Goal: Communication & Community: Answer question/provide support

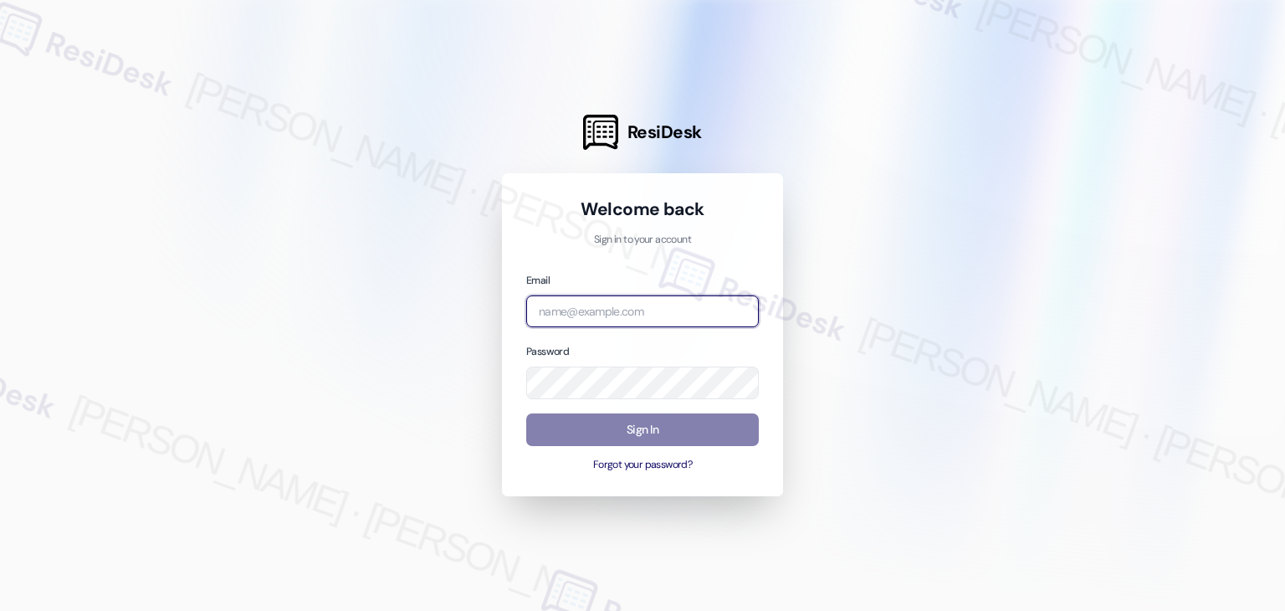
click at [612, 314] on input "email" at bounding box center [642, 311] width 233 height 33
paste input "automated-surveys-gsa-kathy.grace@gsa.com"
type input "automated-surveys-gsa-kathy.grace@gsa.com"
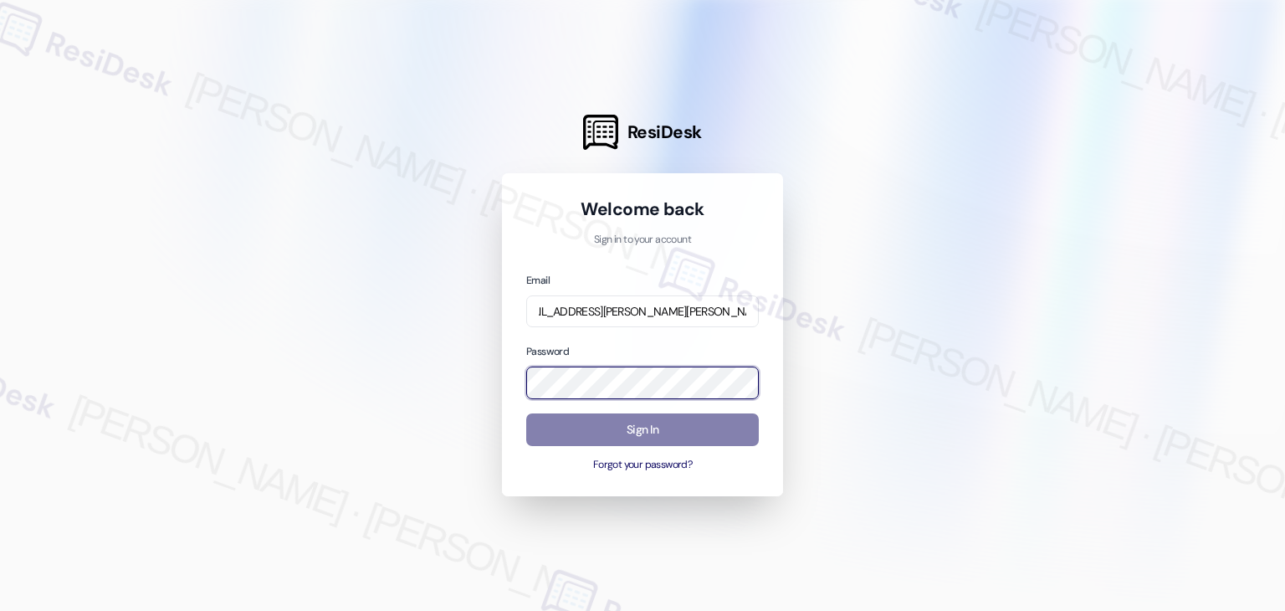
scroll to position [0, 0]
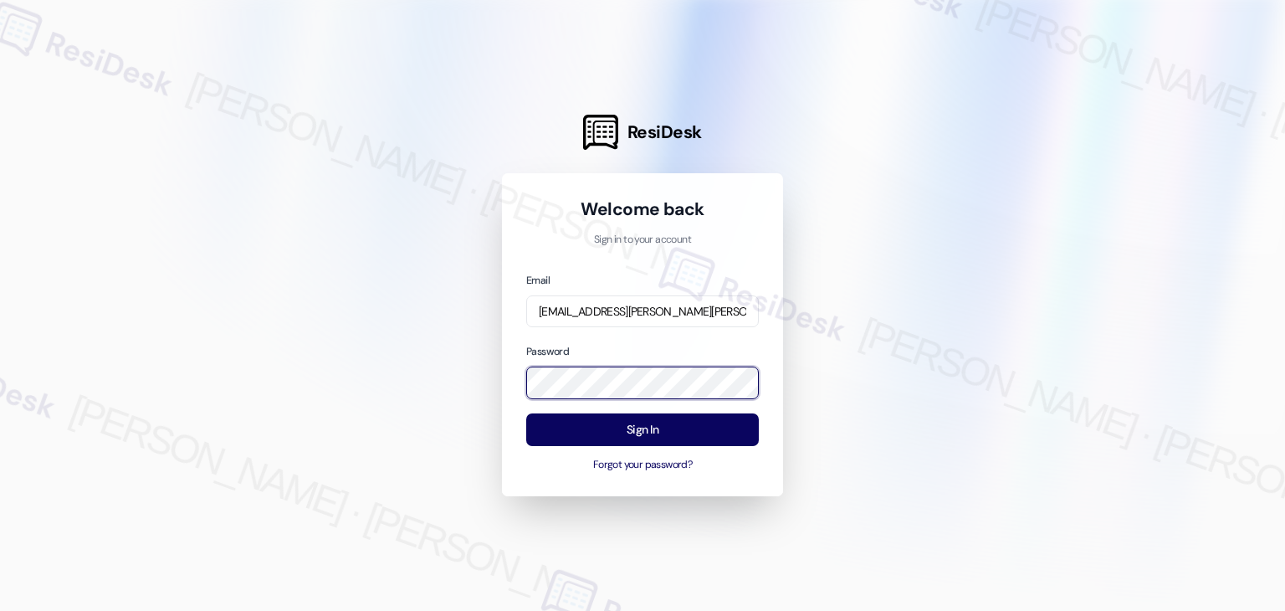
click at [514, 369] on div "Welcome back Sign in to your account Email automated-surveys-gsa-kathy.grace@gs…" at bounding box center [642, 334] width 281 height 323
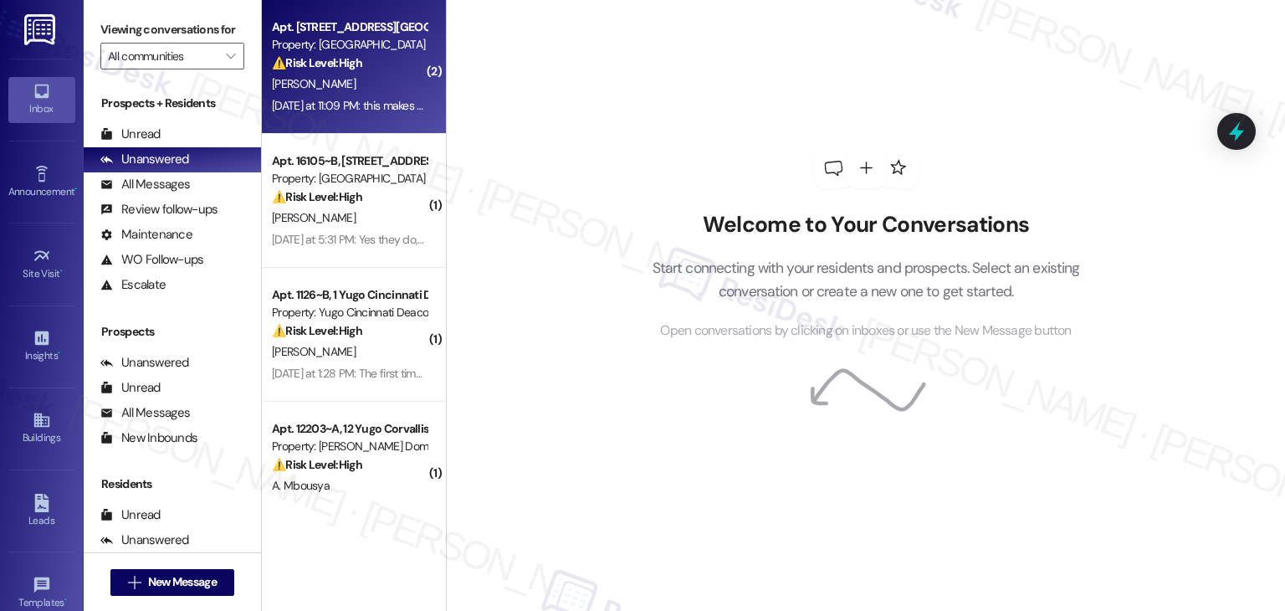
click at [377, 105] on div "[DATE] at 11:09 PM: this makes two days in a row , this cannot keep happening. …" at bounding box center [540, 105] width 536 height 15
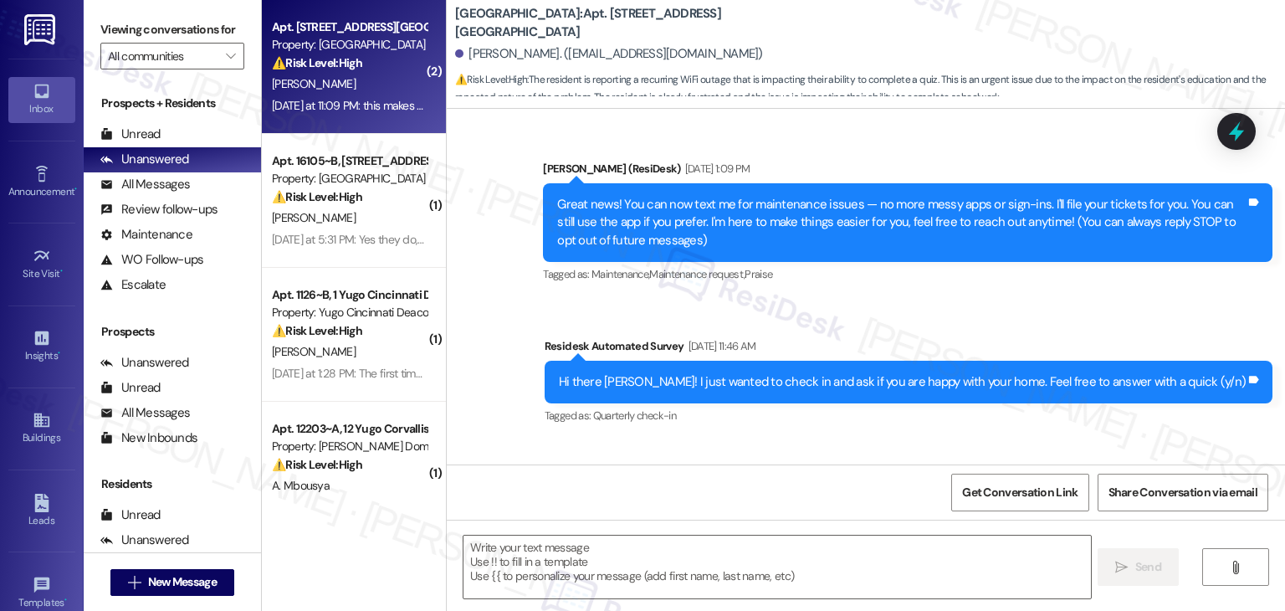
scroll to position [17915, 0]
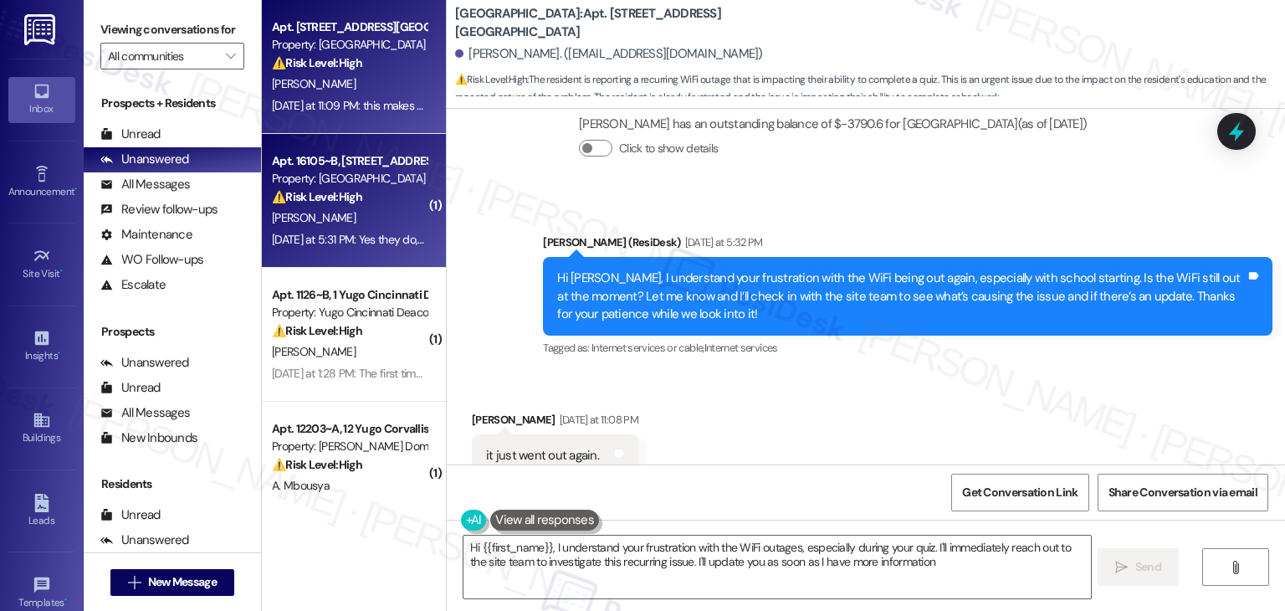
type textarea "Hi {{first_name}}, I understand your frustration with the WiFi outages, especia…"
click at [378, 250] on div "Apt. 16105~B, 16 Yugo Lexington Campus Court Property: Yugo Lexington Campus Co…" at bounding box center [354, 201] width 184 height 134
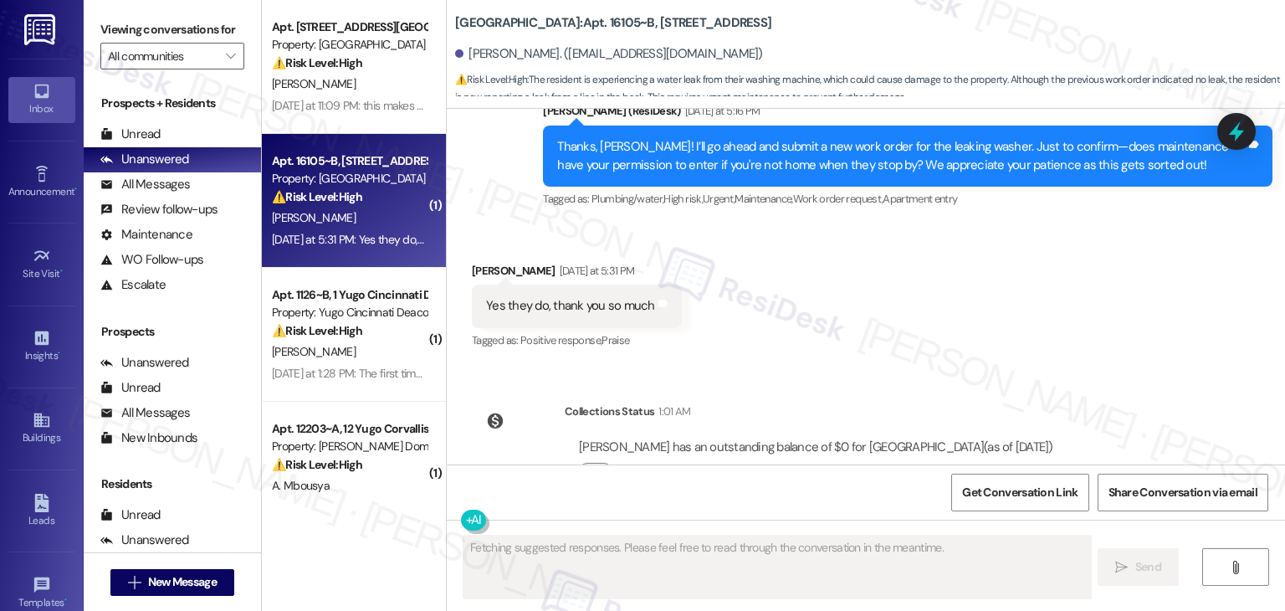
scroll to position [8450, 0]
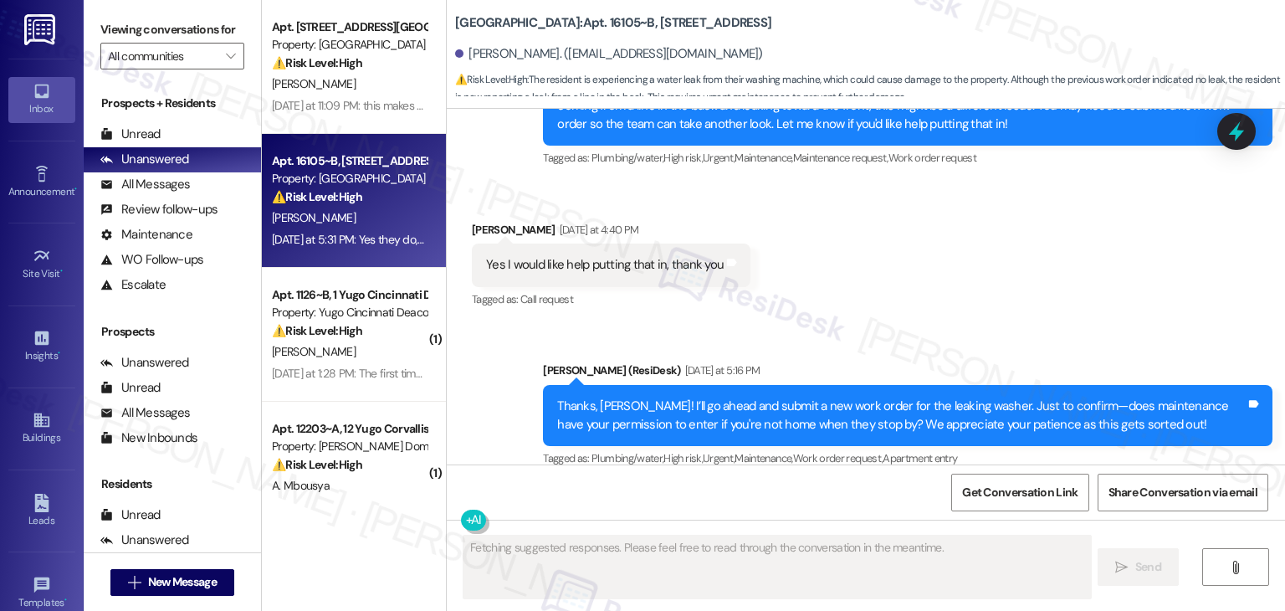
click at [854, 253] on div "Received via SMS Danial Woods Yesterday at 4:40 PM Yes I would like help puttin…" at bounding box center [866, 253] width 839 height 141
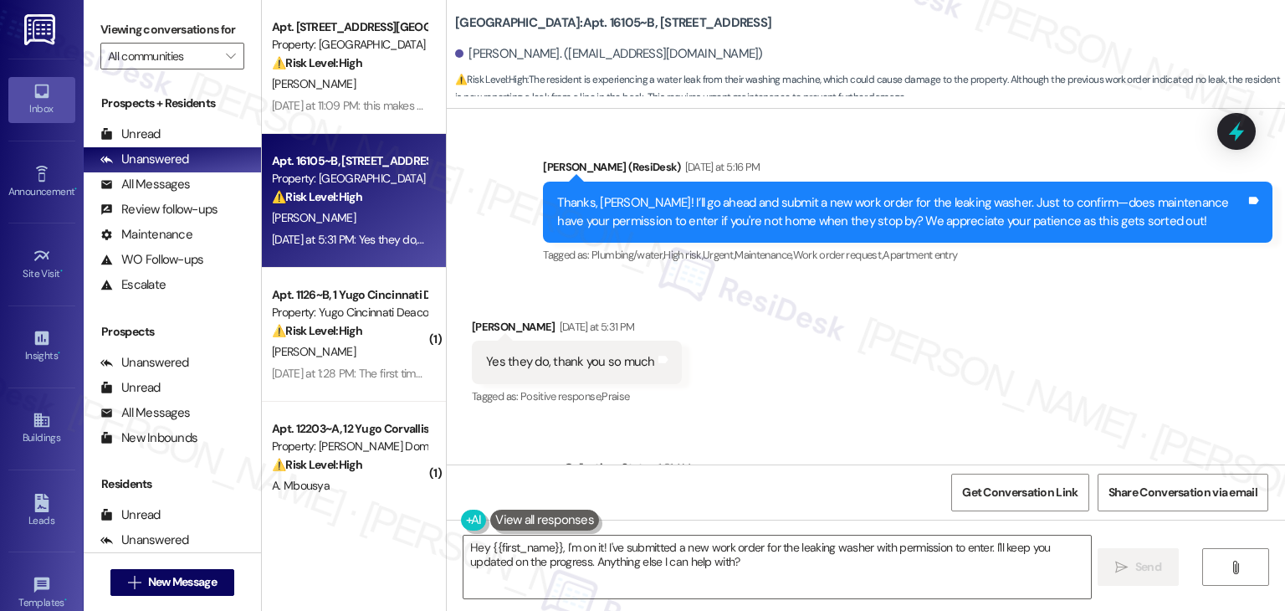
scroll to position [8625, 0]
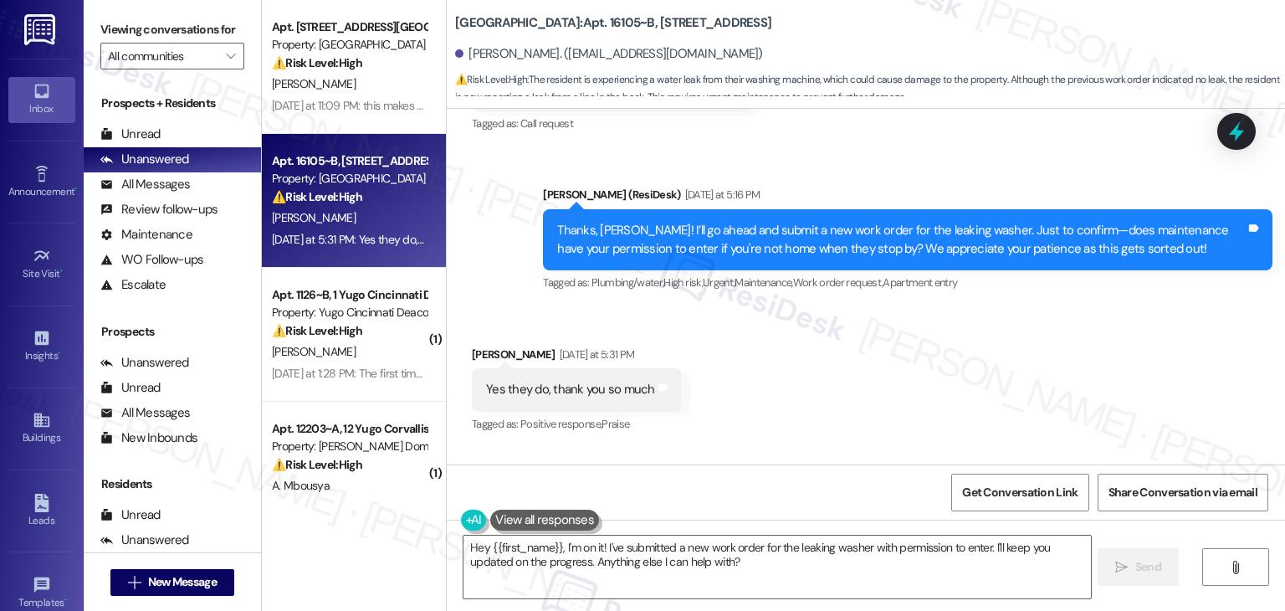
click at [826, 222] on div "Thanks, Danial! I’ll go ahead and submit a new work order for the leaking washe…" at bounding box center [901, 240] width 689 height 36
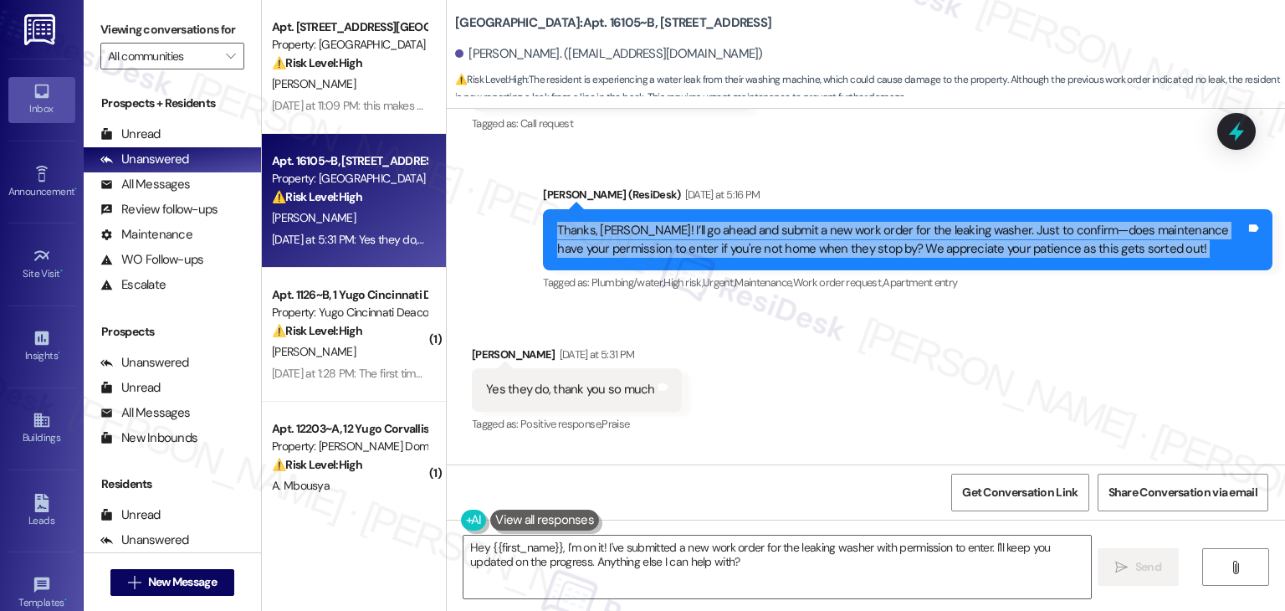
click at [826, 222] on div "Thanks, Danial! I’ll go ahead and submit a new work order for the leaking washe…" at bounding box center [901, 240] width 689 height 36
copy div "Thanks, Danial! I’ll go ahead and submit a new work order for the leaking washe…"
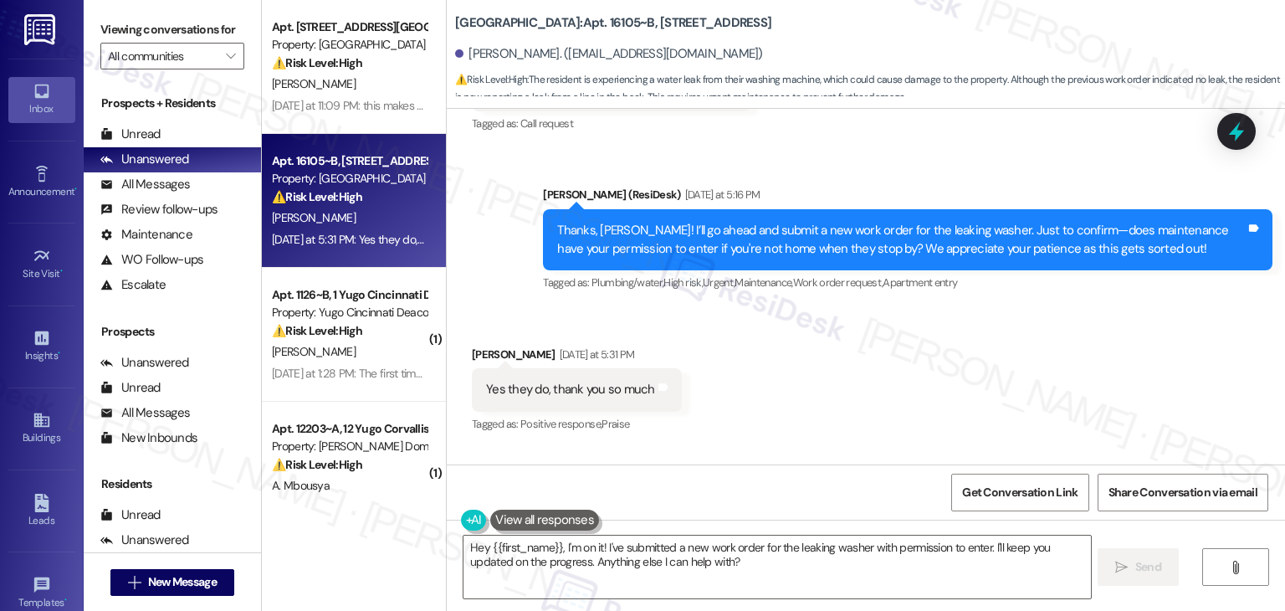
click at [592, 381] on div "Yes they do, thank you so much" at bounding box center [570, 390] width 169 height 18
copy div "Yes they do, thank you so much Tags and notes"
click at [682, 560] on textarea "Hey {{first_name}}, I'm on it! I've submitted a new work order for the leaking …" at bounding box center [777, 567] width 627 height 63
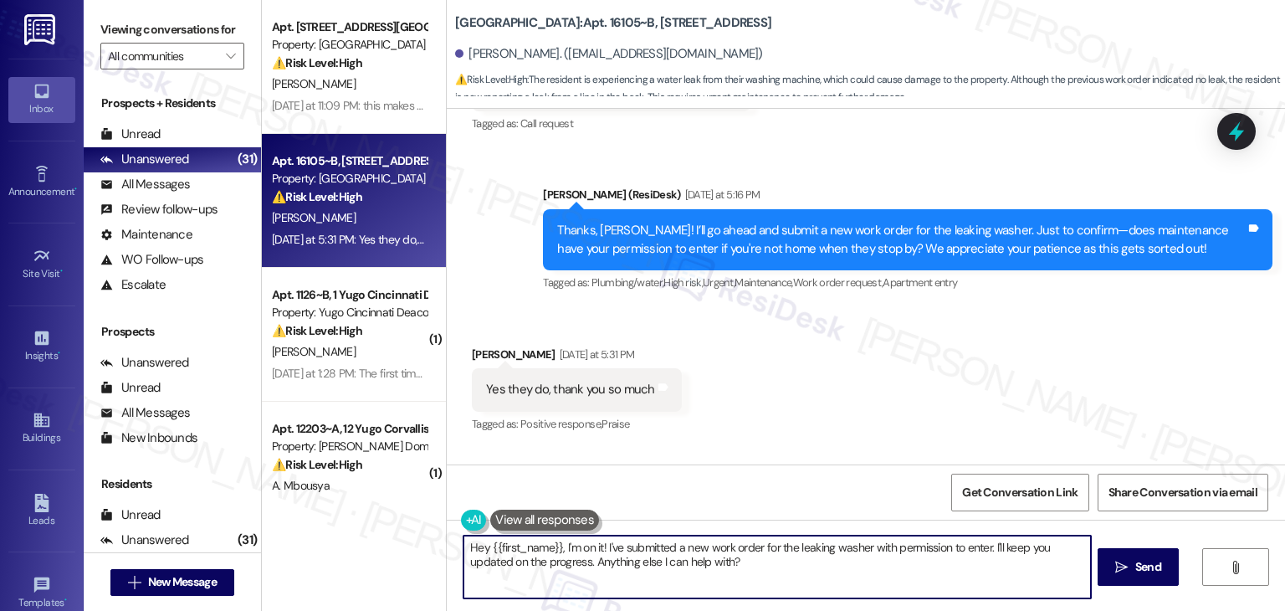
click at [682, 560] on textarea "Hey {{first_name}}, I'm on it! I've submitted a new work order for the leaking …" at bounding box center [777, 567] width 627 height 63
click at [772, 551] on textarea "Hey {{first_name}}, I'm on it! I've submitted a new work order for the leaking …" at bounding box center [777, 567] width 627 height 63
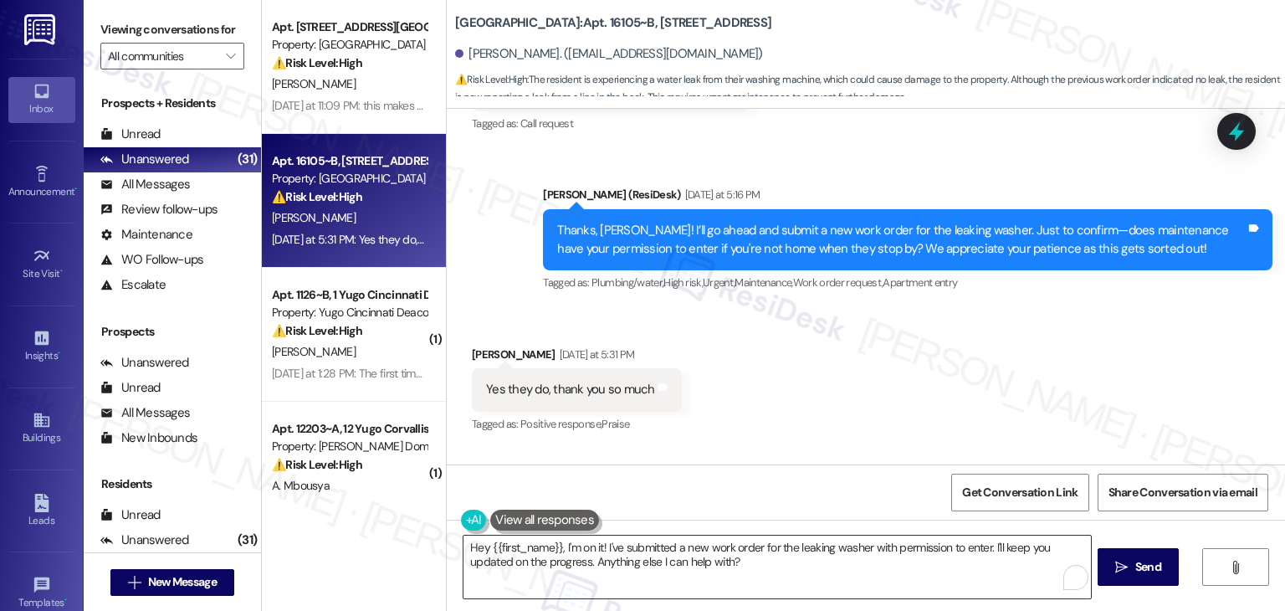
drag, startPoint x: 582, startPoint y: 573, endPoint x: 625, endPoint y: 574, distance: 43.5
click at [582, 573] on textarea "Hey {{first_name}}, I'm on it! I've submitted a new work order for the leaking …" at bounding box center [777, 567] width 627 height 63
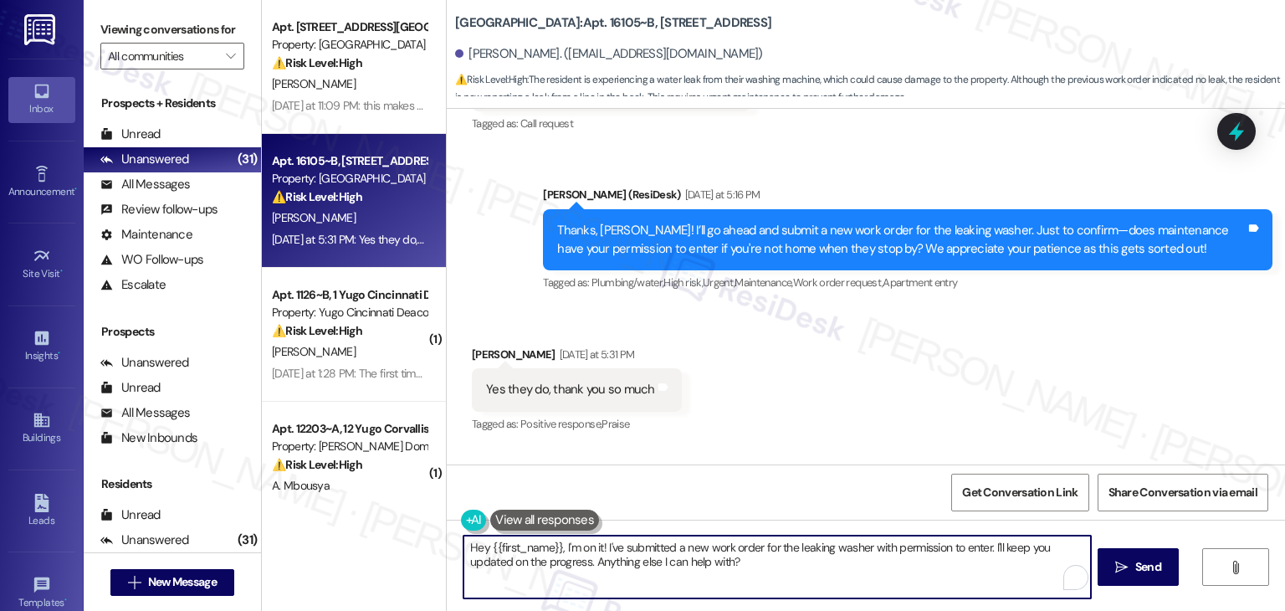
drag, startPoint x: 757, startPoint y: 562, endPoint x: 587, endPoint y: 566, distance: 170.7
click at [587, 566] on textarea "Hey {{first_name}}, I'm on it! I've submitted a new work order for the leaking …" at bounding box center [777, 567] width 627 height 63
paste textarea "Let us know if there's anything else we can assist you with!"
type textarea "Hey {{first_name}}, I'm on it! I've submitted a new work order for the leaking …"
click at [1152, 550] on button " Send" at bounding box center [1138, 567] width 81 height 38
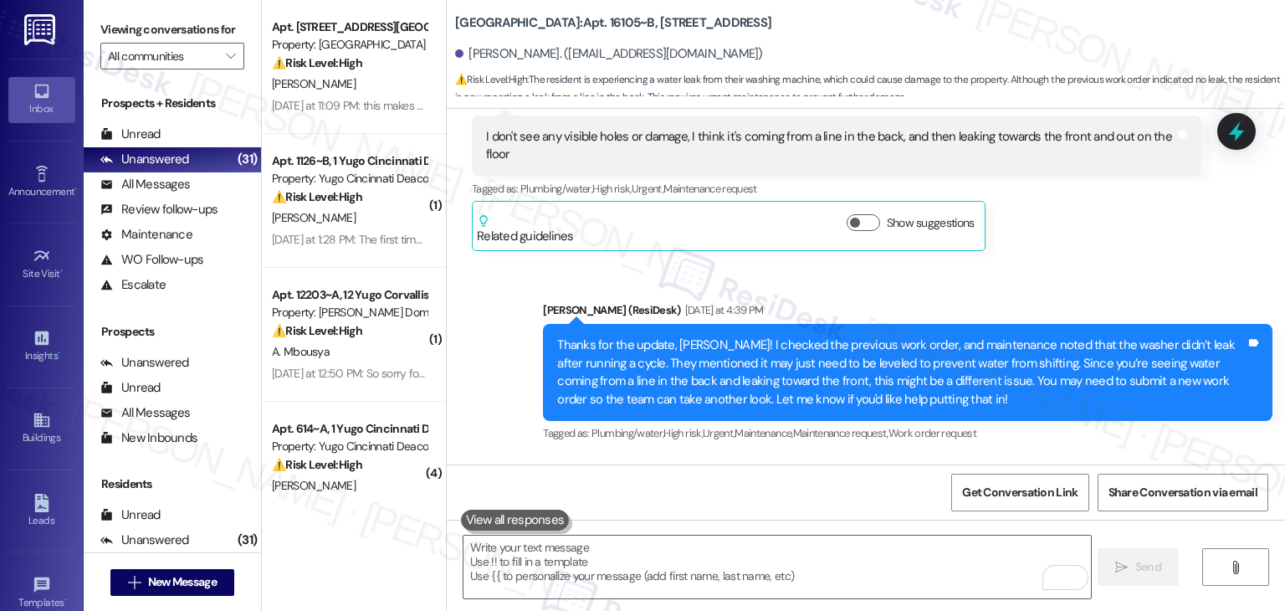
scroll to position [7923, 0]
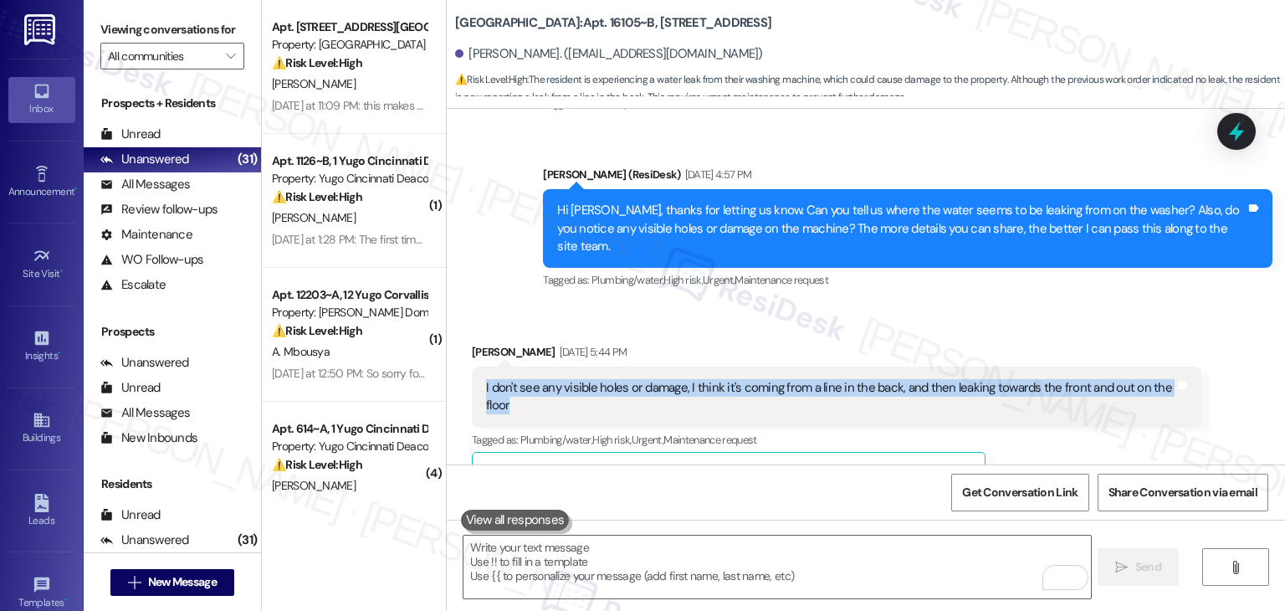
drag, startPoint x: 515, startPoint y: 350, endPoint x: 469, endPoint y: 334, distance: 49.5
click at [472, 367] on div "I don't see any visible holes or damage, I think it's coming from a line in the…" at bounding box center [837, 397] width 730 height 61
copy div "I don't see any visible holes or damage, I think it's coming from a line in the…"
click at [1082, 244] on div "Sent via SMS Sarah (ResiDesk) Aug 25, 2025 at 4:57 PM Hi Danial, thanks for let…" at bounding box center [908, 229] width 755 height 152
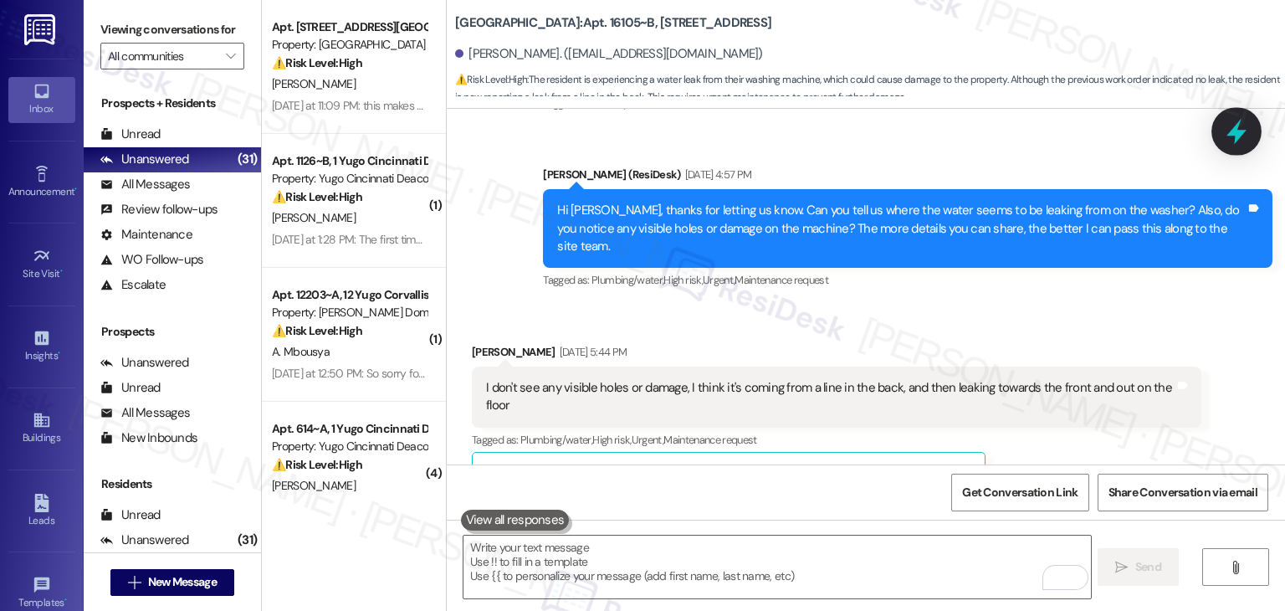
click at [1234, 141] on icon at bounding box center [1237, 131] width 28 height 28
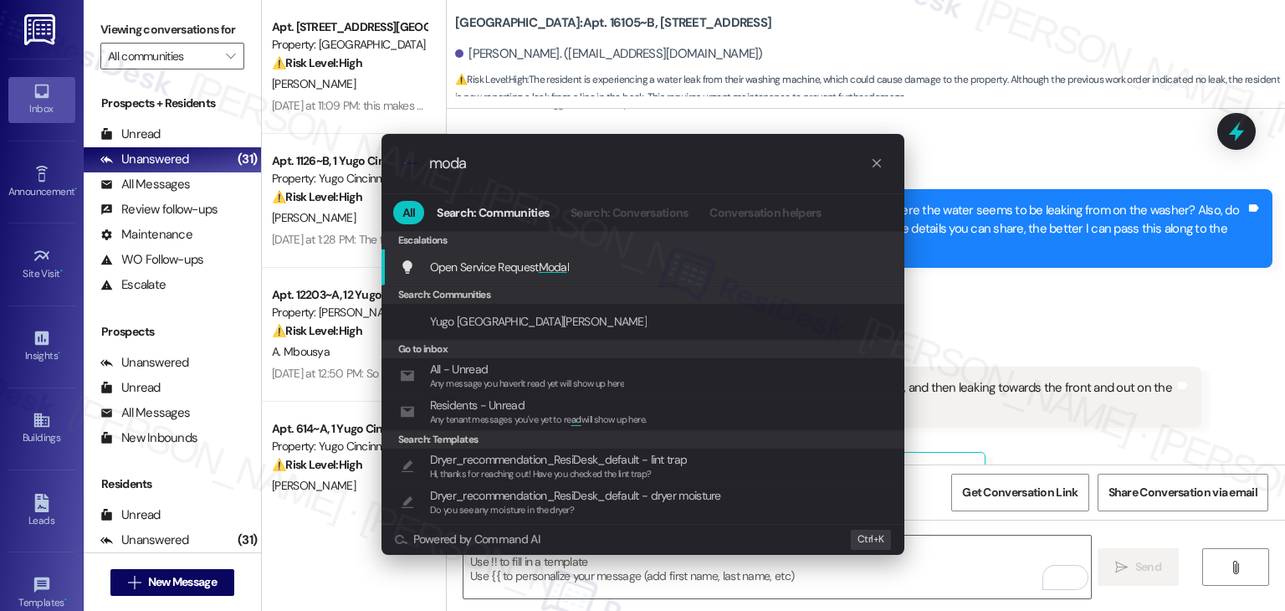
type input "moda"
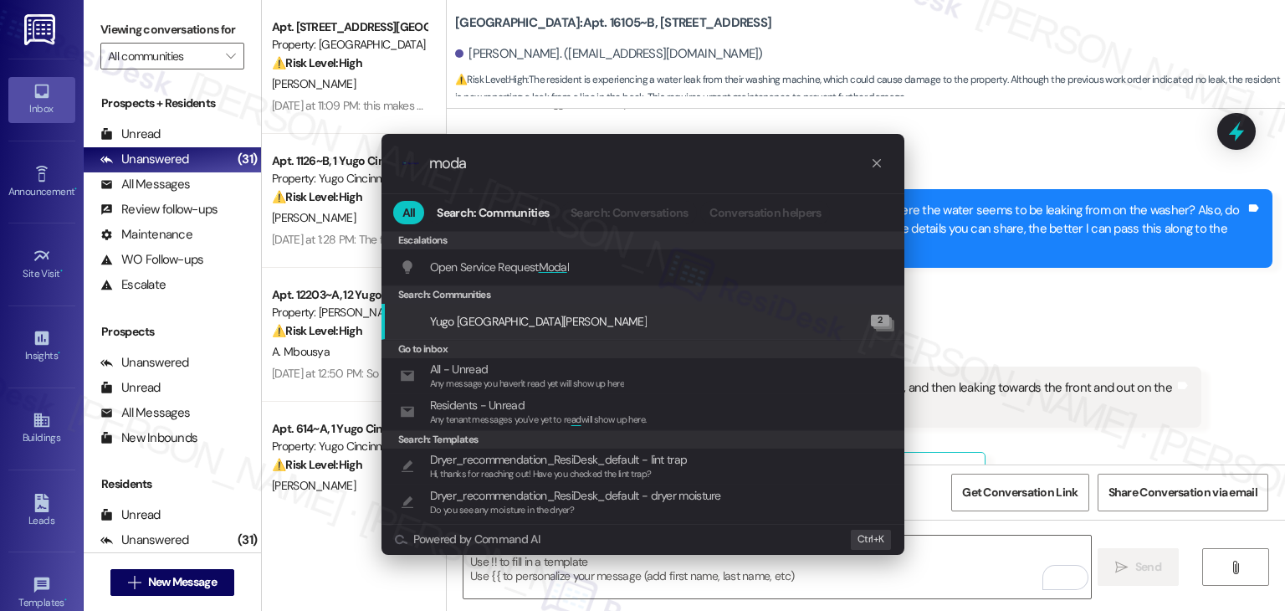
click at [1002, 259] on div ".cls-1{fill:#0a055f;}.cls-2{fill:#0cc4c4;} resideskLogoBlueOrange moda All Sear…" at bounding box center [642, 305] width 1285 height 611
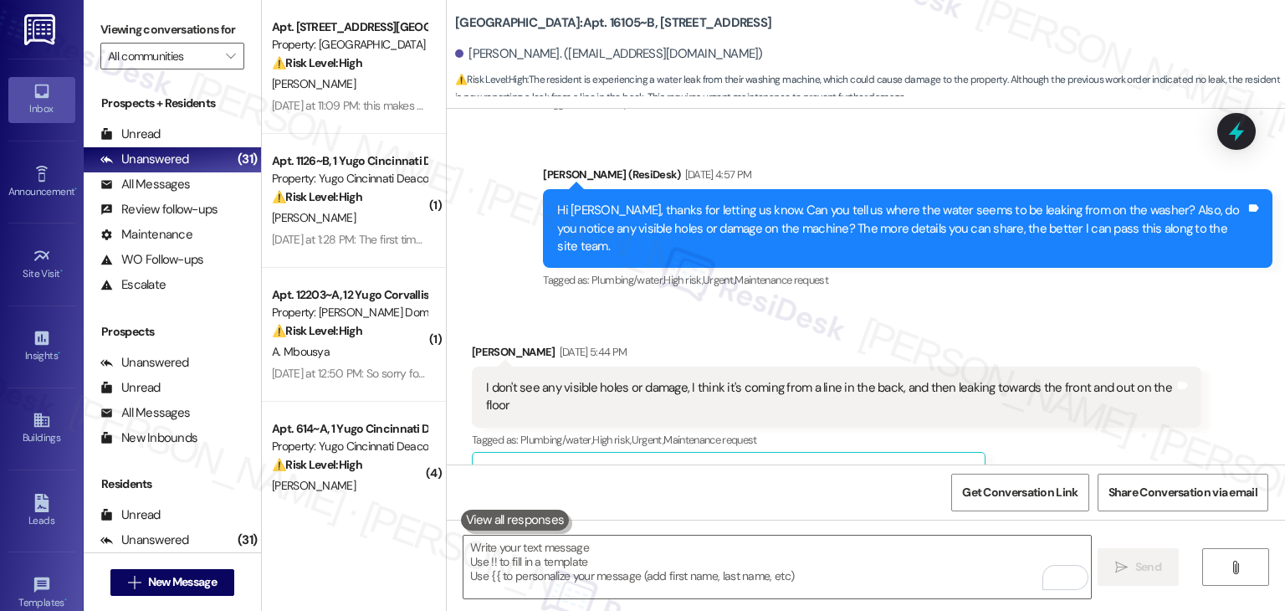
click at [1002, 305] on div "Received via SMS Danial Woods Aug 25, 2025 at 5:44 PM I don't see any visible h…" at bounding box center [866, 409] width 839 height 209
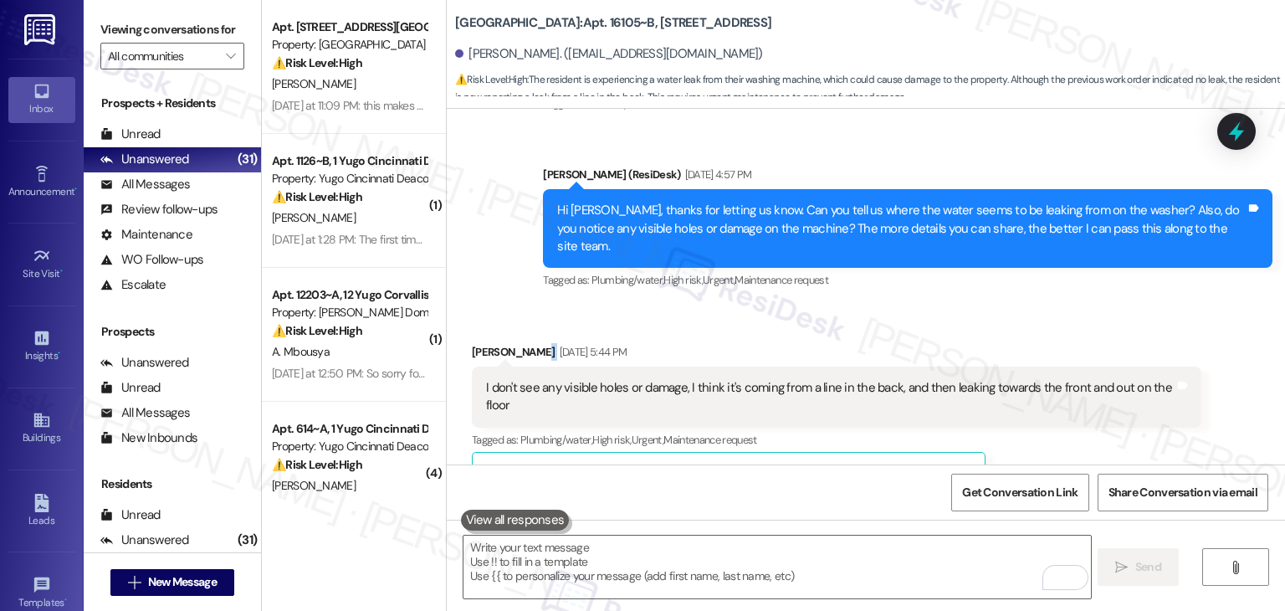
click at [1002, 305] on div "Received via SMS Danial Woods Aug 25, 2025 at 5:44 PM I don't see any visible h…" at bounding box center [866, 409] width 839 height 209
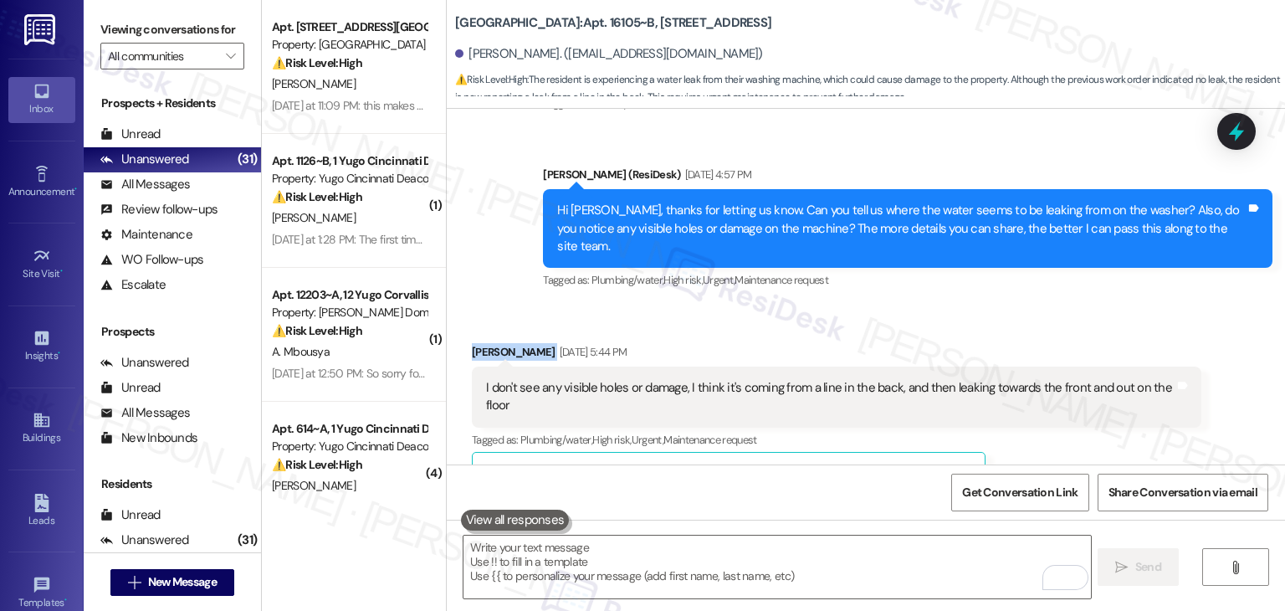
click at [1002, 305] on div "Received via SMS Danial Woods Aug 25, 2025 at 5:44 PM I don't see any visible h…" at bounding box center [866, 409] width 839 height 209
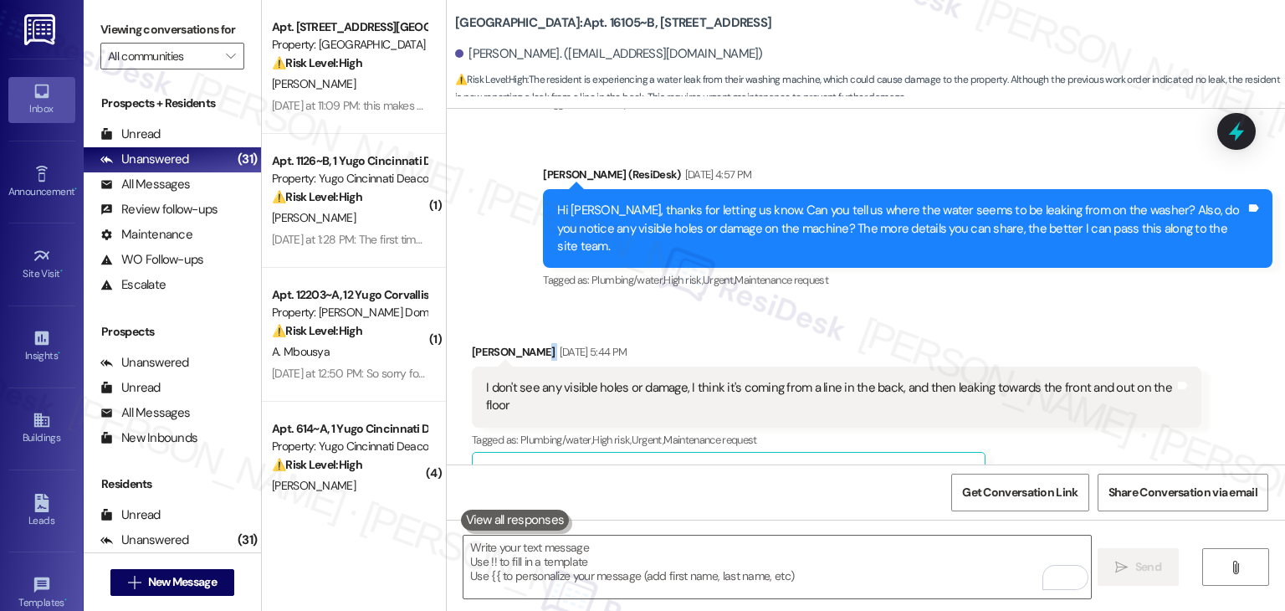
click at [1002, 305] on div "Received via SMS Danial Woods Aug 25, 2025 at 5:44 PM I don't see any visible h…" at bounding box center [866, 409] width 839 height 209
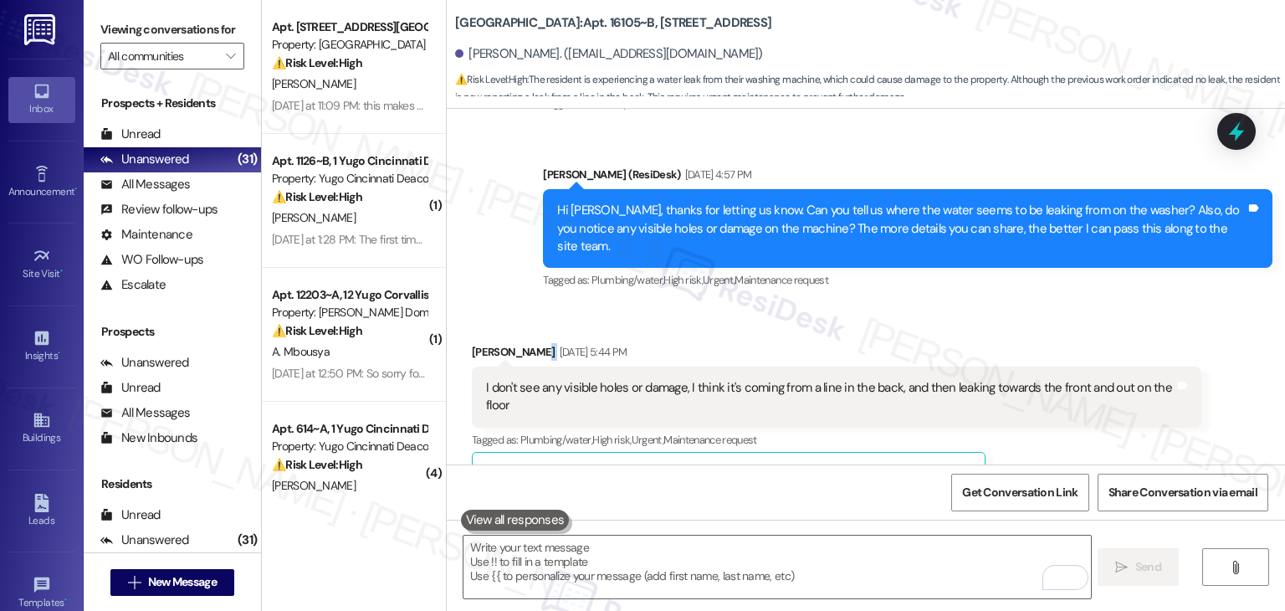
click at [1002, 305] on div "Received via SMS Danial Woods Aug 25, 2025 at 5:44 PM I don't see any visible h…" at bounding box center [866, 409] width 839 height 209
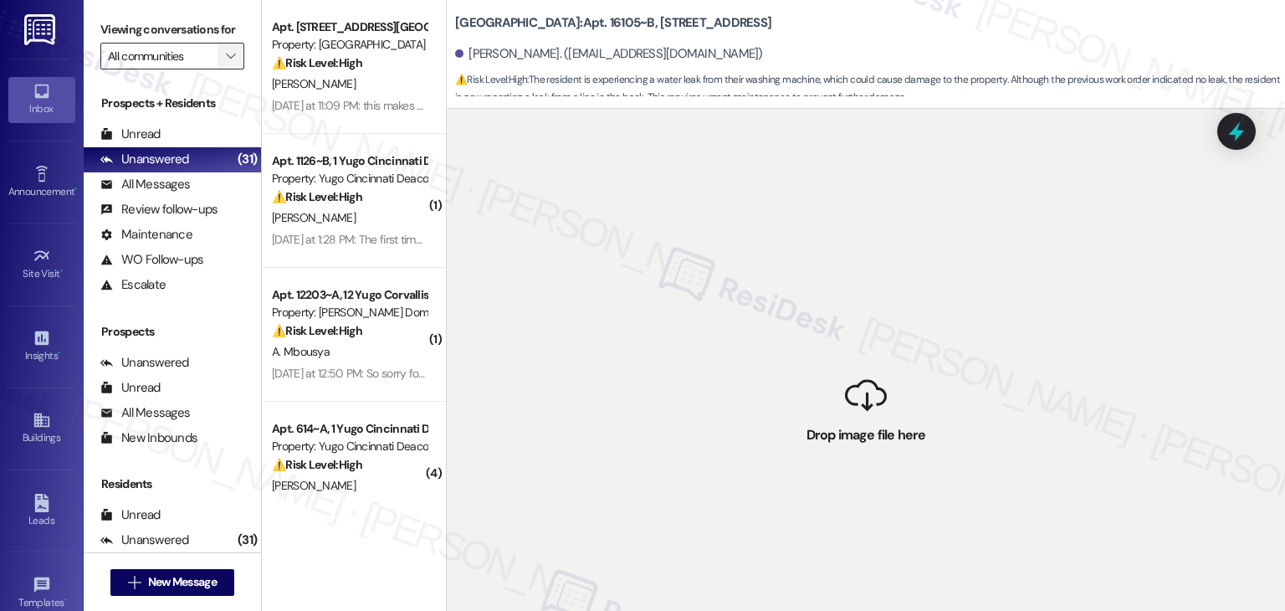
click at [226, 51] on icon "" at bounding box center [230, 55] width 9 height 13
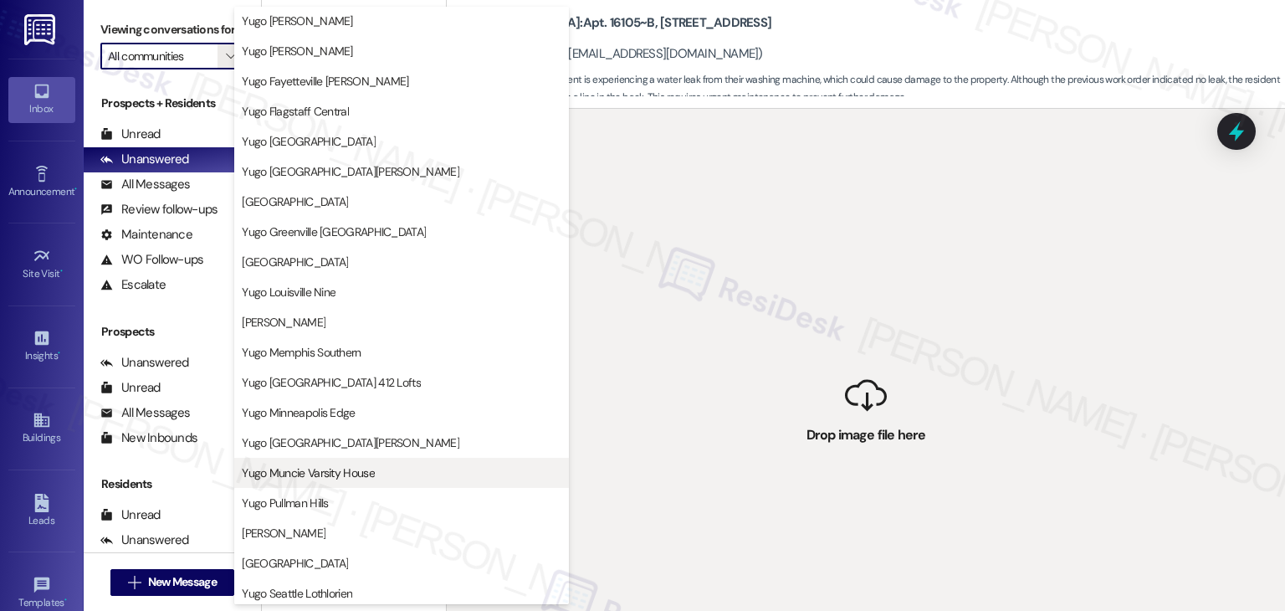
scroll to position [502, 0]
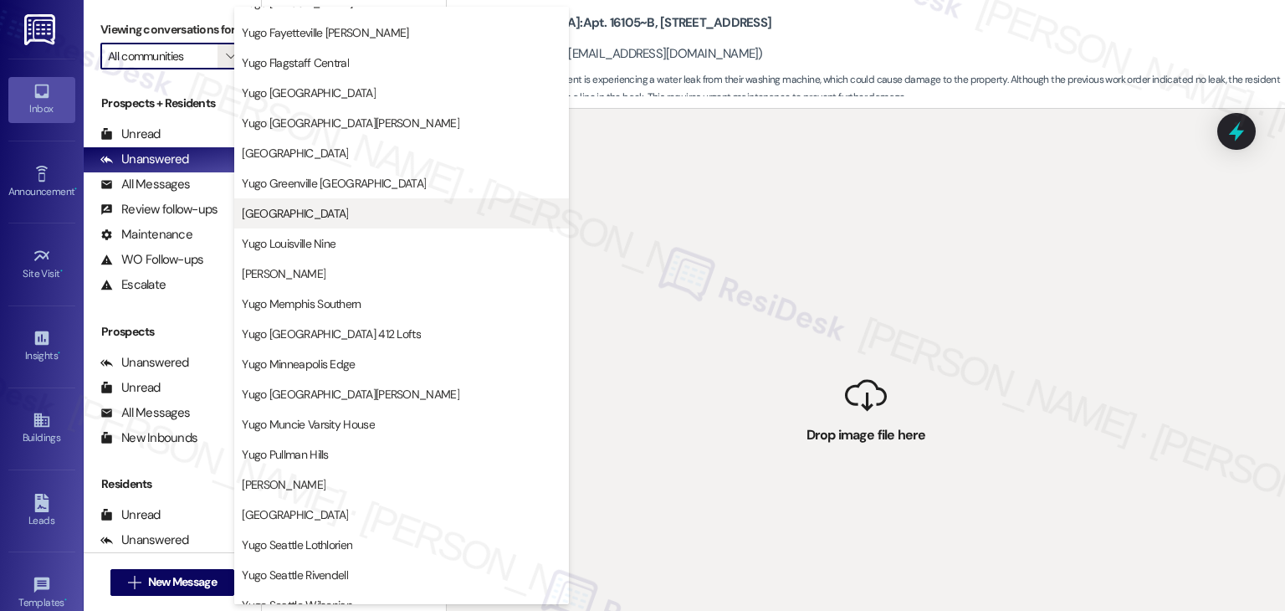
click at [348, 219] on span "[GEOGRAPHIC_DATA]" at bounding box center [295, 213] width 106 height 17
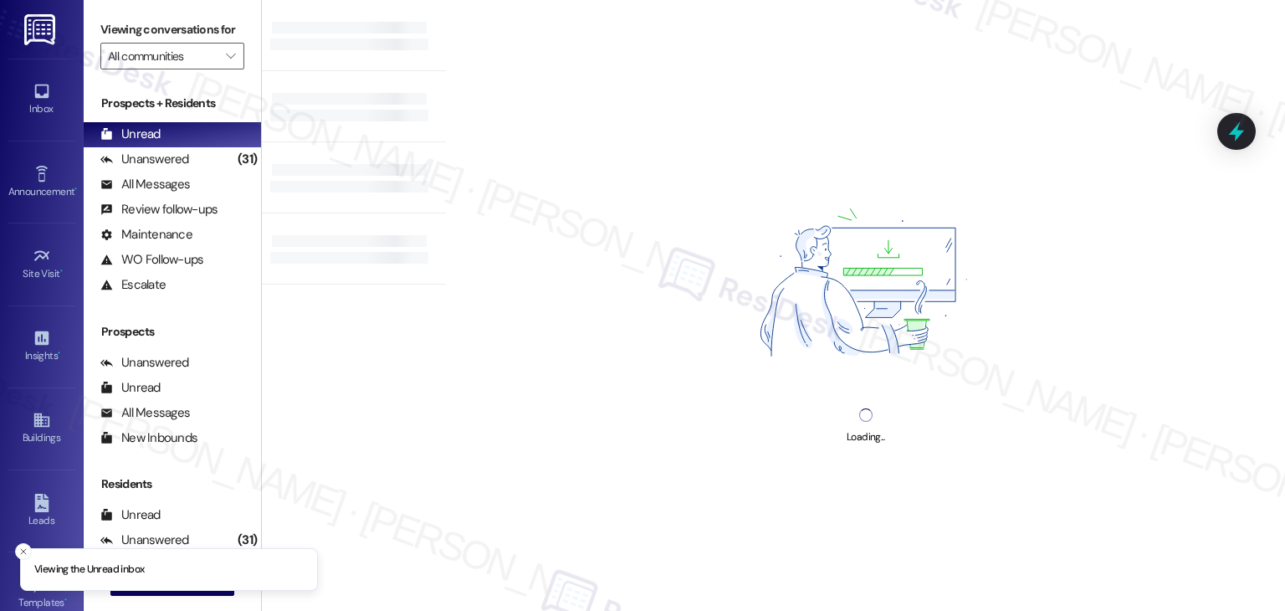
type input "[GEOGRAPHIC_DATA]"
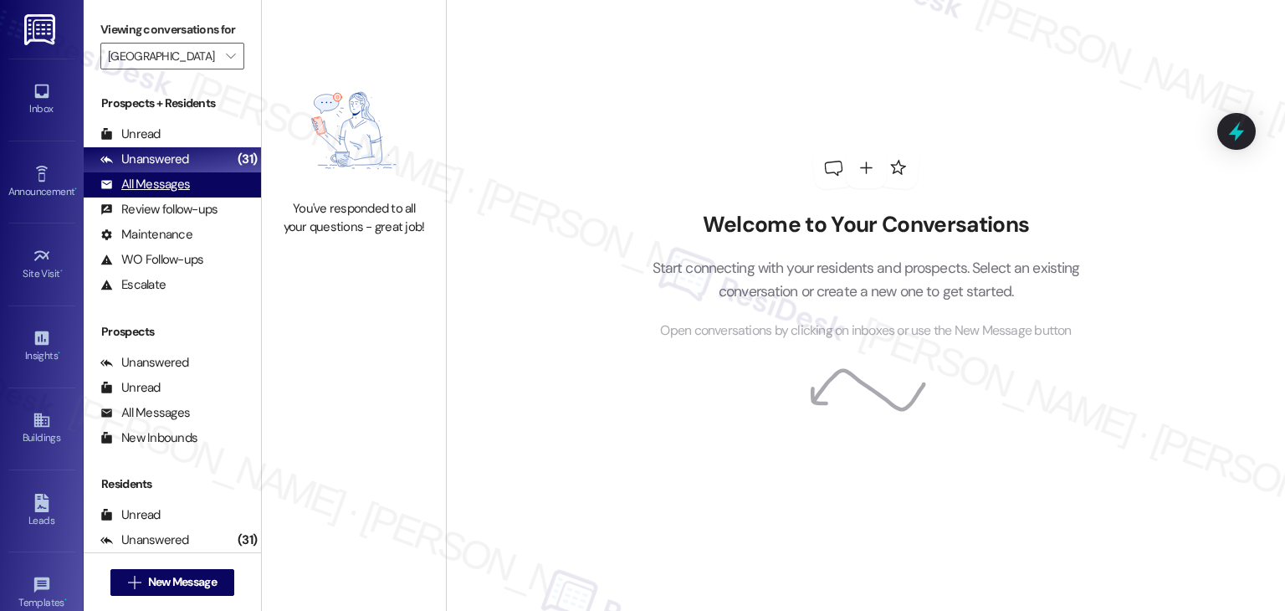
click at [180, 192] on div "All Messages" at bounding box center [145, 185] width 90 height 18
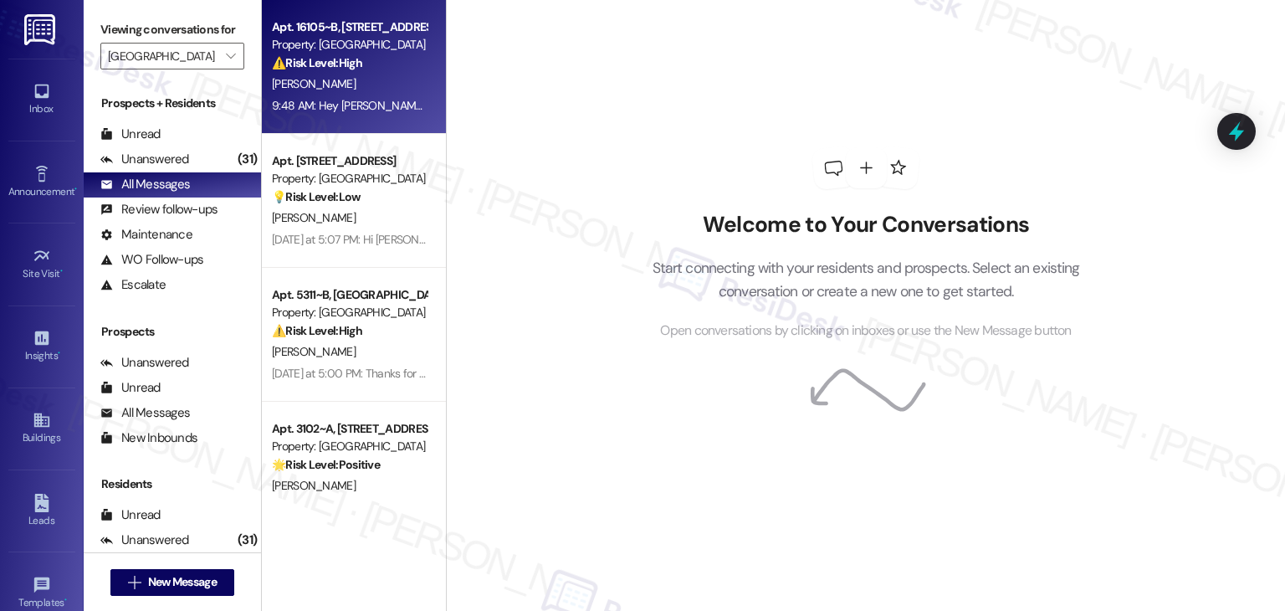
click at [332, 104] on div "9:48 AM: Hey Danial, I'm on it! I've submitted a new work order for the leaking…" at bounding box center [798, 105] width 1052 height 15
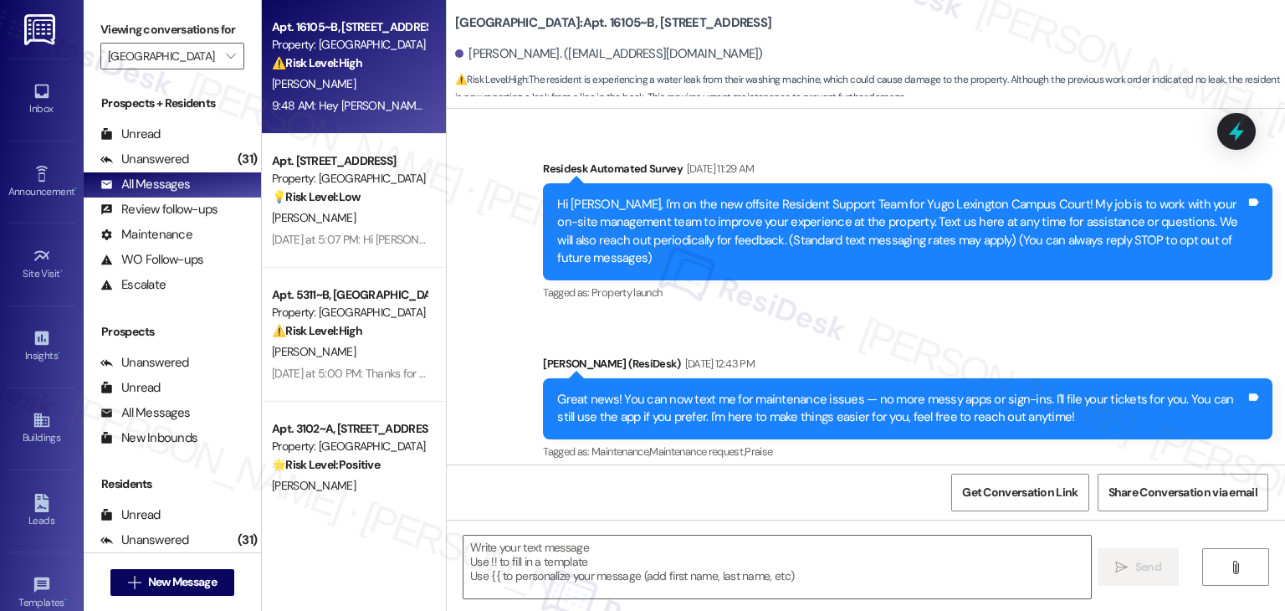
scroll to position [8867, 0]
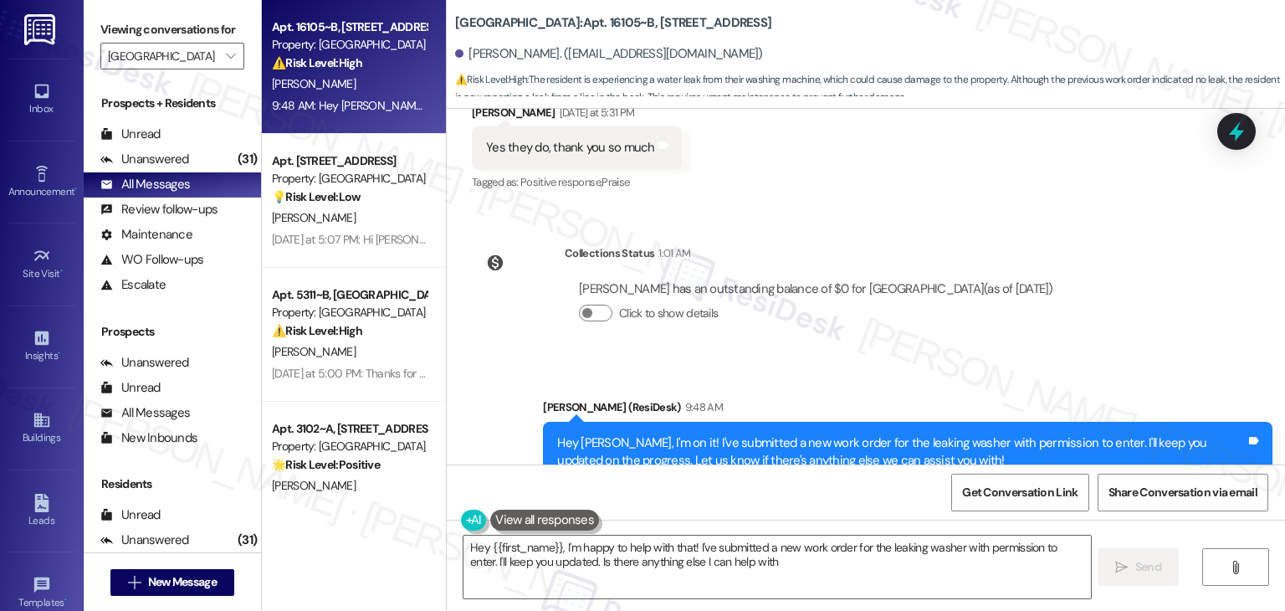
type textarea "Hey {{first_name}}, I'm happy to help with that! I've submitted a new work orde…"
click at [910, 386] on div "Sent via SMS Sarah (ResiDesk) 9:48 AM Hey Danial, I'm on it! I've submitted a n…" at bounding box center [908, 453] width 755 height 134
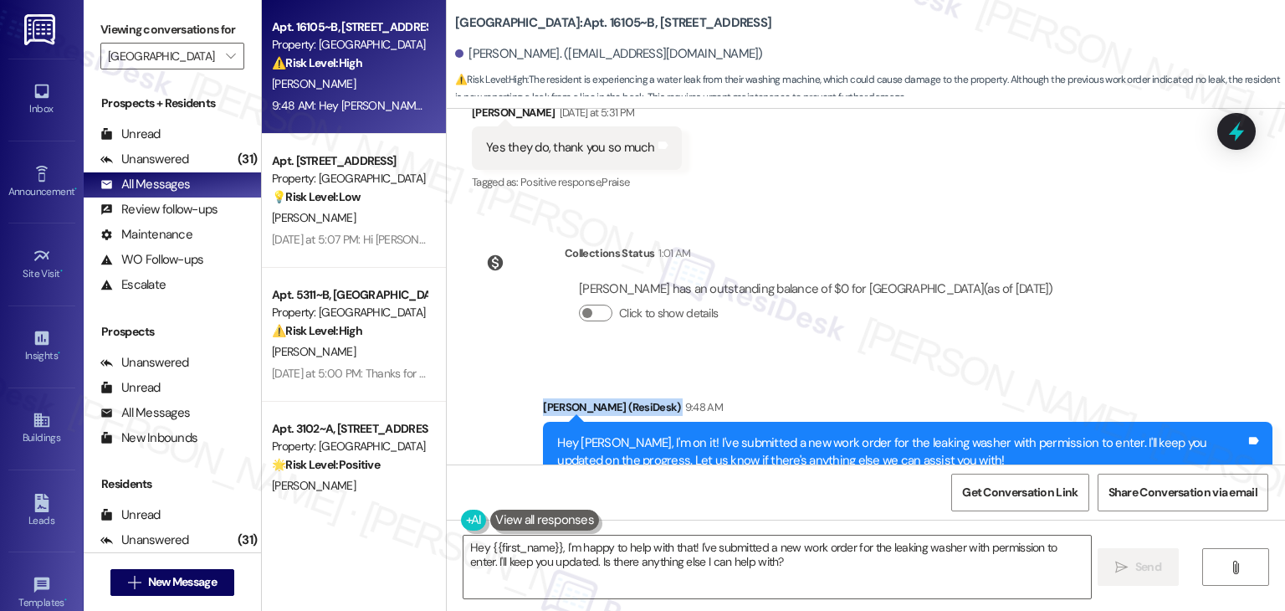
click at [910, 386] on div "Sent via SMS Sarah (ResiDesk) 9:48 AM Hey Danial, I'm on it! I've submitted a n…" at bounding box center [908, 453] width 755 height 134
click at [908, 361] on div "Sent via SMS Sarah (ResiDesk) 9:48 AM Hey Danial, I'm on it! I've submitted a n…" at bounding box center [866, 440] width 839 height 159
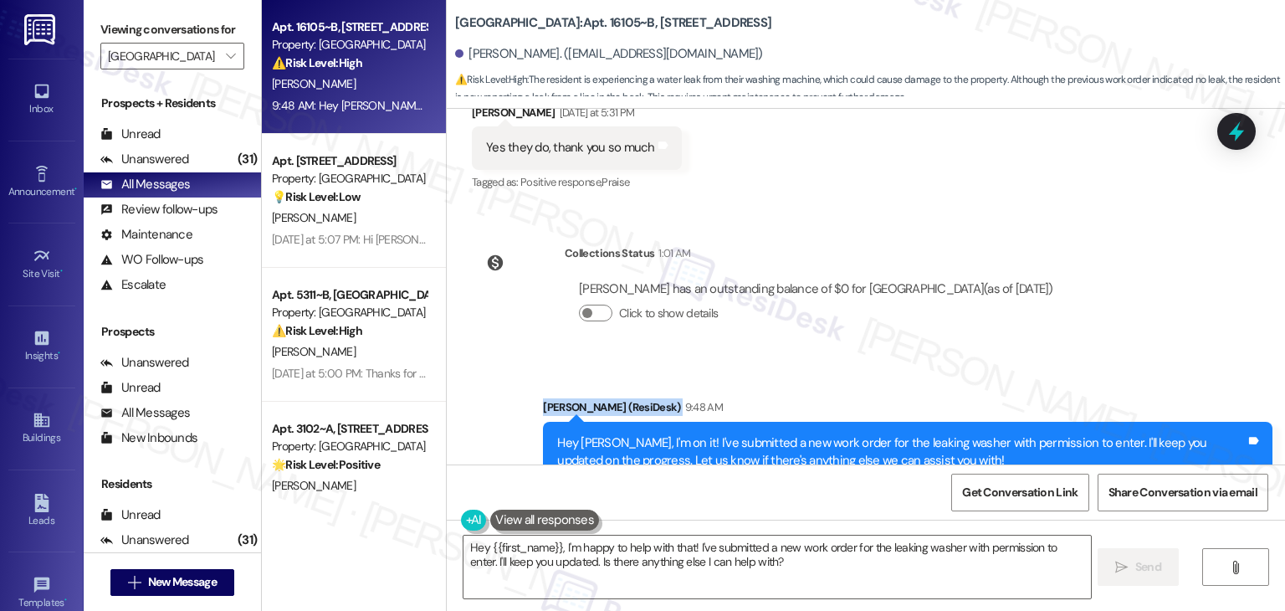
click at [908, 361] on div "Sent via SMS Sarah (ResiDesk) 9:48 AM Hey Danial, I'm on it! I've submitted a n…" at bounding box center [866, 440] width 839 height 159
click at [911, 361] on div "Sent via SMS Sarah (ResiDesk) 9:48 AM Hey Danial, I'm on it! I've submitted a n…" at bounding box center [866, 440] width 839 height 159
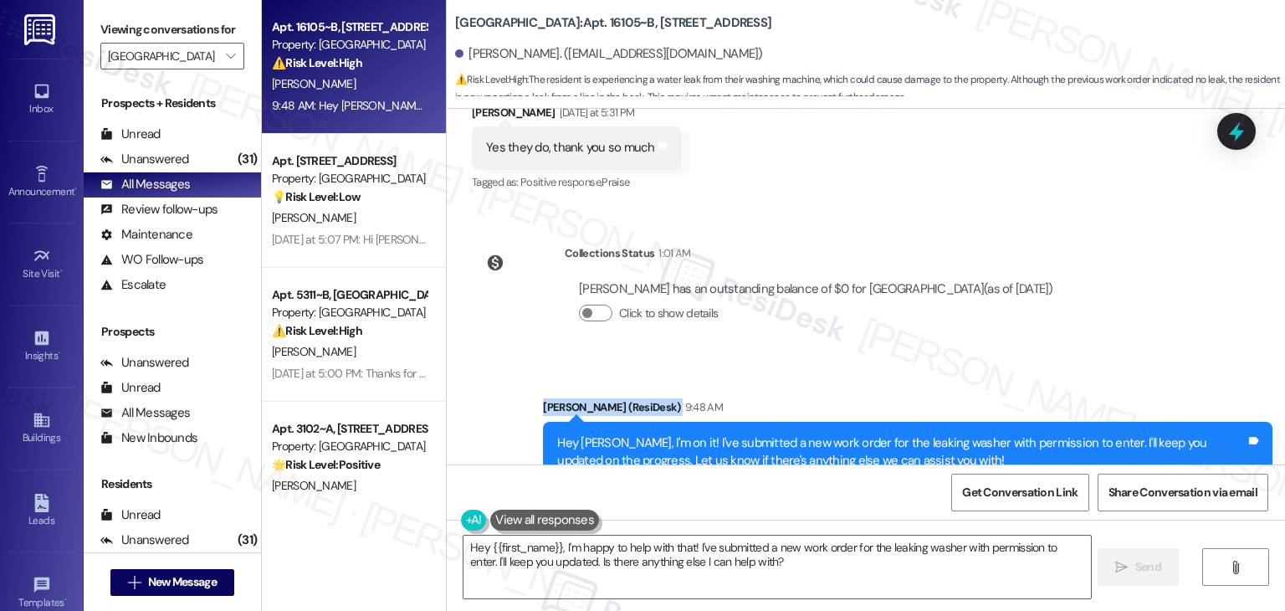
click at [911, 361] on div "Sent via SMS Sarah (ResiDesk) 9:48 AM Hey Danial, I'm on it! I've submitted a n…" at bounding box center [866, 440] width 839 height 159
drag, startPoint x: 911, startPoint y: 310, endPoint x: 903, endPoint y: 313, distance: 8.7
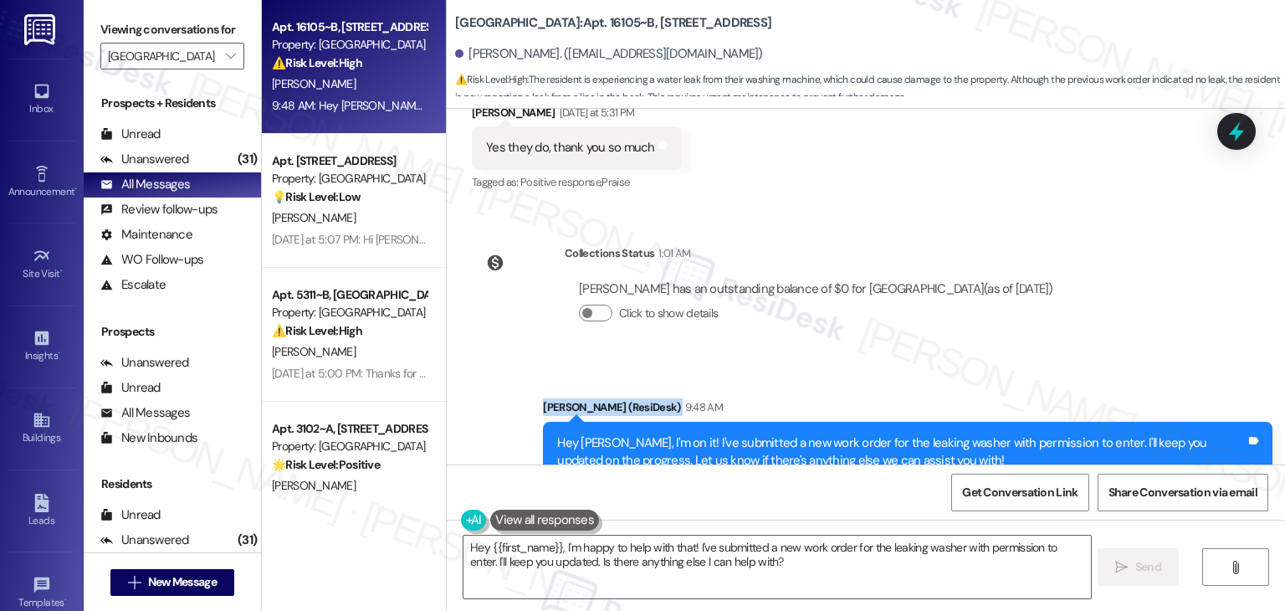
click at [904, 361] on div "Sent via SMS Sarah (ResiDesk) 9:48 AM Hey Danial, I'm on it! I've submitted a n…" at bounding box center [866, 440] width 839 height 159
click at [888, 292] on div "Collections Status 1:01 AM Danial Woods has an outstanding balance of $0 for Yu…" at bounding box center [769, 296] width 621 height 129
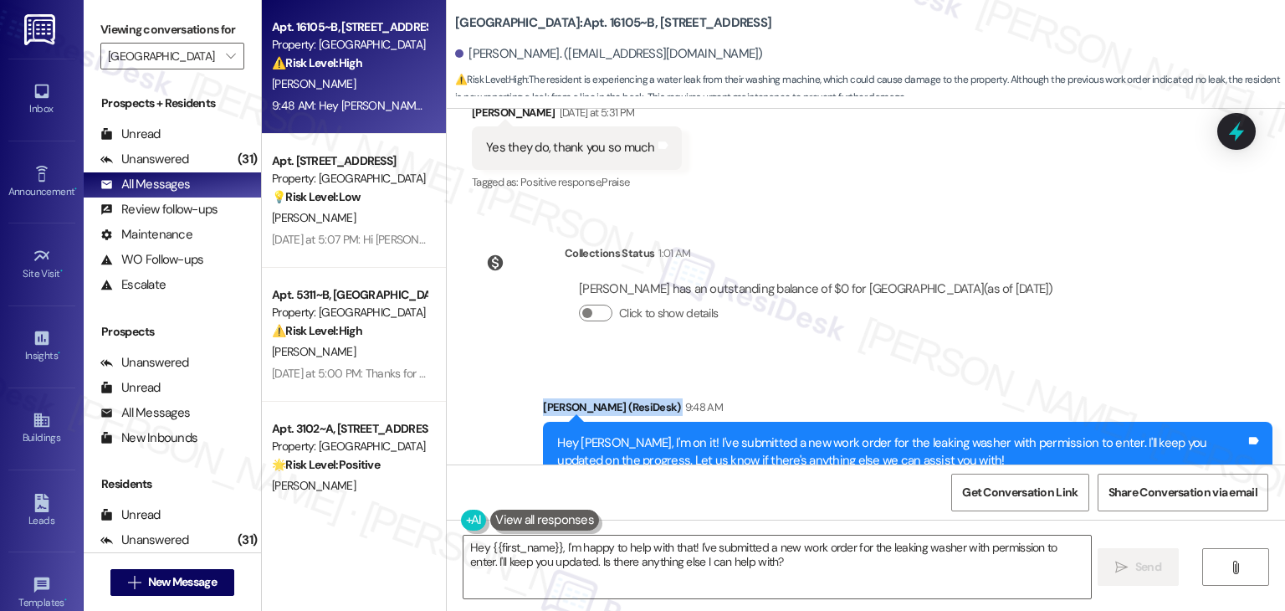
click at [888, 292] on div "Collections Status 1:01 AM Danial Woods has an outstanding balance of $0 for Yu…" at bounding box center [769, 296] width 621 height 129
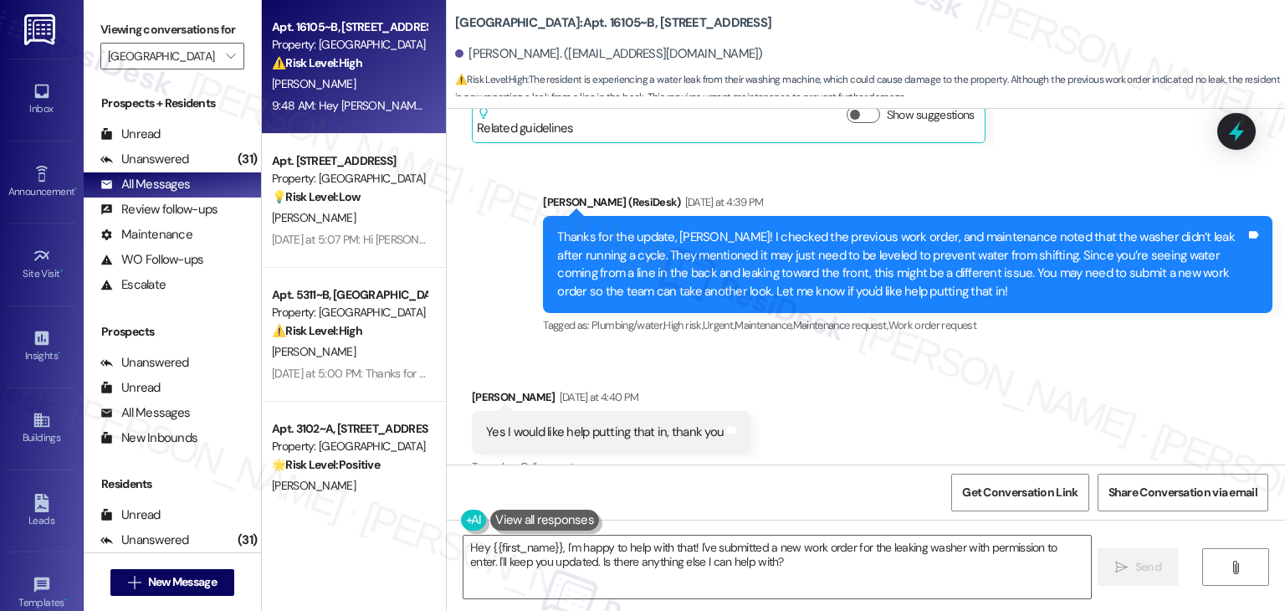
scroll to position [8031, 0]
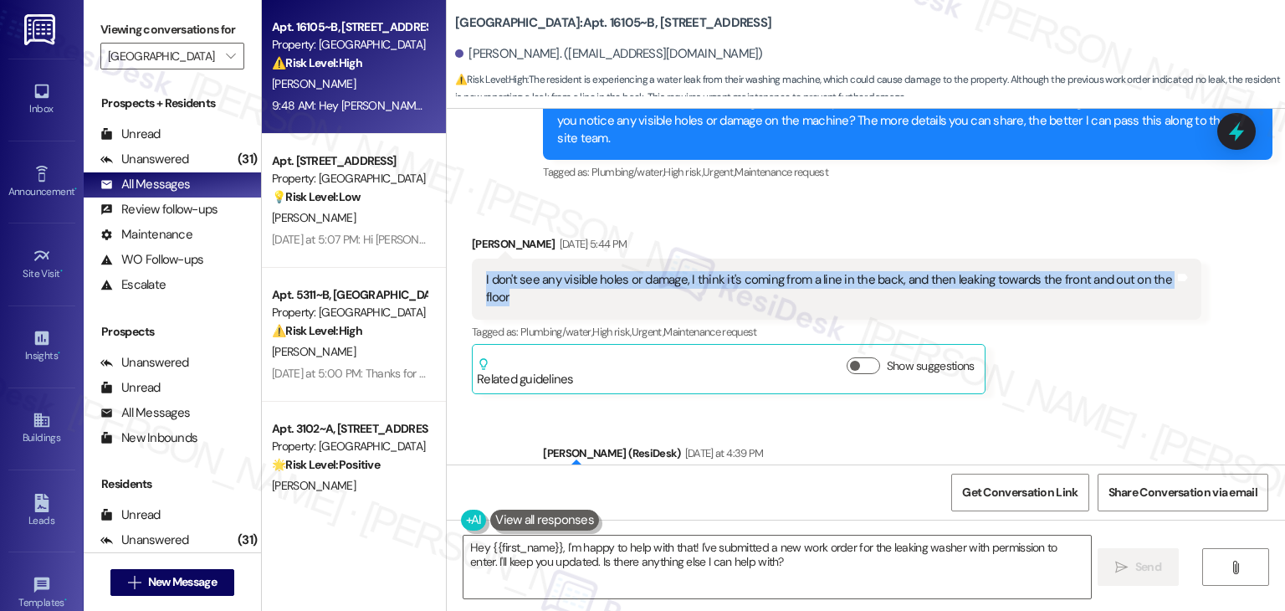
drag, startPoint x: 531, startPoint y: 237, endPoint x: 475, endPoint y: 216, distance: 59.8
click at [485, 271] on div "I don't see any visible holes or damage, I think it's coming from a line in the…" at bounding box center [831, 289] width 692 height 36
copy div "I don't see any visible holes or damage, I think it's coming from a line in the…"
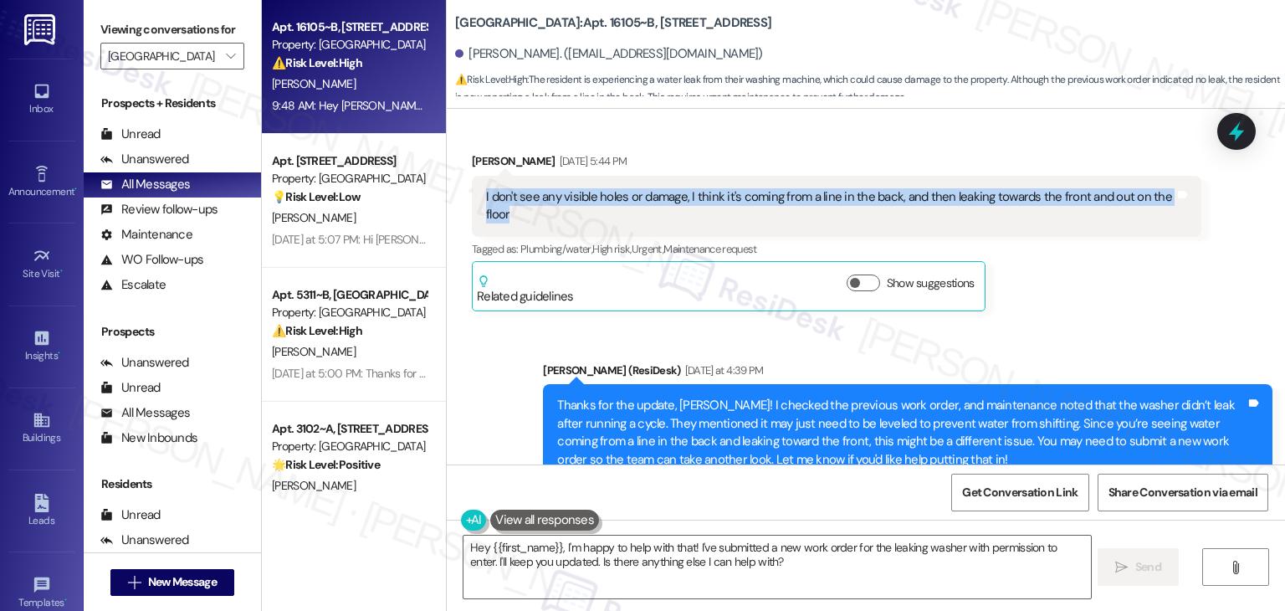
scroll to position [8533, 0]
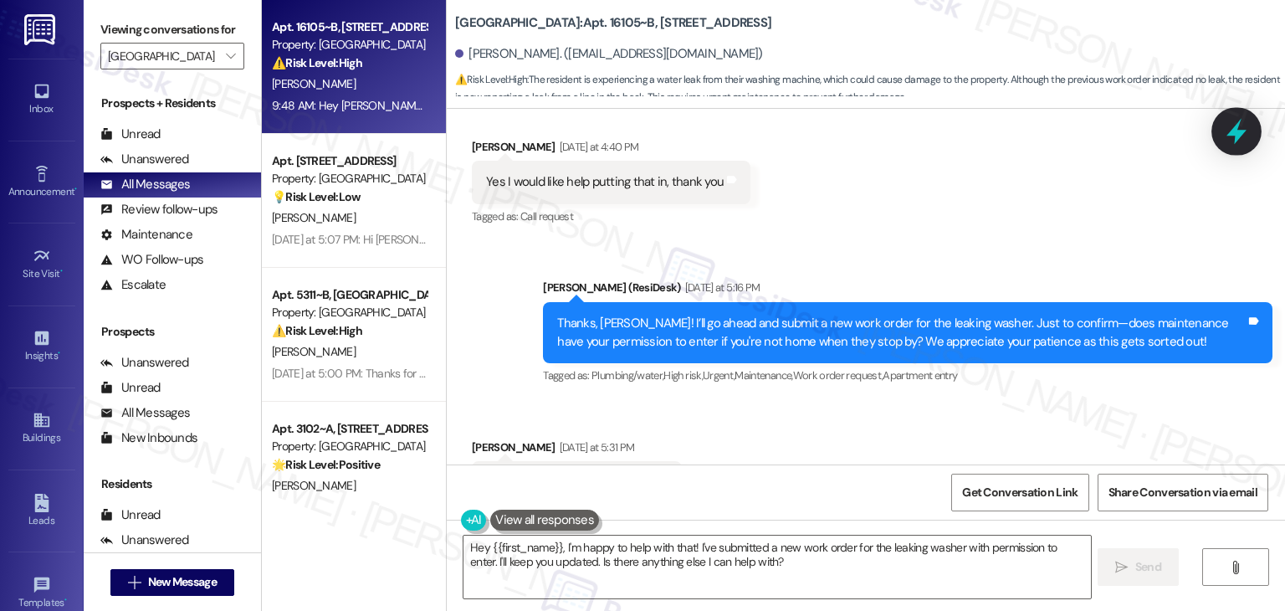
click at [1239, 126] on icon at bounding box center [1237, 132] width 20 height 26
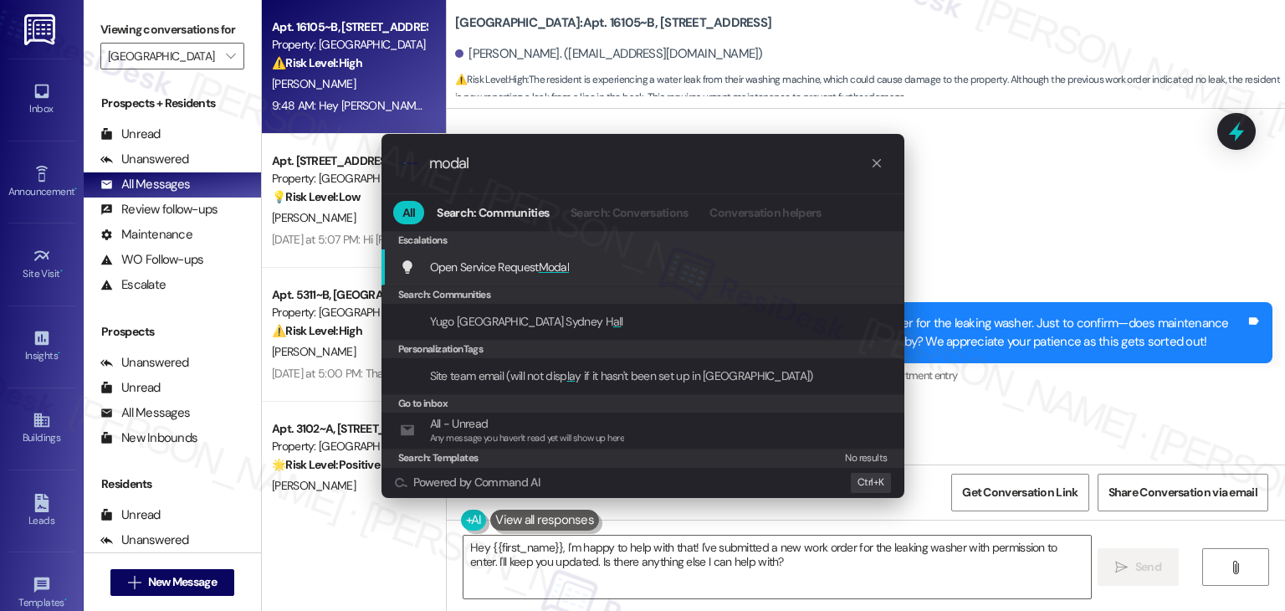
click at [596, 270] on div "Open Service Request Modal Add shortcut" at bounding box center [645, 267] width 490 height 18
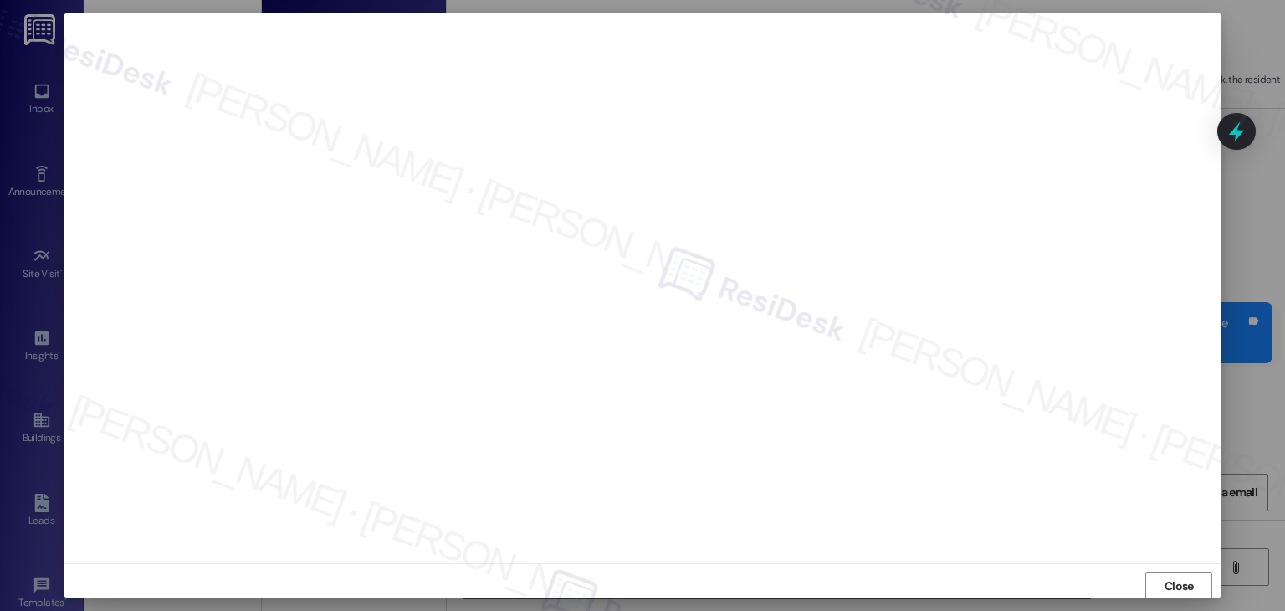
scroll to position [1, 0]
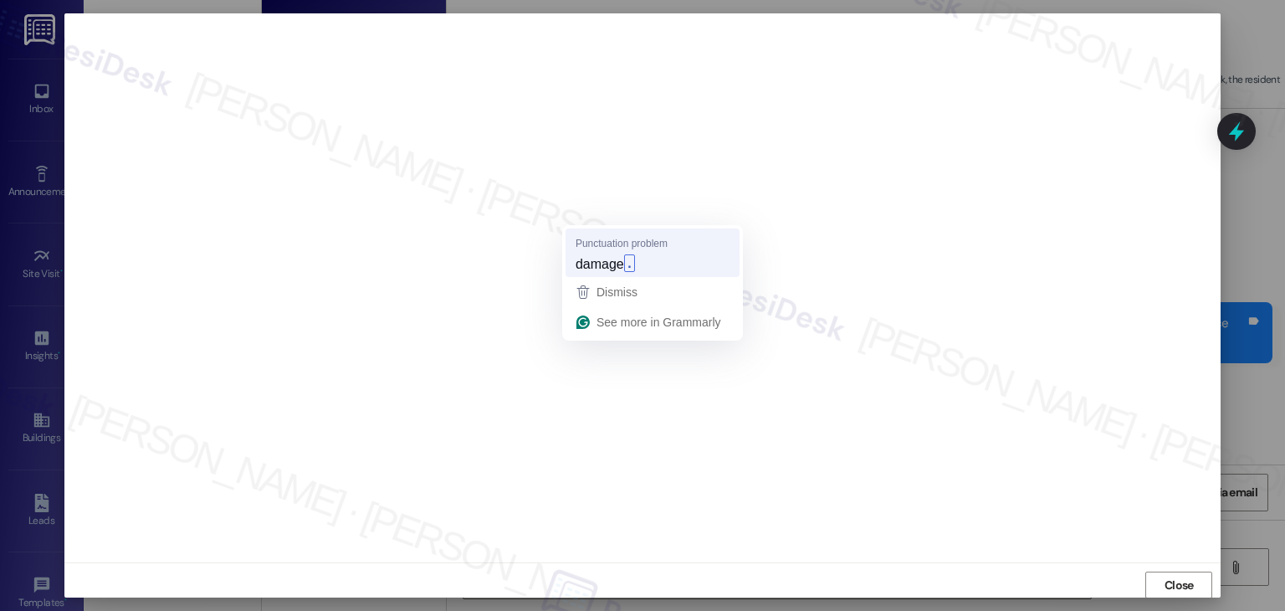
click at [597, 264] on span "damage" at bounding box center [600, 263] width 49 height 18
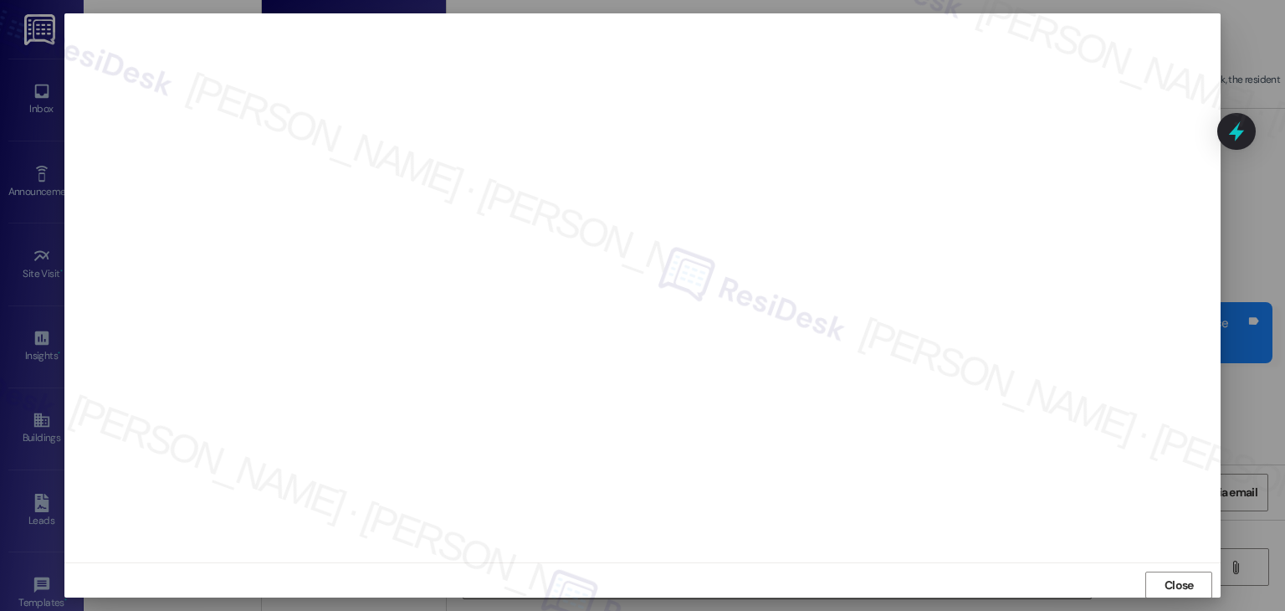
click at [1177, 578] on span "Close" at bounding box center [1179, 586] width 29 height 18
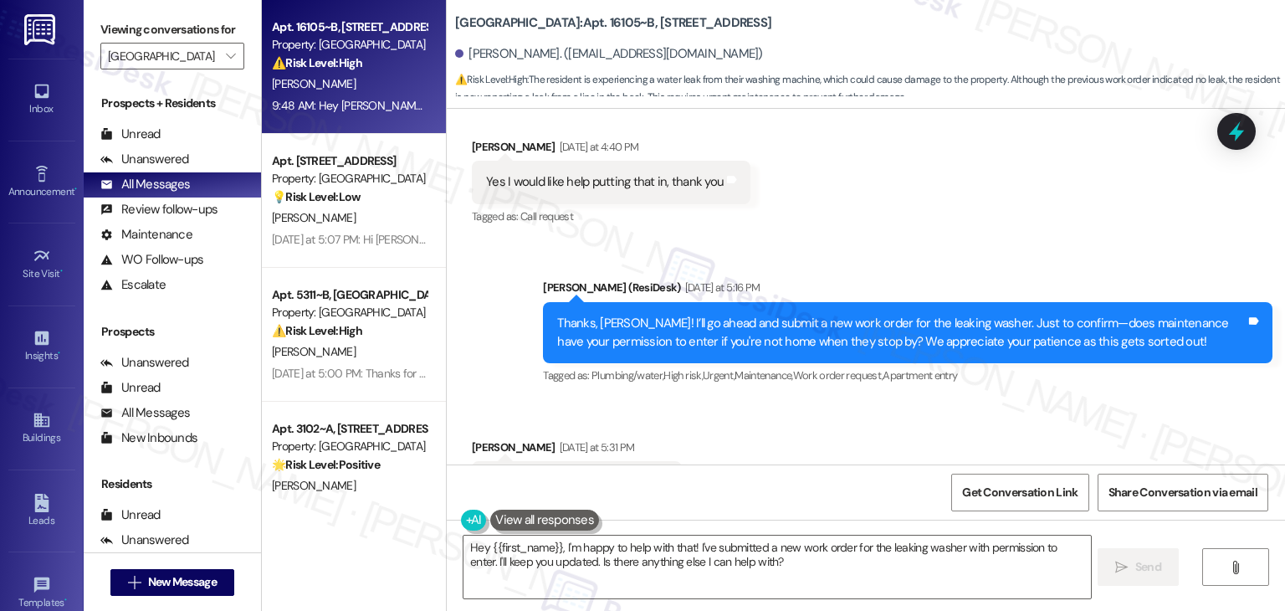
scroll to position [8867, 0]
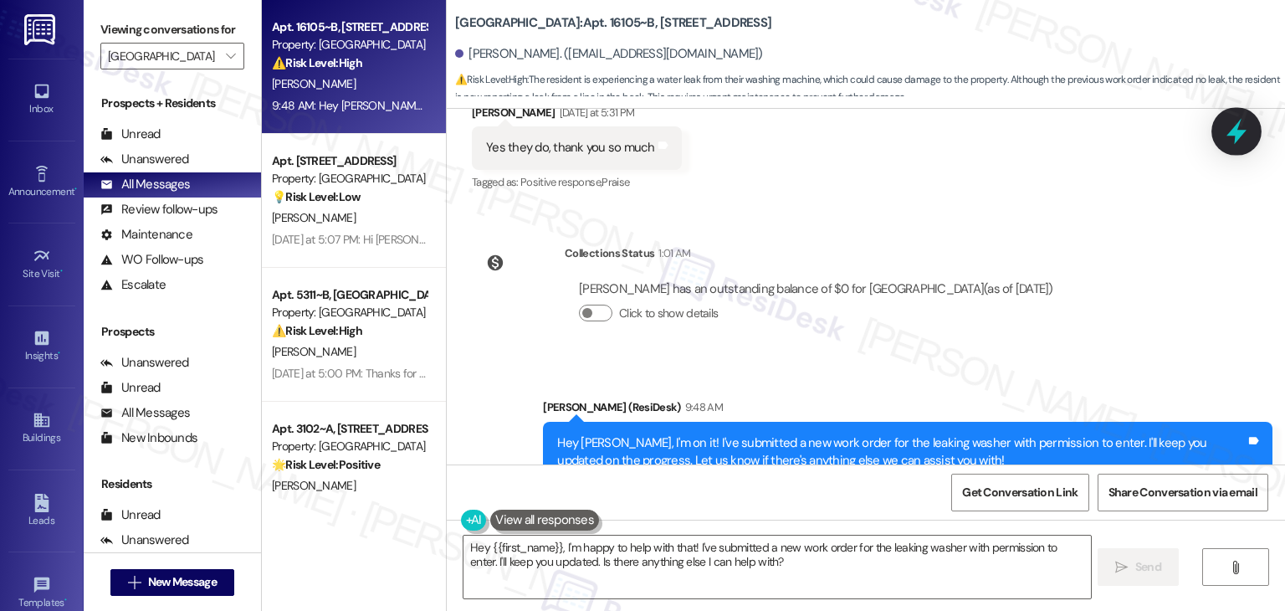
click at [1245, 128] on icon at bounding box center [1237, 131] width 28 height 28
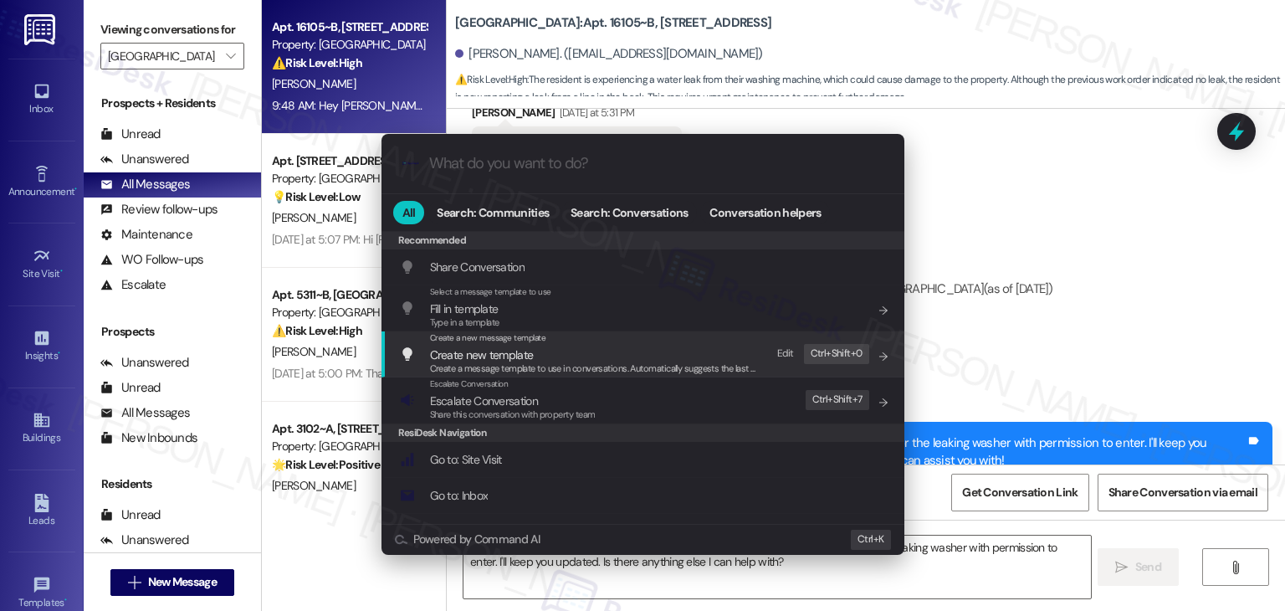
click at [521, 403] on span "Escalate Conversation" at bounding box center [484, 400] width 108 height 15
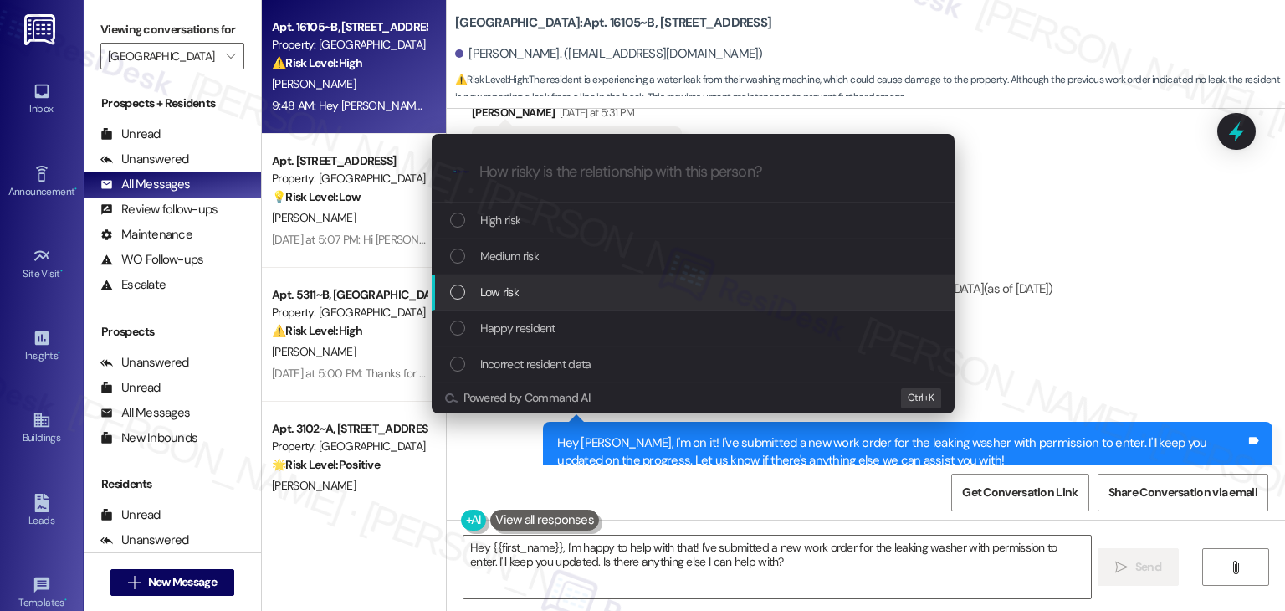
click at [462, 295] on div "List of options" at bounding box center [457, 292] width 15 height 15
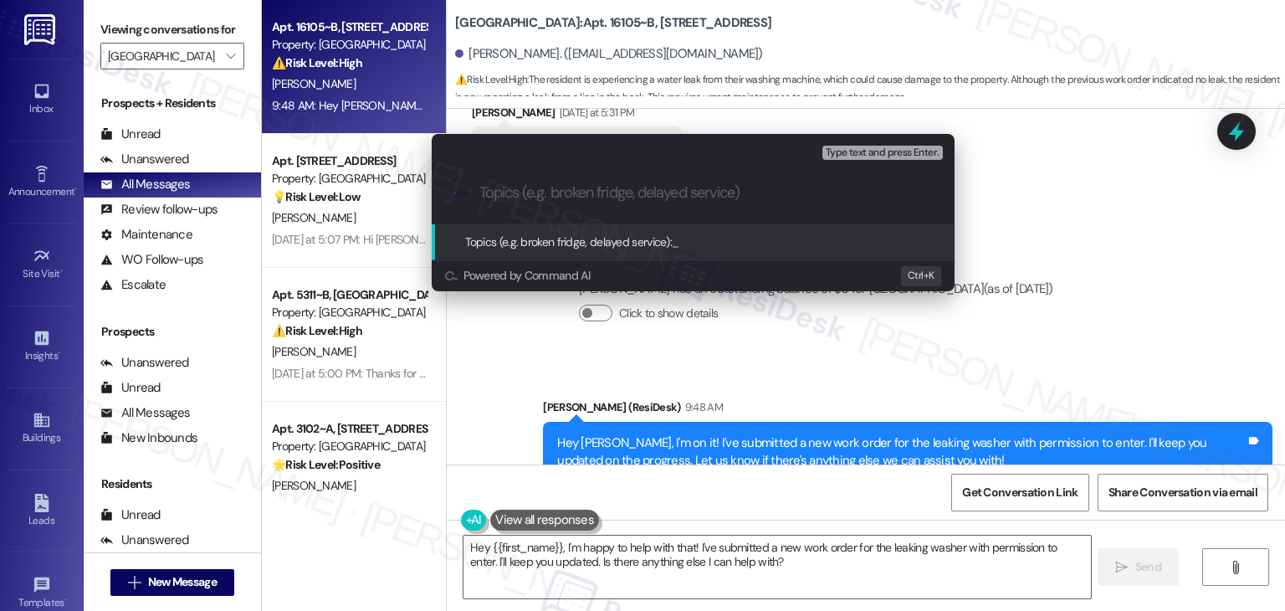
paste input "WO #15562080 – Washer Leak"
type input "WO #15562080 – Washer Leak"
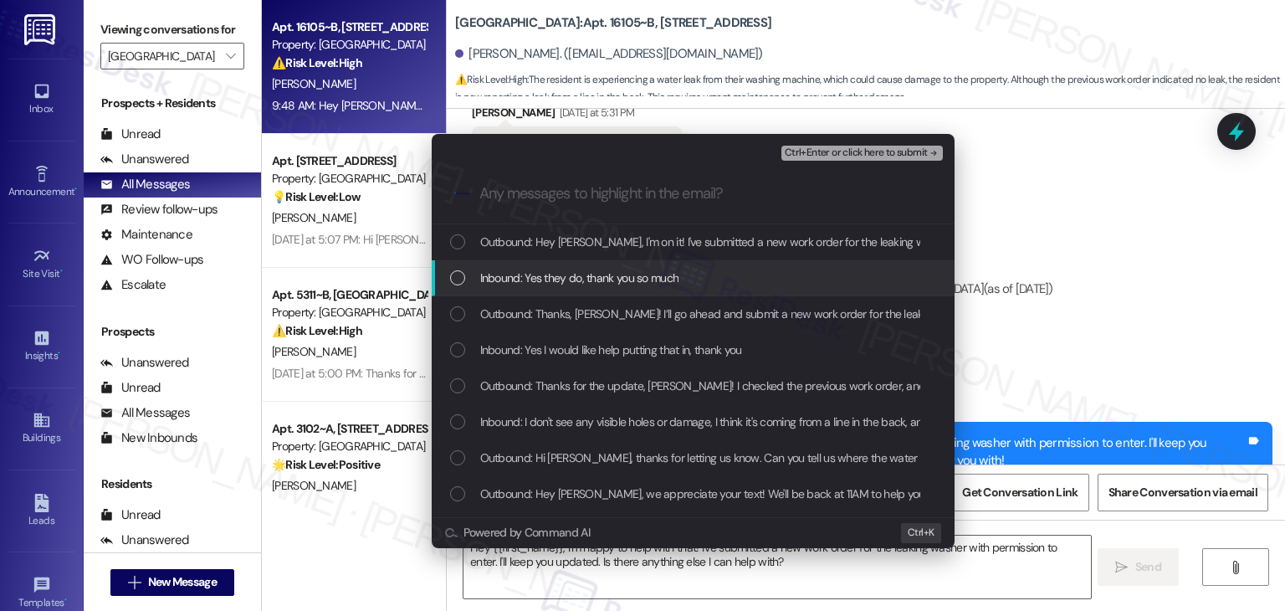
click at [452, 278] on div "List of options" at bounding box center [457, 277] width 15 height 15
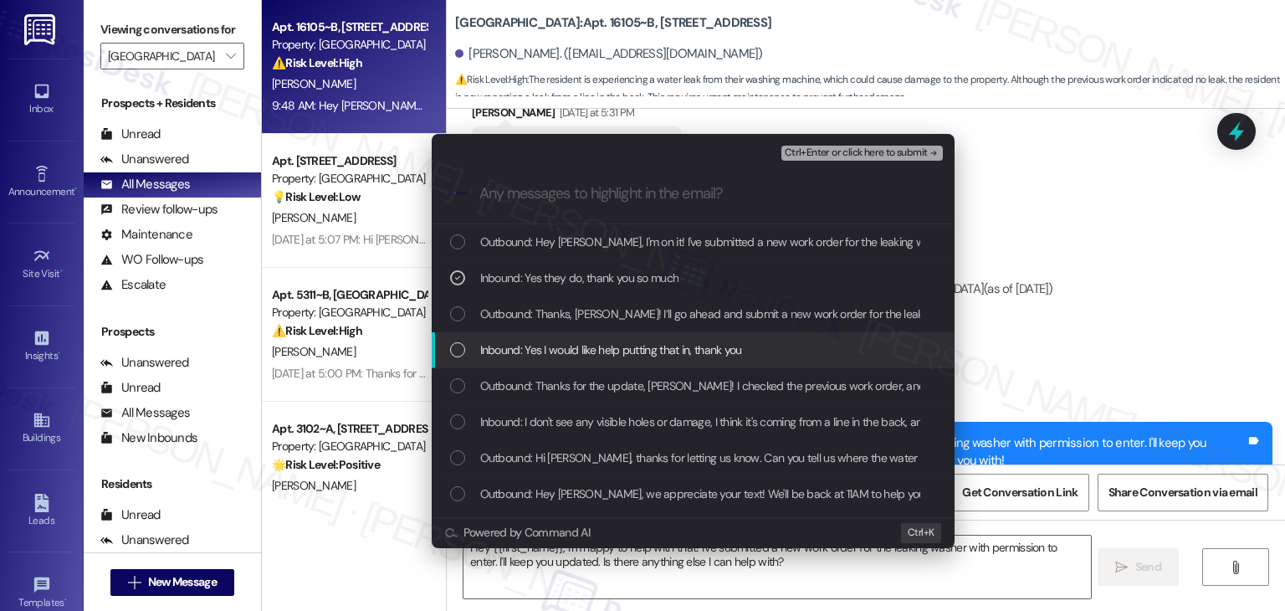
click at [451, 352] on div "List of options" at bounding box center [457, 349] width 15 height 15
click at [459, 420] on div "List of options" at bounding box center [457, 421] width 15 height 15
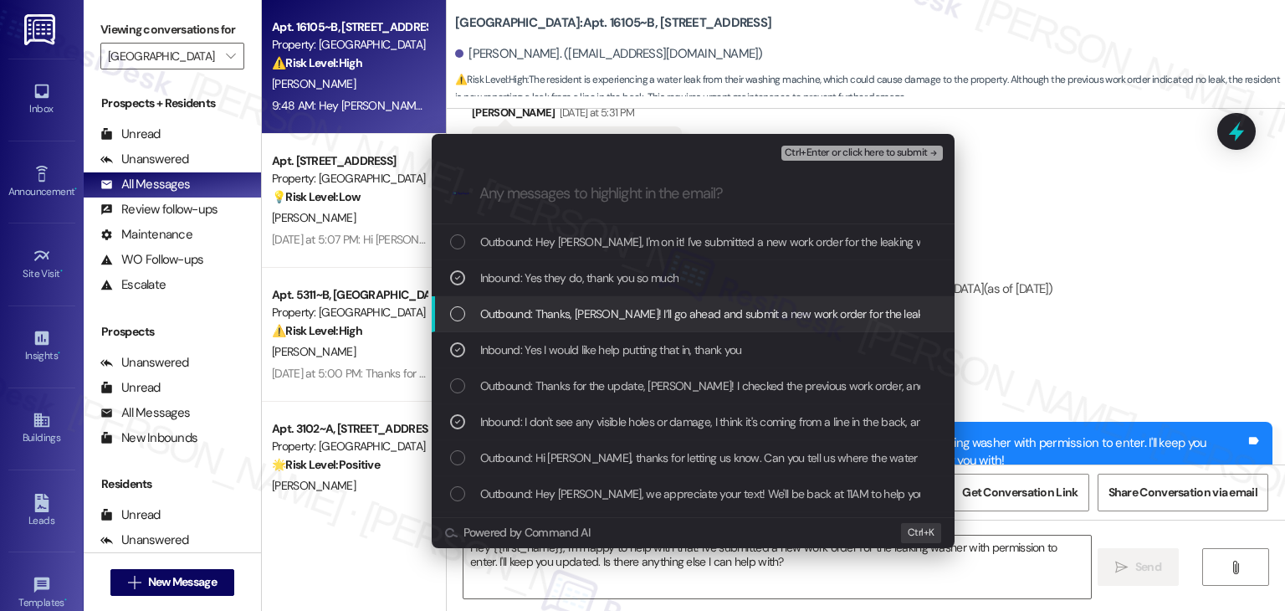
click at [884, 151] on span "Ctrl+Enter or click here to submit" at bounding box center [856, 153] width 143 height 12
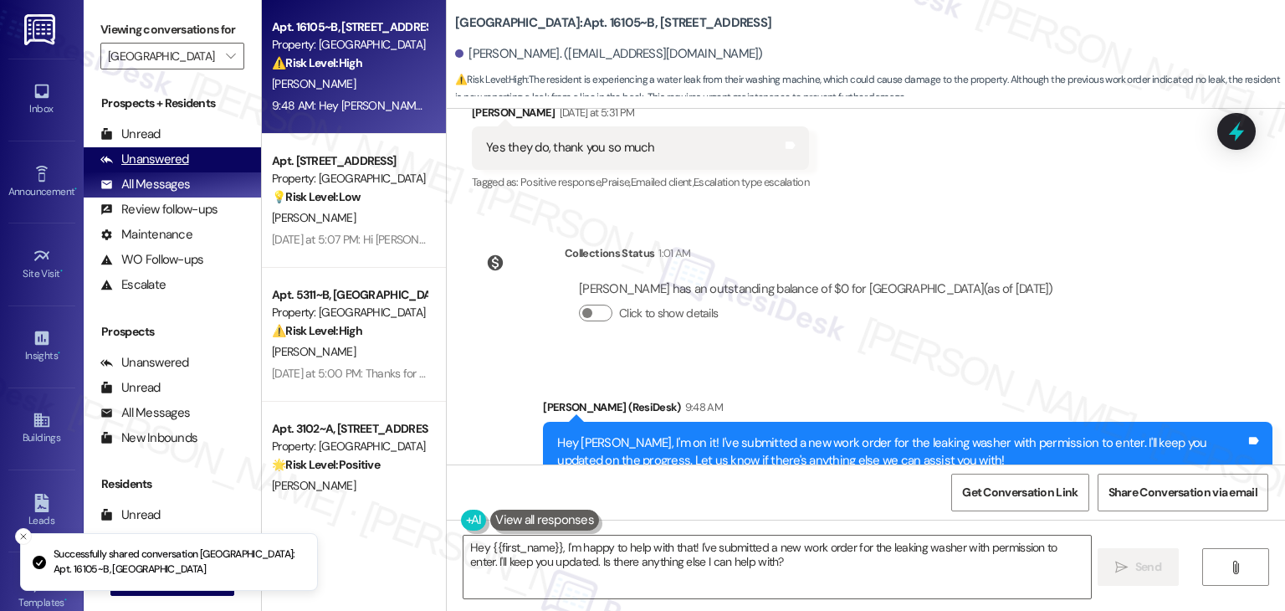
click at [147, 161] on div "Unanswered" at bounding box center [144, 160] width 89 height 18
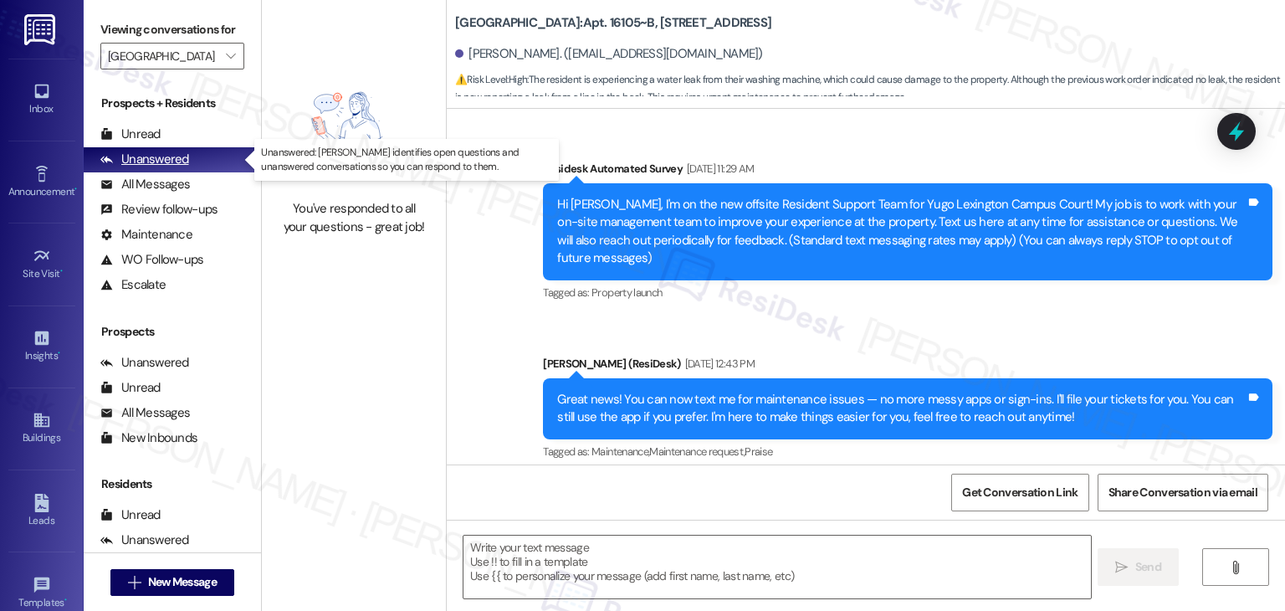
scroll to position [9074, 0]
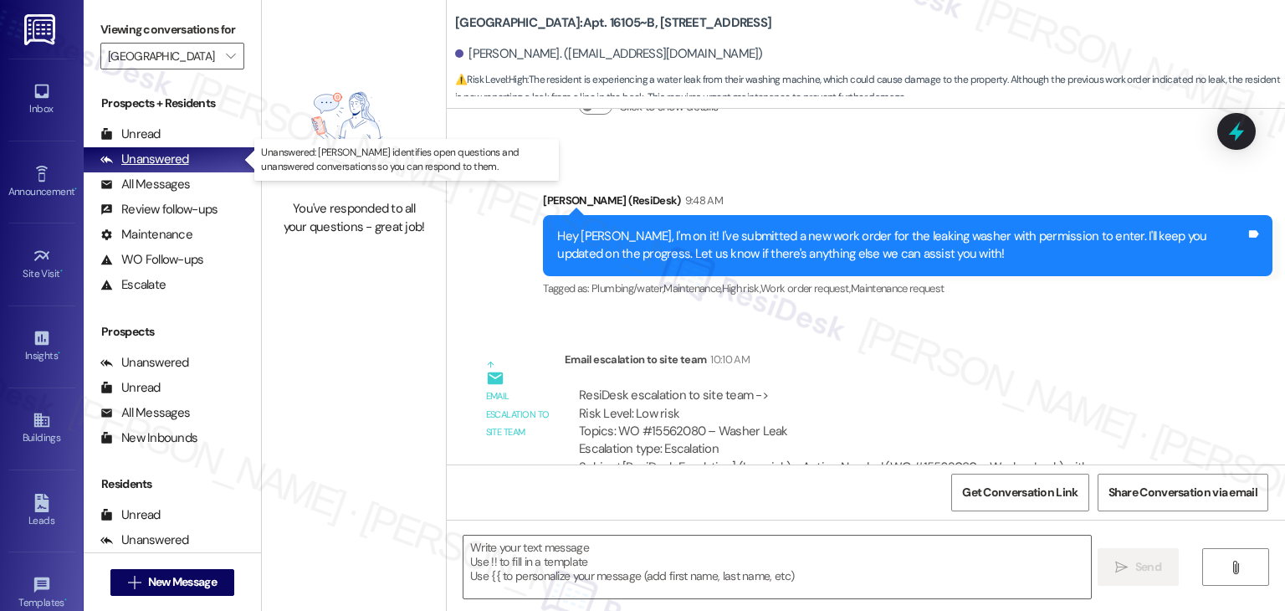
type textarea "Fetching suggested responses. Please feel free to read through the conversation…"
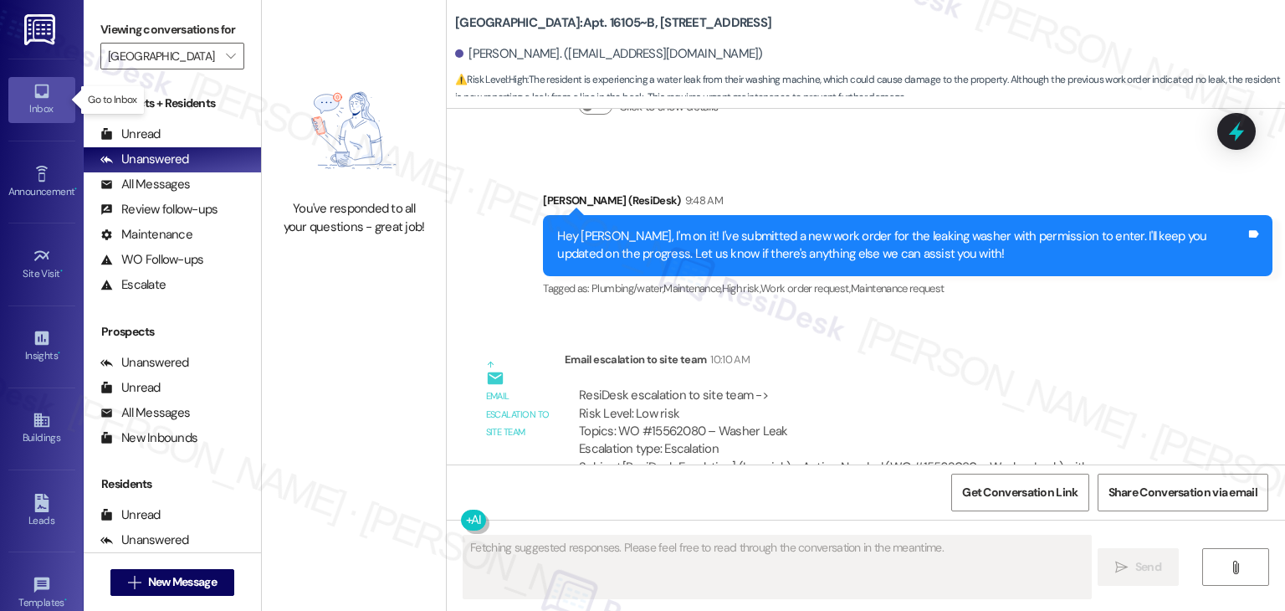
click at [33, 100] on div "Inbox" at bounding box center [42, 108] width 84 height 17
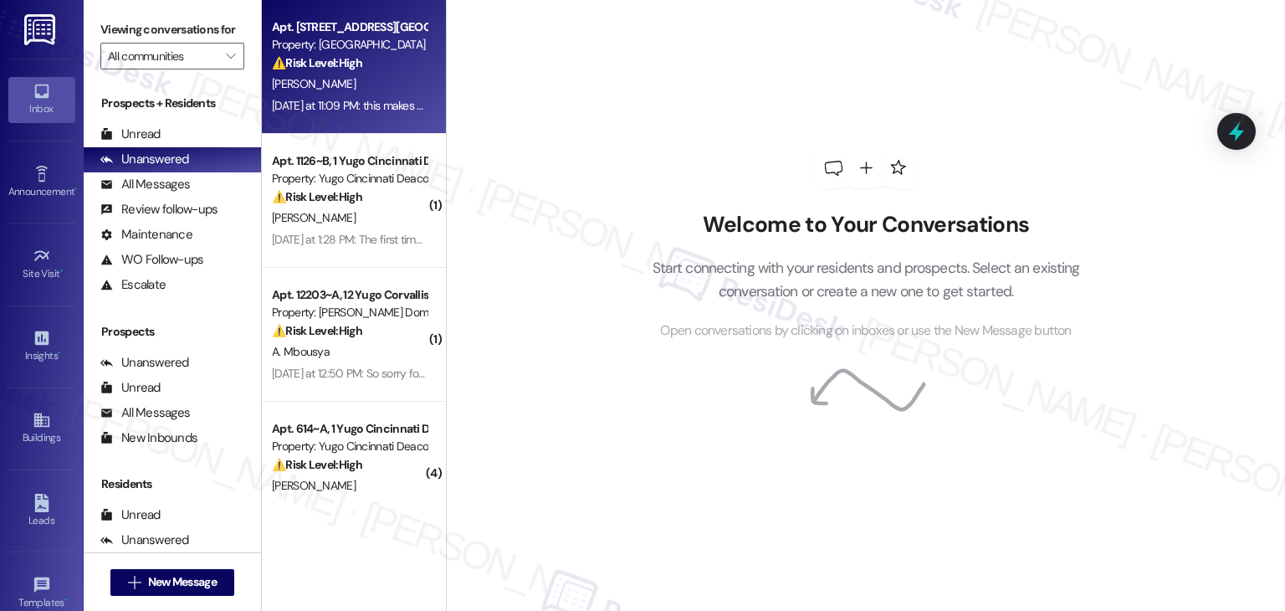
click at [367, 93] on div "J. Montgomery" at bounding box center [349, 84] width 158 height 21
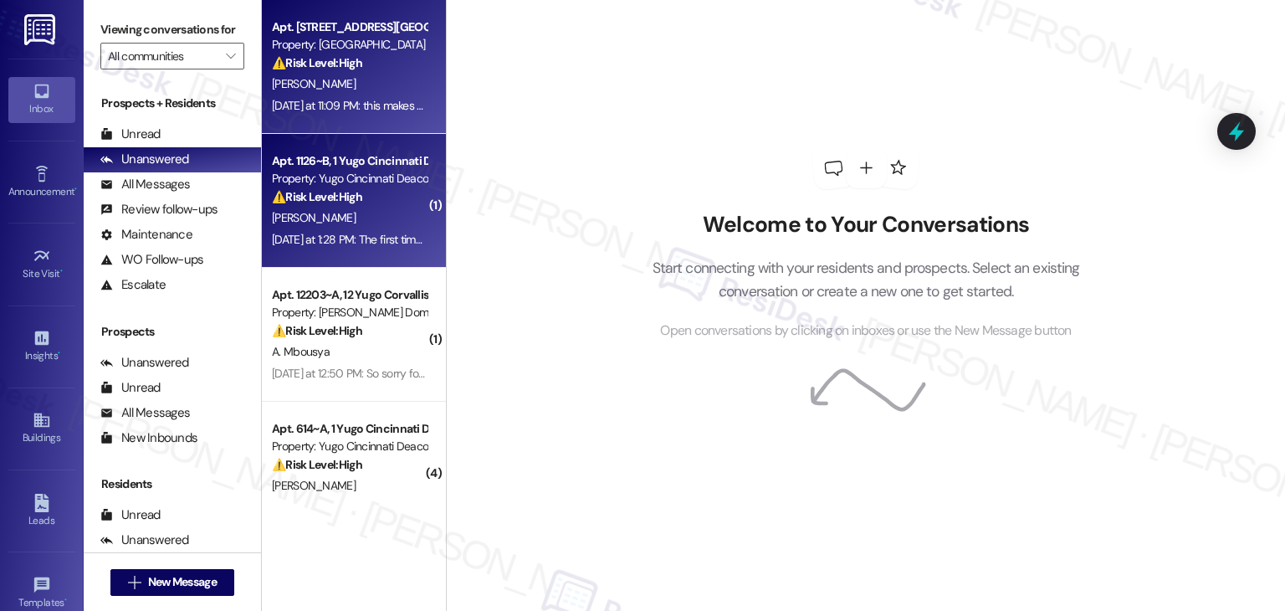
click at [387, 188] on div "⚠️ Risk Level: High The resident reports that maintenance did not complete a pr…" at bounding box center [349, 197] width 155 height 18
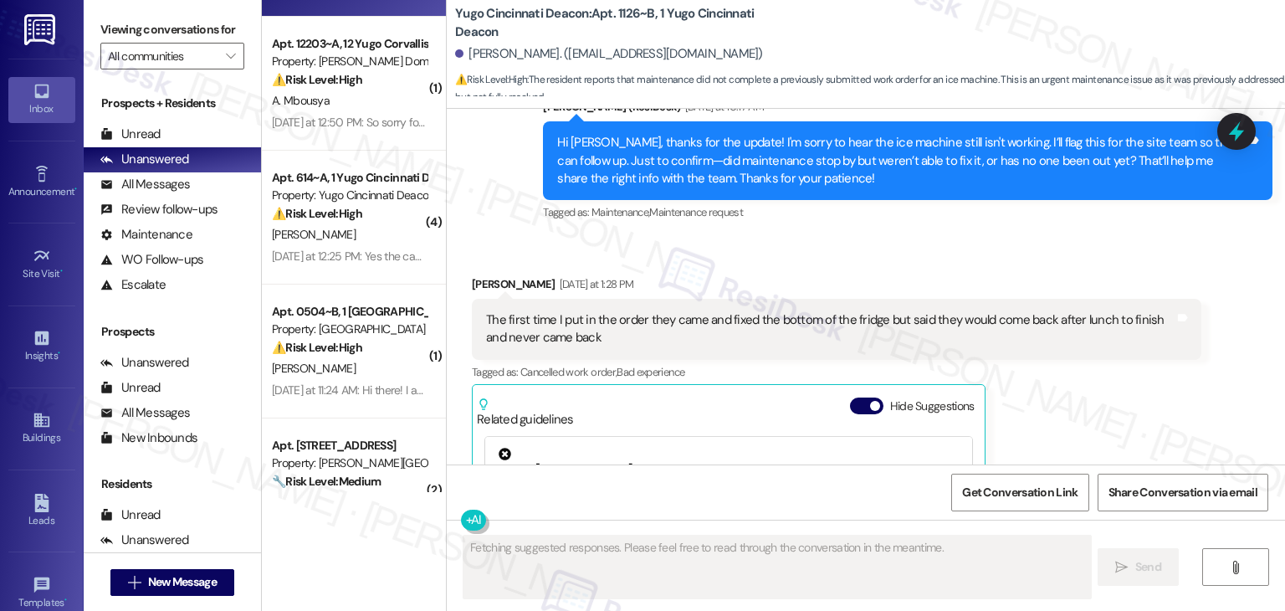
scroll to position [686, 0]
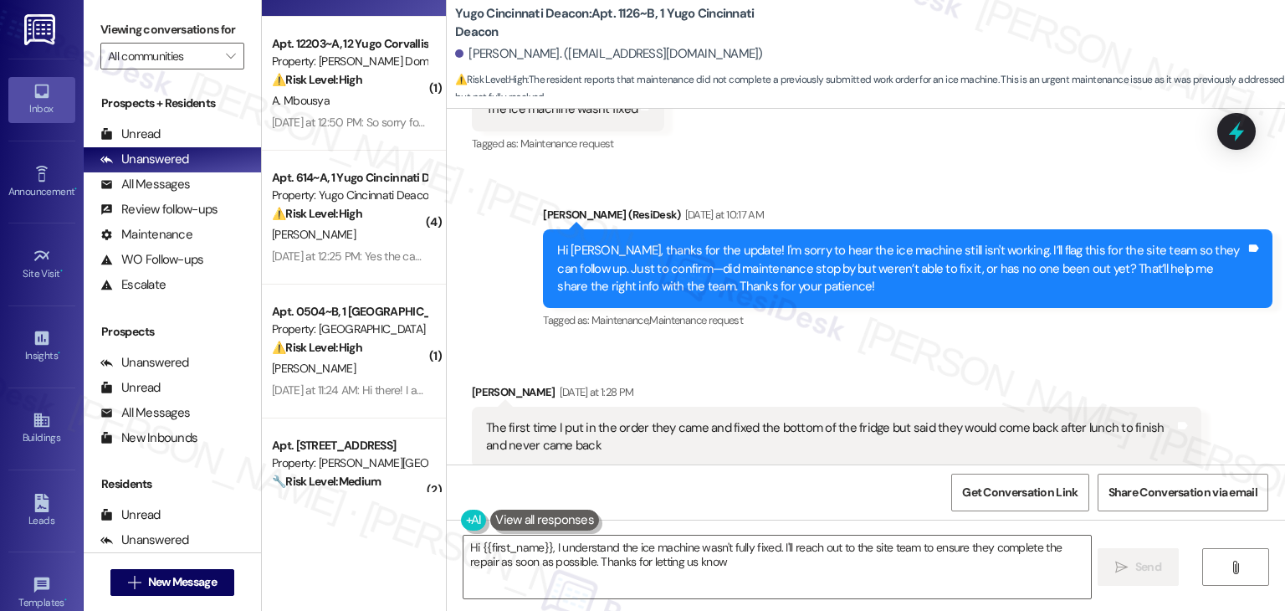
type textarea "Hi {{first_name}}, I understand the ice machine wasn't fully fixed. I'll reach …"
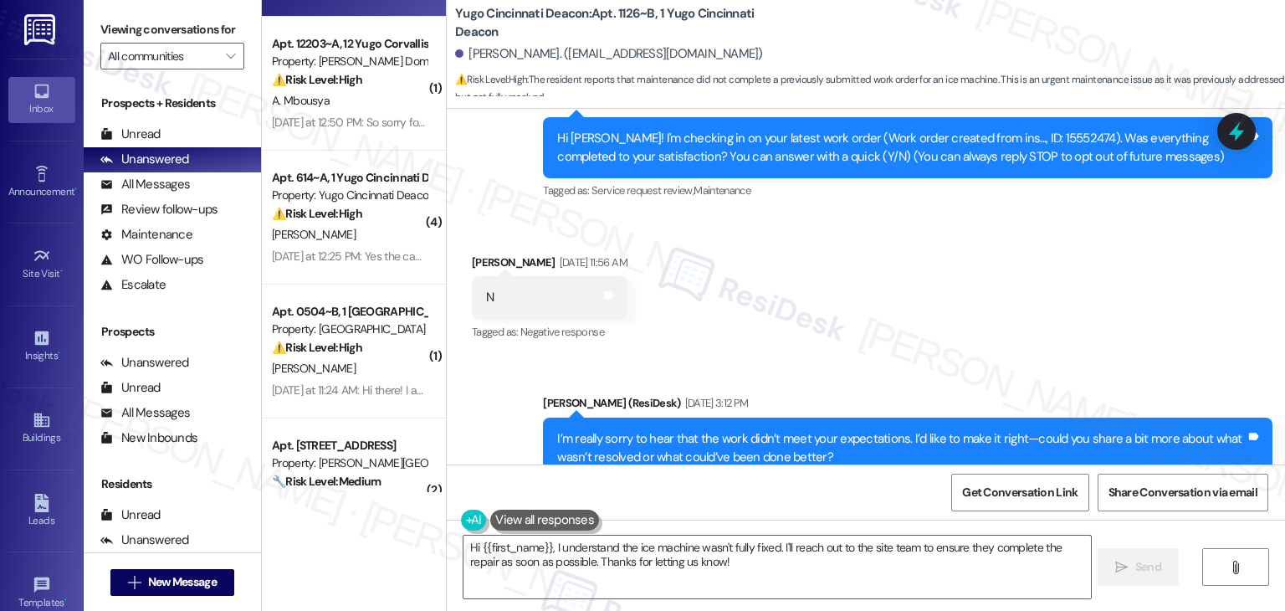
scroll to position [100, 0]
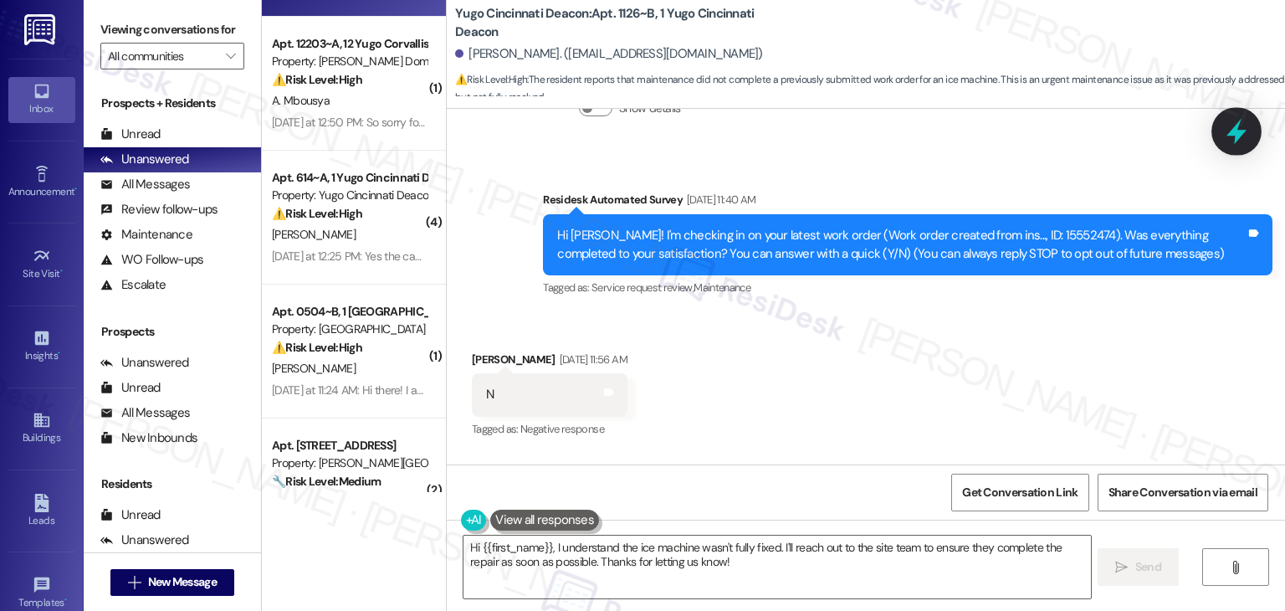
click at [1242, 136] on icon at bounding box center [1237, 132] width 20 height 26
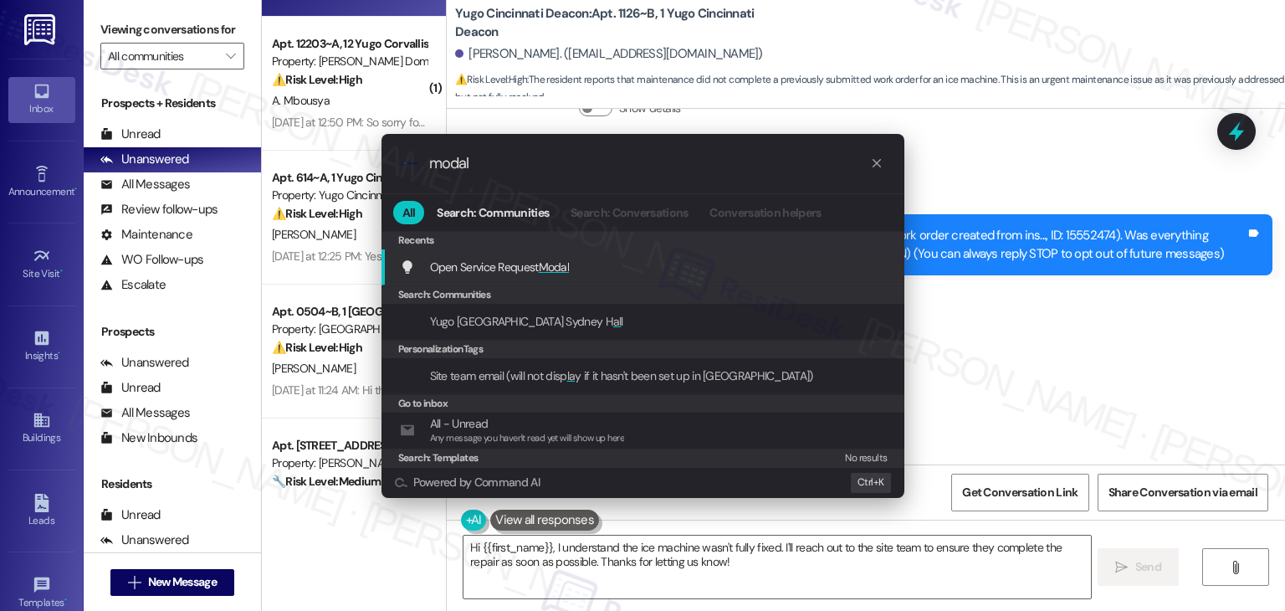
click at [617, 275] on div "Open Service Request Modal Add shortcut" at bounding box center [645, 267] width 490 height 18
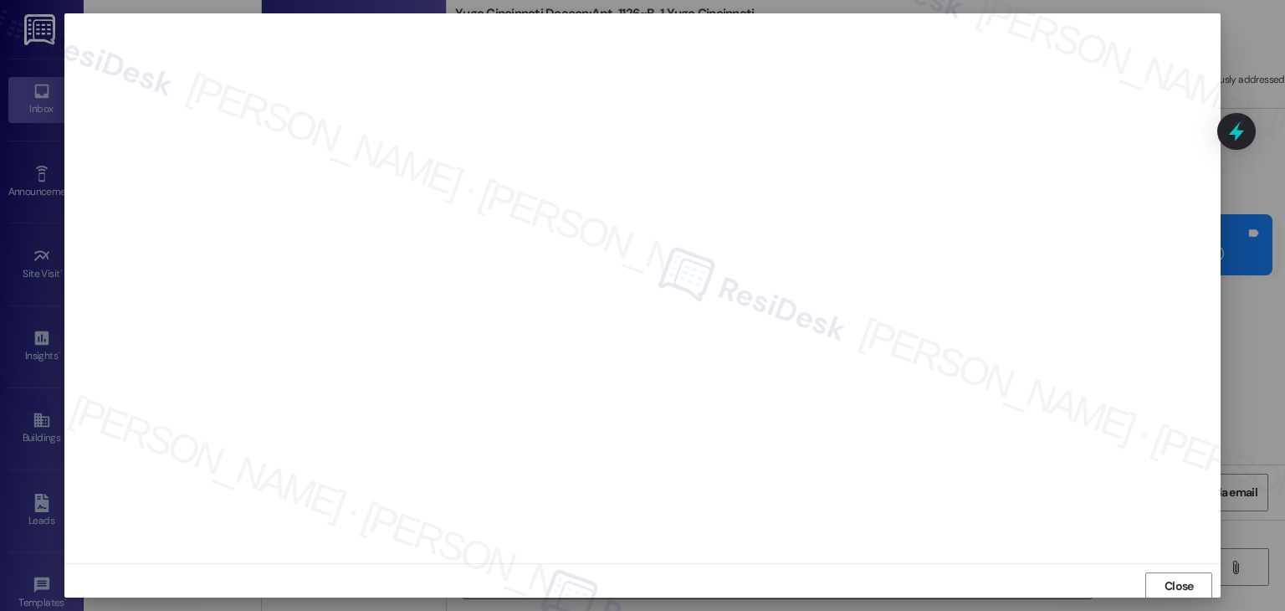
scroll to position [1, 0]
click at [1172, 583] on span "Close" at bounding box center [1179, 586] width 29 height 18
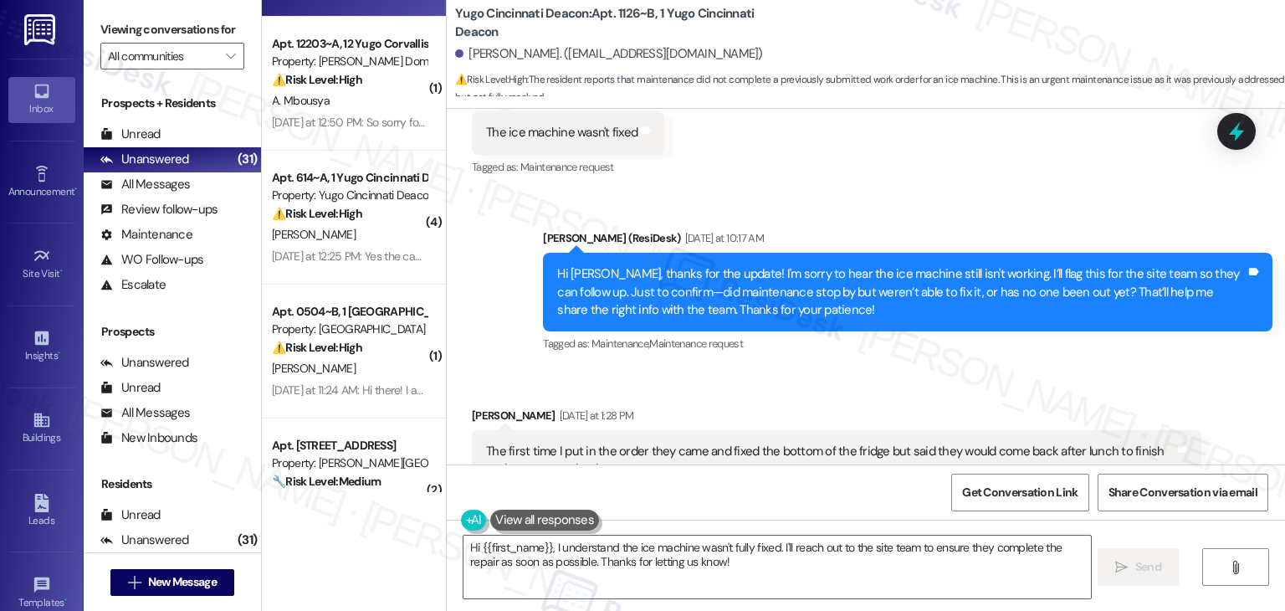
scroll to position [1021, 0]
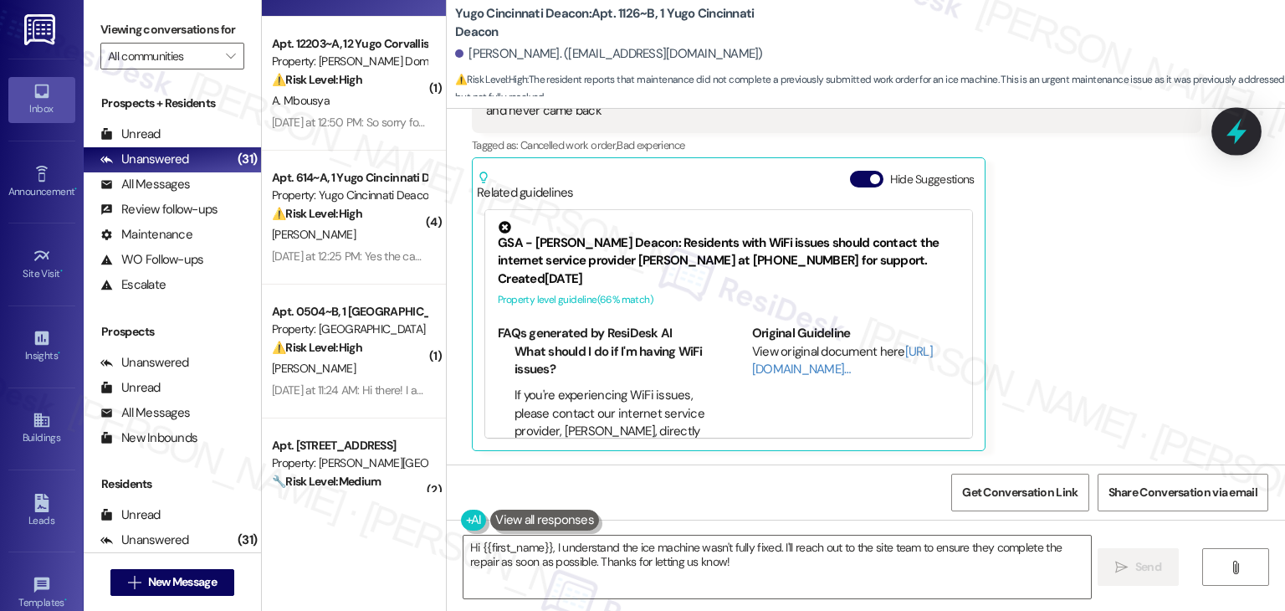
click at [1239, 136] on icon at bounding box center [1237, 132] width 20 height 26
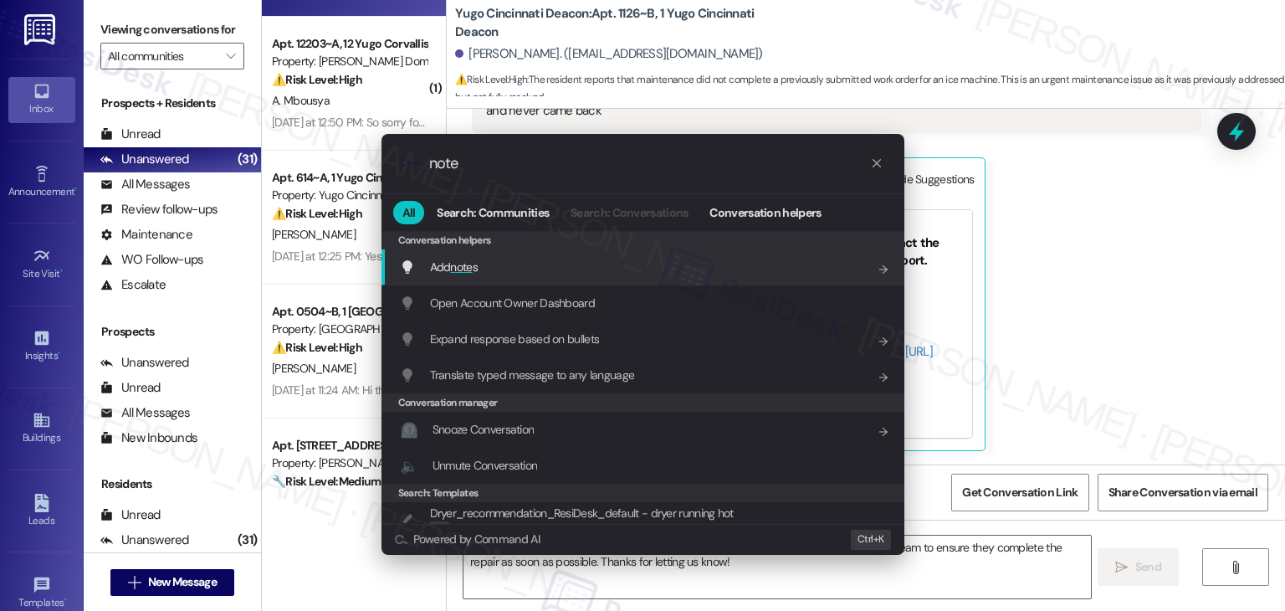
type input "note"
click at [478, 269] on span "Add note s" at bounding box center [454, 266] width 48 height 15
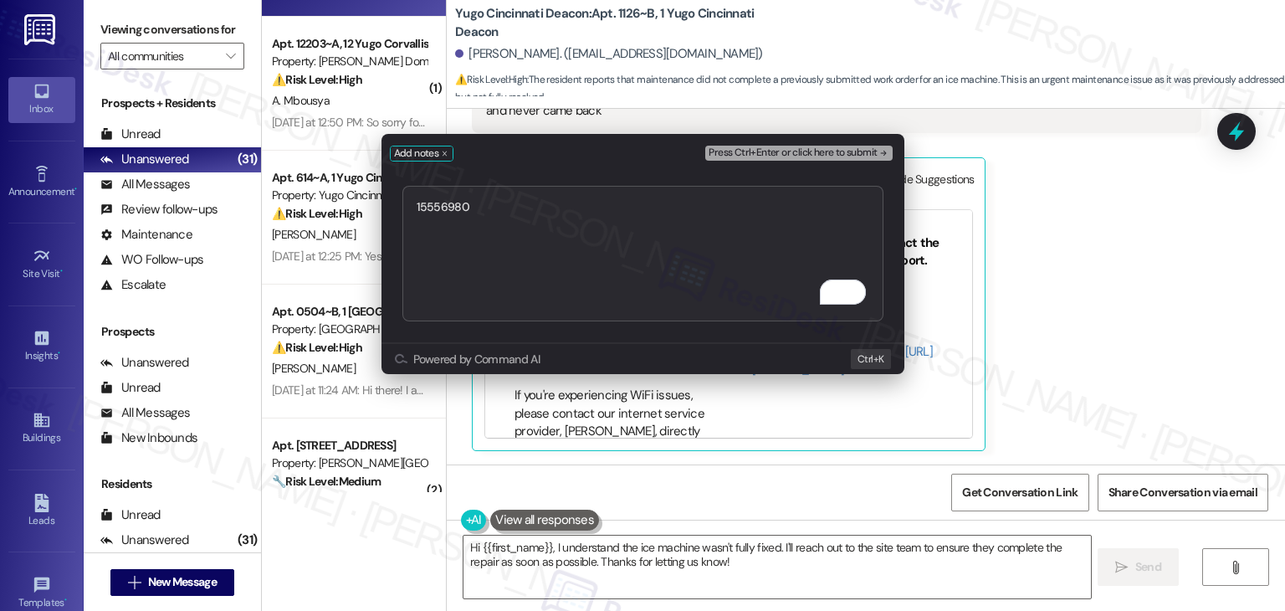
click at [416, 207] on textarea "15556980" at bounding box center [643, 254] width 481 height 136
click at [540, 205] on textarea "WO #15556980" at bounding box center [643, 254] width 481 height 136
type textarea "WO #15556980 - Repair Ice Machine"
click at [803, 148] on span "Press Ctrl+Enter or click here to submit" at bounding box center [793, 153] width 168 height 12
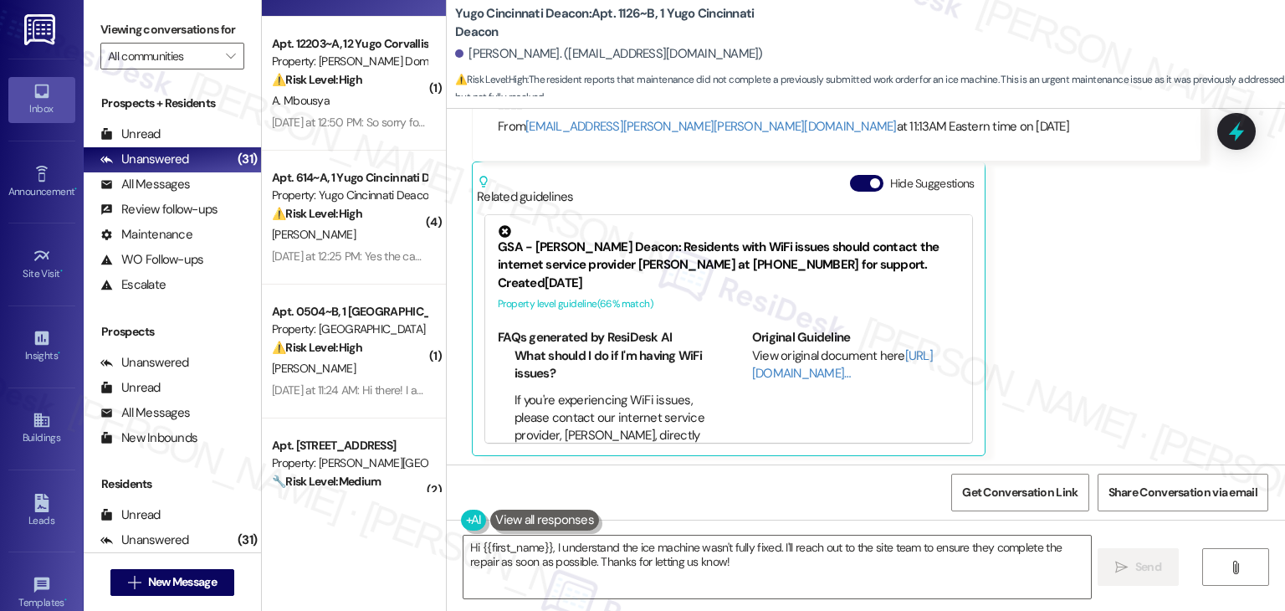
scroll to position [1162, 0]
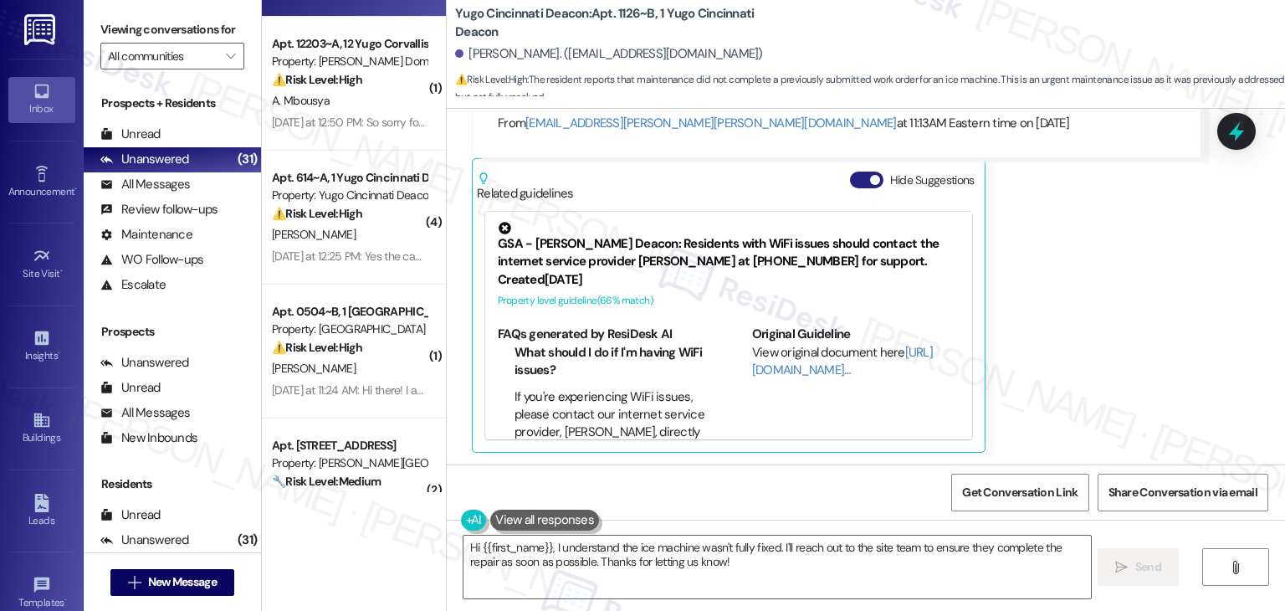
click at [852, 185] on button "Hide Suggestions" at bounding box center [866, 180] width 33 height 17
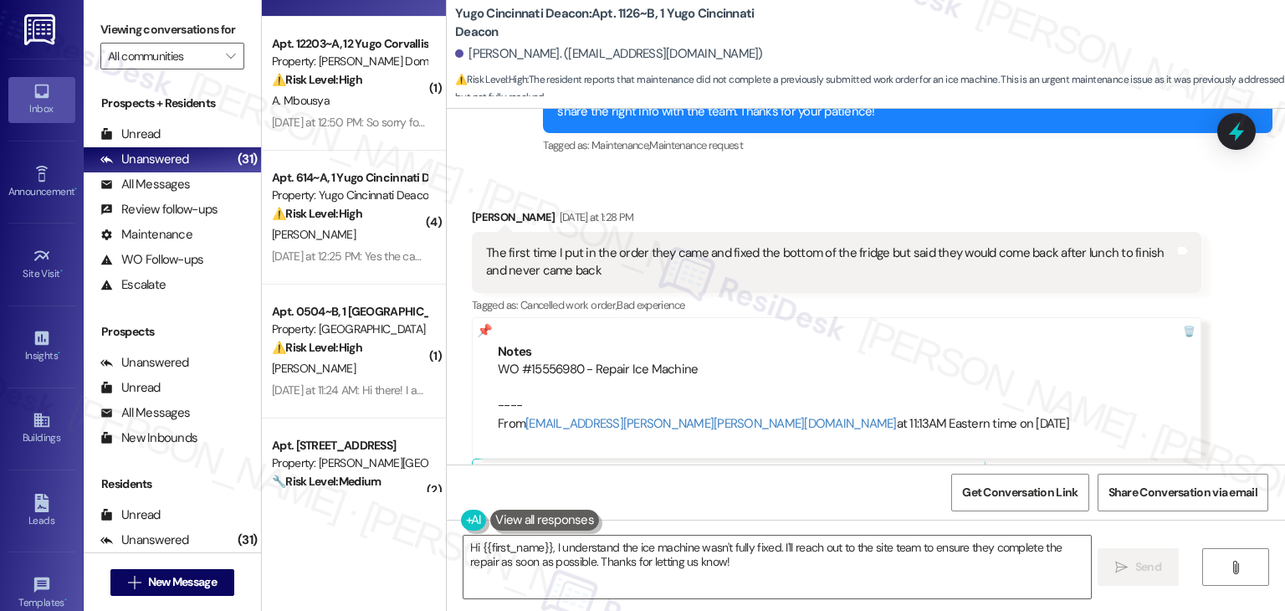
scroll to position [834, 0]
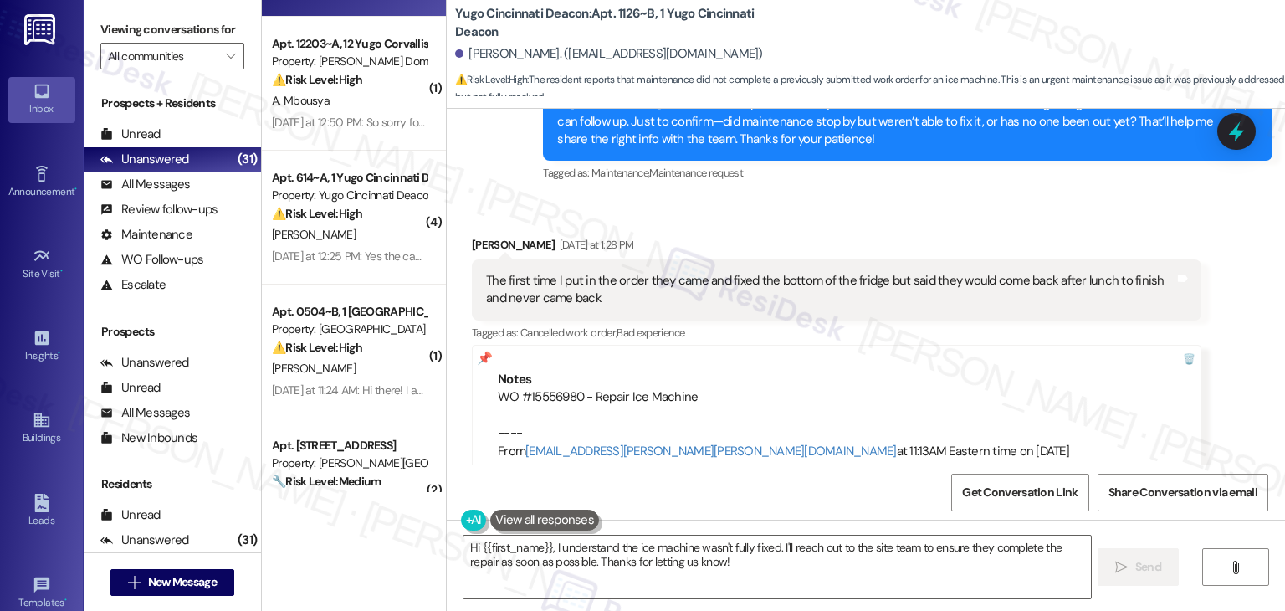
click at [910, 206] on div "Received via SMS Robert Ayensu Yesterday at 1:28 PM The first time I put in the…" at bounding box center [866, 373] width 839 height 351
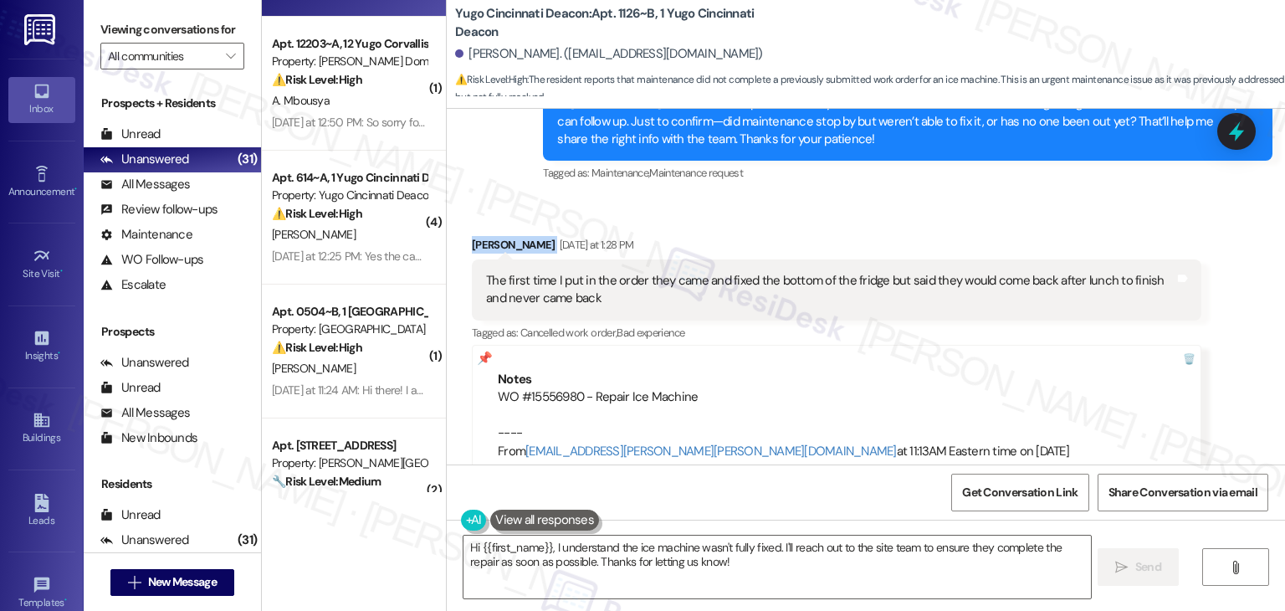
click at [910, 206] on div "Received via SMS Robert Ayensu Yesterday at 1:28 PM The first time I put in the…" at bounding box center [866, 373] width 839 height 351
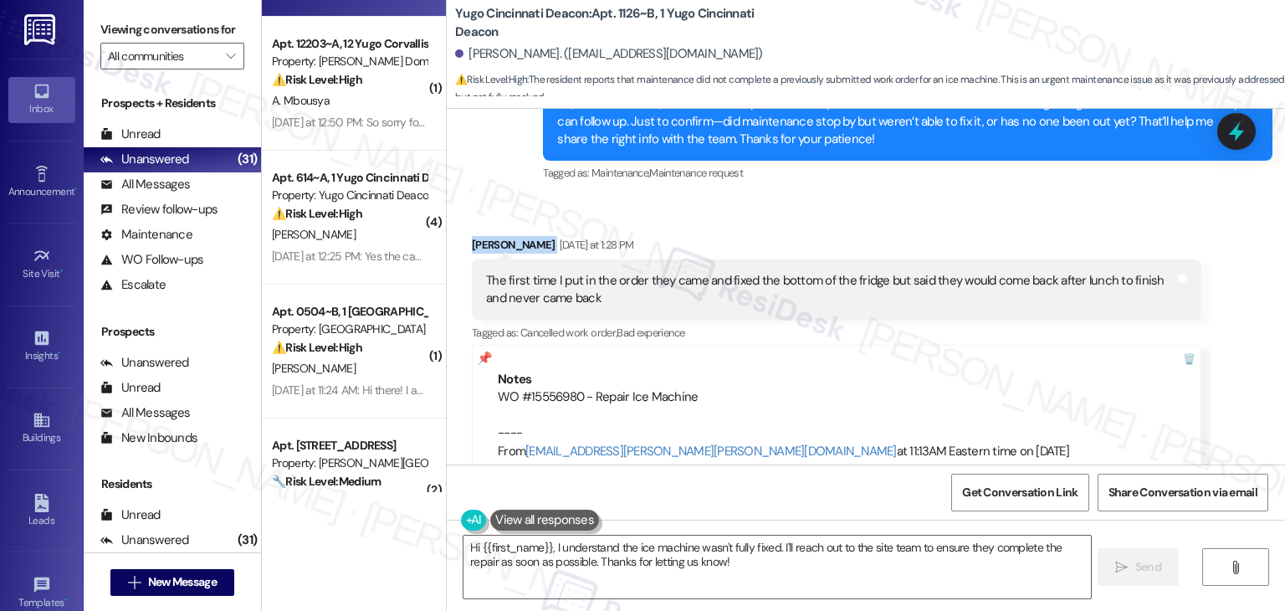
click at [910, 206] on div "Received via SMS Robert Ayensu Yesterday at 1:28 PM The first time I put in the…" at bounding box center [866, 373] width 839 height 351
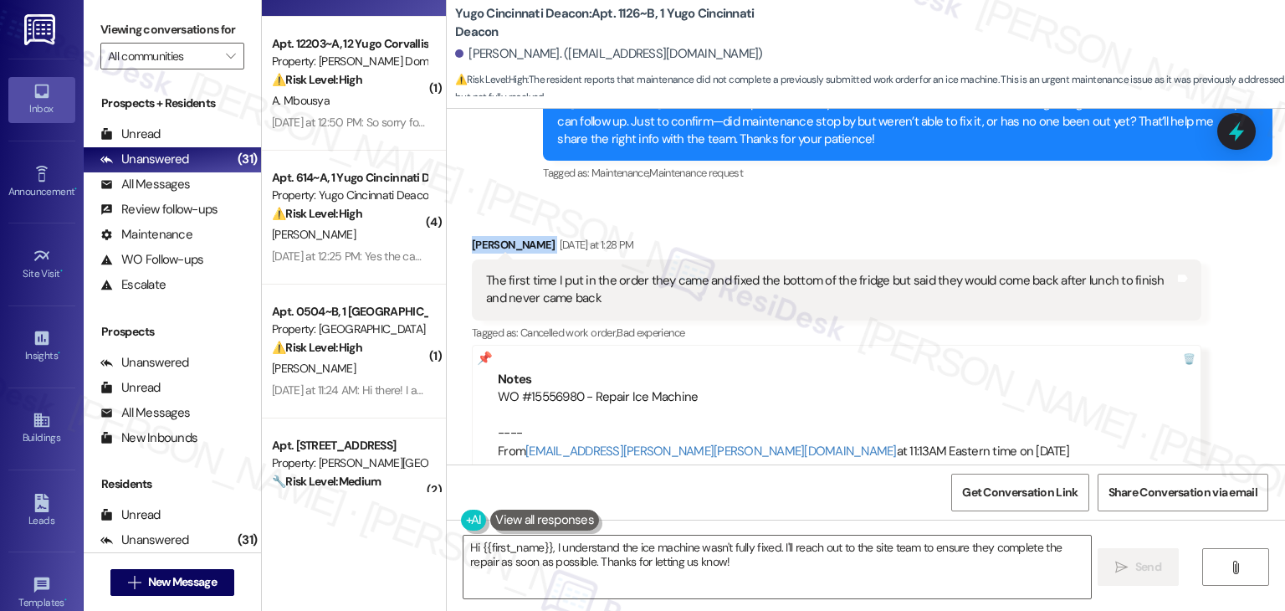
click at [910, 206] on div "Received via SMS Robert Ayensu Yesterday at 1:28 PM The first time I put in the…" at bounding box center [866, 373] width 839 height 351
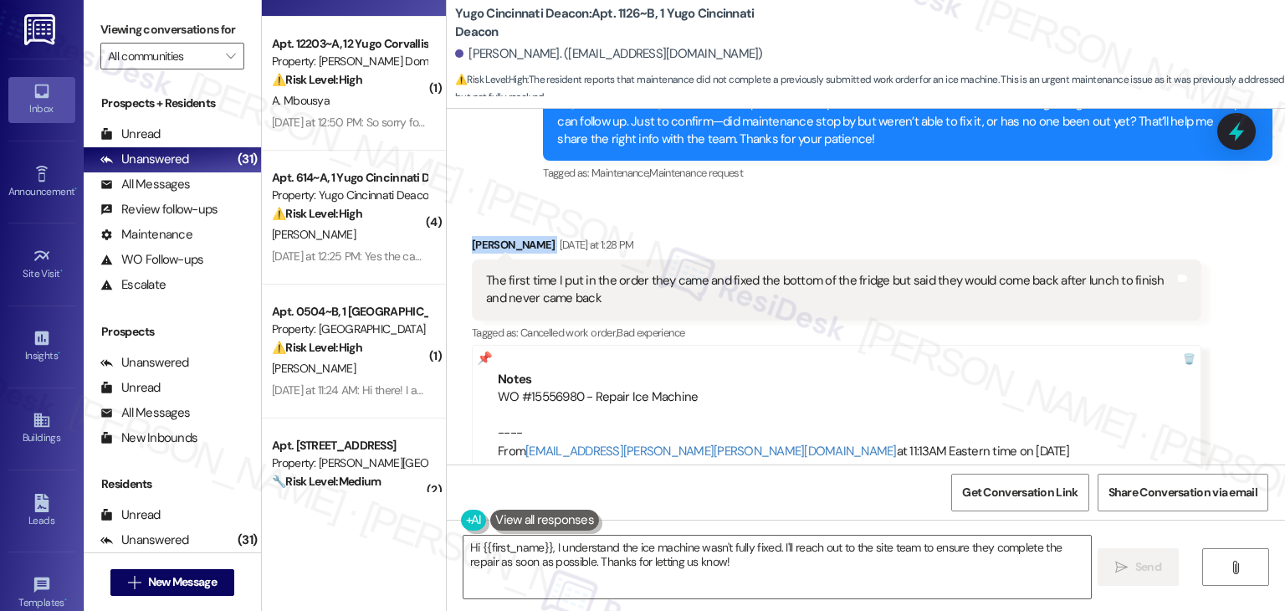
click at [910, 206] on div "Received via SMS Robert Ayensu Yesterday at 1:28 PM The first time I put in the…" at bounding box center [866, 373] width 839 height 351
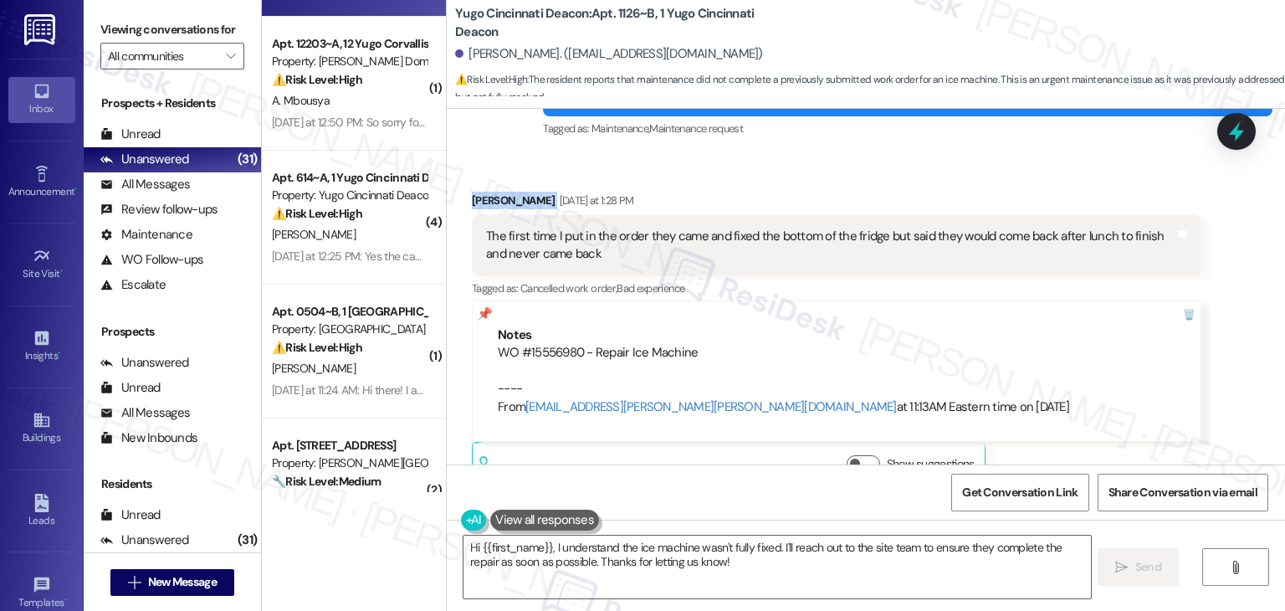
scroll to position [917, 0]
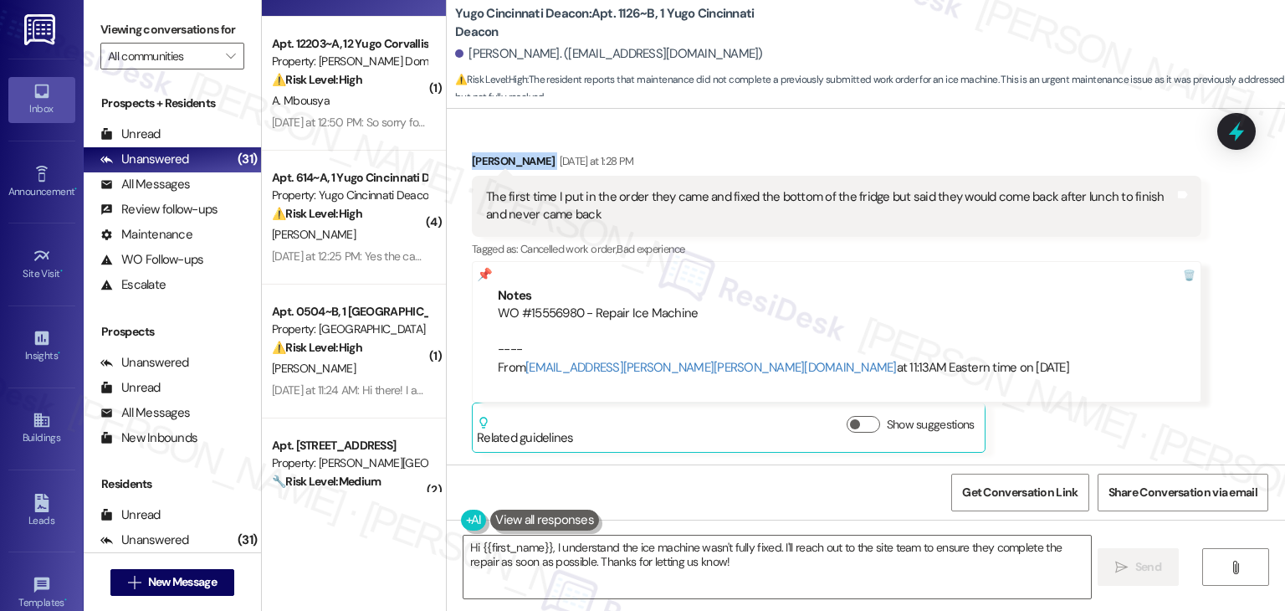
click at [936, 151] on div "Received via SMS Robert Ayensu Yesterday at 1:28 PM The first time I put in the…" at bounding box center [836, 303] width 755 height 326
click at [929, 156] on div "Robert Ayensu Yesterday at 1:28 PM" at bounding box center [837, 163] width 730 height 23
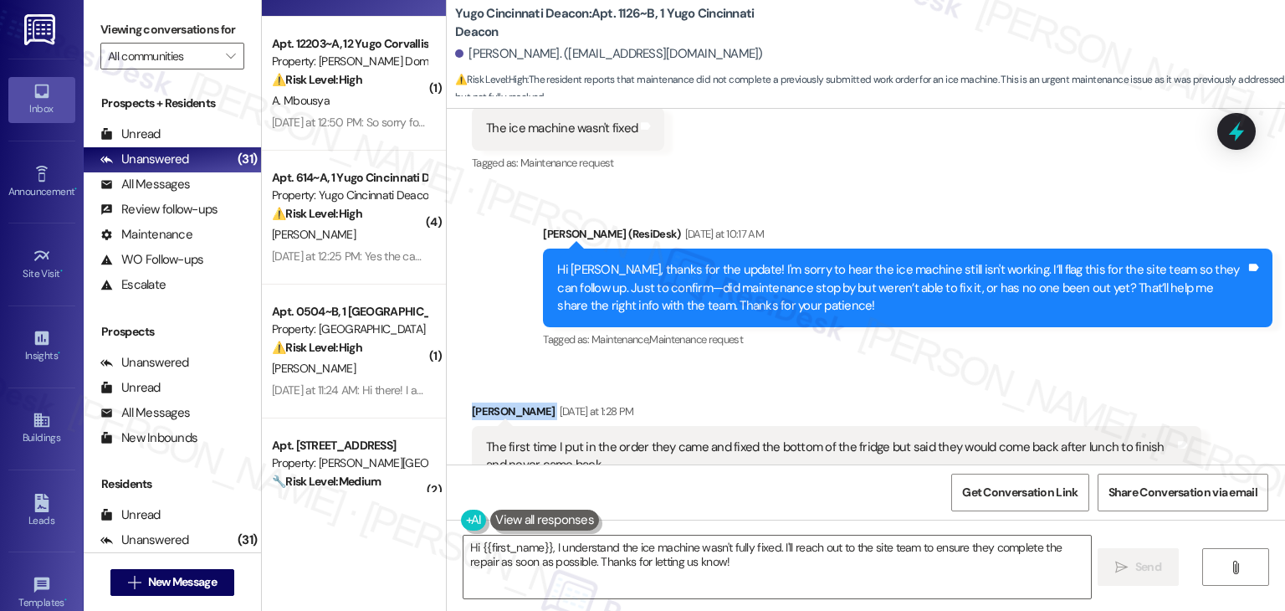
scroll to position [666, 0]
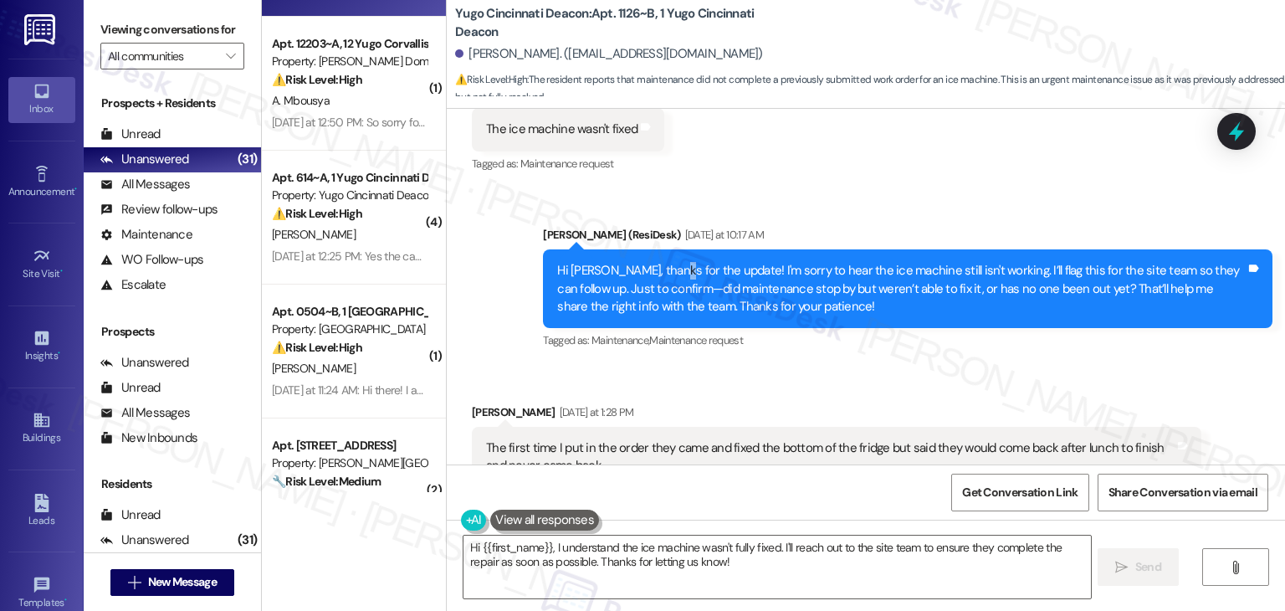
click at [658, 273] on div "Hi Robert, thanks for the update! I'm sorry to hear the ice machine still isn't…" at bounding box center [901, 289] width 689 height 54
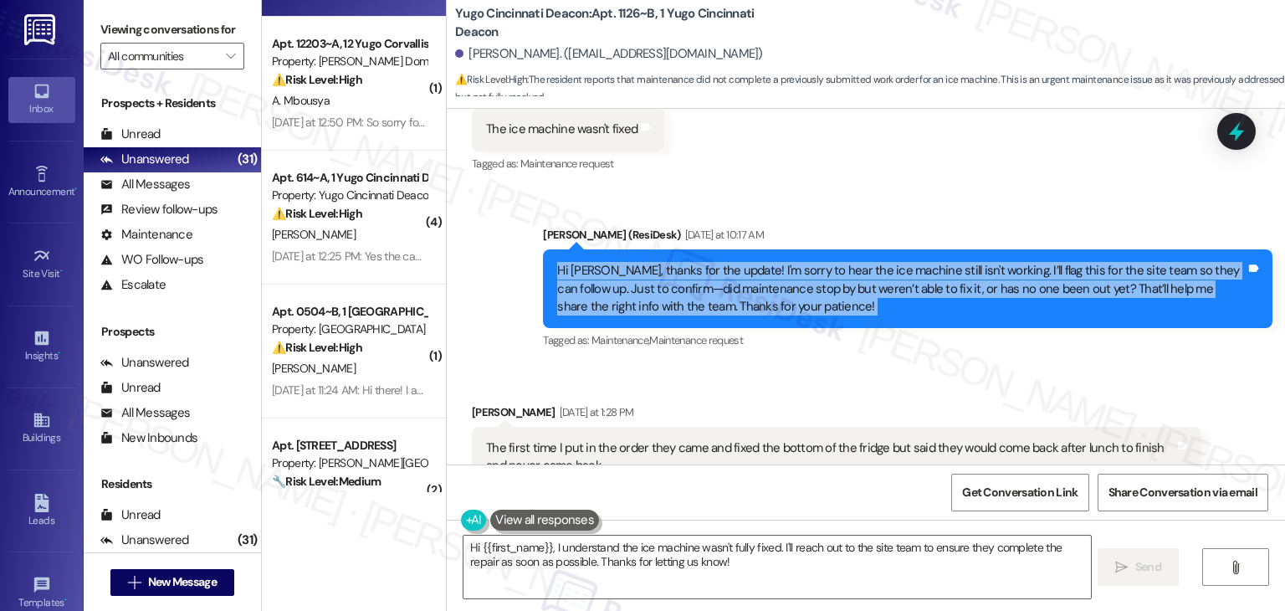
copy div "Hi Robert, thanks for the update! I'm sorry to hear the ice machine still isn't…"
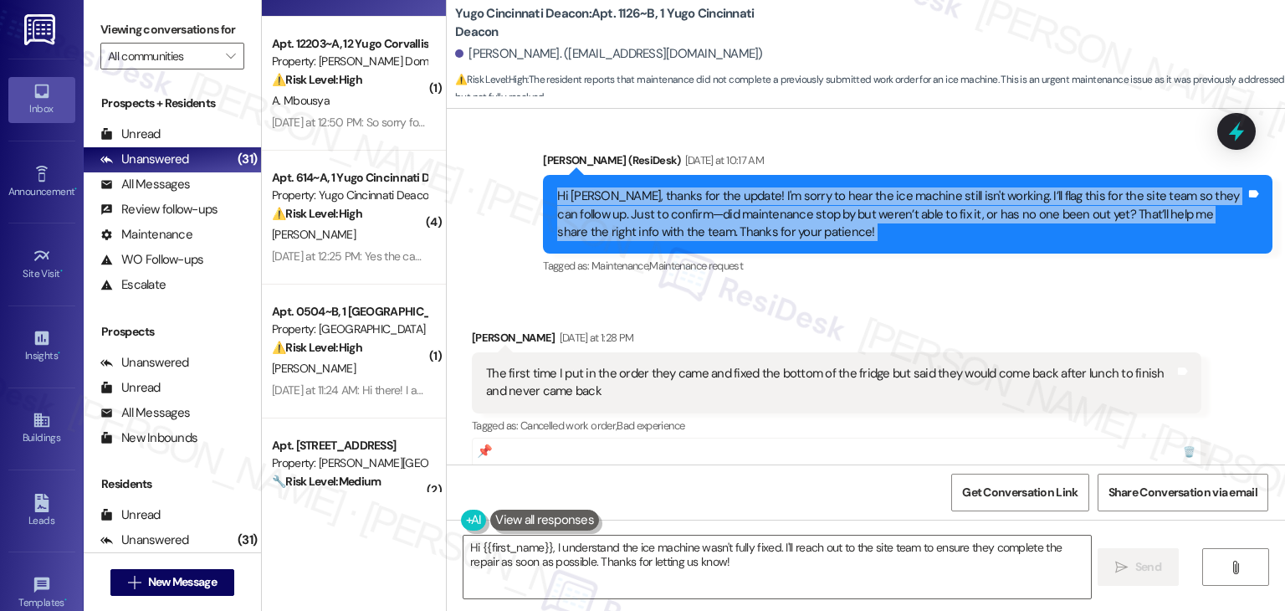
scroll to position [834, 0]
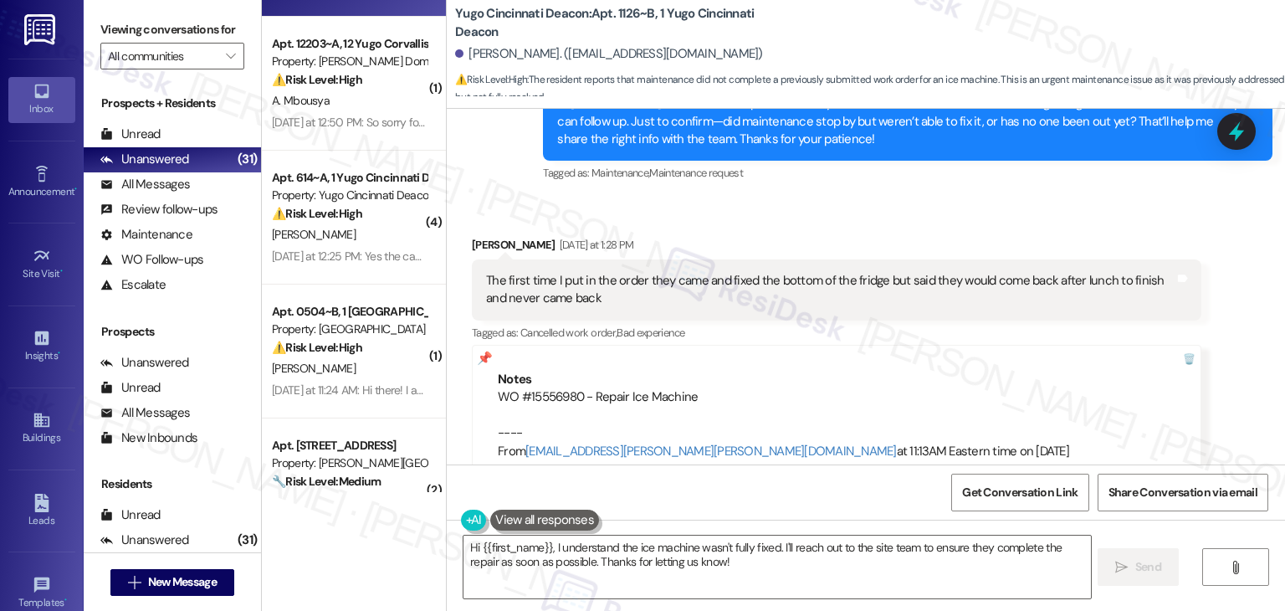
click at [562, 295] on div "The first time I put in the order they came and fixed the bottom of the fridge …" at bounding box center [830, 290] width 689 height 36
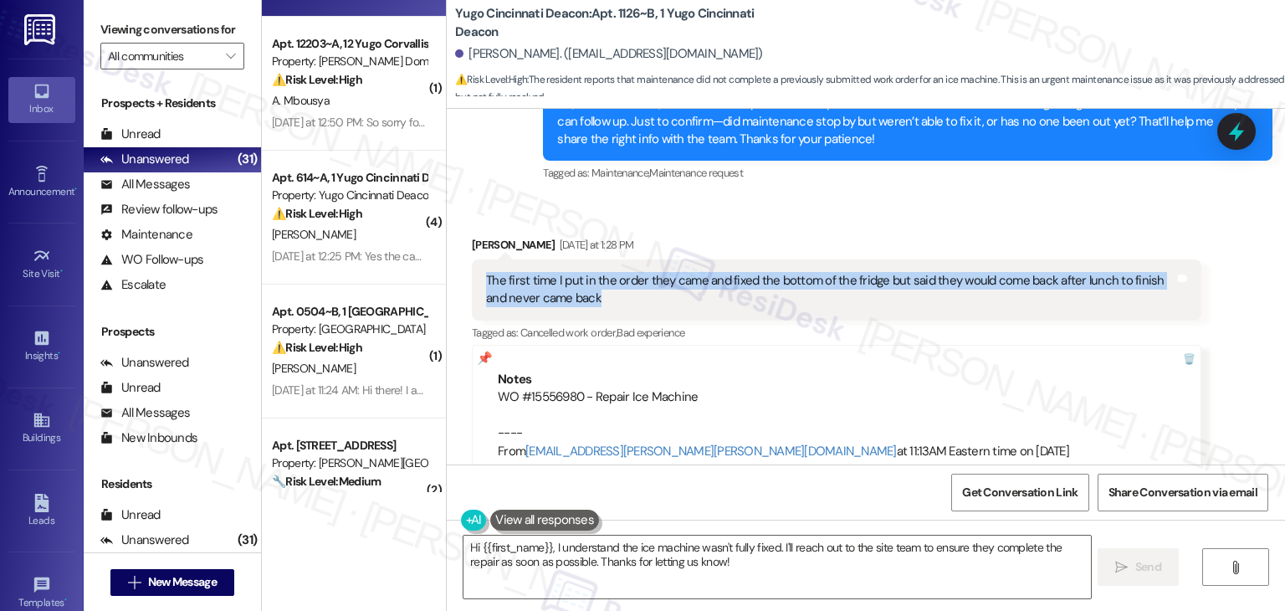
drag, startPoint x: 572, startPoint y: 303, endPoint x: 467, endPoint y: 271, distance: 110.1
click at [472, 271] on div "The first time I put in the order they came and fixed the bottom of the fridge …" at bounding box center [837, 289] width 730 height 61
copy div "The first time I put in the order they came and fixed the bottom of the fridge …"
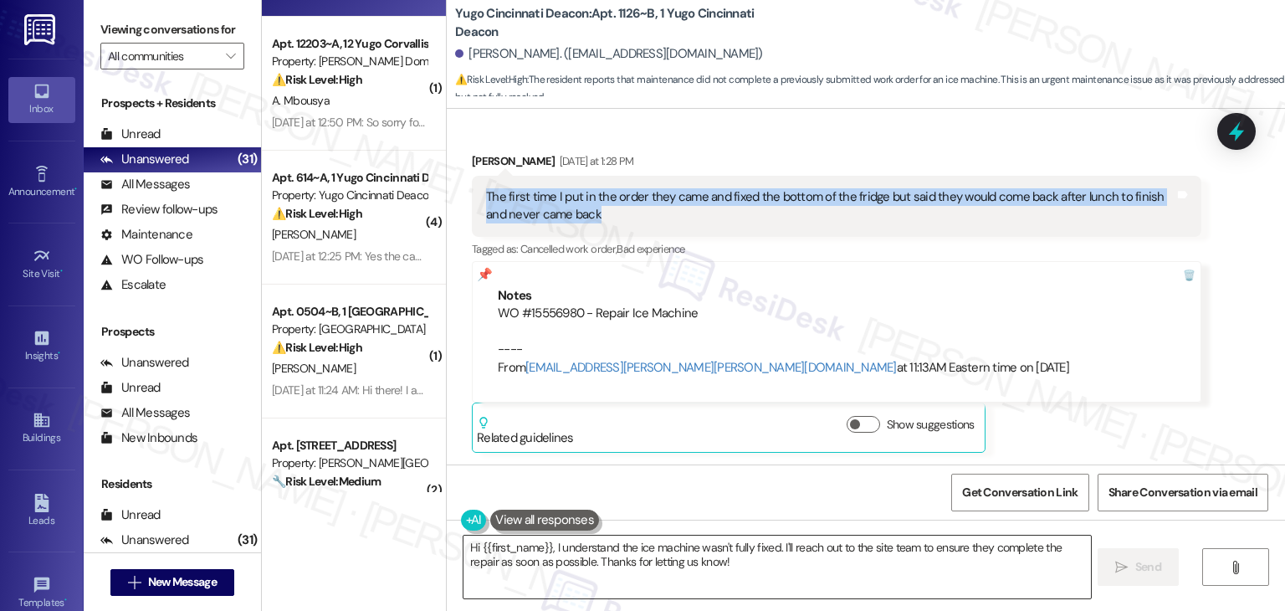
click at [712, 550] on textarea "Hi {{first_name}}, I understand the ice machine wasn't fully fixed. I'll reach …" at bounding box center [777, 567] width 627 height 63
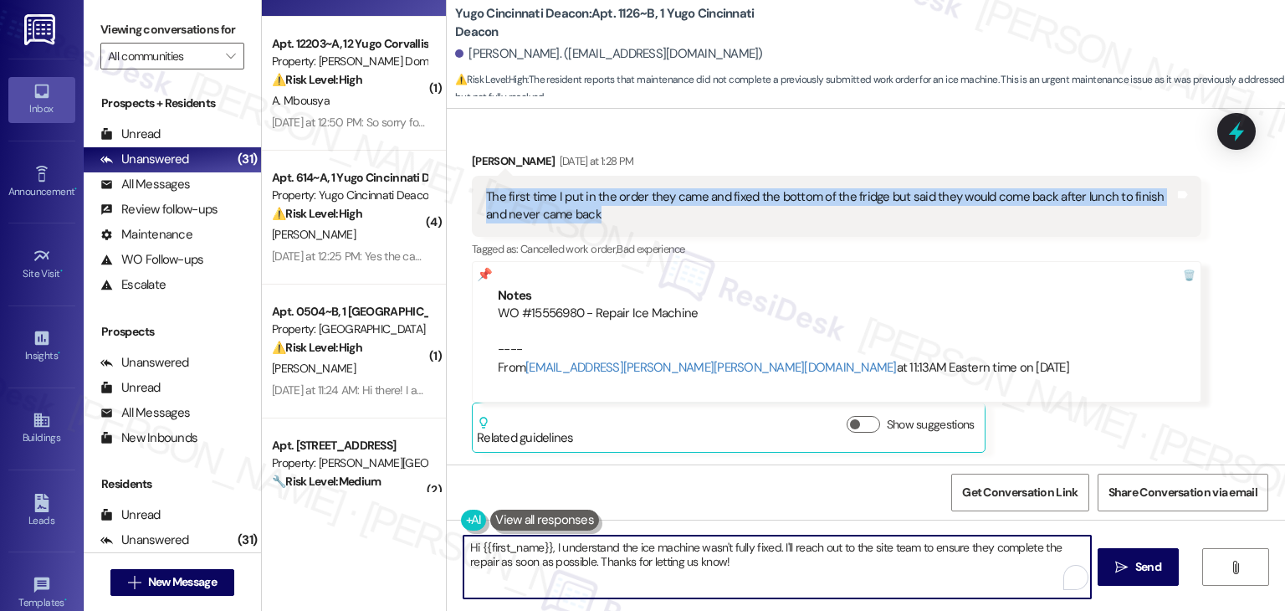
click at [712, 550] on textarea "Hi {{first_name}}, I understand the ice machine wasn't fully fixed. I'll reach …" at bounding box center [777, 567] width 627 height 63
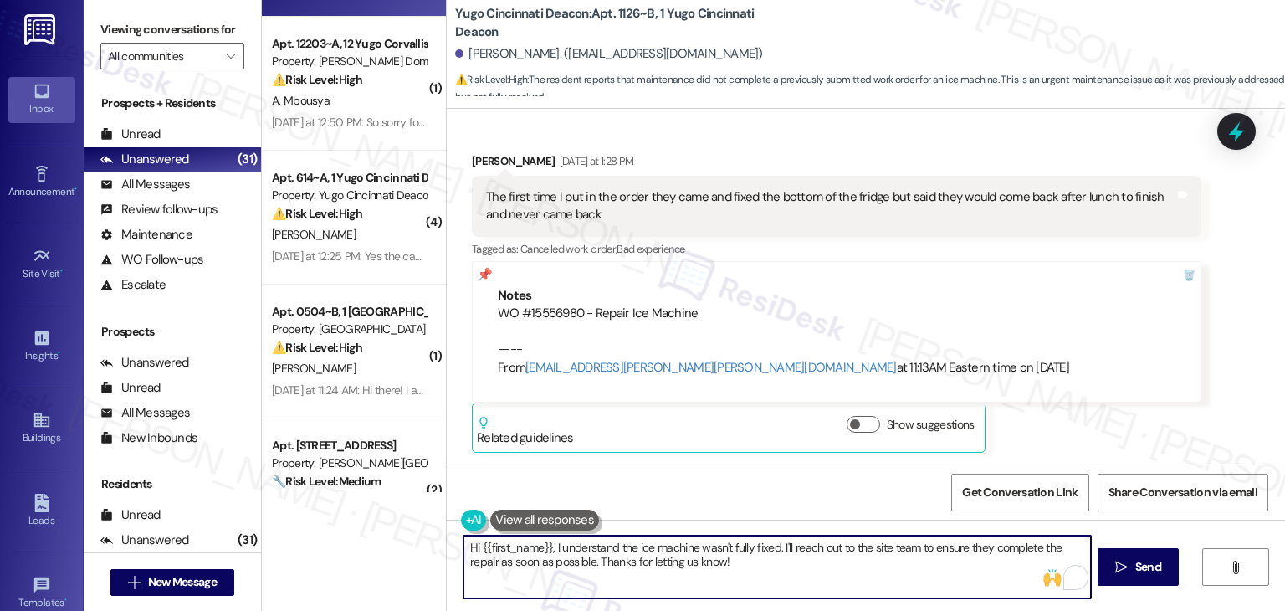
drag, startPoint x: 633, startPoint y: 563, endPoint x: 623, endPoint y: 570, distance: 12.8
click at [633, 563] on textarea "Hi {{first_name}}, I understand the ice machine wasn't fully fixed. I'll reach …" at bounding box center [777, 567] width 627 height 63
click at [559, 567] on textarea "Hi {{first_name}}, I understand the ice machine wasn't fully fixed. I'll reach …" at bounding box center [777, 567] width 627 height 63
drag, startPoint x: 556, startPoint y: 560, endPoint x: 452, endPoint y: 548, distance: 104.4
click at [454, 548] on div "Hi {{first_name}}, I understand the ice machine wasn't fully fixed. I'll reach …" at bounding box center [768, 567] width 628 height 64
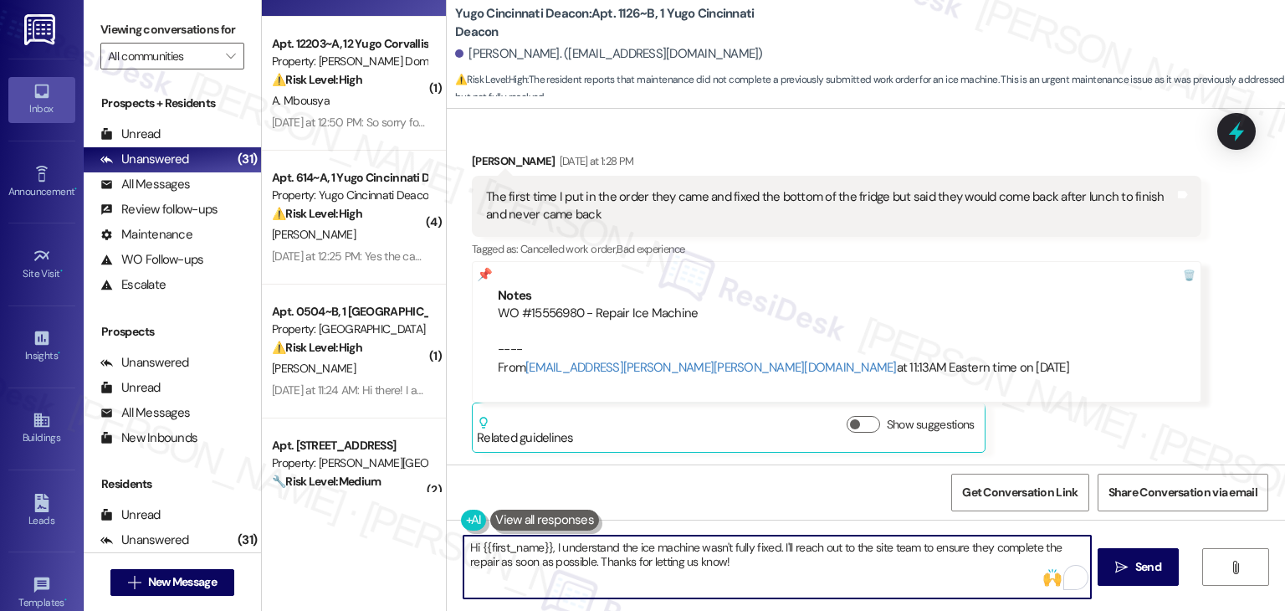
paste textarea "Thanks for the details, Robert! I’m sorry to hear they didn’t make it back to f…"
drag, startPoint x: 924, startPoint y: 563, endPoint x: 850, endPoint y: 565, distance: 73.7
click at [850, 565] on textarea "Thanks for the details, Robert! I’m sorry to hear they didn’t make it back to f…" at bounding box center [777, 567] width 627 height 63
click at [1125, 564] on icon "" at bounding box center [1122, 567] width 13 height 13
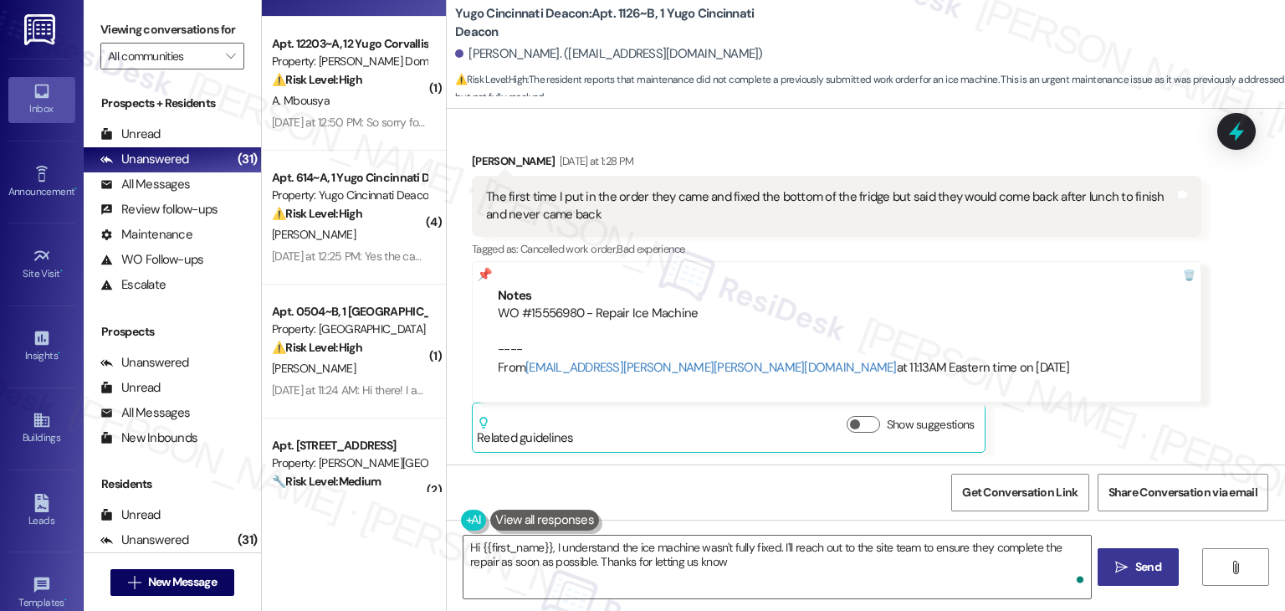
type textarea "Hi {{first_name}}, I understand the ice machine wasn't fully fixed. I'll reach …"
click at [1156, 434] on div "Robert Ayensu Yesterday at 1:28 PM The first time I put in the order they came …" at bounding box center [837, 302] width 730 height 300
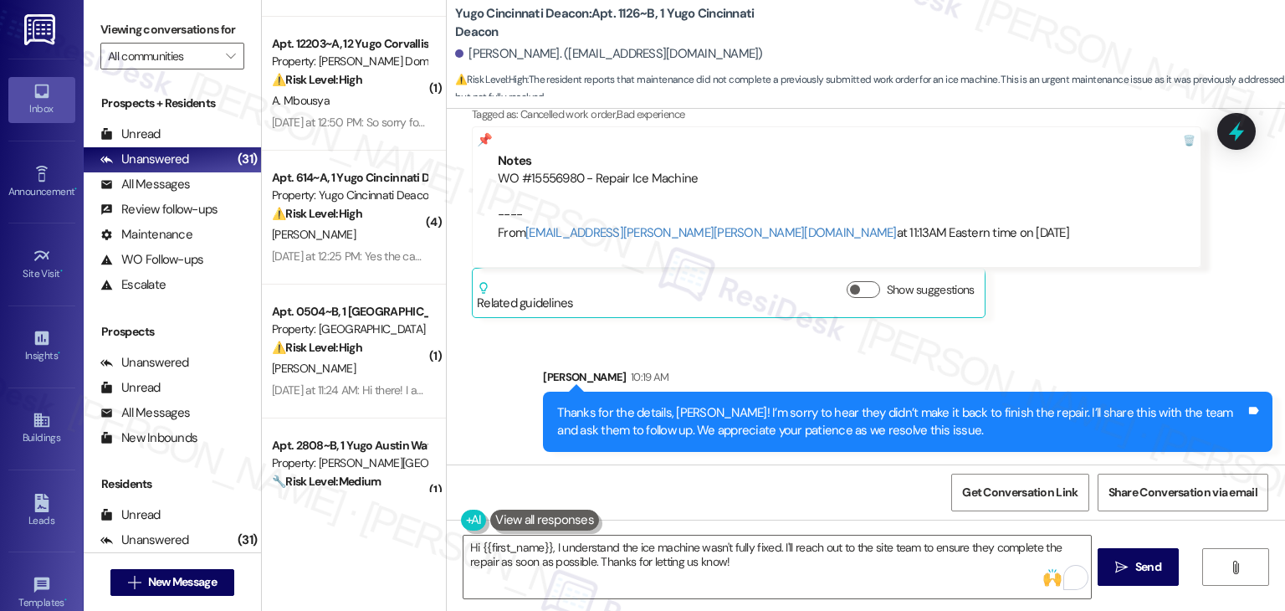
click at [1169, 342] on div "Sent via SMS Sarah 10:19 AM Thanks for the details, Robert! I’m sorry to hear t…" at bounding box center [866, 398] width 839 height 135
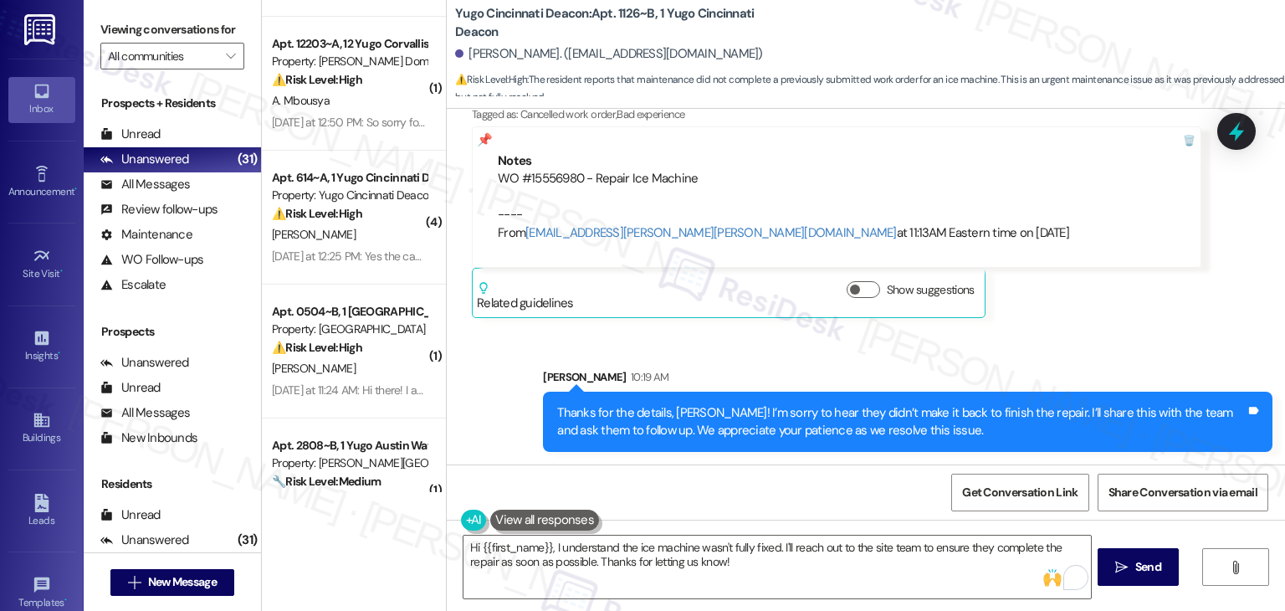
click at [1175, 331] on div "Sent via SMS Sarah 10:19 AM Thanks for the details, Robert! I’m sorry to hear t…" at bounding box center [866, 398] width 839 height 135
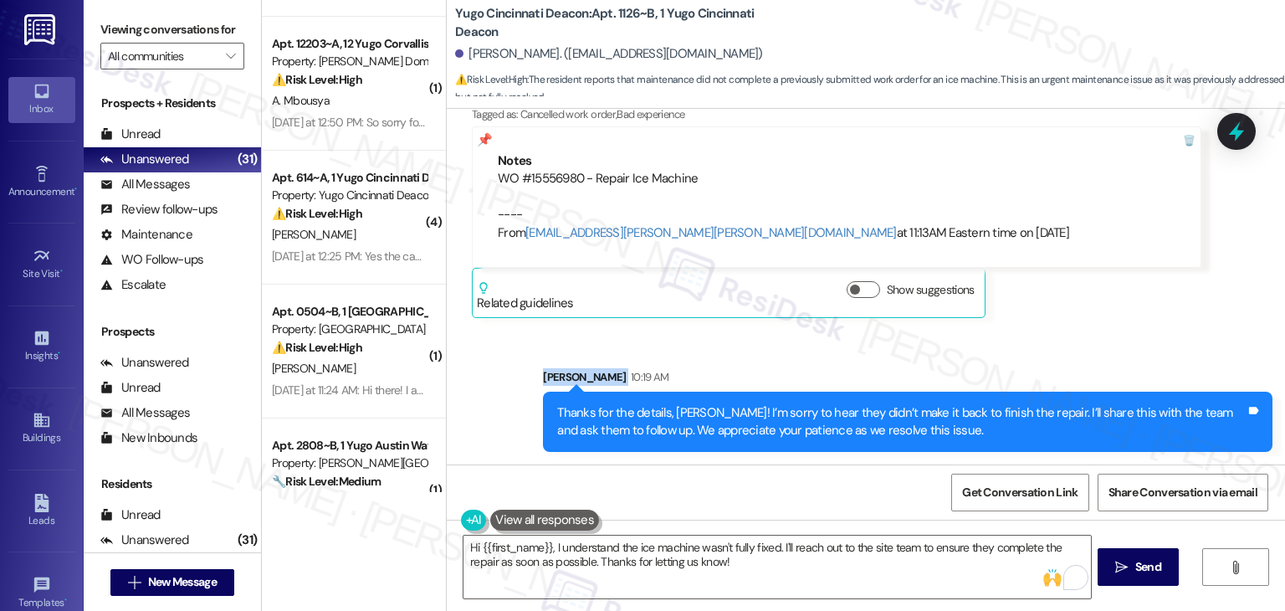
click at [1175, 331] on div "Sent via SMS Sarah 10:19 AM Thanks for the details, Robert! I’m sorry to hear t…" at bounding box center [866, 398] width 839 height 135
click at [1175, 332] on div "Sent via SMS Sarah 10:19 AM Thanks for the details, Robert! I’m sorry to hear t…" at bounding box center [866, 398] width 839 height 135
drag, startPoint x: 694, startPoint y: 176, endPoint x: 491, endPoint y: 185, distance: 202.7
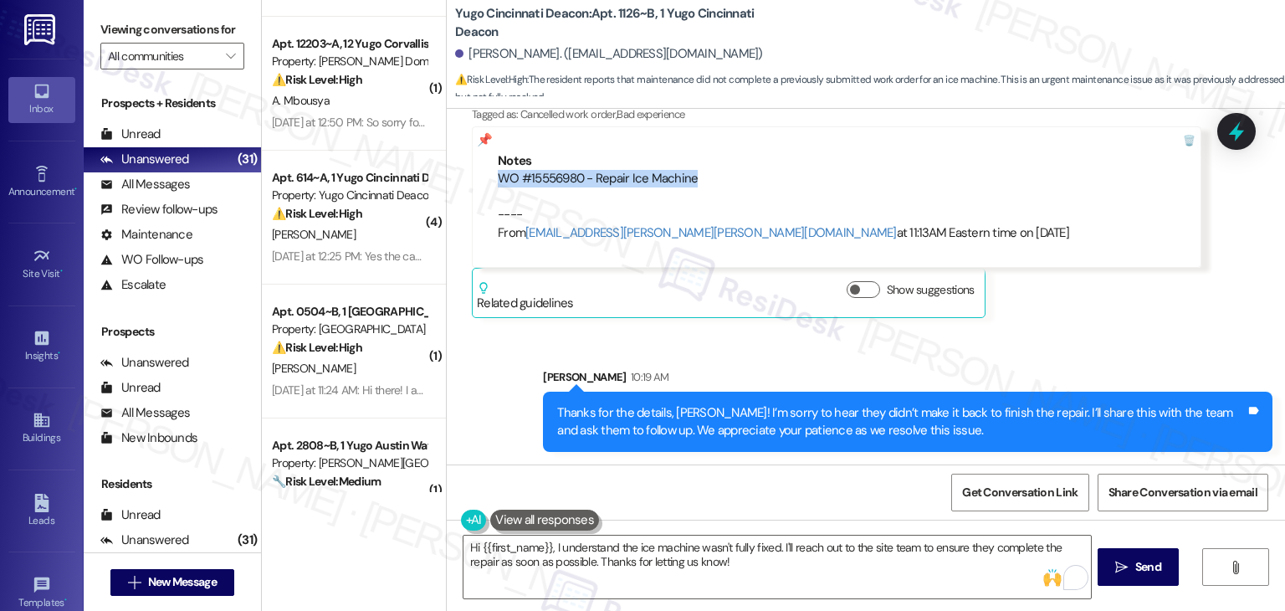
click at [498, 185] on div "WO #15556980 - Repair Ice Machine ---- From automated-surveys-gsa-kathy.grace@g…" at bounding box center [837, 206] width 678 height 72
copy div "WO #15556980 - Repair Ice Machine"
drag, startPoint x: 1225, startPoint y: 126, endPoint x: 931, endPoint y: 299, distance: 341.3
click at [1226, 127] on icon at bounding box center [1237, 132] width 22 height 22
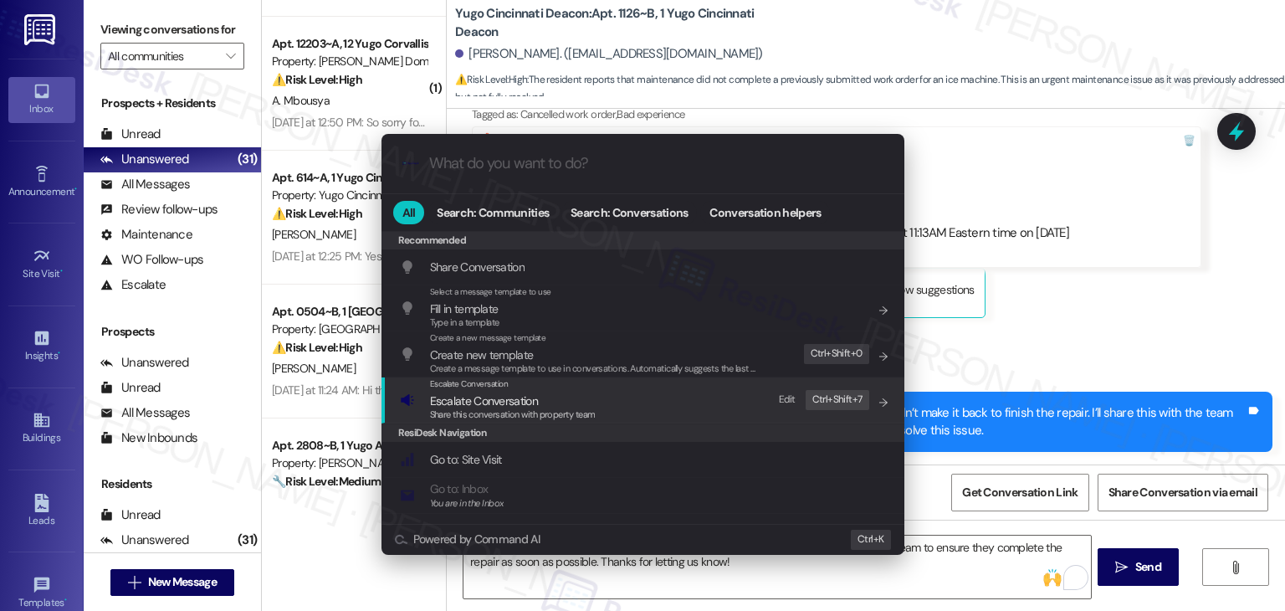
click at [480, 396] on span "Escalate Conversation" at bounding box center [484, 400] width 108 height 15
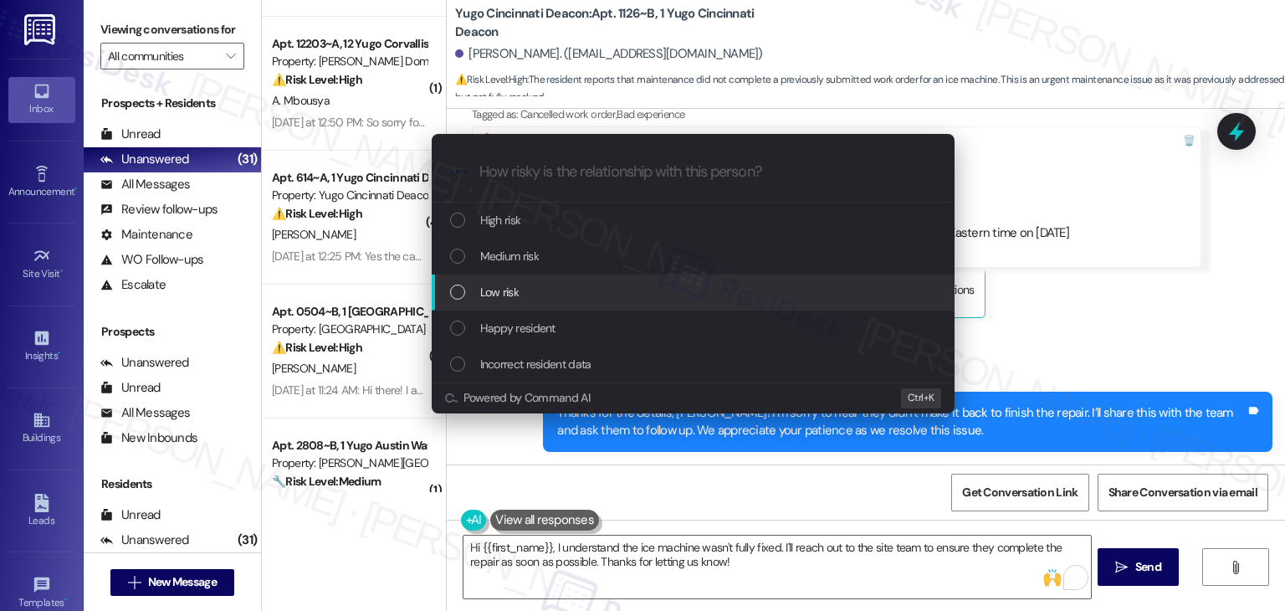
click at [462, 293] on div "List of options" at bounding box center [457, 292] width 15 height 15
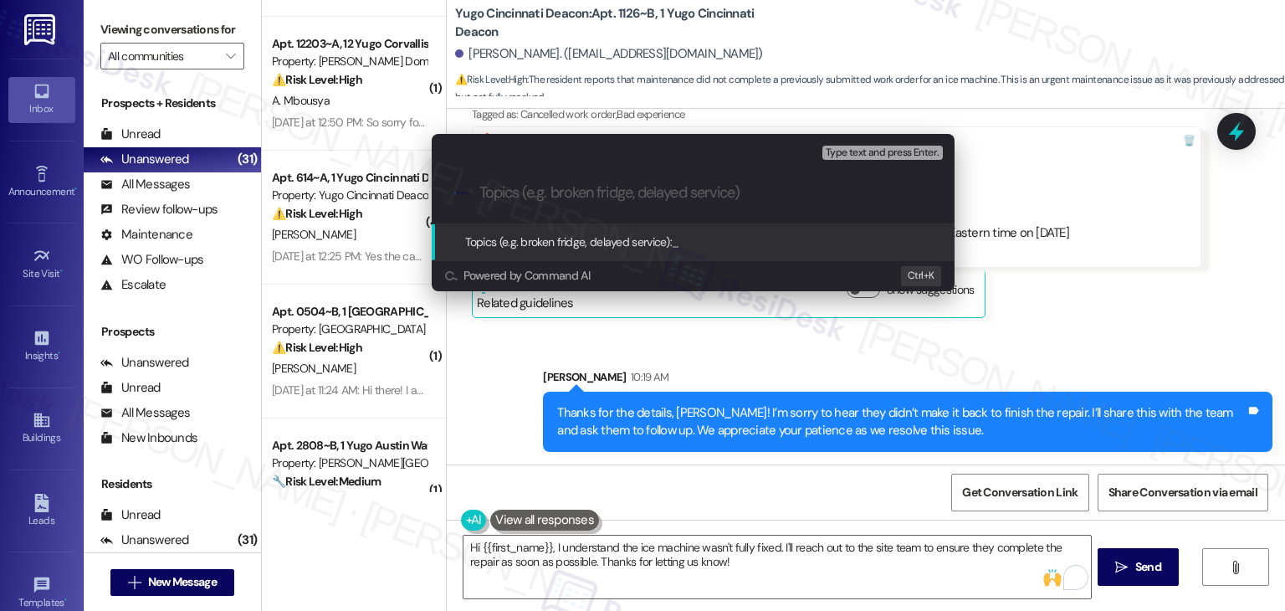
paste input "WO #15556980 – Ice Machine Repair"
click at [480, 194] on input "WO #15556980 – Ice Machine Repair" at bounding box center [700, 193] width 441 height 18
type input "Follow up on WO #15556980 – Ice Machine Repair"
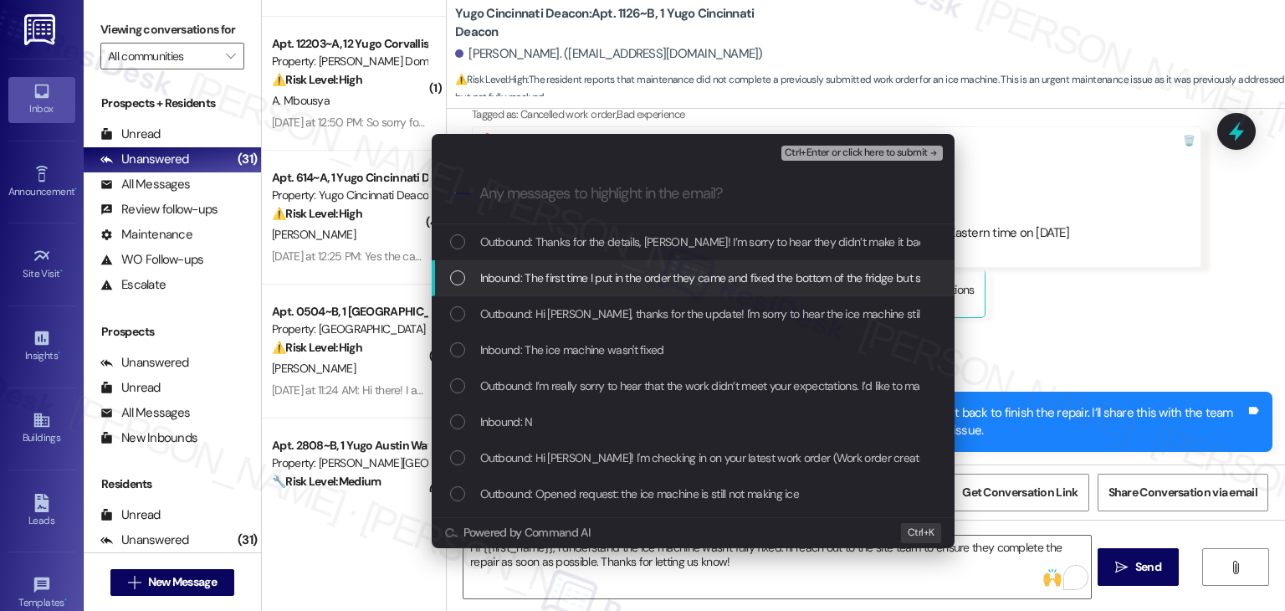
click at [464, 282] on div "List of options" at bounding box center [457, 277] width 15 height 15
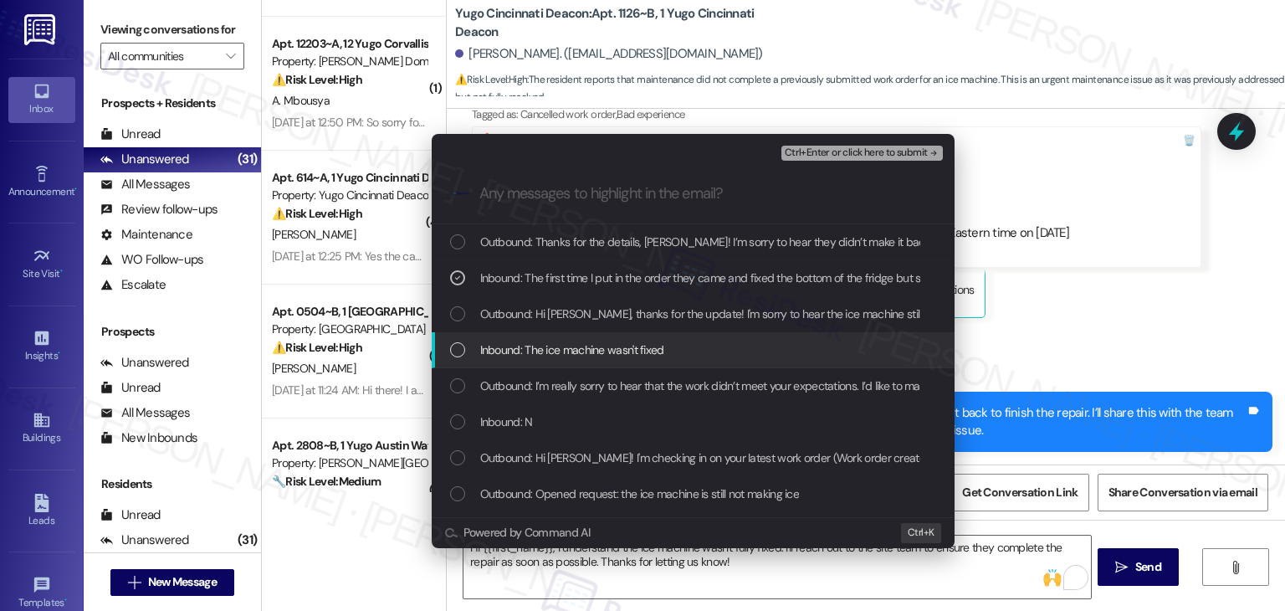
click at [464, 351] on div "List of options" at bounding box center [457, 349] width 15 height 15
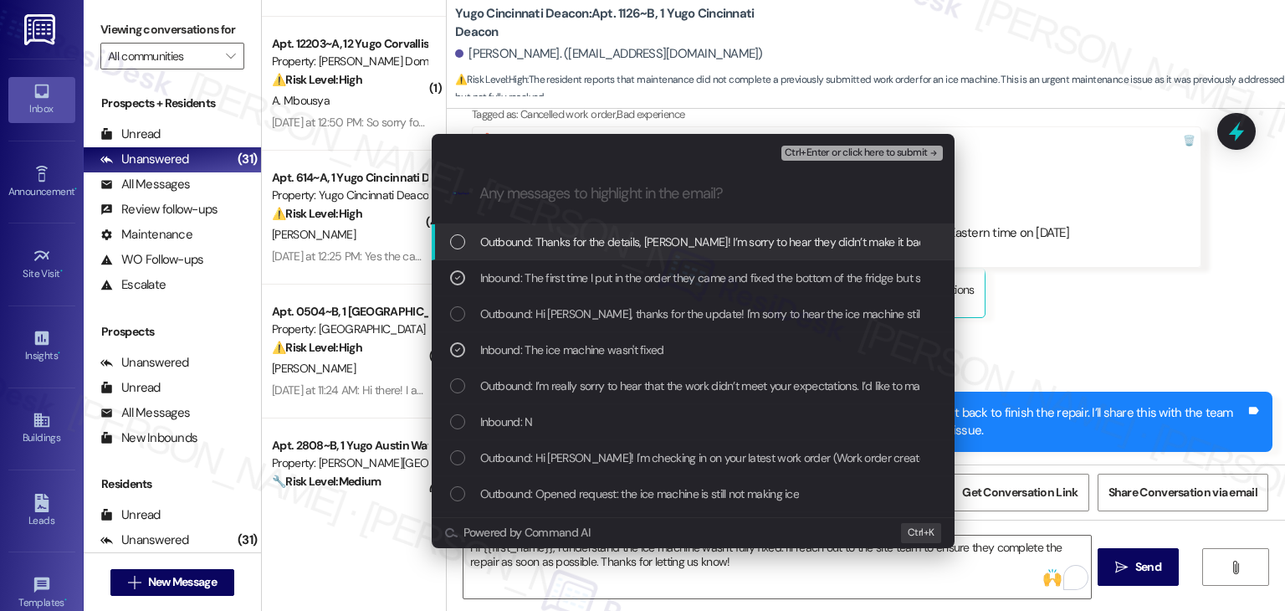
click at [876, 155] on span "Ctrl+Enter or click here to submit" at bounding box center [856, 153] width 143 height 12
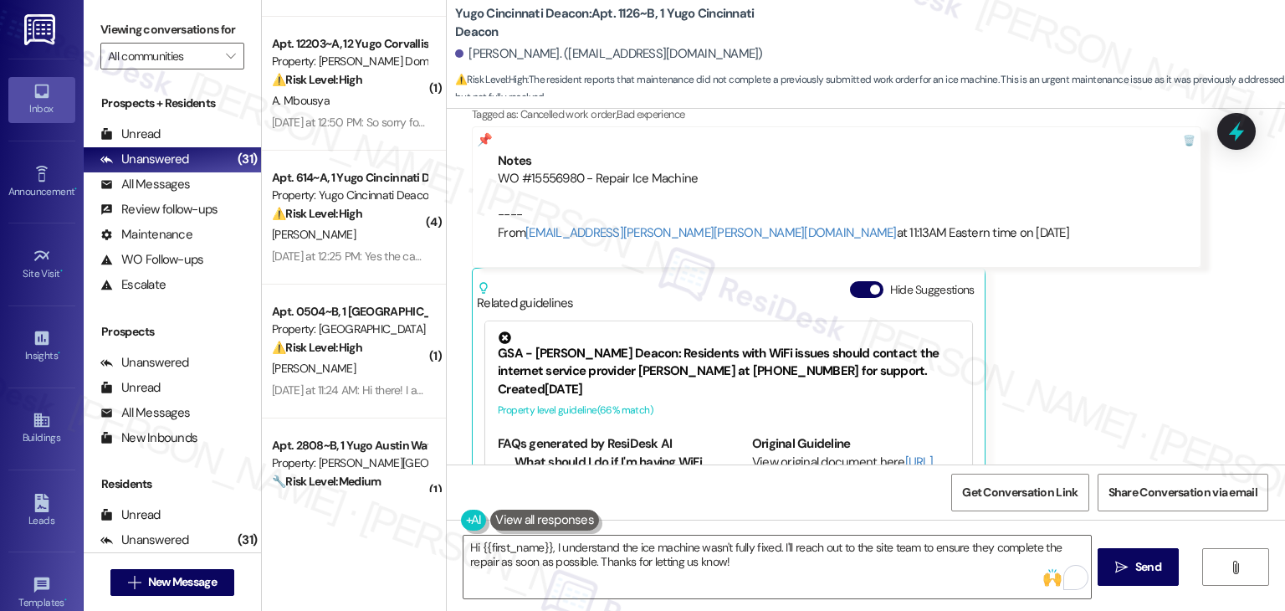
scroll to position [1162, 0]
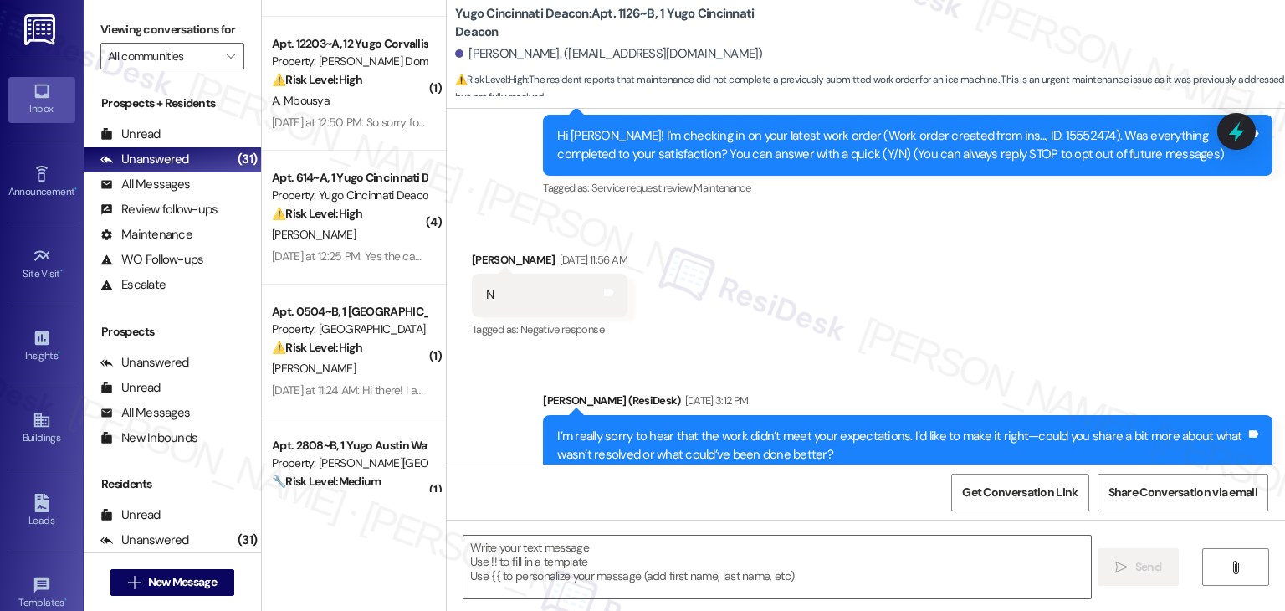
type textarea "Fetching suggested responses. Please feel free to read through the conversation…"
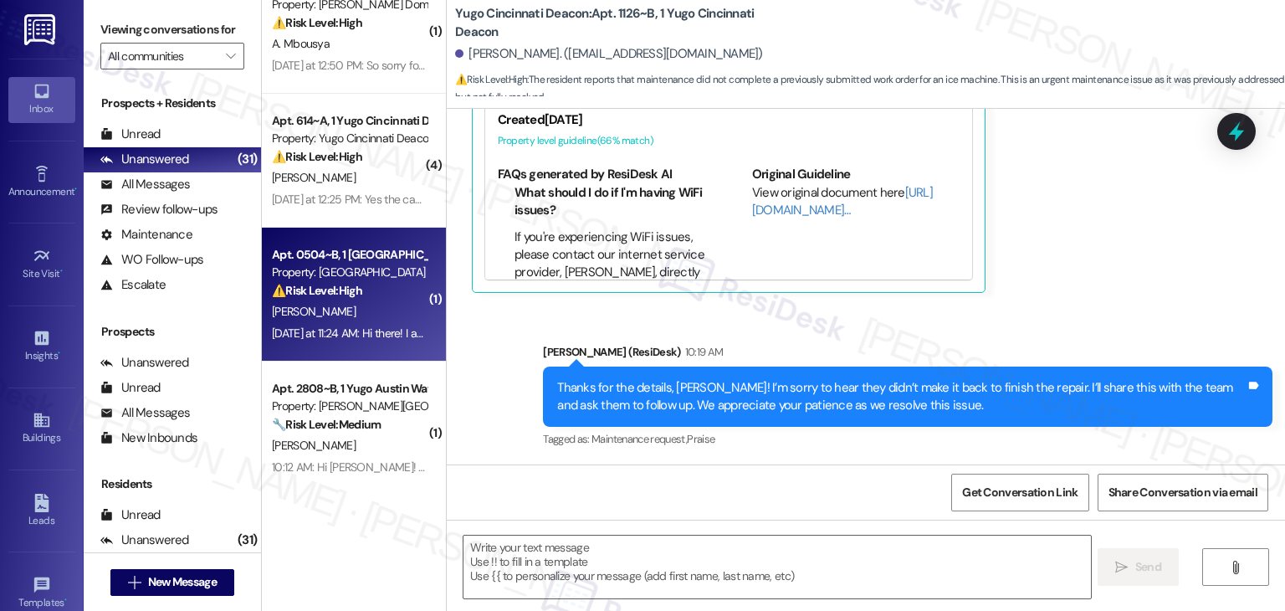
scroll to position [335, 0]
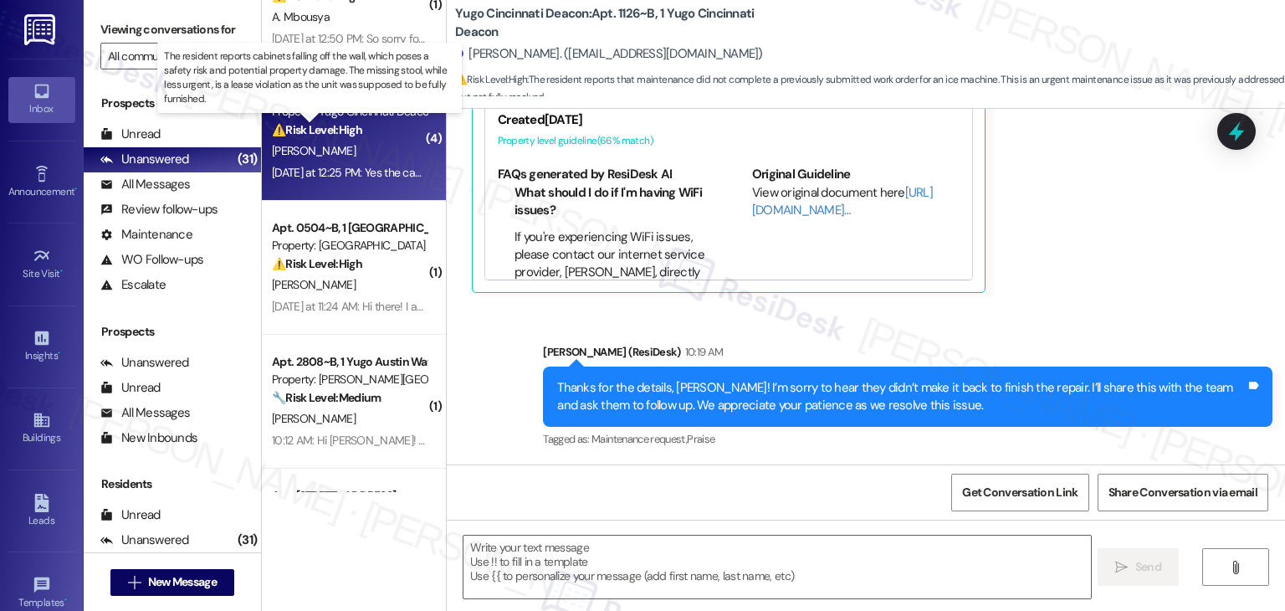
click at [349, 130] on strong "⚠️ Risk Level: High" at bounding box center [317, 129] width 90 height 15
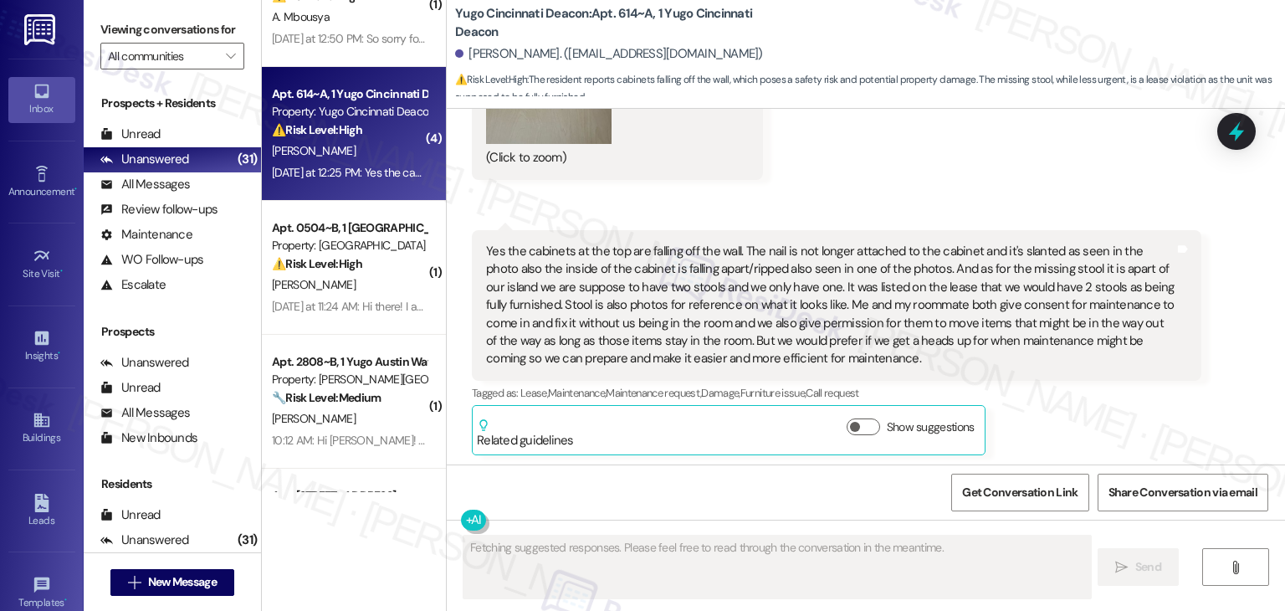
scroll to position [2849, 0]
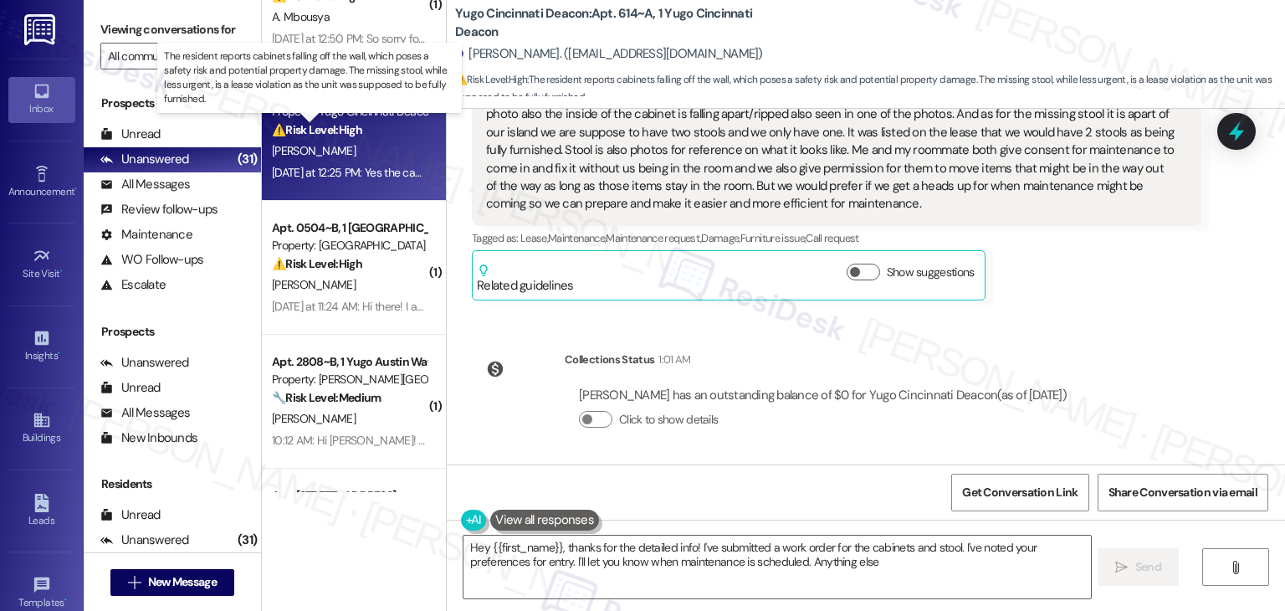
type textarea "Hey {{first_name}}, thanks for the detailed info! I've submitted a work order f…"
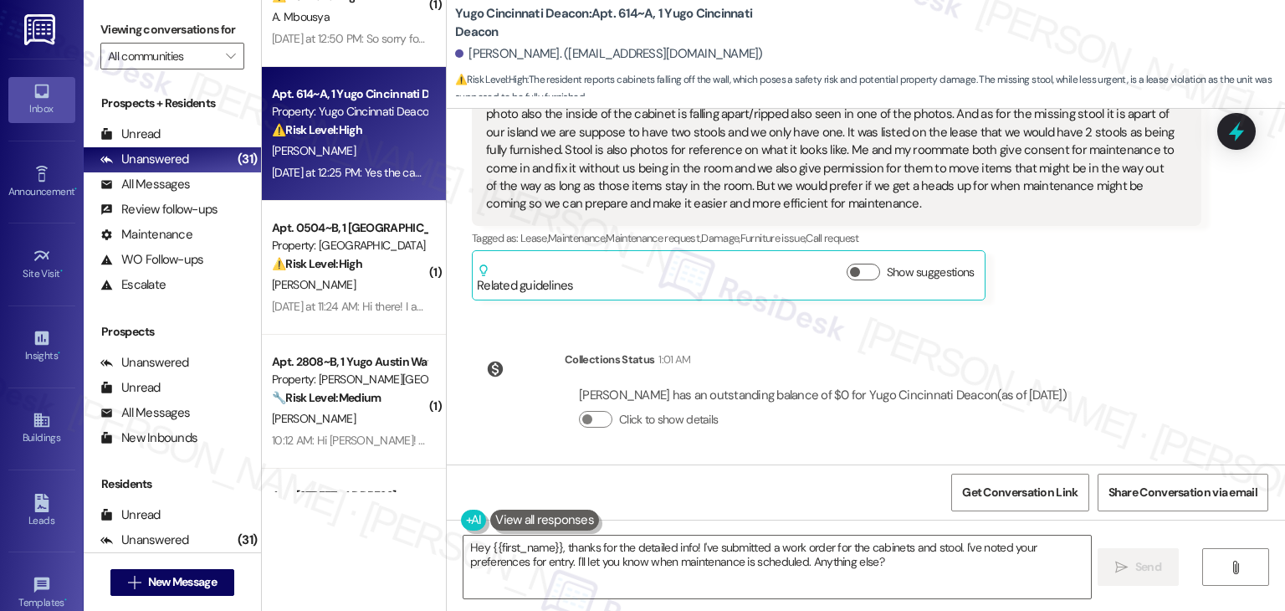
click at [1060, 290] on div "Kara Schoen Yesterday at 12:25 PM Yes the cabinets at the top are falling off t…" at bounding box center [837, 187] width 730 height 225
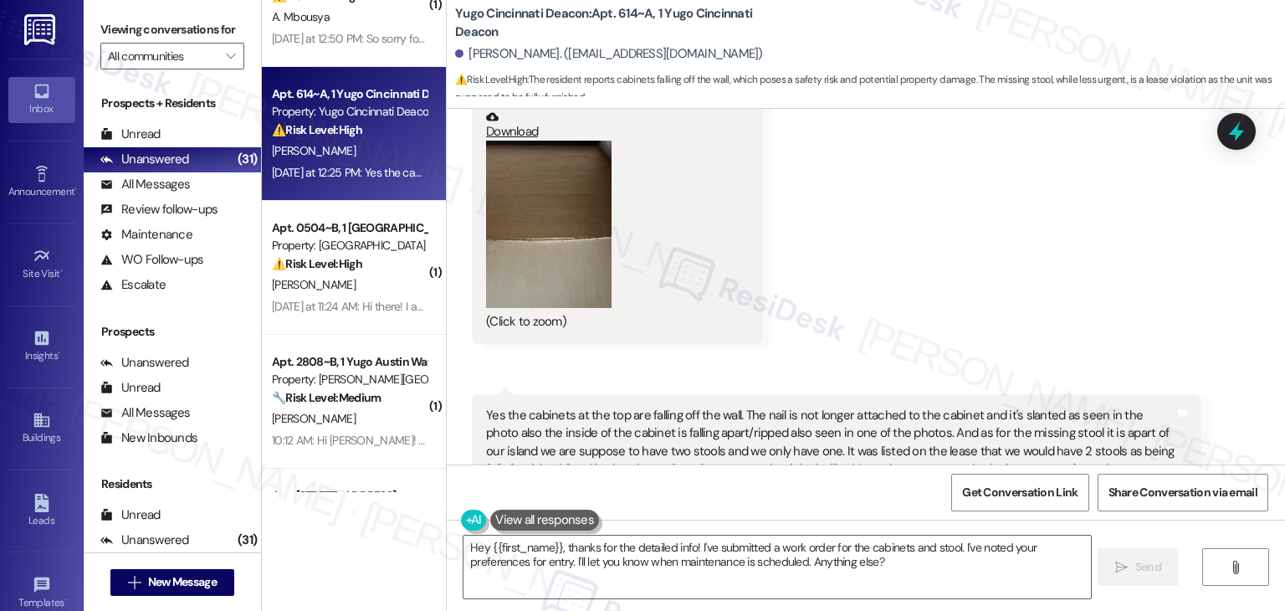
scroll to position [2515, 0]
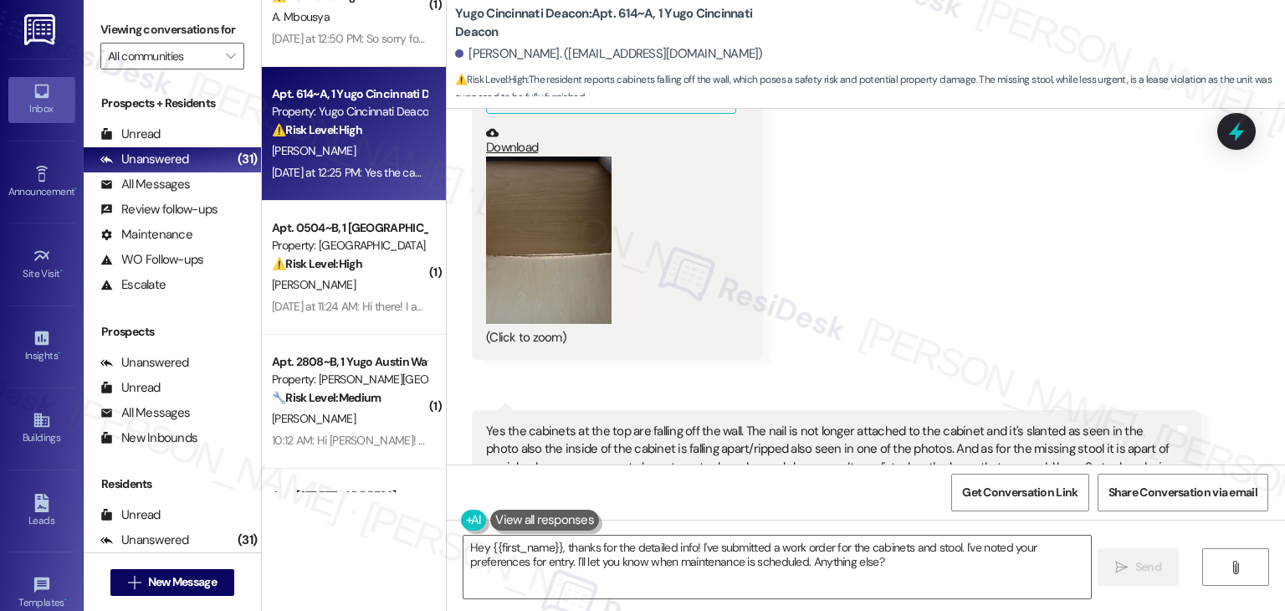
click at [582, 275] on button "Zoom image" at bounding box center [549, 239] width 126 height 167
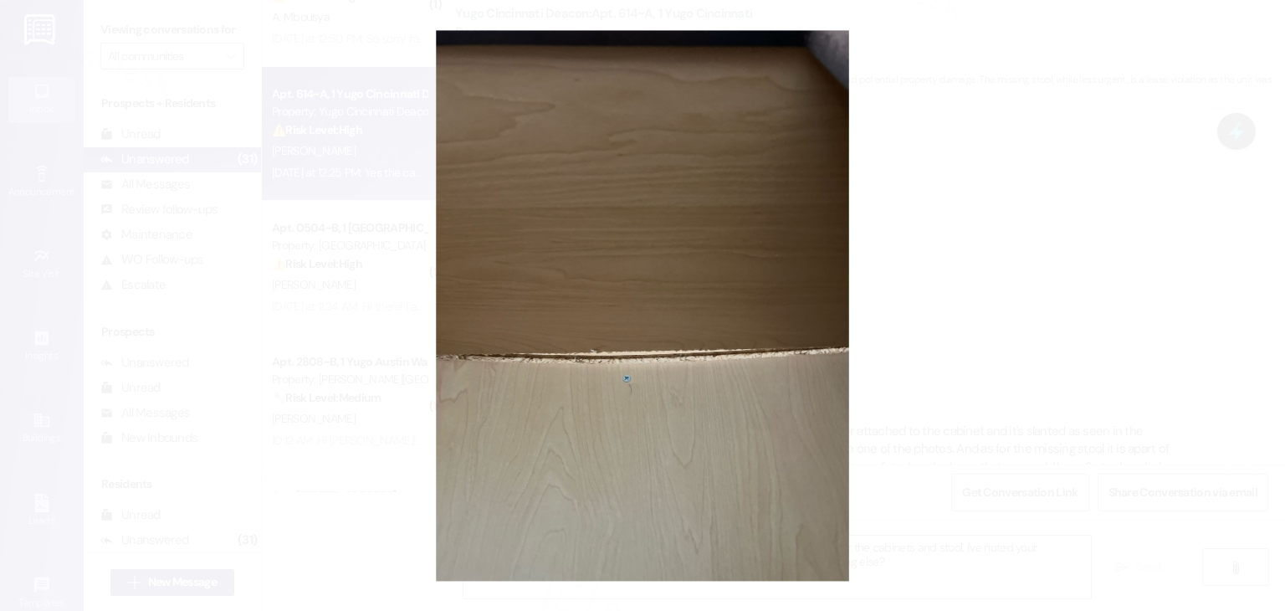
click at [978, 361] on button "Unzoom image" at bounding box center [642, 305] width 1285 height 611
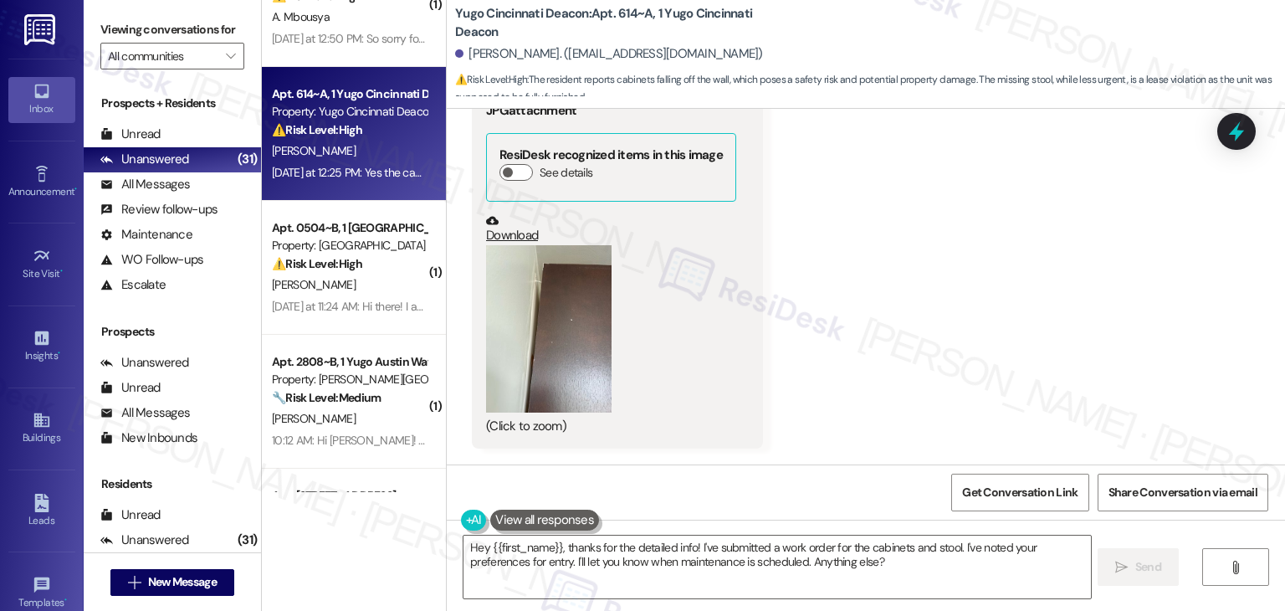
scroll to position [2013, 0]
click at [548, 339] on button "Zoom image" at bounding box center [549, 329] width 126 height 167
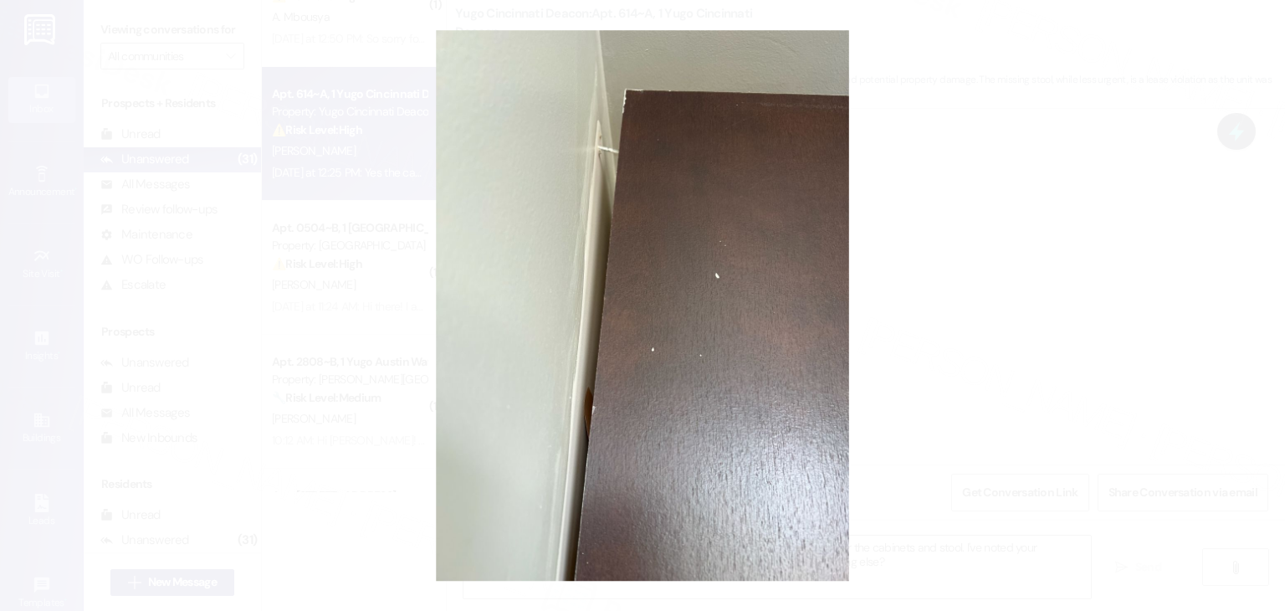
click at [726, 327] on button "Unzoom image" at bounding box center [642, 305] width 1285 height 611
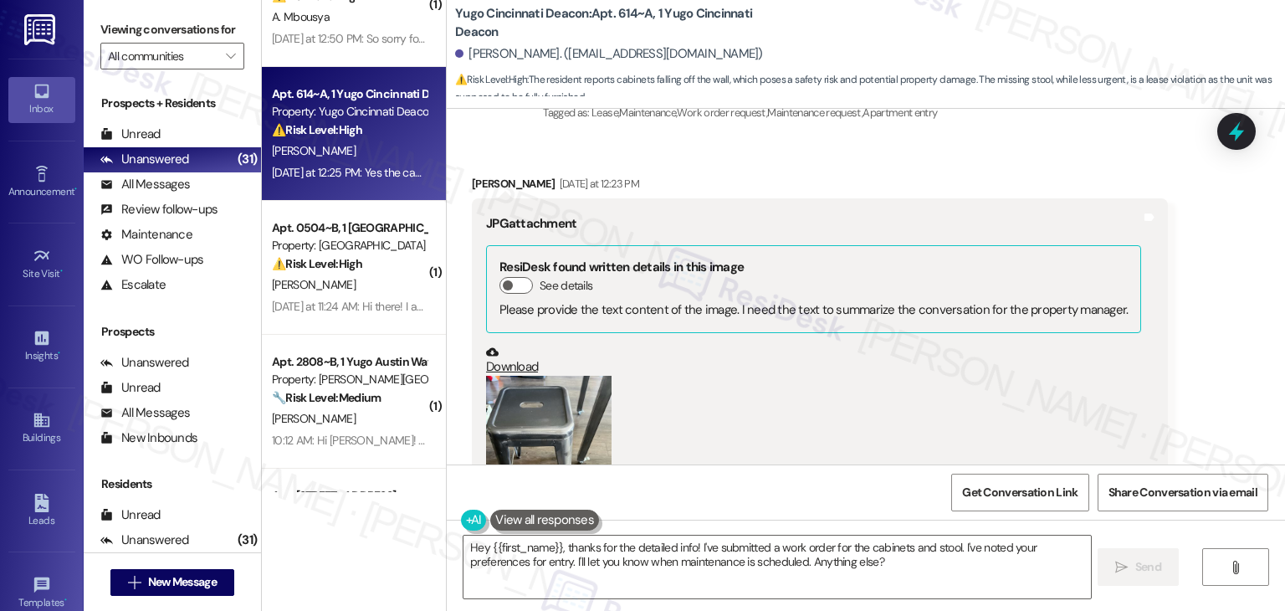
scroll to position [1427, 0]
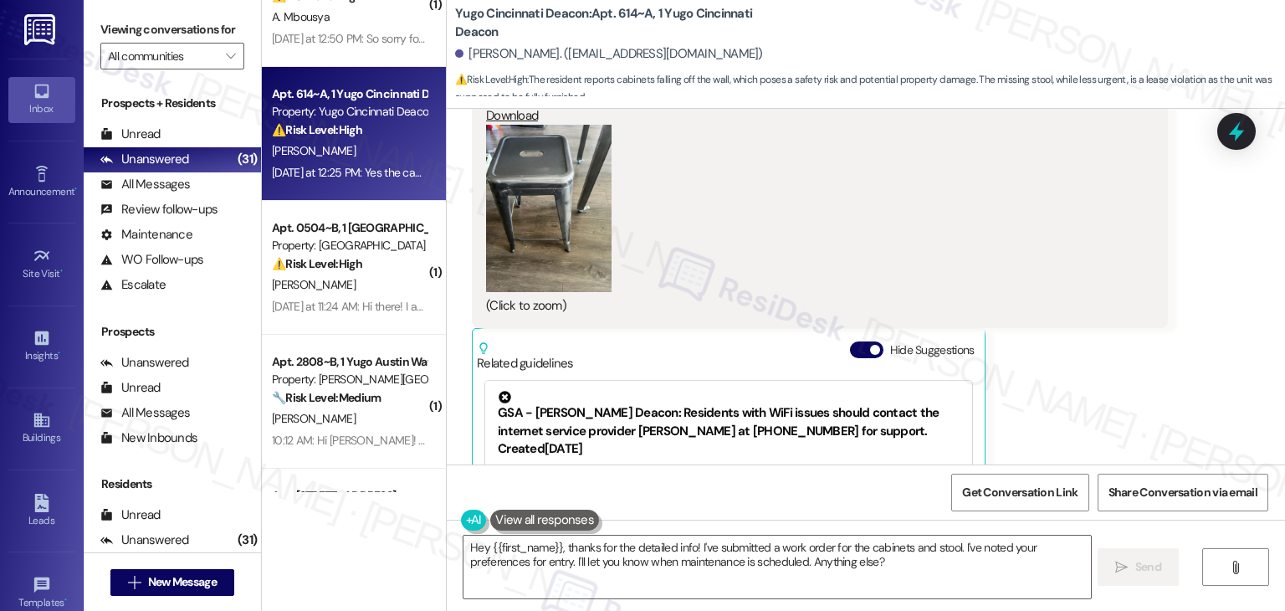
click at [542, 239] on button "Zoom image" at bounding box center [549, 208] width 126 height 167
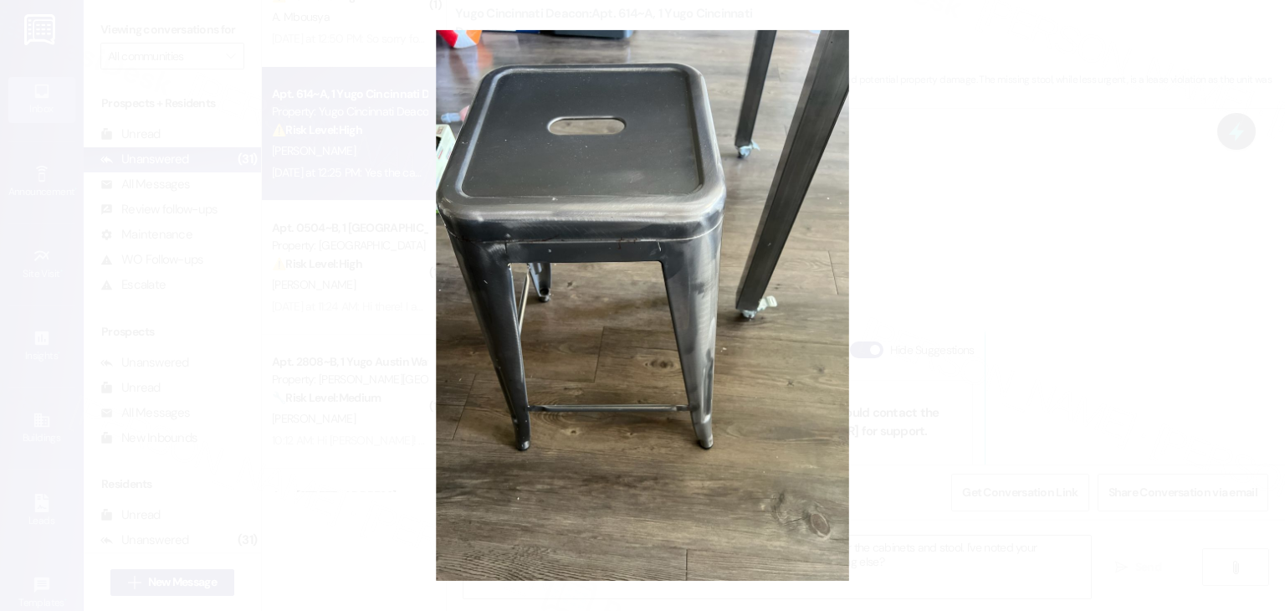
click at [663, 271] on button "Unzoom image" at bounding box center [642, 305] width 1285 height 611
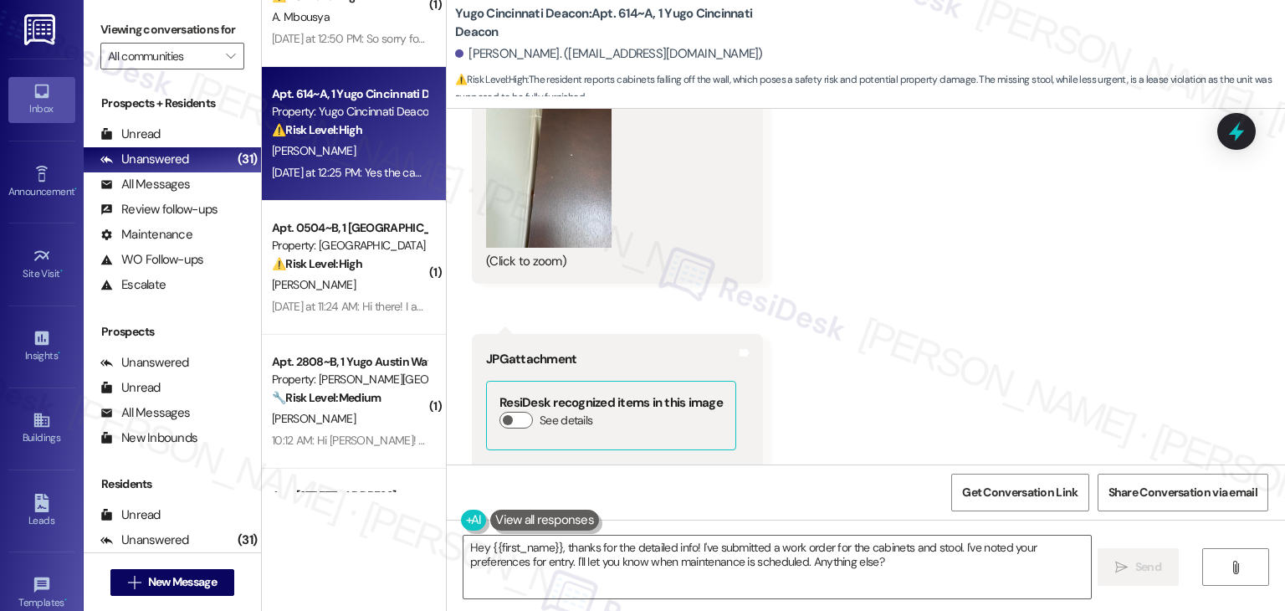
scroll to position [2180, 0]
click at [613, 214] on div "(Click to zoom)" at bounding box center [611, 174] width 250 height 191
click at [586, 213] on button "Zoom image" at bounding box center [549, 162] width 126 height 167
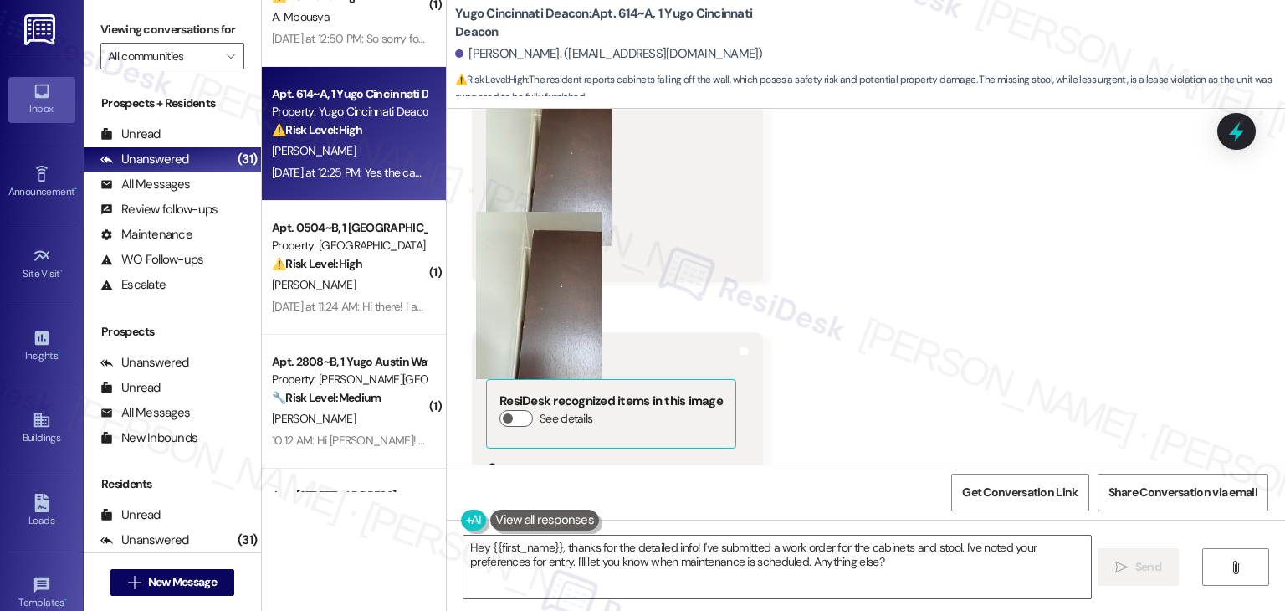
scroll to position [2013, 0]
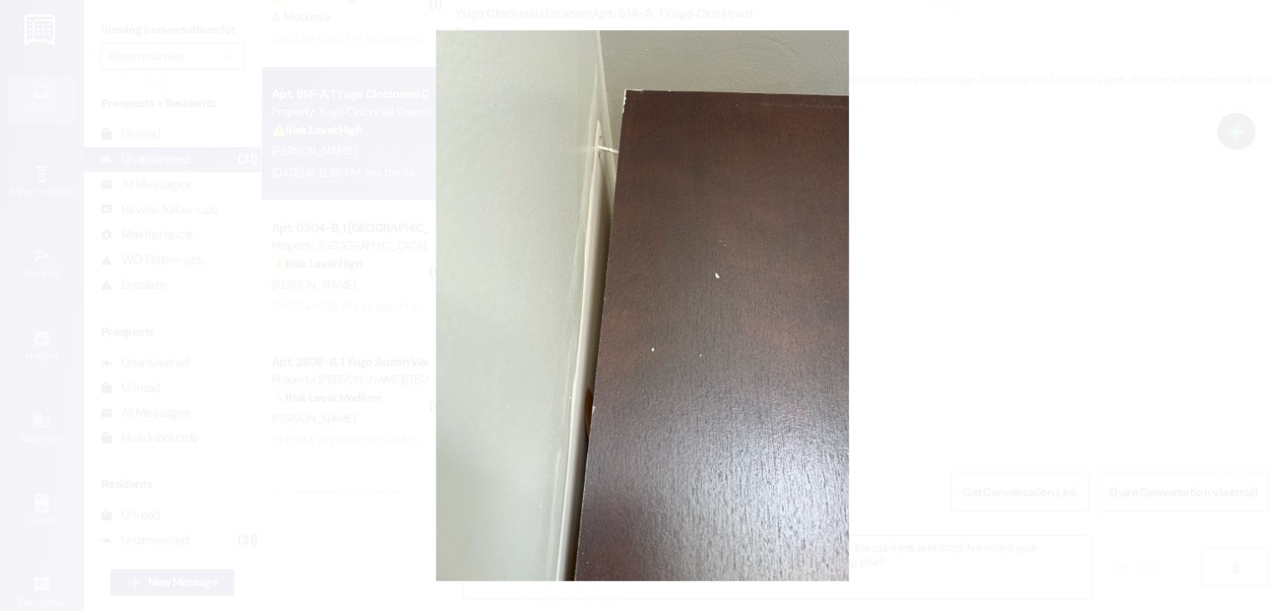
click at [586, 318] on button "Unzoom image" at bounding box center [642, 305] width 1285 height 611
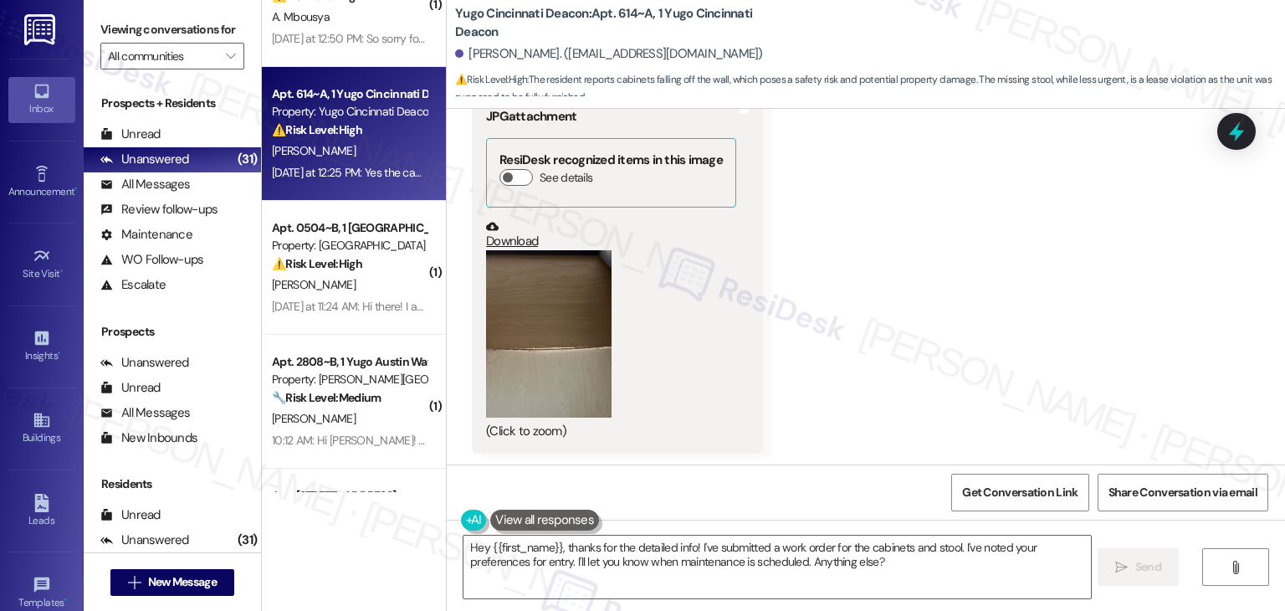
scroll to position [2515, 0]
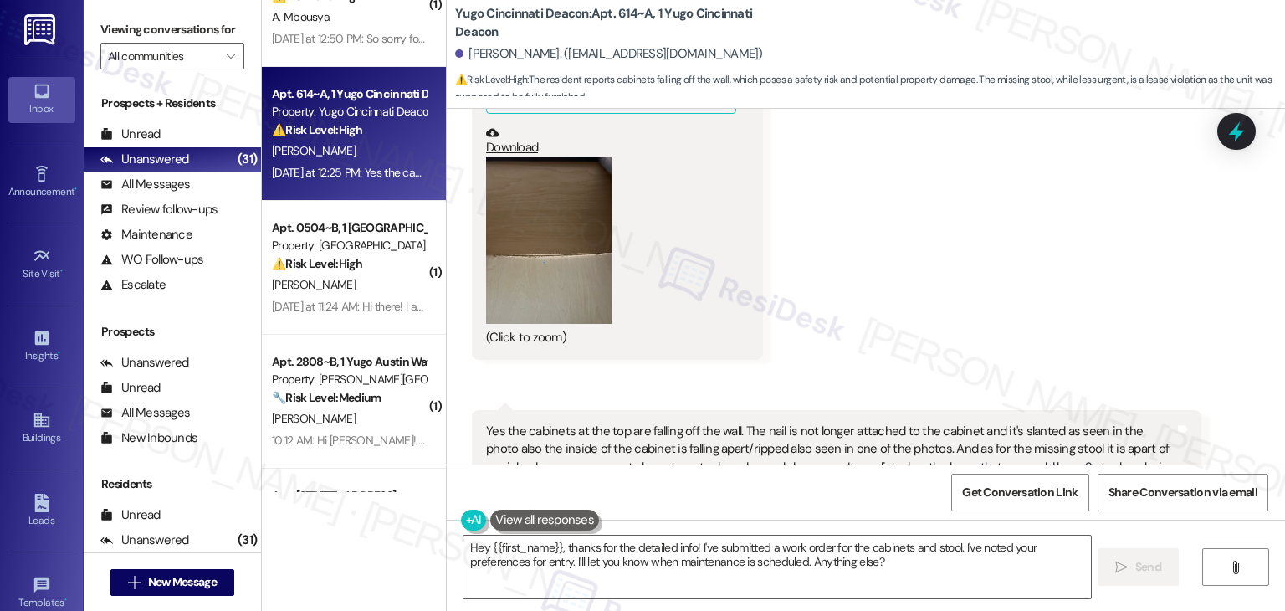
click at [547, 289] on button "Zoom image" at bounding box center [549, 239] width 126 height 167
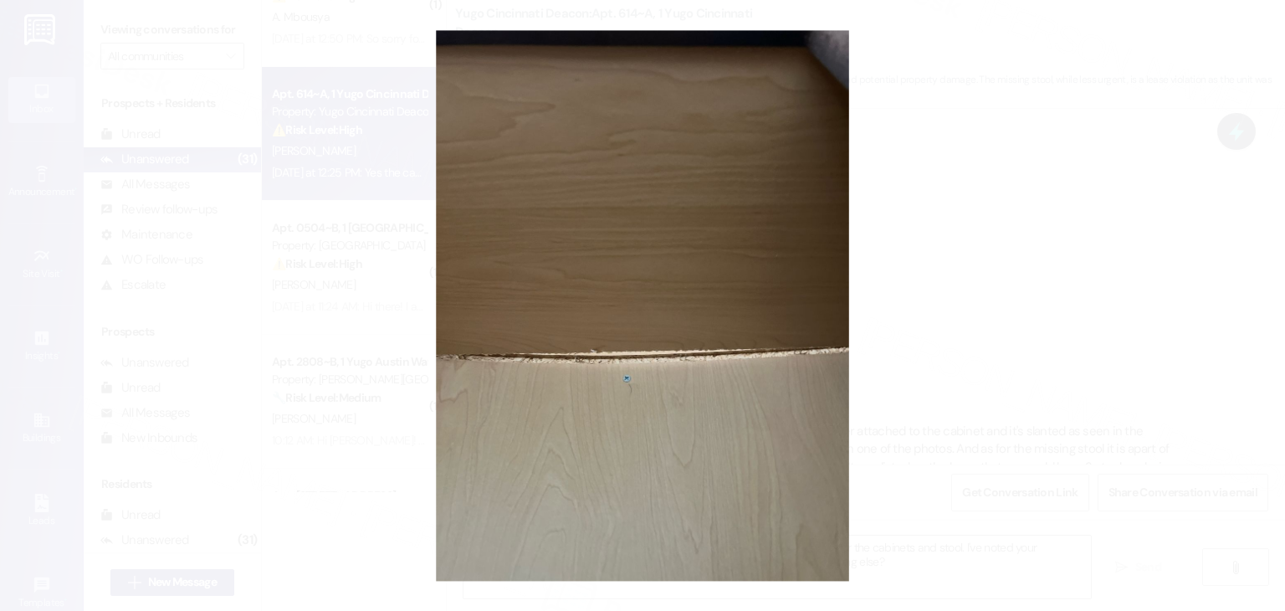
click at [760, 326] on button "Unzoom image" at bounding box center [642, 305] width 1285 height 611
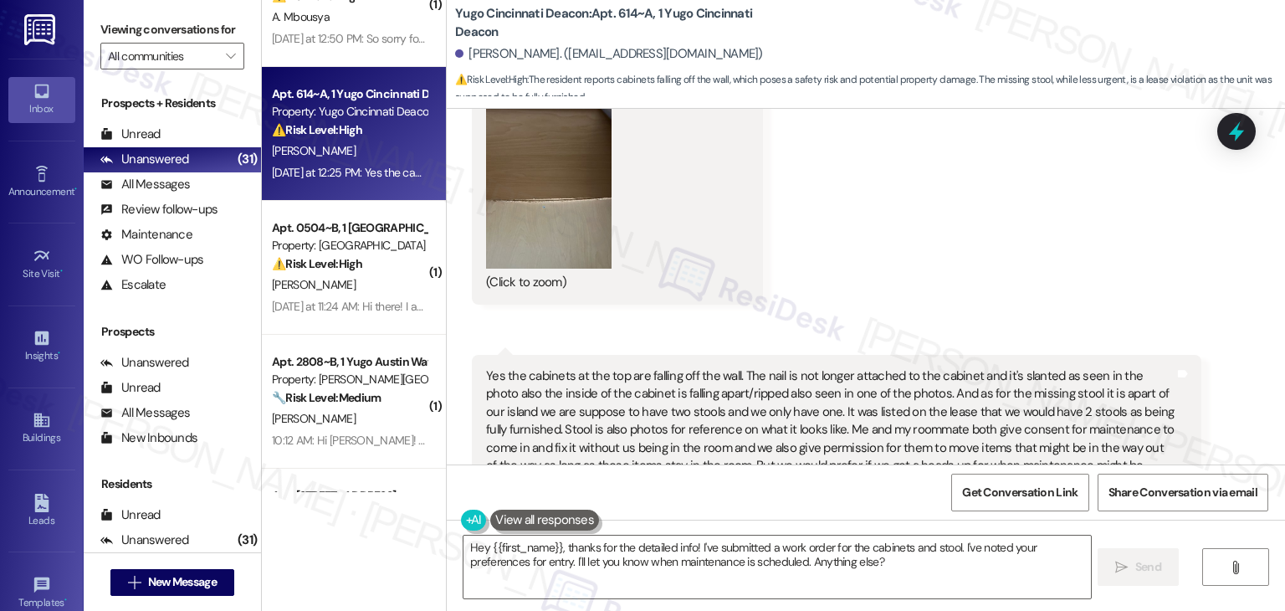
scroll to position [2598, 0]
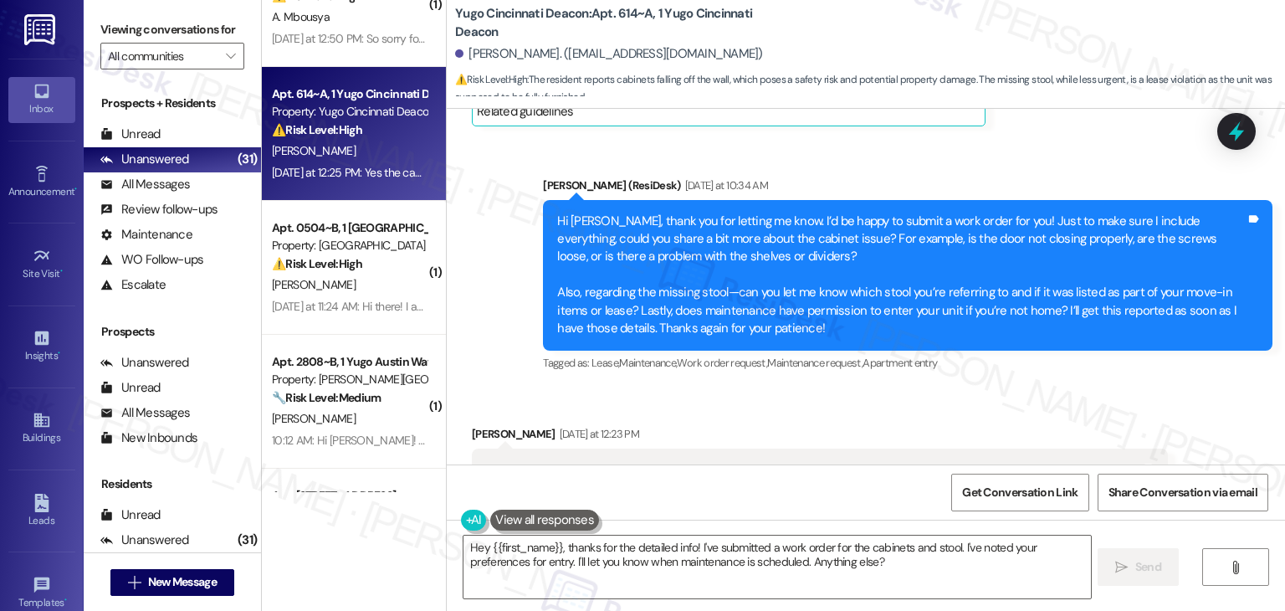
scroll to position [925, 0]
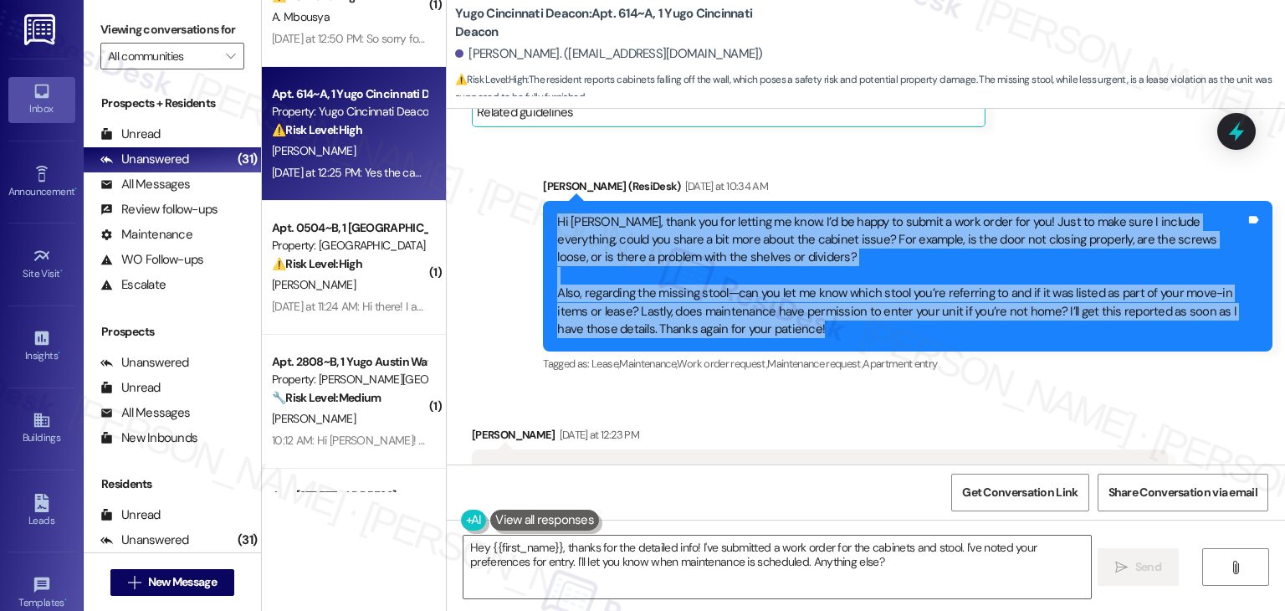
drag, startPoint x: 765, startPoint y: 330, endPoint x: 523, endPoint y: 222, distance: 264.8
click at [531, 222] on div "Sent via SMS Sarah (ResiDesk) Yesterday at 10:34 AM Hi Kara, thank you for lett…" at bounding box center [908, 276] width 755 height 223
copy div "Hi Kara, thank you for letting me know. I’d be happy to submit a work order for…"
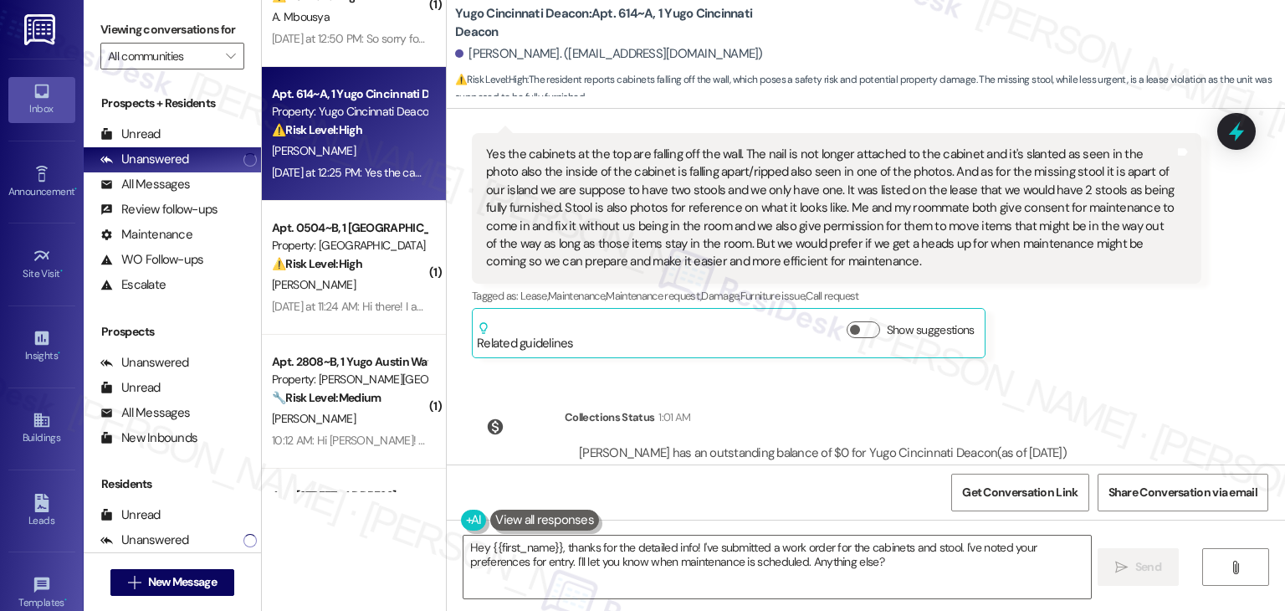
scroll to position [2766, 0]
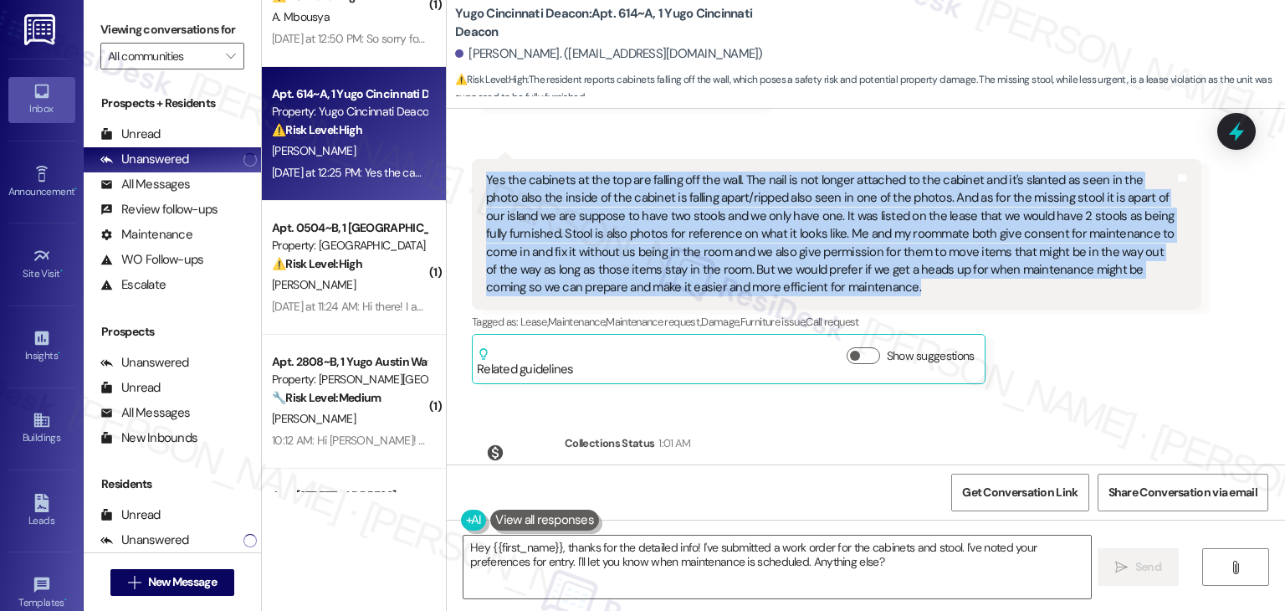
drag, startPoint x: 817, startPoint y: 292, endPoint x: 468, endPoint y: 173, distance: 368.6
click at [472, 173] on div "Yes the cabinets at the top are falling off the wall. The nail is not longer at…" at bounding box center [837, 234] width 730 height 151
copy div "Yes the cabinets at the top are falling off the wall. The nail is not longer at…"
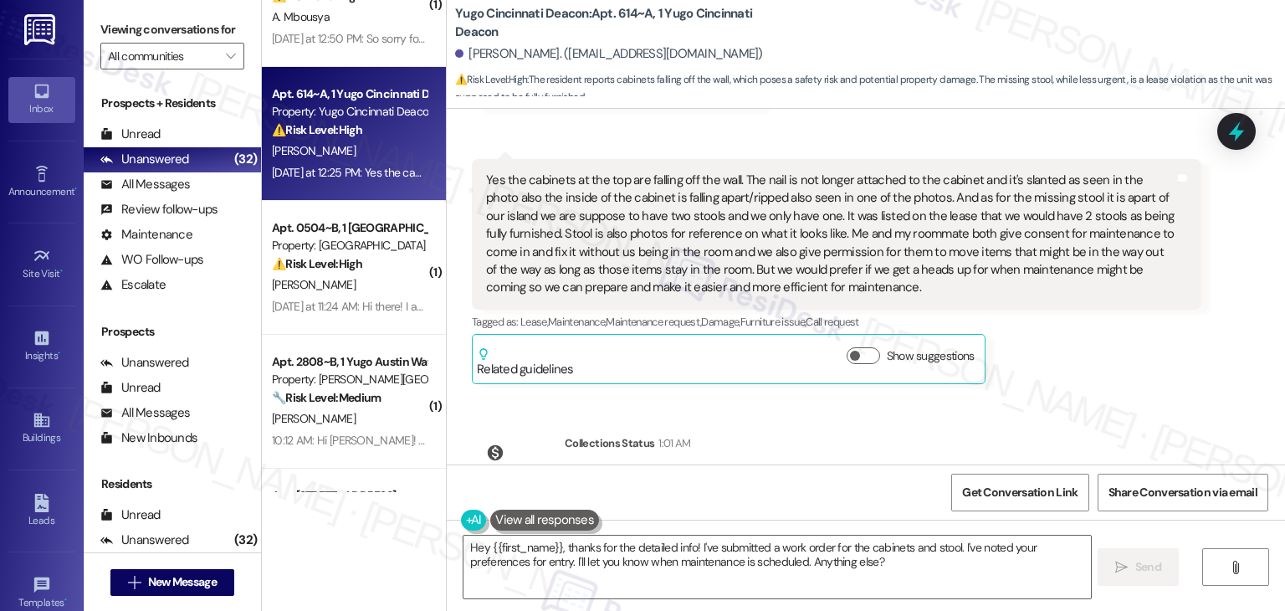
click at [1181, 382] on div "Received via SMS 12:25 PM Kara Schoen Yesterday at 12:25 PM Yes the cabinets at…" at bounding box center [836, 271] width 755 height 250
click at [1123, 413] on div "Lease started Aug 13, 2025 at 7:00 PM Survey, sent via SMS Residesk Automated S…" at bounding box center [866, 287] width 839 height 356
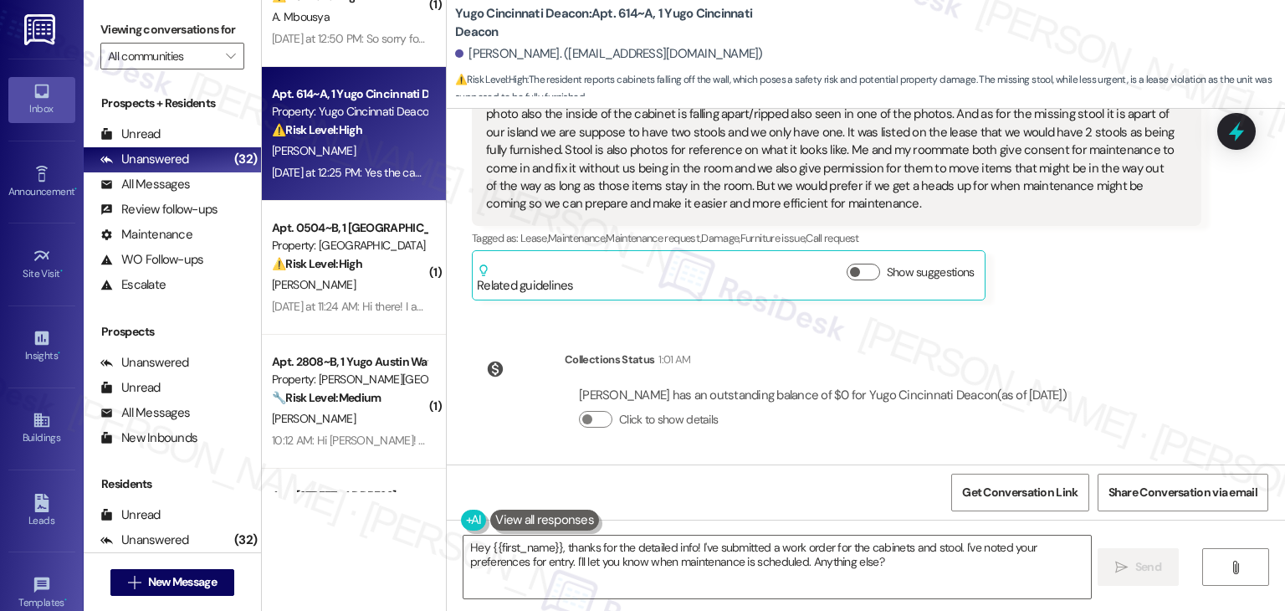
scroll to position [2598, 0]
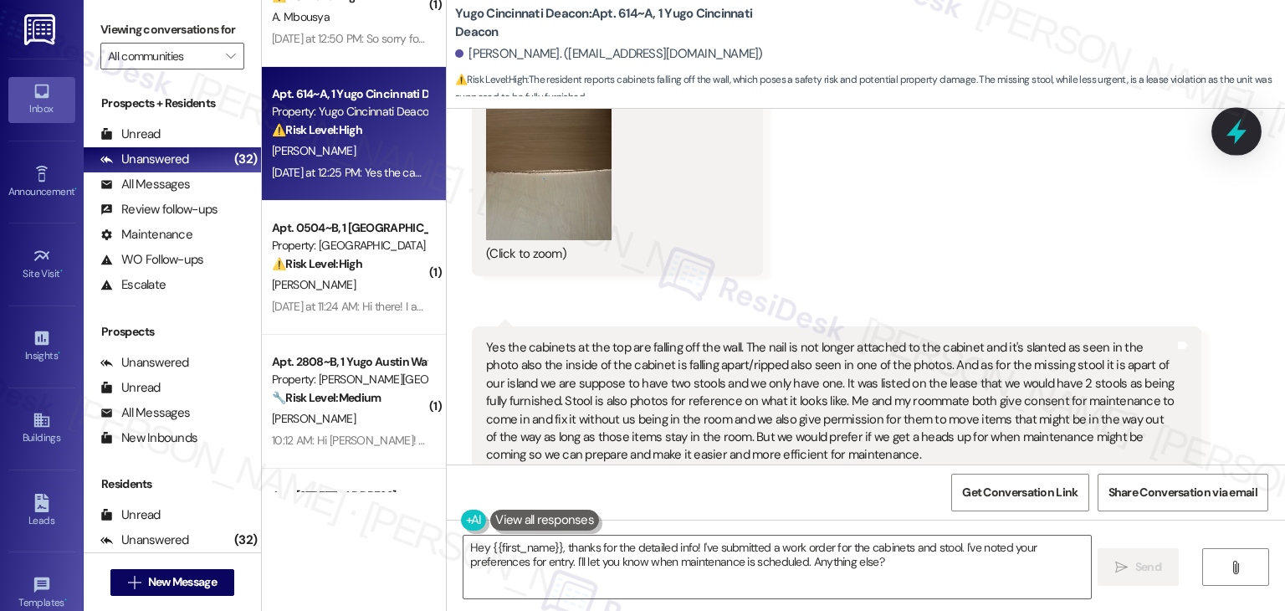
click at [1234, 131] on icon at bounding box center [1237, 132] width 20 height 26
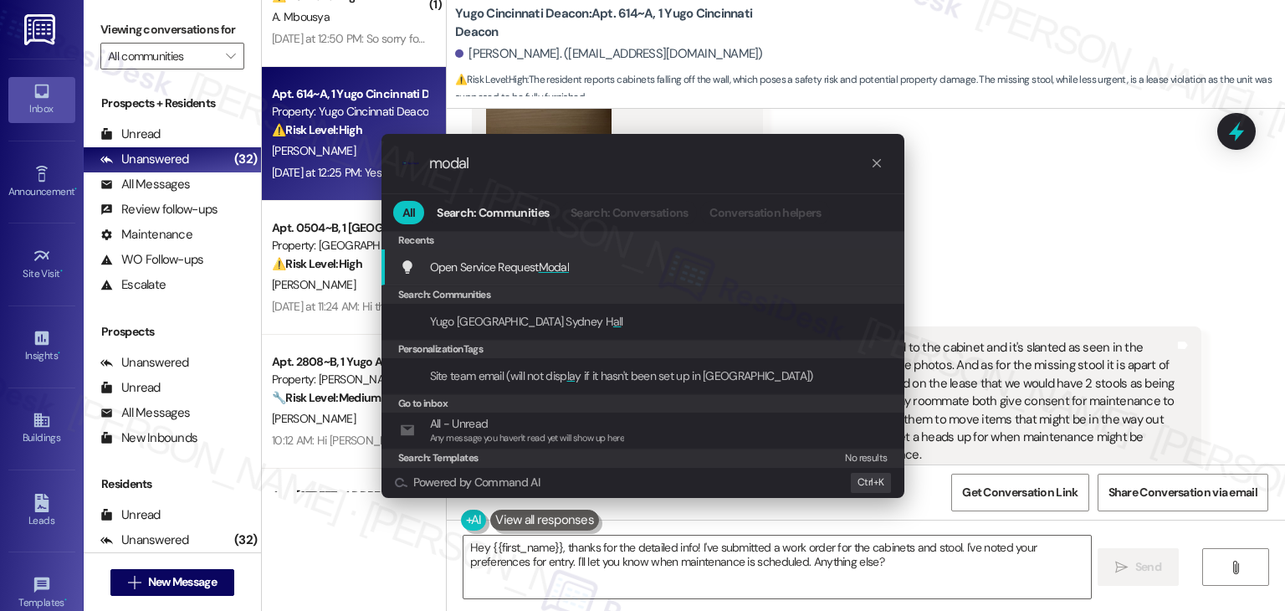
type input "modal"
click at [596, 252] on div "Open Service Request Modal Add shortcut" at bounding box center [643, 267] width 523 height 36
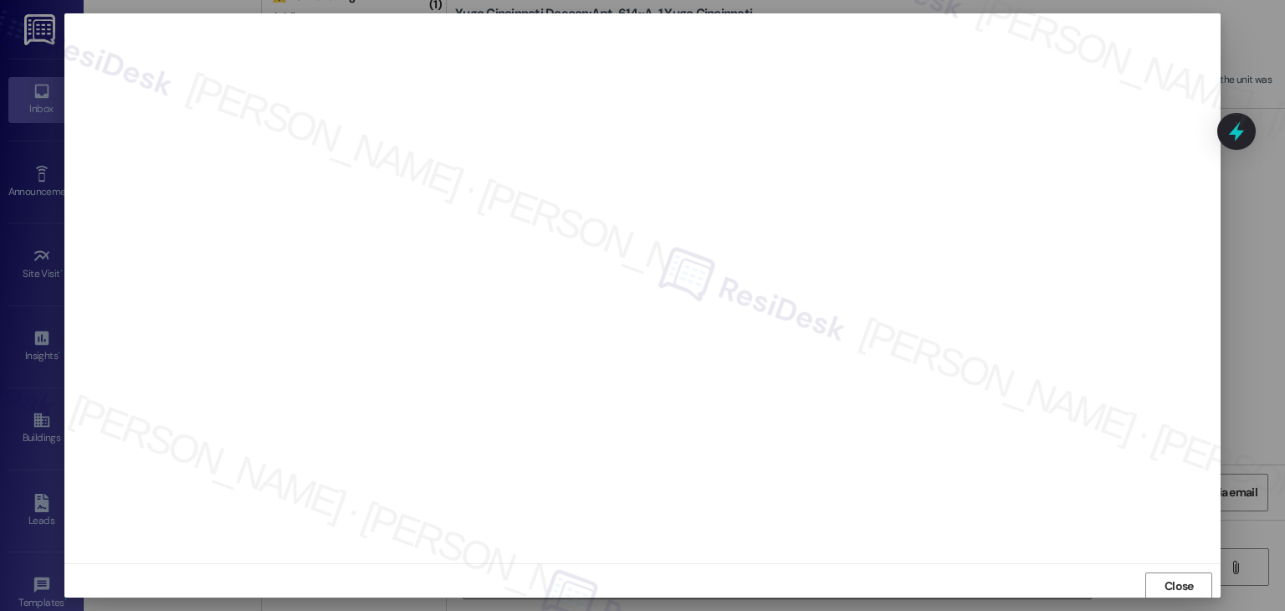
scroll to position [1, 0]
click at [1177, 583] on span "Close" at bounding box center [1179, 586] width 29 height 18
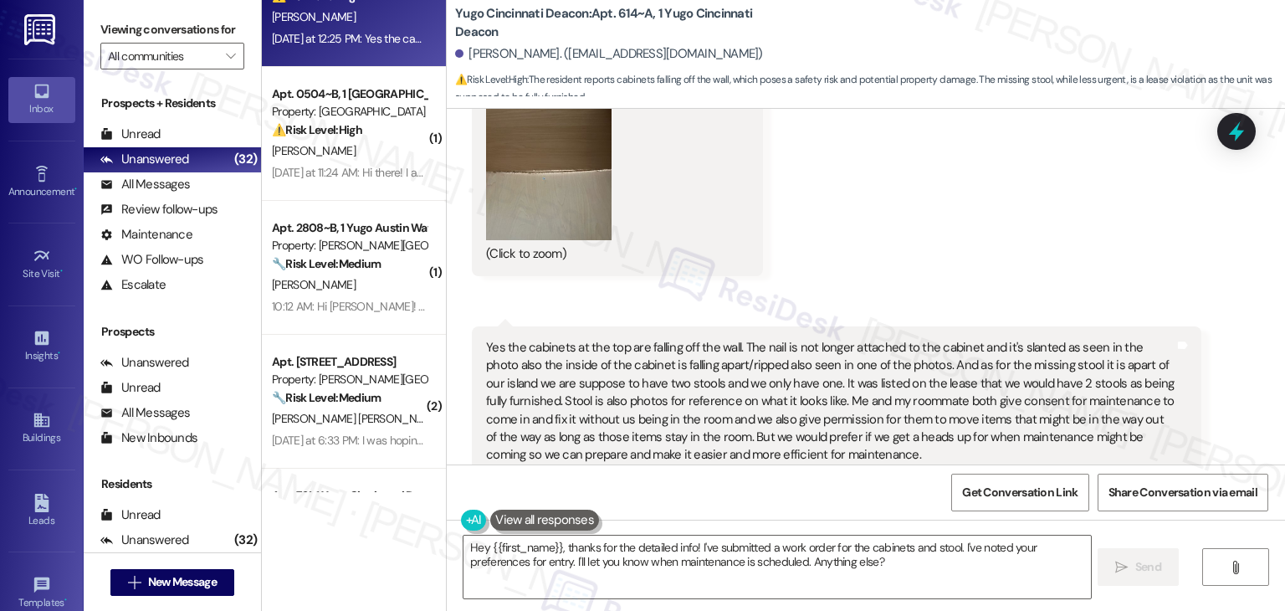
scroll to position [2849, 0]
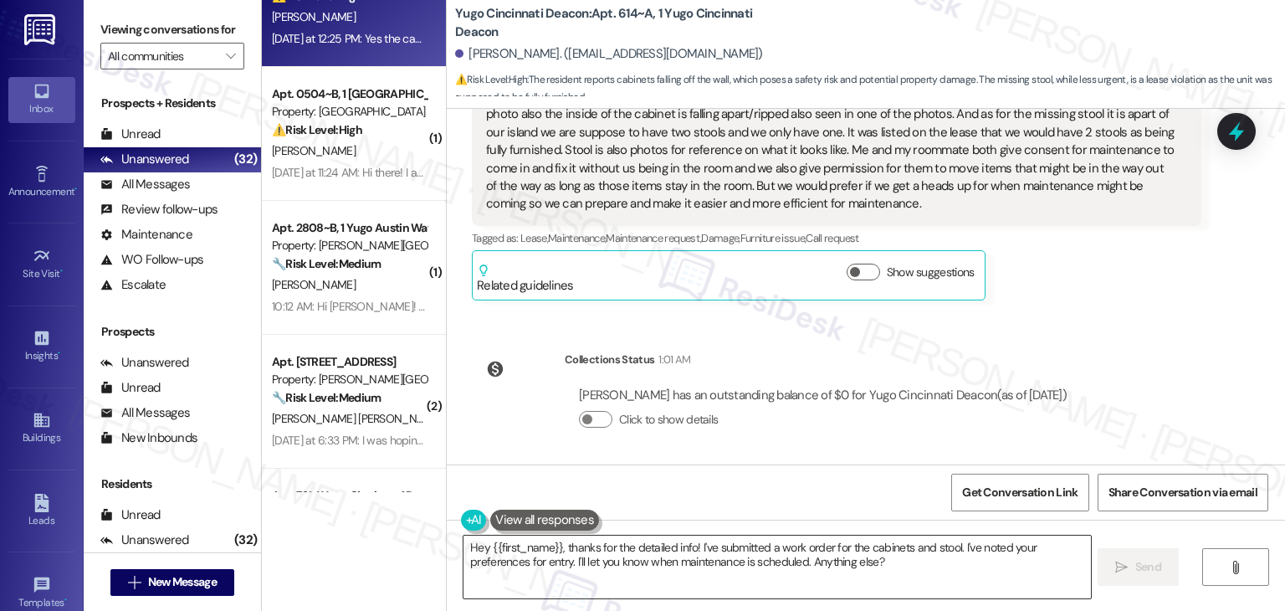
click at [758, 563] on textarea "Hey {{first_name}}, thanks for the detailed info! I've submitted a work order f…" at bounding box center [777, 567] width 627 height 63
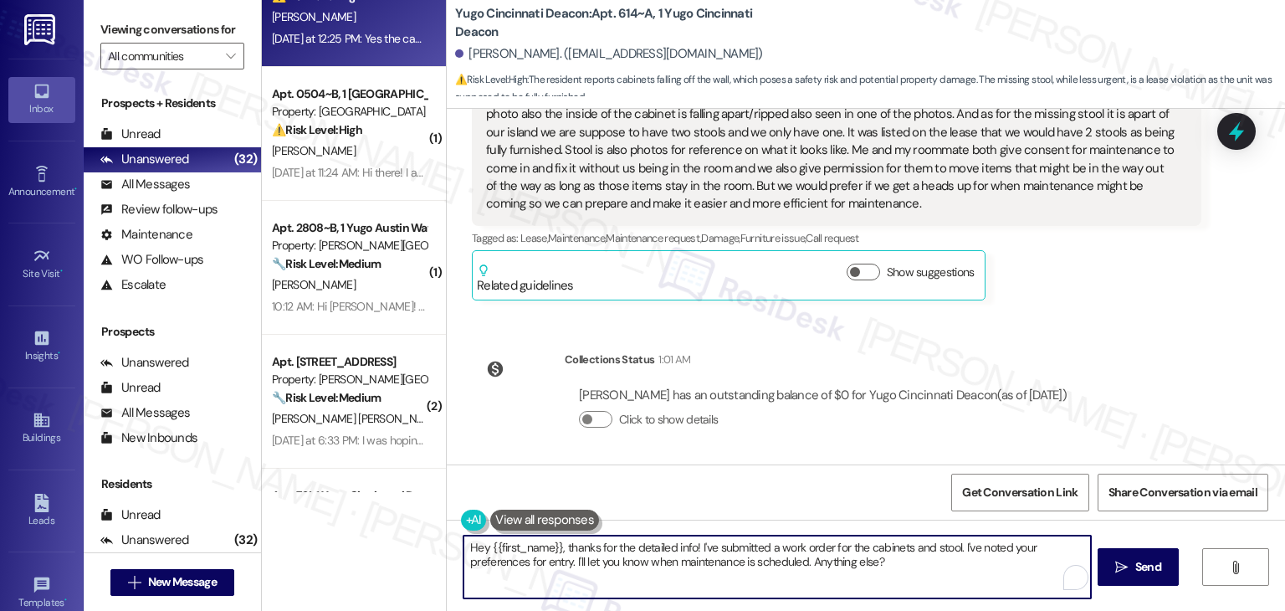
click at [758, 563] on textarea "Hey {{first_name}}, thanks for the detailed info! I've submitted a work order f…" at bounding box center [777, 567] width 627 height 63
paste textarea "Thanks for the details, Kara! I’ve got everything noted. I’ll include the info …"
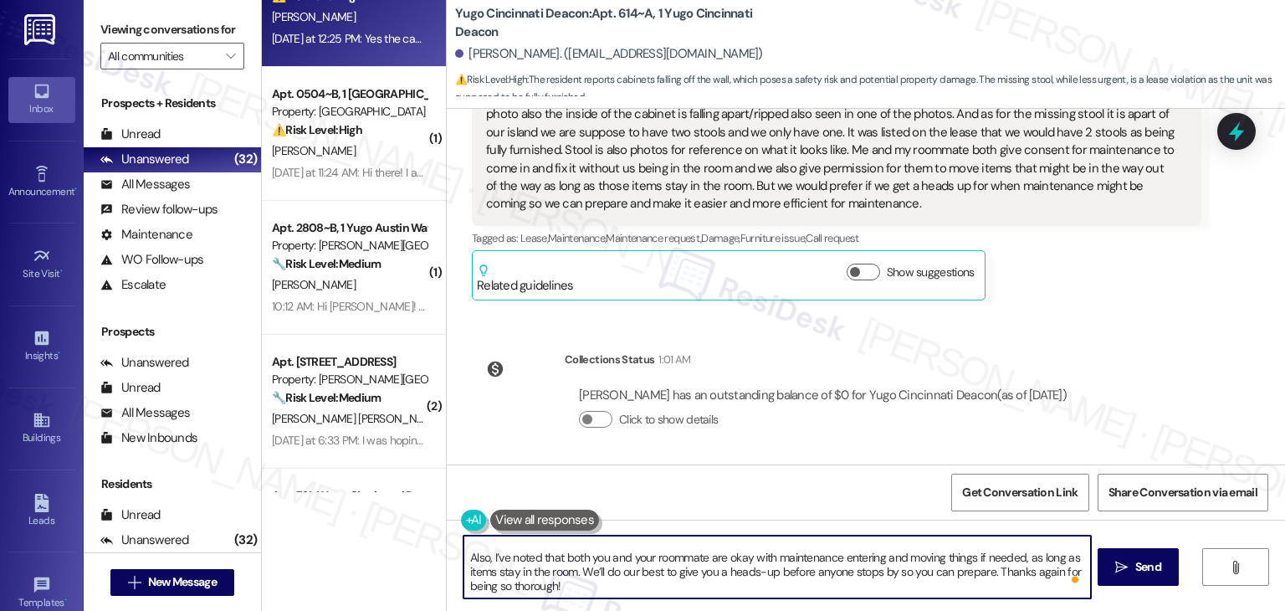
scroll to position [33, 0]
type textarea "Thanks for the details, Kara! I’ve got everything noted. I’ll include the info …"
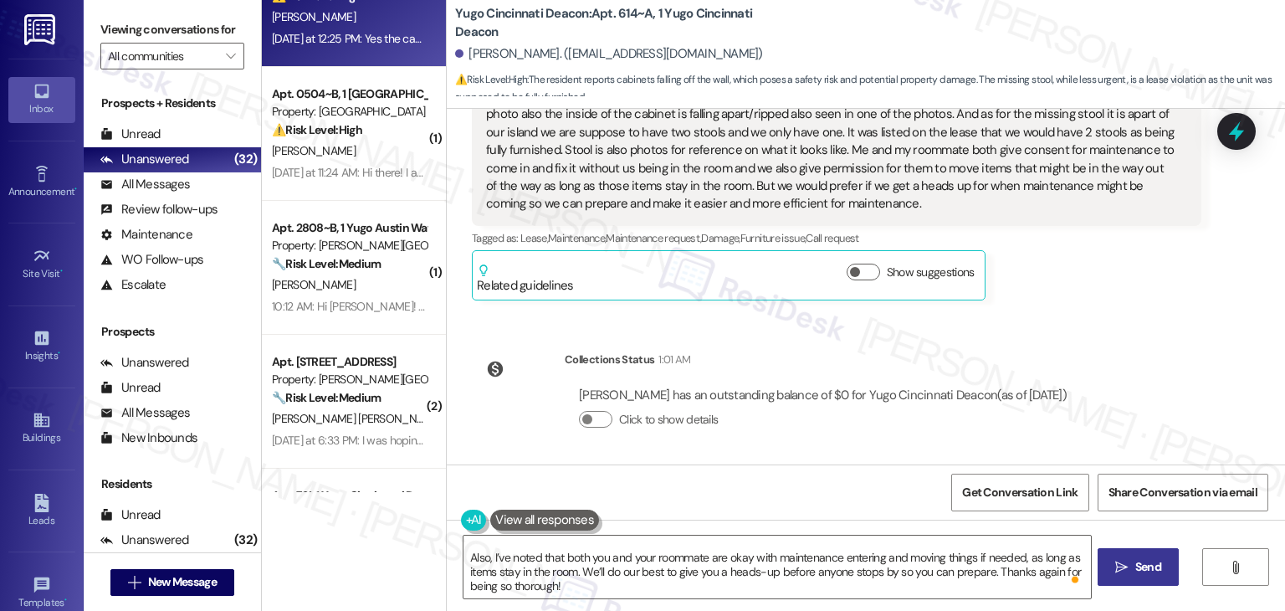
click at [1152, 567] on span "Send" at bounding box center [1149, 567] width 26 height 18
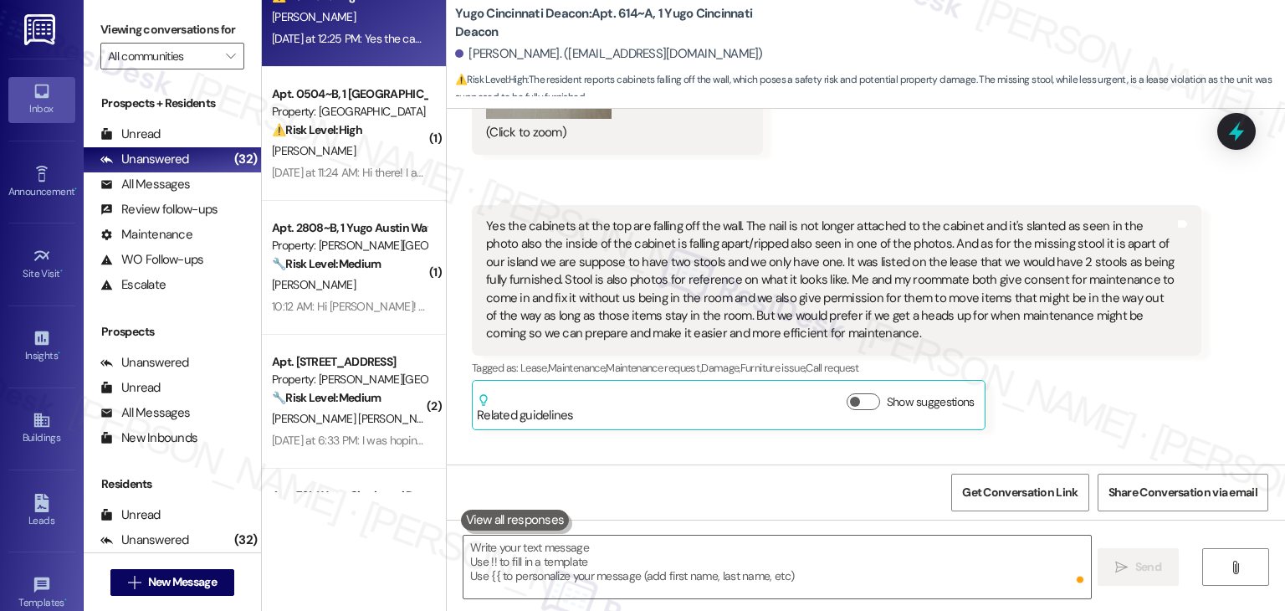
scroll to position [2695, 0]
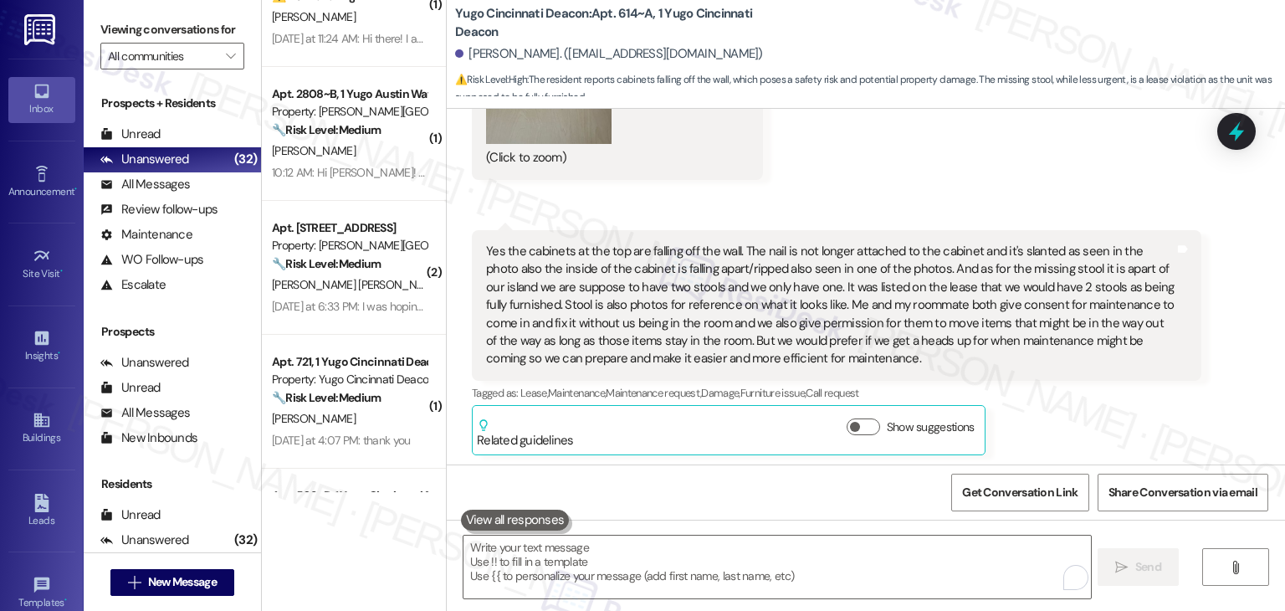
click at [1116, 412] on div "Kara Schoen Yesterday at 12:25 PM Yes the cabinets at the top are falling off t…" at bounding box center [837, 342] width 730 height 225
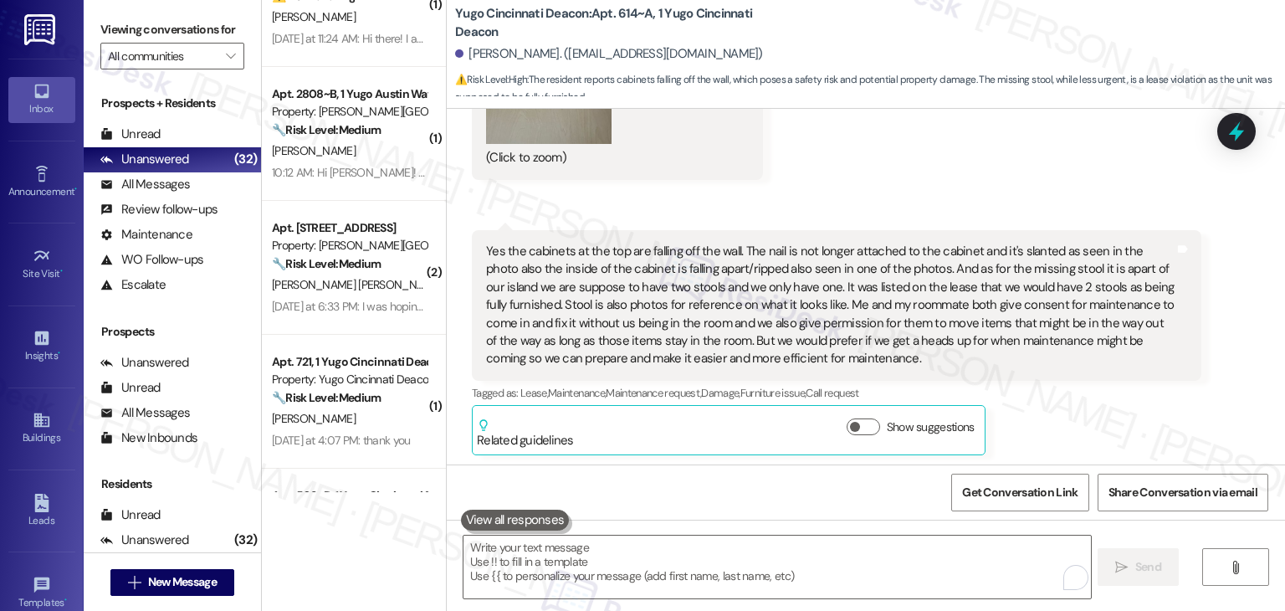
click at [1116, 413] on div "Kara Schoen Yesterday at 12:25 PM Yes the cabinets at the top are falling off t…" at bounding box center [837, 342] width 730 height 225
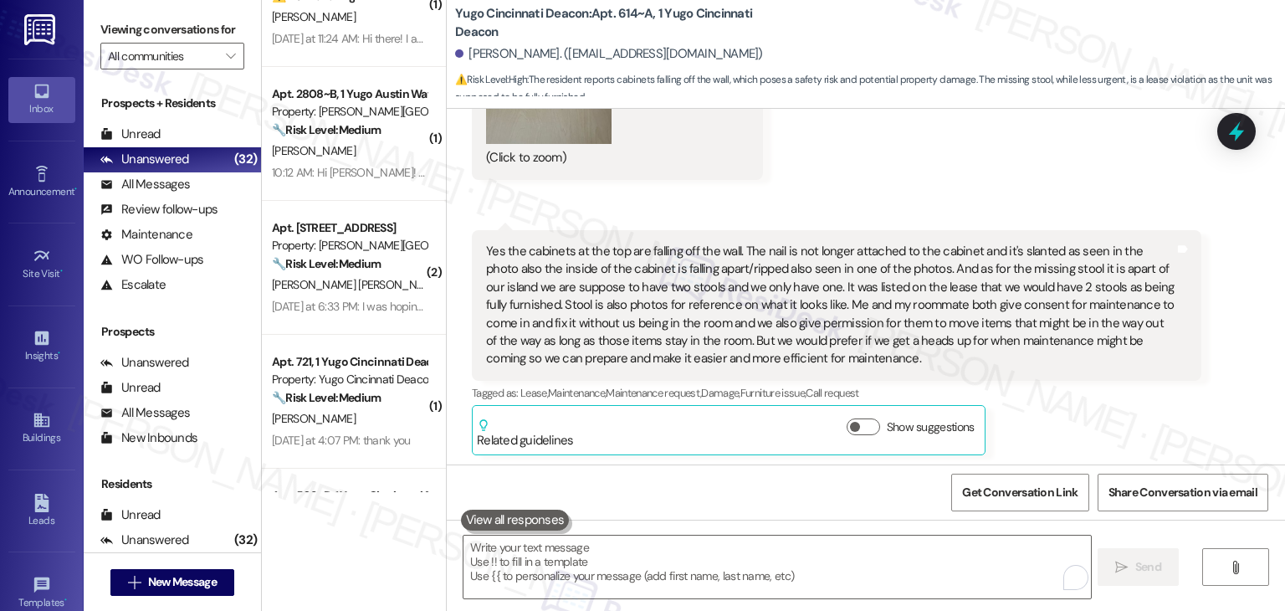
click at [1116, 413] on div "Kara Schoen Yesterday at 12:25 PM Yes the cabinets at the top are falling off t…" at bounding box center [837, 342] width 730 height 225
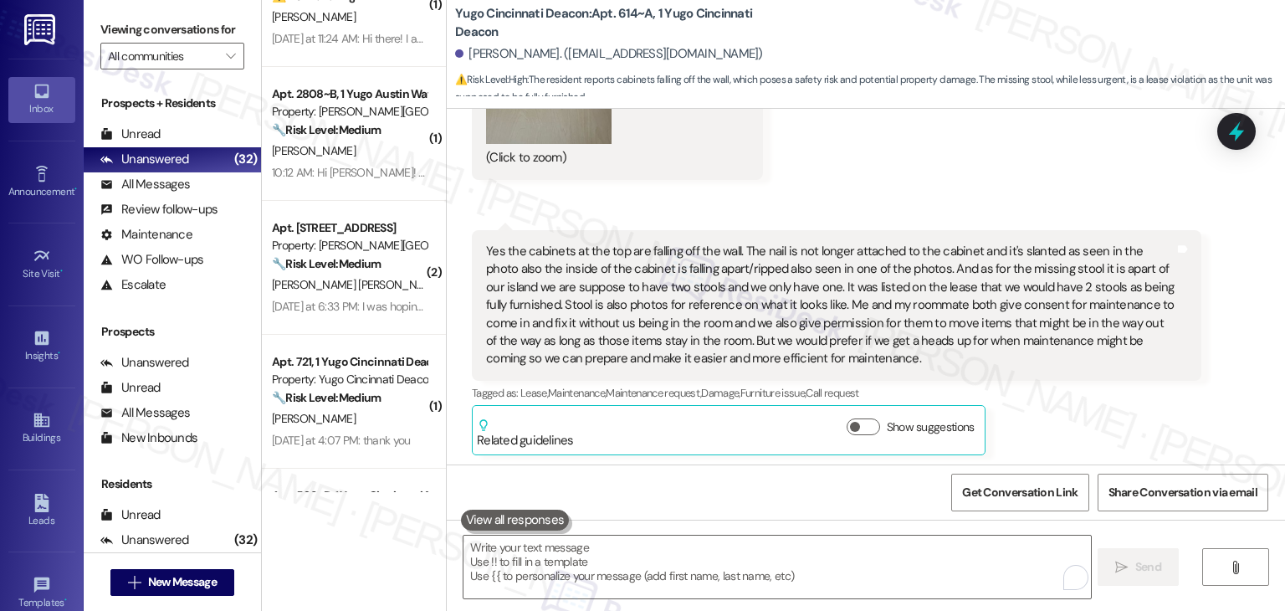
click at [1116, 416] on div "Kara Schoen Yesterday at 12:25 PM Yes the cabinets at the top are falling off t…" at bounding box center [837, 342] width 730 height 225
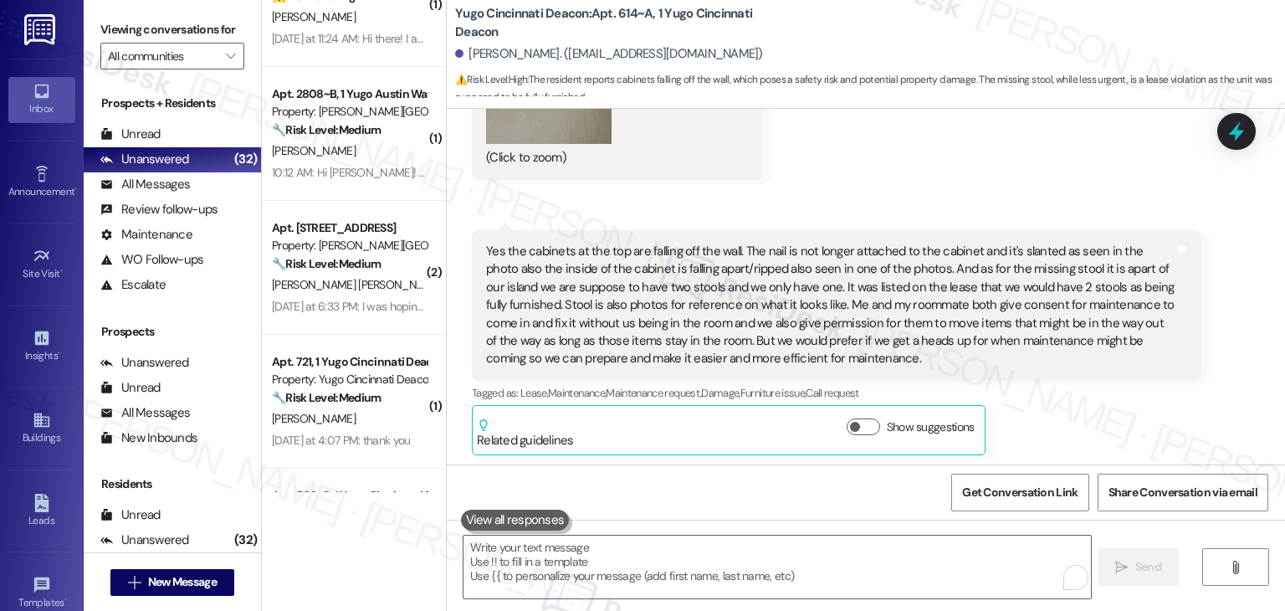
click at [1116, 416] on div "Kara Schoen Yesterday at 12:25 PM Yes the cabinets at the top are falling off t…" at bounding box center [837, 342] width 730 height 225
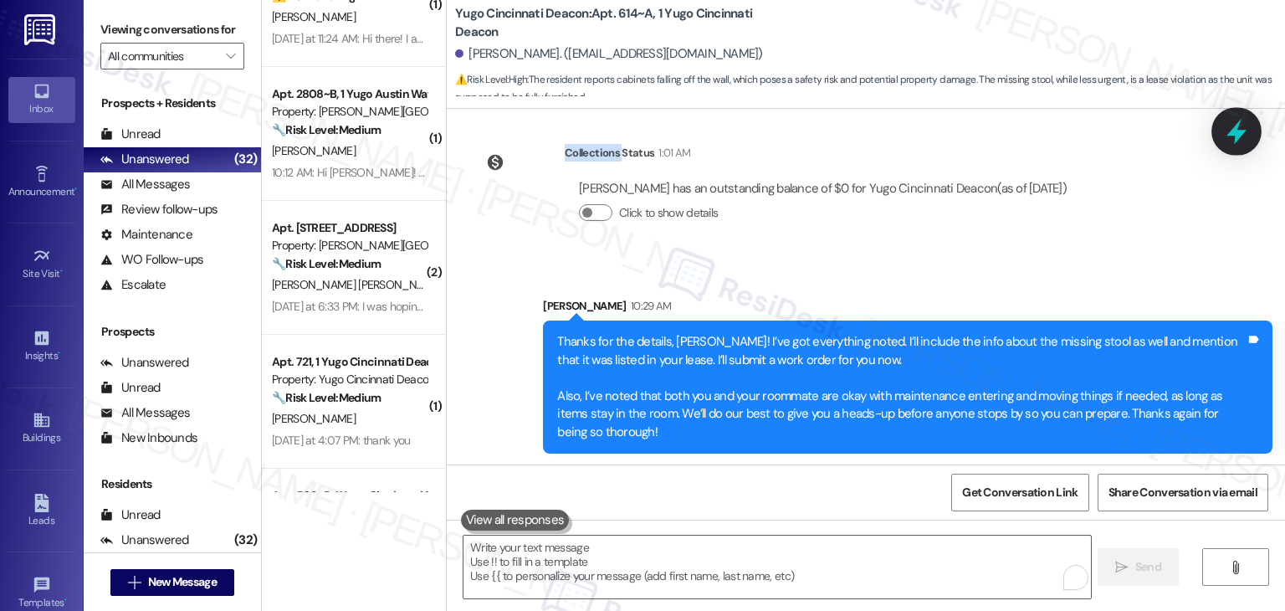
click at [1236, 135] on icon at bounding box center [1237, 132] width 20 height 26
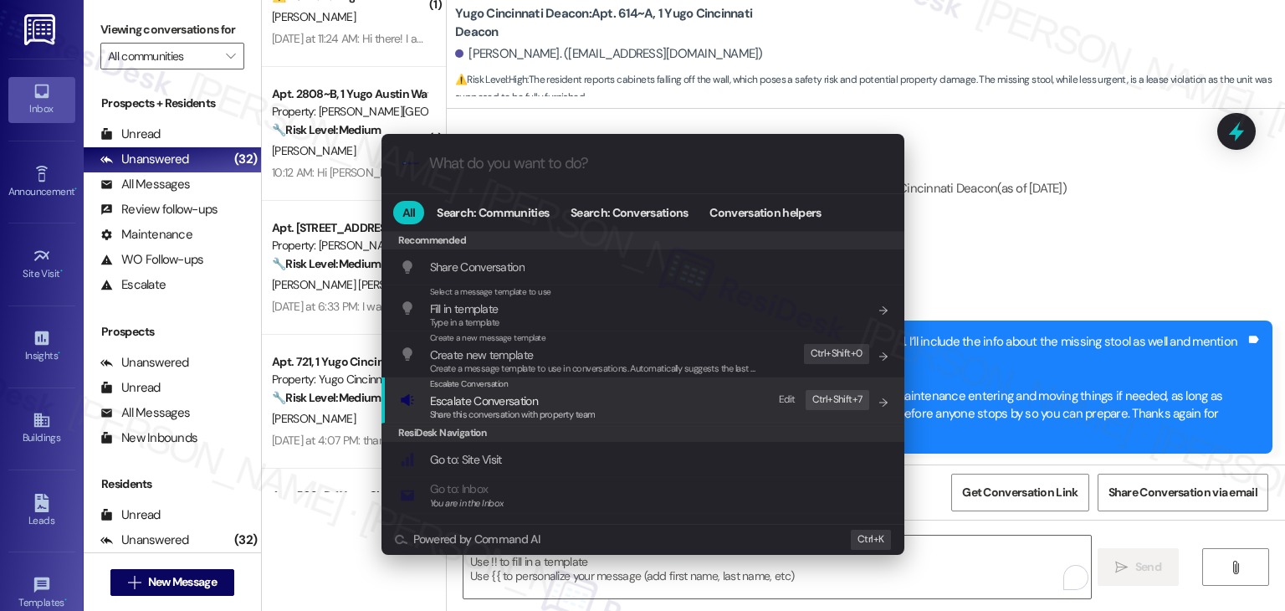
click at [454, 401] on span "Escalate Conversation" at bounding box center [484, 400] width 108 height 15
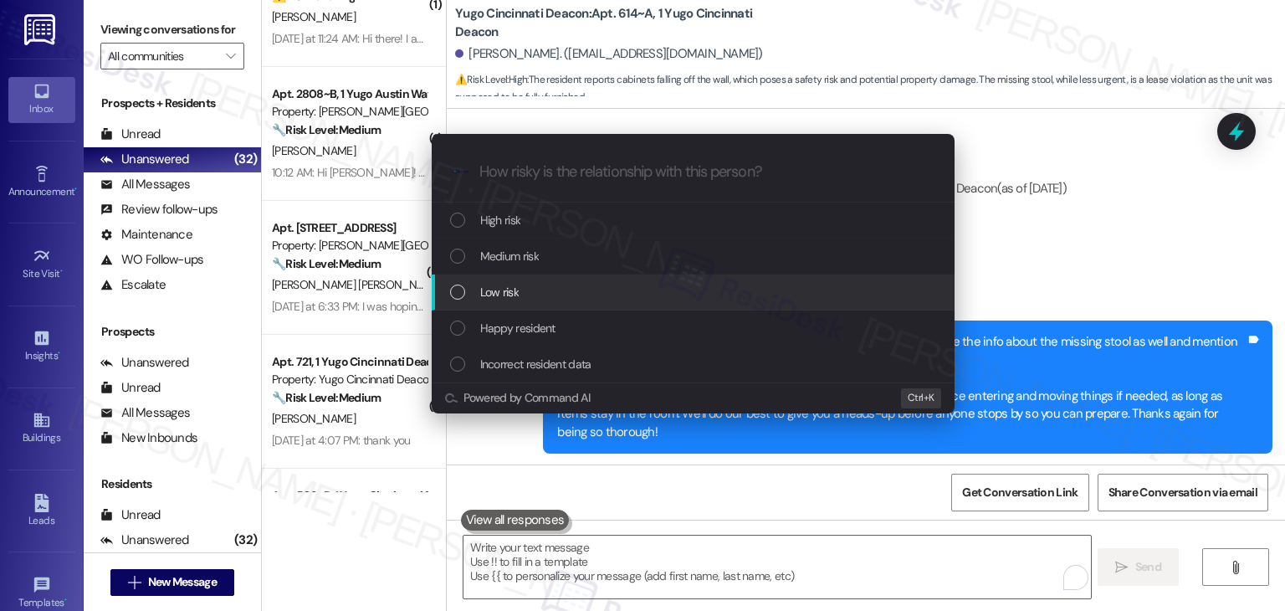
click at [1091, 274] on div "Escalate Conversation How risky is the relationship with this person? Topics (e…" at bounding box center [642, 305] width 1285 height 611
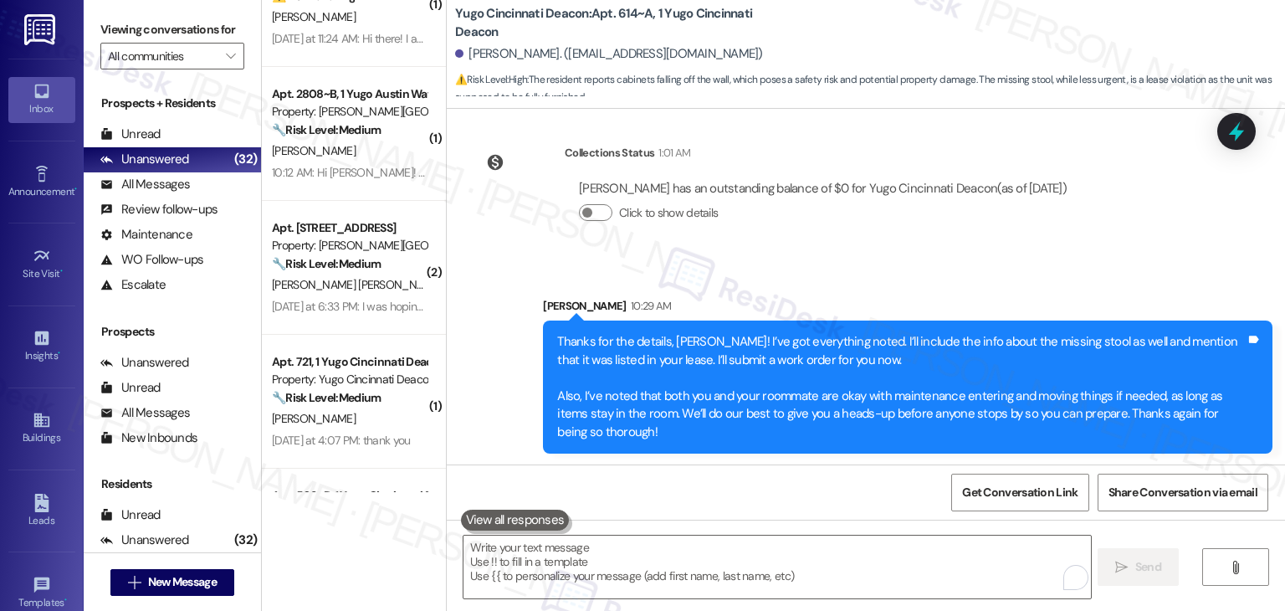
click at [1242, 105] on div "Yugo Cincinnati Deacon: Apt. 614~A, 1 Yugo Cincinnati Deacon Kara Schoen. (kara…" at bounding box center [866, 54] width 839 height 109
click at [1255, 127] on div at bounding box center [1237, 131] width 50 height 48
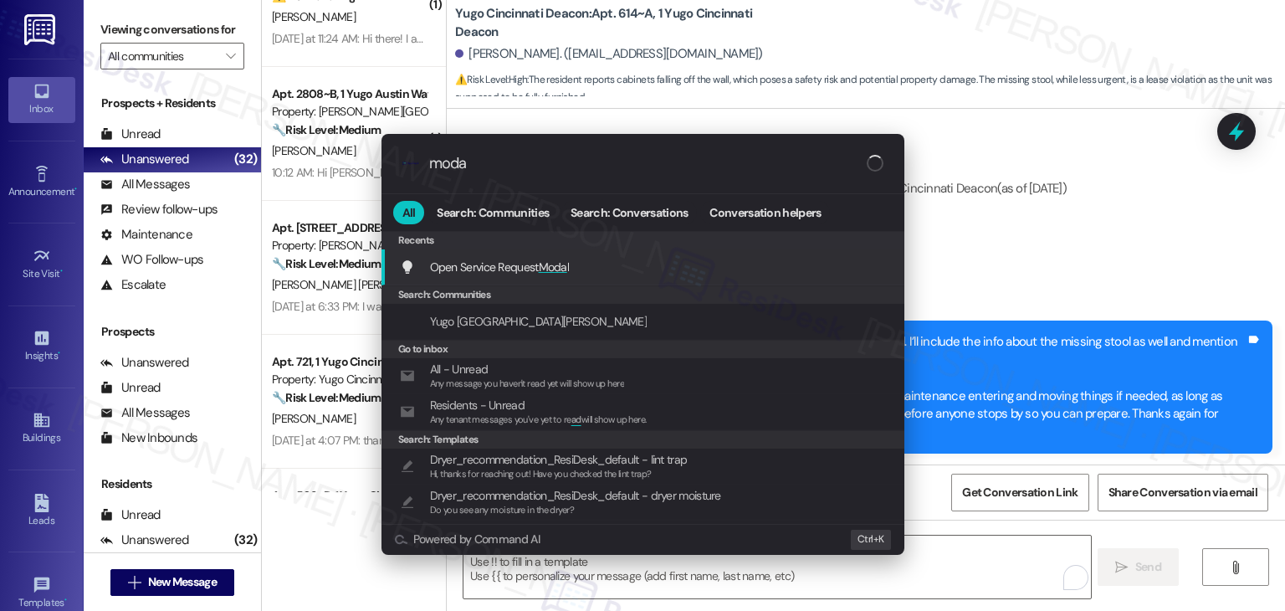
type input "modal"
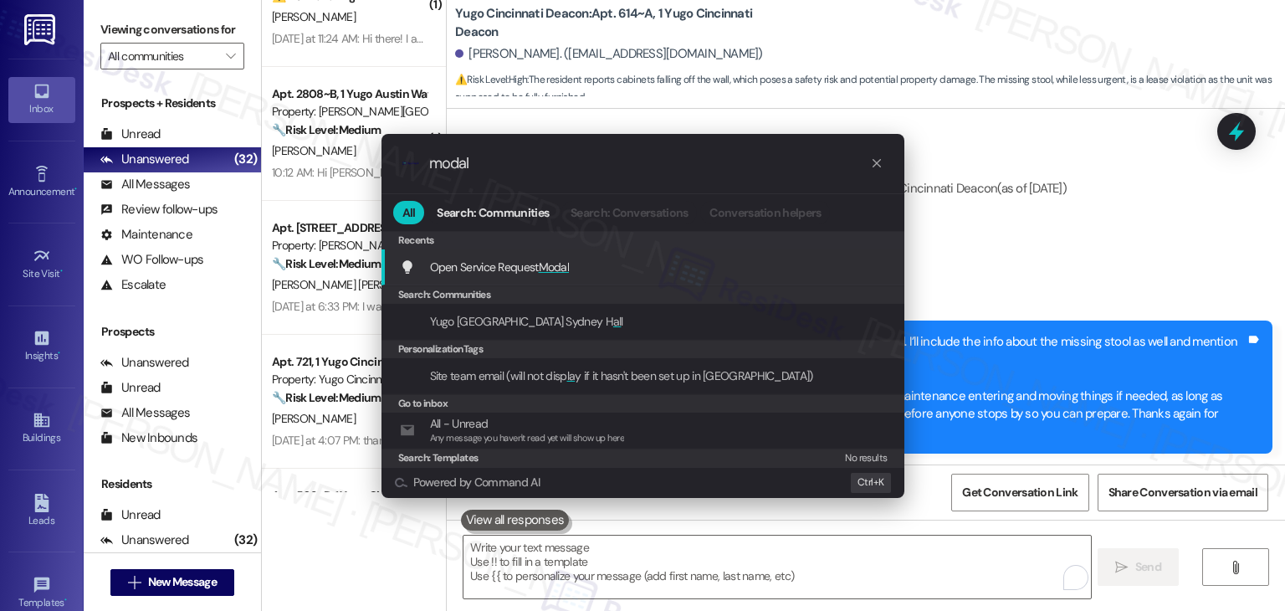
click at [572, 260] on div "Open Service Request Modal Add shortcut" at bounding box center [645, 267] width 490 height 18
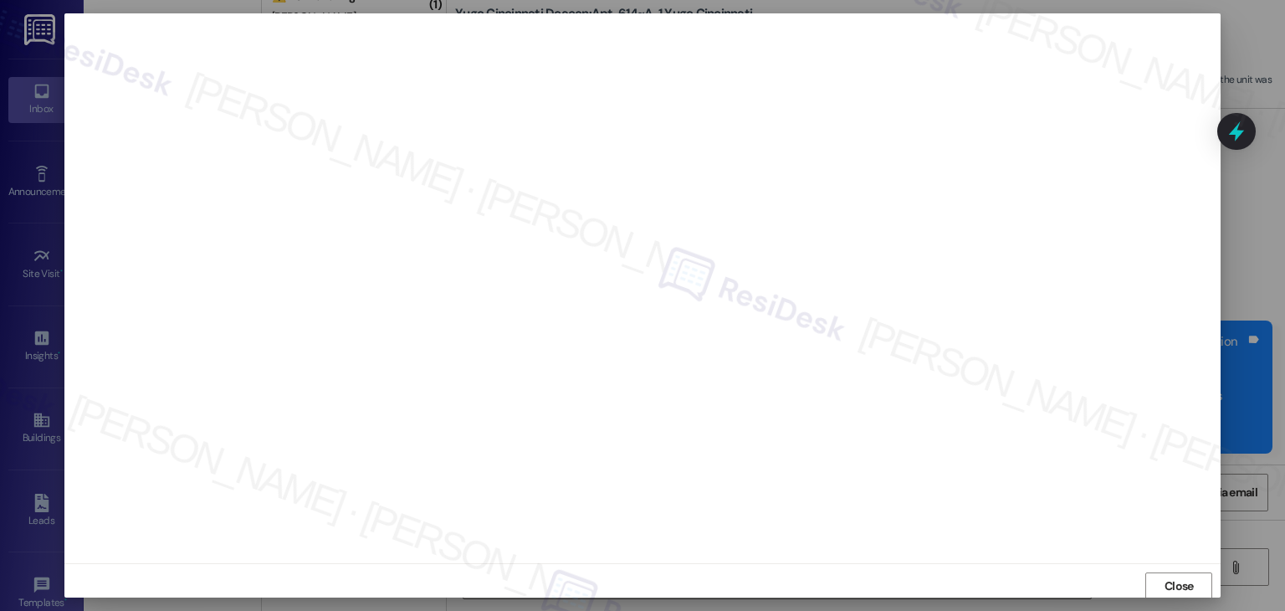
scroll to position [10, 0]
click at [1186, 578] on span "Close" at bounding box center [1179, 578] width 29 height 18
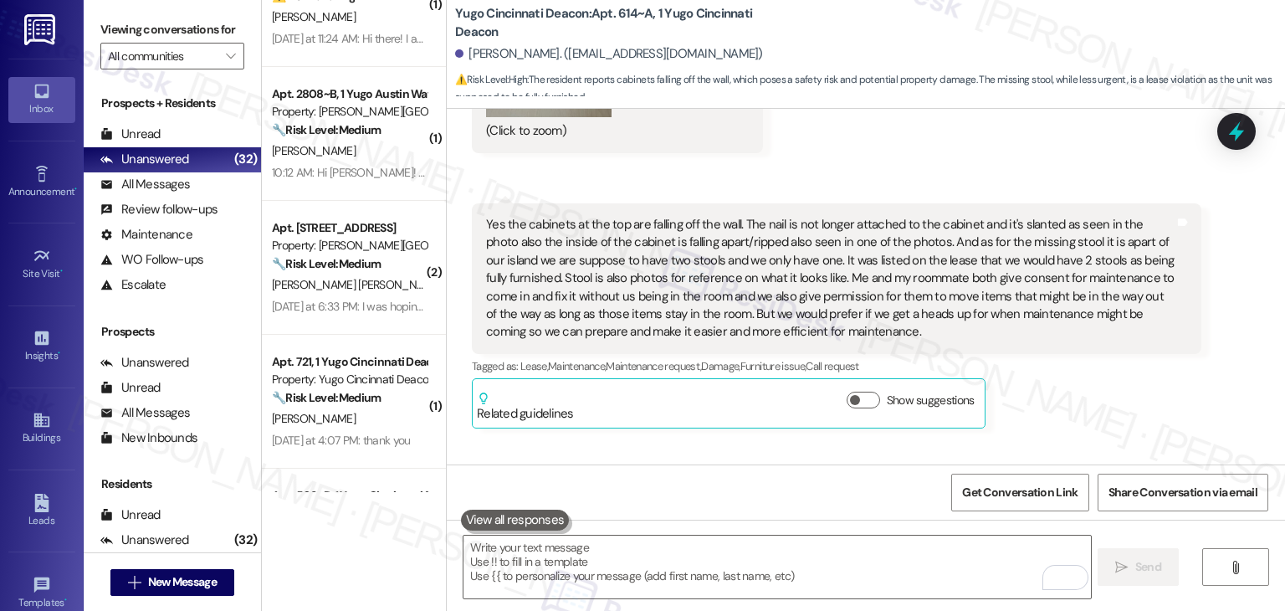
scroll to position [3056, 0]
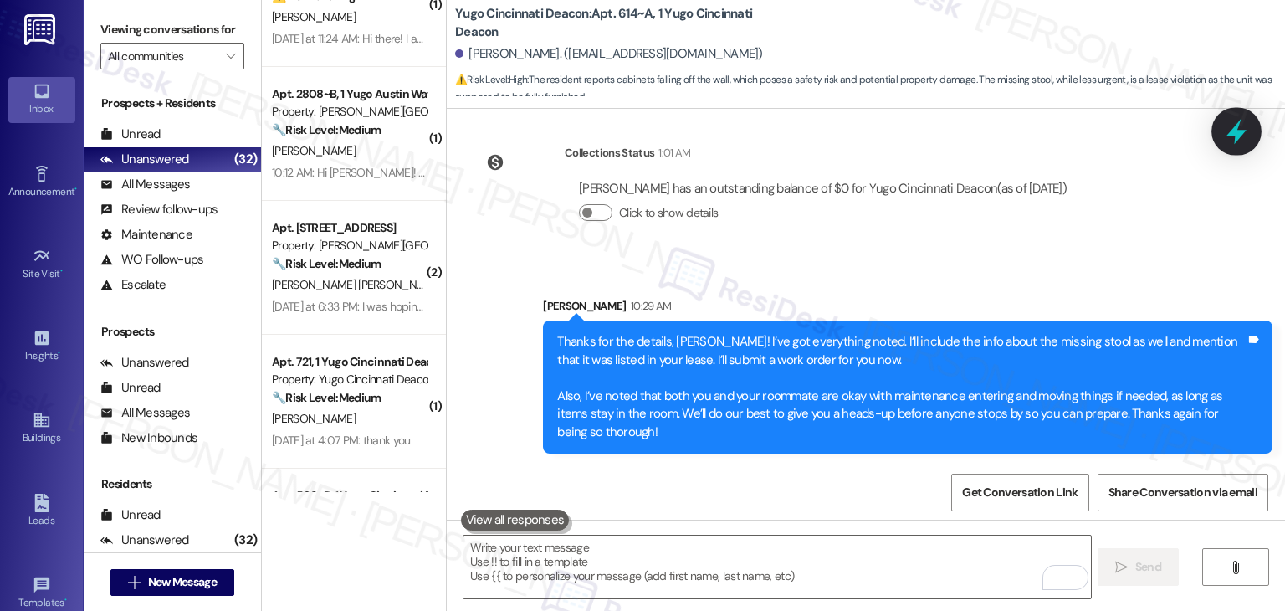
click at [1240, 134] on icon at bounding box center [1237, 132] width 20 height 26
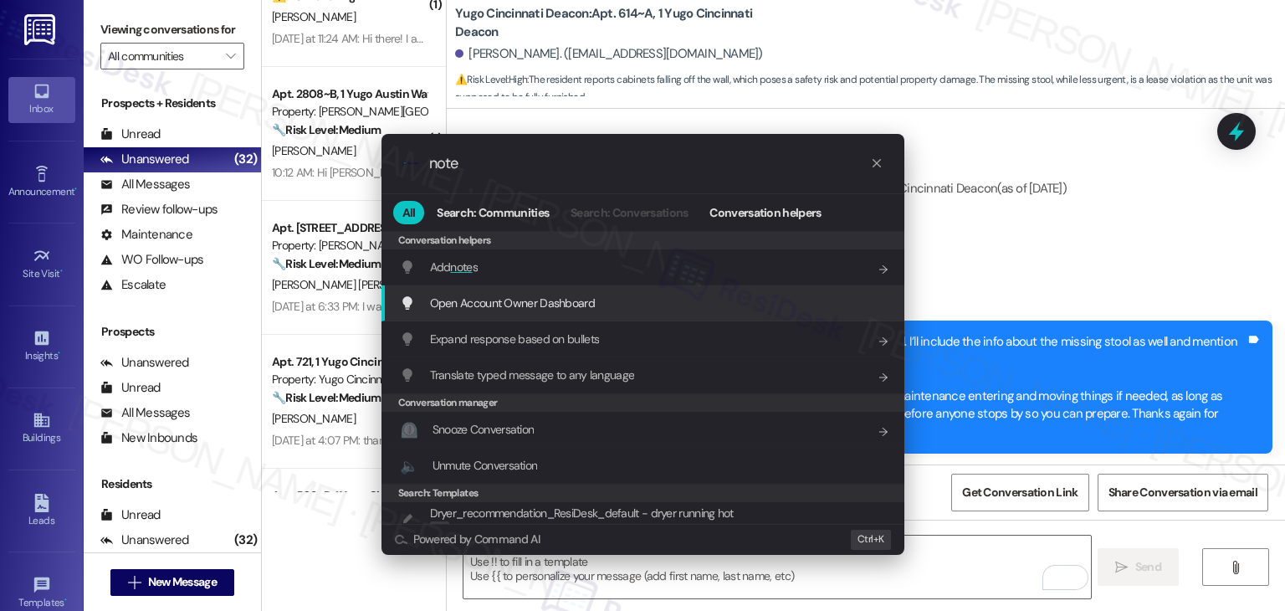
type input "note"
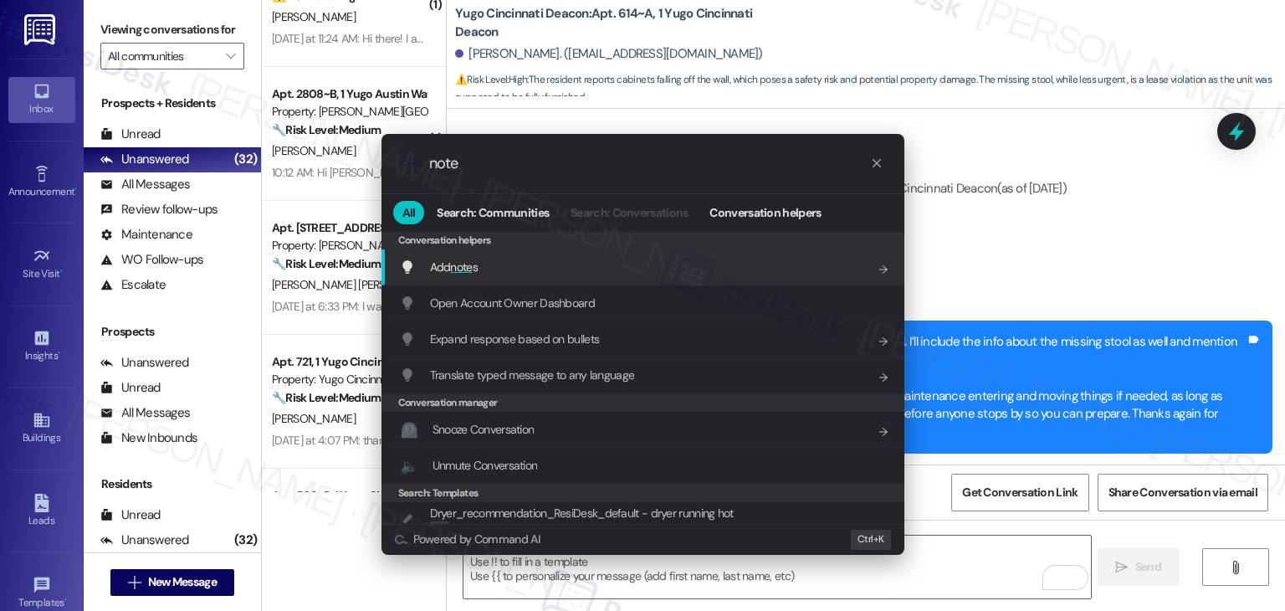
click at [498, 264] on div "Add note s Add shortcut" at bounding box center [645, 267] width 490 height 18
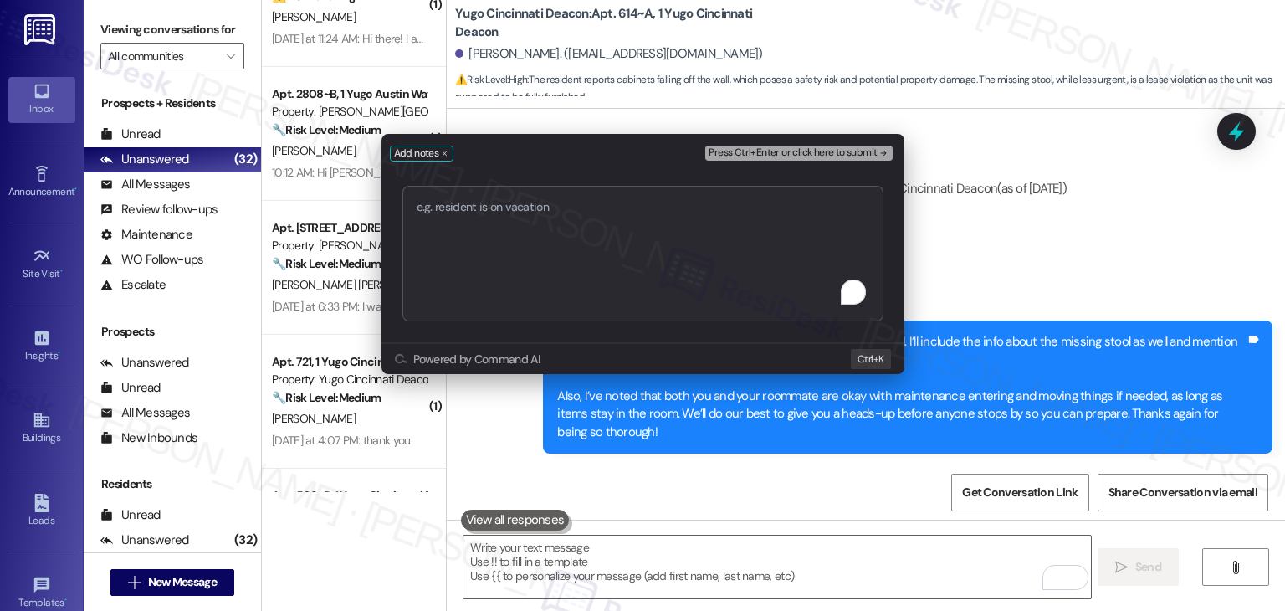
click at [511, 245] on textarea "To enrich screen reader interactions, please activate Accessibility in Grammarl…" at bounding box center [643, 254] width 481 height 136
type textarea "WO #15562104 - Cabinet Issue"
click at [818, 151] on span "Press Ctrl+Enter or click here to submit" at bounding box center [793, 153] width 168 height 12
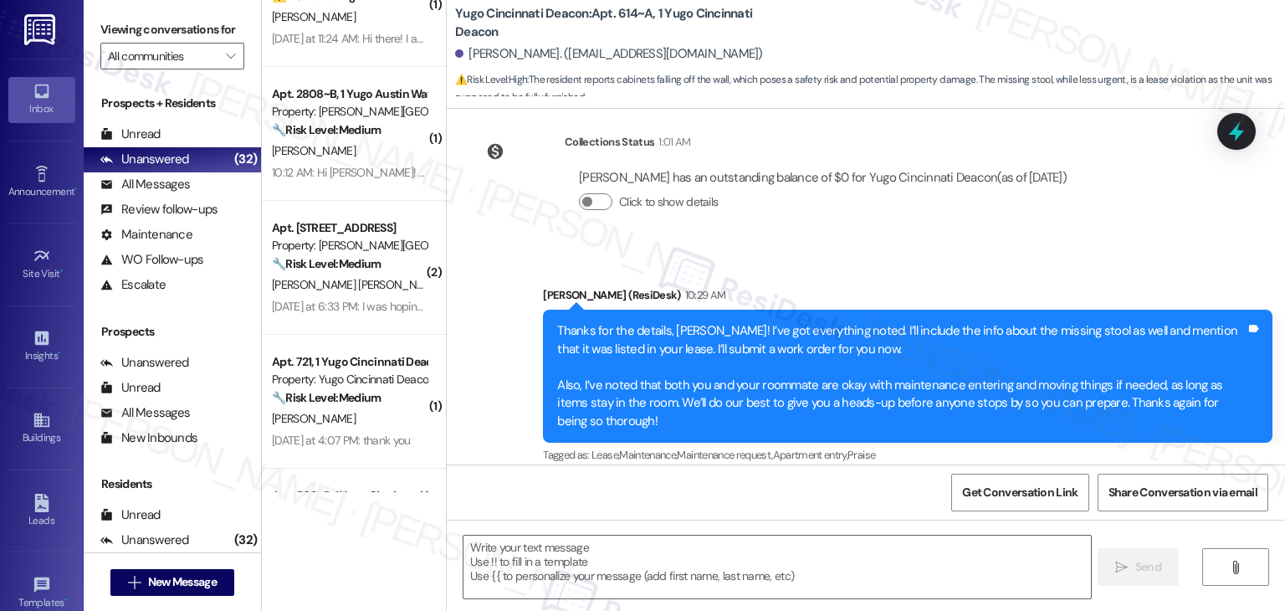
scroll to position [3221, 0]
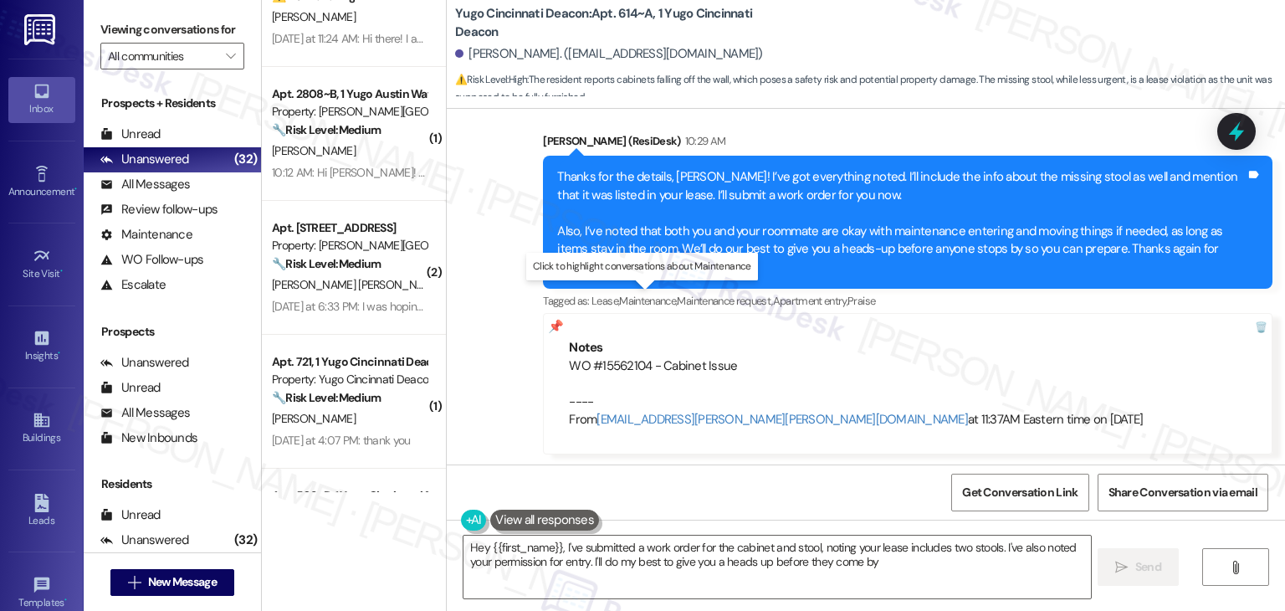
type textarea "Hey {{first_name}}, I've submitted a work order for the cabinet and stool, noti…"
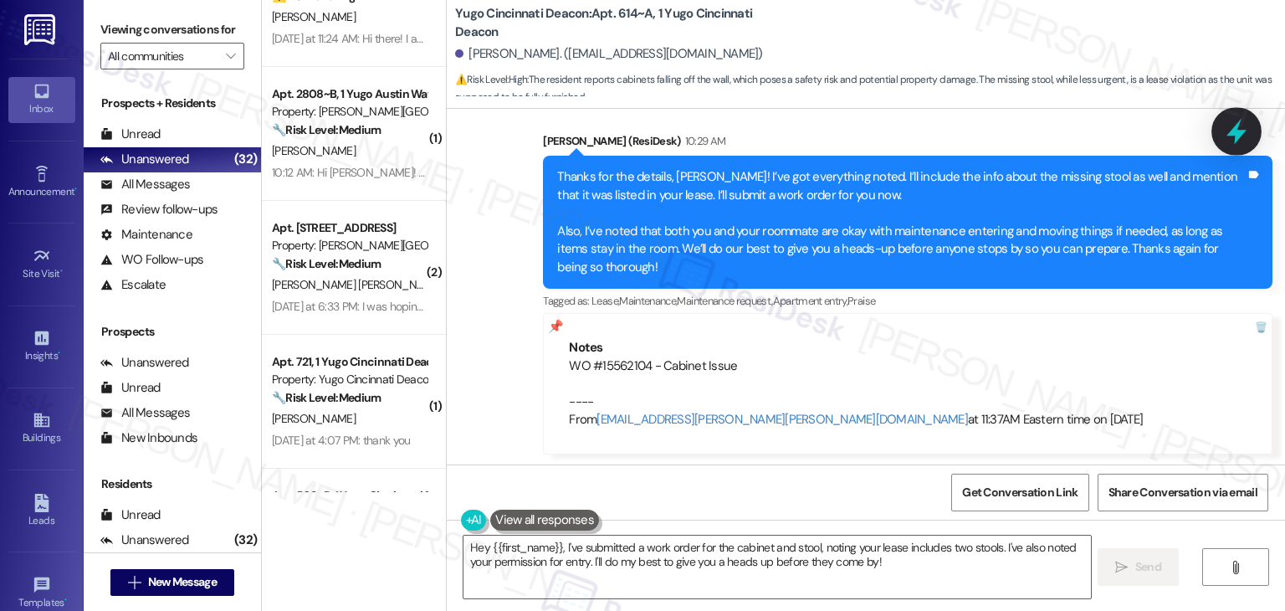
click at [1234, 131] on icon at bounding box center [1237, 132] width 20 height 26
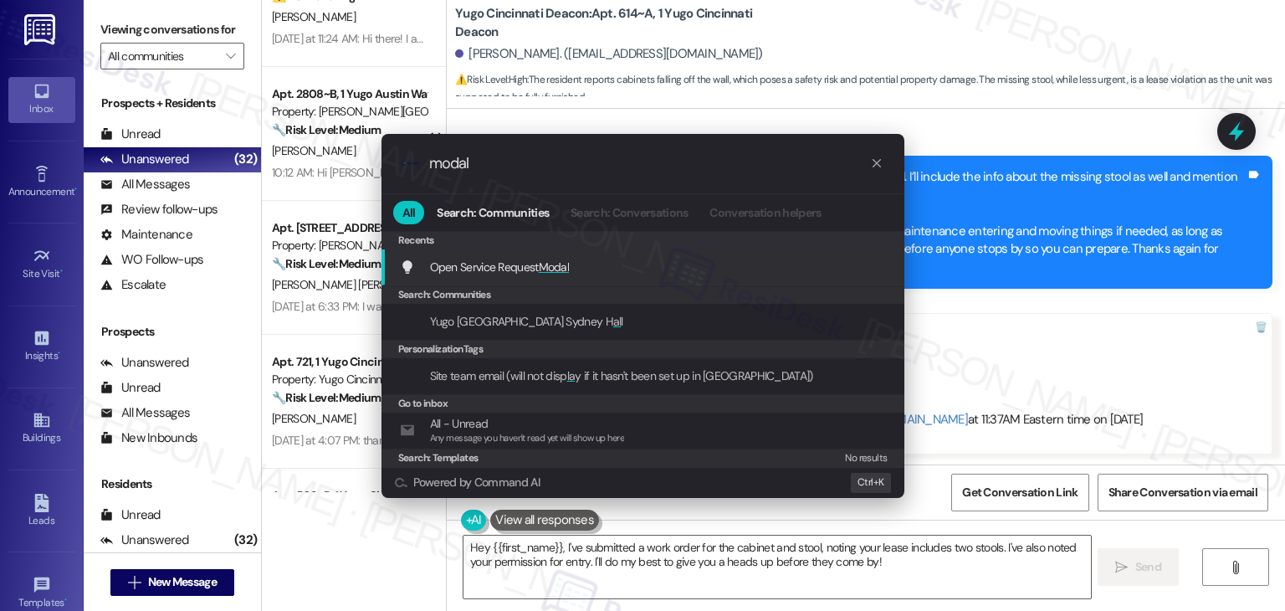
type input "modal"
click at [576, 269] on div "Open Service Request Modal Add shortcut" at bounding box center [645, 267] width 490 height 18
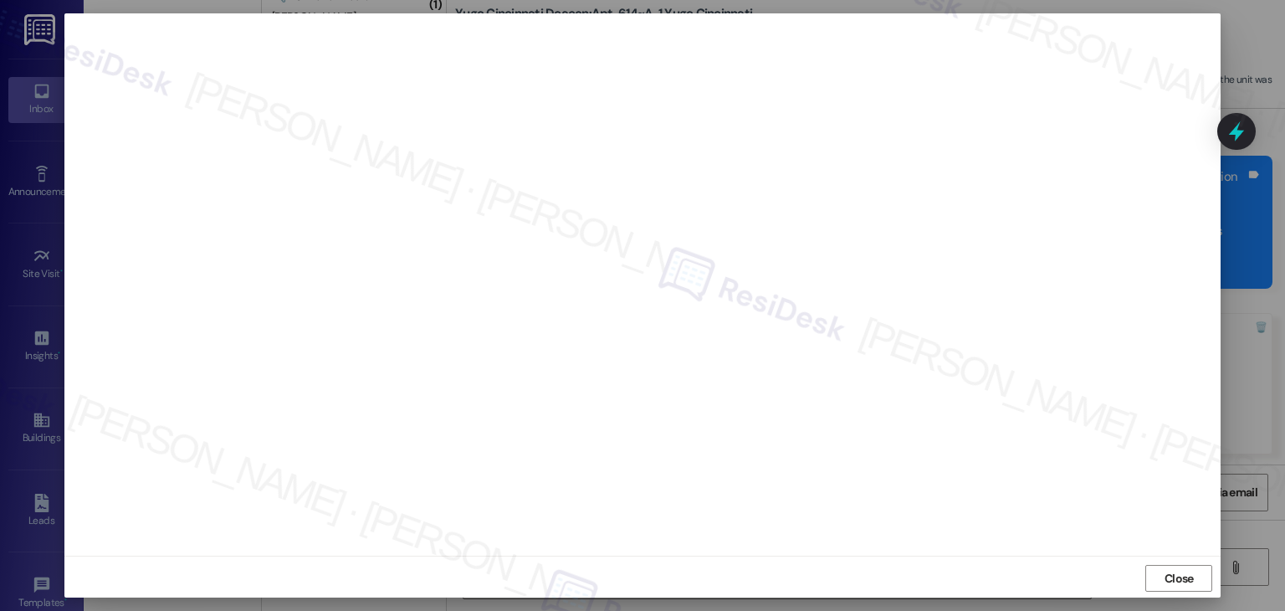
scroll to position [10, 0]
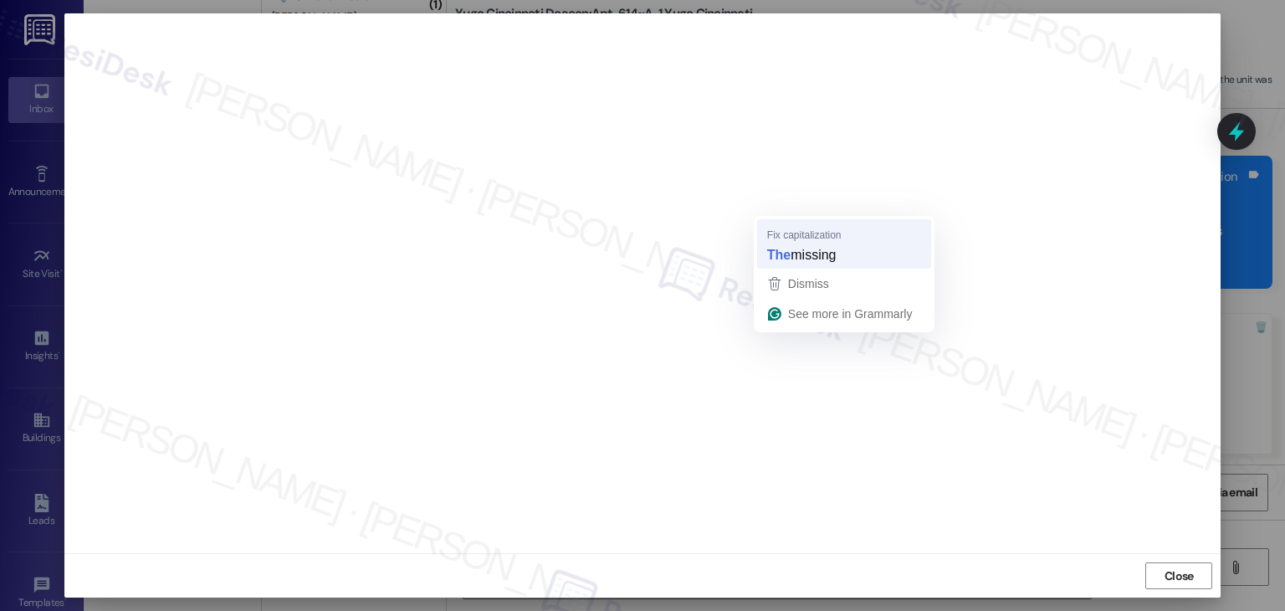
click at [814, 255] on span "missing" at bounding box center [813, 254] width 45 height 18
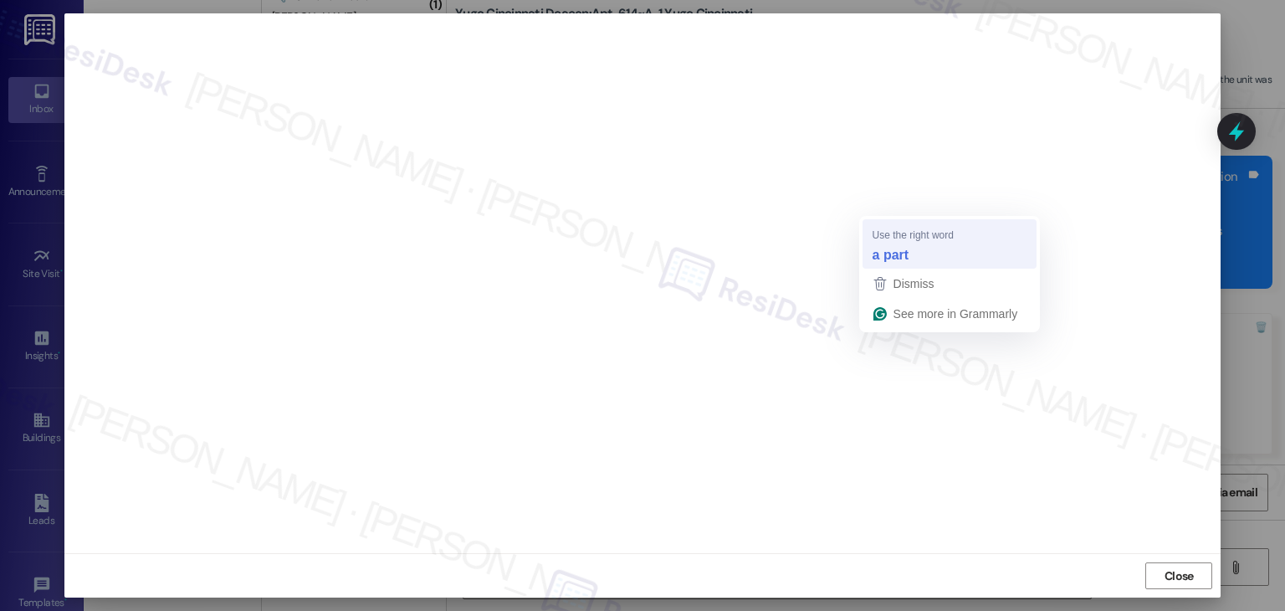
click at [897, 250] on strong "a part" at bounding box center [891, 254] width 37 height 18
click at [860, 253] on strong "it" at bounding box center [858, 254] width 8 height 18
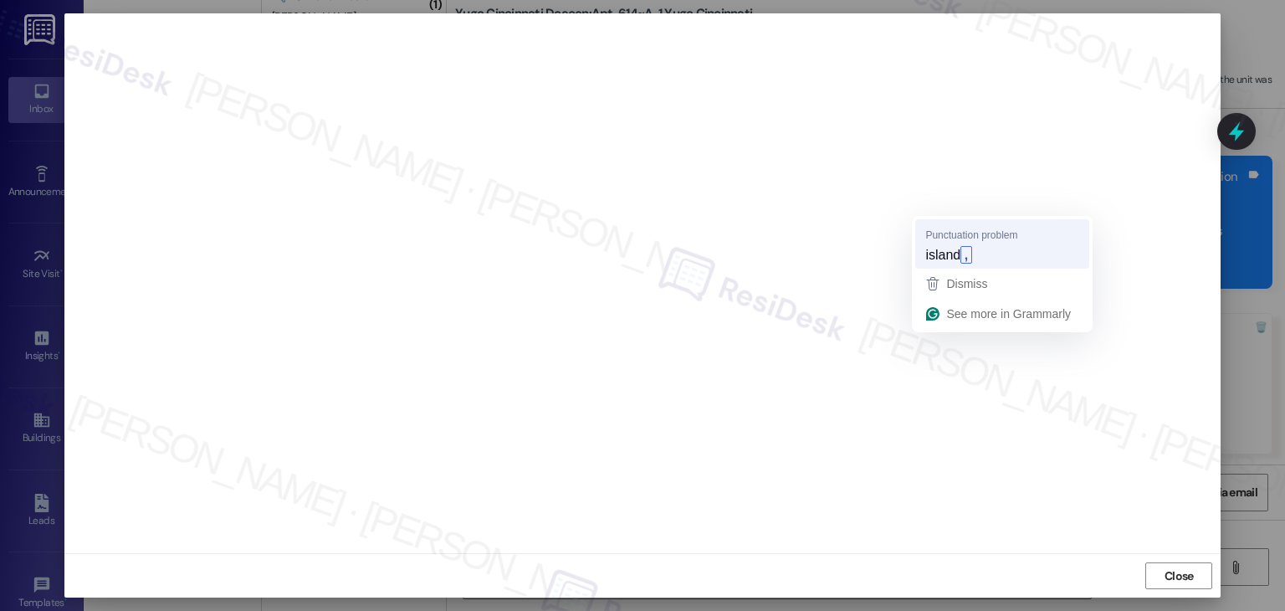
click at [951, 250] on span "island" at bounding box center [943, 254] width 35 height 18
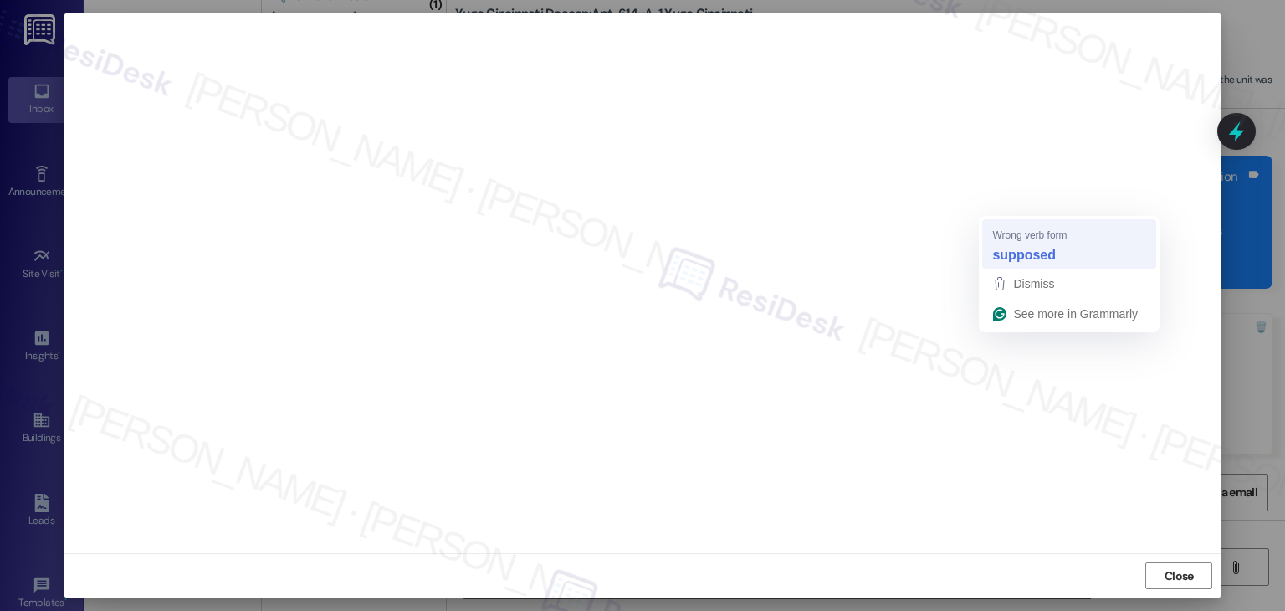
click at [1026, 249] on strong "supposed" at bounding box center [1025, 254] width 64 height 18
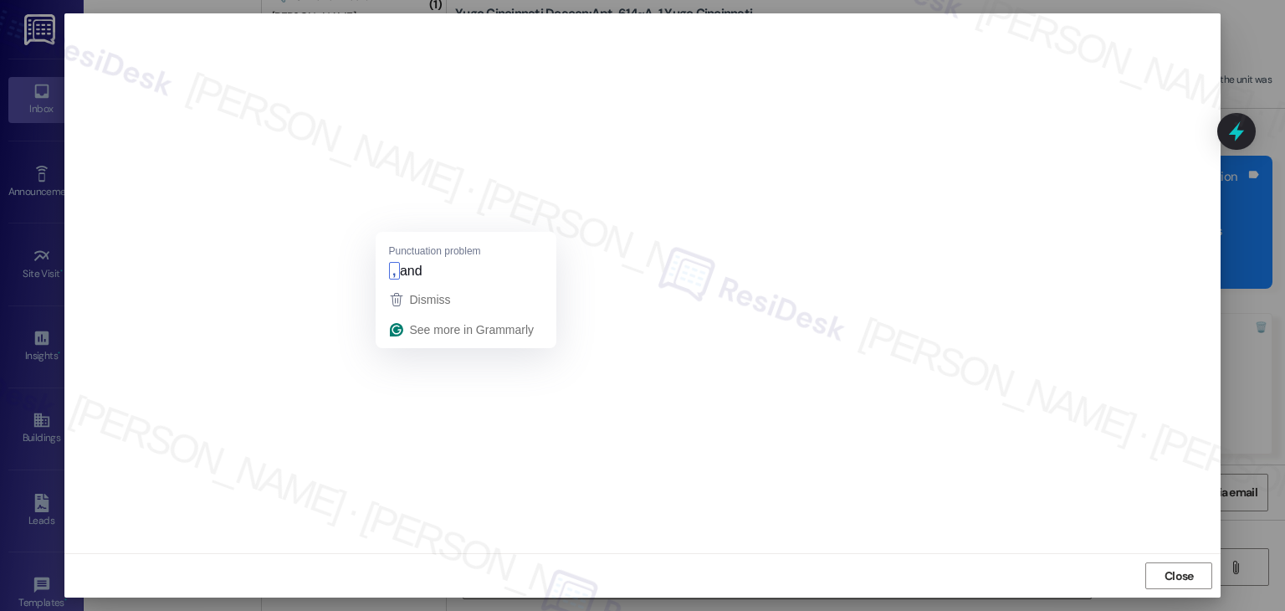
click at [401, 258] on div ", and" at bounding box center [466, 271] width 161 height 27
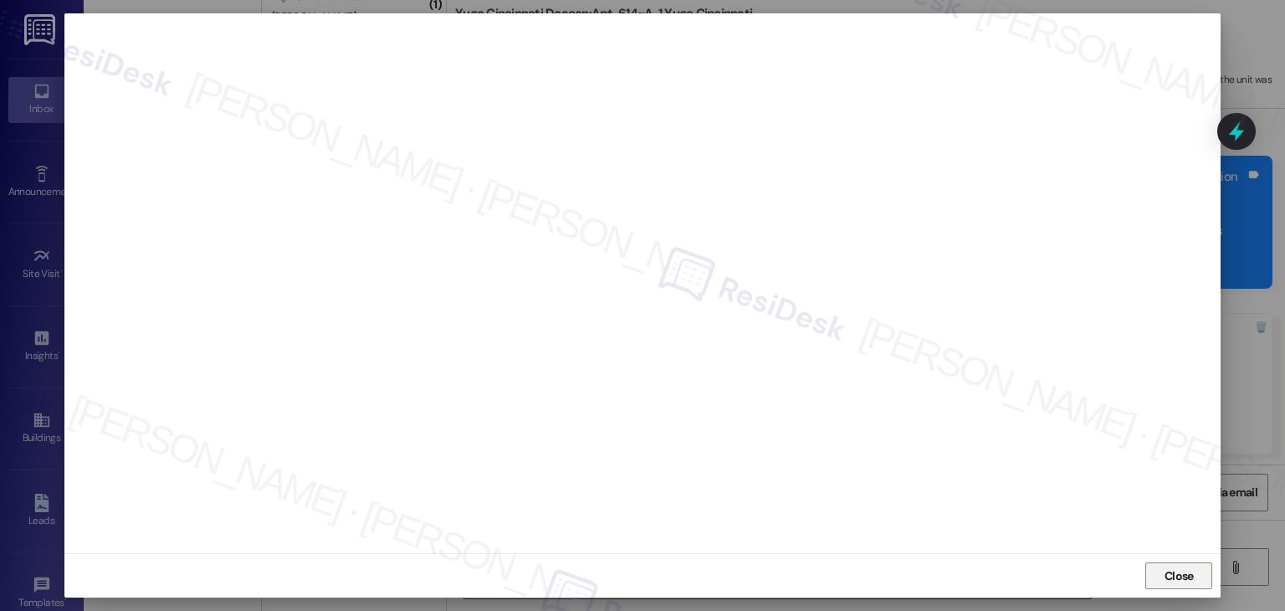
click at [1172, 568] on span "Close" at bounding box center [1179, 576] width 29 height 18
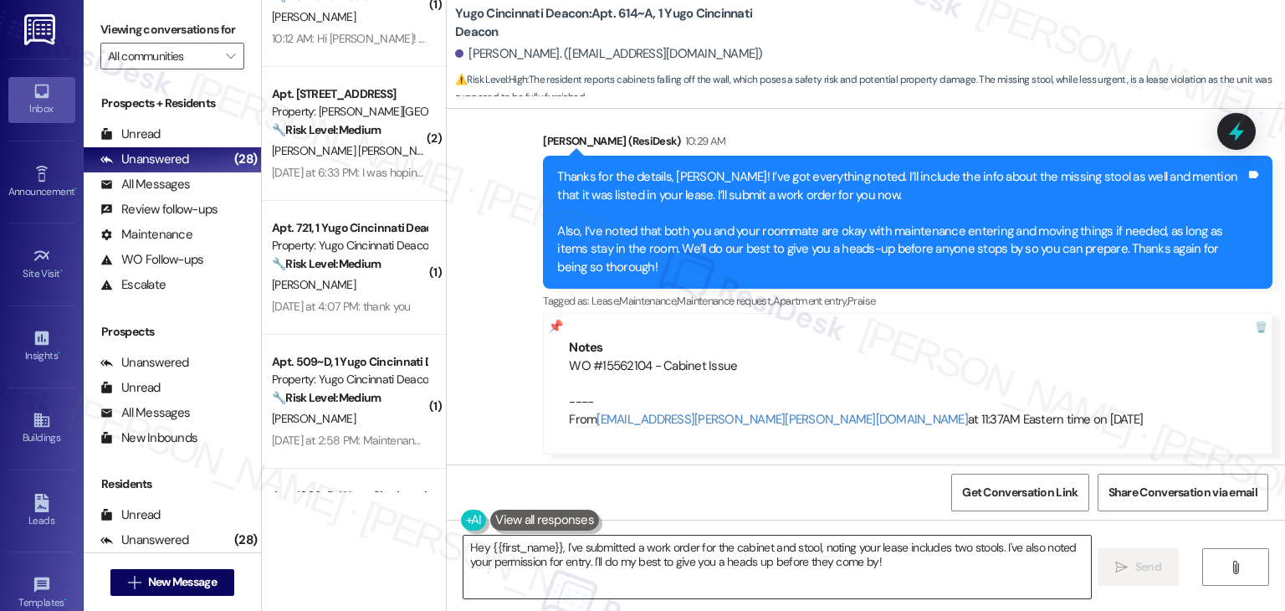
click at [662, 548] on textarea "Hey {{first_name}}, I've submitted a work order for the cabinet and stool, noti…" at bounding box center [777, 567] width 627 height 63
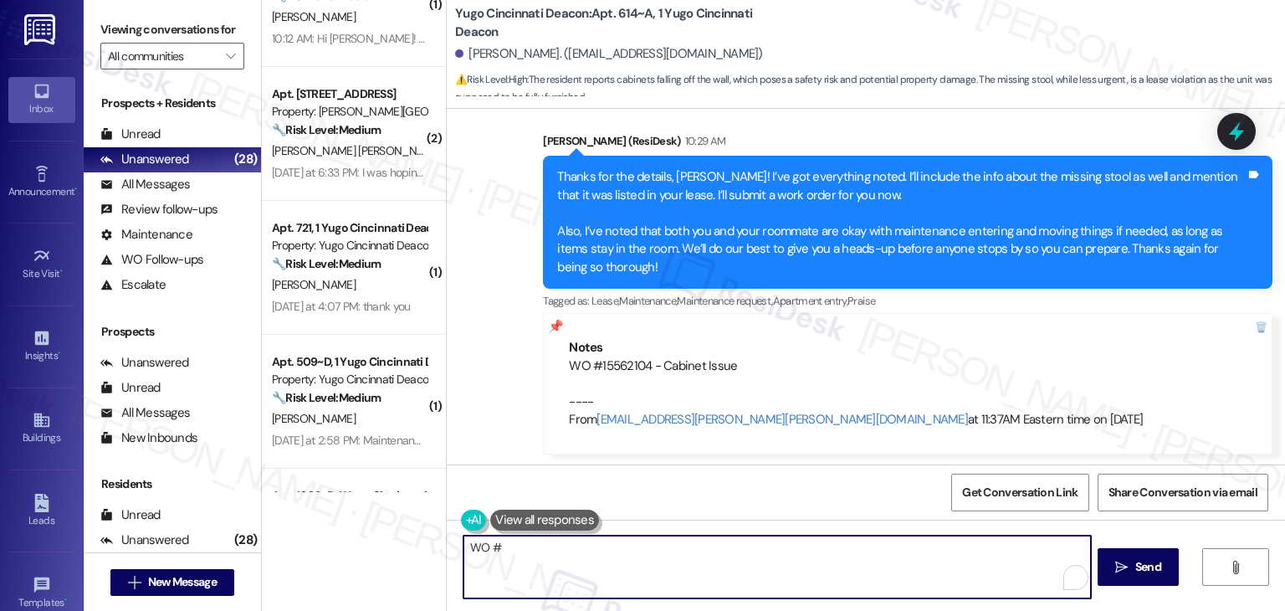
paste textarea "15562106"
drag, startPoint x: 637, startPoint y: 548, endPoint x: 435, endPoint y: 551, distance: 201.7
click at [446, 551] on div "Yugo Cincinnati Deacon: Apt. 614~A, 1 Yugo Cincinnati Deacon Kara Schoen. (kara…" at bounding box center [865, 305] width 839 height 611
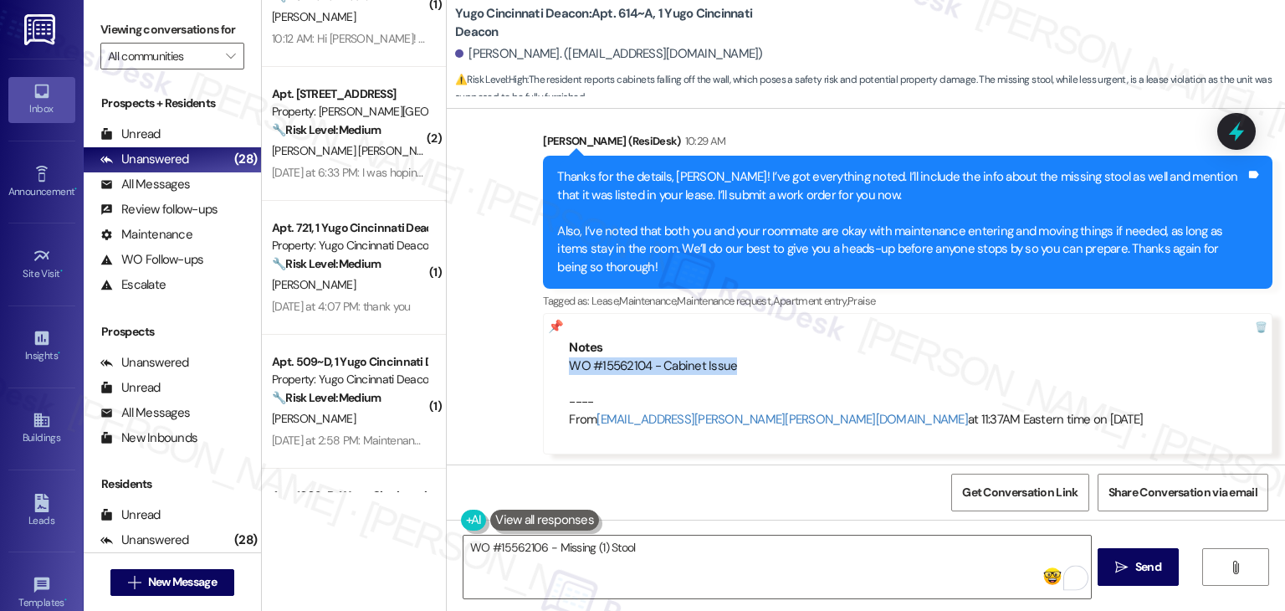
drag, startPoint x: 722, startPoint y: 361, endPoint x: 551, endPoint y: 360, distance: 170.7
click at [551, 360] on div "Notes WO #15562104 - Cabinet Issue ---- From automated-surveys-gsa-kathy.grace@…" at bounding box center [908, 383] width 730 height 141
copy div "WO #15562104 - Cabinet Issue"
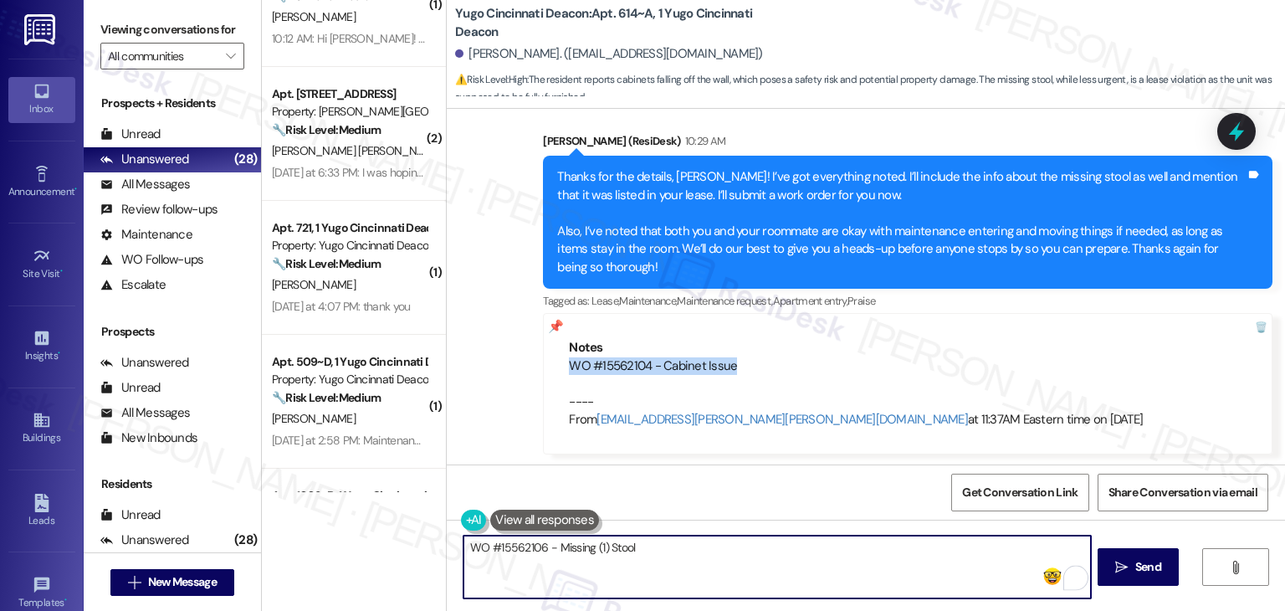
click at [639, 538] on textarea "WO #15562106 - Missing (1) Stool" at bounding box center [777, 567] width 627 height 63
paste textarea "WO #15562104 - Cabinet Issue"
click at [512, 557] on textarea "WO #15562106 - Missing (1) Stool WO #15562104 - Cabinet Issue" at bounding box center [777, 567] width 627 height 63
drag, startPoint x: 599, startPoint y: 546, endPoint x: 588, endPoint y: 546, distance: 10.9
click at [588, 546] on textarea "WO #15562106 - Missing (1) Stool WO #15562104 - Cabinet Issue" at bounding box center [777, 567] width 627 height 63
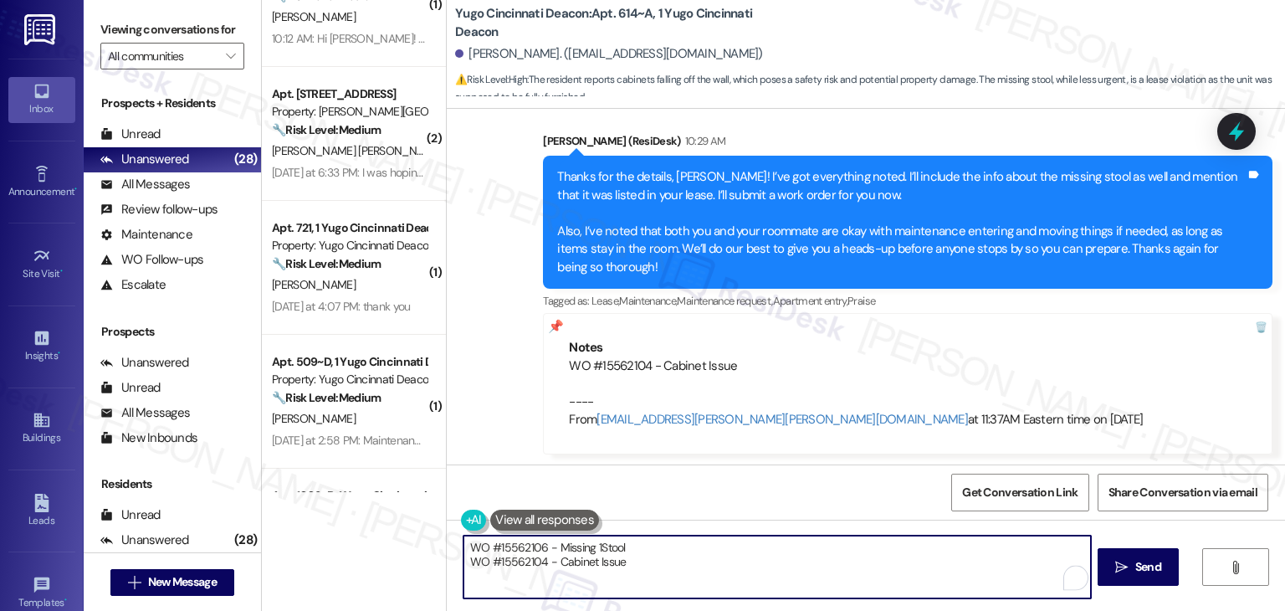
type textarea "WO #15562106 - Missing 1 Stool WO #15562104 - Cabinet Issue"
drag, startPoint x: 634, startPoint y: 561, endPoint x: 421, endPoint y: 546, distance: 213.9
click at [421, 546] on div "( 2 ) Apt. 2301, 1 Yugo Austin Waterloo Property: Yugo Austin Waterloo ⚠️ Risk …" at bounding box center [773, 305] width 1023 height 611
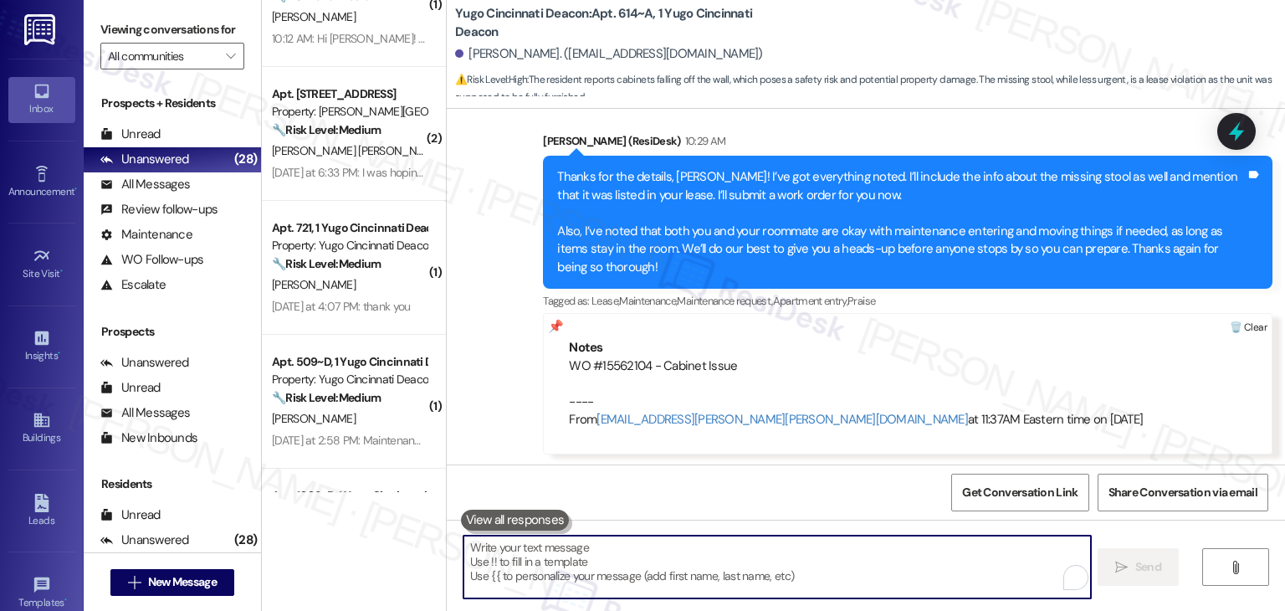
click at [1254, 324] on div at bounding box center [1248, 328] width 47 height 28
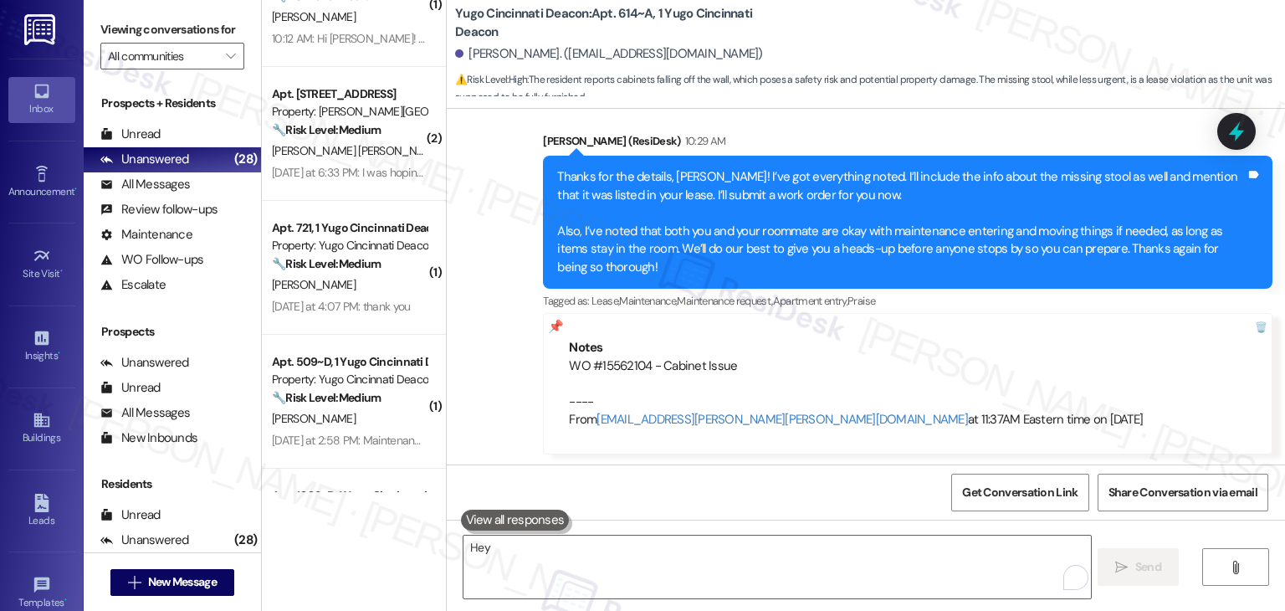
click at [1257, 322] on div "Lease started Aug 13, 2025 at 7:00 PM Survey, sent via SMS Residesk Automated S…" at bounding box center [866, 287] width 839 height 356
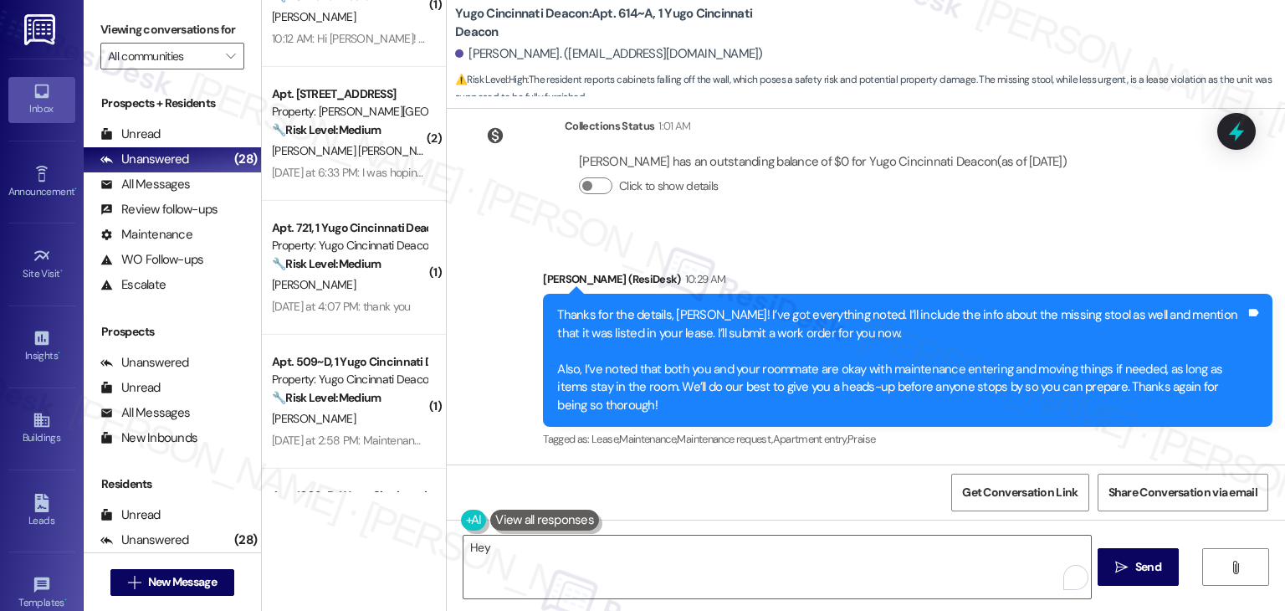
scroll to position [3080, 0]
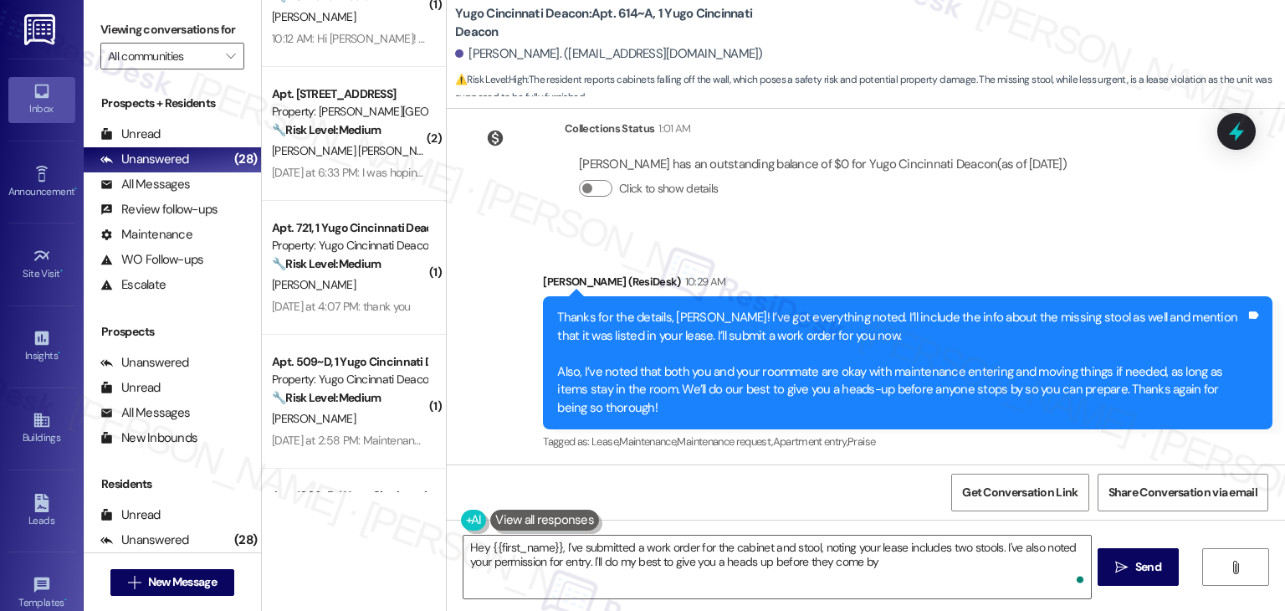
type textarea "Hey {{first_name}}, I've submitted a work order for the cabinet and stool, noti…"
click at [1222, 131] on div at bounding box center [1237, 131] width 50 height 48
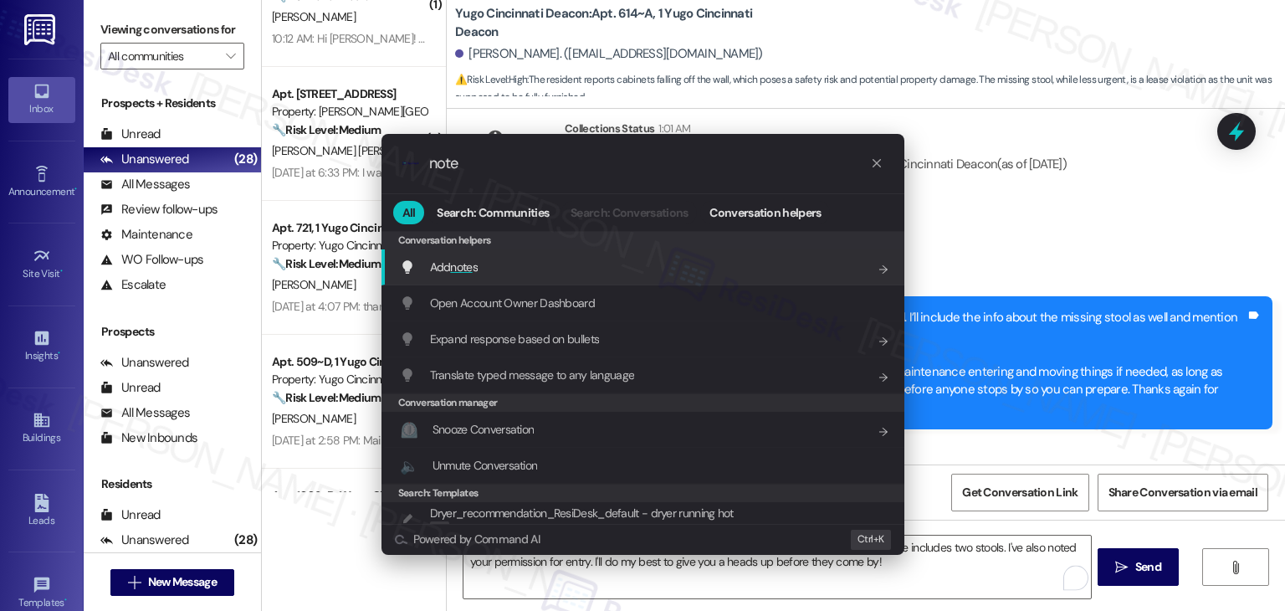
type input "note"
click at [536, 269] on div "Add note s Add shortcut" at bounding box center [645, 267] width 490 height 18
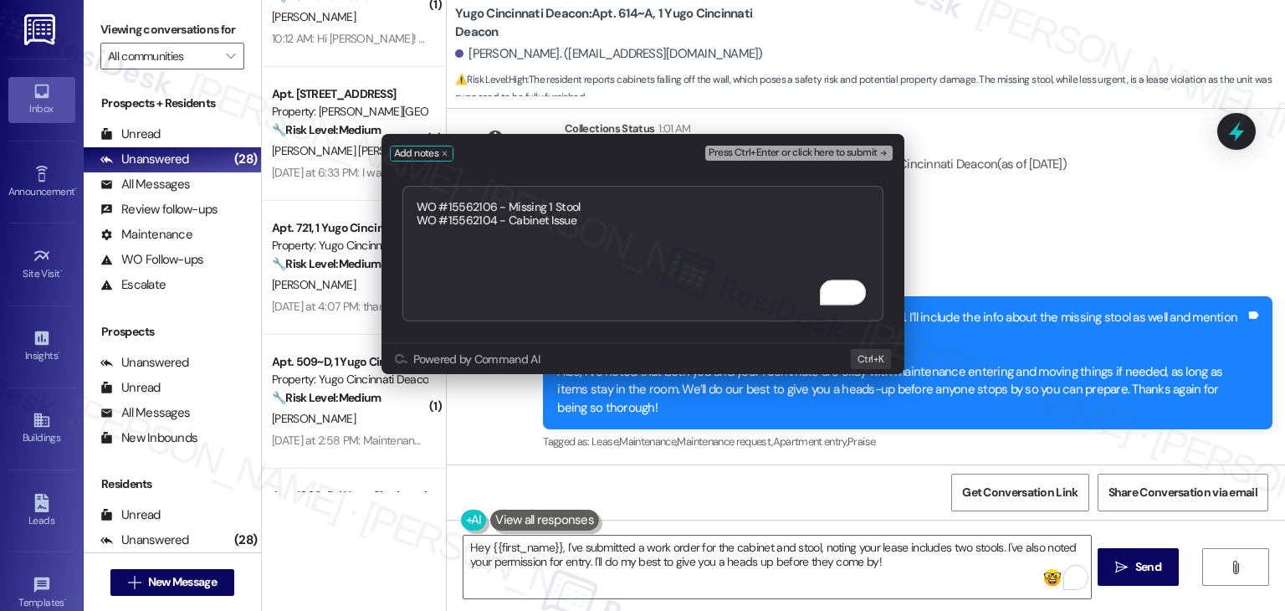
click at [603, 202] on textarea "WO #15562106 - Missing 1 Stool WO #15562104 - Cabinet Issue" at bounding box center [643, 254] width 481 height 136
type textarea "WO #15562106 - Missing 1 Stool (chair) WO #15562104 - Cabinet Issue"
click at [827, 154] on span "Press Ctrl+Enter or click here to submit" at bounding box center [793, 153] width 168 height 12
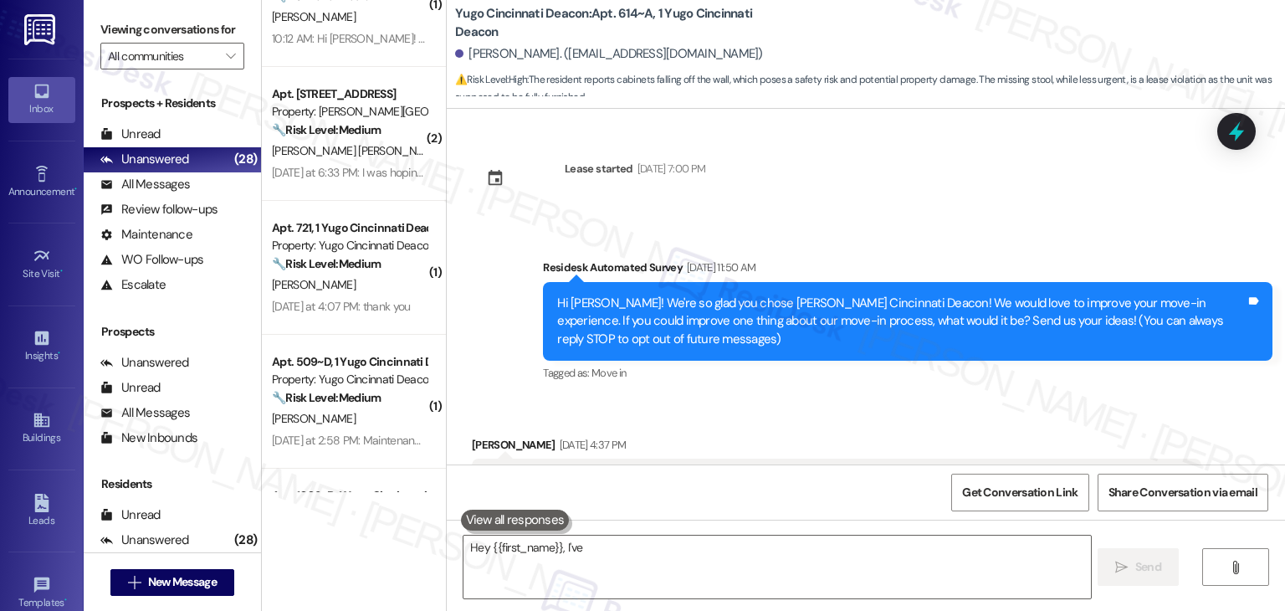
scroll to position [3239, 0]
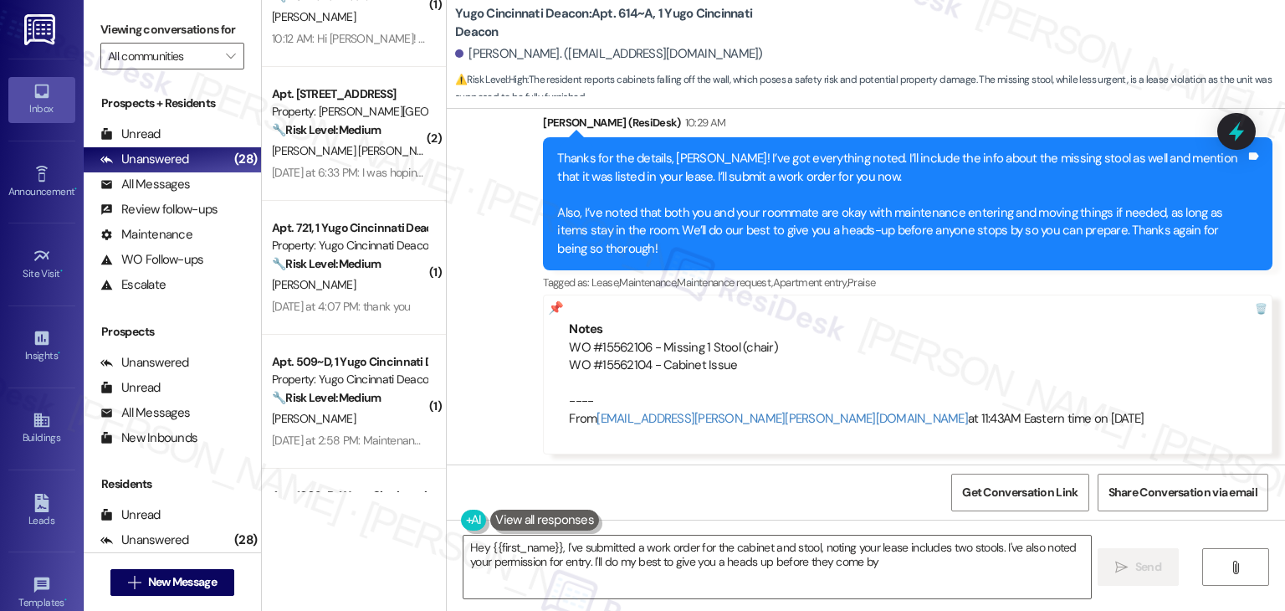
type textarea "Hey {{first_name}}, I've submitted a work order for the cabinet and stool, noti…"
drag, startPoint x: 743, startPoint y: 366, endPoint x: 559, endPoint y: 350, distance: 184.8
click at [569, 350] on div "WO #15562106 - Missing 1 Stool (chair) WO #15562104 - Cabinet Issue ---- From a…" at bounding box center [908, 384] width 678 height 90
copy div "WO #15562106 - Missing 1 Stool (chair) WO #15562104 - Cabinet Issue"
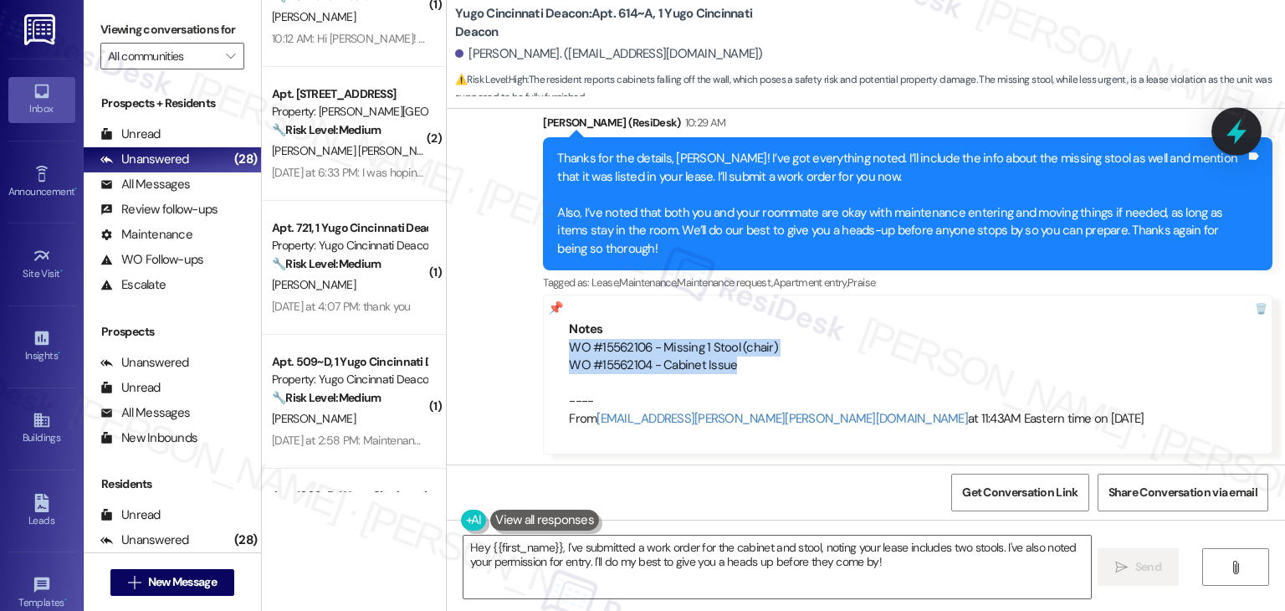
click at [1236, 136] on icon at bounding box center [1237, 132] width 20 height 26
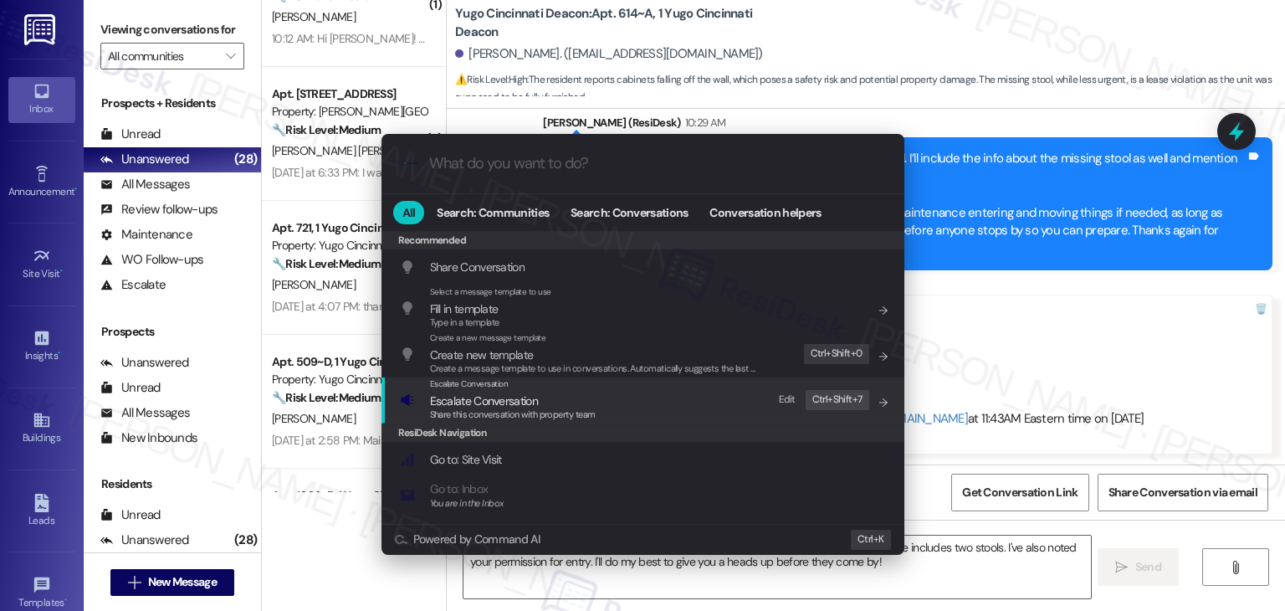
click at [524, 409] on span "Share this conversation with property team" at bounding box center [513, 414] width 166 height 12
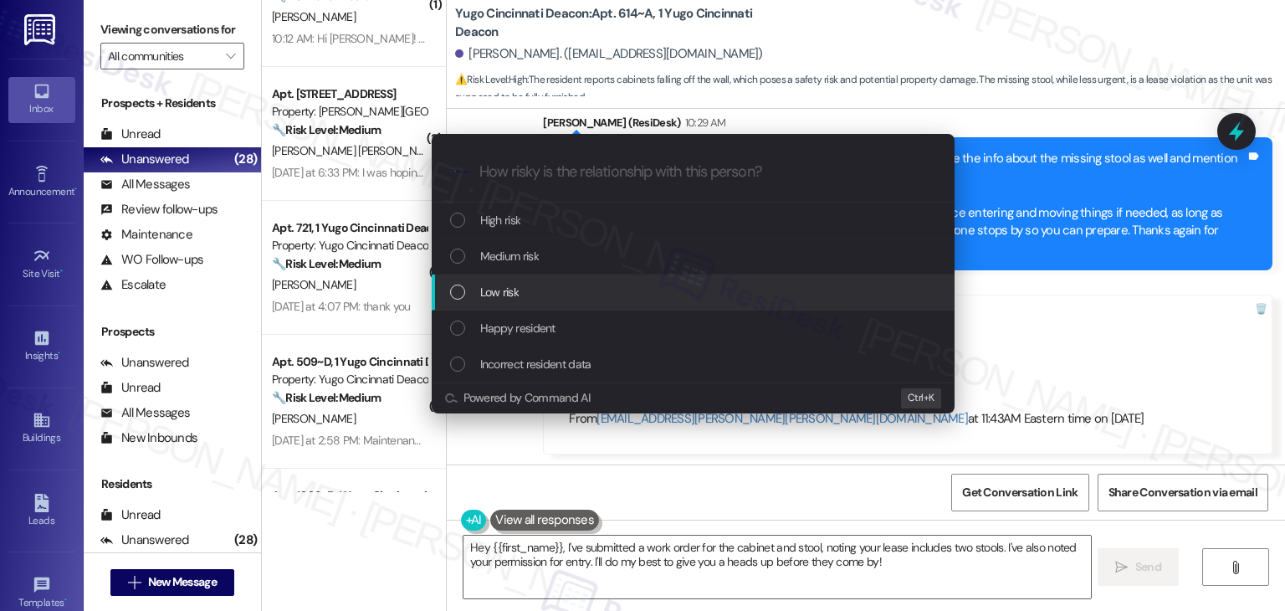
click at [461, 289] on div "List of options" at bounding box center [457, 292] width 15 height 15
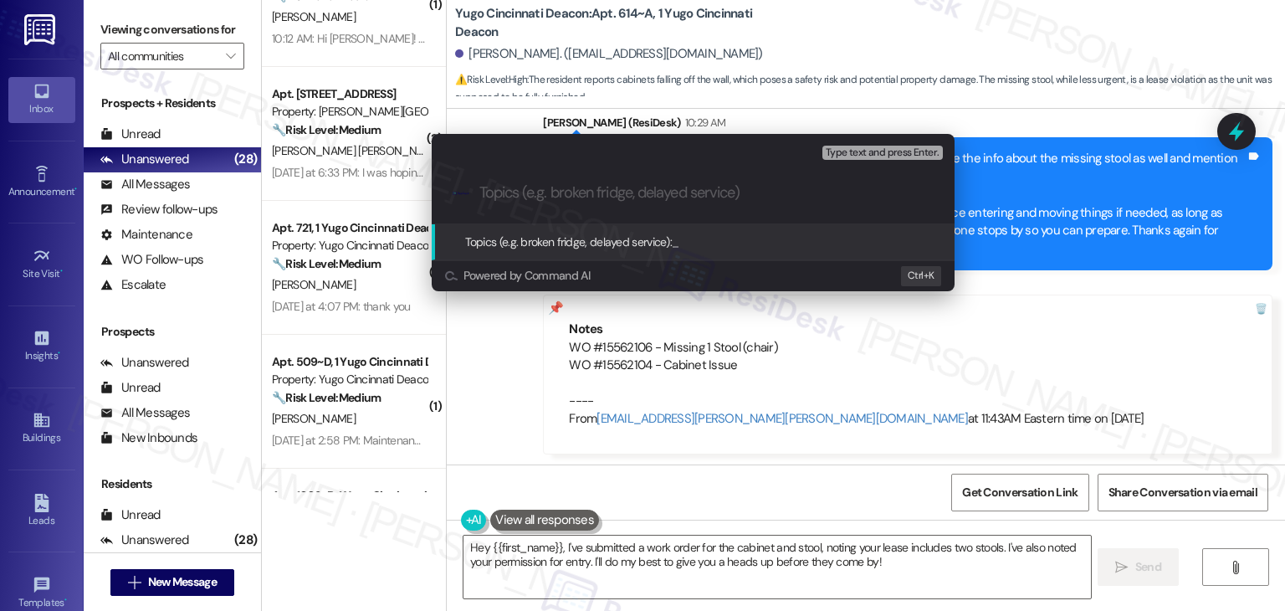
paste input "Missing Stool & Cabinet Issue – WO #15562106 & #15562104"
type input "Missing Stool & Cabinet Issue – WO #15562106 & #15562104"
click at [870, 196] on input "Missing Stool & Cabinet Issue – WO #15562106 & #15562104" at bounding box center [700, 193] width 441 height 18
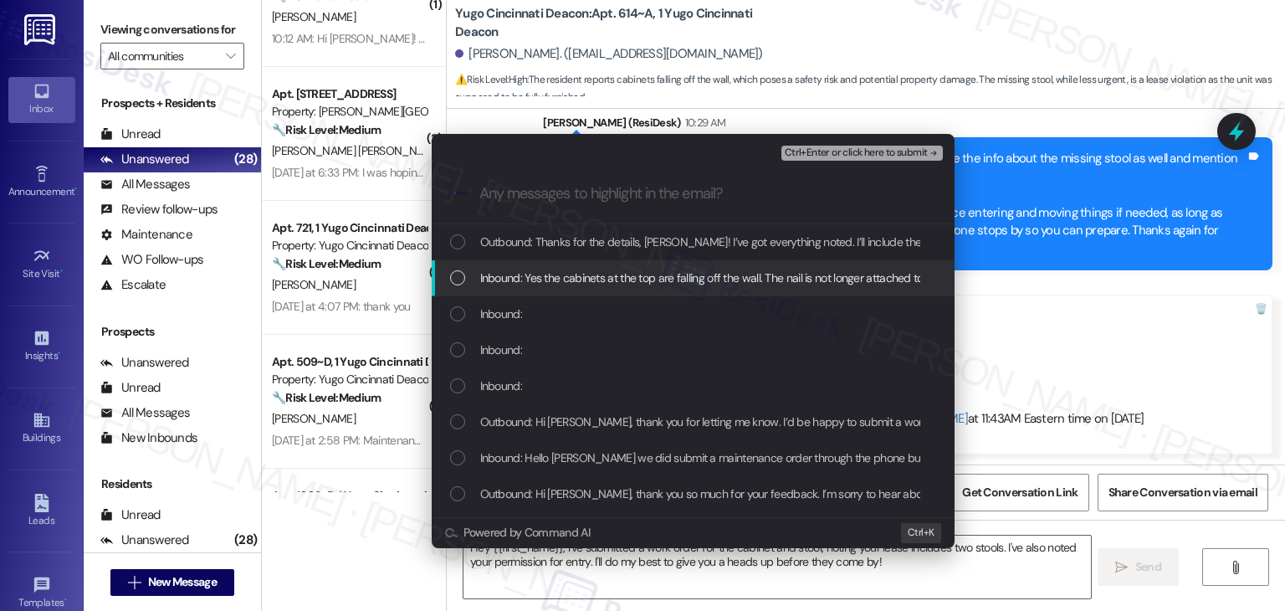
click at [459, 272] on div "List of options" at bounding box center [457, 277] width 15 height 15
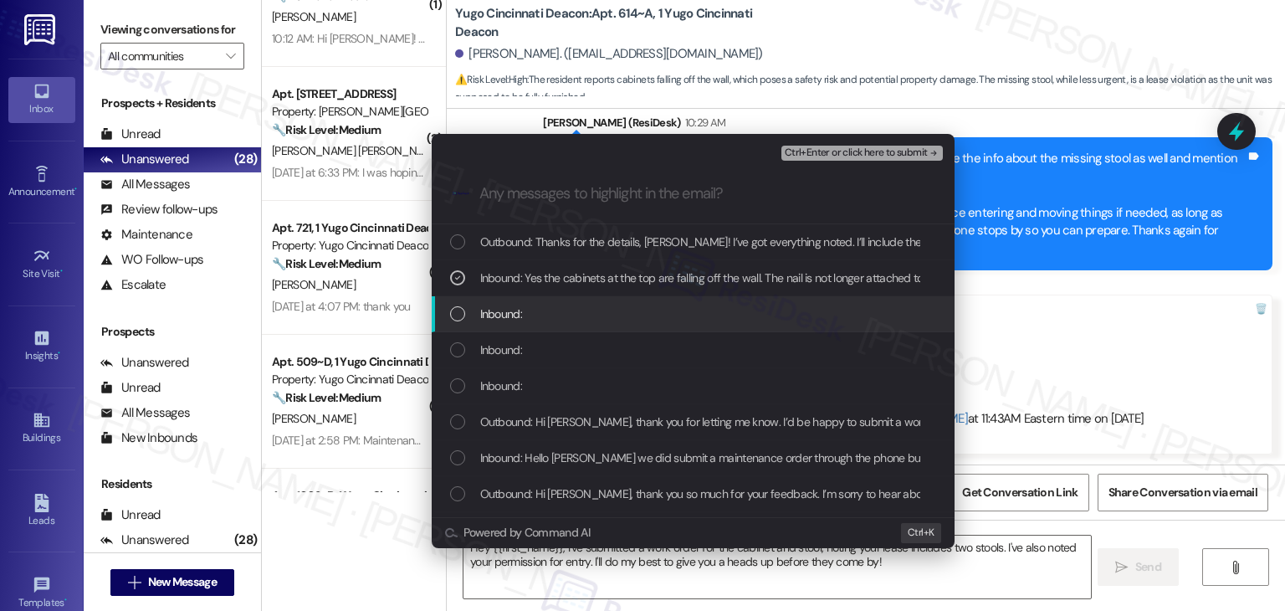
click at [454, 311] on div "List of options" at bounding box center [457, 313] width 15 height 15
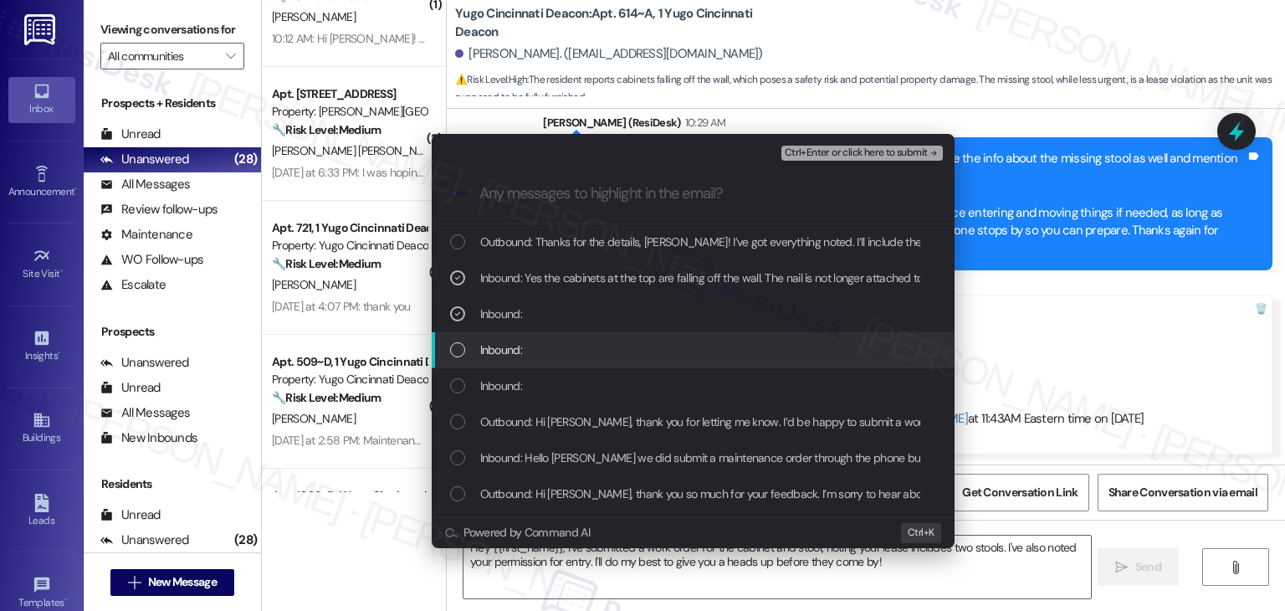
click at [457, 352] on div "List of options" at bounding box center [457, 349] width 15 height 15
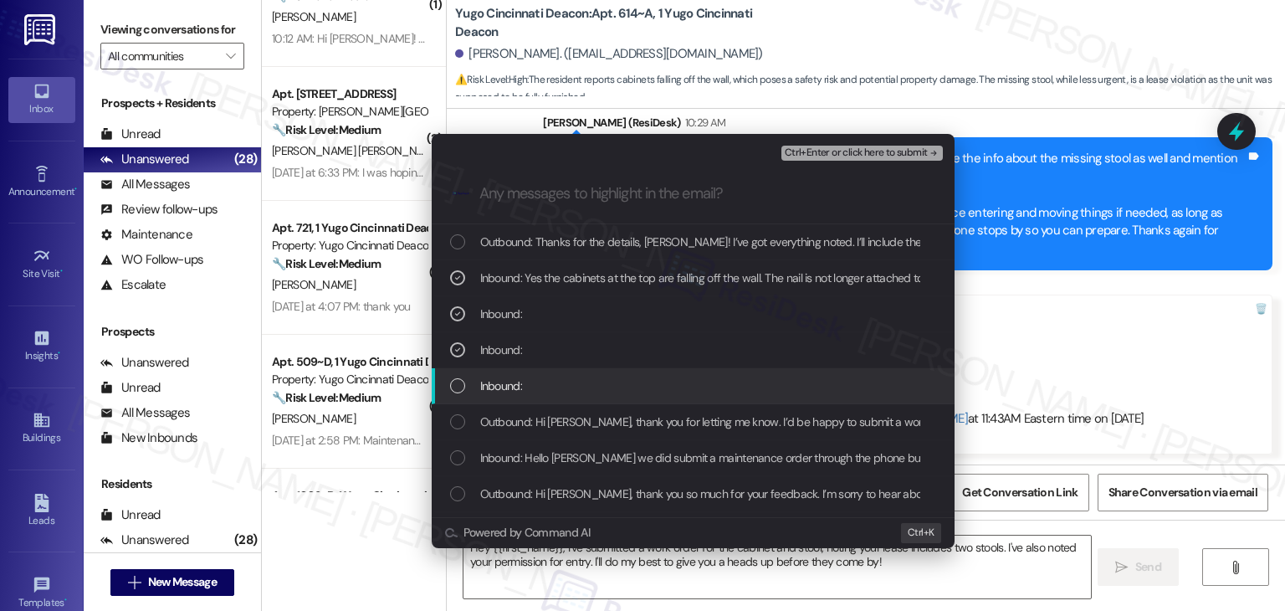
click at [455, 386] on div "List of options" at bounding box center [457, 385] width 15 height 15
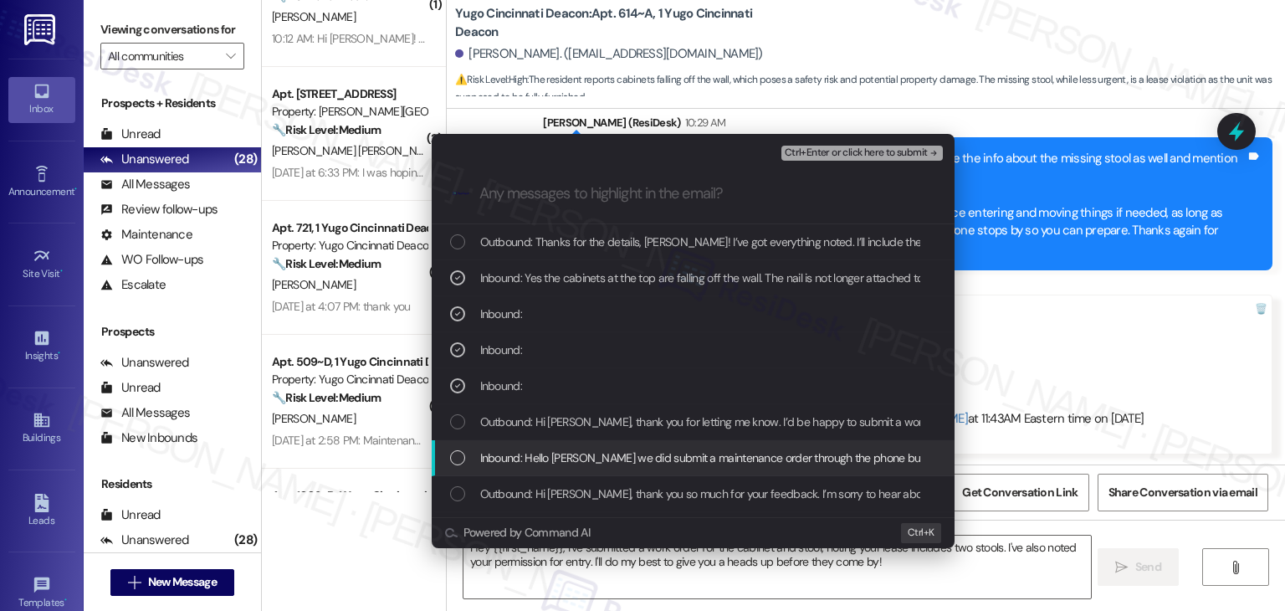
click at [462, 453] on div "List of options" at bounding box center [457, 457] width 15 height 15
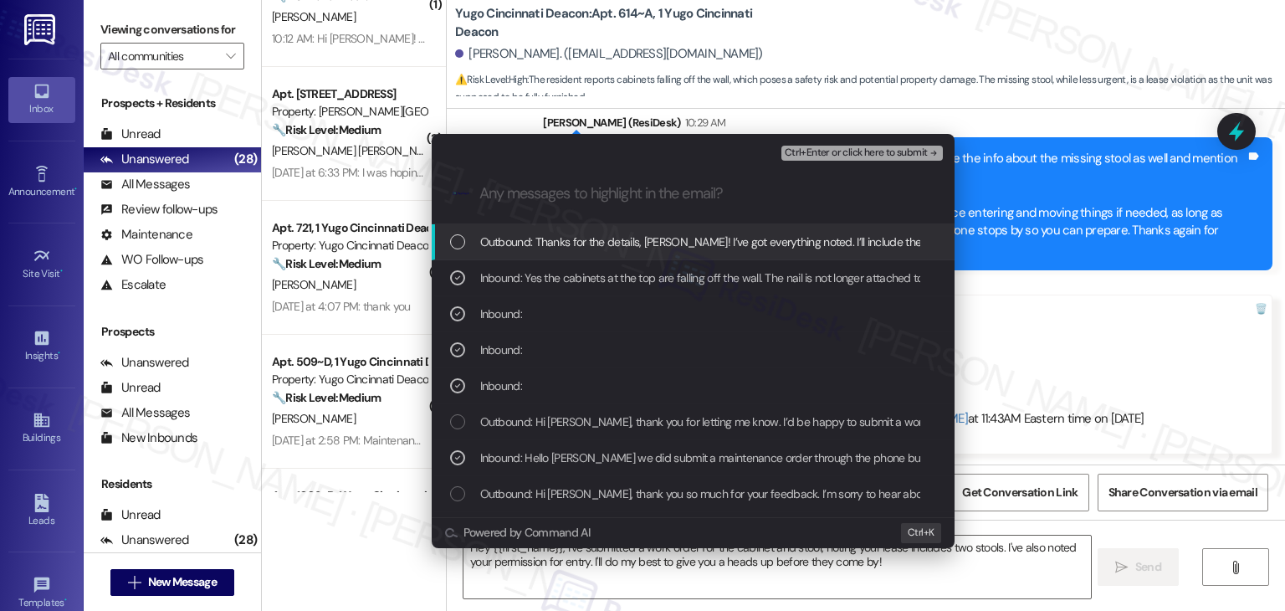
click at [865, 151] on span "Ctrl+Enter or click here to submit" at bounding box center [856, 153] width 143 height 12
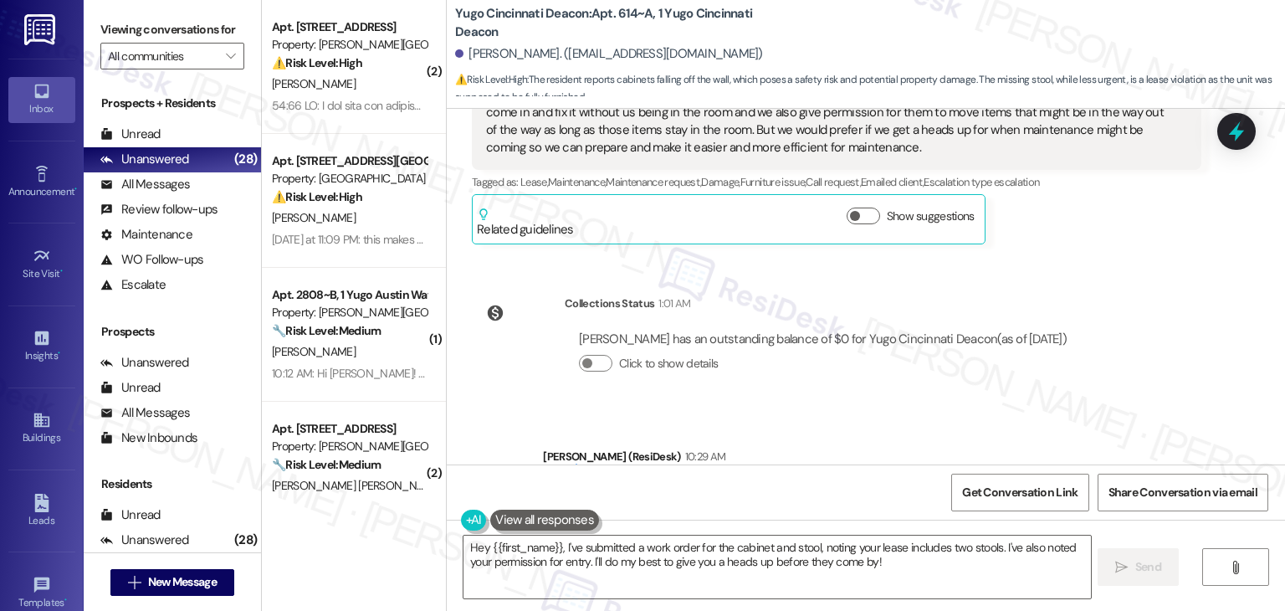
scroll to position [0, 0]
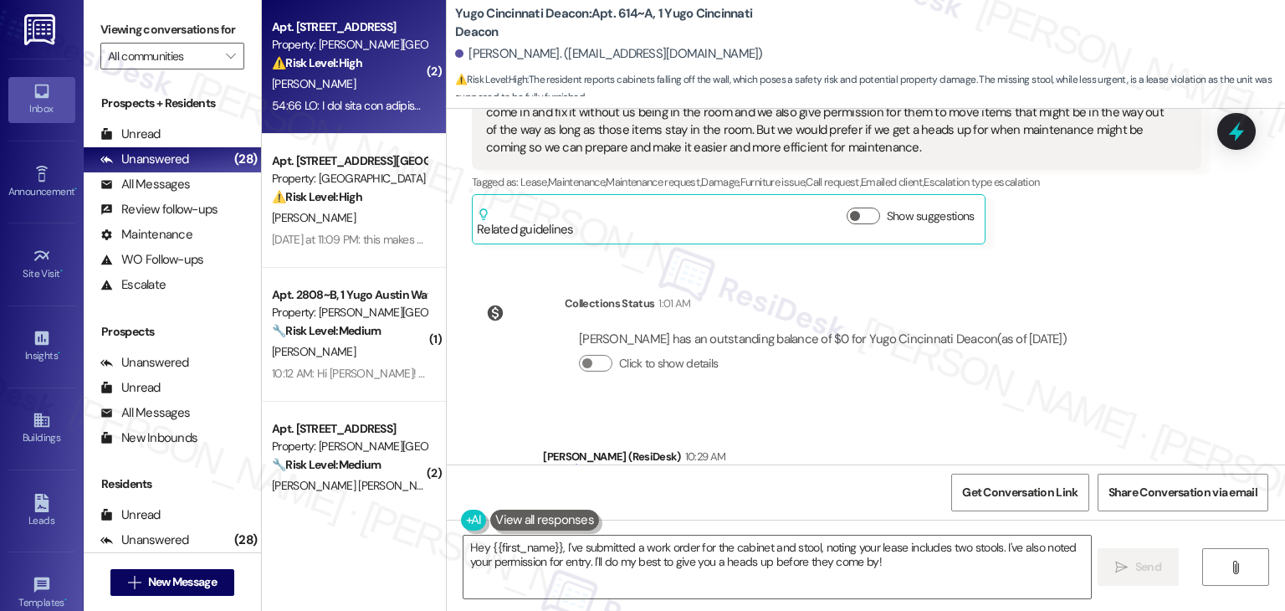
click at [362, 115] on div at bounding box center [349, 105] width 158 height 21
type textarea "Hey {{first_name}}, I've submitted a work order for the cabinet and stool, noti…"
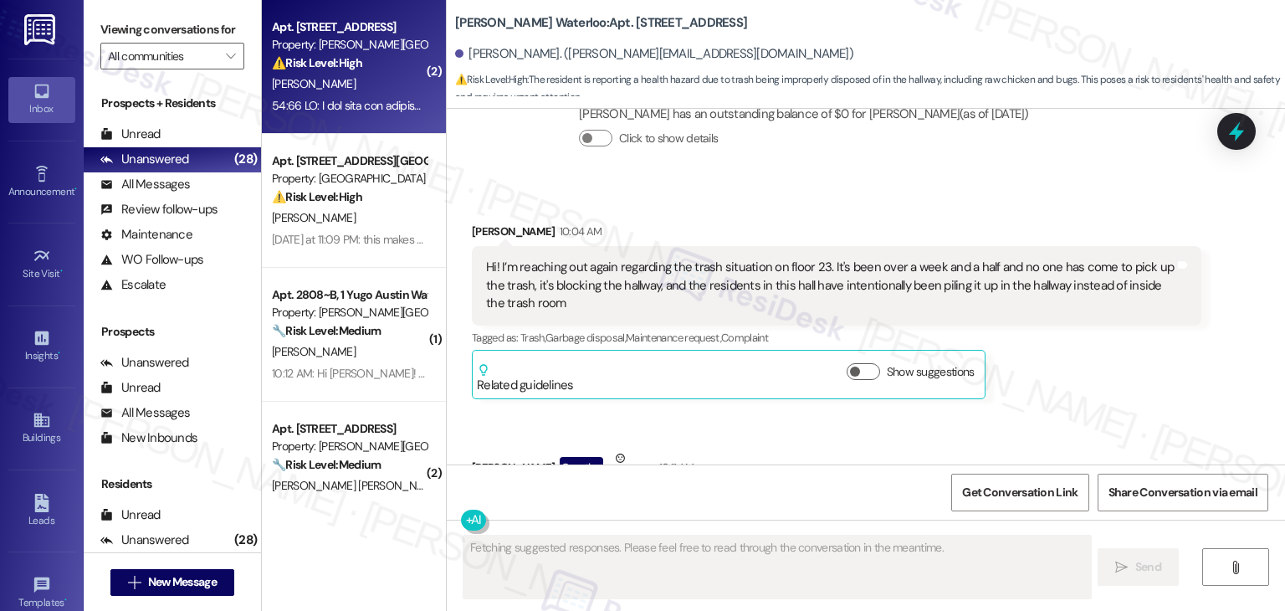
scroll to position [7723, 0]
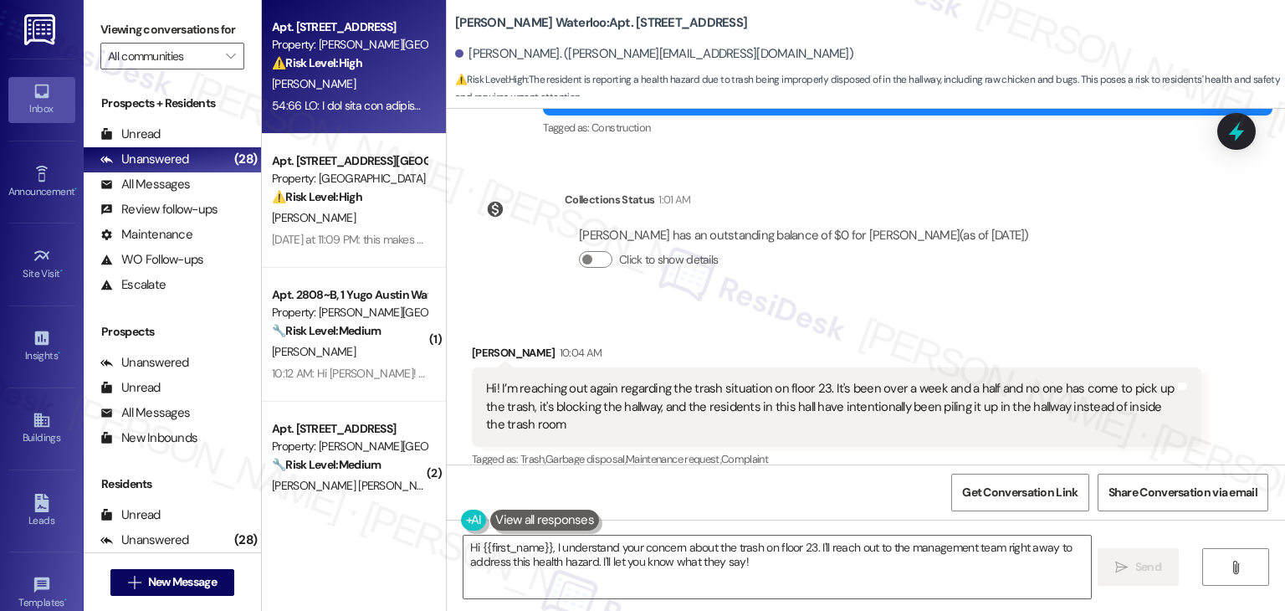
scroll to position [7891, 0]
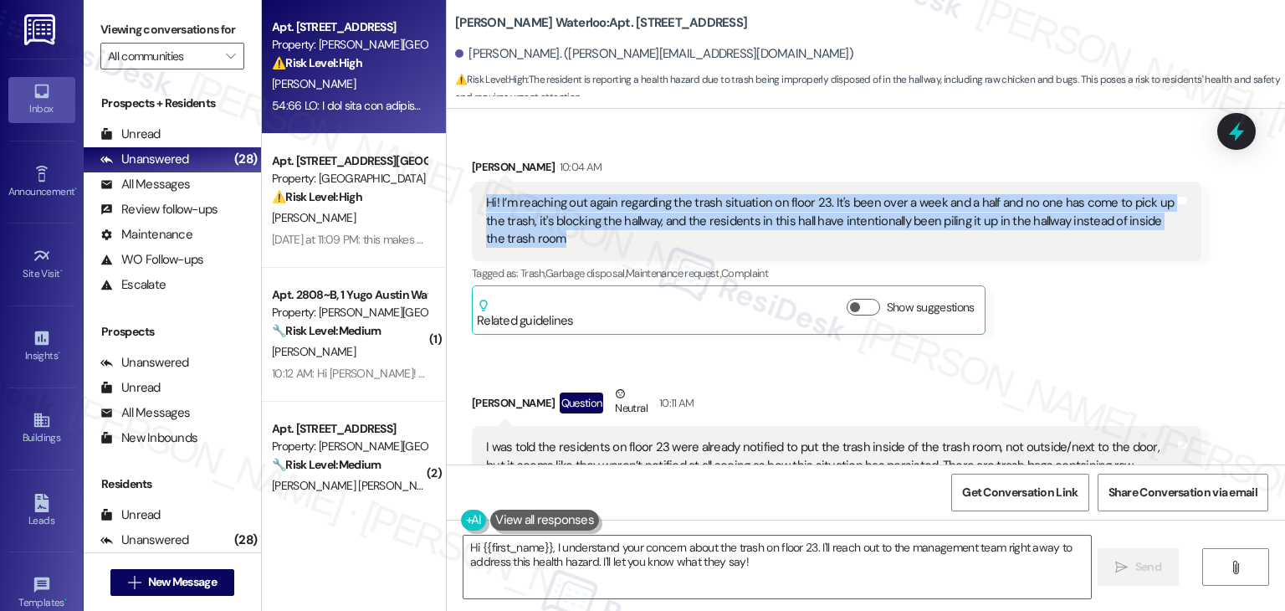
drag, startPoint x: 551, startPoint y: 246, endPoint x: 474, endPoint y: 208, distance: 85.7
click at [485, 208] on div "Hi! I’m reaching out again regarding the trash situation on floor 23. It's been…" at bounding box center [831, 221] width 692 height 54
copy div "Hi! I’m reaching out again regarding the trash situation on floor 23. It's been…"
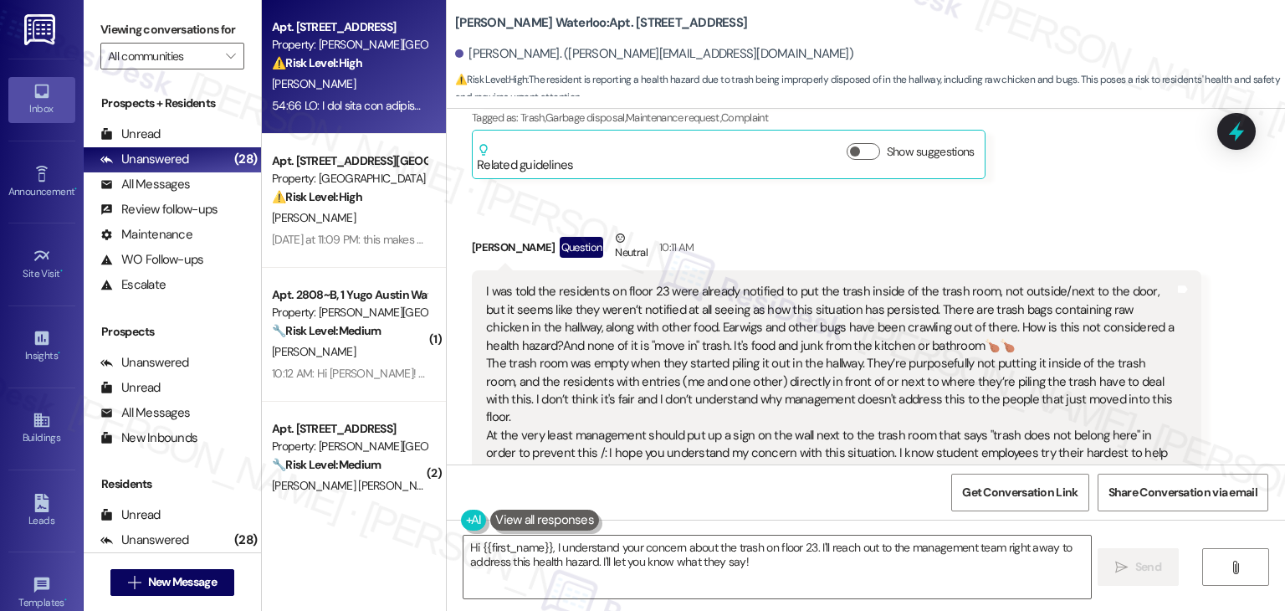
scroll to position [8142, 0]
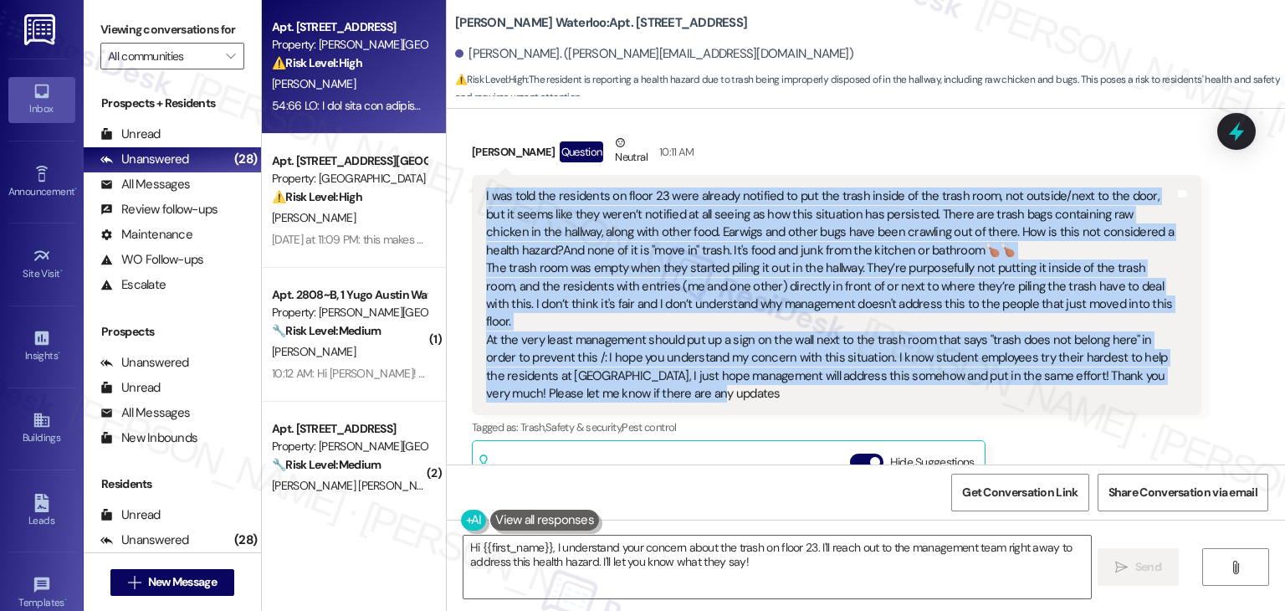
drag, startPoint x: 688, startPoint y: 378, endPoint x: 450, endPoint y: 187, distance: 305.3
click at [459, 187] on div "Received via SMS Andrea Tabarez Question Neutral 10:11 AM I was told the reside…" at bounding box center [836, 433] width 755 height 625
copy div "I was told the residents on floor 23 were already notified to put the trash ins…"
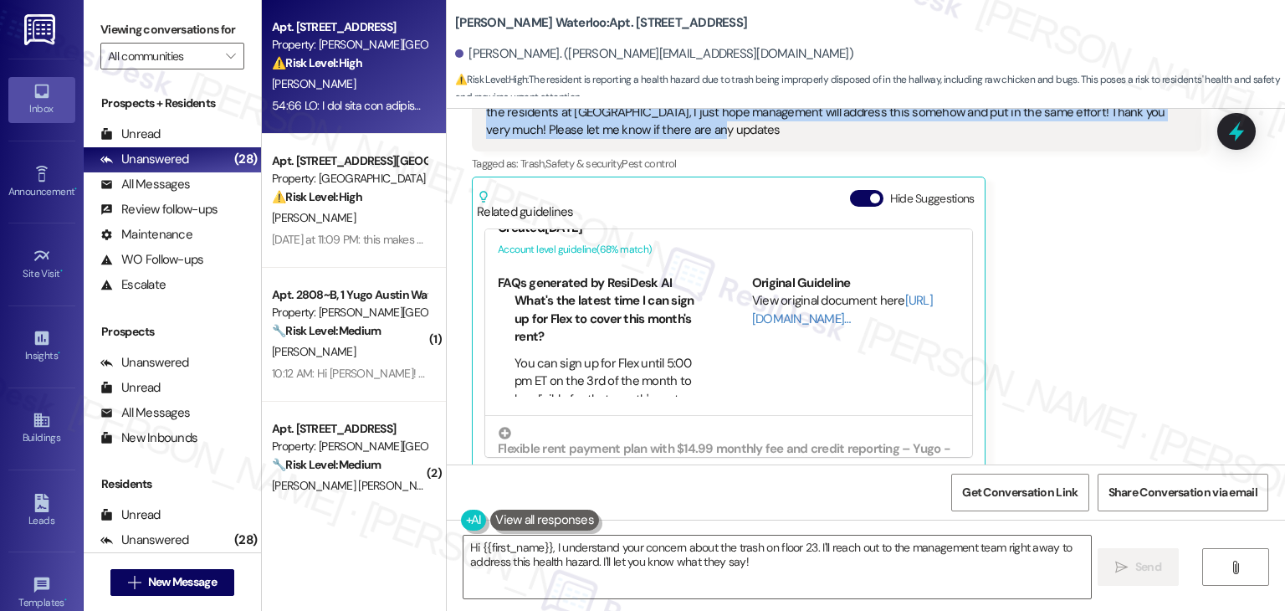
scroll to position [0, 0]
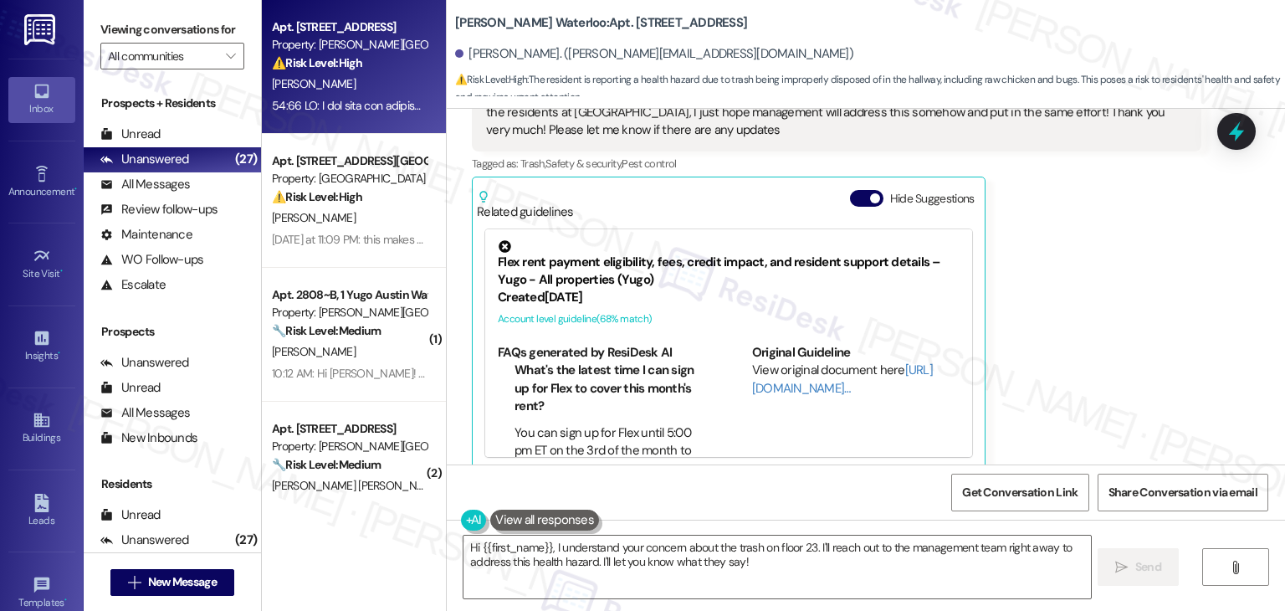
click at [1037, 233] on div "Andrea Tabarez Question Neutral 10:11 AM I was told the residents on floor 23 w…" at bounding box center [837, 170] width 730 height 600
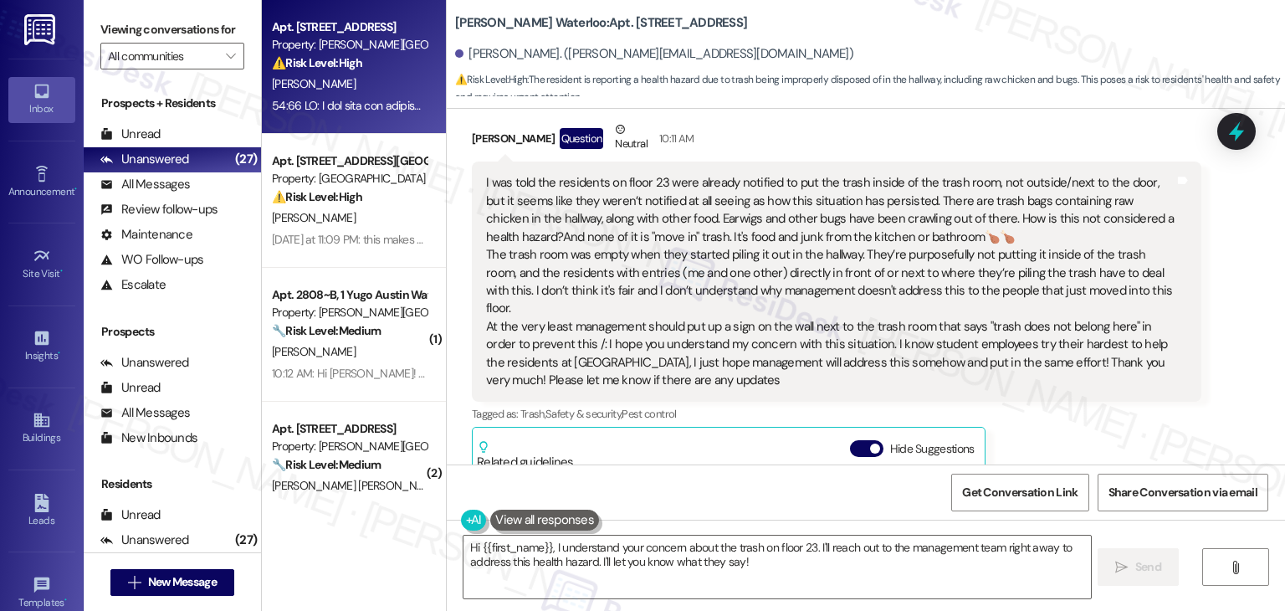
scroll to position [8405, 0]
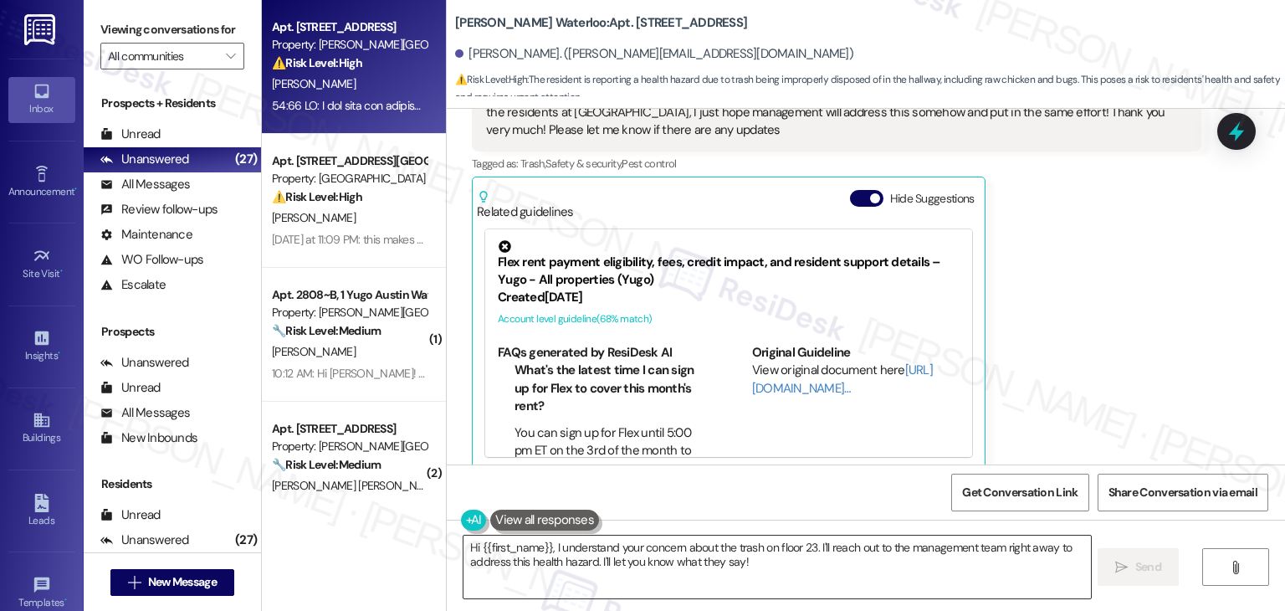
click at [746, 569] on textarea "Hi {{first_name}}, I understand your concern about the trash on floor 23. I'll …" at bounding box center [777, 567] width 627 height 63
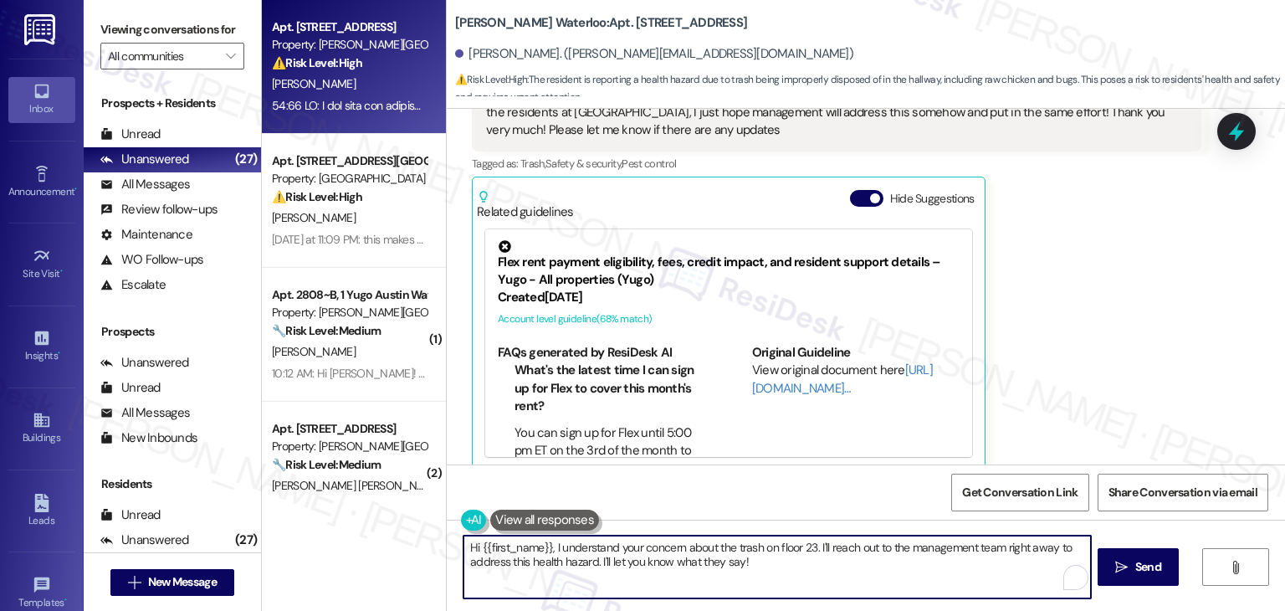
paste textarea "Andrea, thanks so much for following up and for the detailed message. I underst…"
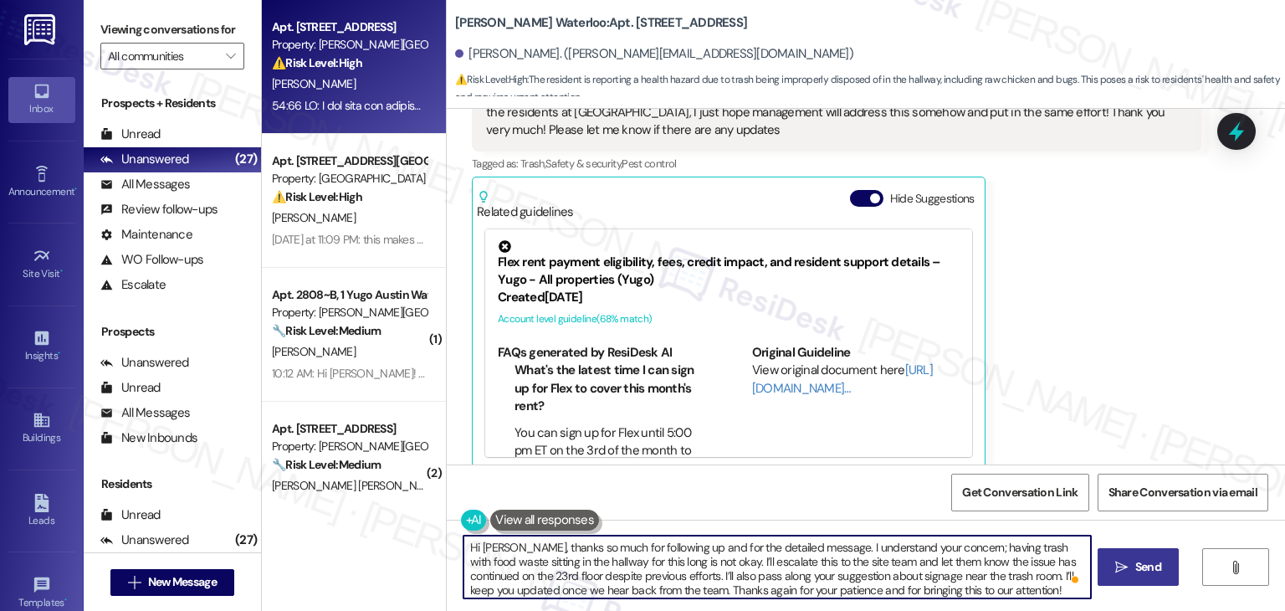
type textarea "Hi [PERSON_NAME], thanks so much for following up and for the detailed message.…"
click at [1119, 558] on span " Send" at bounding box center [1138, 567] width 53 height 18
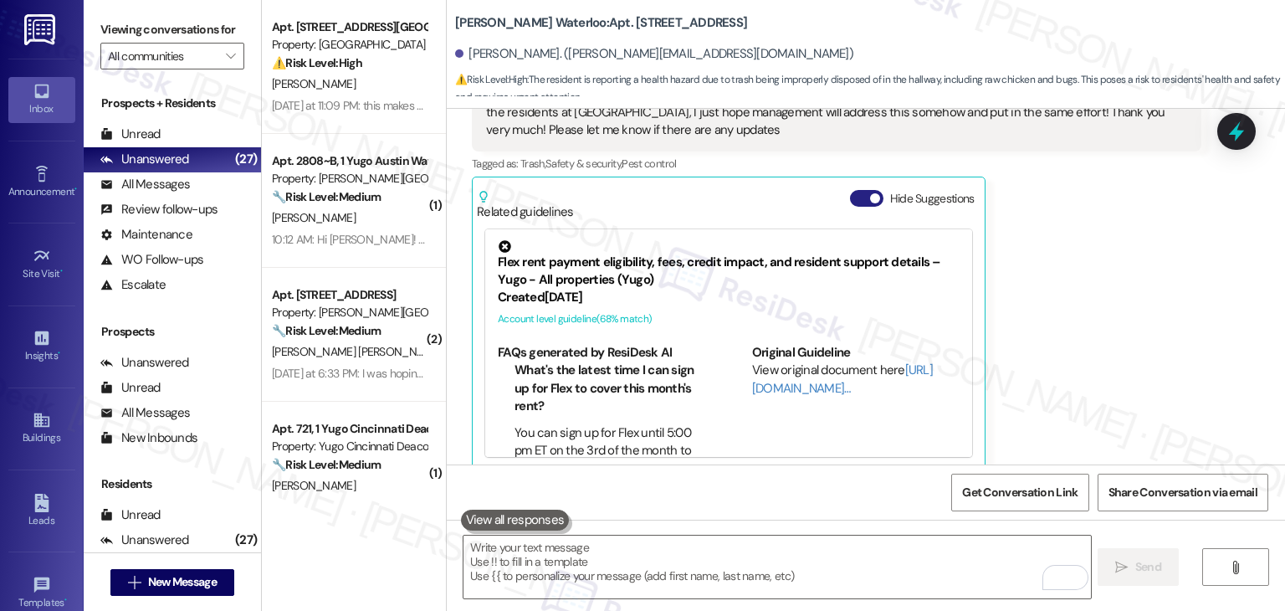
click at [850, 190] on button "Hide Suggestions" at bounding box center [866, 198] width 33 height 17
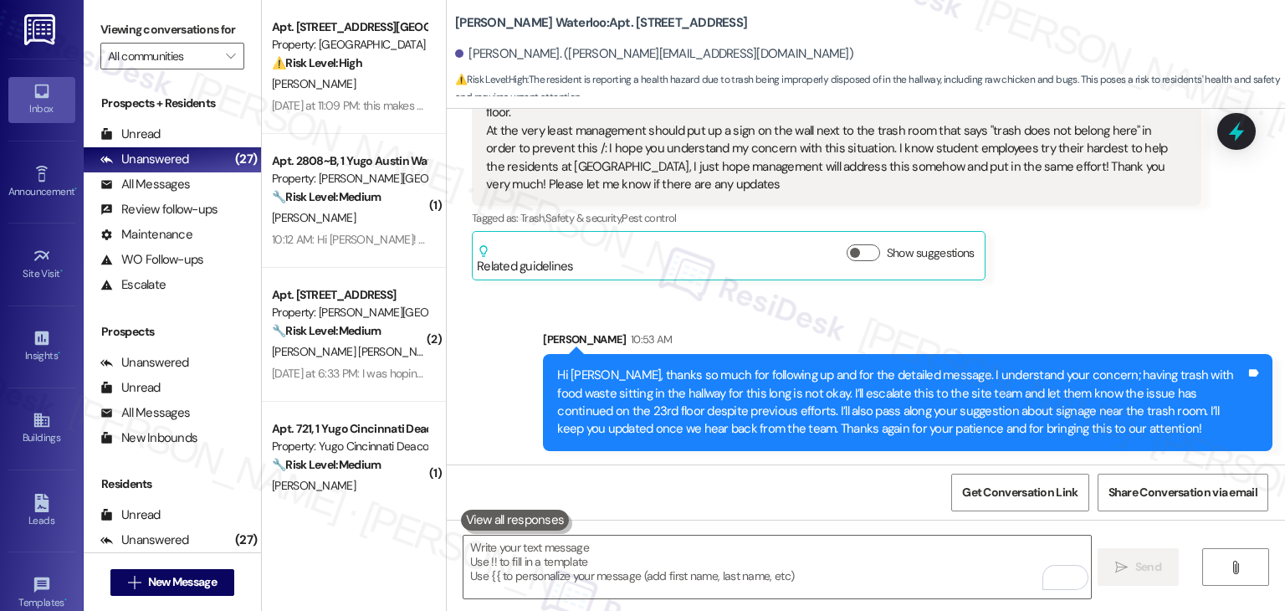
scroll to position [8332, 0]
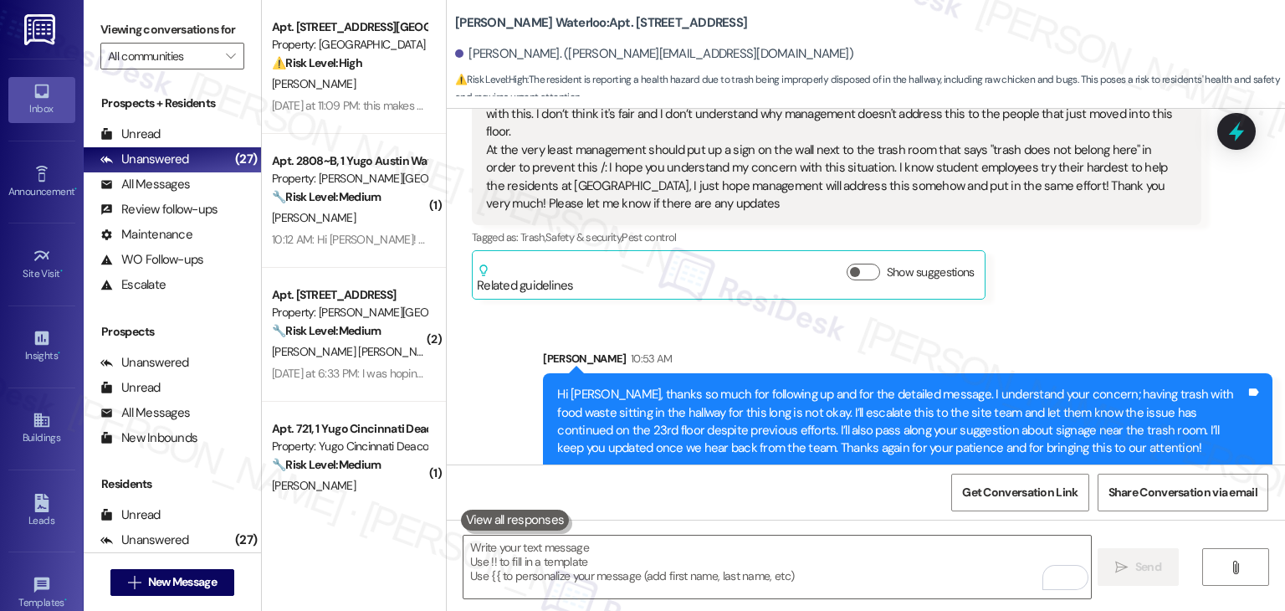
click at [1048, 285] on div "Received via SMS Andrea Tabarez Question Neutral 10:11 AM I was told the reside…" at bounding box center [836, 121] width 755 height 381
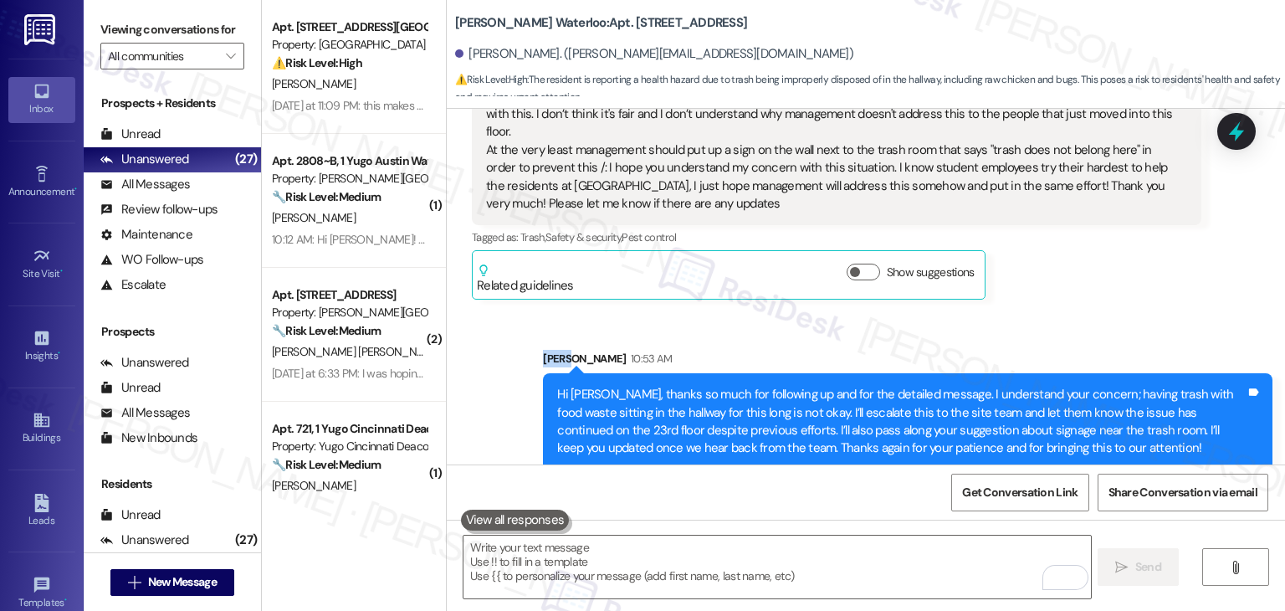
click at [1048, 285] on div "Received via SMS Andrea Tabarez Question Neutral 10:11 AM I was told the reside…" at bounding box center [836, 121] width 755 height 381
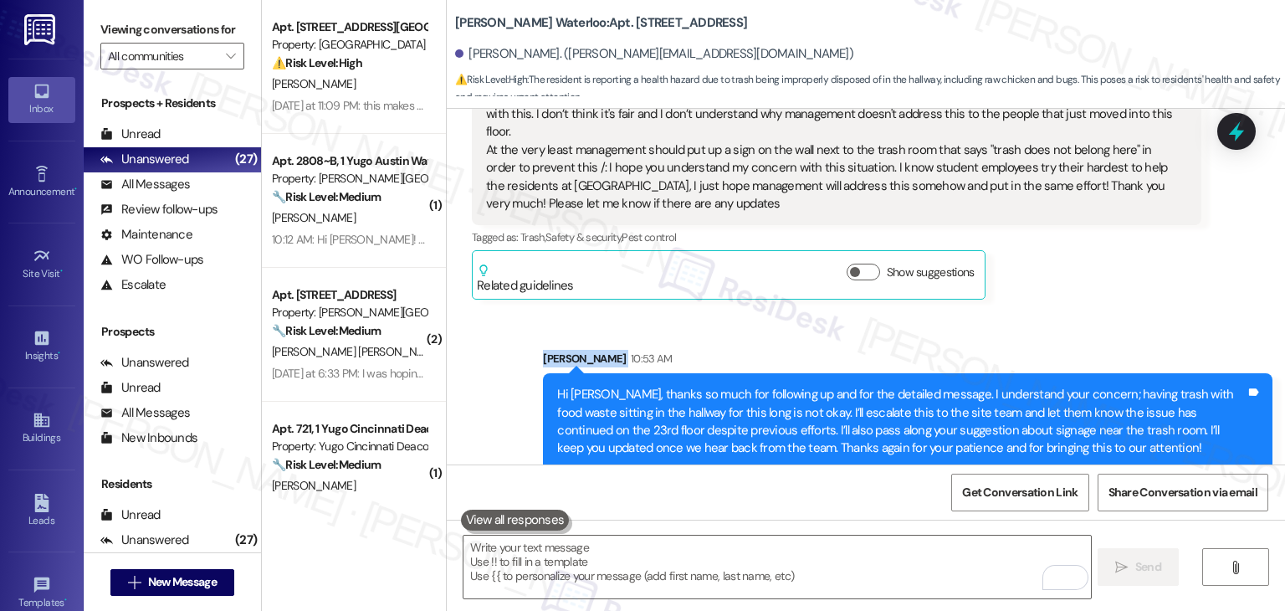
click at [1048, 285] on div "Received via SMS Andrea Tabarez Question Neutral 10:11 AM I was told the reside…" at bounding box center [836, 121] width 755 height 381
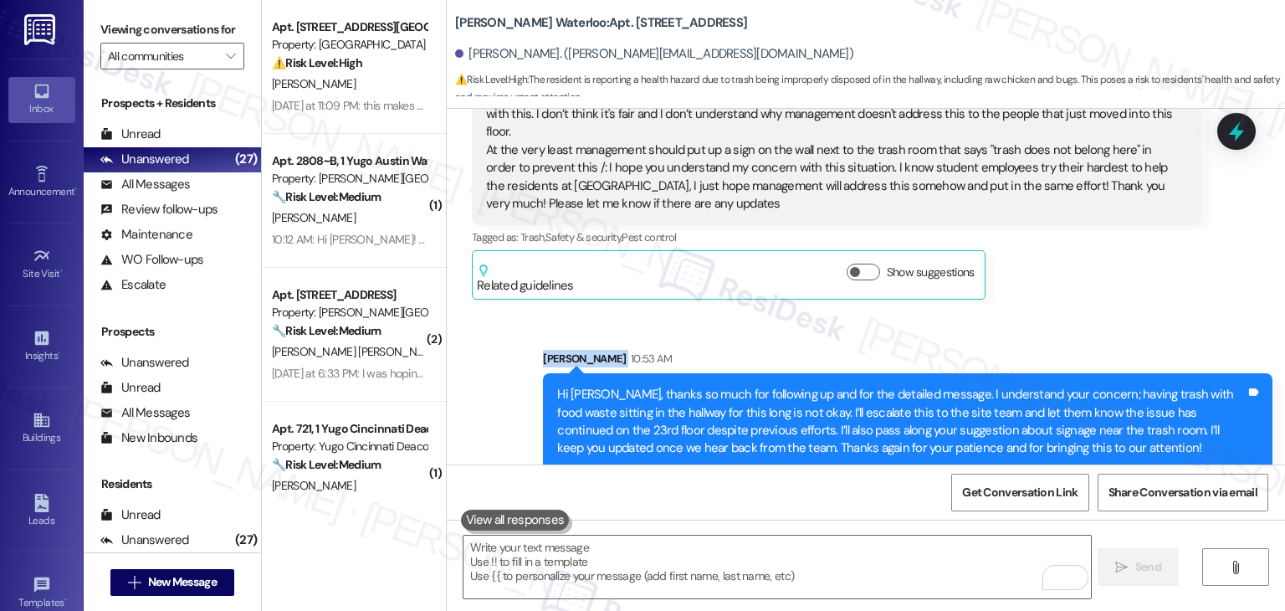
click at [1048, 285] on div "Received via SMS Andrea Tabarez Question Neutral 10:11 AM I was told the reside…" at bounding box center [836, 121] width 755 height 381
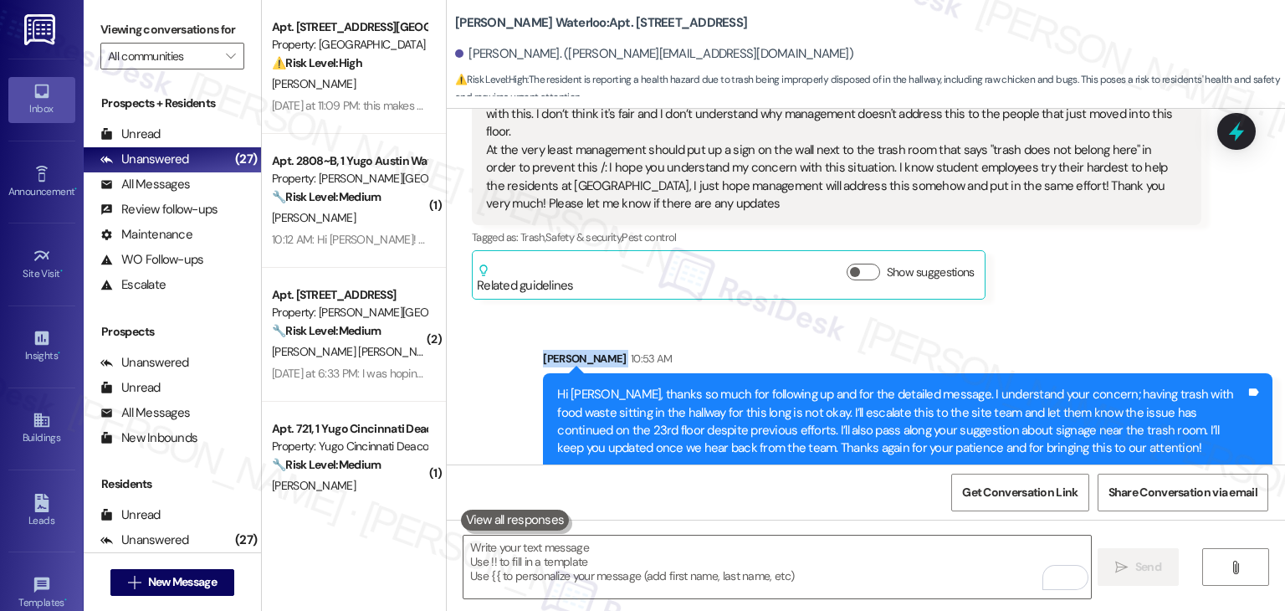
click at [1048, 285] on div "Received via SMS Andrea Tabarez Question Neutral 10:11 AM I was told the reside…" at bounding box center [836, 121] width 755 height 381
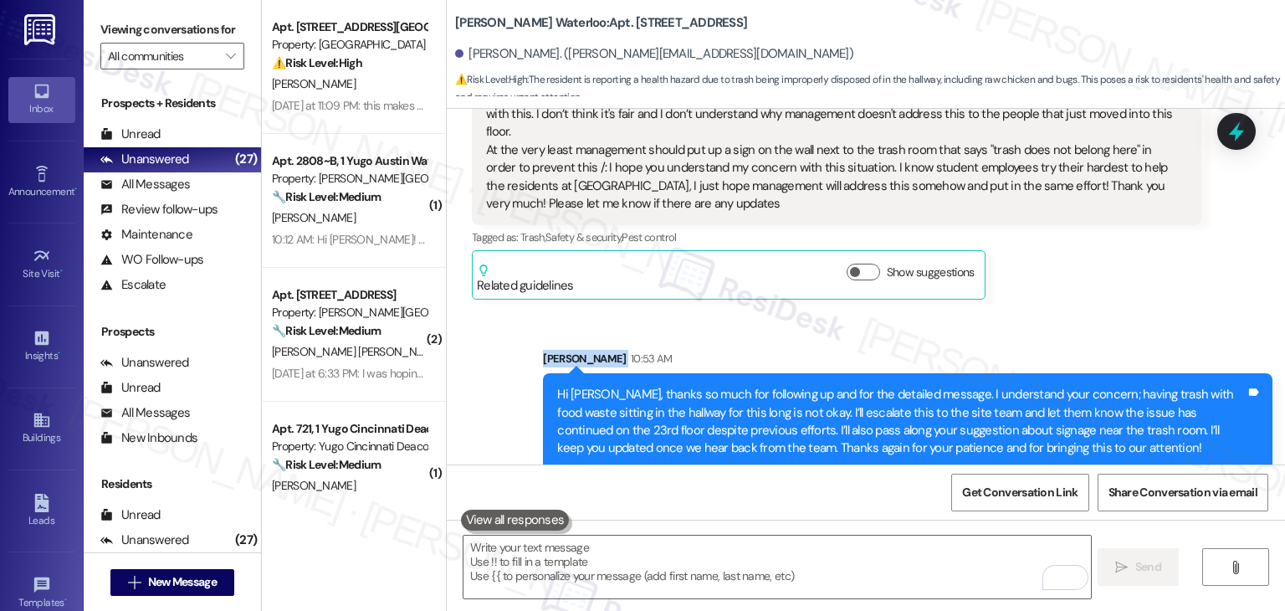
click at [1048, 285] on div "Received via SMS Andrea Tabarez Question Neutral 10:11 AM I was told the reside…" at bounding box center [836, 121] width 755 height 381
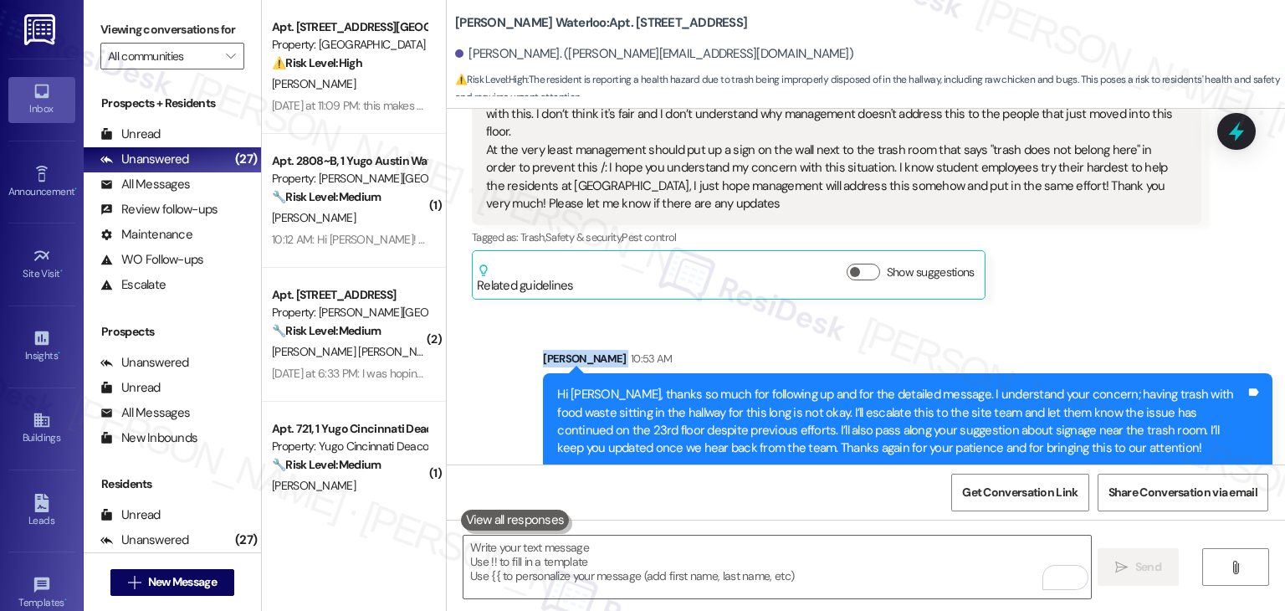
click at [1048, 285] on div "Received via SMS Andrea Tabarez Question Neutral 10:11 AM I was told the reside…" at bounding box center [836, 121] width 755 height 381
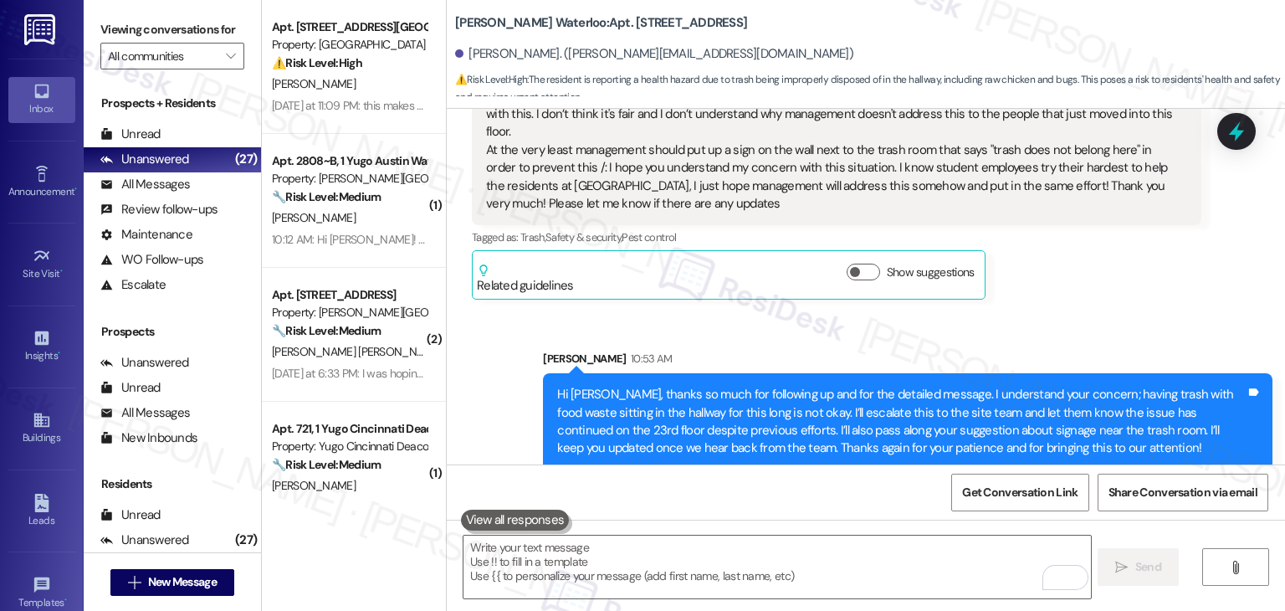
click at [1041, 282] on div "Received via SMS Andrea Tabarez Question Neutral 10:11 AM I was told the reside…" at bounding box center [836, 121] width 755 height 381
click at [1248, 134] on icon at bounding box center [1237, 131] width 28 height 28
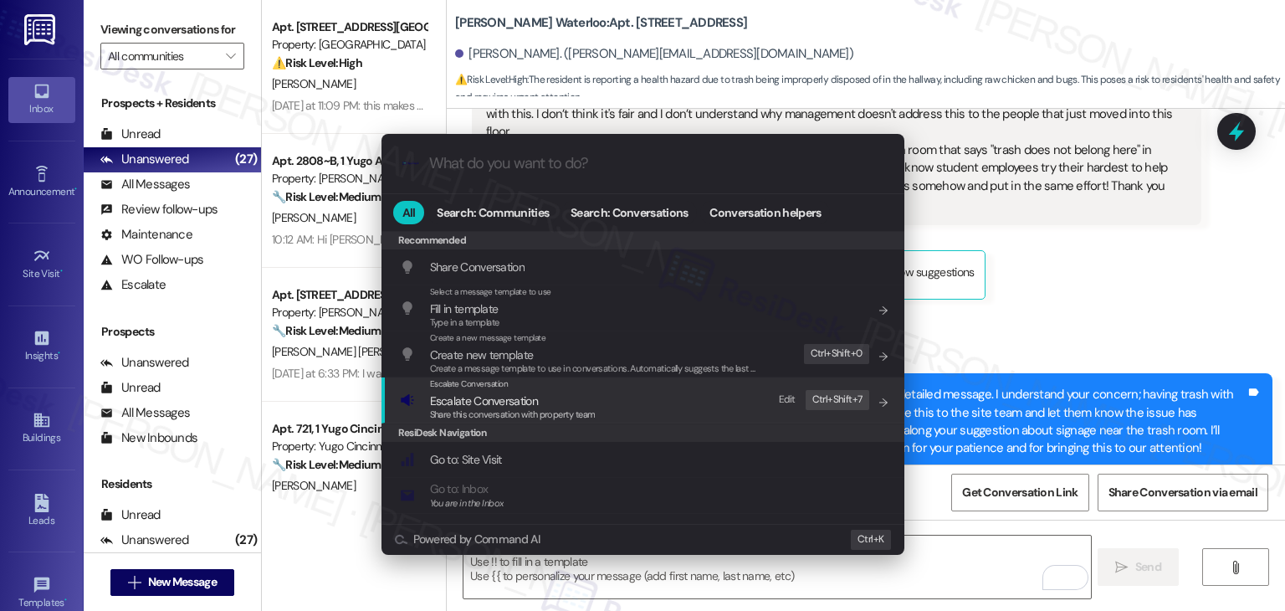
click at [449, 411] on span "Share this conversation with property team" at bounding box center [513, 414] width 166 height 12
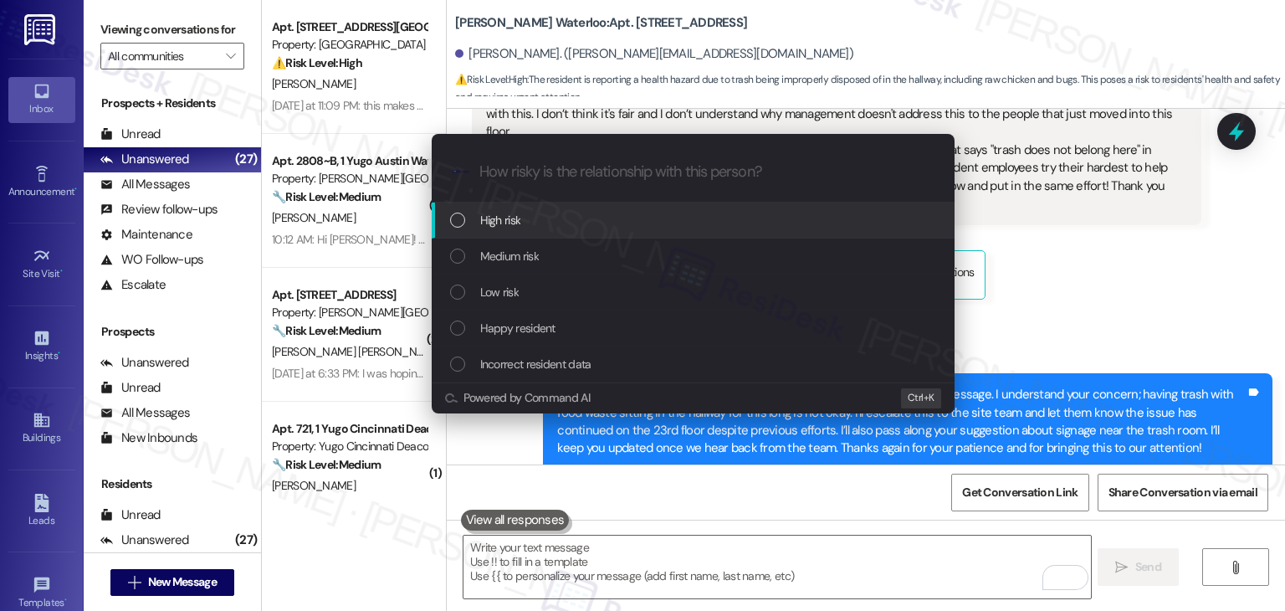
click at [455, 222] on div "List of options" at bounding box center [457, 220] width 15 height 15
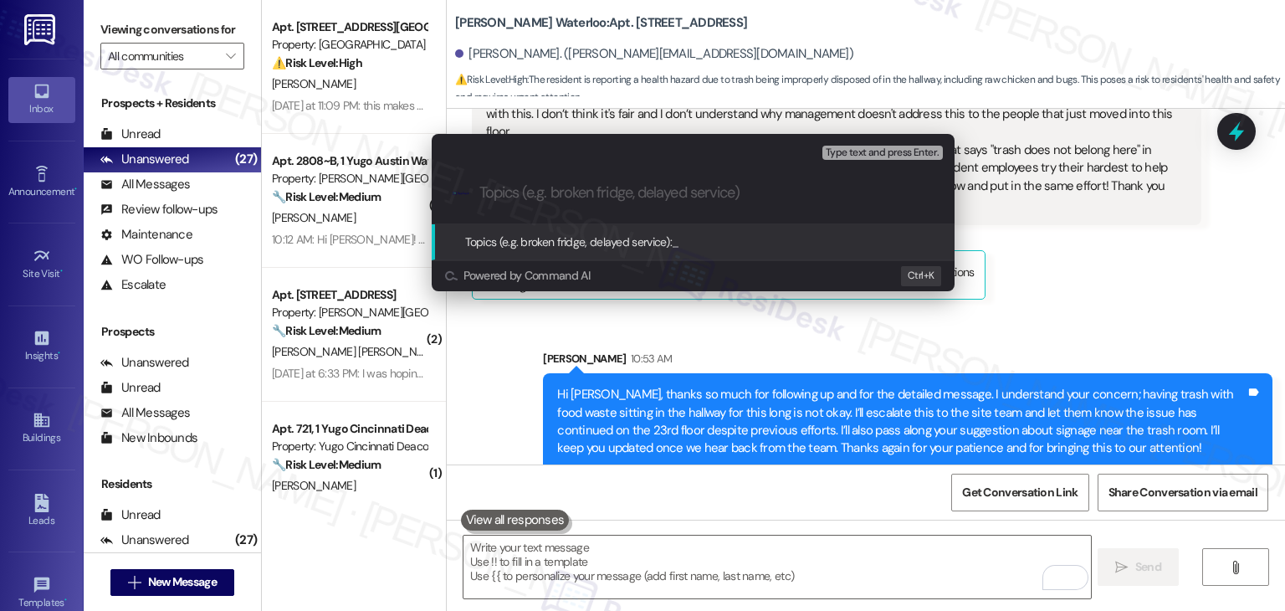
paste input "Ongoing Trash & Sanitation Concern – 23rd Floor Hallway"
type input "Ongoing Trash & Sanitation Concern – 23rd Floor Hallway"
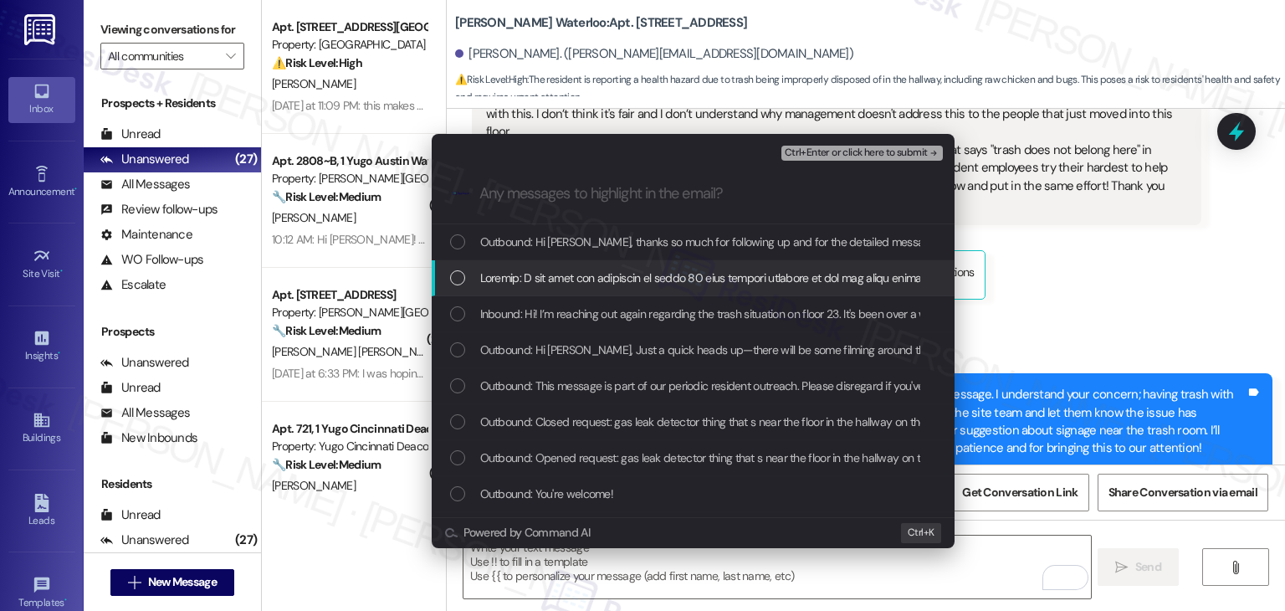
click at [459, 273] on div "List of options" at bounding box center [457, 277] width 15 height 15
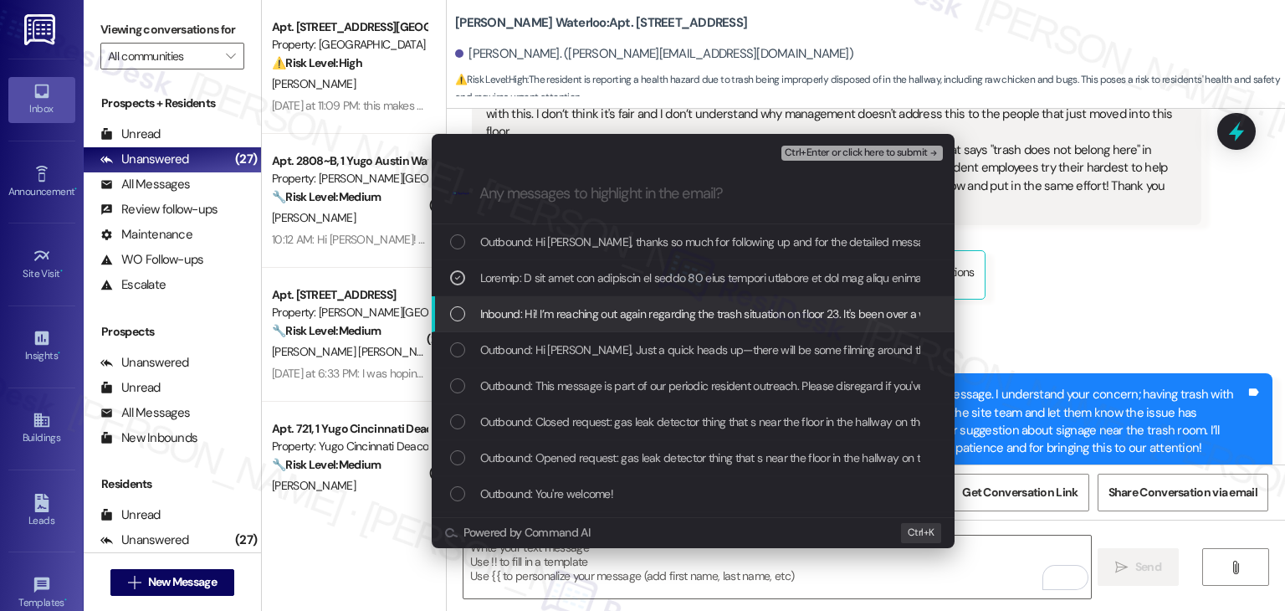
click at [458, 306] on div "List of options" at bounding box center [457, 313] width 15 height 15
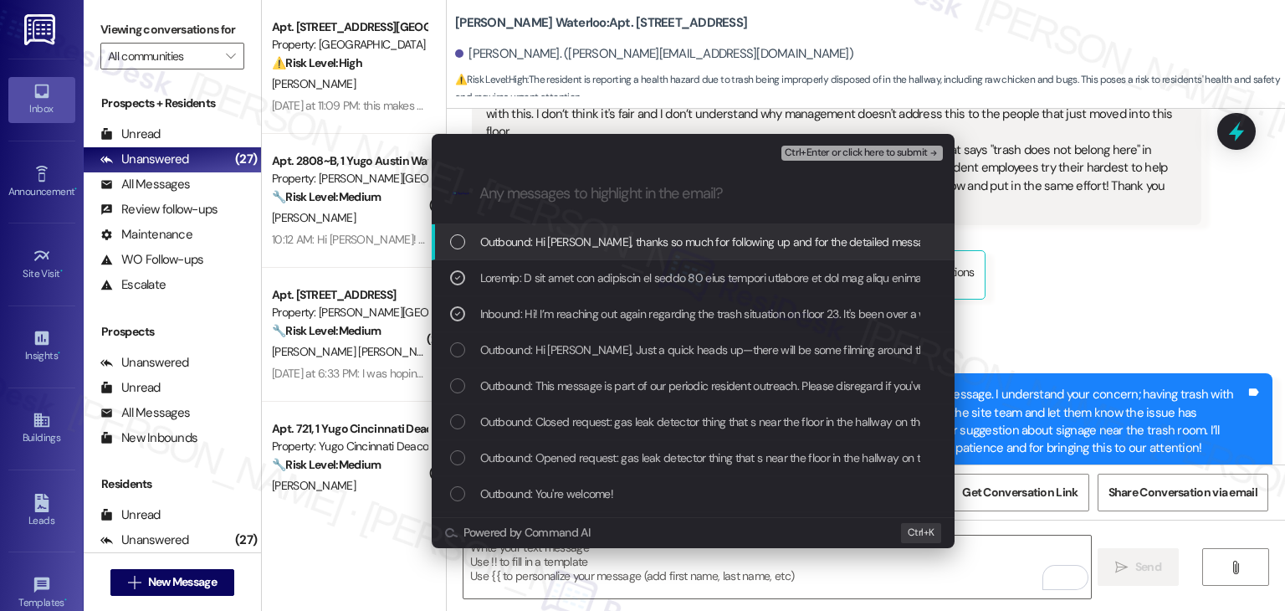
click at [835, 152] on span "Ctrl+Enter or click here to submit" at bounding box center [856, 153] width 143 height 12
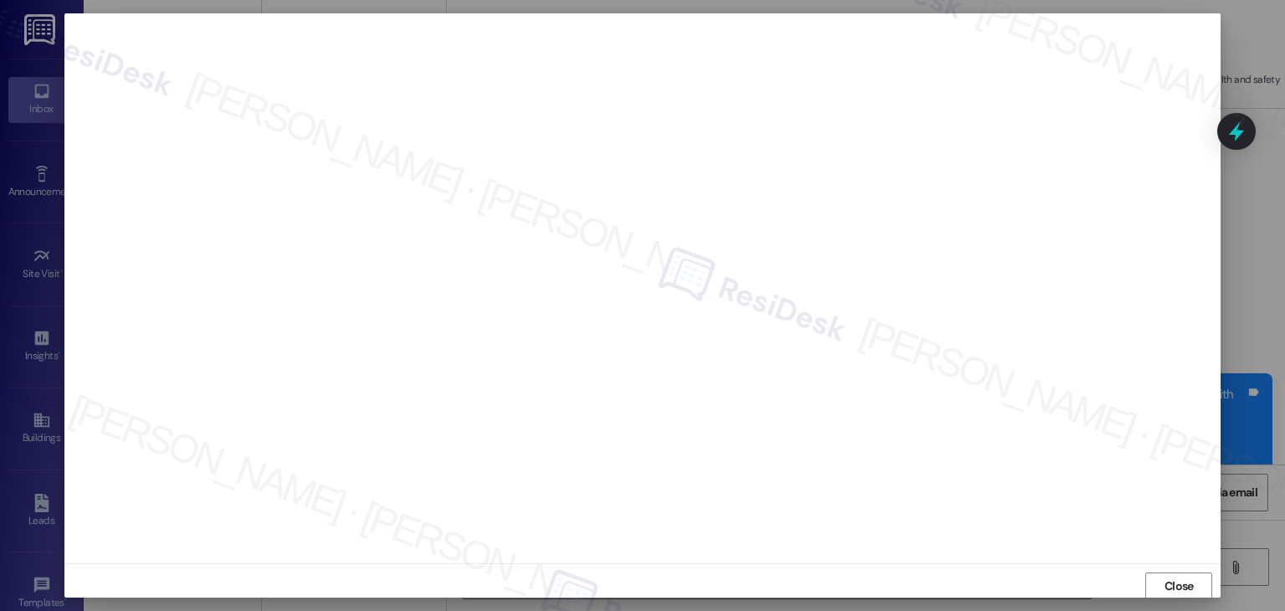
scroll to position [1, 0]
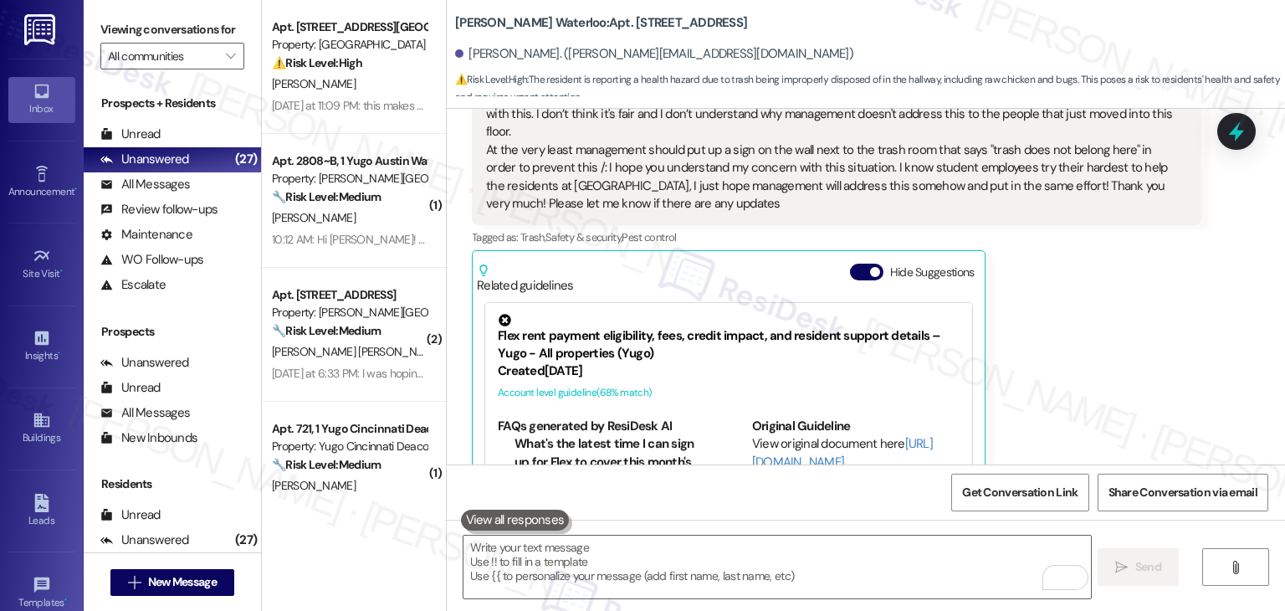
scroll to position [8405, 0]
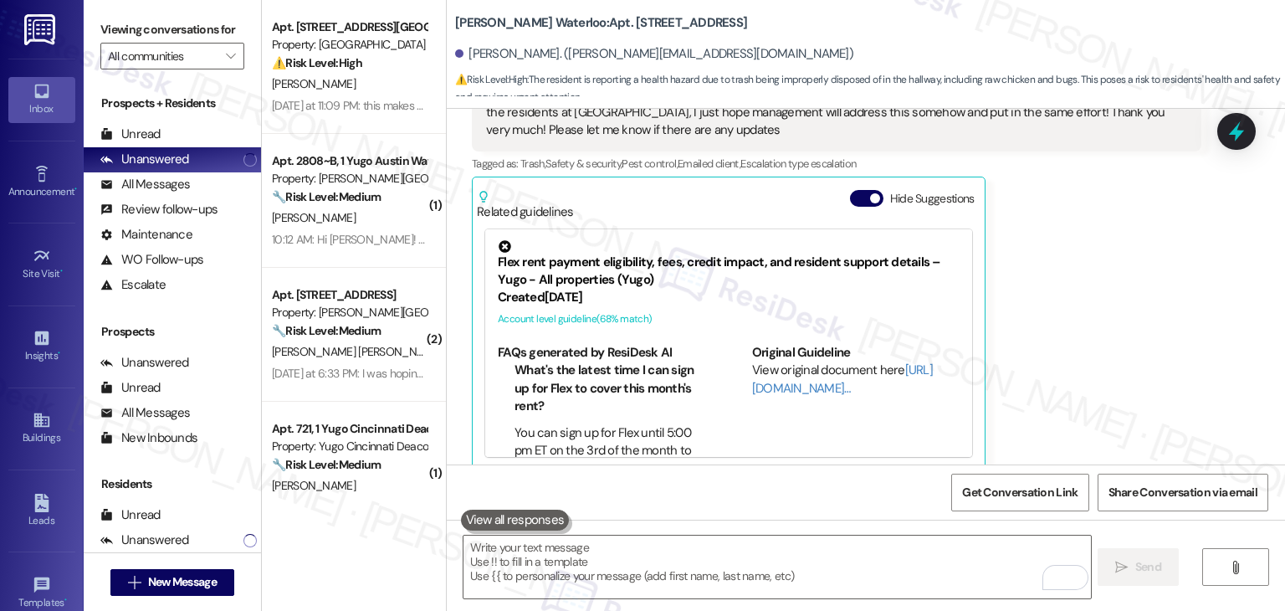
click at [857, 190] on button "Hide Suggestions" at bounding box center [866, 198] width 33 height 17
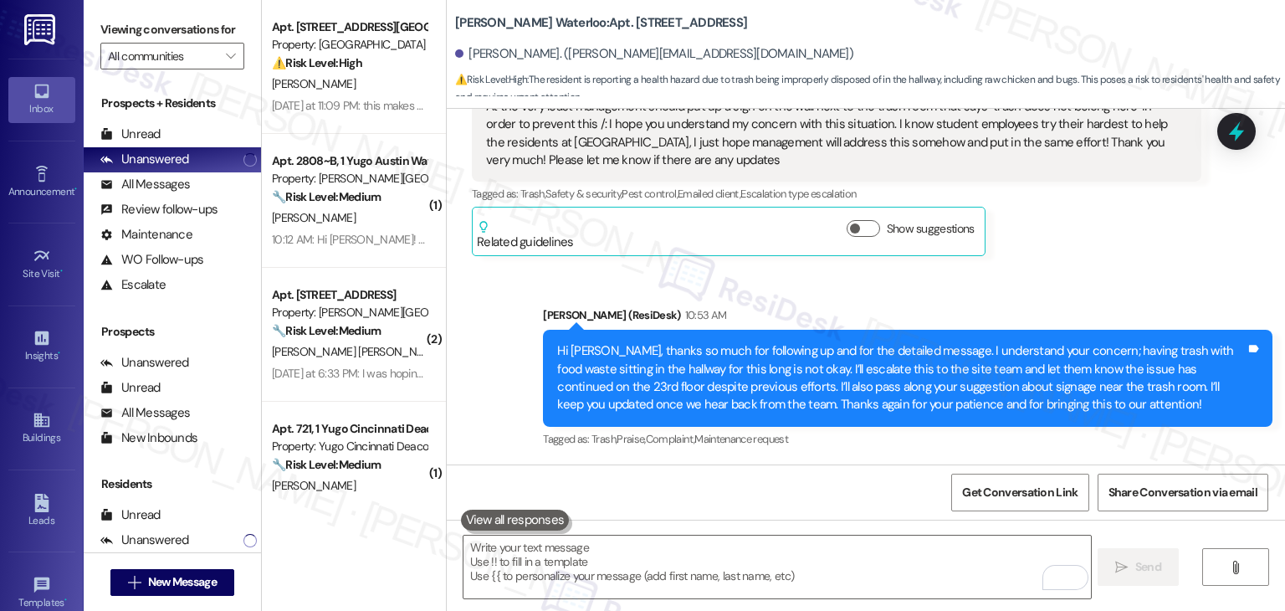
scroll to position [8357, 0]
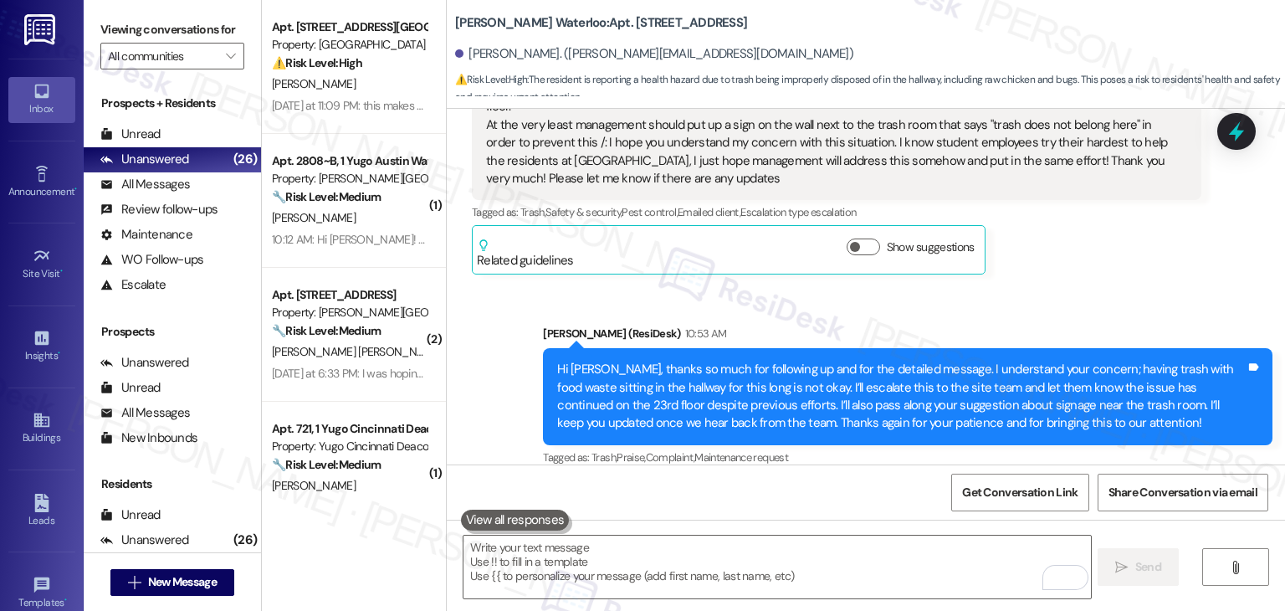
click at [1079, 287] on div "Sent via SMS [PERSON_NAME] (ResiDesk) 10:53 AM Hi [PERSON_NAME], thanks so much…" at bounding box center [866, 384] width 839 height 195
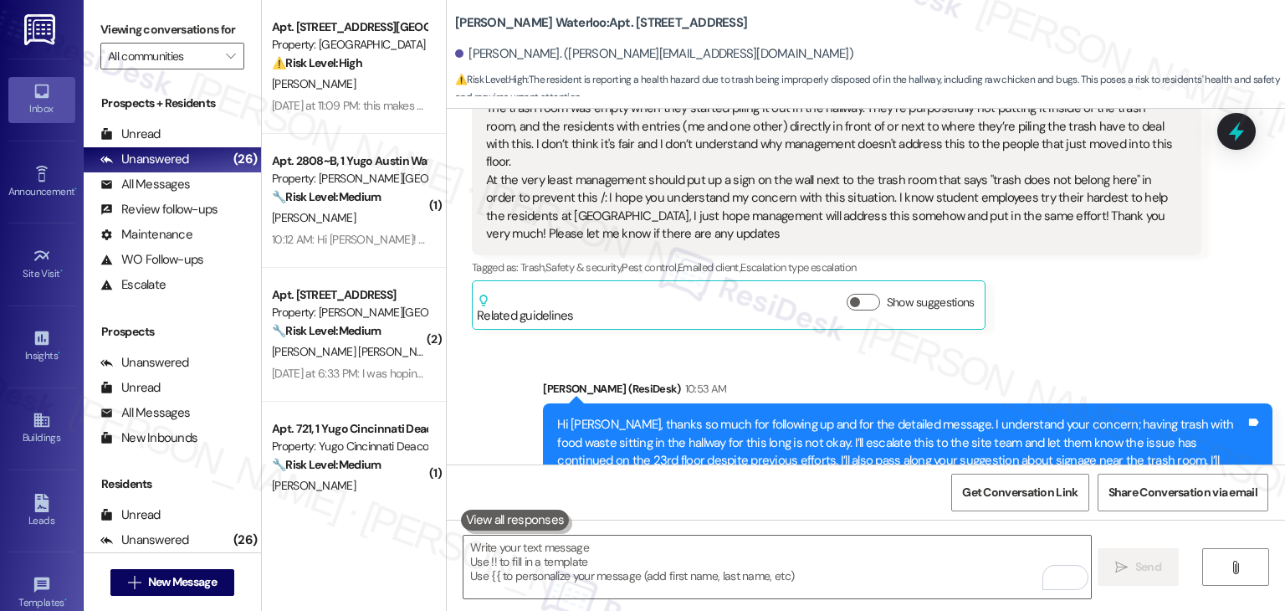
scroll to position [8273, 0]
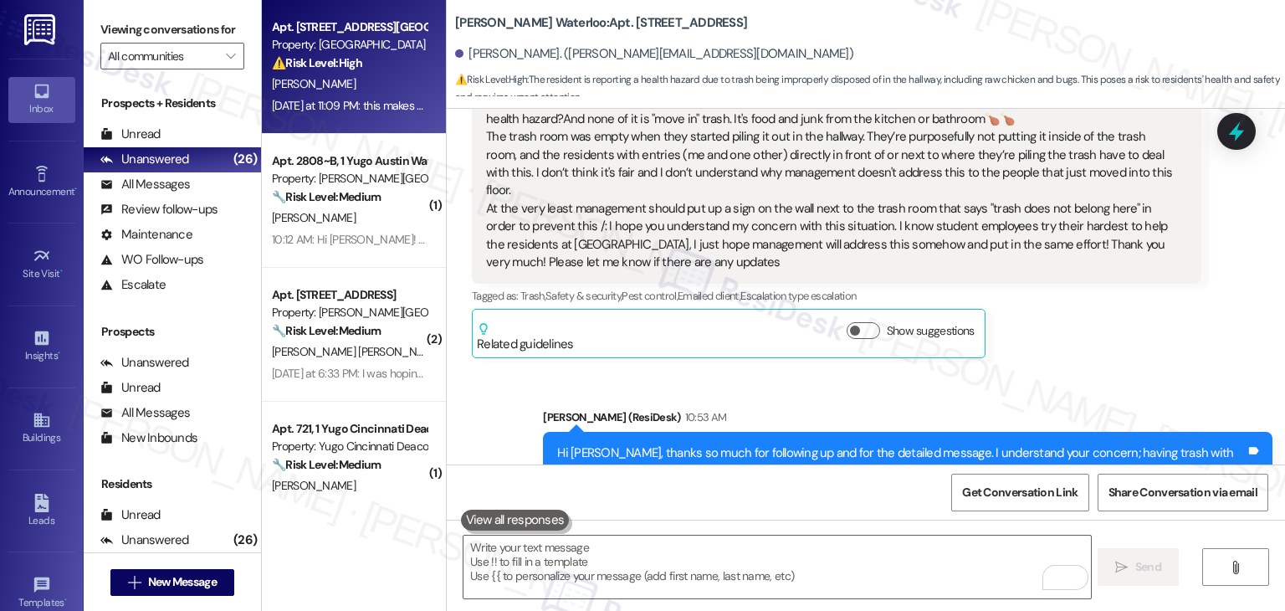
click at [308, 97] on div "[DATE] at 11:09 PM: this makes two days in a row , this cannot keep happening. …" at bounding box center [349, 105] width 158 height 21
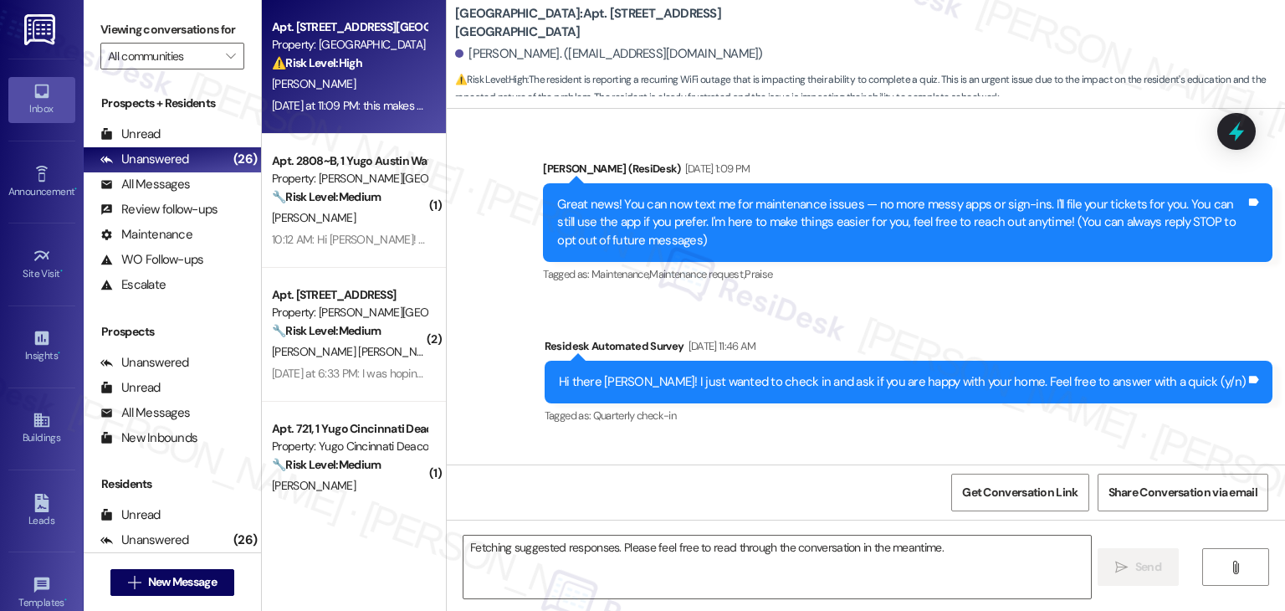
scroll to position [18174, 0]
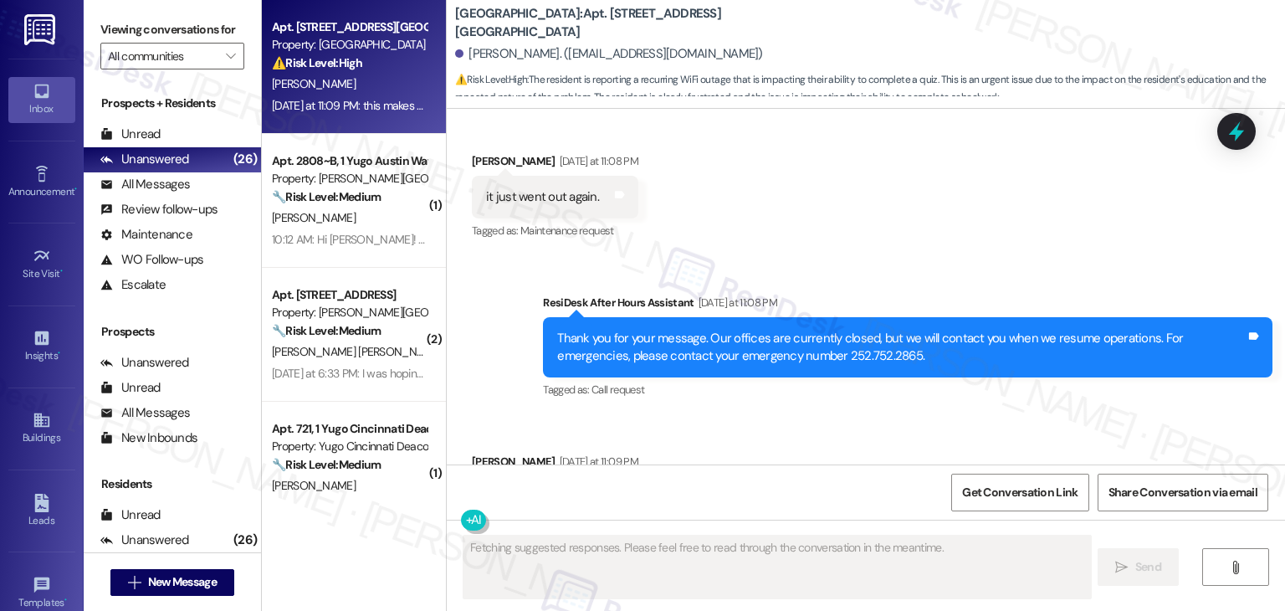
click at [758, 310] on div "Sent via SMS ResiDesk After Hours Assistant [DATE] at 11:08 PM Thank you for yo…" at bounding box center [908, 348] width 755 height 134
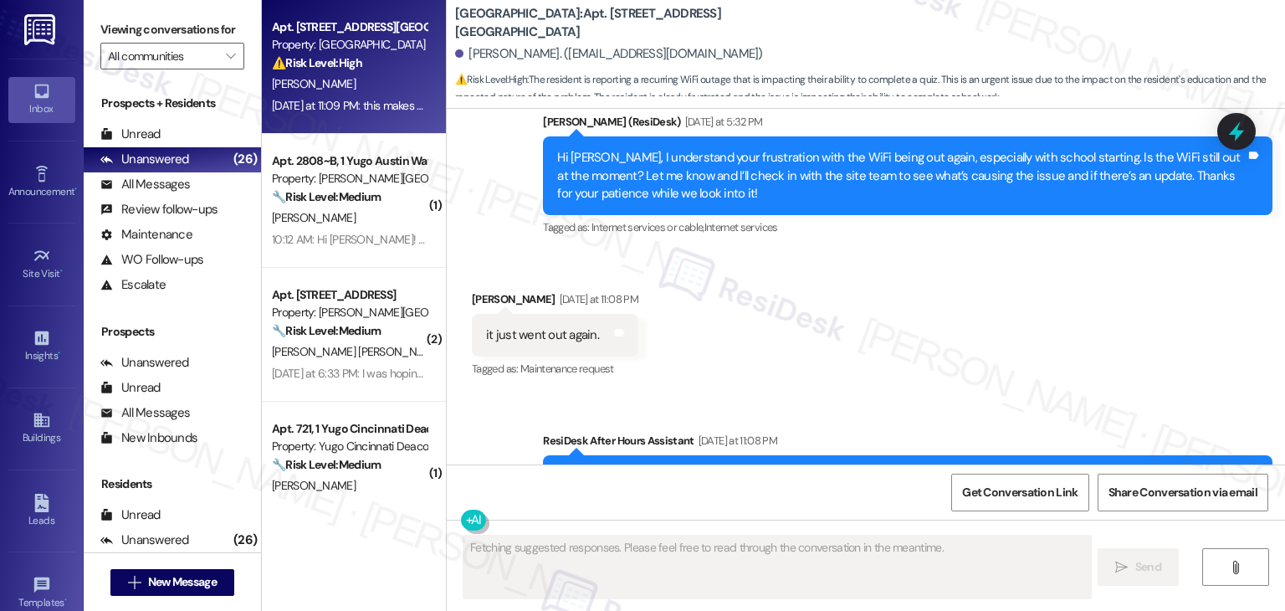
scroll to position [18006, 0]
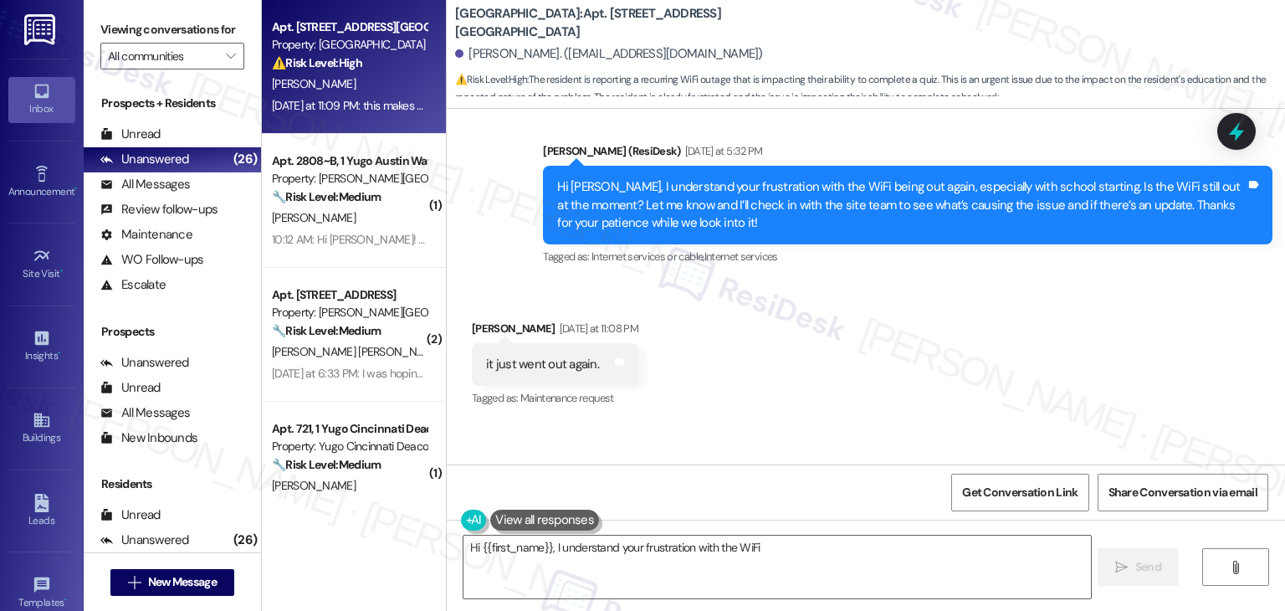
click at [797, 282] on div "Received via SMS [PERSON_NAME] [DATE] at 11:08 PM it just went out again. Tags …" at bounding box center [866, 352] width 839 height 141
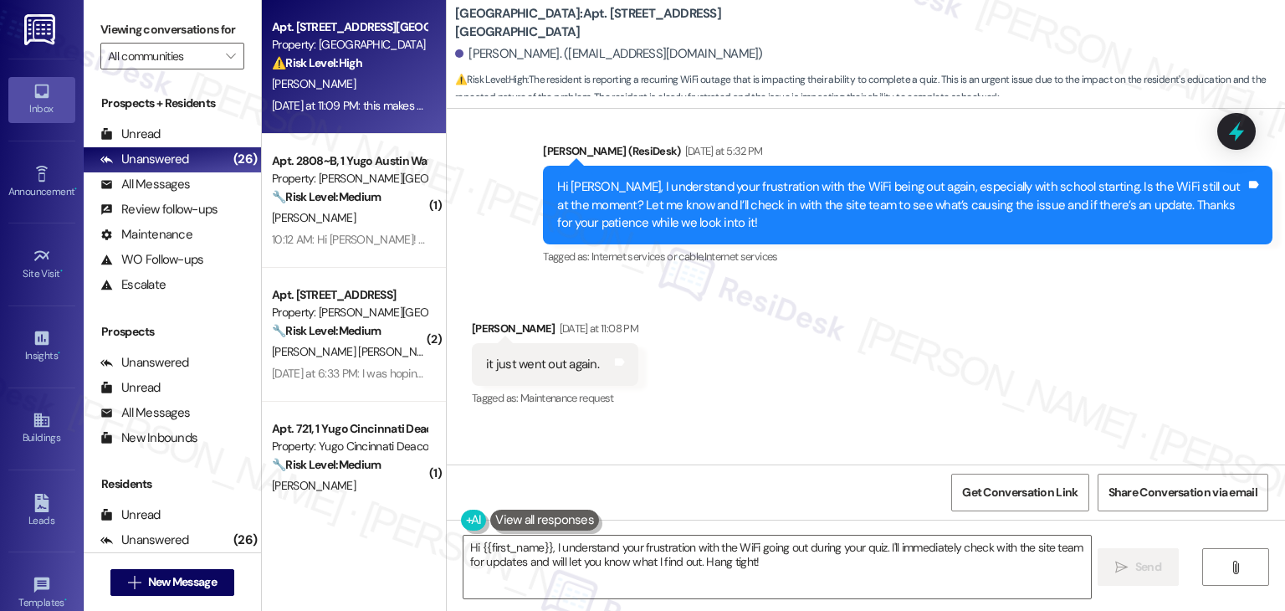
click at [800, 282] on div "Received via SMS [PERSON_NAME] [DATE] at 11:08 PM it just went out again. Tags …" at bounding box center [866, 352] width 839 height 141
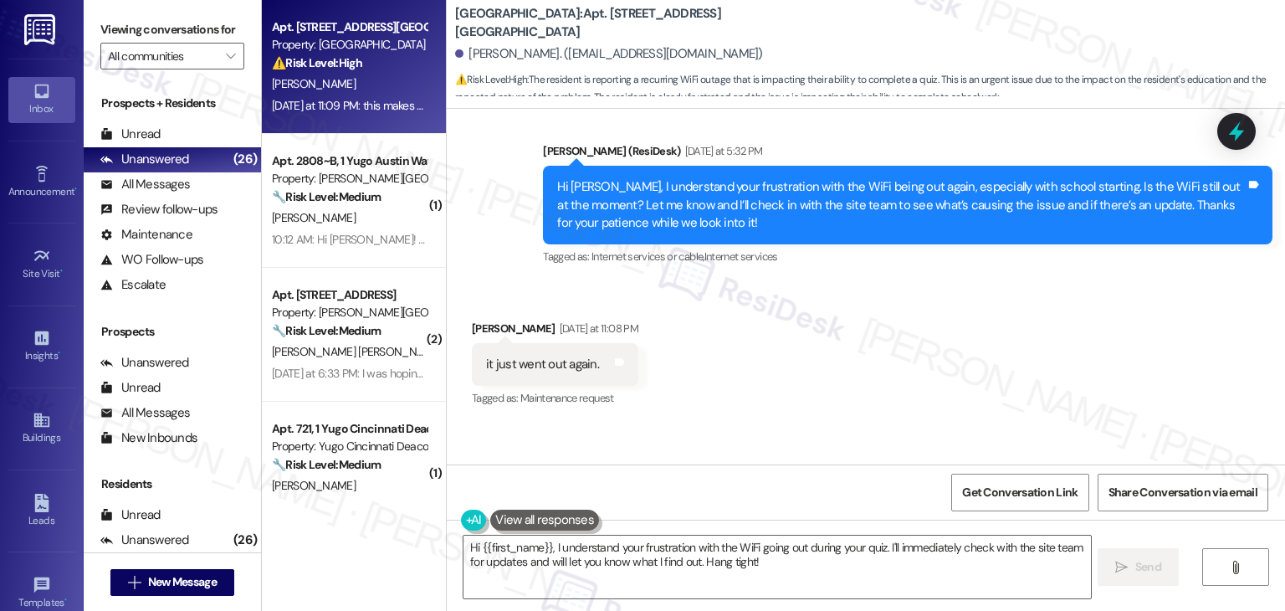
click at [800, 282] on div "Received via SMS [PERSON_NAME] [DATE] at 11:08 PM it just went out again. Tags …" at bounding box center [866, 352] width 839 height 141
click at [798, 282] on div "Received via SMS [PERSON_NAME] [DATE] at 11:08 PM it just went out again. Tags …" at bounding box center [866, 352] width 839 height 141
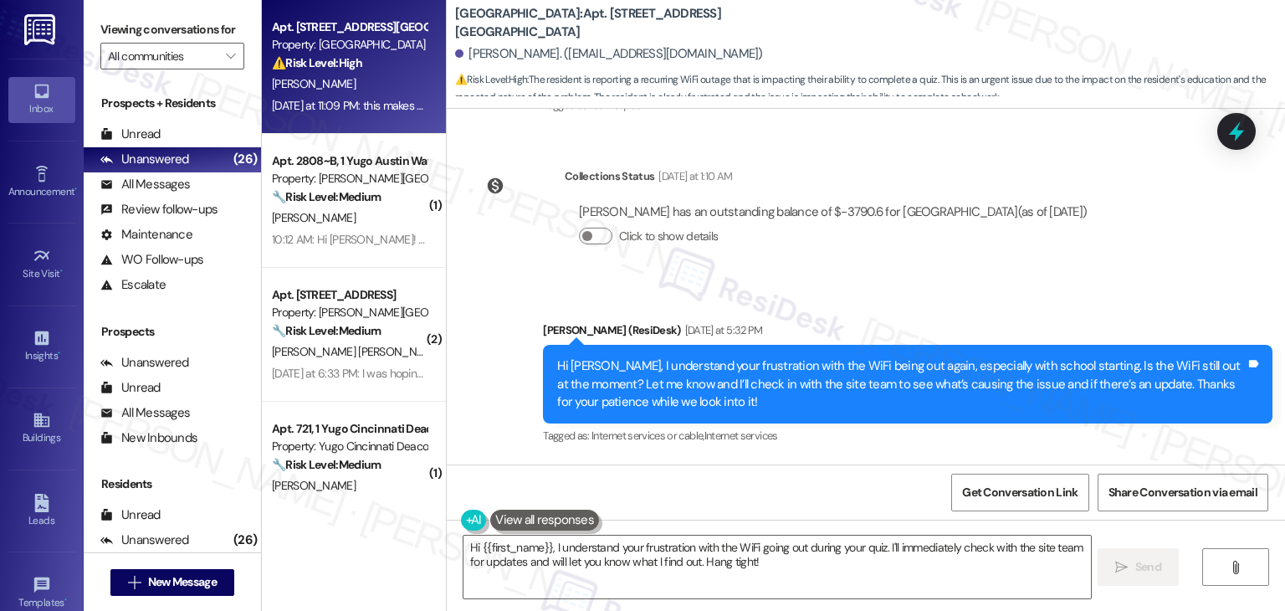
scroll to position [17856, 0]
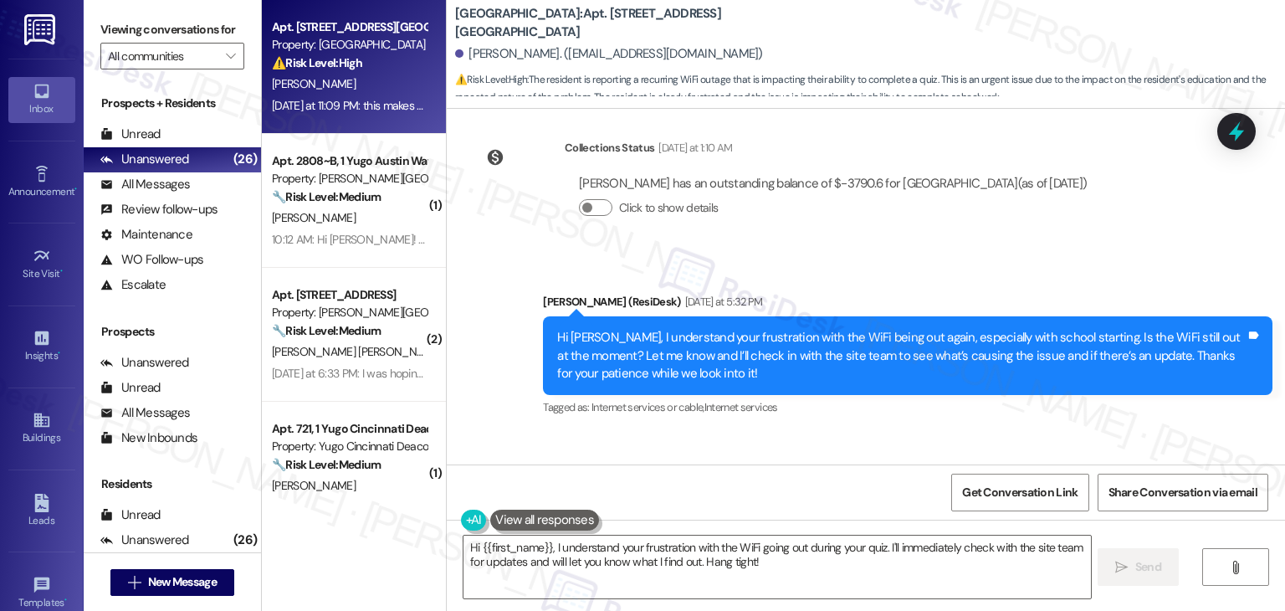
click at [656, 329] on div "Hi [PERSON_NAME], I understand your frustration with the WiFi being out again, …" at bounding box center [901, 356] width 689 height 54
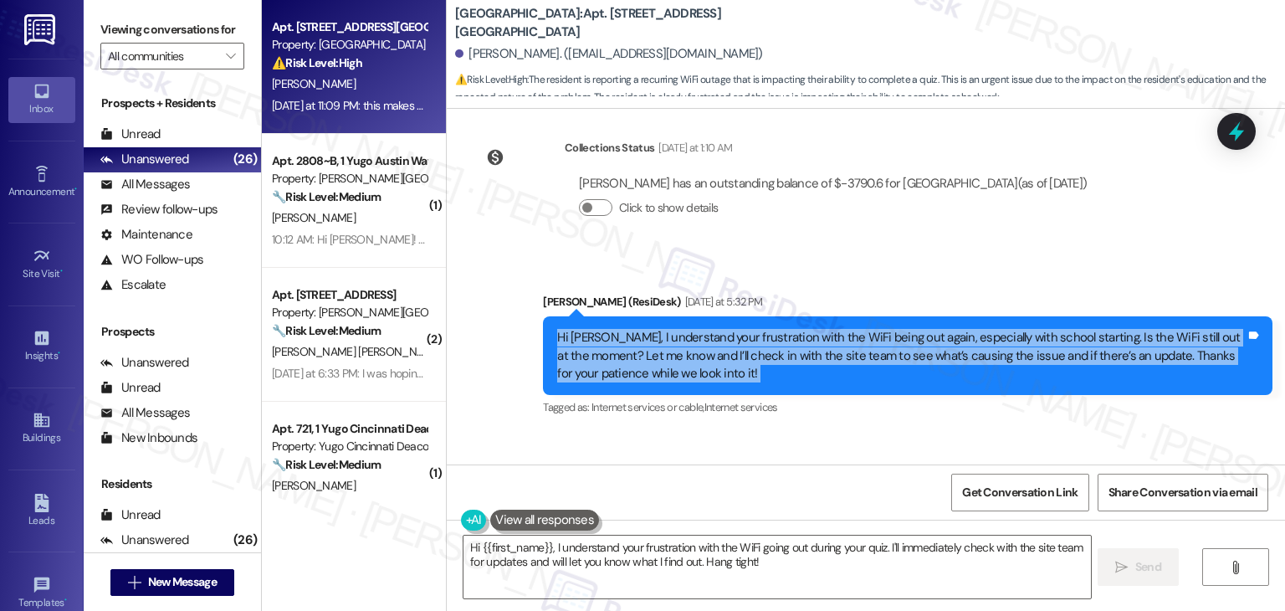
copy div "Hi [PERSON_NAME], I understand your frustration with the WiFi being out again, …"
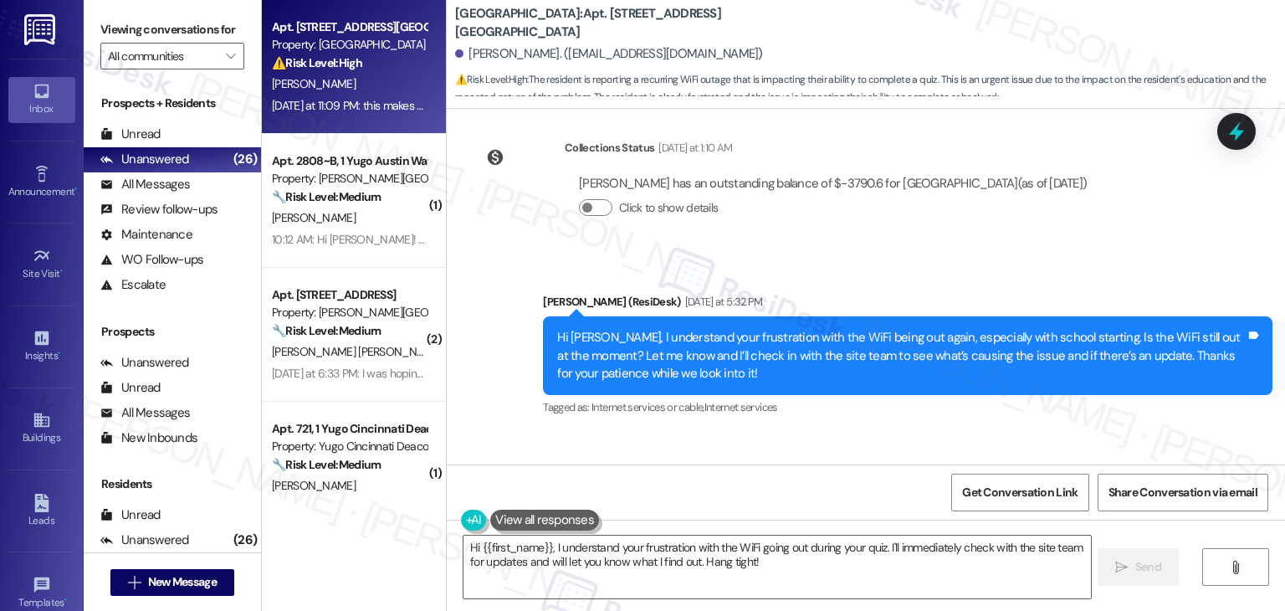
click at [519, 506] on div "it just went out again." at bounding box center [542, 515] width 113 height 18
copy div "it just went out again. Tags and notes"
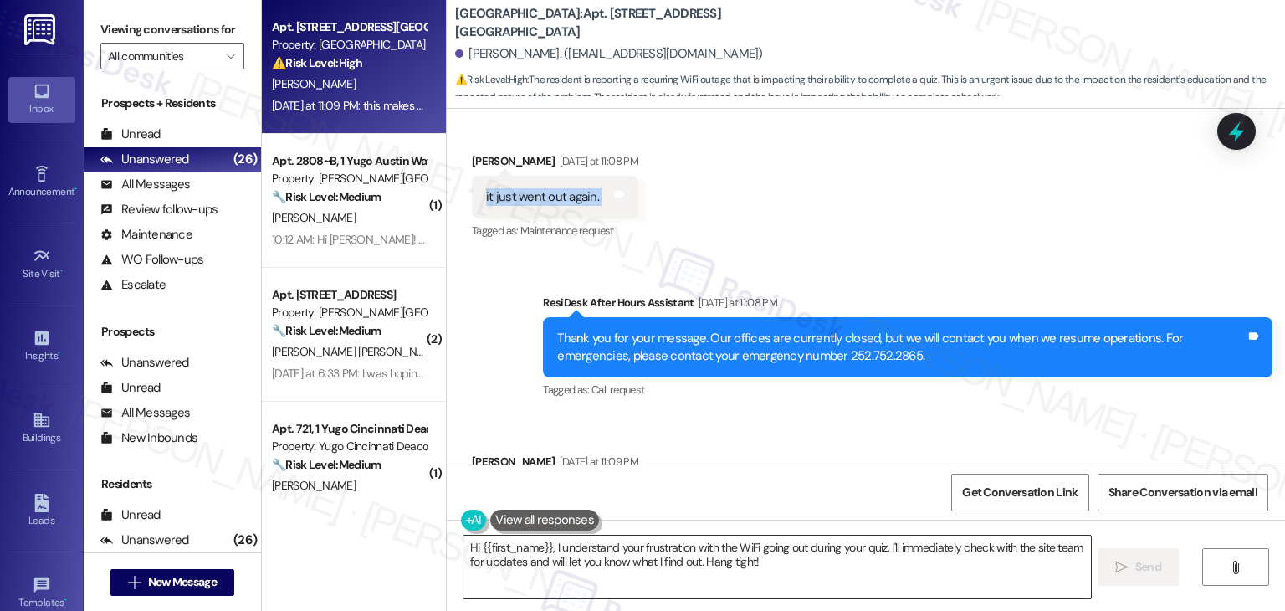
click at [643, 551] on textarea "Hi {{first_name}}, I understand your frustration with the WiFi going out during…" at bounding box center [777, 567] width 627 height 63
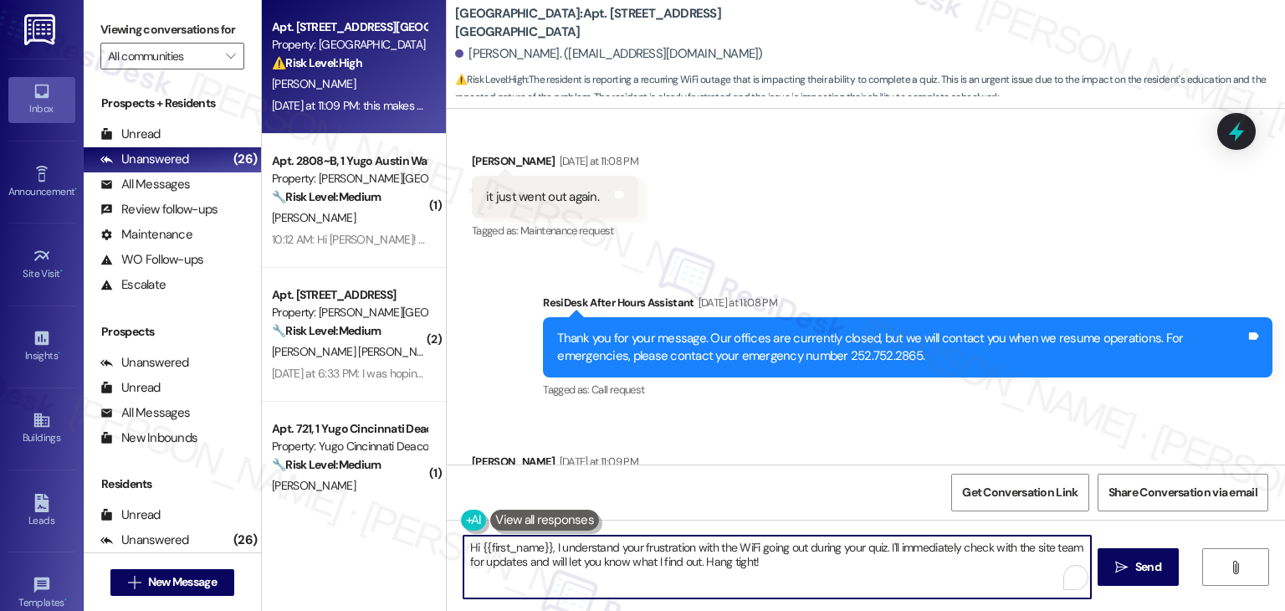
click at [643, 551] on textarea "Hi {{first_name}}, I understand your frustration with the WiFi going out during…" at bounding box center [777, 567] width 627 height 63
paste textarea "Thanks for the update, [PERSON_NAME]. I’ll follow up with the site team to find…"
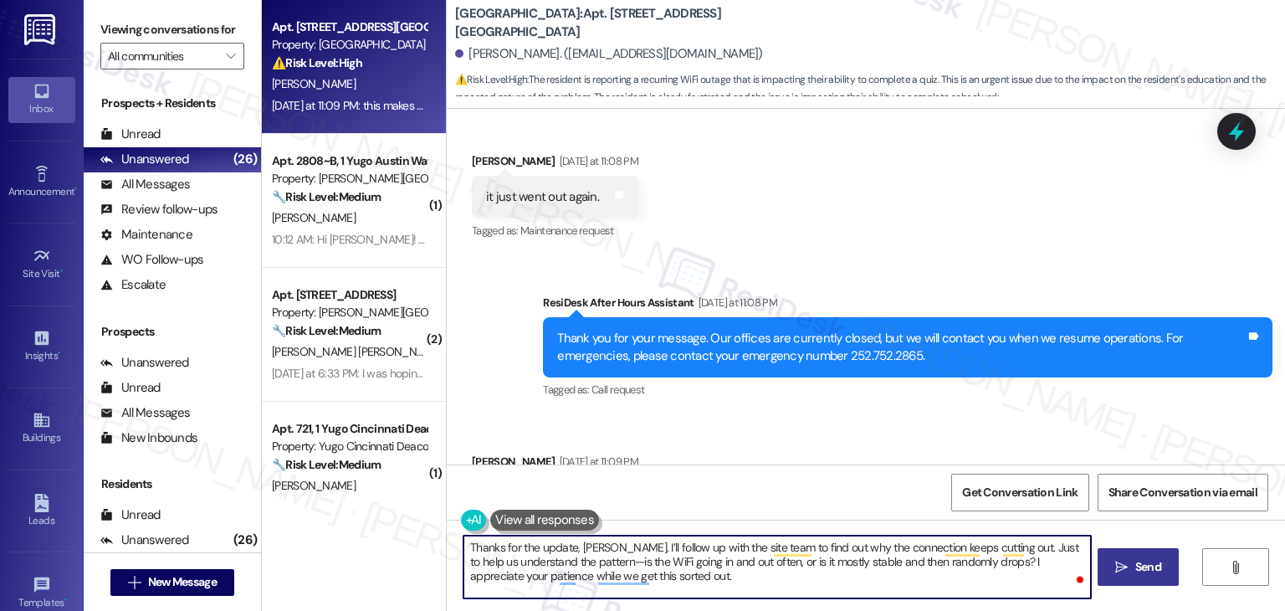
type textarea "Thanks for the update, [PERSON_NAME]. I’ll follow up with the site team to find…"
click at [1139, 563] on span "Send" at bounding box center [1149, 567] width 26 height 18
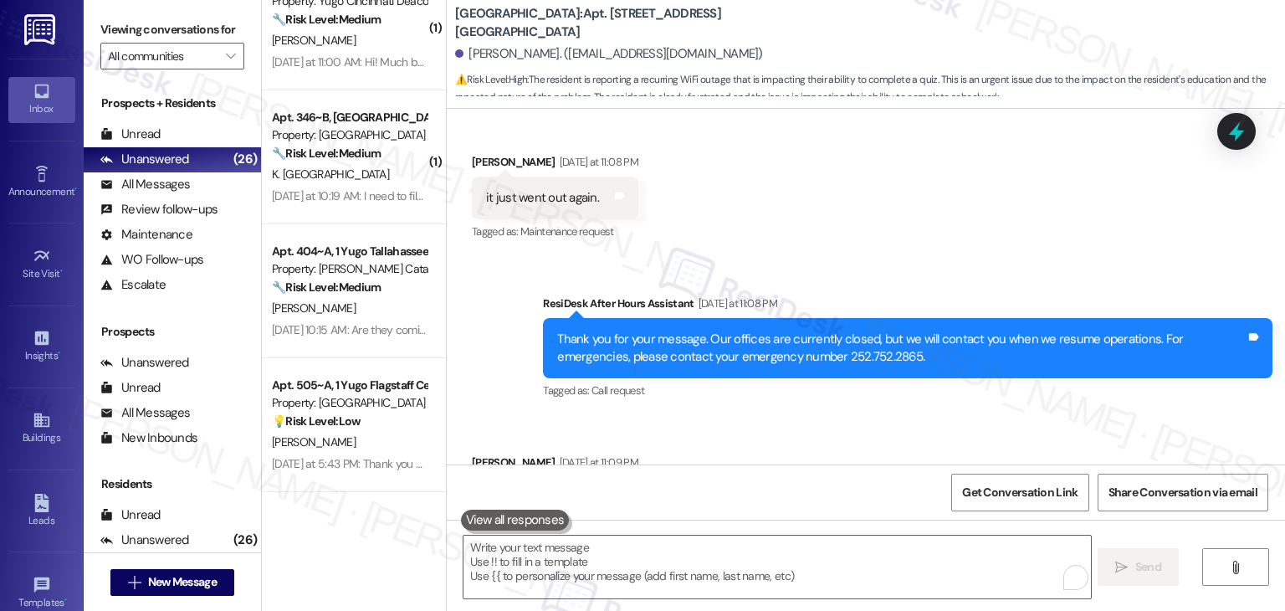
scroll to position [753, 0]
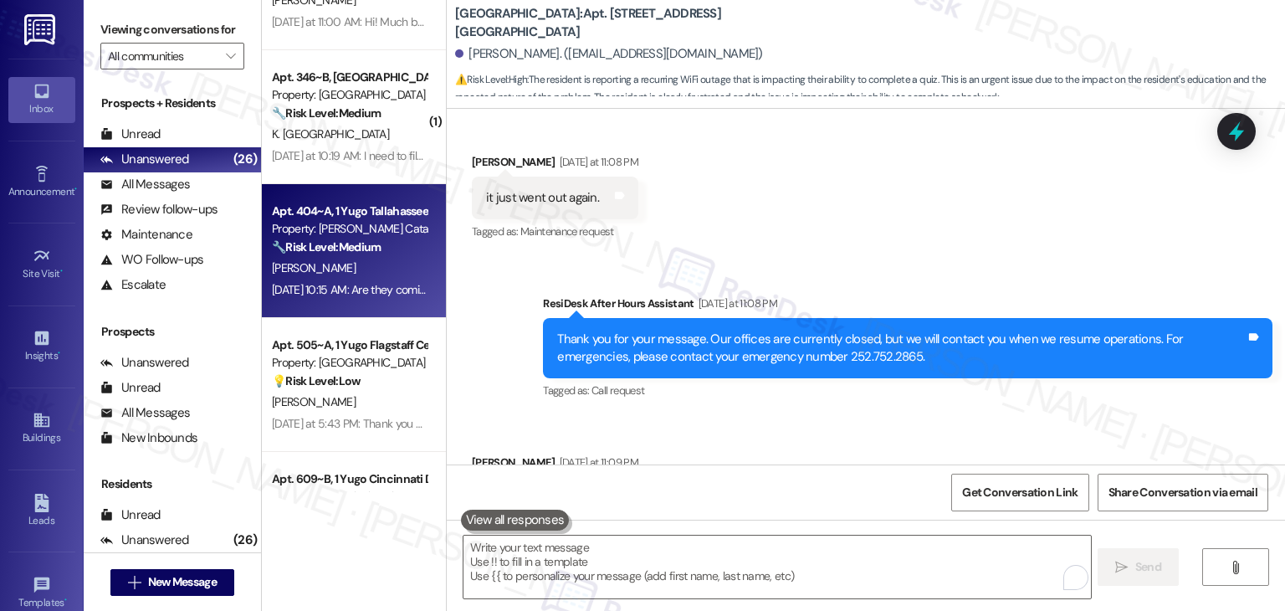
click at [347, 265] on div "[PERSON_NAME]" at bounding box center [349, 268] width 158 height 21
type textarea "Fetching suggested responses. Please feel free to read through the conversation…"
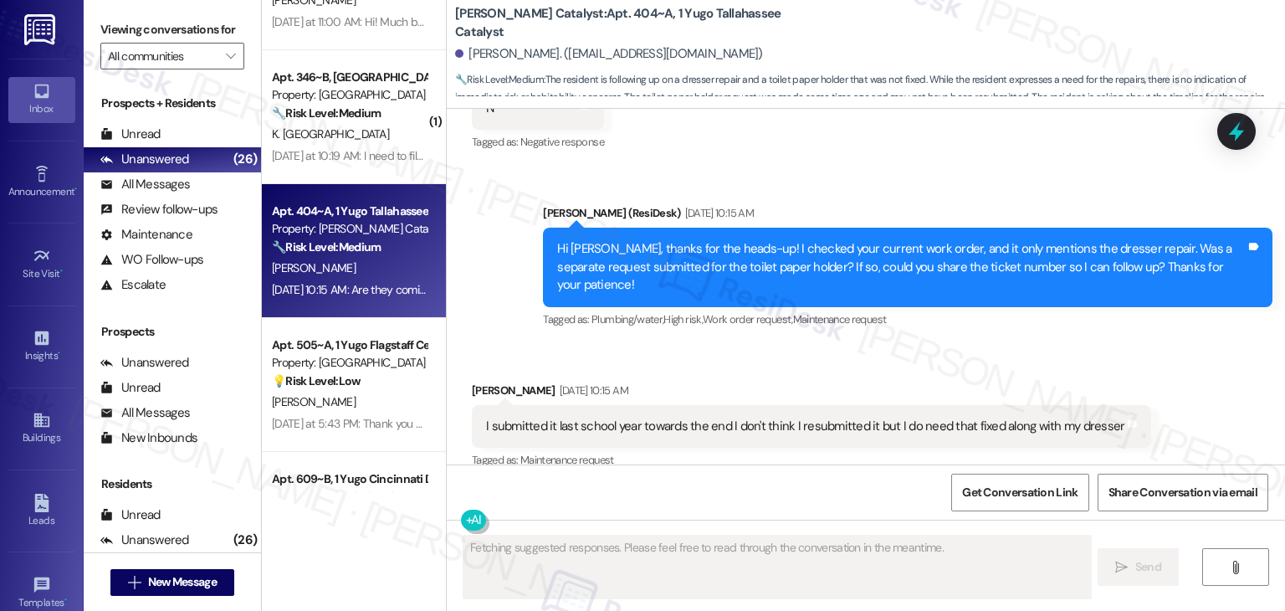
scroll to position [2142, 0]
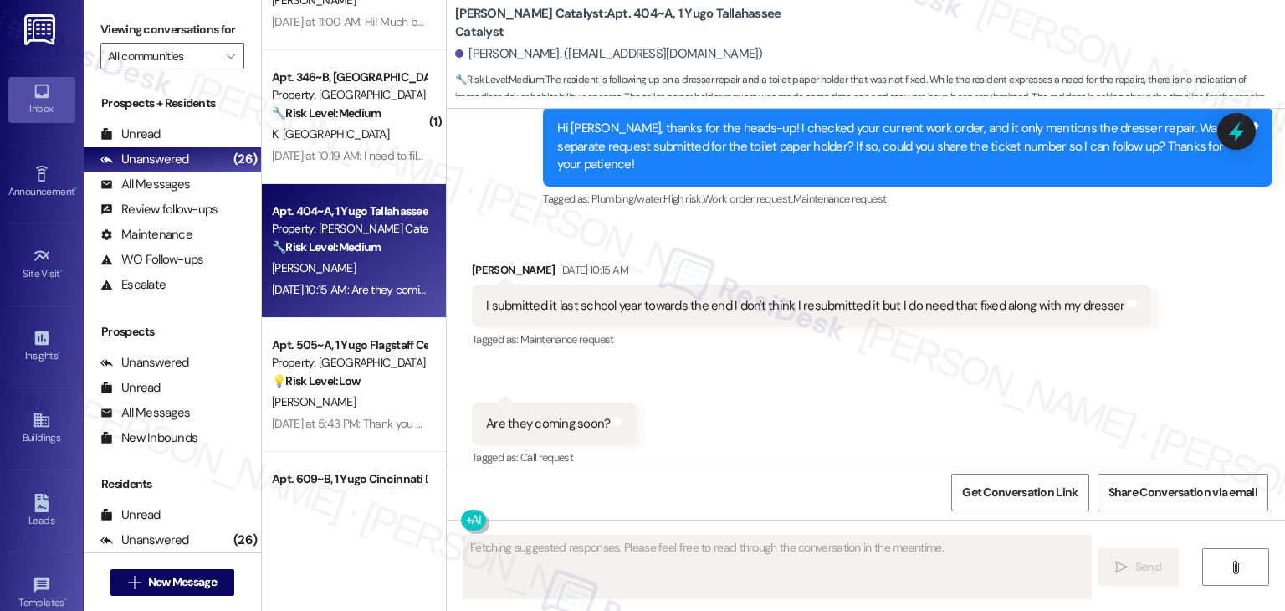
click at [761, 375] on div "Received via SMS [PERSON_NAME] [DATE] 10:15 AM I submitted it last school year …" at bounding box center [866, 352] width 839 height 259
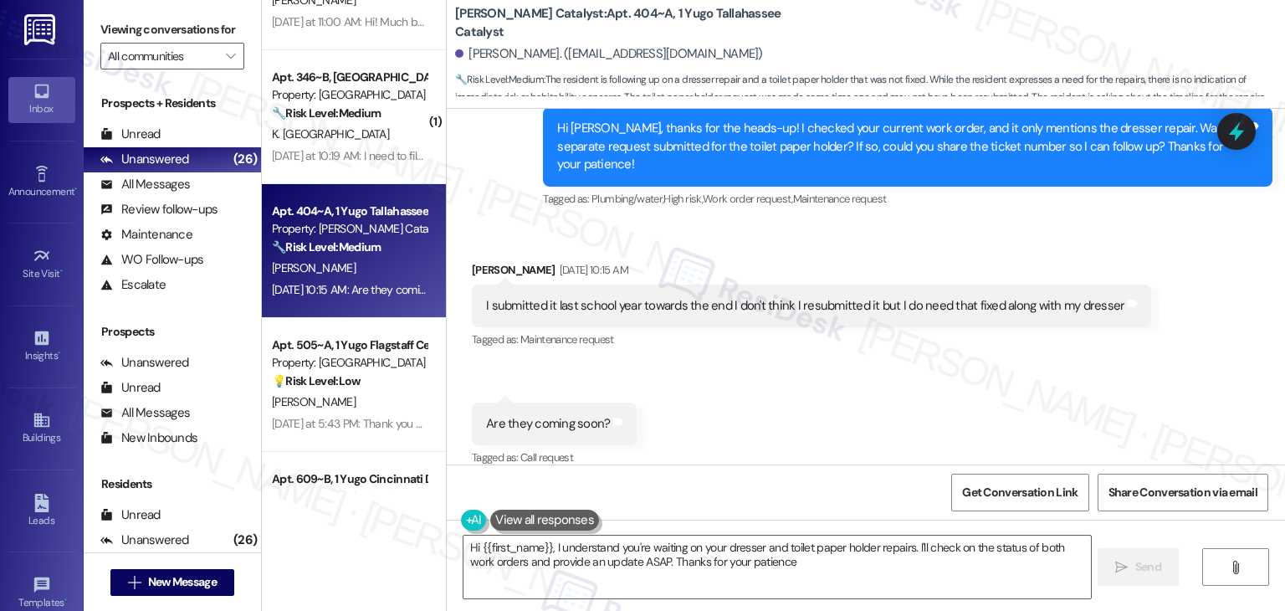
type textarea "Hi {{first_name}}, I understand you're waiting on your dresser and toilet paper…"
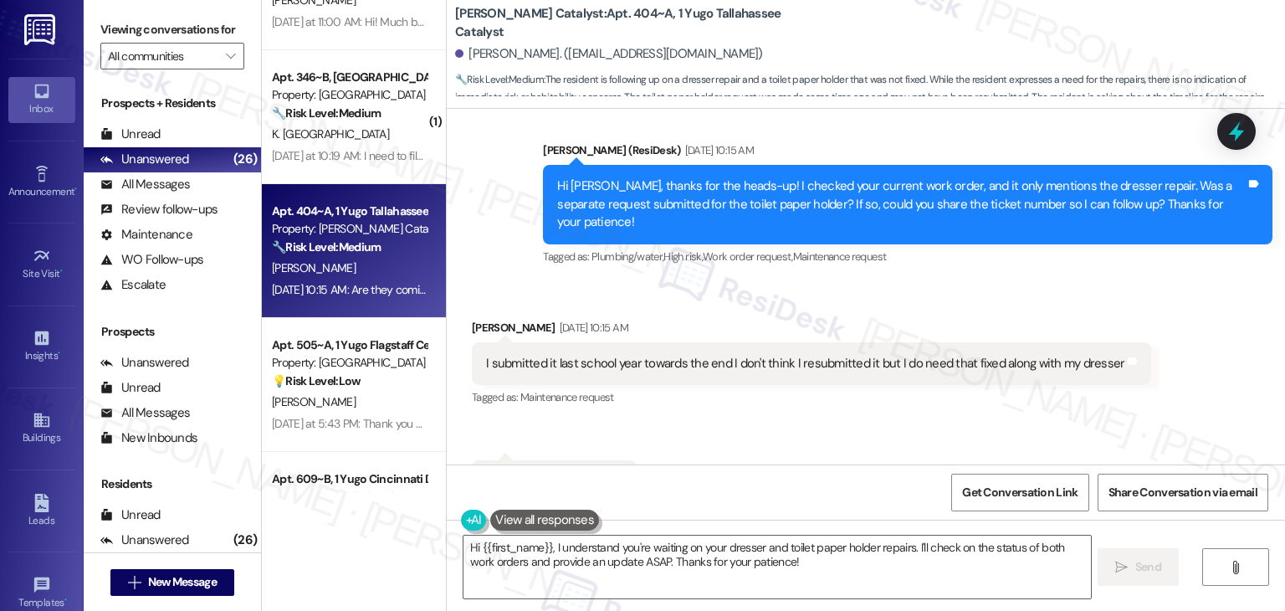
scroll to position [2059, 0]
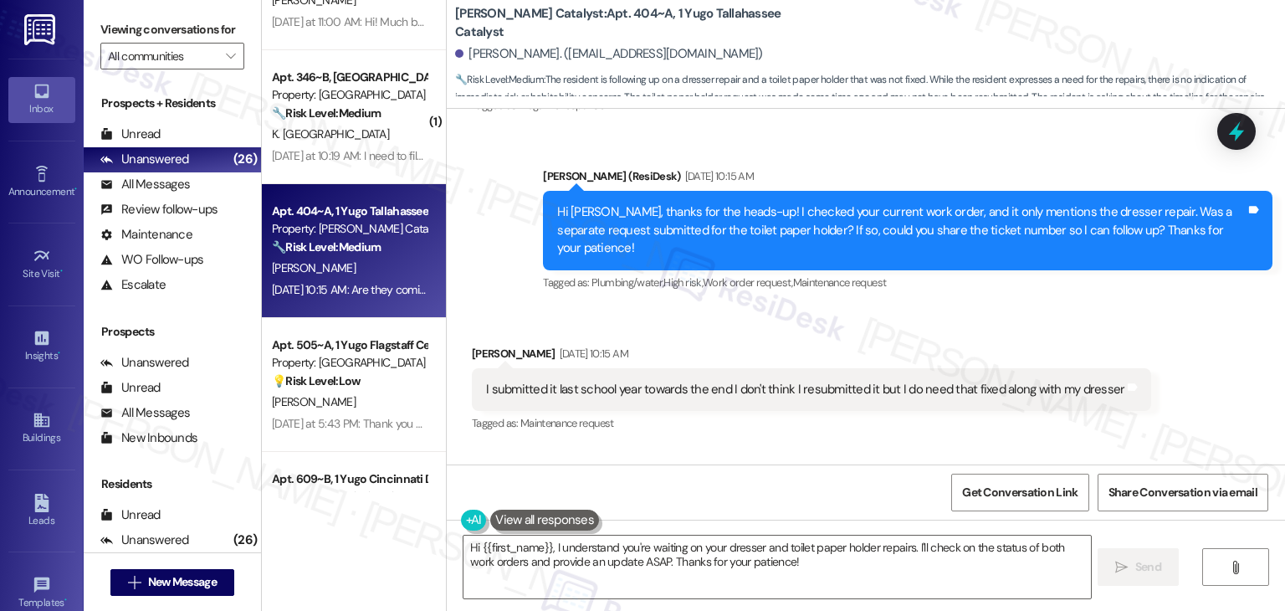
click at [817, 439] on div "Received via SMS Halle Colbert Aug 26, 2025 at 10:15 AM I submitted it last sch…" at bounding box center [866, 436] width 839 height 259
click at [817, 432] on div "Received via SMS Halle Colbert Aug 26, 2025 at 10:15 AM I submitted it last sch…" at bounding box center [866, 436] width 839 height 259
click at [647, 227] on div "Hi Halle, thanks for the heads-up! I checked your current work order, and it on…" at bounding box center [901, 230] width 689 height 54
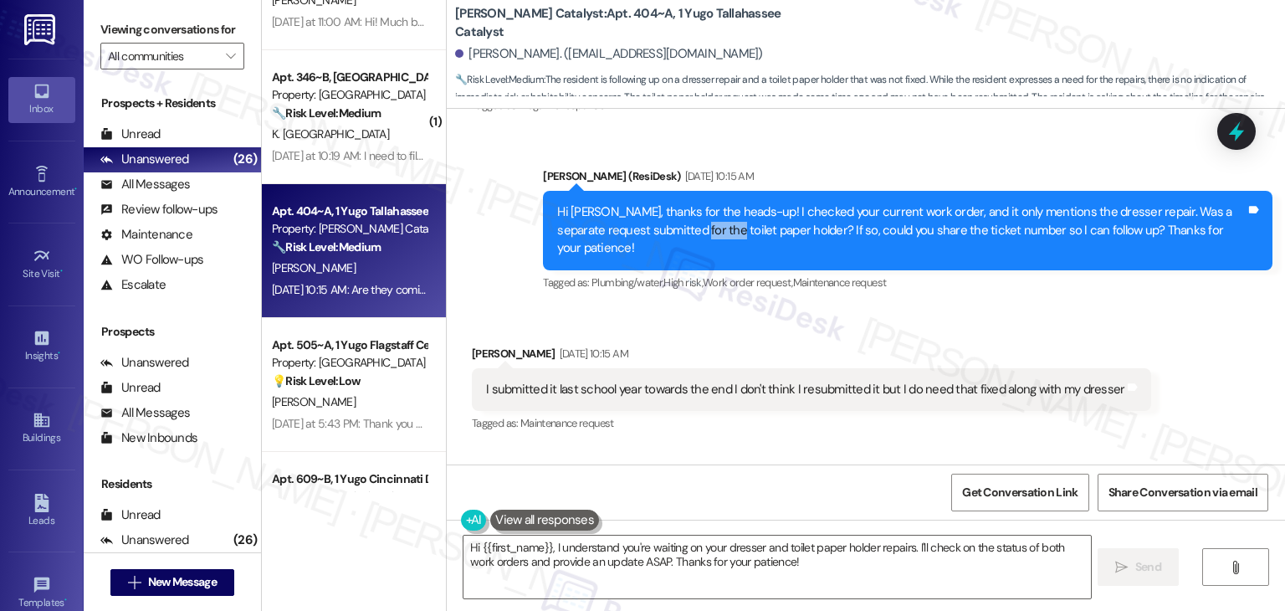
click at [647, 227] on div "Hi Halle, thanks for the heads-up! I checked your current work order, and it on…" at bounding box center [901, 230] width 689 height 54
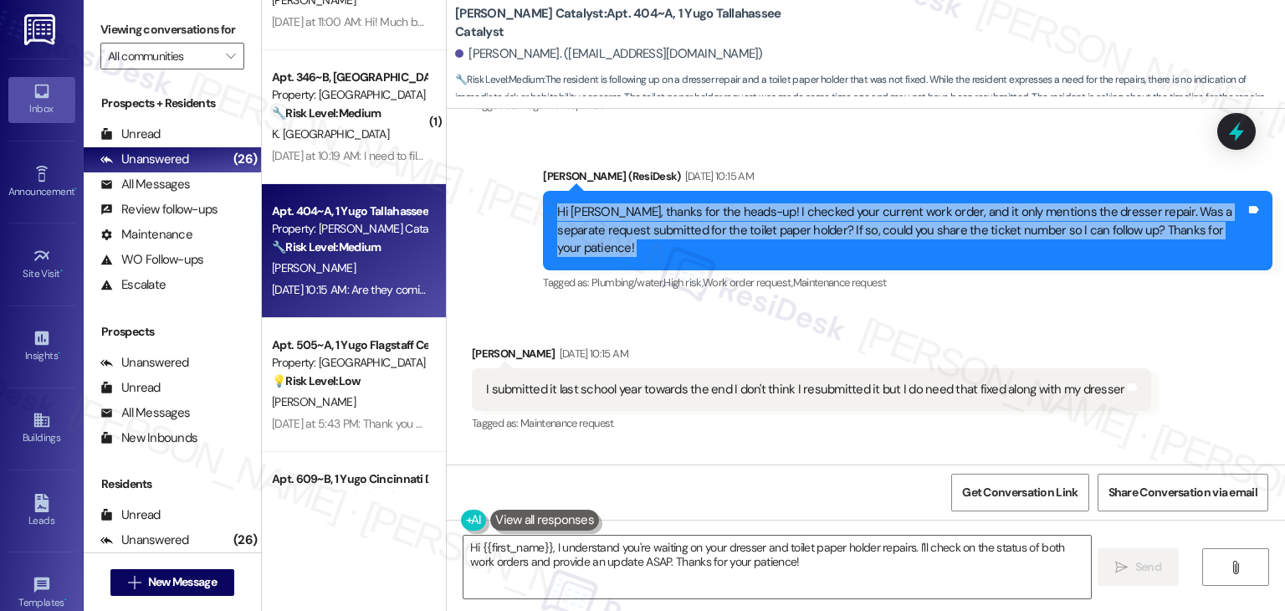
copy div "Hi Halle, thanks for the heads-up! I checked your current work order, and it on…"
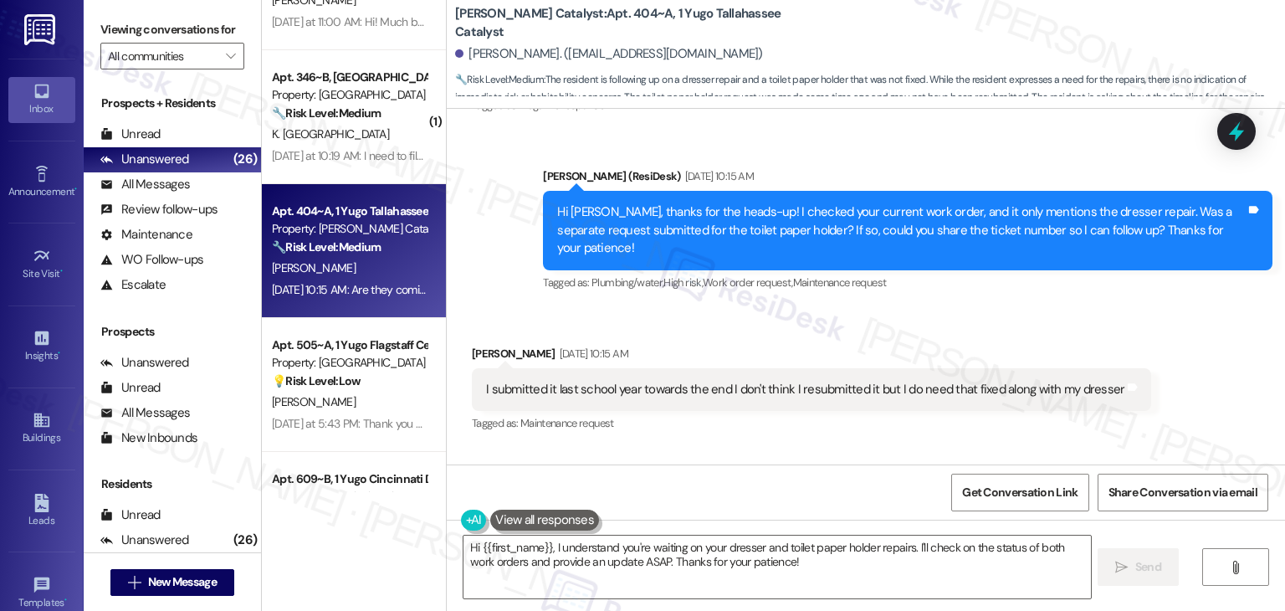
click at [587, 381] on div "I submitted it last school year towards the end I don't think I resubmitted it …" at bounding box center [805, 390] width 639 height 18
click at [1048, 309] on div "Received via SMS Halle Colbert Aug 26, 2025 at 10:15 AM I submitted it last sch…" at bounding box center [866, 436] width 839 height 259
click at [1021, 285] on div "Sent via SMS Sarah (ResiDesk) Aug 26, 2025 at 10:15 AM Hi Halle, thanks for the…" at bounding box center [908, 231] width 755 height 152
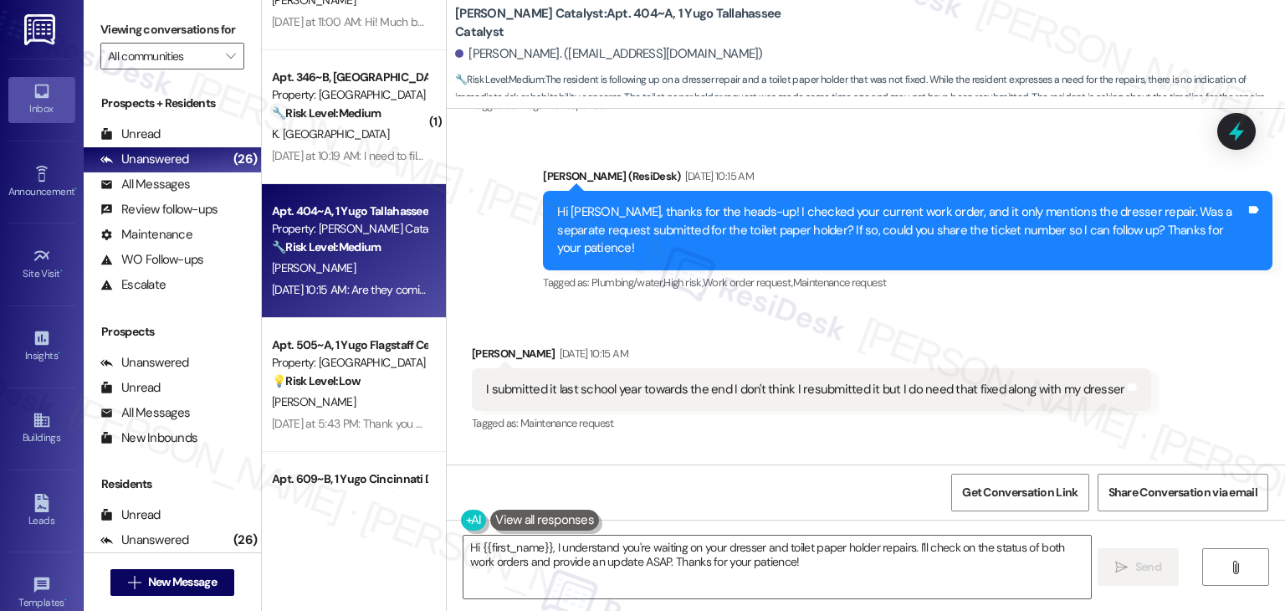
click at [1021, 285] on div "Sent via SMS Sarah (ResiDesk) Aug 26, 2025 at 10:15 AM Hi Halle, thanks for the…" at bounding box center [908, 231] width 755 height 152
click at [1021, 287] on div "Sent via SMS Sarah (ResiDesk) Aug 26, 2025 at 10:15 AM Hi Halle, thanks for the…" at bounding box center [908, 231] width 755 height 152
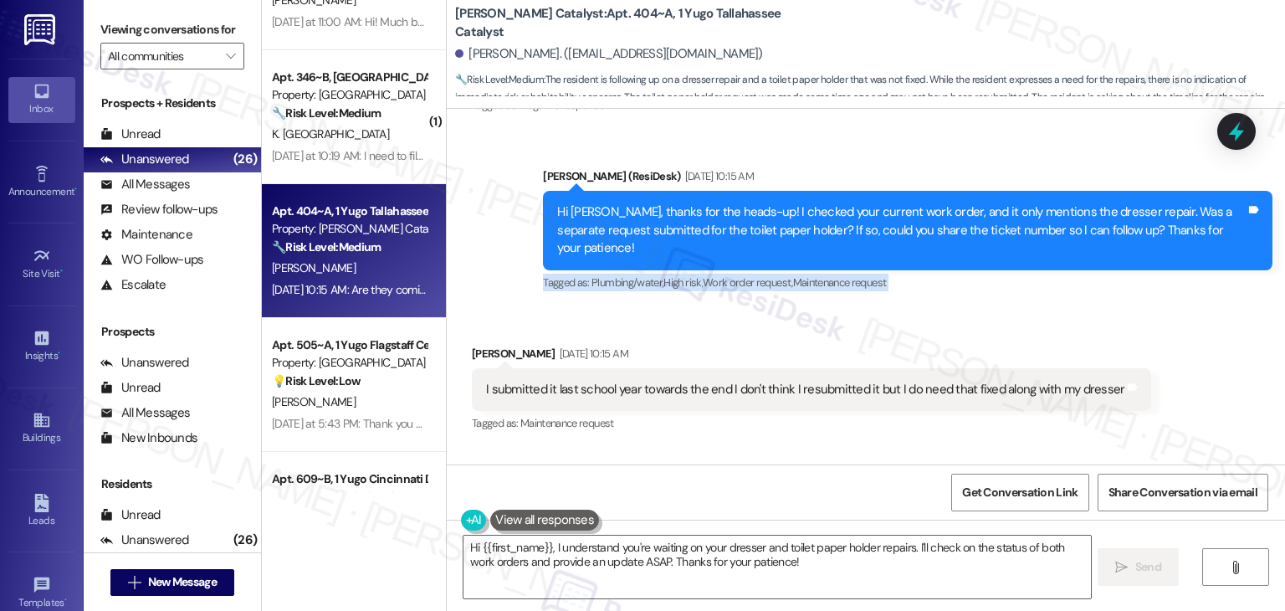
click at [1021, 287] on div "Sent via SMS Sarah (ResiDesk) Aug 26, 2025 at 10:15 AM Hi Halle, thanks for the…" at bounding box center [908, 231] width 755 height 152
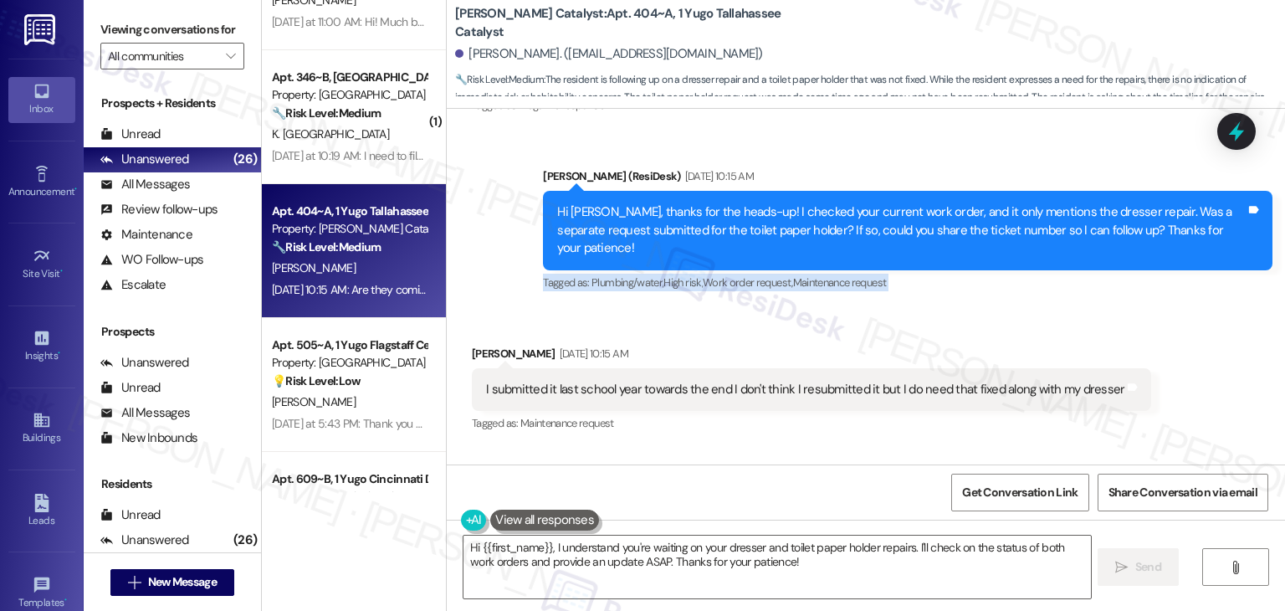
click at [1021, 287] on div "Sent via SMS Sarah (ResiDesk) Aug 26, 2025 at 10:15 AM Hi Halle, thanks for the…" at bounding box center [908, 231] width 755 height 152
click at [1021, 288] on div "Sent via SMS Sarah (ResiDesk) Aug 26, 2025 at 10:15 AM Hi Halle, thanks for the…" at bounding box center [908, 231] width 755 height 152
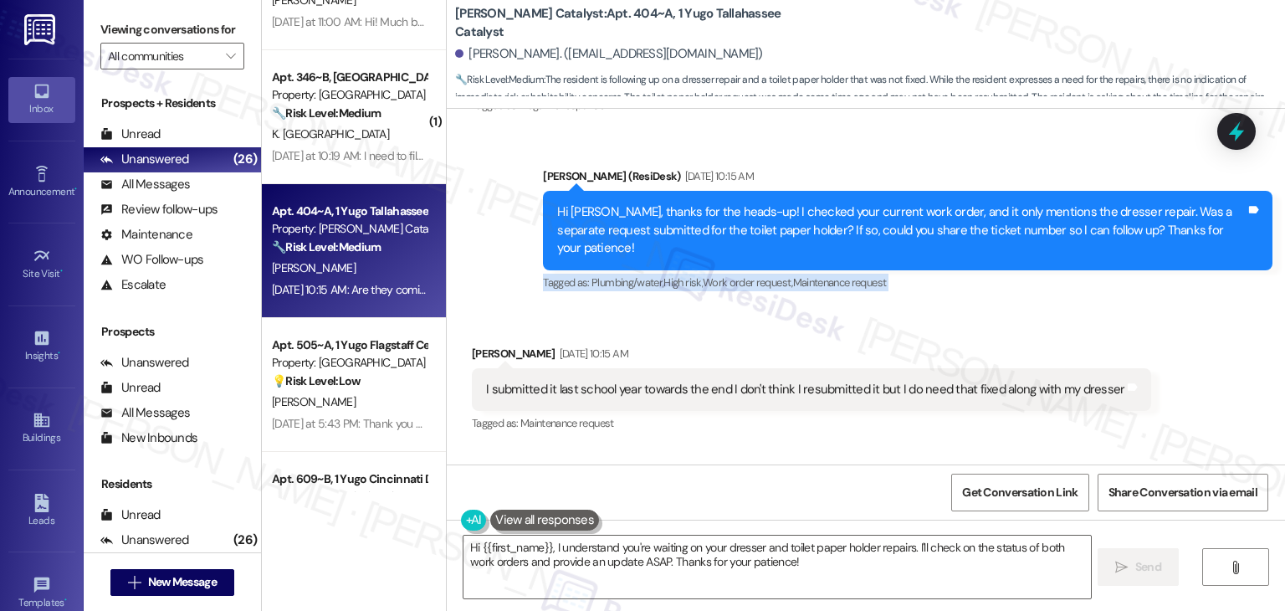
click at [1020, 289] on div "Announcement, sent via SMS Sarah (ResiDesk) Feb 17, 2025 at 3:32 PM Hi Halle, I…" at bounding box center [866, 287] width 839 height 356
click at [1020, 307] on div "Received via SMS Halle Colbert Aug 26, 2025 at 10:15 AM I submitted it last sch…" at bounding box center [866, 436] width 839 height 259
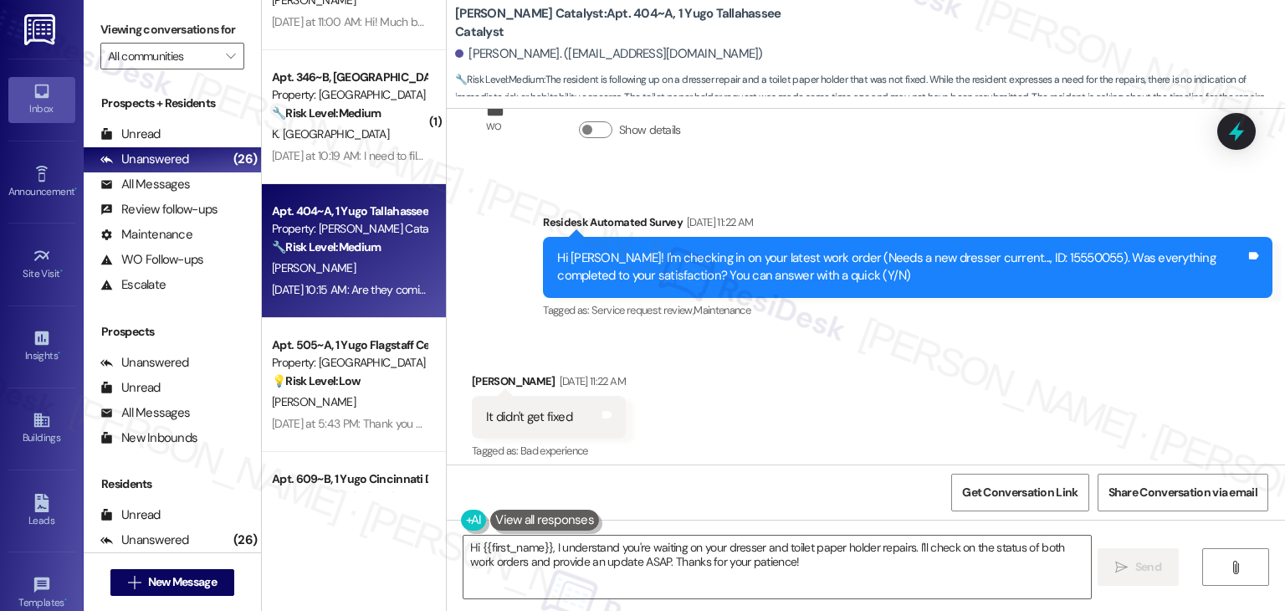
scroll to position [1473, 0]
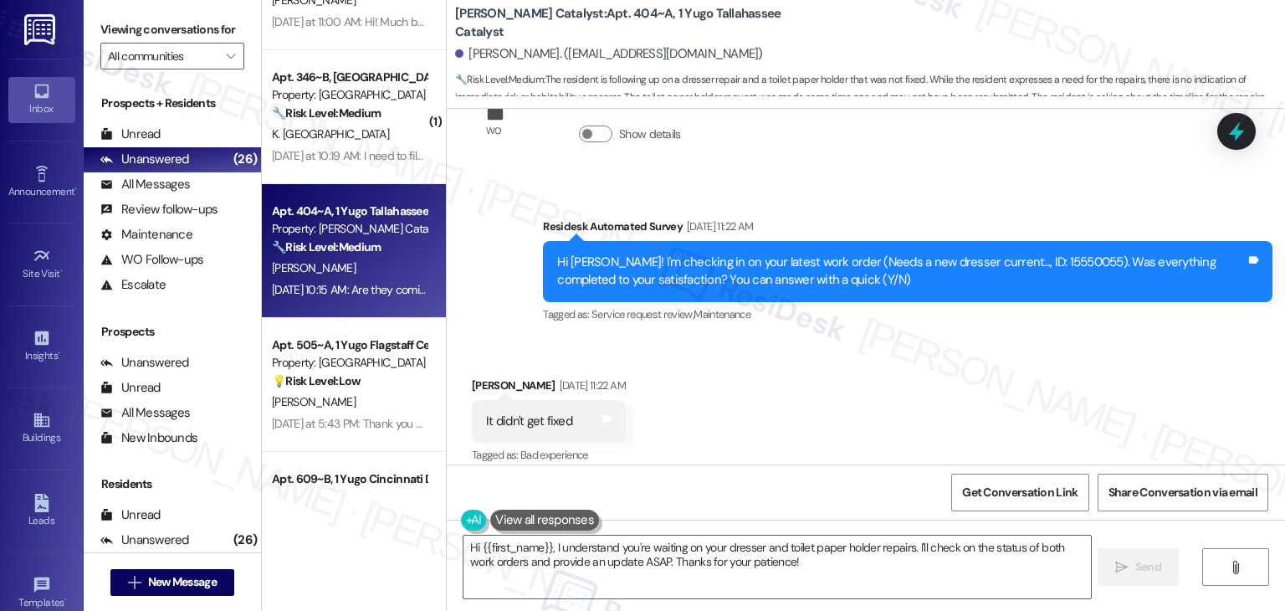
click at [949, 369] on div "Received via SMS Halle Colbert Aug 22, 2025 at 11:22 AM It didn't get fixed Tag…" at bounding box center [866, 527] width 839 height 377
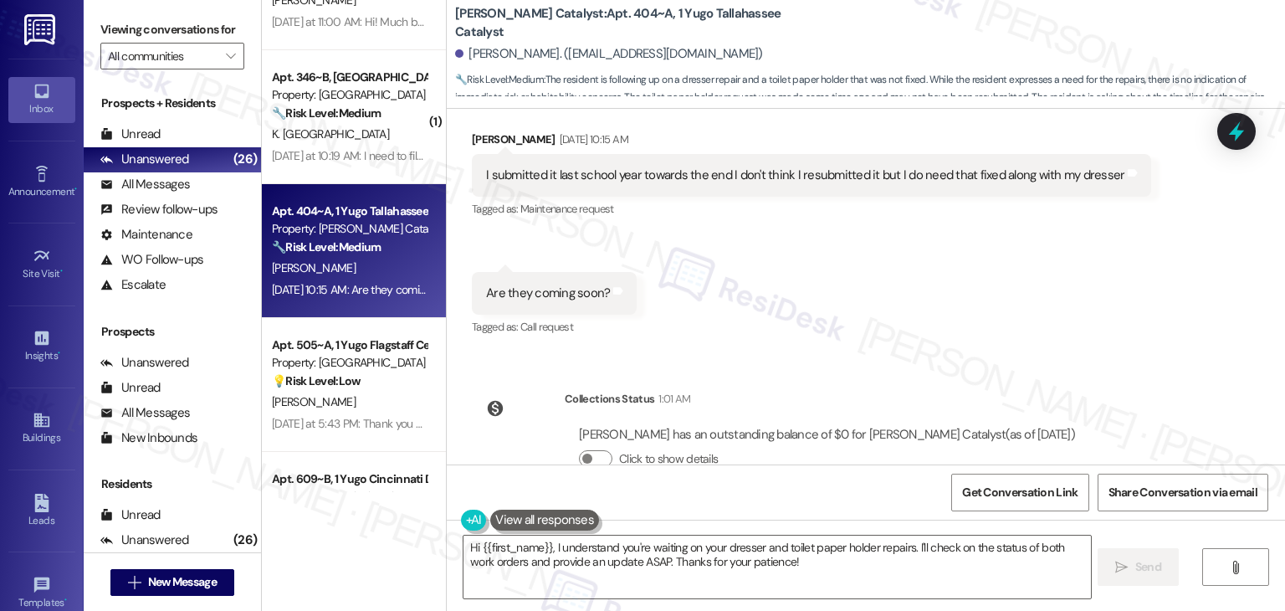
scroll to position [2297, 0]
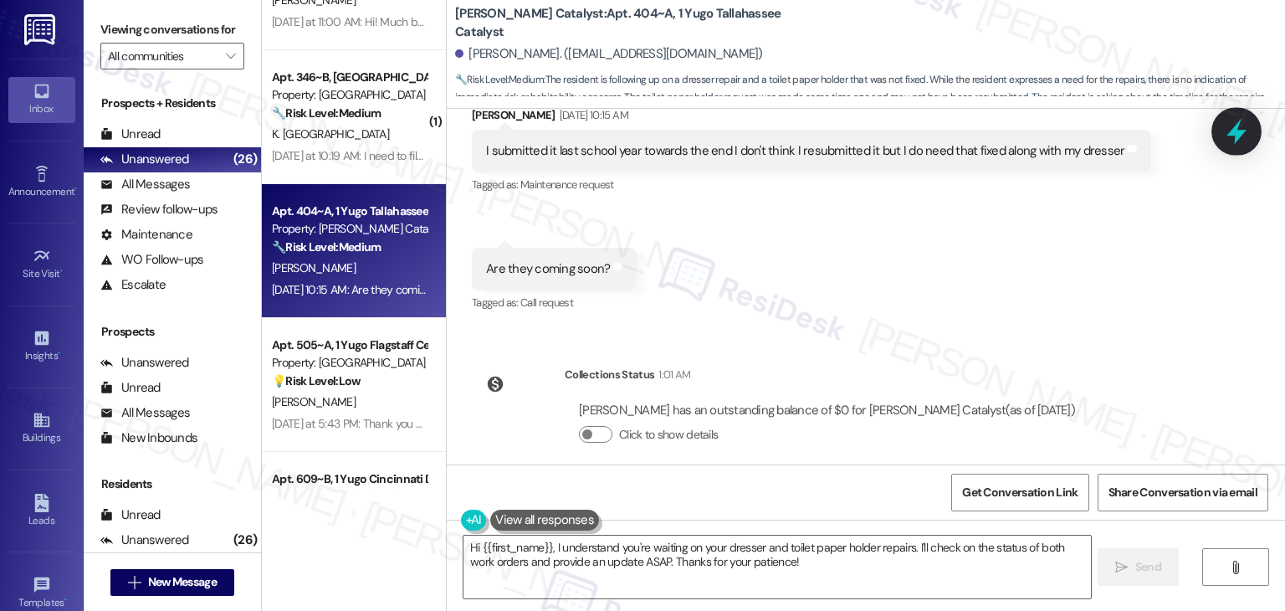
click at [1243, 127] on icon at bounding box center [1237, 131] width 28 height 28
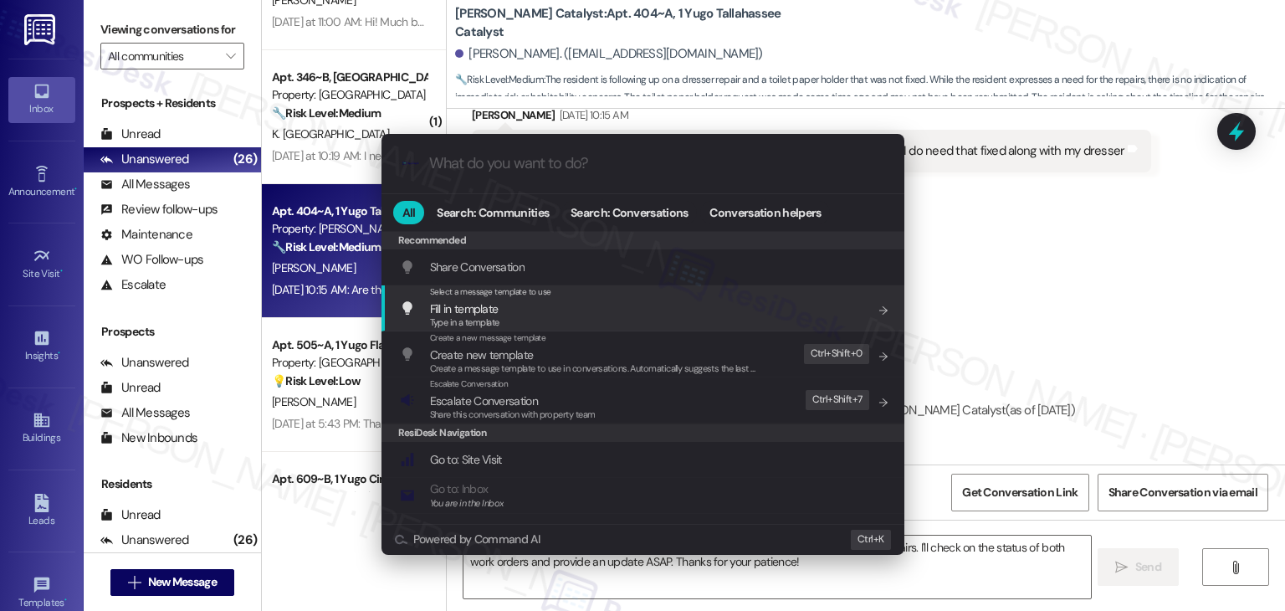
click at [1121, 282] on div ".cls-1{fill:#0a055f;}.cls-2{fill:#0cc4c4;} resideskLogoBlueOrange All Search: C…" at bounding box center [642, 305] width 1285 height 611
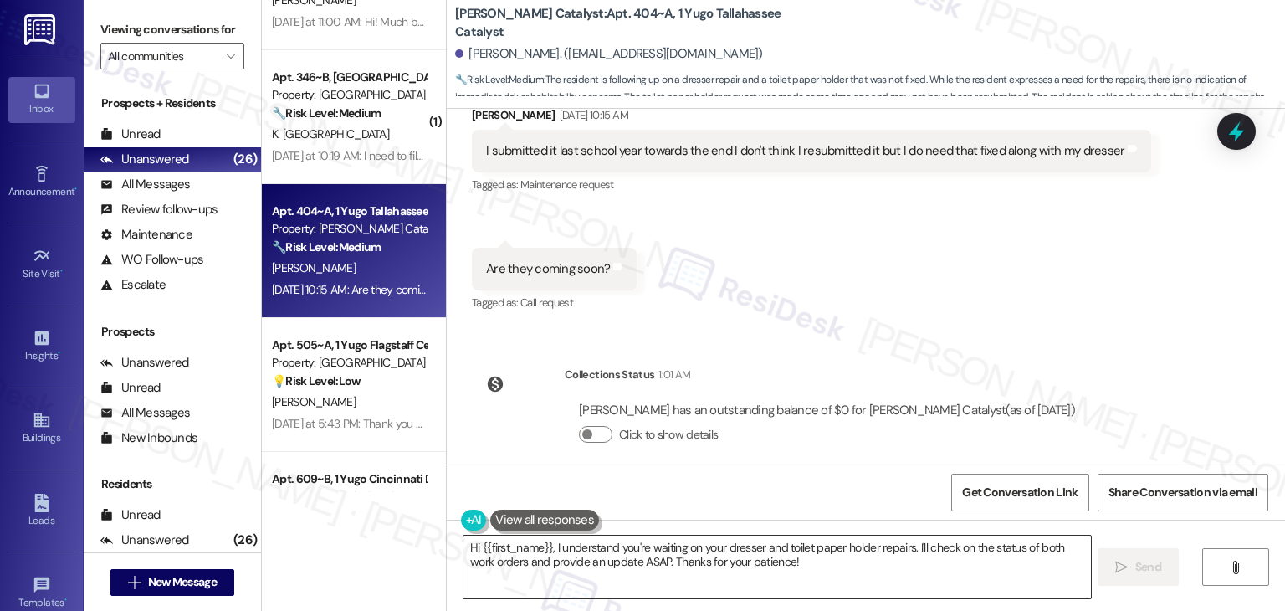
click at [706, 562] on textarea "Hi {{first_name}}, I understand you're waiting on your dresser and toilet paper…" at bounding box center [777, 567] width 627 height 63
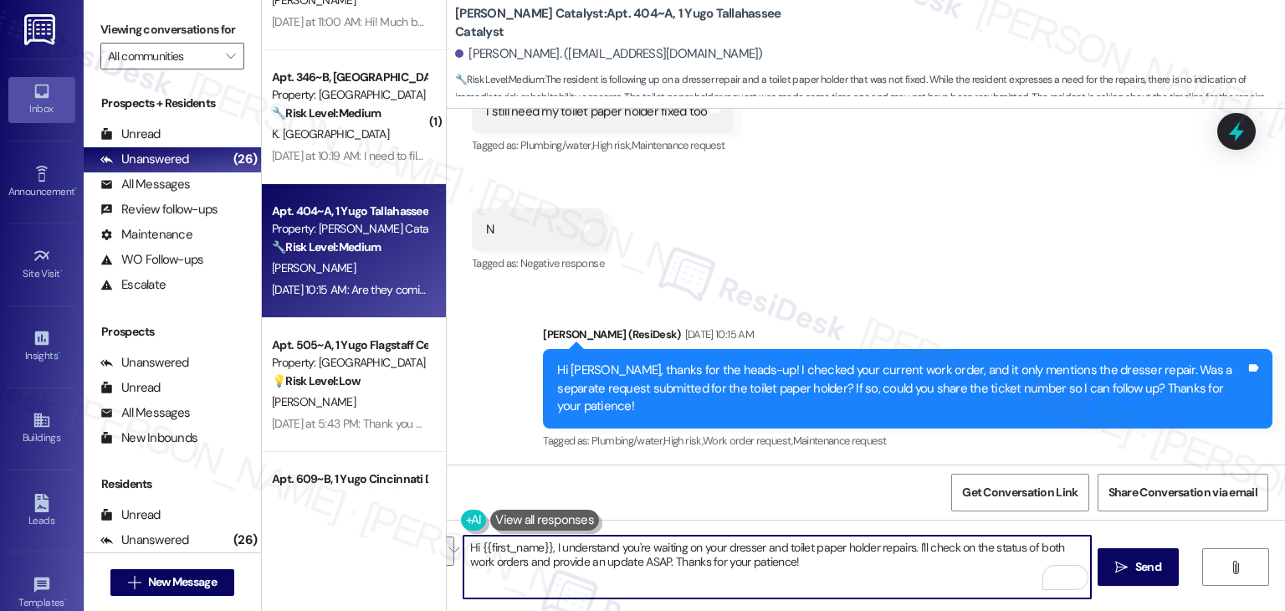
scroll to position [1879, 0]
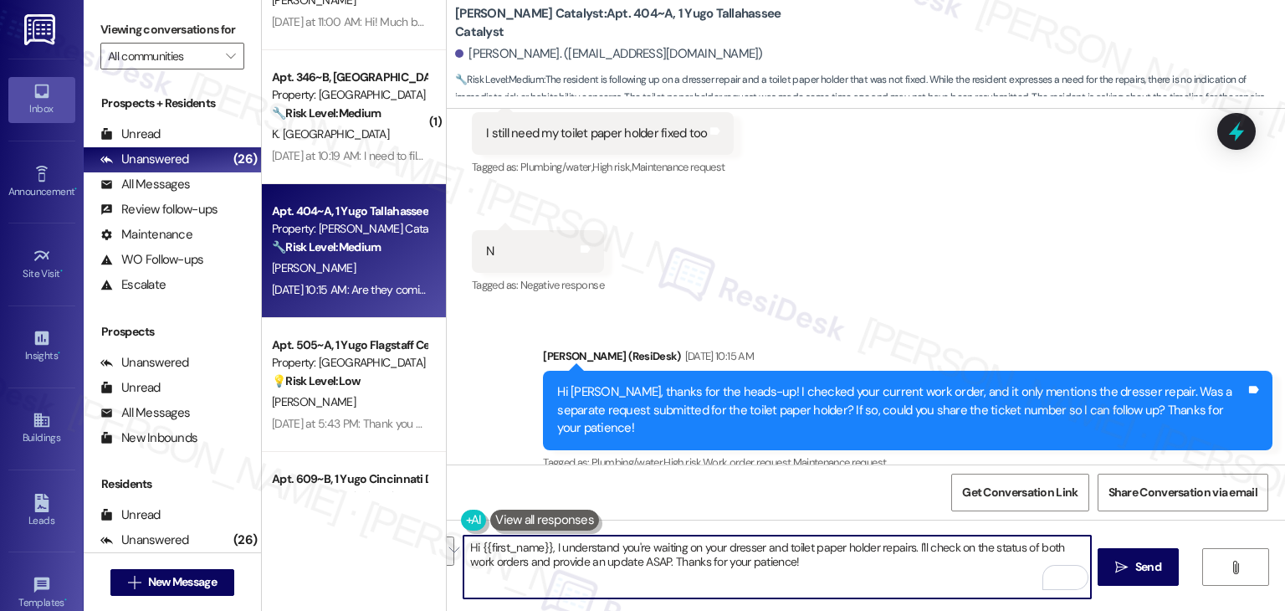
click at [1032, 299] on div "Received via SMS Halle Colbert Aug 22, 2025 at 11:22 AM It didn't get fixed Tag…" at bounding box center [866, 121] width 839 height 377
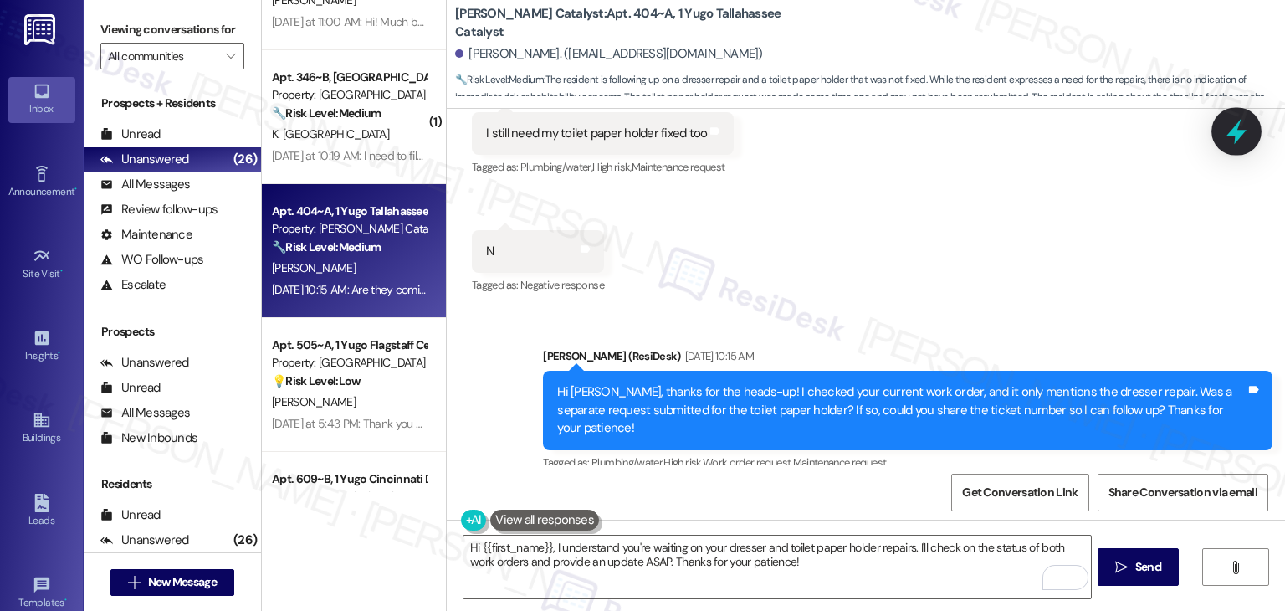
click at [1240, 131] on icon at bounding box center [1237, 132] width 20 height 26
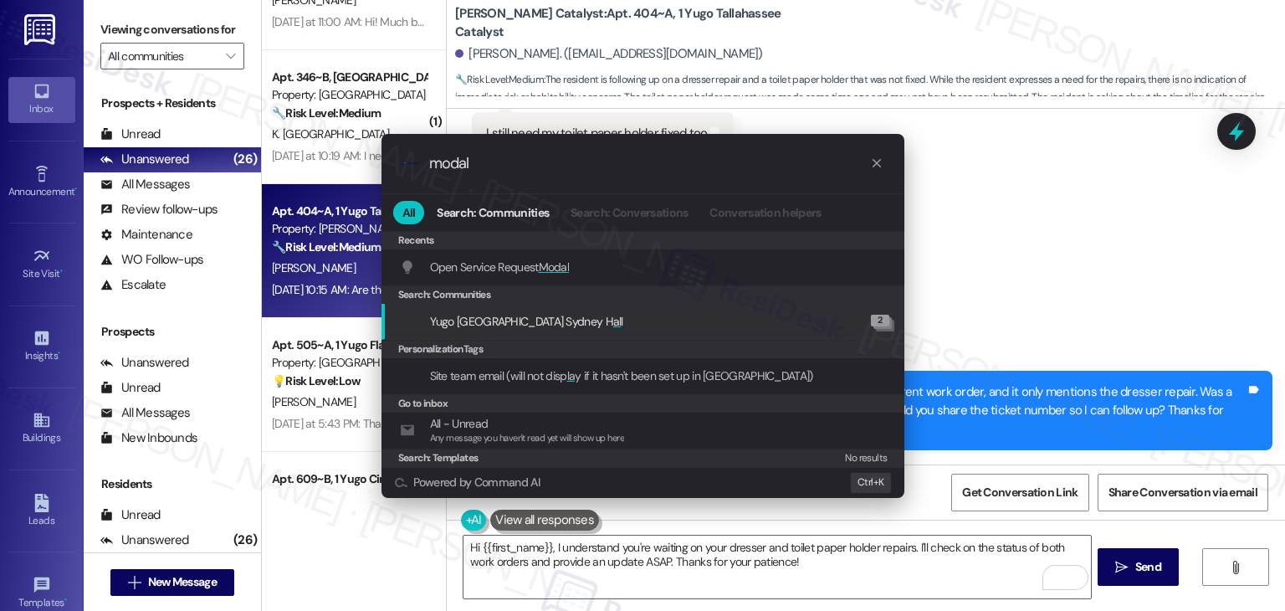
type input "modal"
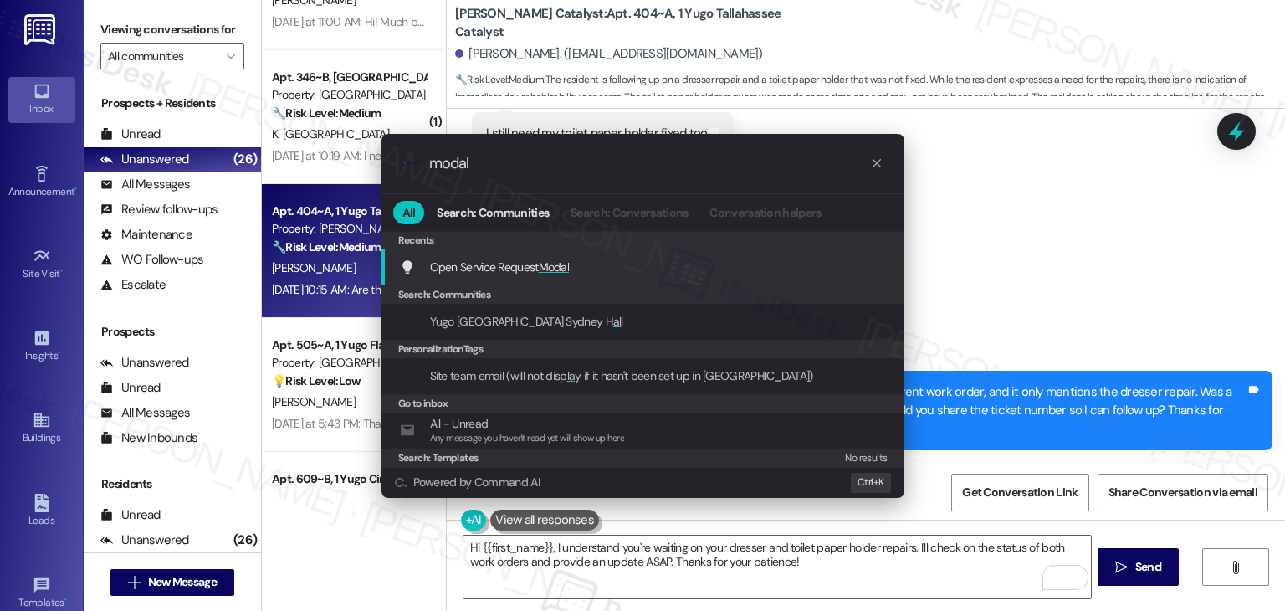
click at [562, 265] on span "Modal" at bounding box center [554, 266] width 31 height 15
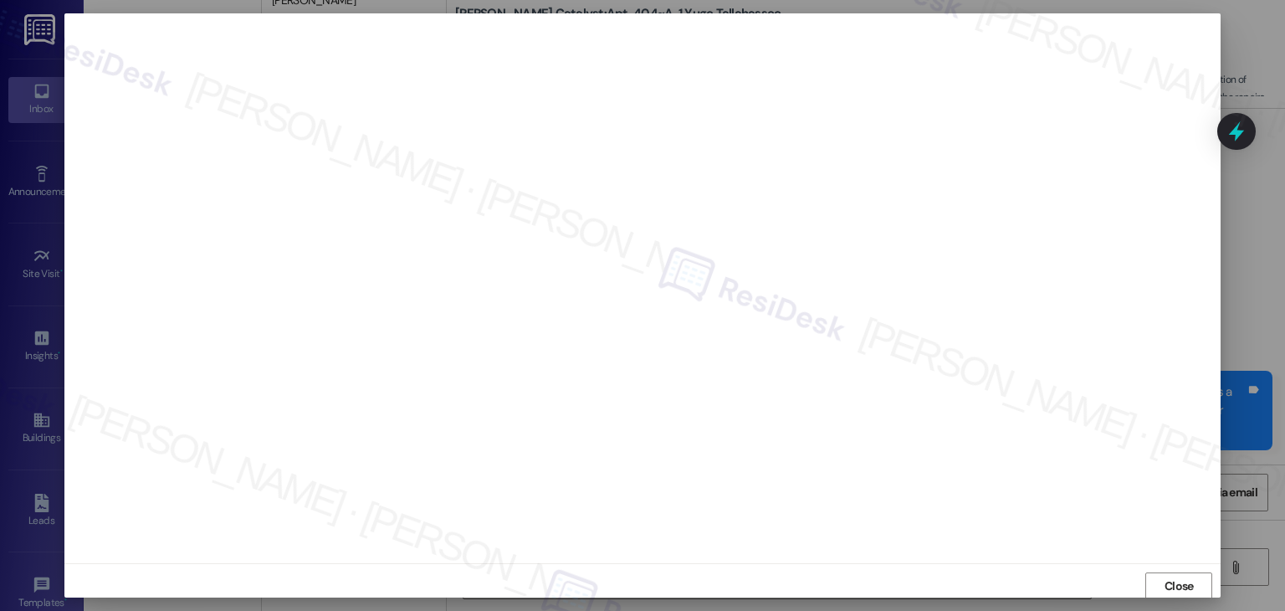
scroll to position [1, 0]
click at [1167, 580] on span "Close" at bounding box center [1179, 586] width 29 height 18
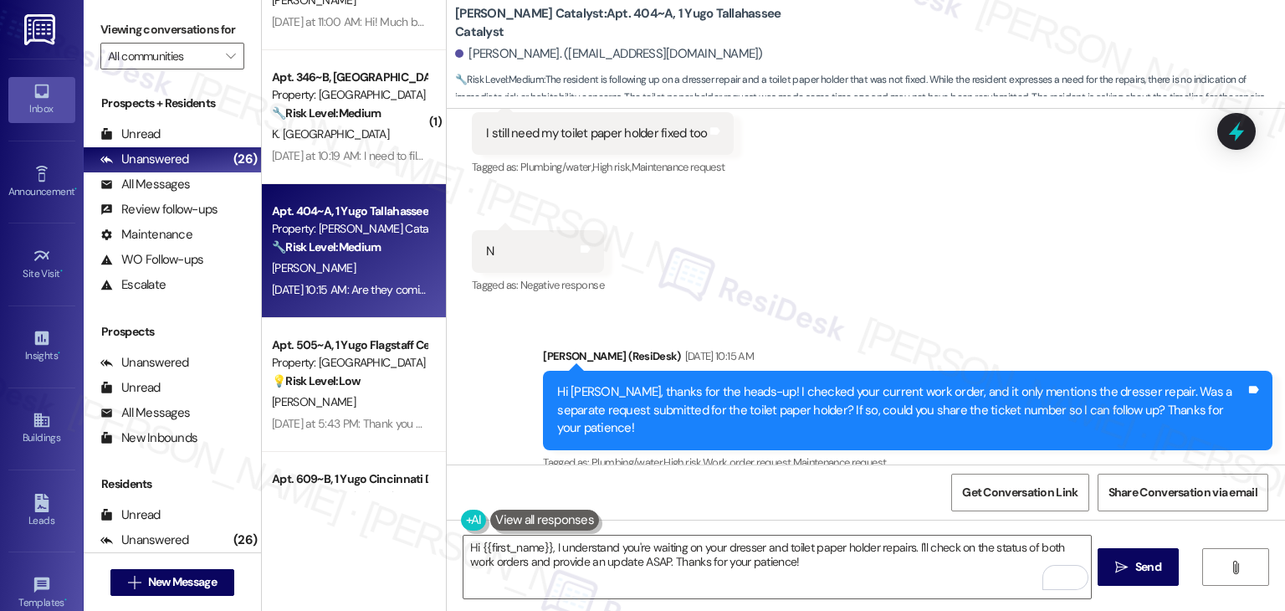
scroll to position [2297, 0]
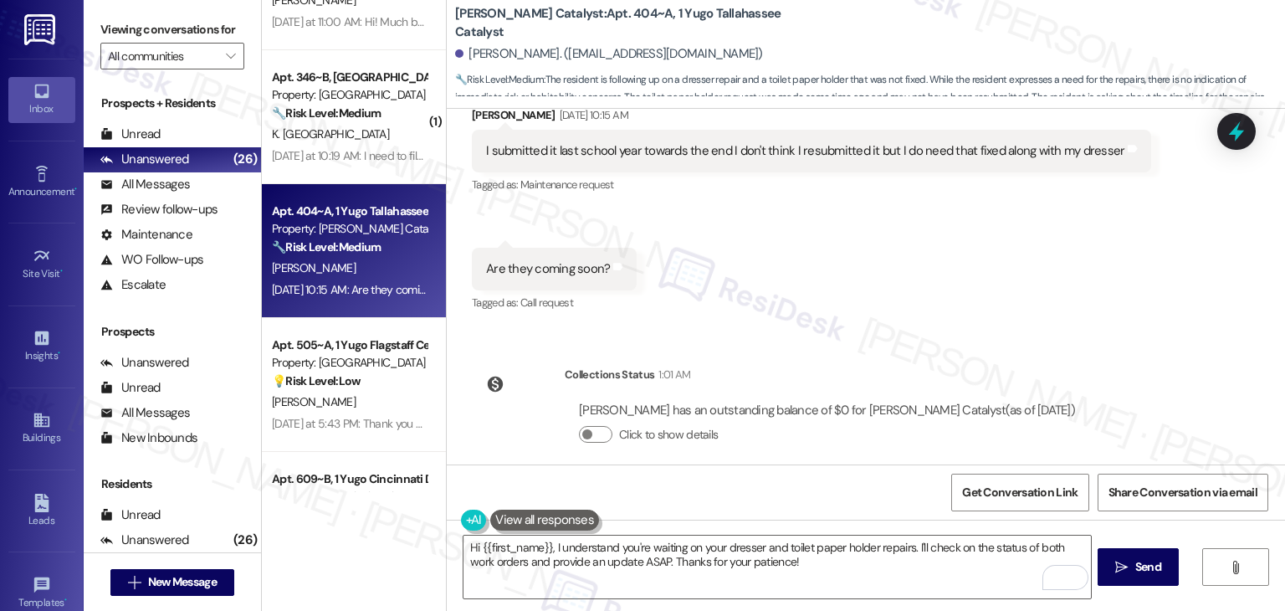
click at [1069, 295] on div "Received via SMS Halle Colbert Aug 26, 2025 at 10:15 AM I submitted it last sch…" at bounding box center [866, 198] width 839 height 259
click at [695, 553] on textarea "Hi {{first_name}}, I understand you're waiting on your dresser and toilet paper…" at bounding box center [777, 567] width 627 height 63
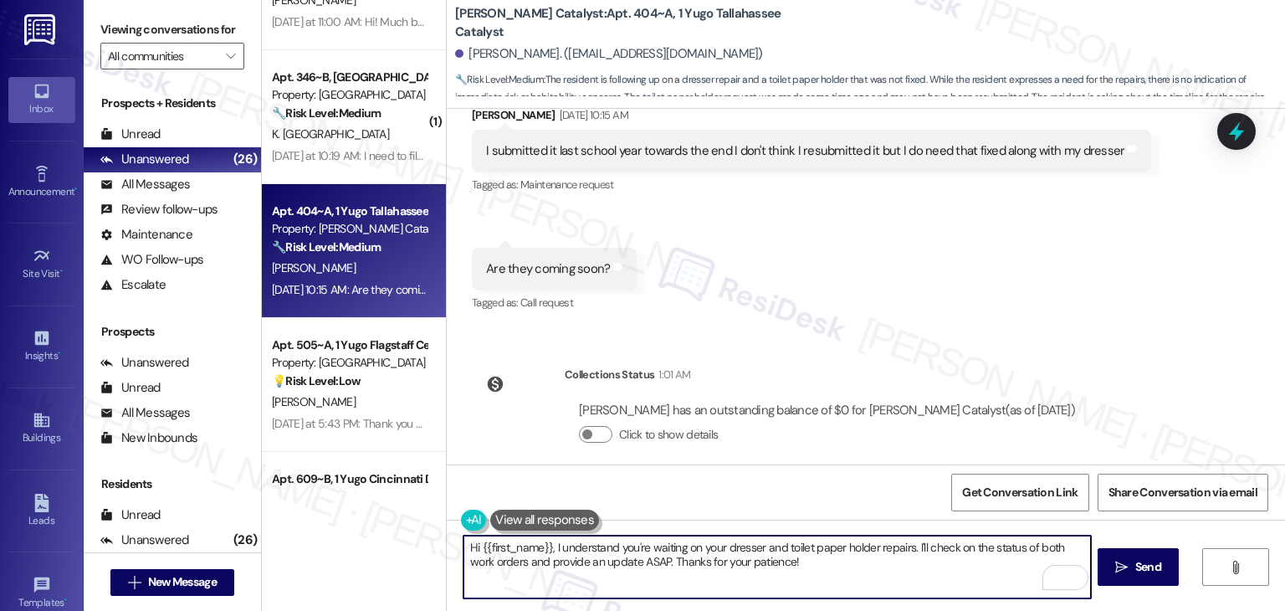
click at [695, 553] on textarea "Hi {{first_name}}, I understand you're waiting on your dresser and toilet paper…" at bounding box center [777, 567] width 627 height 63
paste textarea "Thanks for clarifying, Halle! Since the request for the toilet paper holder was…"
type textarea "Thanks for clarifying, Halle! Since the request for the toilet paper holder was…"
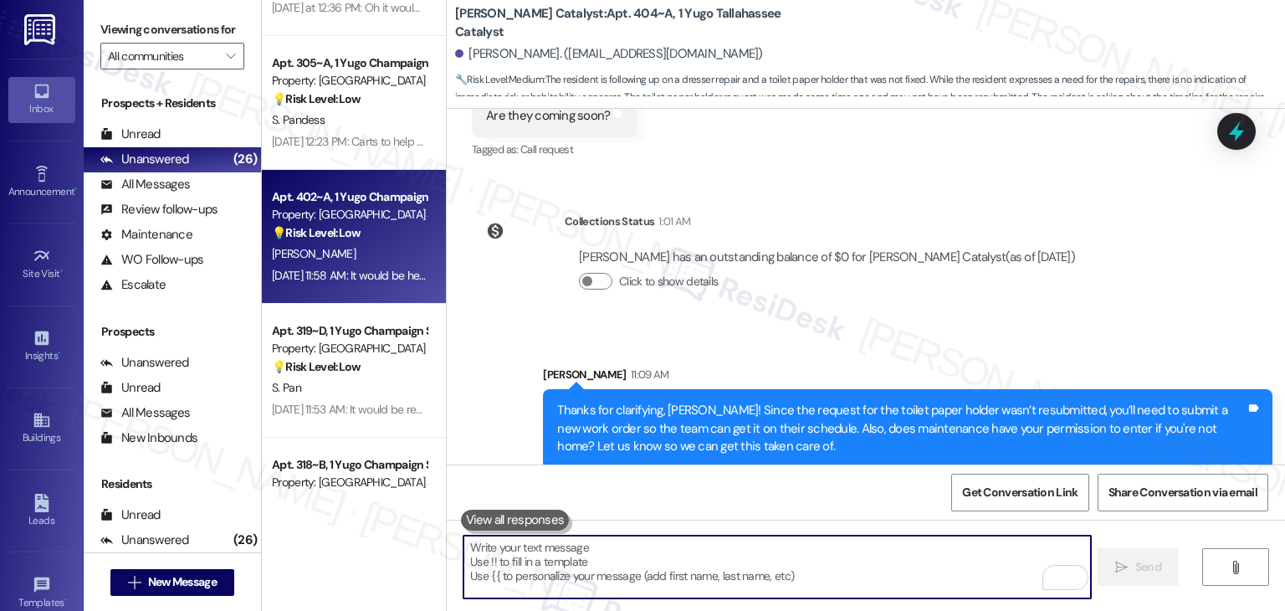
scroll to position [1172, 0]
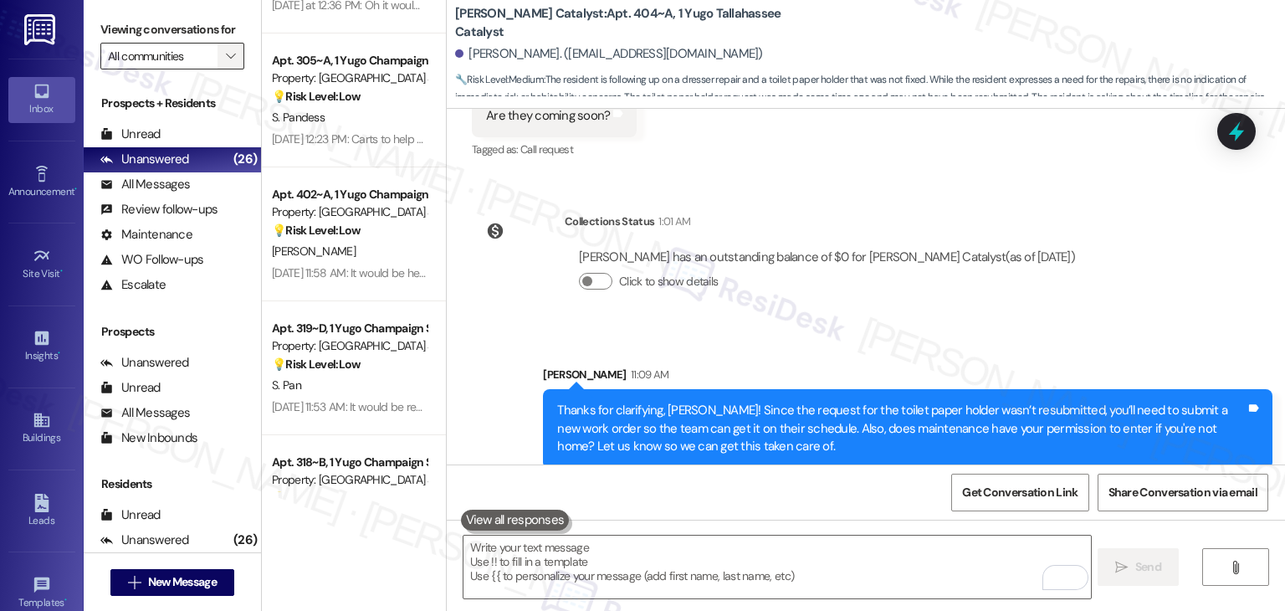
click at [226, 51] on icon "" at bounding box center [230, 55] width 9 height 13
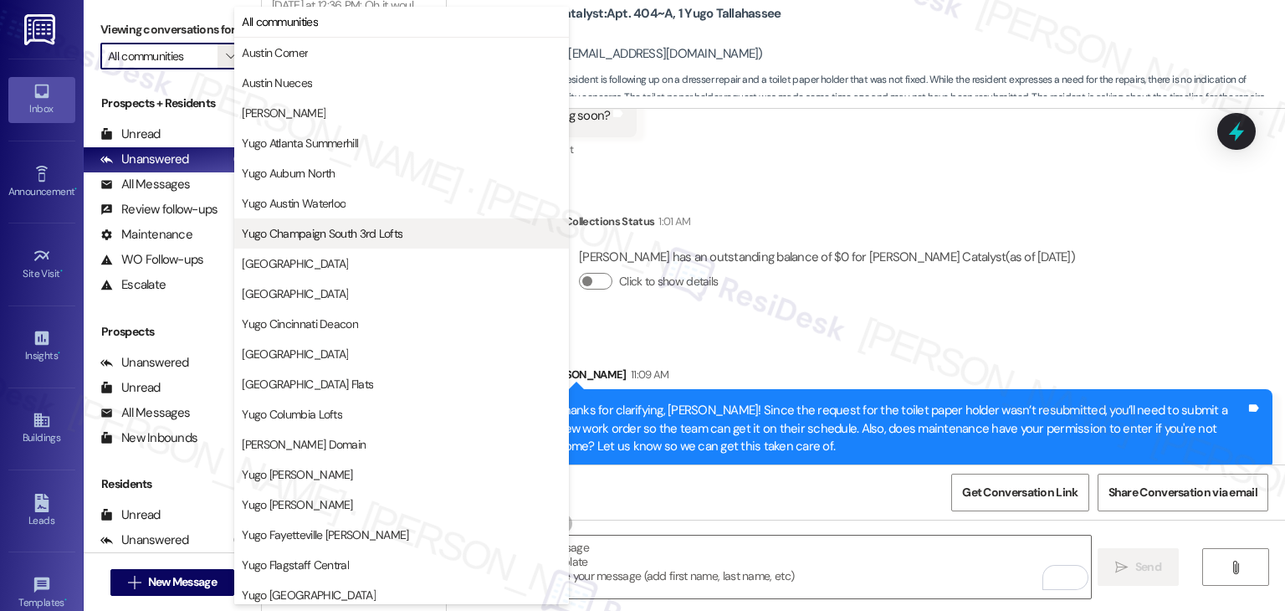
click at [253, 233] on span "Yugo Champaign South 3rd Lofts" at bounding box center [322, 233] width 161 height 17
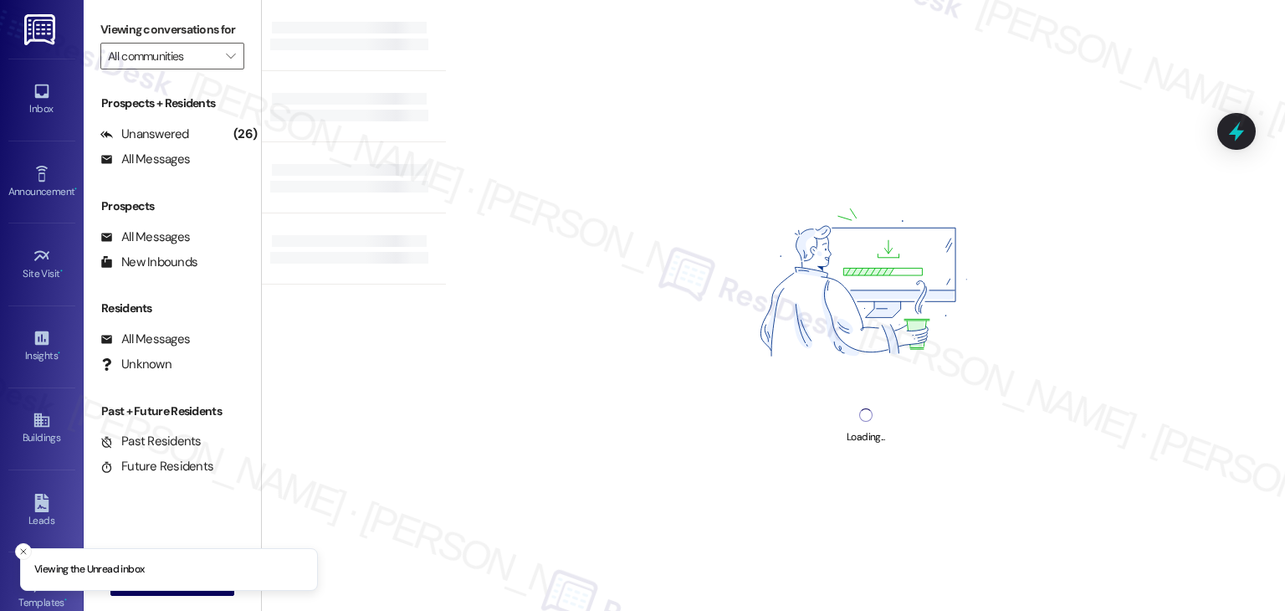
type input "Yugo Champaign South 3rd Lofts"
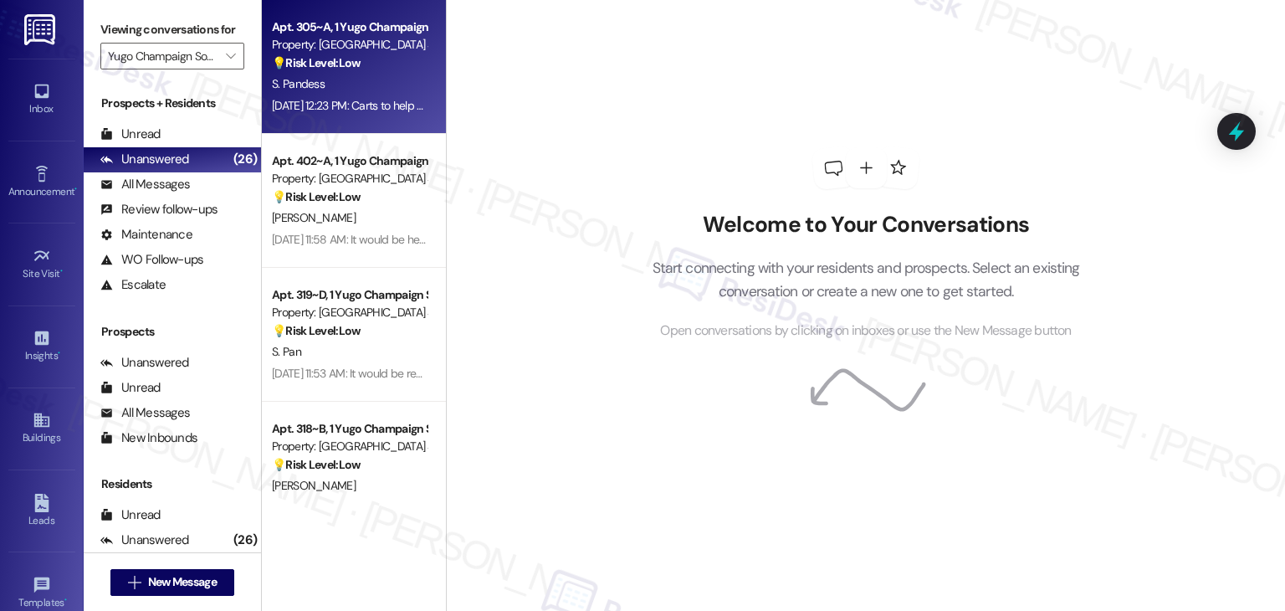
click at [355, 91] on div "S. Pandess" at bounding box center [349, 84] width 158 height 21
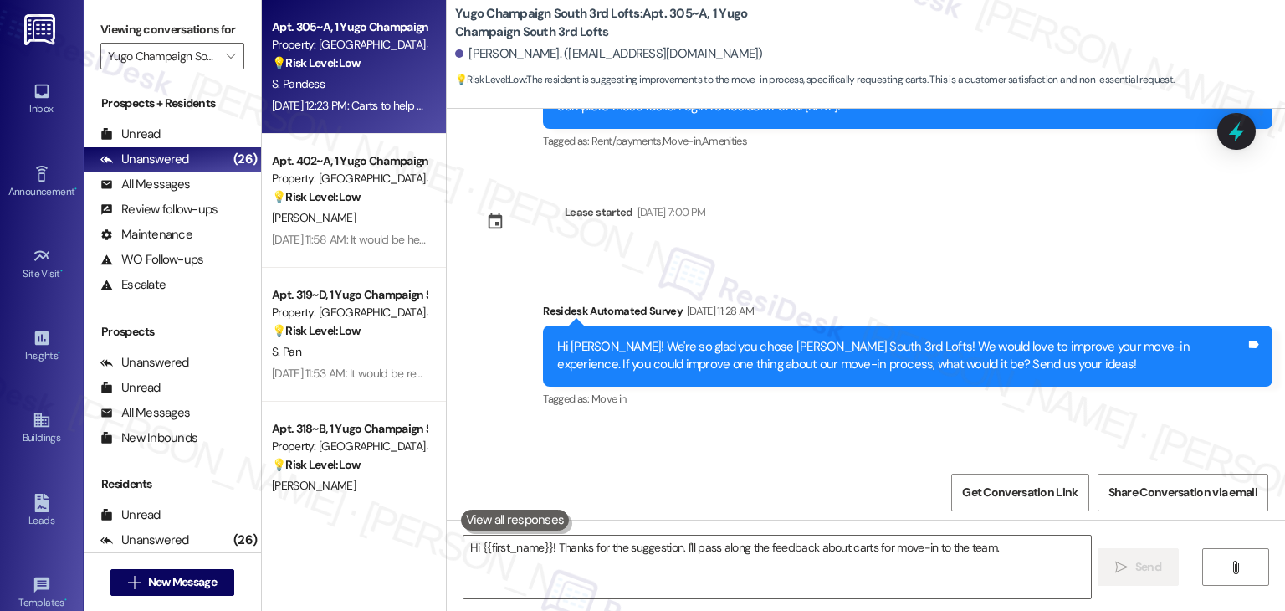
scroll to position [505, 0]
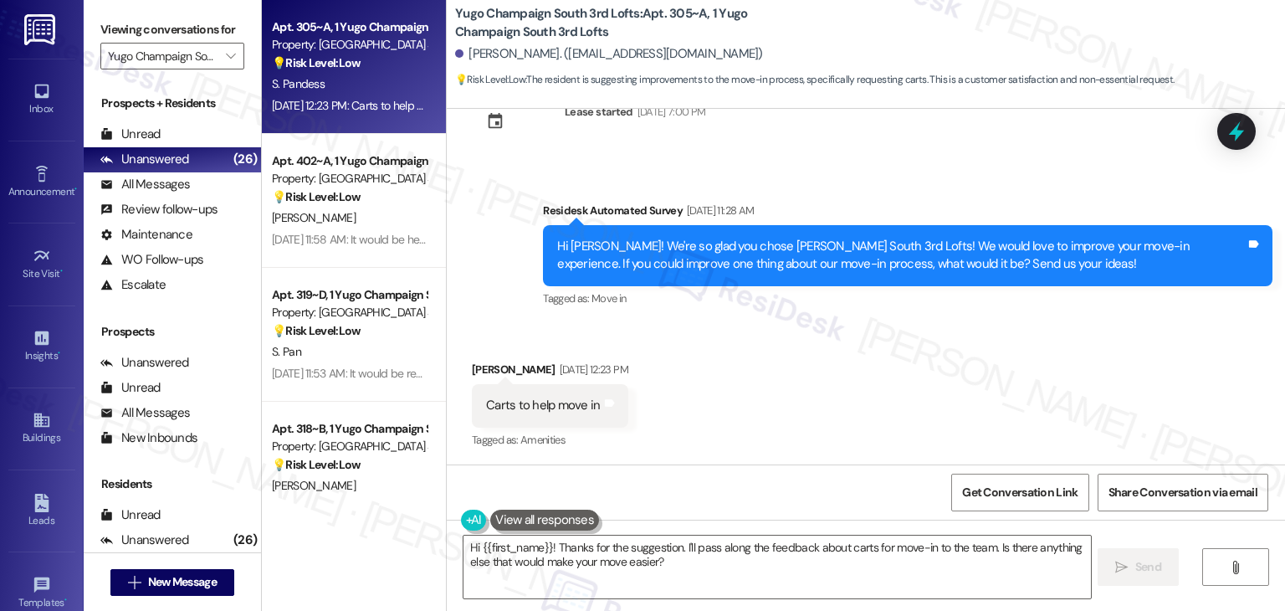
click at [765, 264] on div "Hi Sara! We're so glad you chose Yugo Champaign South 3rd Lofts! We would love …" at bounding box center [901, 256] width 689 height 36
click at [765, 265] on div "Hi Sara! We're so glad you chose Yugo Champaign South 3rd Lofts! We would love …" at bounding box center [901, 256] width 689 height 36
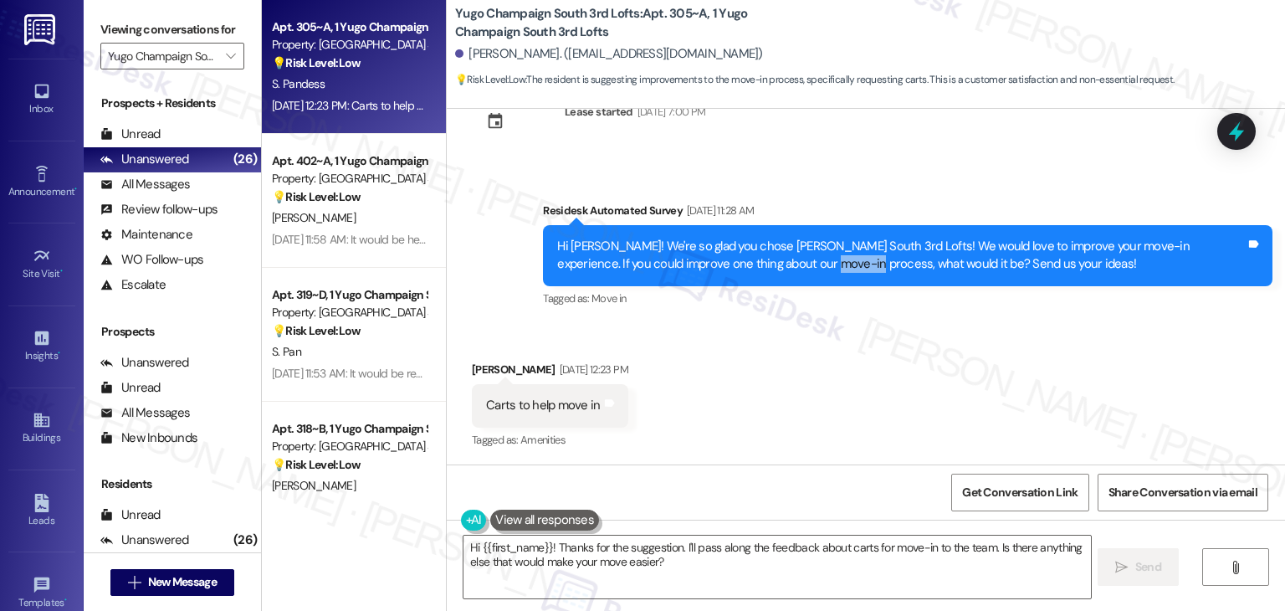
click at [765, 265] on div "Hi Sara! We're so glad you chose Yugo Champaign South 3rd Lofts! We would love …" at bounding box center [901, 256] width 689 height 36
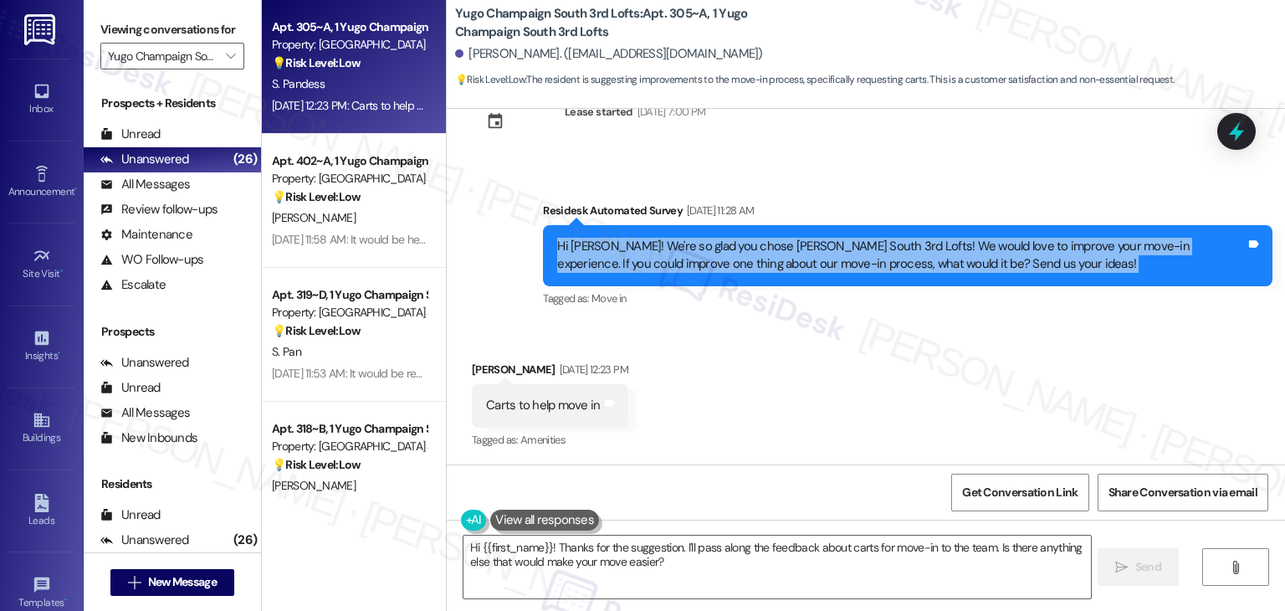
click at [722, 348] on div "Received via SMS Sara Pandess Aug 25, 2025 at 12:23 PM Carts to help move in Ta…" at bounding box center [866, 393] width 839 height 141
click at [726, 265] on div "Hi Sara! We're so glad you chose Yugo Champaign South 3rd Lofts! We would love …" at bounding box center [901, 256] width 689 height 36
copy div "Hi Sara! We're so glad you chose Yugo Champaign South 3rd Lofts! We would love …"
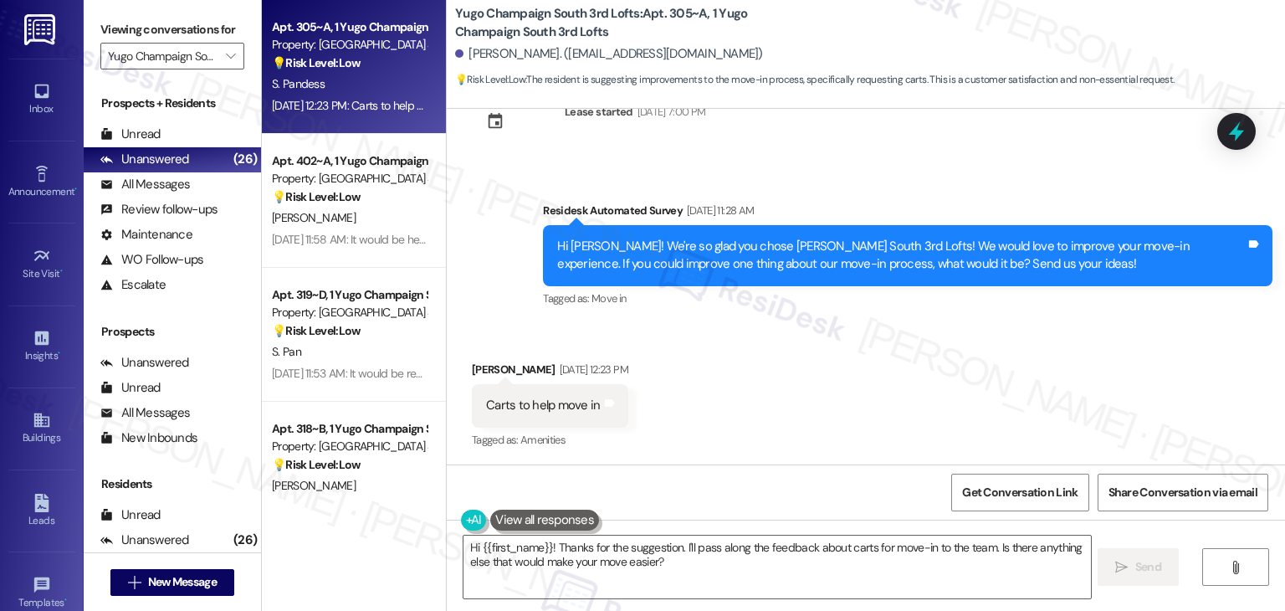
click at [539, 409] on div "Carts to help move in" at bounding box center [543, 406] width 114 height 18
copy div "Carts to help move in Tags and notes"
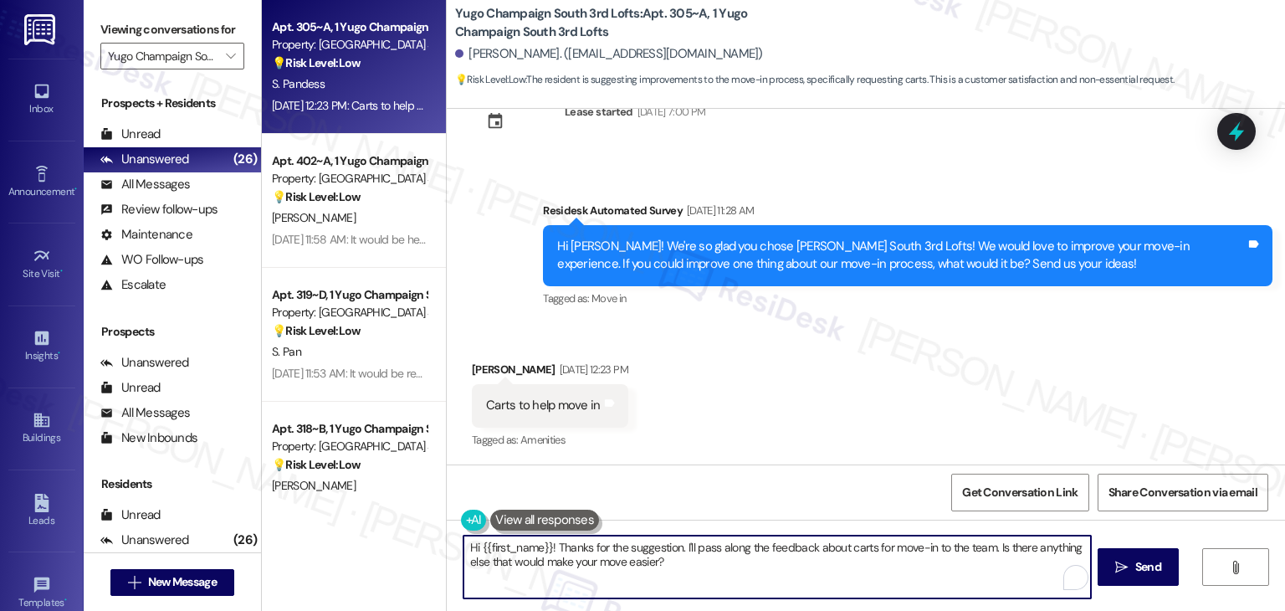
drag, startPoint x: 675, startPoint y: 551, endPoint x: 450, endPoint y: 539, distance: 225.4
click at [454, 539] on div "Hi {{first_name}}! Thanks for the suggestion. I'll pass along the feedback abou…" at bounding box center [768, 567] width 628 height 64
click at [938, 563] on textarea "Hi {{first_name}}! Thanks for the suggestion. I'll pass along the feedback abou…" at bounding box center [777, 567] width 627 height 63
drag, startPoint x: 985, startPoint y: 550, endPoint x: 676, endPoint y: 546, distance: 308.8
click at [676, 546] on textarea "Hi {{first_name}}! Thanks for the suggestion. I'll pass along the feedback abou…" at bounding box center [777, 567] width 627 height 63
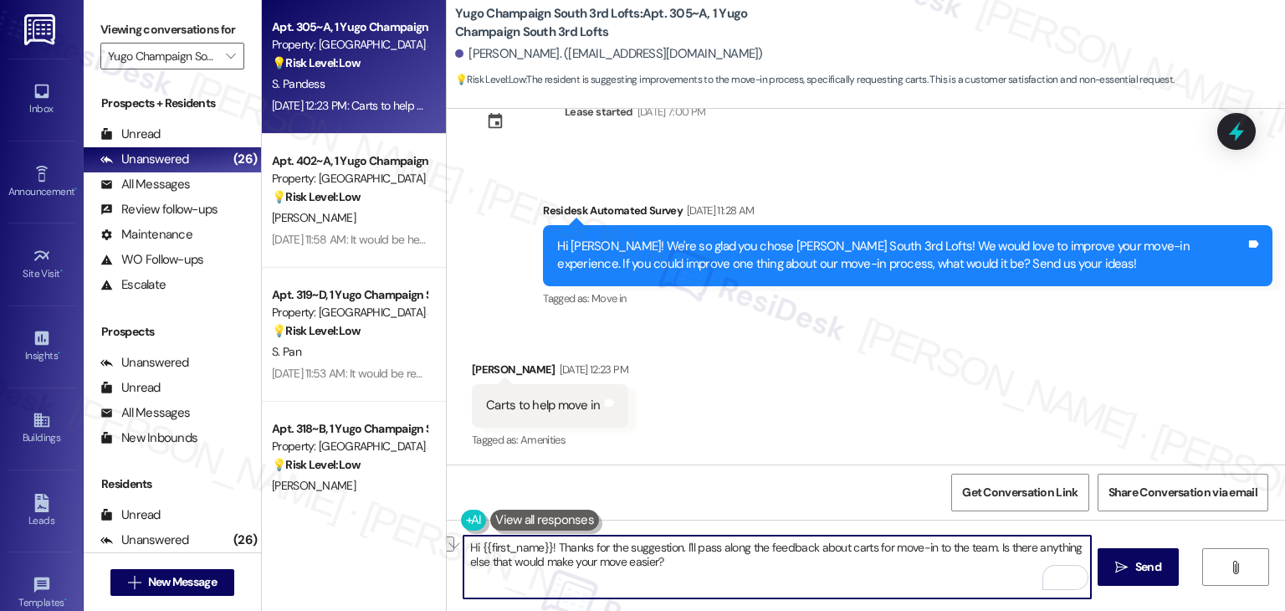
click at [638, 552] on textarea "Hi {{first_name}}! Thanks for the suggestion. I'll pass along the feedback abou…" at bounding box center [777, 567] width 627 height 63
paste textarea "We appreciate you sharing your thoughts!"
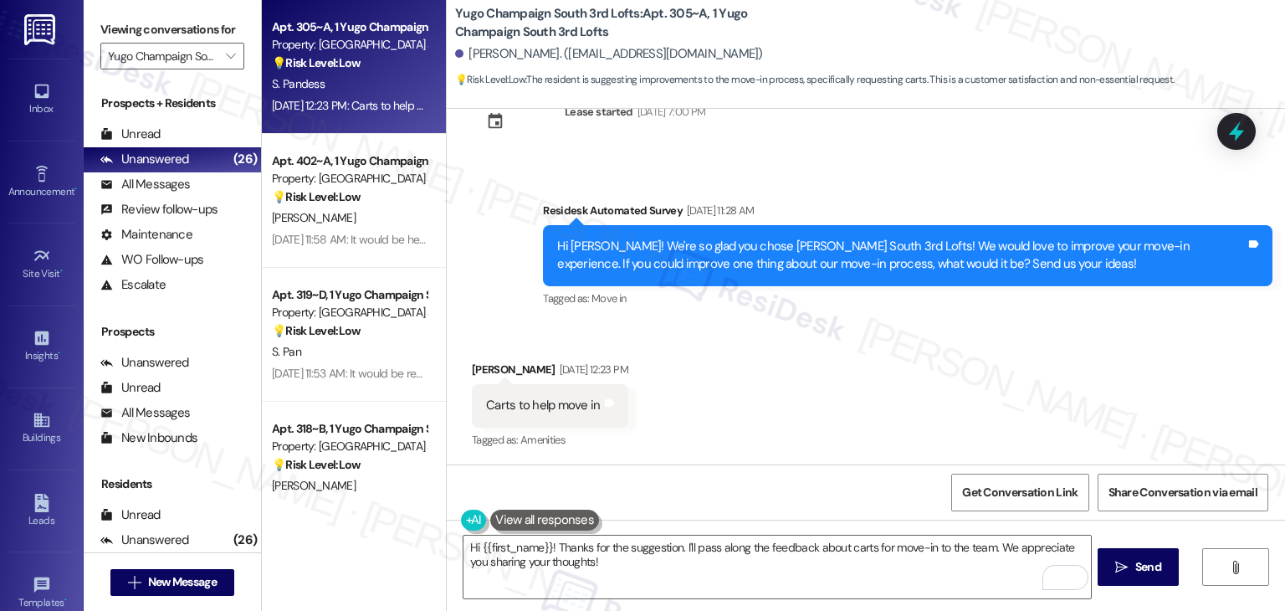
click at [742, 495] on div "Get Conversation Link Share Conversation via email" at bounding box center [866, 491] width 839 height 55
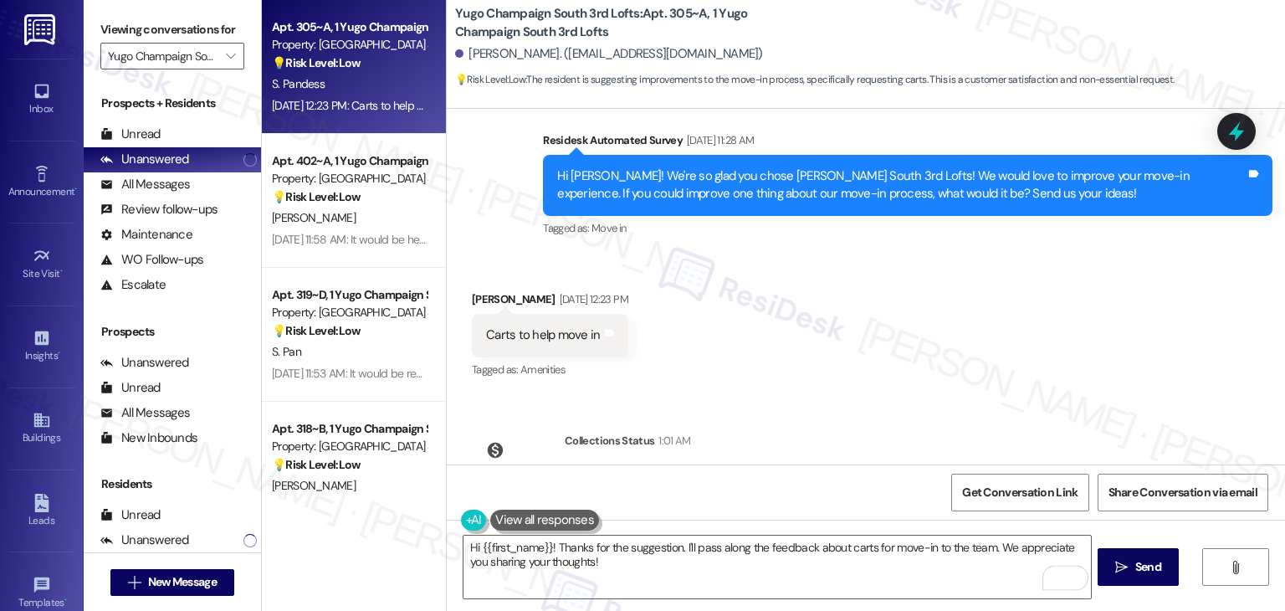
scroll to position [659, 0]
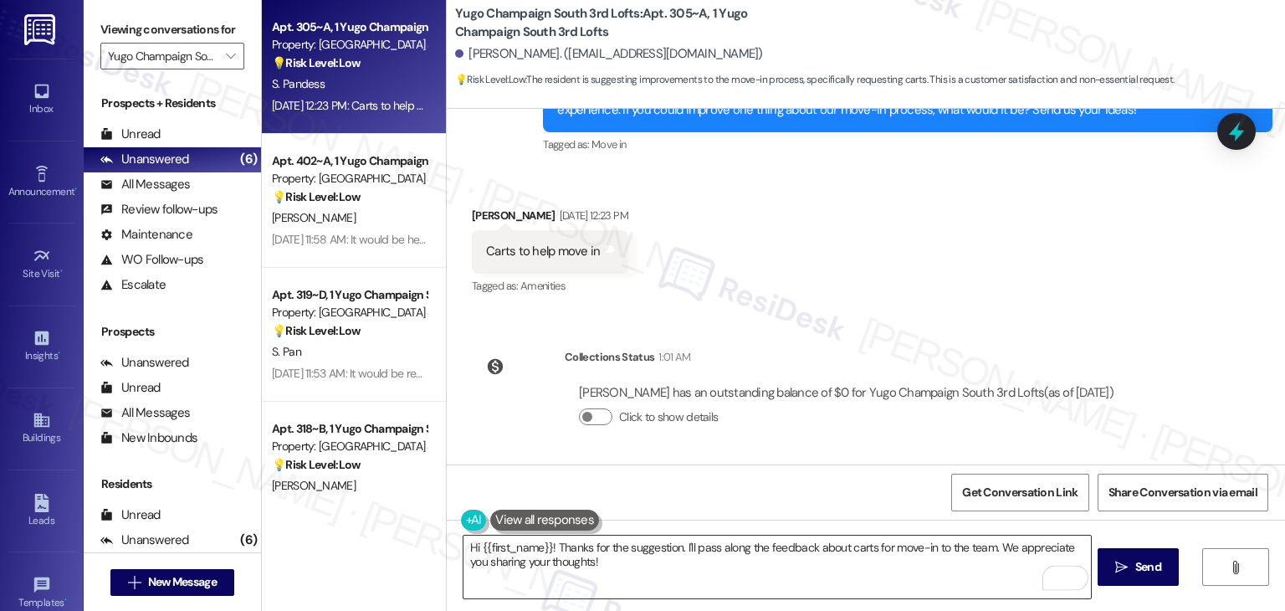
click at [658, 548] on textarea "Hi {{first_name}}! Thanks for the suggestion. I'll pass along the feedback abou…" at bounding box center [777, 567] width 627 height 63
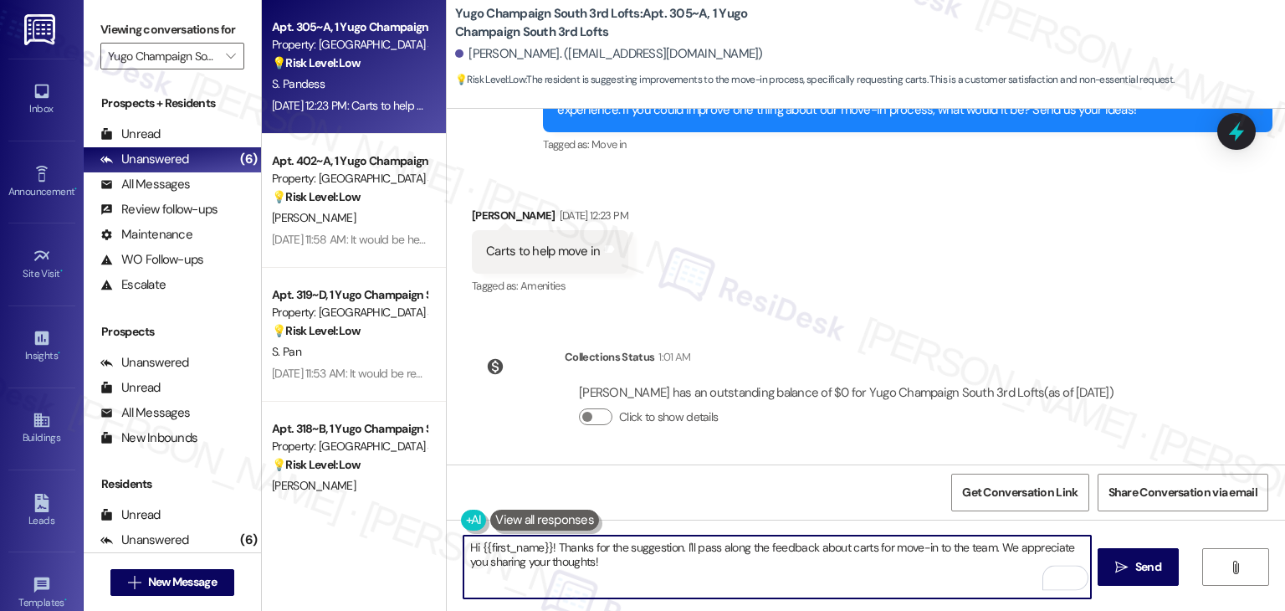
click at [616, 563] on textarea "Hi {{first_name}}! Thanks for the suggestion. I'll pass along the feedback abou…" at bounding box center [777, 567] width 627 height 63
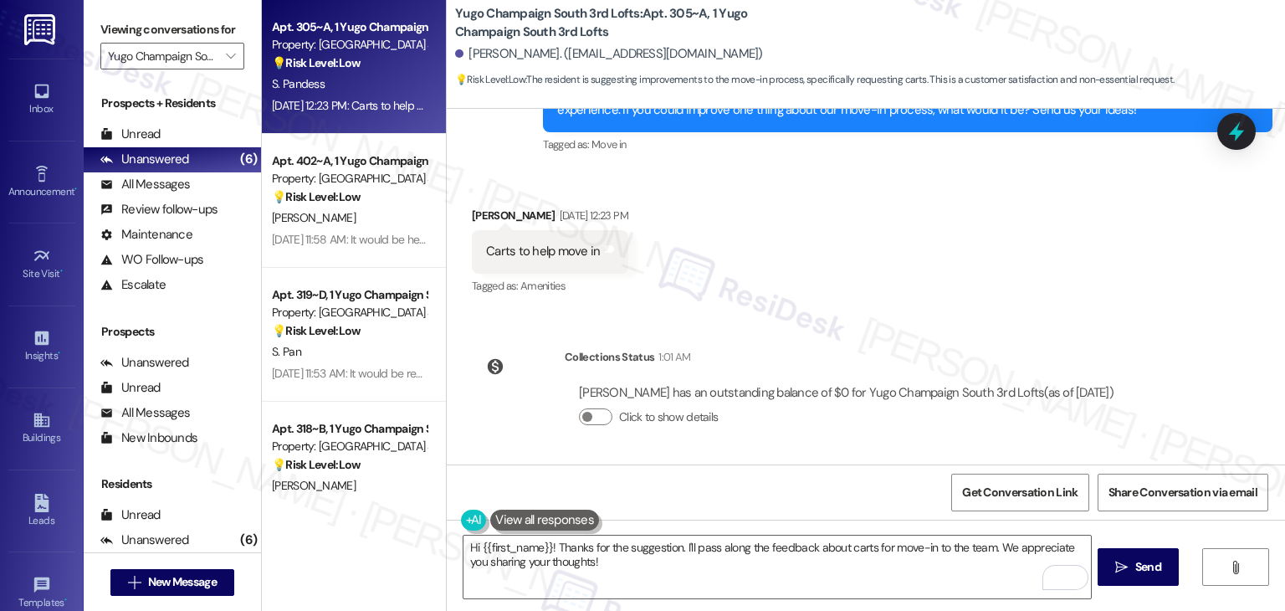
click at [714, 480] on div "Get Conversation Link Share Conversation via email" at bounding box center [866, 491] width 839 height 55
click at [1119, 363] on div "Collections Status 1:01 AM" at bounding box center [846, 359] width 563 height 23
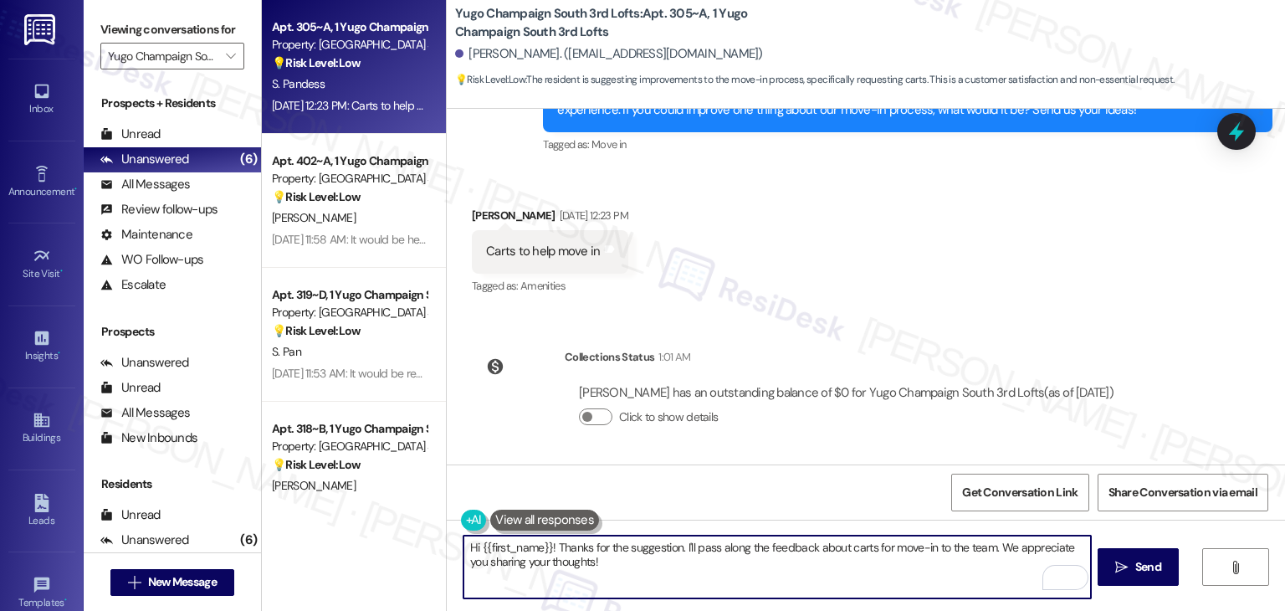
click at [649, 550] on textarea "Hi {{first_name}}! Thanks for the suggestion. I'll pass along the feedback abou…" at bounding box center [777, 567] width 627 height 63
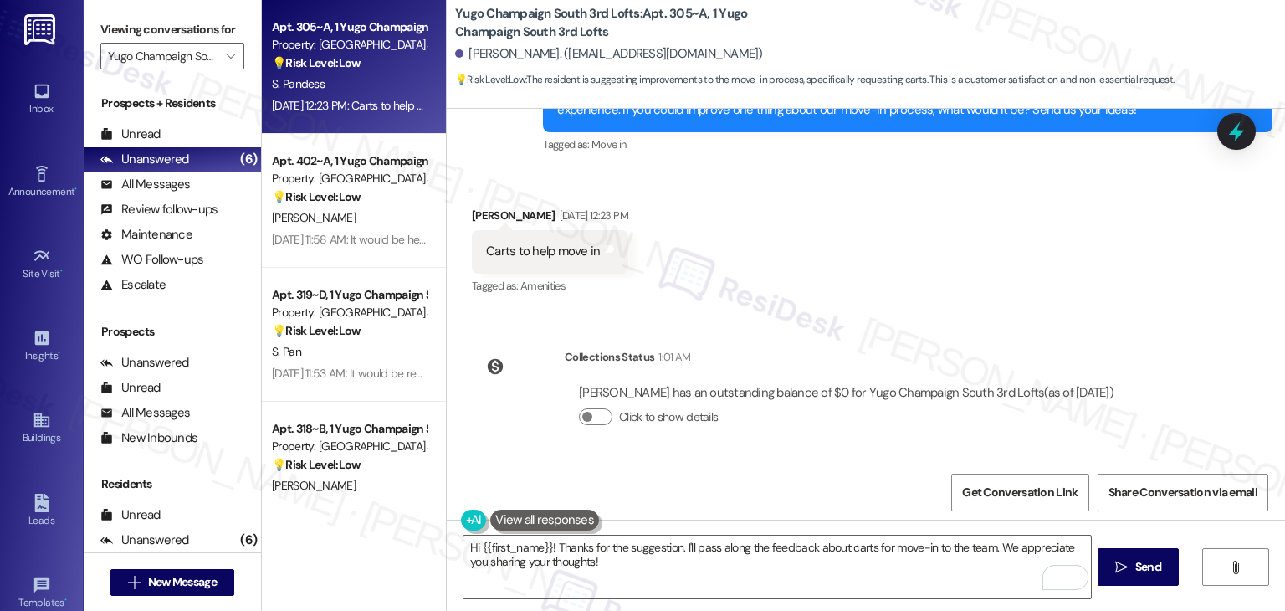
click at [683, 475] on div "Get Conversation Link Share Conversation via email" at bounding box center [866, 491] width 839 height 55
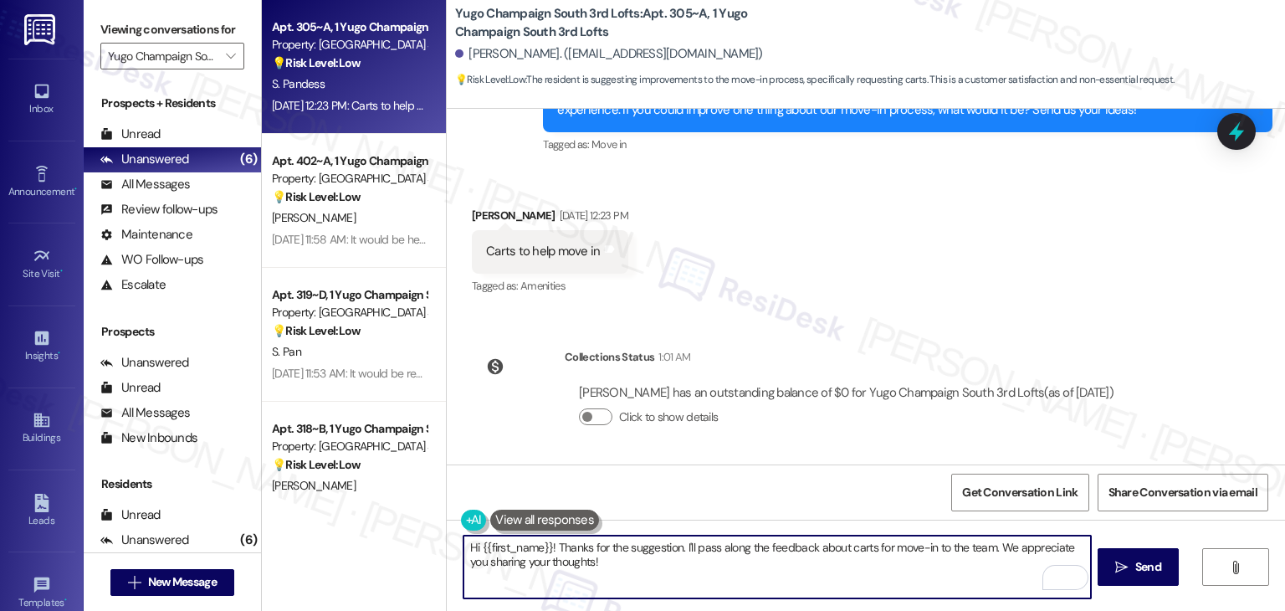
click at [574, 572] on textarea "Hi {{first_name}}! Thanks for the suggestion. I'll pass along the feedback abou…" at bounding box center [777, 567] width 627 height 63
click at [599, 570] on textarea "Hi {{first_name}}! Thanks for the suggestion. I'll pass along the feedback abou…" at bounding box center [777, 567] width 627 height 63
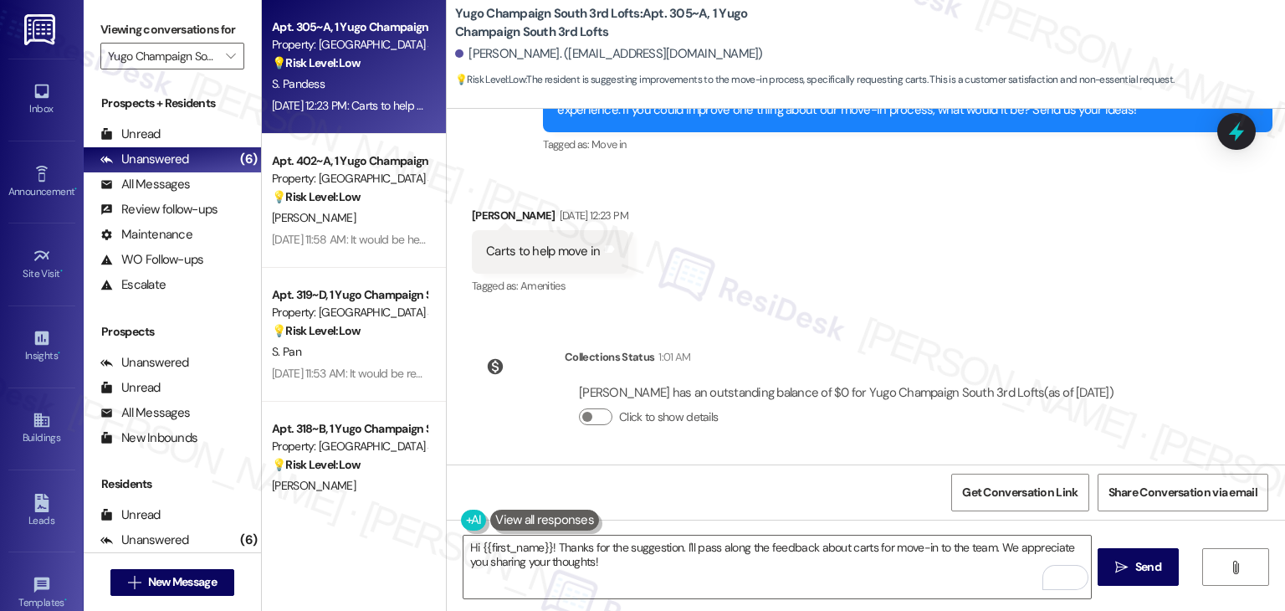
click at [673, 488] on div "Get Conversation Link Share Conversation via email" at bounding box center [866, 491] width 839 height 55
click at [781, 516] on div "Get Conversation Link Share Conversation via email" at bounding box center [866, 491] width 839 height 55
click at [613, 558] on textarea "Hi {{first_name}}! Thanks for the suggestion. I'll pass along the feedback abou…" at bounding box center [777, 567] width 627 height 63
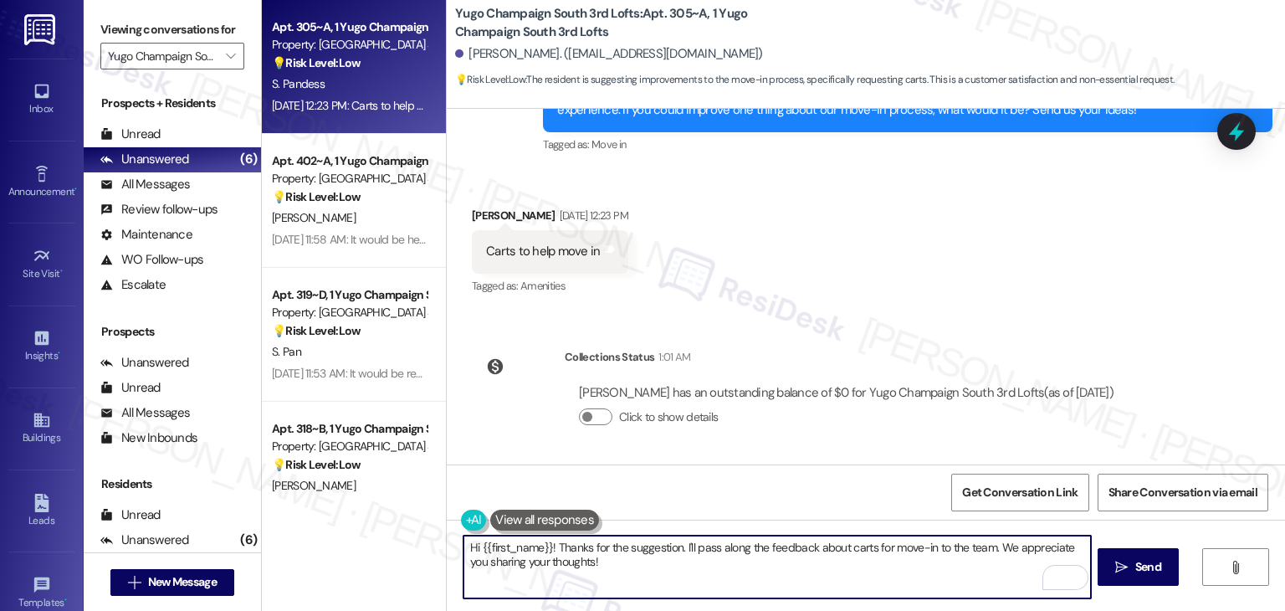
click at [683, 507] on div "Get Conversation Link Share Conversation via email" at bounding box center [866, 491] width 839 height 55
click at [588, 557] on textarea "Hi {{first_name}}! Thanks for the suggestion. I'll pass along the feedback abou…" at bounding box center [777, 567] width 627 height 63
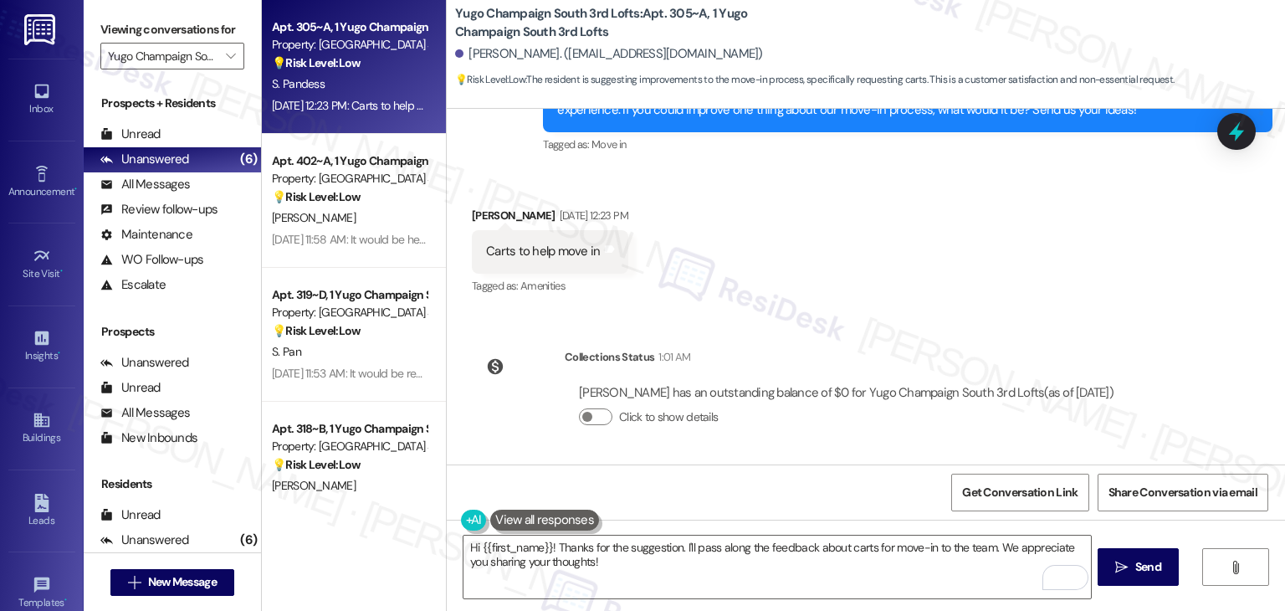
click at [660, 485] on div "Get Conversation Link Share Conversation via email" at bounding box center [866, 491] width 839 height 55
click at [1132, 562] on span "Send" at bounding box center [1148, 567] width 33 height 18
type textarea "Fetching suggested responses. Please feel free to read through the conversation…"
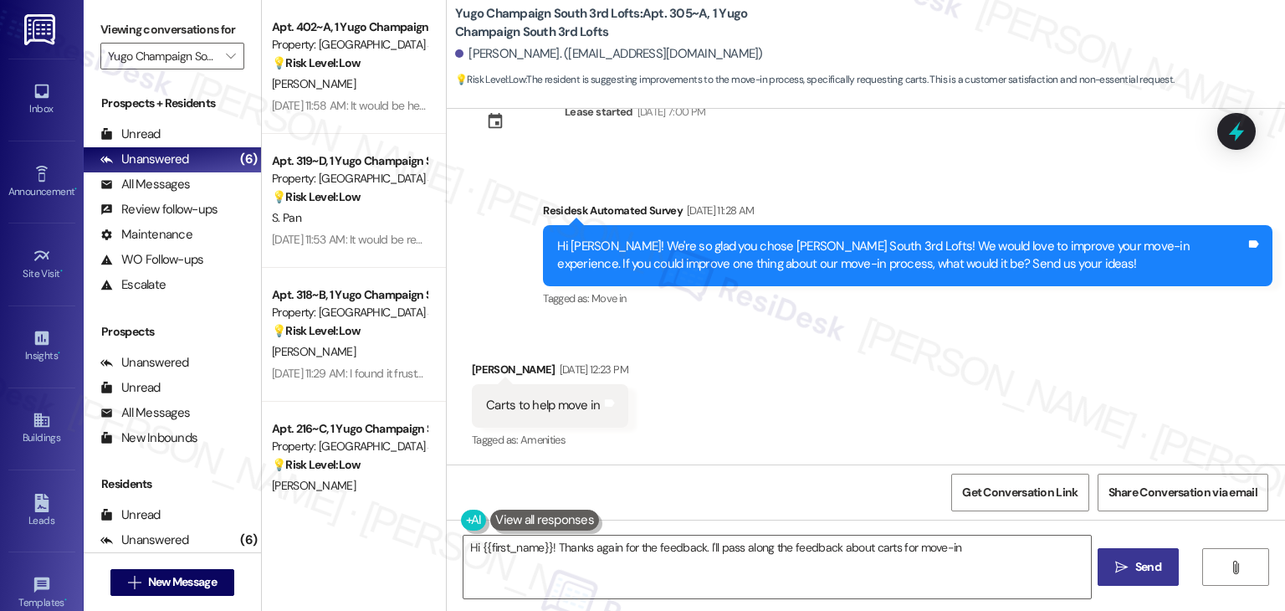
scroll to position [794, 0]
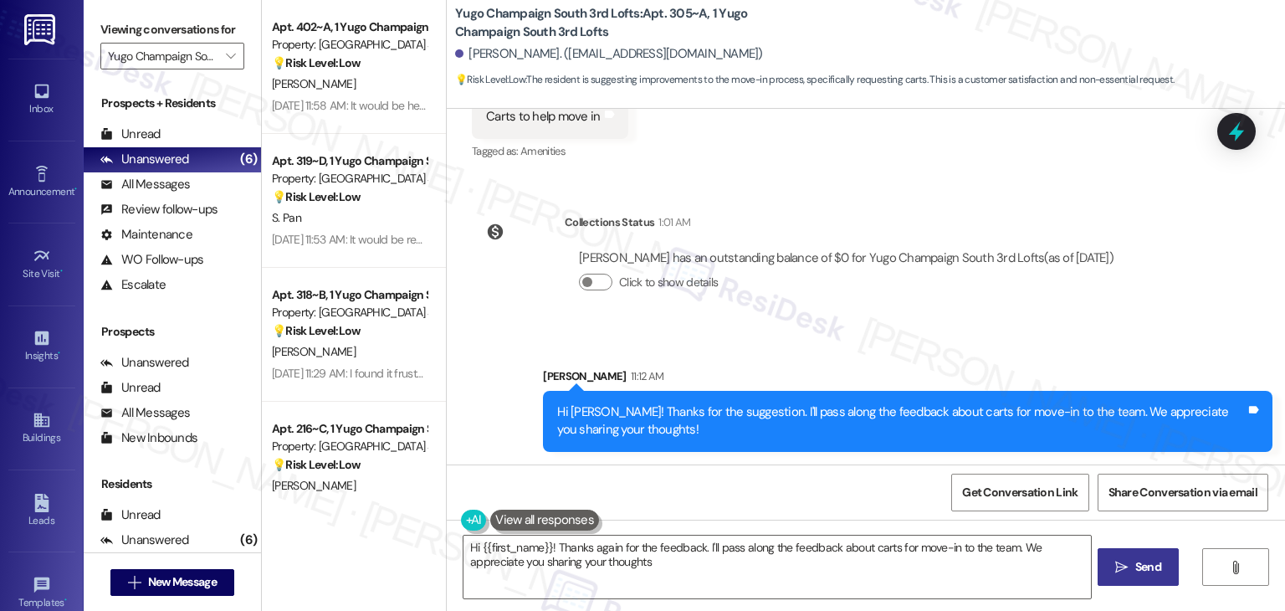
type textarea "Hi {{first_name}}! Thanks again for the feedback. I'll pass along the feedback …"
click at [868, 224] on div "Collections Status 1:01 AM" at bounding box center [846, 224] width 563 height 23
click at [891, 190] on div "Sent via SMS Sarah (ResiDesk) Jun 30, 2025 at 5:41 PM Hi Sara! We’re so excited…" at bounding box center [866, 287] width 839 height 356
click at [895, 178] on div "Sent via SMS Sarah (ResiDesk) Jun 30, 2025 at 5:41 PM Hi Sara! We’re so excited…" at bounding box center [866, 287] width 839 height 356
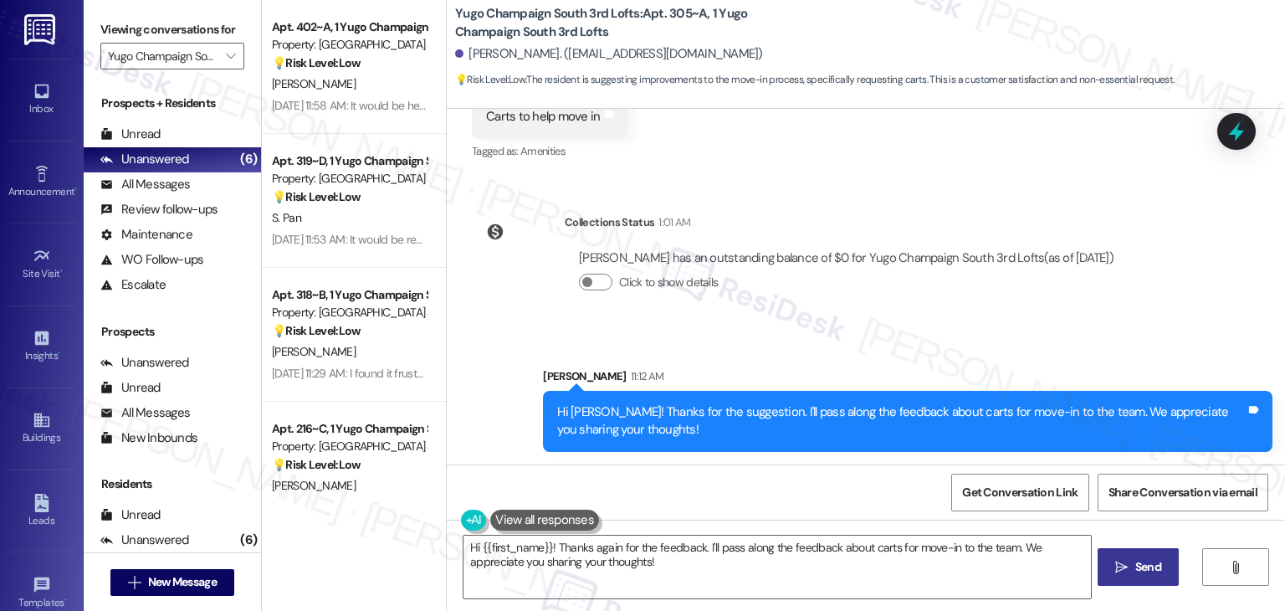
click at [895, 178] on div "Sent via SMS Sarah (ResiDesk) Jun 30, 2025 at 5:41 PM Hi Sara! We’re so excited…" at bounding box center [866, 287] width 839 height 356
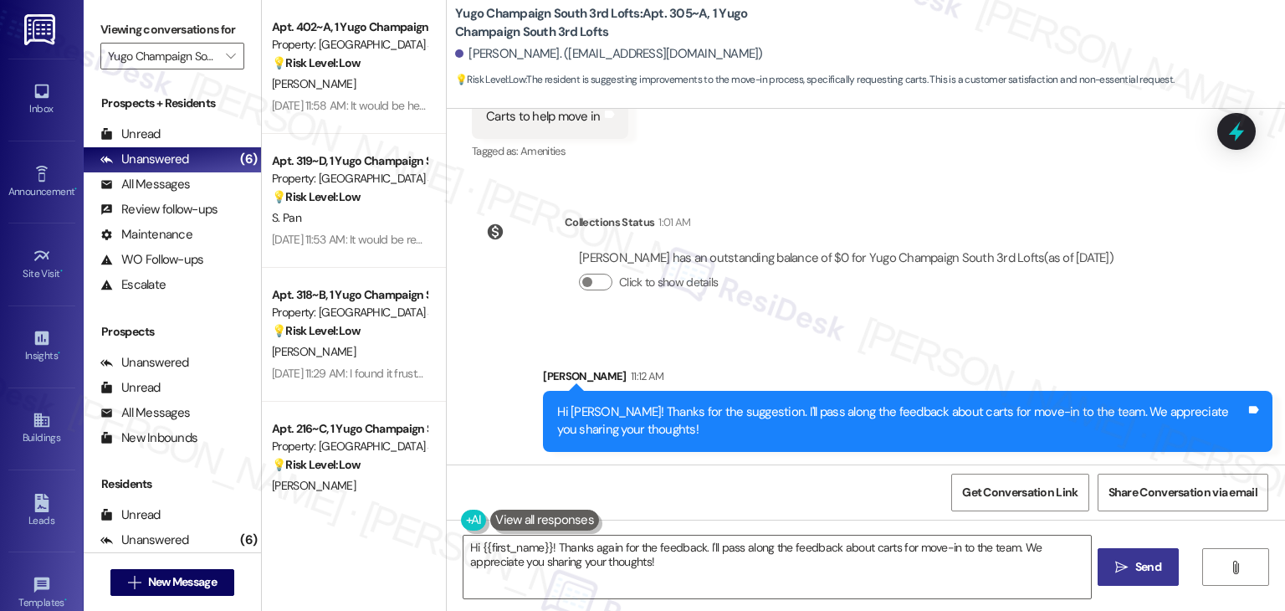
click at [896, 178] on div "Sent via SMS Sarah (ResiDesk) Jun 30, 2025 at 5:41 PM Hi Sara! We’re so excited…" at bounding box center [866, 287] width 839 height 356
click at [892, 166] on div "Received via SMS Sara Pandess Aug 25, 2025 at 12:23 PM Carts to help move in Ta…" at bounding box center [866, 104] width 839 height 141
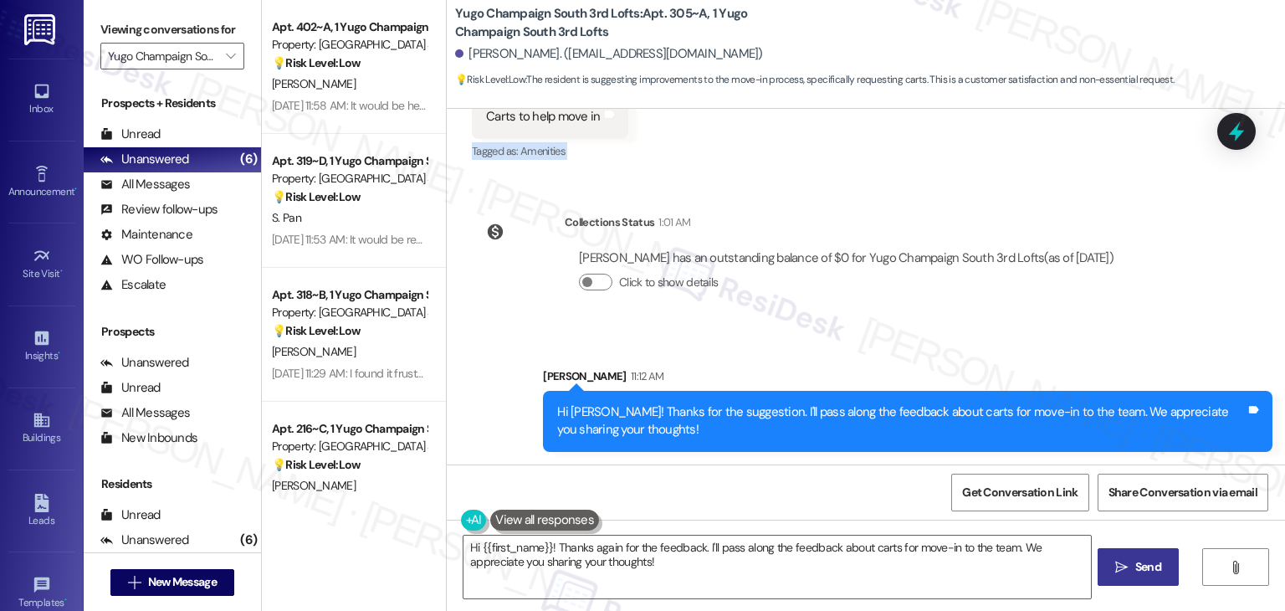
click at [892, 166] on div "Received via SMS Sara Pandess Aug 25, 2025 at 12:23 PM Carts to help move in Ta…" at bounding box center [866, 104] width 839 height 141
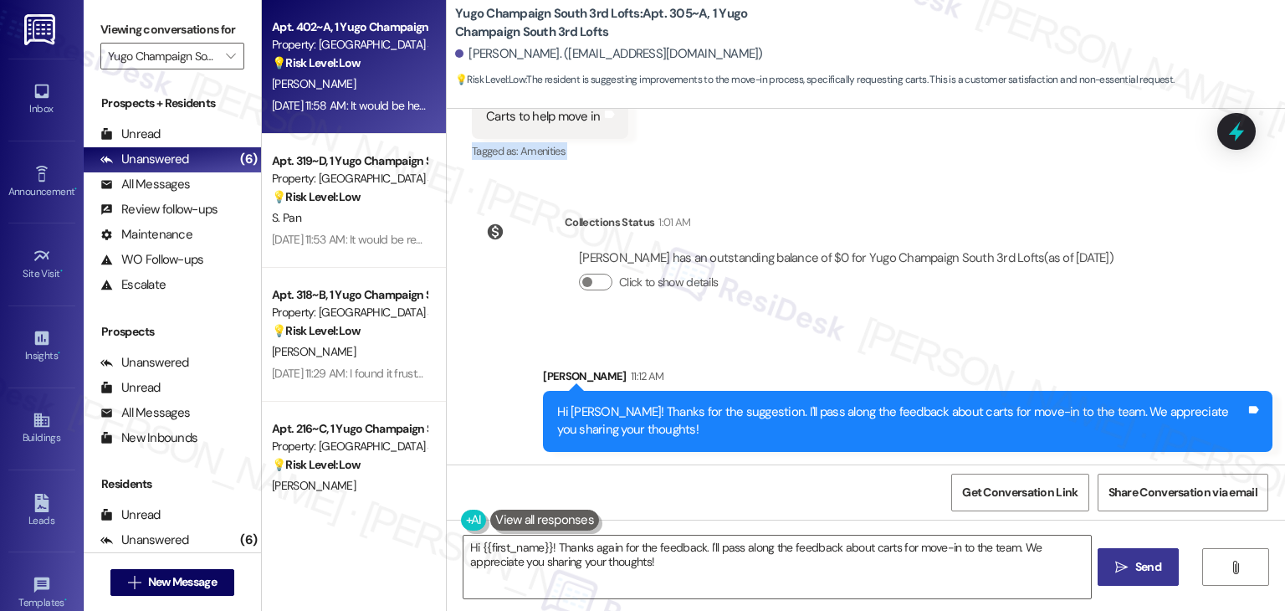
click at [374, 51] on div "Property: Yugo Champaign South 3rd Lofts" at bounding box center [349, 45] width 155 height 18
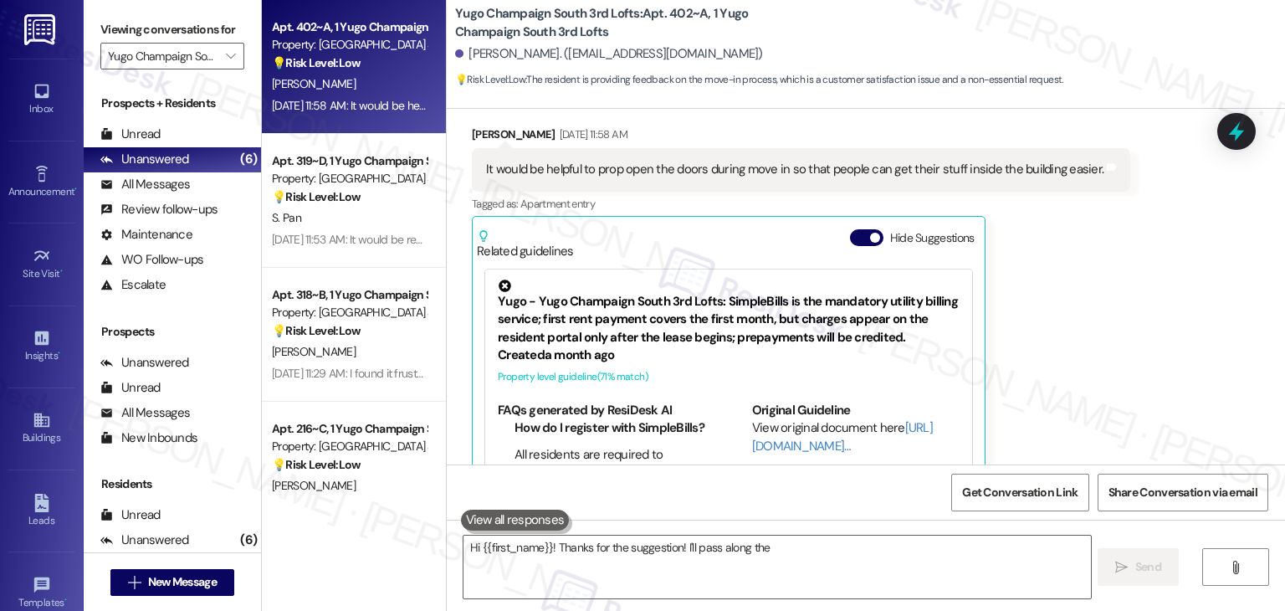
scroll to position [368, 0]
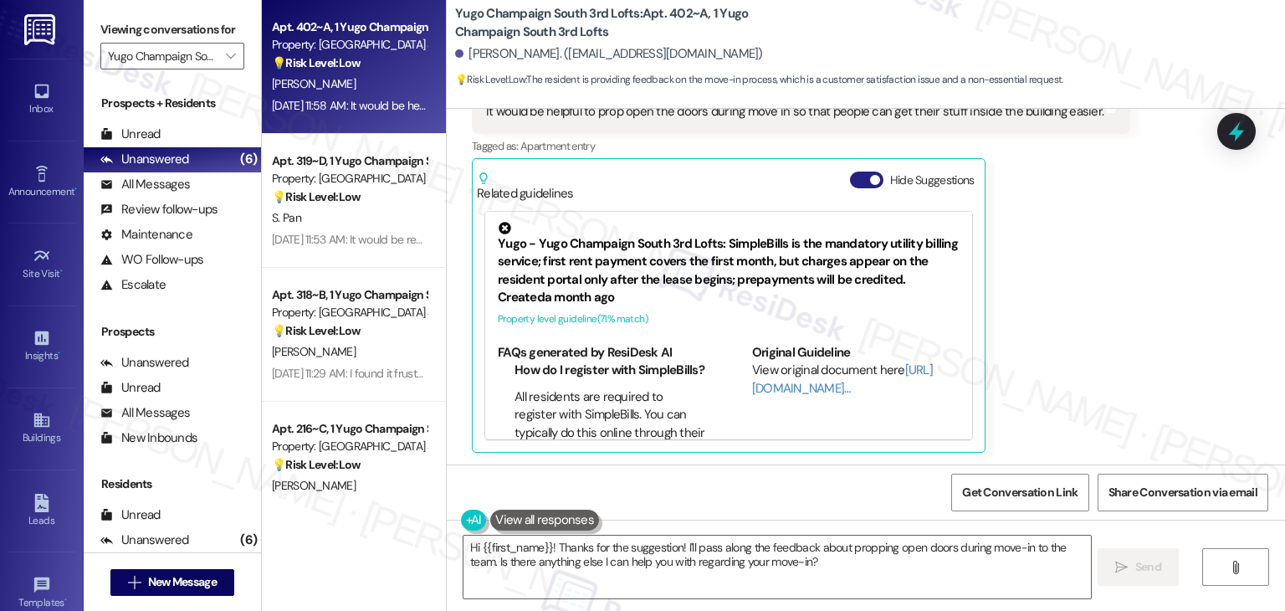
click at [860, 184] on button "Hide Suggestions" at bounding box center [866, 180] width 33 height 17
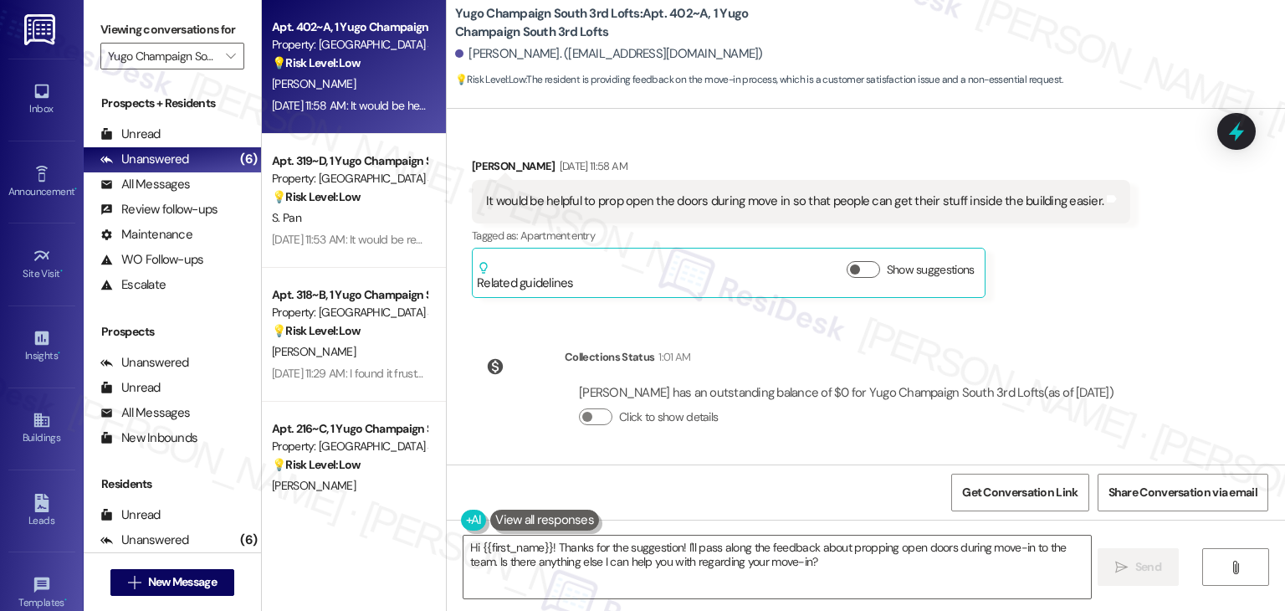
click at [1078, 308] on div "Received via SMS Ansley Faivre Aug 25, 2025 at 11:58 AM It would be helpful to …" at bounding box center [801, 228] width 684 height 166
click at [1086, 297] on div "Received via SMS Ansley Faivre Aug 25, 2025 at 11:58 AM It would be helpful to …" at bounding box center [801, 228] width 684 height 166
click at [1094, 315] on div "Lease started Aug 15, 2025 at 7:00 PM Survey, sent via SMS Residesk Automated S…" at bounding box center [866, 287] width 839 height 356
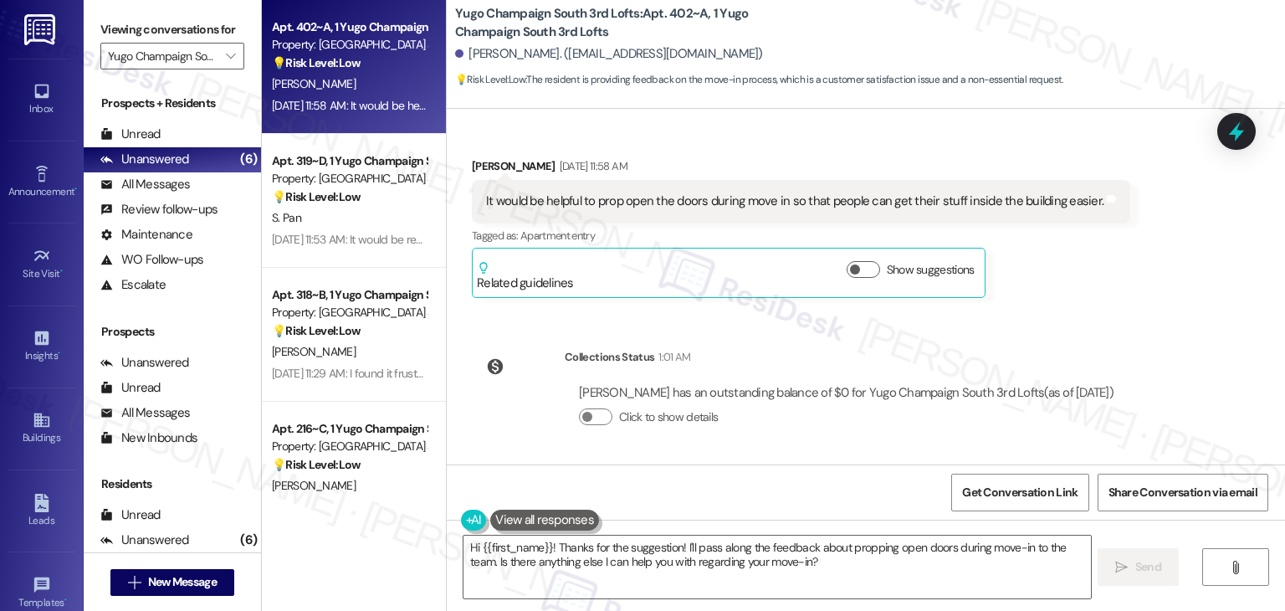
scroll to position [111, 0]
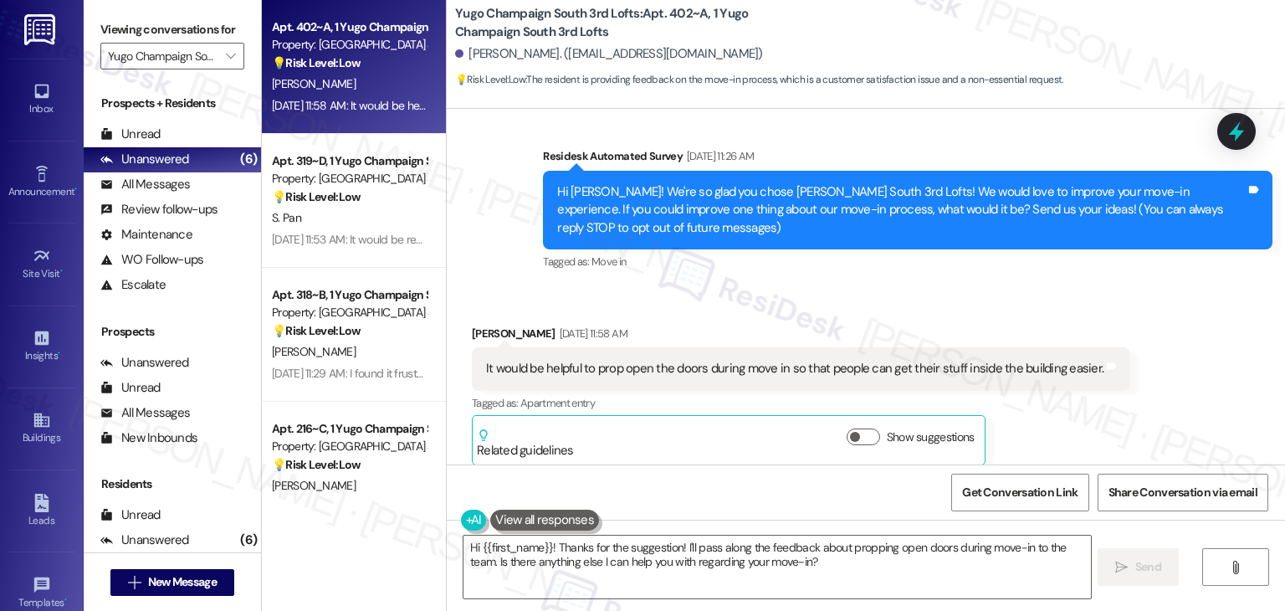
click at [1113, 296] on div "Received via SMS Ansley Faivre Aug 25, 2025 at 11:58 AM It would be helpful to …" at bounding box center [866, 382] width 839 height 191
drag, startPoint x: 800, startPoint y: 302, endPoint x: 804, endPoint y: 319, distance: 17.3
click at [800, 302] on div "Received via SMS Ansley Faivre Aug 25, 2025 at 11:58 AM It would be helpful to …" at bounding box center [866, 382] width 839 height 191
click at [824, 285] on div "Survey, sent via SMS Residesk Automated Survey Aug 25, 2025 at 11:26 AM Hi Ansl…" at bounding box center [908, 211] width 755 height 152
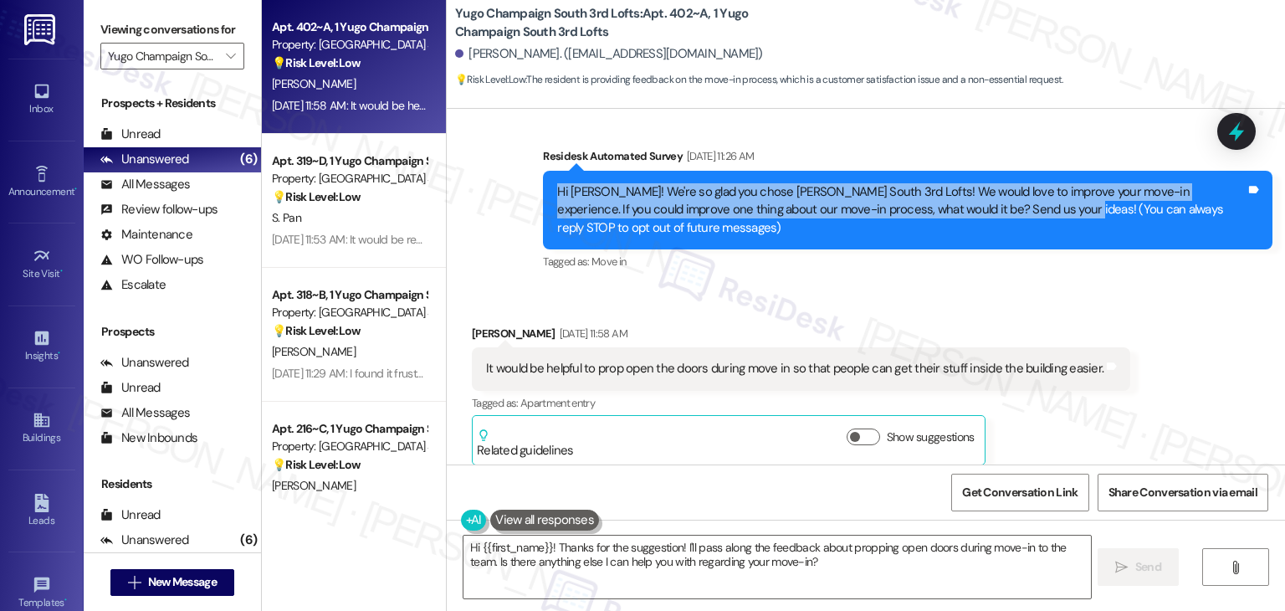
drag, startPoint x: 987, startPoint y: 208, endPoint x: 519, endPoint y: 196, distance: 468.8
click at [519, 196] on div "Survey, sent via SMS Residesk Automated Survey Aug 25, 2025 at 11:26 AM Hi Ansl…" at bounding box center [866, 198] width 839 height 177
copy div "Hi Ansley! We're so glad you chose Yugo Champaign South 3rd Lofts! We would lov…"
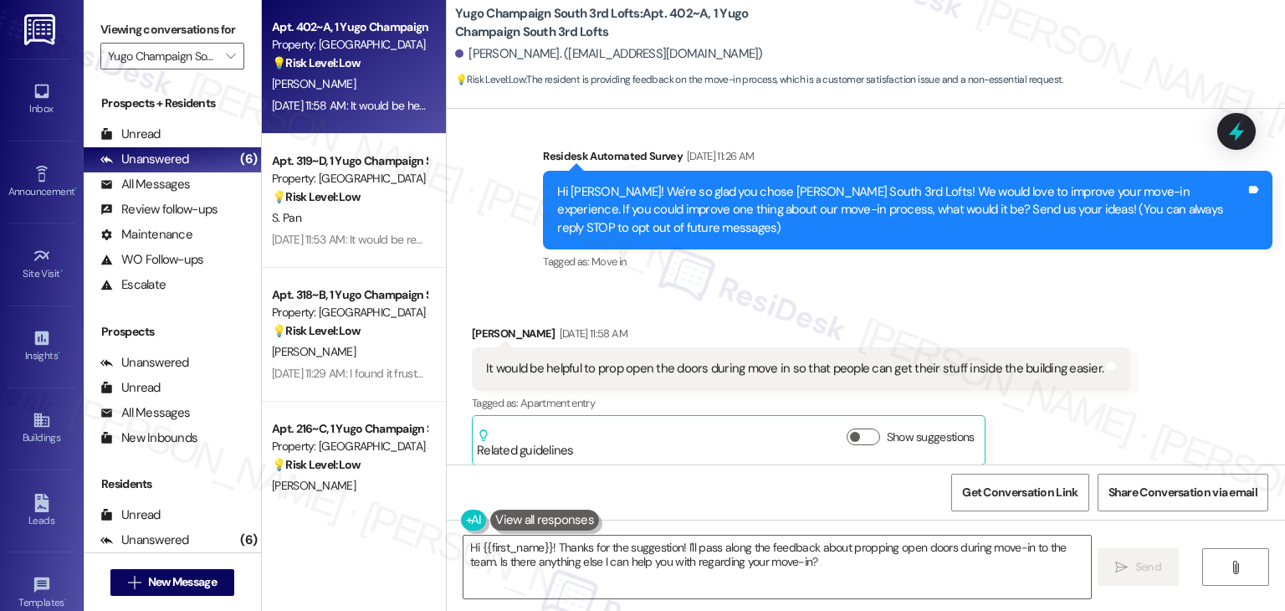
click at [706, 370] on div "It would be helpful to prop open the doors during move in so that people can ge…" at bounding box center [795, 369] width 618 height 18
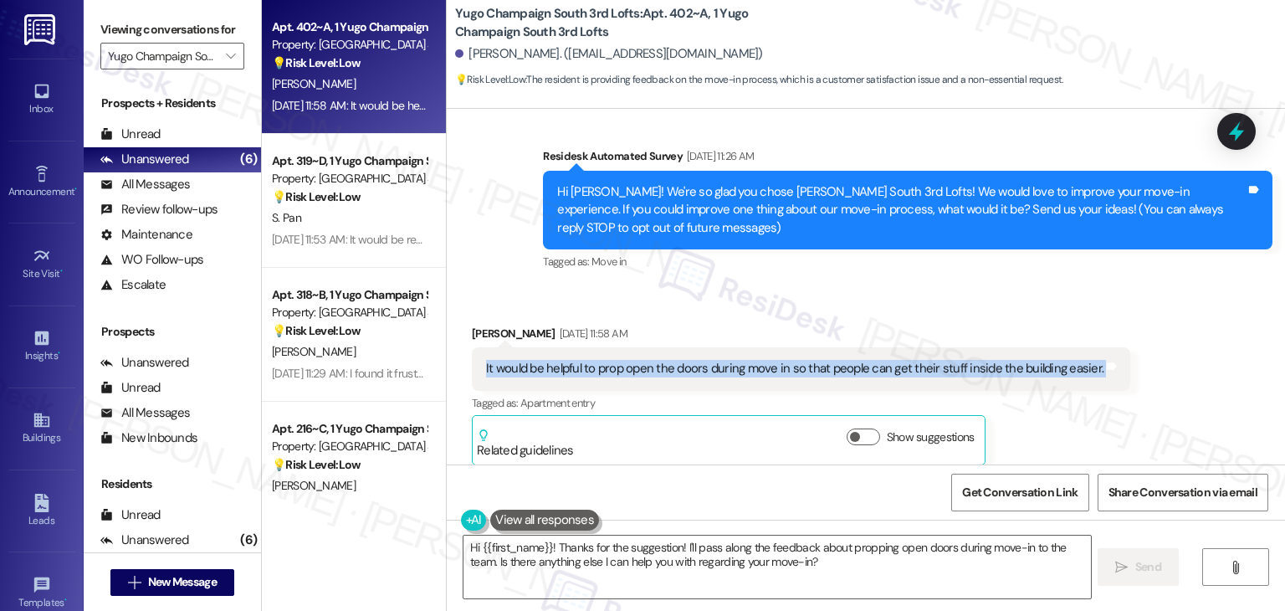
copy div "It would be helpful to prop open the doors during move in so that people can ge…"
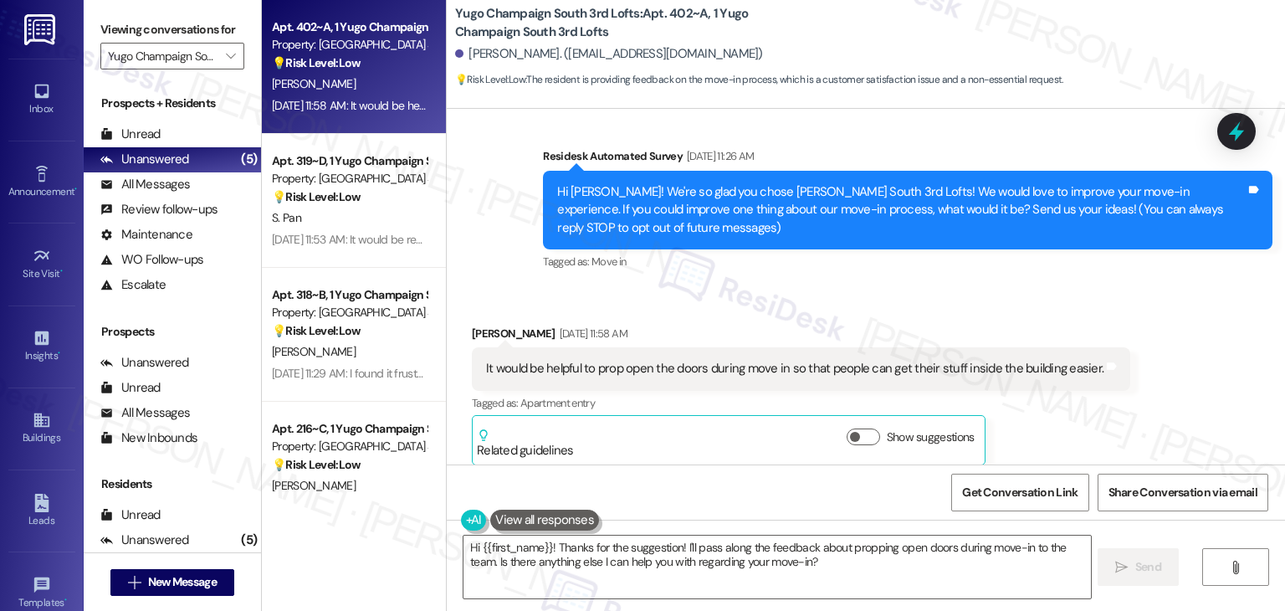
click at [1109, 459] on div "Received via SMS Ansley Faivre Aug 25, 2025 at 11:58 AM It would be helpful to …" at bounding box center [801, 395] width 684 height 166
click at [1054, 284] on div "Survey, sent via SMS Residesk Automated Survey Aug 25, 2025 at 11:26 AM Hi Ansl…" at bounding box center [908, 211] width 755 height 152
click at [1124, 426] on div "Received via SMS Ansley Faivre Aug 25, 2025 at 11:58 AM It would be helpful to …" at bounding box center [866, 382] width 839 height 191
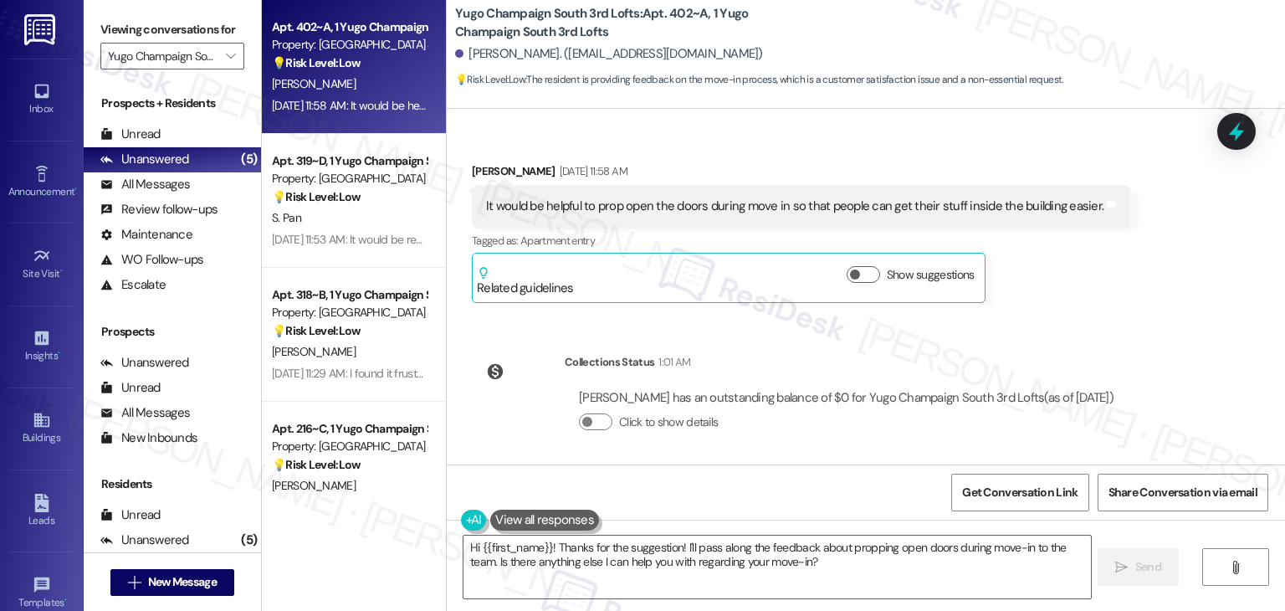
scroll to position [279, 0]
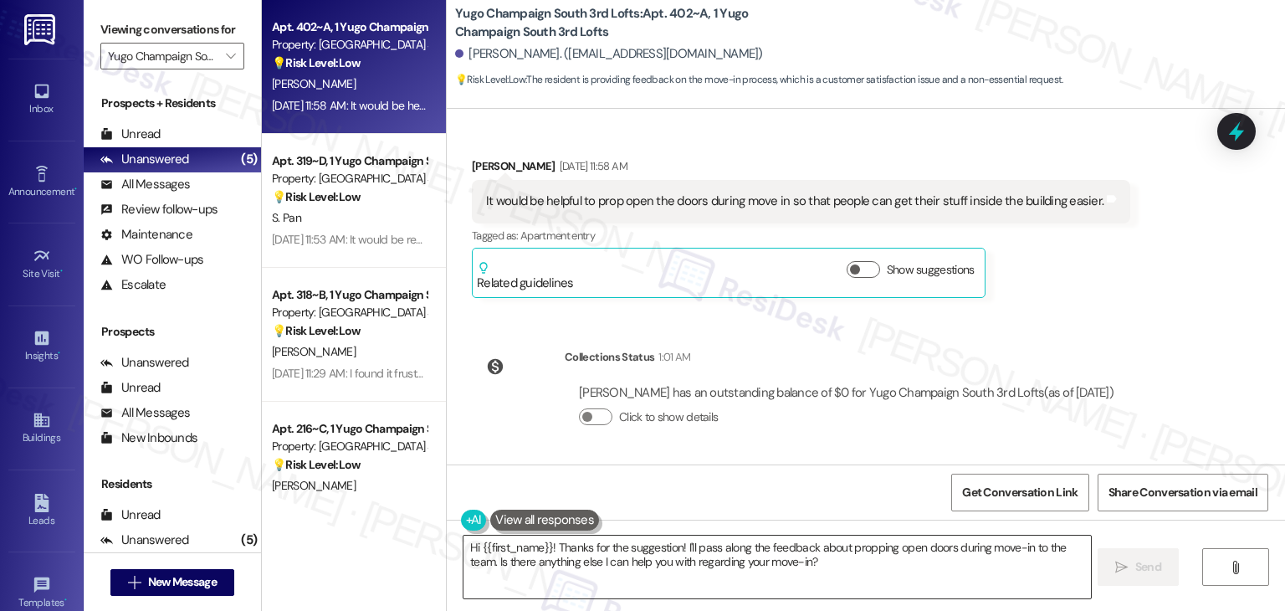
click at [760, 564] on textarea "Hi {{first_name}}! Thanks for the suggestion! I'll pass along the feedback abou…" at bounding box center [777, 567] width 627 height 63
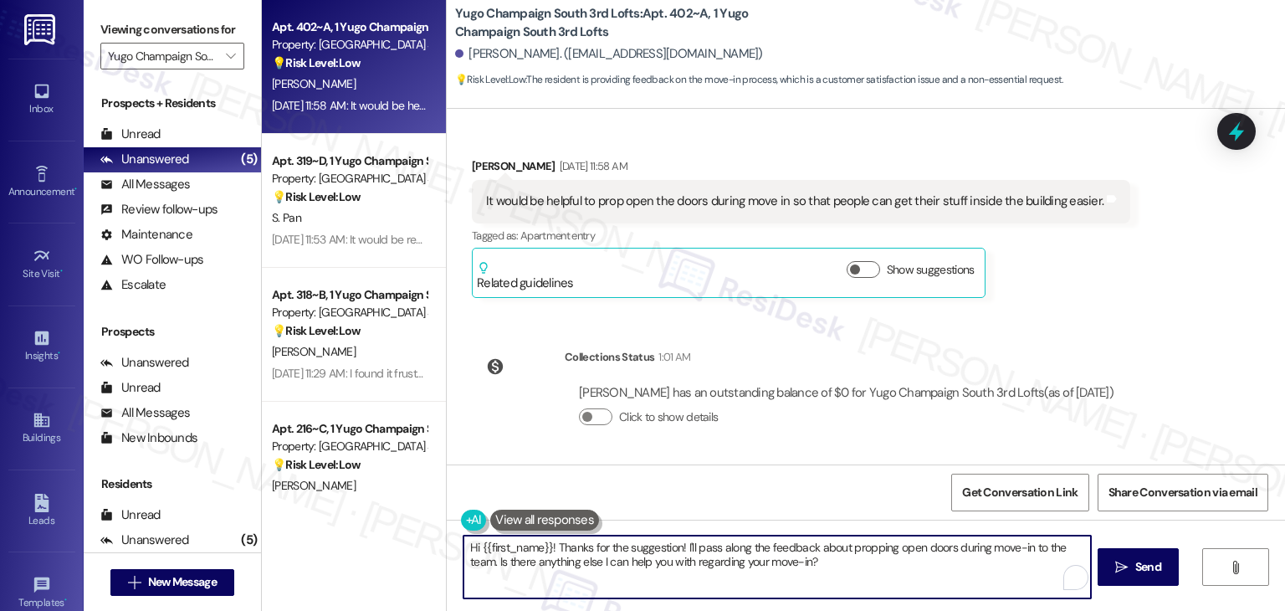
click at [760, 564] on textarea "Hi {{first_name}}! Thanks for the suggestion! I'll pass along the feedback abou…" at bounding box center [777, 567] width 627 height 63
paste textarea "Thanks for the feedback, Ansley! That’s a helpful suggestion, propping the door…"
type textarea "Thanks for the feedback, Ansley! That’s a helpful suggestion, propping the door…"
click at [809, 493] on div "Get Conversation Link Share Conversation via email" at bounding box center [866, 491] width 839 height 55
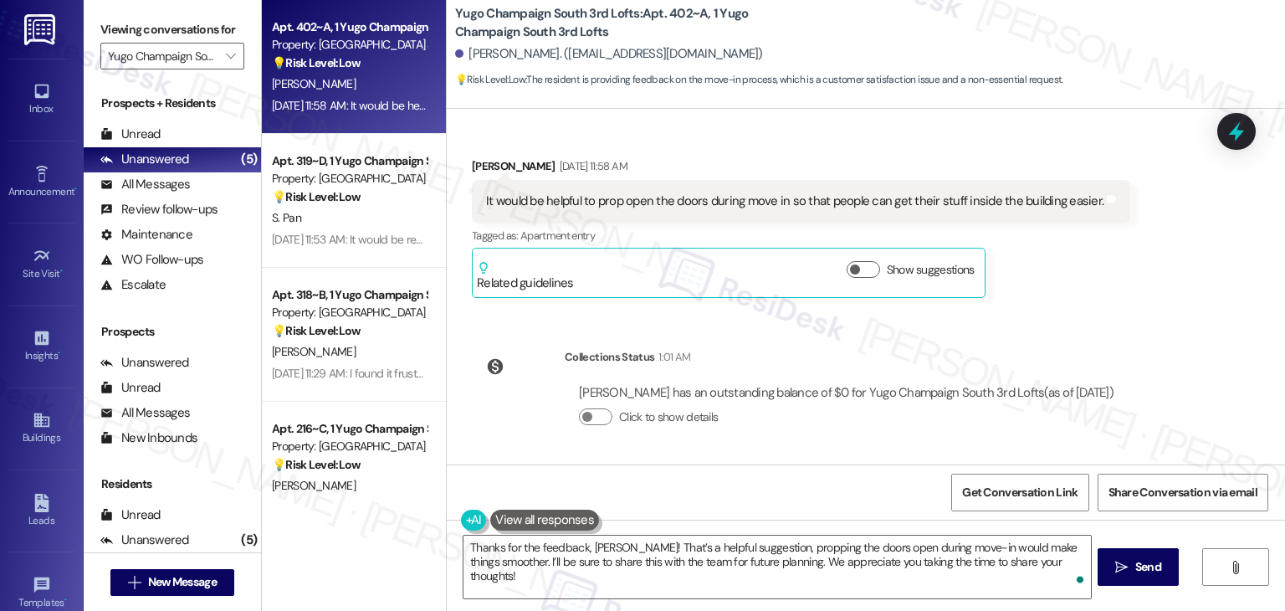
click at [809, 493] on div "Get Conversation Link Share Conversation via email" at bounding box center [866, 491] width 839 height 55
click at [809, 495] on div "Get Conversation Link Share Conversation via email" at bounding box center [866, 491] width 839 height 55
click at [808, 496] on div "Get Conversation Link Share Conversation via email" at bounding box center [866, 491] width 839 height 55
click at [807, 503] on div "Get Conversation Link Share Conversation via email" at bounding box center [866, 491] width 839 height 55
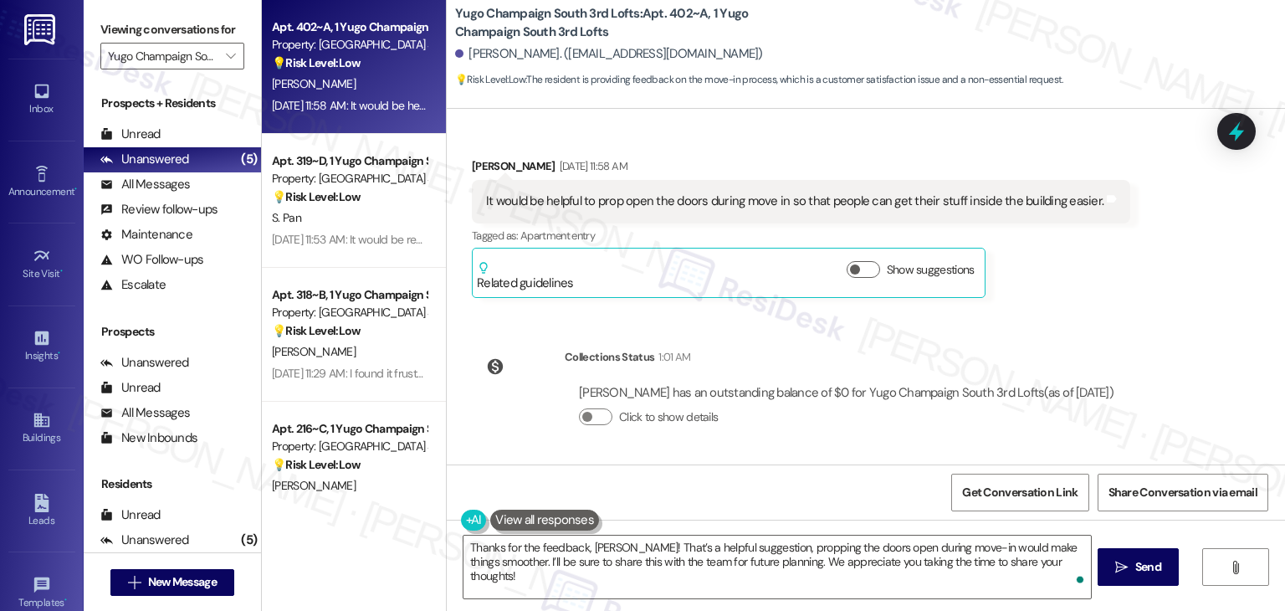
click at [807, 503] on div "Get Conversation Link Share Conversation via email" at bounding box center [866, 491] width 839 height 55
click at [1136, 570] on span "Send" at bounding box center [1149, 567] width 26 height 18
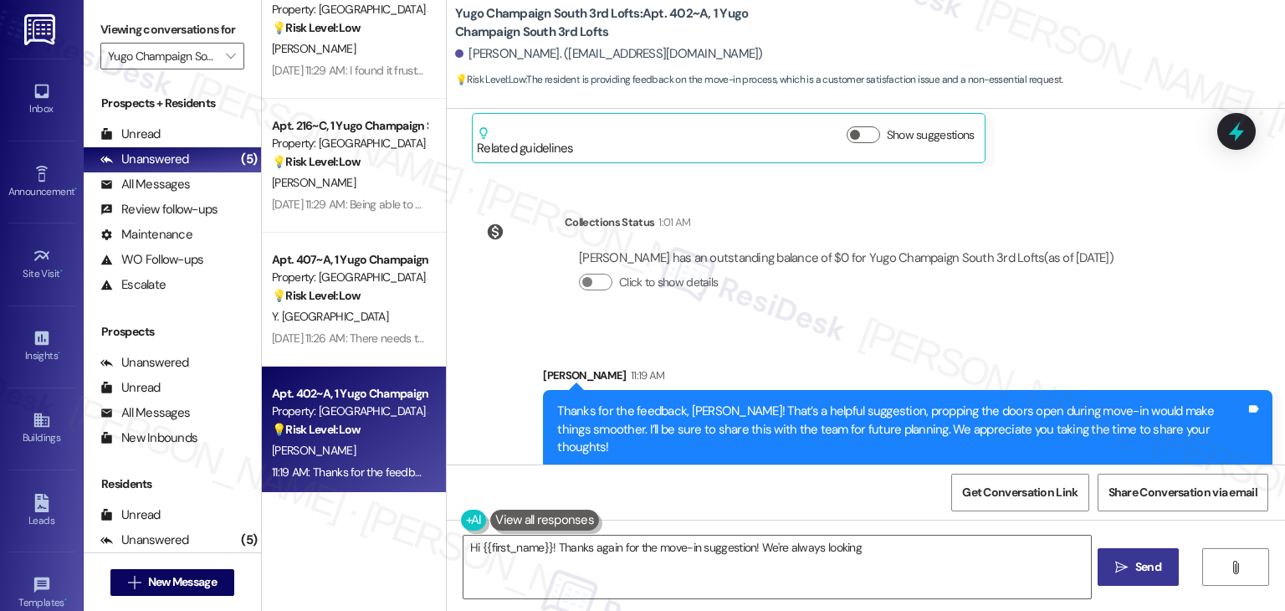
scroll to position [177, 0]
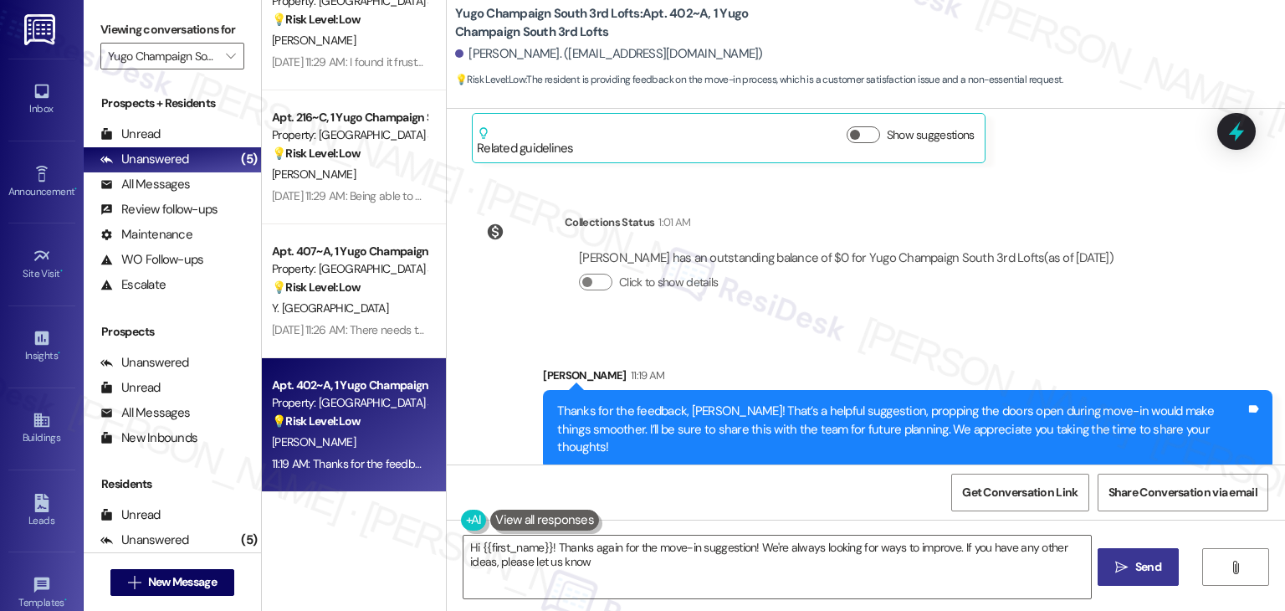
type textarea "Hi {{first_name}}! Thanks again for the move-in suggestion! We're always lookin…"
click at [308, 525] on div "Apt. 319~D, 1 Yugo Champaign South 3rd Lofts Property: Yugo Champaign South 3rd…" at bounding box center [354, 305] width 184 height 611
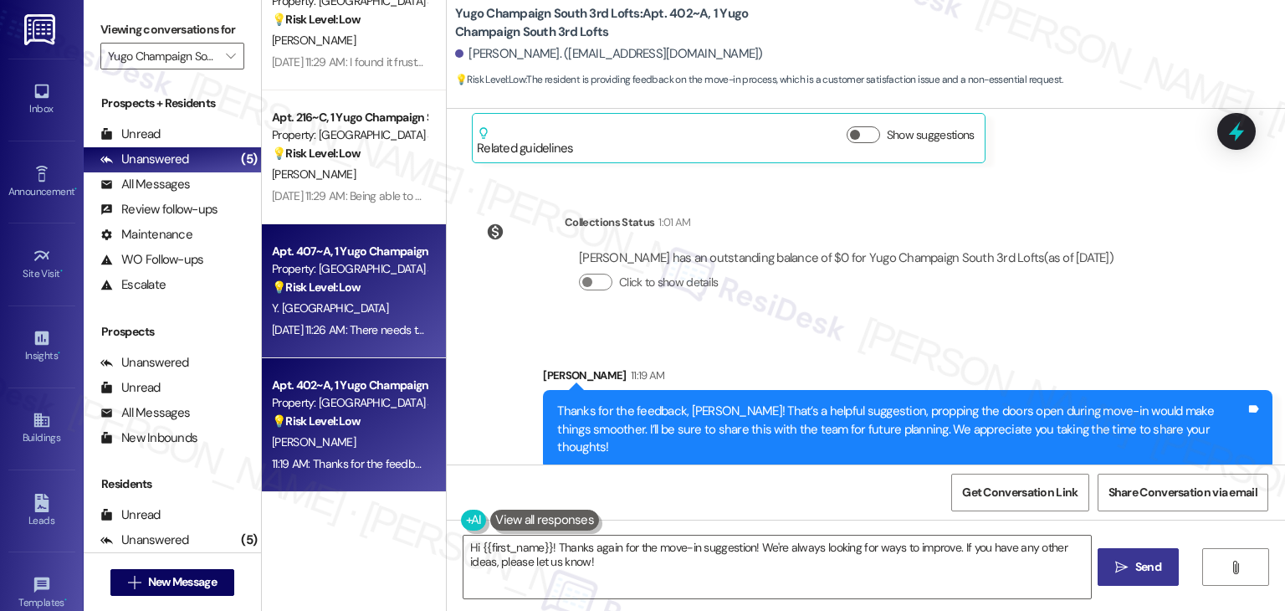
click at [382, 331] on div "Aug 25, 2025 at 11:26 AM: There needs to be a welcome pamphlet with info about …" at bounding box center [580, 329] width 616 height 15
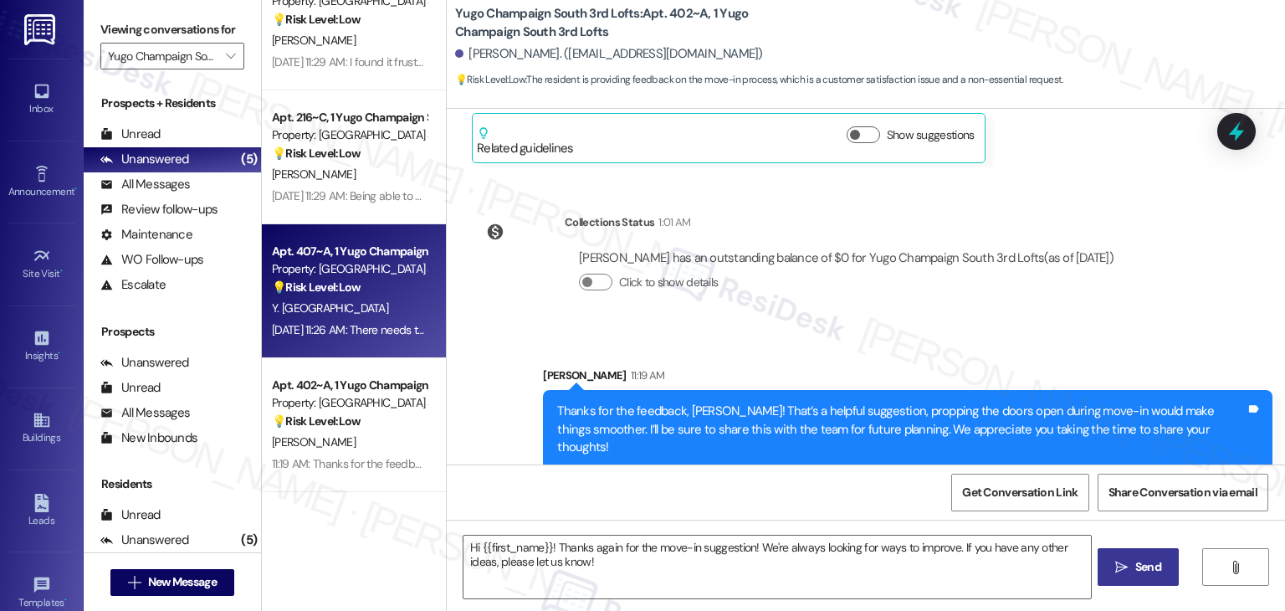
type textarea "Fetching suggested responses. Please feel free to read through the conversation…"
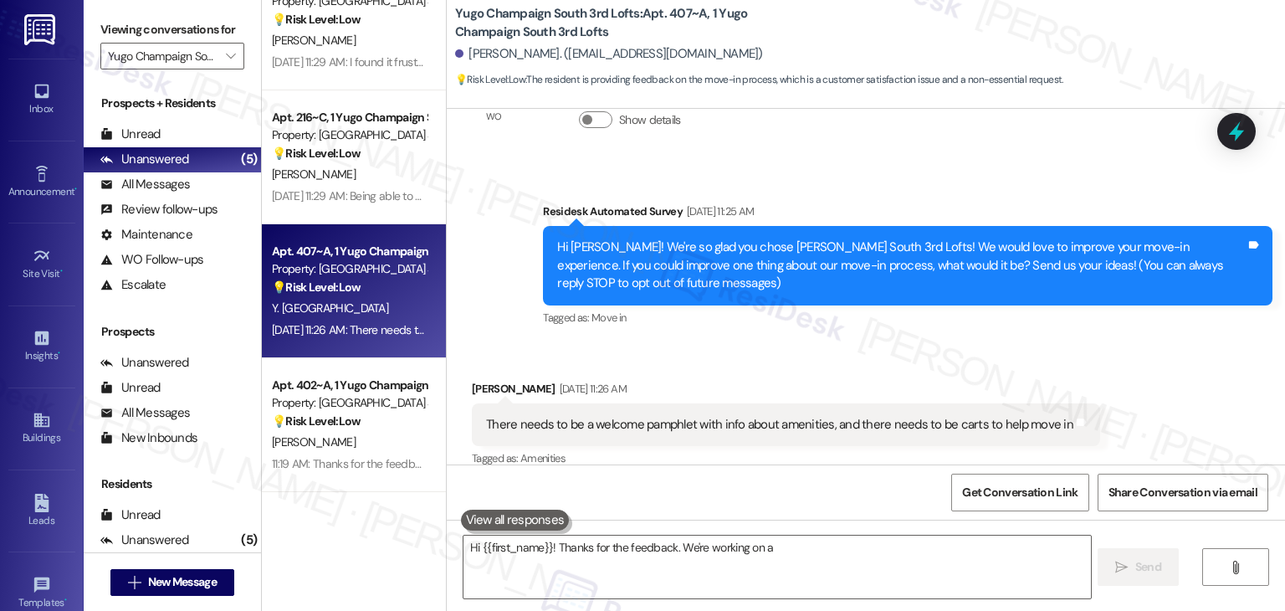
scroll to position [402, 0]
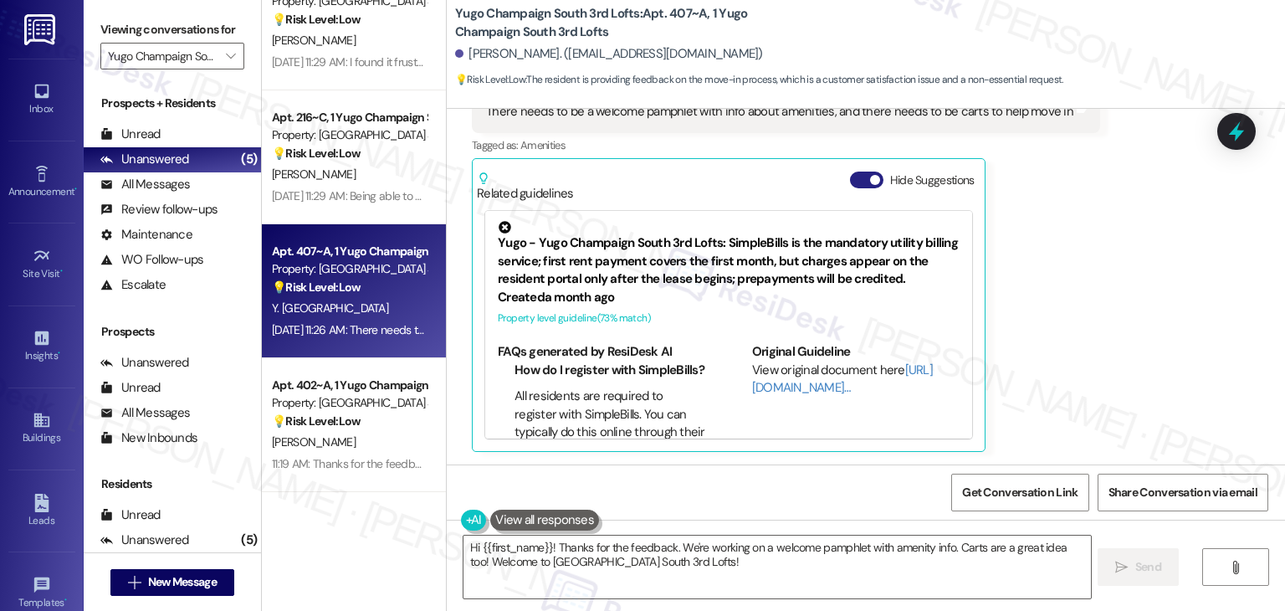
click at [850, 175] on button "Hide Suggestions" at bounding box center [866, 180] width 33 height 17
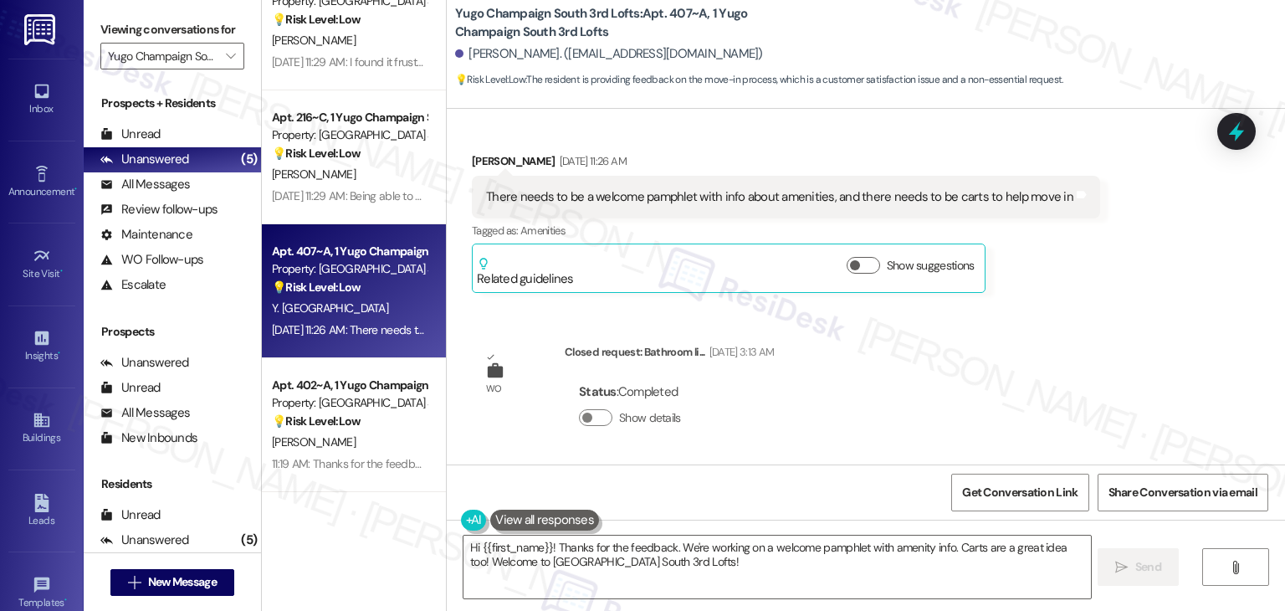
scroll to position [315, 0]
click at [1061, 321] on div "WO Lease started Aug 15, 2025 at 7:00 PM Show details Survey, sent via SMS Resi…" at bounding box center [866, 287] width 839 height 356
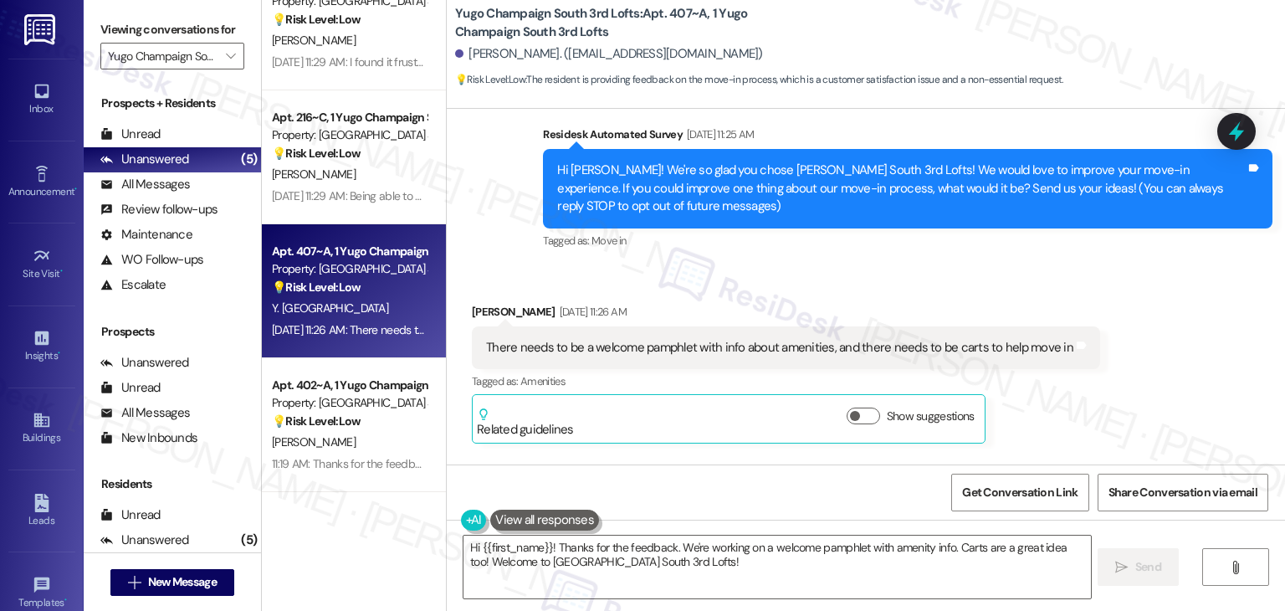
scroll to position [148, 0]
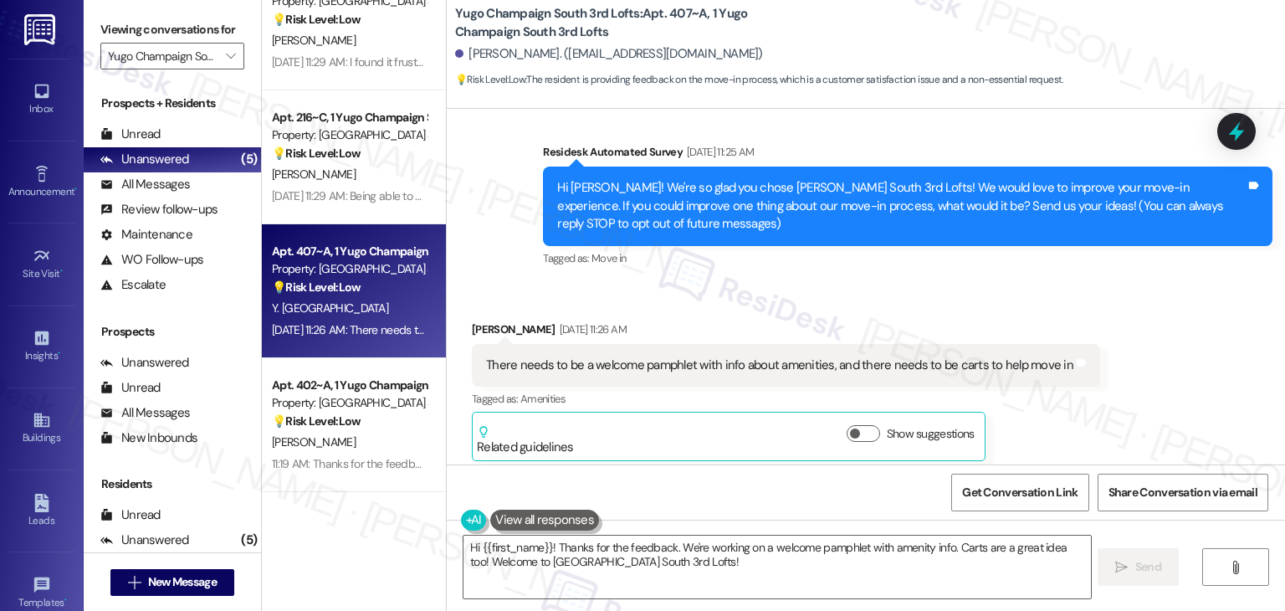
click at [895, 303] on div "Received via SMS Yash Hathi Aug 25, 2025 at 11:26 AM There needs to be a welcom…" at bounding box center [866, 378] width 839 height 191
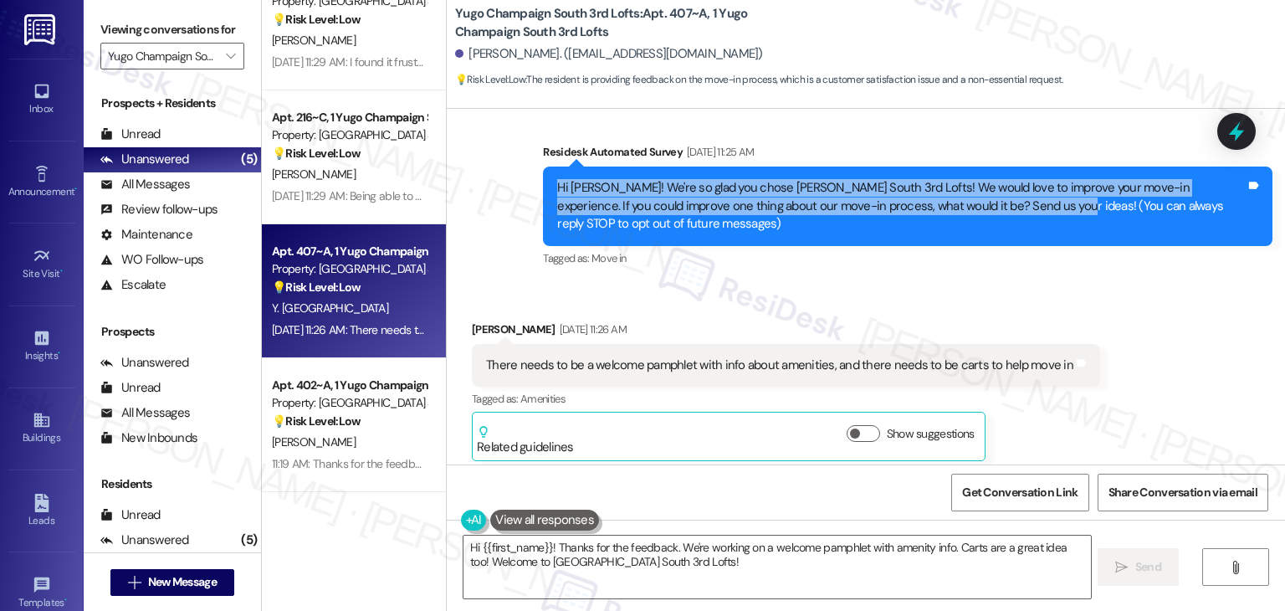
drag, startPoint x: 987, startPoint y: 204, endPoint x: 542, endPoint y: 183, distance: 445.7
click at [543, 183] on div "Hi Yash! We're so glad you chose Yugo Champaign South 3rd Lofts! We would love …" at bounding box center [908, 206] width 730 height 79
copy div "Hi Yash! We're so glad you chose Yugo Champaign South 3rd Lofts! We would love …"
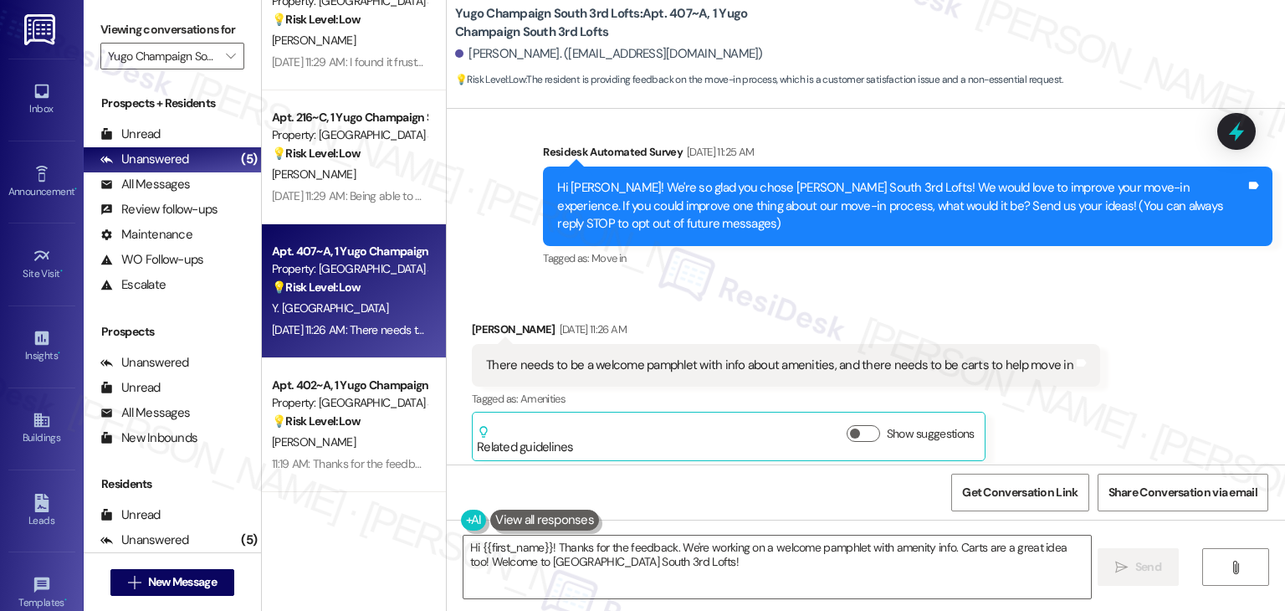
click at [1142, 281] on div "Survey, sent via SMS Residesk Automated Survey Aug 25, 2025 at 11:25 AM Hi Yash…" at bounding box center [908, 207] width 755 height 152
click at [687, 366] on div "There needs to be a welcome pamphlet with info about amenities, and there needs…" at bounding box center [779, 365] width 587 height 18
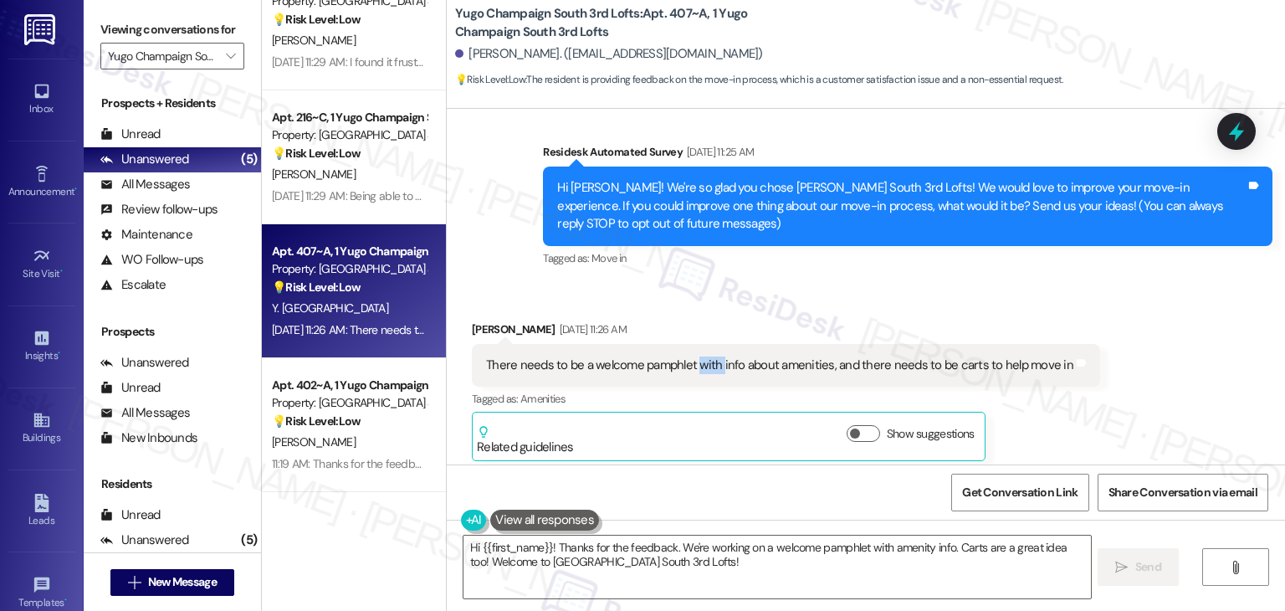
click at [687, 366] on div "There needs to be a welcome pamphlet with info about amenities, and there needs…" at bounding box center [779, 365] width 587 height 18
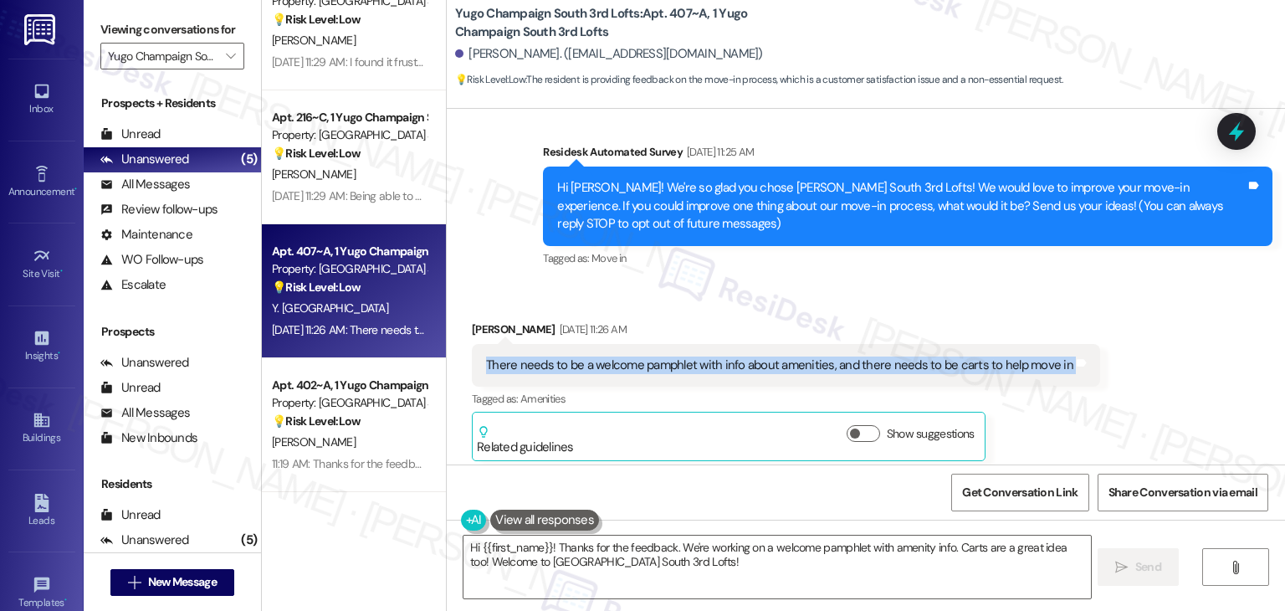
copy div "There needs to be a welcome pamphlet with info about amenities, and there needs…"
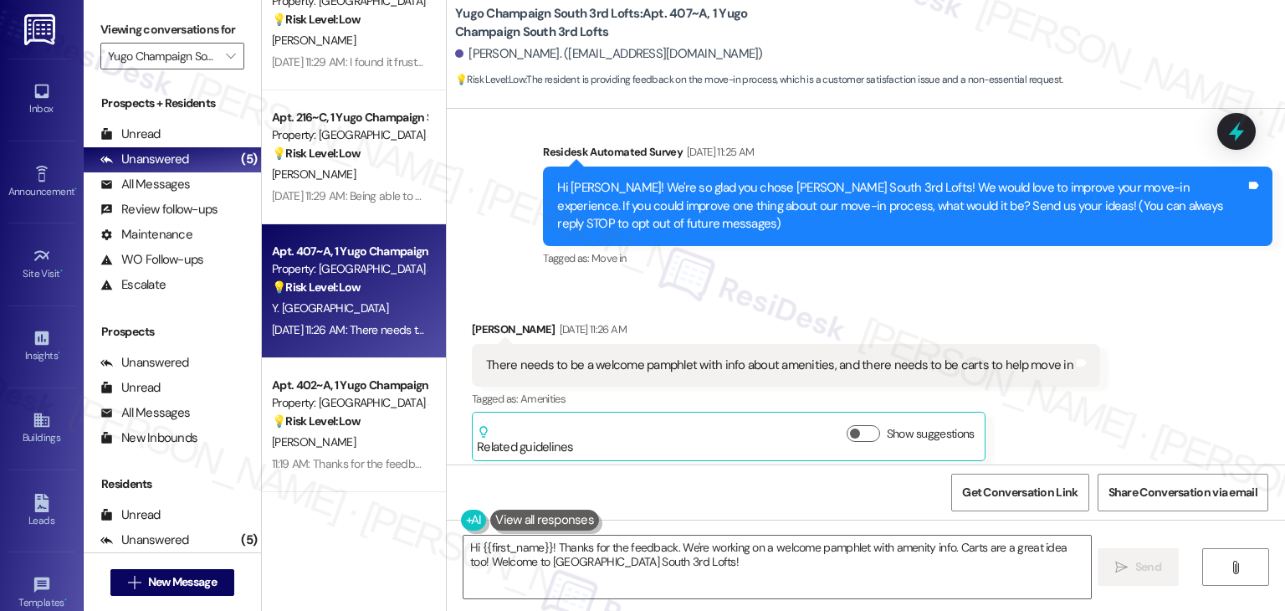
click at [1176, 423] on div "Received via SMS Yash Hathi Aug 25, 2025 at 11:26 AM There needs to be a welcom…" at bounding box center [866, 378] width 839 height 191
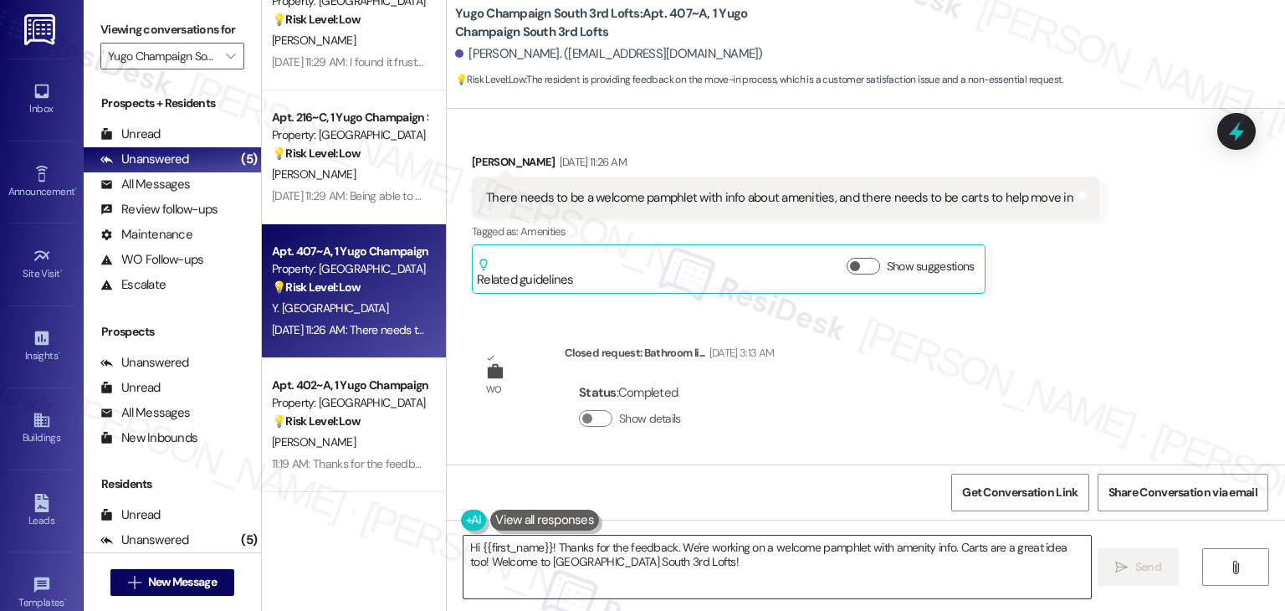
click at [726, 546] on textarea "Hi {{first_name}}! Thanks for the feedback. We're working on a welcome pamphlet…" at bounding box center [777, 567] width 627 height 63
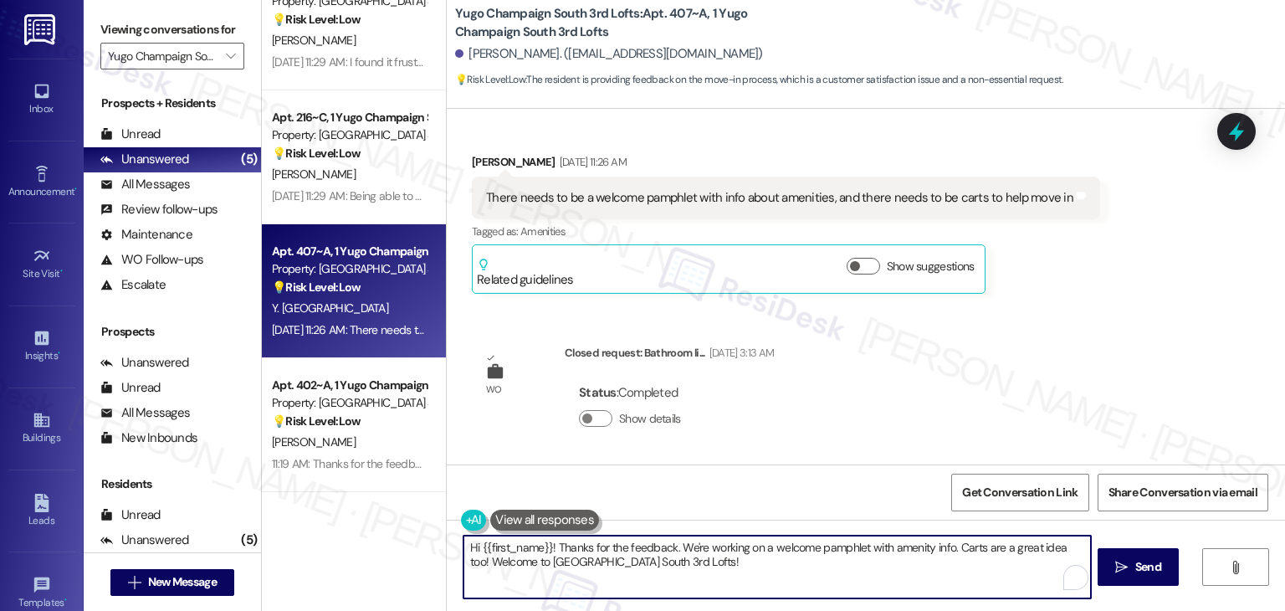
click at [726, 546] on textarea "Hi {{first_name}}! Thanks for the feedback. We're working on a welcome pamphlet…" at bounding box center [777, 567] width 627 height 63
paste textarea "Thanks so much for the thoughtful feedback, Yash! A welcome pamphlet with info …"
click at [910, 472] on div "Get Conversation Link Share Conversation via email" at bounding box center [866, 491] width 839 height 55
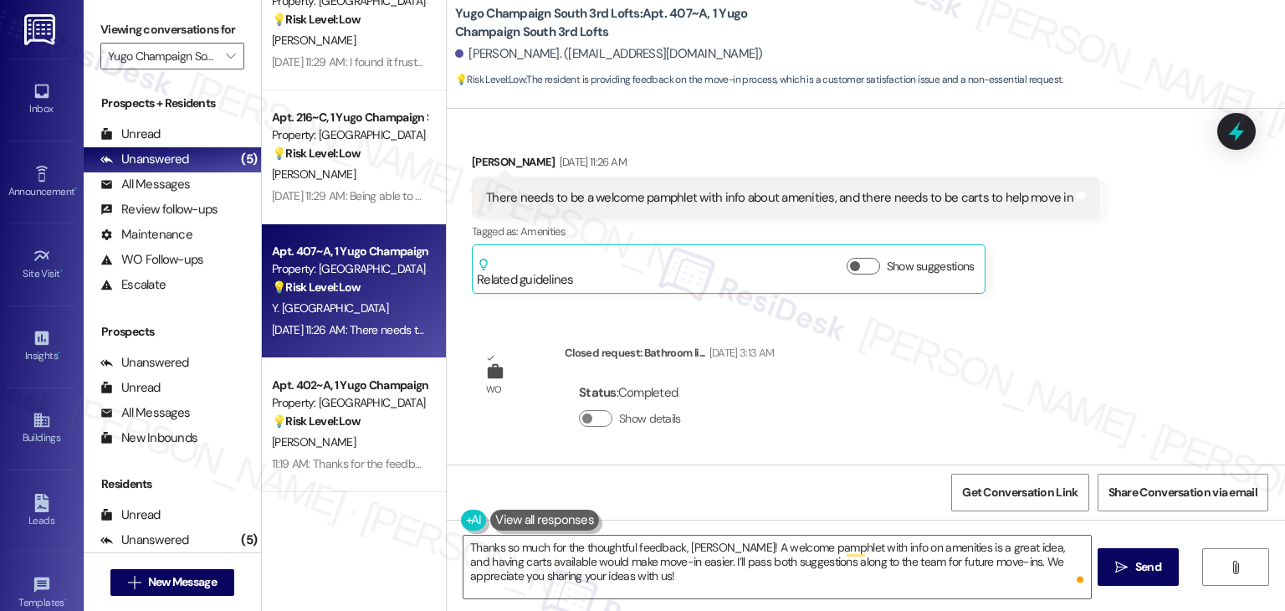
click at [1091, 379] on div "WO Lease started Aug 15, 2025 at 7:00 PM Show details Survey, sent via SMS Resi…" at bounding box center [866, 287] width 839 height 356
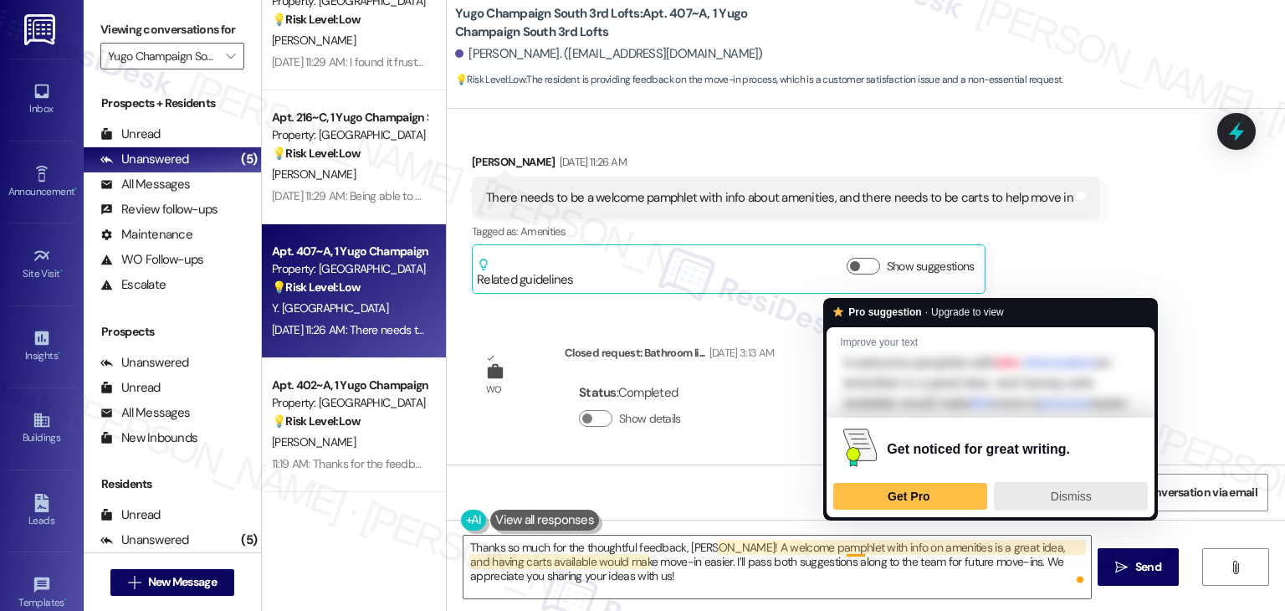
click at [1068, 503] on span "Dismiss" at bounding box center [1071, 496] width 41 height 13
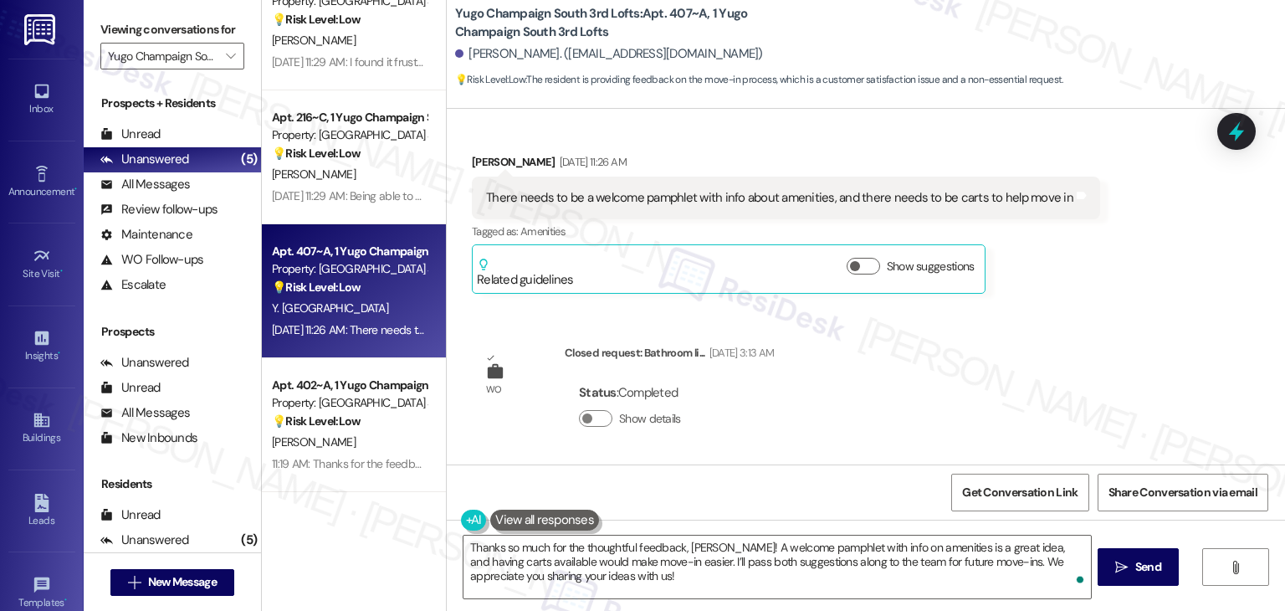
click at [867, 479] on div "Get Conversation Link Share Conversation via email" at bounding box center [866, 491] width 839 height 55
click at [951, 409] on div "WO Lease started Aug 15, 2025 at 7:00 PM Show details Survey, sent via SMS Resi…" at bounding box center [866, 287] width 839 height 356
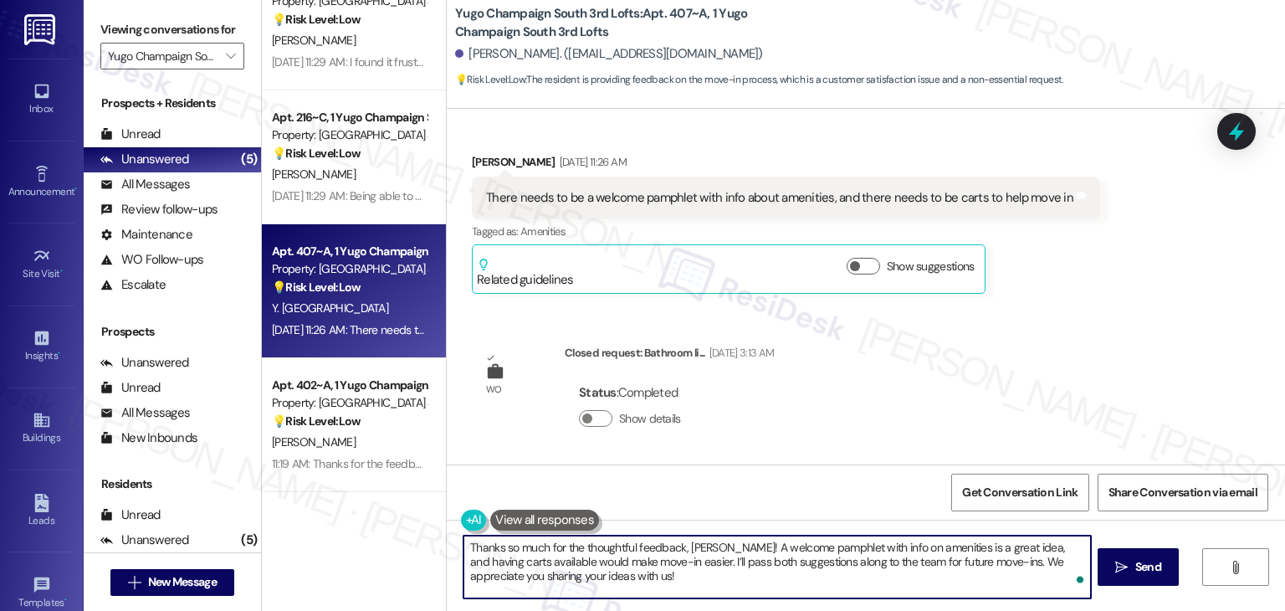
click at [577, 576] on textarea "Thanks so much for the thoughtful feedback, Yash! A welcome pamphlet with info …" at bounding box center [777, 567] width 627 height 63
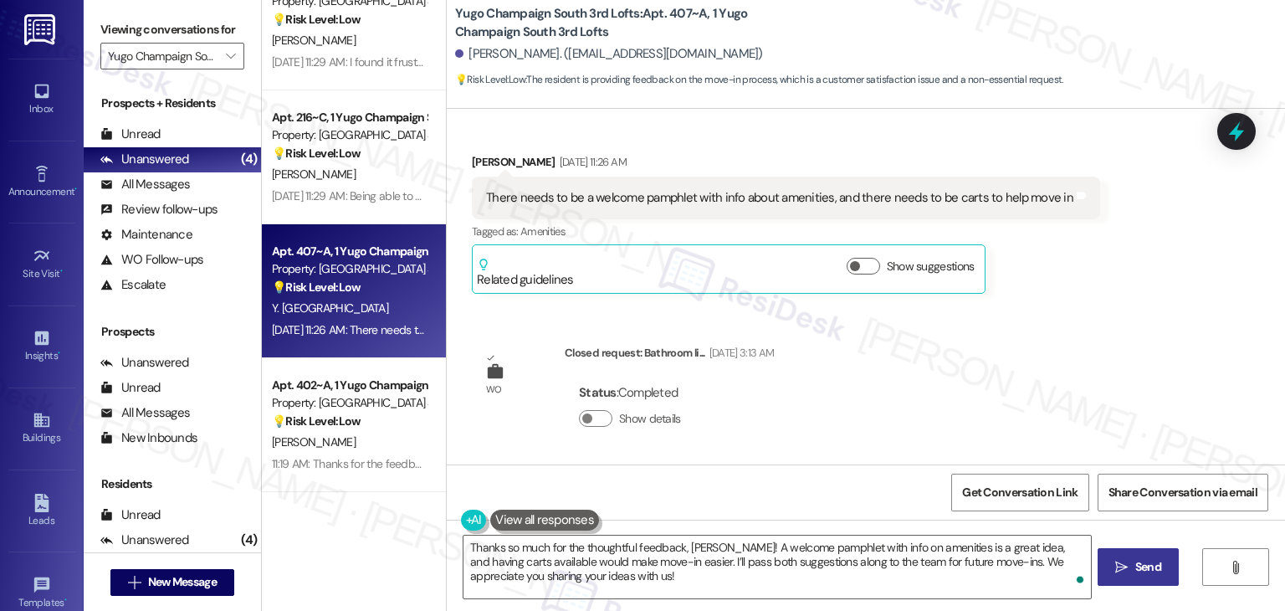
click at [1140, 574] on span "Send" at bounding box center [1149, 567] width 26 height 18
click at [1166, 400] on div "WO Lease started Aug 15, 2025 at 7:00 PM Show details Survey, sent via SMS Resi…" at bounding box center [866, 287] width 839 height 356
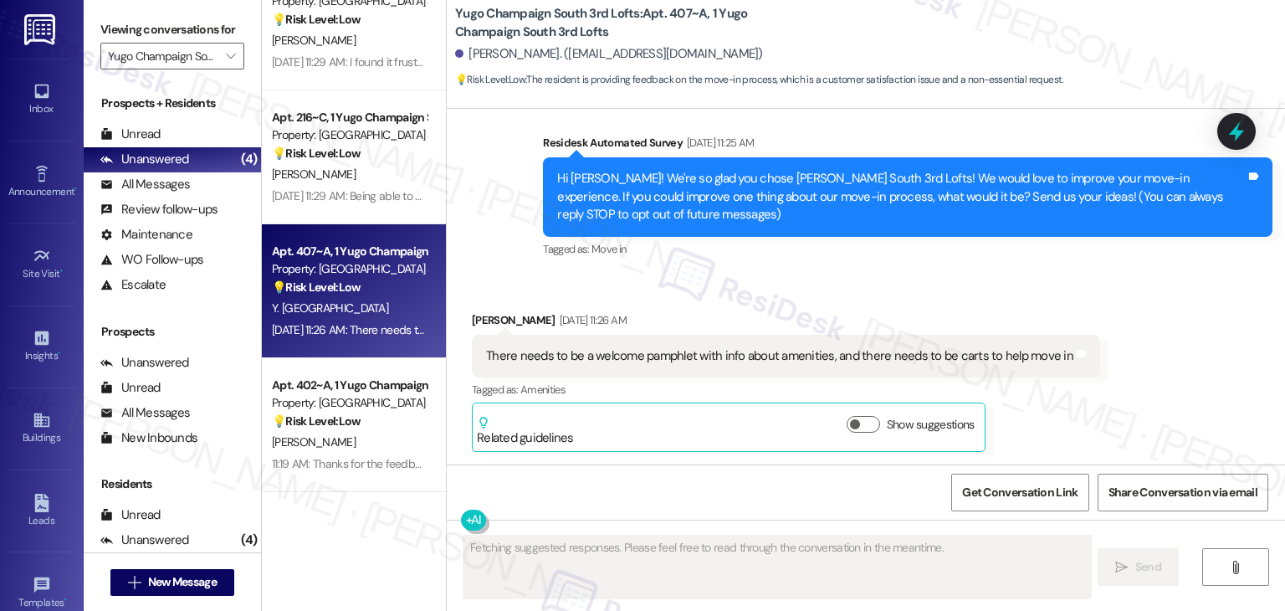
scroll to position [44, 0]
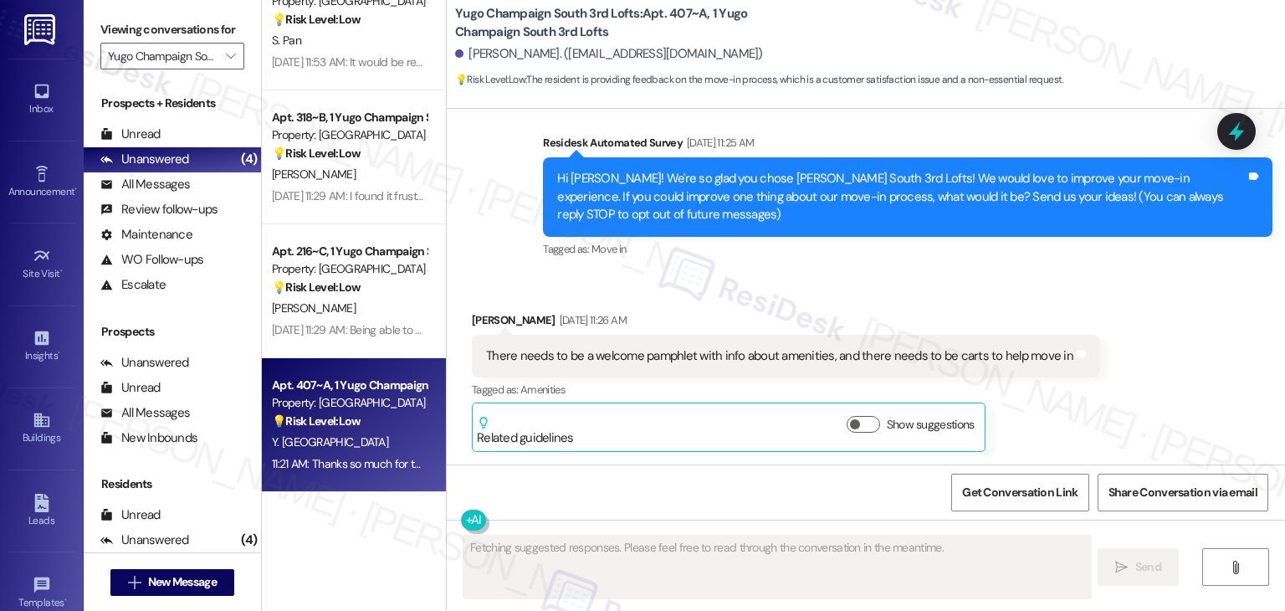
drag, startPoint x: 1068, startPoint y: 411, endPoint x: 1071, endPoint y: 403, distance: 9.0
click at [1068, 408] on div "Yash Hathi Aug 25, 2025 at 11:26 AM There needs to be a welcome pamphlet with i…" at bounding box center [786, 381] width 628 height 141
click at [1071, 403] on div "Yash Hathi Aug 25, 2025 at 11:26 AM There needs to be a welcome pamphlet with i…" at bounding box center [786, 381] width 628 height 141
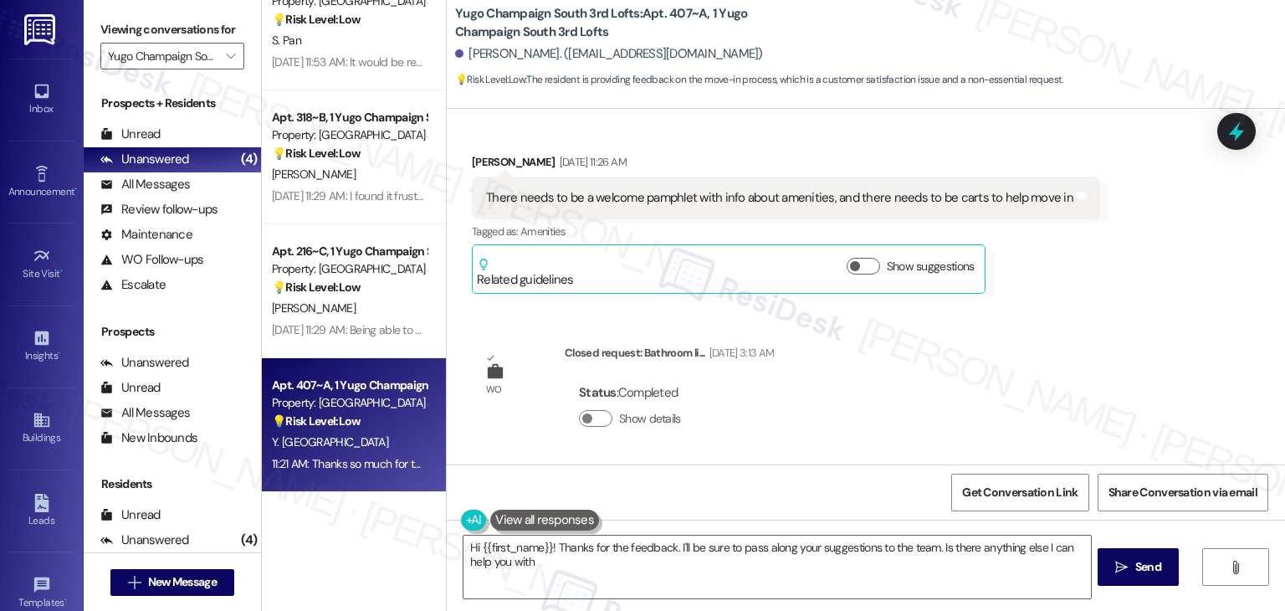
scroll to position [469, 0]
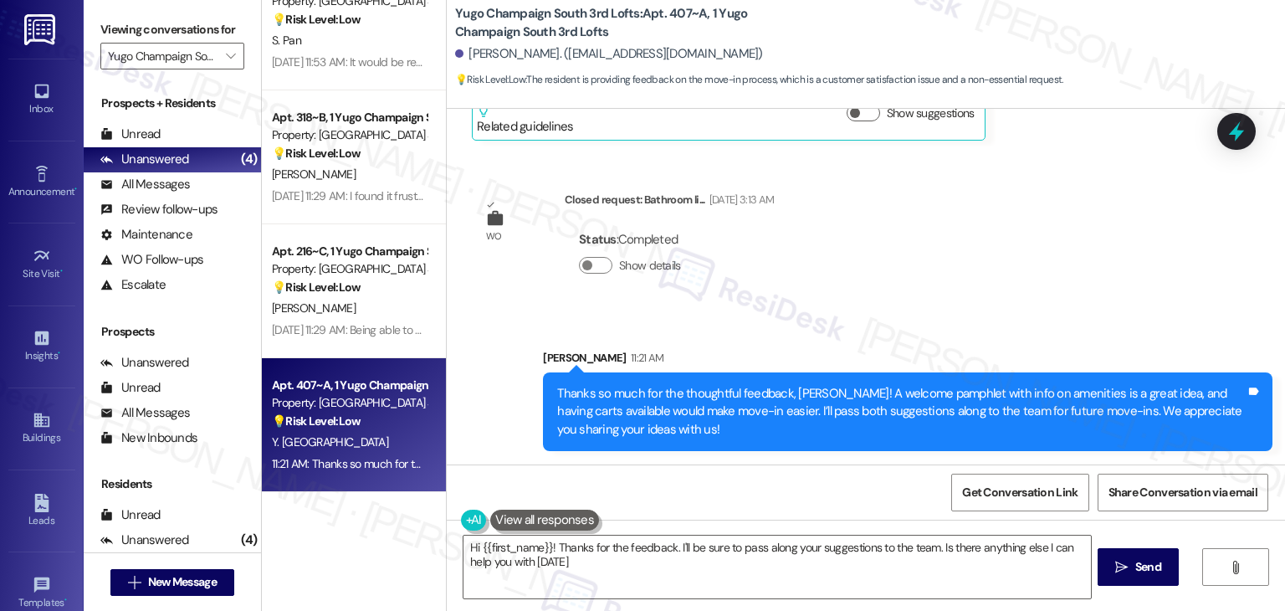
type textarea "Hi {{first_name}}! Thanks for the feedback. I'll be sure to pass along your sug…"
click at [944, 167] on div "WO Lease started Aug 15, 2025 at 7:00 PM Show details Survey, sent via SMS Resi…" at bounding box center [866, 287] width 839 height 356
click at [1246, 135] on icon at bounding box center [1237, 131] width 28 height 28
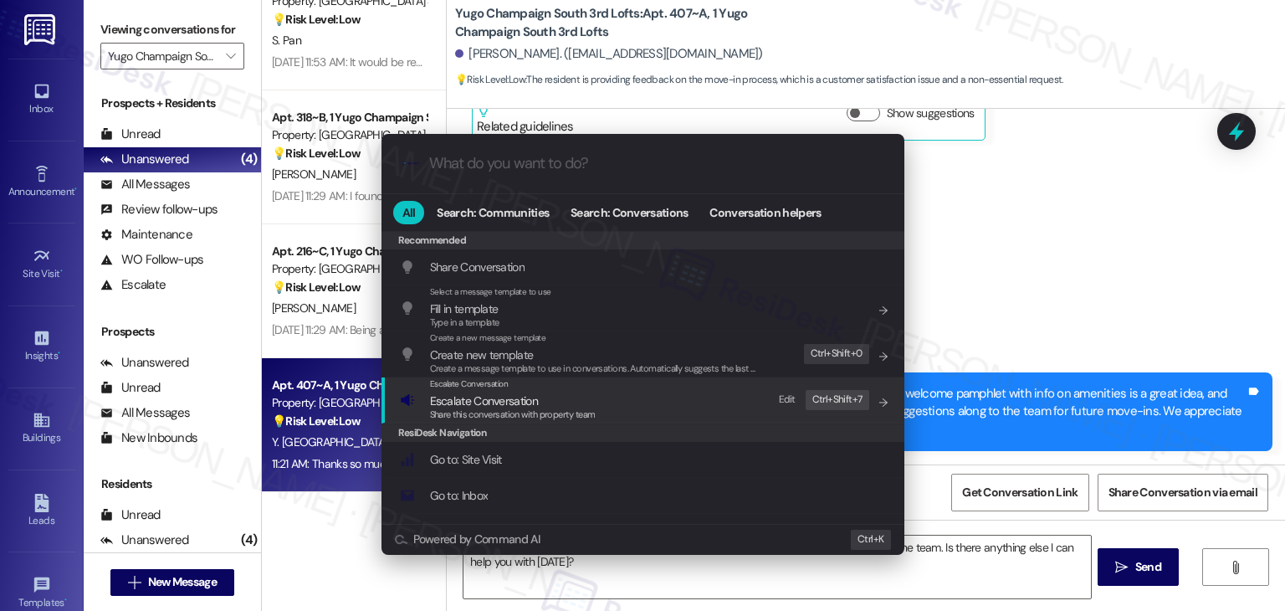
click at [549, 403] on span "Escalate Conversation" at bounding box center [513, 401] width 166 height 18
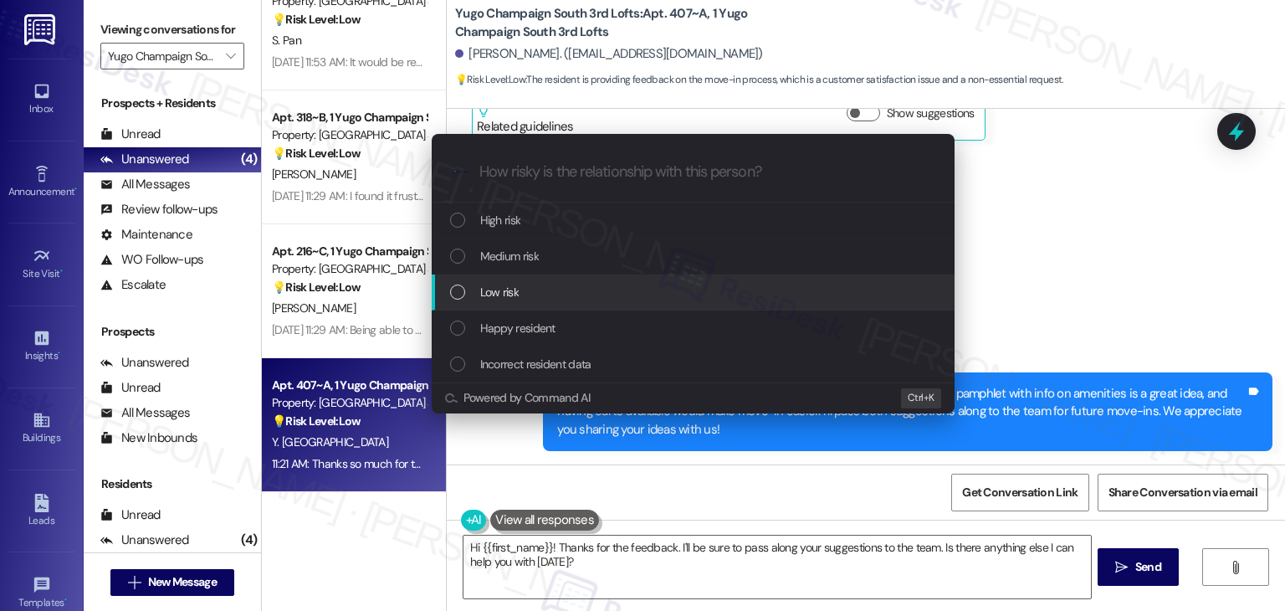
click at [464, 290] on div "List of options" at bounding box center [457, 292] width 15 height 15
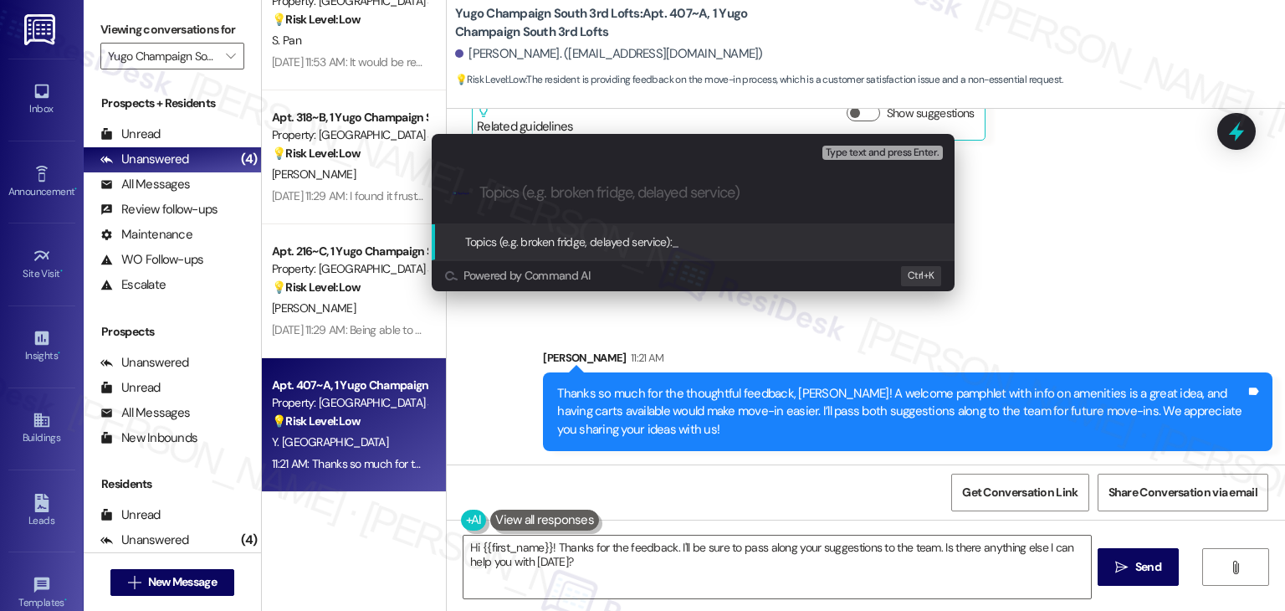
paste input "Move-In Feedback – Request for Welcome Pamphlet & Moving Carts"
type input "Move-In Feedback – Request for Welcome Pamphlet & Moving Carts"
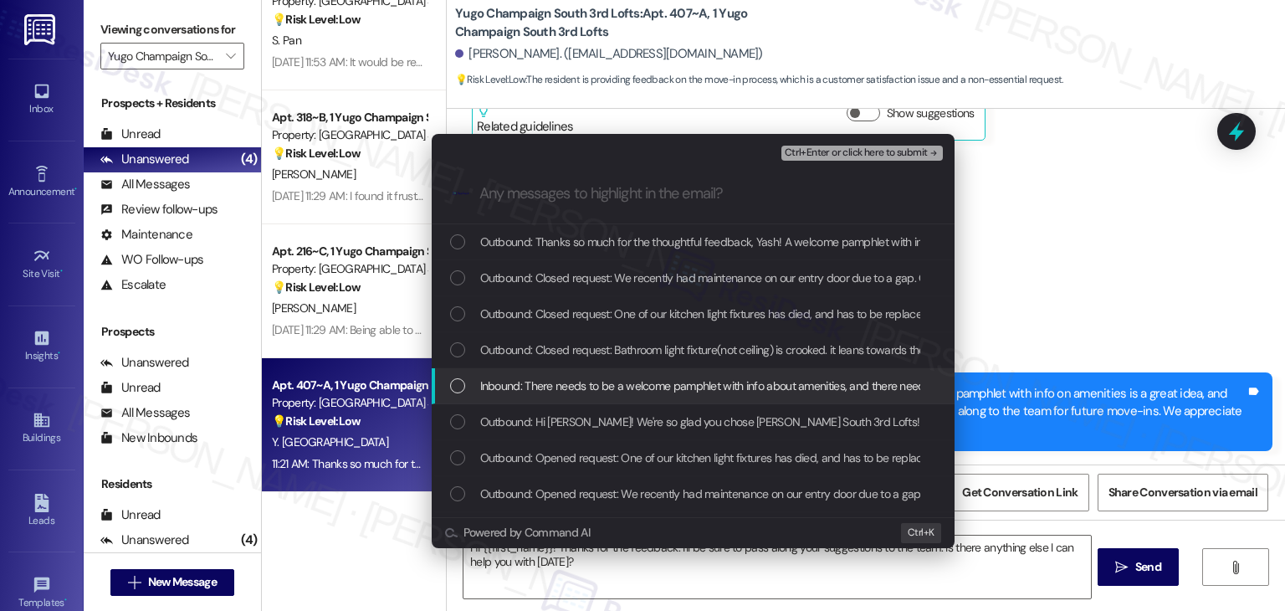
click at [458, 383] on div "List of options" at bounding box center [457, 385] width 15 height 15
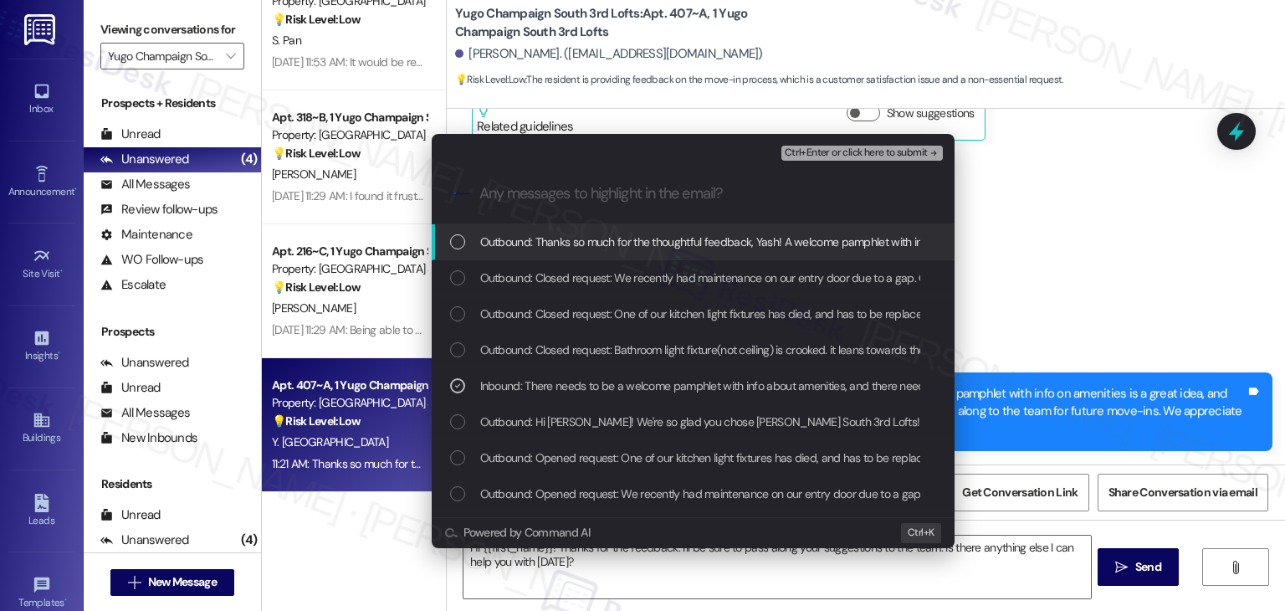
click at [847, 150] on span "Ctrl+Enter or click here to submit" at bounding box center [856, 153] width 143 height 12
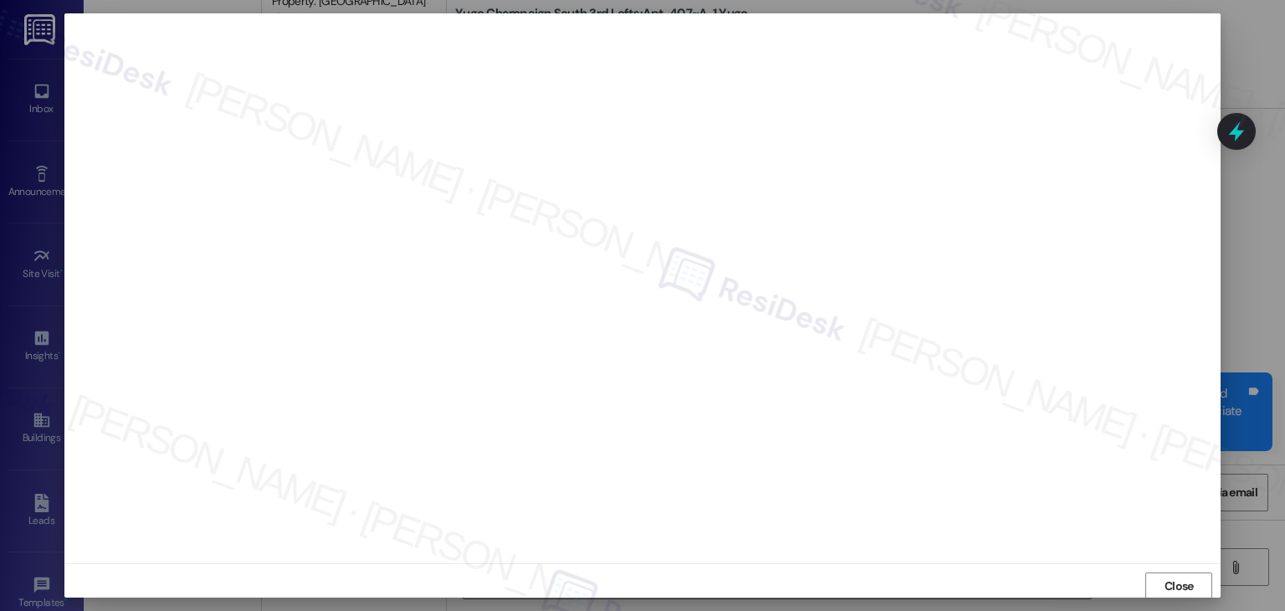
scroll to position [1, 0]
click at [1198, 580] on button "Close" at bounding box center [1179, 585] width 67 height 27
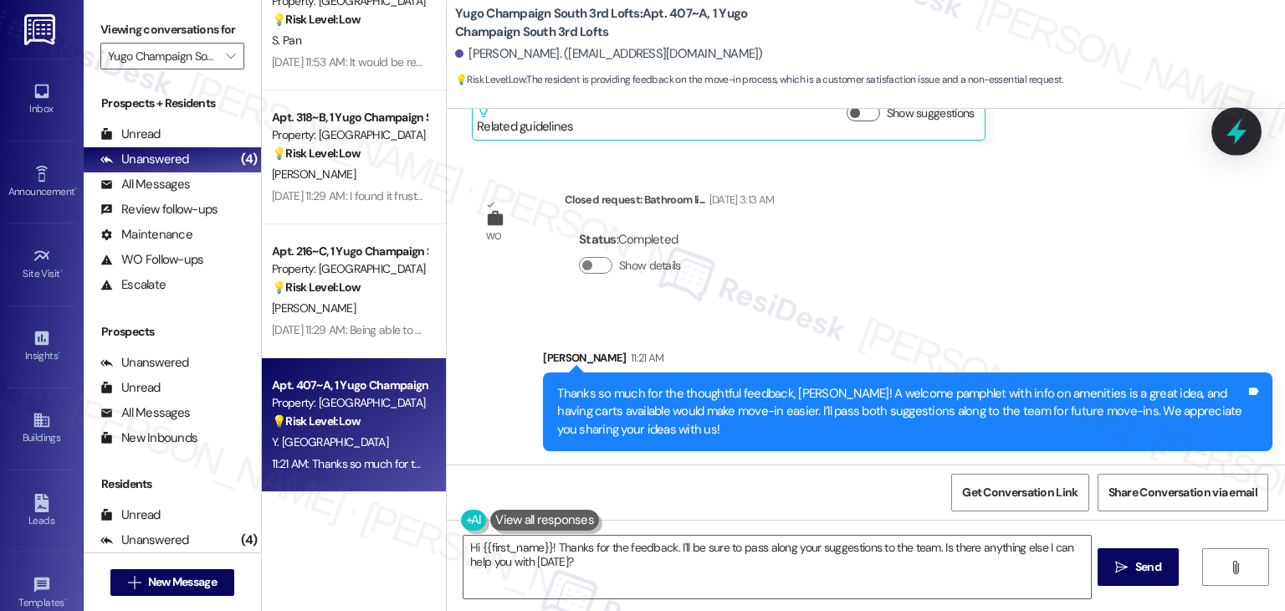
click at [1239, 140] on icon at bounding box center [1237, 131] width 28 height 28
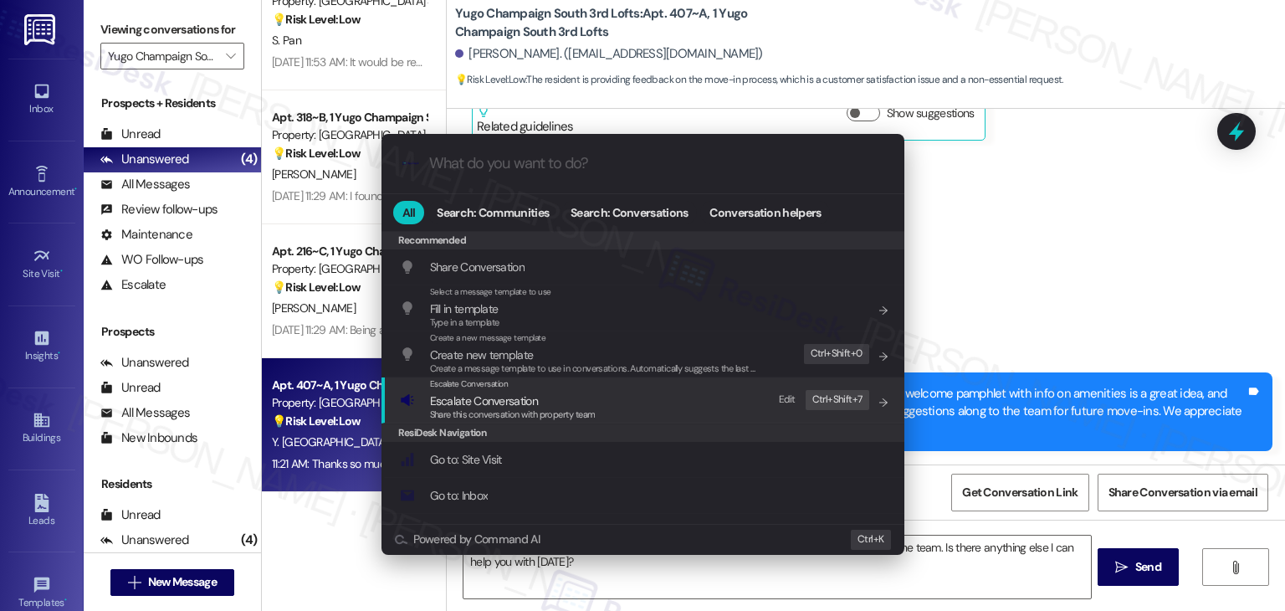
click at [509, 396] on span "Escalate Conversation" at bounding box center [484, 400] width 108 height 15
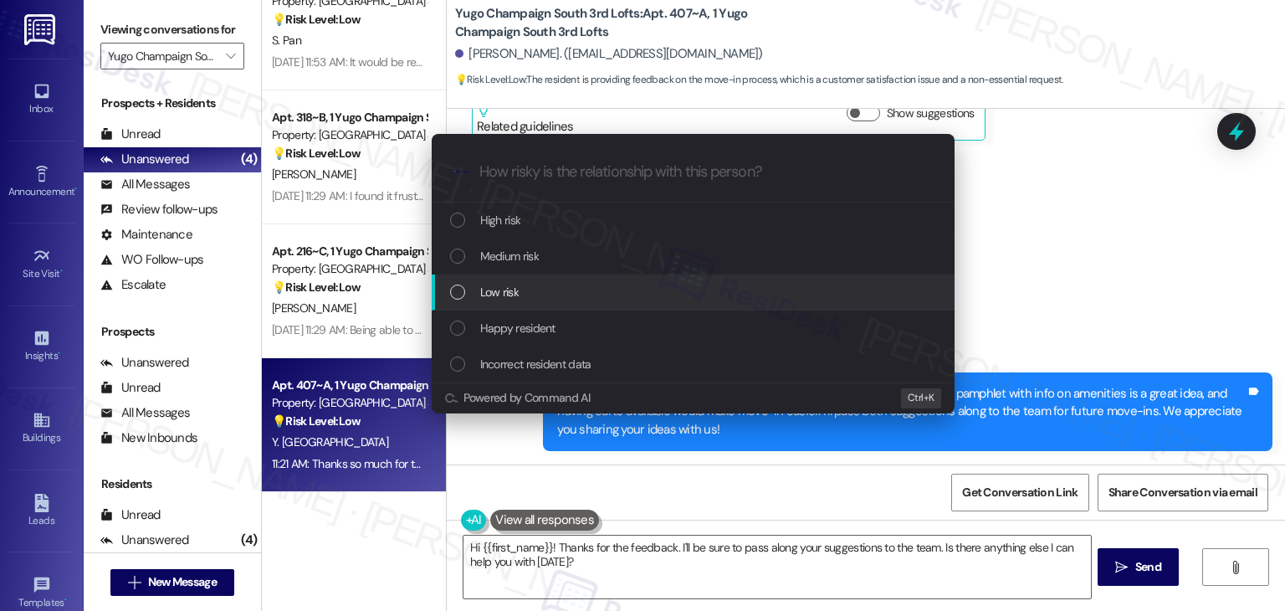
click at [453, 293] on div "List of options" at bounding box center [457, 292] width 15 height 15
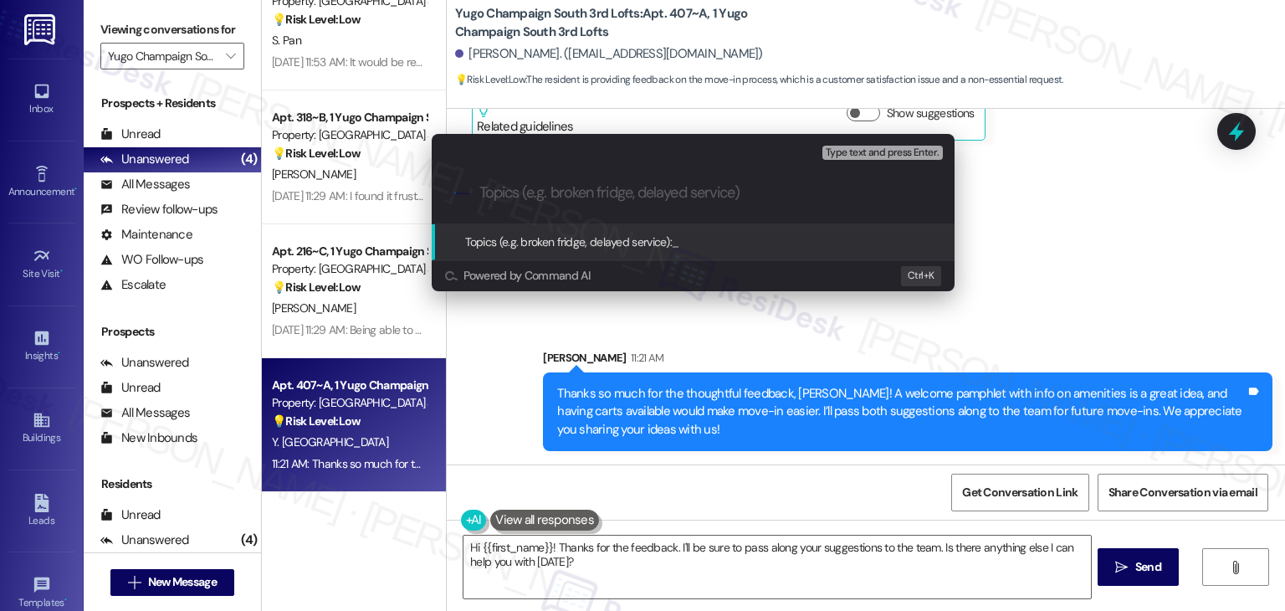
paste input "Move-In Feedback – Request for Welcome Pamphlet & Moving Carts"
type input "Move-In Feedback – Request for Welcome Pamphlet & Moving Carts"
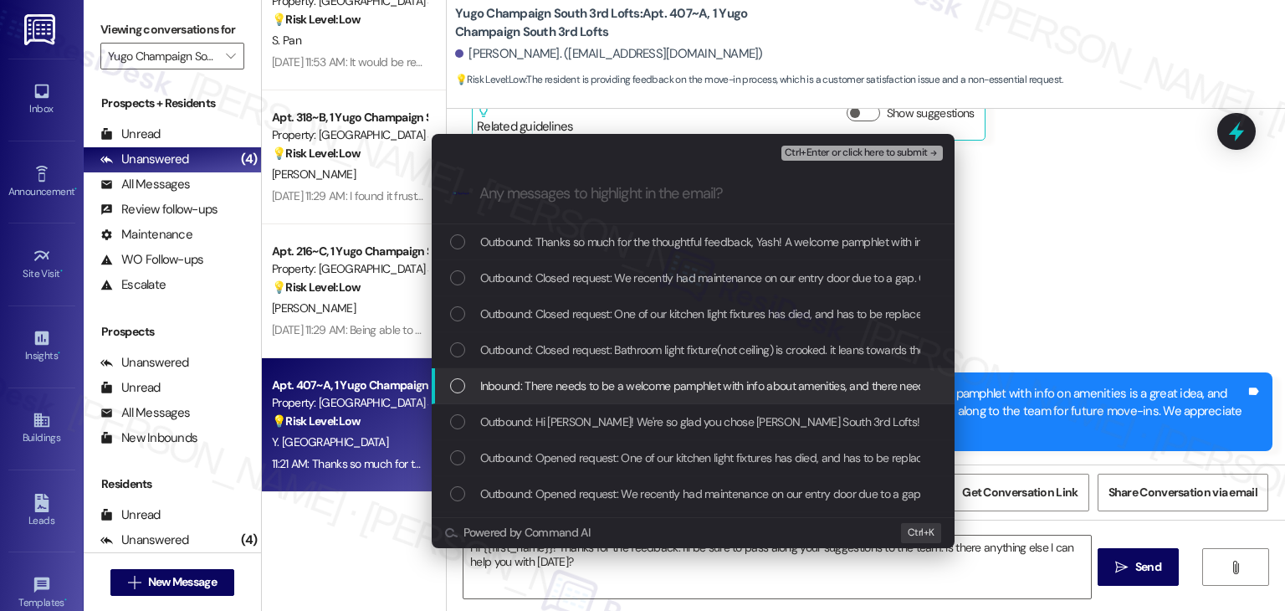
click at [461, 384] on div "List of options" at bounding box center [457, 385] width 15 height 15
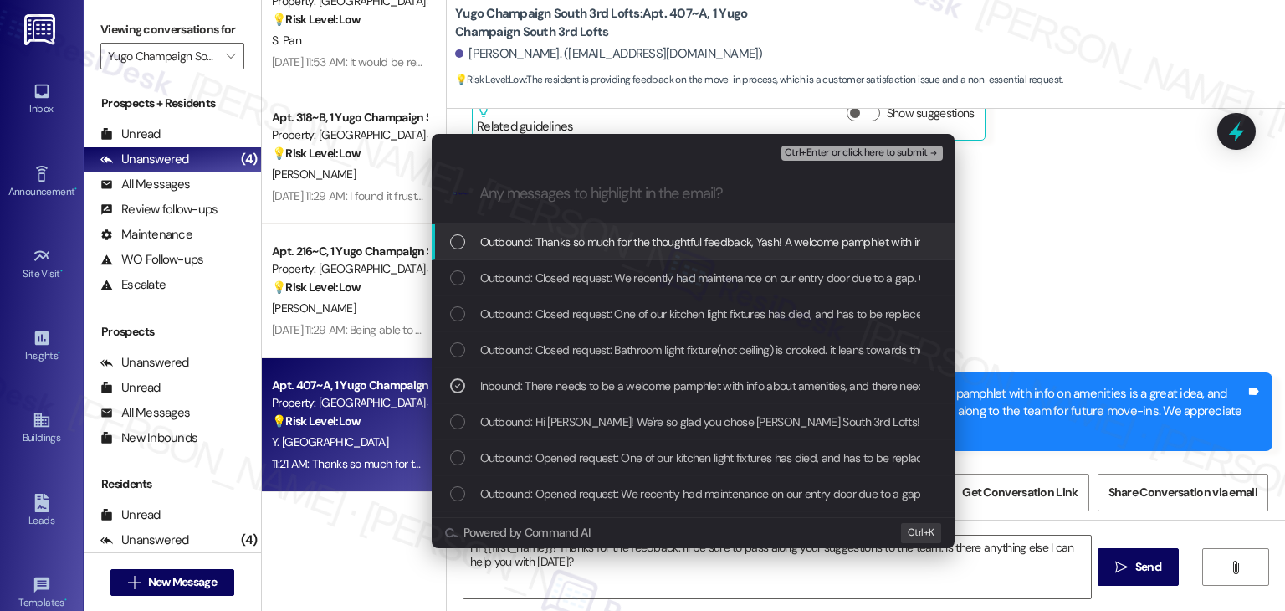
click at [919, 152] on span "Ctrl+Enter or click here to submit" at bounding box center [856, 153] width 143 height 12
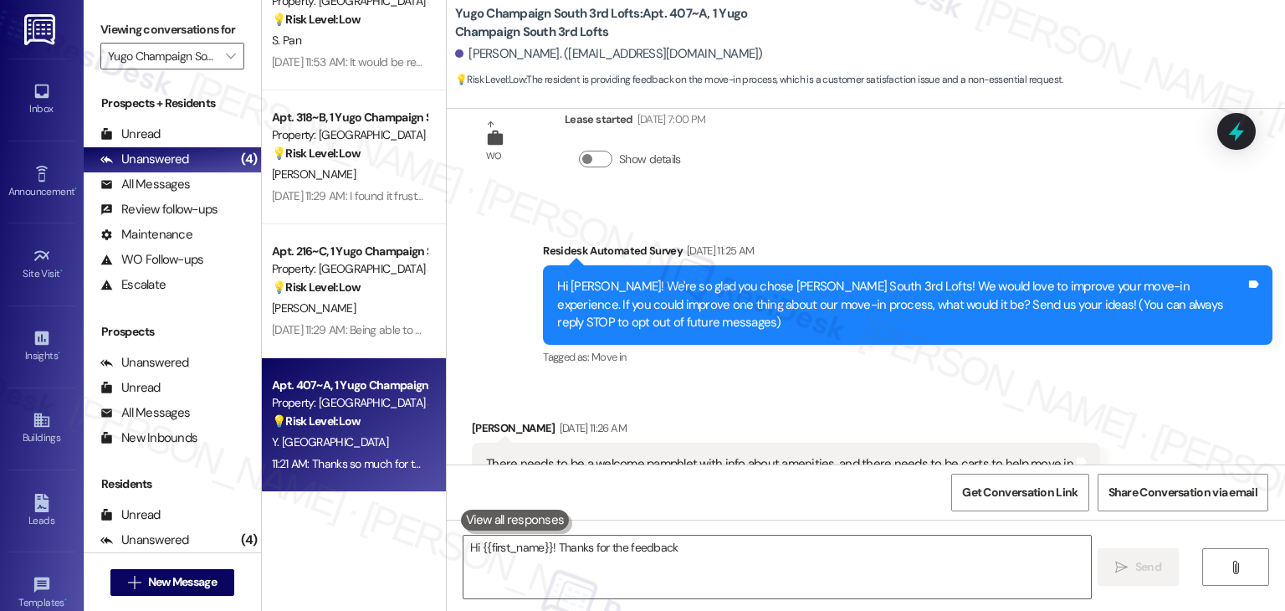
scroll to position [402, 0]
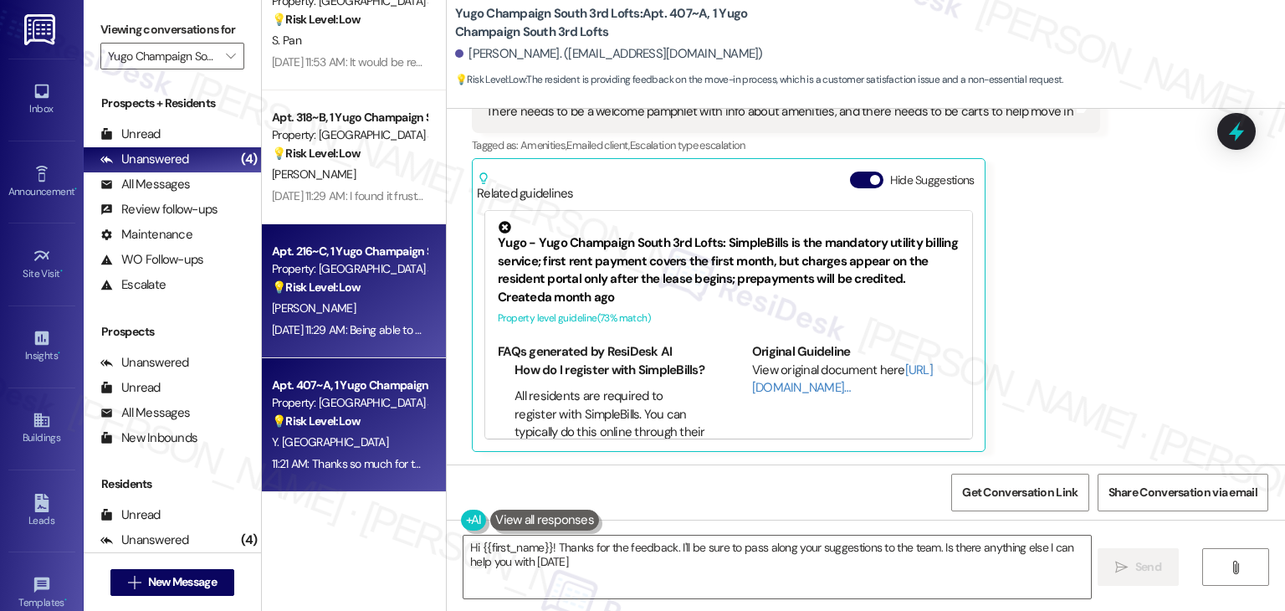
type textarea "Hi {{first_name}}! Thanks for the feedback. I'll be sure to pass along your sug…"
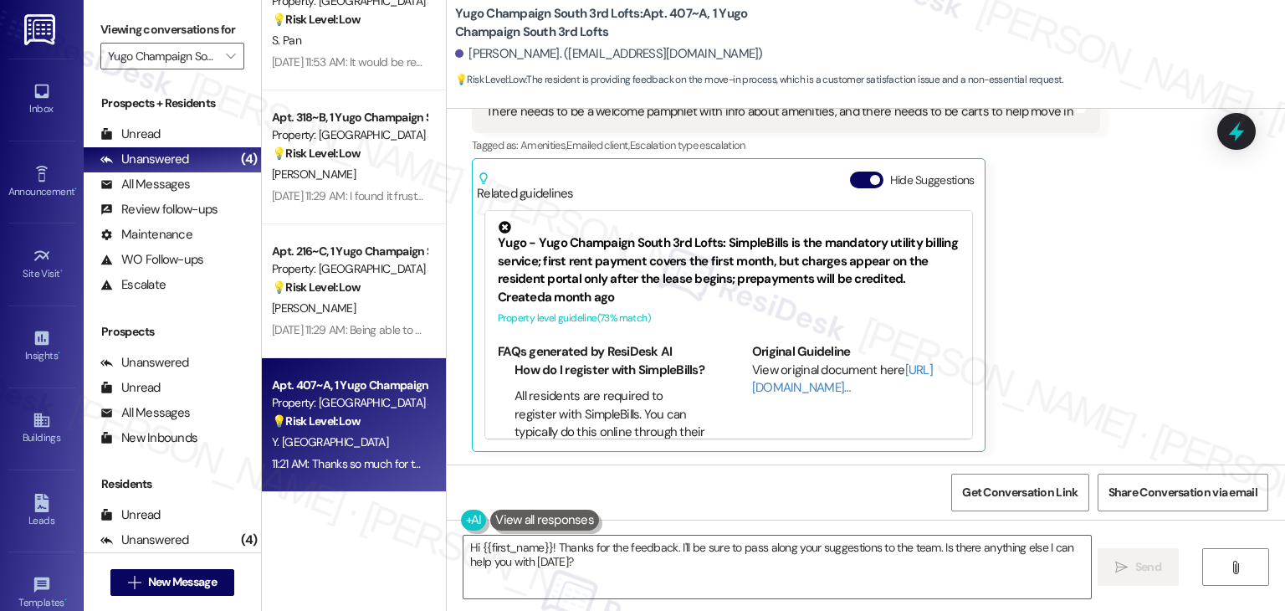
click at [345, 320] on div "Aug 25, 2025 at 11:29 AM: Being able to pick up my roommate's key when she coul…" at bounding box center [349, 330] width 158 height 21
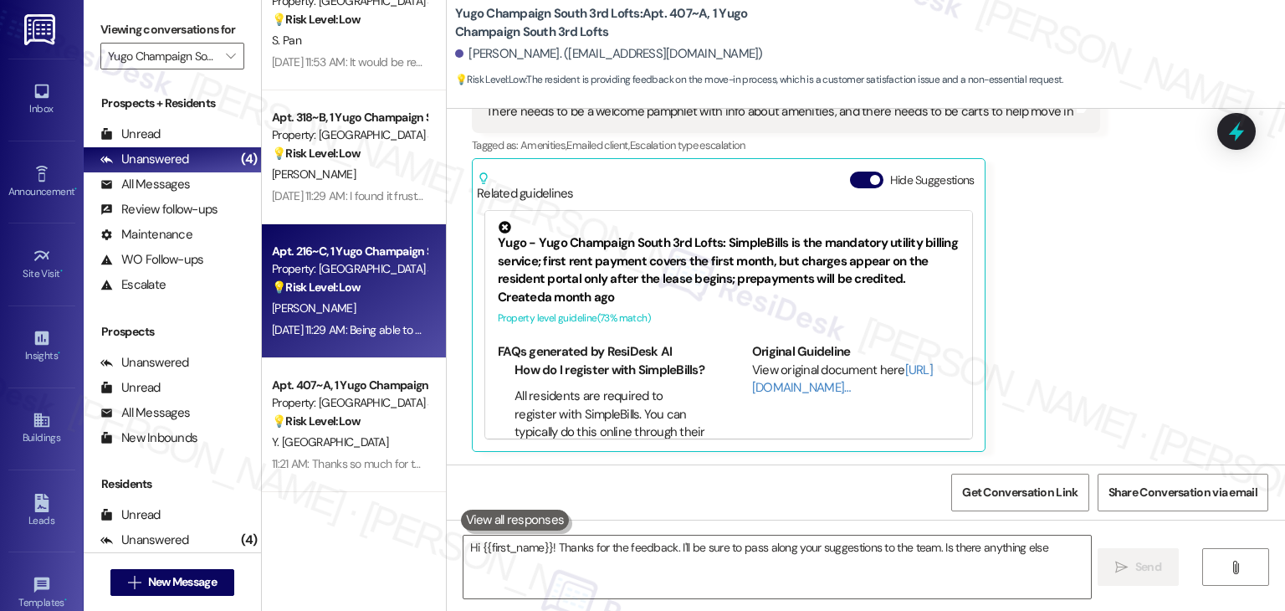
type textarea "Hi {{first_name}}! Thanks for the feedback. I'll be sure to pass along your sug…"
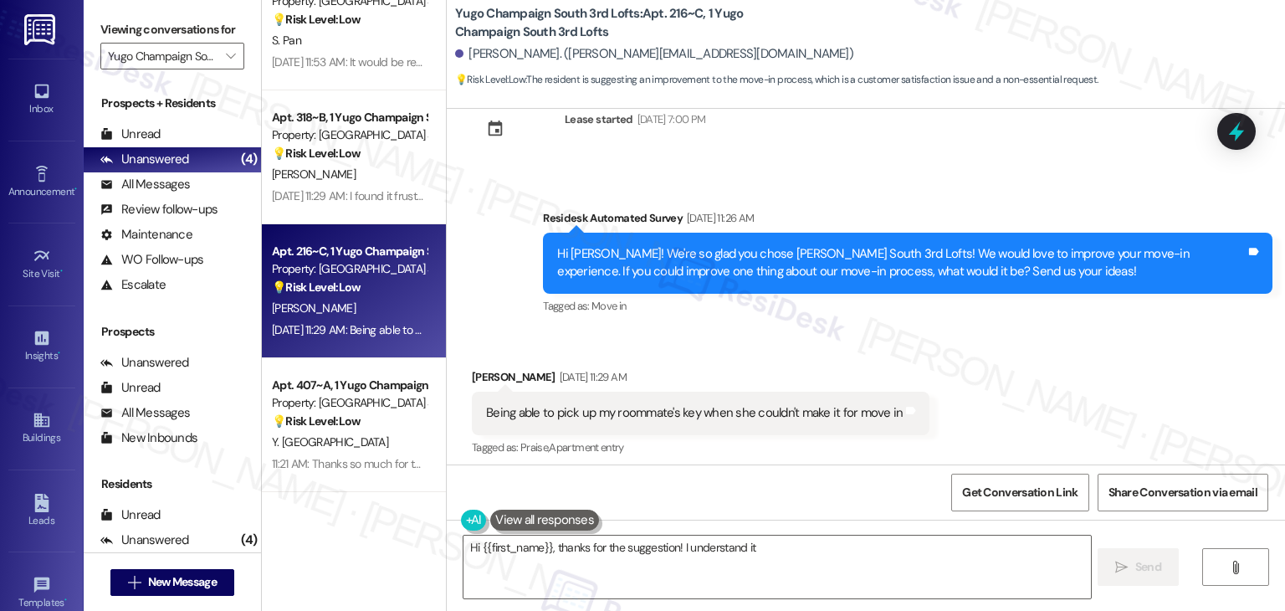
scroll to position [505, 0]
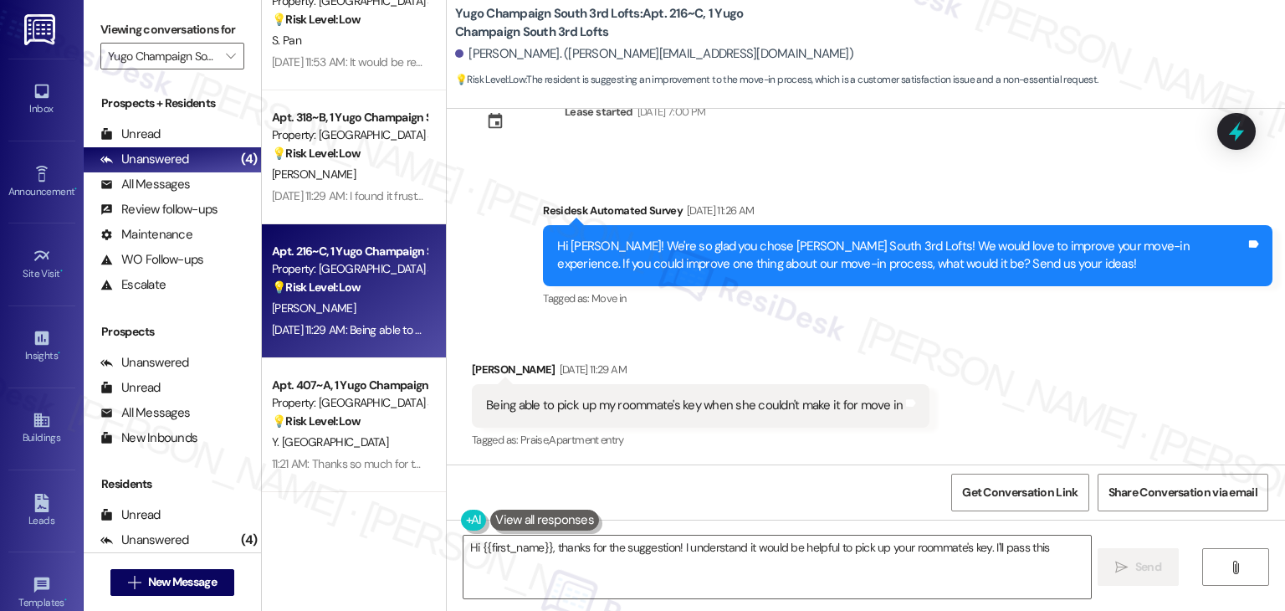
click at [869, 32] on div "Yugo Champaign South 3rd Lofts: Apt. 216~C, 1 Yugo Champaign South 3rd Lofts Sa…" at bounding box center [870, 46] width 830 height 85
type textarea "Hi {{first_name}}, thanks for the suggestion! I understand it would be helpful …"
click at [1004, 320] on div "Survey, sent via SMS Residesk Automated Survey Aug 25, 2025 at 11:26 AM Hi Sara…" at bounding box center [908, 256] width 755 height 134
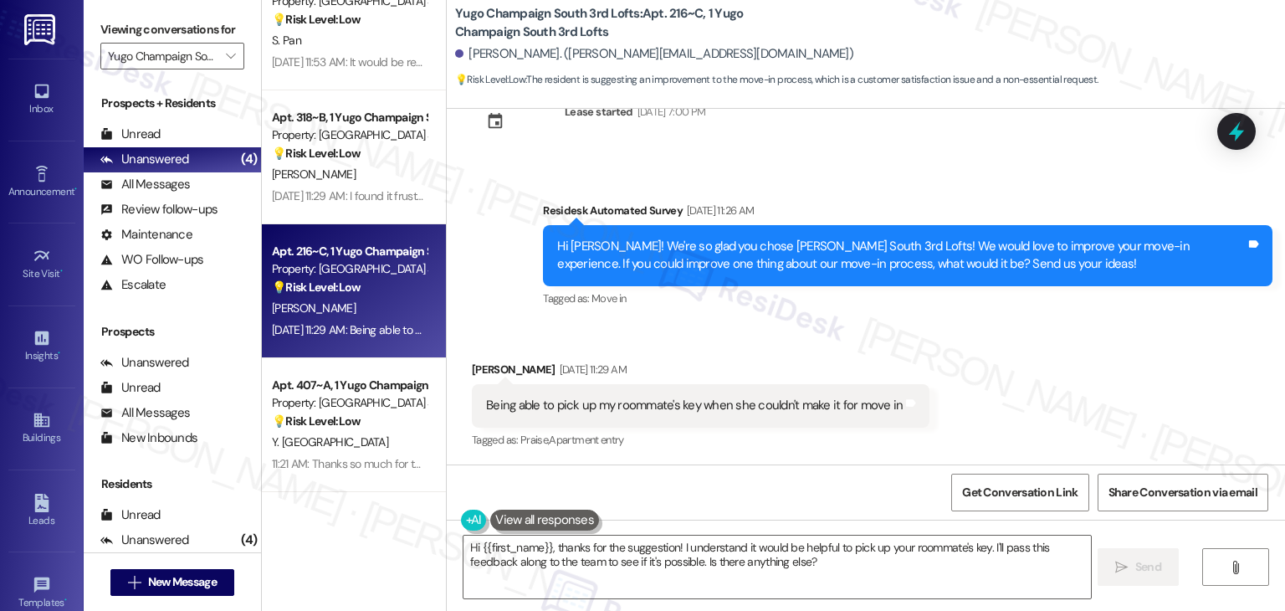
click at [1004, 320] on div "Survey, sent via SMS Residesk Automated Survey Aug 25, 2025 at 11:26 AM Hi Sara…" at bounding box center [908, 256] width 755 height 134
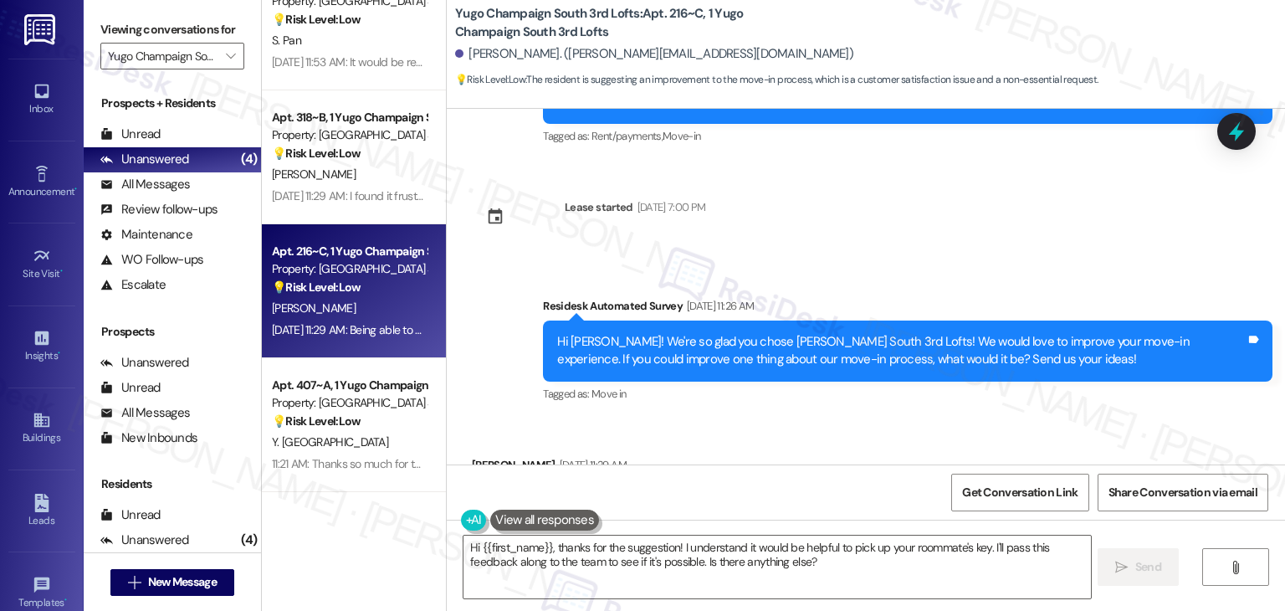
scroll to position [408, 0]
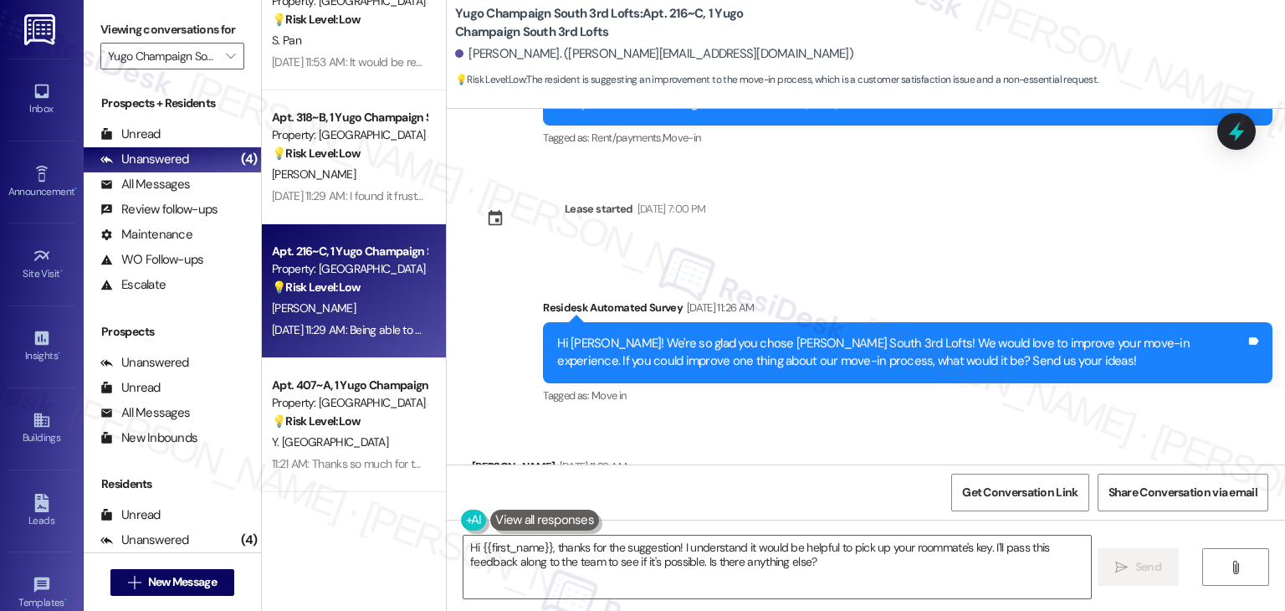
click at [653, 353] on div "Hi Sarah! We're so glad you chose Yugo Champaign South 3rd Lofts! We would love…" at bounding box center [901, 353] width 689 height 36
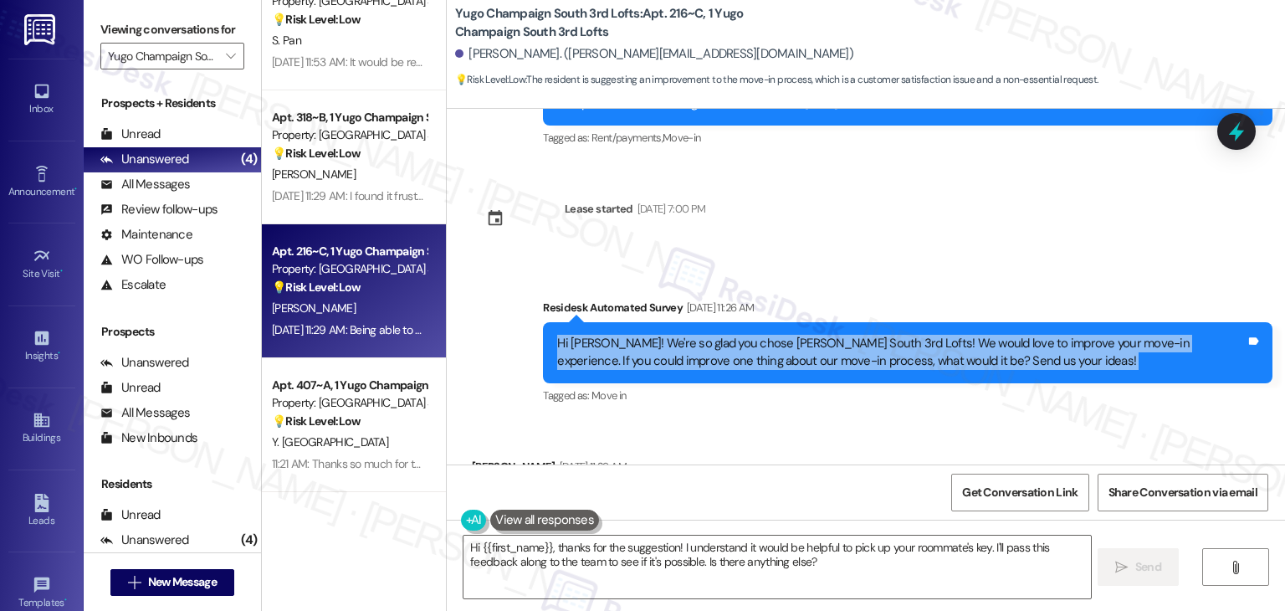
click at [653, 353] on div "Hi Sarah! We're so glad you chose Yugo Champaign South 3rd Lofts! We would love…" at bounding box center [901, 353] width 689 height 36
copy div "Hi Sarah! We're so glad you chose Yugo Champaign South 3rd Lofts! We would love…"
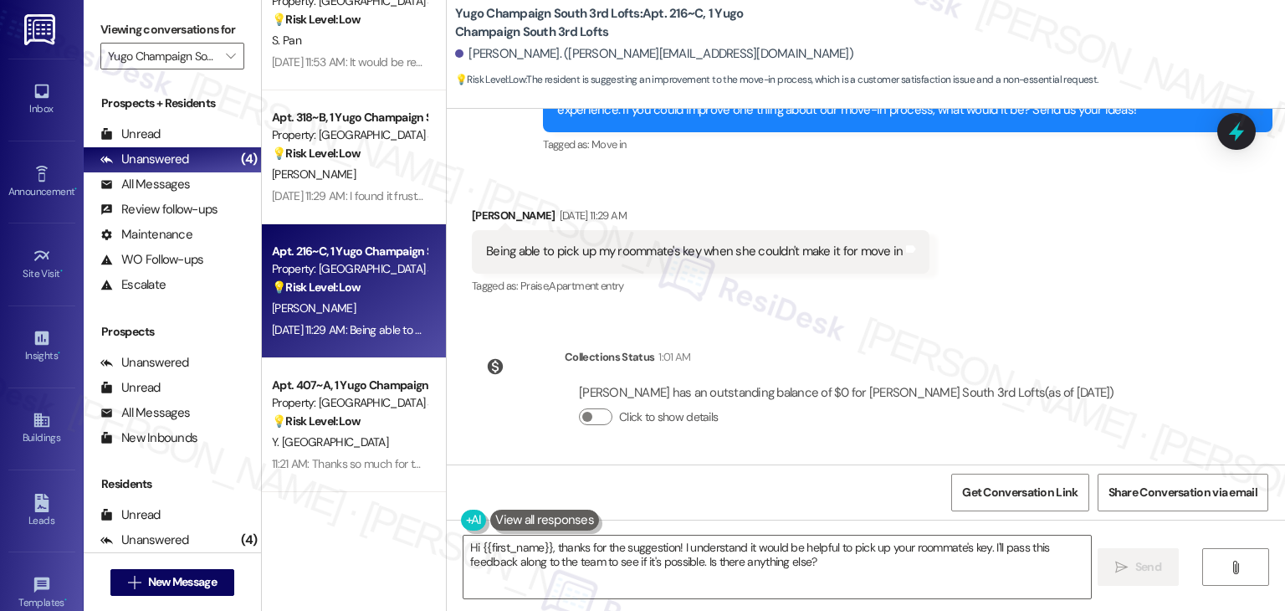
click at [663, 259] on div "Being able to pick up my roommate's key when she couldn't make it for move in" at bounding box center [694, 252] width 417 height 18
click at [995, 285] on div "Received via SMS Sarah Rodriguez Aug 25, 2025 at 11:29 AM Being able to pick up…" at bounding box center [866, 239] width 839 height 141
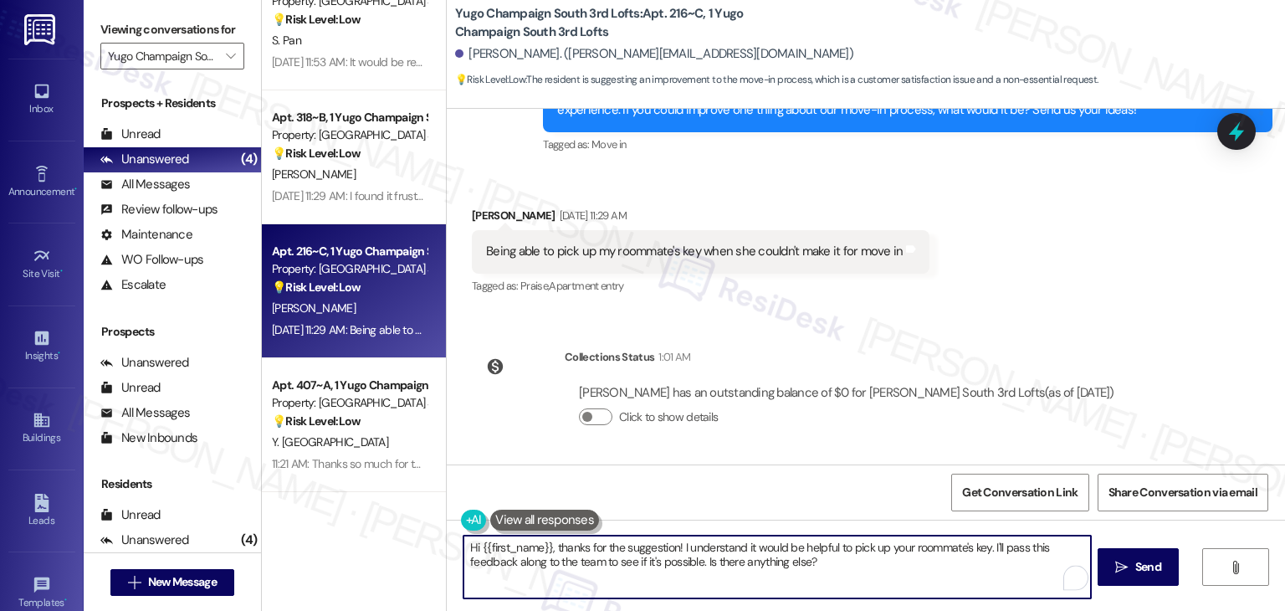
drag, startPoint x: 984, startPoint y: 550, endPoint x: 673, endPoint y: 546, distance: 311.3
click at [673, 546] on textarea "Hi {{first_name}}, thanks for the suggestion! I understand it would be helpful …" at bounding box center [777, 567] width 627 height 63
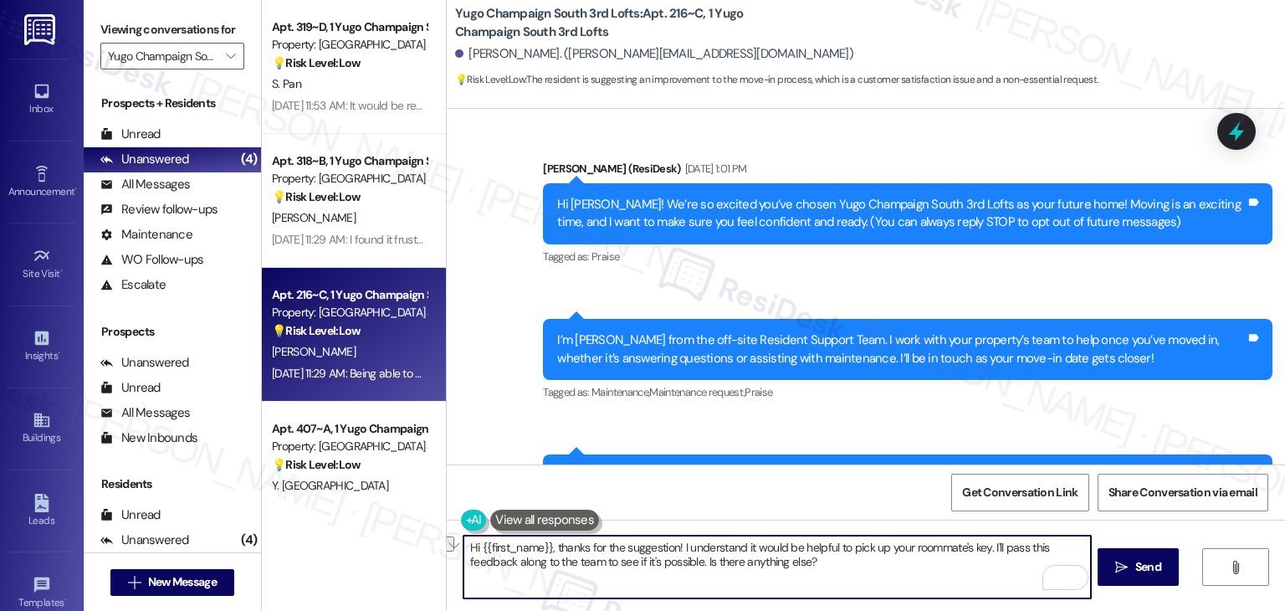
scroll to position [659, 0]
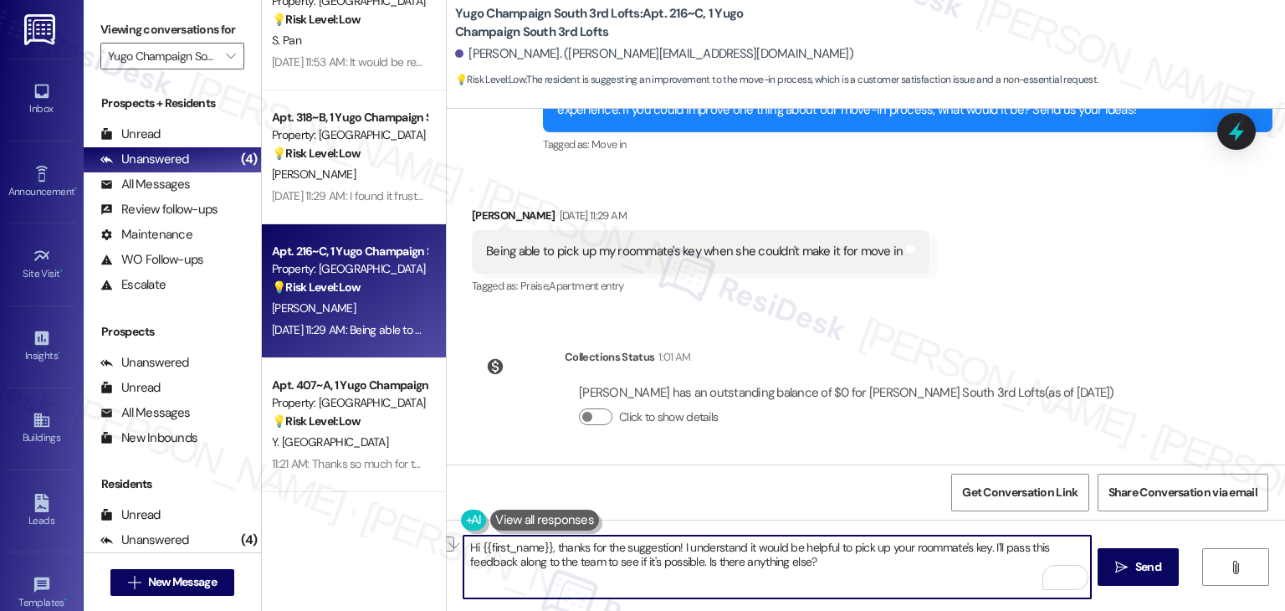
click at [709, 570] on textarea "Hi {{first_name}}, thanks for the suggestion! I understand it would be helpful …" at bounding box center [777, 567] width 627 height 63
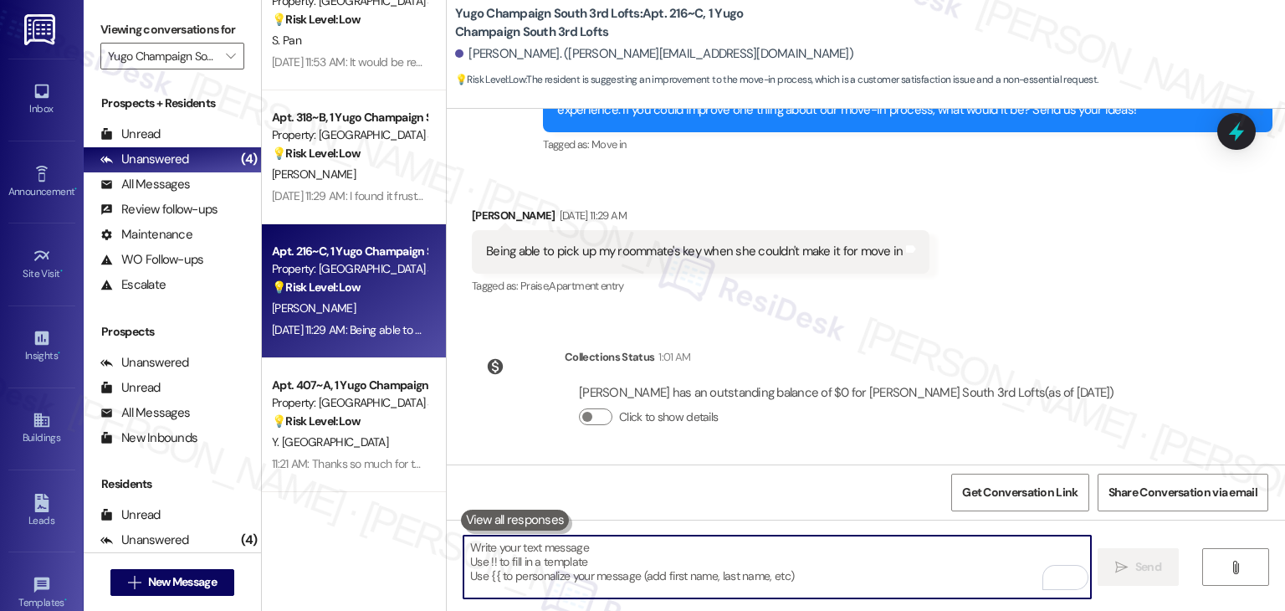
paste textarea "Thanks for sharing that, Sarah! I understand it would be helpful to pick up you…"
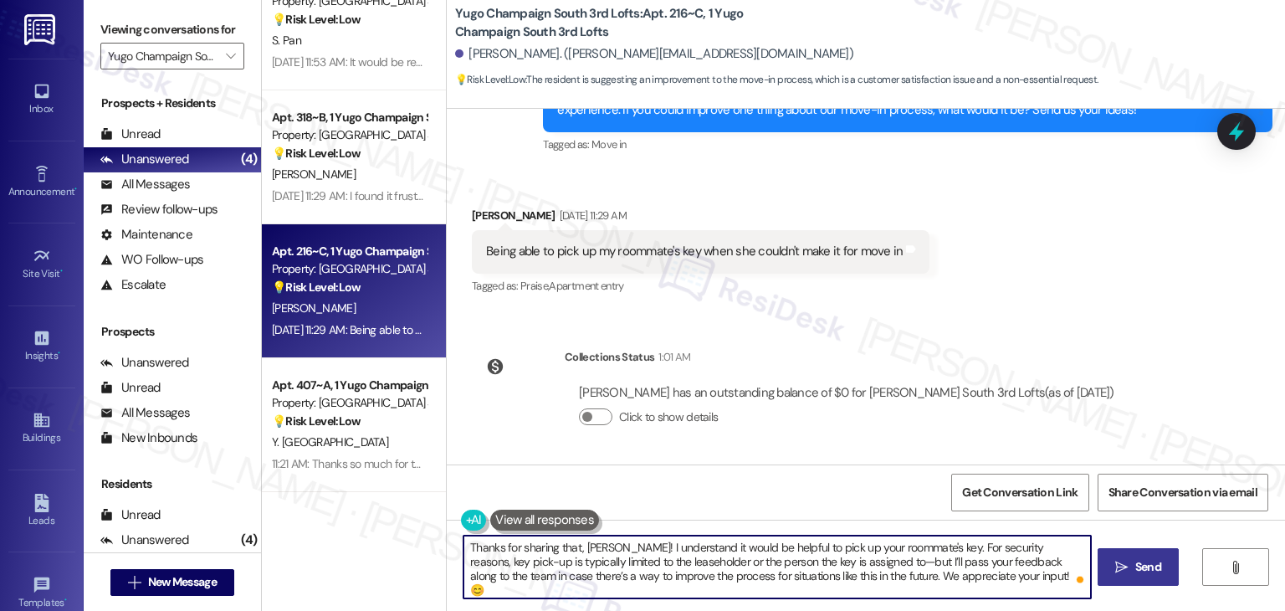
type textarea "Thanks for sharing that, Sarah! I understand it would be helpful to pick up you…"
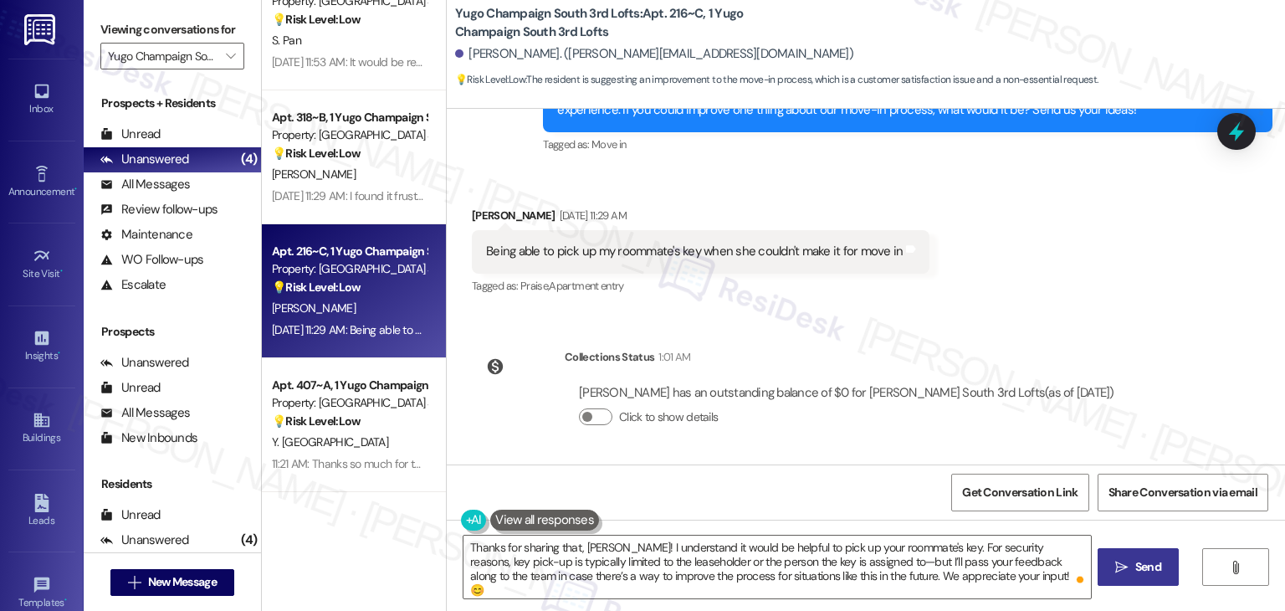
click at [1153, 563] on span "Send" at bounding box center [1149, 567] width 26 height 18
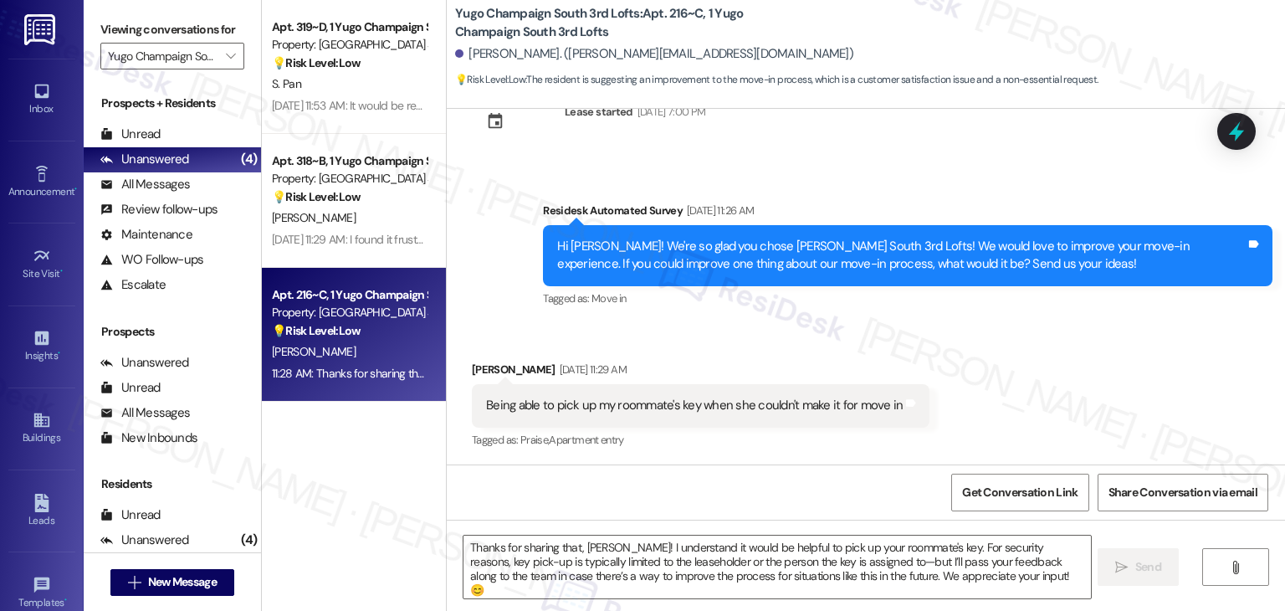
scroll to position [813, 0]
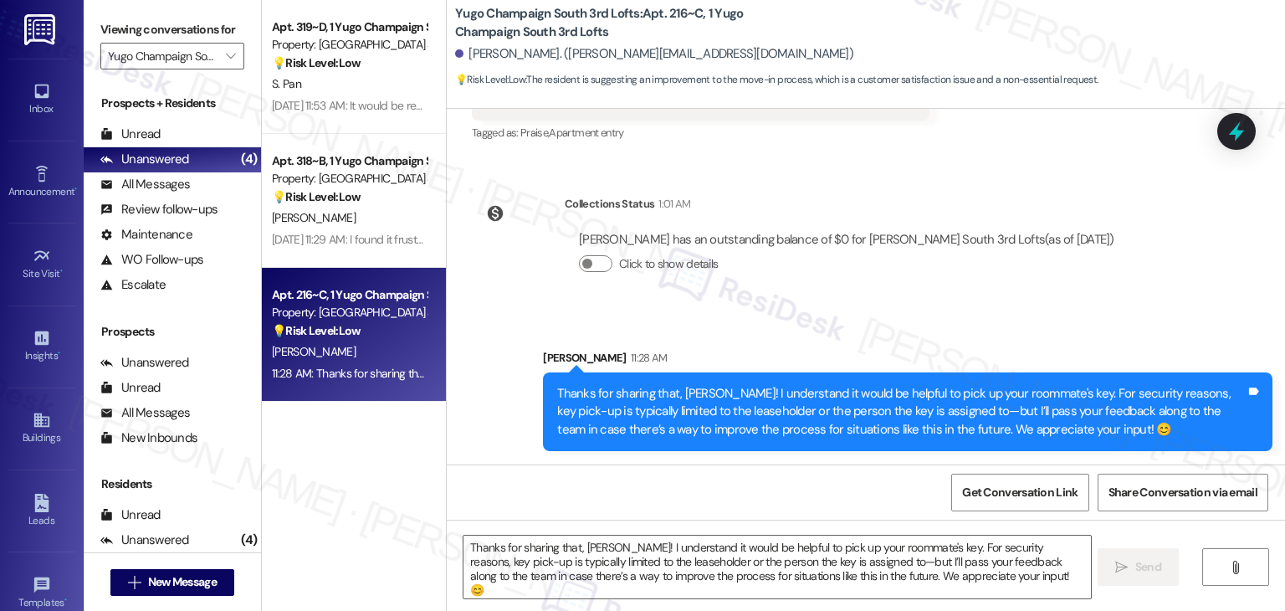
drag, startPoint x: 950, startPoint y: 324, endPoint x: 974, endPoint y: 341, distance: 30.0
click at [951, 324] on div "Sent via SMS Sarah 11:28 AM Thanks for sharing that, Sarah! I understand it wou…" at bounding box center [866, 387] width 839 height 152
click at [1246, 133] on icon at bounding box center [1237, 131] width 28 height 28
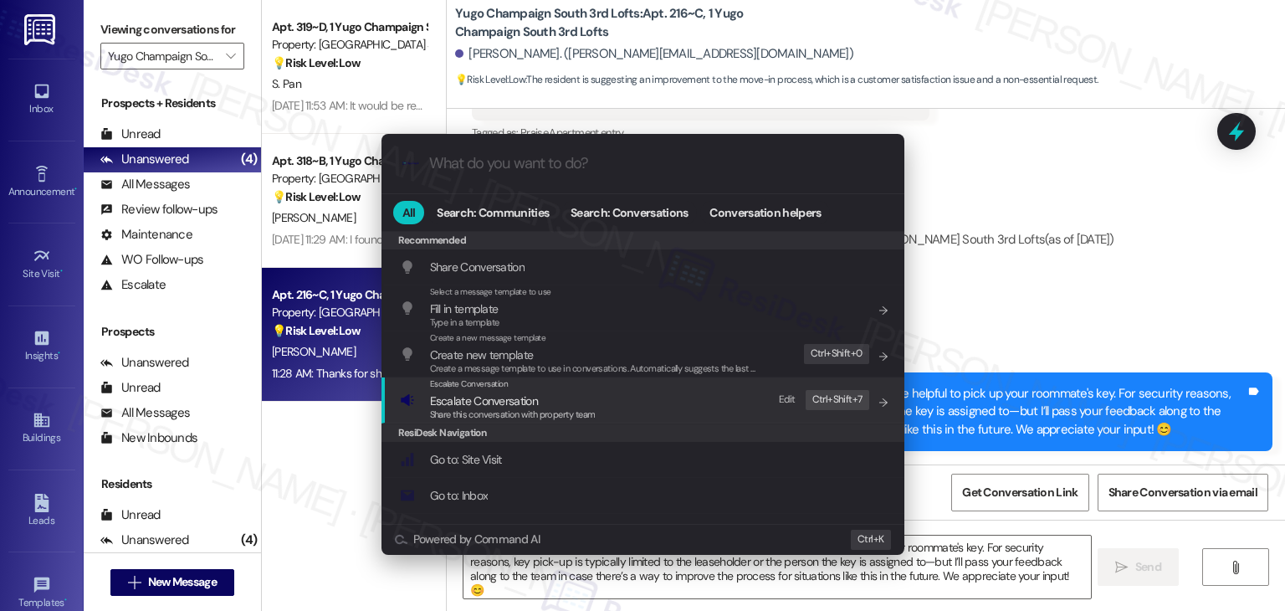
click at [524, 409] on span "Share this conversation with property team" at bounding box center [513, 414] width 166 height 12
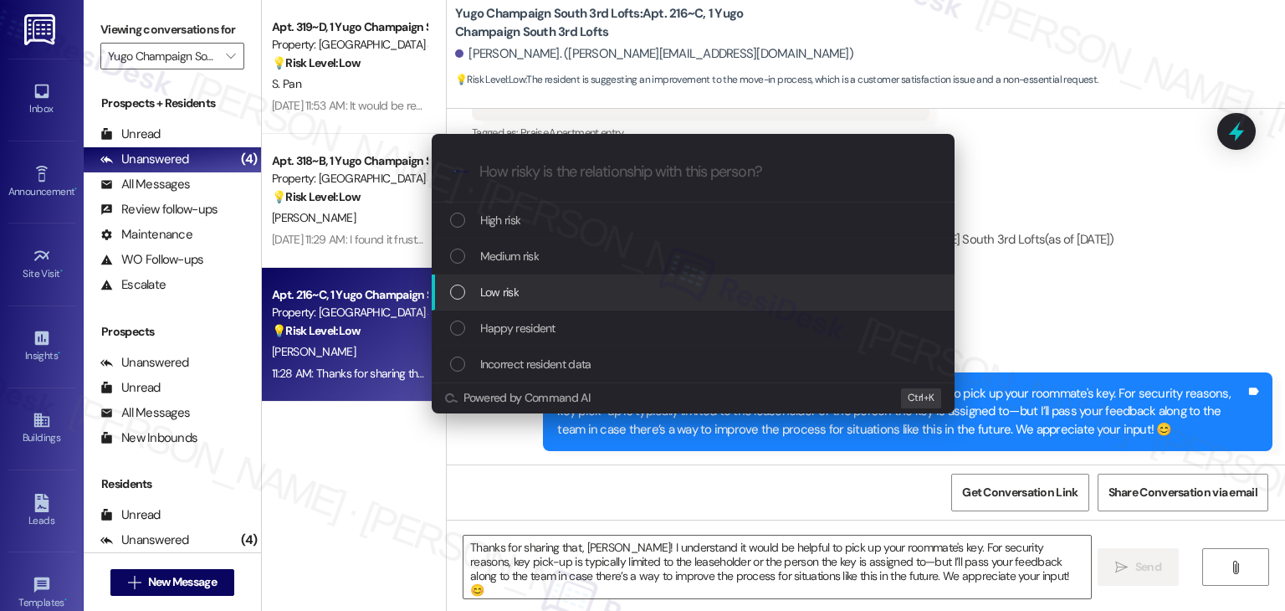
click at [459, 291] on div "List of options" at bounding box center [457, 292] width 15 height 15
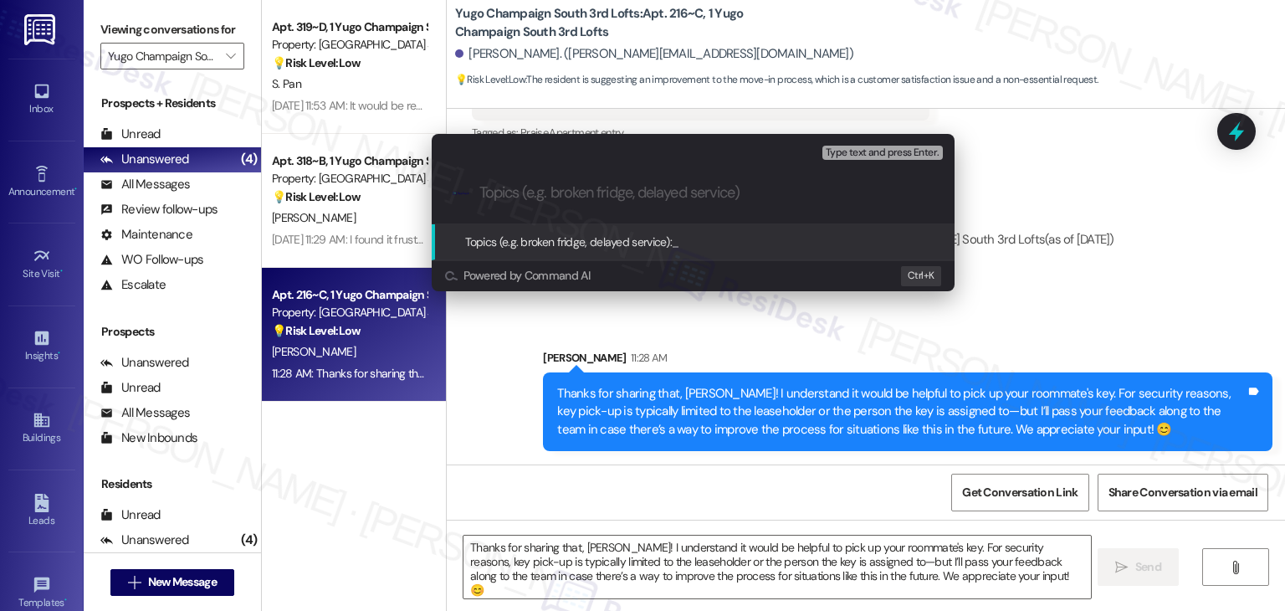
paste input "Move-In Suggestion – Roommate Key Pick-Up Flexibility"
type input "Move-In Suggestion – Roommate Key Pick-Up Flexibility"
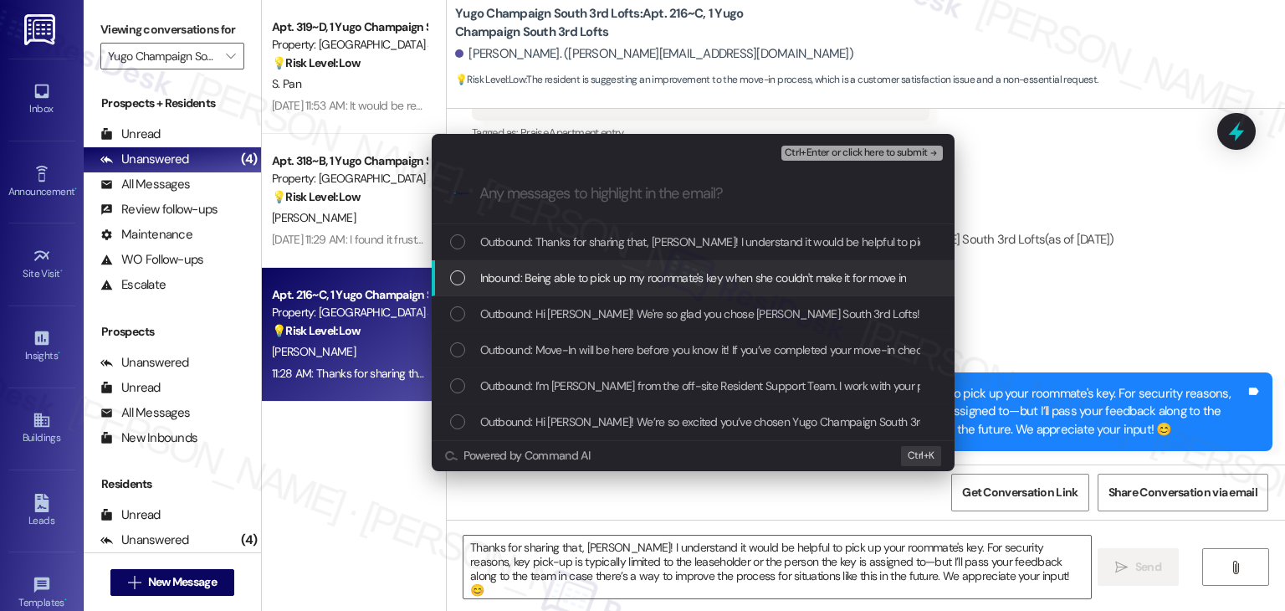
click at [456, 275] on div "List of options" at bounding box center [457, 277] width 15 height 15
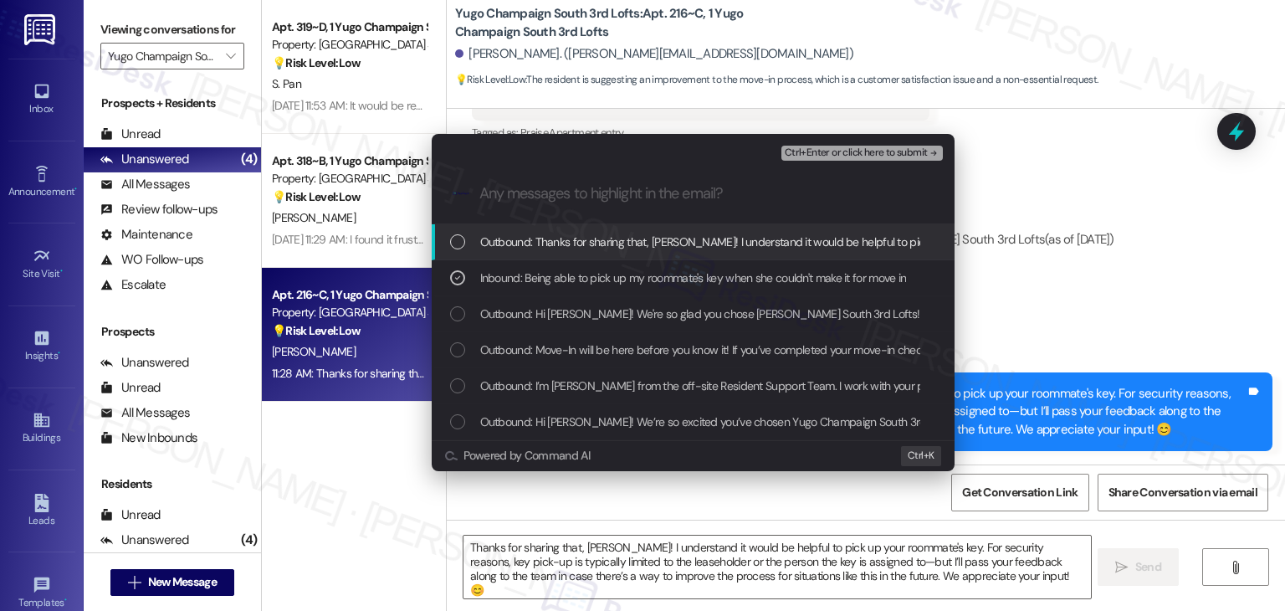
click at [896, 151] on span "Ctrl+Enter or click here to submit" at bounding box center [856, 153] width 143 height 12
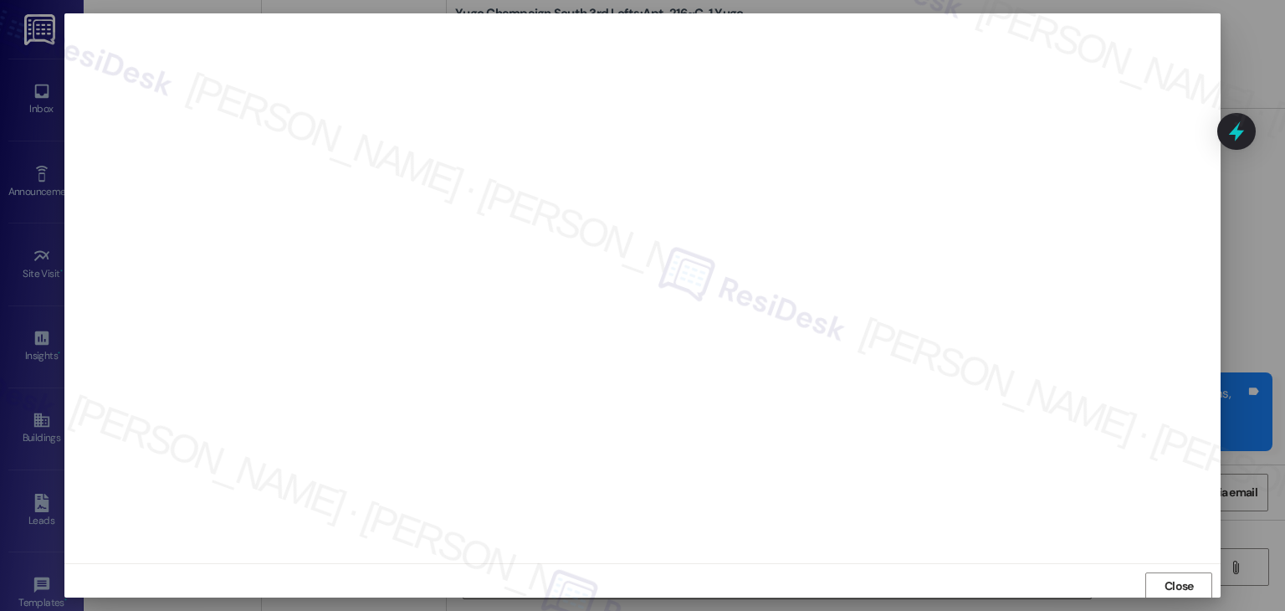
scroll to position [1, 0]
click at [1162, 584] on span "Close" at bounding box center [1180, 586] width 36 height 18
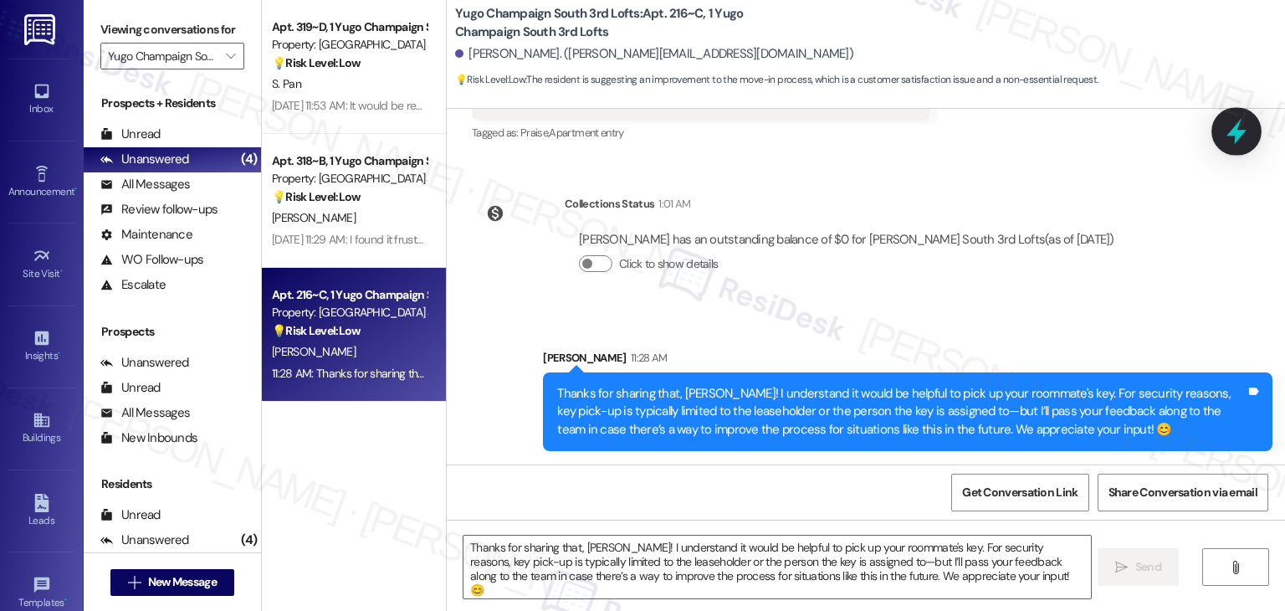
click at [1239, 126] on icon at bounding box center [1237, 132] width 20 height 26
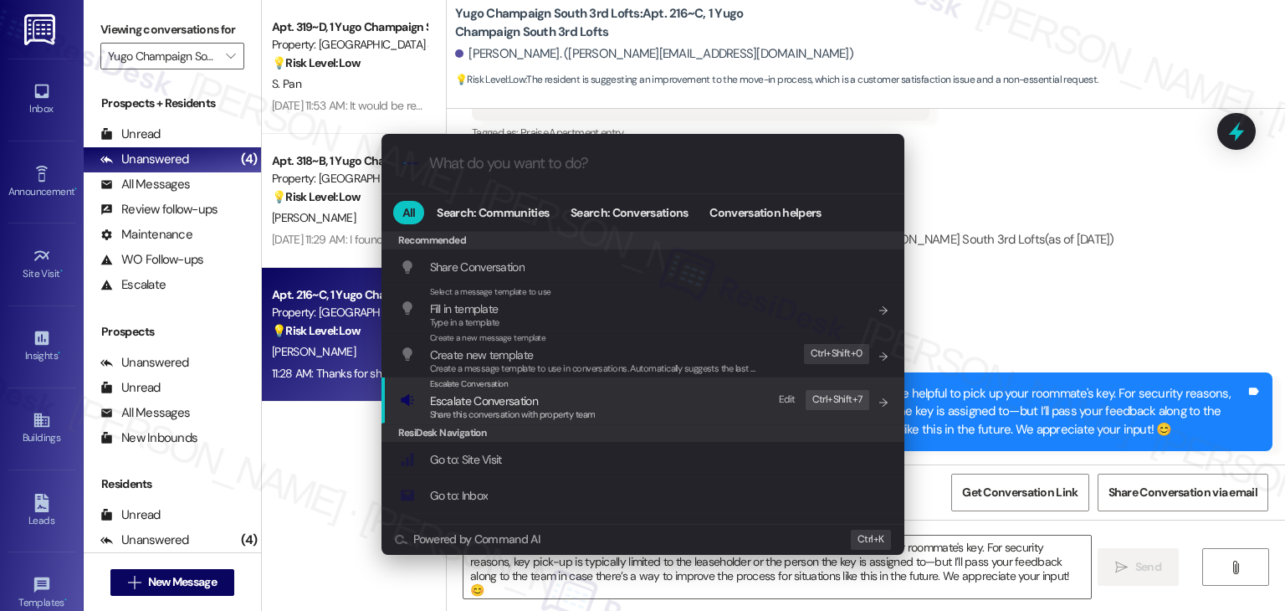
click at [559, 419] on span "Share this conversation with property team" at bounding box center [513, 414] width 166 height 12
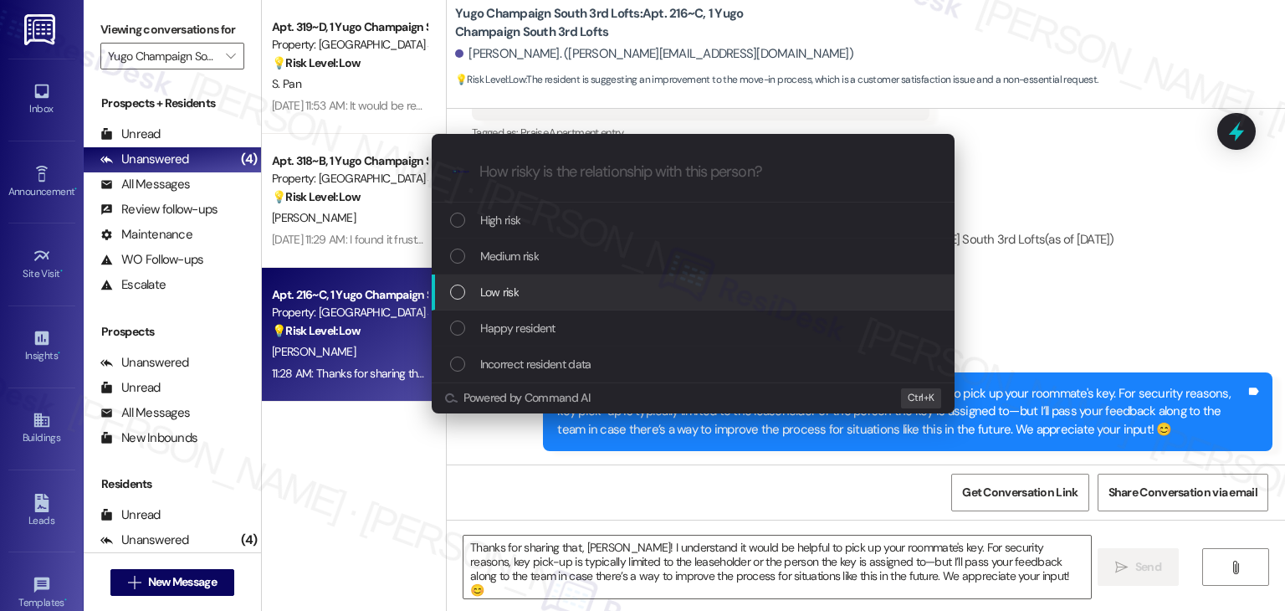
click at [445, 275] on div "Low risk" at bounding box center [693, 292] width 523 height 36
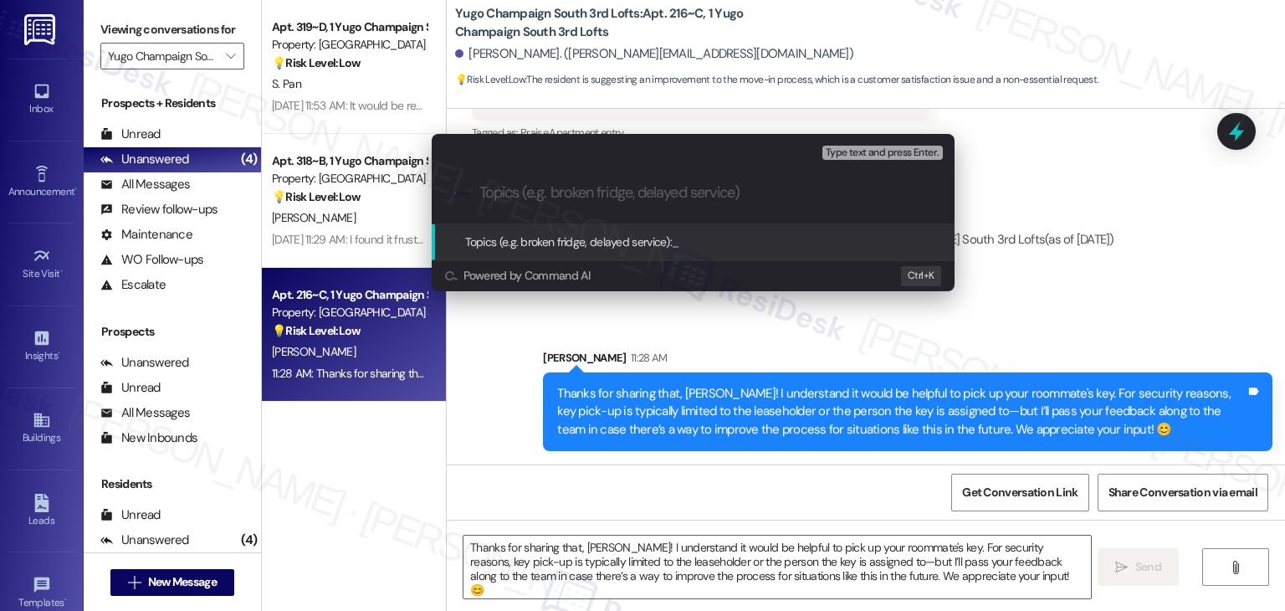
paste input "Move-In Suggestion – Roommate Key Pick-Up Flexibility"
type input "Move-In Suggestion – Roommate Key Pick-Up Flexibility"
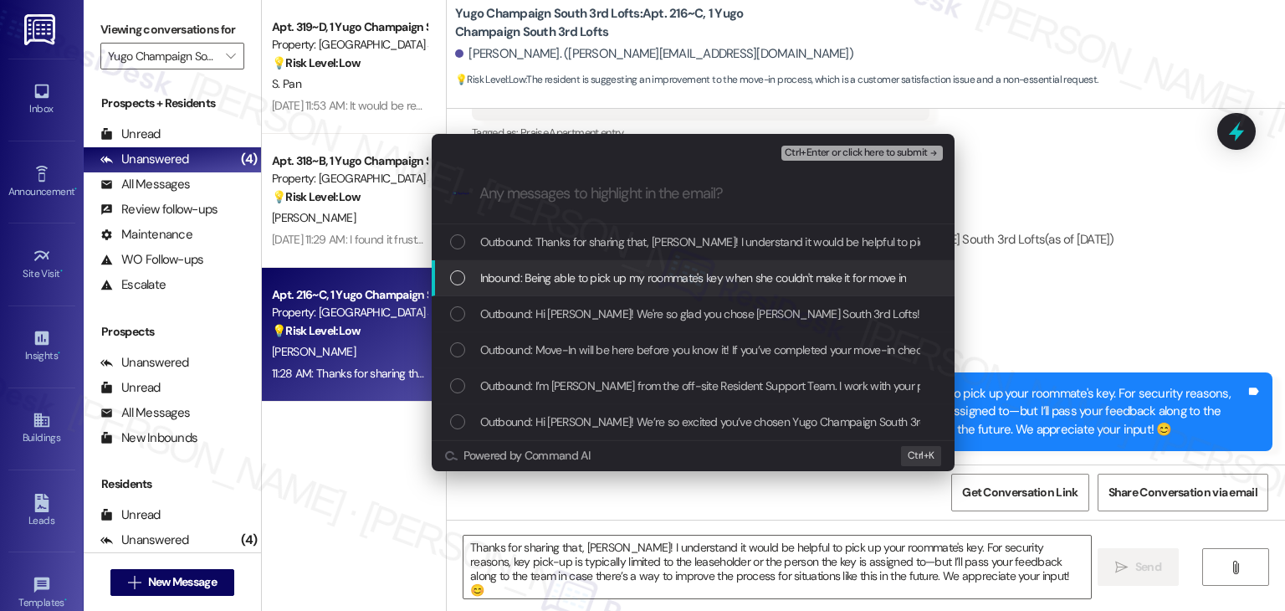
click at [450, 272] on div "List of options" at bounding box center [457, 277] width 15 height 15
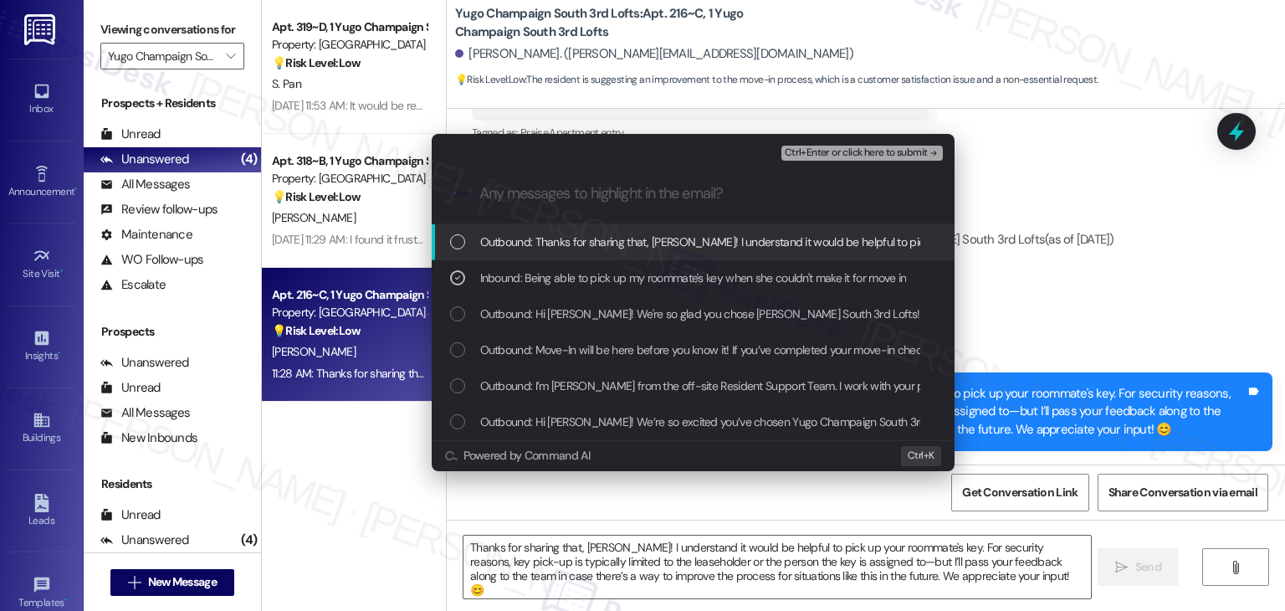
click at [807, 149] on span "Ctrl+Enter or click here to submit" at bounding box center [856, 153] width 143 height 12
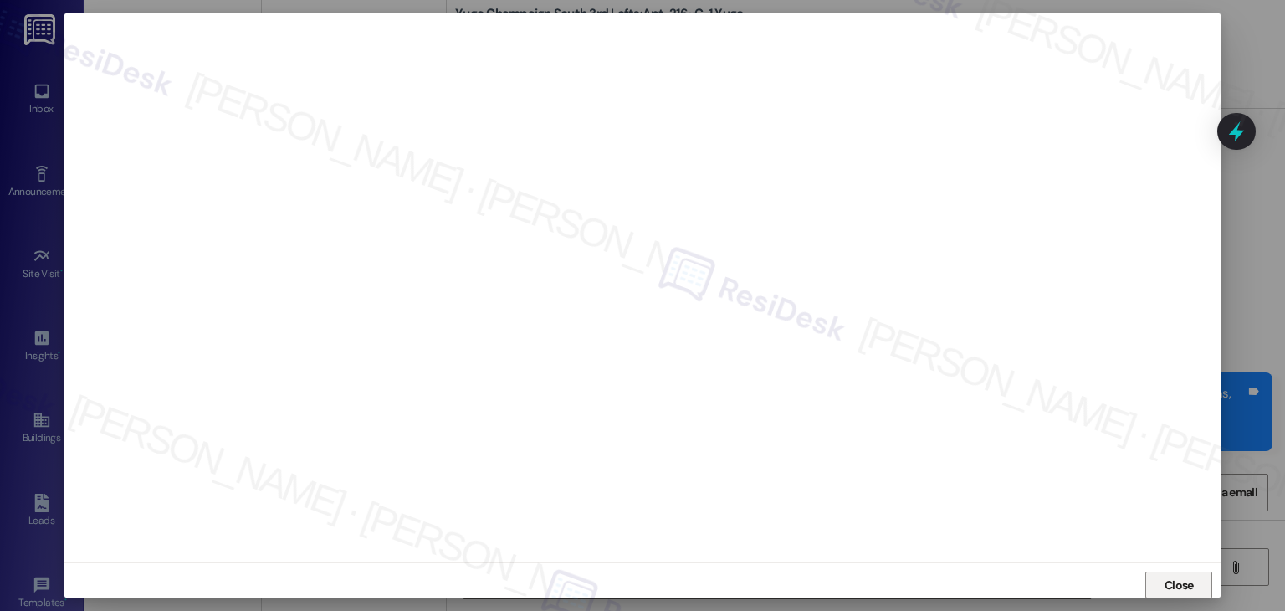
click at [1170, 587] on span "Close" at bounding box center [1179, 586] width 29 height 18
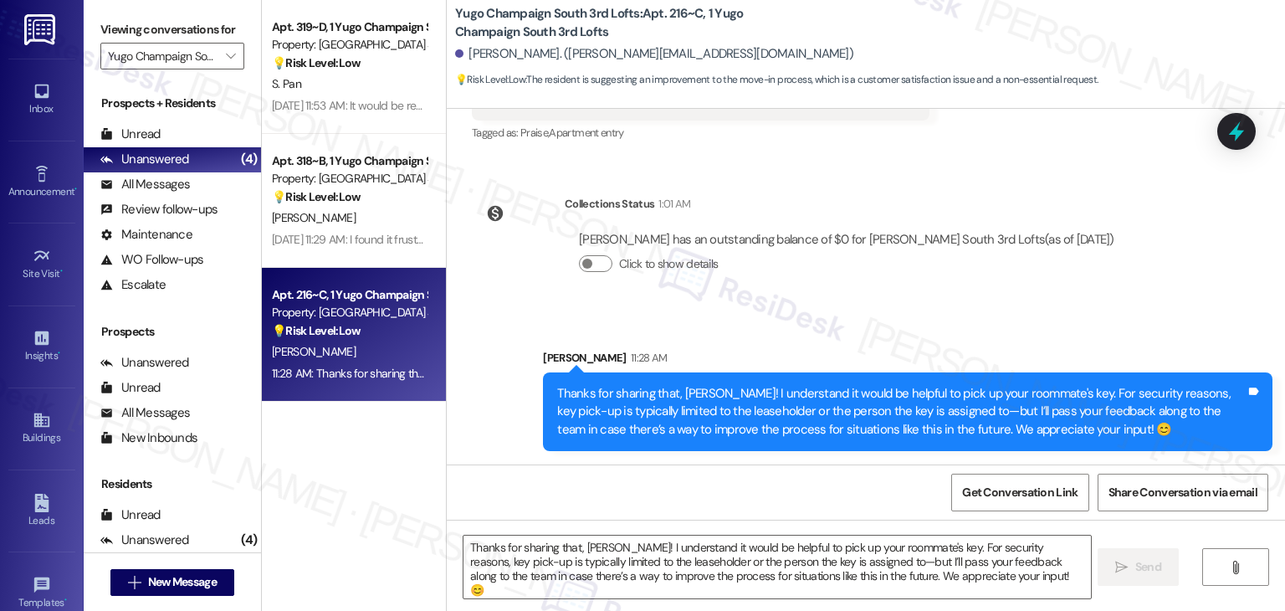
click at [1183, 218] on div "Sent via SMS Sarah (ResiDesk) Jun 30, 2025 at 1:01 PM Hi Sarah! We’re so excite…" at bounding box center [866, 287] width 839 height 356
click at [1245, 128] on icon at bounding box center [1237, 131] width 28 height 28
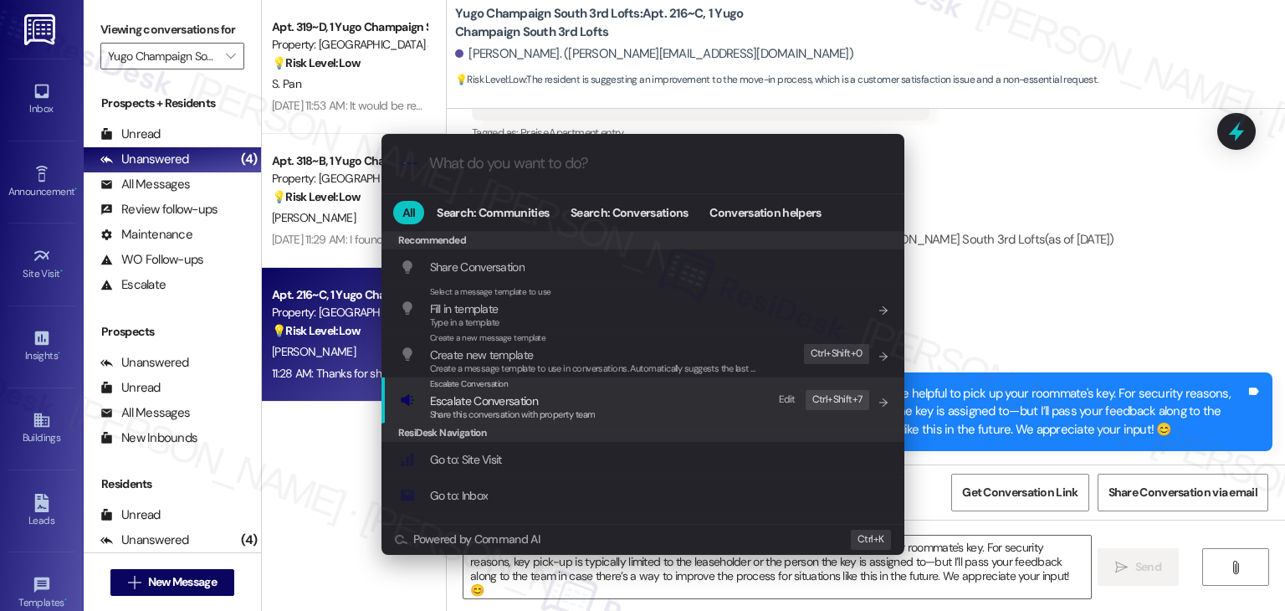
click at [542, 413] on span "Share this conversation with property team" at bounding box center [513, 414] width 166 height 12
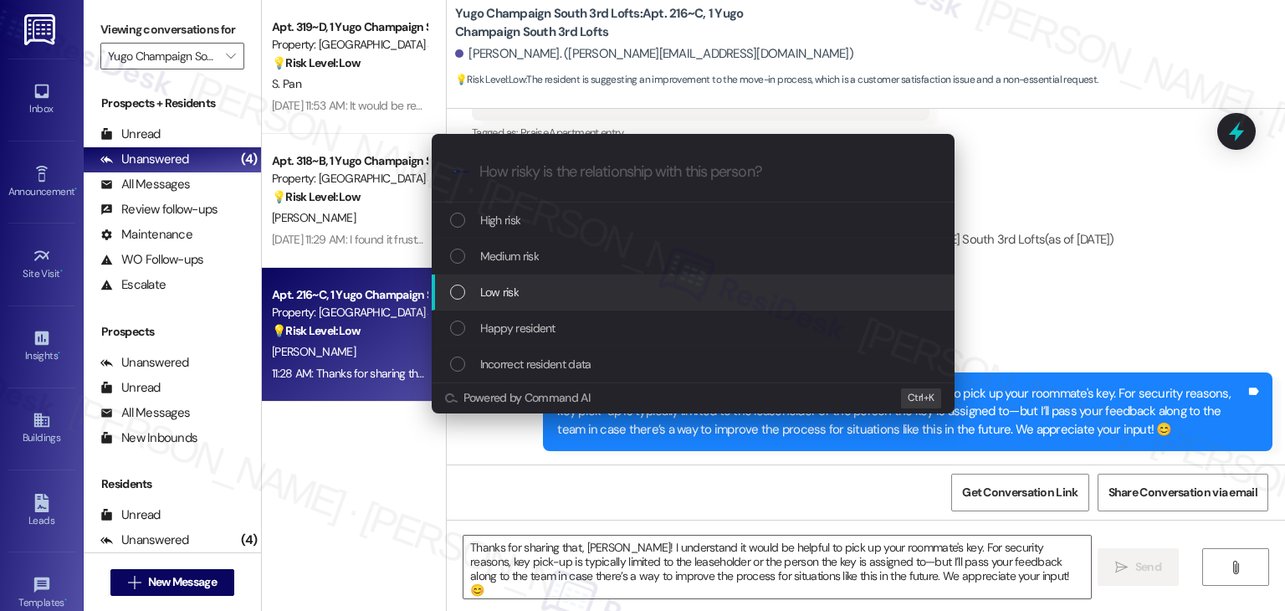
click at [458, 290] on div "List of options" at bounding box center [457, 292] width 15 height 15
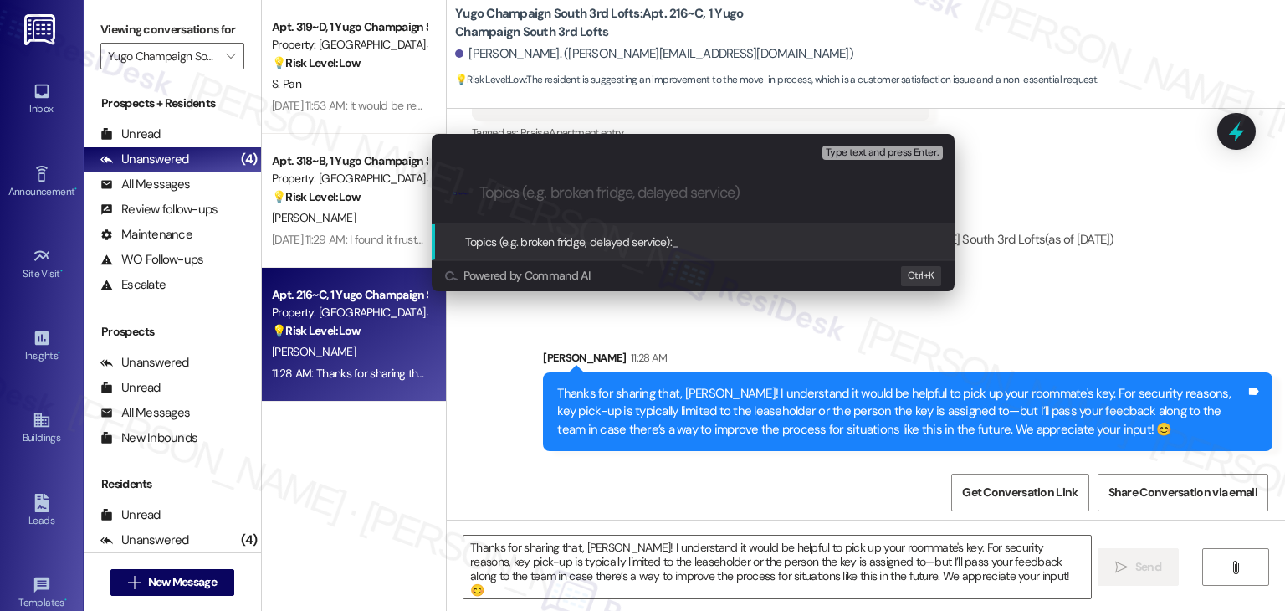
paste input "Move-In Suggestion – Roommate Key Pick-Up Flexibility"
type input "Move-In Suggestion – Roommate Key Pick-Up Flexibility"
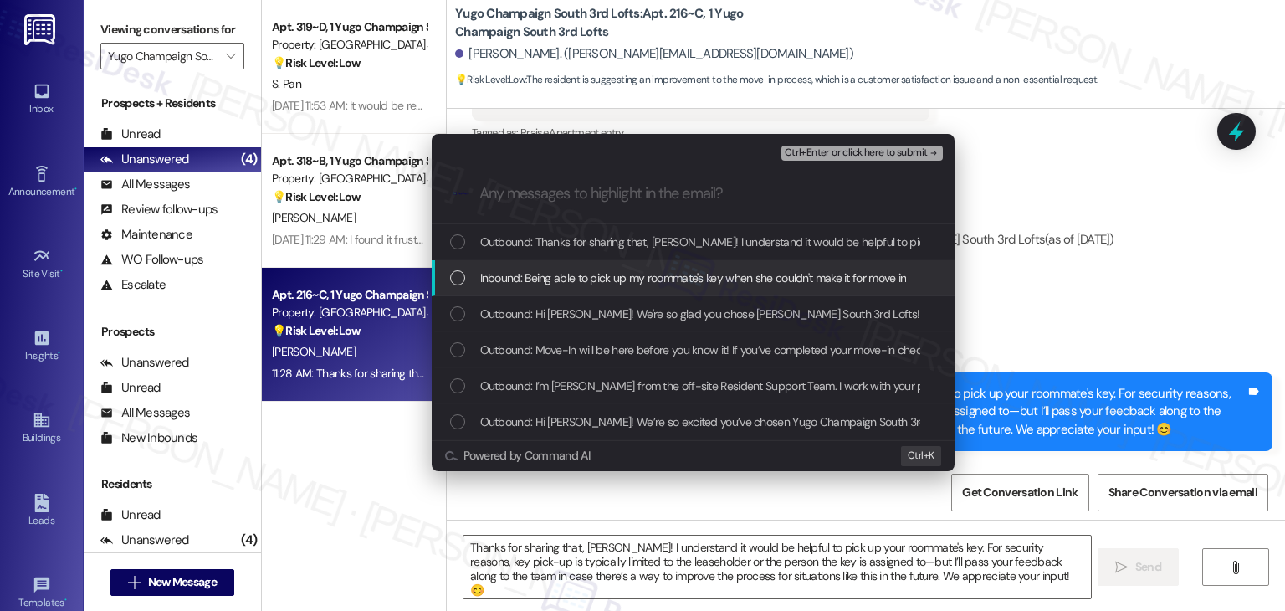
click at [457, 279] on div "List of options" at bounding box center [457, 277] width 15 height 15
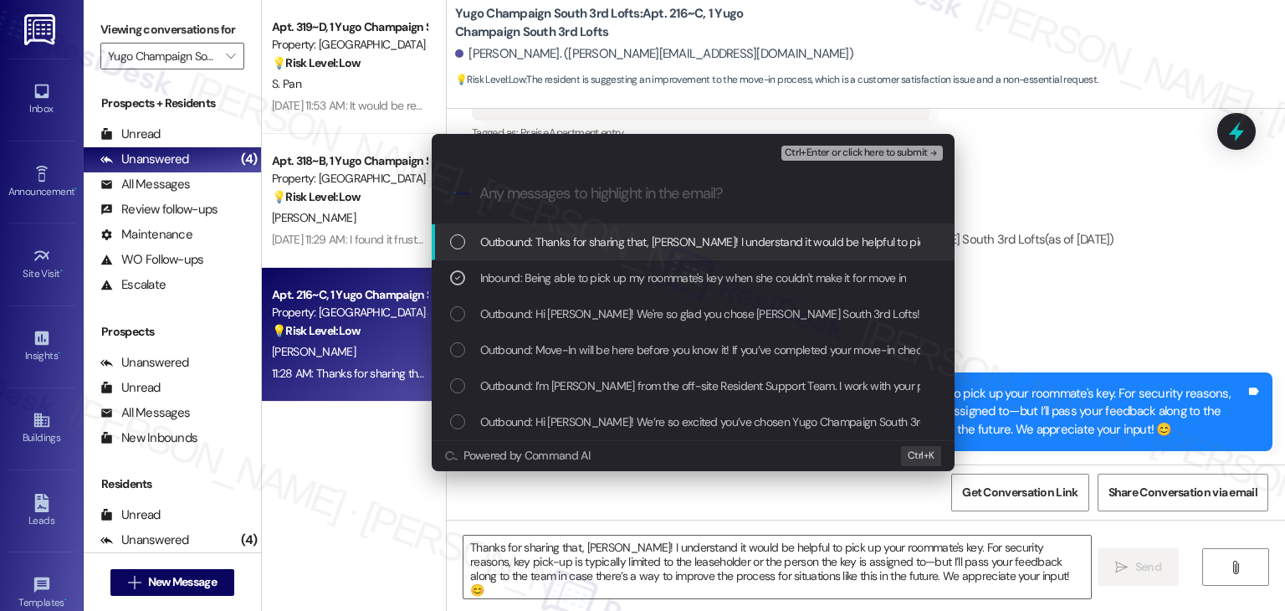
click at [879, 148] on span "Ctrl+Enter or click here to submit" at bounding box center [856, 153] width 143 height 12
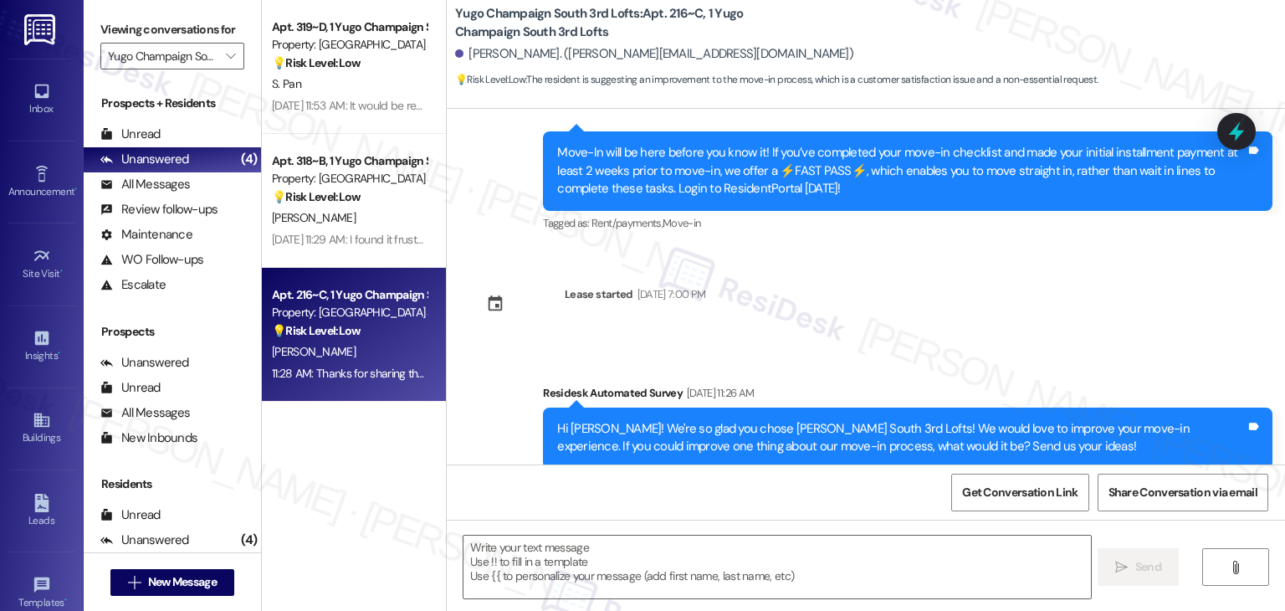
scroll to position [505, 0]
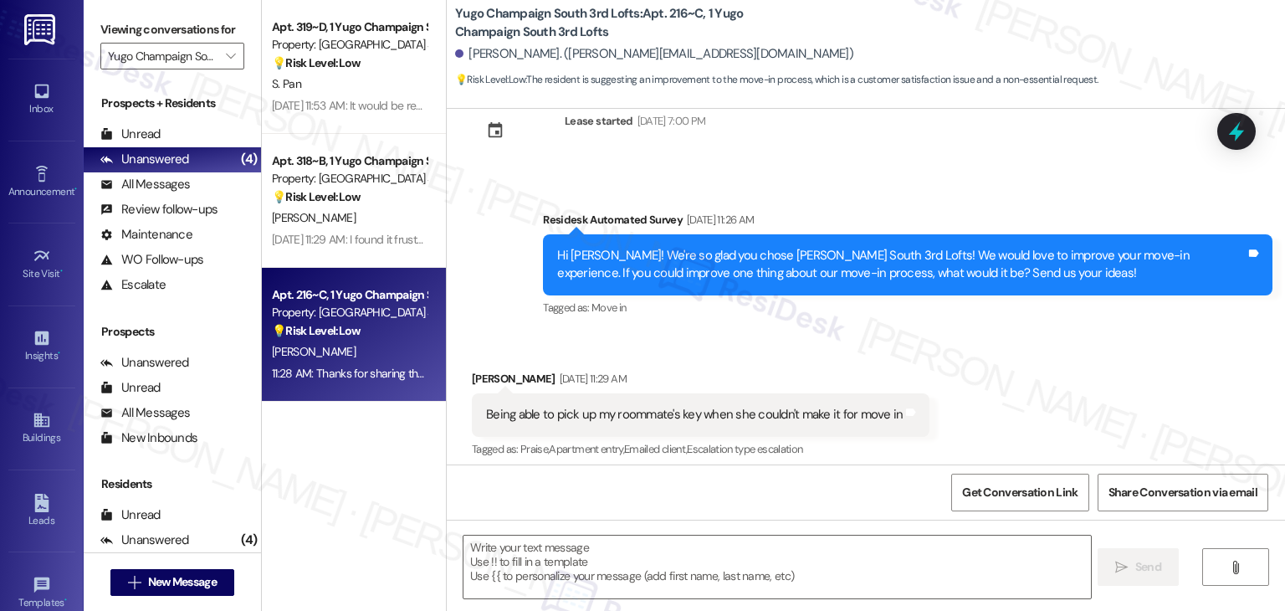
type textarea "Fetching suggested responses. Please feel free to read through the conversation…"
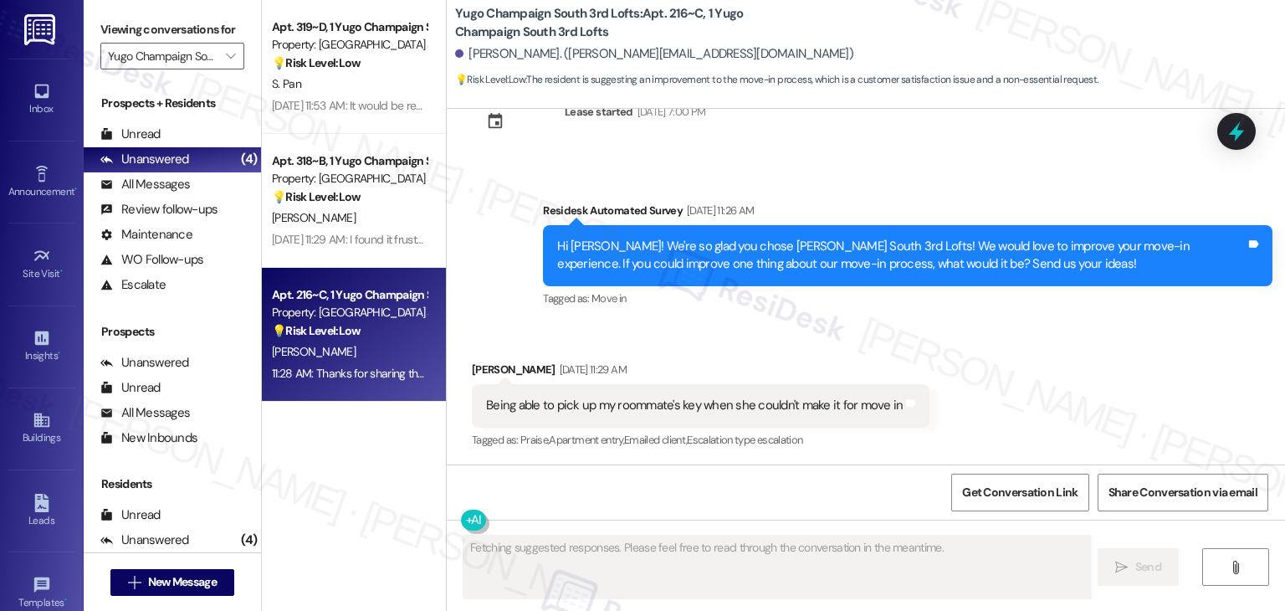
click at [1095, 322] on div "Survey, sent via SMS Residesk Automated Survey [DATE] 11:26 AM Hi [PERSON_NAME]…" at bounding box center [908, 256] width 755 height 134
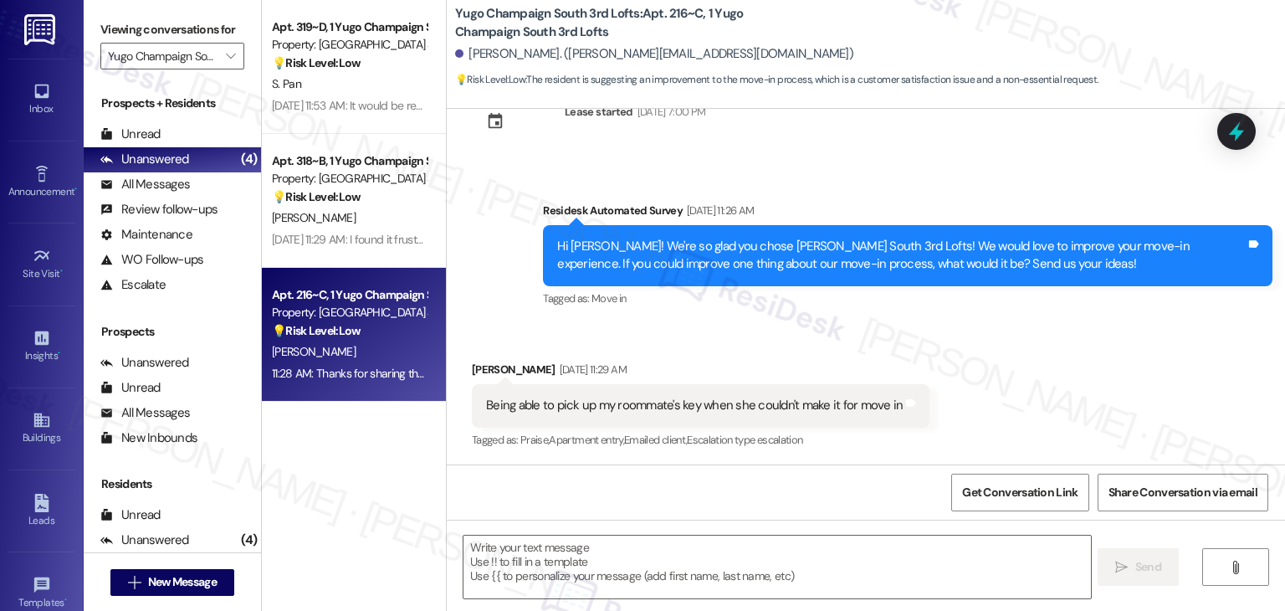
scroll to position [837, 0]
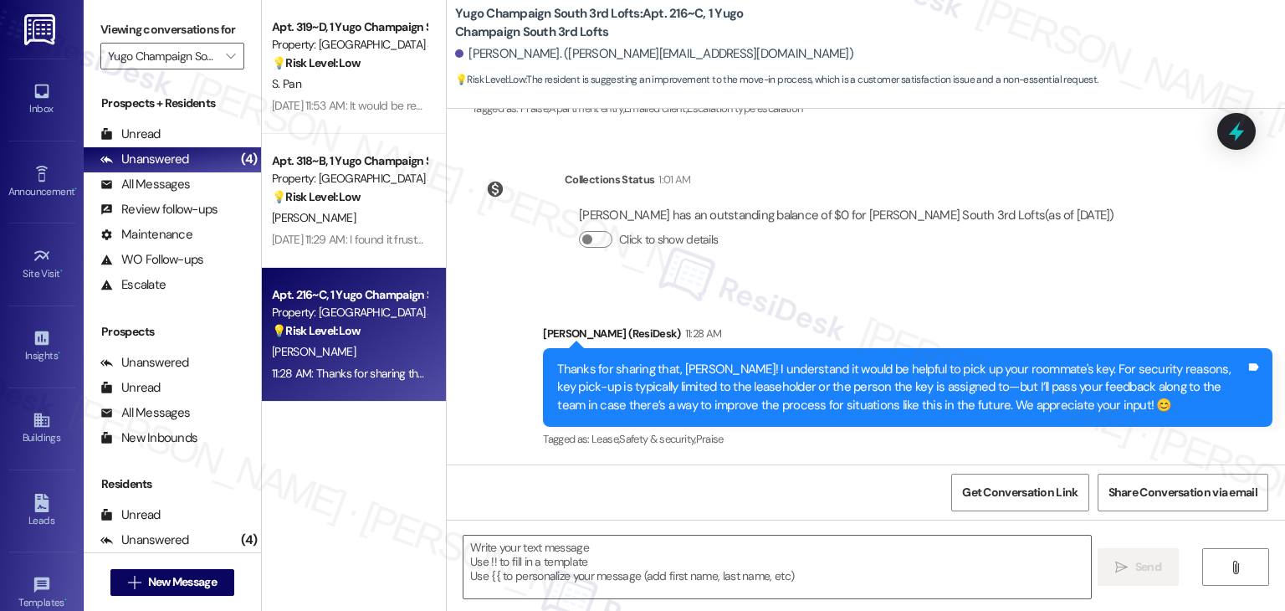
click at [1098, 259] on div "Click to show details" at bounding box center [847, 242] width 536 height 37
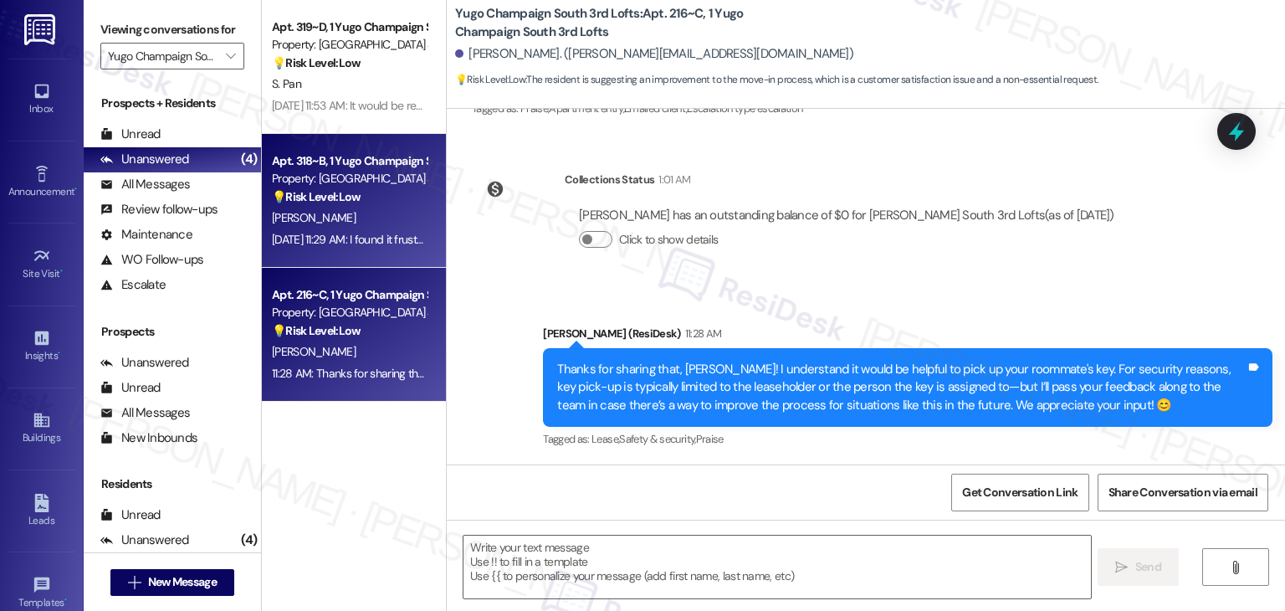
click at [372, 258] on div "Apt. 318~B, 1 Yugo Champaign South 3rd Lofts Property: Yugo Champaign South 3rd…" at bounding box center [354, 201] width 184 height 134
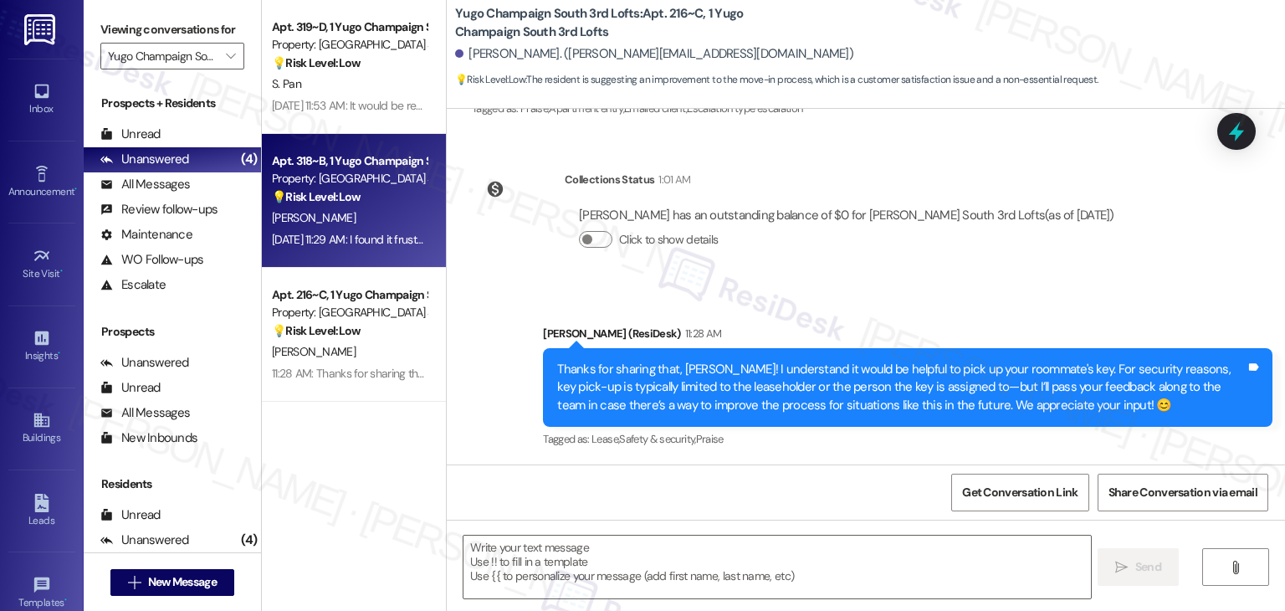
type textarea "Fetching suggested responses. Please feel free to read through the conversation…"
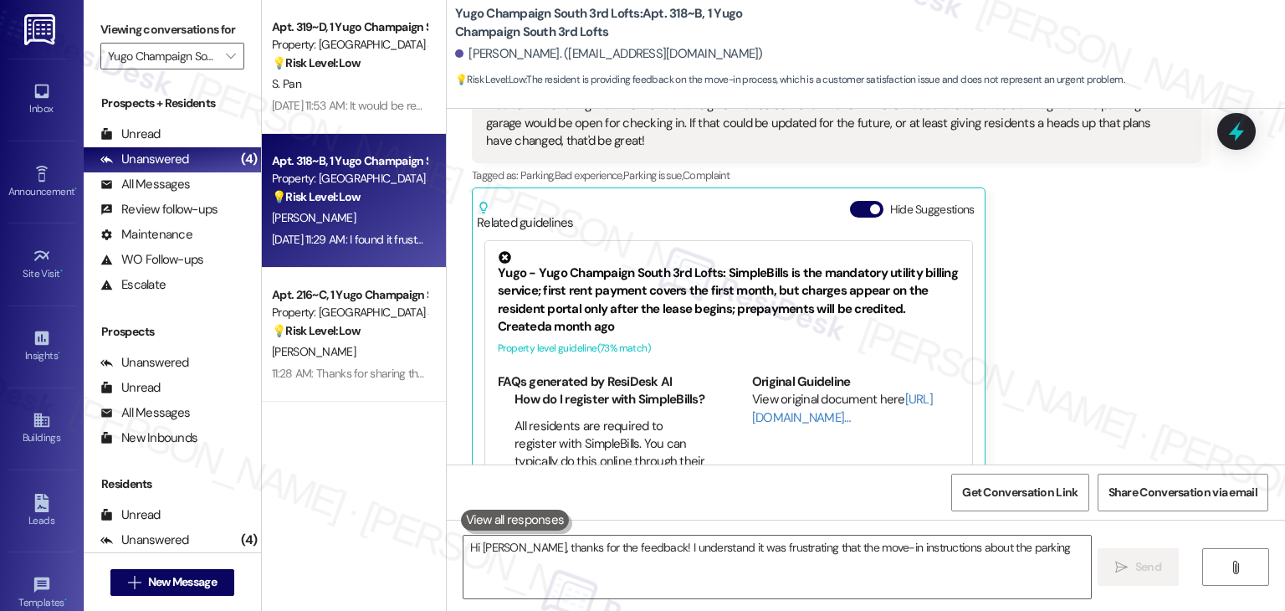
scroll to position [404, 0]
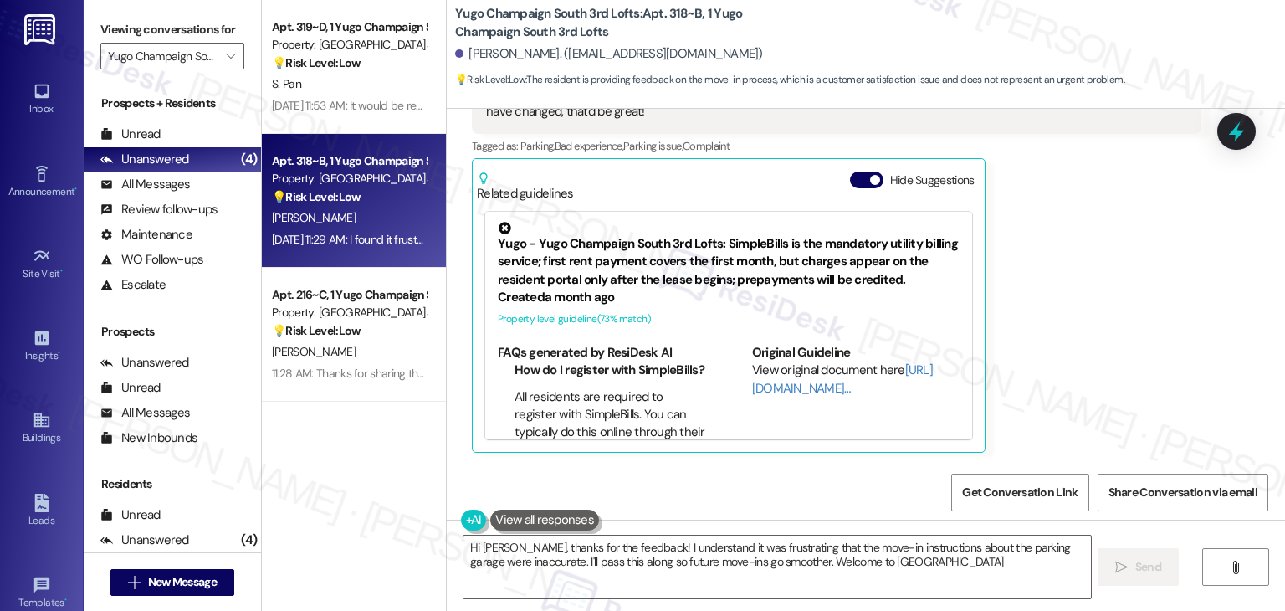
type textarea "Hi Robin, thanks for the feedback! I understand it was frustrating that the mov…"
click at [850, 175] on button "Hide Suggestions" at bounding box center [866, 180] width 33 height 17
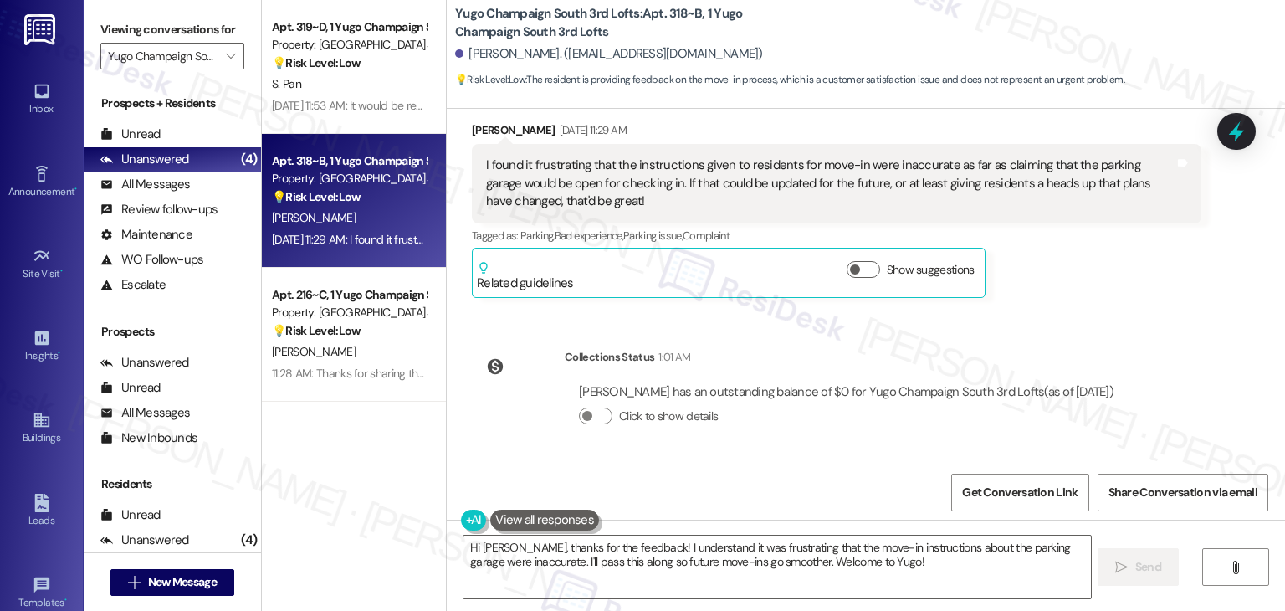
scroll to position [315, 0]
click at [1054, 330] on div "Lease started Aug 15, 2025 at 7:00 PM Survey, sent via SMS Residesk Automated S…" at bounding box center [866, 287] width 839 height 356
click at [1101, 315] on div "Lease started Aug 15, 2025 at 7:00 PM Survey, sent via SMS Residesk Automated S…" at bounding box center [866, 287] width 839 height 356
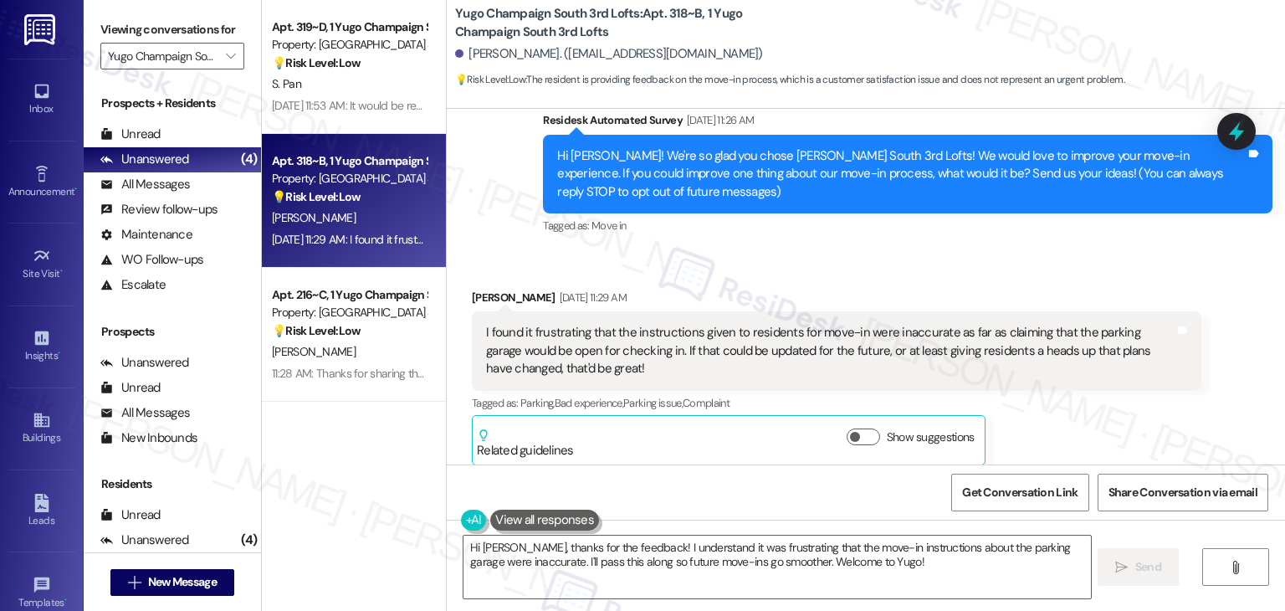
scroll to position [64, 0]
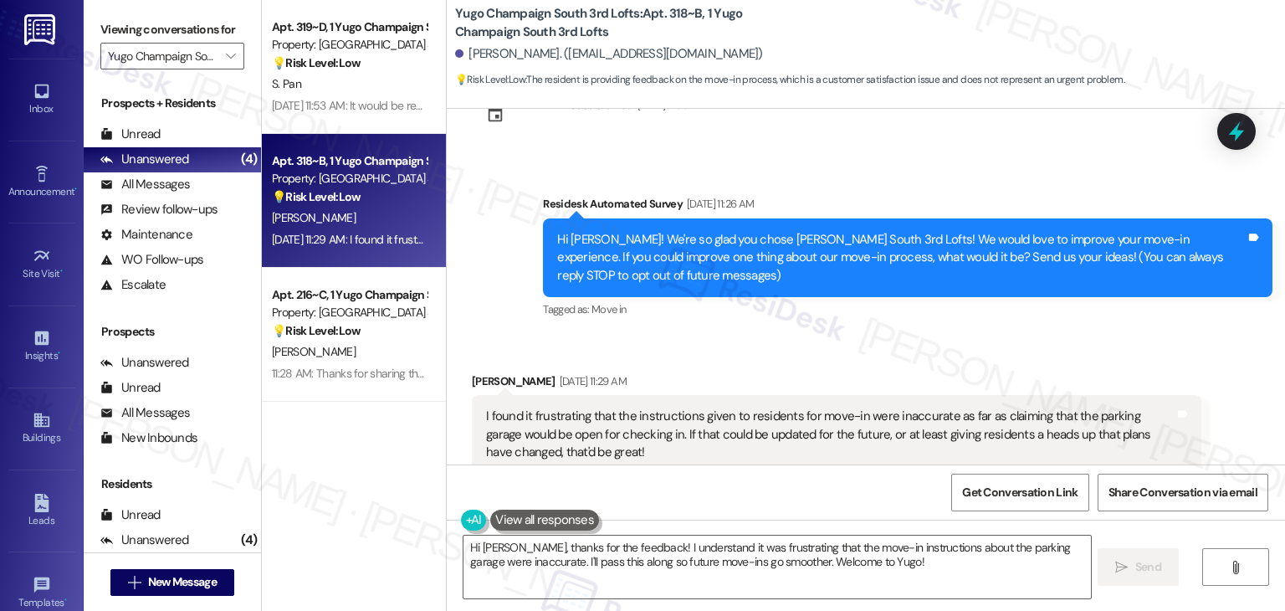
click at [1001, 352] on div "Received via SMS Robin Fitzgerald Aug 25, 2025 at 11:29 AM I found it frustrati…" at bounding box center [866, 448] width 839 height 227
click at [813, 315] on div "Tagged as: Move in Click to highlight conversations about Move in" at bounding box center [908, 309] width 730 height 24
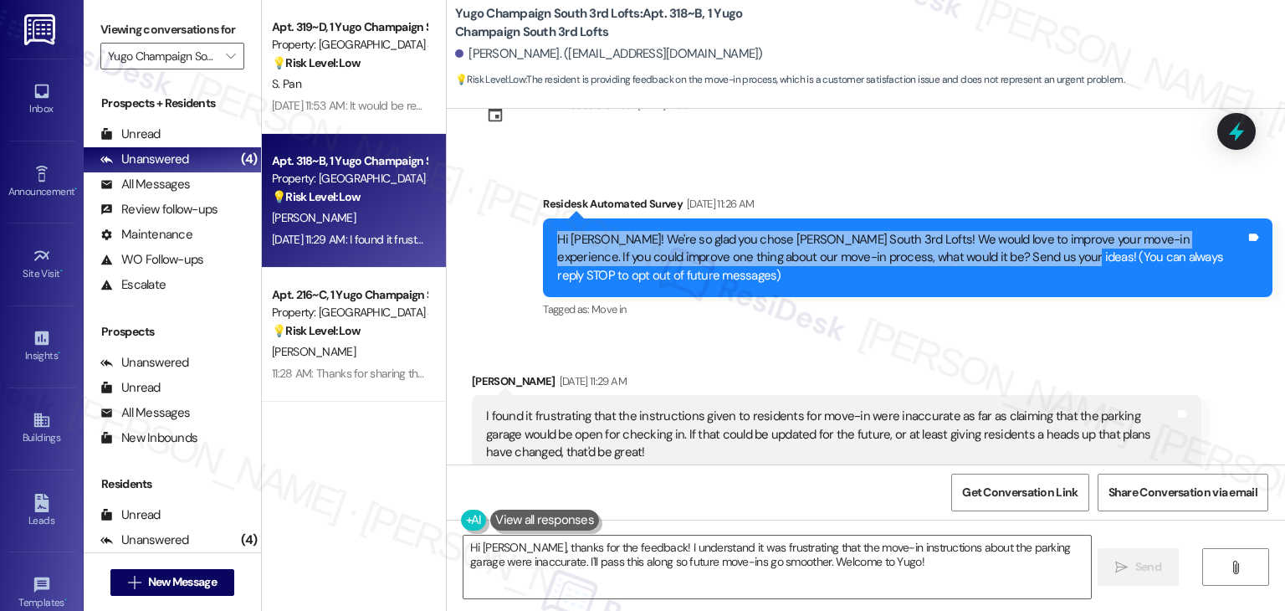
drag, startPoint x: 988, startPoint y: 259, endPoint x: 531, endPoint y: 230, distance: 458.6
click at [531, 230] on div "Survey, sent via SMS Residesk Automated Survey Aug 25, 2025 at 11:26 AM Hi Robi…" at bounding box center [908, 258] width 755 height 152
copy div "Hi Robin! We're so glad you chose Yugo Champaign South 3rd Lofts! We would love…"
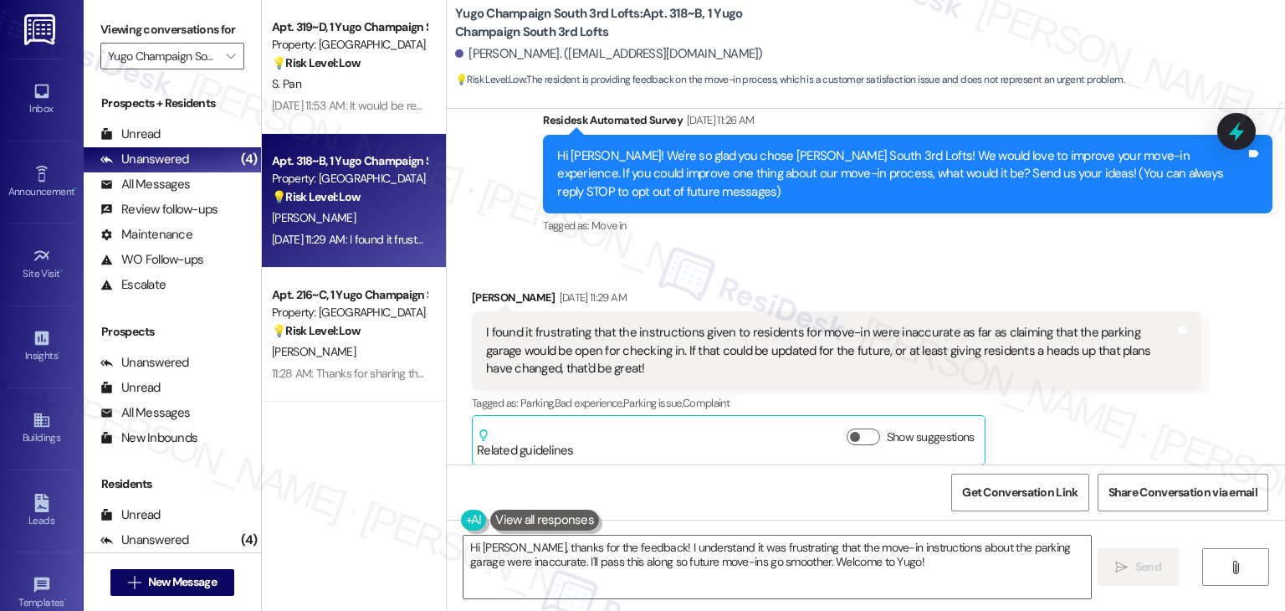
click at [675, 349] on div "I found it frustrating that the instructions given to residents for move-in wer…" at bounding box center [830, 351] width 689 height 54
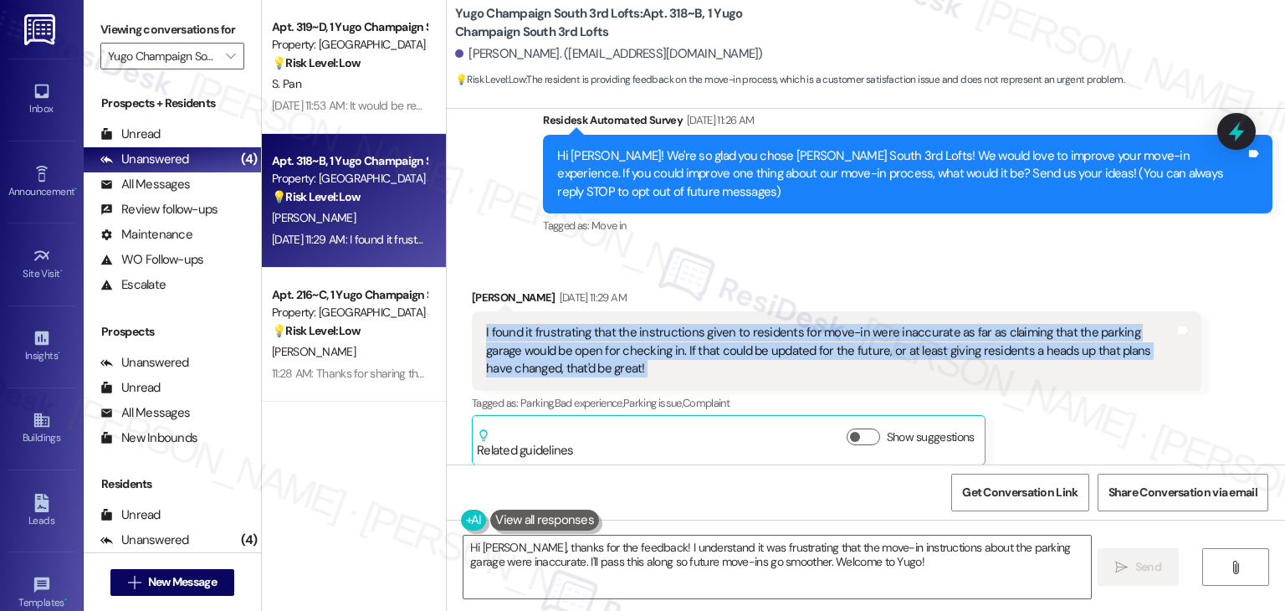
copy div "I found it frustrating that the instructions given to residents for move-in wer…"
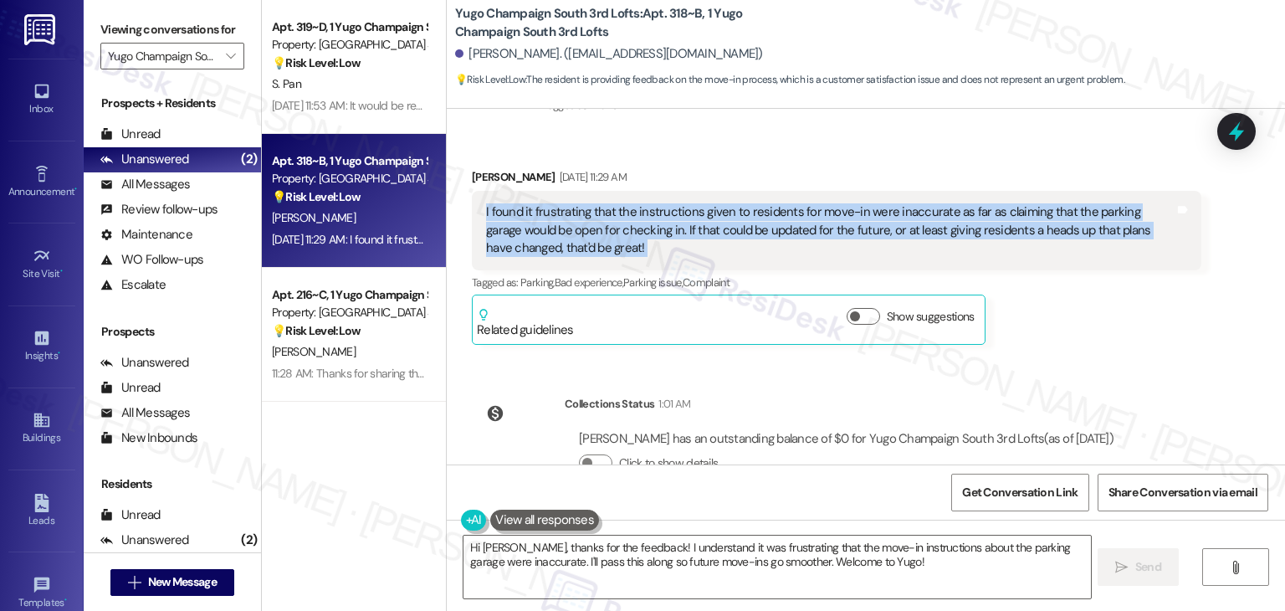
scroll to position [315, 0]
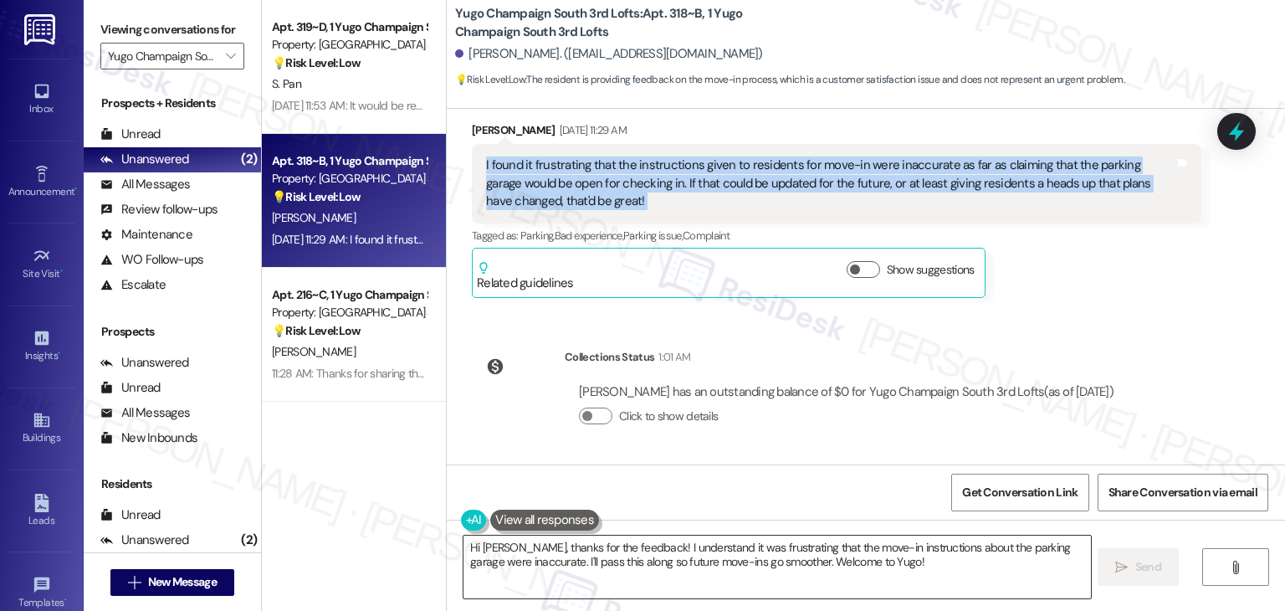
click at [722, 564] on textarea "Hi Robin, thanks for the feedback! I understand it was frustrating that the mov…" at bounding box center [777, 567] width 627 height 63
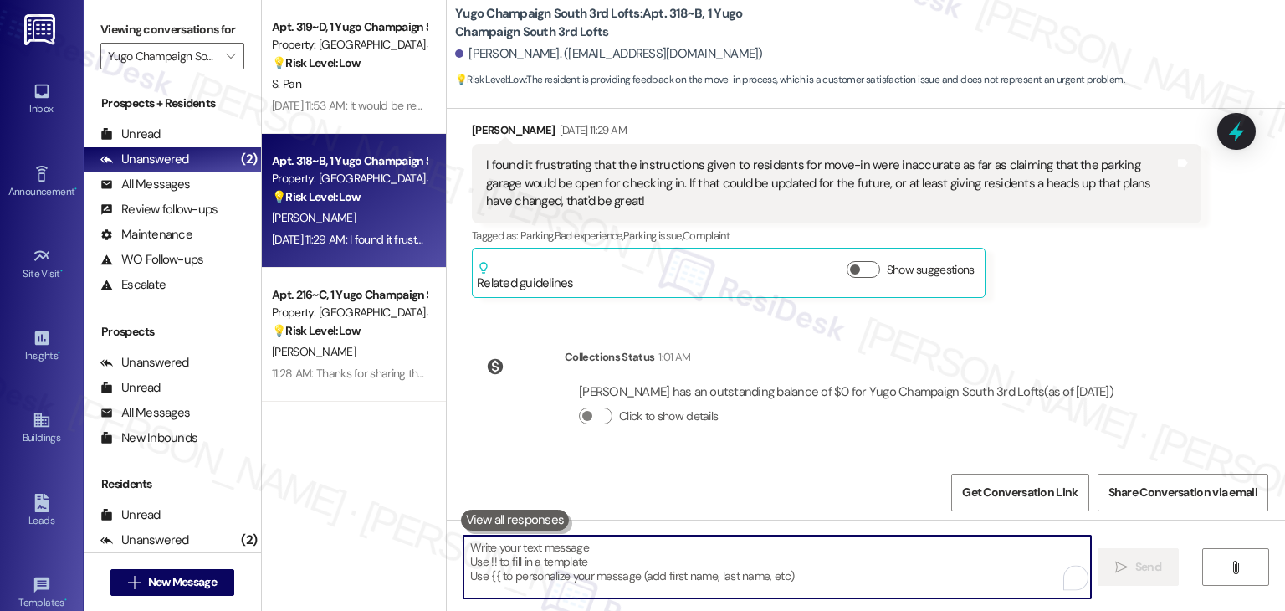
paste textarea "Thanks for your feedback, Robin! I’m sorry for the confusion with the parking g…"
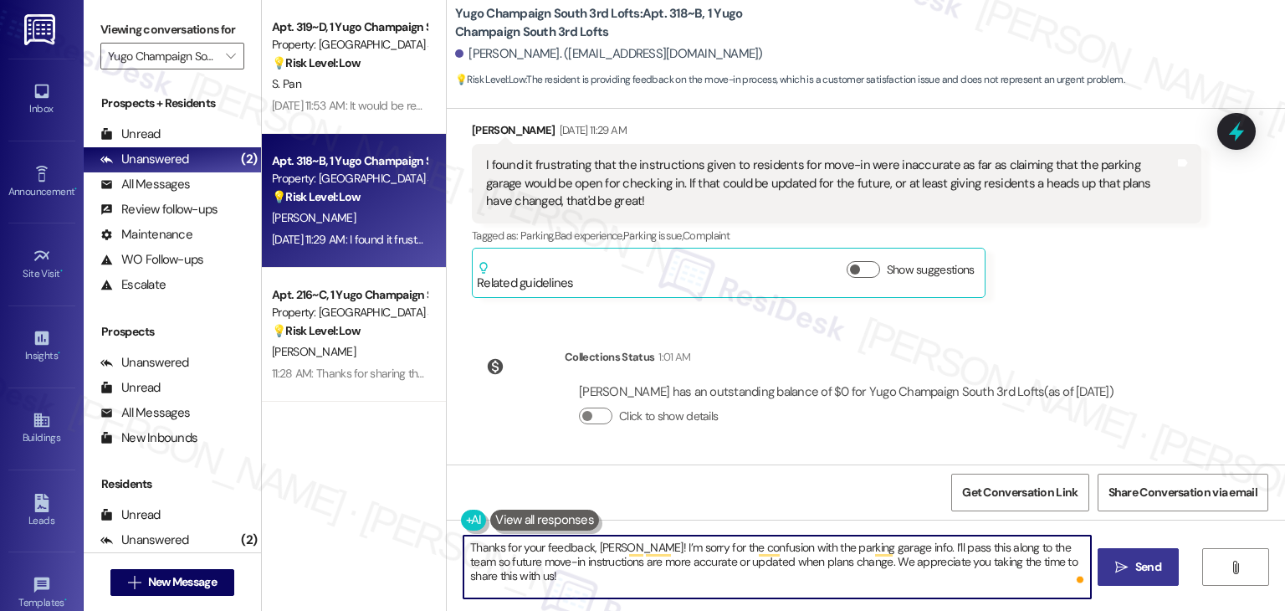
click at [1144, 567] on span "Send" at bounding box center [1149, 567] width 26 height 18
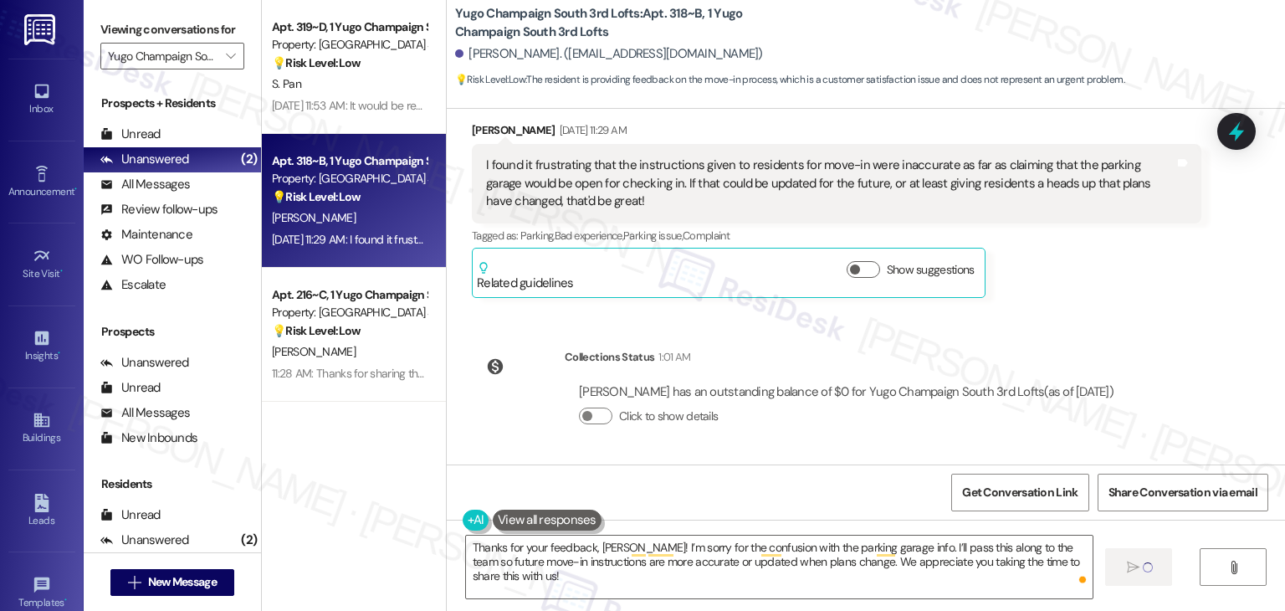
type textarea "Fetching suggested responses. Please feel free to read through the conversation…"
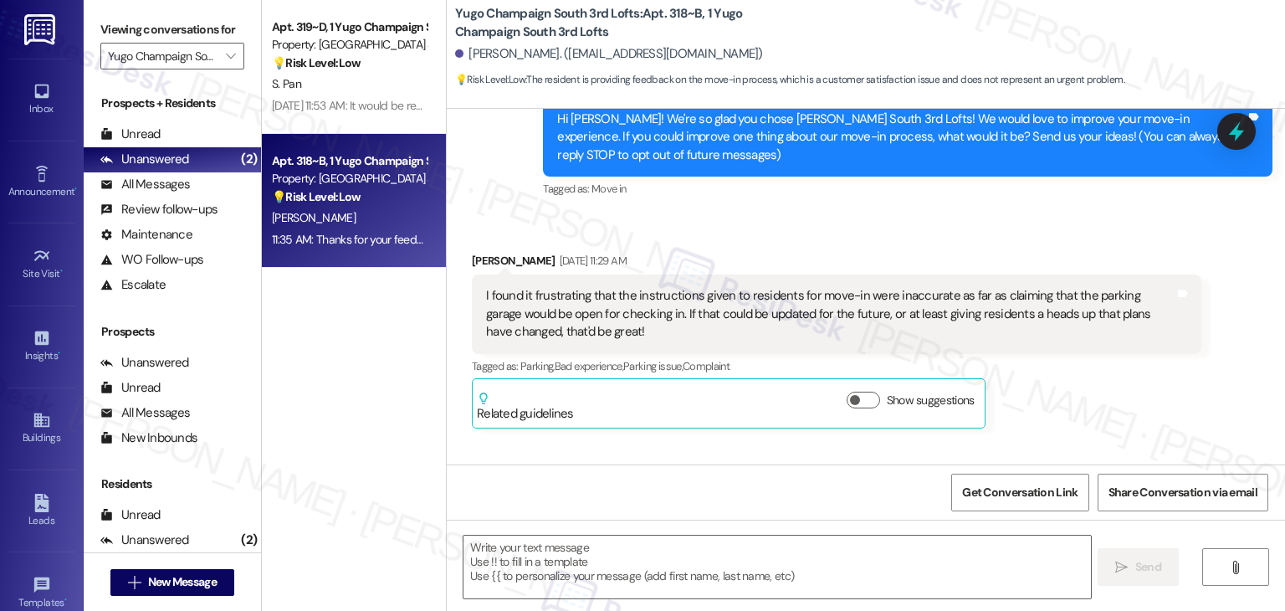
scroll to position [161, 0]
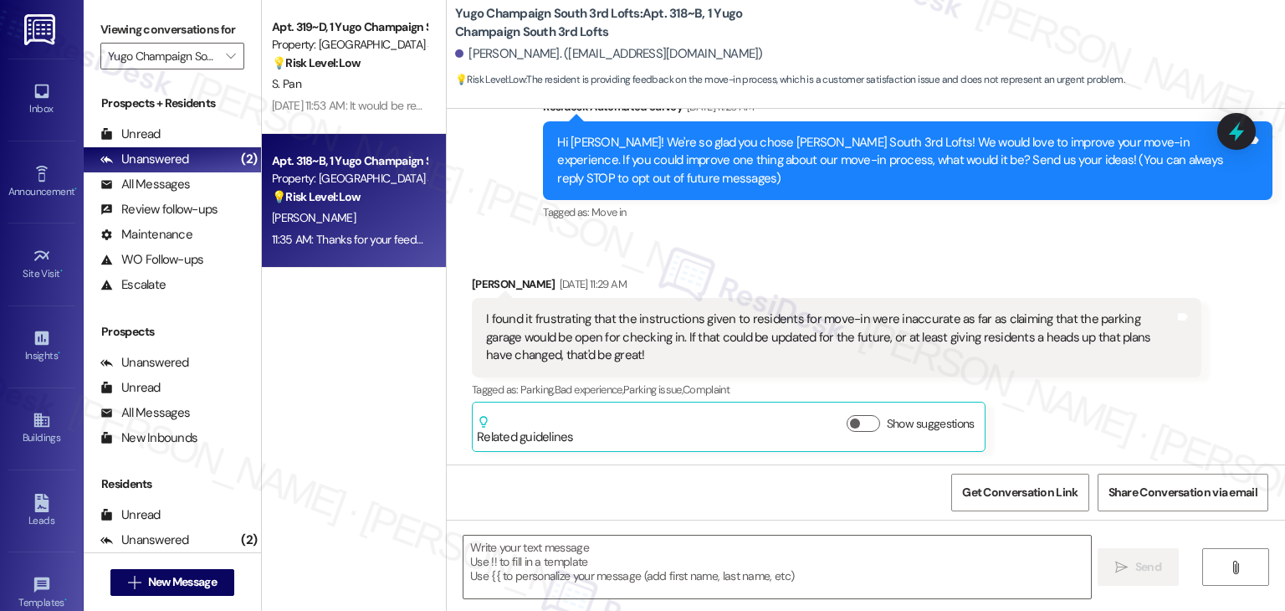
click at [1235, 296] on div "Received via SMS Robin Fitzgerald Aug 25, 2025 at 11:29 AM I found it frustrati…" at bounding box center [866, 351] width 839 height 227
click at [1225, 128] on icon at bounding box center [1237, 131] width 28 height 28
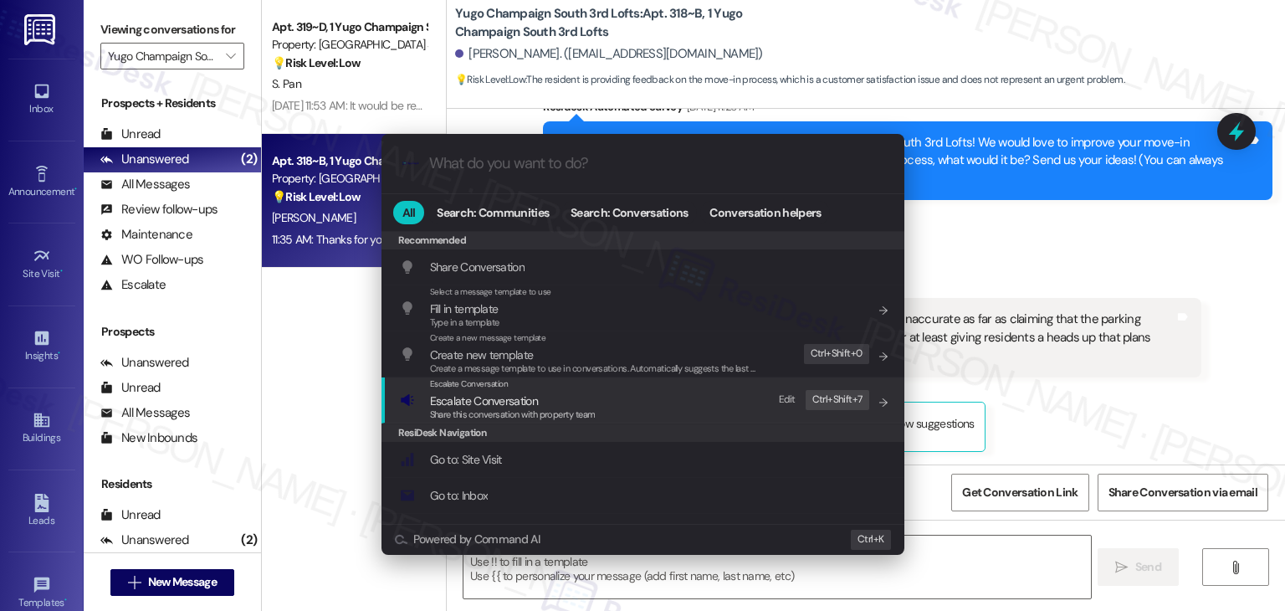
click at [521, 405] on span "Escalate Conversation" at bounding box center [484, 400] width 108 height 15
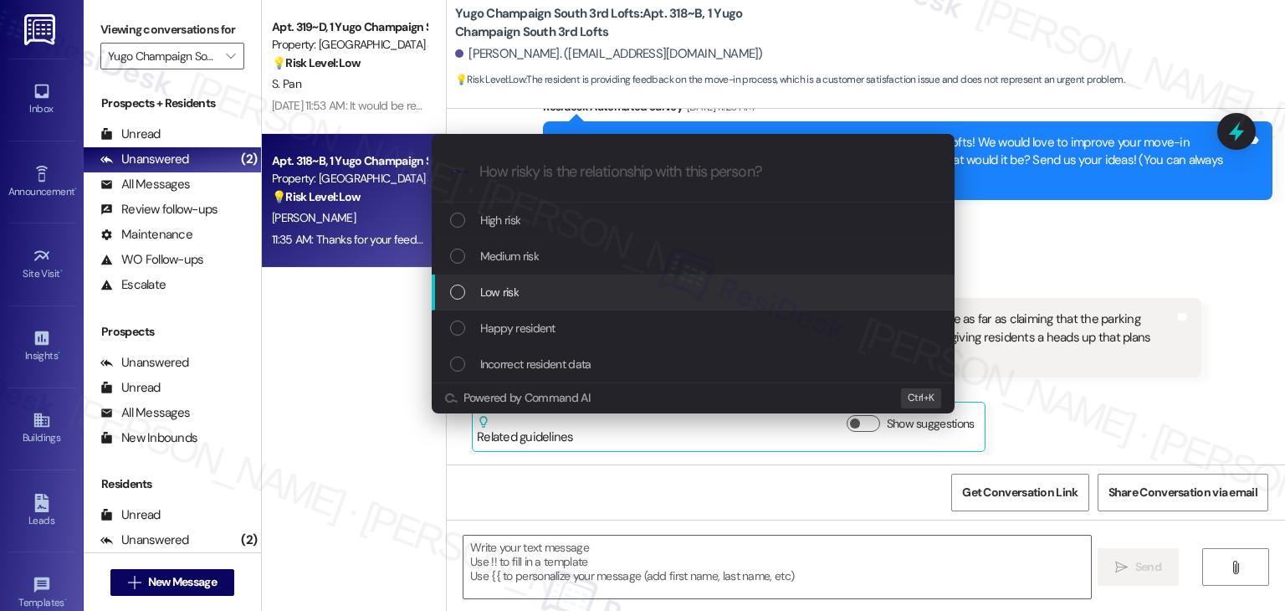
click at [461, 291] on div "List of options" at bounding box center [457, 292] width 15 height 15
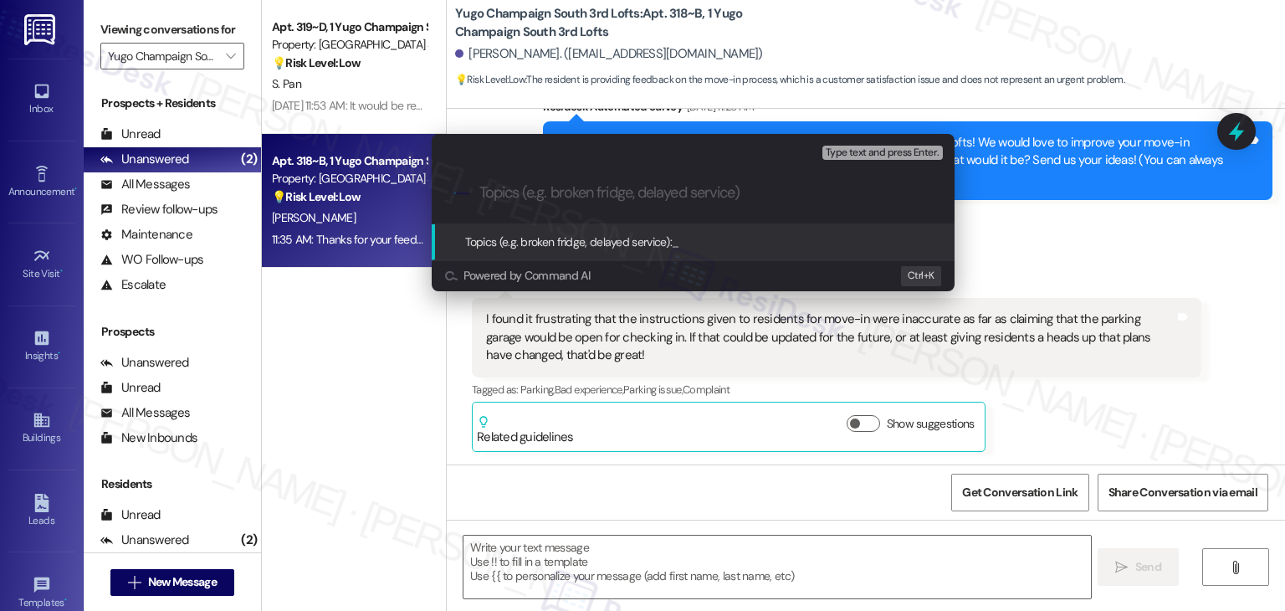
paste input "Move-In Feedback – Inaccurate Parking Garage Info"
type input "Move-In Feedback – Inaccurate Parking Garage Info"
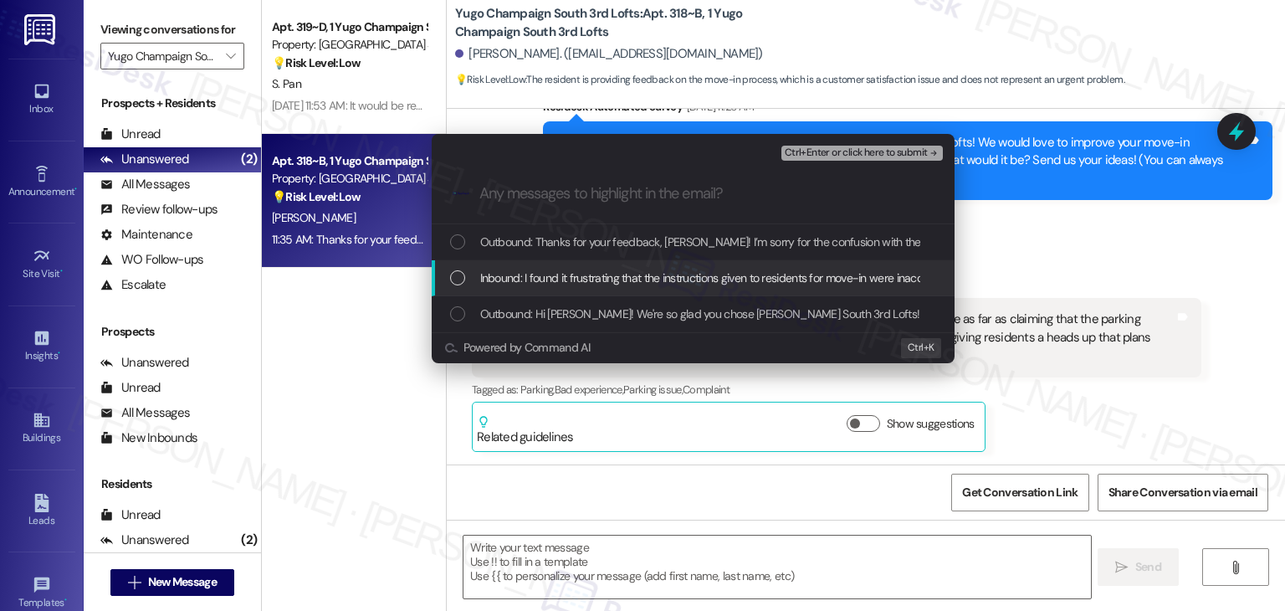
click at [457, 278] on div "List of options" at bounding box center [457, 277] width 15 height 15
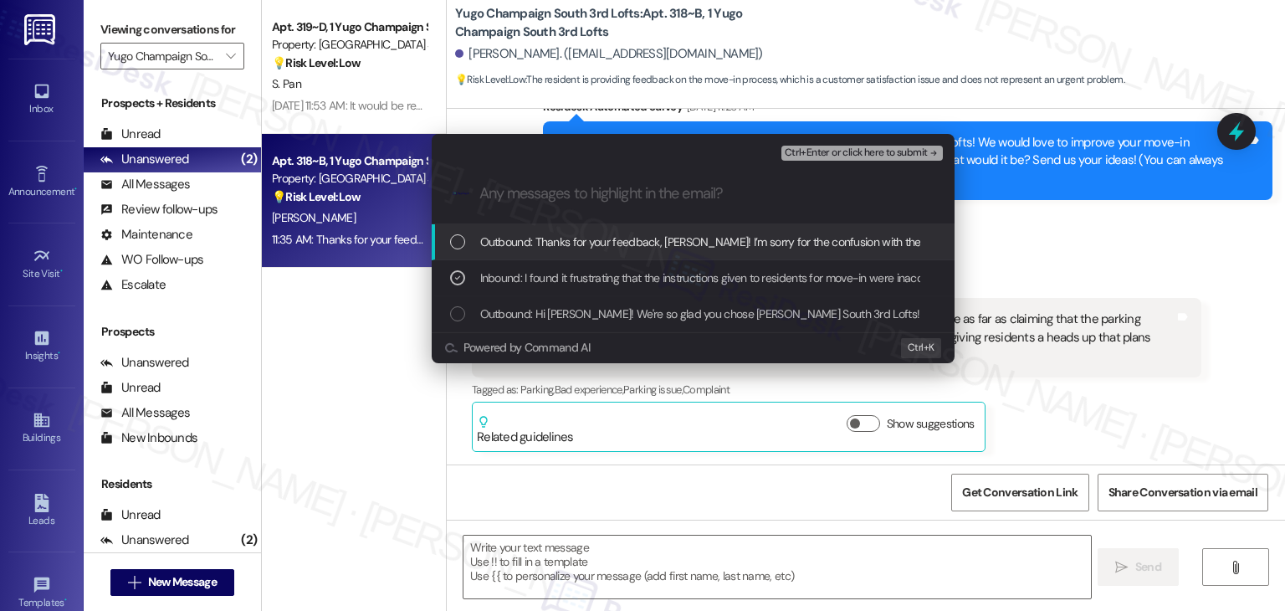
click at [877, 155] on span "Ctrl+Enter or click here to submit" at bounding box center [856, 153] width 143 height 12
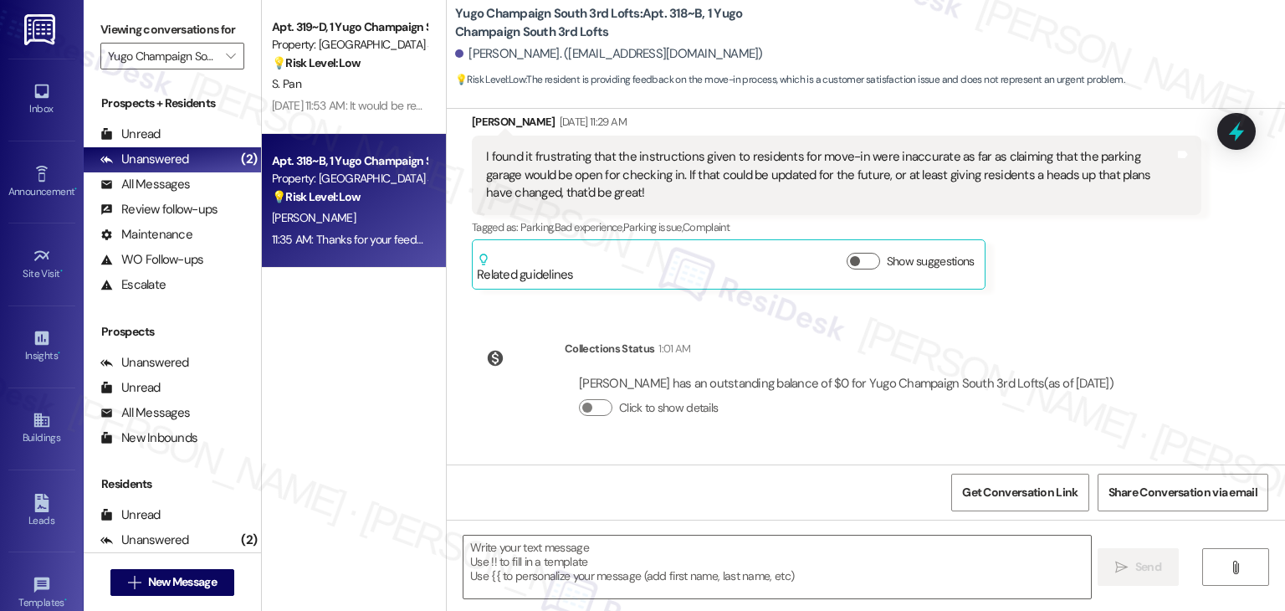
scroll to position [281, 0]
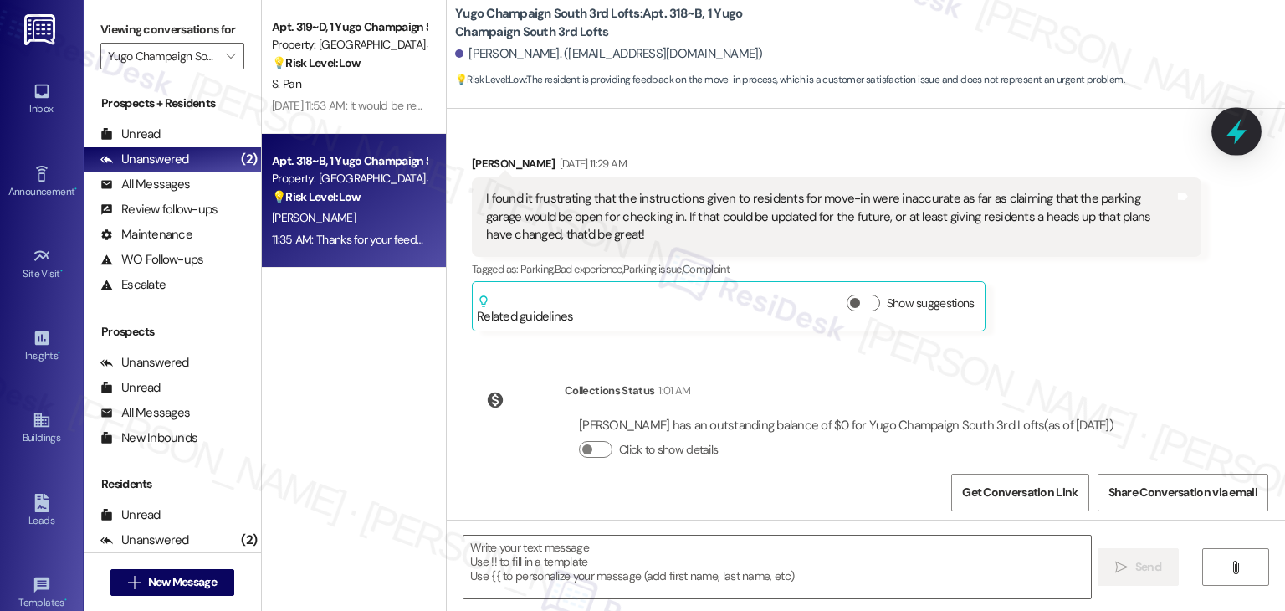
click at [1249, 136] on icon at bounding box center [1237, 131] width 28 height 28
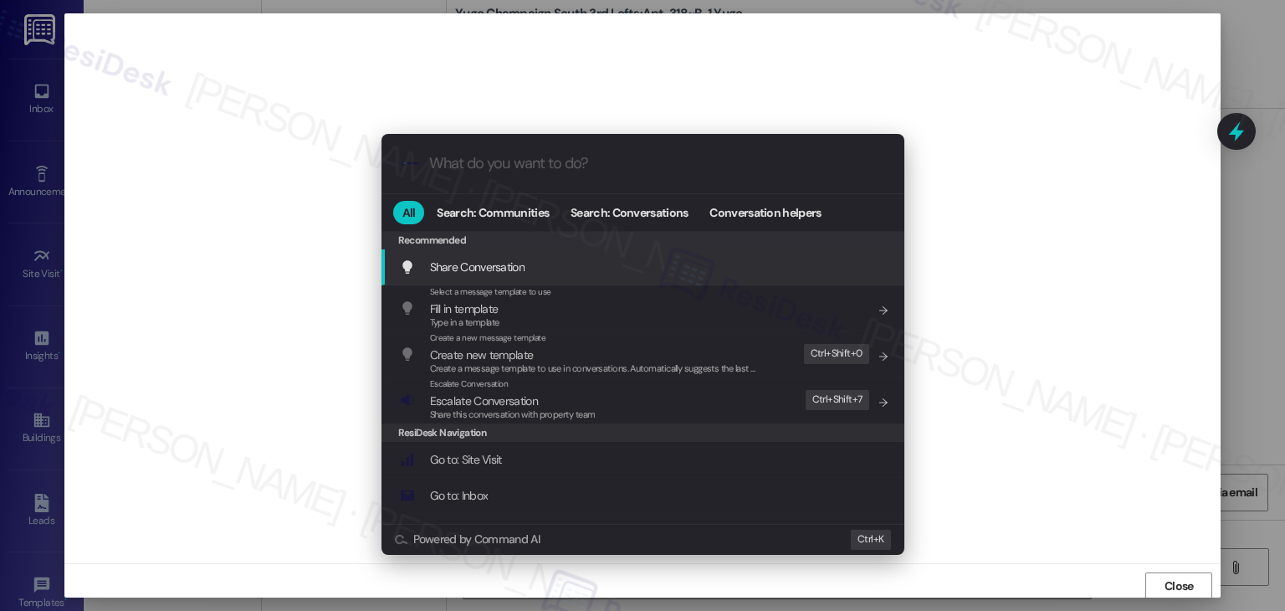
scroll to position [1, 0]
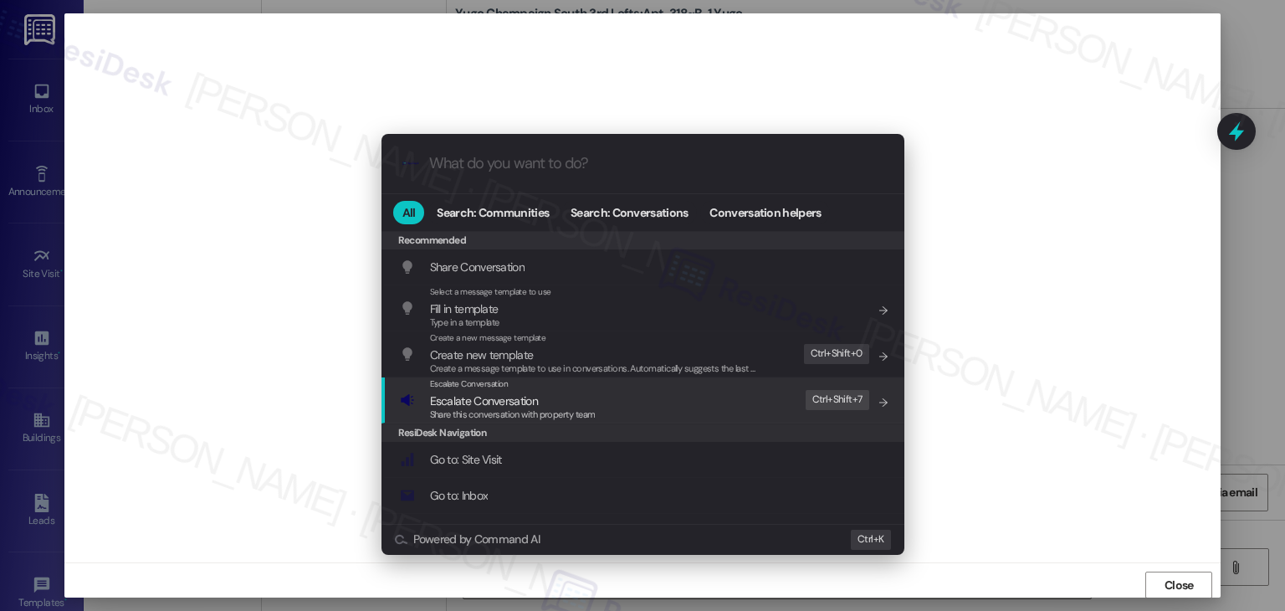
click at [991, 431] on div ".cls-1{fill:#0a055f;}.cls-2{fill:#0cc4c4;} resideskLogoBlueOrange All Search: C…" at bounding box center [642, 305] width 1285 height 611
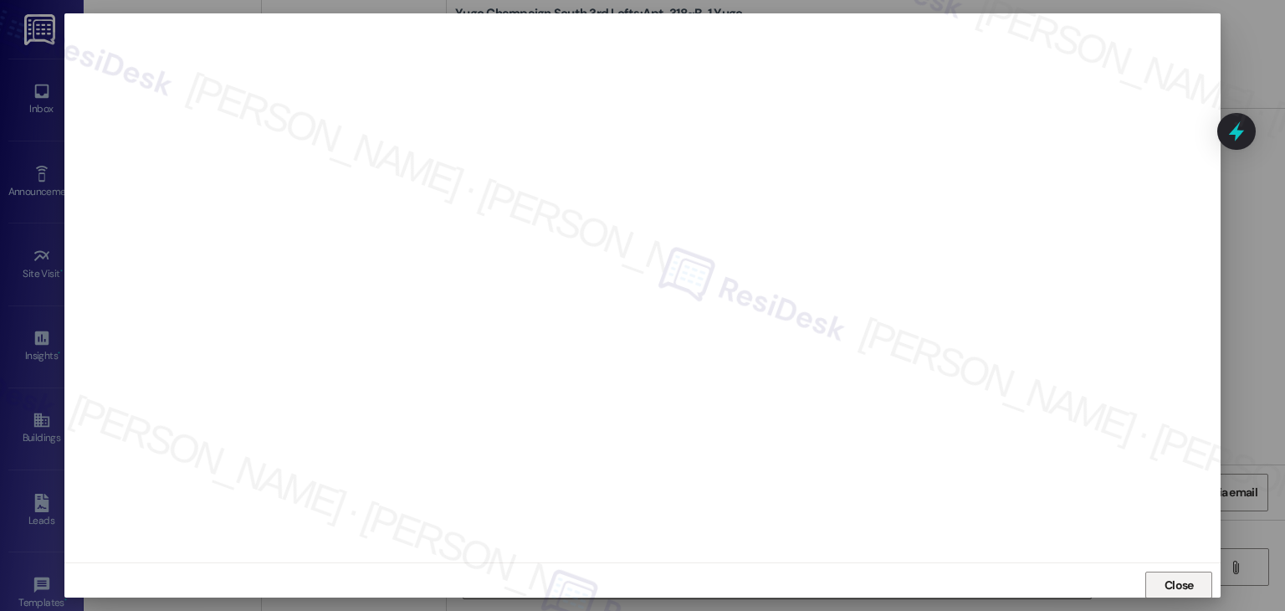
click at [1208, 577] on button "Close" at bounding box center [1179, 585] width 67 height 27
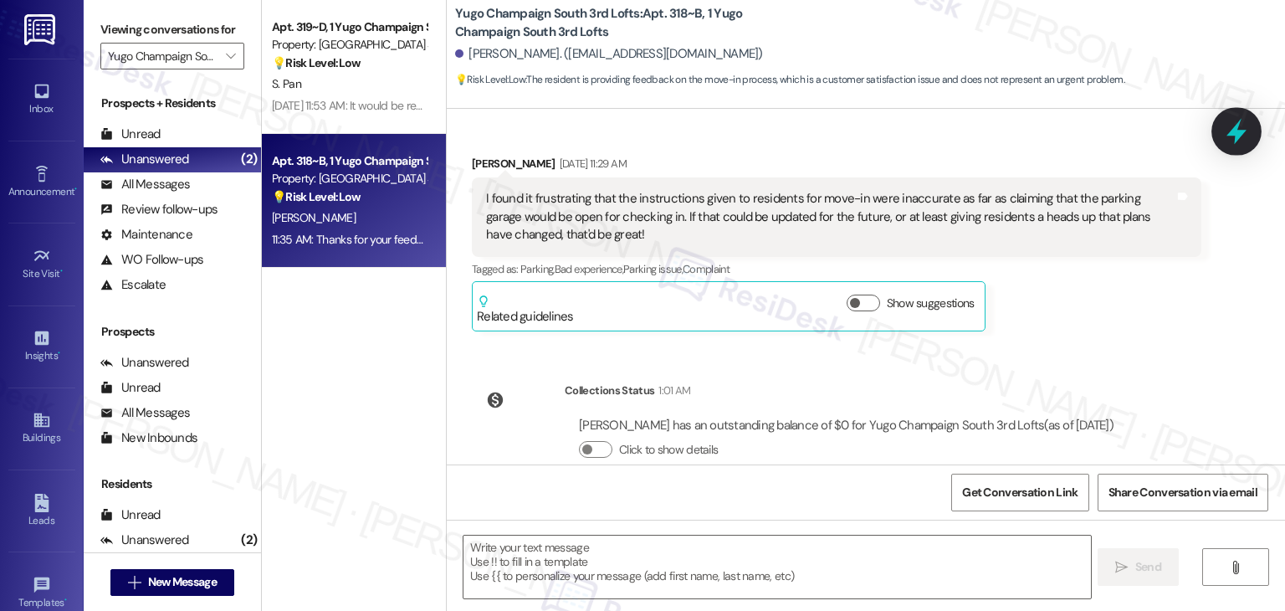
click at [1240, 141] on icon at bounding box center [1237, 131] width 28 height 28
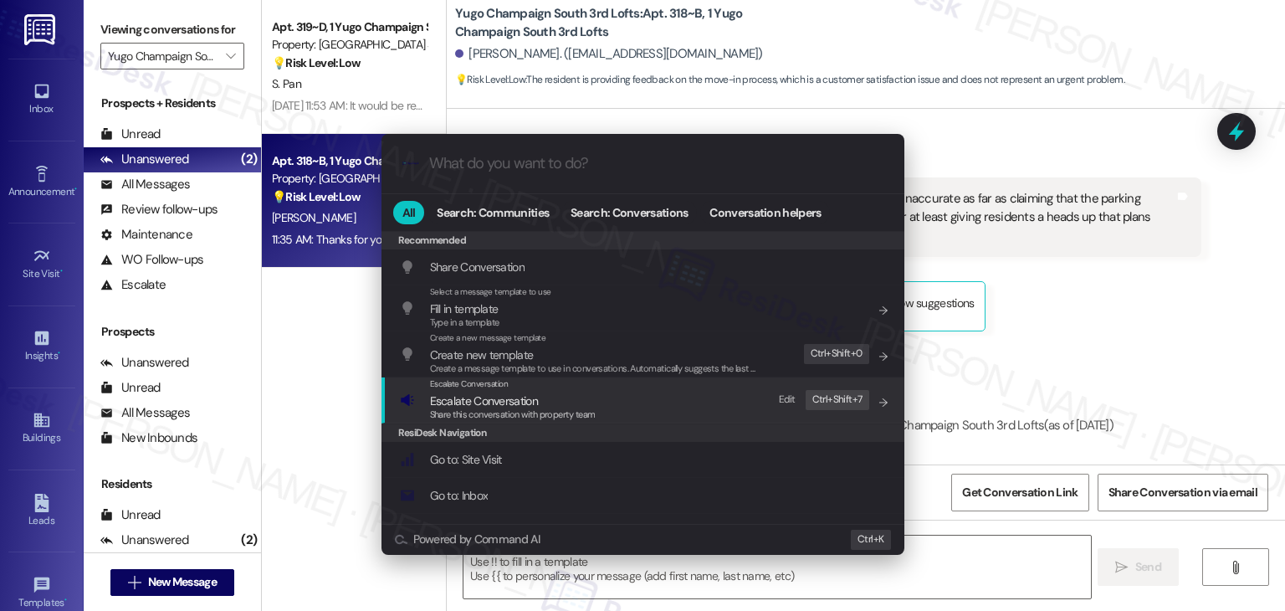
click at [518, 419] on span "Share this conversation with property team" at bounding box center [513, 414] width 166 height 12
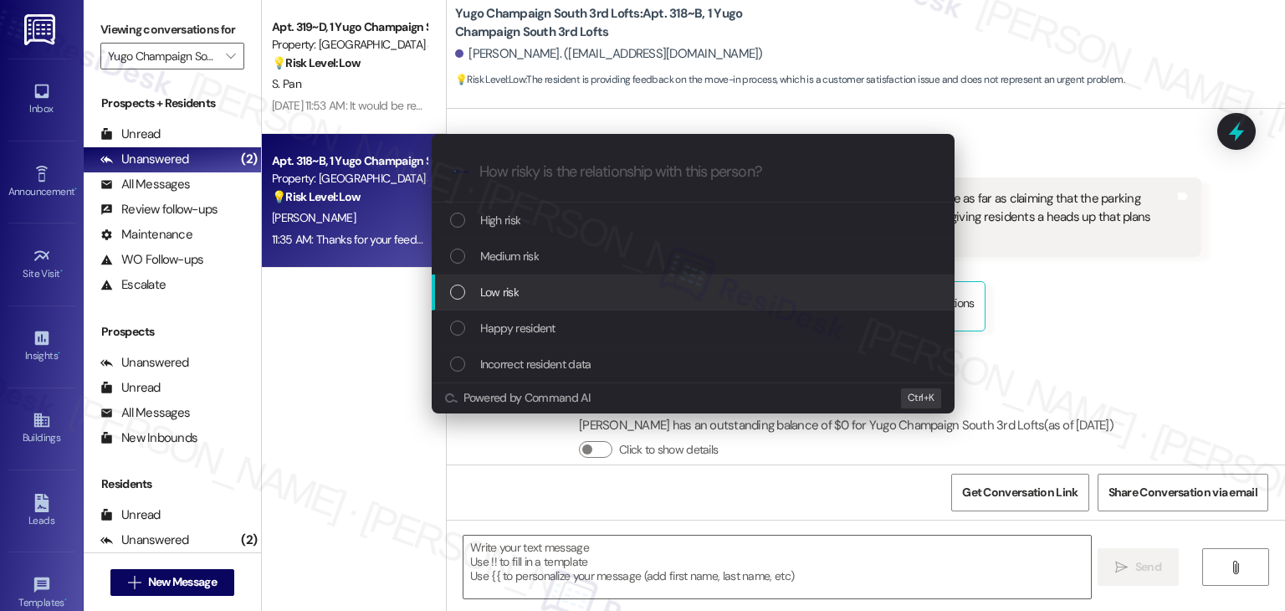
click at [454, 296] on div "List of options" at bounding box center [457, 292] width 15 height 15
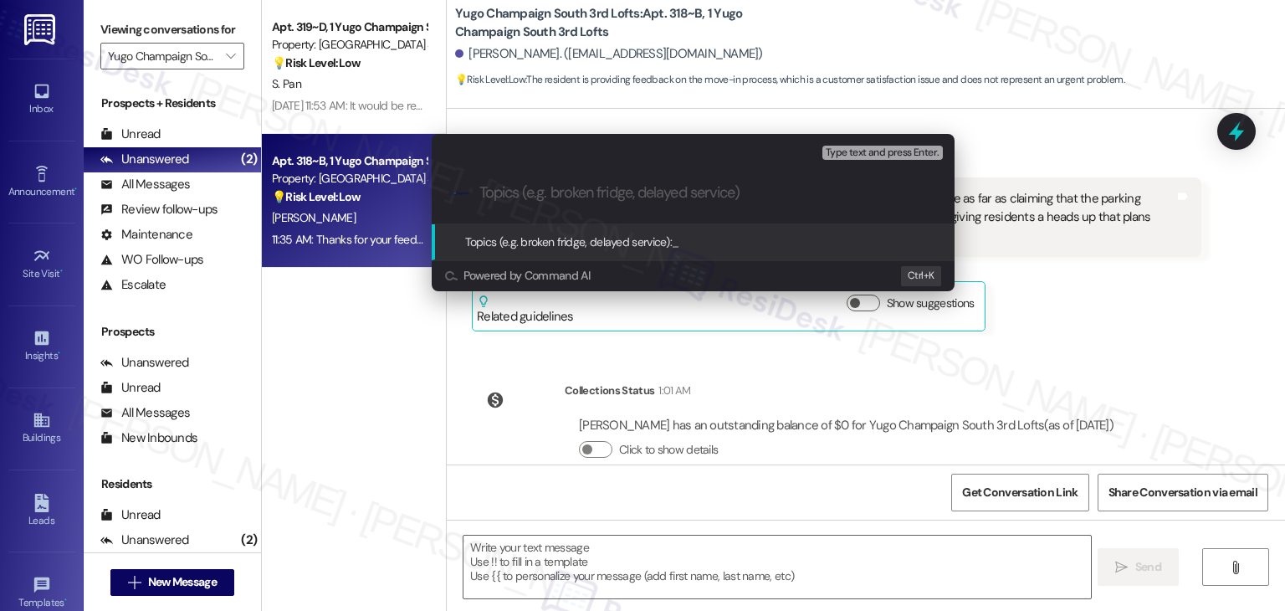
paste input "Move-In Feedback – Inaccurate Parking Garage Info"
type input "Move-In Feedback – Inaccurate Parking Garage Info"
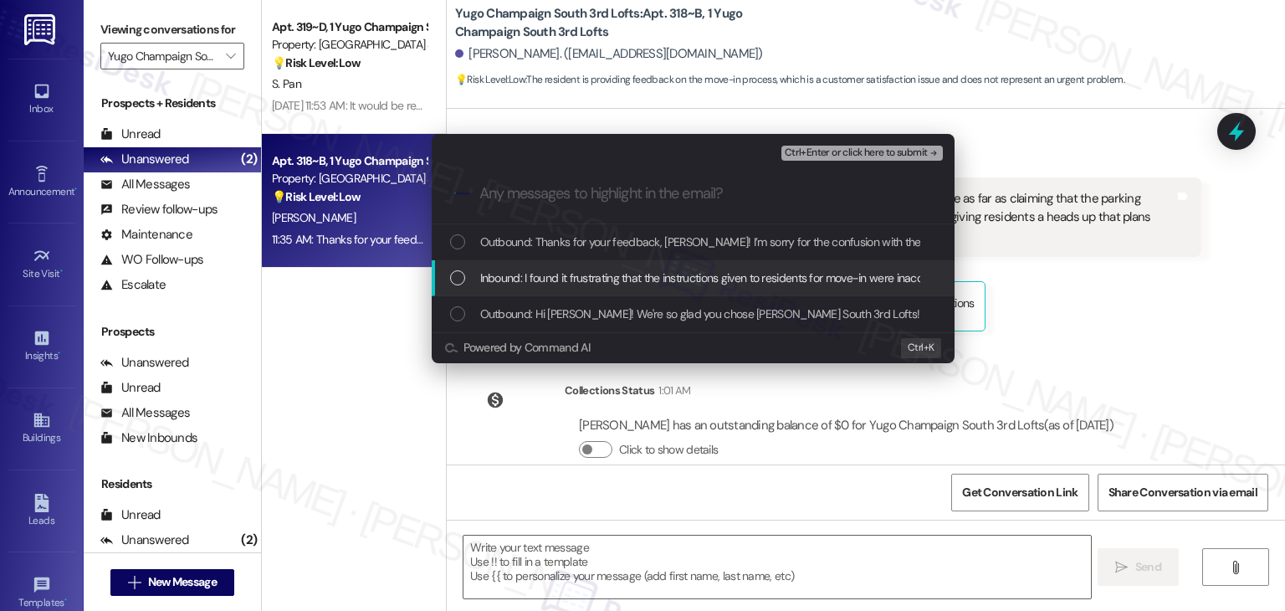
click at [455, 278] on div "List of options" at bounding box center [457, 277] width 15 height 15
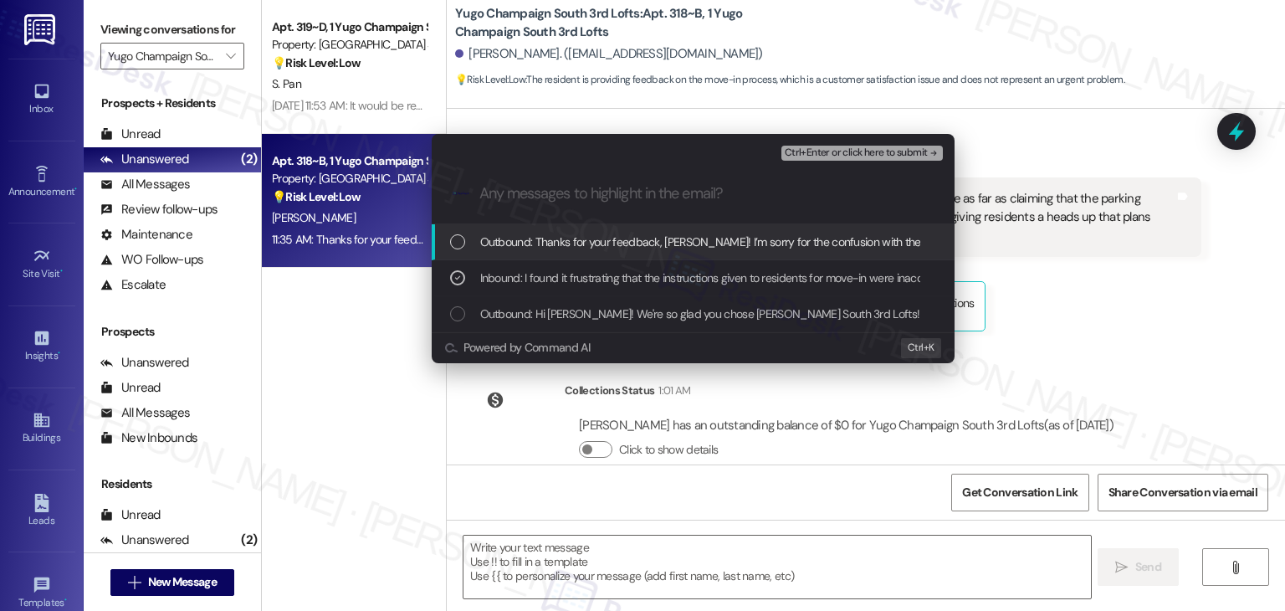
click at [814, 155] on span "Ctrl+Enter or click here to submit" at bounding box center [856, 153] width 143 height 12
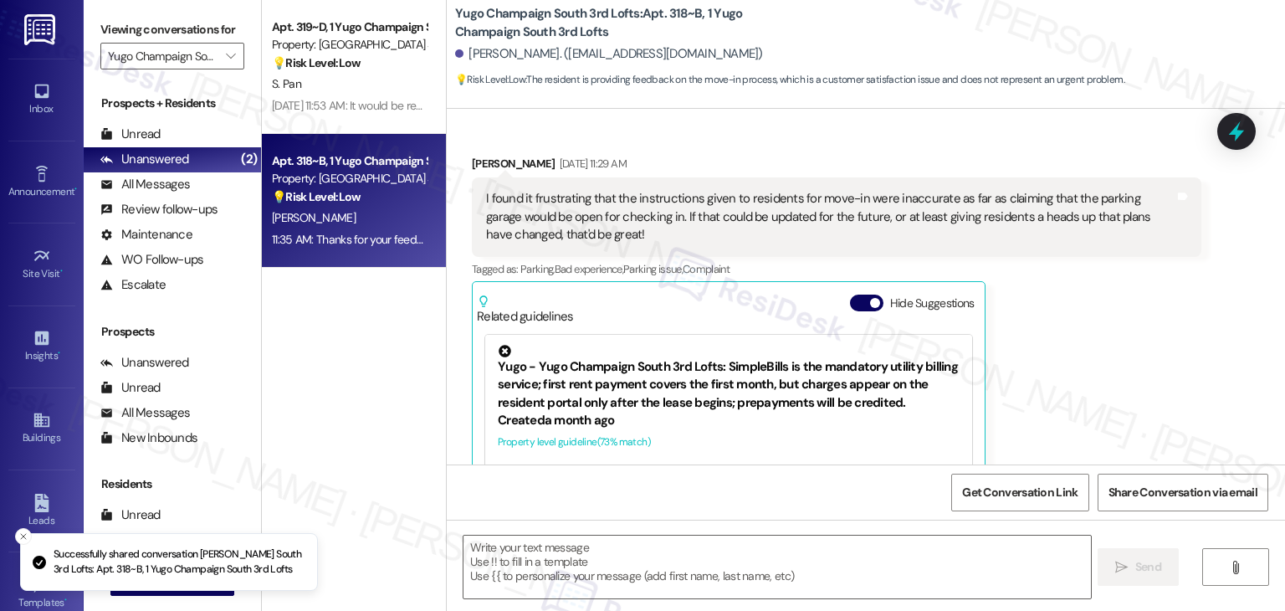
scroll to position [404, 0]
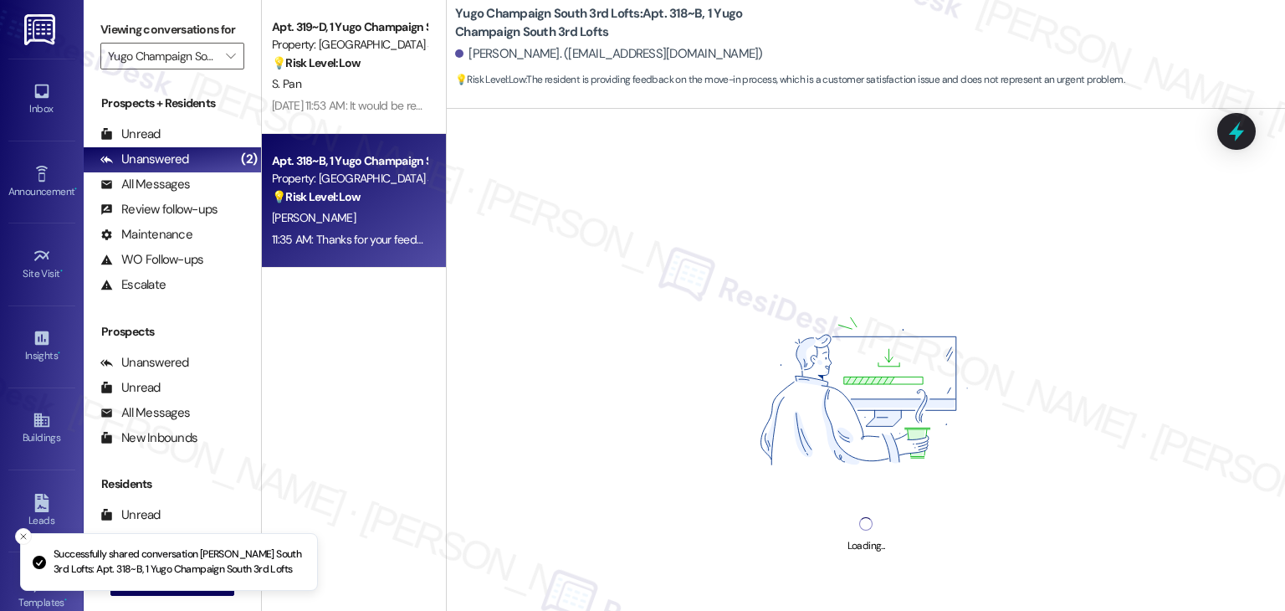
click at [375, 337] on div "Apt. 319~D, 1 Yugo Champaign South 3rd Lofts Property: Yugo Champaign South 3rd…" at bounding box center [354, 246] width 184 height 492
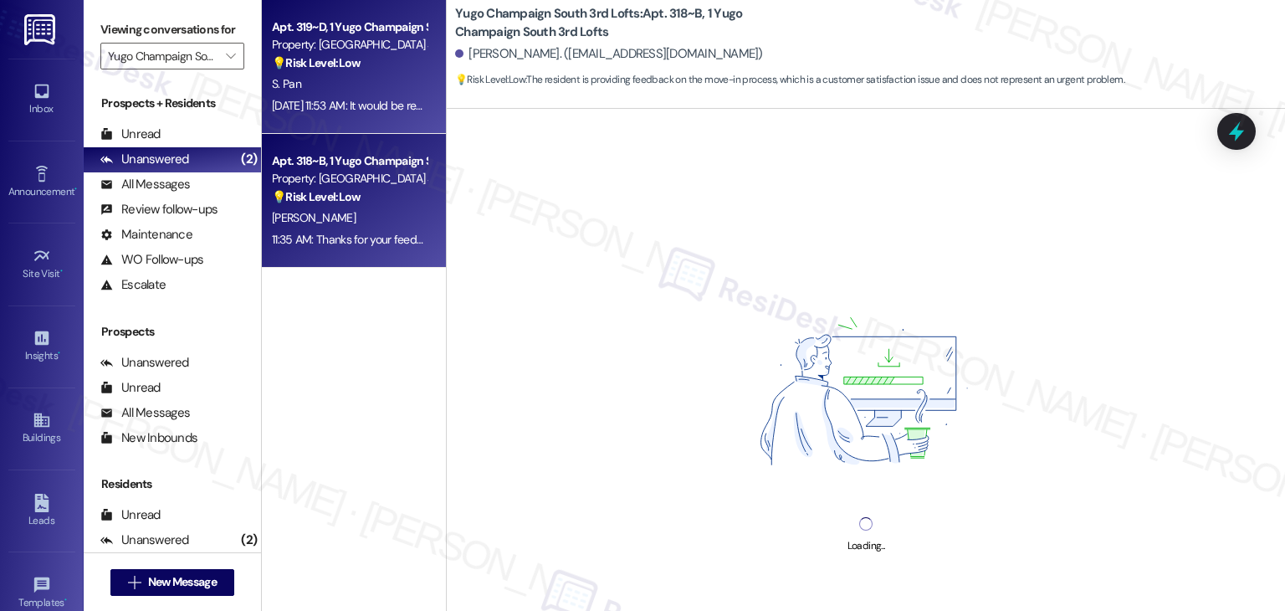
click at [365, 111] on div "Aug 25, 2025 at 11:53 AM: It would be really helpful if yugo provided large mov…" at bounding box center [537, 105] width 531 height 15
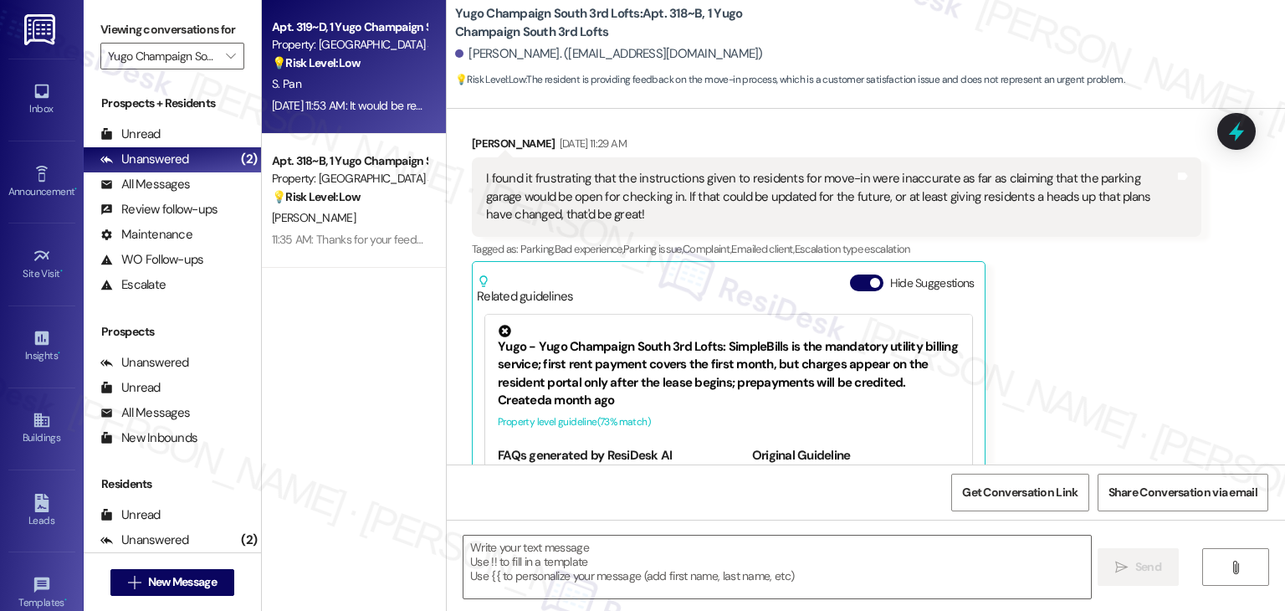
scroll to position [0, 0]
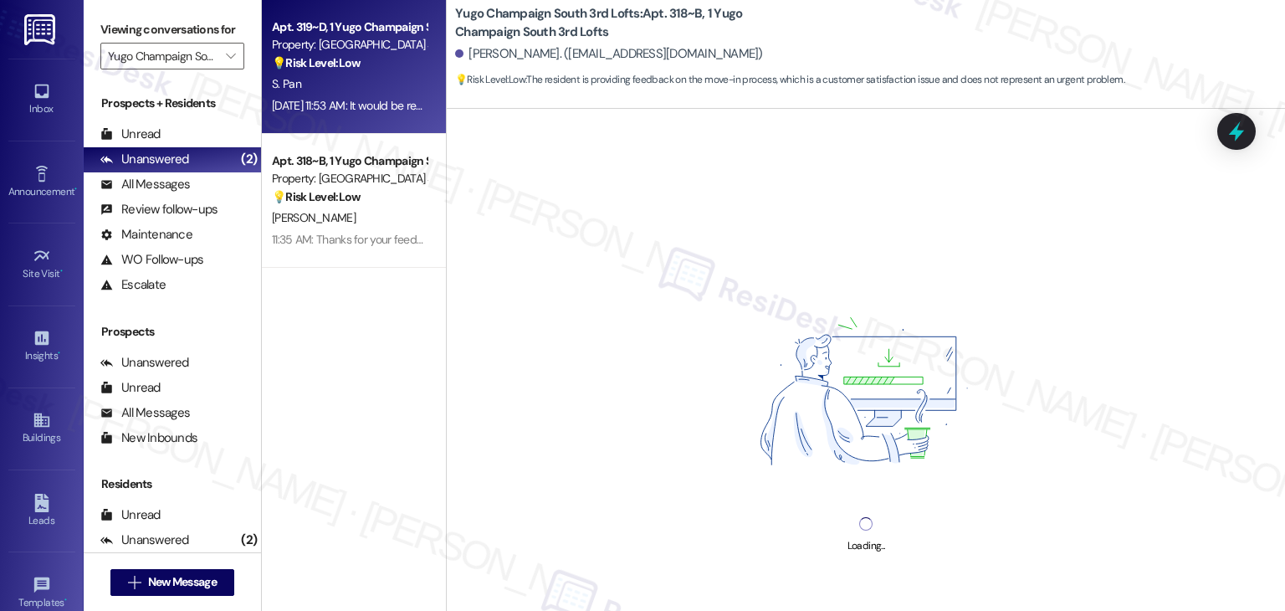
click at [388, 99] on div "Aug 25, 2025 at 11:53 AM: It would be really helpful if yugo provided large mov…" at bounding box center [537, 105] width 531 height 15
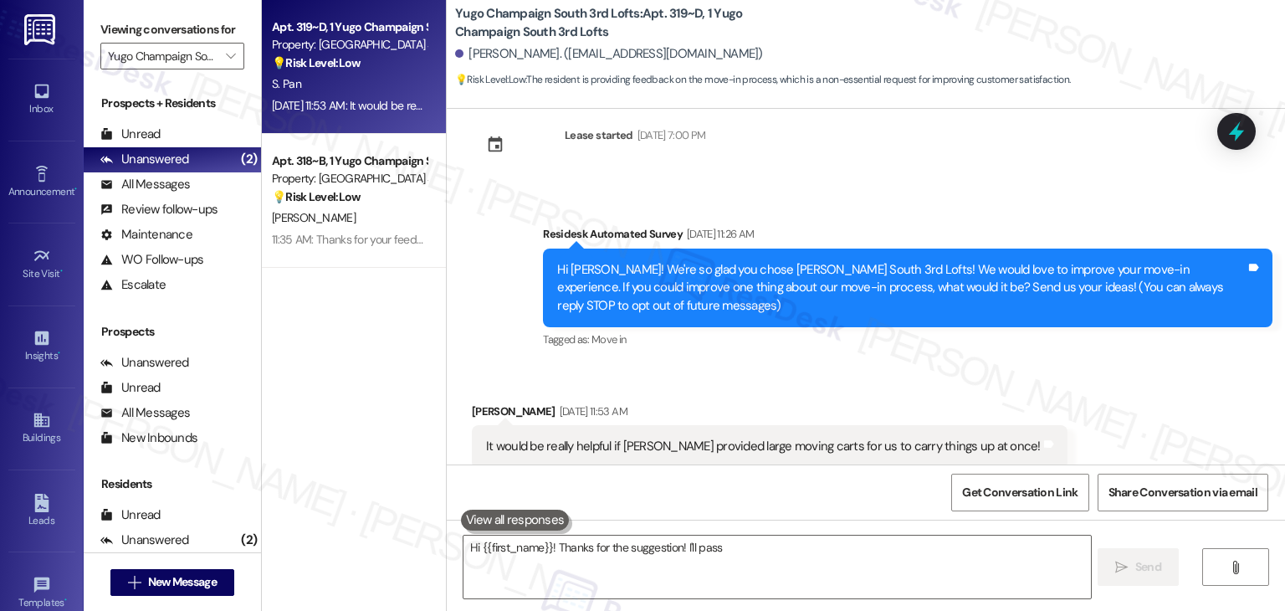
click at [379, 107] on div "Aug 25, 2025 at 11:53 AM: It would be really helpful if yugo provided large mov…" at bounding box center [537, 105] width 531 height 15
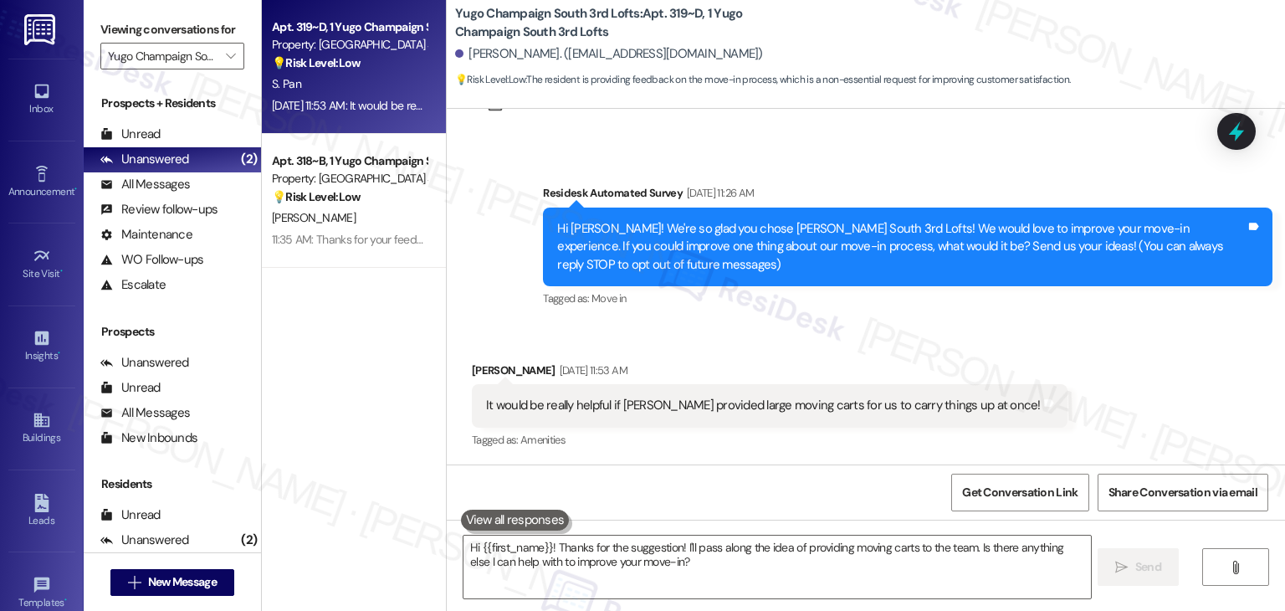
click at [757, 331] on div "Received via SMS Samantha Pan Aug 25, 2025 at 11:53 AM It would be really helpf…" at bounding box center [866, 394] width 839 height 141
click at [757, 330] on div "Received via SMS Samantha Pan Aug 25, 2025 at 11:53 AM It would be really helpf…" at bounding box center [866, 394] width 839 height 141
click at [757, 329] on div "Received via SMS Samantha Pan Aug 25, 2025 at 11:53 AM It would be really helpf…" at bounding box center [866, 394] width 839 height 141
click at [757, 327] on div "Received via SMS Samantha Pan Aug 25, 2025 at 11:53 AM It would be really helpf…" at bounding box center [866, 394] width 839 height 141
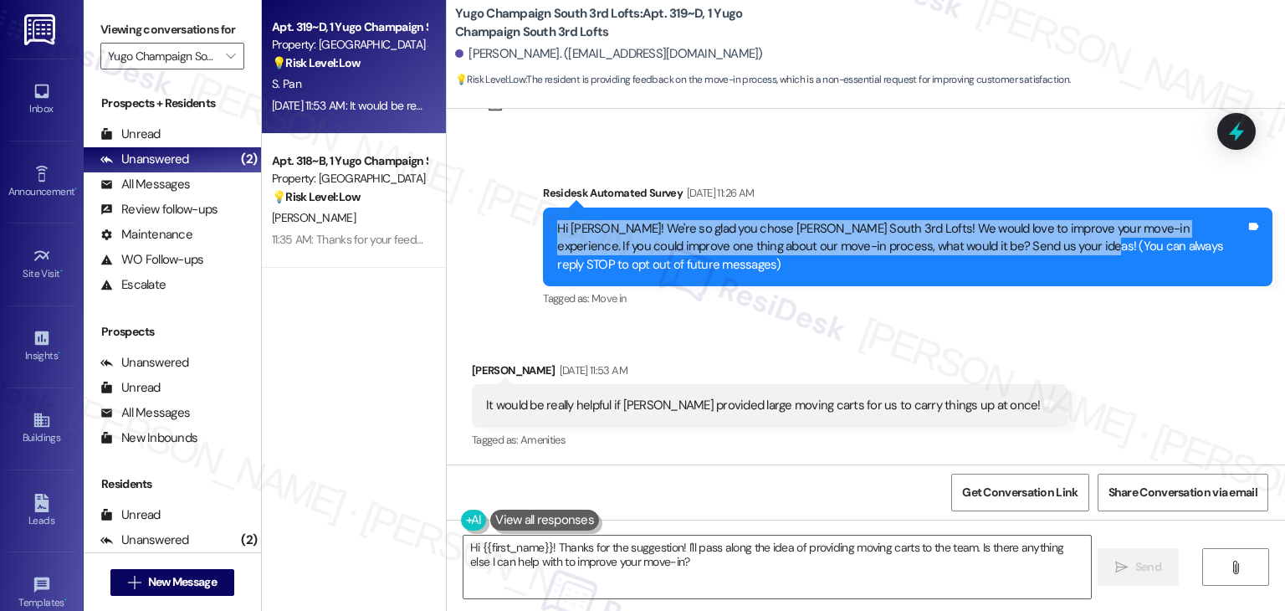
drag, startPoint x: 1021, startPoint y: 249, endPoint x: 529, endPoint y: 228, distance: 492.5
click at [531, 228] on div "Survey, sent via SMS Residesk Automated Survey Aug 25, 2025 at 11:26 AM Hi Sama…" at bounding box center [908, 248] width 755 height 152
copy div "Hi Samantha! We're so glad you chose Yugo Champaign South 3rd Lofts! We would l…"
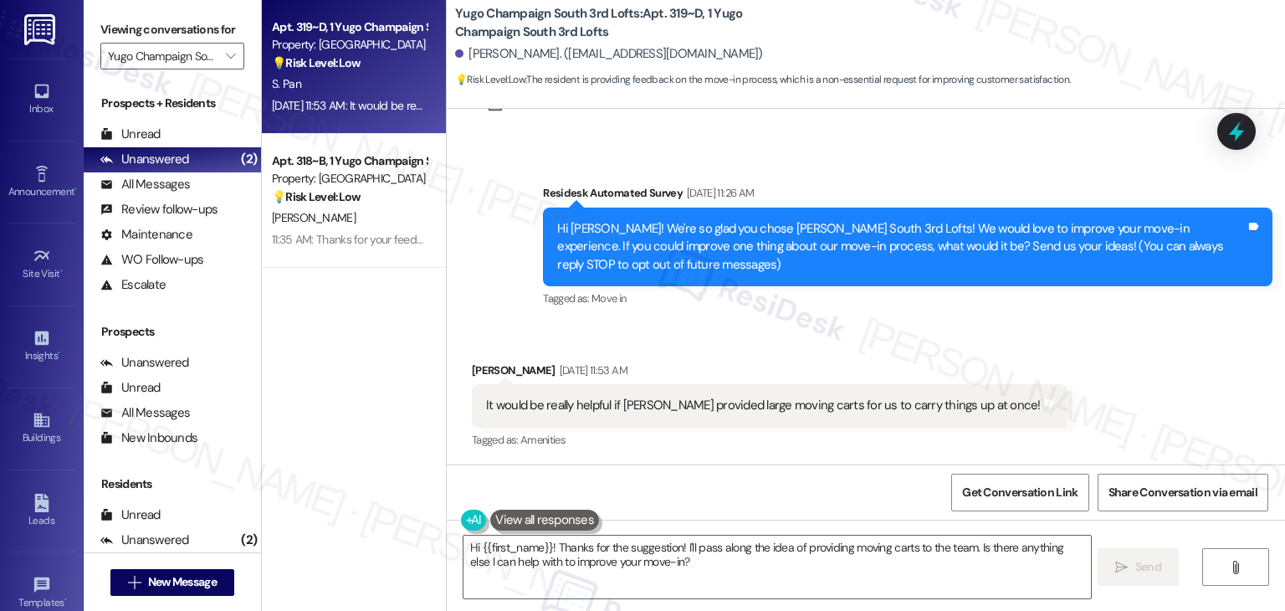
click at [633, 412] on div "It would be really helpful if yugo provided large moving carts for us to carry …" at bounding box center [763, 406] width 555 height 18
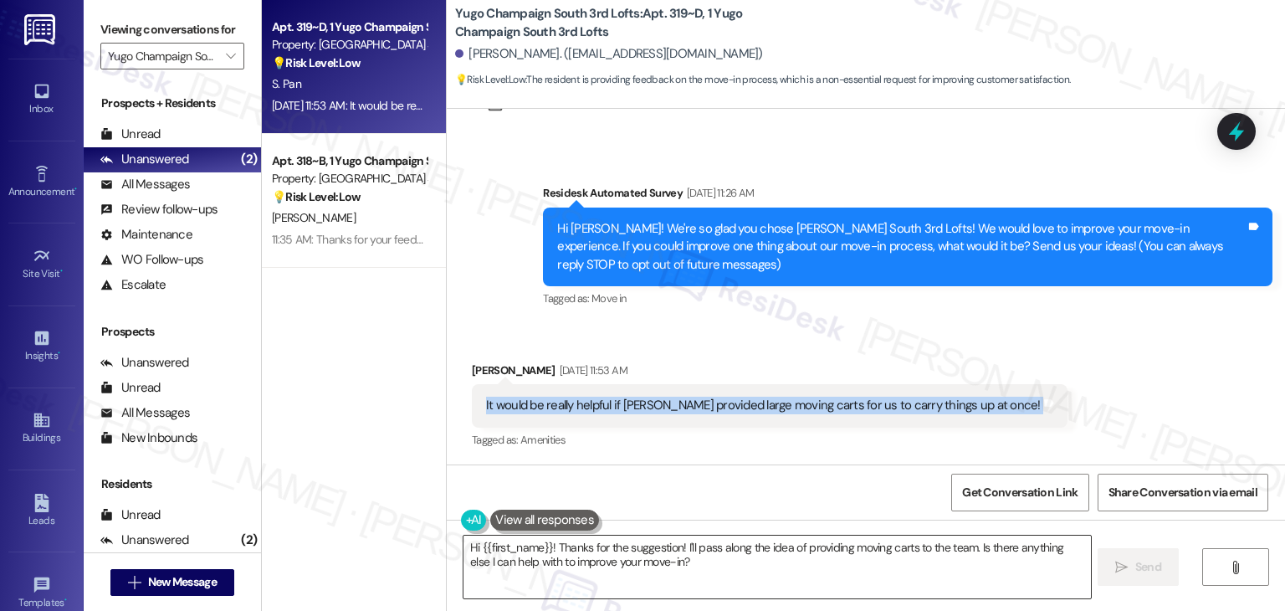
click at [870, 570] on textarea "Hi {{first_name}}! Thanks for the suggestion! I'll pass along the idea of provi…" at bounding box center [777, 567] width 627 height 63
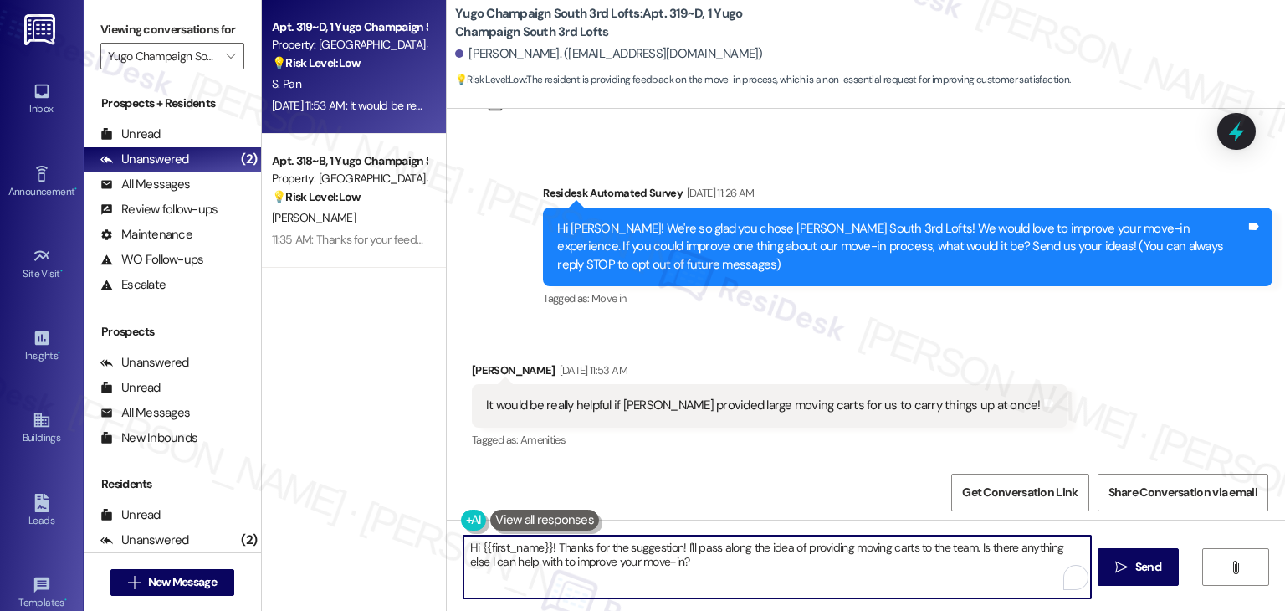
drag, startPoint x: 963, startPoint y: 565, endPoint x: 998, endPoint y: 545, distance: 39.8
click at [998, 545] on textarea "Hi {{first_name}}! Thanks for the suggestion! I'll pass along the idea of provi…" at bounding box center [777, 567] width 627 height 63
paste textarea "Thanks again for sharing your thoughts! 😊"
type textarea "Hi {{first_name}}! Thanks for the suggestion! I'll pass along the idea of provi…"
click at [1159, 567] on span "Send" at bounding box center [1149, 567] width 26 height 18
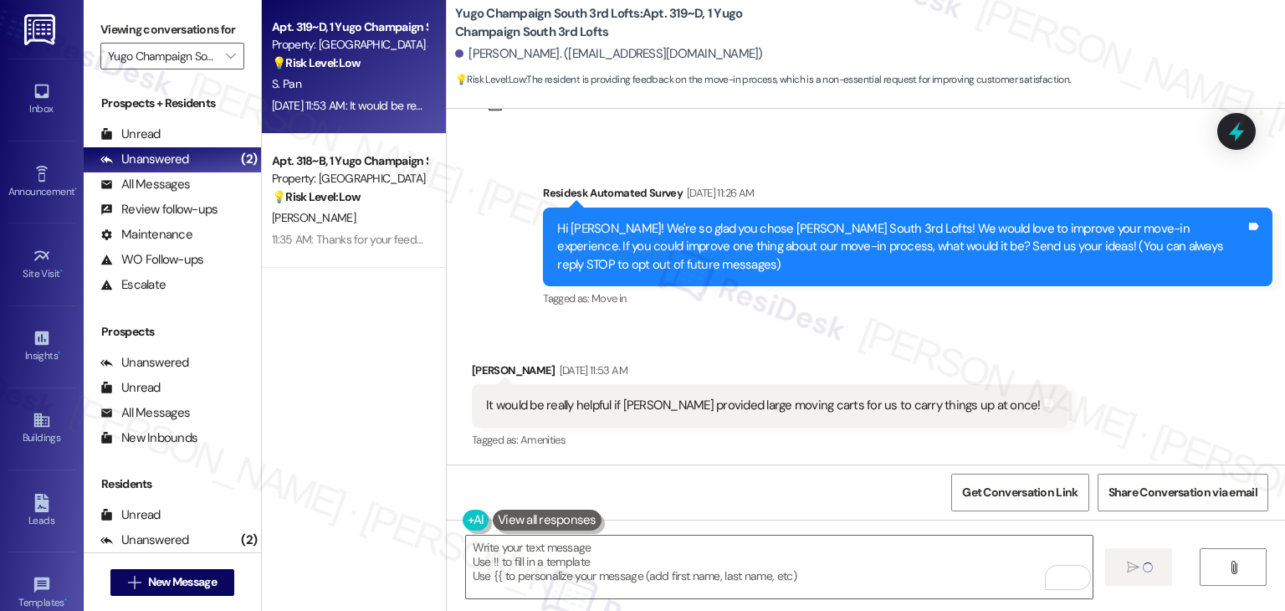
type textarea "Fetching suggested responses. Please feel free to read through the conversation…"
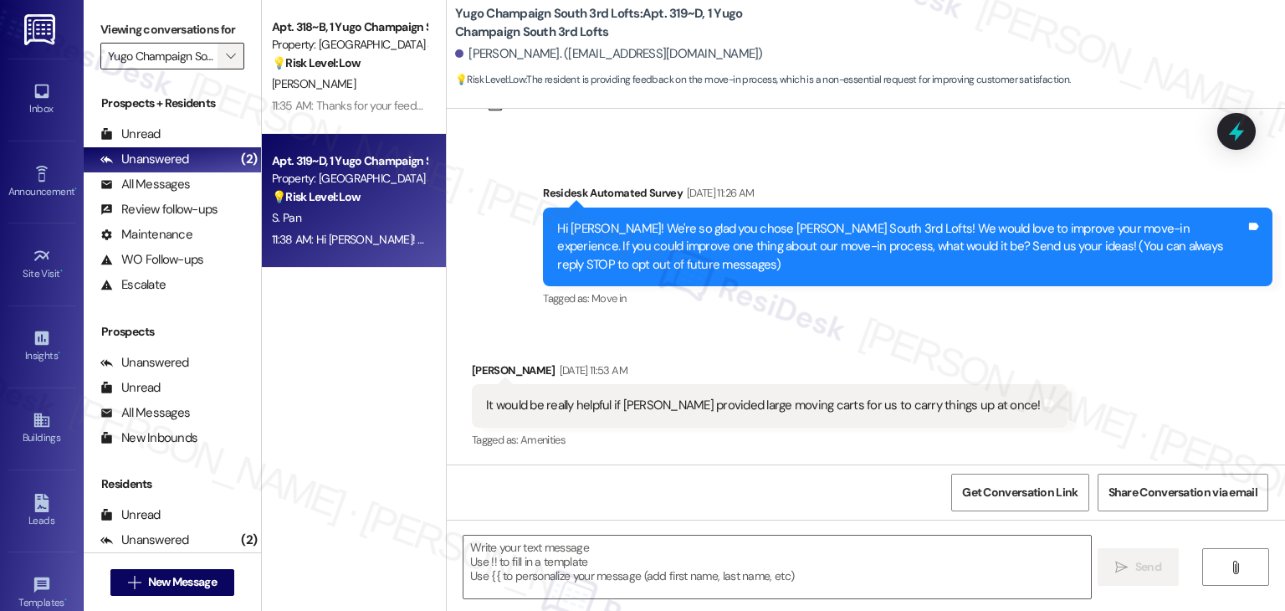
click at [226, 51] on icon "" at bounding box center [230, 55] width 9 height 13
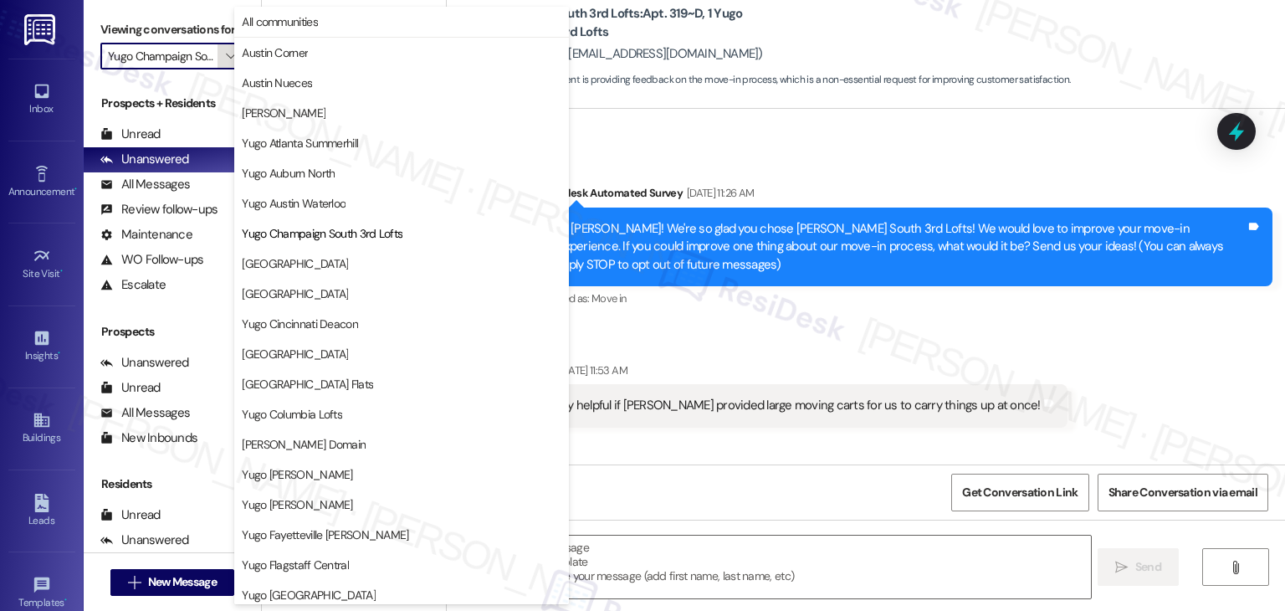
scroll to position [0, 60]
click at [312, 266] on span "[GEOGRAPHIC_DATA]" at bounding box center [295, 263] width 106 height 17
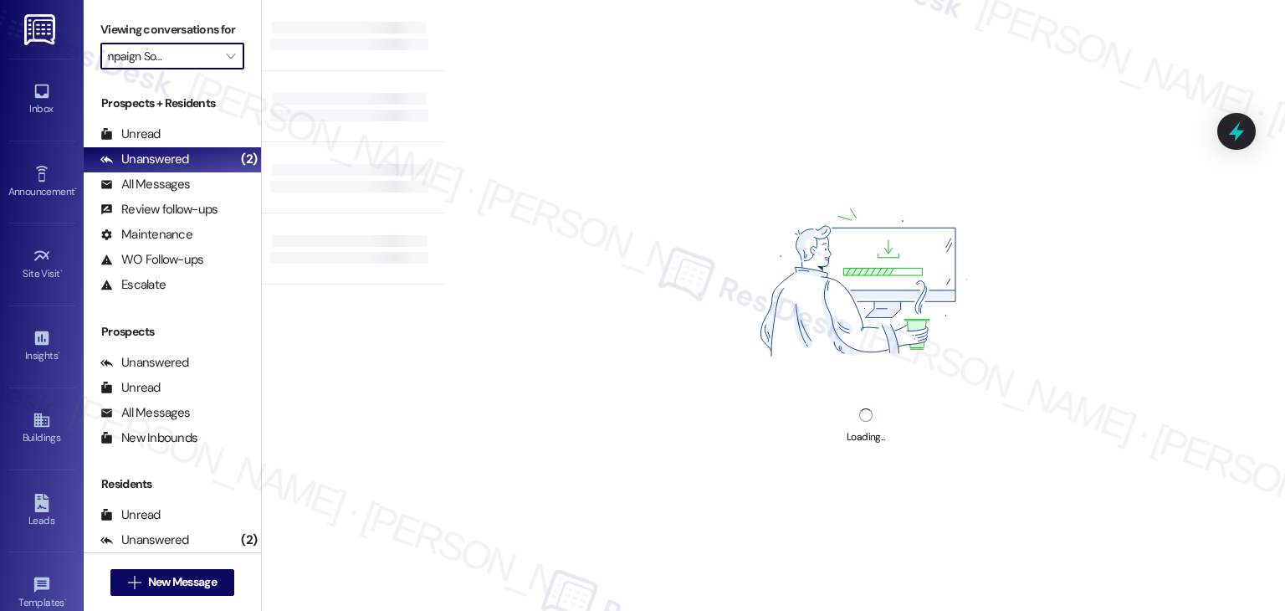
type input "[GEOGRAPHIC_DATA]"
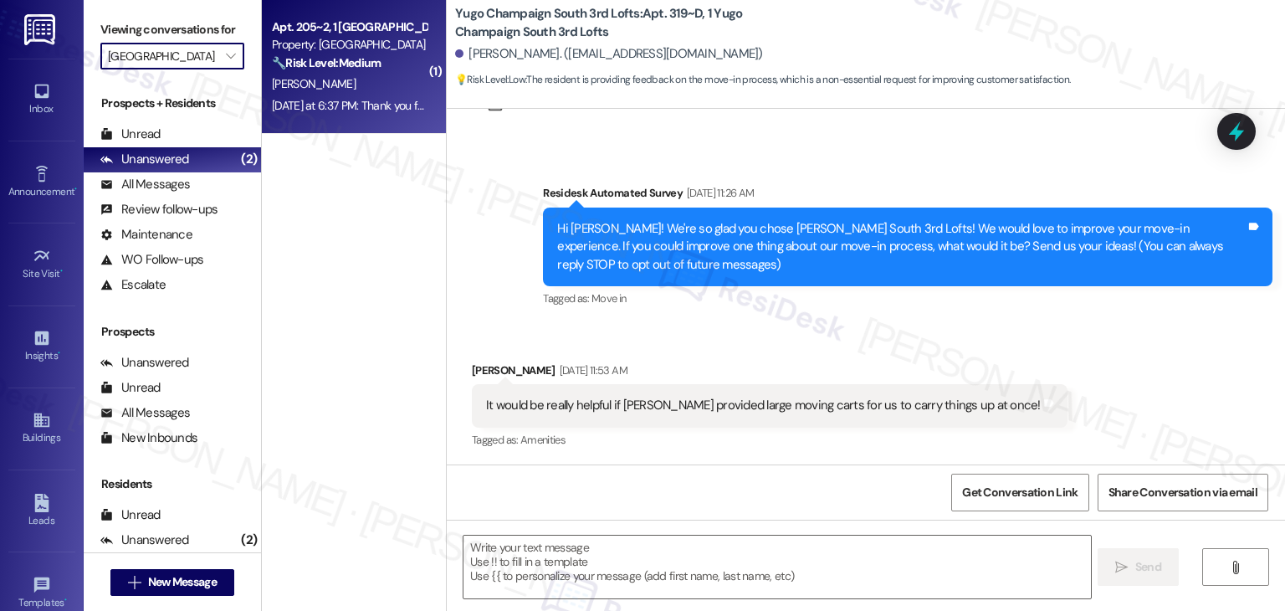
drag, startPoint x: 356, startPoint y: 126, endPoint x: 362, endPoint y: 103, distance: 23.1
click at [362, 103] on div "Yesterday at 6:37 PM: Thank you for your message. Our offices are currently clo…" at bounding box center [784, 105] width 1025 height 15
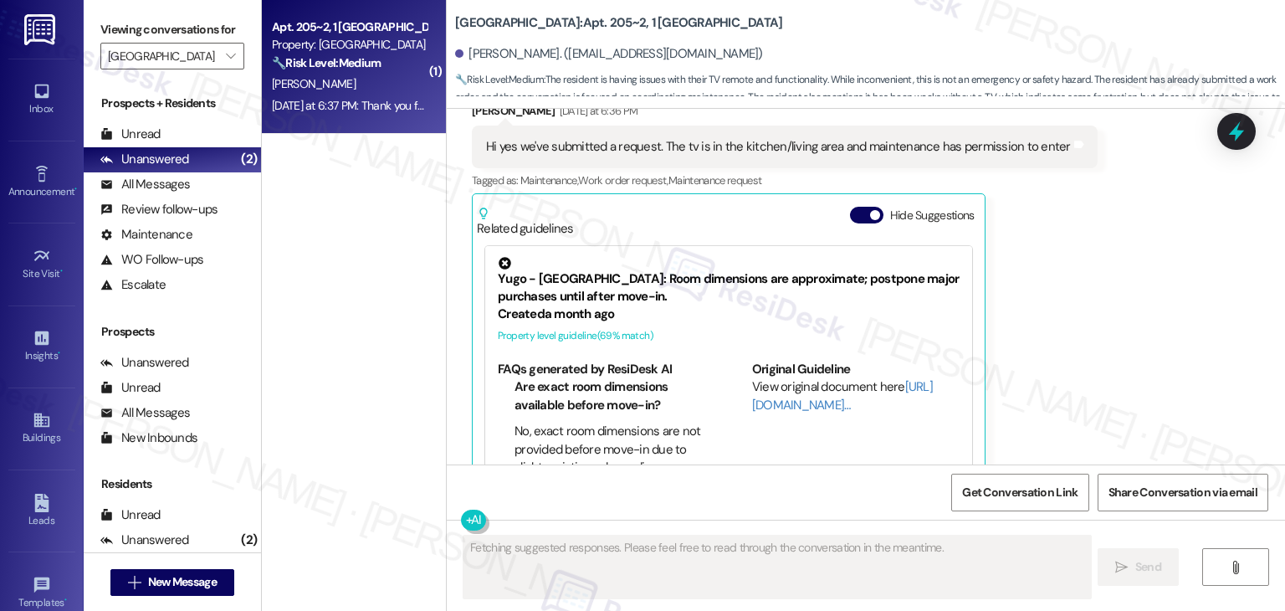
scroll to position [1935, 0]
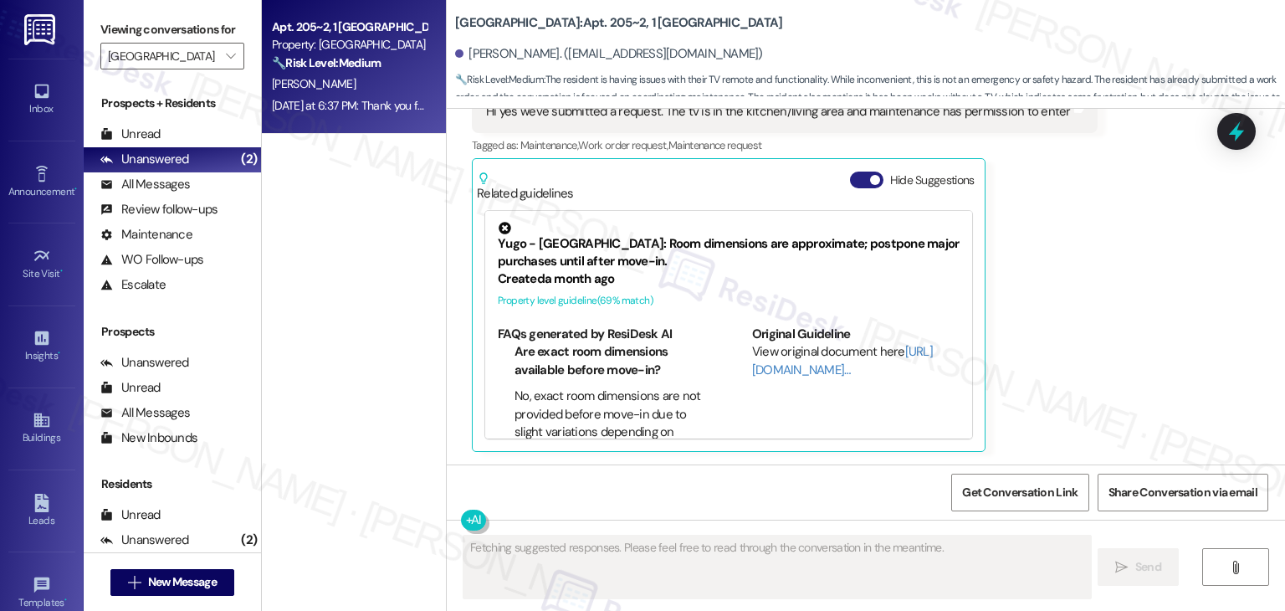
click at [856, 176] on button "Hide Suggestions" at bounding box center [866, 180] width 33 height 17
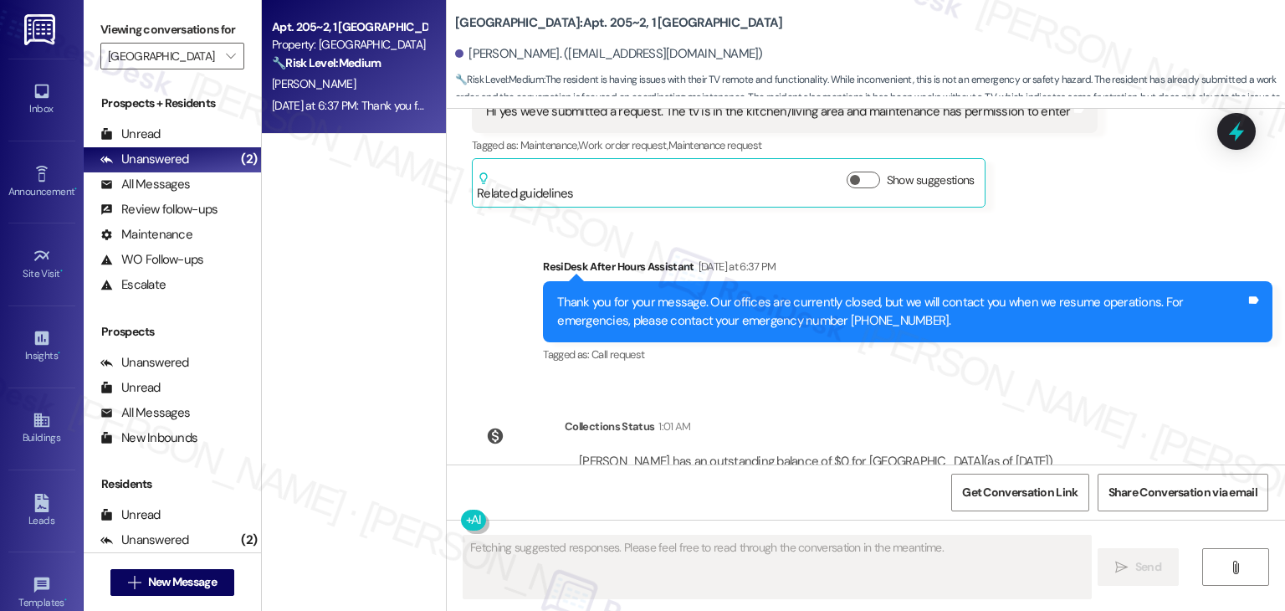
click at [1038, 236] on div "Sent via SMS ResiDesk After Hours Assistant Yesterday at 6:37 PM Thank you for …" at bounding box center [866, 299] width 839 height 159
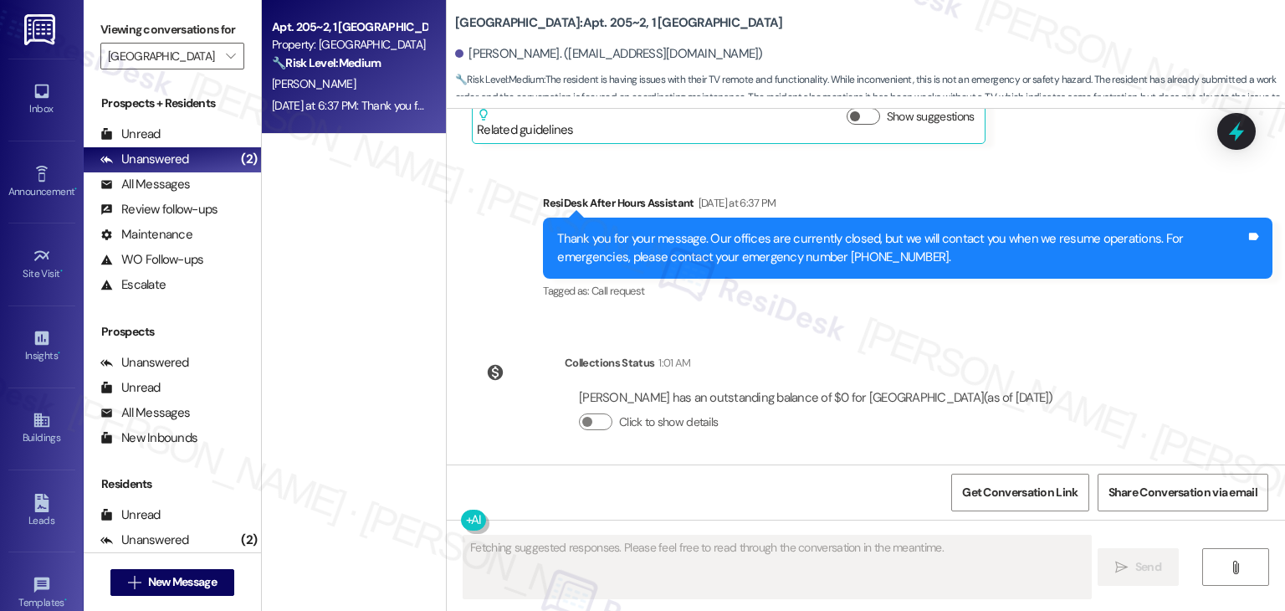
scroll to position [2004, 0]
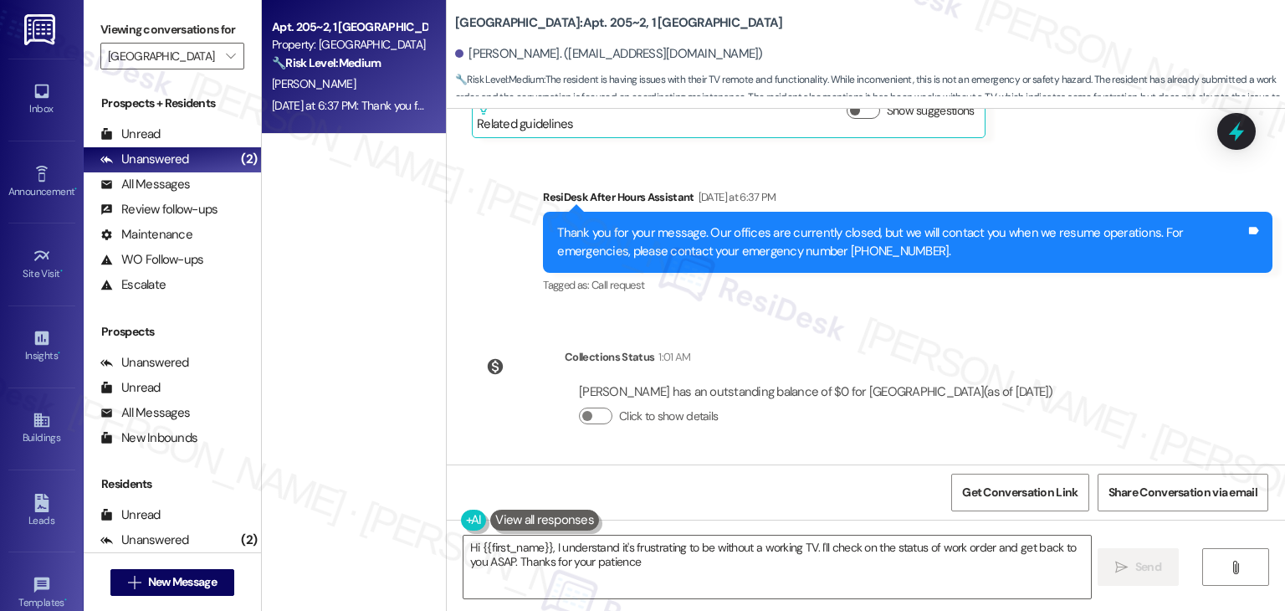
type textarea "Hi {{first_name}}, I understand it's frustrating to be without a working TV. I'…"
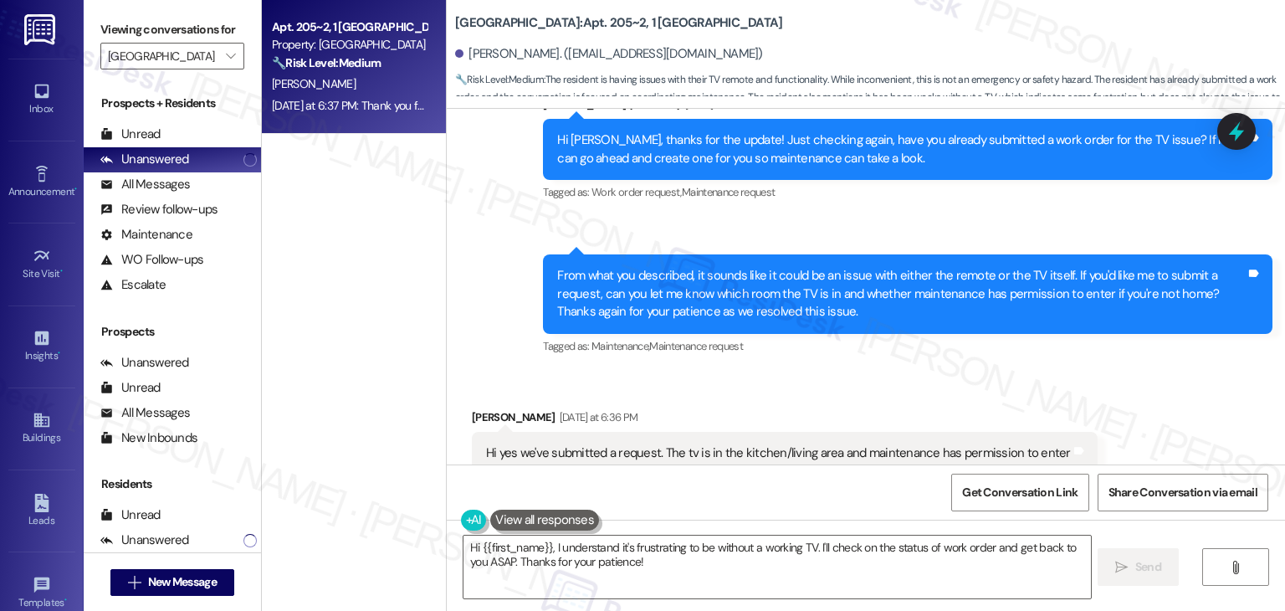
scroll to position [1586, 0]
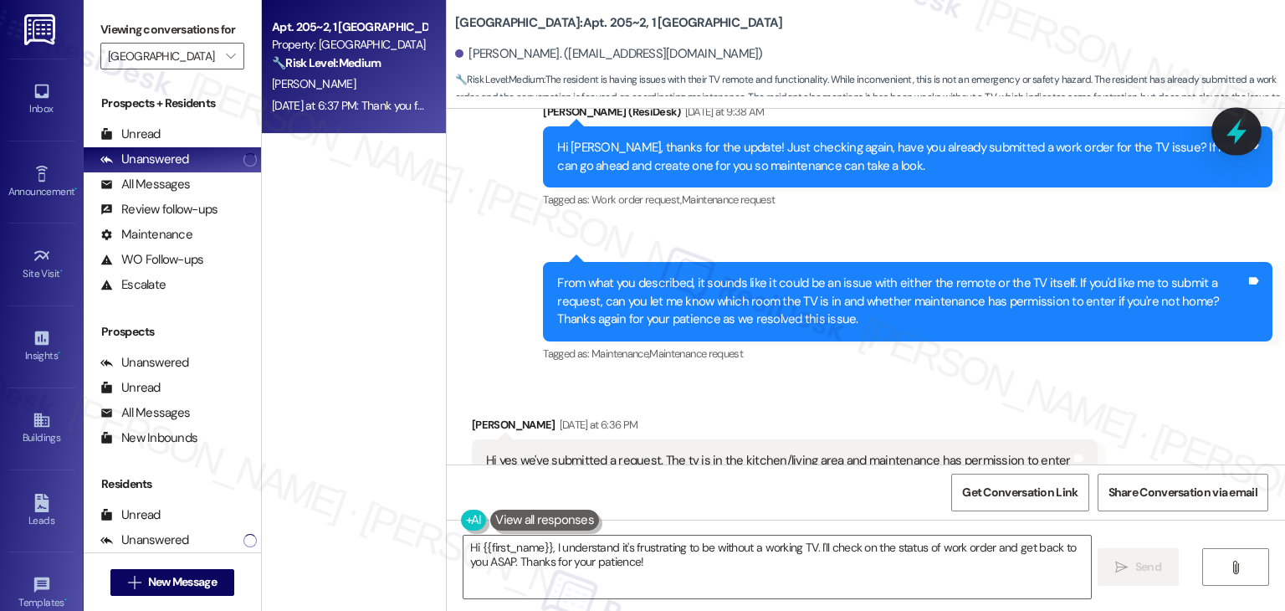
click at [1242, 126] on icon at bounding box center [1237, 131] width 28 height 28
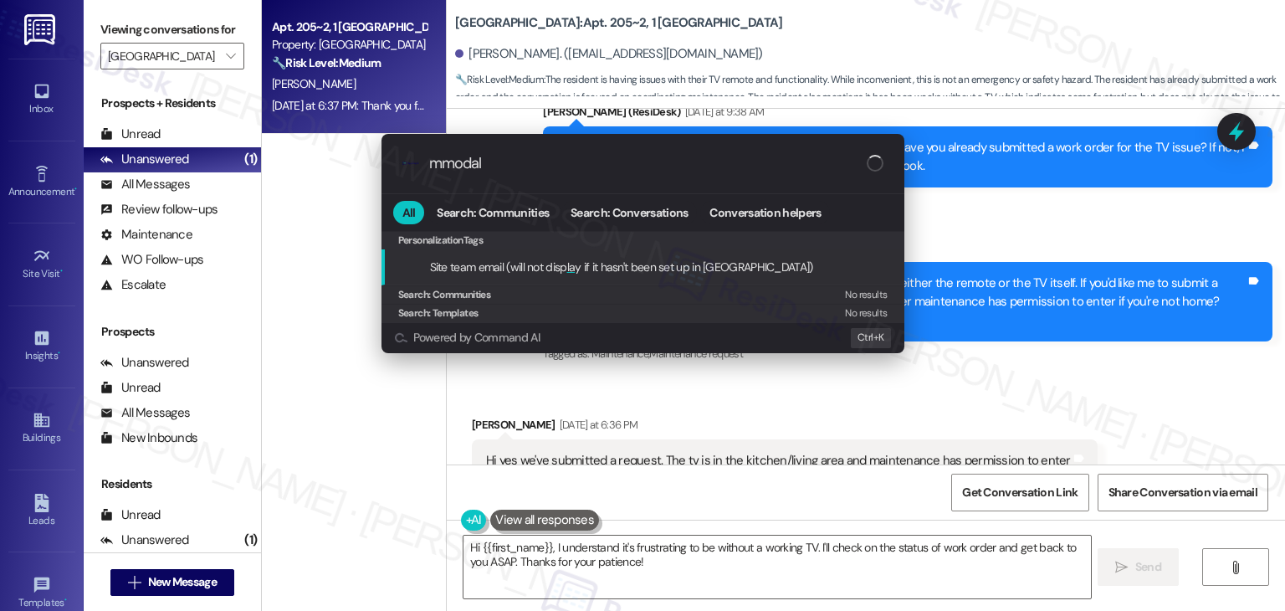
click at [434, 171] on input "mmodal" at bounding box center [648, 164] width 438 height 18
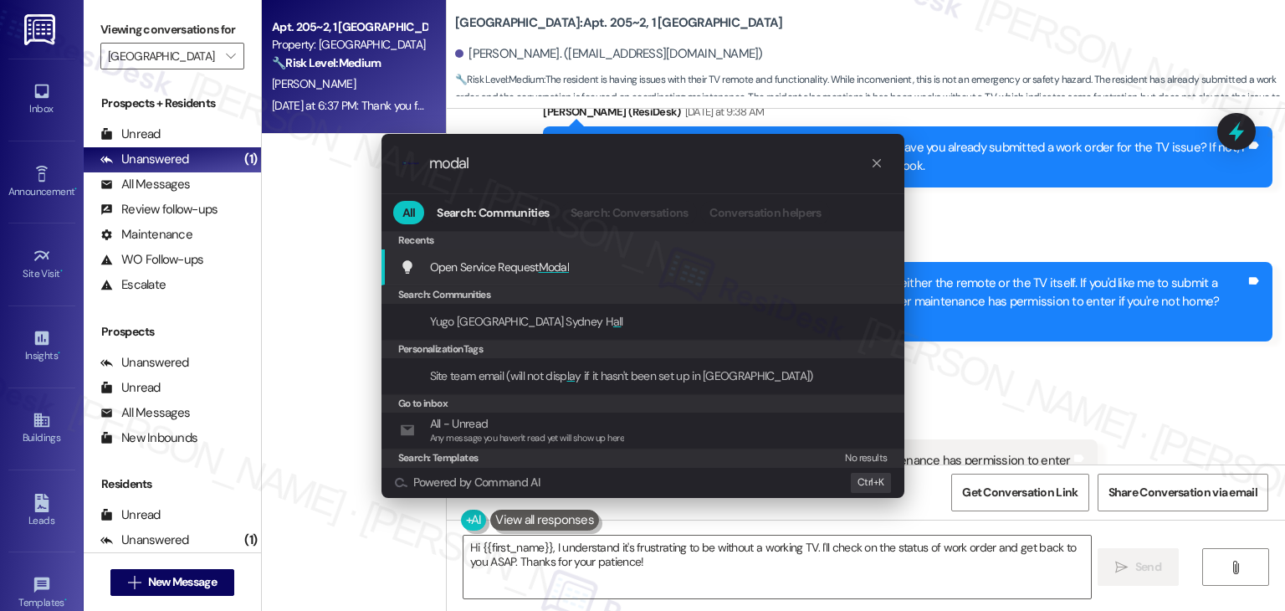
type input "modal"
click at [478, 271] on span "Open Service Request Modal" at bounding box center [500, 266] width 140 height 15
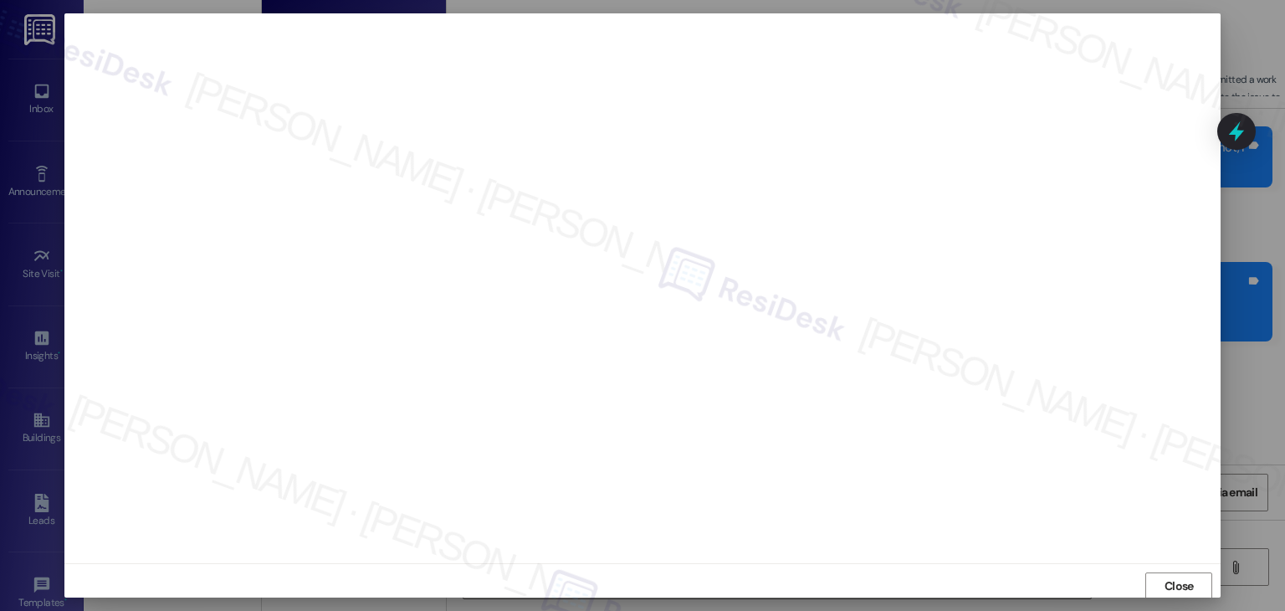
scroll to position [1, 0]
click at [1189, 587] on span "Close" at bounding box center [1179, 586] width 29 height 18
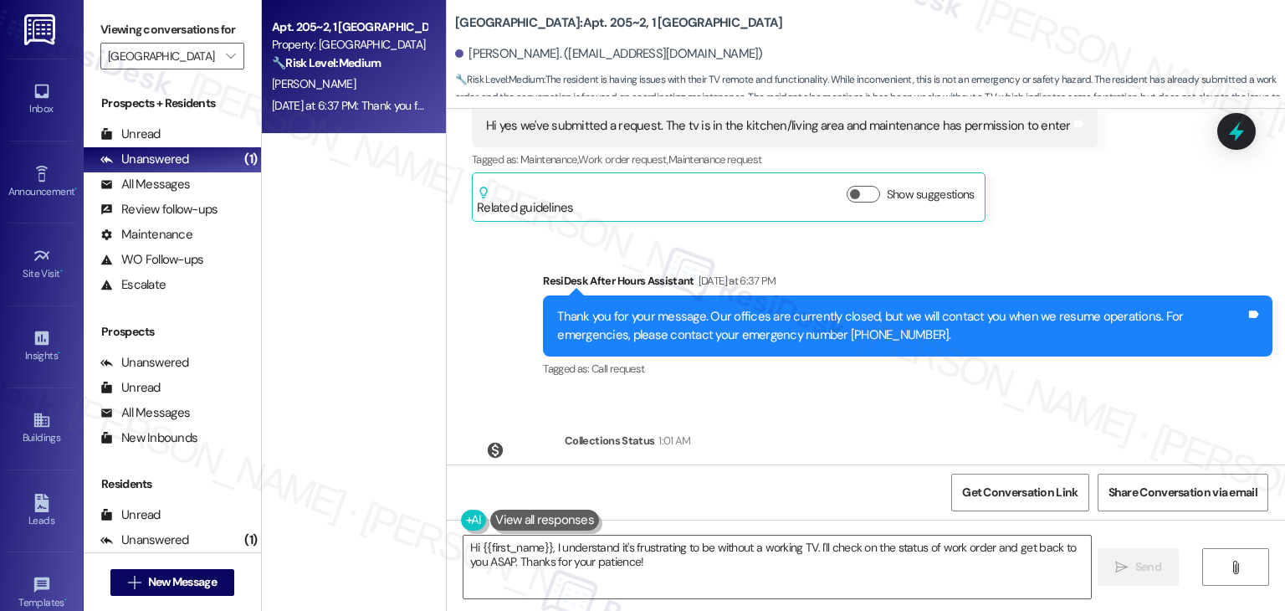
scroll to position [2004, 0]
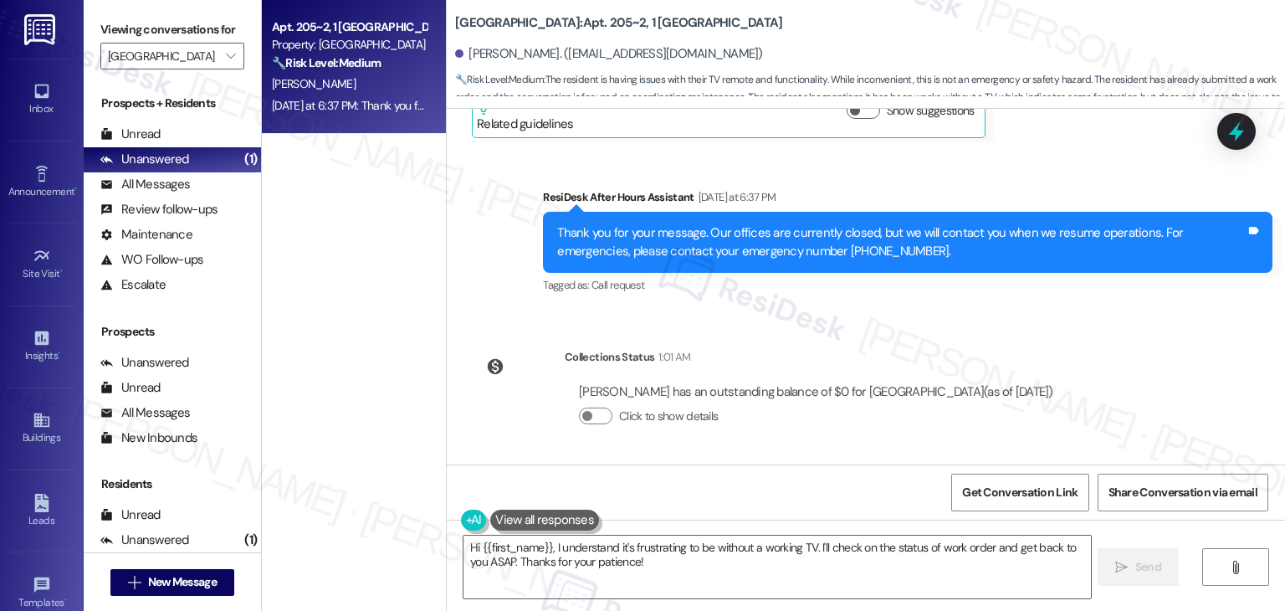
click at [911, 331] on div "Sent via SMS Sarah (ResiDesk) Jul 14, 2025 at 7:02 PM Hi Harper! We’re so excit…" at bounding box center [866, 287] width 839 height 356
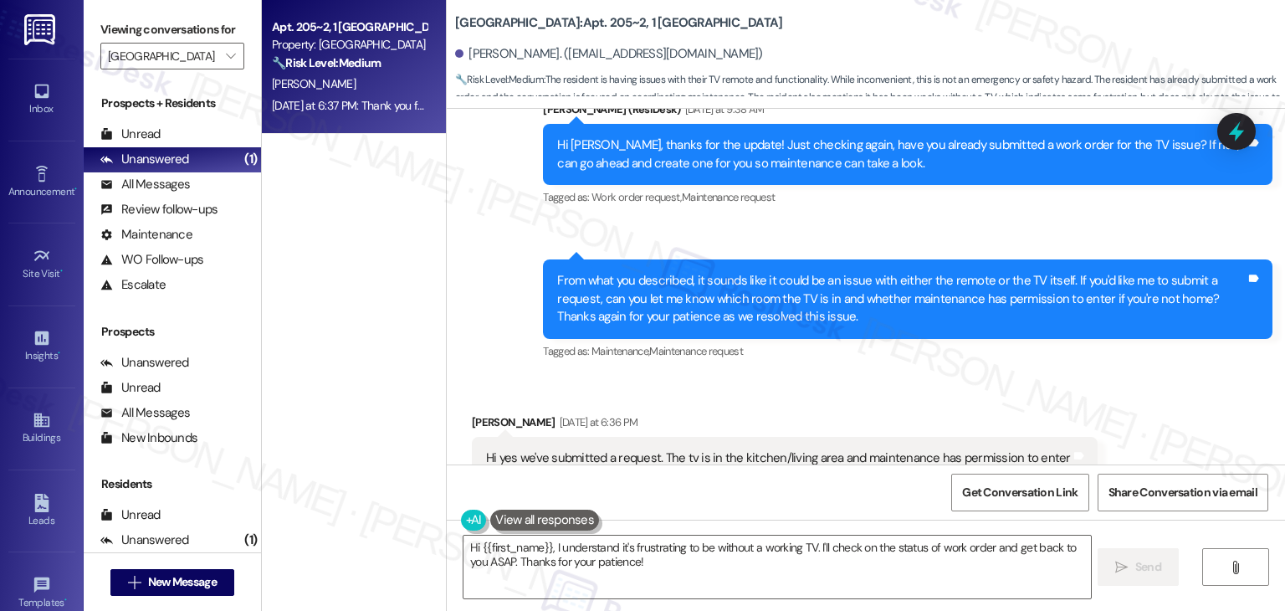
scroll to position [1586, 0]
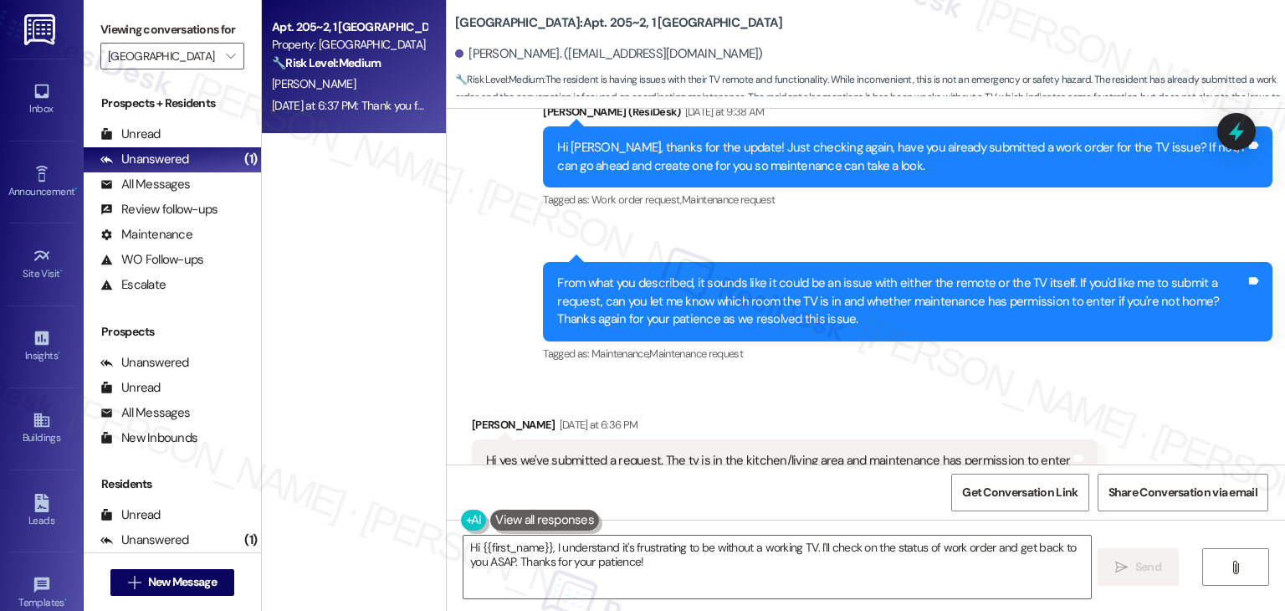
click at [700, 170] on div "Hi Harper, thanks for the update! Just checking again, have you already submitt…" at bounding box center [901, 157] width 689 height 36
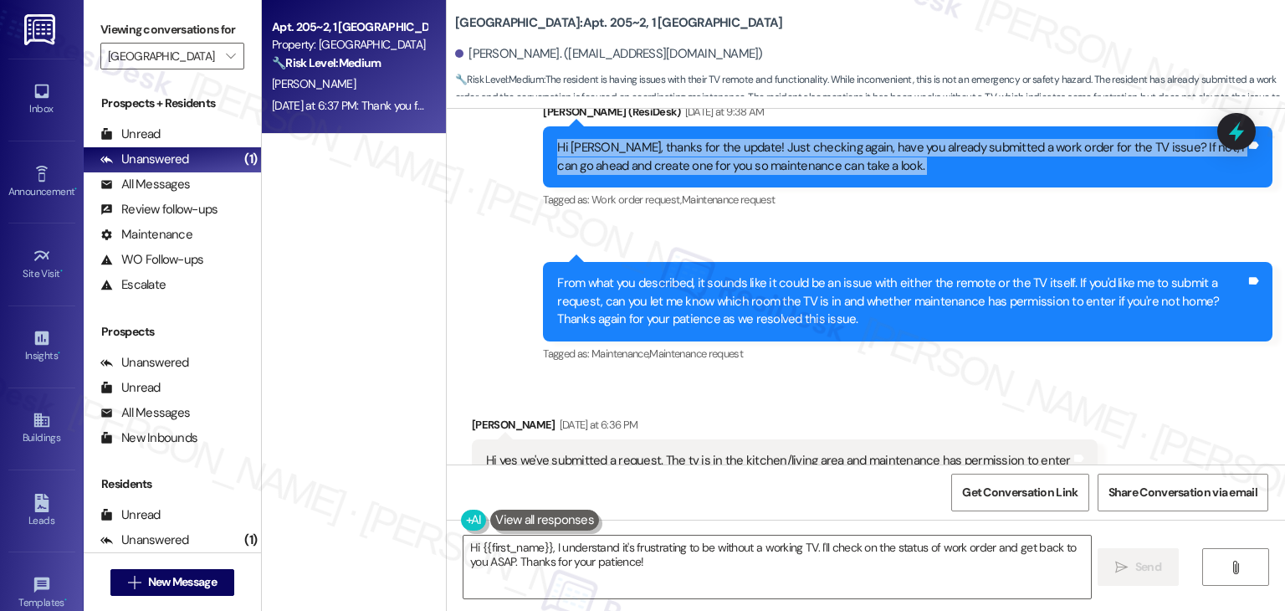
copy div "Hi Harper, thanks for the update! Just checking again, have you already submitt…"
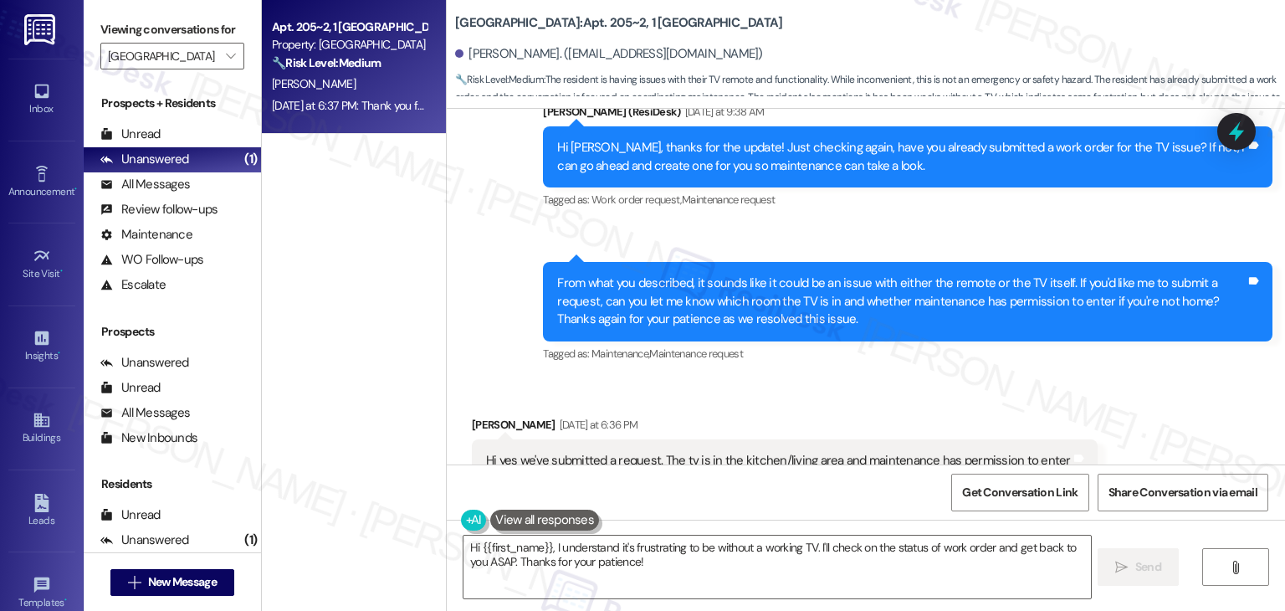
click at [693, 306] on div "From what you described, it sounds like it could be an issue with either the re…" at bounding box center [901, 301] width 689 height 54
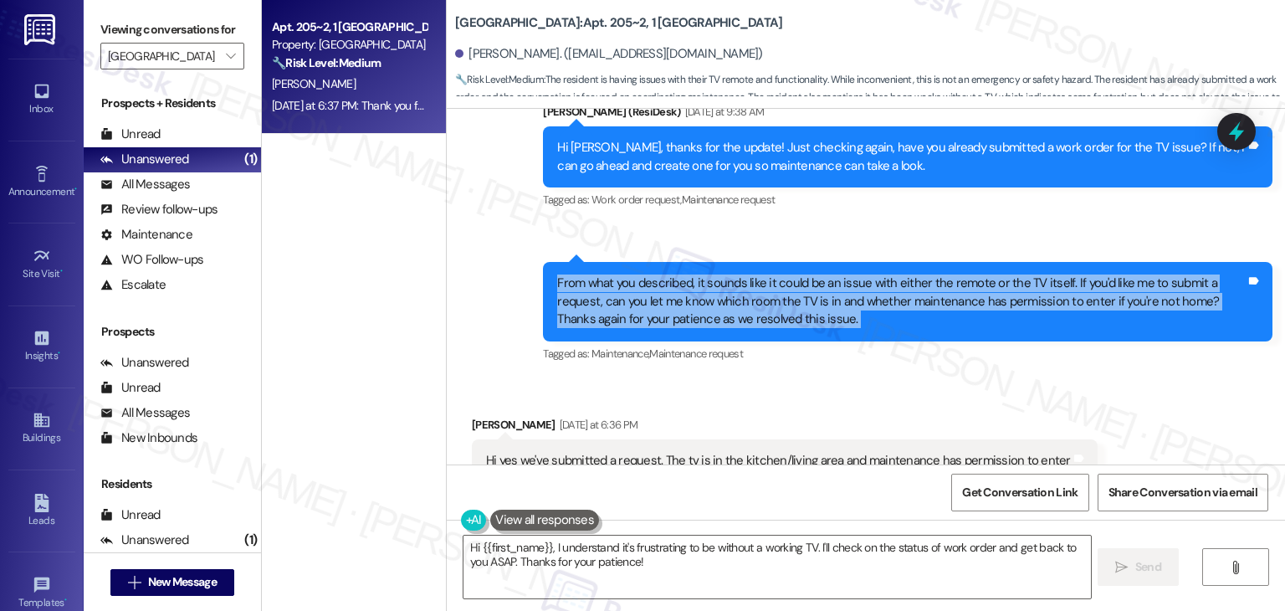
click at [693, 306] on div "From what you described, it sounds like it could be an issue with either the re…" at bounding box center [901, 301] width 689 height 54
copy div "From what you described, it sounds like it could be an issue with either the re…"
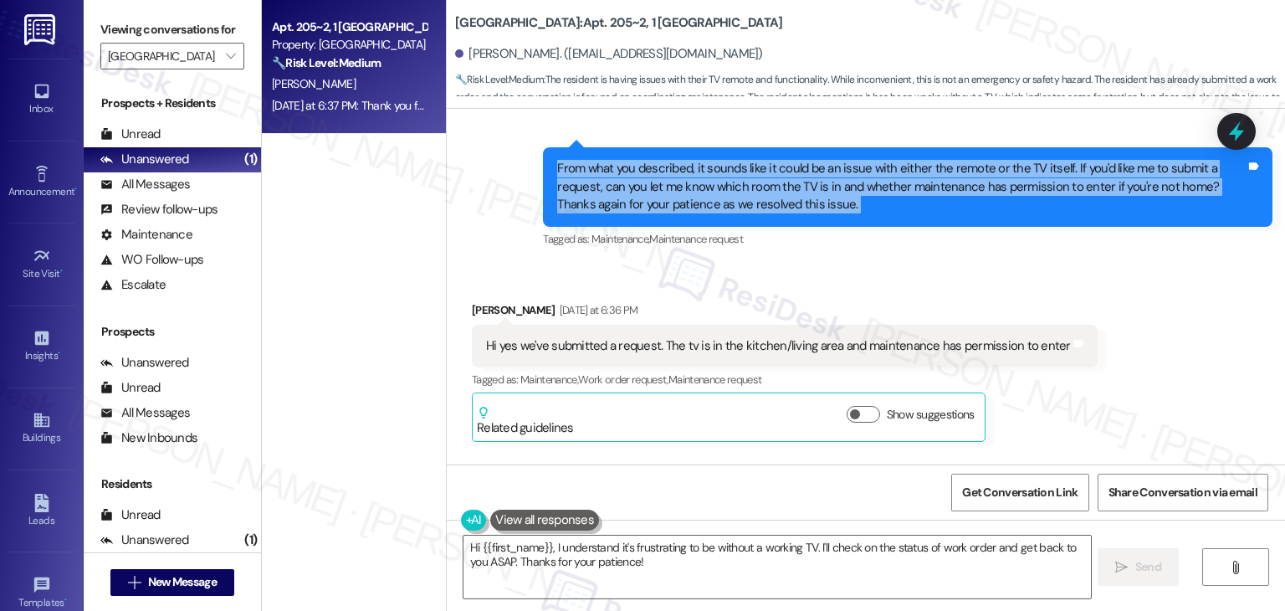
scroll to position [1753, 0]
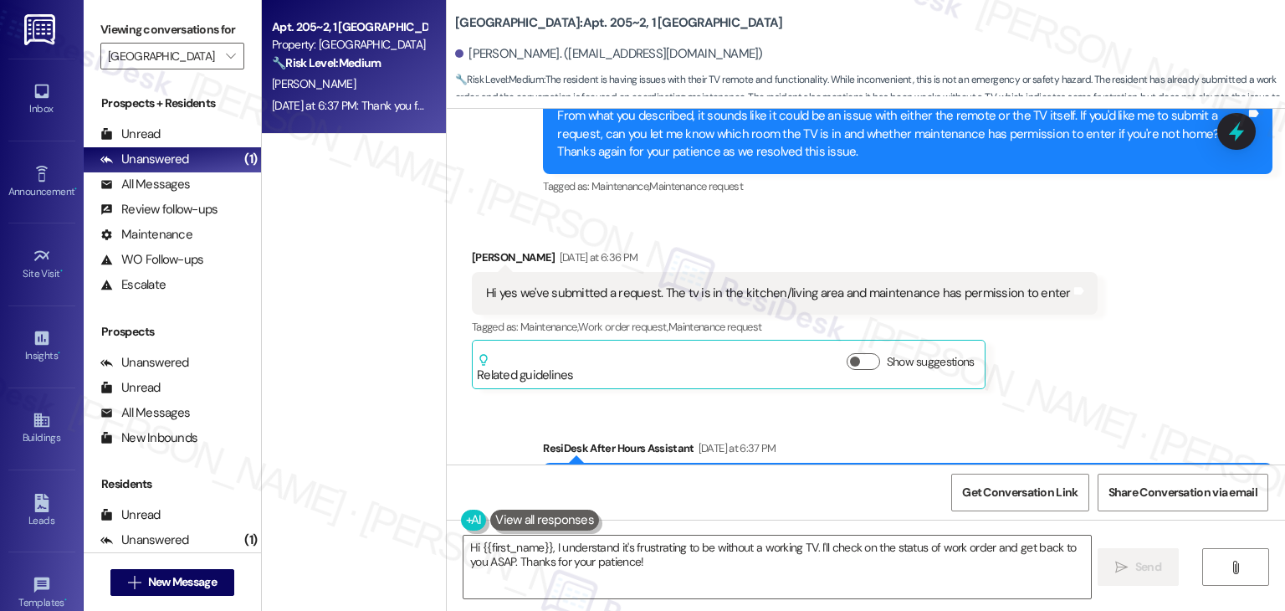
click at [677, 295] on div "Hi yes we've submitted a request. The tv is in the kitchen/living area and main…" at bounding box center [778, 294] width 585 height 18
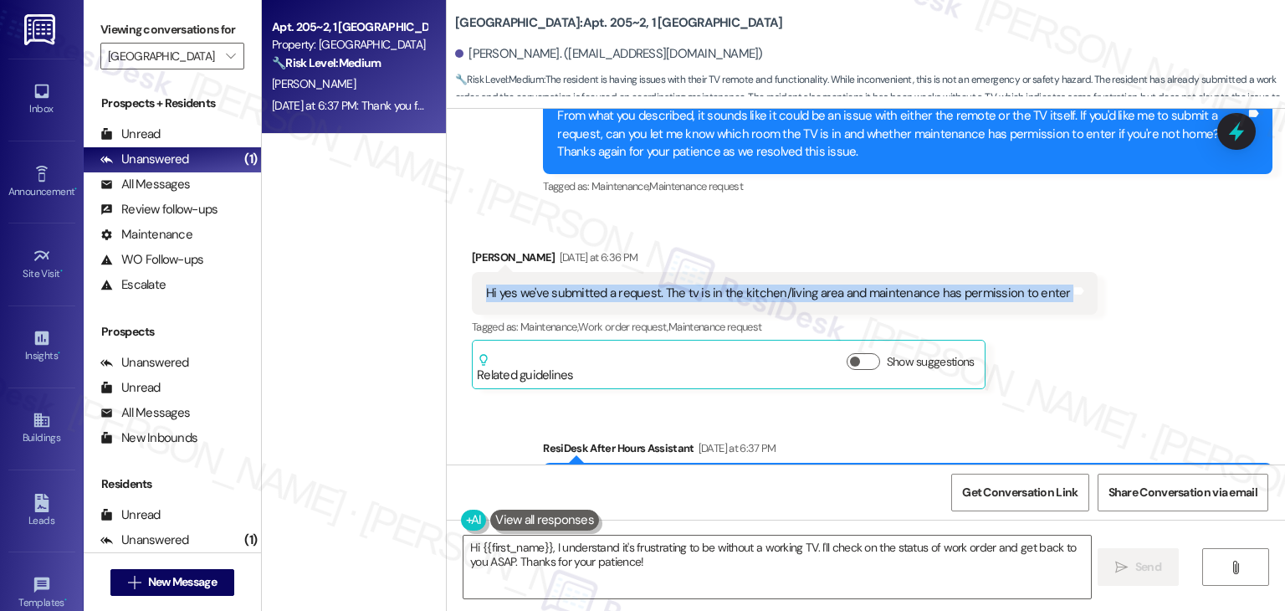
copy div "Hi yes we've submitted a request. The tv is in the kitchen/living area and main…"
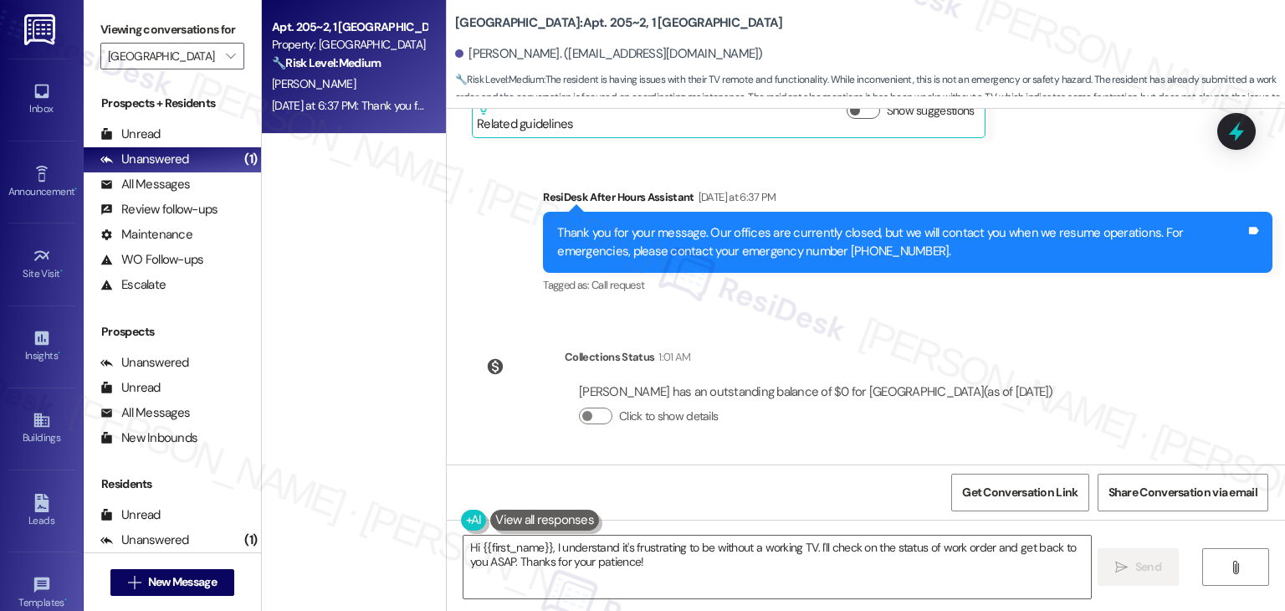
click at [692, 530] on div "Hi {{first_name}}, I understand it's frustrating to be without a working TV. I'…" at bounding box center [866, 583] width 839 height 126
click at [643, 551] on textarea "Hi {{first_name}}, I understand it's frustrating to be without a working TV. I'…" at bounding box center [777, 567] width 627 height 63
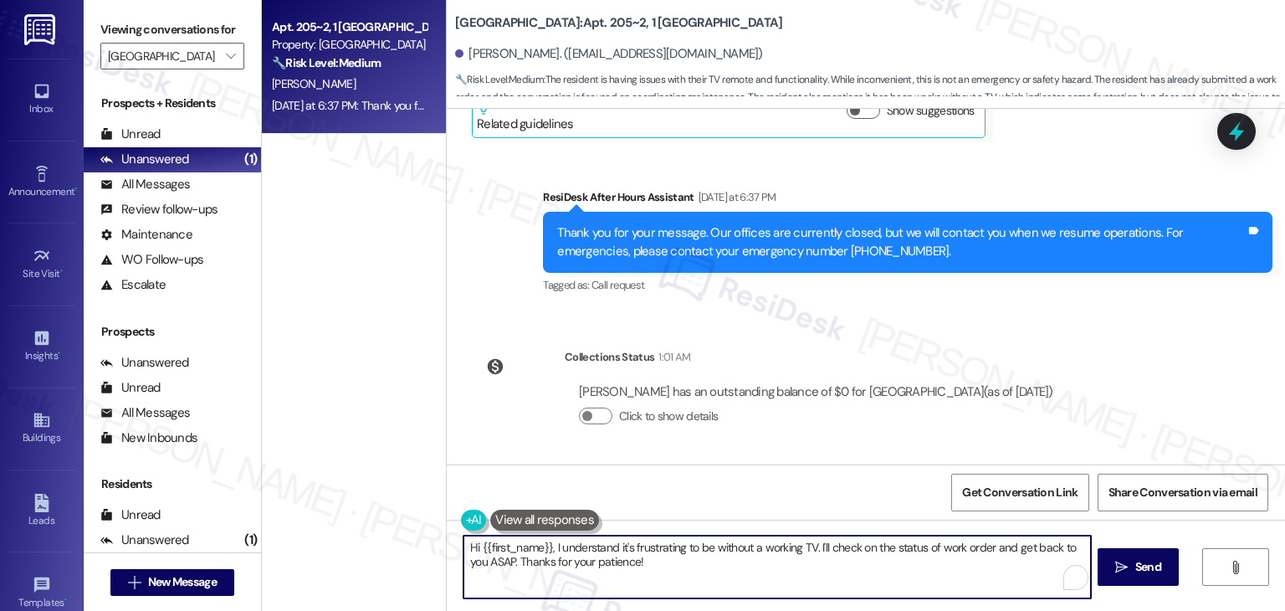
click at [643, 551] on textarea "Hi {{first_name}}, I understand it's frustrating to be without a working TV. I'…" at bounding box center [777, 567] width 627 height 63
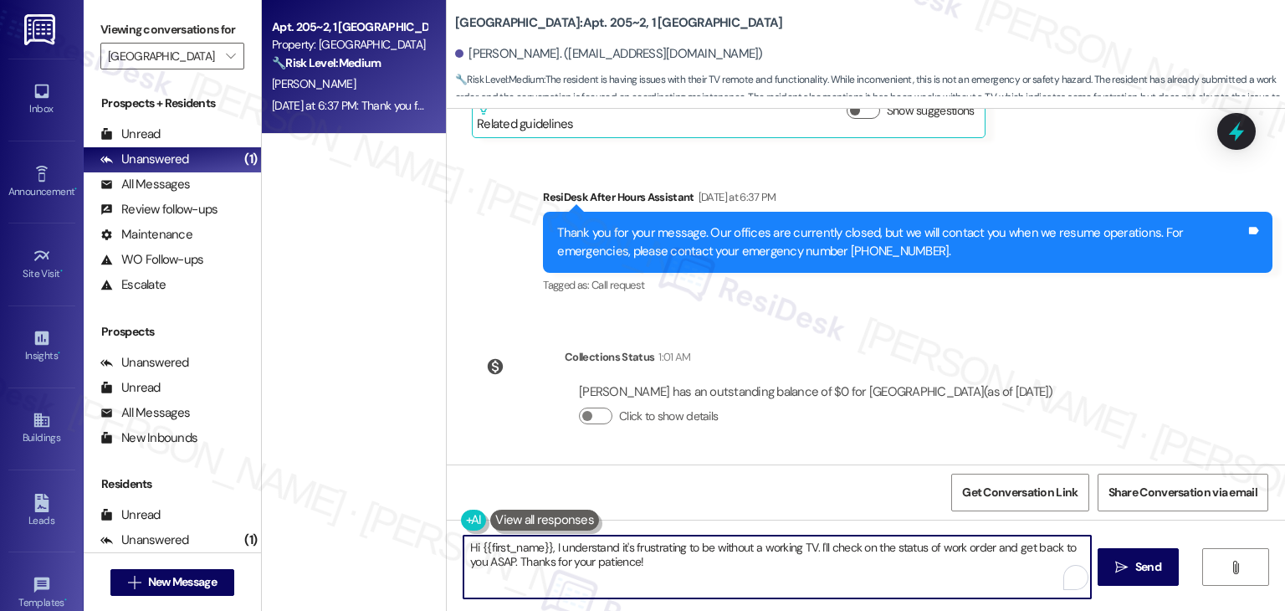
click at [643, 551] on textarea "Hi {{first_name}}, I understand it's frustrating to be without a working TV. I'…" at bounding box center [777, 567] width 627 height 63
click at [657, 574] on textarea "Hi {{first_name}}, I understand it's frustrating to be without a working TV. I'…" at bounding box center [777, 567] width 627 height 63
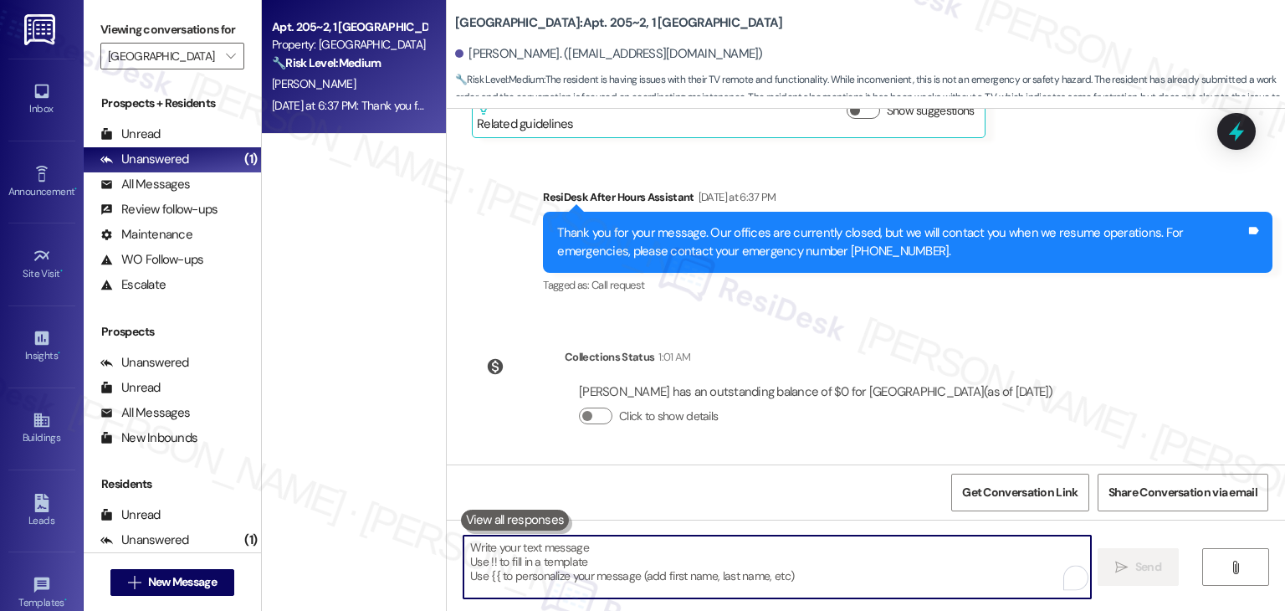
paste textarea "Thanks so much, Harper! Since the request is already submitted, could you pleas…"
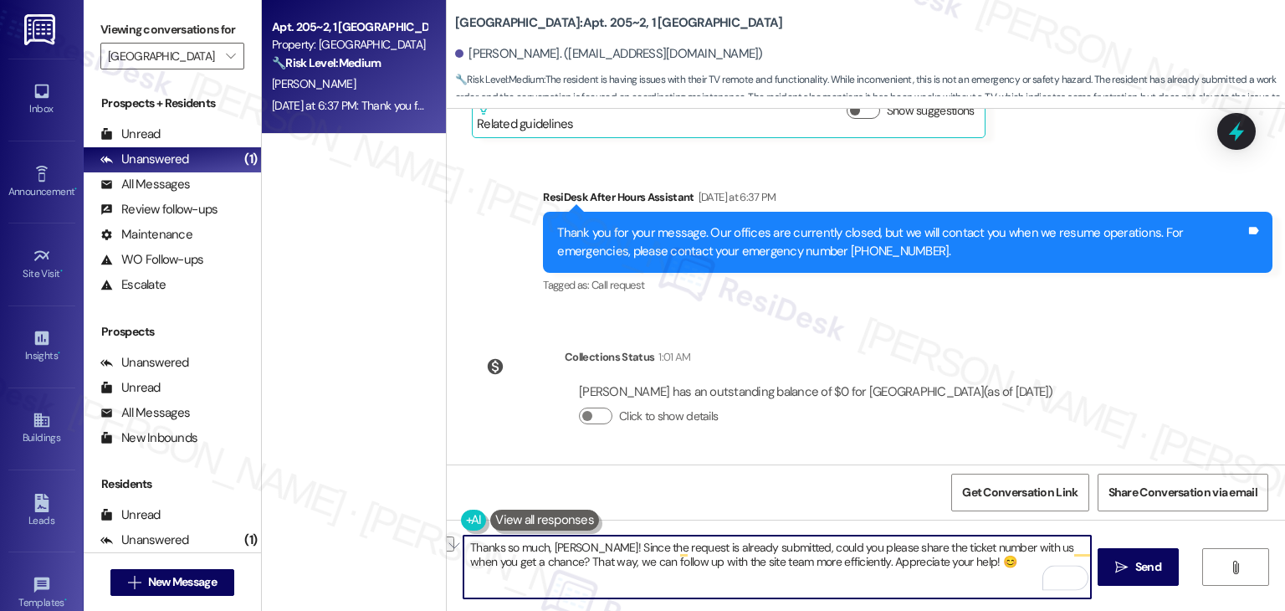
drag, startPoint x: 918, startPoint y: 561, endPoint x: 860, endPoint y: 561, distance: 57.7
click at [860, 561] on textarea "Thanks so much, Harper! Since the request is already submitted, could you pleas…" at bounding box center [777, 567] width 627 height 63
type textarea "Thanks so much, Harper! Since the request is already submitted, could you pleas…"
click at [793, 456] on div "Collections Status 1:01 AM Harper Santos has an outstanding balance of $0 for Y…" at bounding box center [769, 400] width 621 height 129
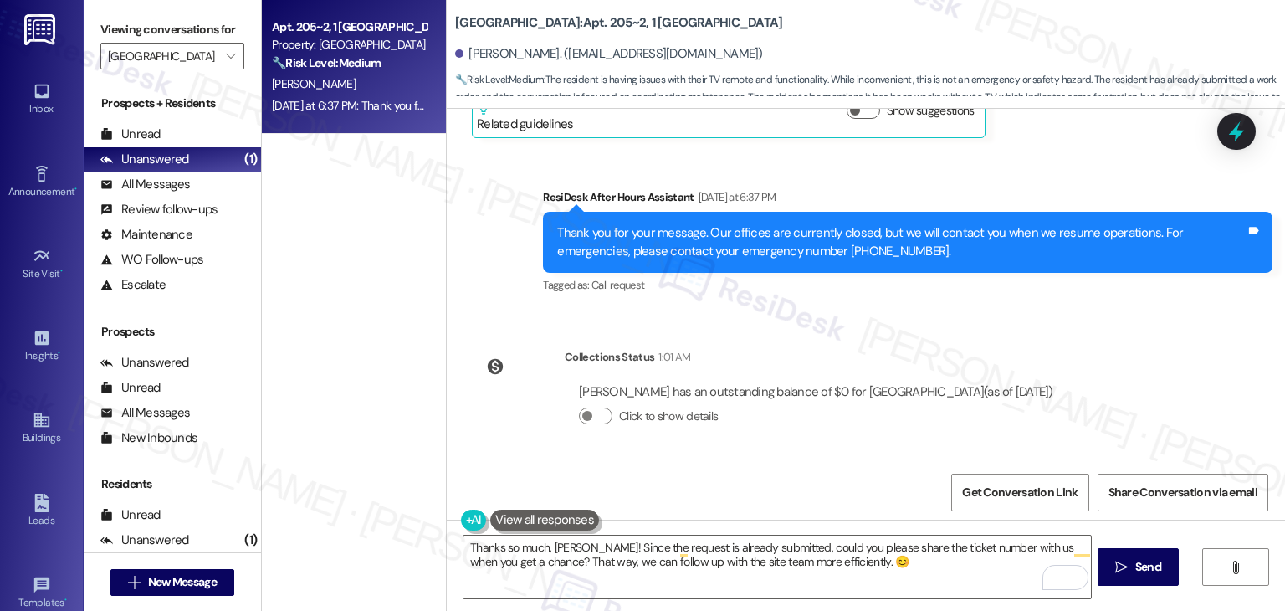
click at [793, 500] on div "Get Conversation Link Share Conversation via email" at bounding box center [866, 491] width 839 height 55
click at [870, 455] on div "Collections Status 1:01 AM Harper Santos has an outstanding balance of $0 for Y…" at bounding box center [769, 400] width 621 height 129
click at [803, 497] on div "Get Conversation Link Share Conversation via email" at bounding box center [866, 491] width 839 height 55
click at [869, 565] on textarea "Thanks so much, Harper! Since the request is already submitted, could you pleas…" at bounding box center [777, 567] width 627 height 63
click at [1151, 576] on button " Send" at bounding box center [1138, 567] width 81 height 38
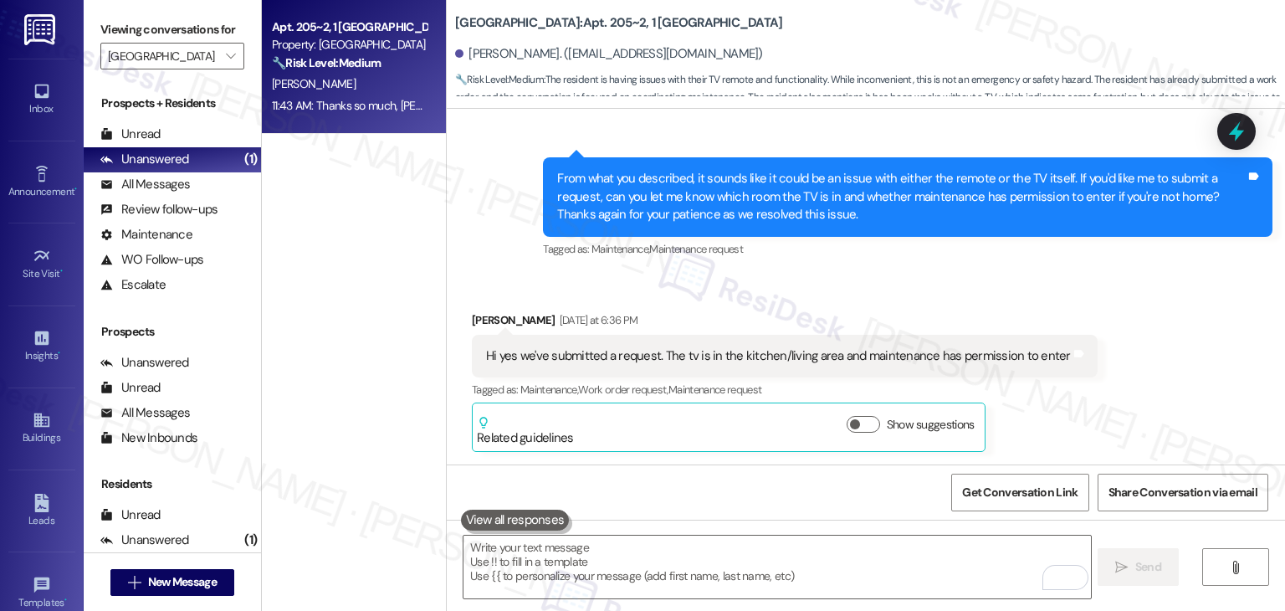
scroll to position [2139, 0]
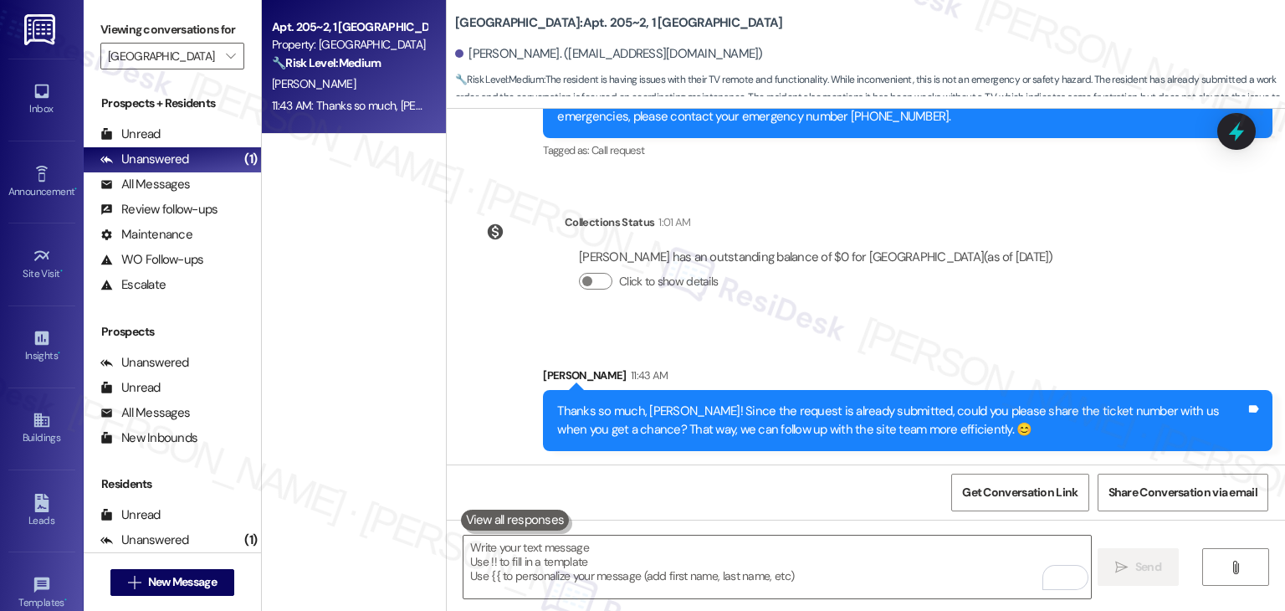
click at [885, 489] on div "Get Conversation Link Share Conversation via email" at bounding box center [866, 491] width 839 height 55
click at [748, 494] on div "Get Conversation Link Share Conversation via email" at bounding box center [866, 491] width 839 height 55
click at [46, 105] on div "Inbox" at bounding box center [42, 108] width 84 height 17
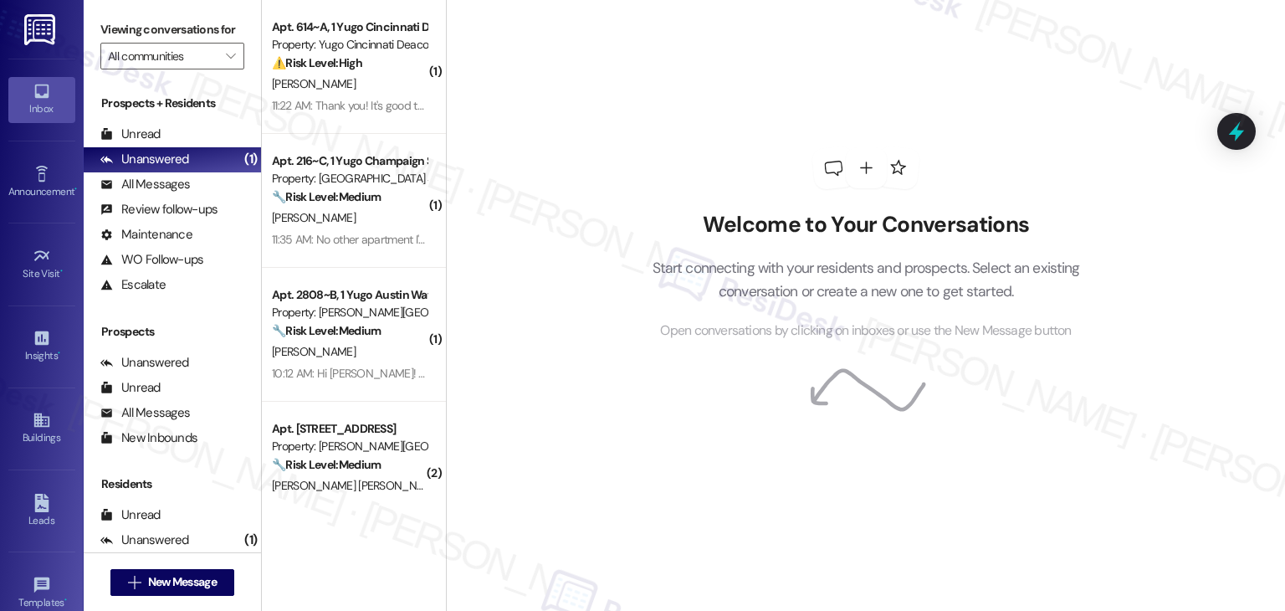
click at [551, 365] on div "Welcome to Your Conversations Start connecting with your residents and prospect…" at bounding box center [865, 305] width 839 height 611
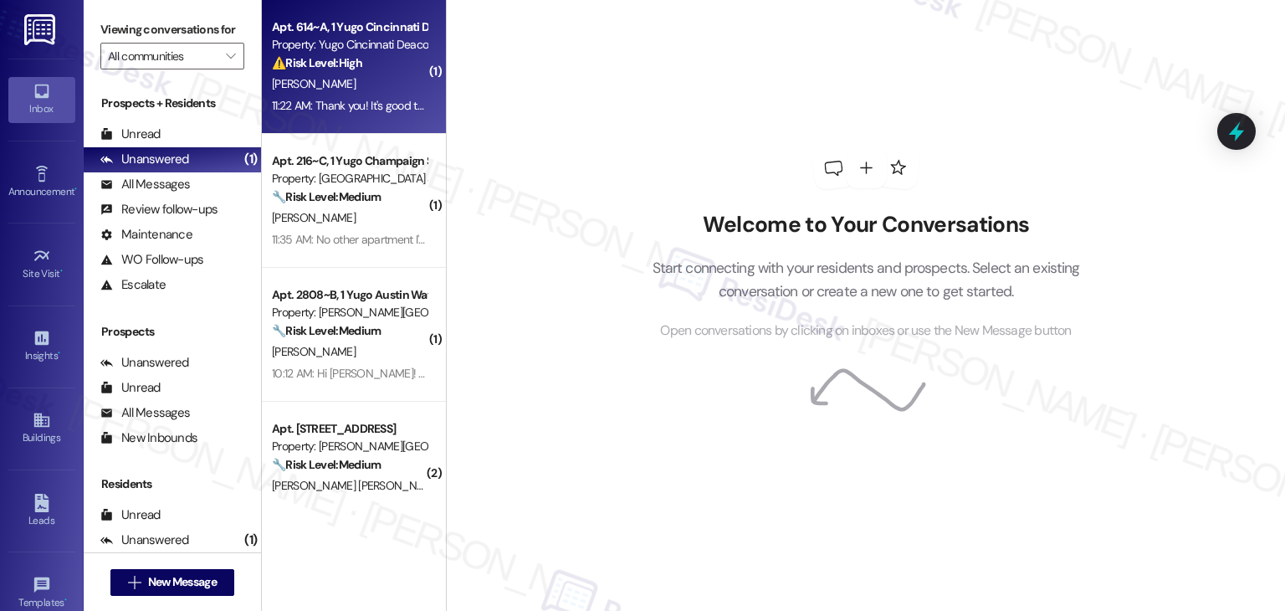
click at [336, 116] on div "Apt. 614~A, 1 Yugo Cincinnati Deacon Property: Yugo Cincinnati Deacon ⚠️ Risk L…" at bounding box center [354, 67] width 184 height 134
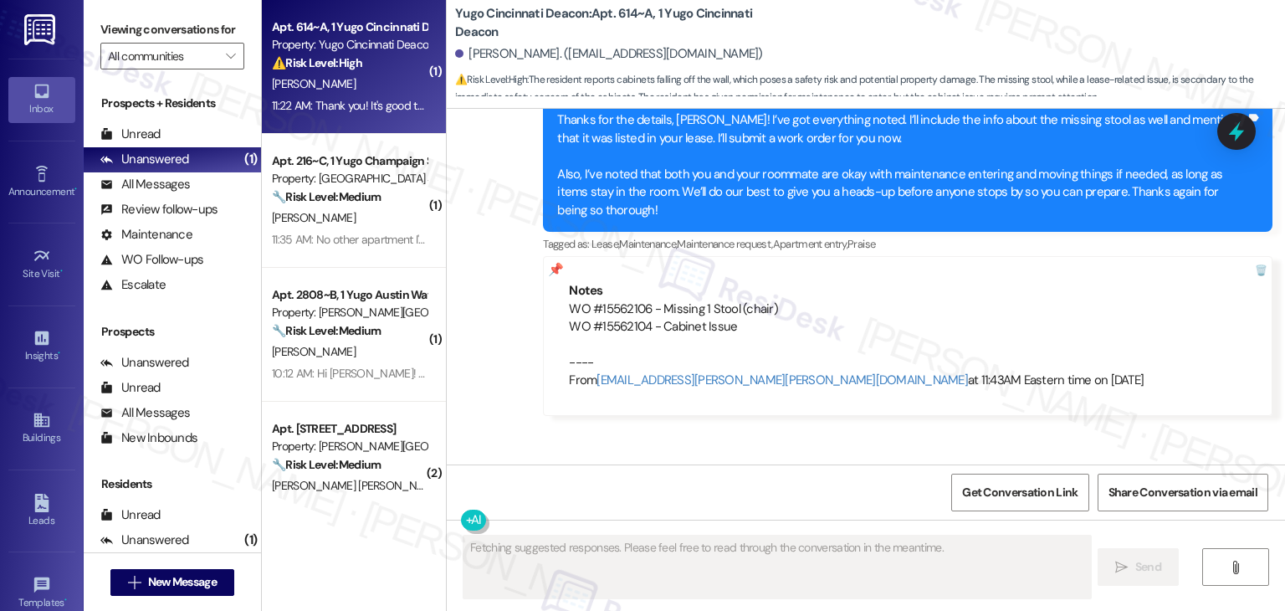
scroll to position [3342, 0]
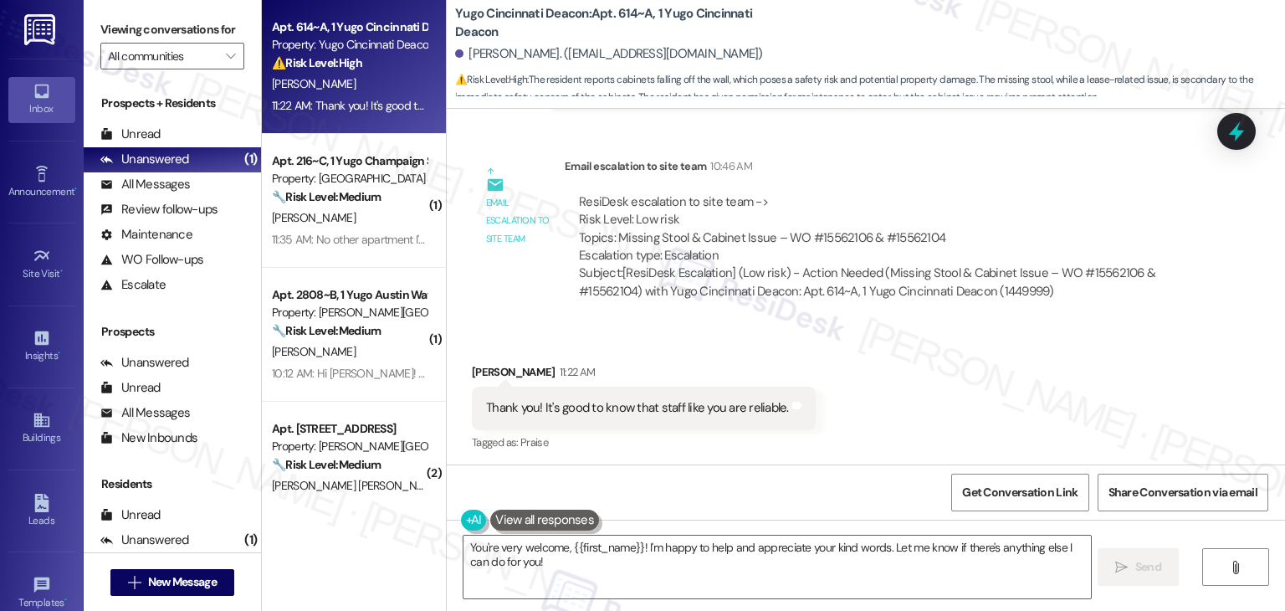
click at [925, 338] on div "Received via SMS Kara Schoen 11:22 AM Thank you! It's good to know that staff l…" at bounding box center [866, 396] width 839 height 141
click at [914, 404] on div "Received via SMS Kara Schoen 11:22 AM Thank you! It's good to know that staff l…" at bounding box center [866, 396] width 839 height 141
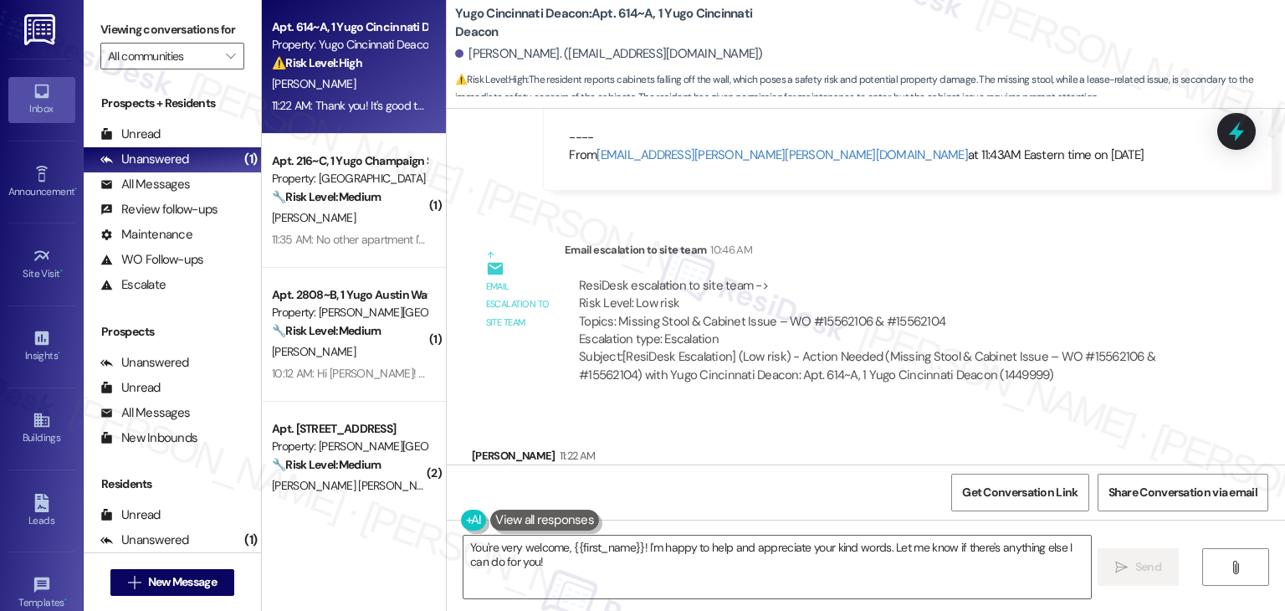
click at [947, 269] on div "ResiDesk escalation to site team -> Risk Level: Low risk Topics: Missing Stool …" at bounding box center [883, 330] width 637 height 133
drag, startPoint x: 947, startPoint y: 269, endPoint x: 864, endPoint y: 6, distance: 275.5
click at [947, 269] on div "ResiDesk escalation to site team -> Risk Level: Low risk Topics: Missing Stool …" at bounding box center [883, 330] width 637 height 133
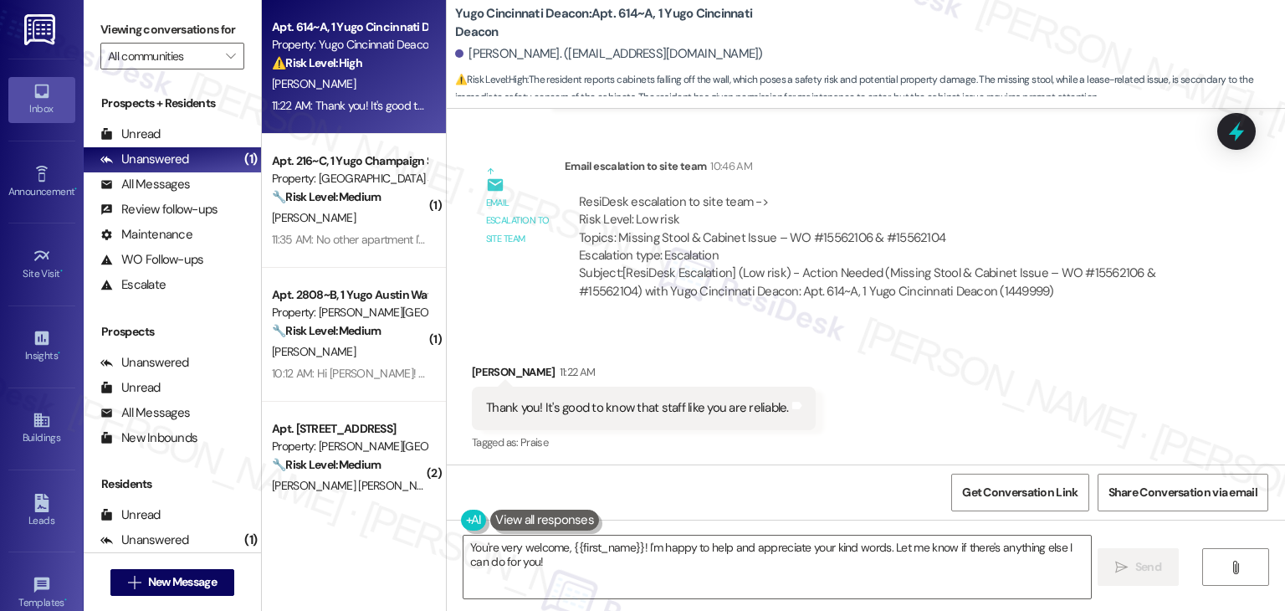
click at [554, 476] on div "Get Conversation Link Share Conversation via email" at bounding box center [866, 491] width 839 height 55
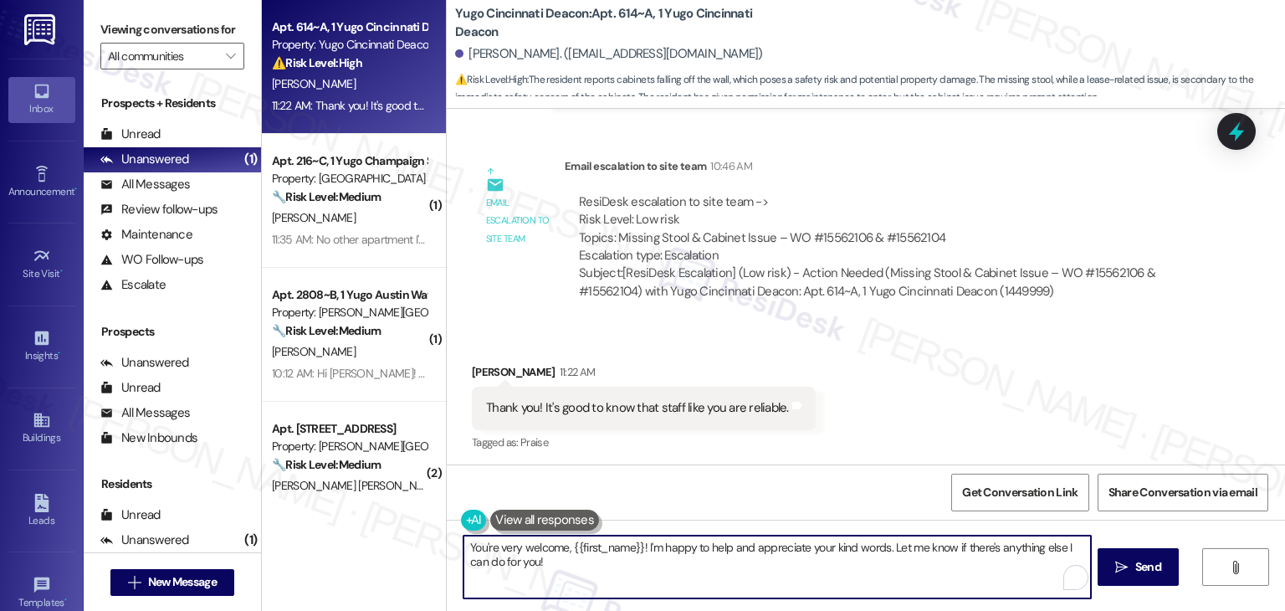
drag, startPoint x: 918, startPoint y: 569, endPoint x: 913, endPoint y: 547, distance: 22.3
click at [913, 547] on textarea "You're very welcome, {{first_name}}! I'm happy to help and appreciate your kind…" at bounding box center [777, 567] width 627 height 63
paste textarea "Let us know if there's anything else we can assist you with!"
type textarea "You're very welcome, {{first_name}}! I'm happy to help and appreciate your kind…"
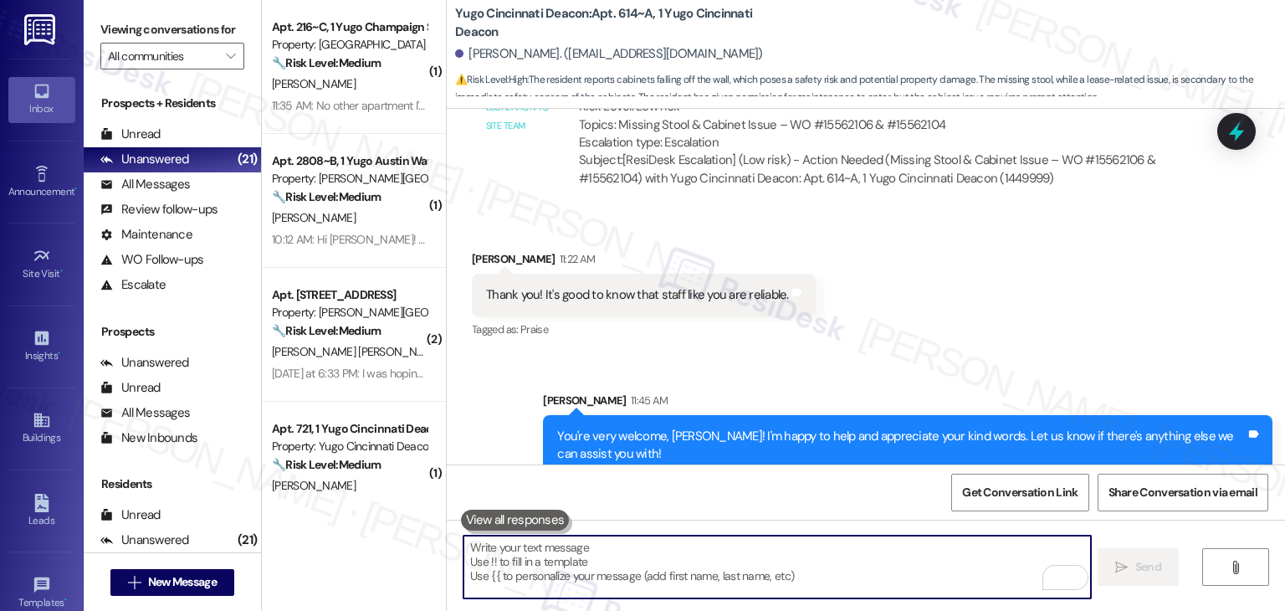
scroll to position [3477, 0]
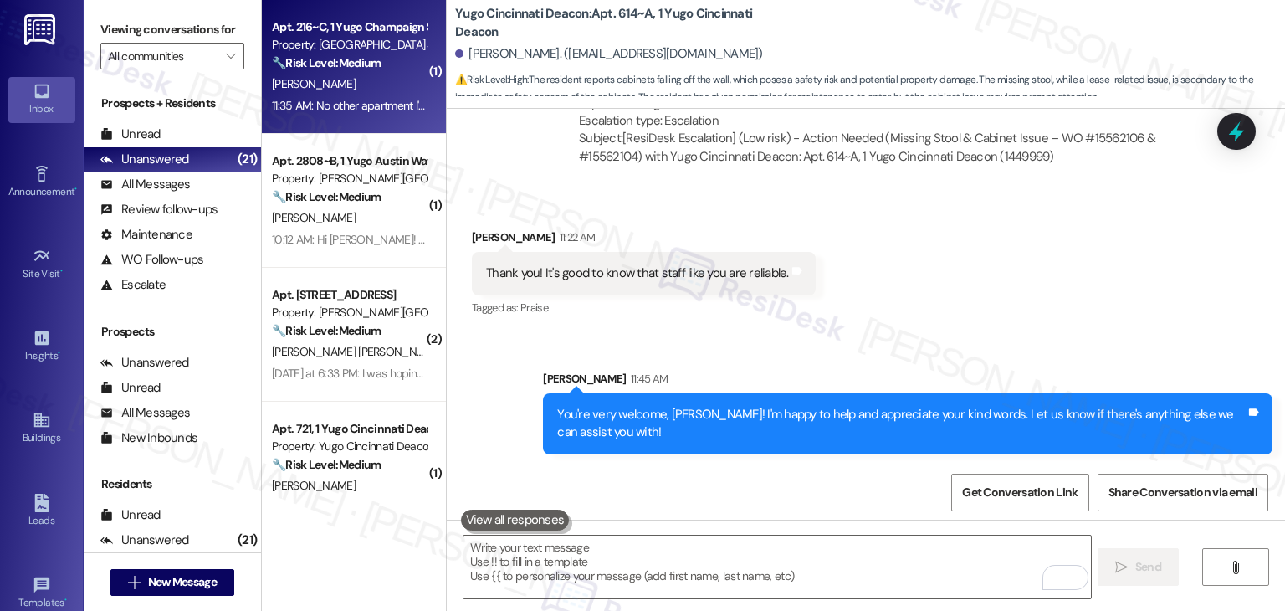
click at [343, 113] on div "11:35 AM: No other apartment I've lived in has done that and it's kinda strange…" at bounding box center [349, 105] width 158 height 21
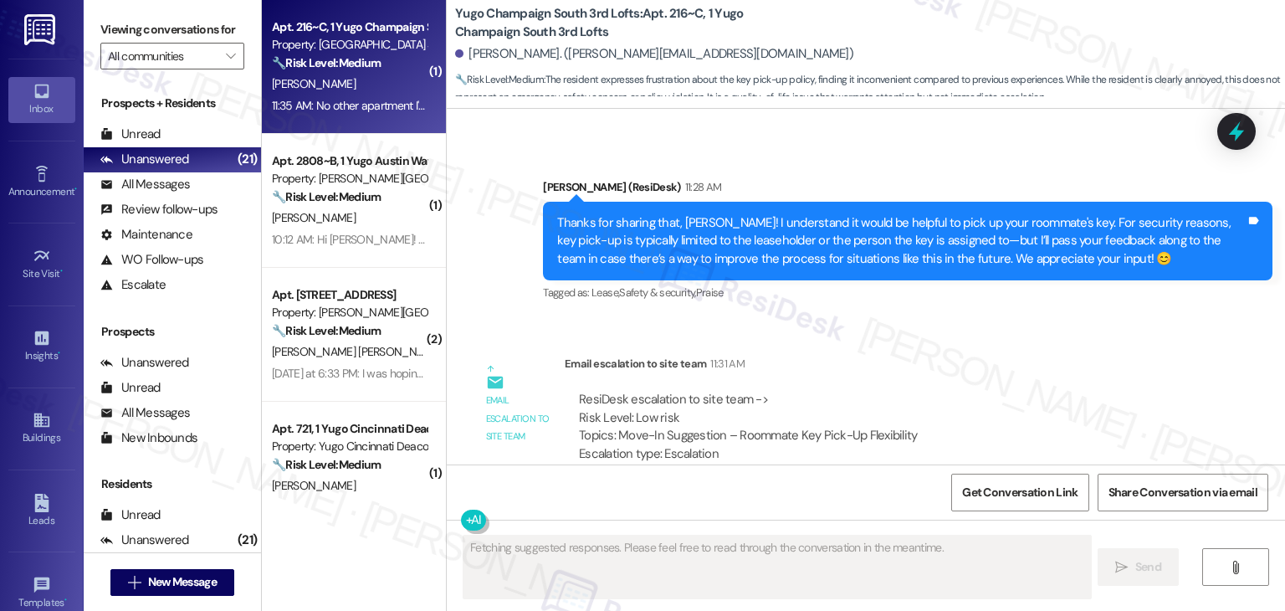
scroll to position [1184, 0]
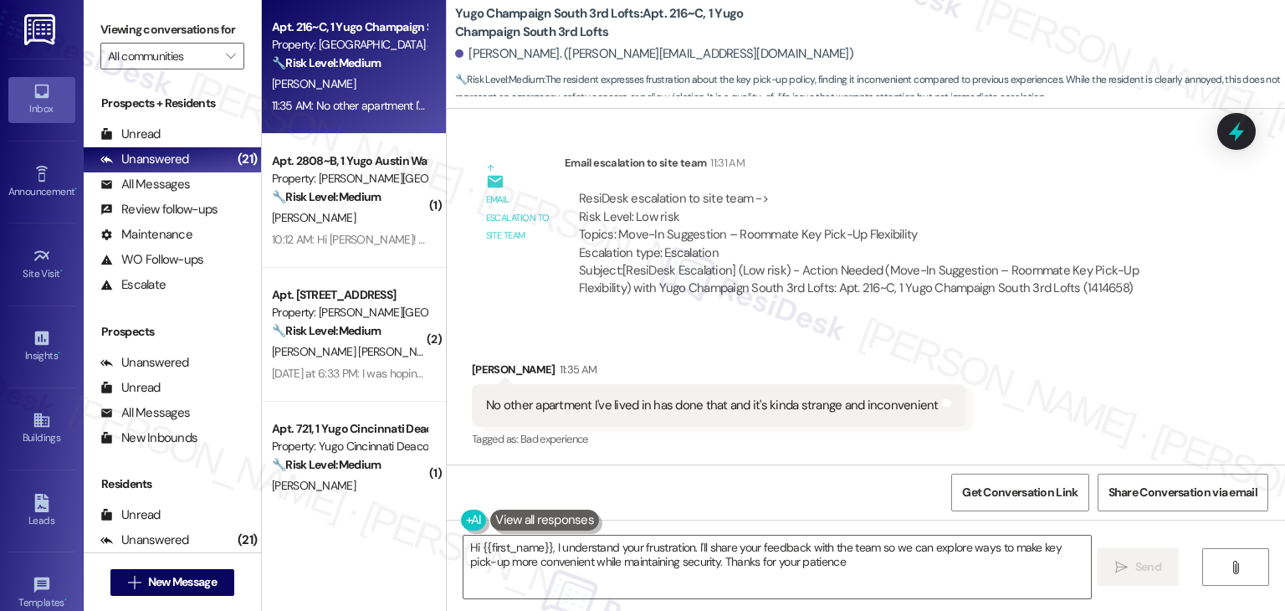
type textarea "Hi {{first_name}}, I understand your frustration. I'll share your feedback with…"
click at [708, 343] on div "Received via SMS Sarah Rodriguez 11:35 AM No other apartment I've lived in has …" at bounding box center [866, 393] width 839 height 141
drag, startPoint x: 689, startPoint y: 296, endPoint x: 592, endPoint y: 343, distance: 107.0
click at [592, 343] on div "Received via SMS Sarah Rodriguez 11:35 AM No other apartment I've lived in has …" at bounding box center [866, 393] width 839 height 141
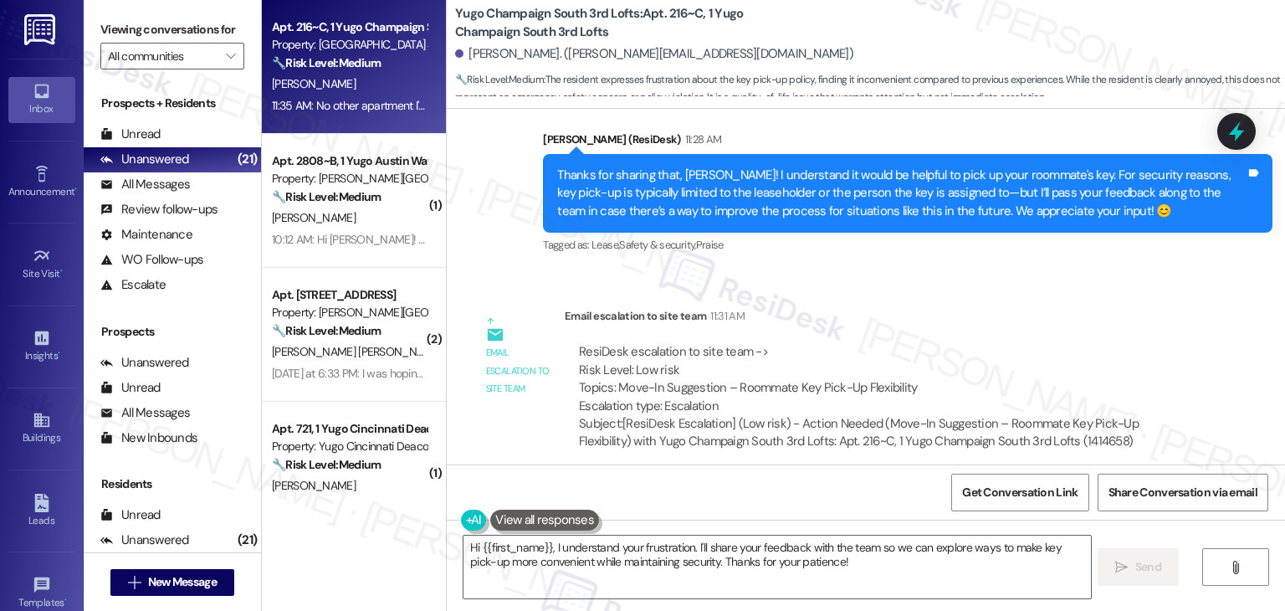
scroll to position [933, 0]
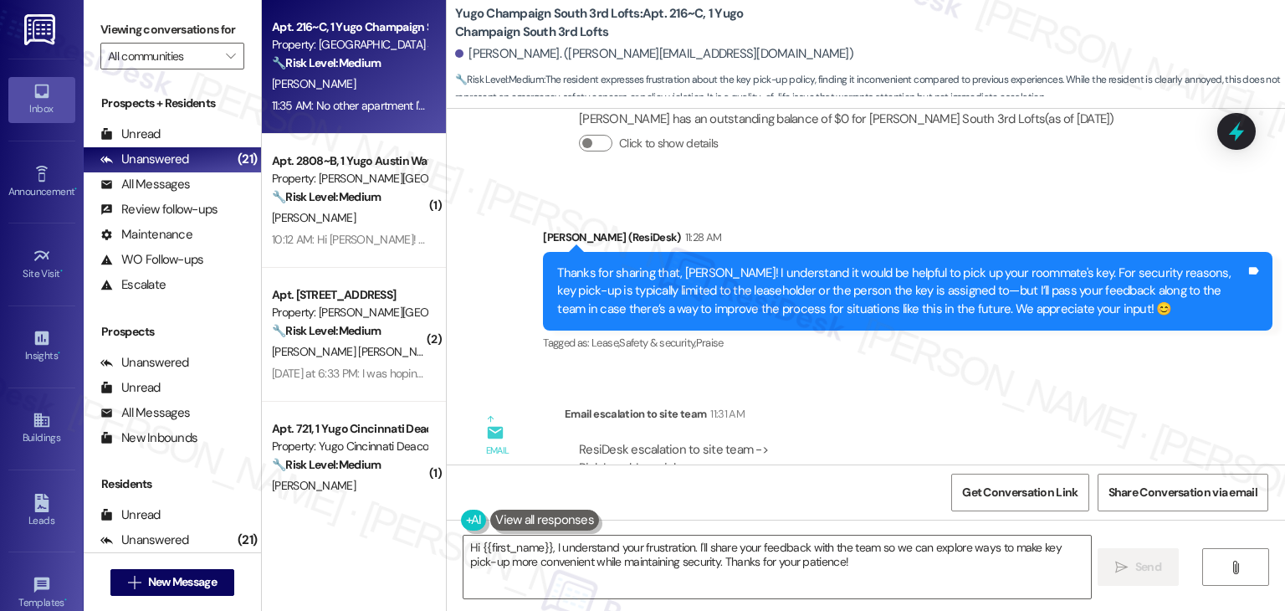
click at [652, 295] on div "Thanks for sharing that, [PERSON_NAME]! I understand it would be helpful to pic…" at bounding box center [901, 291] width 689 height 54
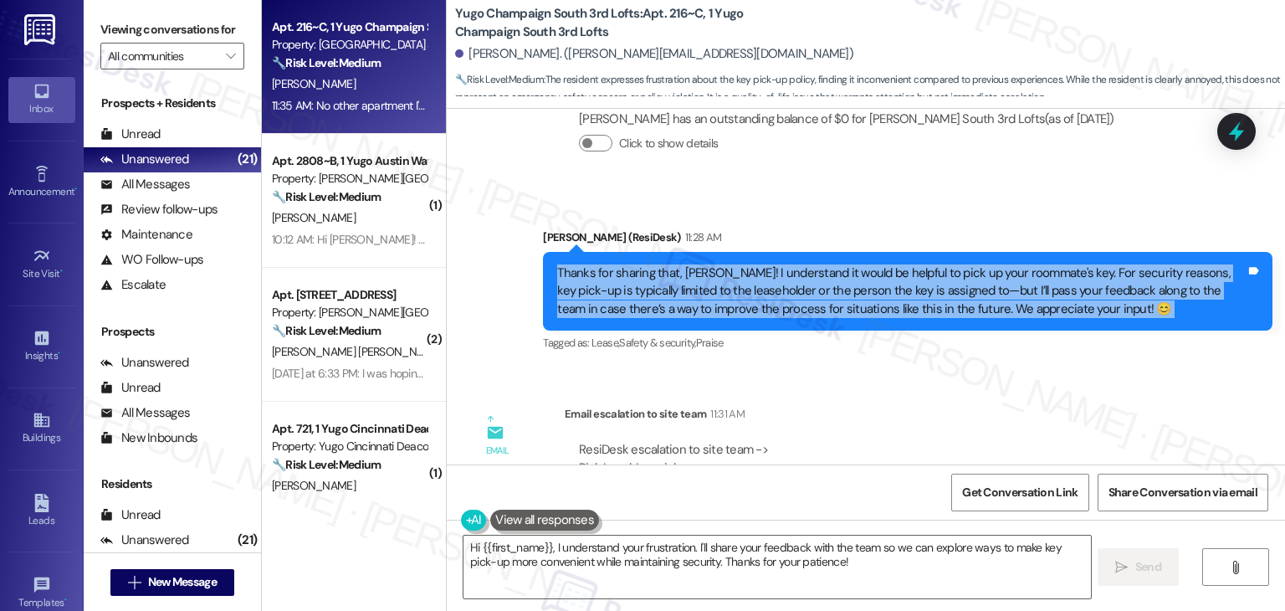
copy div "Thanks for sharing that, Sarah! I understand it would be helpful to pick up you…"
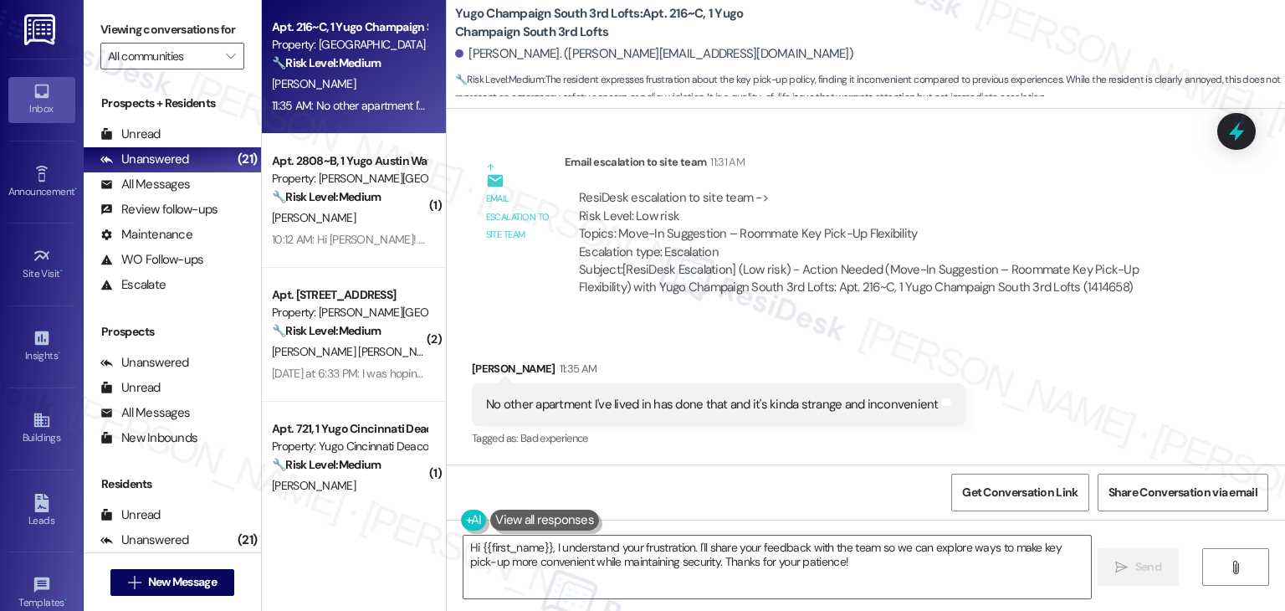
click at [636, 408] on div "No other apartment I've lived in has done that and it's kinda strange and incon…" at bounding box center [712, 405] width 453 height 18
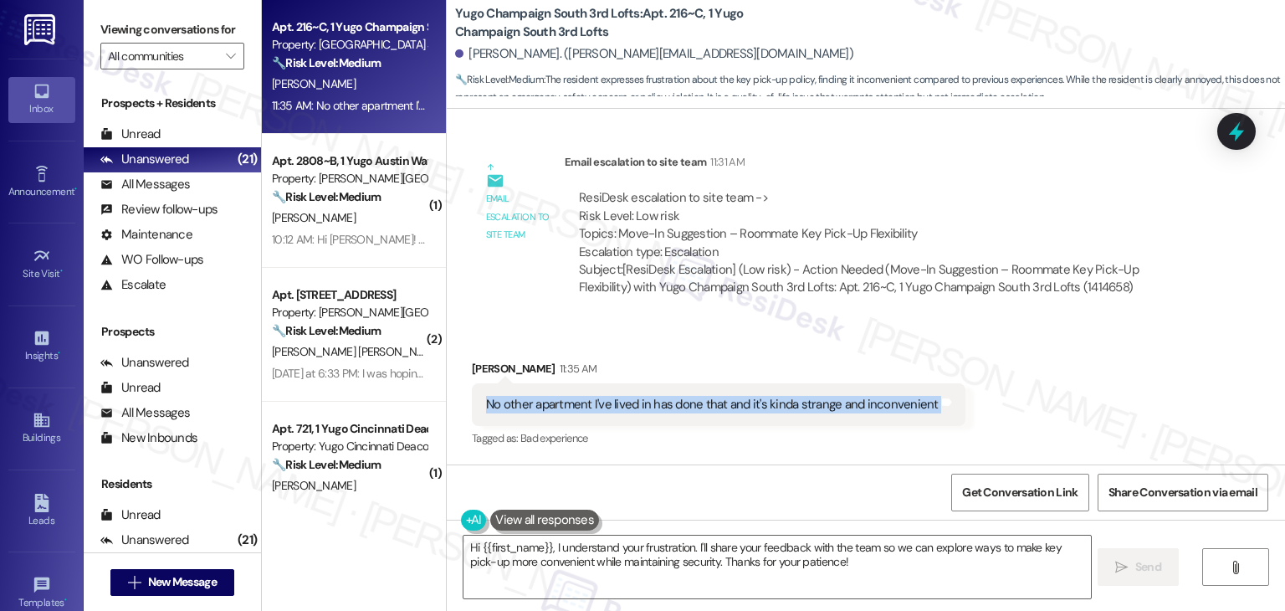
copy div "No other apartment I've lived in has done that and it's kinda strange and incon…"
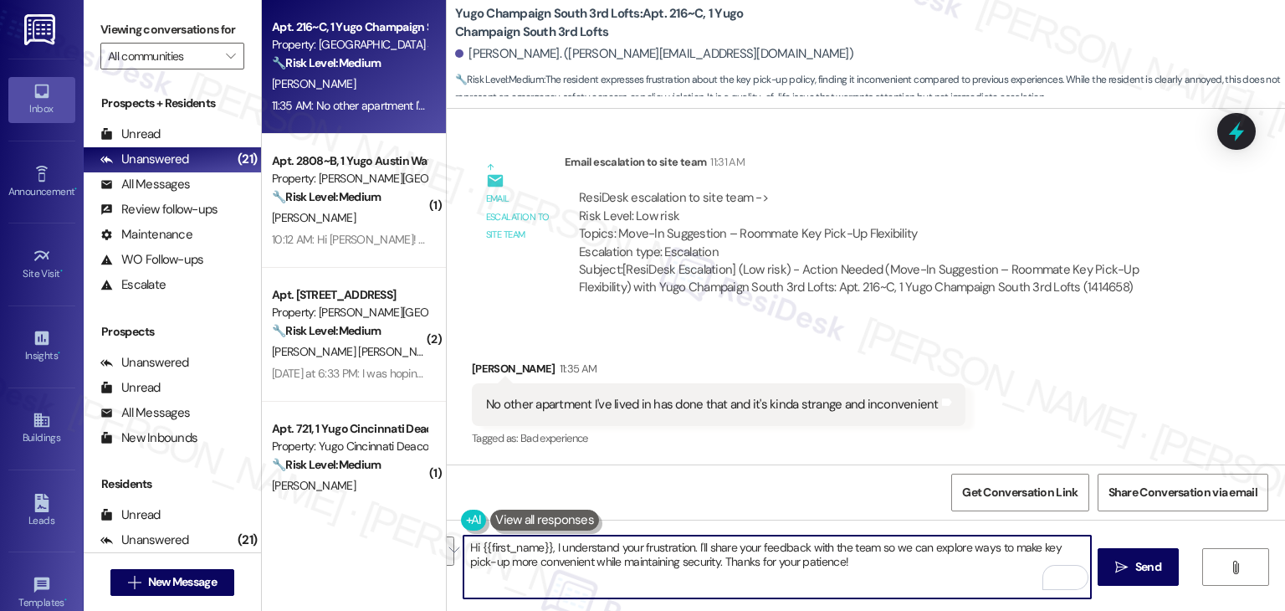
drag, startPoint x: 689, startPoint y: 563, endPoint x: 701, endPoint y: 548, distance: 19.6
click at [701, 548] on textarea "Hi {{first_name}}, I understand your frustration. I'll share your feedback with…" at bounding box center [777, 567] width 627 height 63
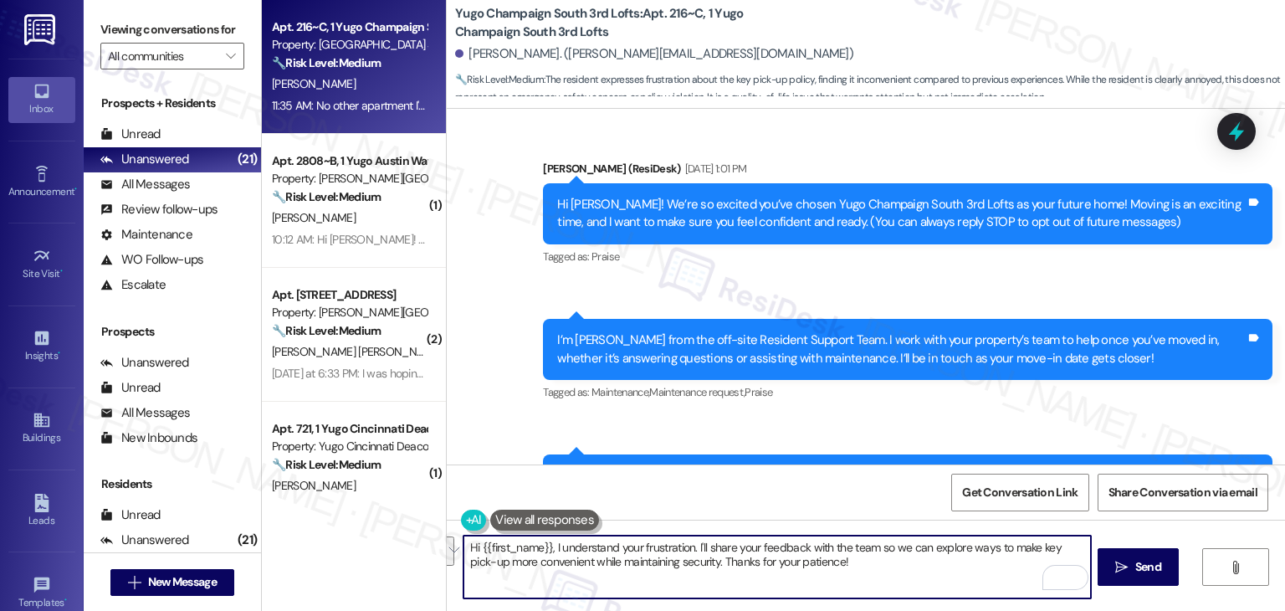
scroll to position [1185, 0]
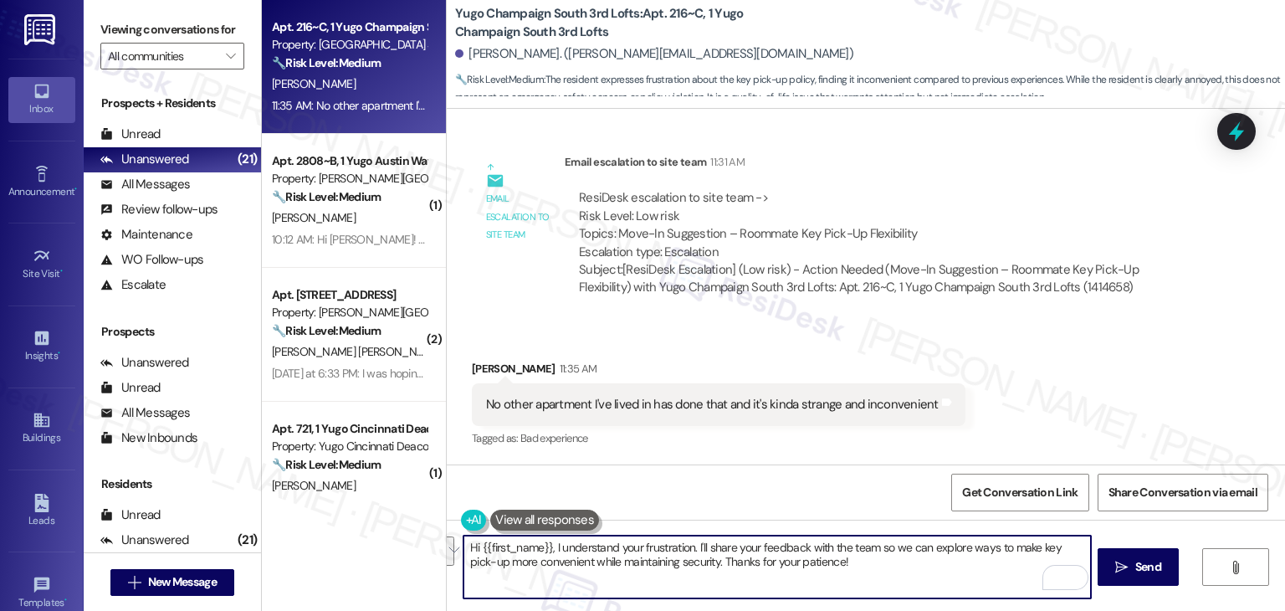
click at [597, 544] on textarea "Hi {{first_name}}, I understand your frustration. I'll share your feedback with…" at bounding box center [777, 567] width 627 height 63
paste textarea "thanks for sharing your perspective. Every property does have its own policy, b…"
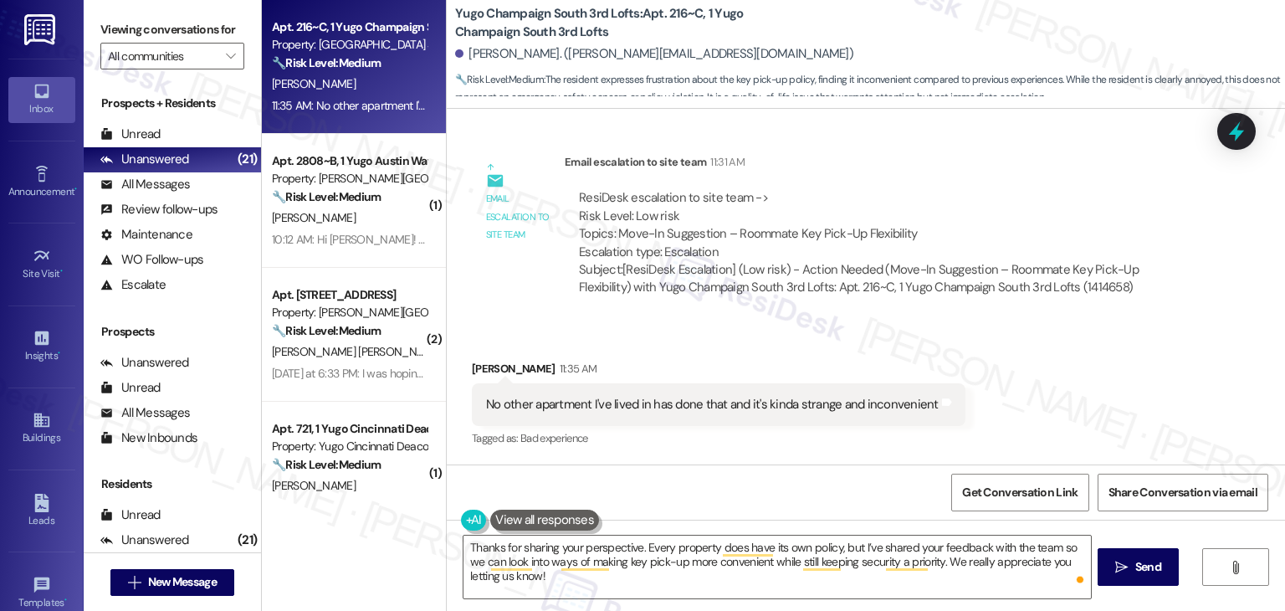
click at [800, 469] on div "Get Conversation Link Share Conversation via email" at bounding box center [866, 491] width 839 height 55
click at [952, 560] on textarea "Thanks for sharing your perspective. Every property does have its own policy, b…" at bounding box center [777, 567] width 627 height 63
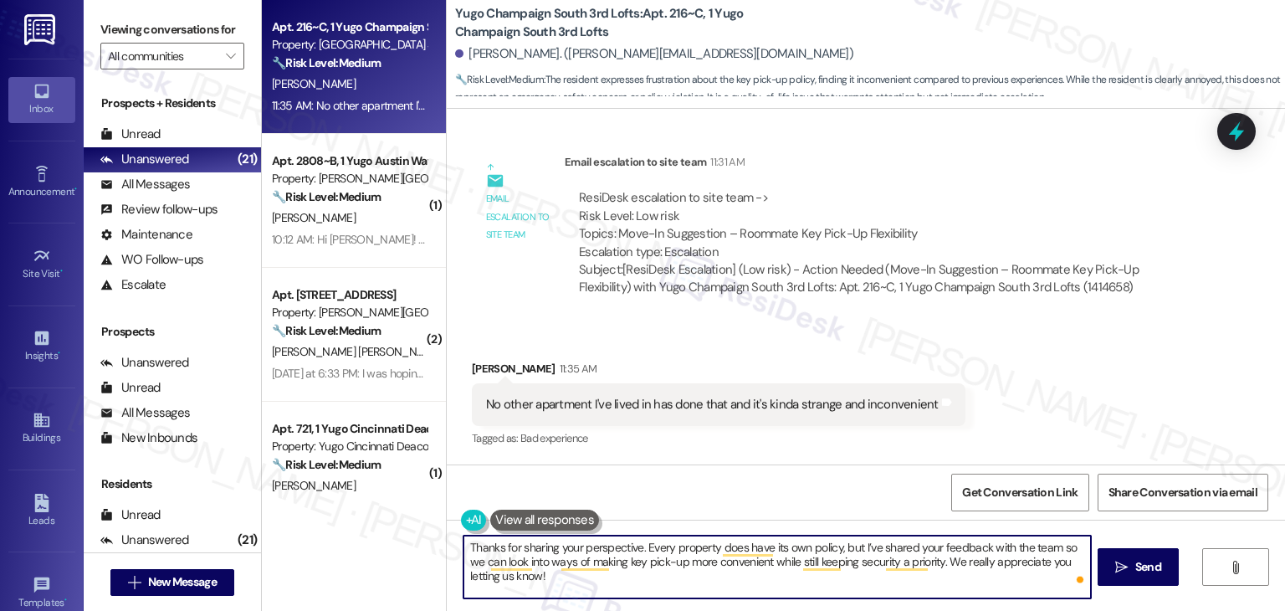
click at [952, 560] on textarea "Thanks for sharing your perspective. Every property does have its own policy, b…" at bounding box center [777, 567] width 627 height 63
type textarea "Thanks for sharing your perspective. Every property does have its own policy, b…"
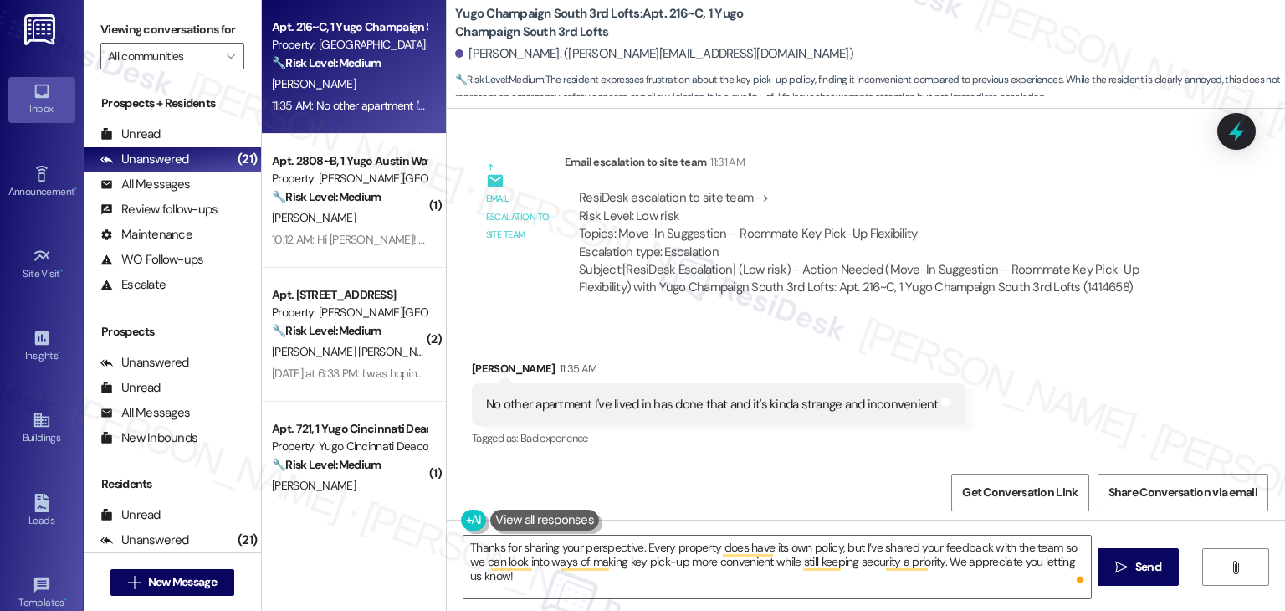
click at [725, 475] on div "Get Conversation Link Share Conversation via email" at bounding box center [866, 491] width 839 height 55
click at [730, 473] on div "Get Conversation Link Share Conversation via email" at bounding box center [866, 491] width 839 height 55
click at [1153, 570] on span "Send" at bounding box center [1149, 567] width 26 height 18
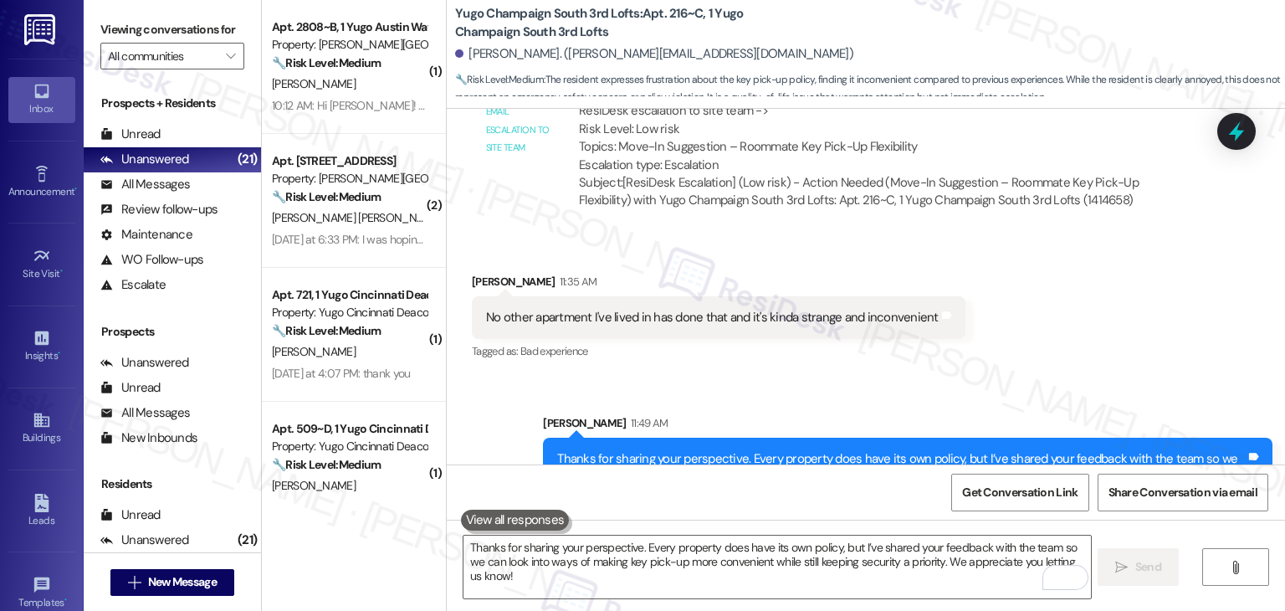
scroll to position [1319, 0]
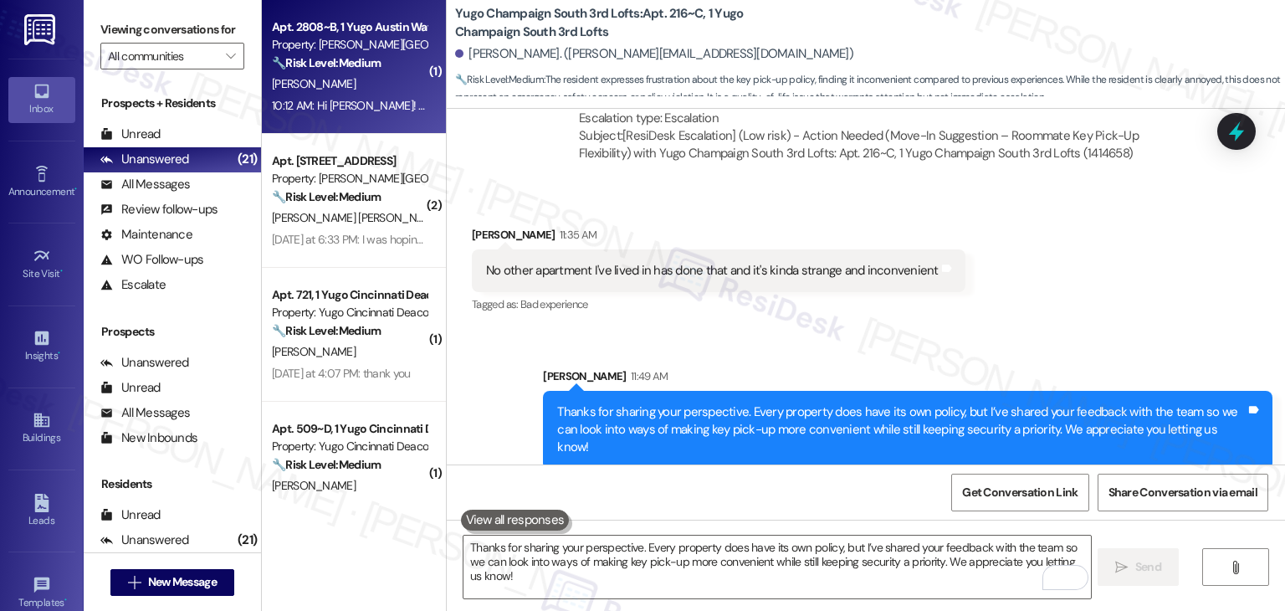
click at [326, 94] on div "[PERSON_NAME]" at bounding box center [349, 84] width 158 height 21
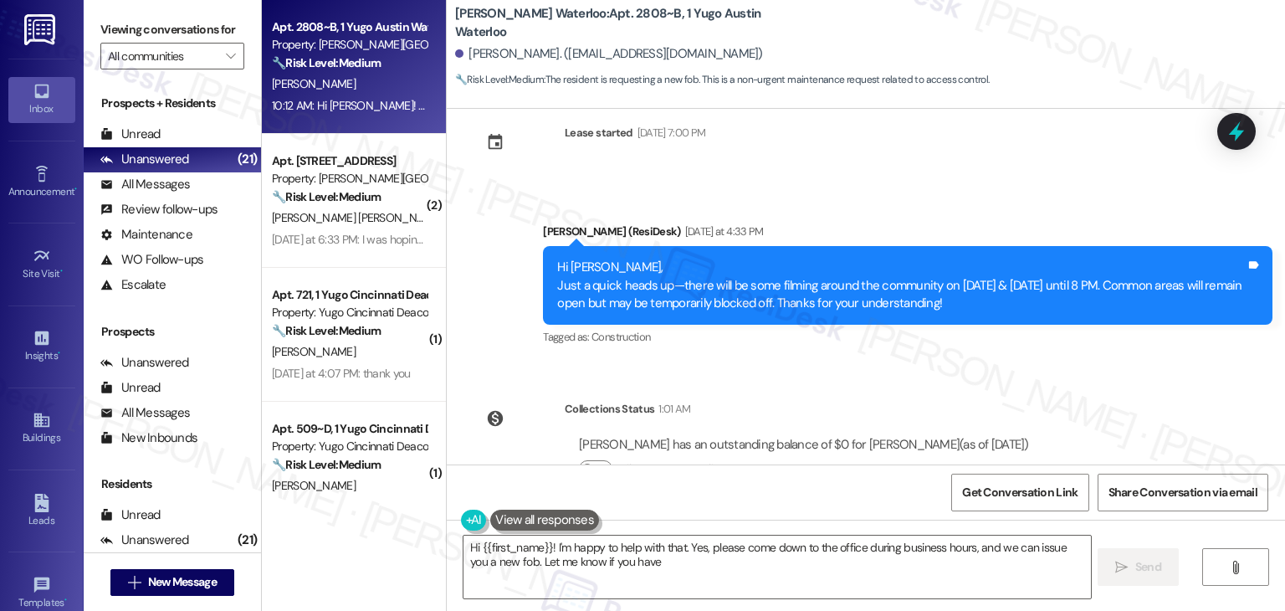
scroll to position [2039, 0]
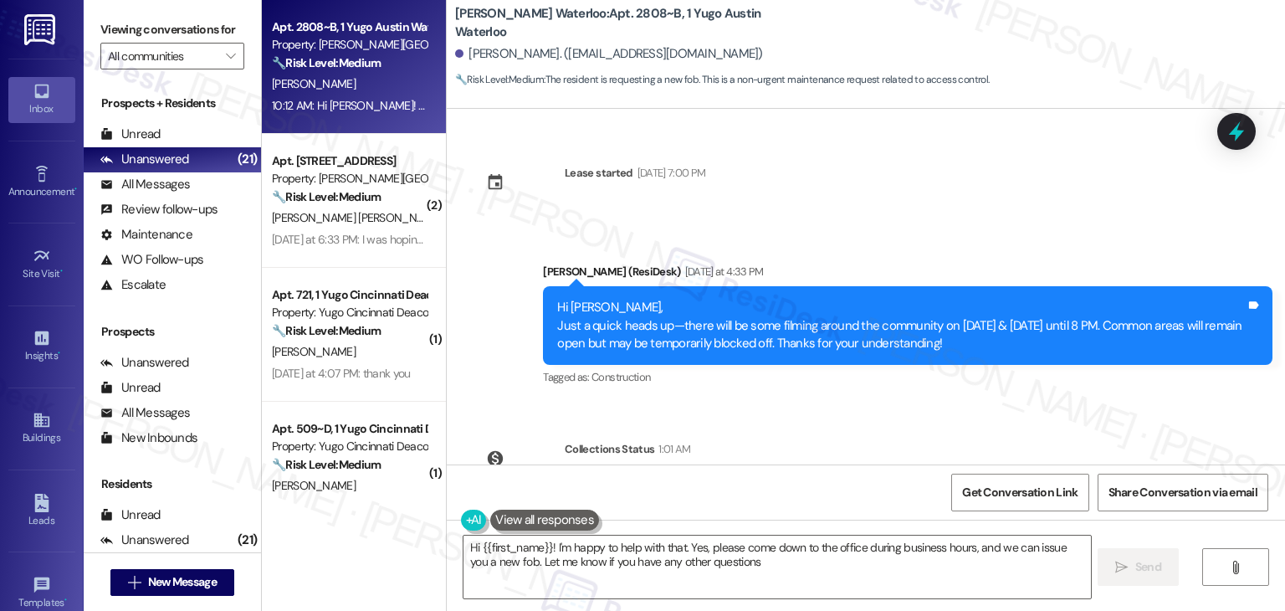
type textarea "Hi {{first_name}}! I'm happy to help with that. Yes, please come down to the of…"
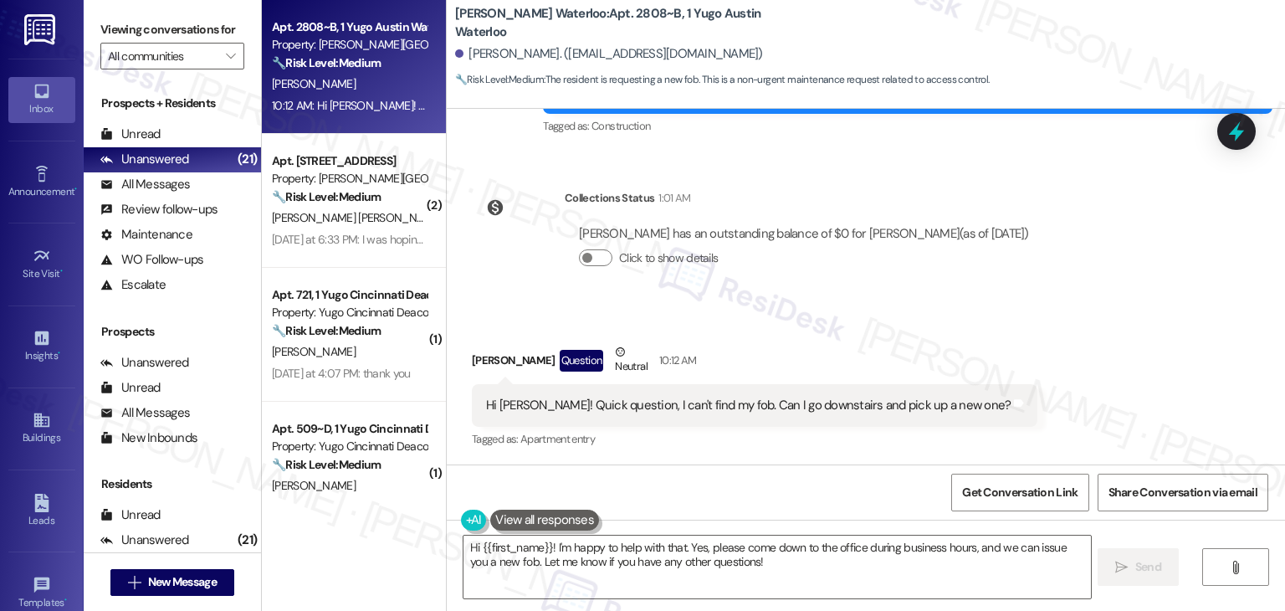
click at [740, 329] on div "Received via SMS [PERSON_NAME] Question Neutral 10:12 AM Hi [PERSON_NAME]! Quic…" at bounding box center [866, 384] width 839 height 159
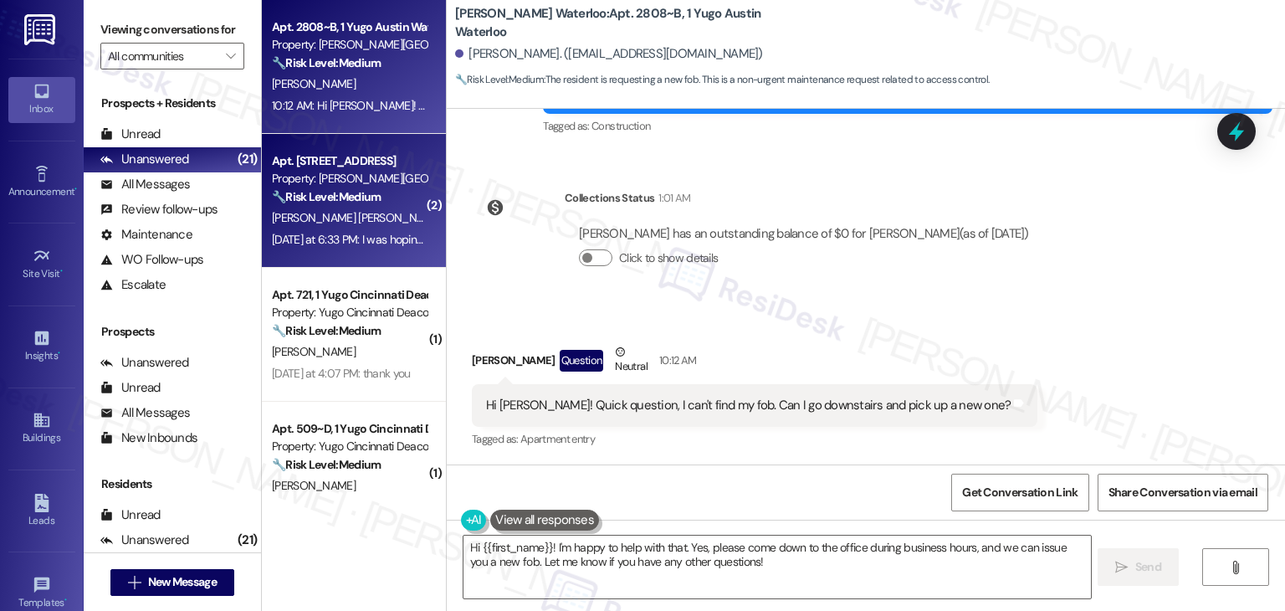
click at [349, 201] on strong "🔧 Risk Level: Medium" at bounding box center [326, 196] width 109 height 15
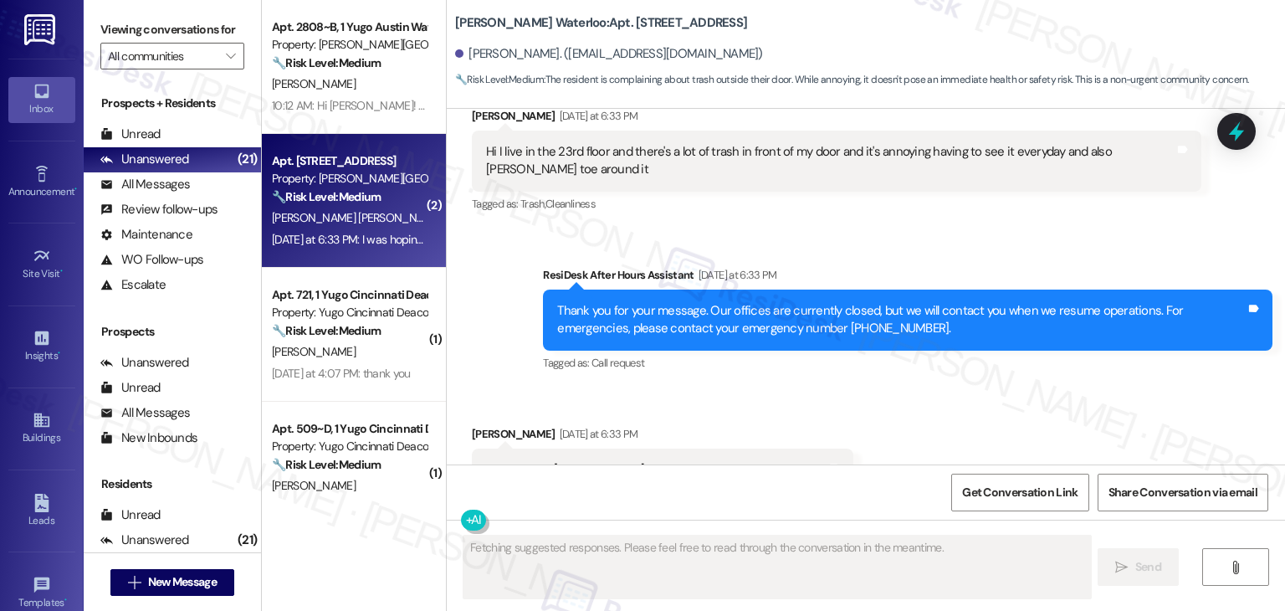
scroll to position [3865, 0]
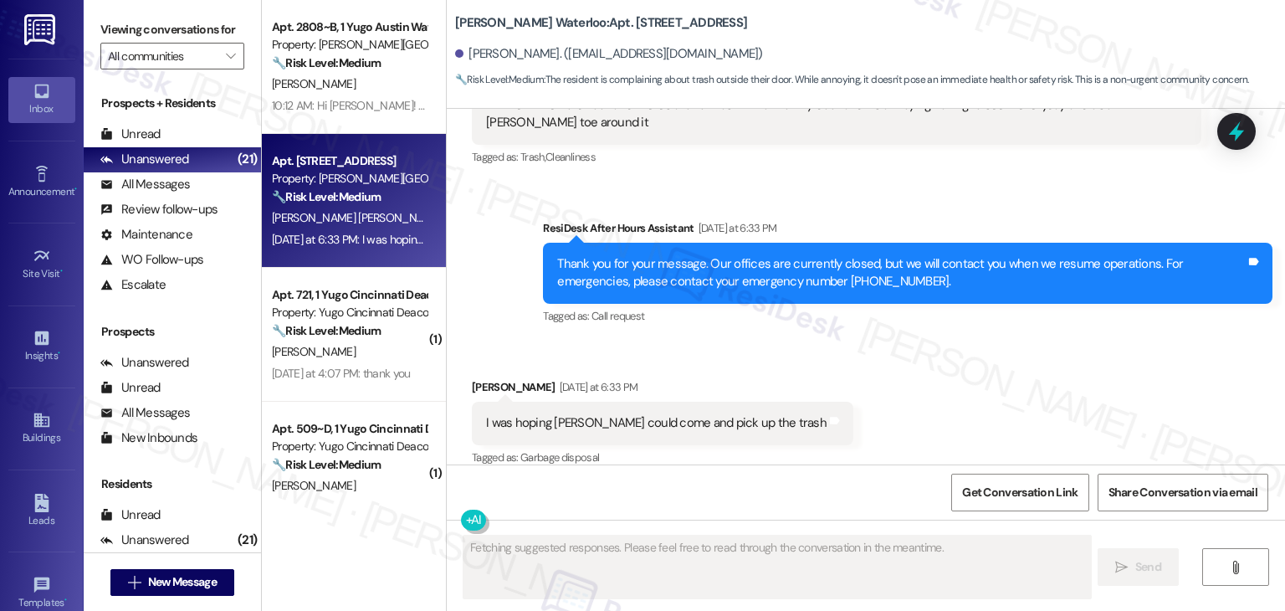
click at [909, 404] on div "Received via SMS [PERSON_NAME] [DATE] at 6:33 PM I was hoping yall could come a…" at bounding box center [866, 411] width 839 height 141
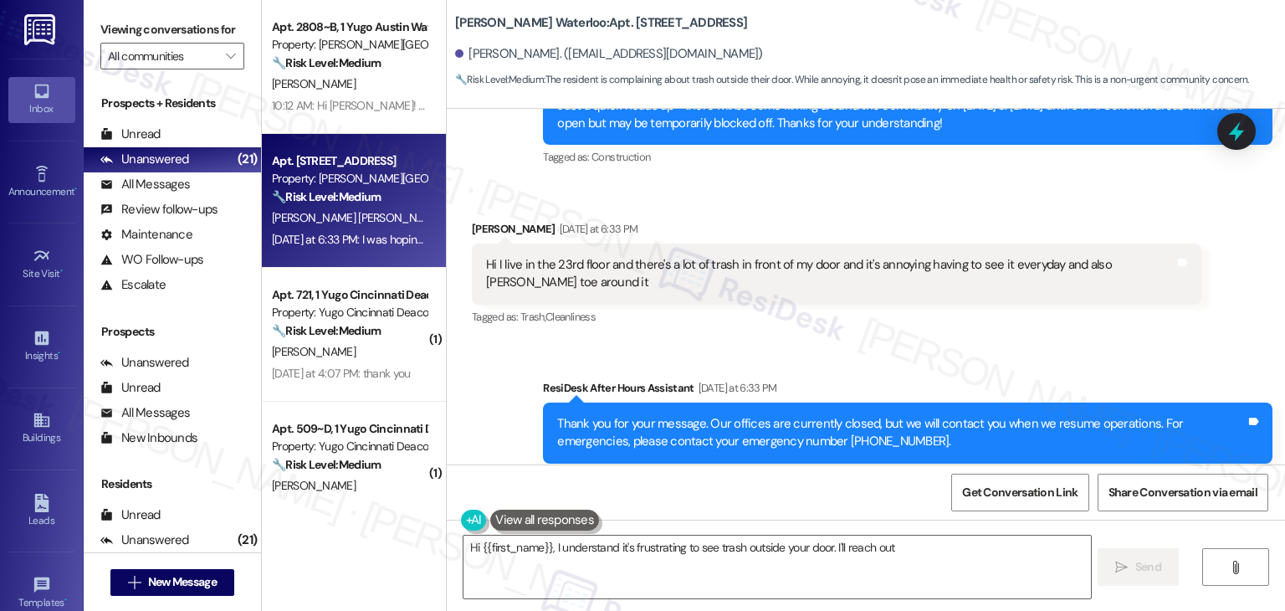
scroll to position [3698, 0]
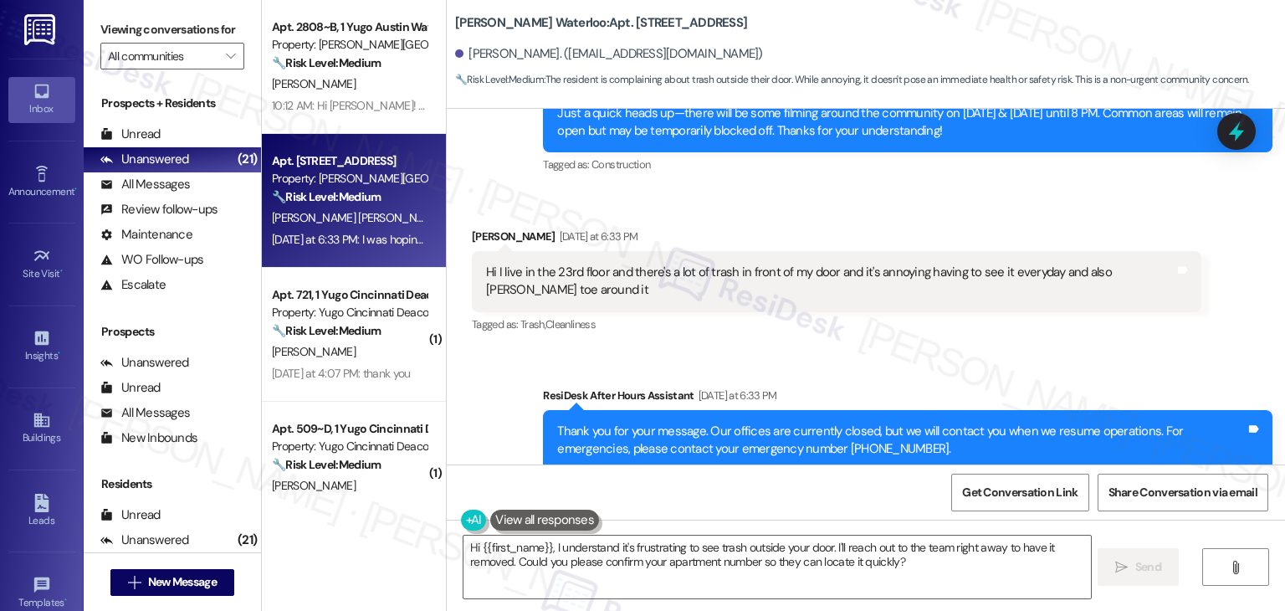
click at [917, 387] on div "ResiDesk After Hours Assistant [DATE] at 6:33 PM" at bounding box center [908, 398] width 730 height 23
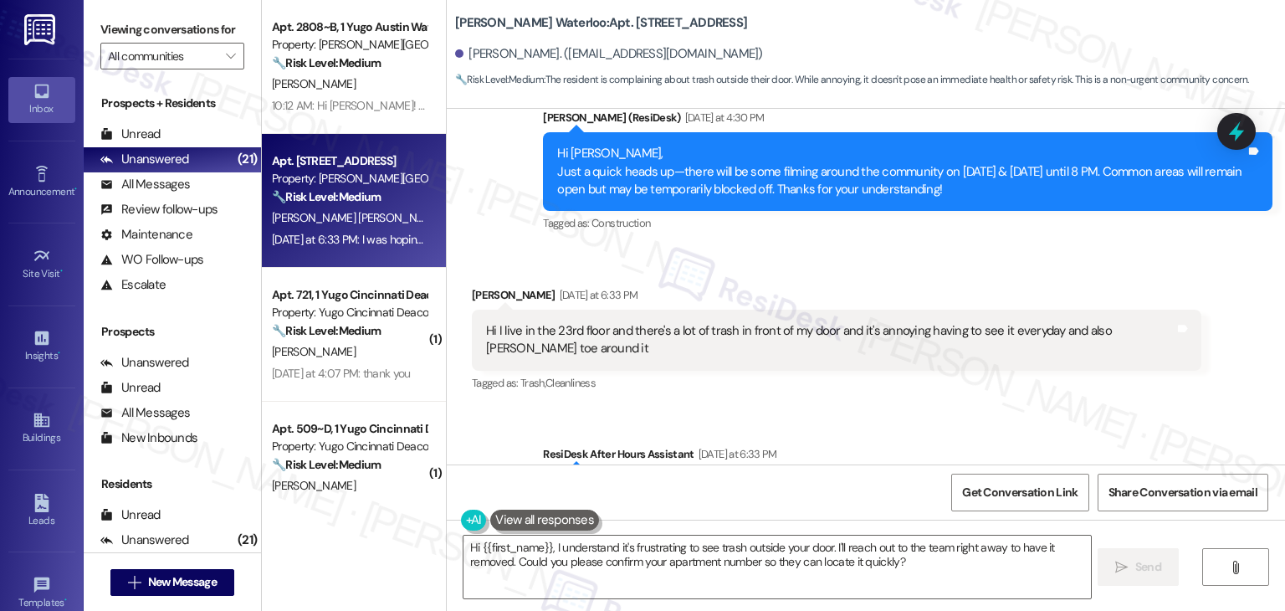
scroll to position [3614, 0]
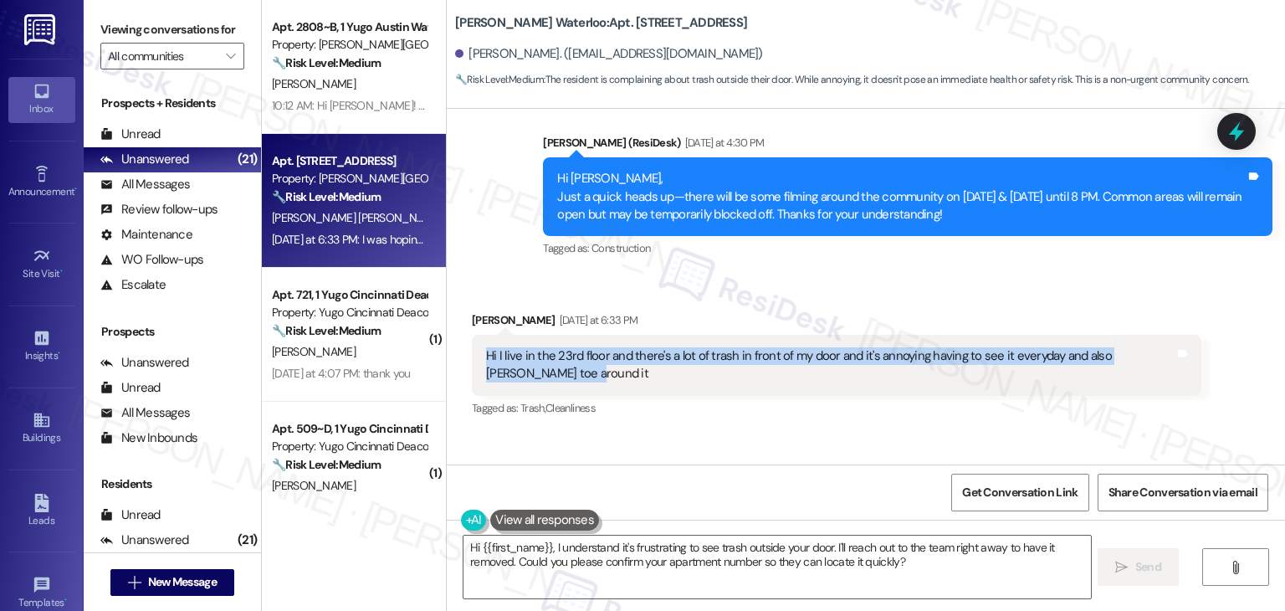
drag, startPoint x: 540, startPoint y: 356, endPoint x: 479, endPoint y: 336, distance: 64.6
click at [486, 347] on div "Hi I live in the 23rd floor and there's a lot of trash in front of my door and …" at bounding box center [830, 365] width 689 height 36
click at [540, 347] on div "Hi I live in the 23rd floor and there's a lot of trash in front of my door and …" at bounding box center [830, 365] width 689 height 36
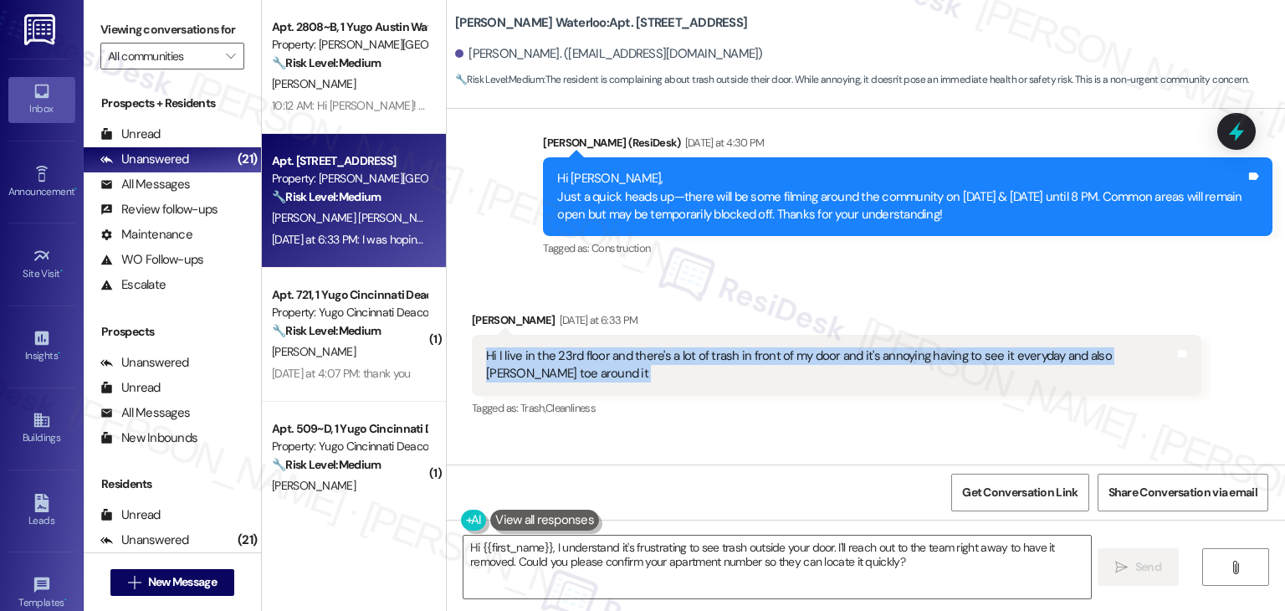
copy div "Hi I live in the 23rd floor and there's a lot of trash in front of my door and …"
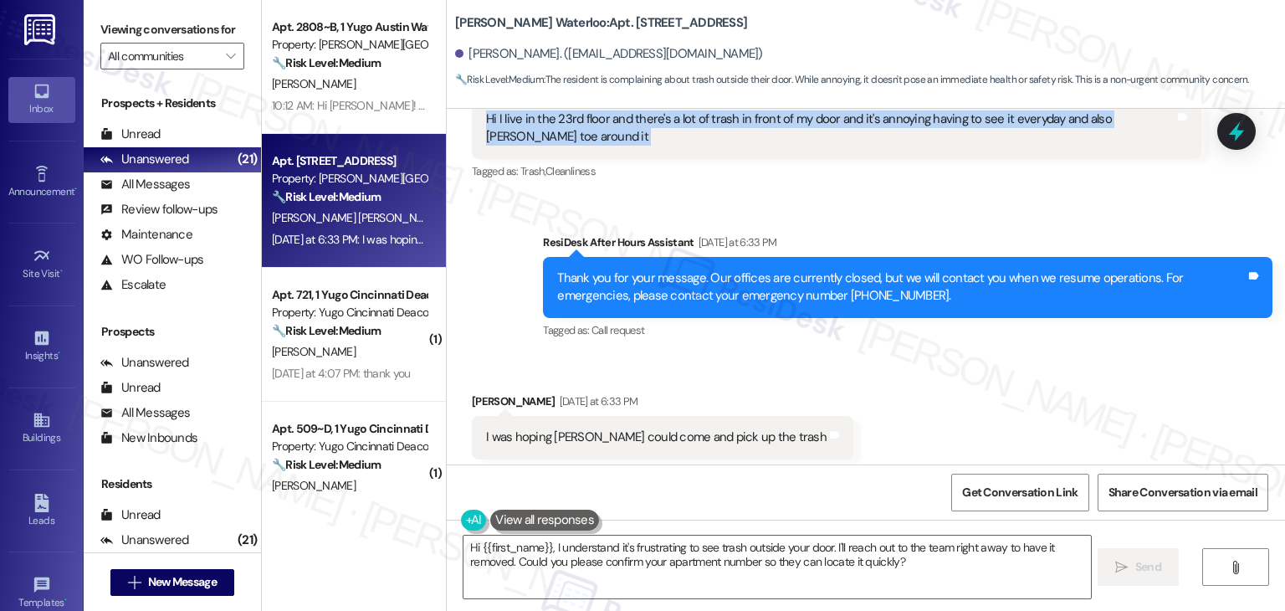
scroll to position [4020, 0]
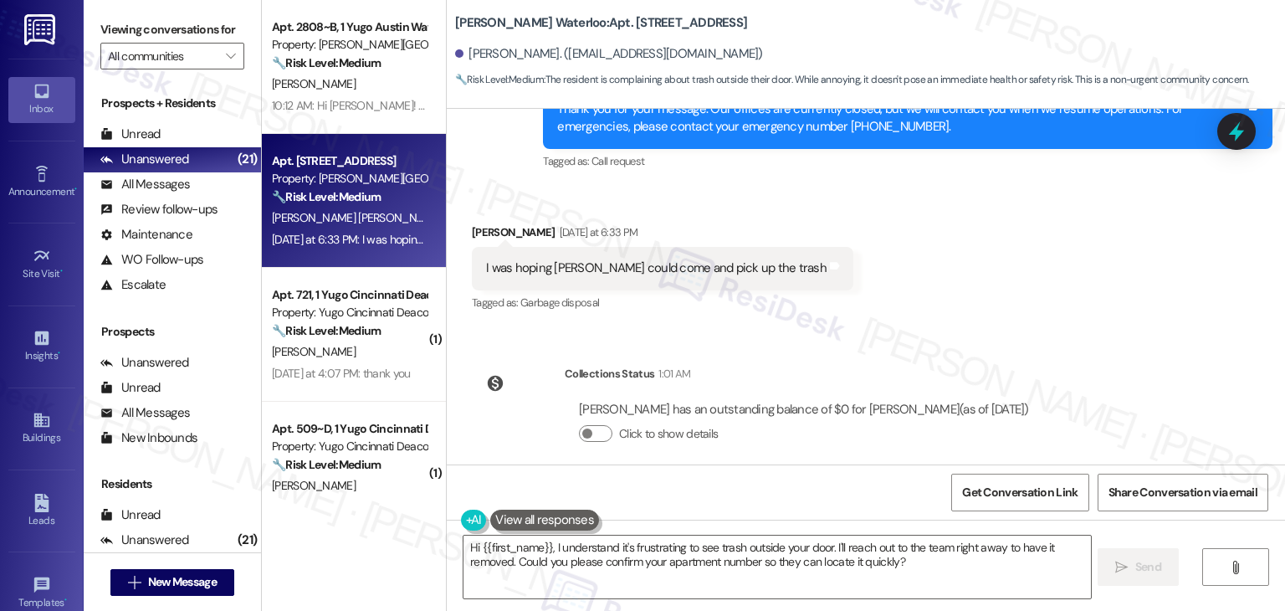
click at [645, 259] on div "I was hoping [PERSON_NAME] could come and pick up the trash" at bounding box center [656, 268] width 341 height 18
click at [1232, 145] on icon at bounding box center [1237, 131] width 28 height 28
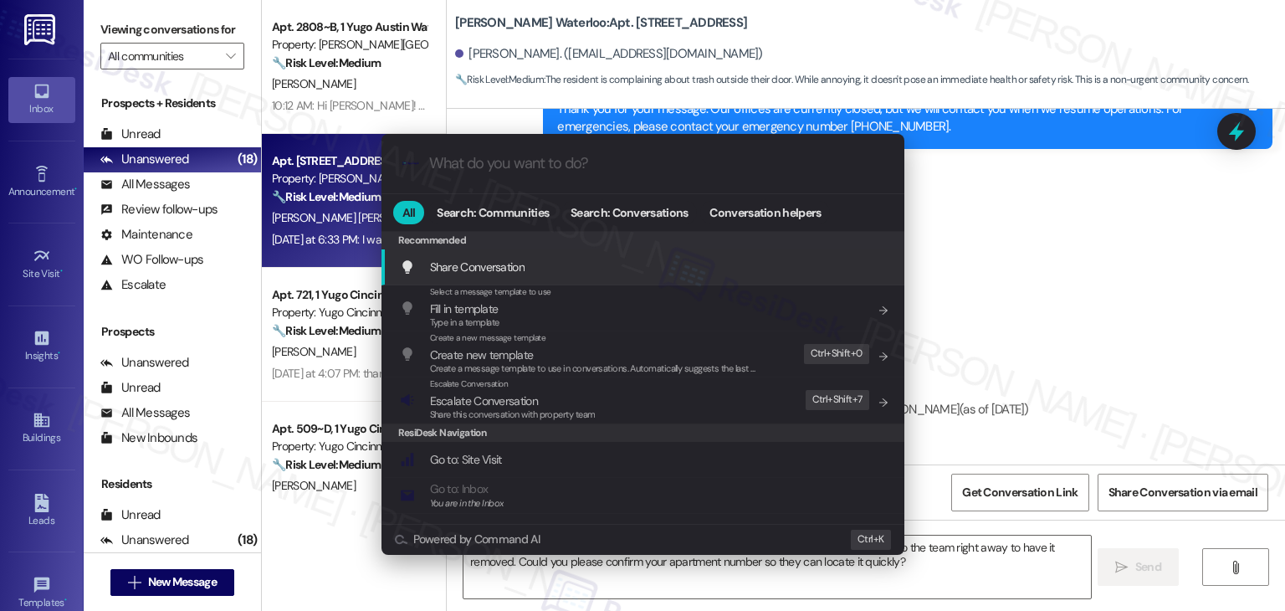
drag, startPoint x: 1232, startPoint y: 145, endPoint x: 1225, endPoint y: 156, distance: 13.5
click at [1226, 156] on div ".cls-1{fill:#0a055f;}.cls-2{fill:#0cc4c4;} resideskLogoBlueOrange All Search: C…" at bounding box center [642, 305] width 1285 height 611
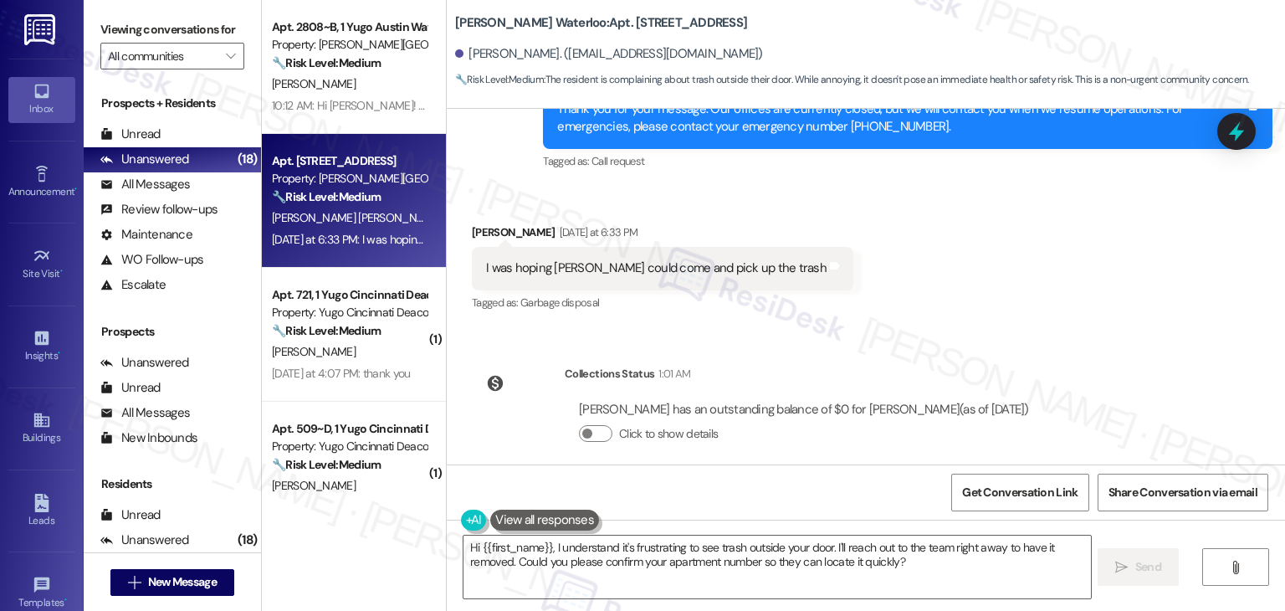
click at [1075, 283] on div "Received via SMS [PERSON_NAME] [DATE] at 6:33 PM I was hoping yall could come a…" at bounding box center [866, 256] width 839 height 141
click at [724, 551] on textarea "Hi {{first_name}}, I understand it's frustrating to see trash outside your door…" at bounding box center [777, 567] width 627 height 63
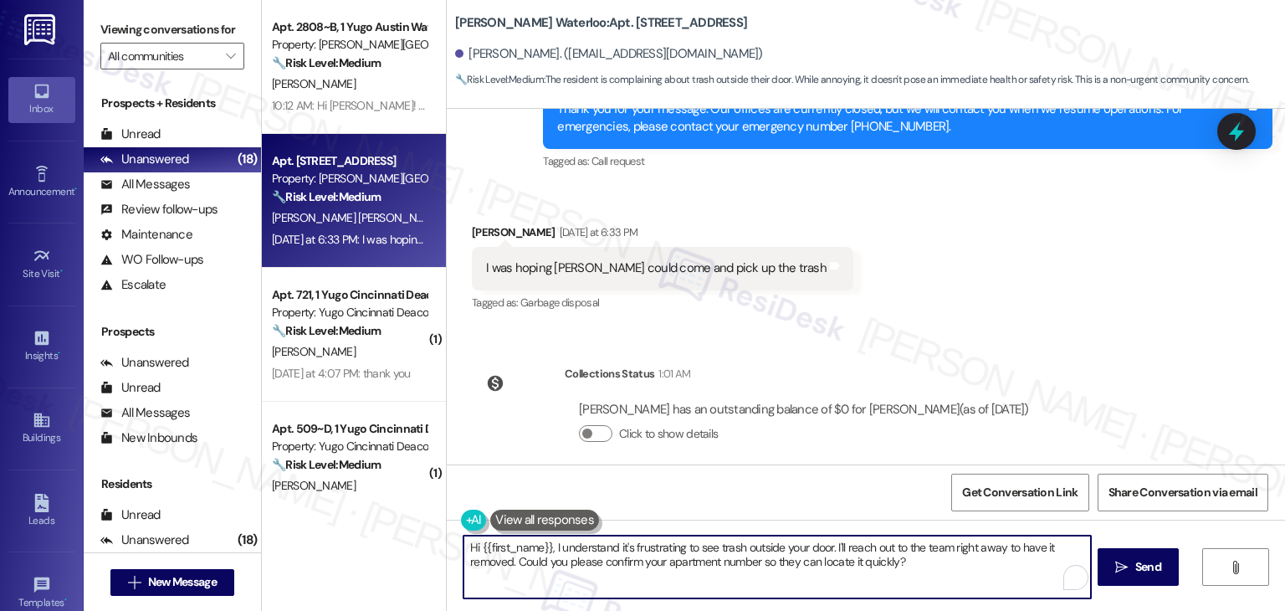
paste textarea "[PERSON_NAME], thanks for letting us know. I’m sorry you’ve had to deal with tr…"
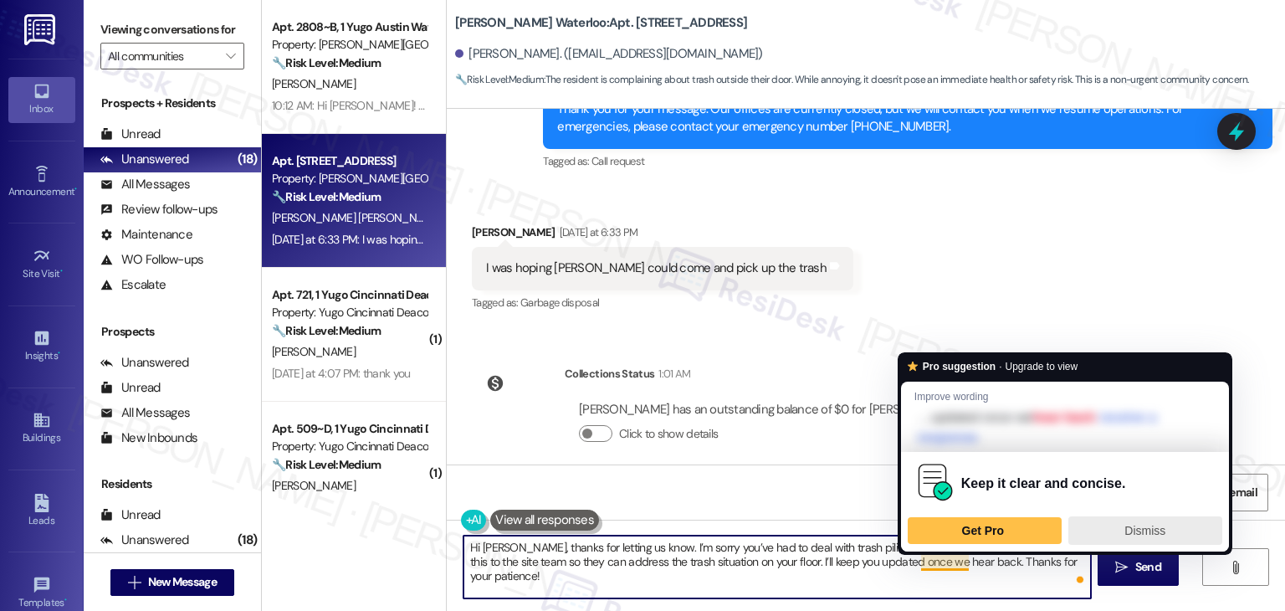
click at [1138, 531] on span "Dismiss" at bounding box center [1145, 530] width 41 height 13
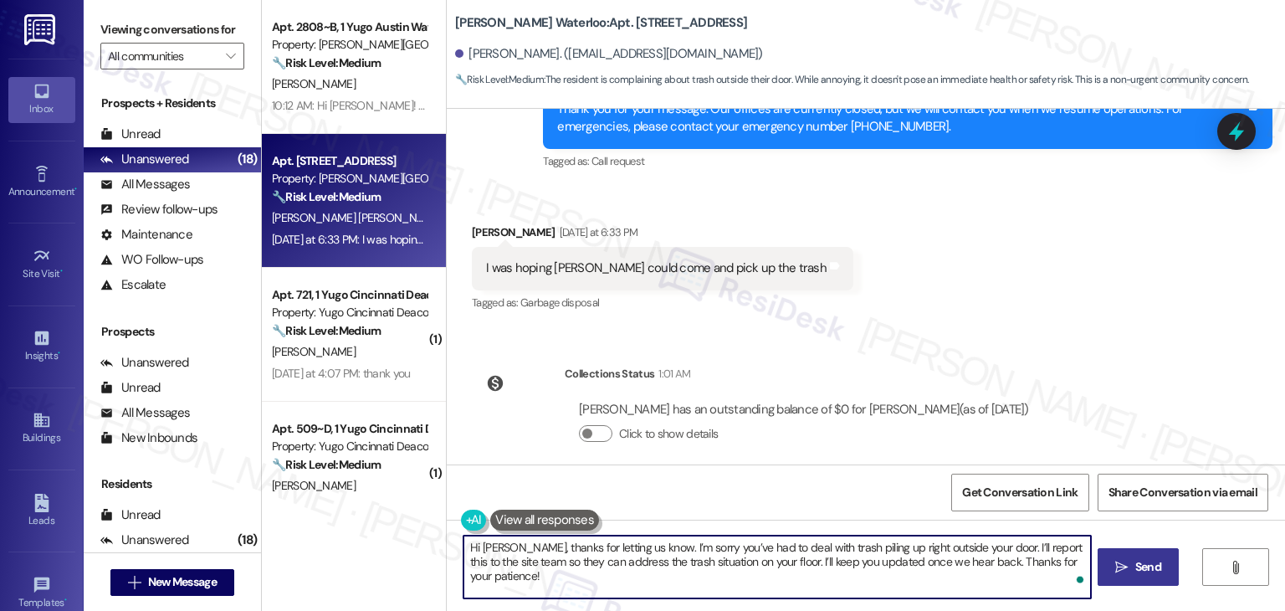
type textarea "Hi [PERSON_NAME], thanks for letting us know. I’m sorry you’ve had to deal with…"
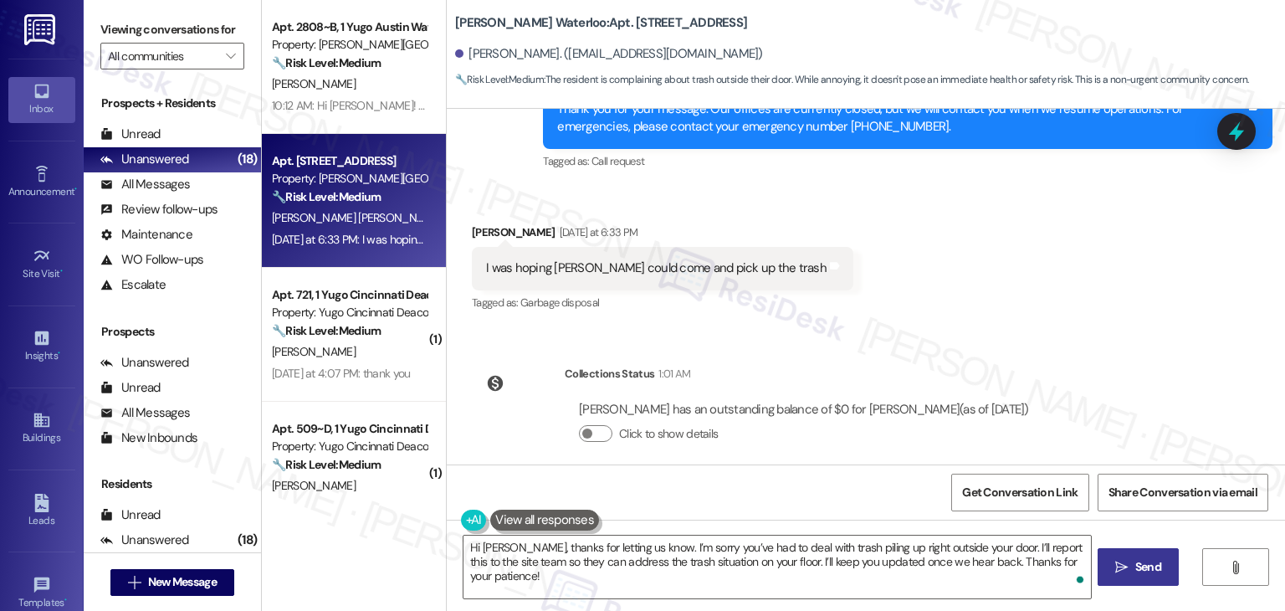
click at [1145, 562] on span "Send" at bounding box center [1149, 567] width 26 height 18
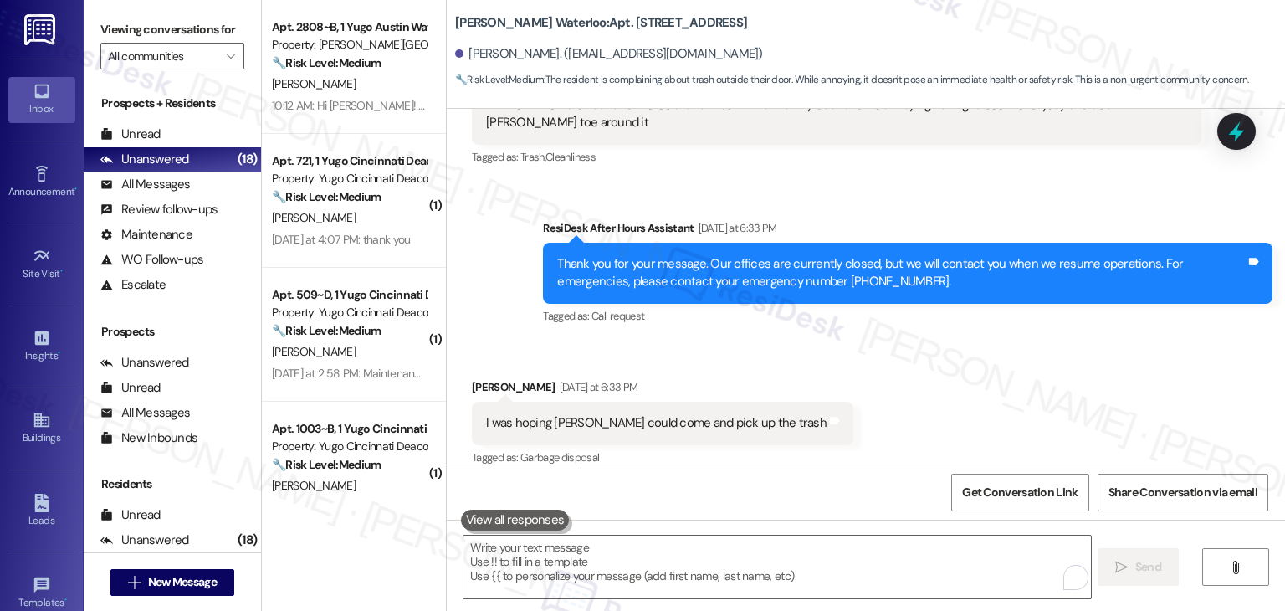
scroll to position [4154, 0]
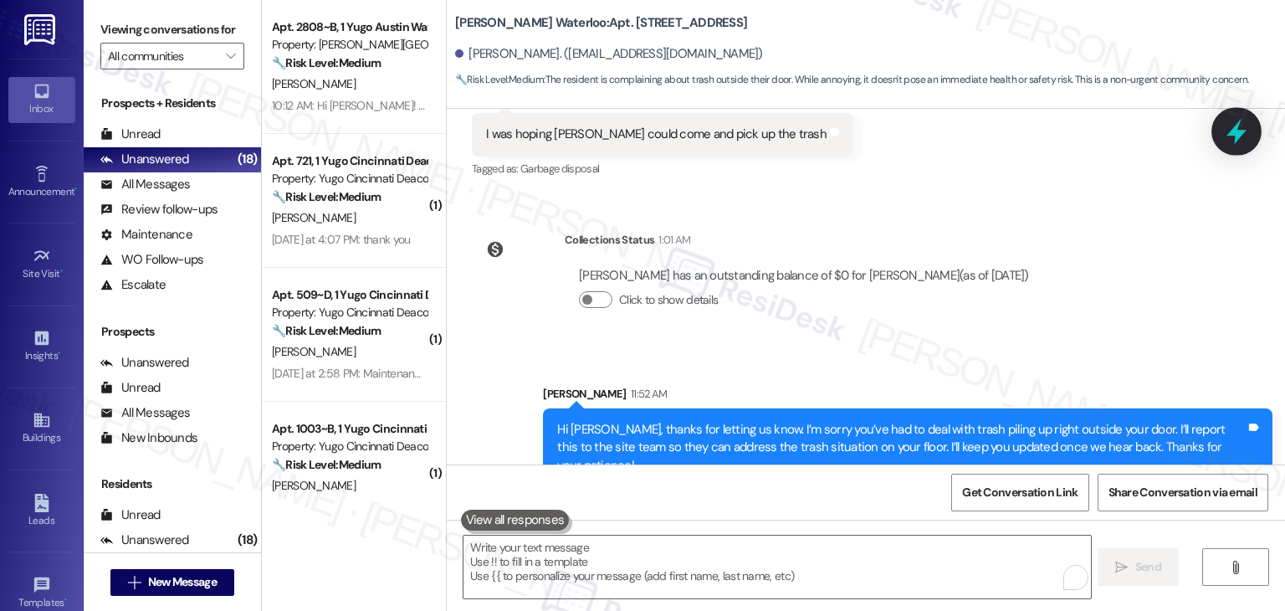
click at [1229, 136] on icon at bounding box center [1237, 131] width 28 height 28
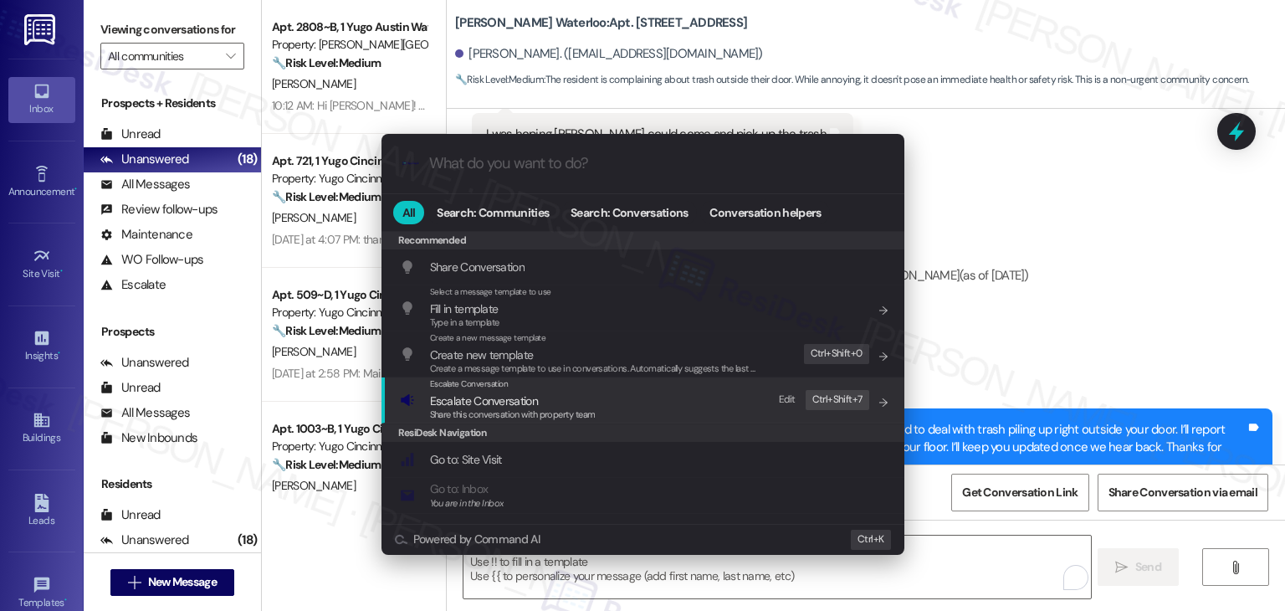
click at [503, 404] on span "Escalate Conversation" at bounding box center [484, 400] width 108 height 15
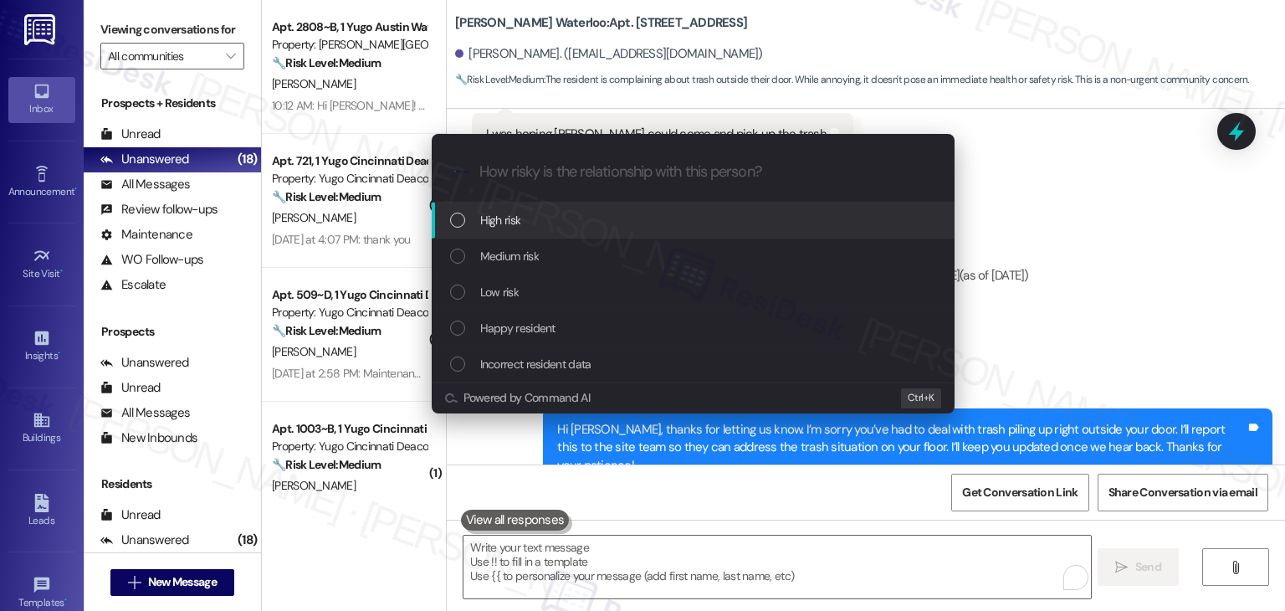
click at [459, 220] on div "List of options" at bounding box center [457, 220] width 15 height 15
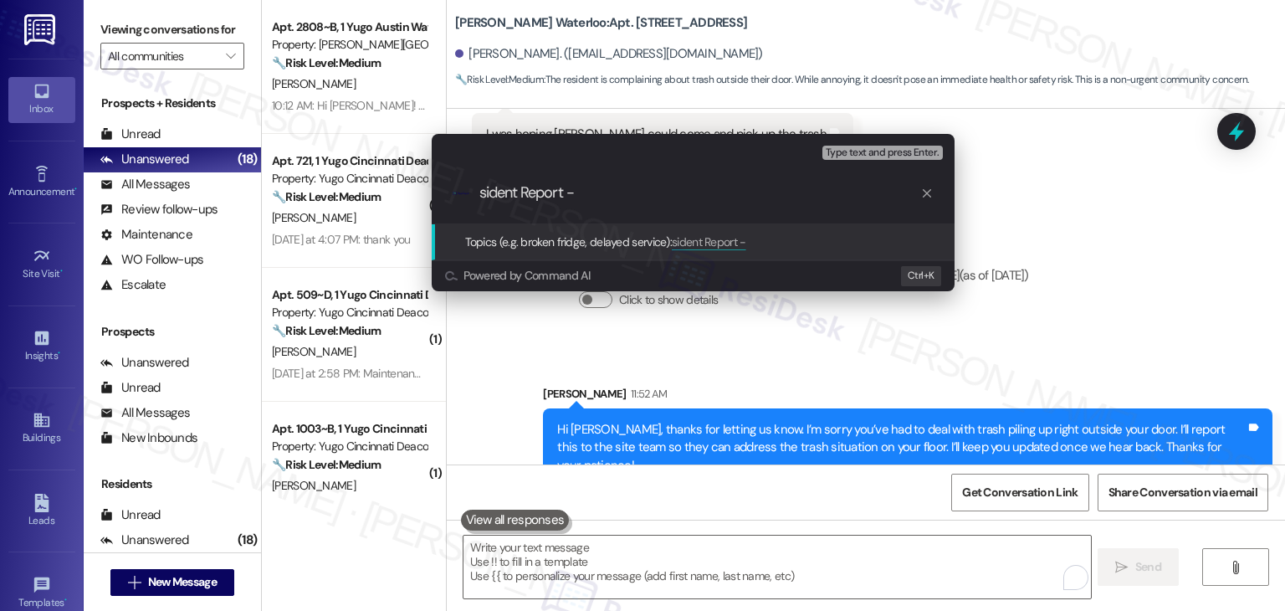
paste input "Trash Piling in [GEOGRAPHIC_DATA] – 23rd Floor"
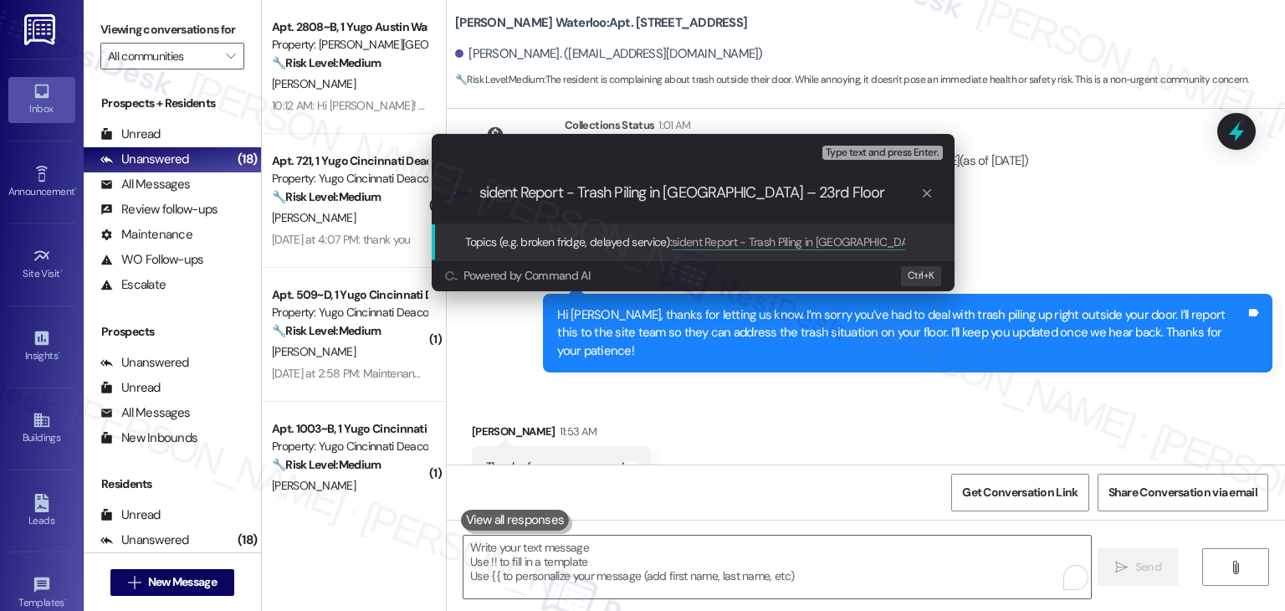
scroll to position [4270, 0]
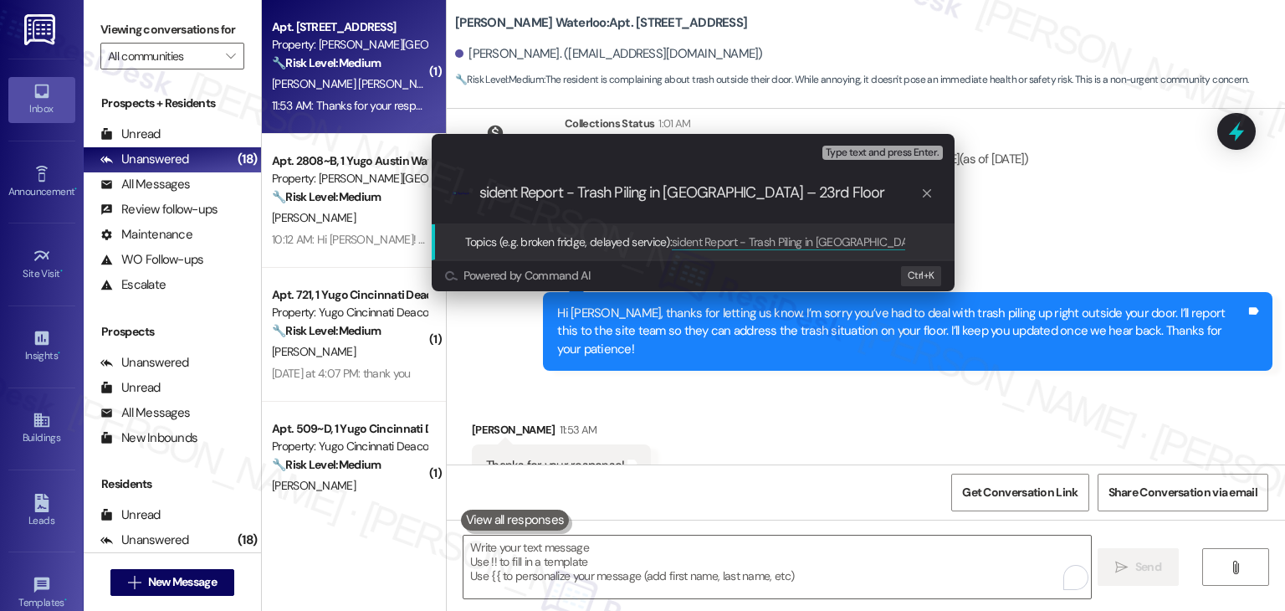
click at [721, 191] on input "sident Report - Trash Piling in [GEOGRAPHIC_DATA] – 23rd Floor" at bounding box center [700, 193] width 441 height 18
click at [480, 190] on input "sident Report - Trash Piling in [GEOGRAPHIC_DATA] in 23rd Floor" at bounding box center [700, 193] width 441 height 18
type input "Resident Report - Trash Piling in [GEOGRAPHIC_DATA] in 23rd Floor"
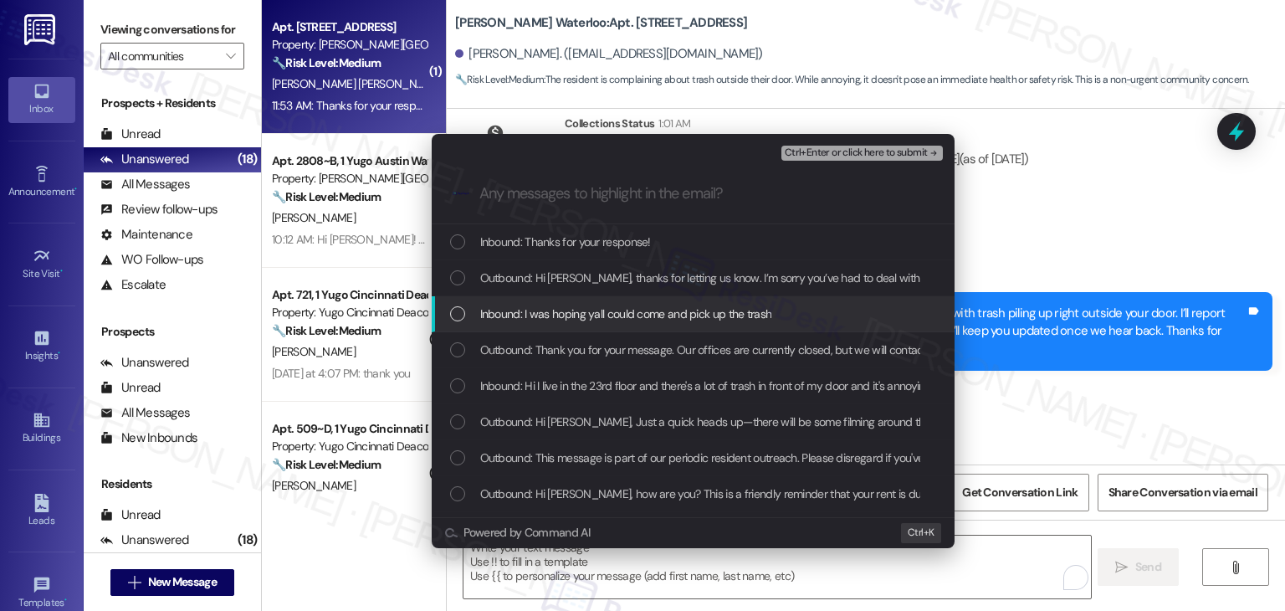
click at [457, 310] on div "List of options" at bounding box center [457, 313] width 15 height 15
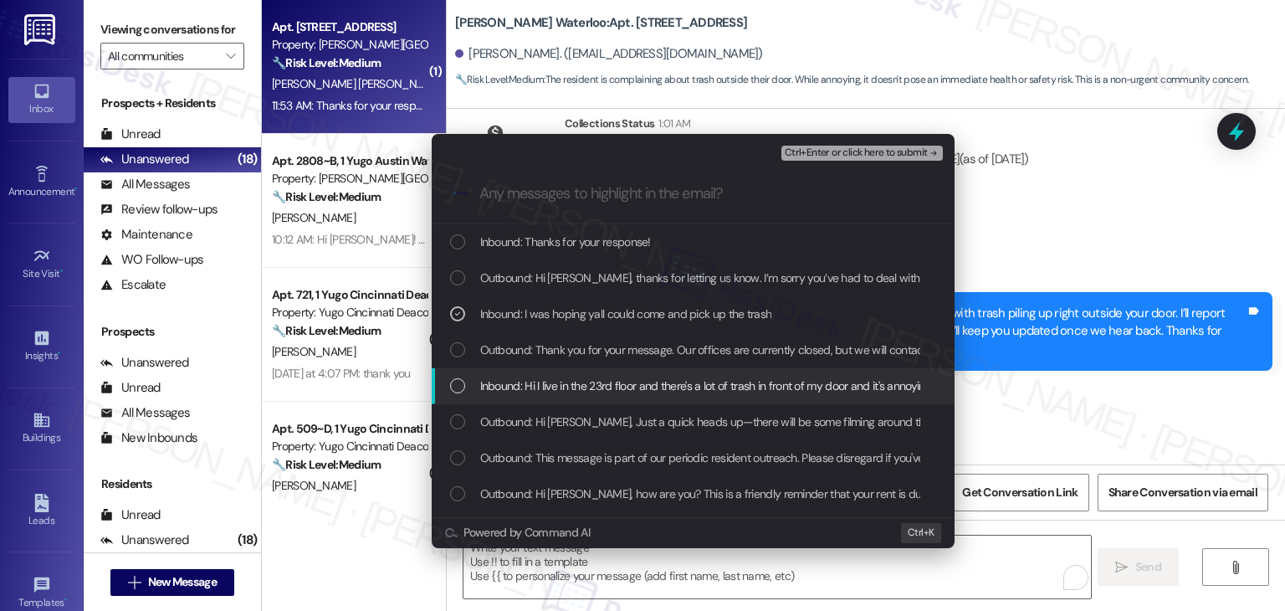
click at [457, 379] on div "List of options" at bounding box center [457, 385] width 15 height 15
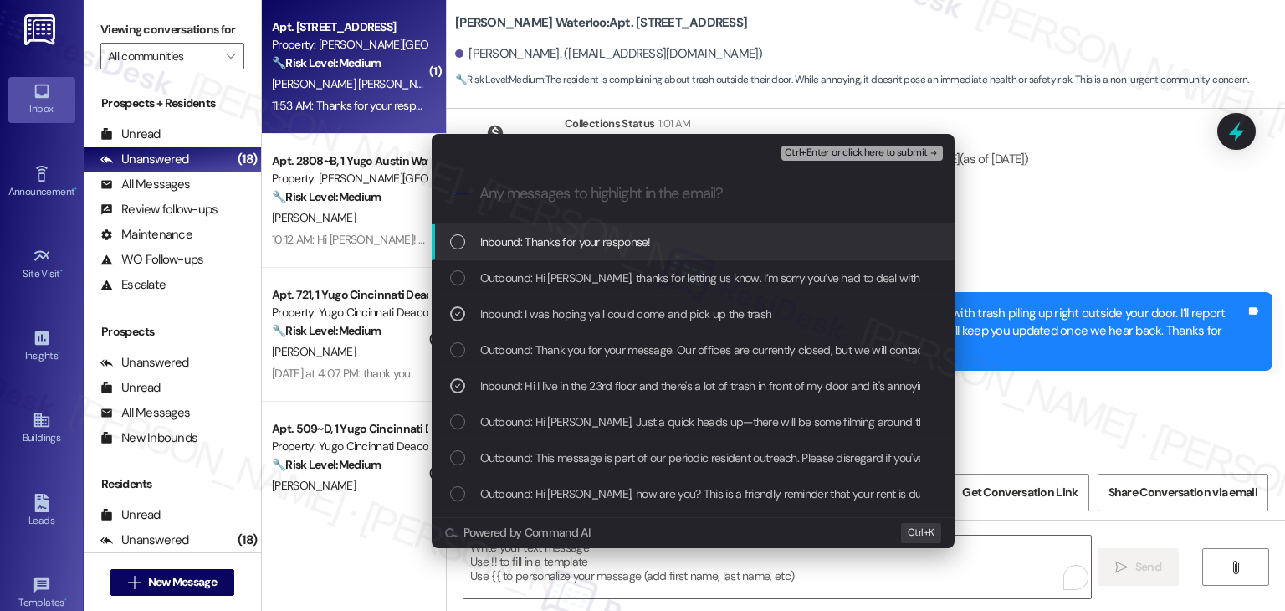
click at [843, 160] on button "Ctrl+Enter or click here to submit" at bounding box center [863, 153] width 162 height 15
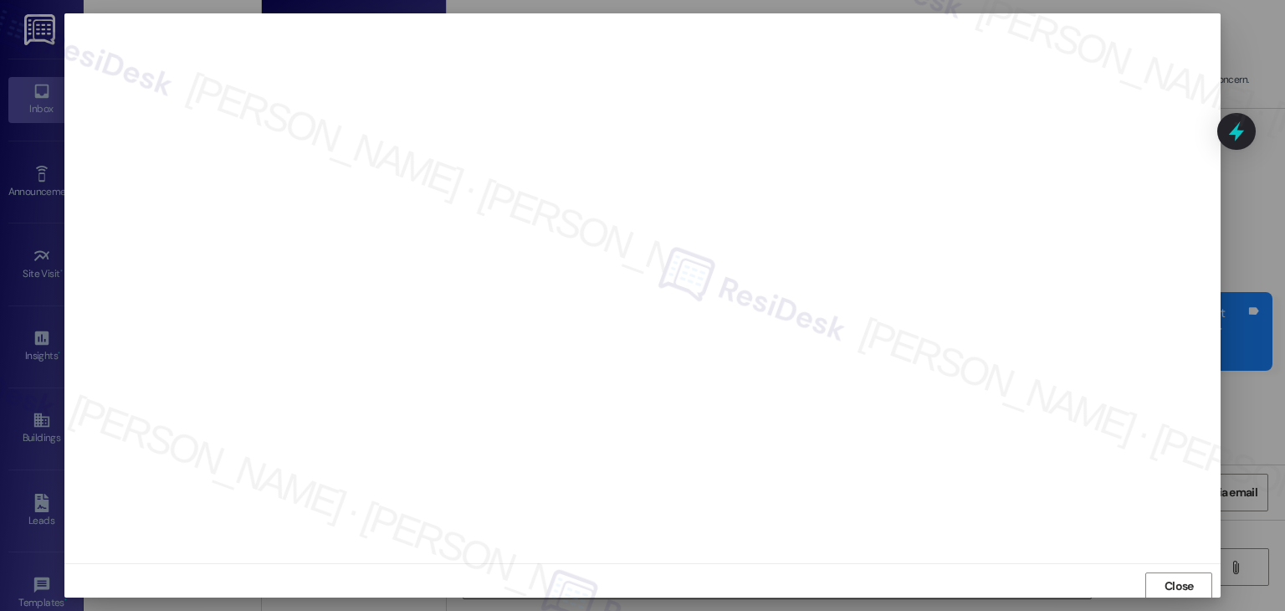
scroll to position [1, 0]
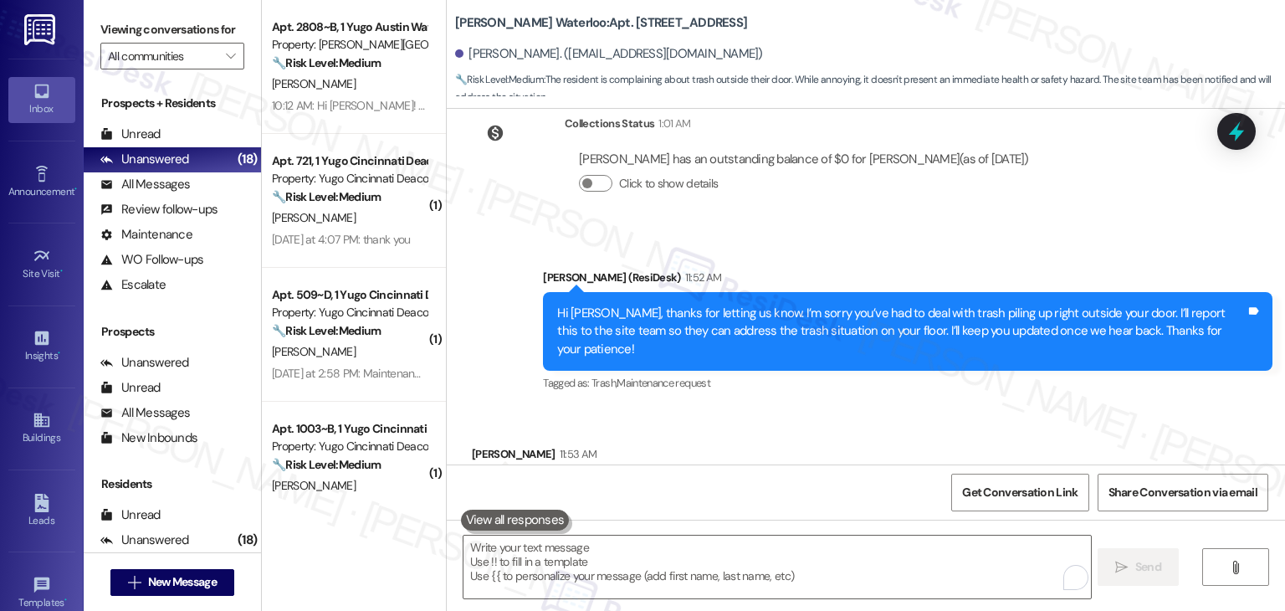
click at [562, 481] on div "Thanks for your response!" at bounding box center [555, 490] width 138 height 18
copy div "Thanks for your response! Tags and notes"
click at [736, 567] on textarea "To enrich screen reader interactions, please activate Accessibility in Grammarl…" at bounding box center [777, 567] width 627 height 63
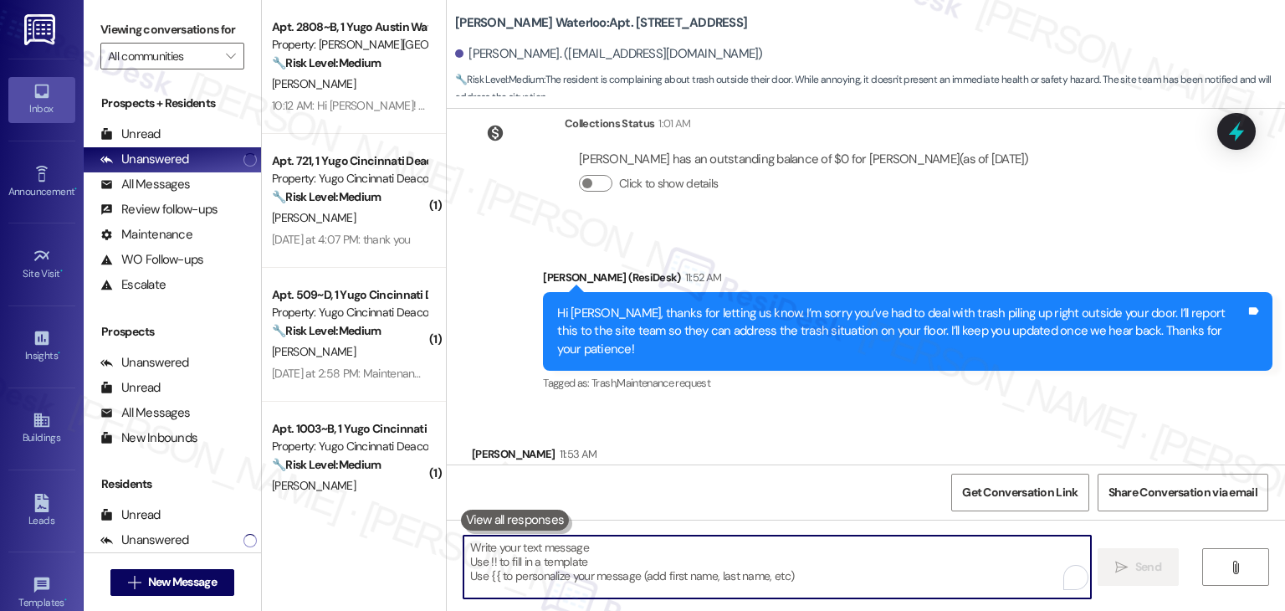
paste textarea "You’re very welcome, [PERSON_NAME]! Thanks again for bringing this to our atten…"
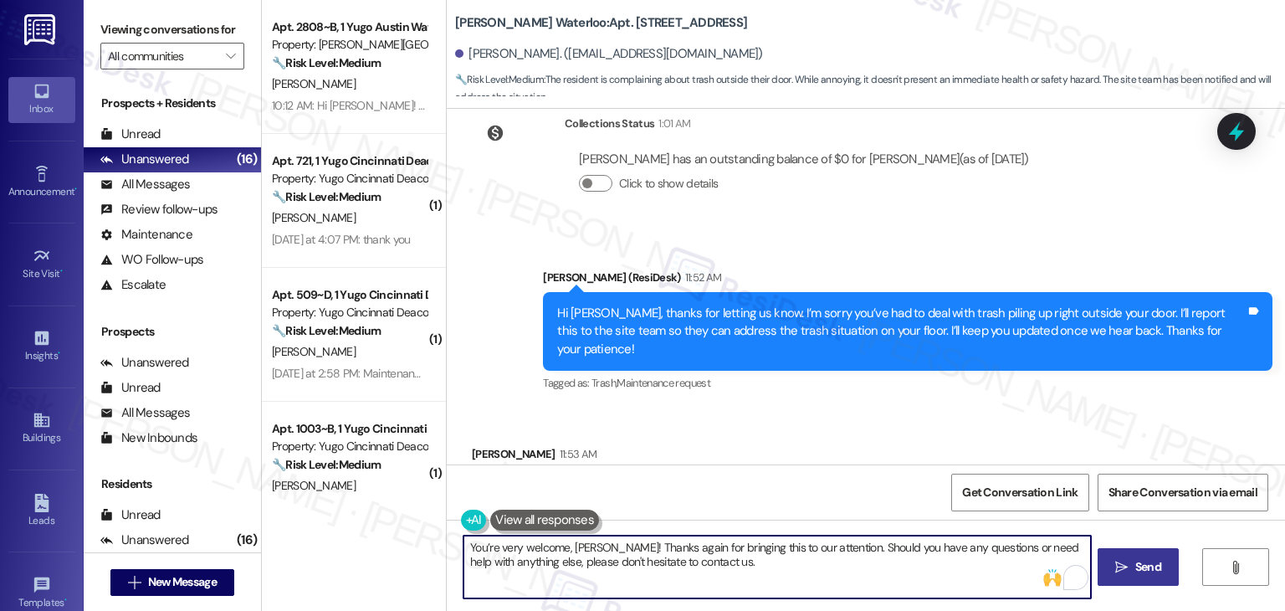
scroll to position [4321, 0]
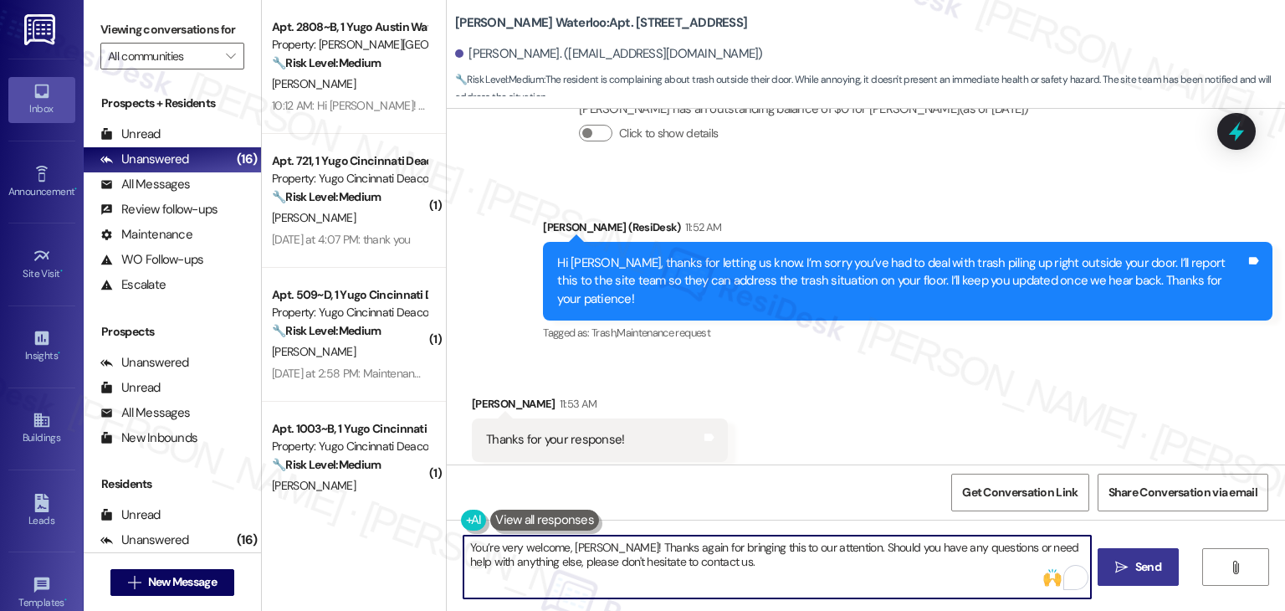
type textarea "You’re very welcome, [PERSON_NAME]! Thanks again for bringing this to our atten…"
click at [1149, 570] on span "Send" at bounding box center [1149, 567] width 26 height 18
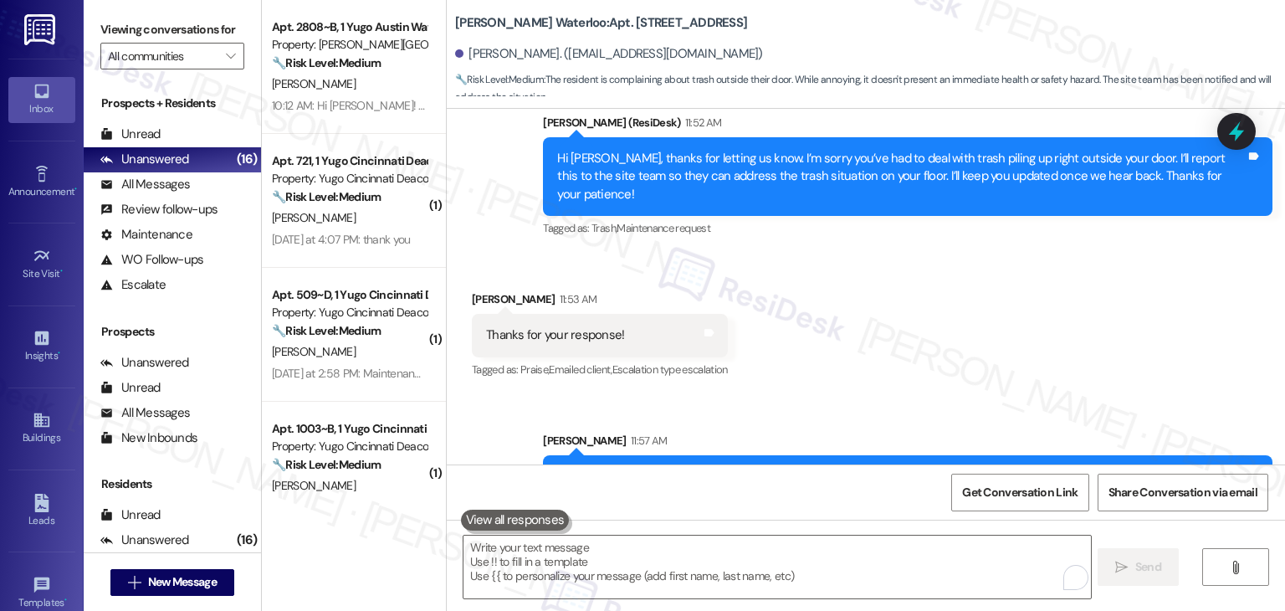
scroll to position [4455, 0]
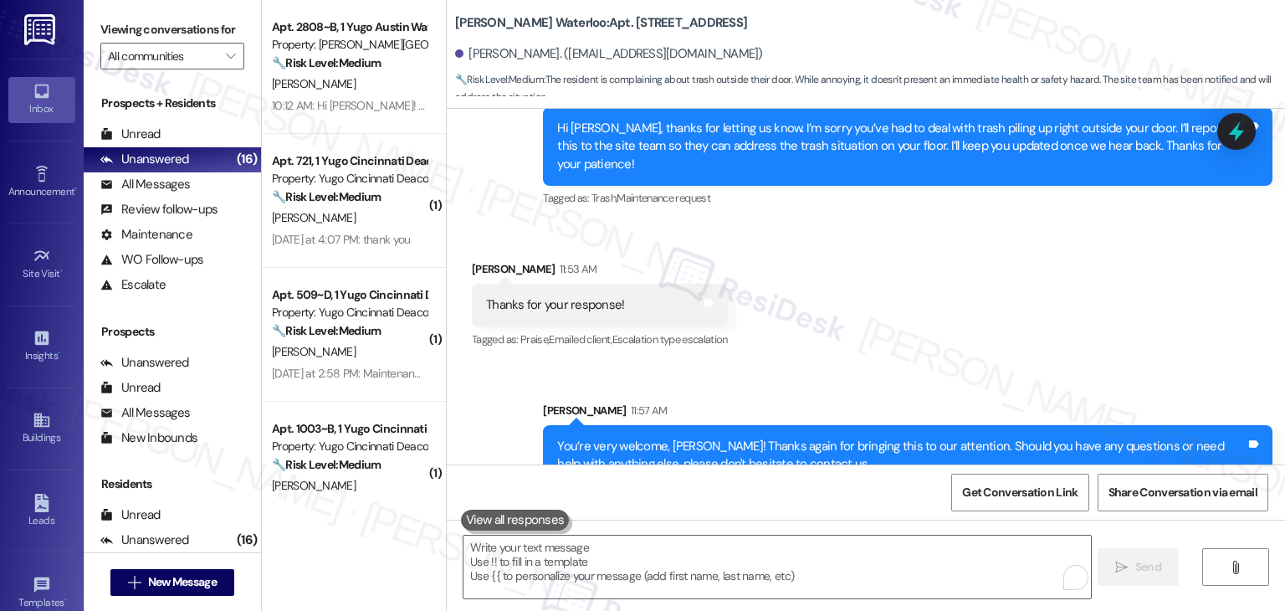
click at [1018, 293] on div "Received via SMS [PERSON_NAME] 11:53 AM Thanks for your response! Tags and note…" at bounding box center [866, 293] width 839 height 141
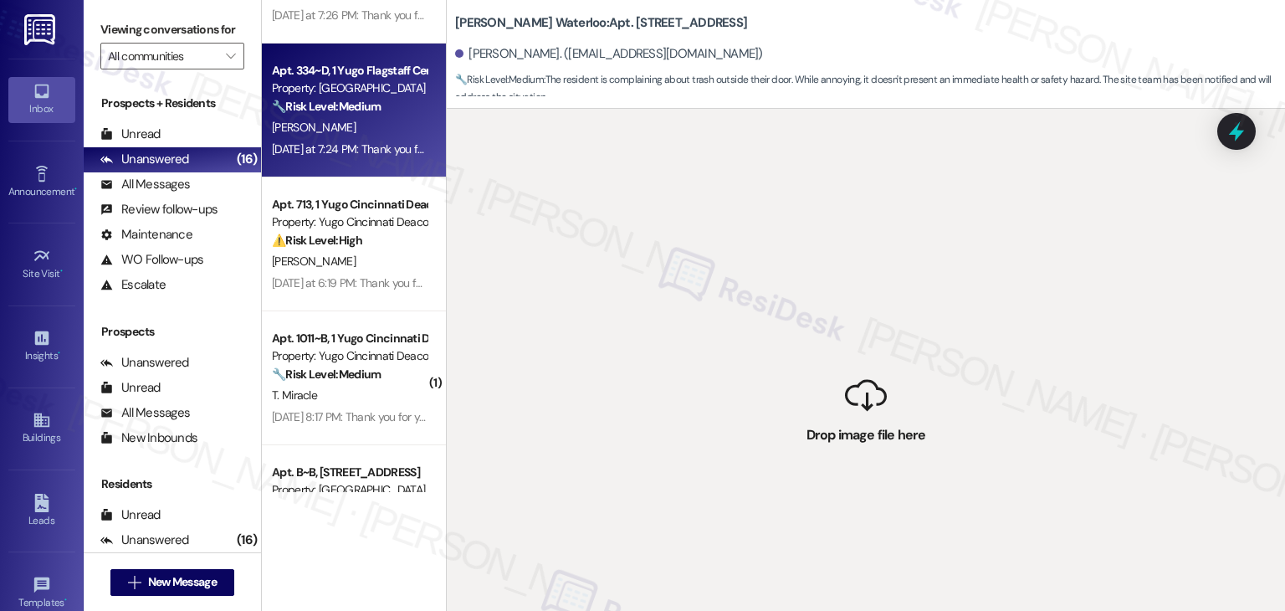
scroll to position [1650, 0]
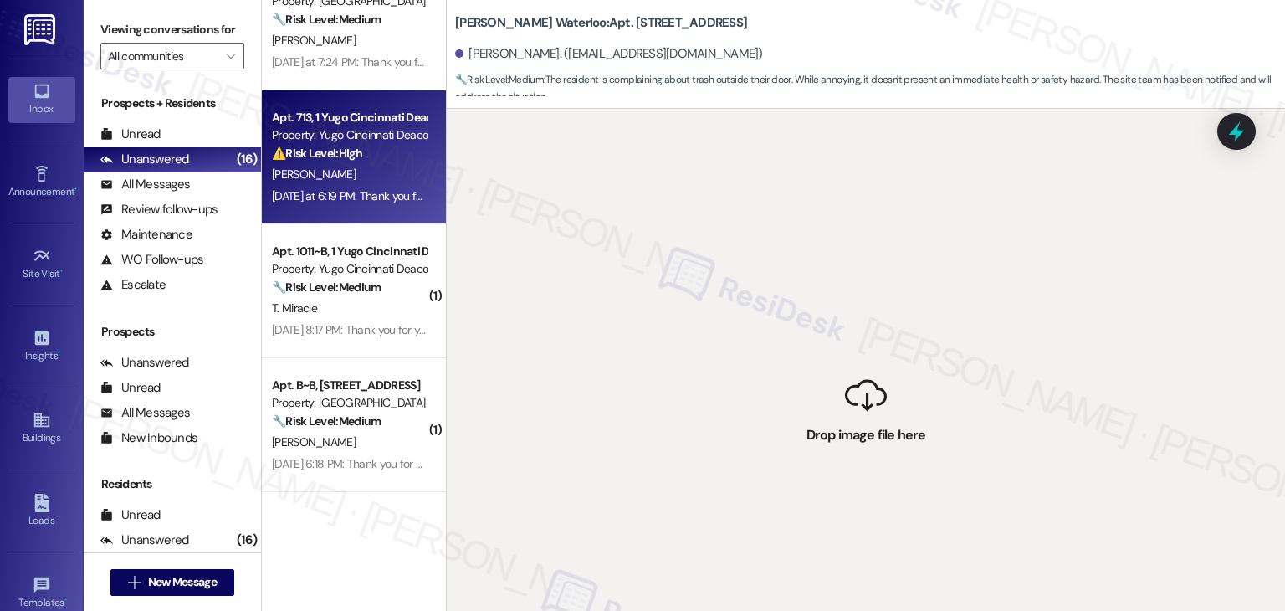
click at [327, 177] on div "[PERSON_NAME]" at bounding box center [349, 174] width 158 height 21
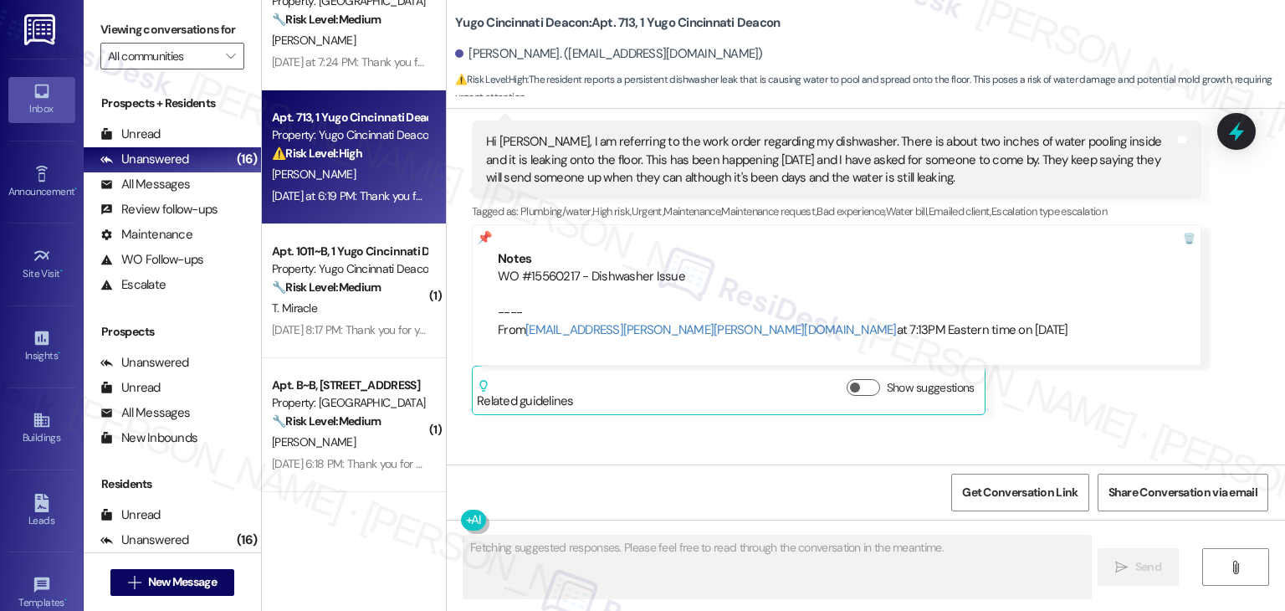
scroll to position [1977, 0]
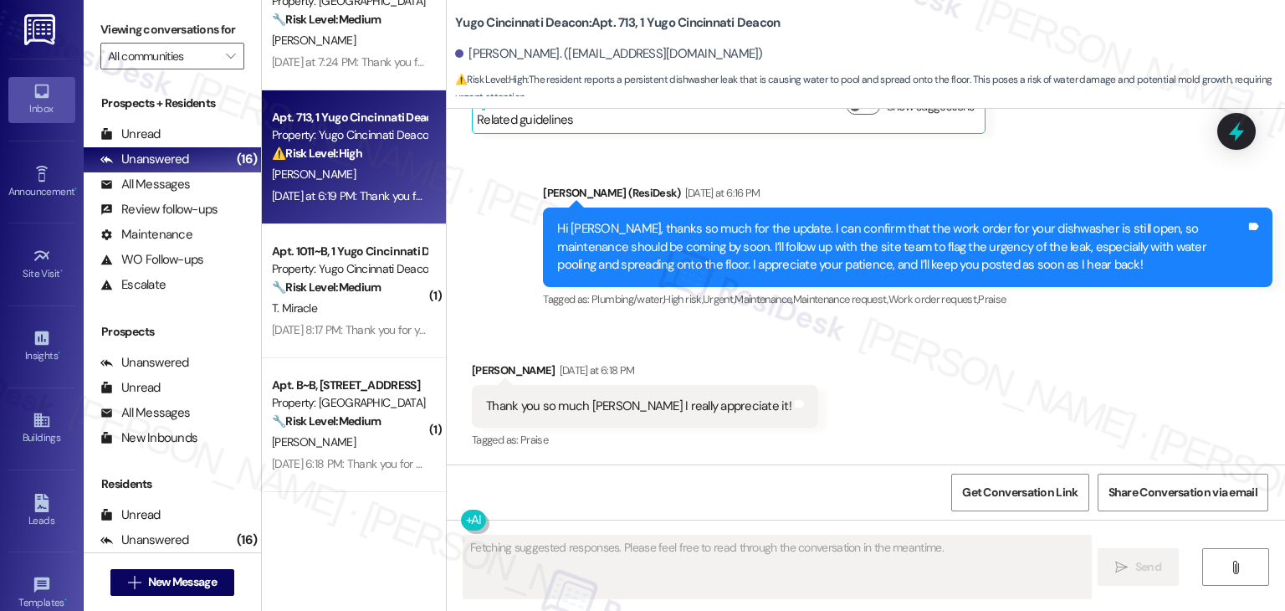
click at [823, 389] on div "Received via SMS [PERSON_NAME] [DATE] at 6:18 PM Thank you so much [PERSON_NAME…" at bounding box center [866, 394] width 839 height 141
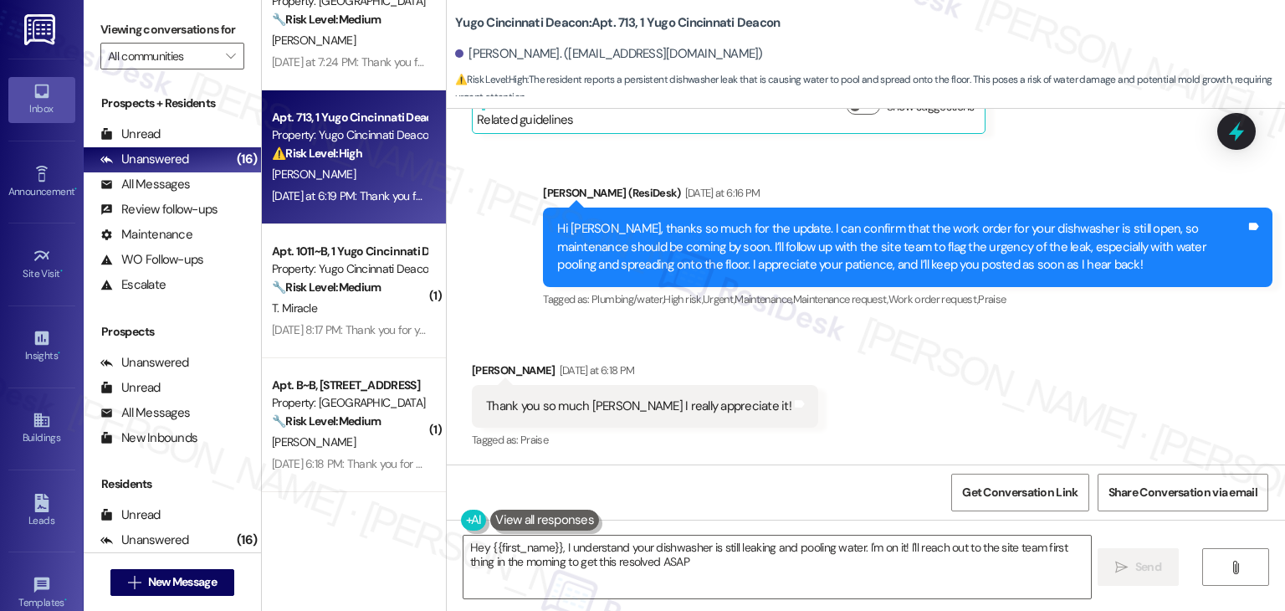
type textarea "Hey {{first_name}}, I understand your dishwasher is still leaking and pooling w…"
click at [824, 385] on div "Received via SMS [PERSON_NAME] [DATE] at 6:18 PM Thank you so much [PERSON_NAME…" at bounding box center [866, 394] width 839 height 141
click at [680, 252] on div "Hi [PERSON_NAME], thanks so much for the update. I can confirm that the work or…" at bounding box center [901, 247] width 689 height 54
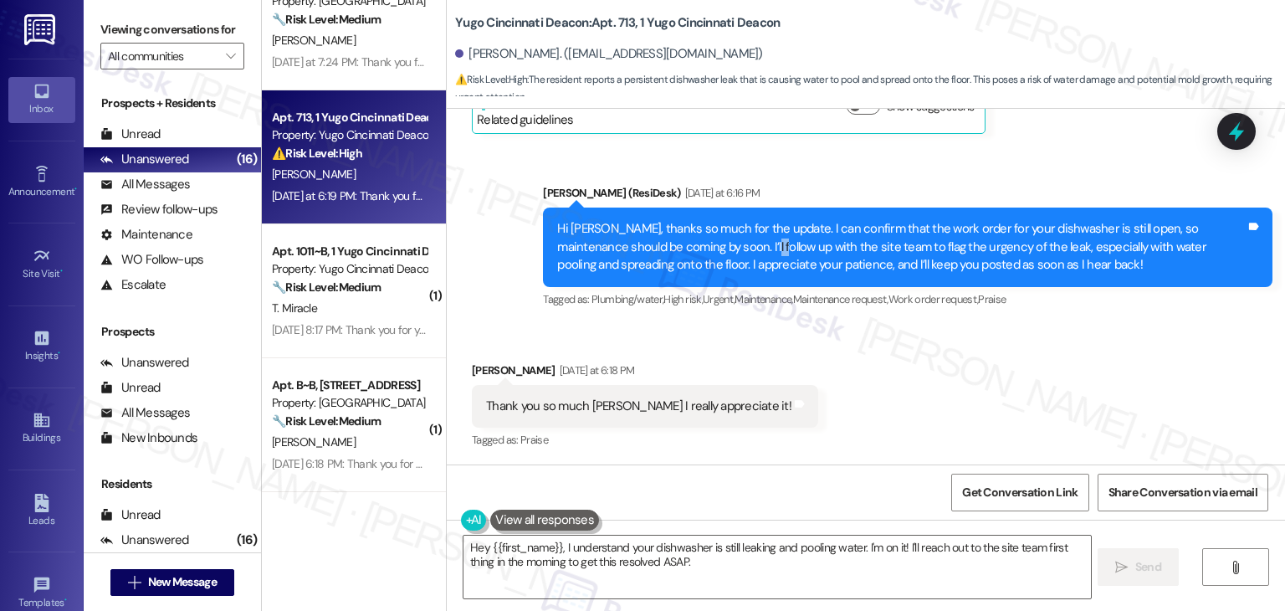
click at [680, 252] on div "Hi [PERSON_NAME], thanks so much for the update. I can confirm that the work or…" at bounding box center [901, 247] width 689 height 54
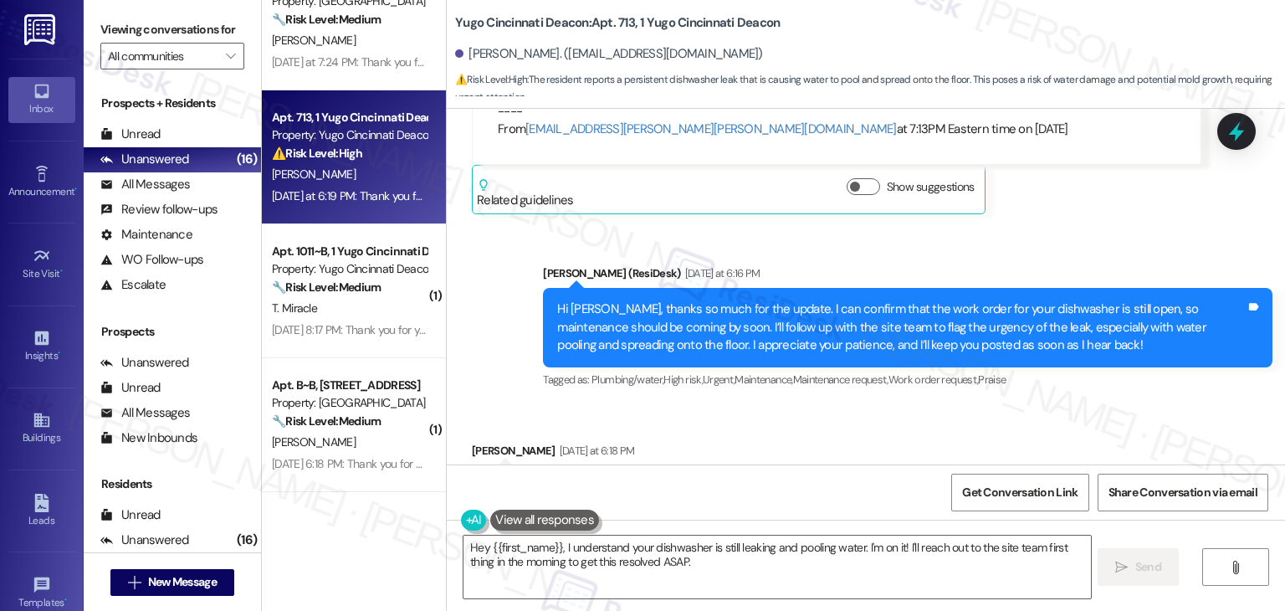
scroll to position [1925, 0]
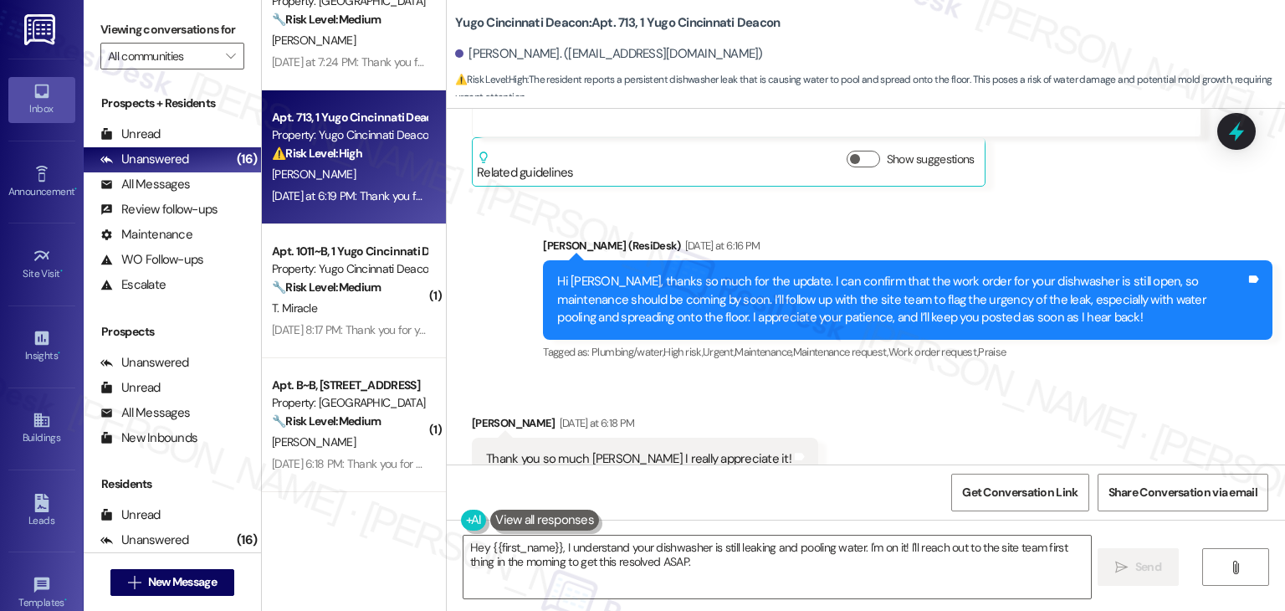
click at [813, 306] on div "Hi [PERSON_NAME], thanks so much for the update. I can confirm that the work or…" at bounding box center [901, 300] width 689 height 54
copy div "flag"
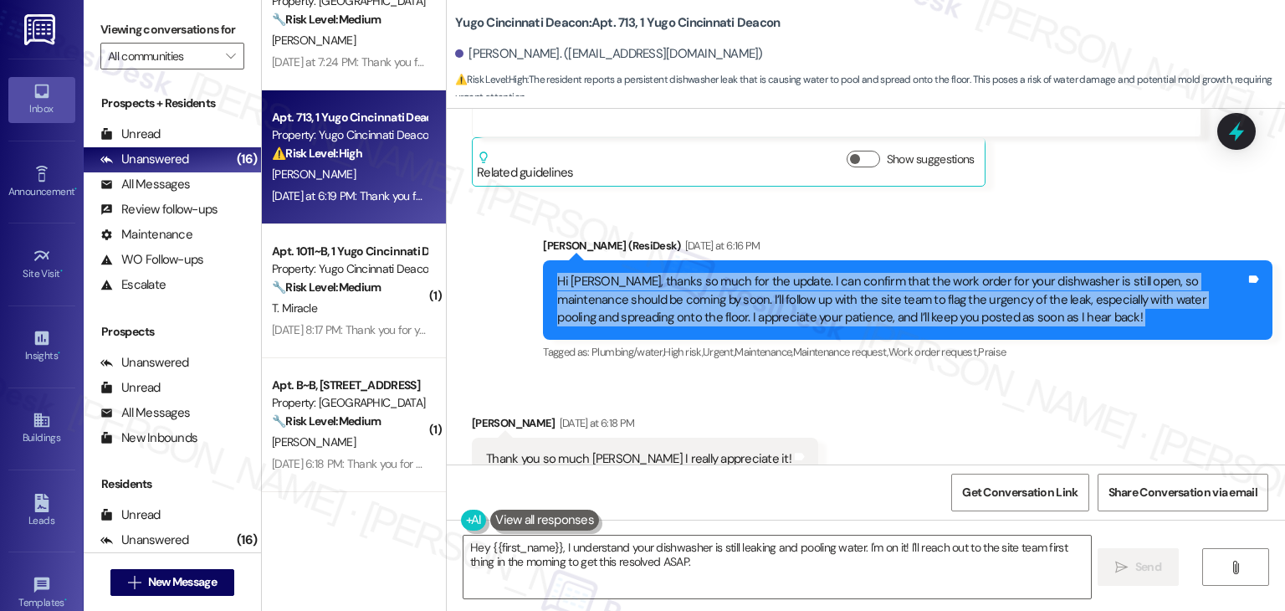
scroll to position [2176, 0]
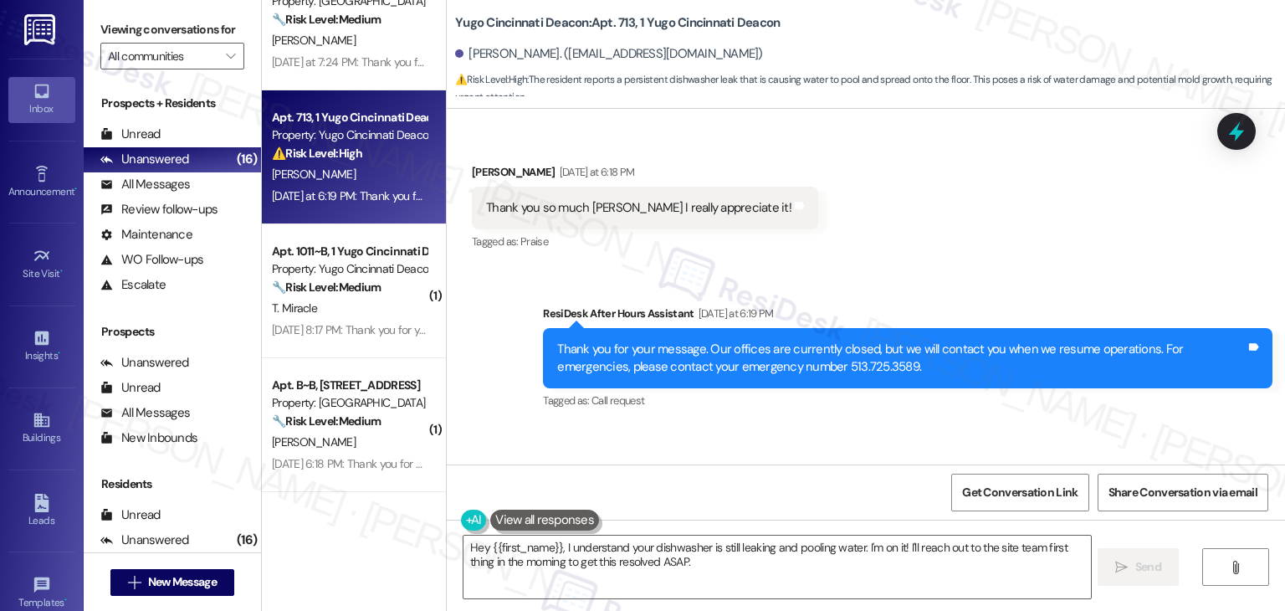
click at [619, 208] on div "Thank you so much [PERSON_NAME] I really appreciate it!" at bounding box center [638, 208] width 305 height 18
copy div "Thank you so much [PERSON_NAME] I really appreciate it! Tags and notes"
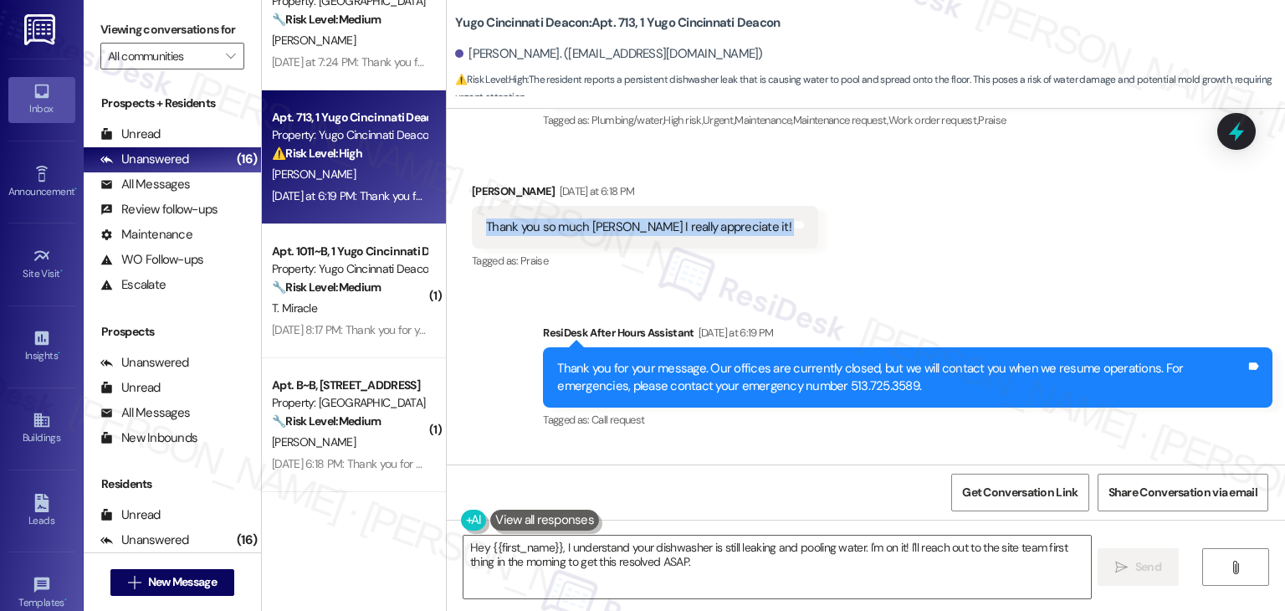
scroll to position [2343, 0]
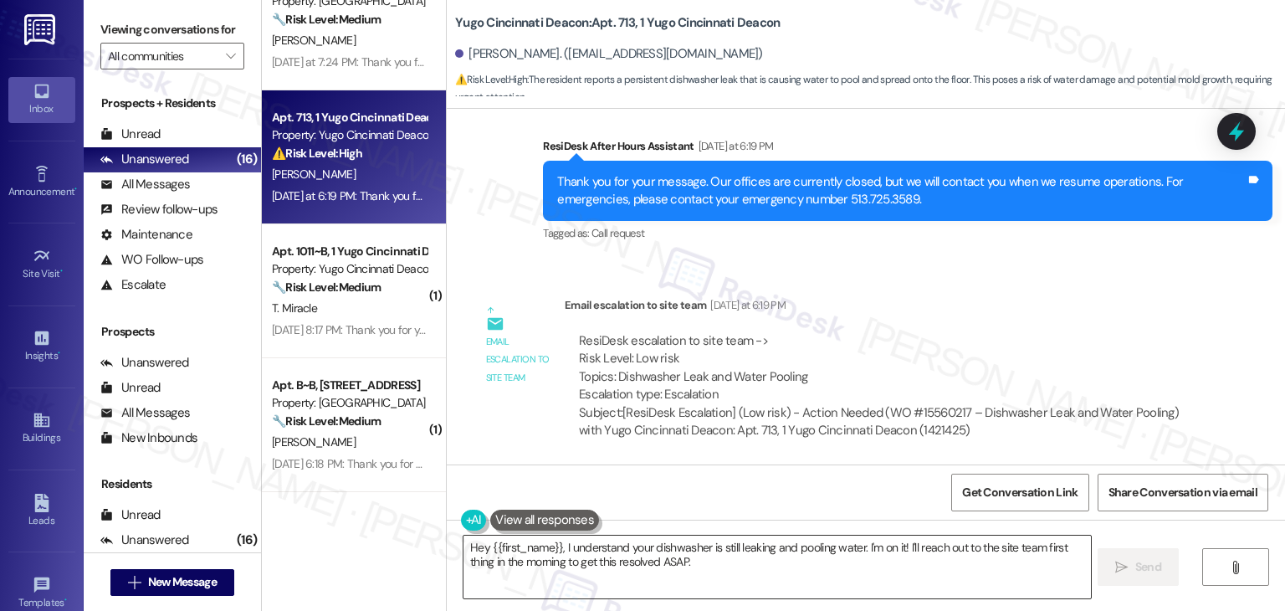
click at [740, 551] on textarea "Hey {{first_name}}, I understand your dishwasher is still leaking and pooling w…" at bounding box center [777, 567] width 627 height 63
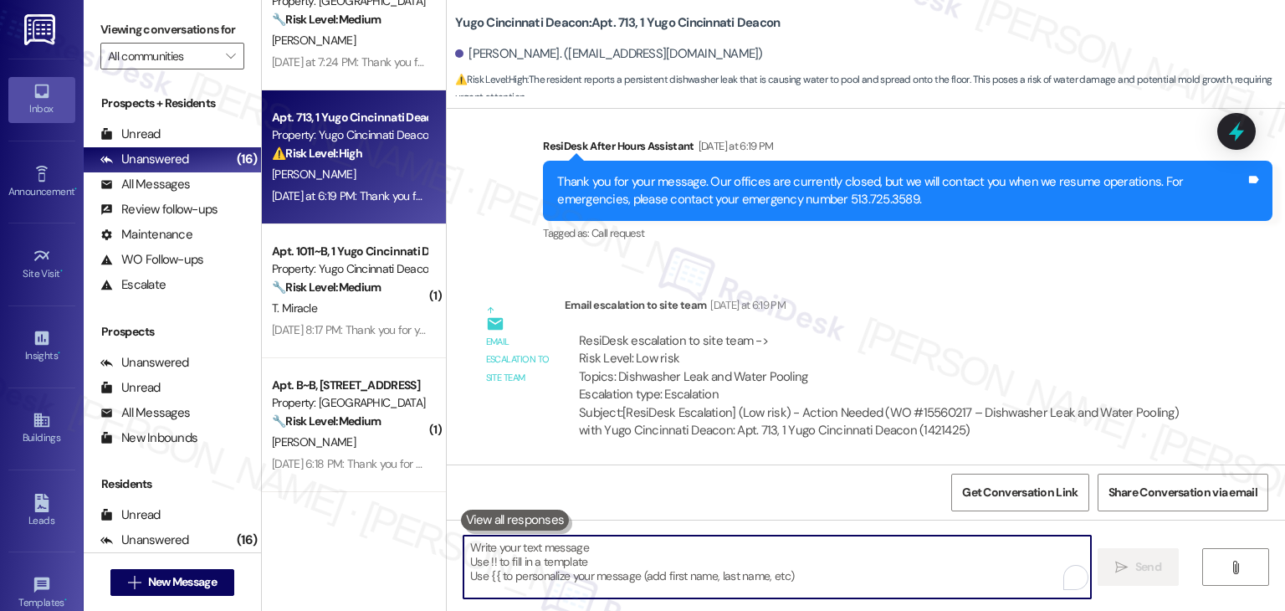
paste textarea "You’re welcome, [PERSON_NAME]! 💛 Should you have any questions or need help wit…"
type textarea "You’re welcome, [PERSON_NAME]! 💛 Should you have any questions or need help wit…"
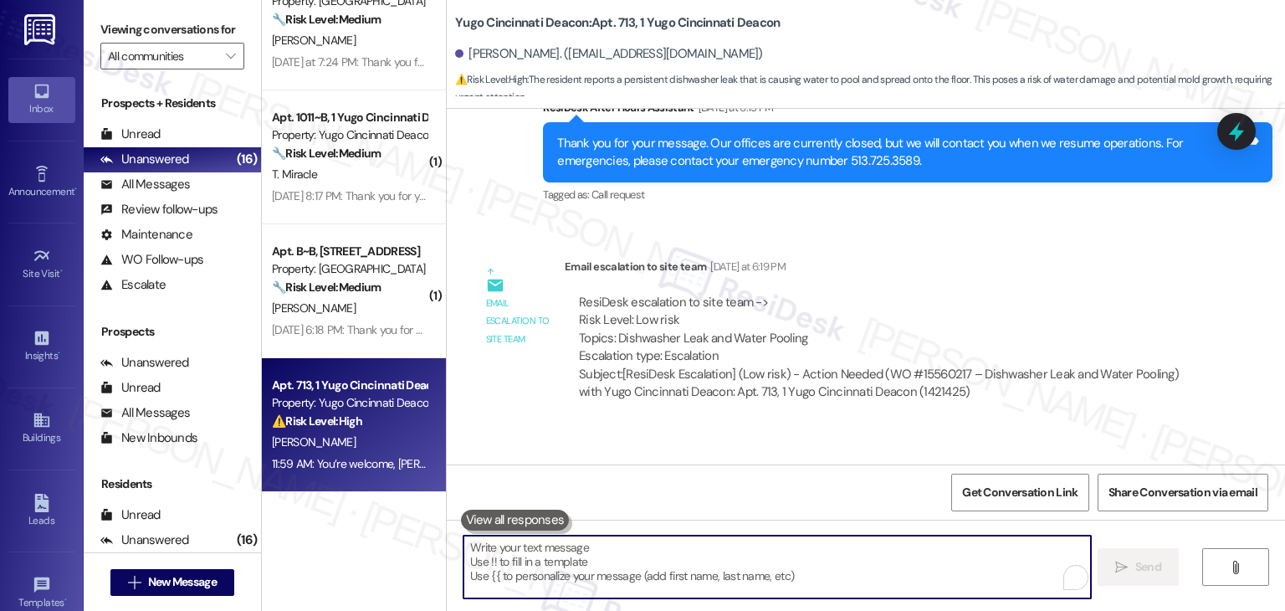
scroll to position [2478, 0]
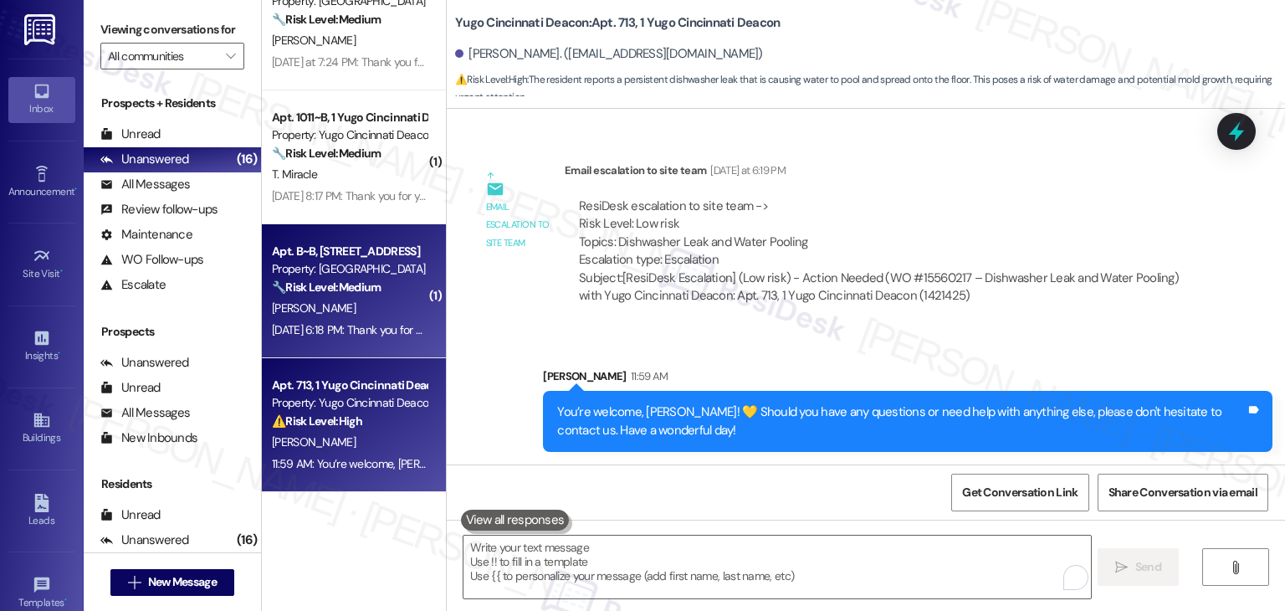
click at [320, 315] on div "[PERSON_NAME]" at bounding box center [349, 308] width 158 height 21
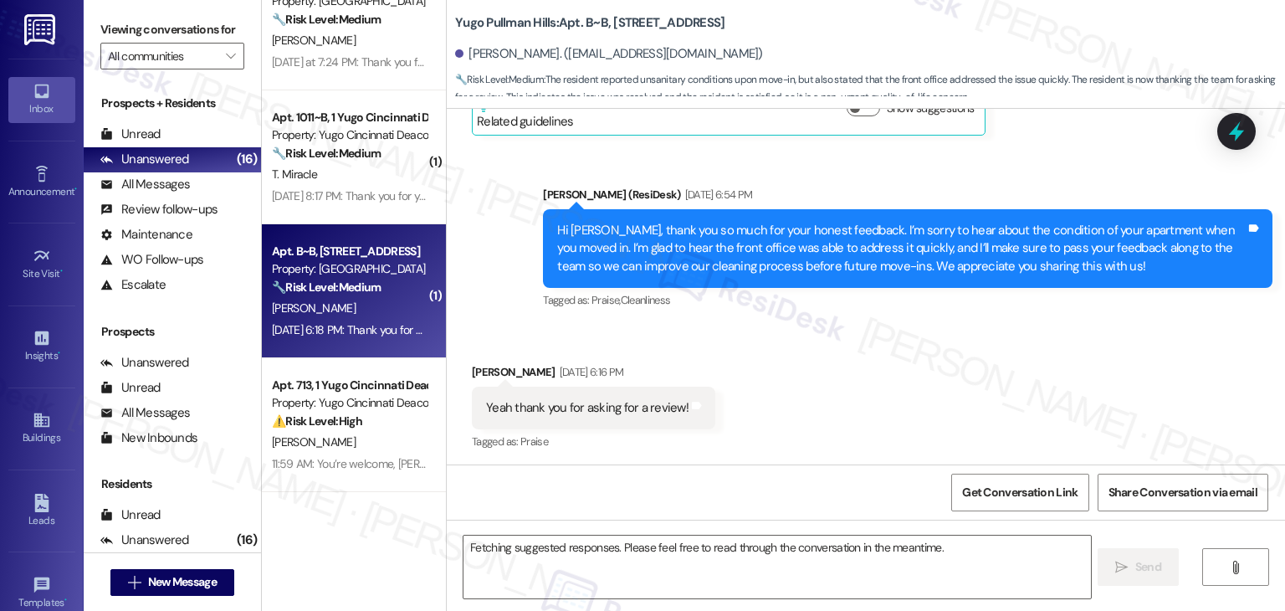
scroll to position [460, 0]
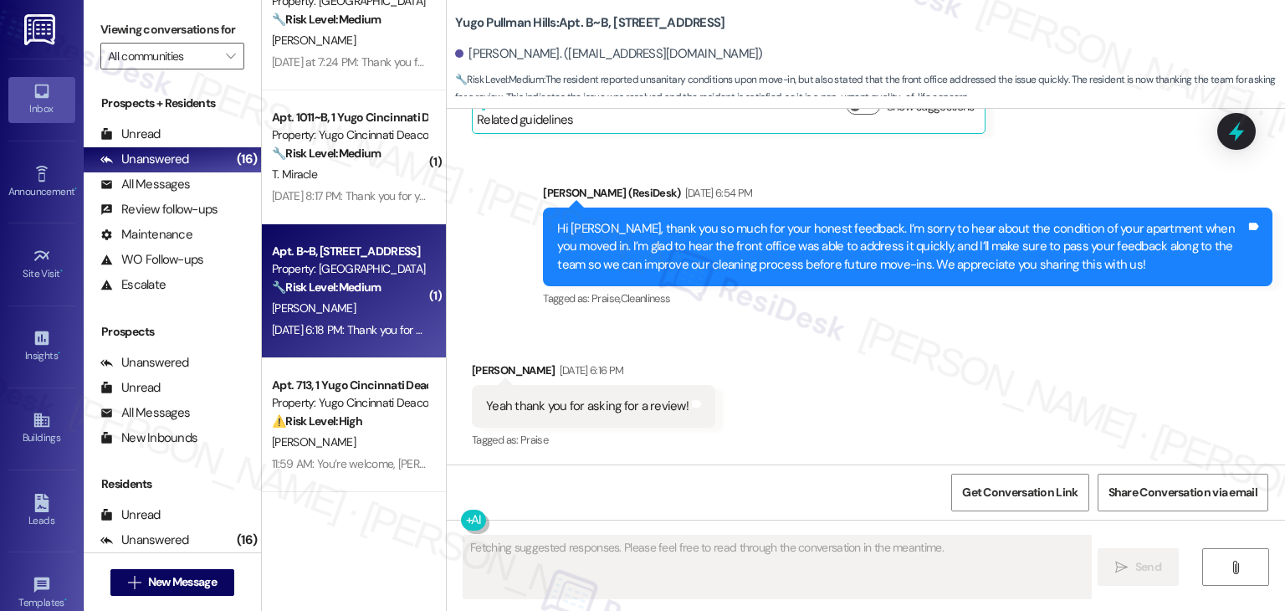
click at [739, 350] on div "Received via SMS [PERSON_NAME] [DATE] 6:16 PM Yeah thank you for asking for a r…" at bounding box center [866, 394] width 839 height 141
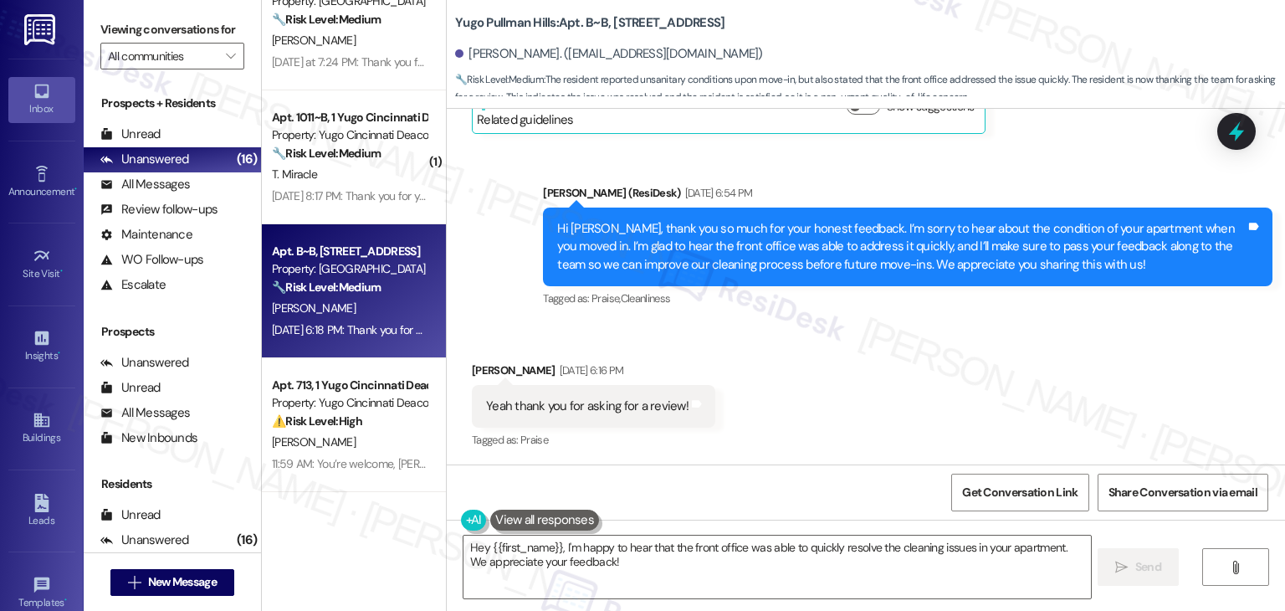
click at [777, 357] on div "Received via SMS [PERSON_NAME] [DATE] 6:16 PM Yeah thank you for asking for a r…" at bounding box center [866, 394] width 839 height 141
click at [760, 266] on div "Hi [PERSON_NAME], thank you so much for your honest feedback. I’m sorry to hear…" at bounding box center [901, 247] width 689 height 54
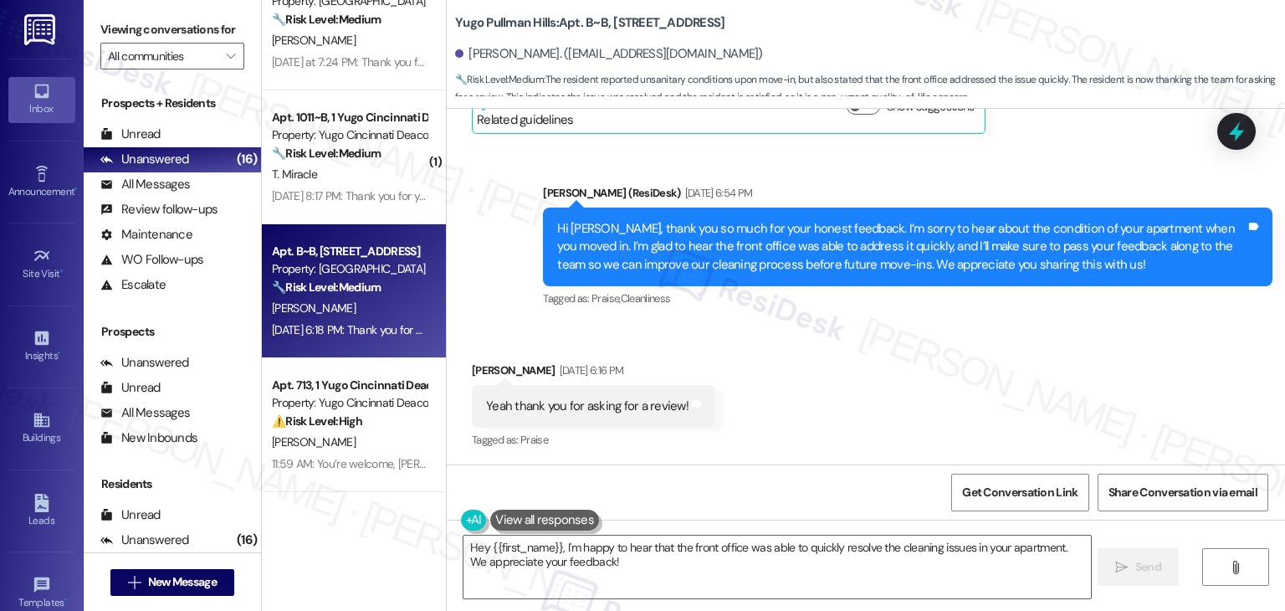
click at [760, 266] on div "Hi [PERSON_NAME], thank you so much for your honest feedback. I’m sorry to hear…" at bounding box center [901, 247] width 689 height 54
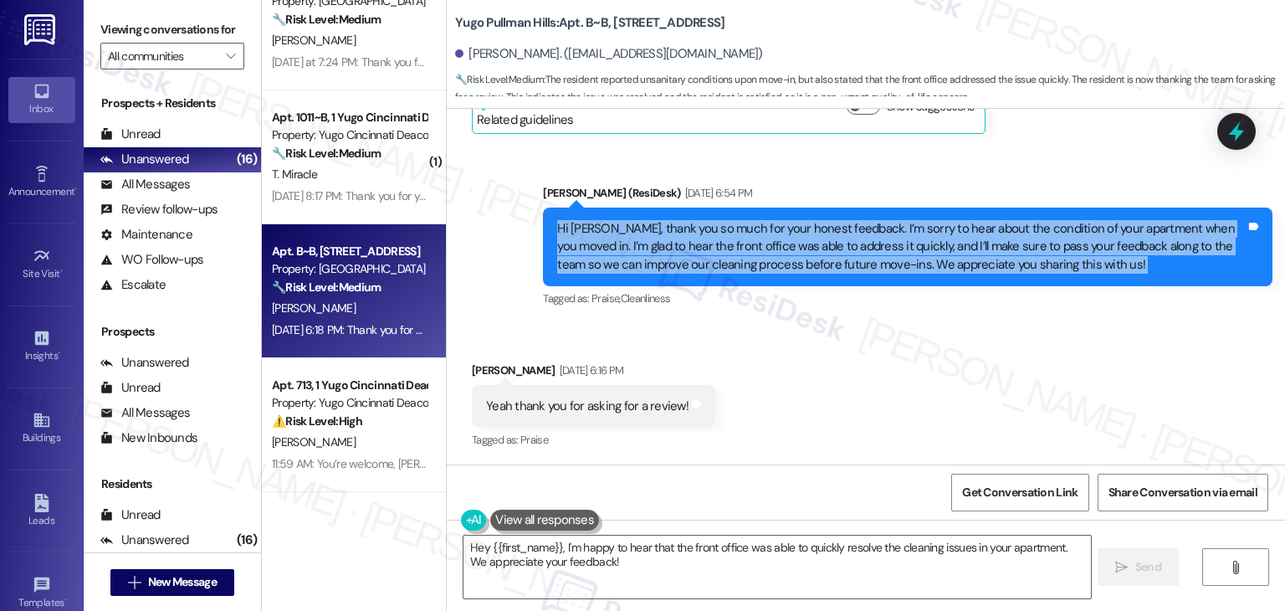
copy div "Hi [PERSON_NAME], thank you so much for your honest feedback. I’m sorry to hear…"
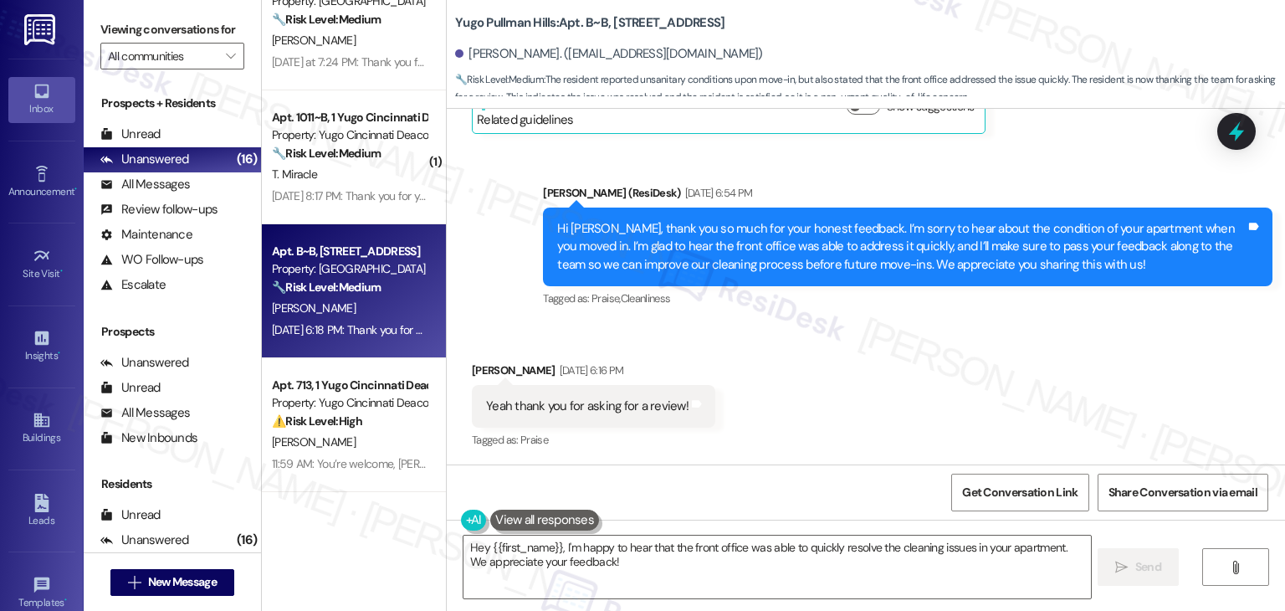
click at [559, 408] on div "Yeah thank you for asking for a review!" at bounding box center [587, 407] width 203 height 18
copy div "Yeah thank you for asking for a review! Tags and notes"
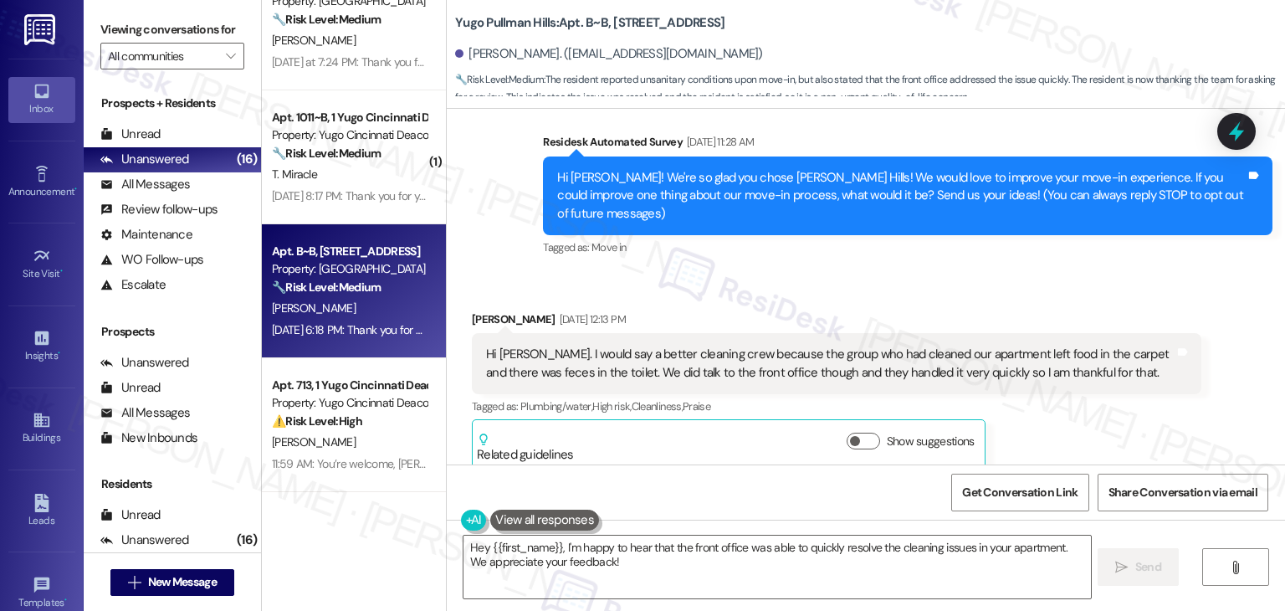
scroll to position [774, 0]
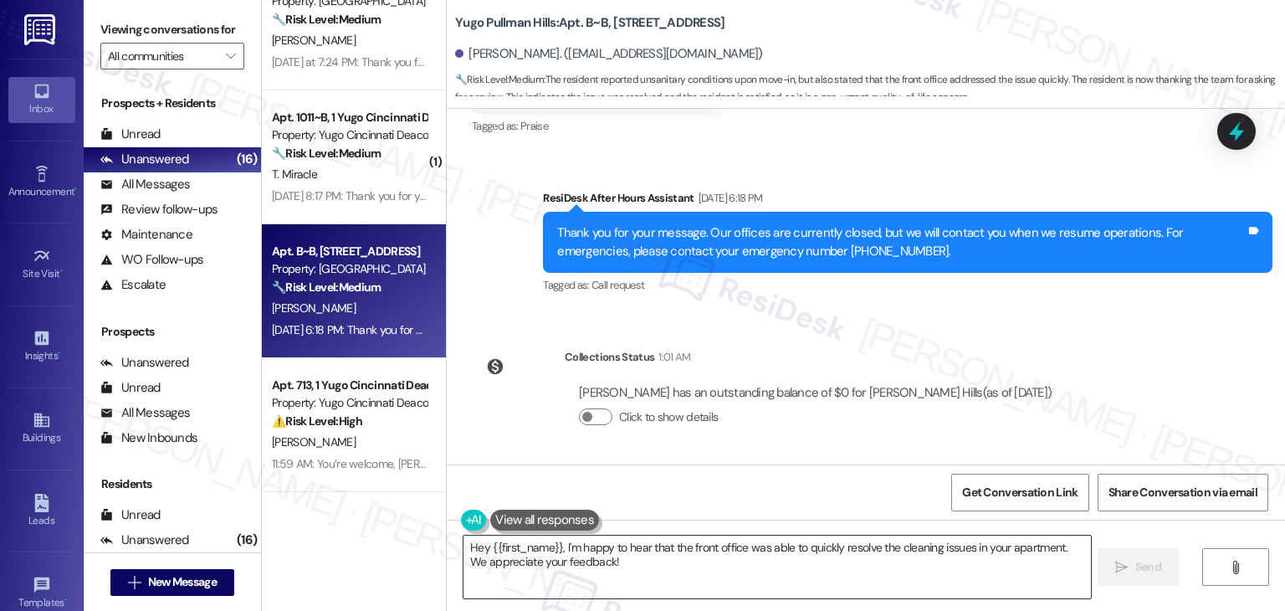
click at [661, 557] on textarea "Hey {{first_name}}, I'm happy to hear that the front office was able to quickly…" at bounding box center [777, 567] width 627 height 63
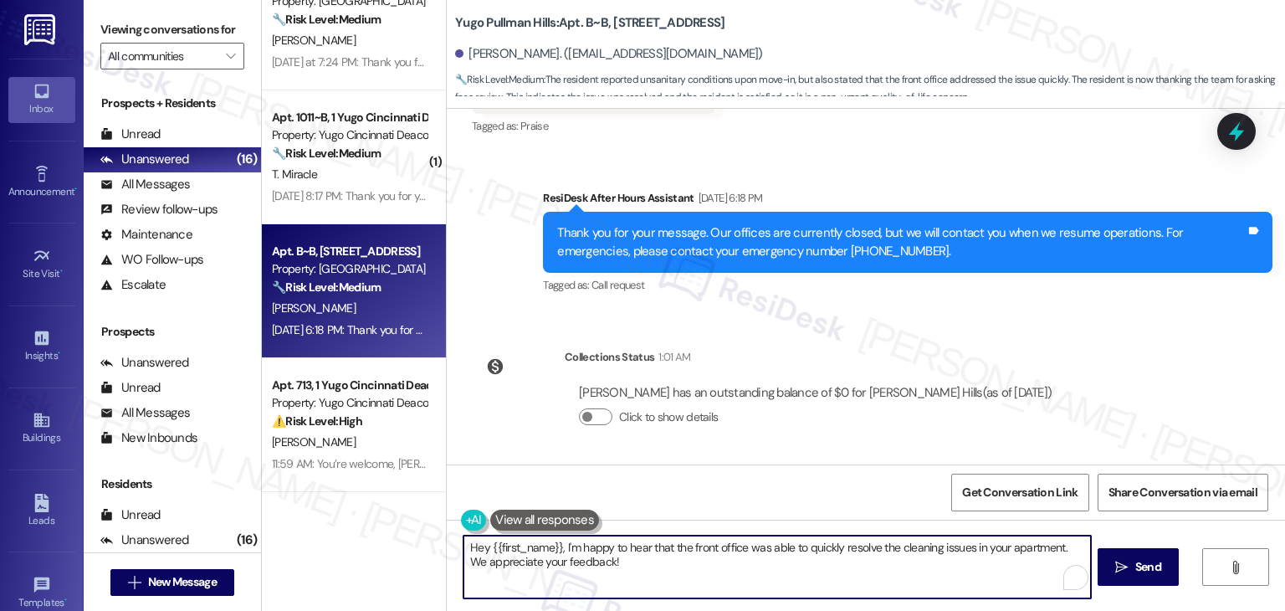
click at [661, 557] on textarea "Hey {{first_name}}, I'm happy to hear that the front office was able to quickly…" at bounding box center [777, 567] width 627 height 63
paste textarea "Of course, [PERSON_NAME]! 😊 We appreciate you taking the time to share your exp…"
type textarea "Hey {{first_name}}, I'm happy to hear that the front office was able to quickly…"
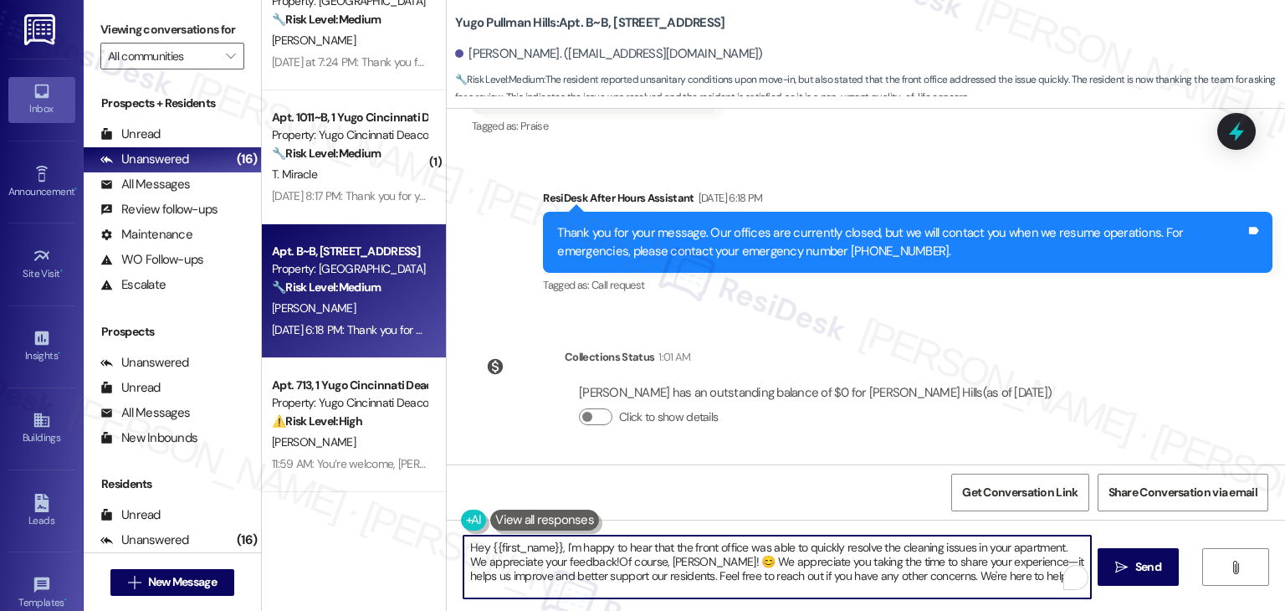
click at [660, 557] on textarea "Hey {{first_name}}, I'm happy to hear that the front office was able to quickly…" at bounding box center [777, 567] width 627 height 63
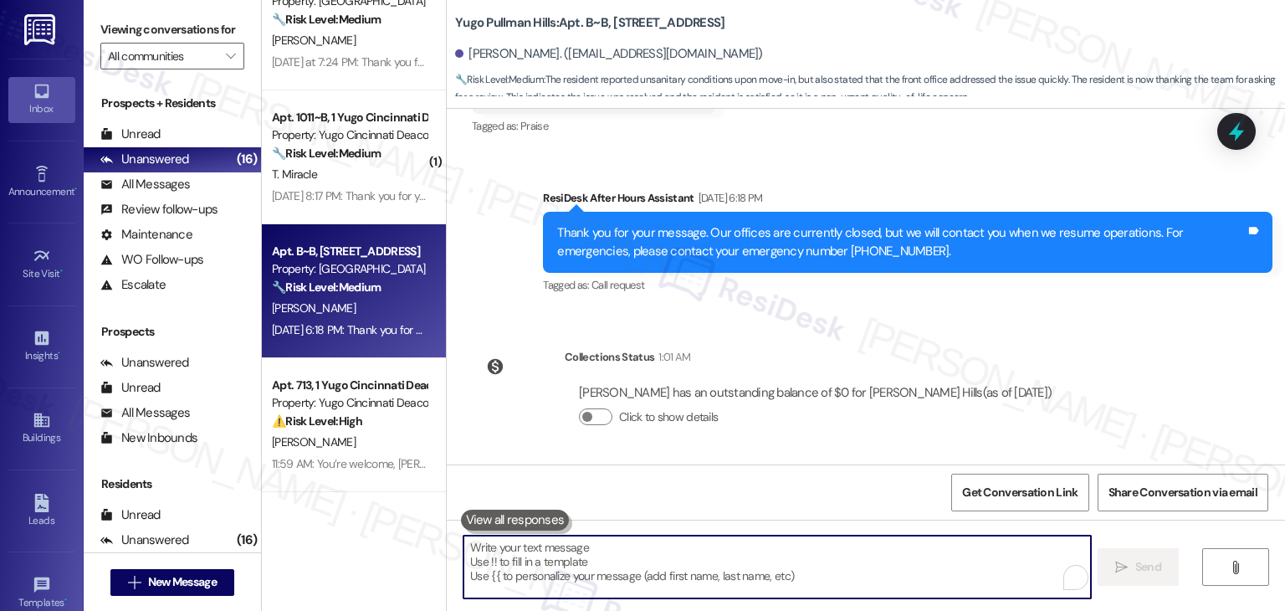
paste textarea "Of course, [PERSON_NAME]! 😊 We appreciate you taking the time to share your exp…"
type textarea "Of course, [PERSON_NAME]! 😊 We appreciate you taking the time to share your exp…"
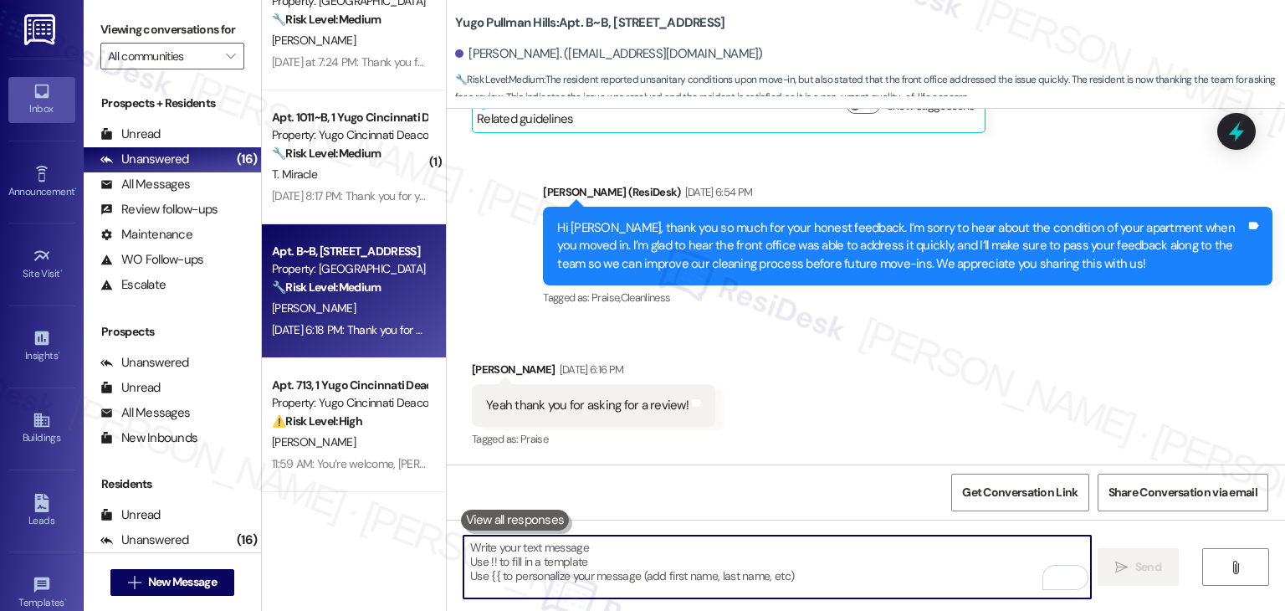
scroll to position [460, 0]
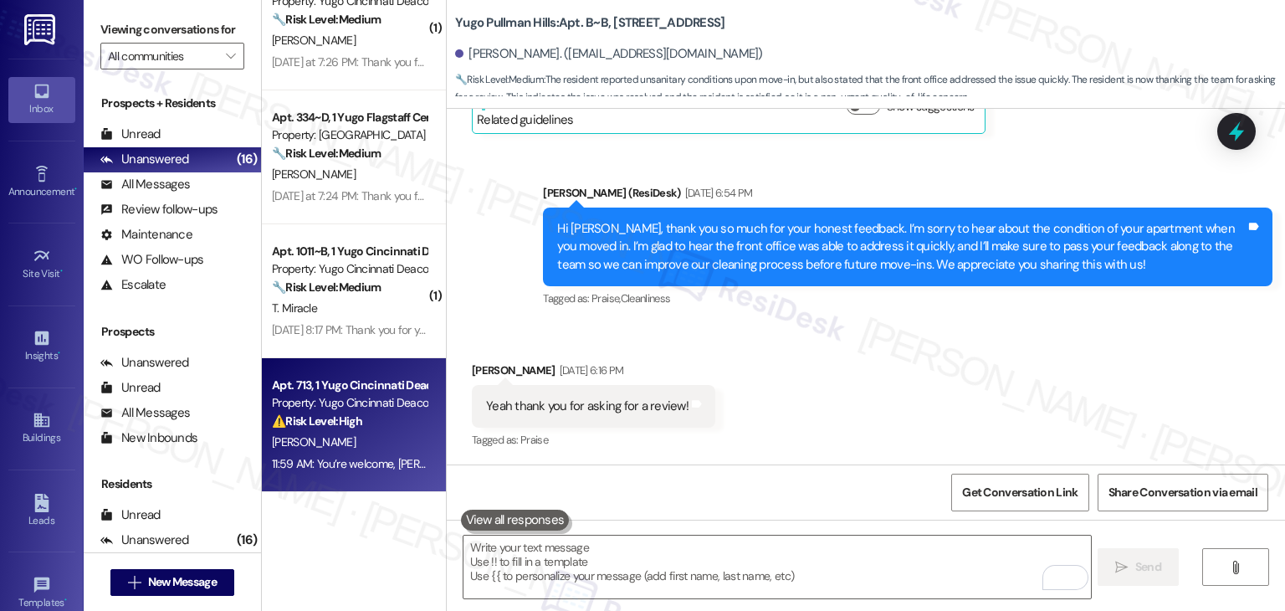
click at [327, 449] on div "[PERSON_NAME]" at bounding box center [349, 442] width 158 height 21
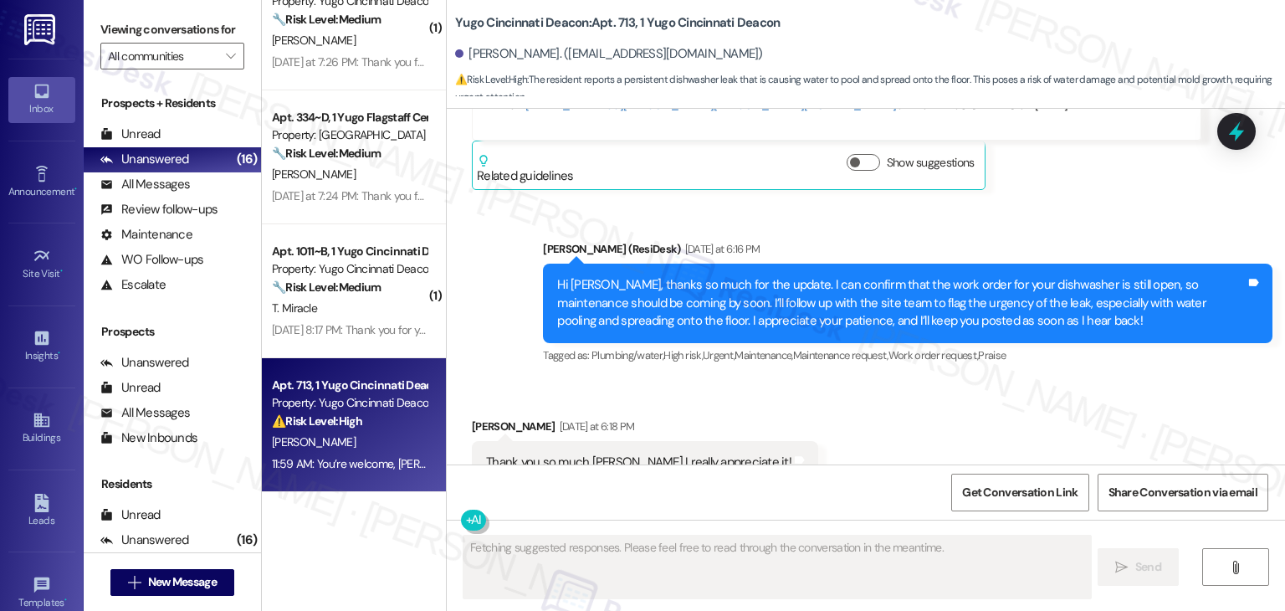
scroll to position [1977, 0]
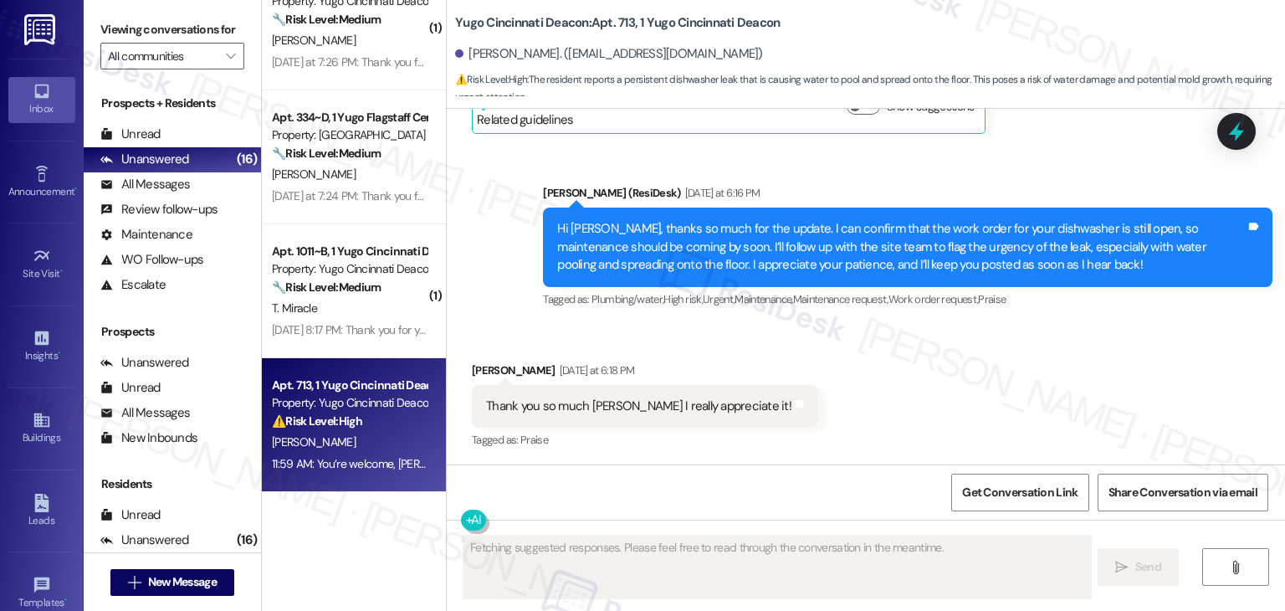
click at [993, 408] on div "Received via SMS [PERSON_NAME] [DATE] at 6:18 PM Thank you so much [PERSON_NAME…" at bounding box center [866, 394] width 839 height 141
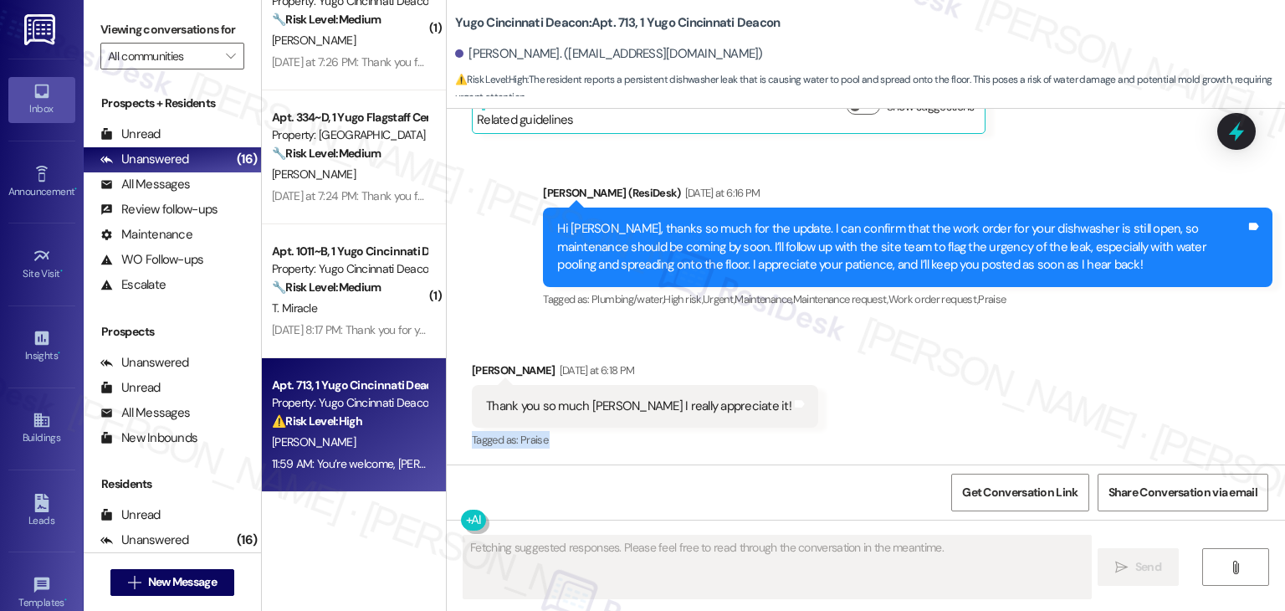
click at [993, 408] on div "Received via SMS [PERSON_NAME] [DATE] at 6:18 PM Thank you so much [PERSON_NAME…" at bounding box center [866, 394] width 839 height 141
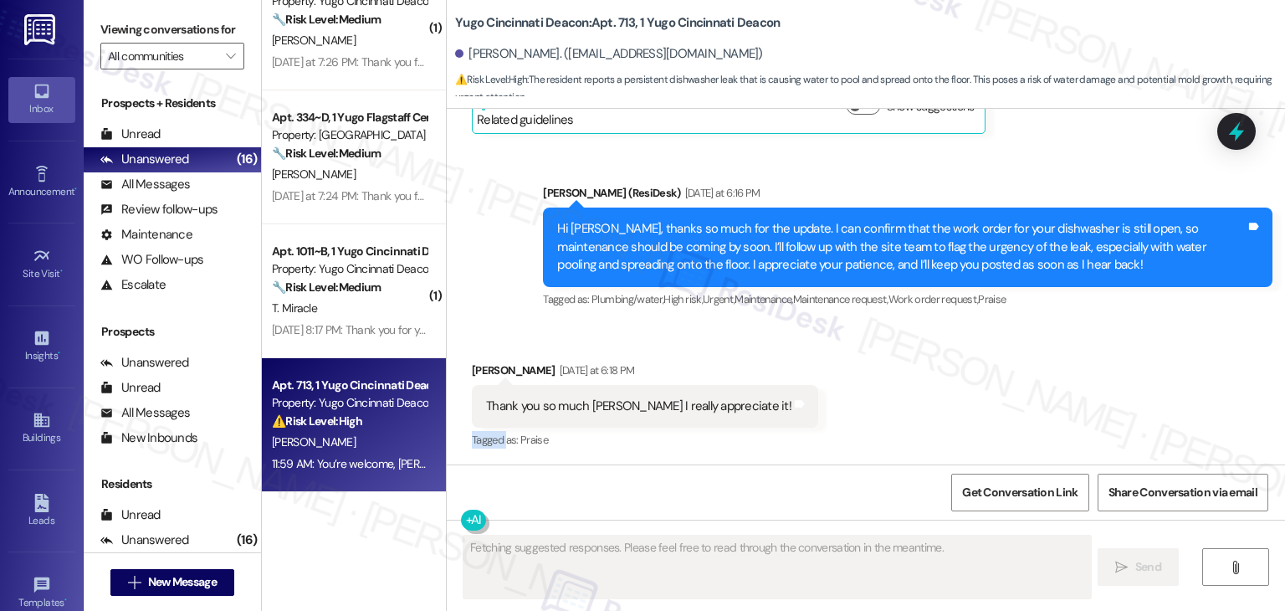
click at [993, 408] on div "Received via SMS [PERSON_NAME] [DATE] at 6:18 PM Thank you so much [PERSON_NAME…" at bounding box center [866, 394] width 839 height 141
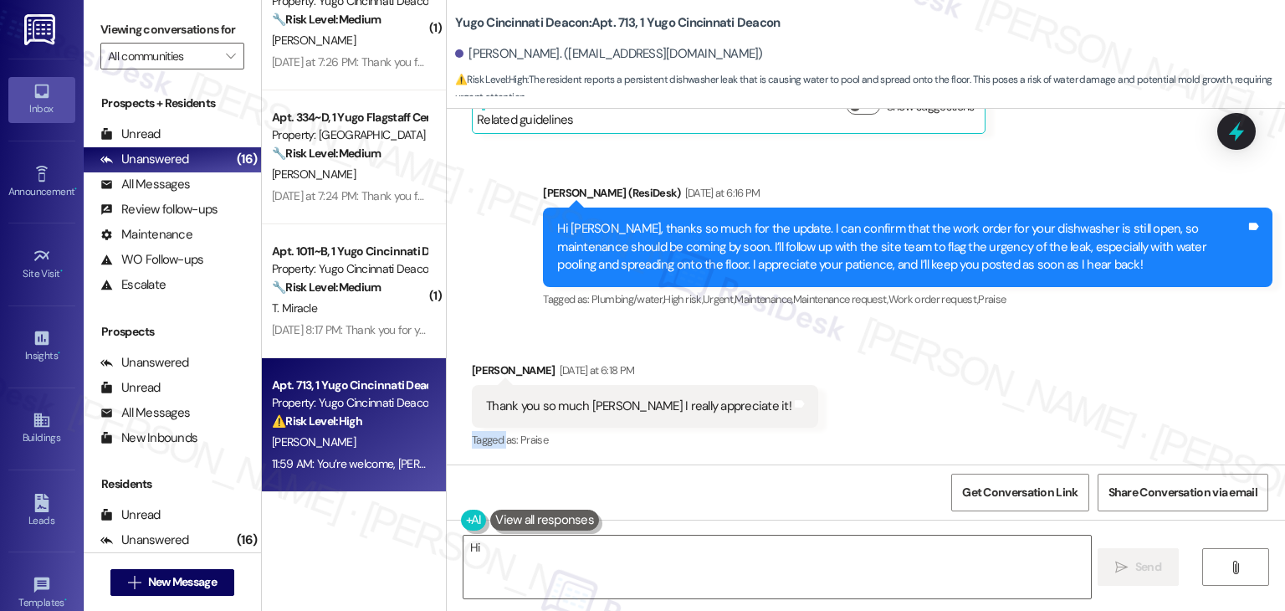
click at [993, 408] on div "Received via SMS [PERSON_NAME] [DATE] at 6:18 PM Thank you so much [PERSON_NAME…" at bounding box center [866, 394] width 839 height 141
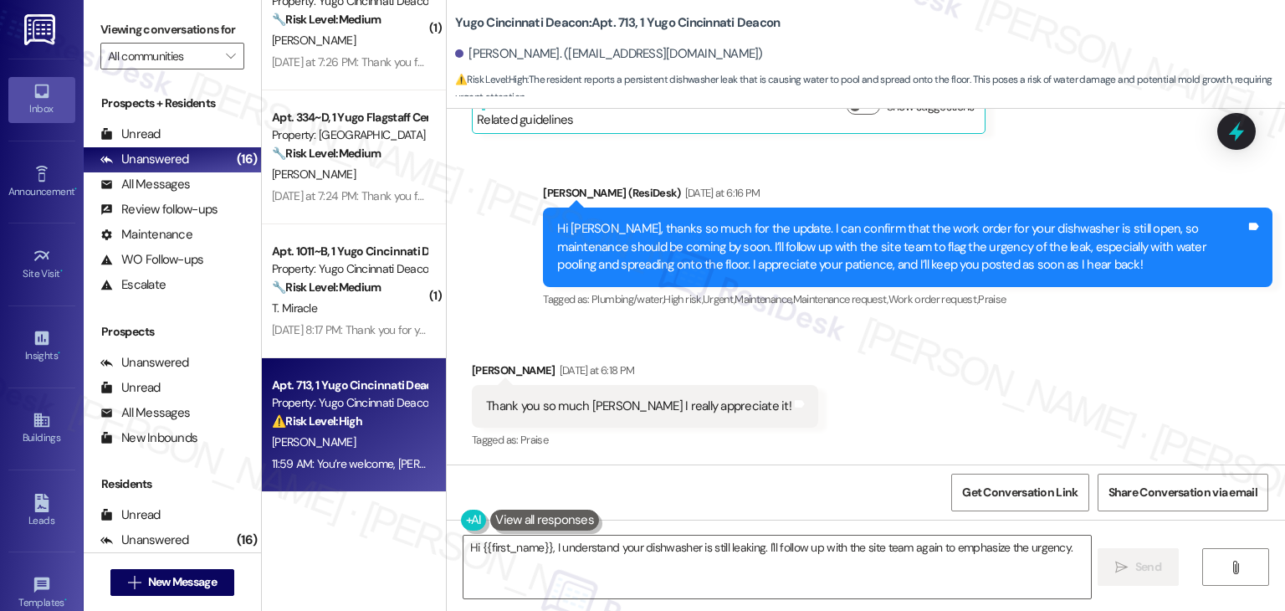
click at [993, 408] on div "Received via SMS [PERSON_NAME] [DATE] at 6:18 PM Thank you so much [PERSON_NAME…" at bounding box center [866, 394] width 839 height 141
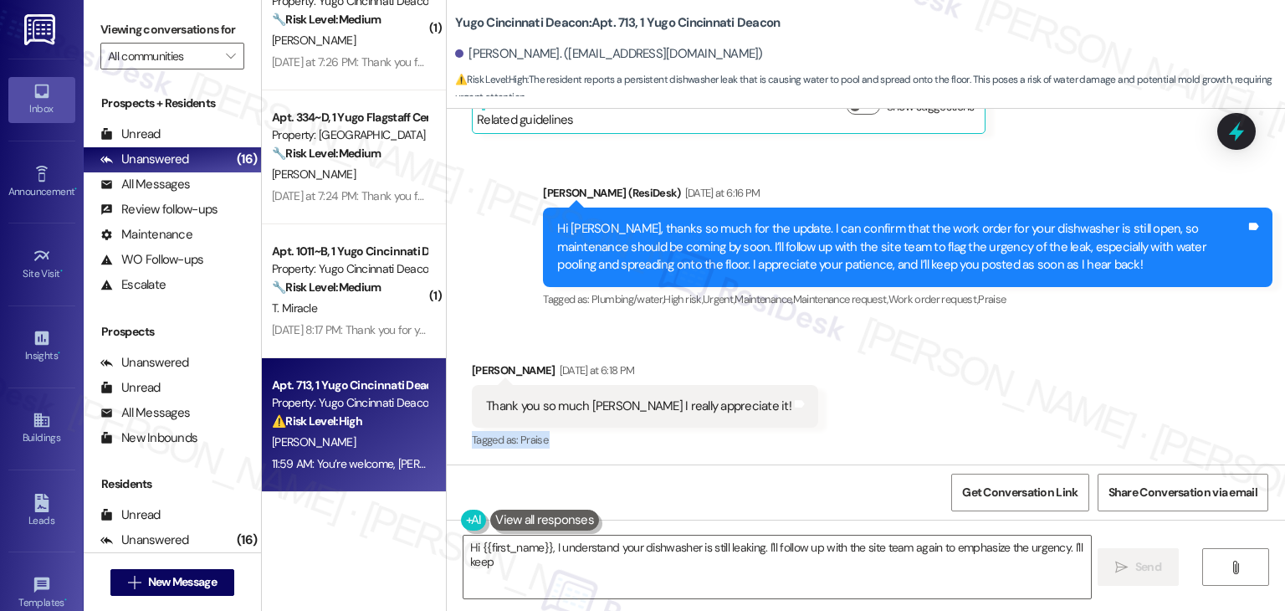
scroll to position [2503, 0]
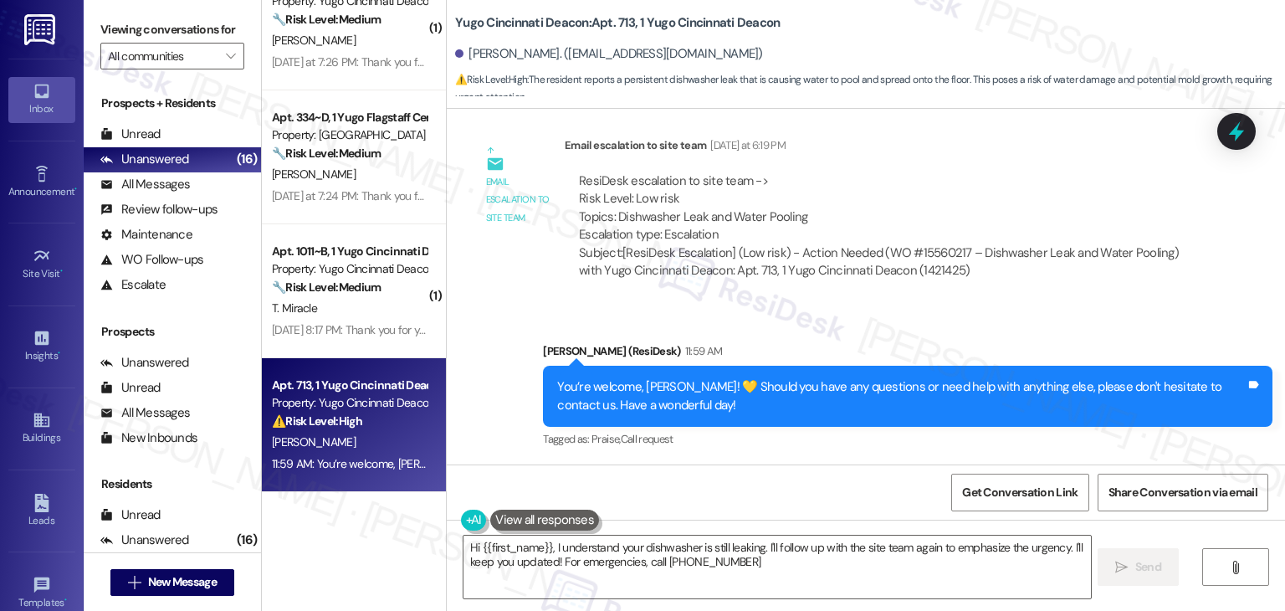
type textarea "Hi {{first_name}}, I understand your dishwasher is still leaking. I'll follow u…"
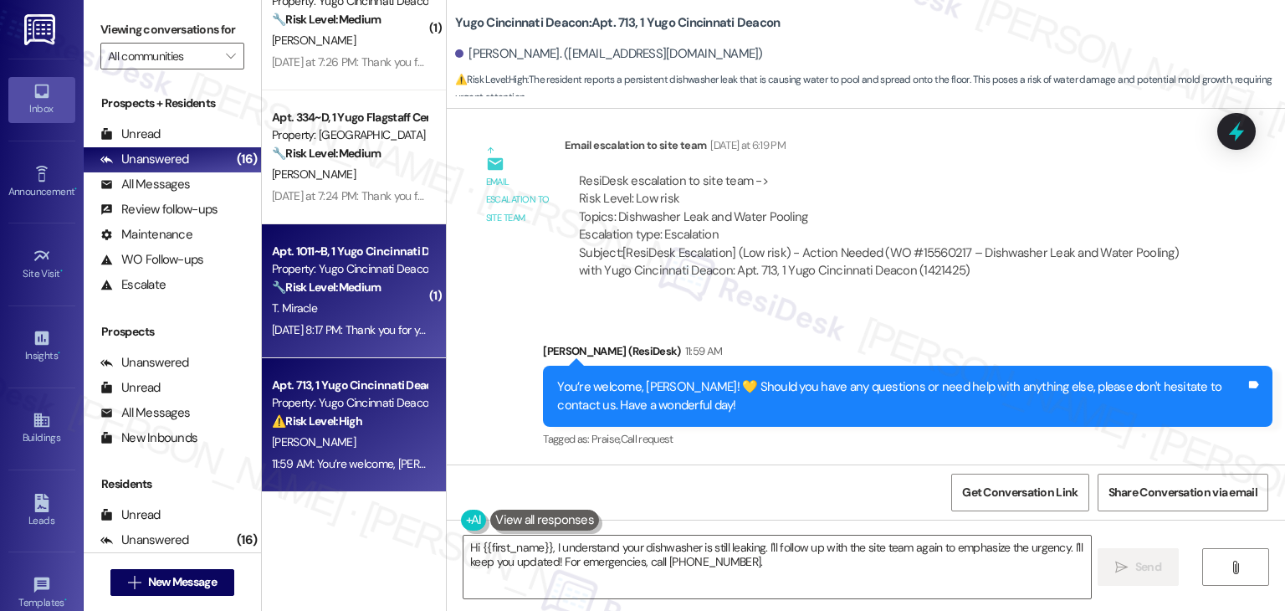
click at [319, 309] on div "T. Miracle" at bounding box center [349, 308] width 158 height 21
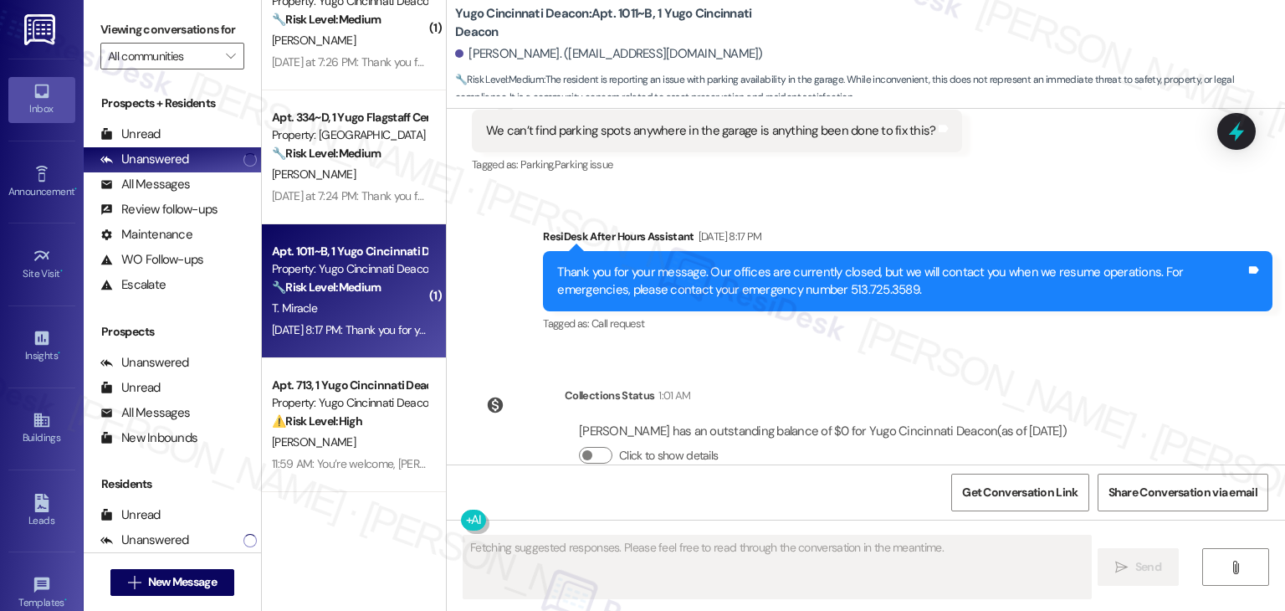
scroll to position [1204, 0]
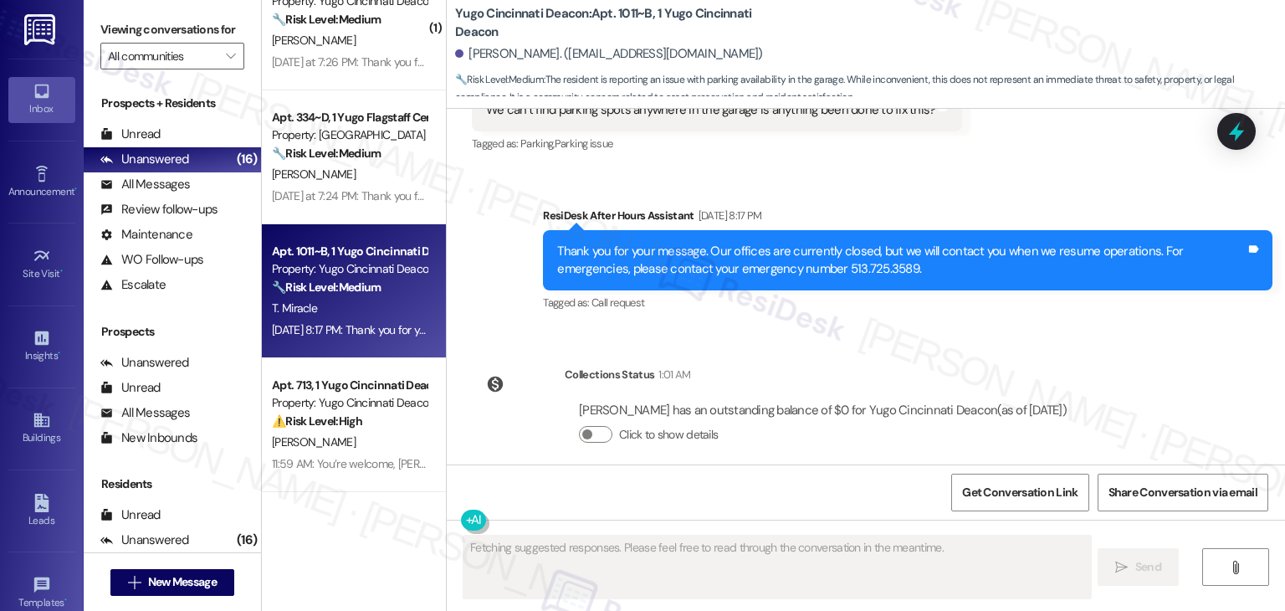
click at [964, 290] on div "Tagged as: Call request Click to highlight conversations about Call request" at bounding box center [908, 302] width 730 height 24
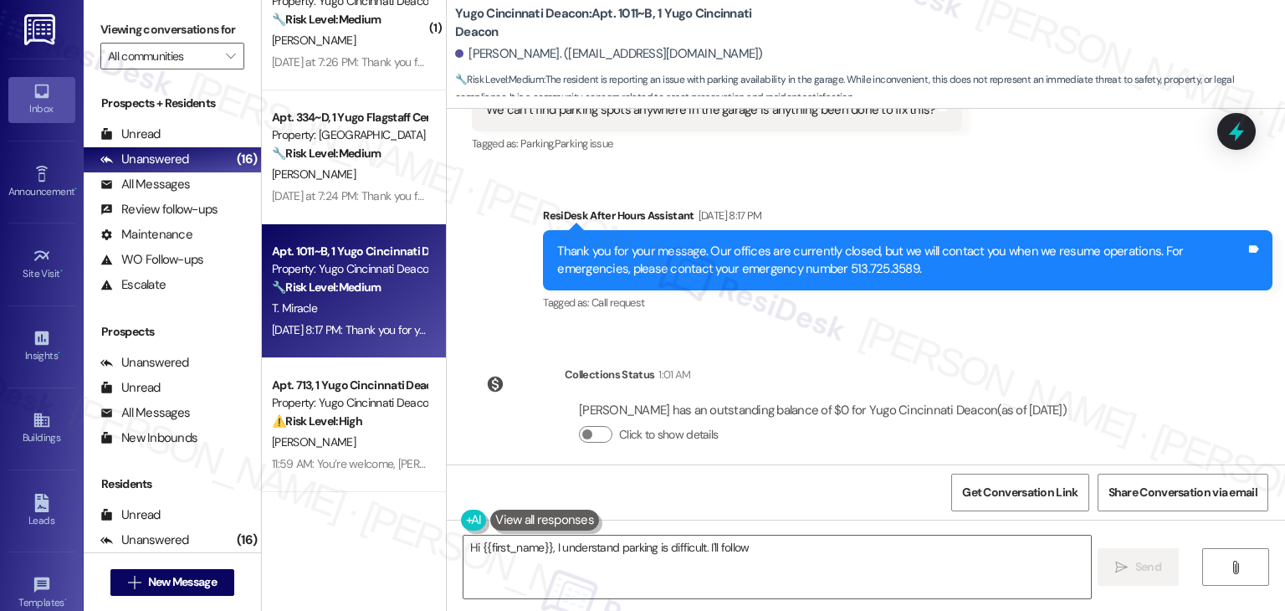
click at [962, 290] on div "Tagged as: Call request Click to highlight conversations about Call request" at bounding box center [908, 302] width 730 height 24
type textarea "Hi {{first_name}}, I understand parking is difficult. I'll follow up with the p…"
click at [961, 292] on div "Tagged as: Call request Click to highlight conversations about Call request" at bounding box center [908, 302] width 730 height 24
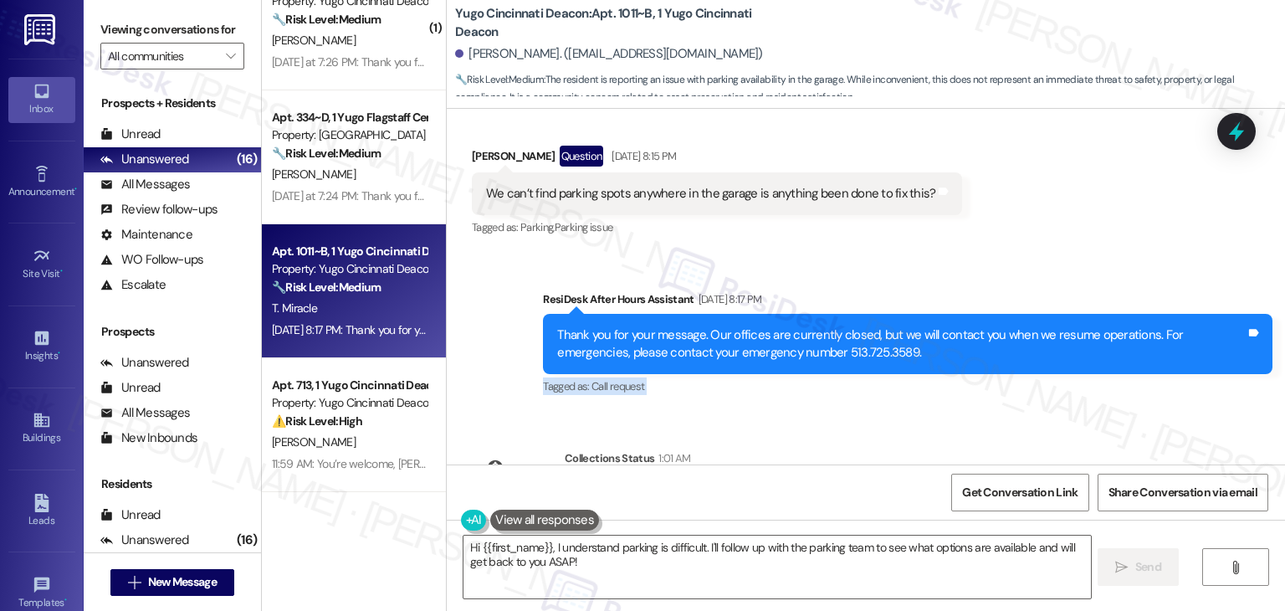
scroll to position [1037, 0]
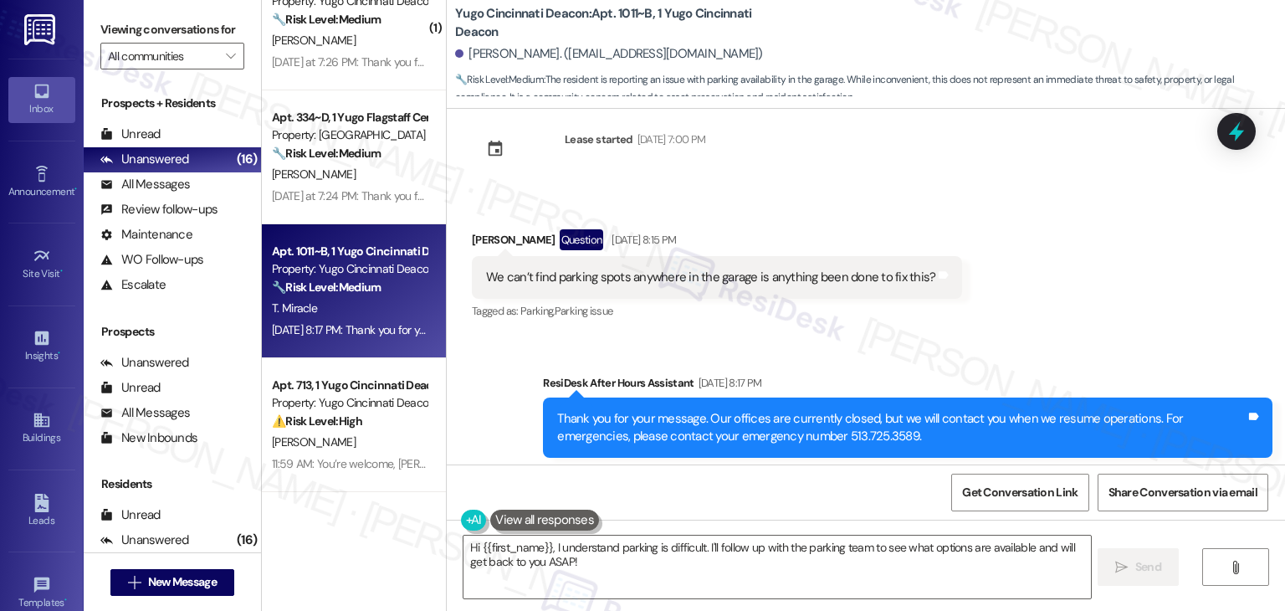
click at [1039, 292] on div "Received via SMS [PERSON_NAME] Question [DATE] 8:15 PM We can’t find parking sp…" at bounding box center [866, 264] width 839 height 145
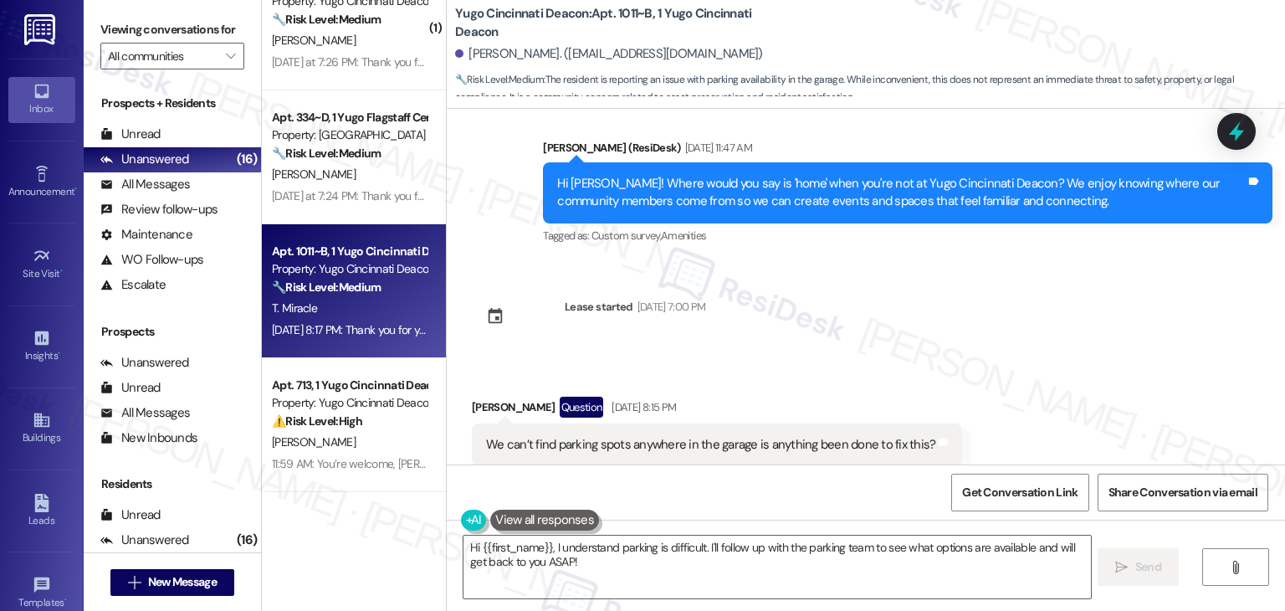
click at [1039, 292] on div "WO Opened request: The lights ... [DATE] 11:38 AM Status : Completed Show detai…" at bounding box center [866, 287] width 839 height 356
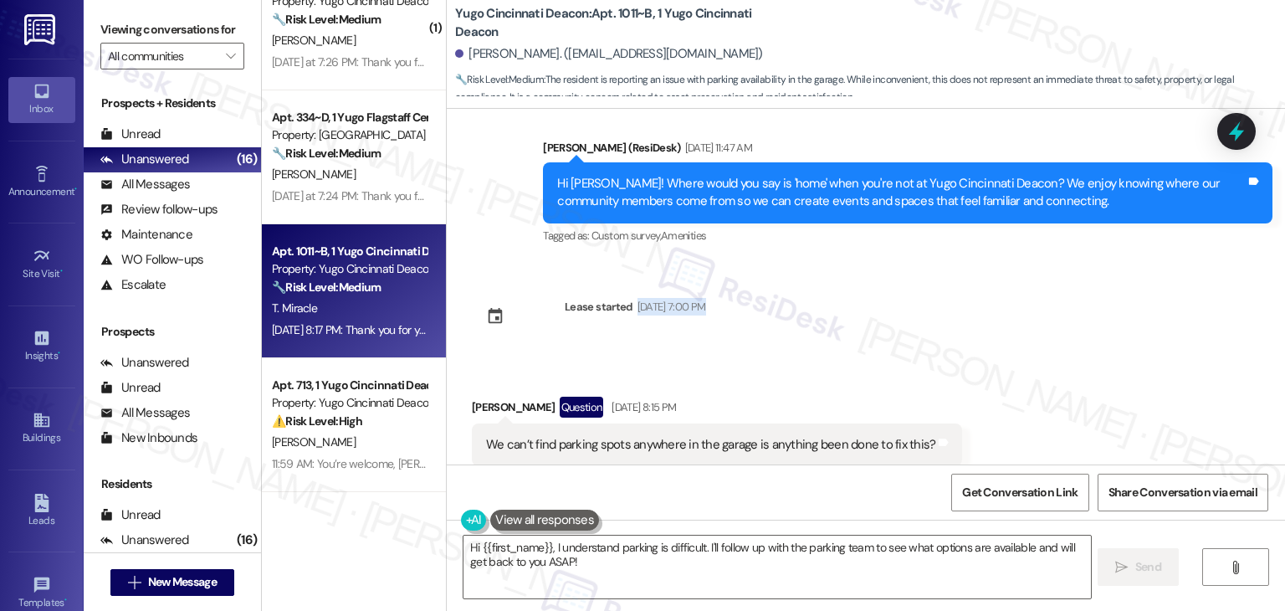
click at [1039, 292] on div "WO Opened request: The lights ... [DATE] 11:38 AM Status : Completed Show detai…" at bounding box center [866, 287] width 839 height 356
drag, startPoint x: 1010, startPoint y: 265, endPoint x: 1015, endPoint y: 282, distance: 17.5
click at [1011, 265] on div "WO Opened request: The lights ... [DATE] 11:38 AM Status : Completed Show detai…" at bounding box center [866, 287] width 839 height 356
click at [964, 310] on div "WO Opened request: The lights ... [DATE] 11:38 AM Status : Completed Show detai…" at bounding box center [866, 287] width 839 height 356
click at [963, 311] on div "WO Opened request: The lights ... [DATE] 11:38 AM Status : Completed Show detai…" at bounding box center [866, 287] width 839 height 356
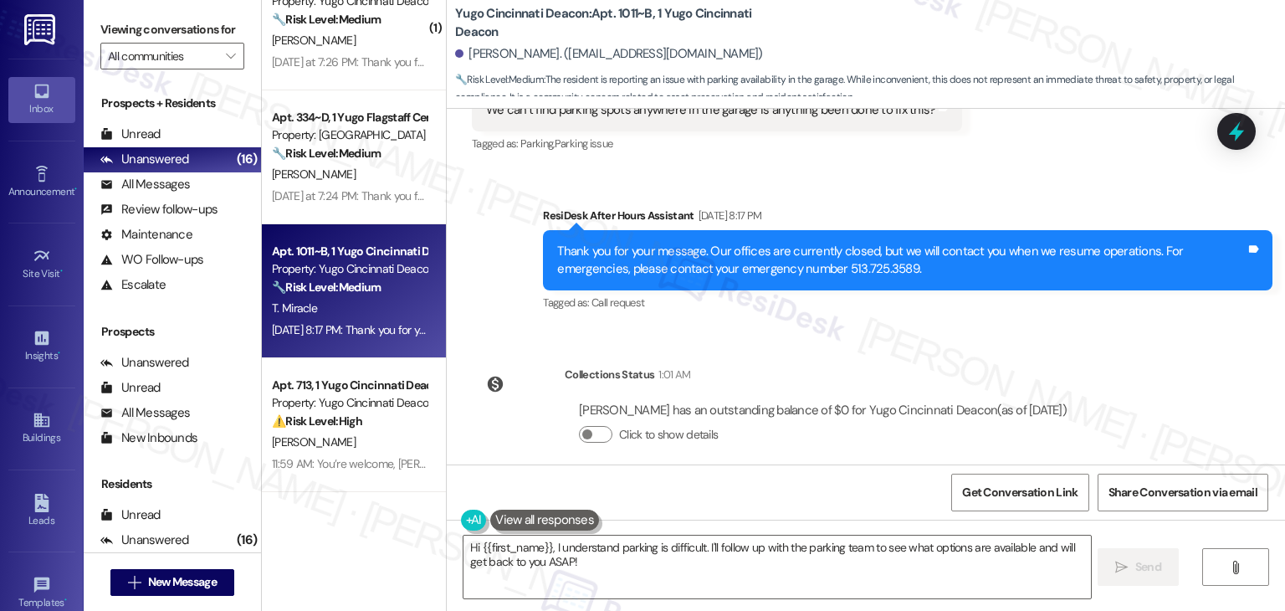
scroll to position [1037, 0]
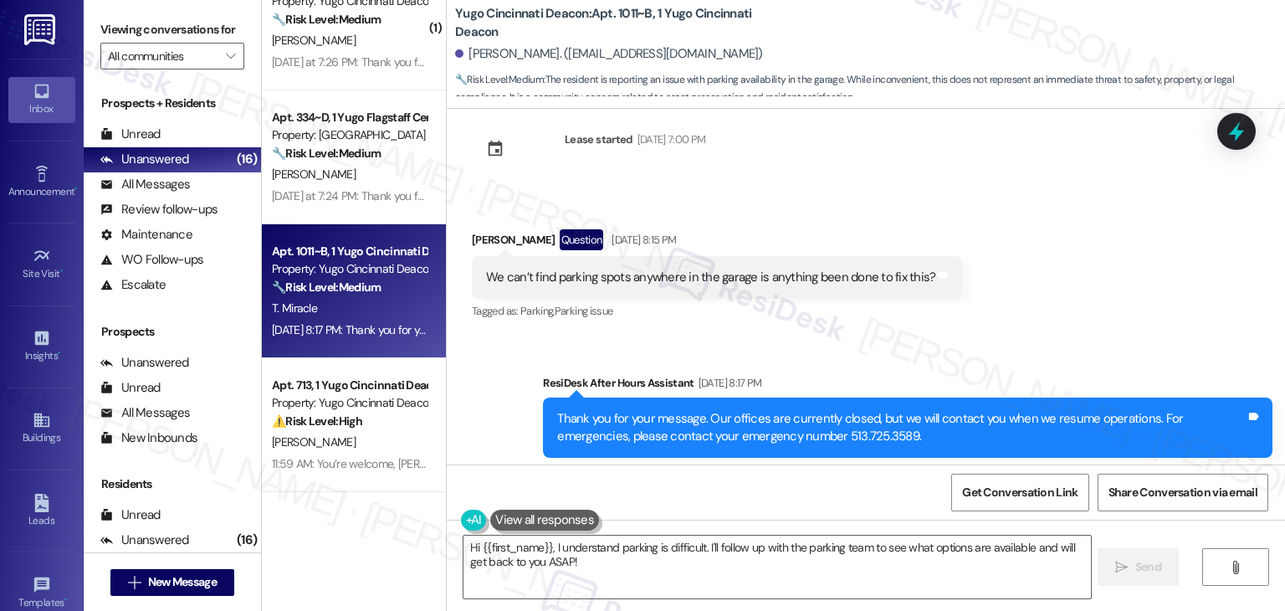
click at [854, 269] on div "We can’t find parking spots anywhere in the garage is anything been done to fix…" at bounding box center [710, 278] width 449 height 18
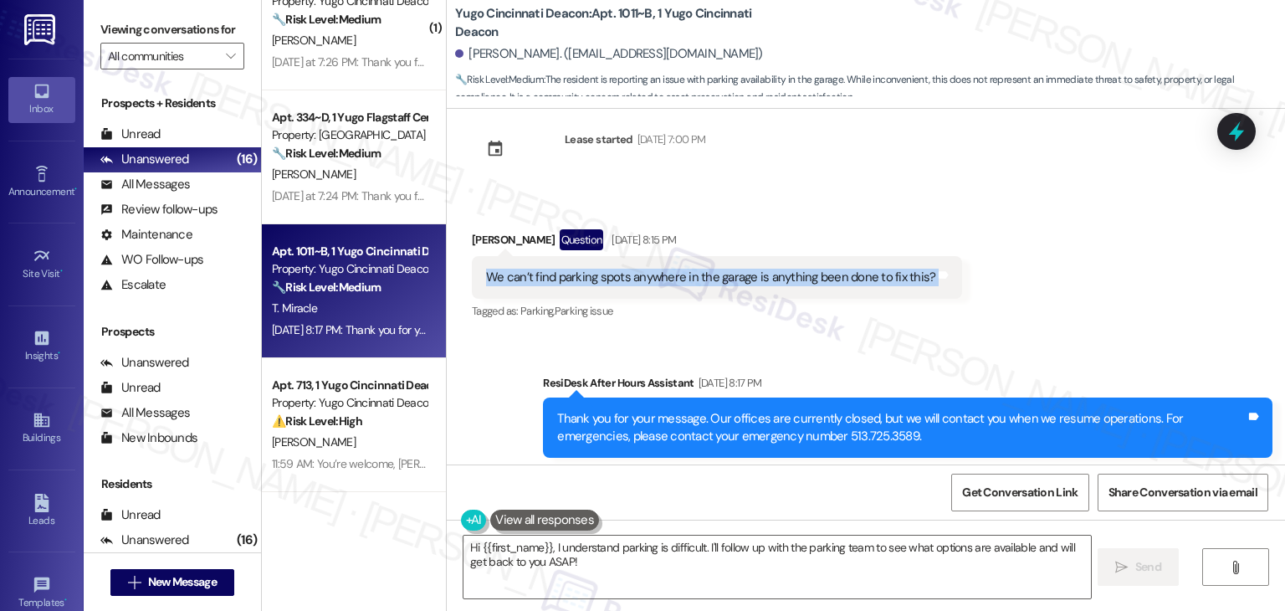
copy div "We can’t find parking spots anywhere in the garage is anything been done to fix…"
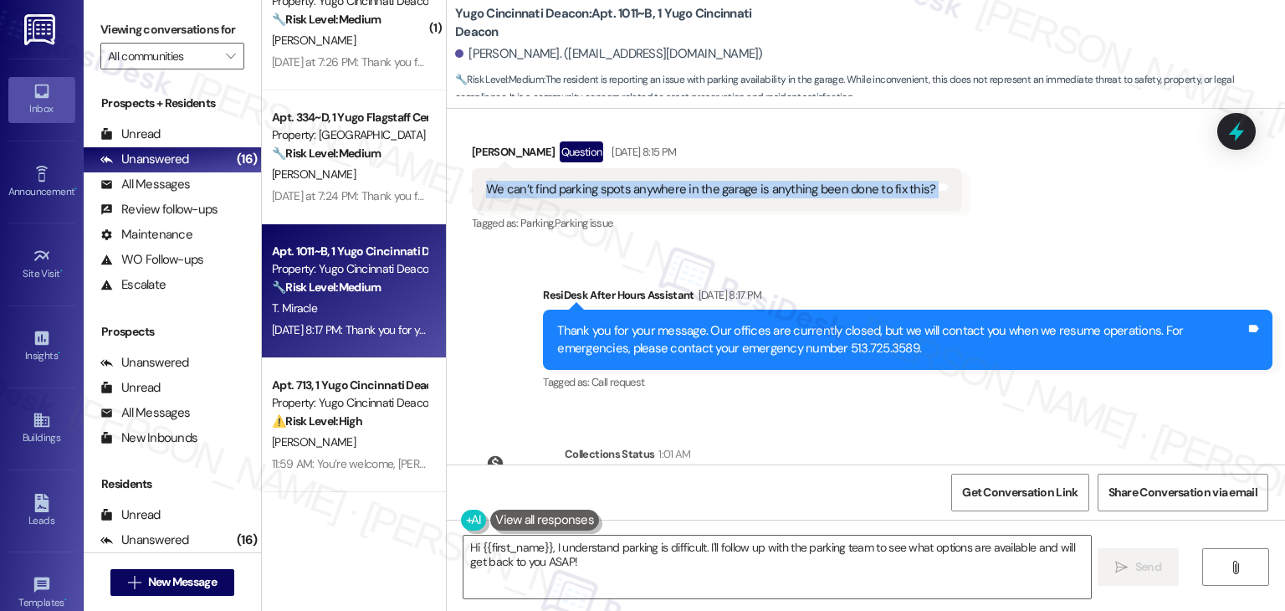
scroll to position [1204, 0]
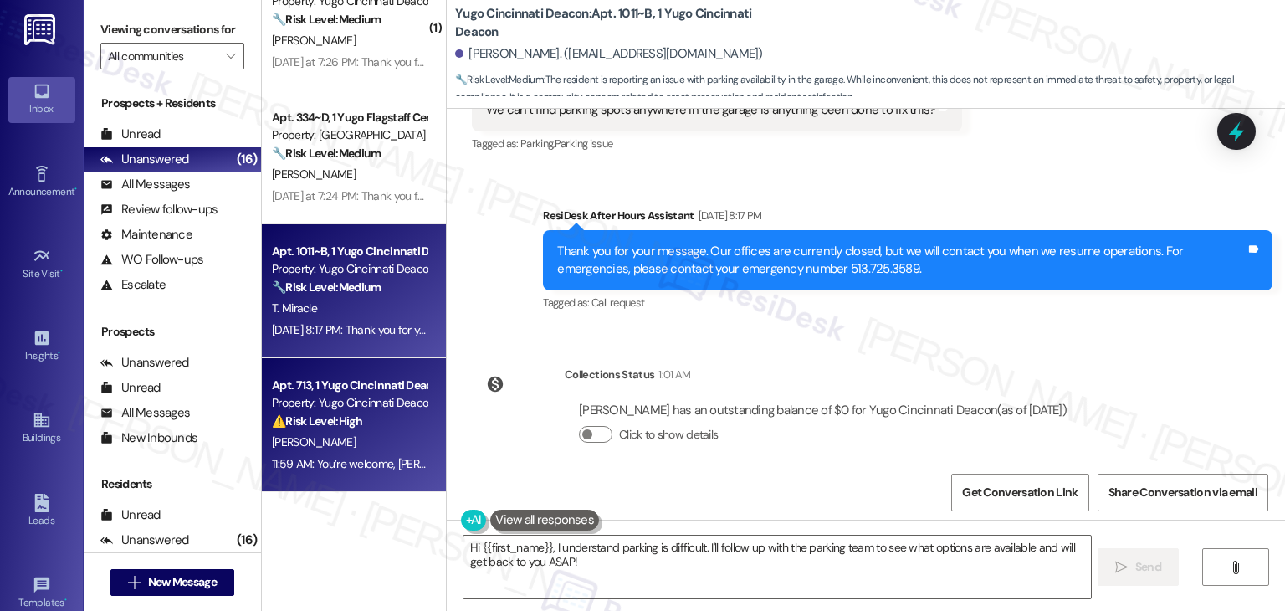
click at [398, 425] on div "⚠️ Risk Level: High The resident reports a persistent dishwasher leak that is c…" at bounding box center [349, 422] width 155 height 18
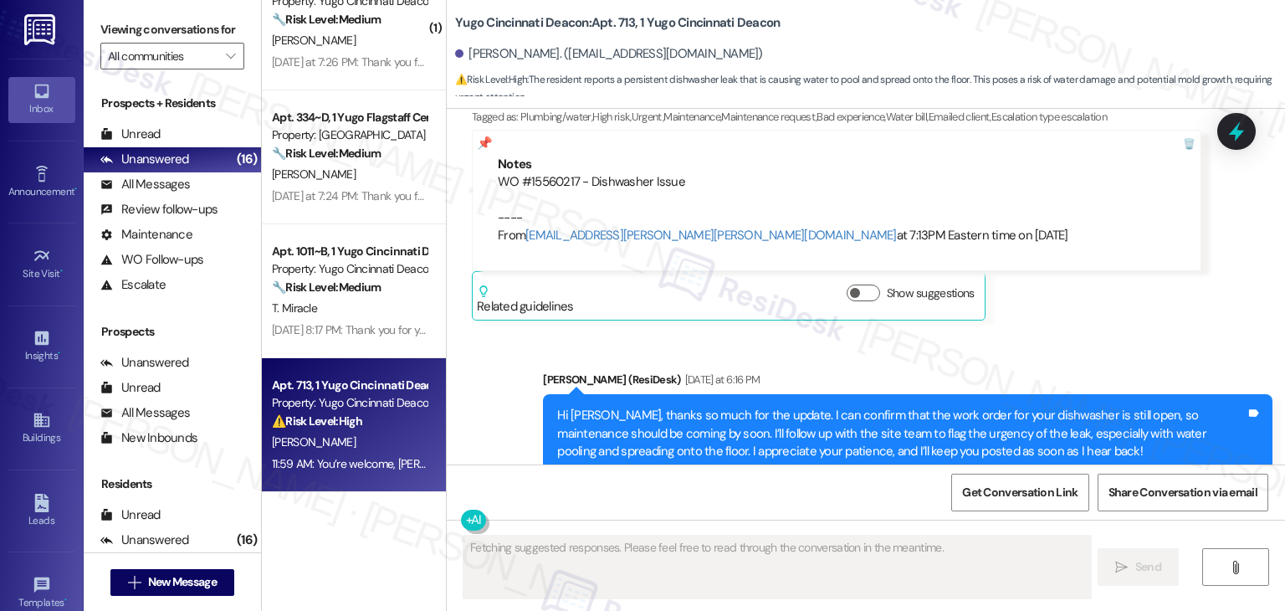
scroll to position [1977, 0]
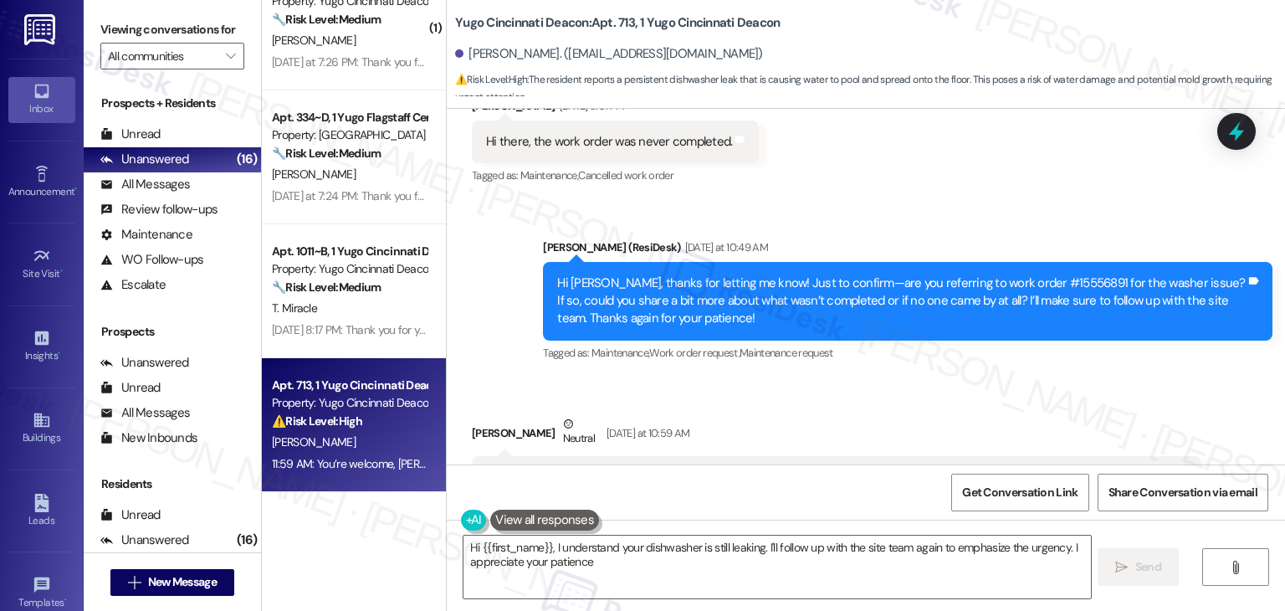
type textarea "Hi {{first_name}}, I understand your dishwasher is still leaking. I'll follow u…"
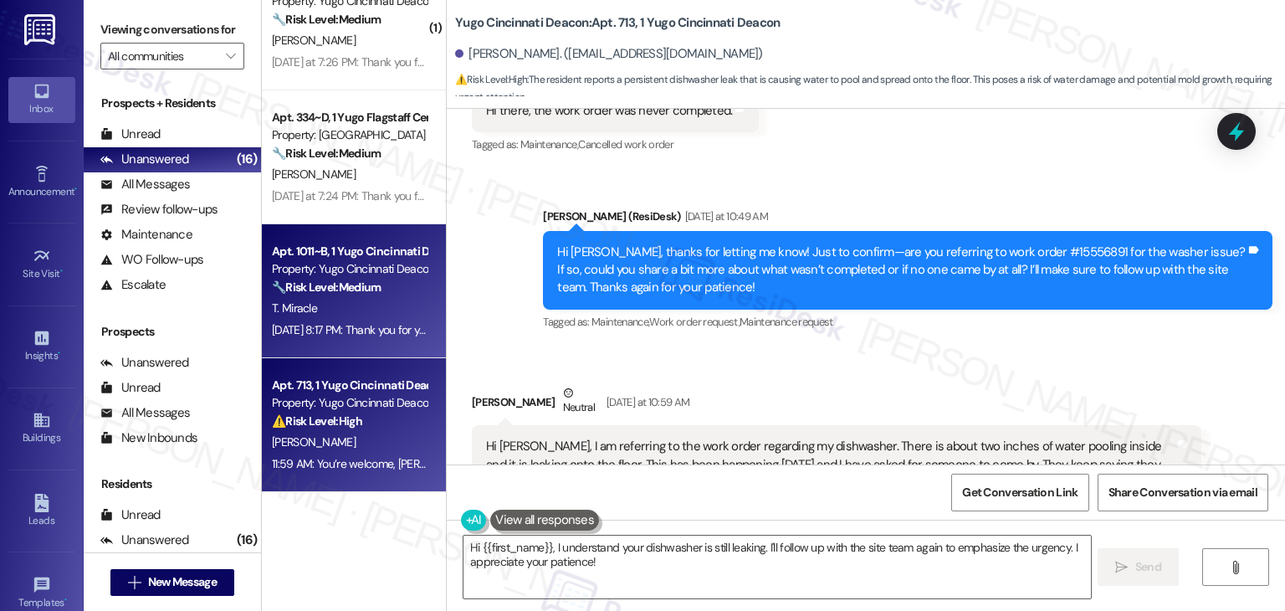
scroll to position [1567, 0]
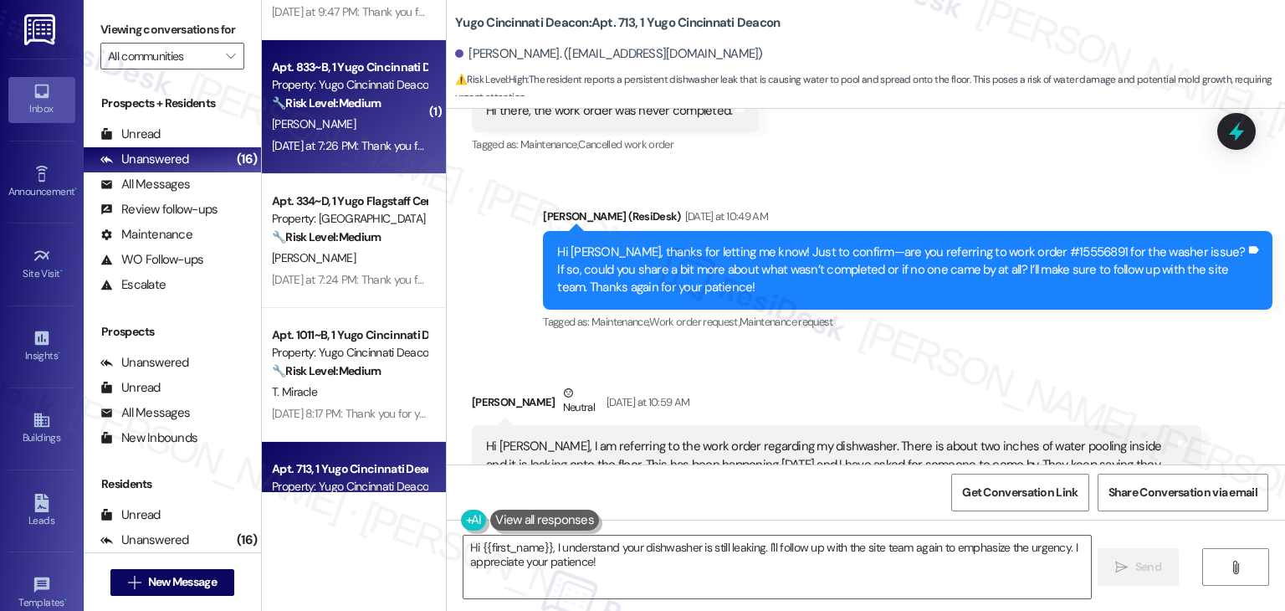
click at [401, 124] on div "[PERSON_NAME]" at bounding box center [349, 124] width 158 height 21
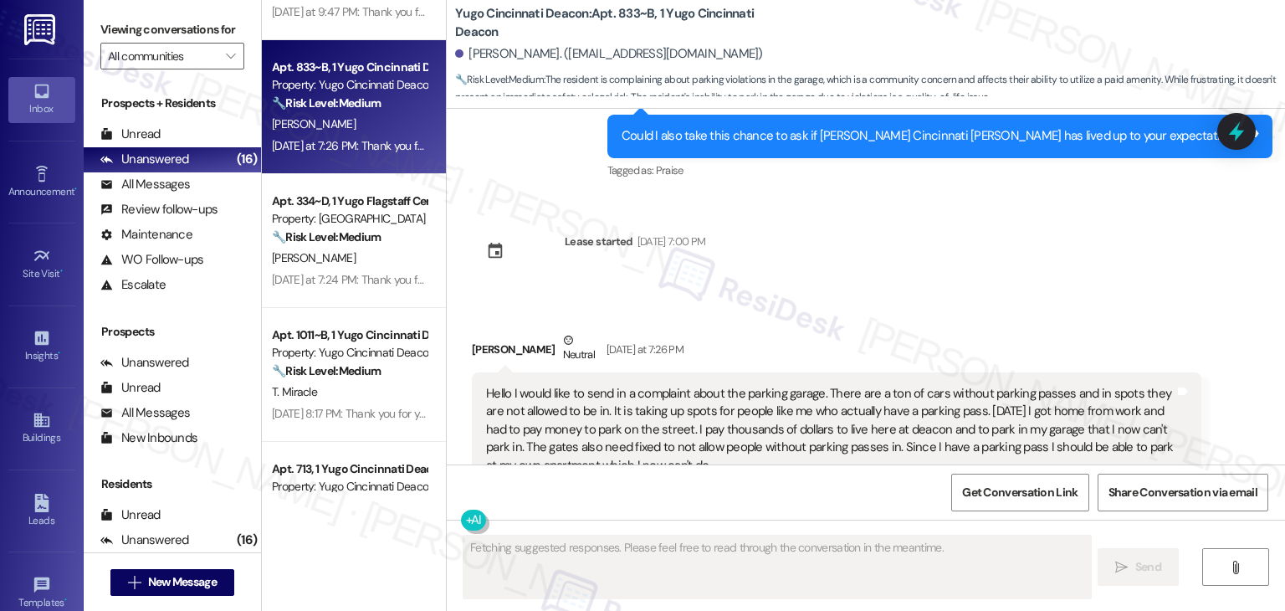
scroll to position [3565, 0]
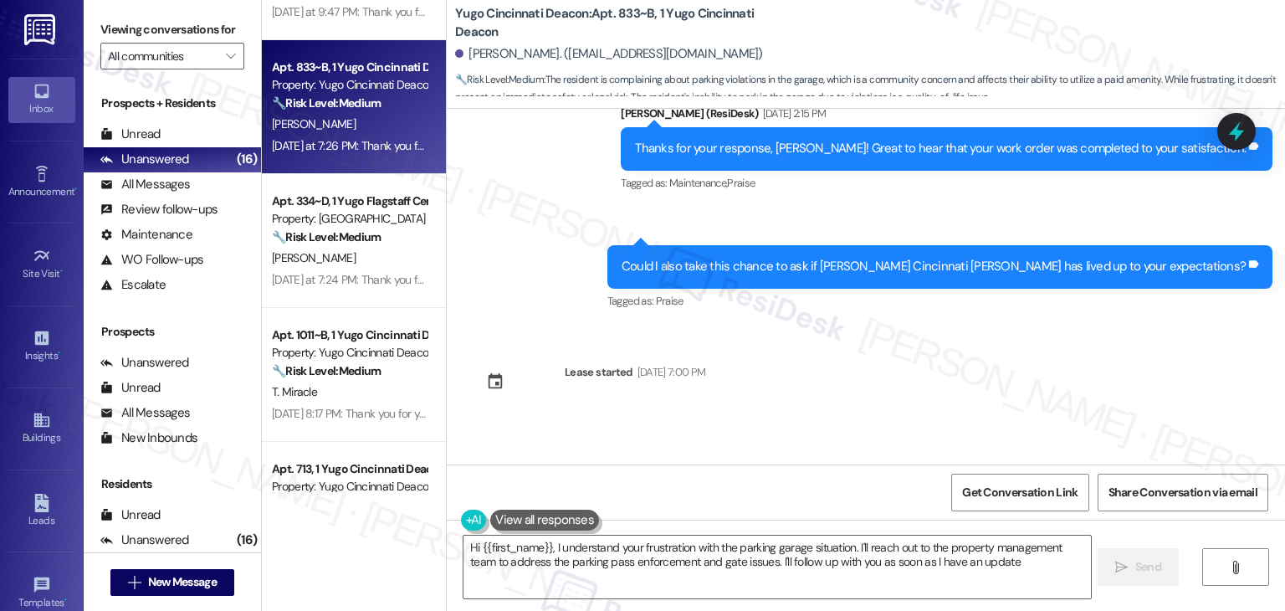
type textarea "Hi {{first_name}}, I understand your frustration with the parking garage situat…"
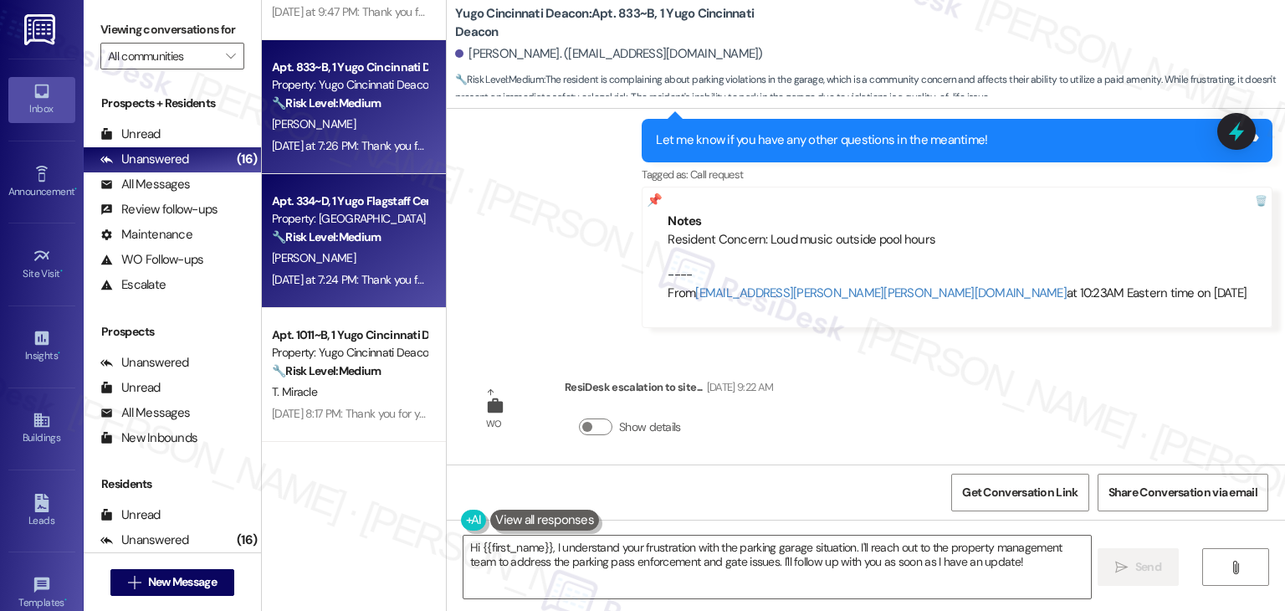
scroll to position [1148, 0]
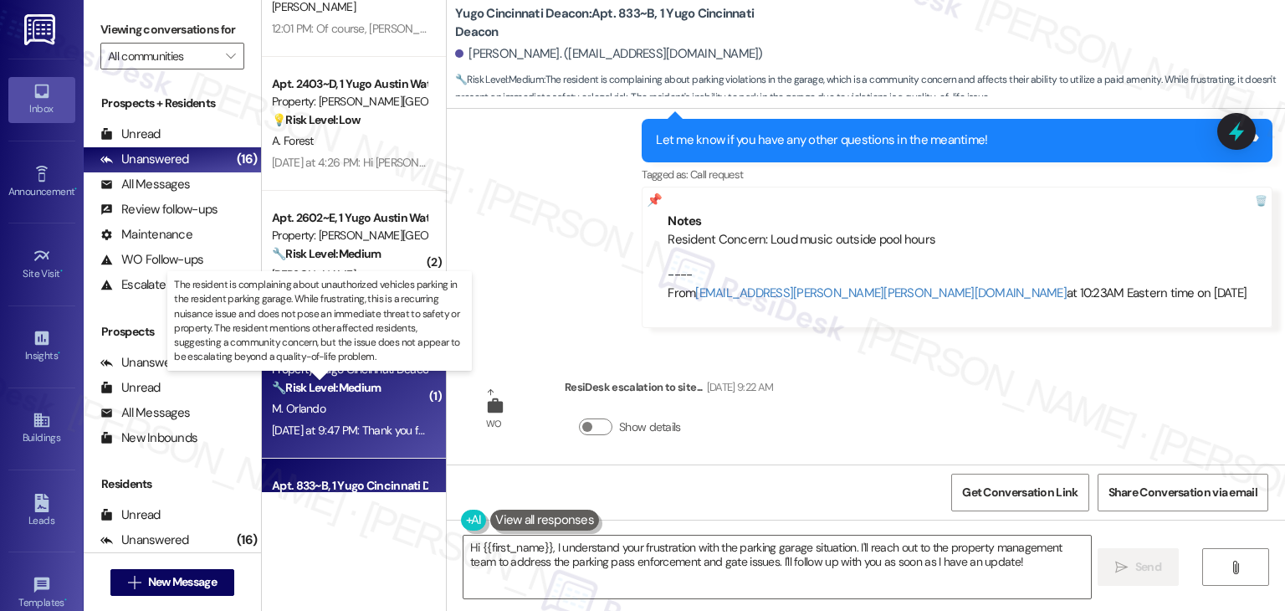
click at [355, 392] on strong "🔧 Risk Level: Medium" at bounding box center [326, 387] width 109 height 15
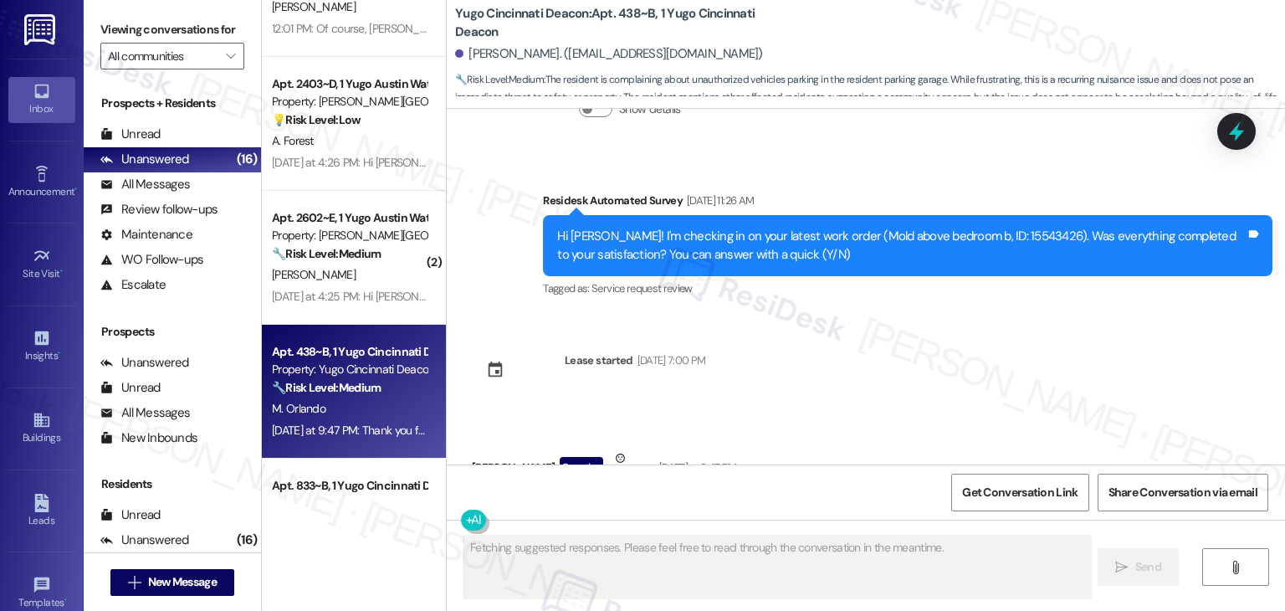
scroll to position [4542, 0]
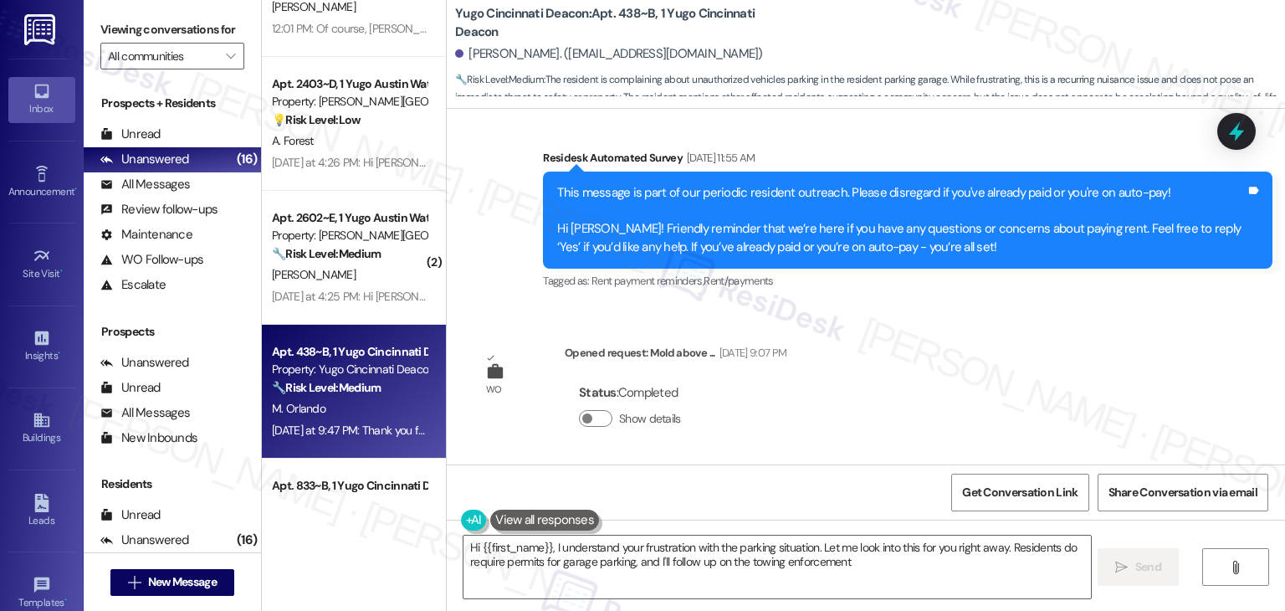
type textarea "Hi {{first_name}}, I understand your frustration with the parking situation. Le…"
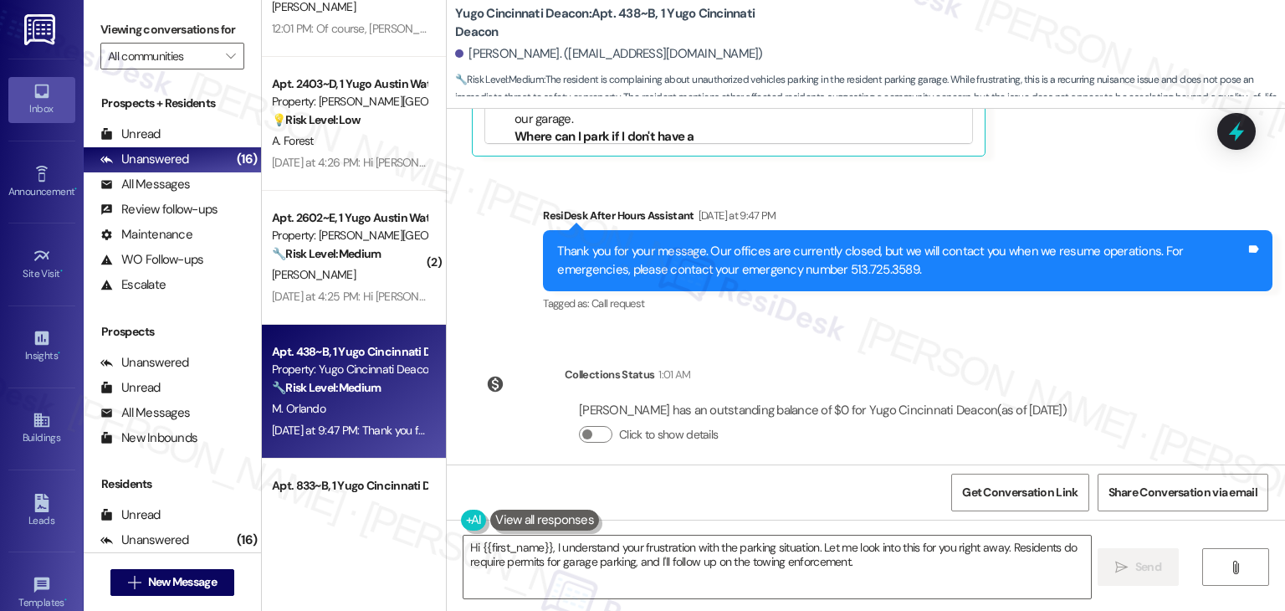
scroll to position [813, 0]
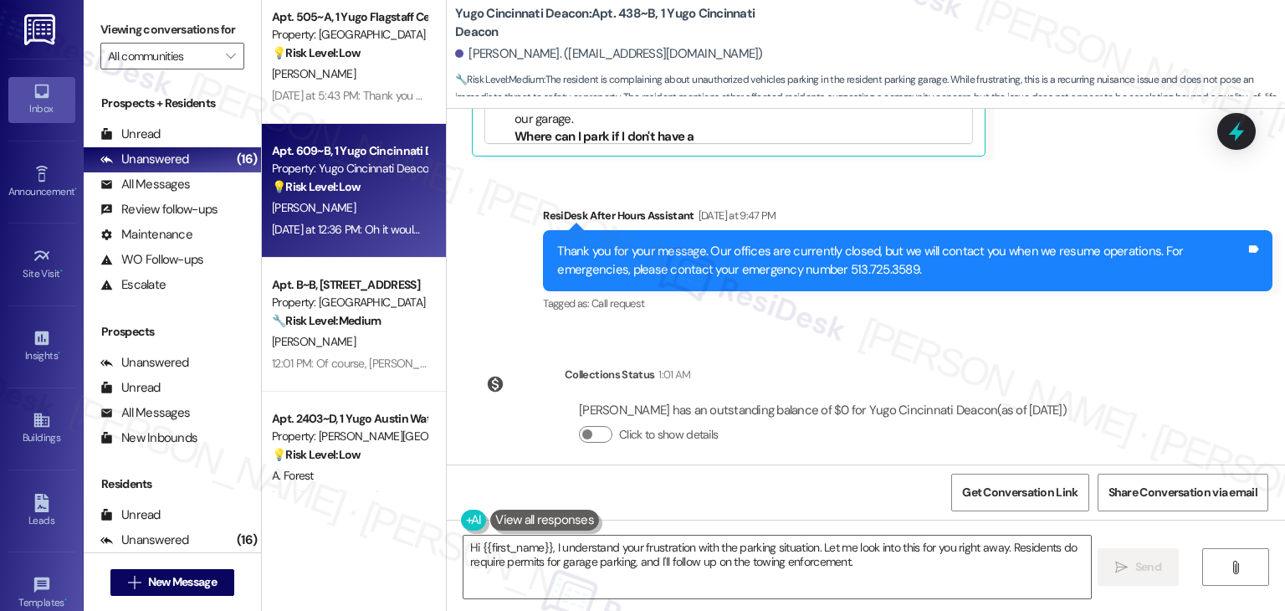
click at [360, 233] on div "[DATE] at 12:36 PM: Oh it would be cool on the portal to see who has moved in o…" at bounding box center [1222, 229] width 1900 height 15
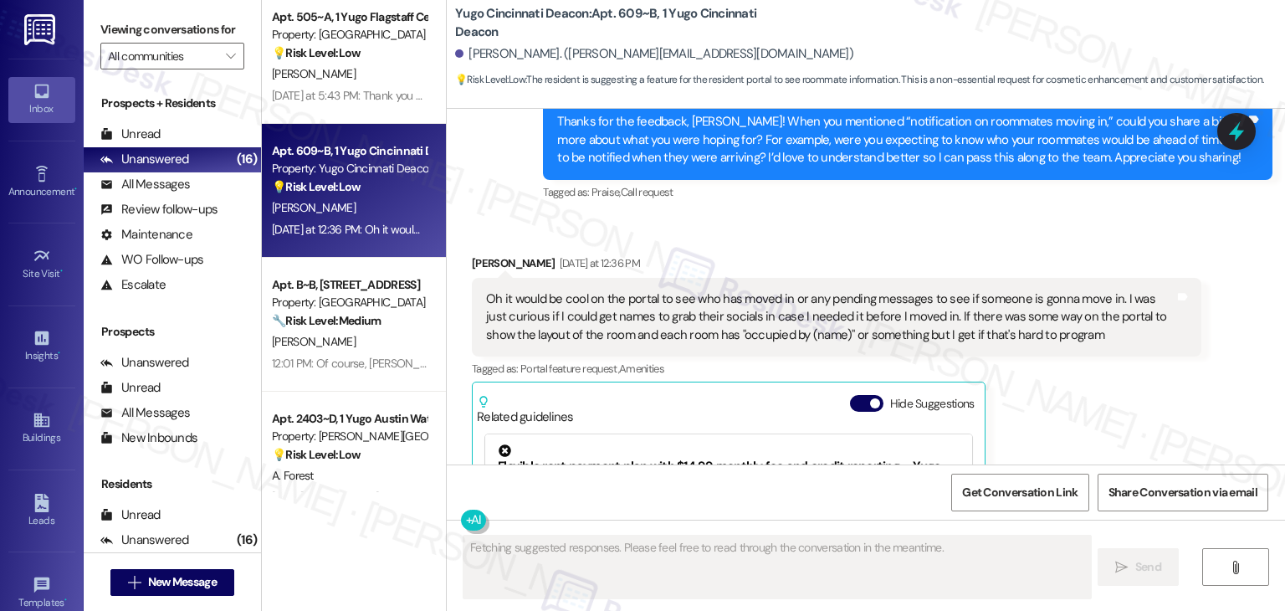
scroll to position [663, 0]
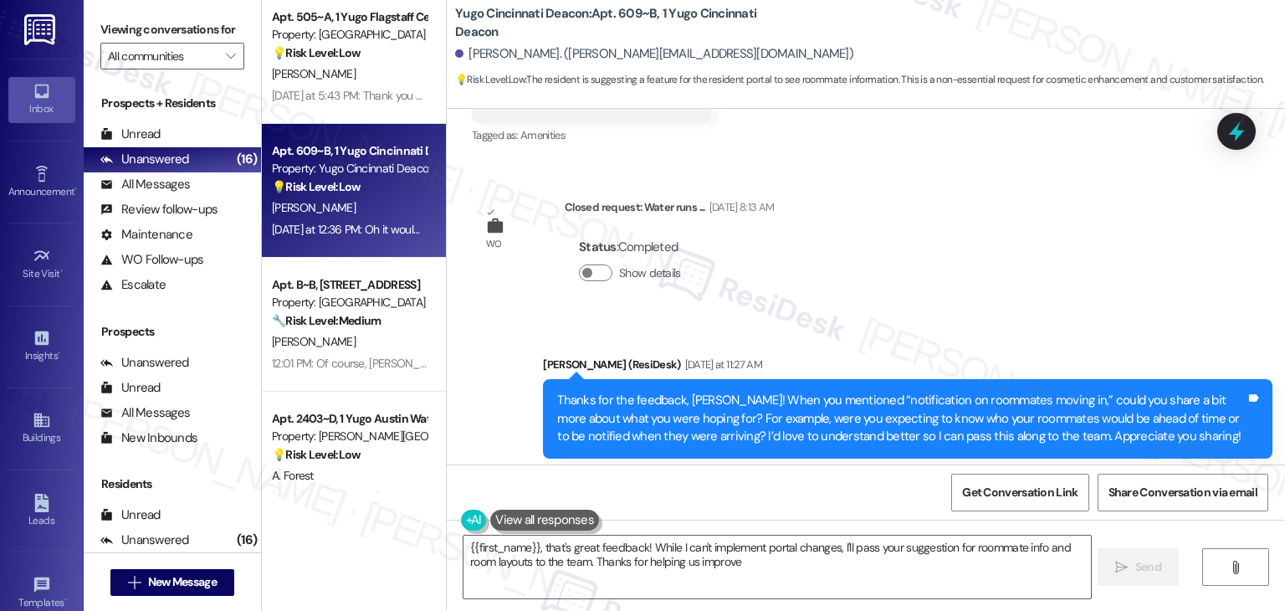
type textarea "{{first_name}}, that's great feedback! While I can't implement portal changes, …"
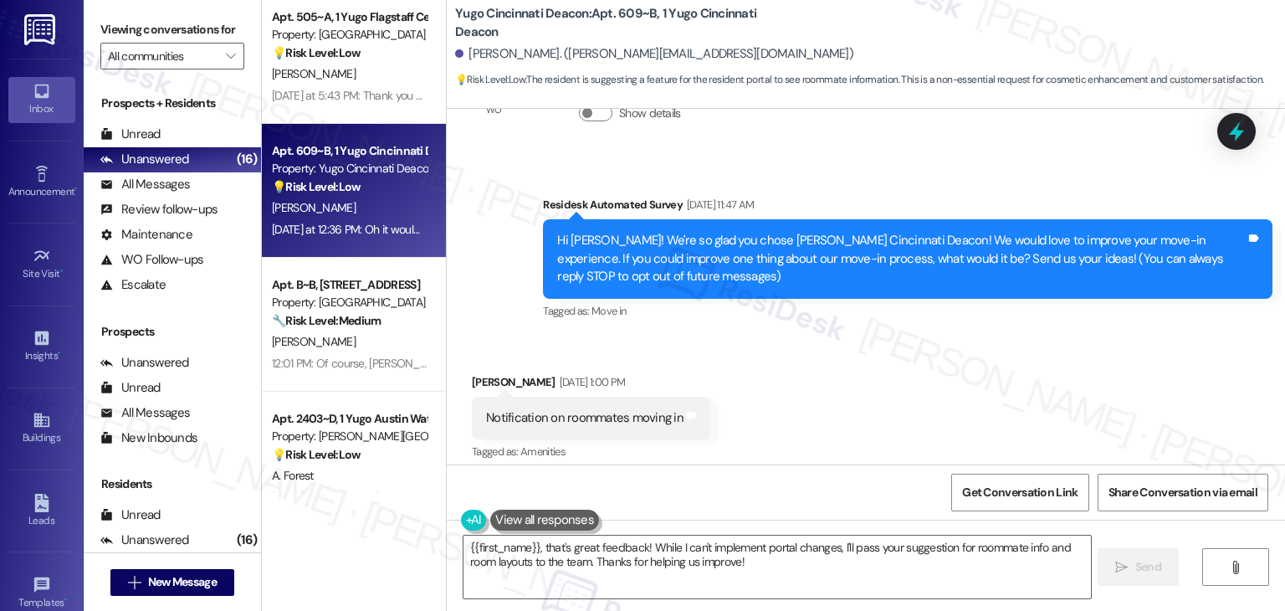
scroll to position [77, 0]
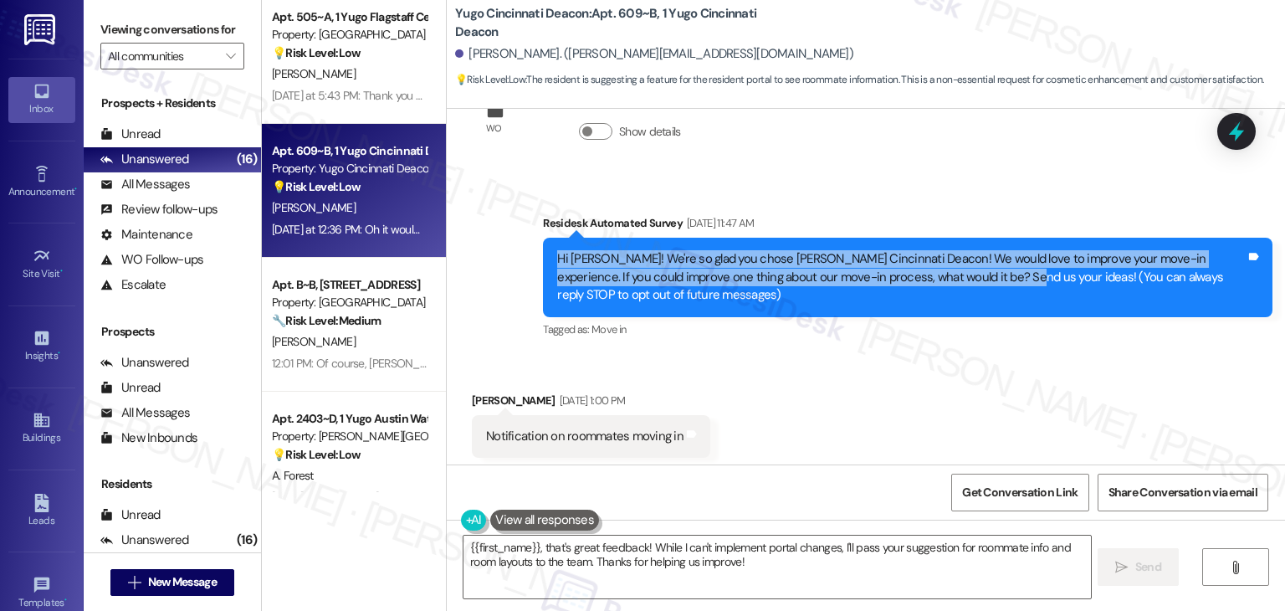
drag, startPoint x: 942, startPoint y: 278, endPoint x: 536, endPoint y: 252, distance: 406.7
click at [543, 252] on div "Hi [PERSON_NAME]! We're so glad you chose [PERSON_NAME] Cincinnati Deacon! We w…" at bounding box center [908, 277] width 730 height 79
copy div "Hi [PERSON_NAME]! We're so glad you chose [PERSON_NAME] Cincinnati Deacon! We w…"
click at [218, 54] on button "" at bounding box center [231, 56] width 27 height 27
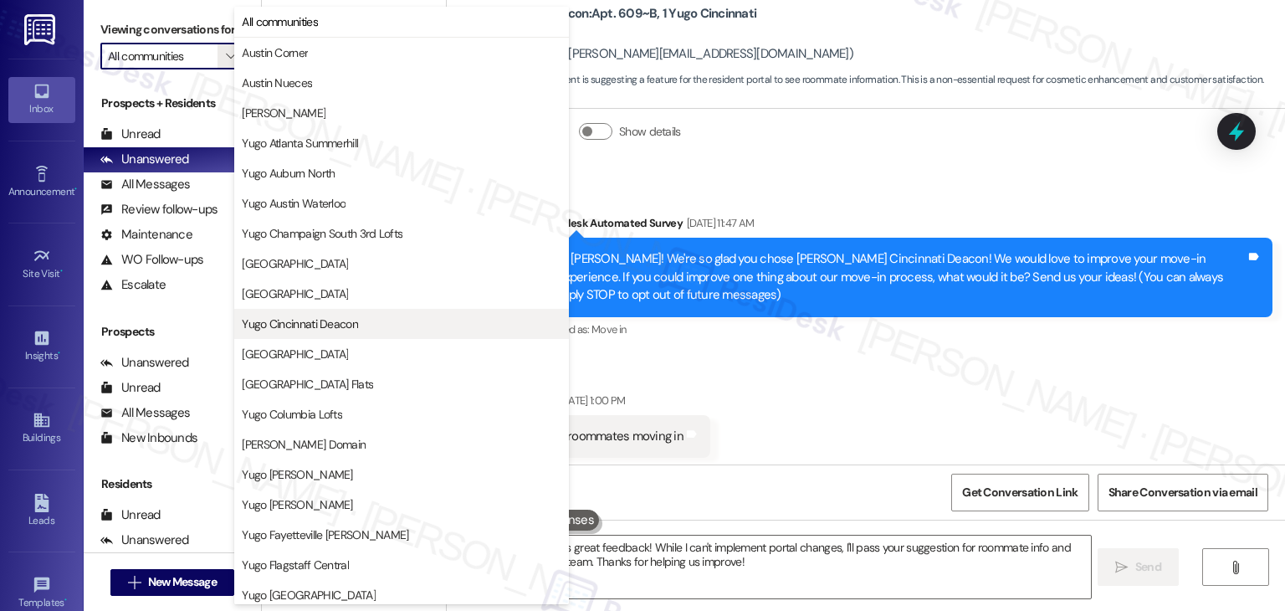
click at [331, 321] on span "Yugo Cincinnati Deacon" at bounding box center [300, 323] width 116 height 17
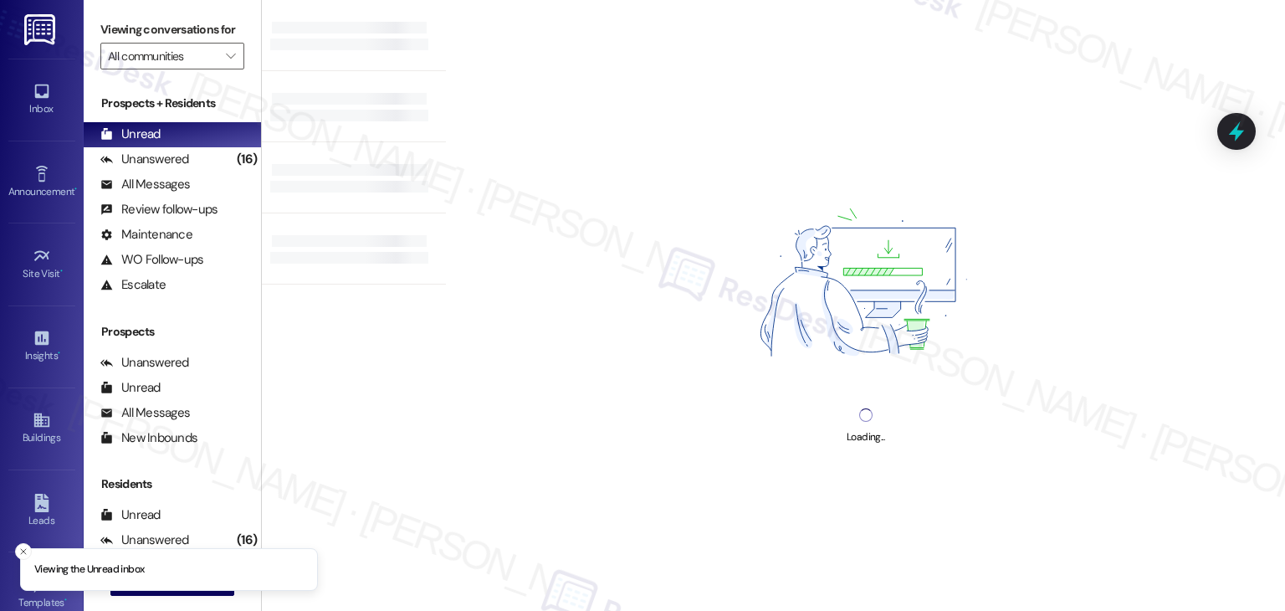
type input "Yugo Cincinnati Deacon"
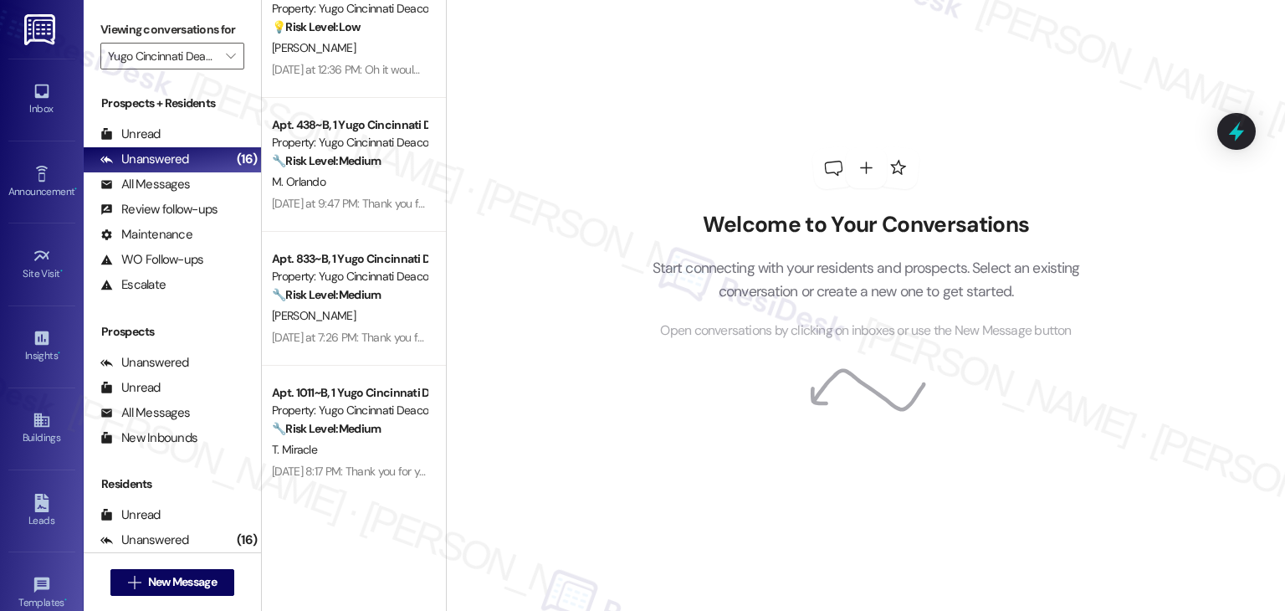
scroll to position [713, 0]
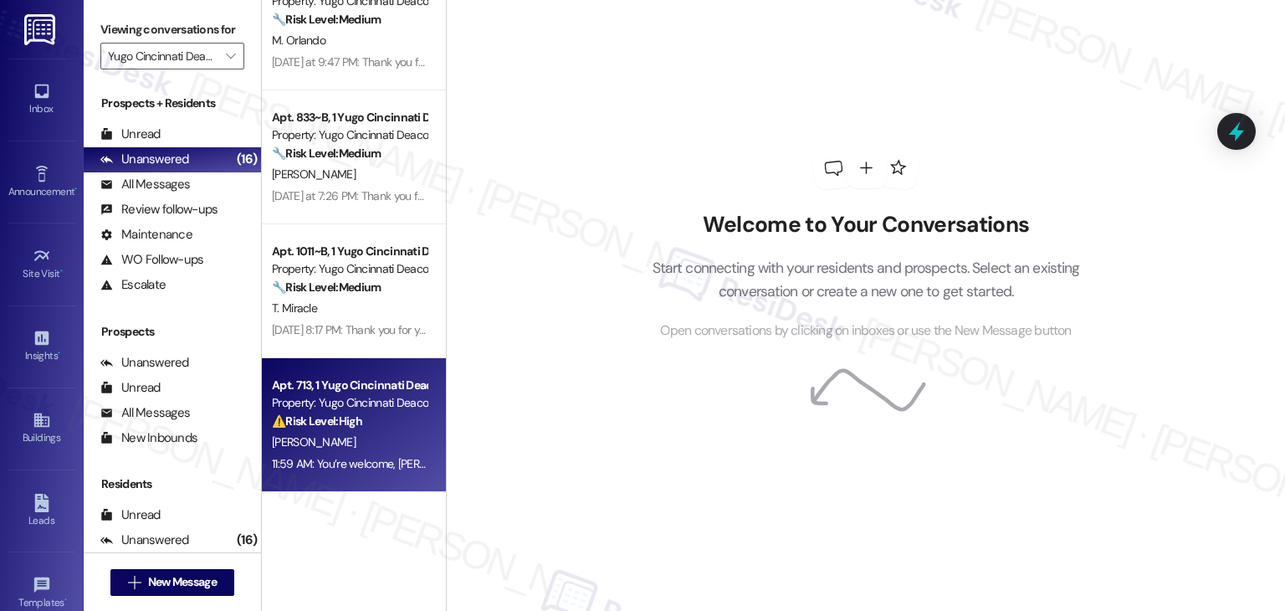
click at [376, 478] on div "Apt. 713, 1 Yugo Cincinnati Deacon Property: Yugo Cincinnati Deacon ⚠️ Risk Lev…" at bounding box center [354, 425] width 184 height 134
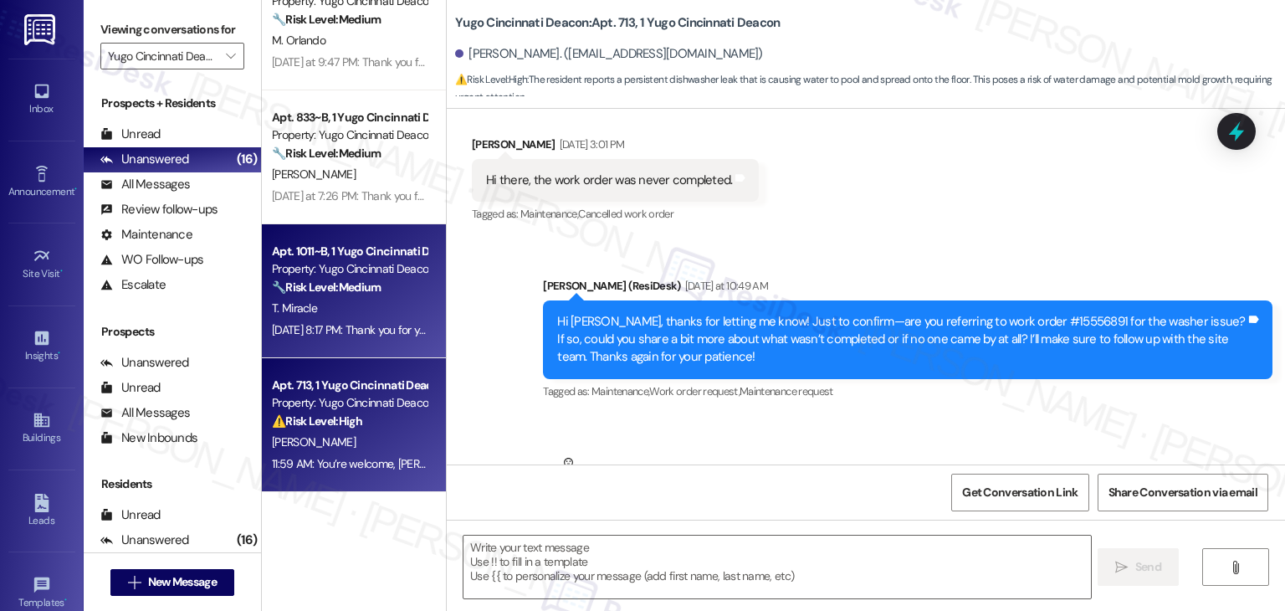
type textarea "Fetching suggested responses. Please feel free to read through the conversation…"
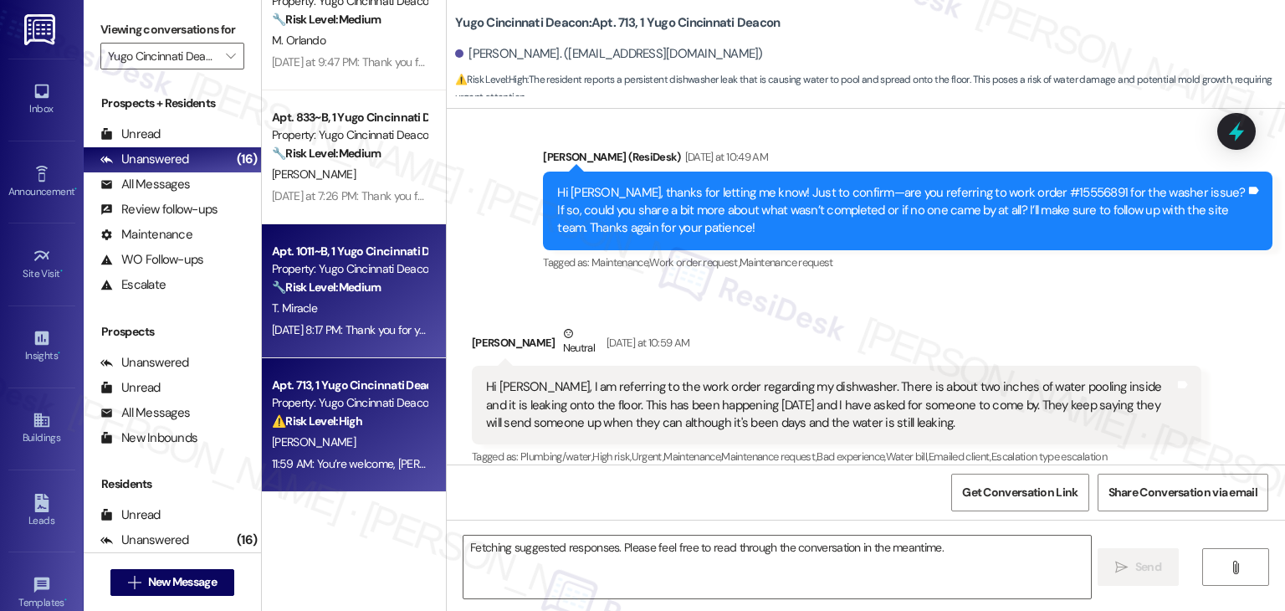
click at [375, 344] on div "Apt. 1011~B, 1 Yugo Cincinnati Deacon Property: Yugo Cincinnati Deacon 🔧 Risk L…" at bounding box center [354, 291] width 184 height 134
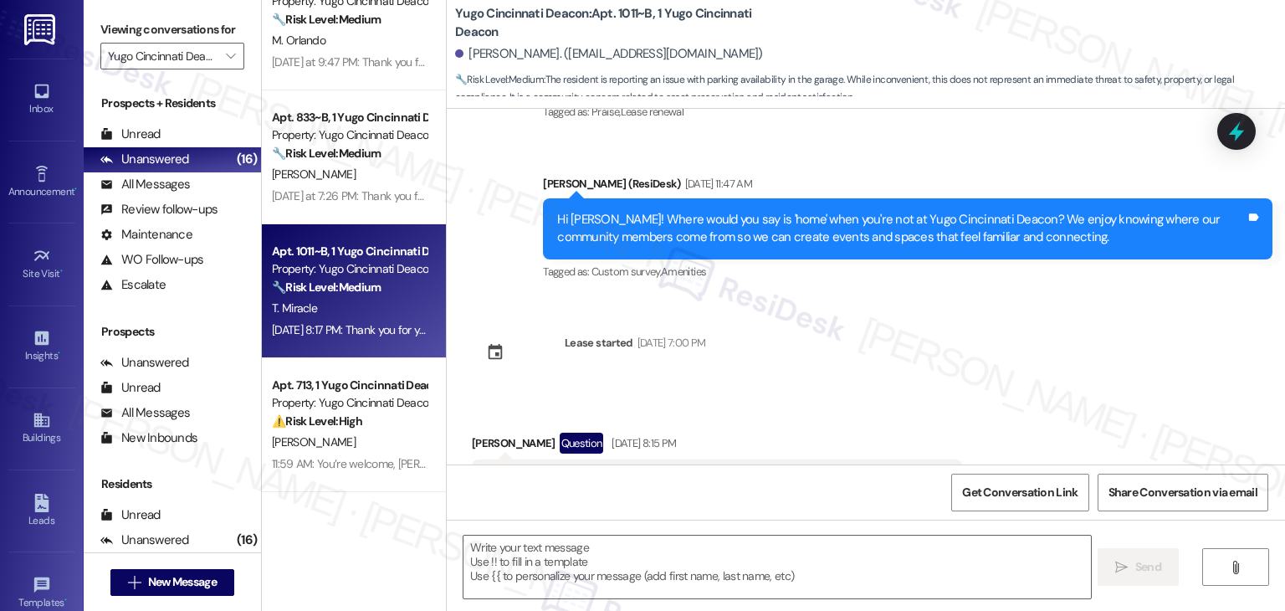
scroll to position [890, 0]
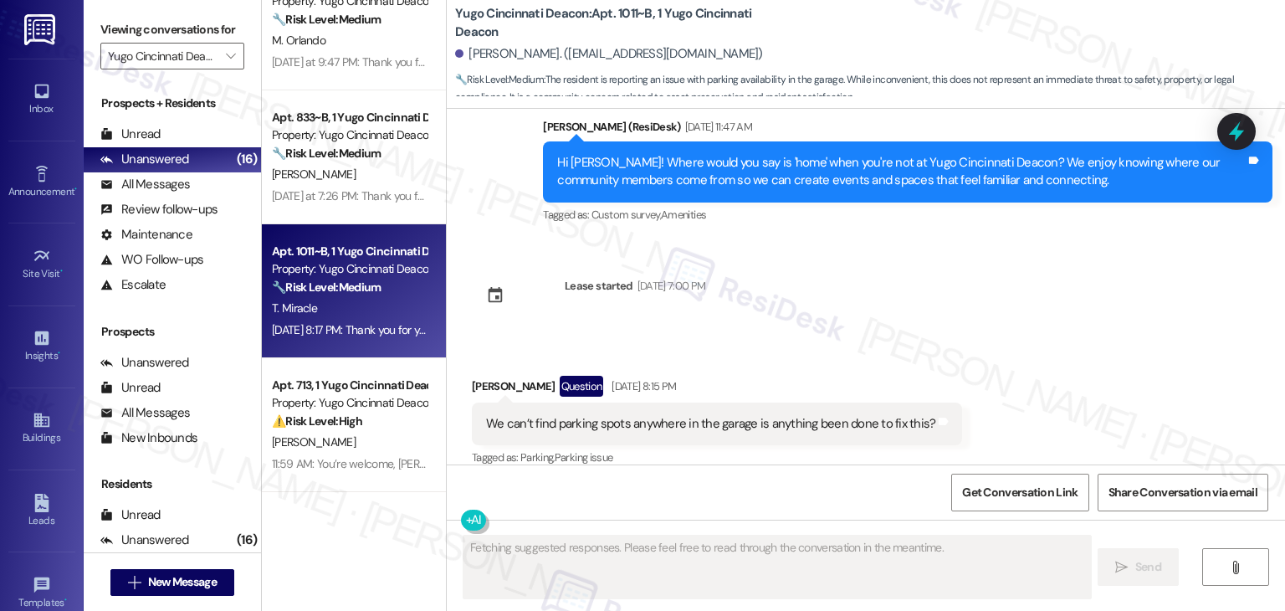
click at [993, 367] on div "Received via SMS [PERSON_NAME] Question [DATE] 8:15 PM We can’t find parking sp…" at bounding box center [866, 410] width 839 height 145
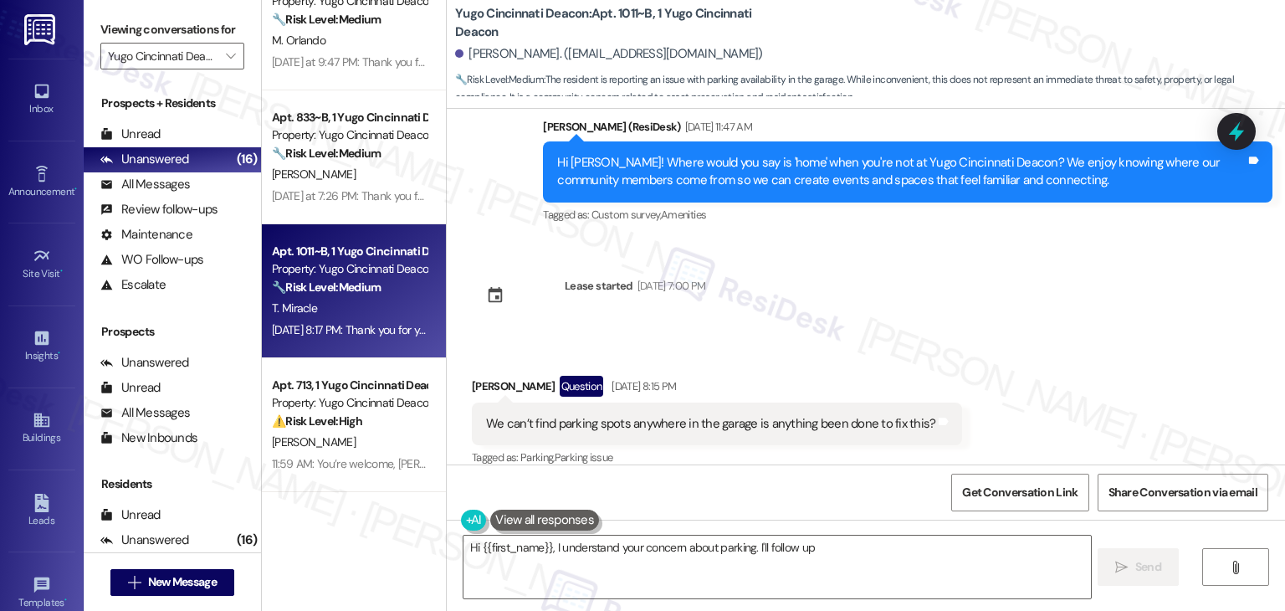
click at [978, 338] on div "Received via SMS [PERSON_NAME] Question [DATE] 8:15 PM We can’t find parking sp…" at bounding box center [866, 410] width 839 height 145
click at [1008, 274] on div "WO Opened request: The lights ... [DATE] 11:38 AM Status : Completed Show detai…" at bounding box center [866, 287] width 839 height 356
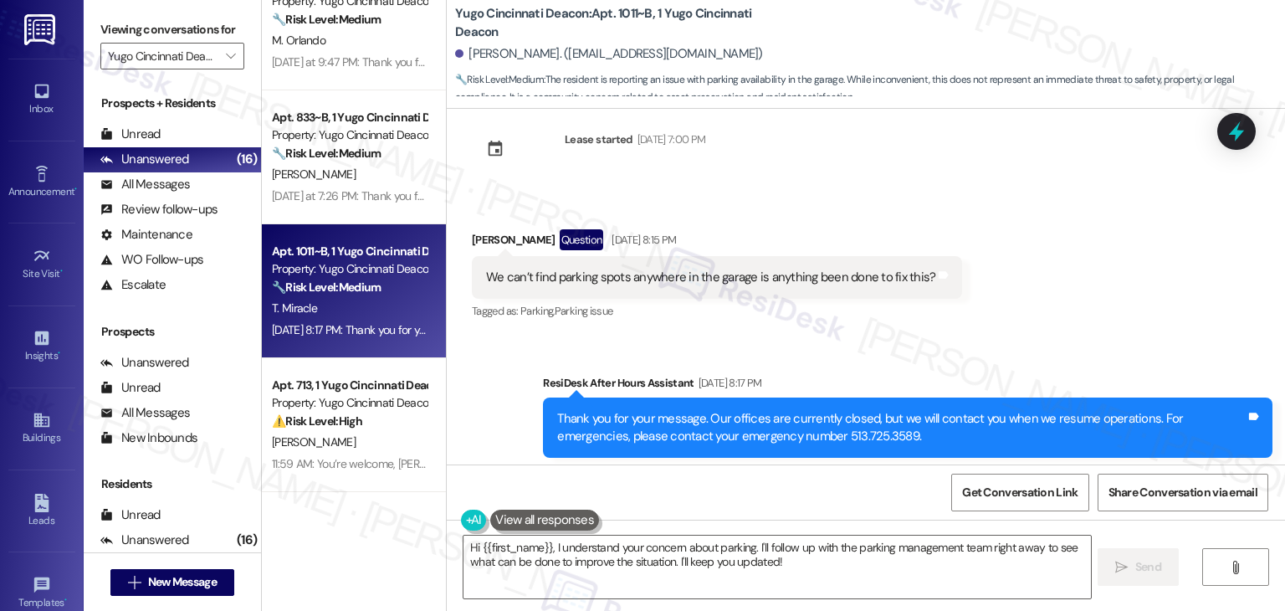
scroll to position [1204, 0]
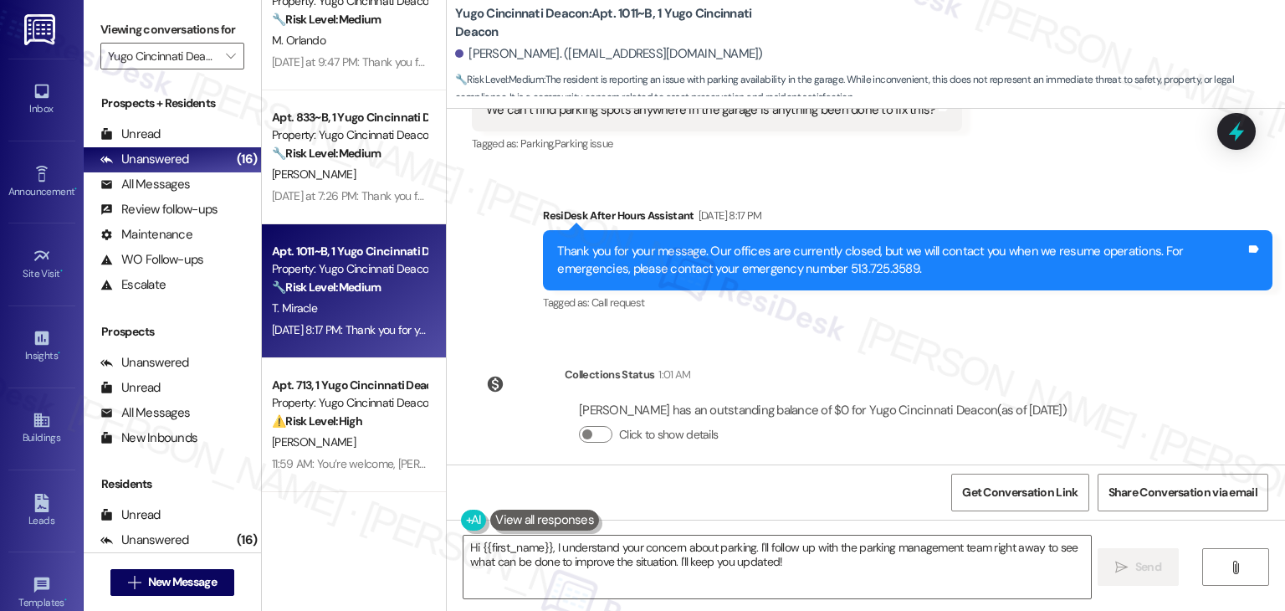
click at [1152, 387] on div "WO Opened request: The lights ... [DATE] 11:38 AM Status : Completed Show detai…" at bounding box center [866, 287] width 839 height 356
click at [1152, 386] on div "WO Opened request: The lights ... [DATE] 11:38 AM Status : Completed Show detai…" at bounding box center [866, 287] width 839 height 356
click at [1149, 359] on div "WO Opened request: The lights ... Feb 11, 2025 at 11:38 AM Status : Completed S…" at bounding box center [866, 287] width 839 height 356
click at [1148, 349] on div "WO Opened request: The lights ... Feb 11, 2025 at 11:38 AM Status : Completed S…" at bounding box center [866, 287] width 839 height 356
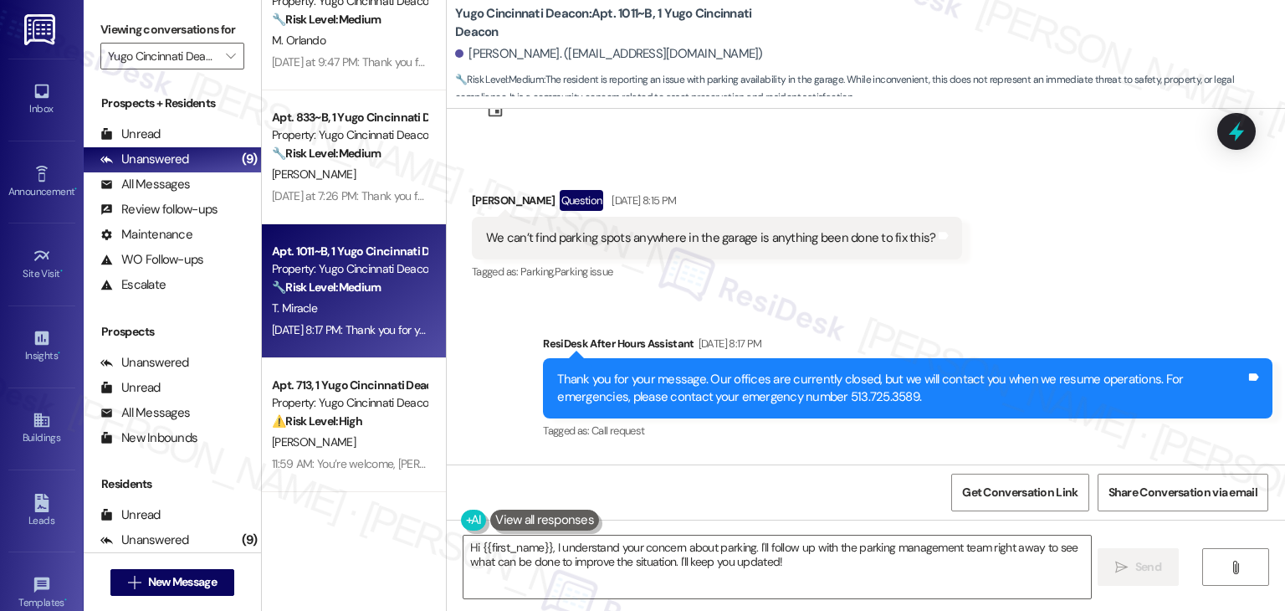
scroll to position [1037, 0]
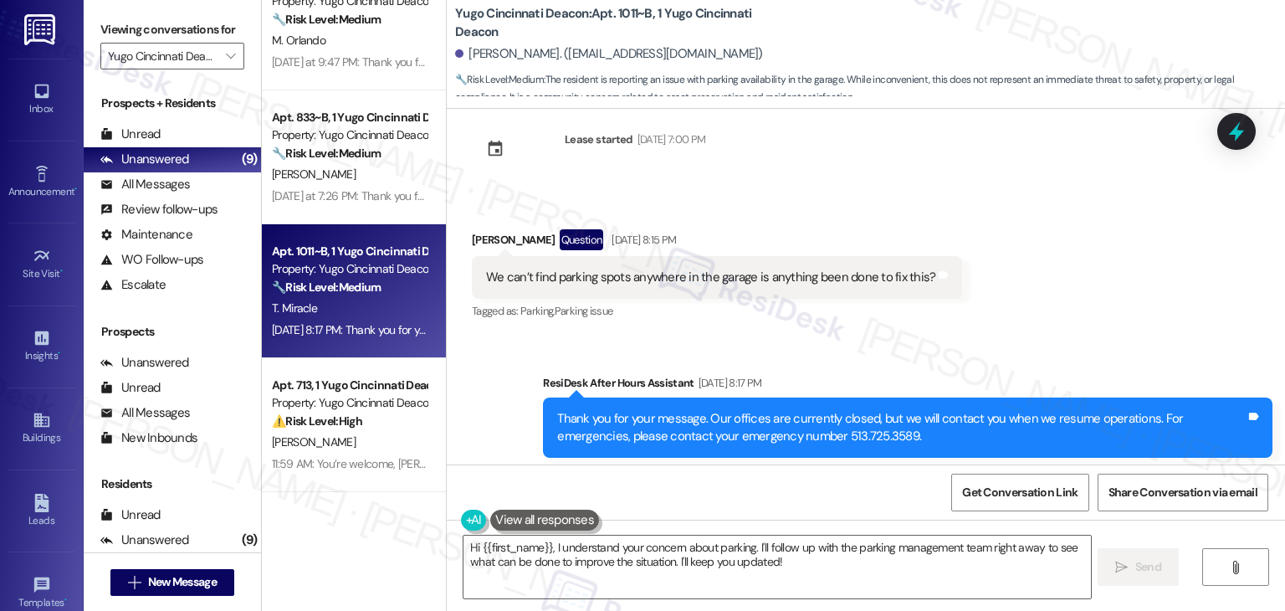
click at [1122, 336] on div "Sent via SMS ResiDesk After Hours Assistant Aug 26, 2025 at 8:17 PM Thank you f…" at bounding box center [866, 415] width 839 height 159
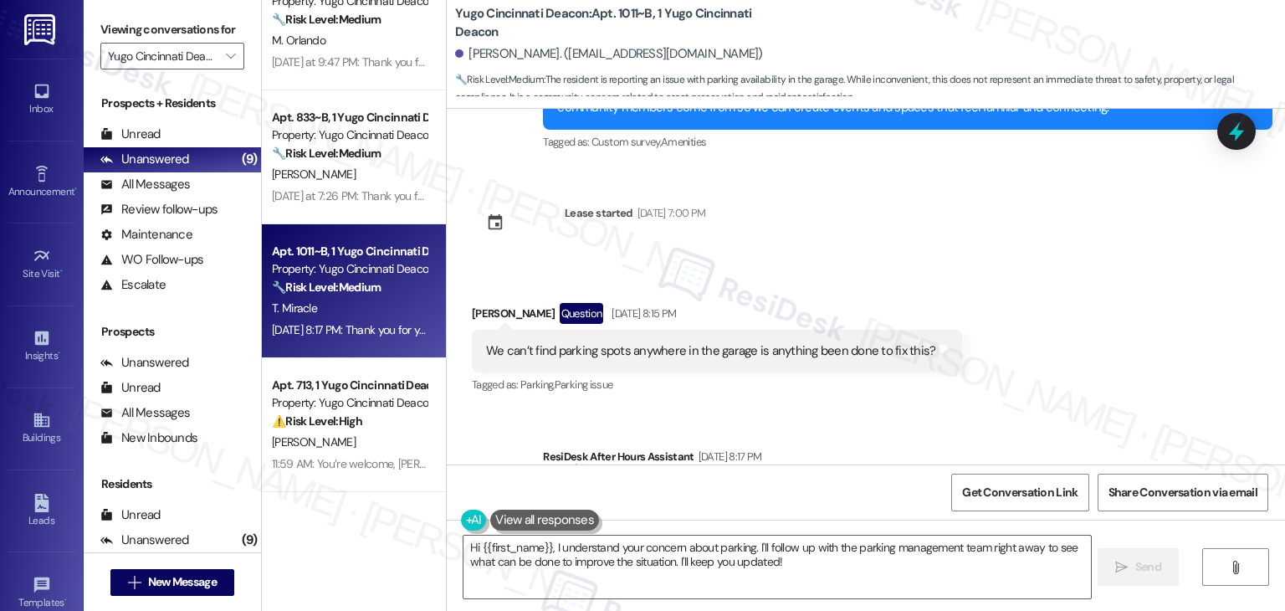
scroll to position [954, 0]
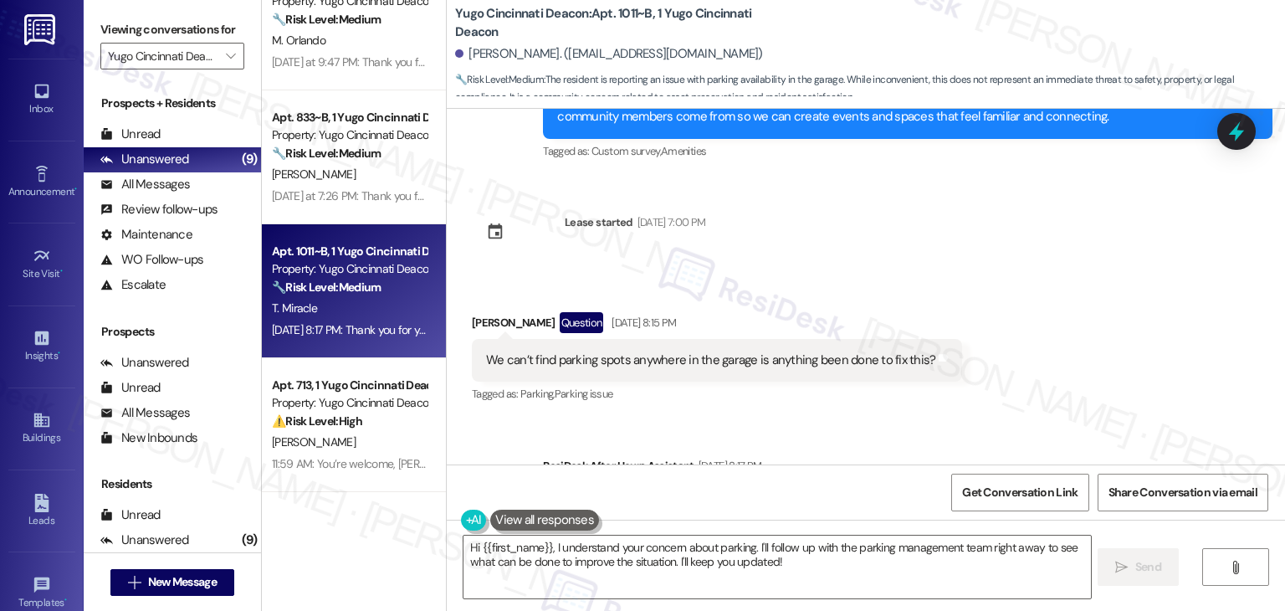
click at [1122, 333] on div "Received via SMS Tyler Miracle Question Aug 26, 2025 at 8:15 PM We can’t find p…" at bounding box center [866, 346] width 839 height 145
click at [716, 550] on textarea "Hi {{first_name}}, I understand your concern about parking. I'll follow up with…" at bounding box center [777, 567] width 627 height 63
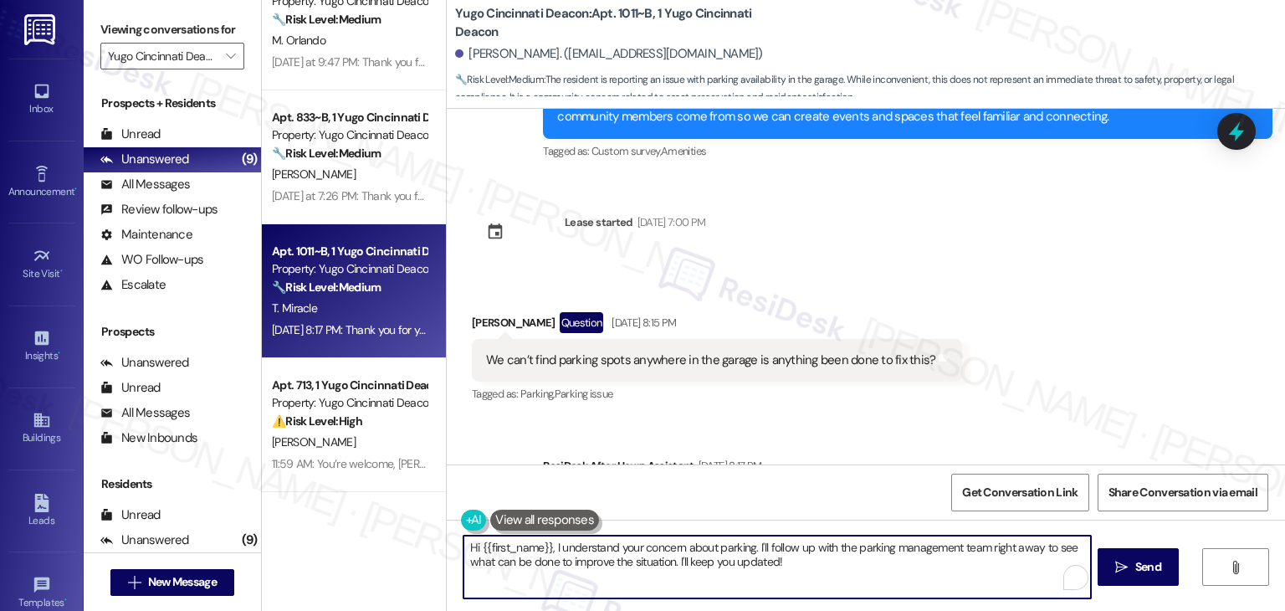
paste textarea "Thanks for letting us know, Tyler! I’m sorry to hear you’ve been having trouble…"
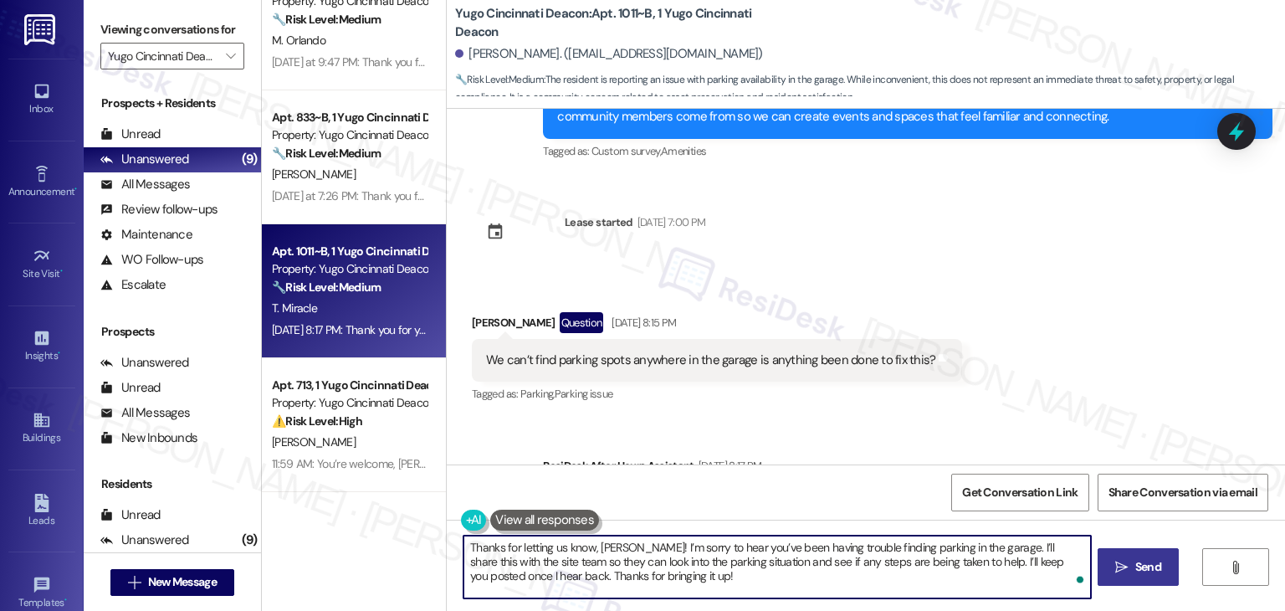
type textarea "Thanks for letting us know, Tyler! I’m sorry to hear you’ve been having trouble…"
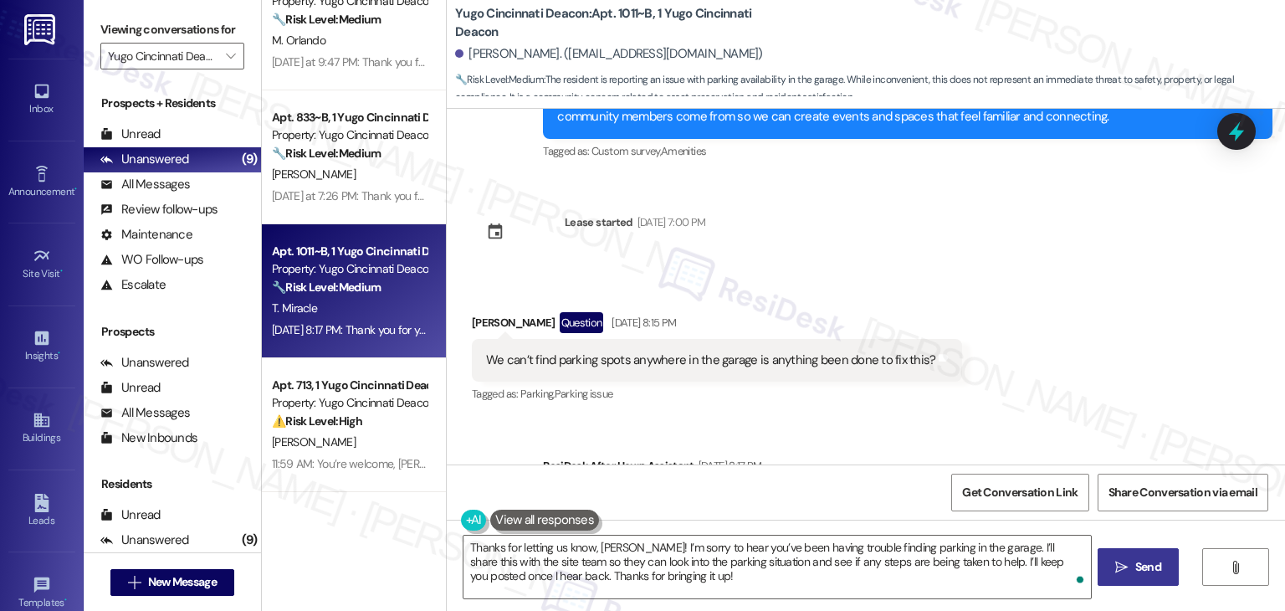
click at [1121, 570] on icon "" at bounding box center [1122, 567] width 13 height 13
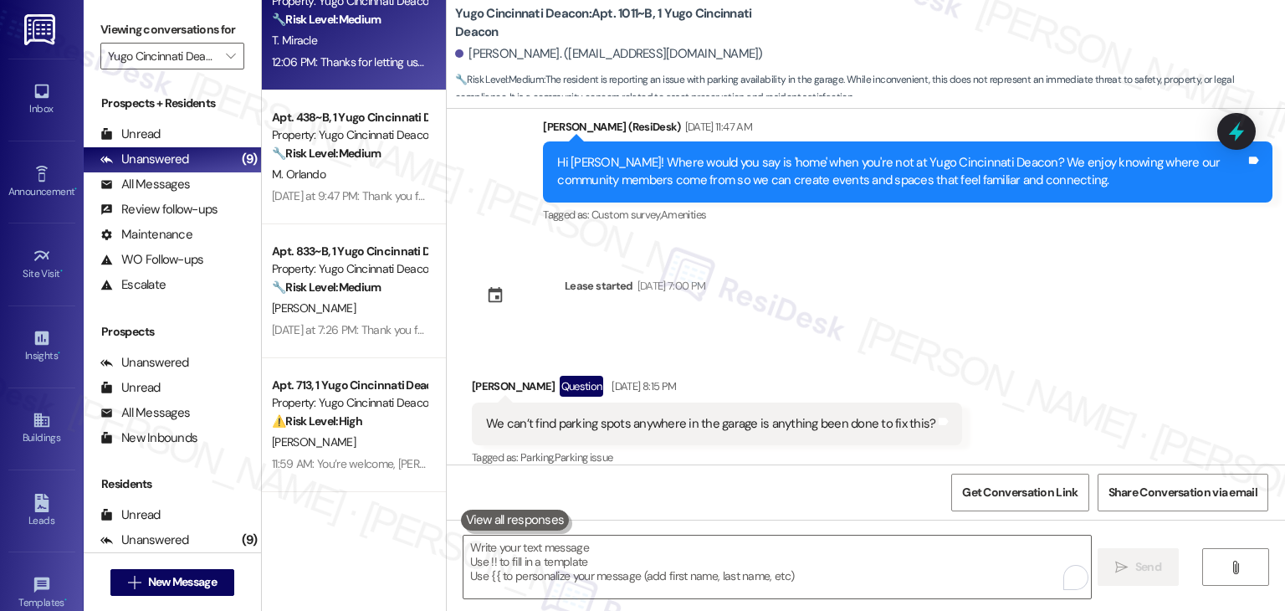
scroll to position [1357, 0]
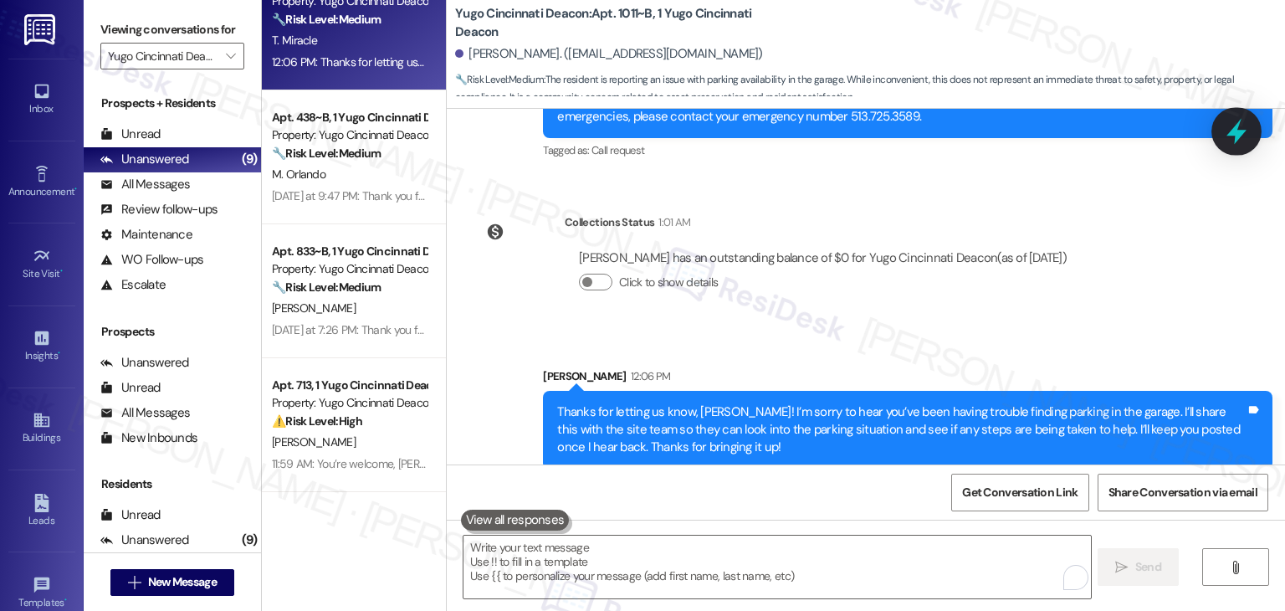
click at [1229, 128] on icon at bounding box center [1237, 131] width 28 height 28
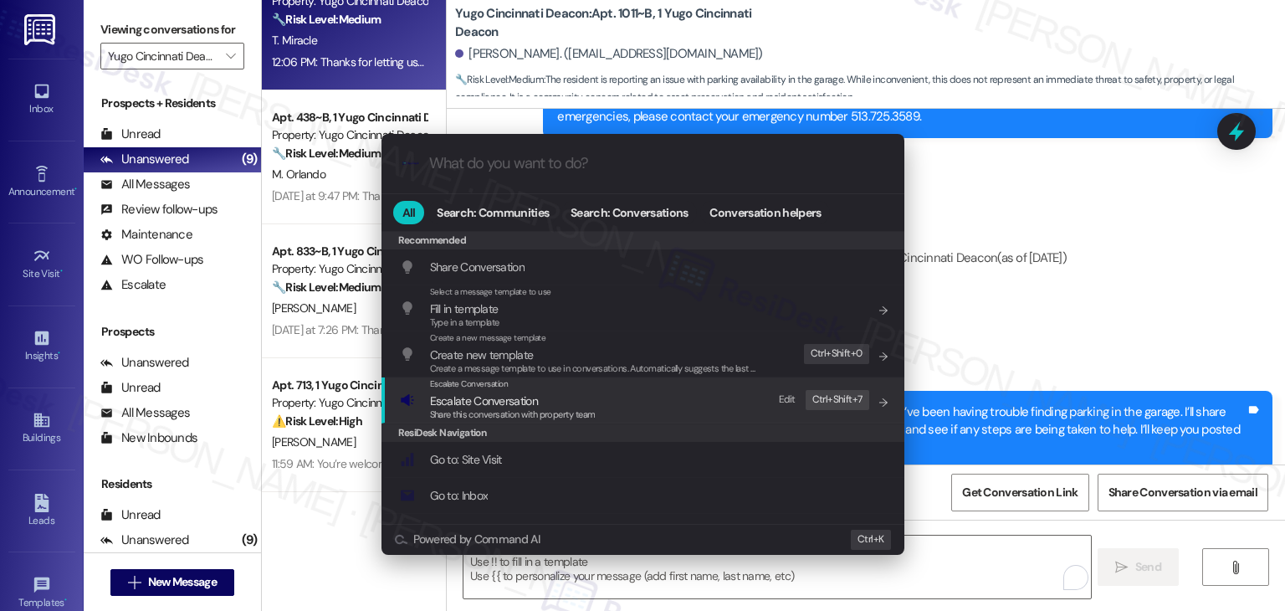
click at [530, 406] on span "Escalate Conversation" at bounding box center [484, 400] width 108 height 15
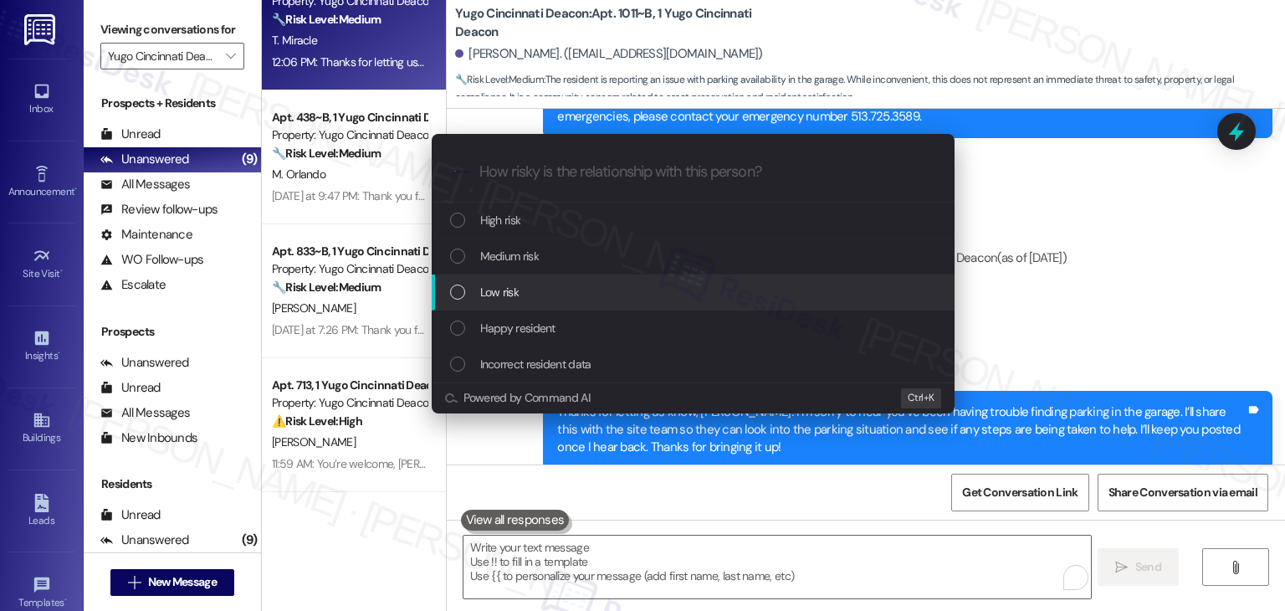
click at [463, 294] on div "List of options" at bounding box center [457, 292] width 15 height 15
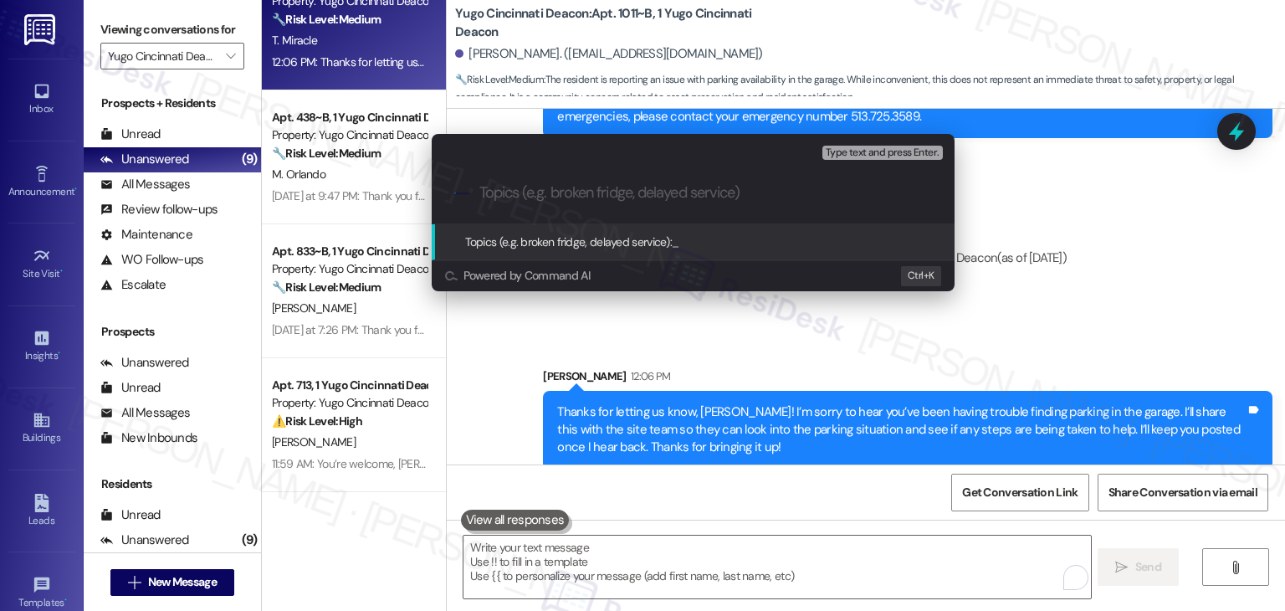
paste input "Parking Availability Concern"
type input "Parking Availability Concern"
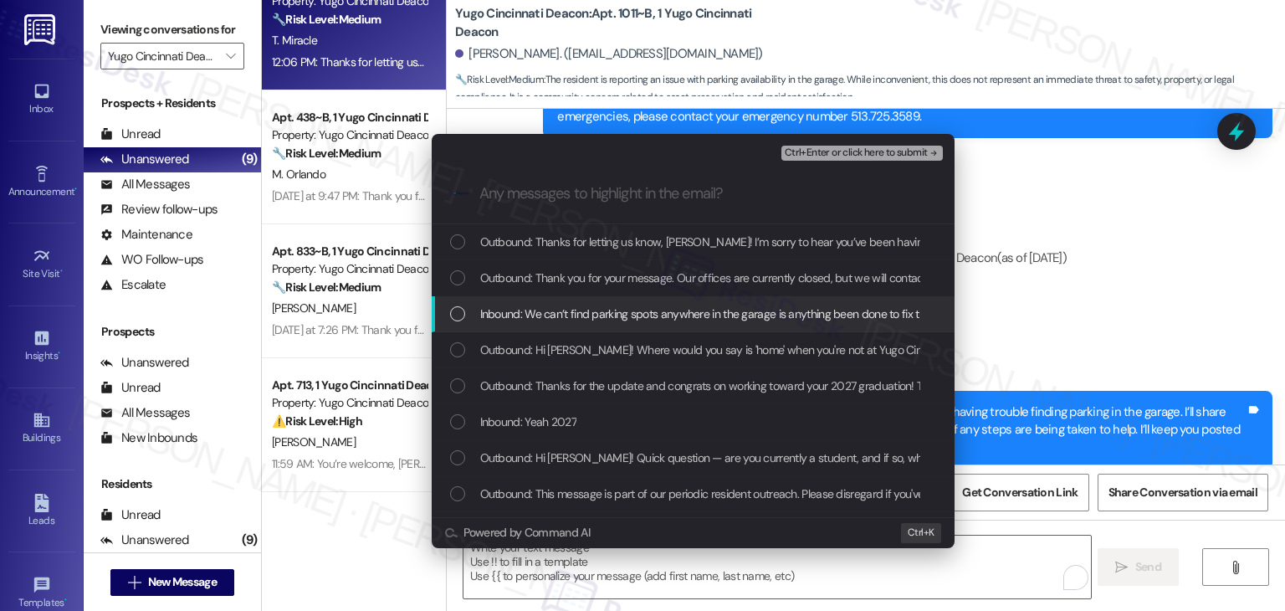
click at [448, 312] on div "Inbound: We can’t find parking spots anywhere in the garage is anything been do…" at bounding box center [693, 314] width 523 height 36
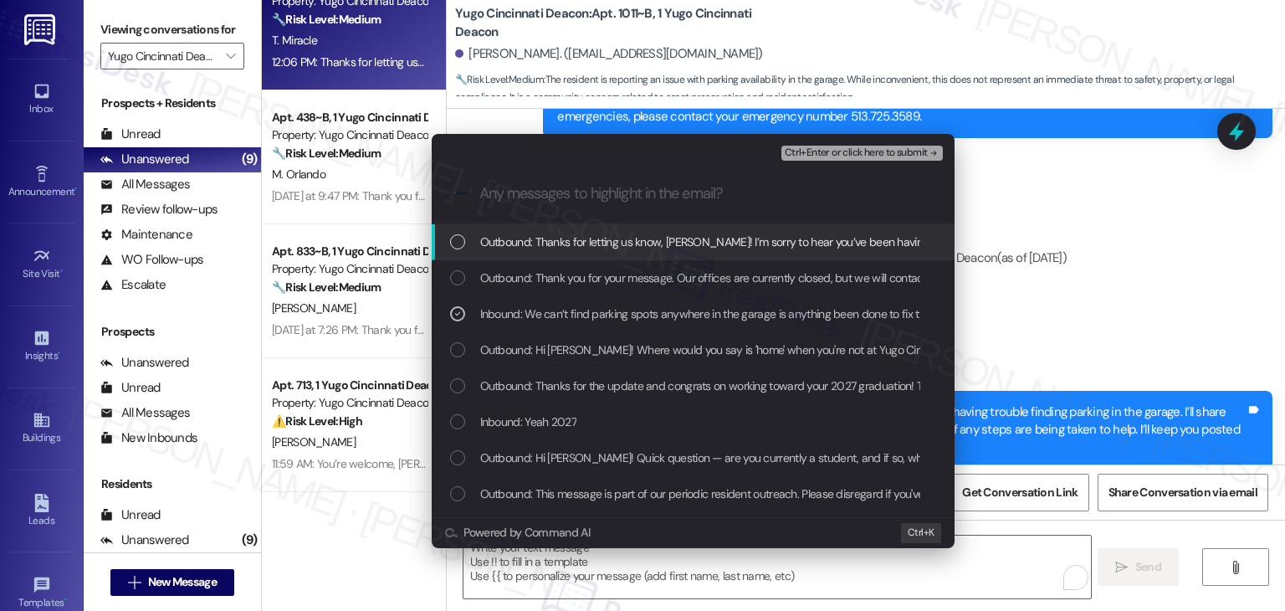
click at [871, 155] on span "Ctrl+Enter or click here to submit" at bounding box center [856, 153] width 143 height 12
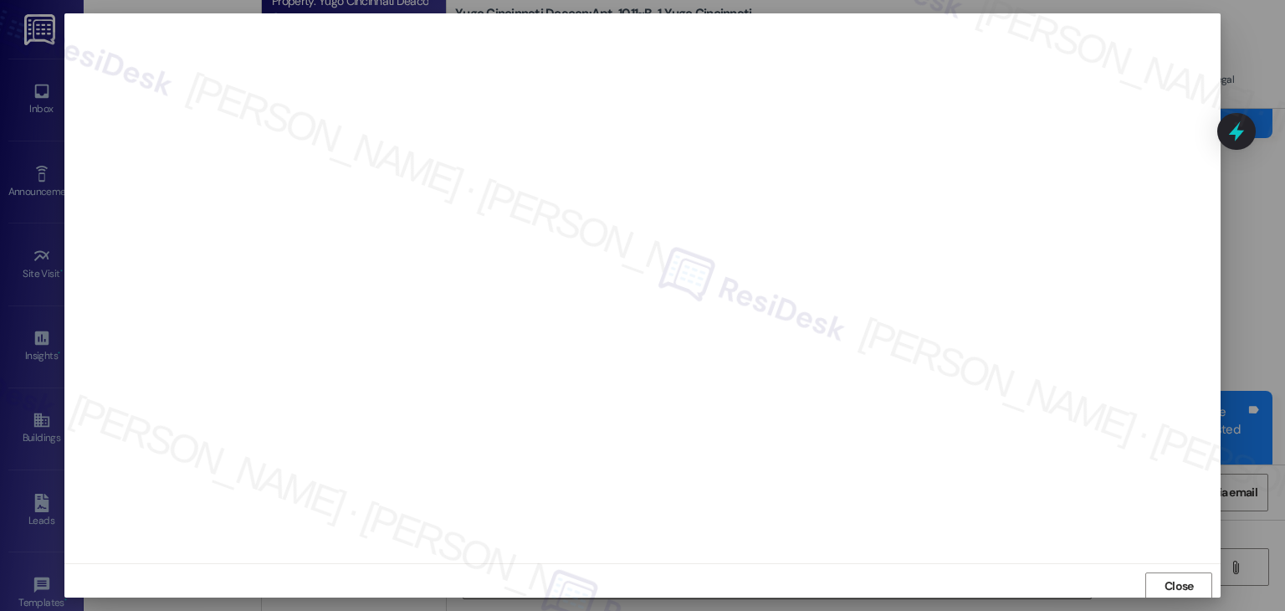
scroll to position [1, 0]
click at [1186, 590] on span "Close" at bounding box center [1179, 586] width 29 height 18
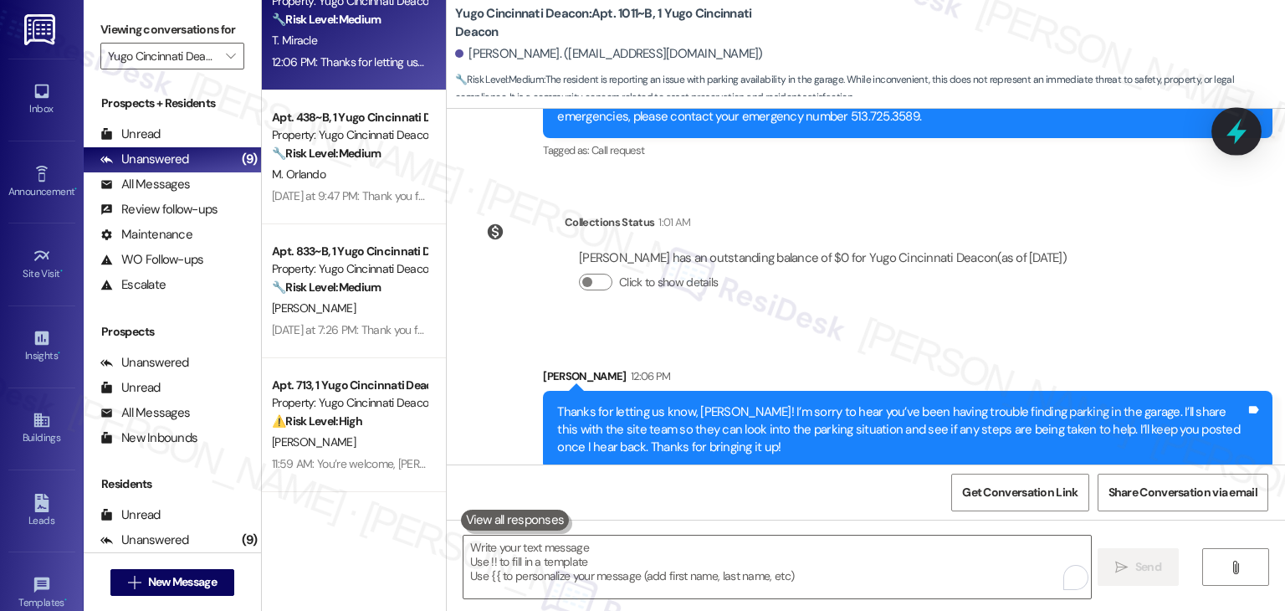
click at [1232, 133] on icon at bounding box center [1237, 132] width 20 height 26
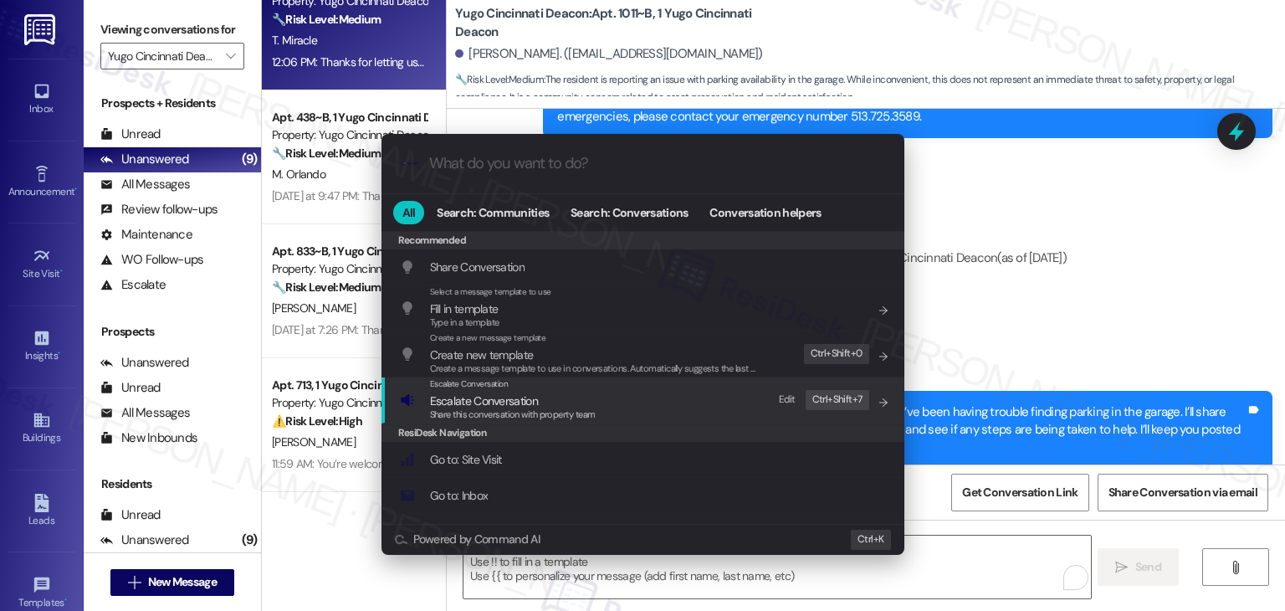
click at [558, 403] on span "Escalate Conversation" at bounding box center [513, 401] width 166 height 18
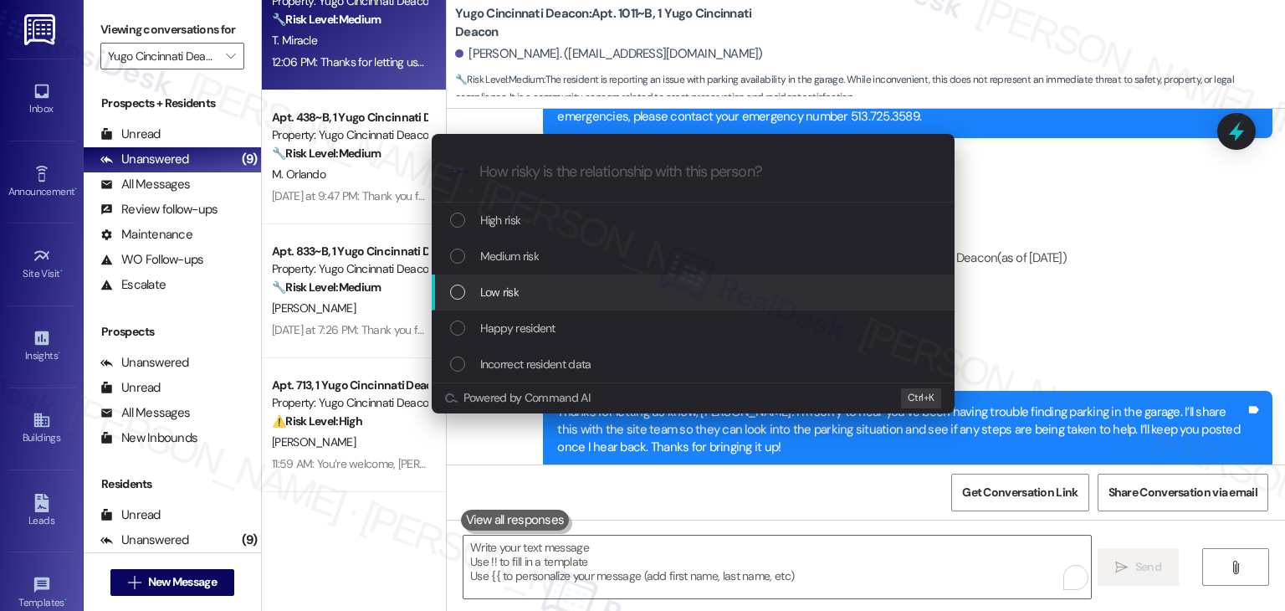
click at [459, 294] on div "List of options" at bounding box center [457, 292] width 15 height 15
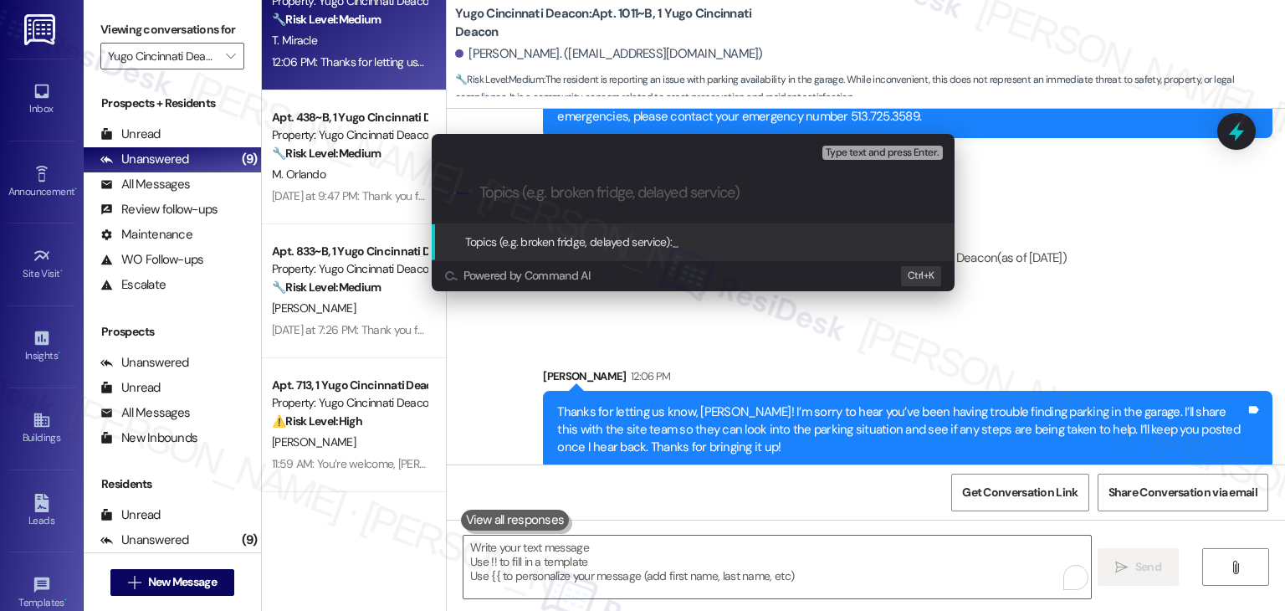
paste input "Parking Availability Concern"
type input "Parking Availability Concern"
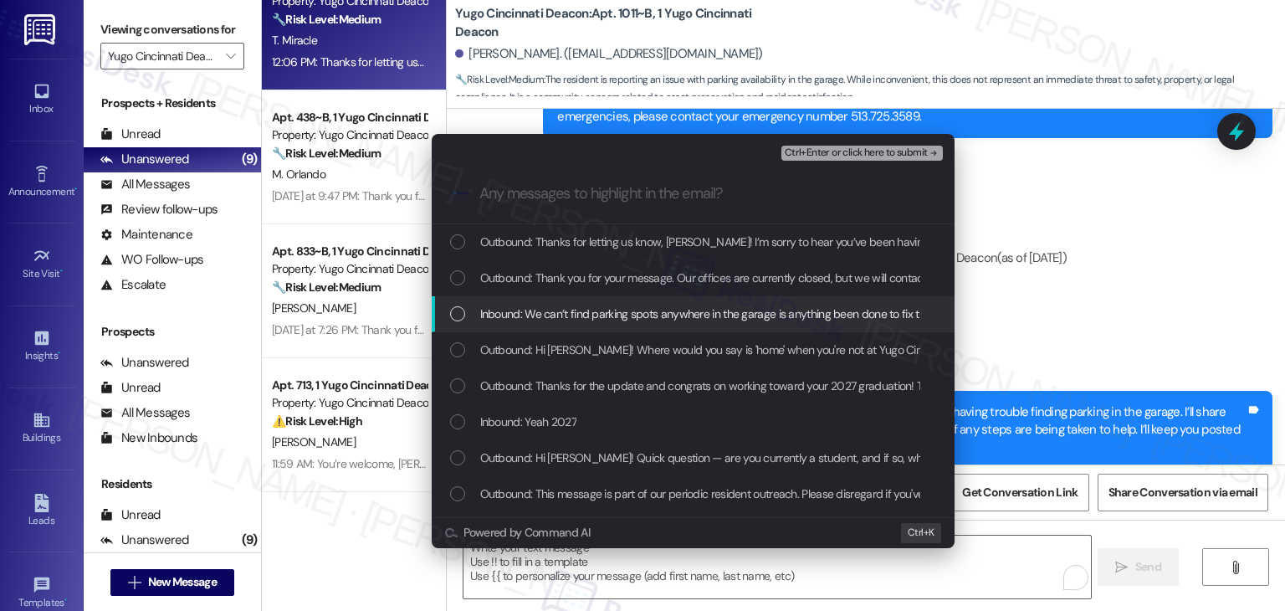
click at [462, 315] on div "List of options" at bounding box center [457, 313] width 15 height 15
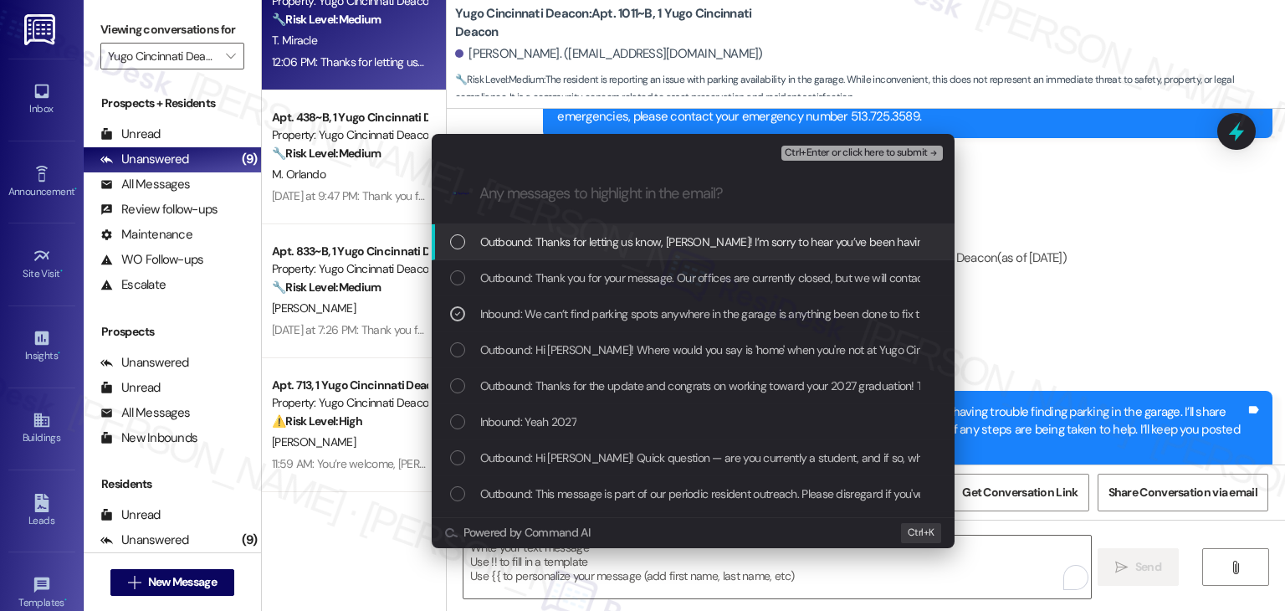
click at [859, 154] on span "Ctrl+Enter or click here to submit" at bounding box center [856, 153] width 143 height 12
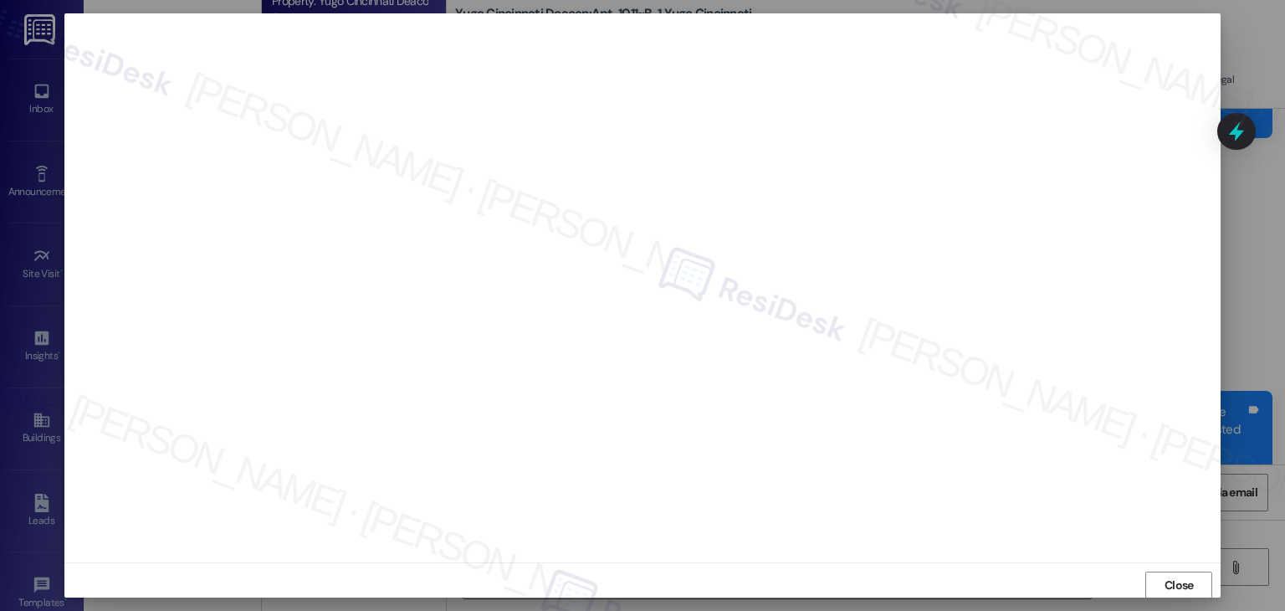
click at [1168, 567] on div "Close" at bounding box center [642, 584] width 1157 height 44
click at [1168, 582] on span "Close" at bounding box center [1179, 586] width 29 height 18
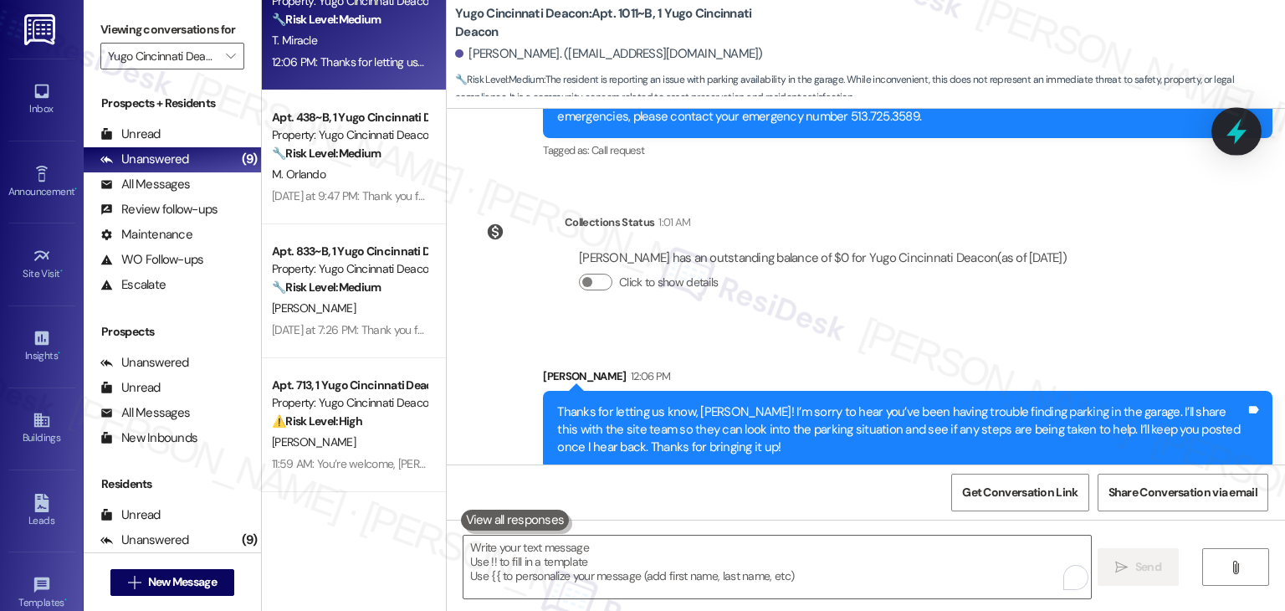
click at [1235, 136] on icon at bounding box center [1237, 131] width 28 height 28
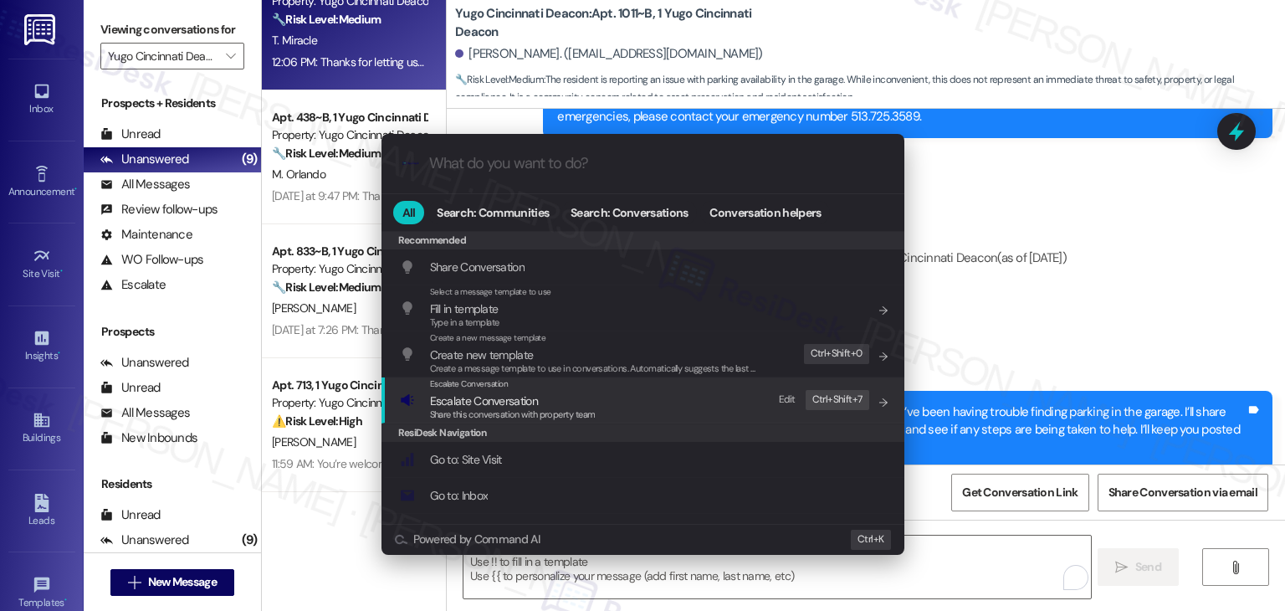
click at [515, 406] on span "Escalate Conversation" at bounding box center [484, 400] width 108 height 15
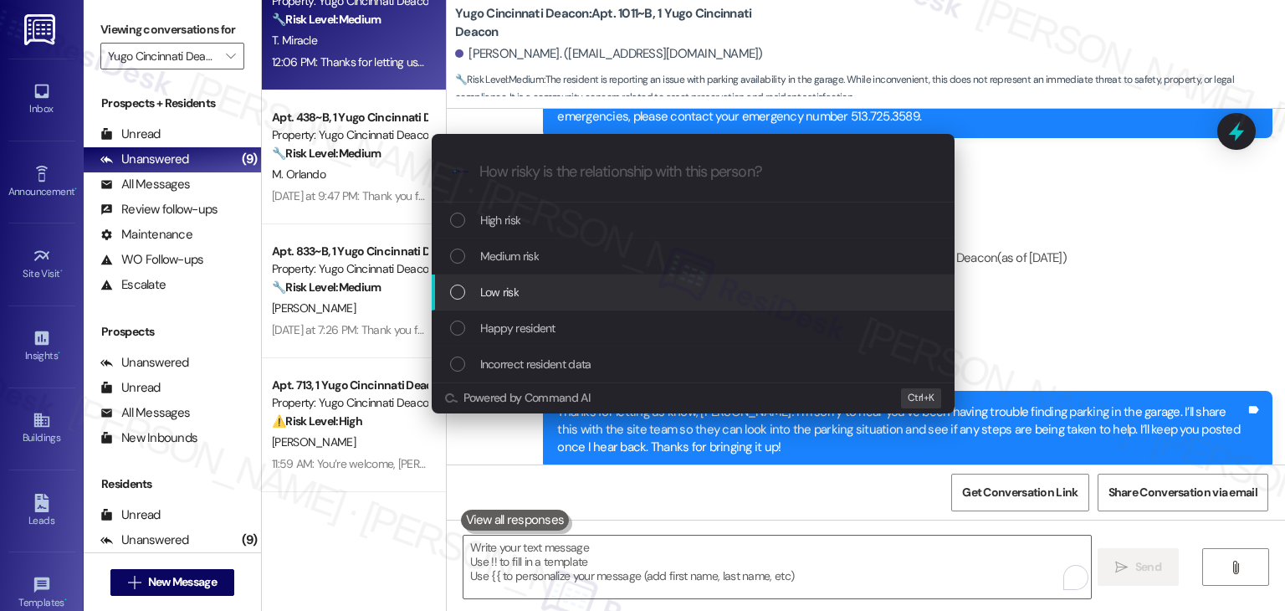
click at [456, 291] on div "List of options" at bounding box center [457, 292] width 15 height 15
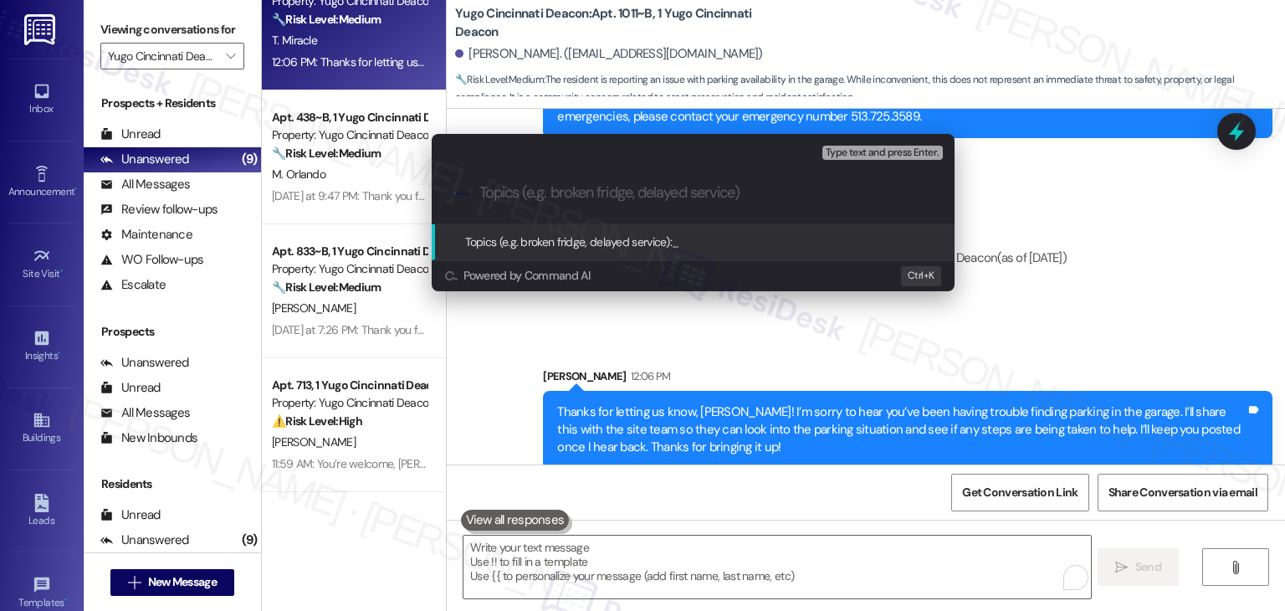
paste input "Parking Availability Concern"
type input "Parking Availability Concern"
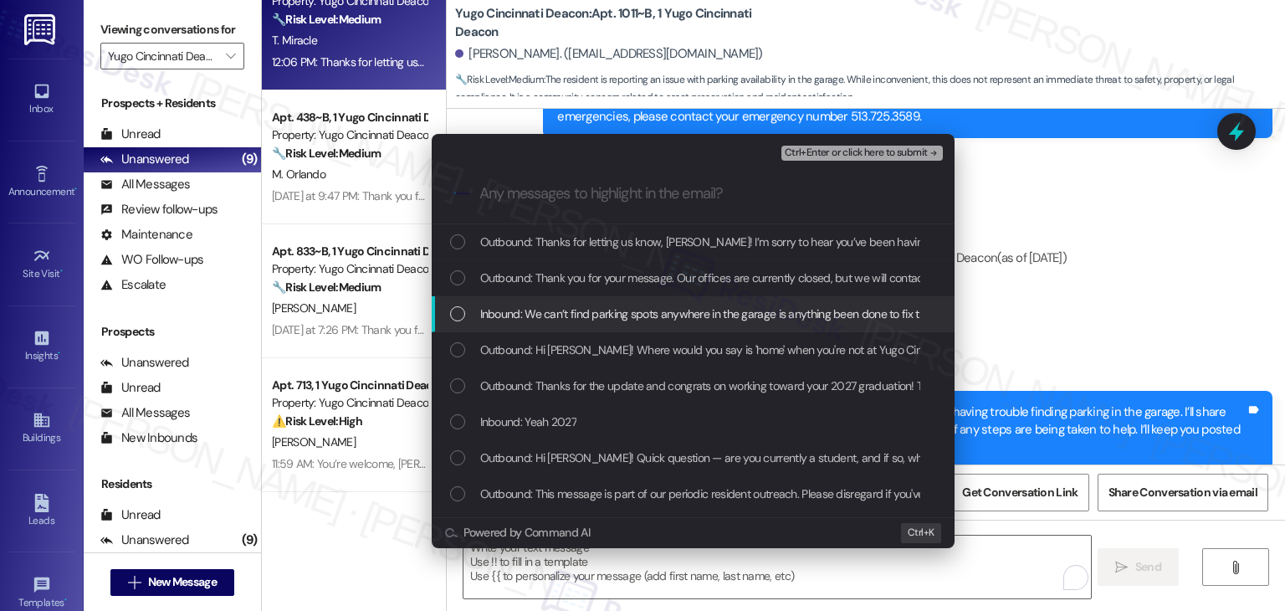
click at [435, 319] on div "Inbound: We can’t find parking spots anywhere in the garage is anything been do…" at bounding box center [693, 314] width 523 height 36
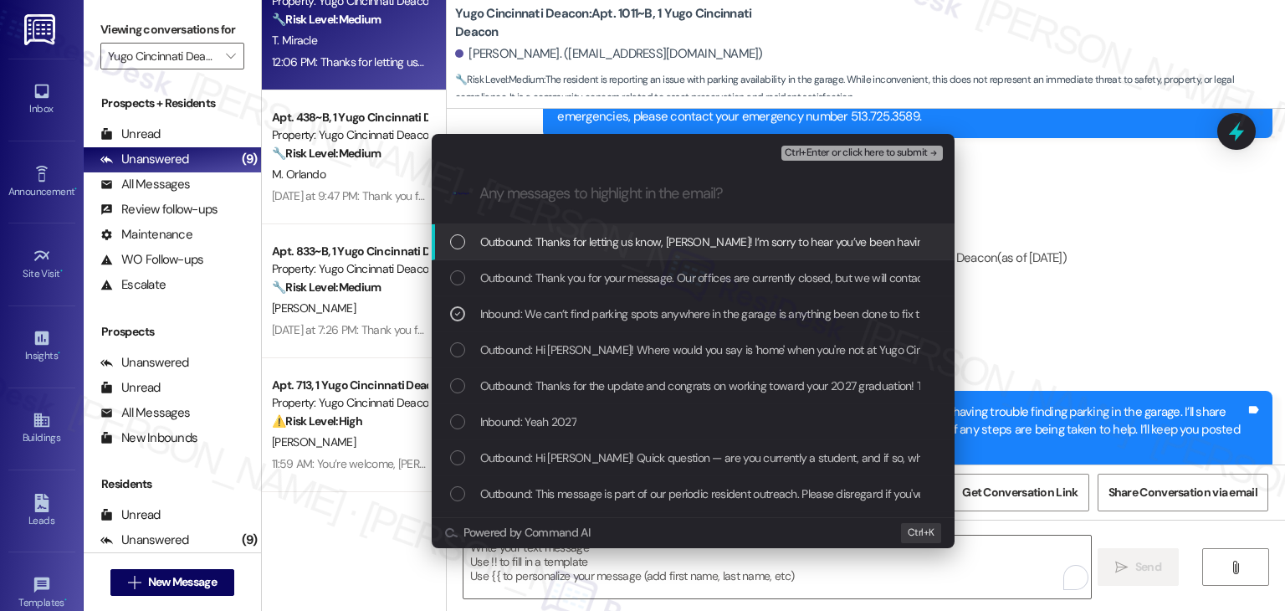
click at [852, 151] on span "Ctrl+Enter or click here to submit" at bounding box center [856, 153] width 143 height 12
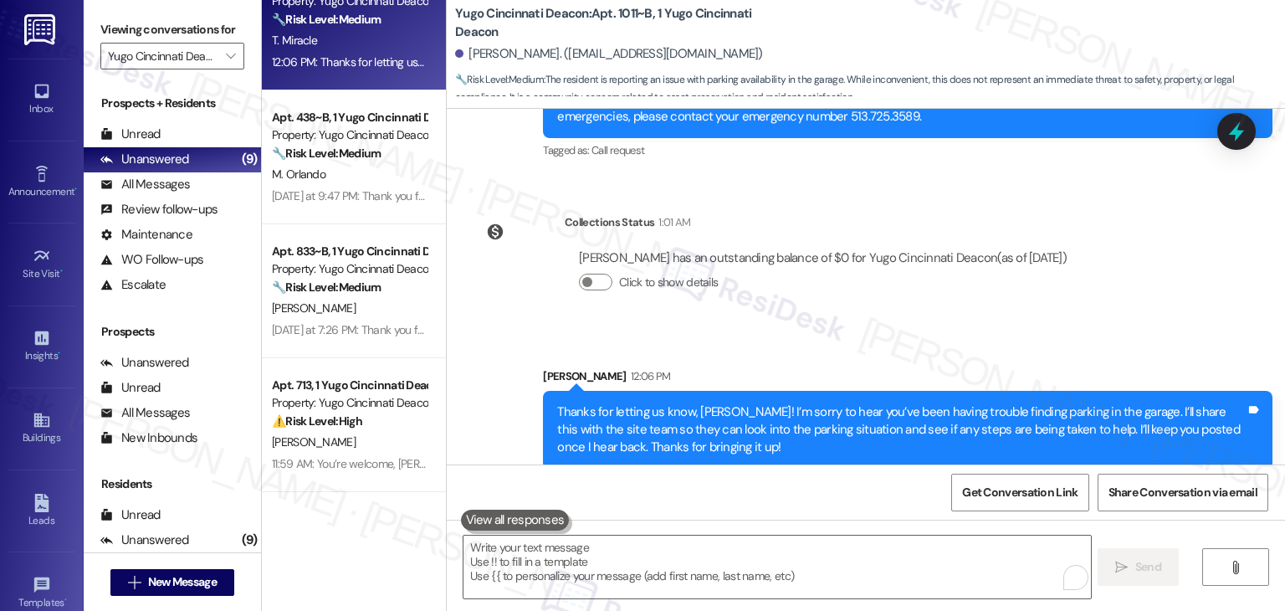
scroll to position [1069, 0]
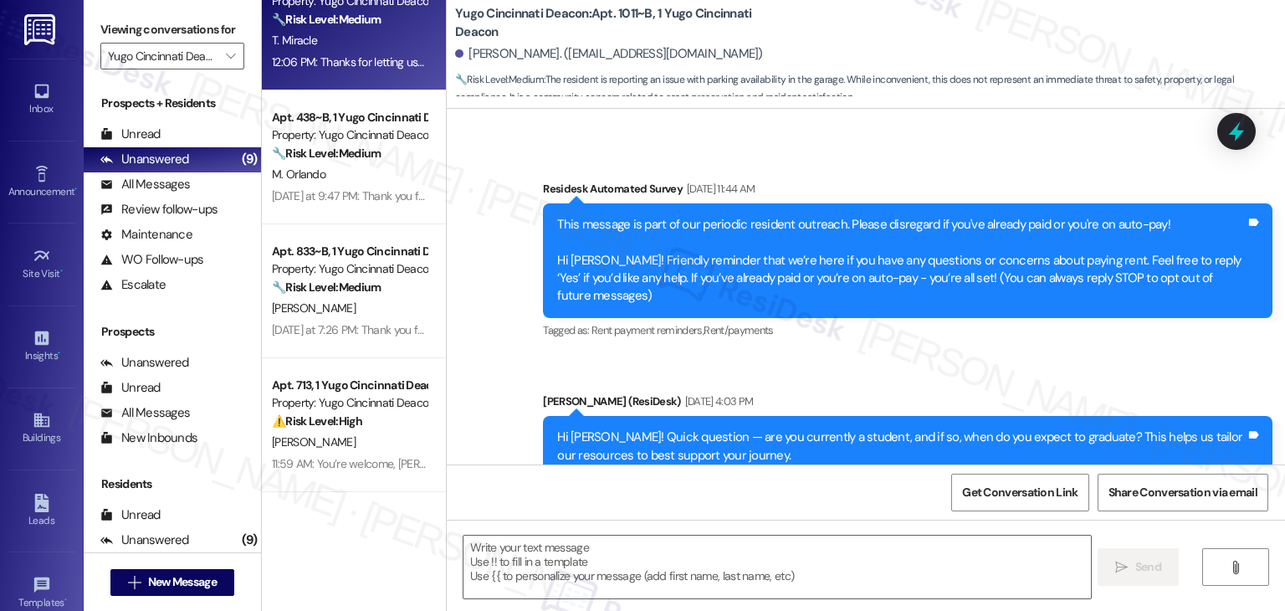
type textarea "Fetching suggested responses. Please feel free to read through the conversation…"
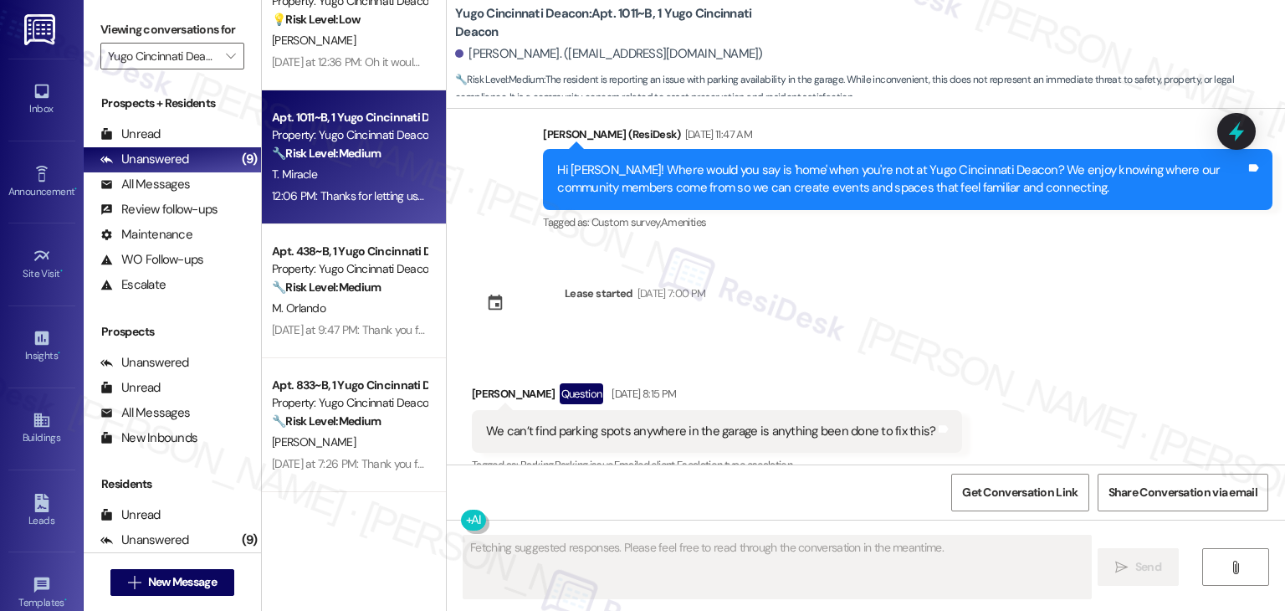
scroll to position [890, 0]
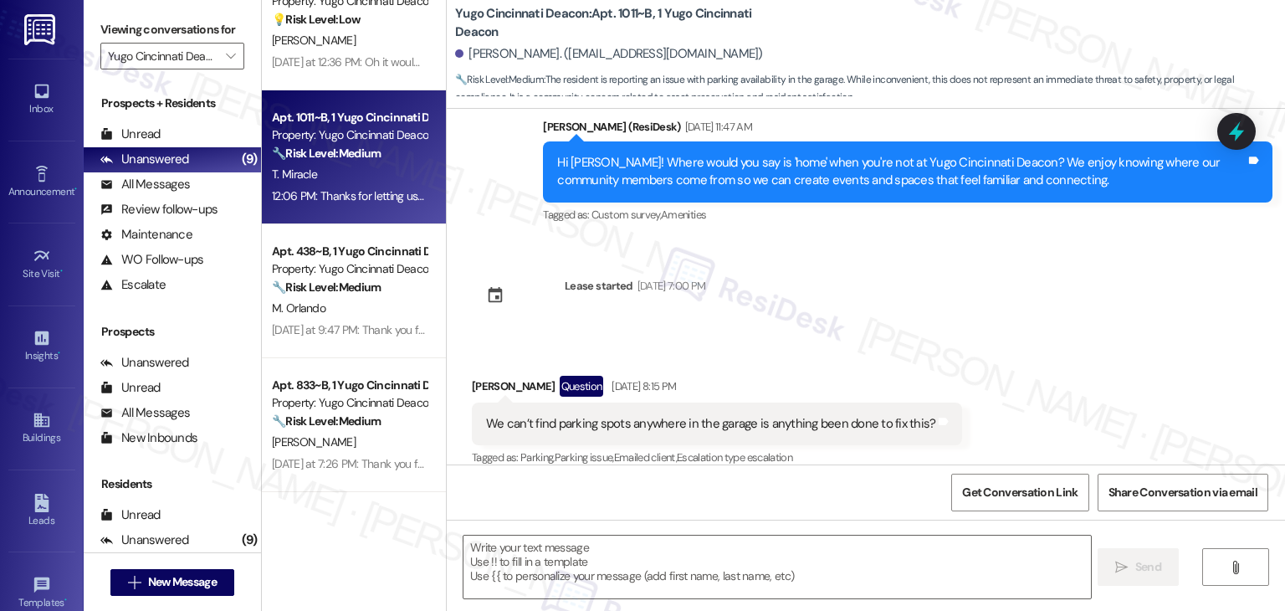
click at [1057, 263] on div "WO Opened request: The lights ... Feb 11, 2025 at 11:38 AM Status : Completed S…" at bounding box center [866, 287] width 839 height 356
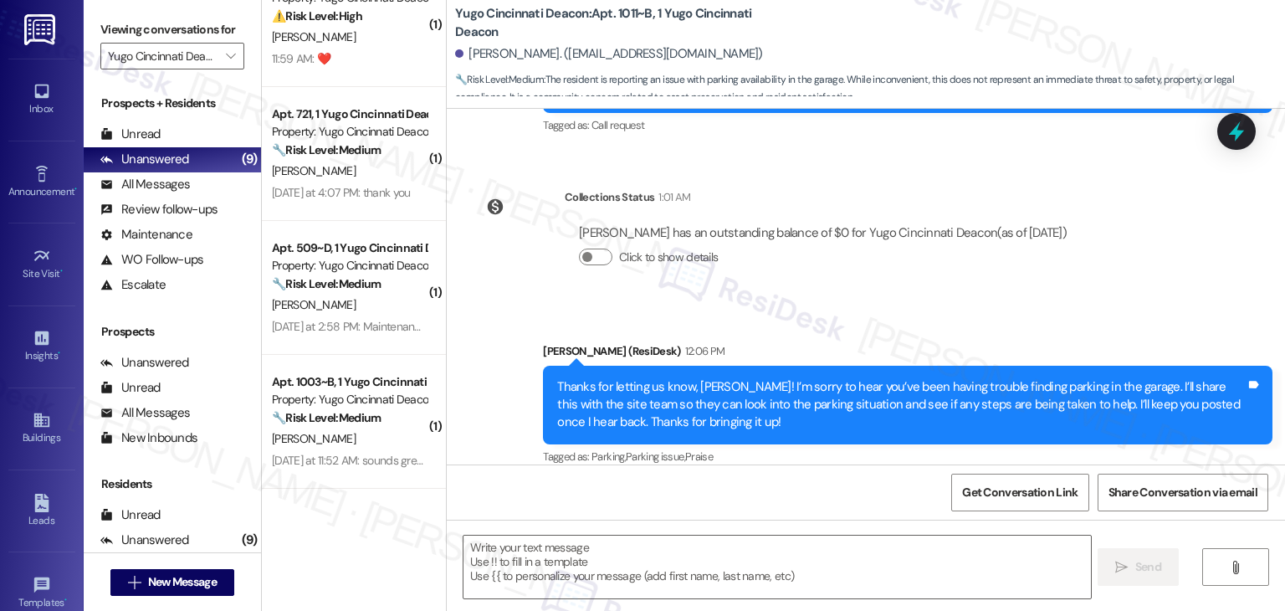
scroll to position [0, 0]
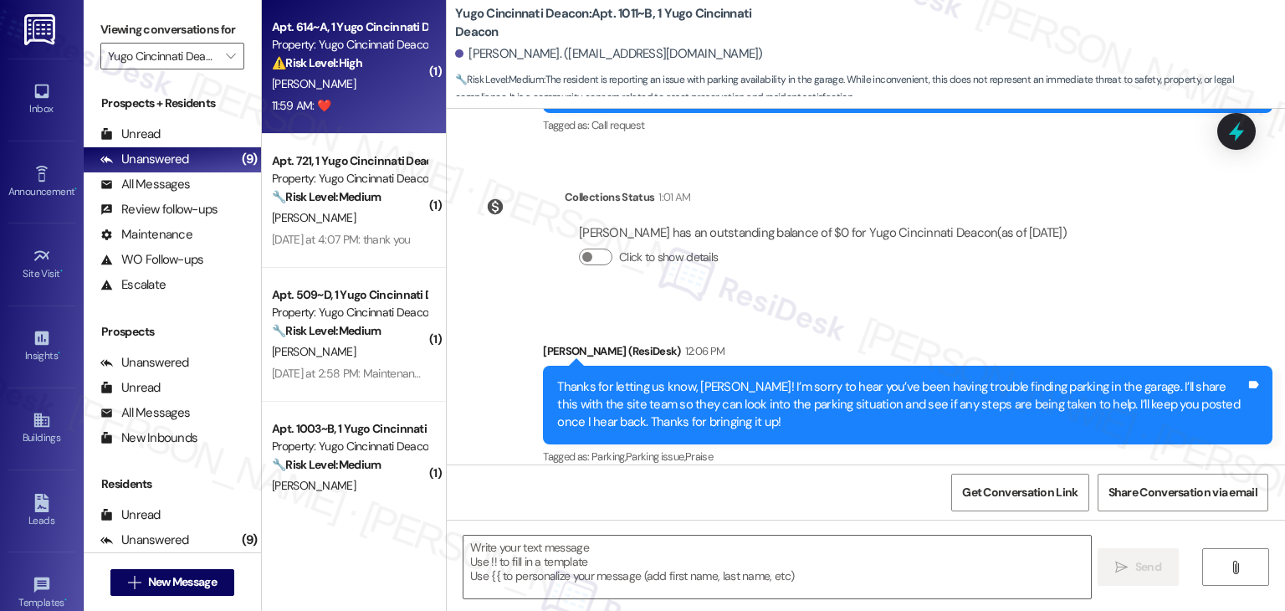
click at [345, 42] on div "Property: Yugo Cincinnati Deacon" at bounding box center [349, 45] width 155 height 18
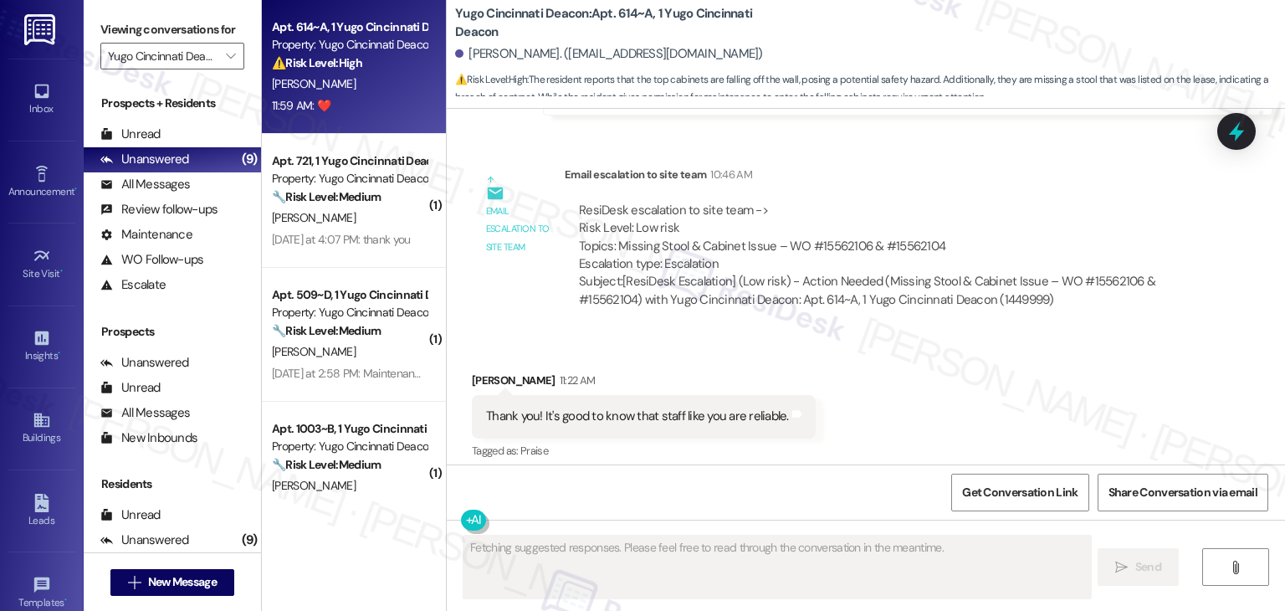
scroll to position [3643, 0]
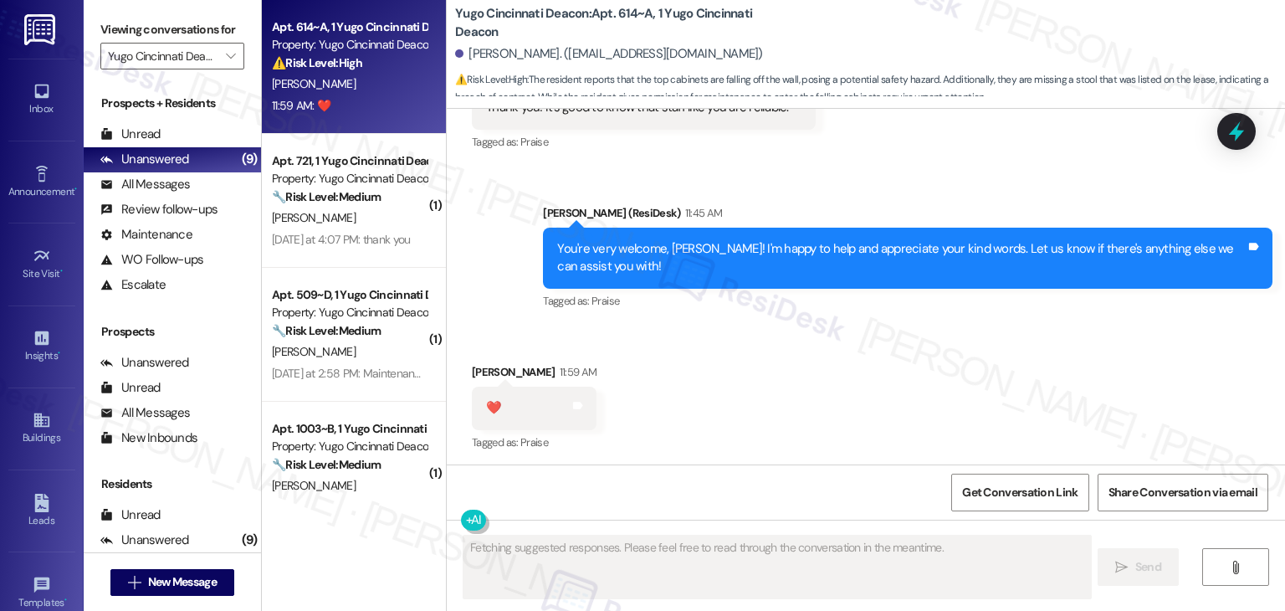
click at [798, 409] on div "Received via SMS [PERSON_NAME] 11:59 AM ❤️ Tags and notes Tagged as: Praise Cli…" at bounding box center [866, 396] width 839 height 141
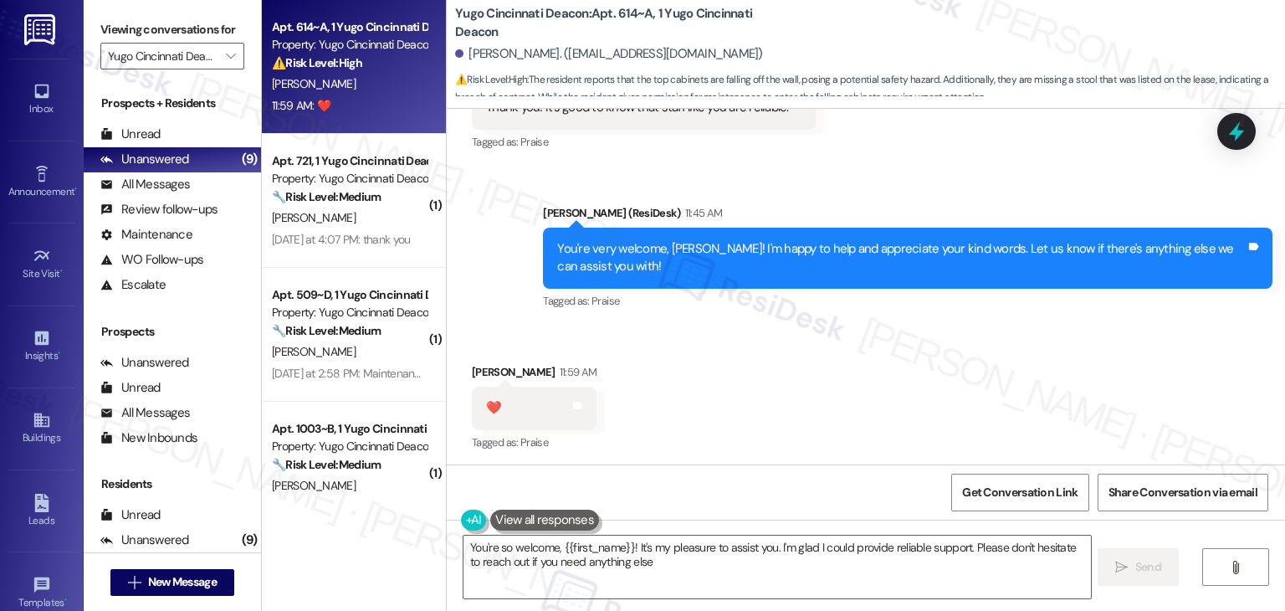
type textarea "You're so welcome, {{first_name}}! It's my pleasure to assist you. I'm glad I c…"
click at [774, 398] on div "Received via SMS [PERSON_NAME] 11:59 AM ❤️ Tags and notes Tagged as: Praise Cli…" at bounding box center [866, 396] width 839 height 141
click at [773, 402] on div "Received via SMS [PERSON_NAME] 11:59 AM ❤️ Tags and notes Tagged as: Praise Cli…" at bounding box center [866, 396] width 839 height 141
click at [770, 409] on div "Received via SMS [PERSON_NAME] 11:59 AM ❤️ Tags and notes Tagged as: Praise Cli…" at bounding box center [866, 396] width 839 height 141
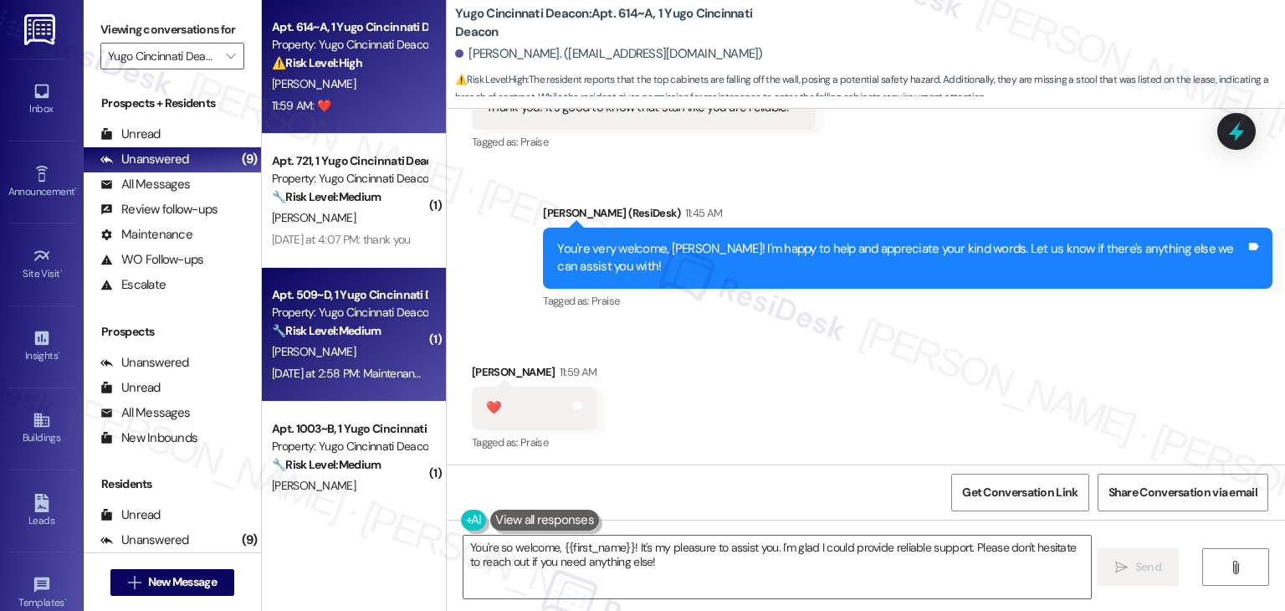
click at [350, 274] on div "Apt. 509~D, 1 Yugo Cincinnati Deacon Property: Yugo Cincinnati Deacon 🔧 Risk Le…" at bounding box center [354, 335] width 184 height 134
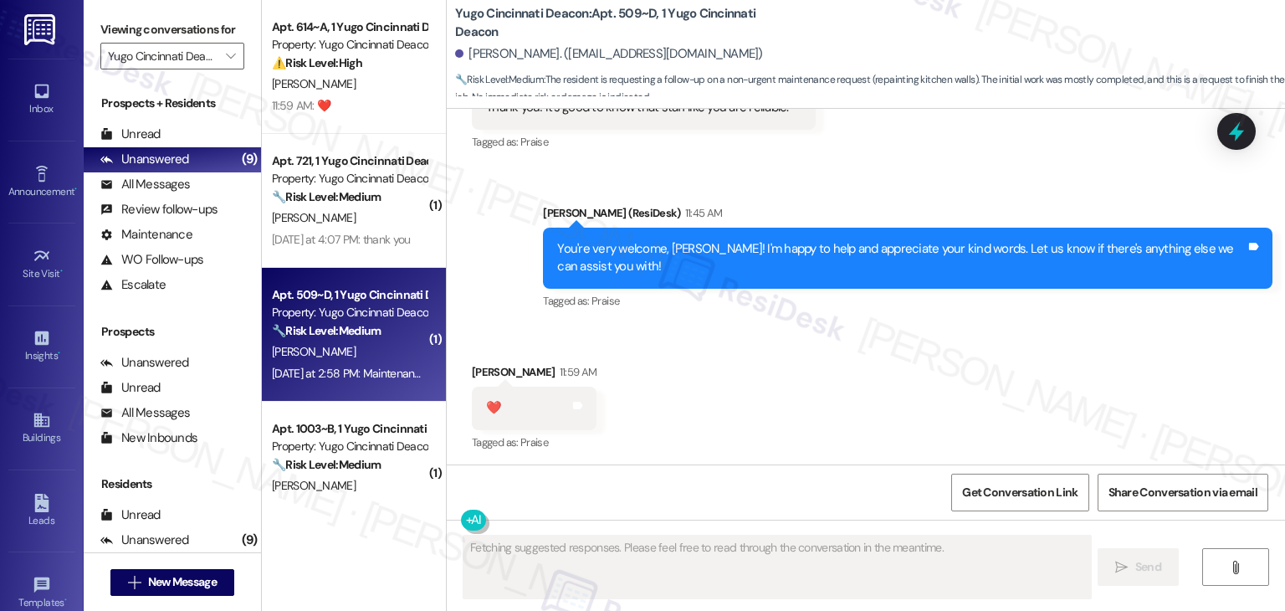
scroll to position [741, 0]
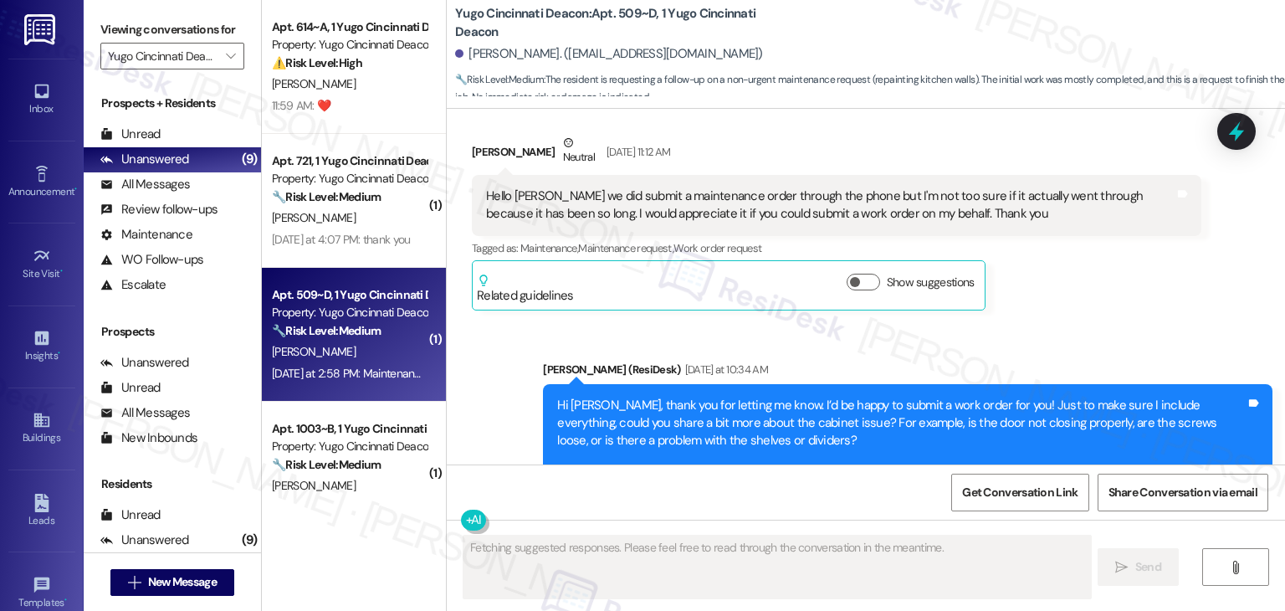
click at [348, 392] on div "Apt. 509~D, 1 Yugo Cincinnati Deacon Property: Yugo Cincinnati Deacon 🔧 Risk Le…" at bounding box center [354, 335] width 184 height 134
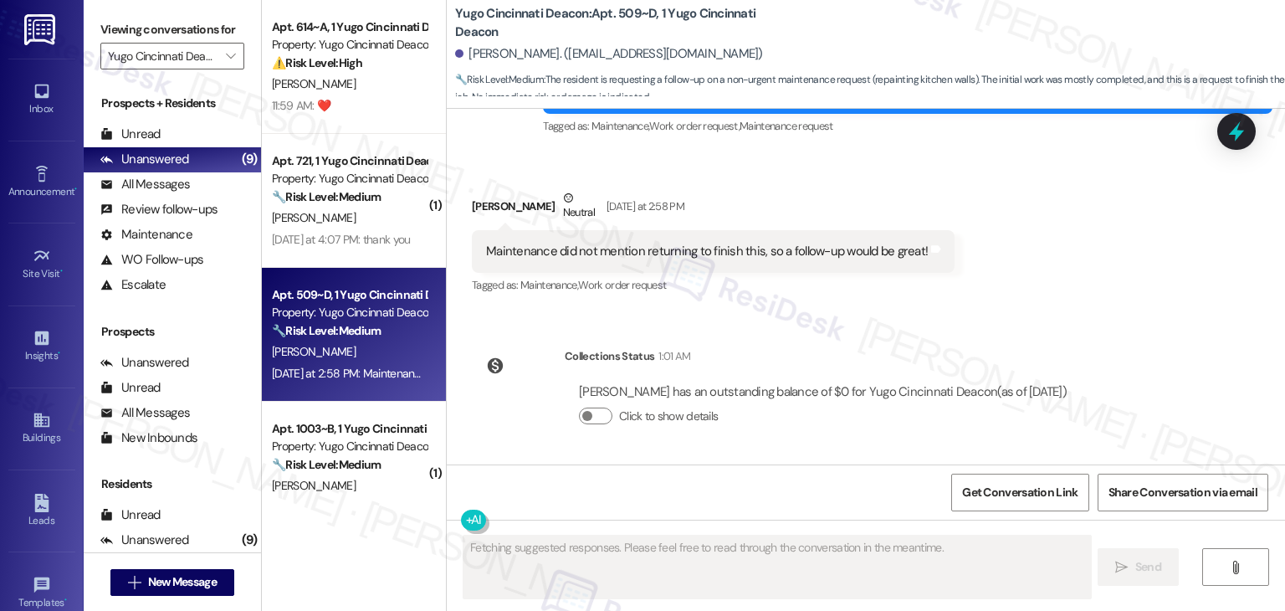
click at [355, 380] on div "Yesterday at 2:58 PM: Maintenance did not mention returning to finish this, so …" at bounding box center [519, 373] width 495 height 15
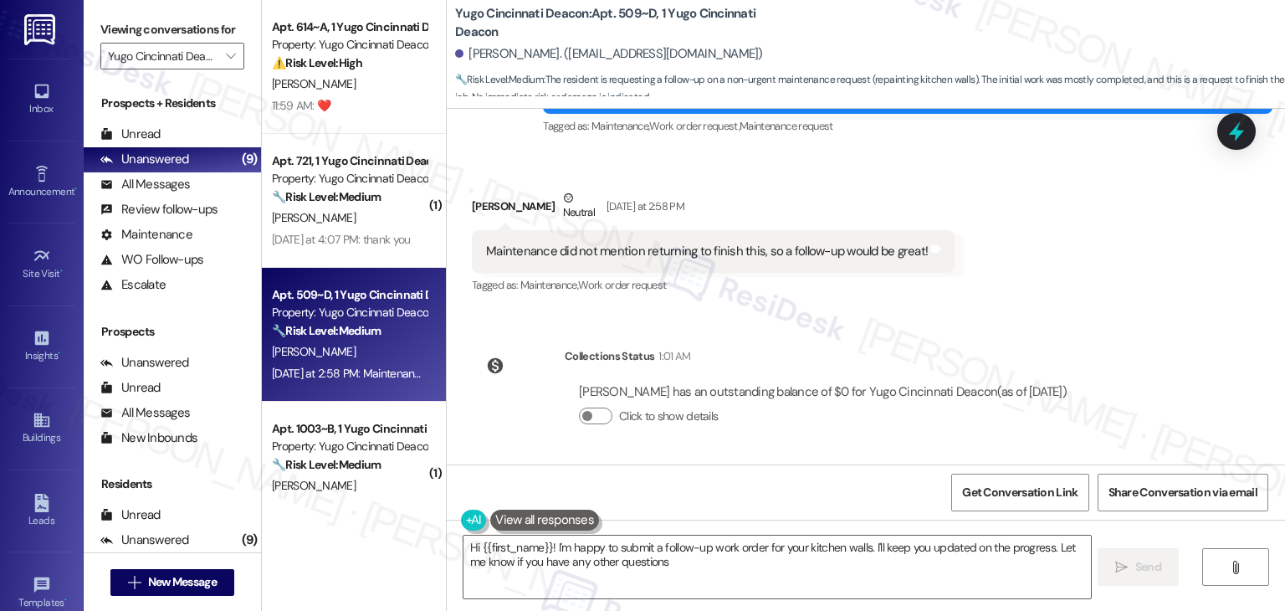
type textarea "Hi {{first_name}}! I'm happy to submit a follow-up work order for your kitchen …"
click at [766, 329] on div "WO Lease started Aug 13, 2025 at 7:00 PM Show details Survey, sent via SMS Resi…" at bounding box center [866, 287] width 839 height 356
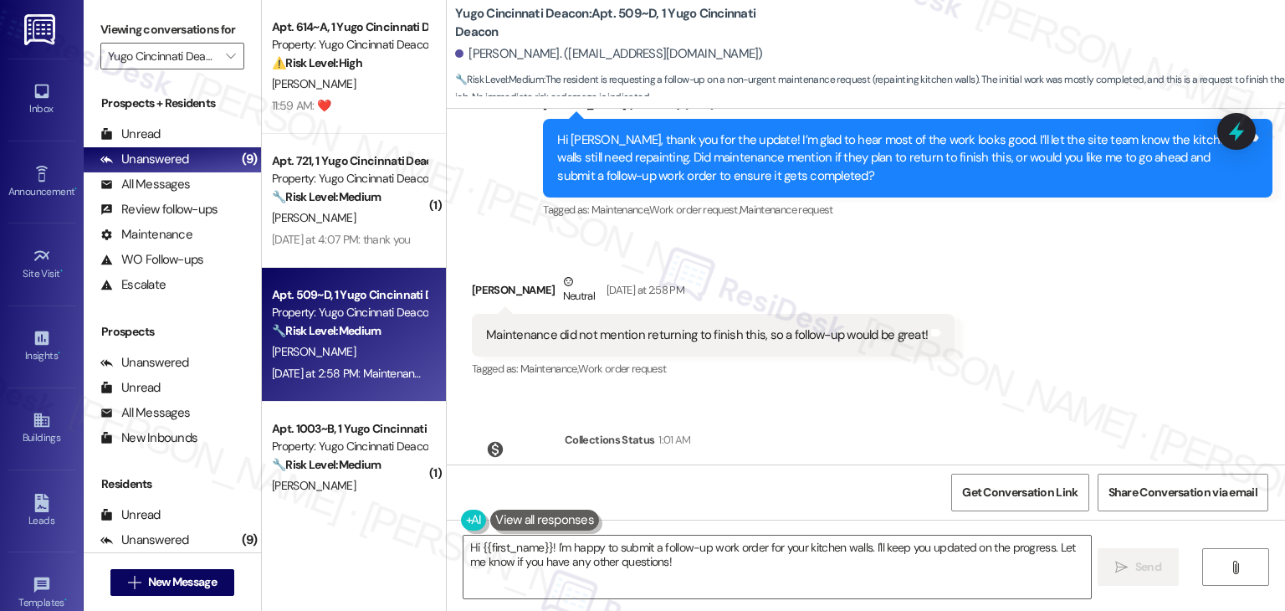
click at [908, 287] on div "Lauren Crockett Neutral Yesterday at 2:58 PM" at bounding box center [713, 293] width 483 height 41
click at [917, 268] on div "Received via SMS Lauren Crockett Neutral Yesterday at 2:58 PM Maintenance did n…" at bounding box center [713, 327] width 508 height 134
click at [900, 265] on div "Received via SMS Lauren Crockett Neutral Yesterday at 2:58 PM Maintenance did n…" at bounding box center [713, 327] width 508 height 134
click at [908, 250] on div "Received via SMS Lauren Crockett Neutral Yesterday at 2:58 PM Maintenance did n…" at bounding box center [866, 314] width 839 height 159
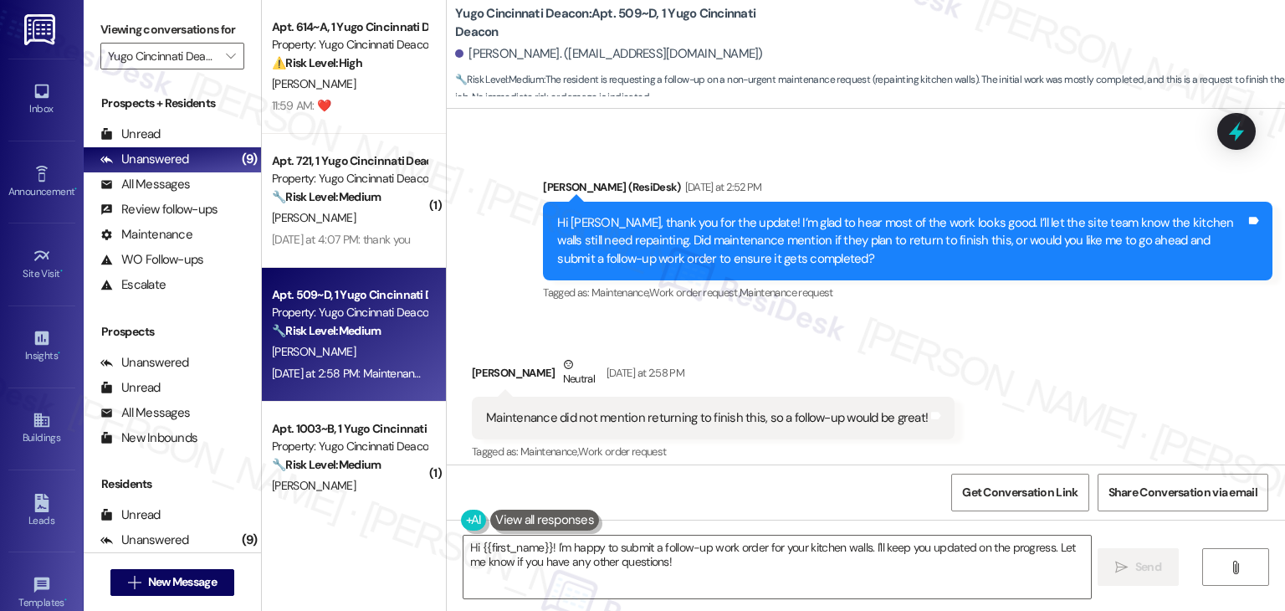
scroll to position [574, 0]
click at [967, 340] on div "Received via SMS Lauren Crockett Neutral Yesterday at 2:58 PM Maintenance did n…" at bounding box center [866, 398] width 839 height 159
click at [1041, 363] on div "Received via SMS Lauren Crockett Neutral Yesterday at 2:58 PM Maintenance did n…" at bounding box center [866, 398] width 839 height 159
drag, startPoint x: 1223, startPoint y: 138, endPoint x: 936, endPoint y: 305, distance: 331.9
click at [1226, 137] on icon at bounding box center [1237, 132] width 22 height 22
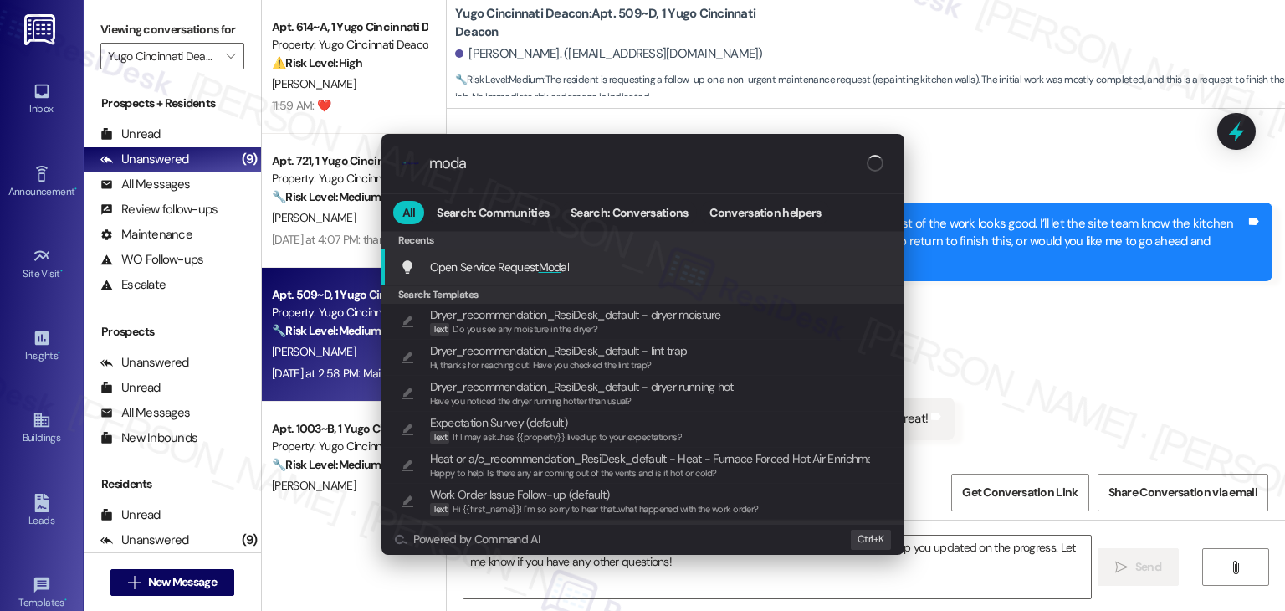
type input "modal"
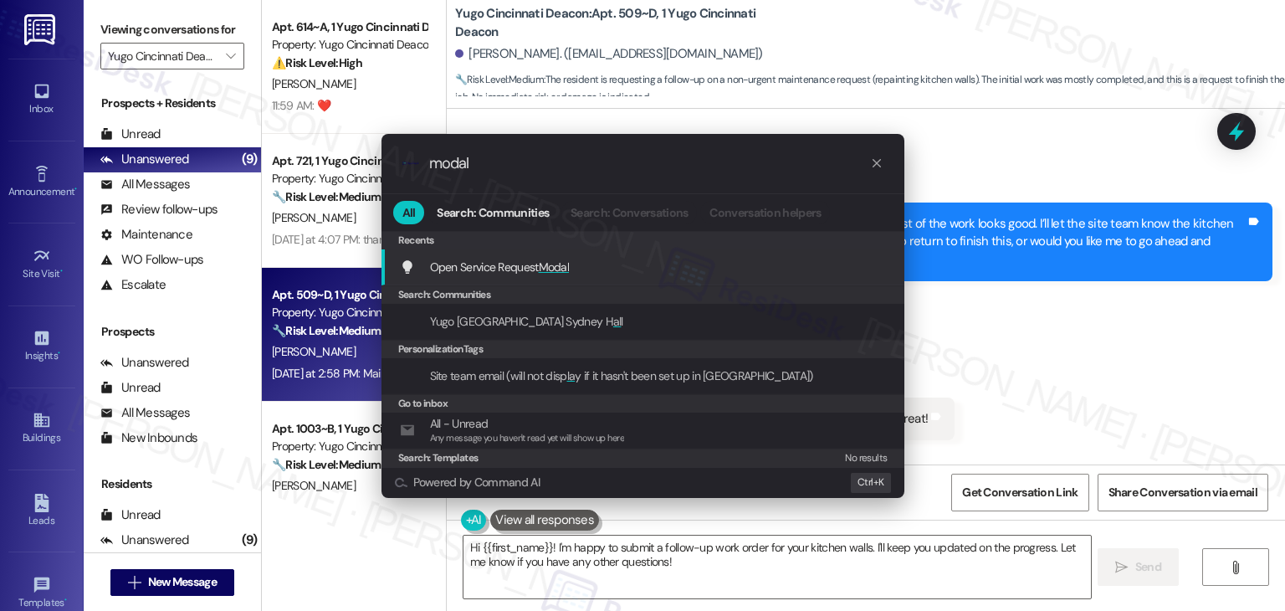
click at [539, 269] on span "Open Service Request Modal" at bounding box center [500, 266] width 140 height 15
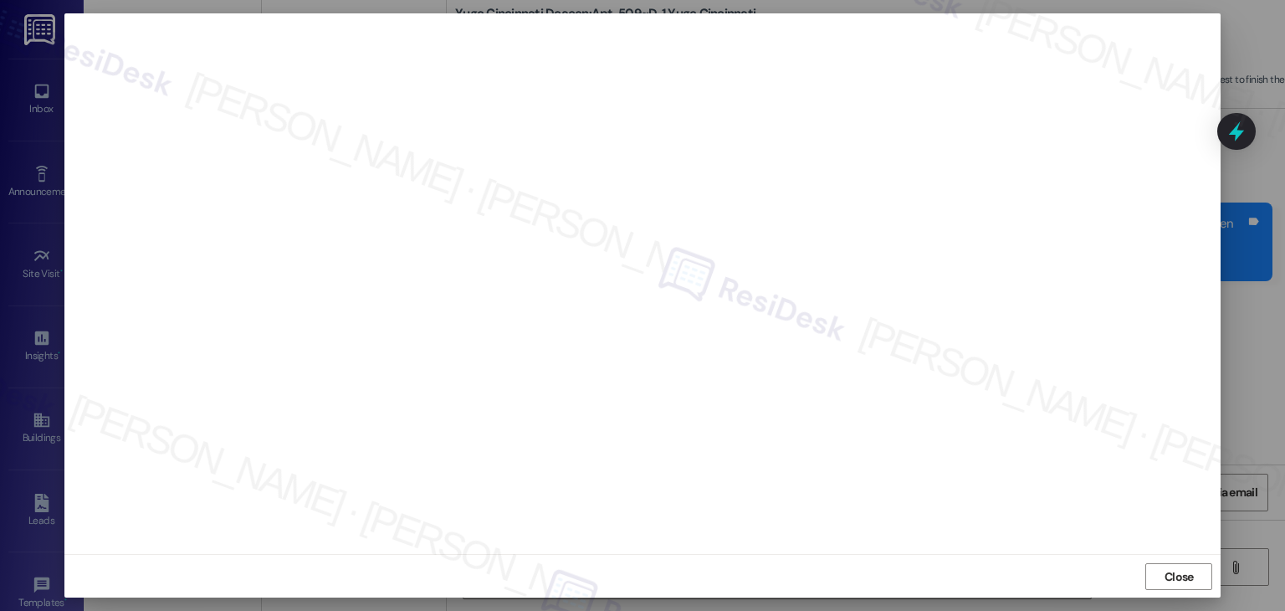
scroll to position [10, 0]
click at [1175, 577] on span "Close" at bounding box center [1179, 576] width 29 height 18
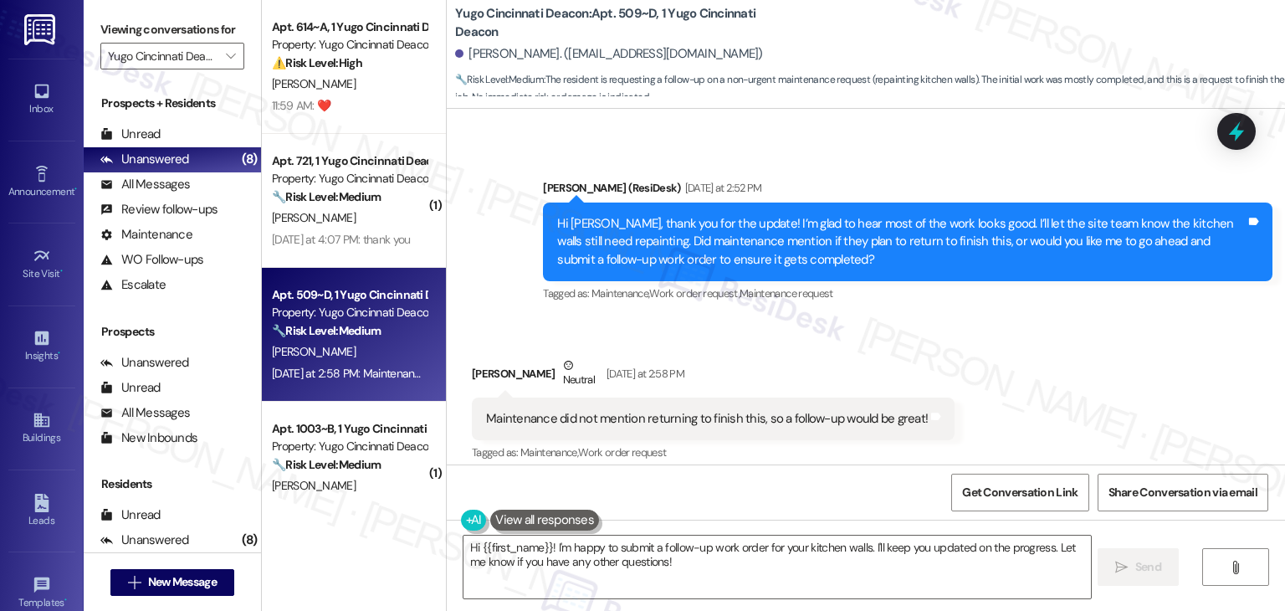
click at [1070, 357] on div "Received via SMS Lauren Crockett Neutral Yesterday at 2:58 PM Maintenance did n…" at bounding box center [866, 398] width 839 height 159
click at [1116, 370] on div "Received via SMS Lauren Crockett Neutral Yesterday at 2:58 PM Maintenance did n…" at bounding box center [866, 398] width 839 height 159
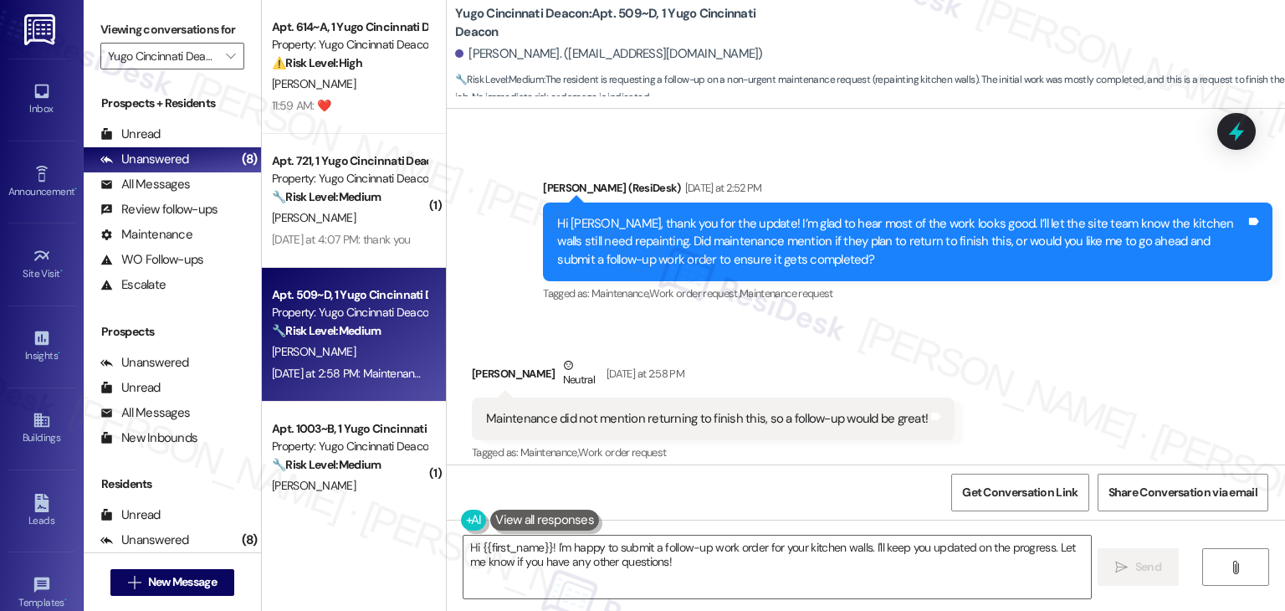
click at [684, 233] on div "Hi [PERSON_NAME], thank you for the update! I’m glad to hear most of the work l…" at bounding box center [901, 242] width 689 height 54
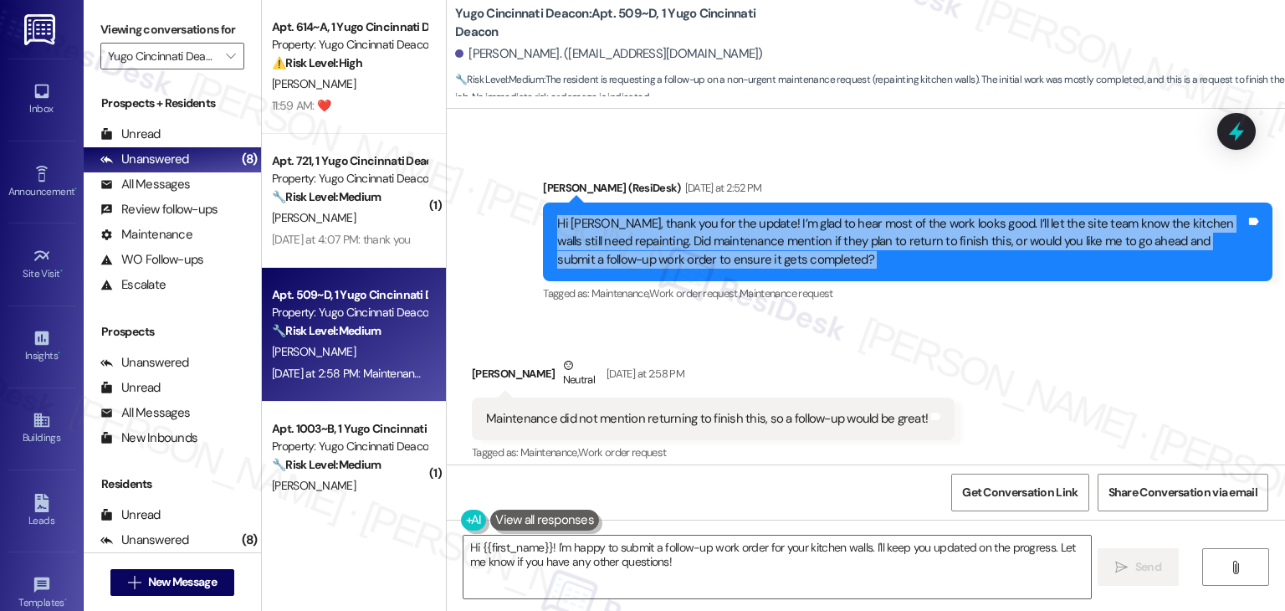
copy div "Hi Lauren, thank you for the update! I’m glad to hear most of the work looks go…"
click at [758, 486] on div "Get Conversation Link Share Conversation via email" at bounding box center [866, 491] width 839 height 55
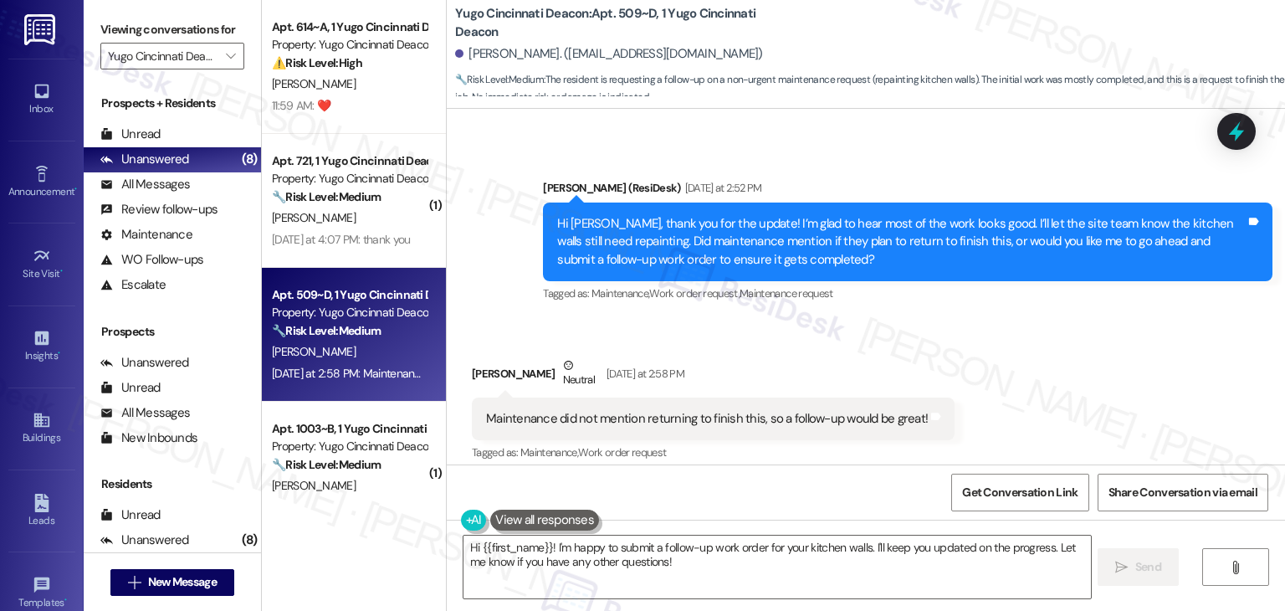
click at [758, 486] on div "Get Conversation Link Share Conversation via email" at bounding box center [866, 491] width 839 height 55
click at [758, 489] on div "Get Conversation Link Share Conversation via email" at bounding box center [866, 491] width 839 height 55
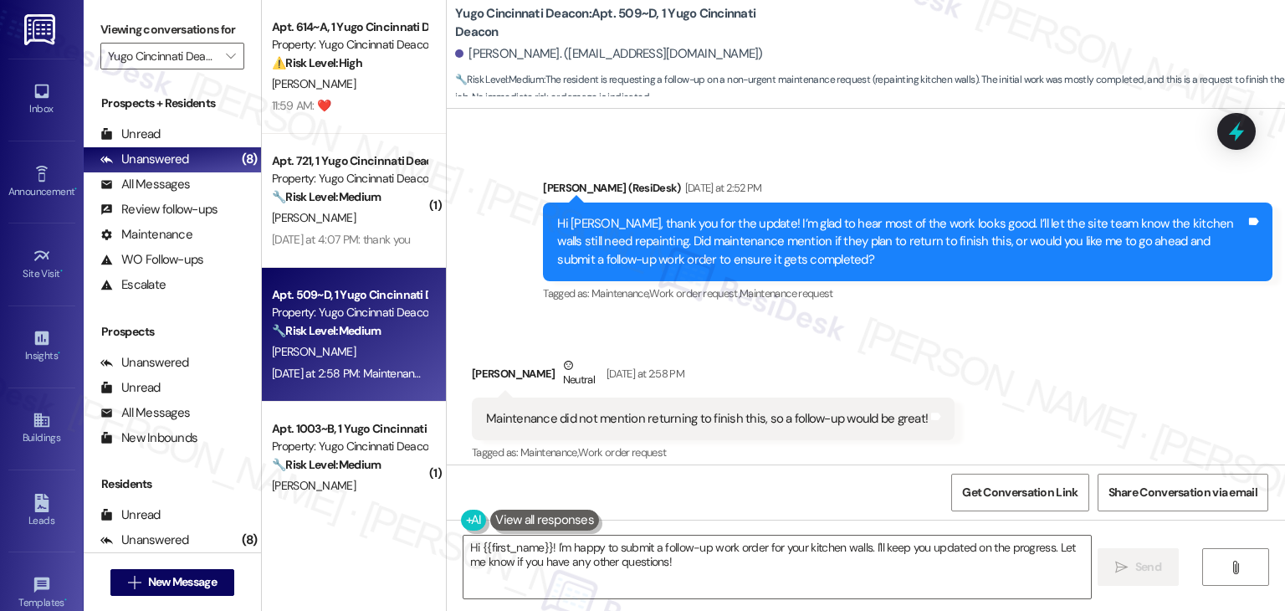
click at [758, 489] on div "Get Conversation Link Share Conversation via email" at bounding box center [866, 491] width 839 height 55
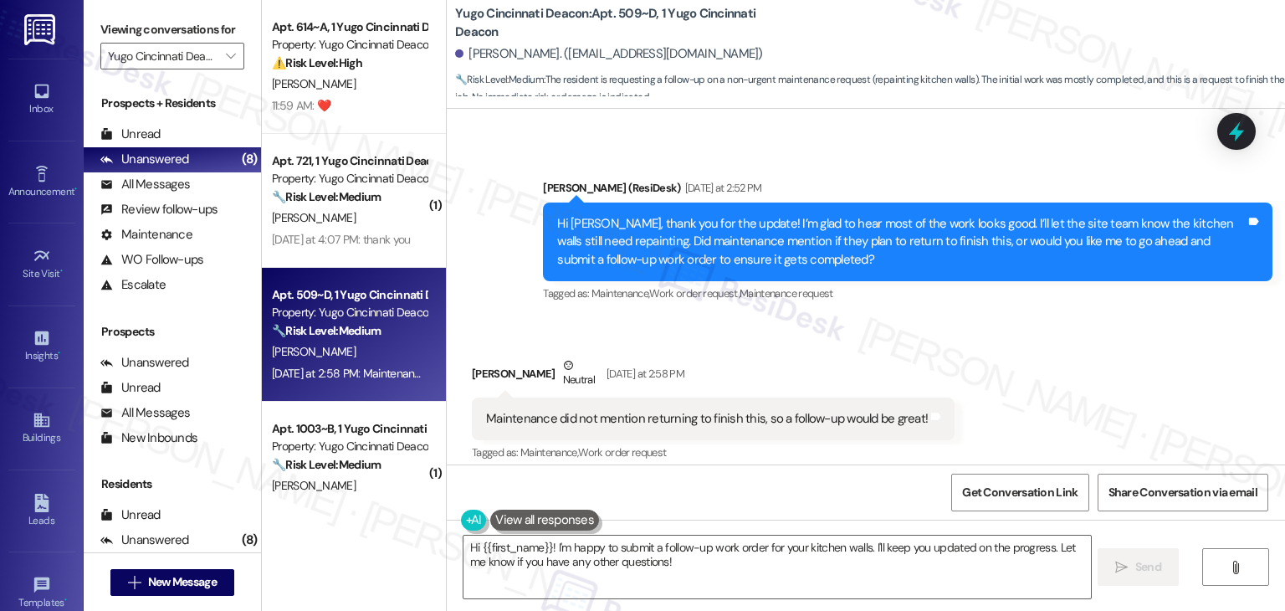
click at [758, 489] on div "Get Conversation Link Share Conversation via email" at bounding box center [866, 491] width 839 height 55
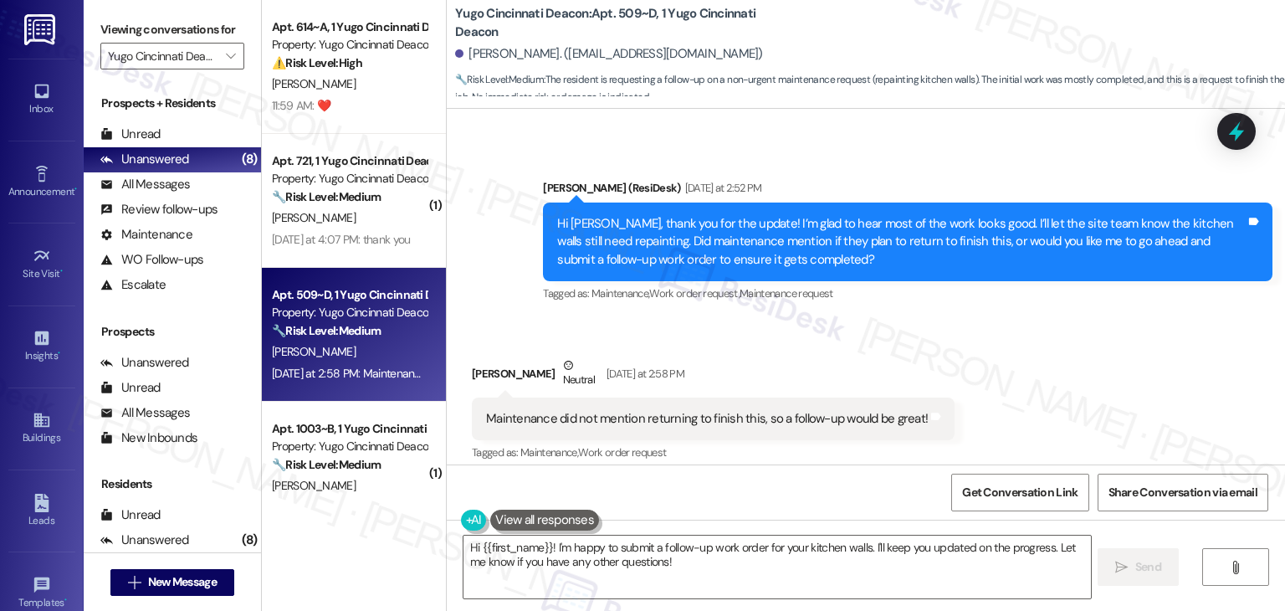
click at [758, 489] on div "Get Conversation Link Share Conversation via email" at bounding box center [866, 491] width 839 height 55
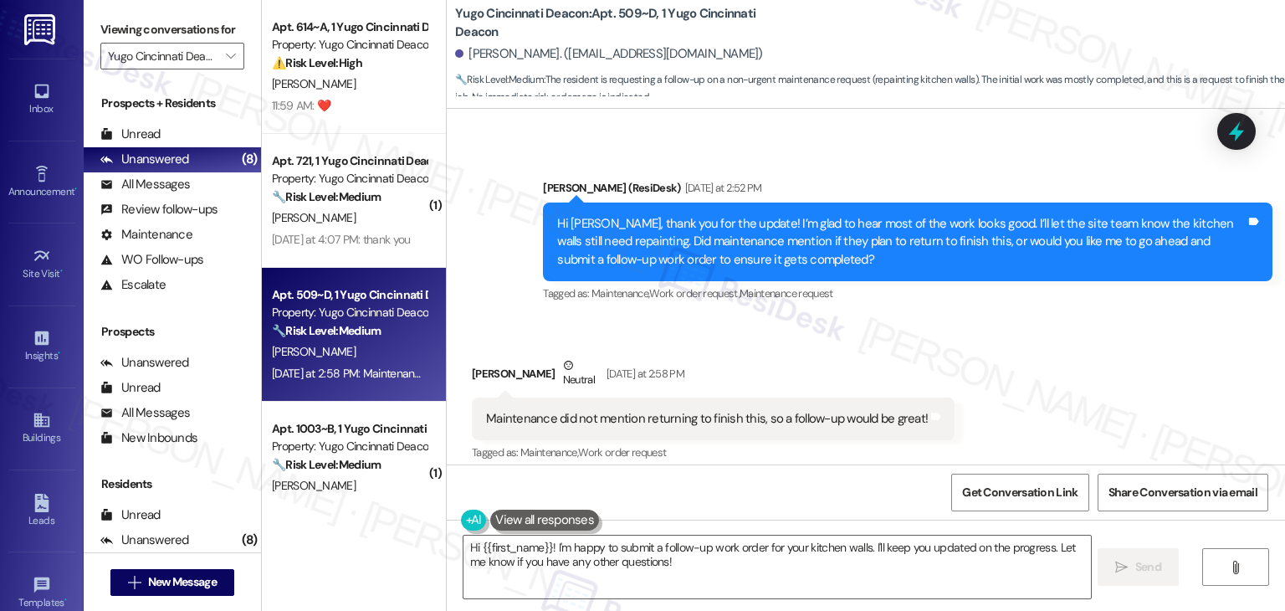
click at [758, 489] on div "Get Conversation Link Share Conversation via email" at bounding box center [866, 491] width 839 height 55
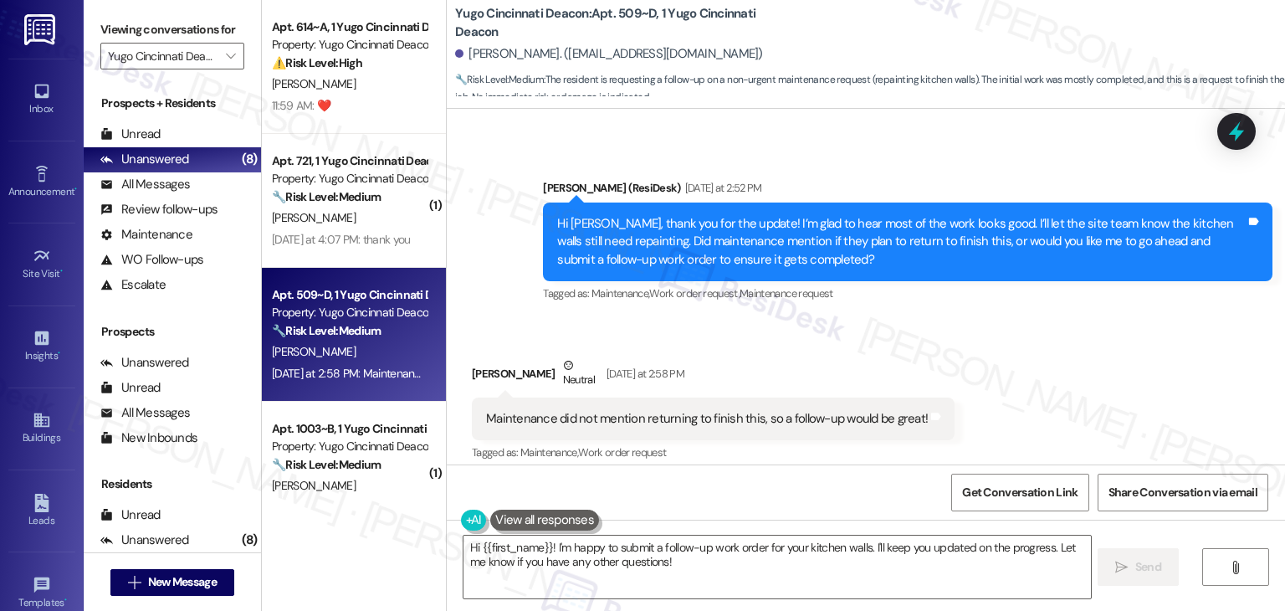
click at [758, 489] on div "Get Conversation Link Share Conversation via email" at bounding box center [866, 491] width 839 height 55
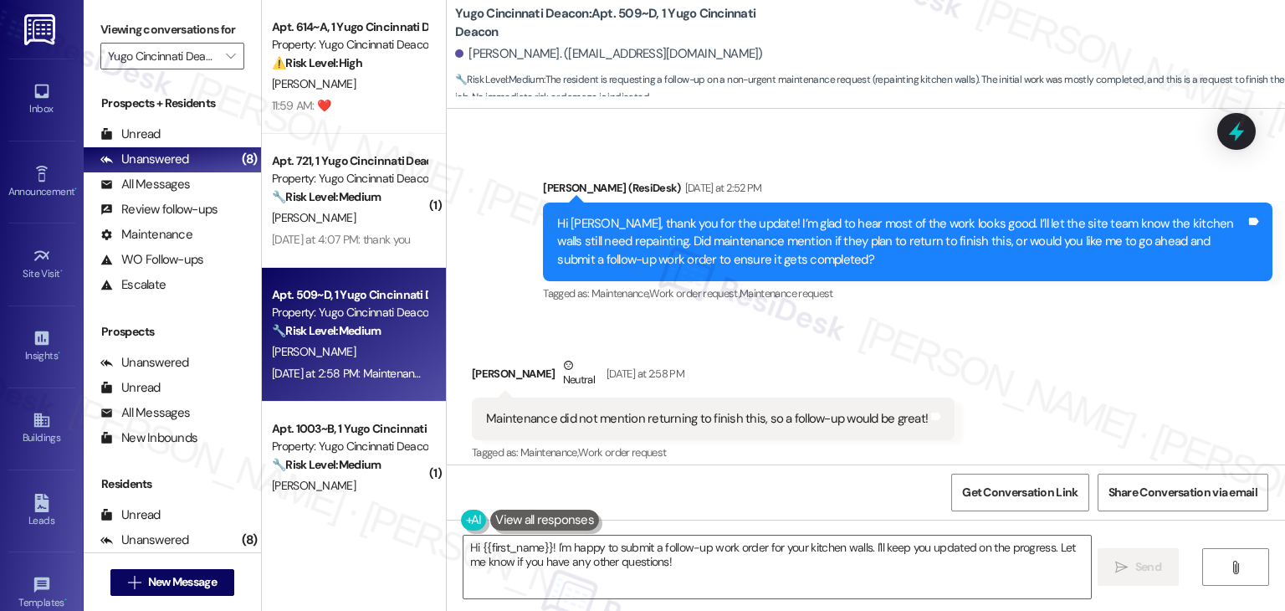
click at [758, 489] on div "Get Conversation Link Share Conversation via email" at bounding box center [866, 491] width 839 height 55
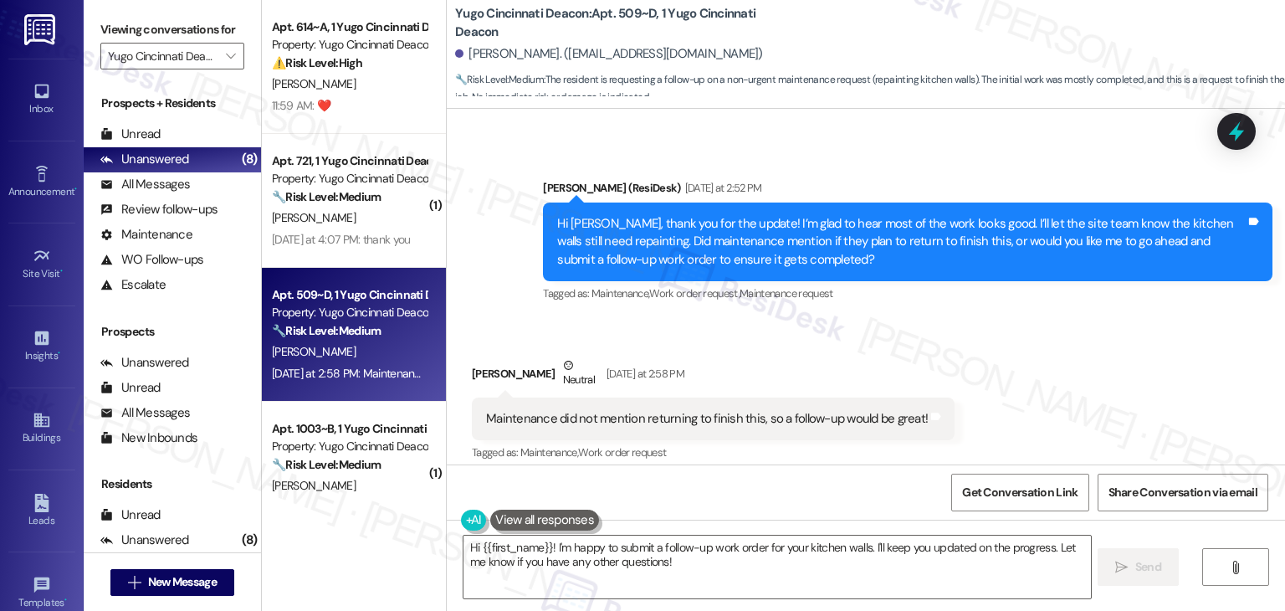
click at [758, 489] on div "Get Conversation Link Share Conversation via email" at bounding box center [866, 491] width 839 height 55
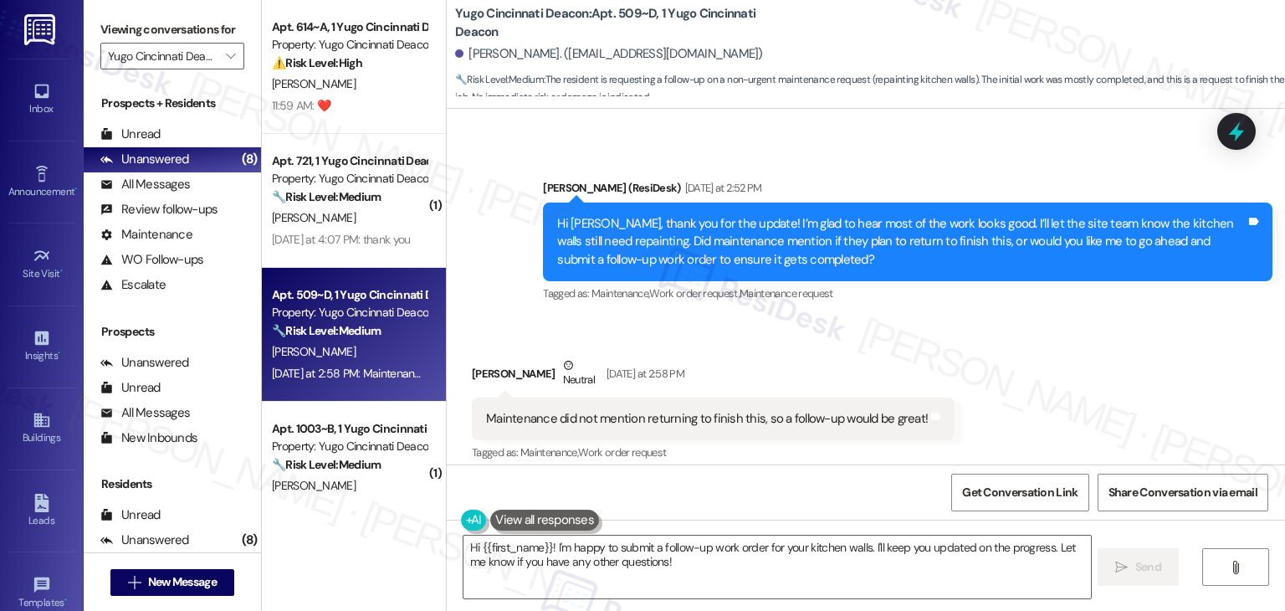
click at [758, 489] on div "Get Conversation Link Share Conversation via email" at bounding box center [866, 491] width 839 height 55
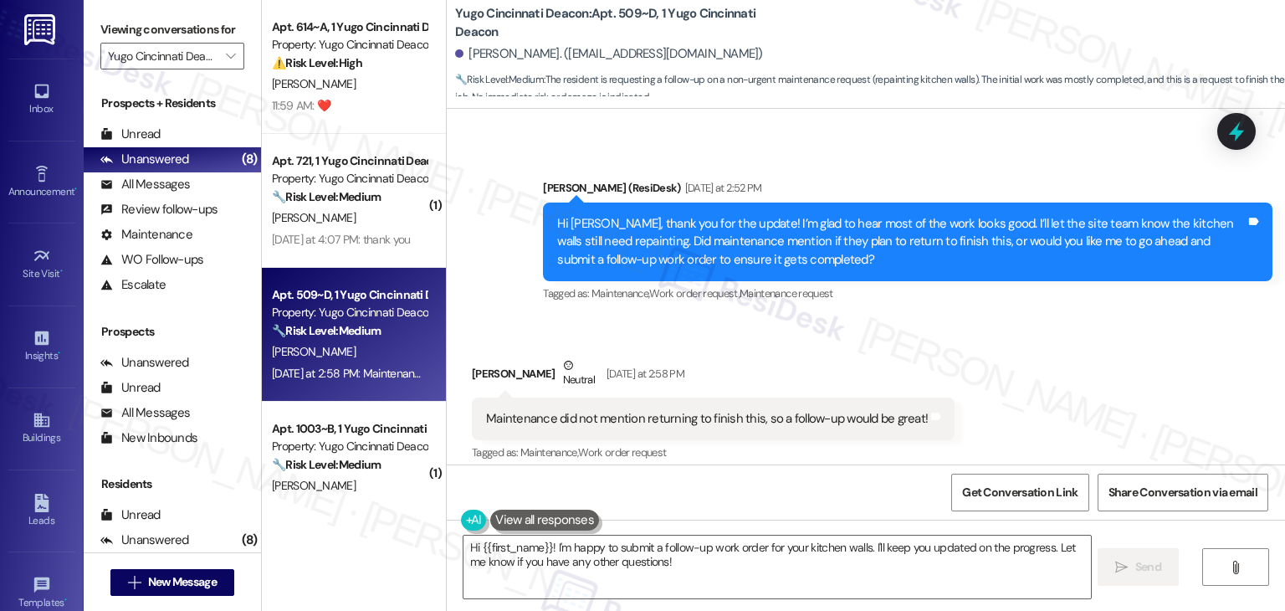
click at [758, 489] on div "Get Conversation Link Share Conversation via email" at bounding box center [866, 491] width 839 height 55
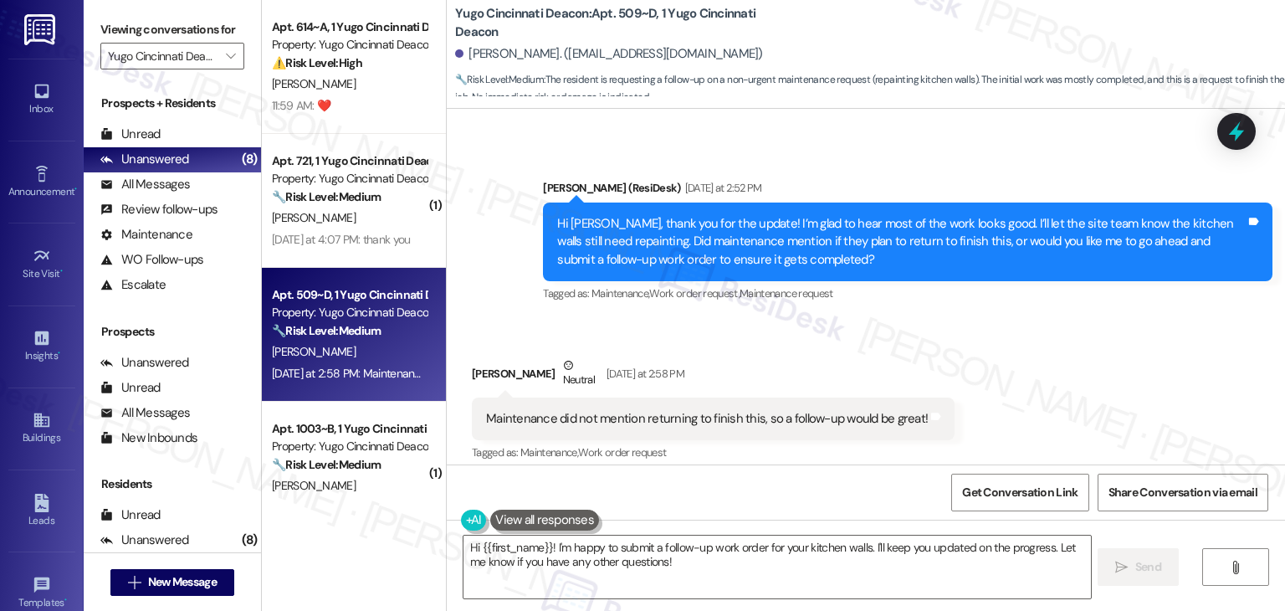
click at [758, 489] on div "Get Conversation Link Share Conversation via email" at bounding box center [866, 491] width 839 height 55
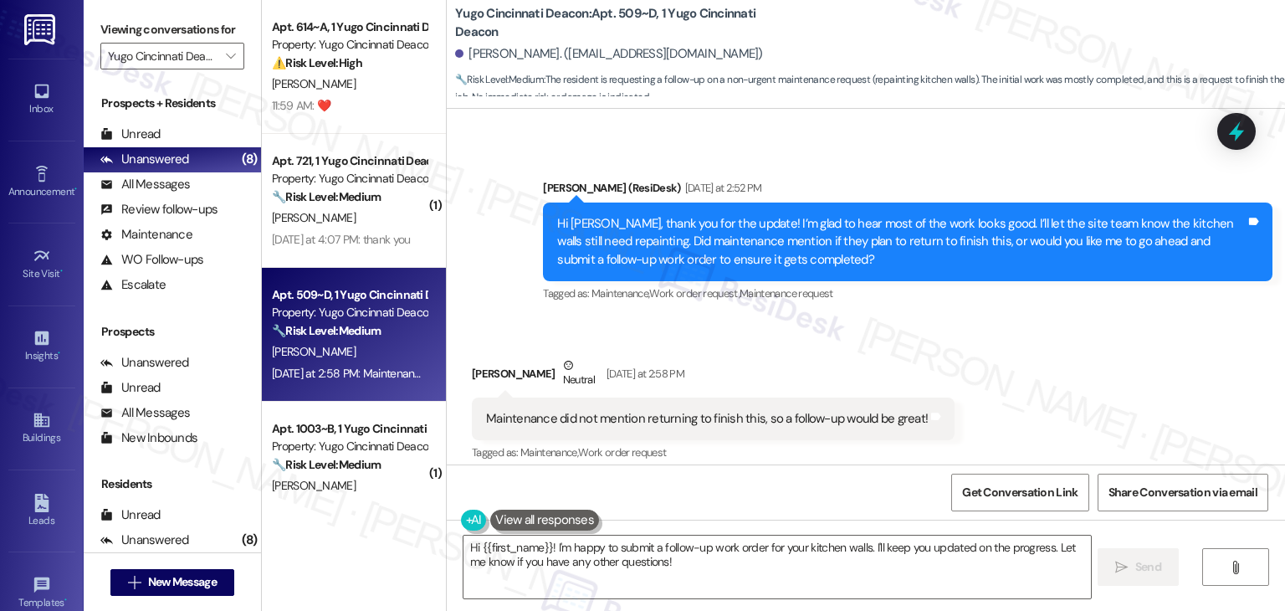
click at [745, 483] on div "Get Conversation Link Share Conversation via email" at bounding box center [866, 491] width 839 height 55
click at [1008, 370] on div "Received via SMS Lauren Crockett Neutral Yesterday at 2:58 PM Maintenance did n…" at bounding box center [866, 398] width 839 height 159
click at [1081, 369] on div "Received via SMS Lauren Crockett Neutral Yesterday at 2:58 PM Maintenance did n…" at bounding box center [866, 398] width 839 height 159
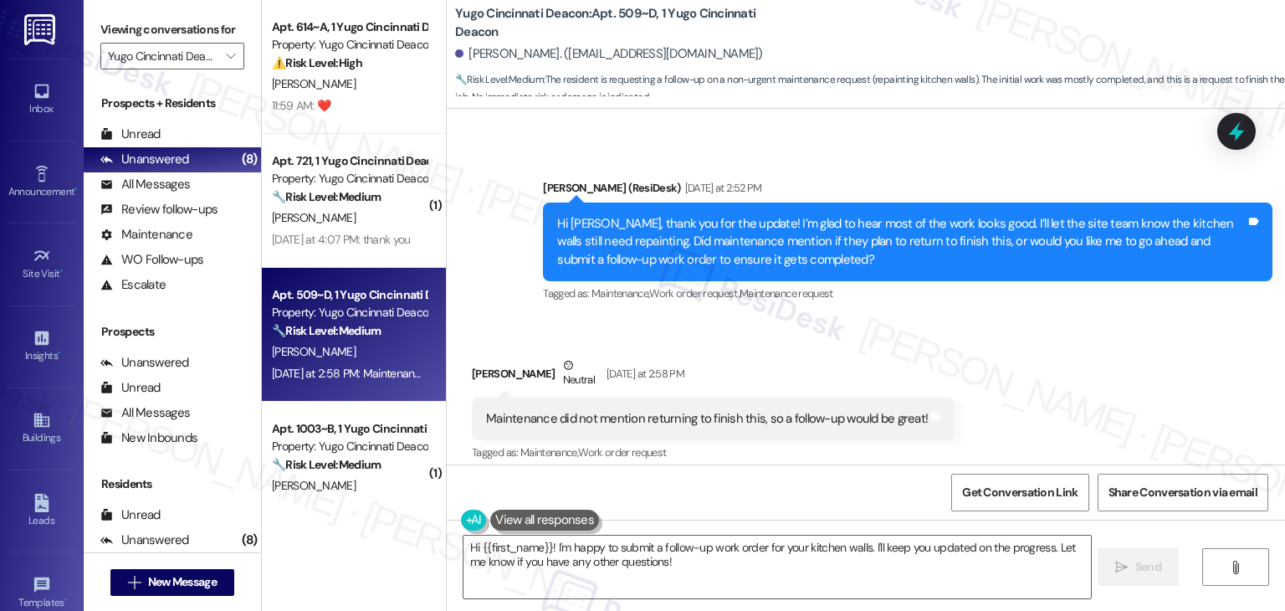
click at [1081, 369] on div "Received via SMS Lauren Crockett Neutral Yesterday at 2:58 PM Maintenance did n…" at bounding box center [866, 398] width 839 height 159
click at [1061, 402] on div "Received via SMS Lauren Crockett Neutral Yesterday at 2:58 PM Maintenance did n…" at bounding box center [866, 398] width 839 height 159
click at [1057, 390] on div "Received via SMS Lauren Crockett Neutral Yesterday at 2:58 PM Maintenance did n…" at bounding box center [866, 398] width 839 height 159
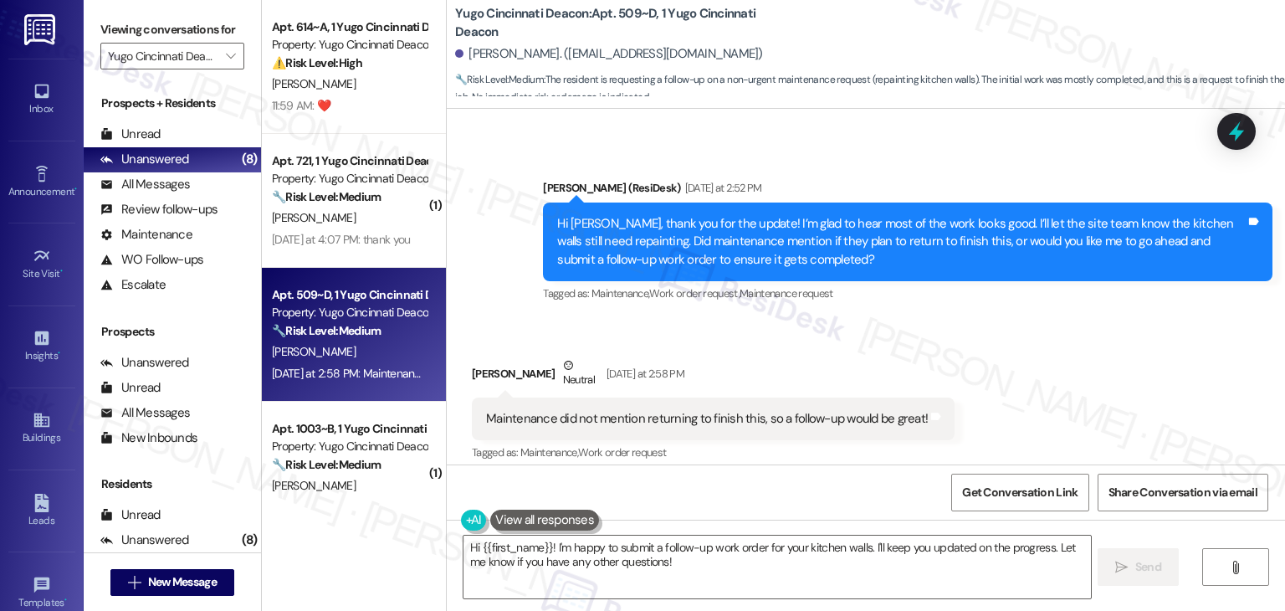
click at [1014, 141] on div "Sent via SMS Sarah (ResiDesk) Yesterday at 2:52 PM Hi Lauren, thank you for the…" at bounding box center [866, 229] width 839 height 177
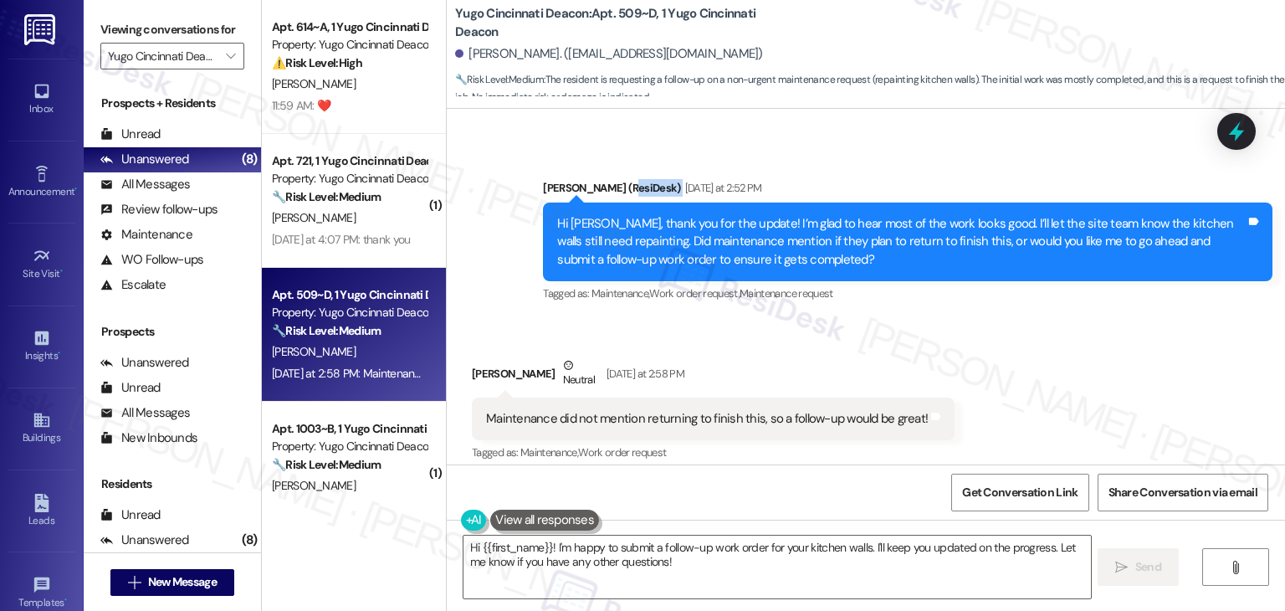
click at [1014, 141] on div "Sent via SMS Sarah (ResiDesk) Yesterday at 2:52 PM Hi Lauren, thank you for the…" at bounding box center [866, 229] width 839 height 177
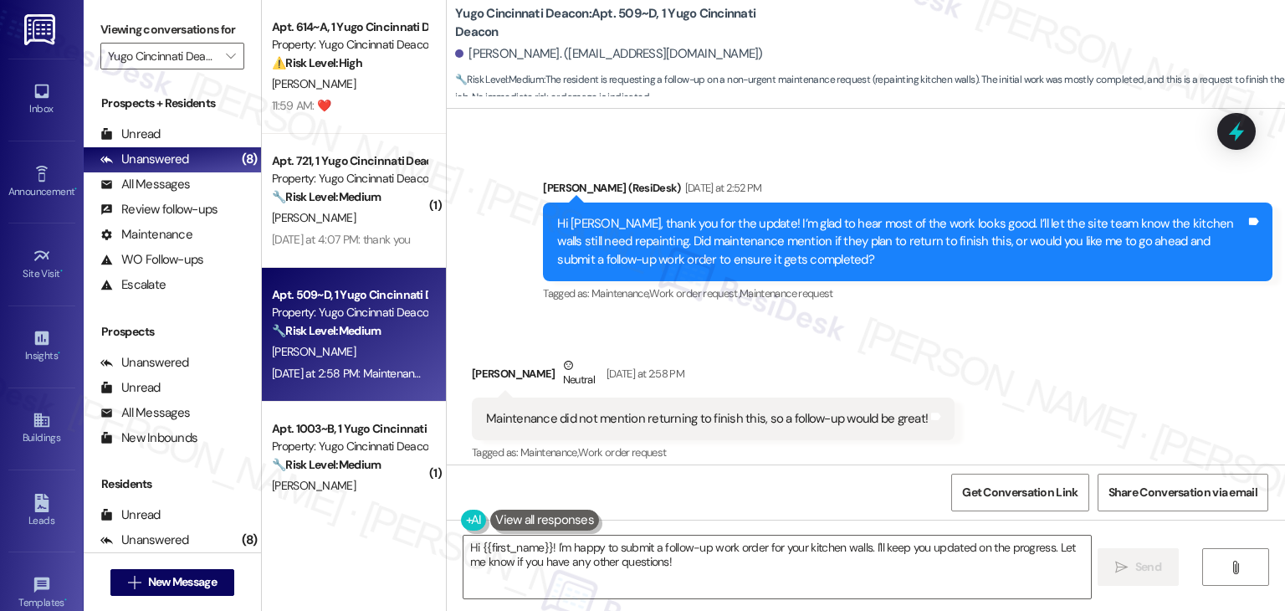
click at [1014, 141] on div "Sent via SMS Sarah (ResiDesk) Yesterday at 2:52 PM Hi Lauren, thank you for the…" at bounding box center [866, 229] width 839 height 177
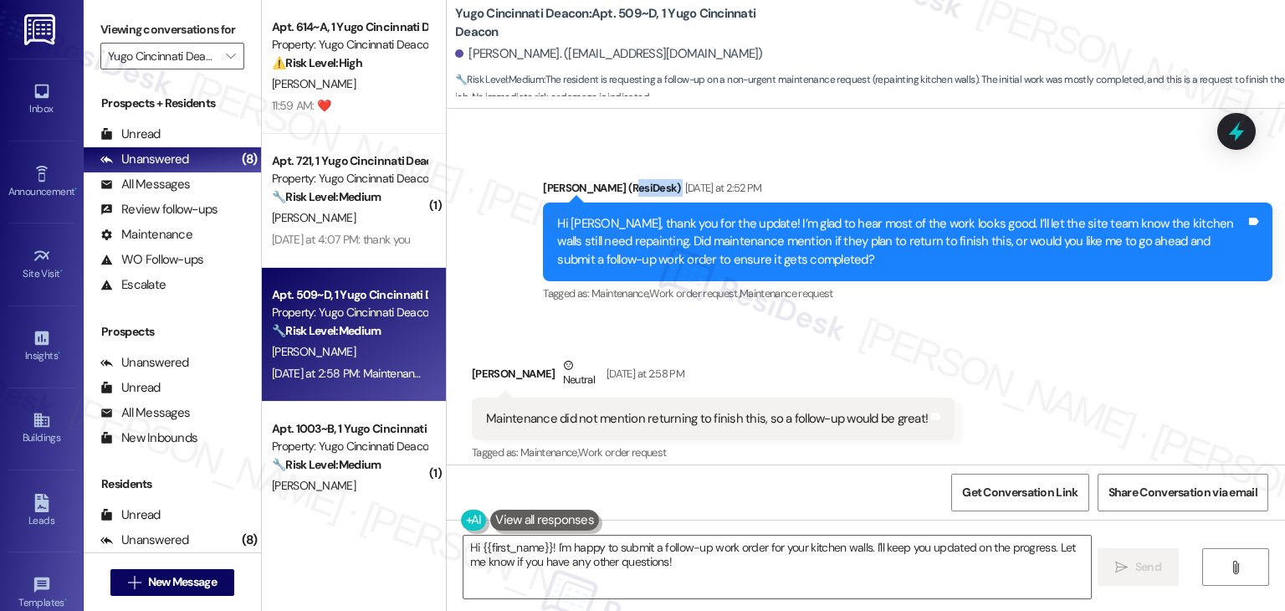
click at [1014, 141] on div "Sent via SMS Sarah (ResiDesk) Yesterday at 2:52 PM Hi Lauren, thank you for the…" at bounding box center [866, 229] width 839 height 177
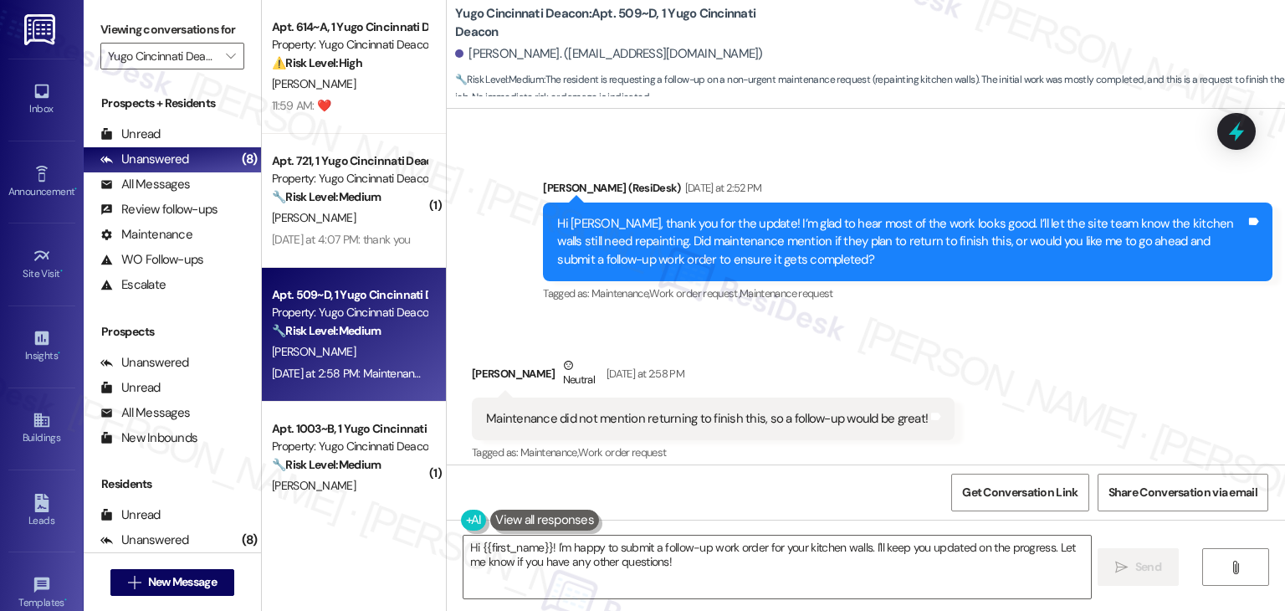
click at [639, 427] on div "Maintenance did not mention returning to finish this, so a follow-up would be g…" at bounding box center [707, 419] width 442 height 18
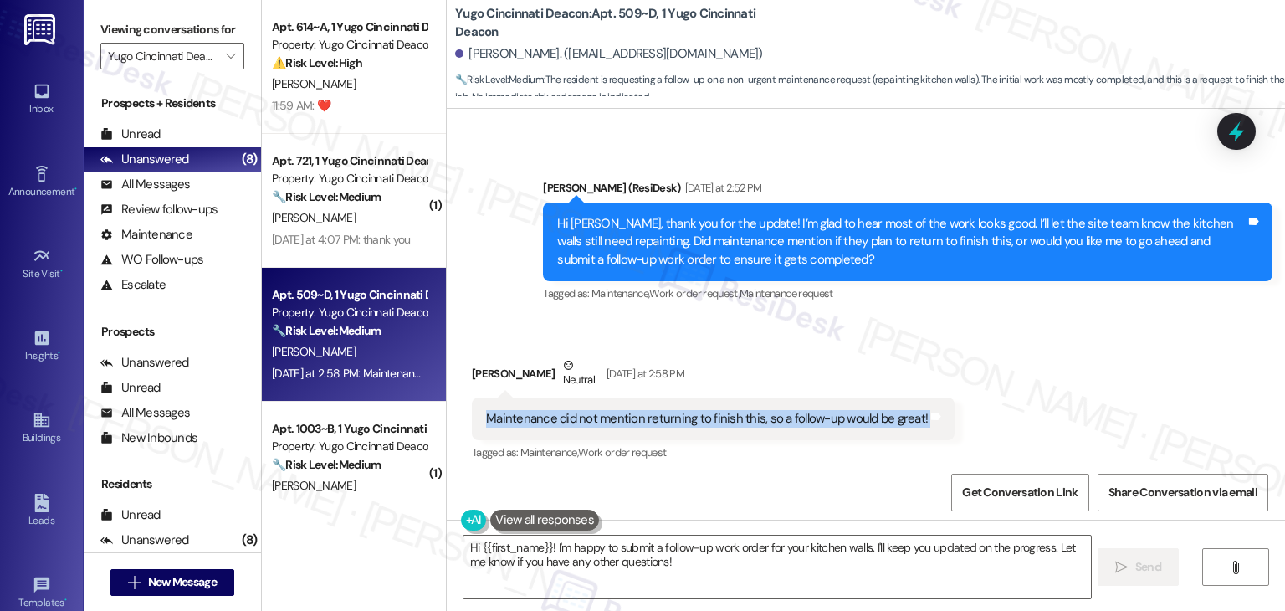
copy div "Maintenance did not mention returning to finish this, so a follow-up would be g…"
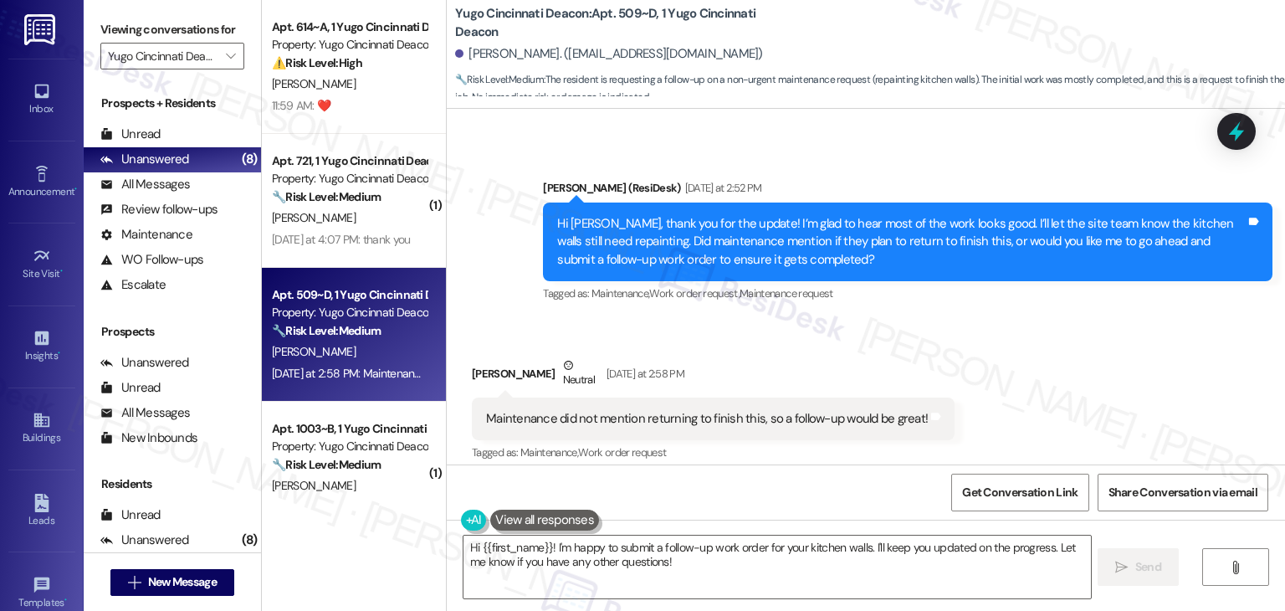
click at [1065, 327] on div "Received via SMS Lauren Crockett Neutral Yesterday at 2:58 PM Maintenance did n…" at bounding box center [866, 398] width 839 height 159
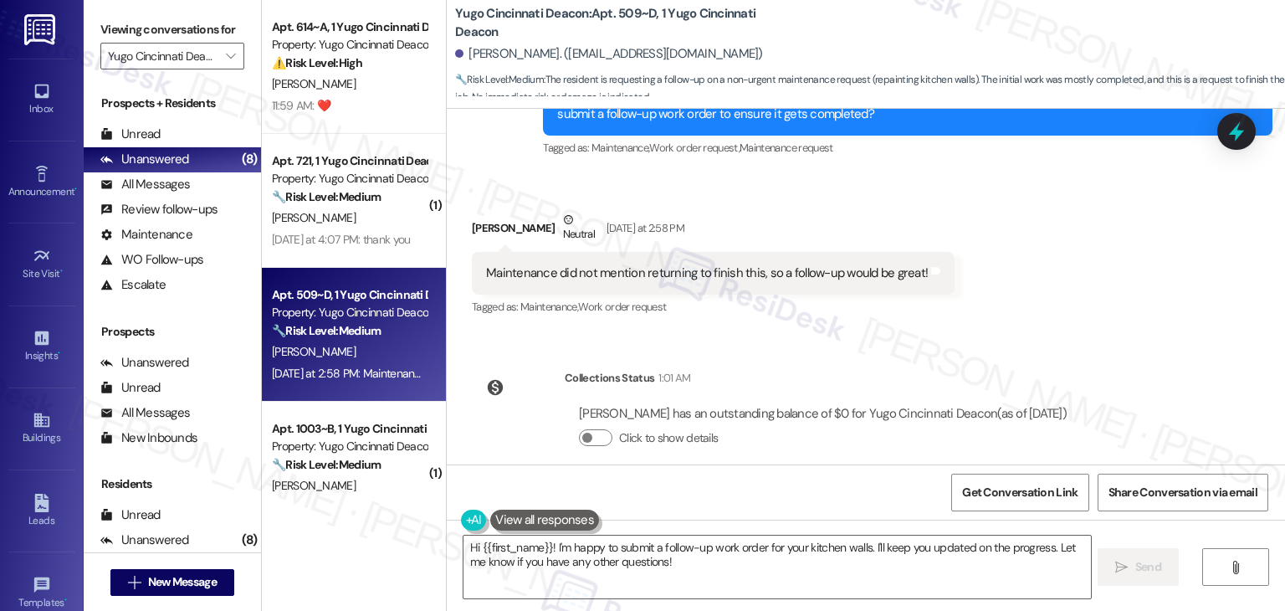
scroll to position [741, 0]
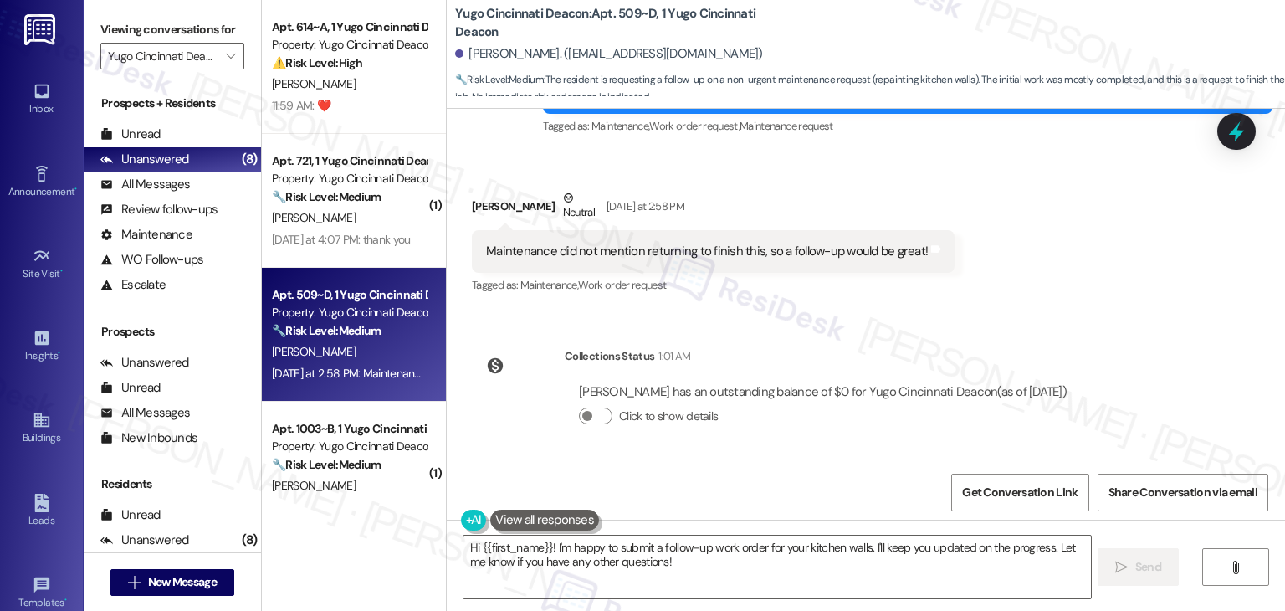
click at [1105, 330] on div "WO Lease started Aug 13, 2025 at 7:00 PM Show details Survey, sent via SMS Resi…" at bounding box center [866, 287] width 839 height 356
click at [730, 550] on textarea "Hi {{first_name}}! I'm happy to submit a follow-up work order for your kitchen …" at bounding box center [777, 567] width 627 height 63
paste textarea "Thanks for confirming, Lauren! I’ll submit a follow-up work order for WO #15552…"
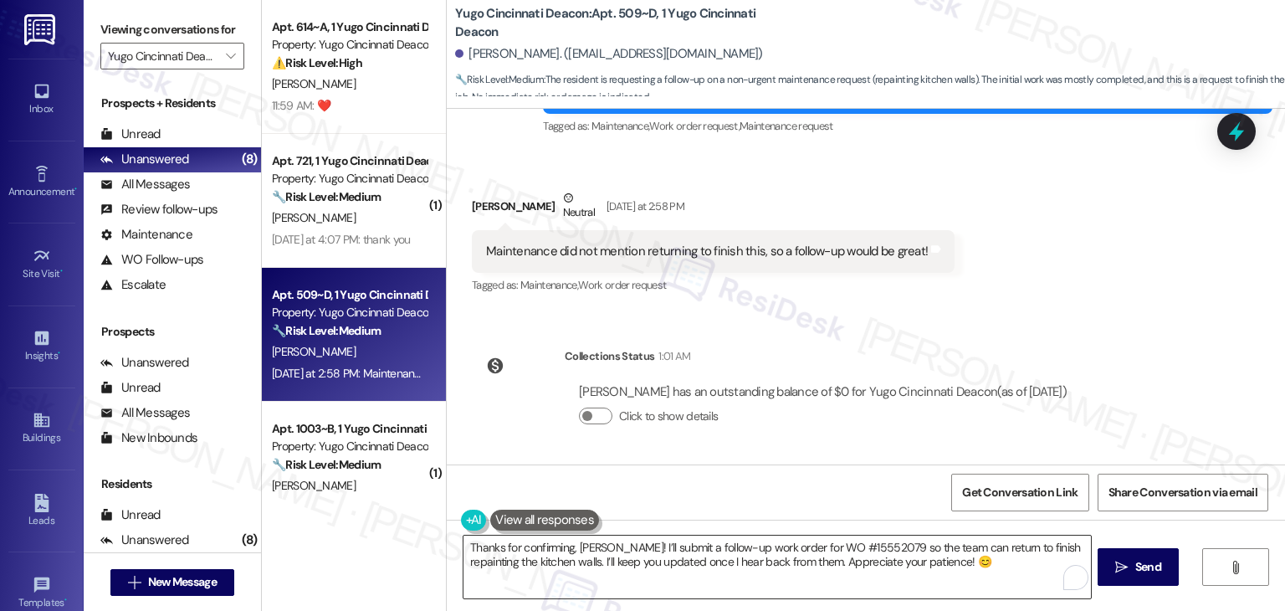
click at [848, 451] on div "Collections Status 1:01 AM Lauren Crockett has an outstanding balance of $0 for…" at bounding box center [776, 399] width 634 height 129
click at [937, 555] on textarea "Thanks for confirming, Lauren! I’ll submit a follow-up work order for WO #15552…" at bounding box center [777, 567] width 627 height 63
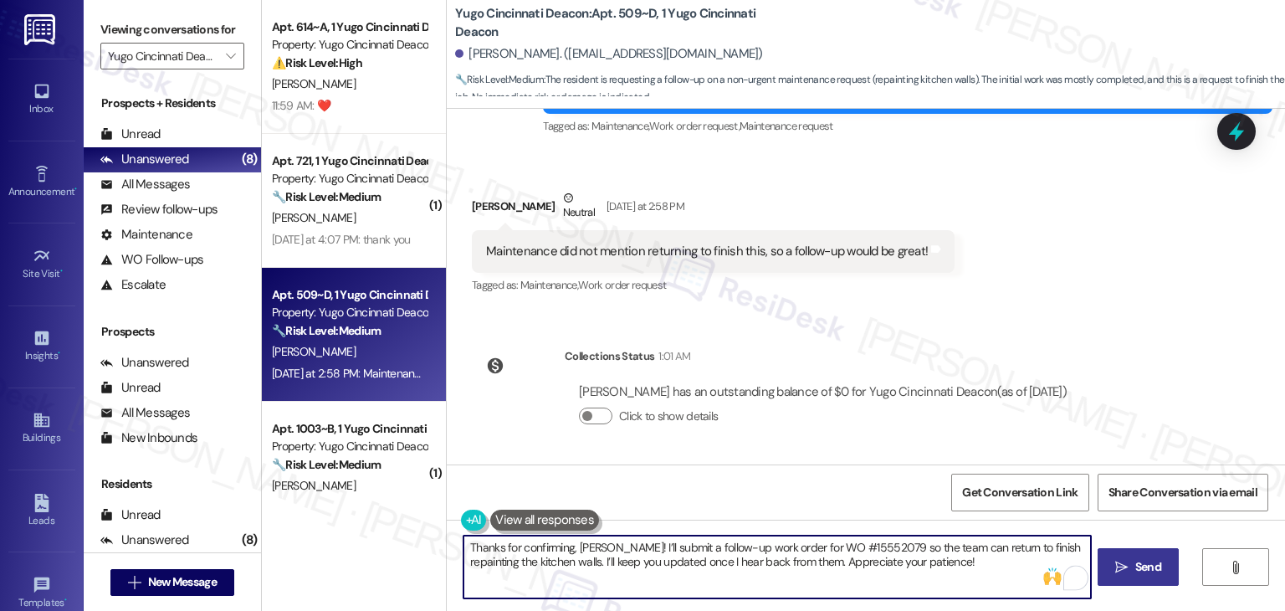
type textarea "Thanks for confirming, Lauren! I’ll submit a follow-up work order for WO #15552…"
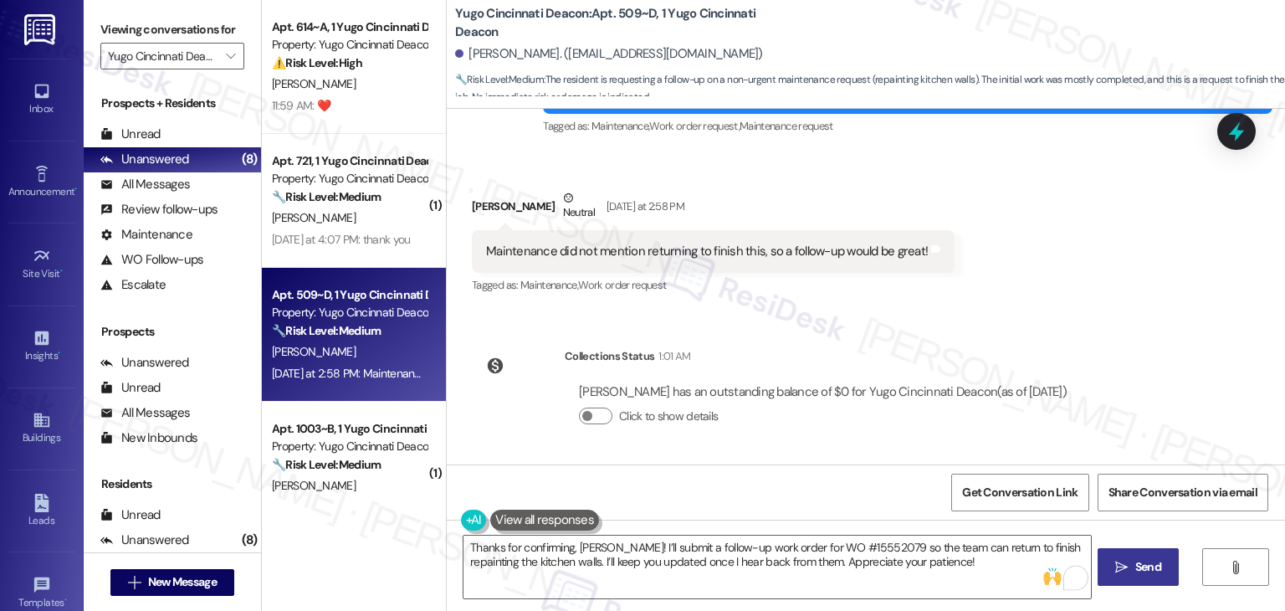
click at [1150, 568] on span "Send" at bounding box center [1149, 567] width 26 height 18
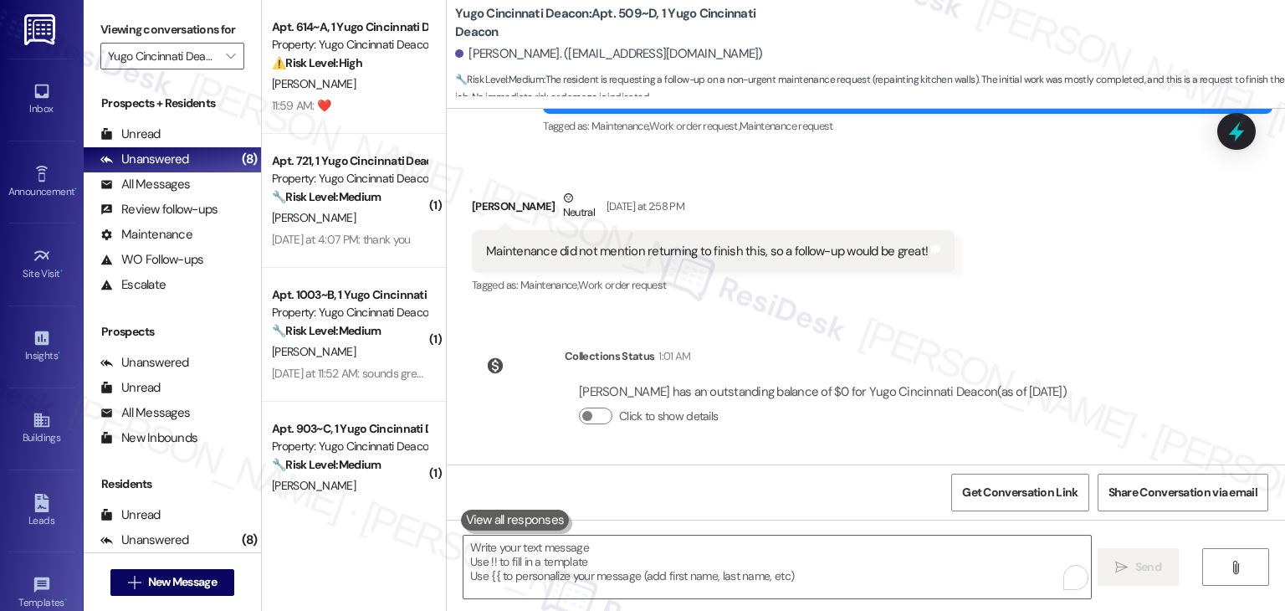
scroll to position [876, 0]
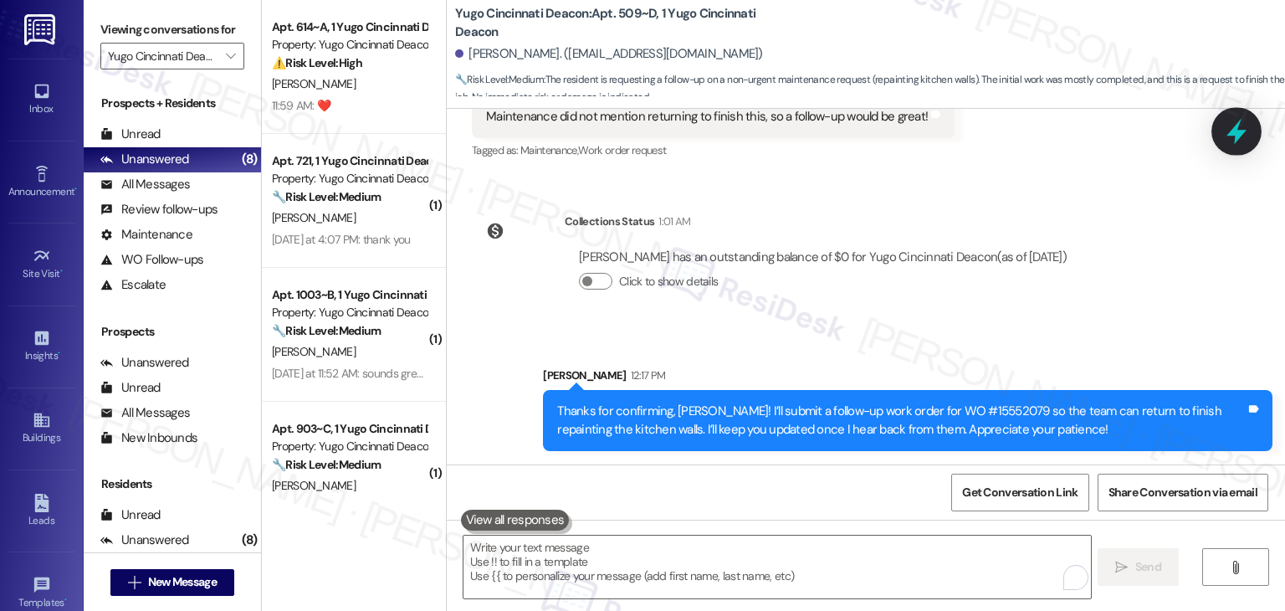
click at [1227, 125] on icon at bounding box center [1237, 131] width 28 height 28
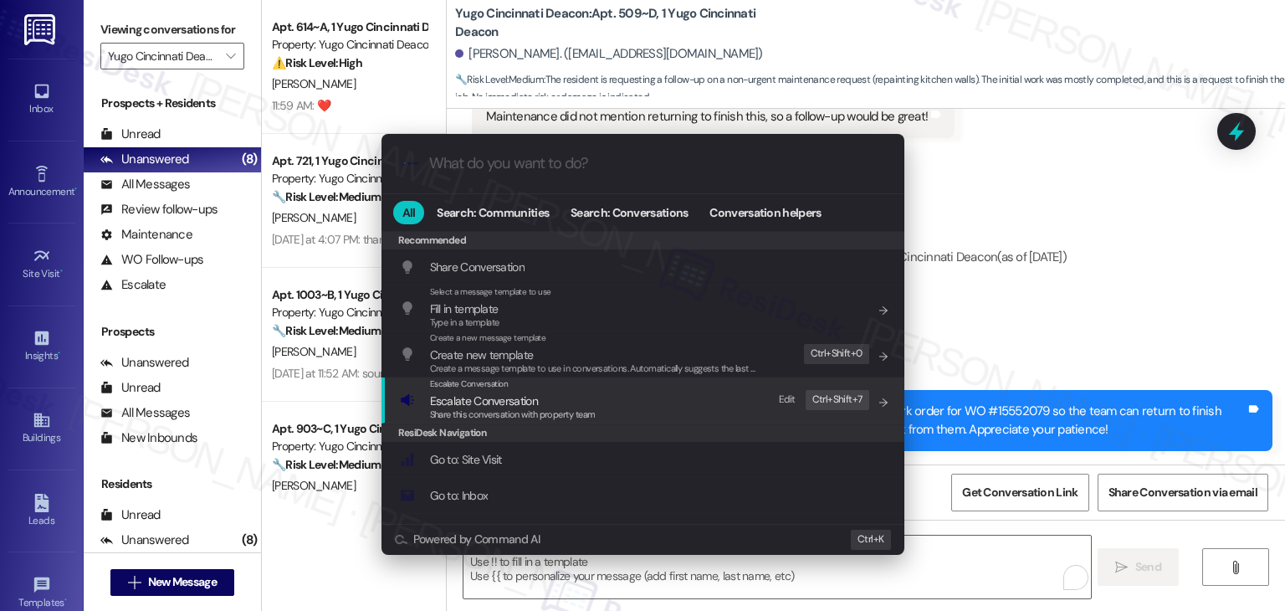
click at [510, 408] on div "Share this conversation with property team" at bounding box center [513, 415] width 166 height 15
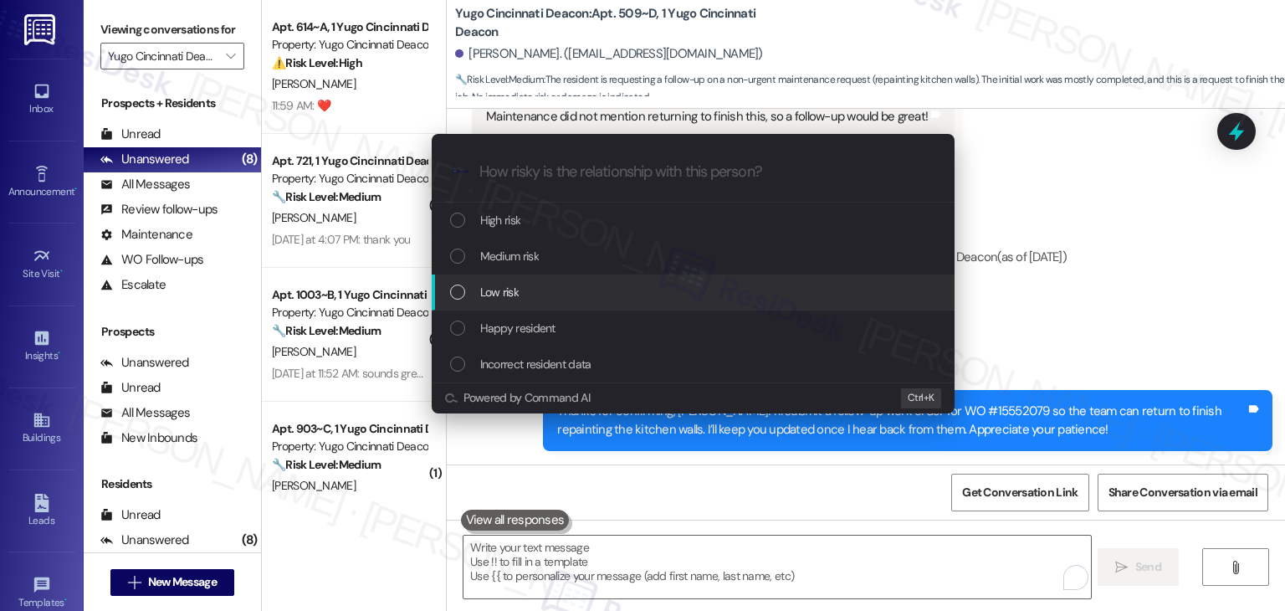
click at [453, 290] on div "List of options" at bounding box center [457, 292] width 15 height 15
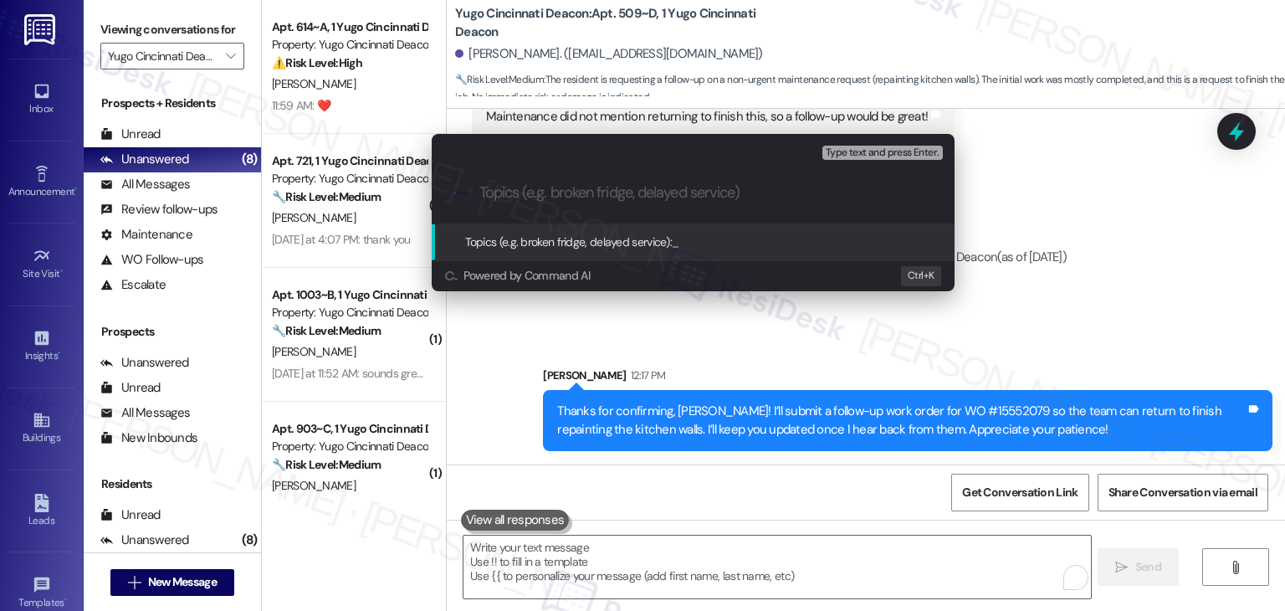
paste input "Follow-Up Needed – Kitchen Wall Repainting (WO #15552079)"
type input "Follow-Up Needed – Kitchen Wall Repainting (WO #15552079)"
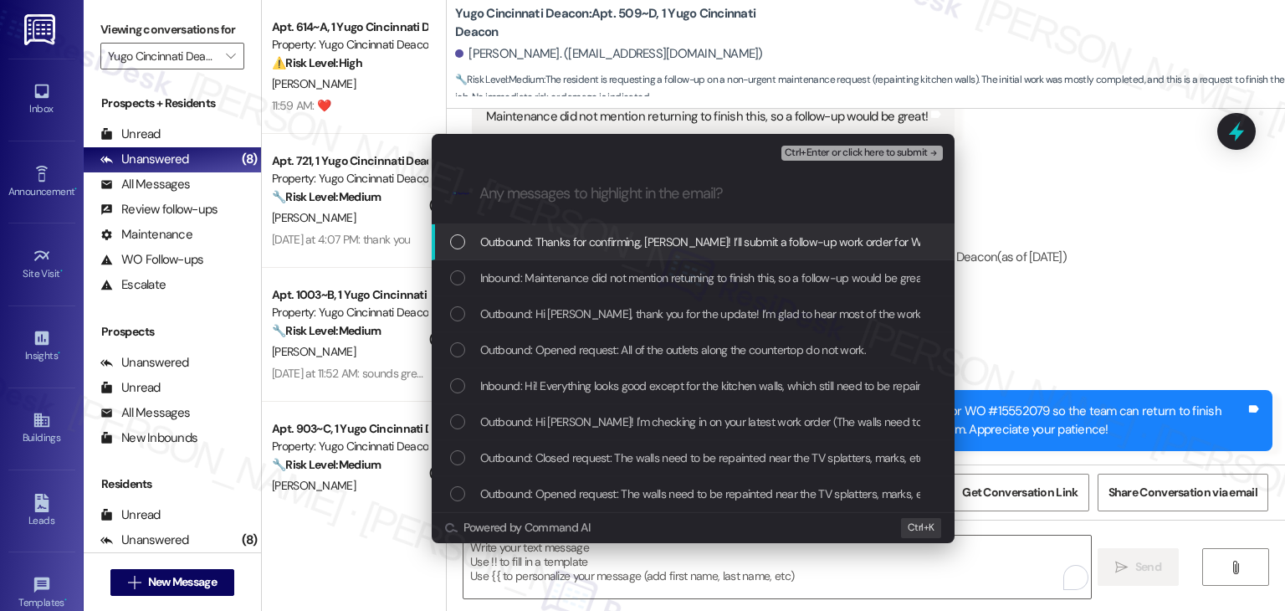
click at [452, 290] on div "Inbound: Maintenance did not mention returning to finish this, so a follow-up w…" at bounding box center [693, 278] width 523 height 36
click at [878, 153] on span "Ctrl+Enter or click here to submit" at bounding box center [856, 153] width 143 height 12
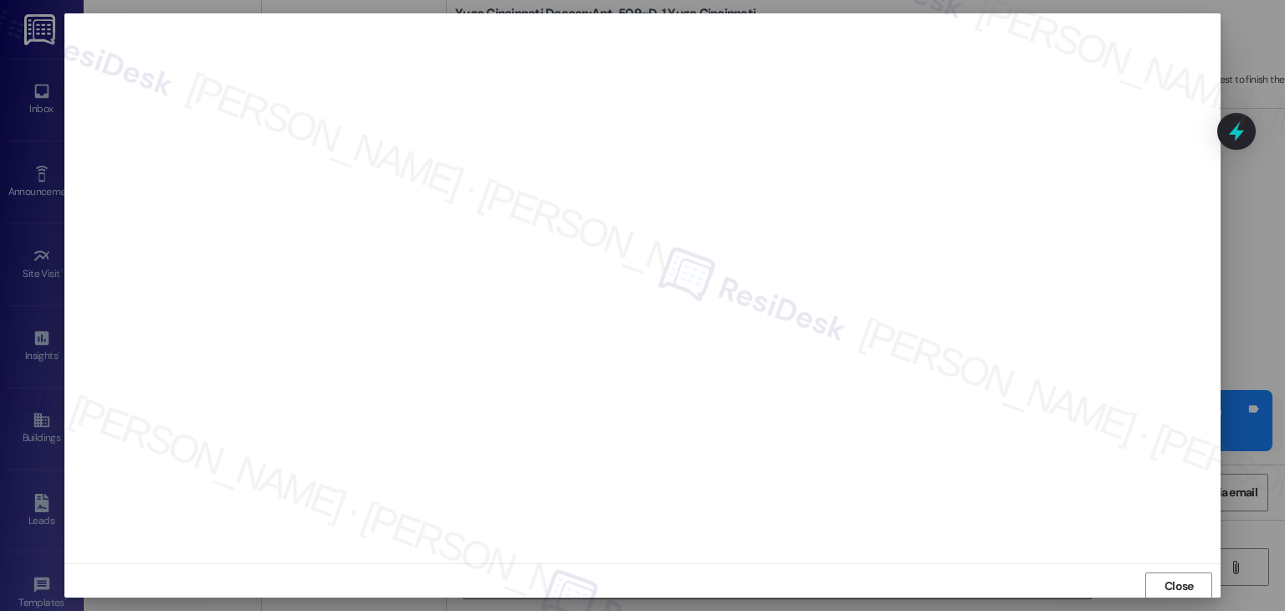
scroll to position [1, 0]
click at [1185, 586] on span "Close" at bounding box center [1179, 586] width 29 height 18
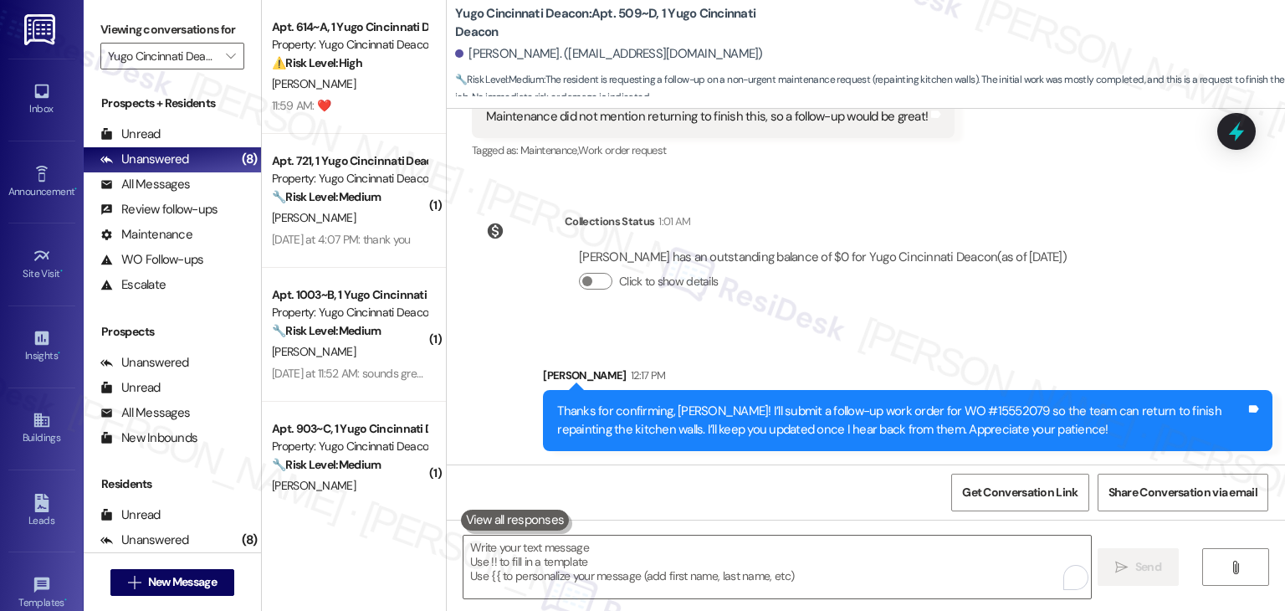
click at [1131, 281] on div "WO Lease started Aug 13, 2025 at 7:00 PM Show details Survey, sent via SMS Resi…" at bounding box center [866, 287] width 839 height 356
click at [1239, 125] on icon at bounding box center [1237, 131] width 28 height 28
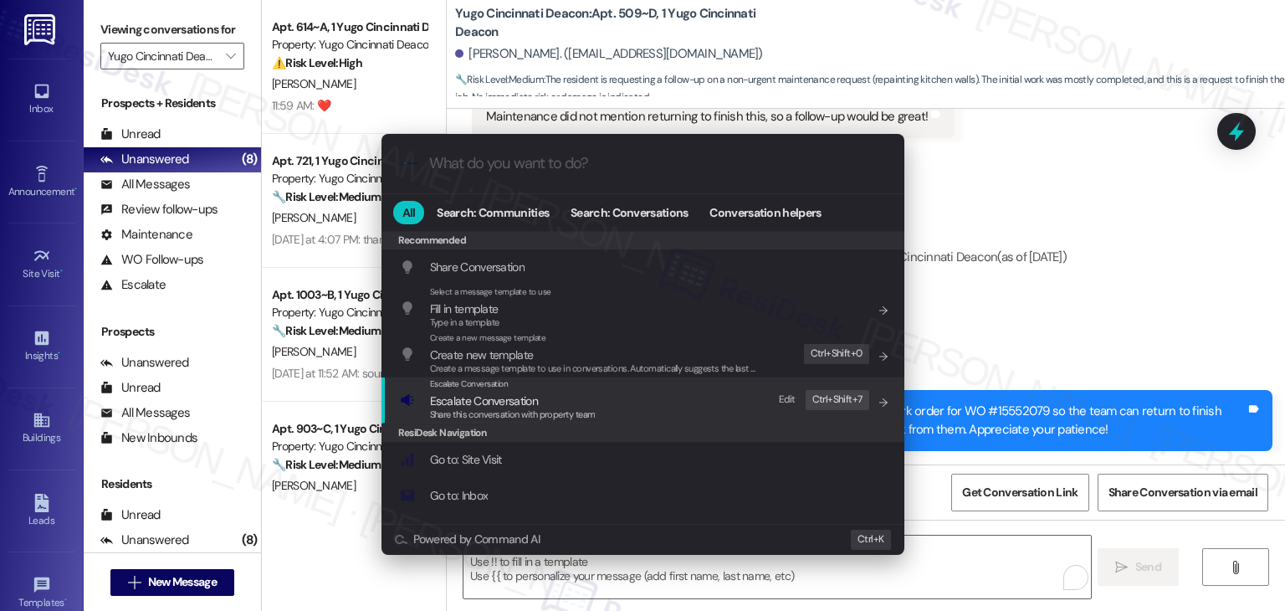
click at [509, 406] on span "Escalate Conversation" at bounding box center [484, 400] width 108 height 15
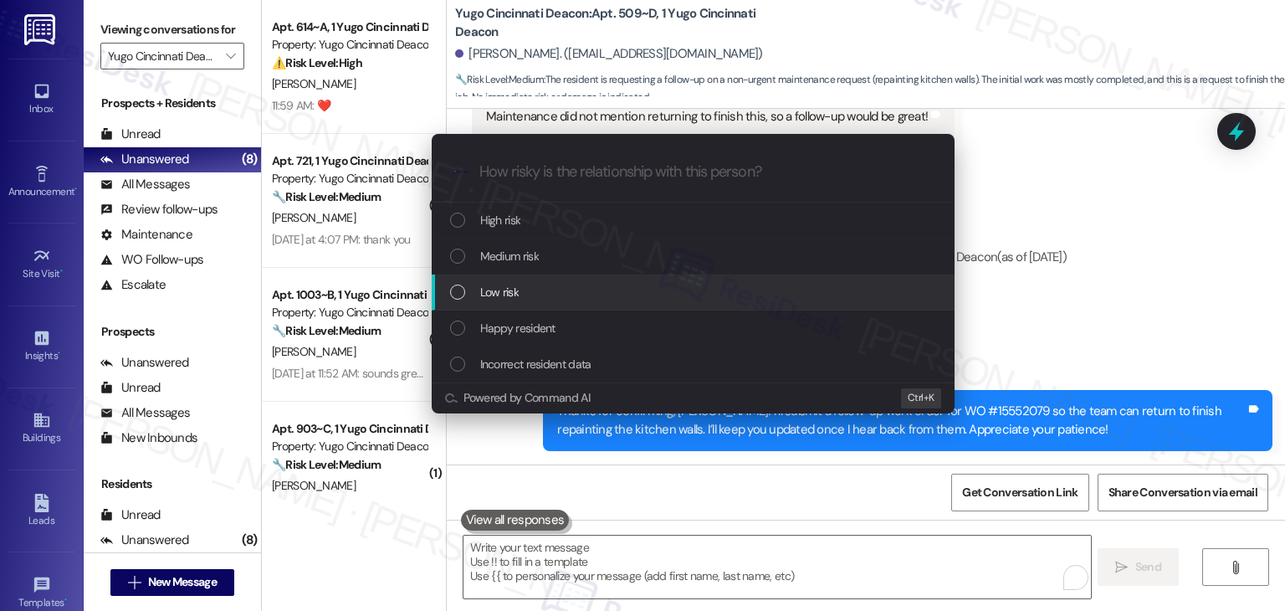
click at [452, 294] on div "List of options" at bounding box center [457, 292] width 15 height 15
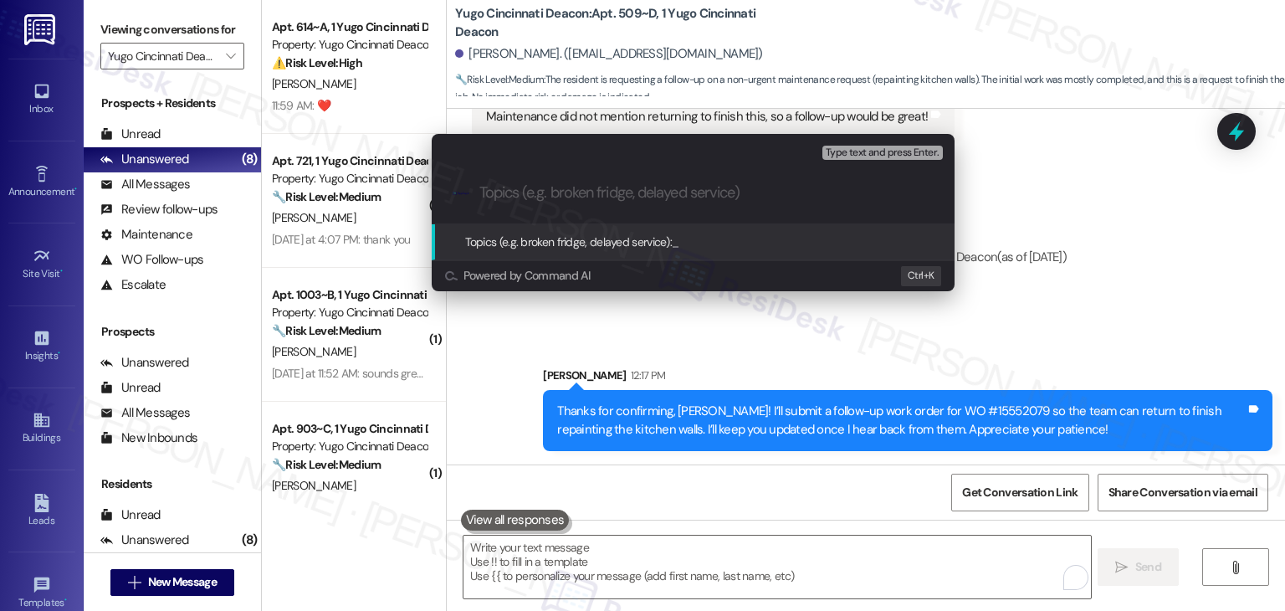
paste input "Follow-Up Needed – Kitchen Wall Repainting (WO #15552079)"
type input "Follow-Up Needed – Kitchen Wall Repainting (WO #15552079)"
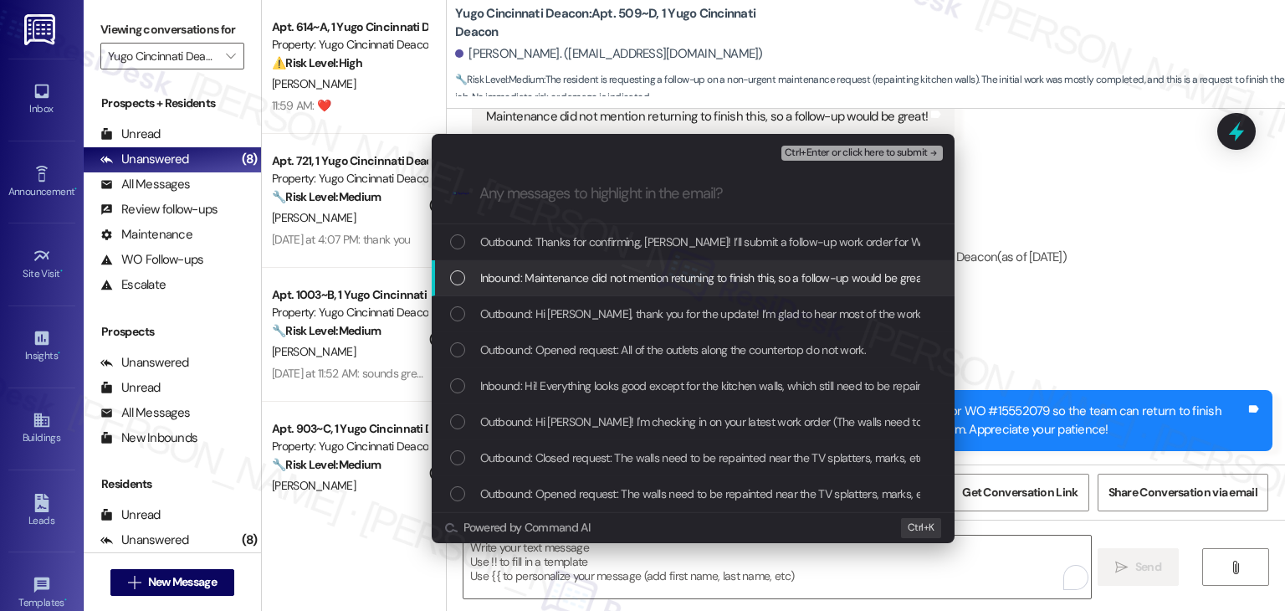
click at [449, 281] on div "Inbound: Maintenance did not mention returning to finish this, so a follow-up w…" at bounding box center [693, 278] width 523 height 36
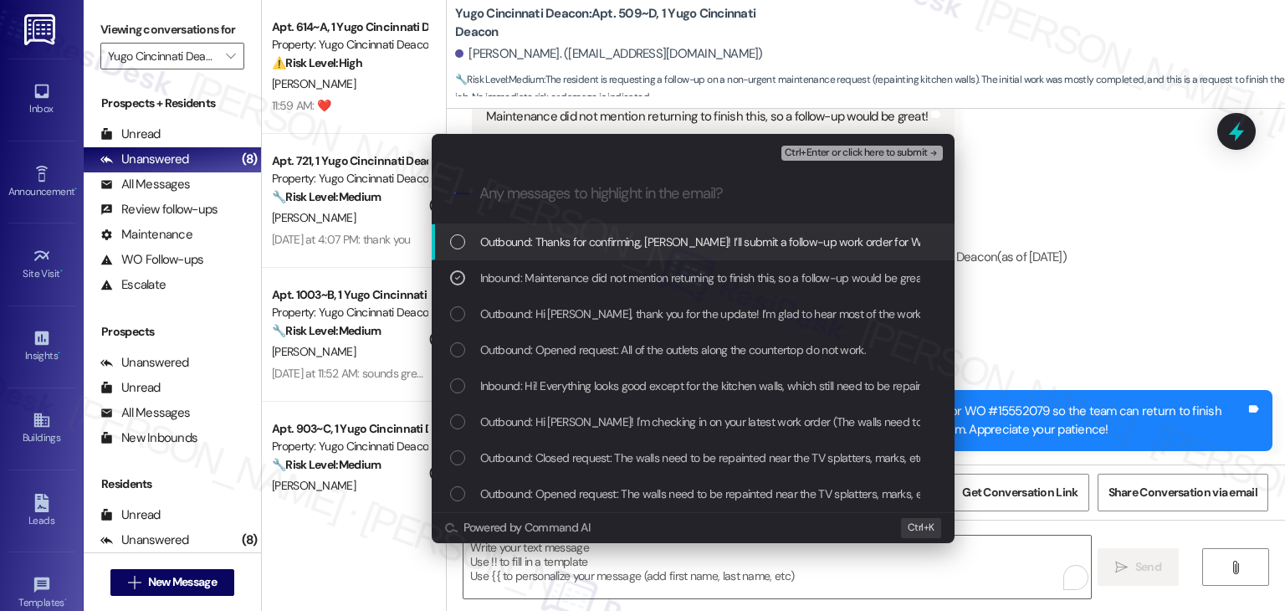
click at [854, 152] on span "Ctrl+Enter or click here to submit" at bounding box center [856, 153] width 143 height 12
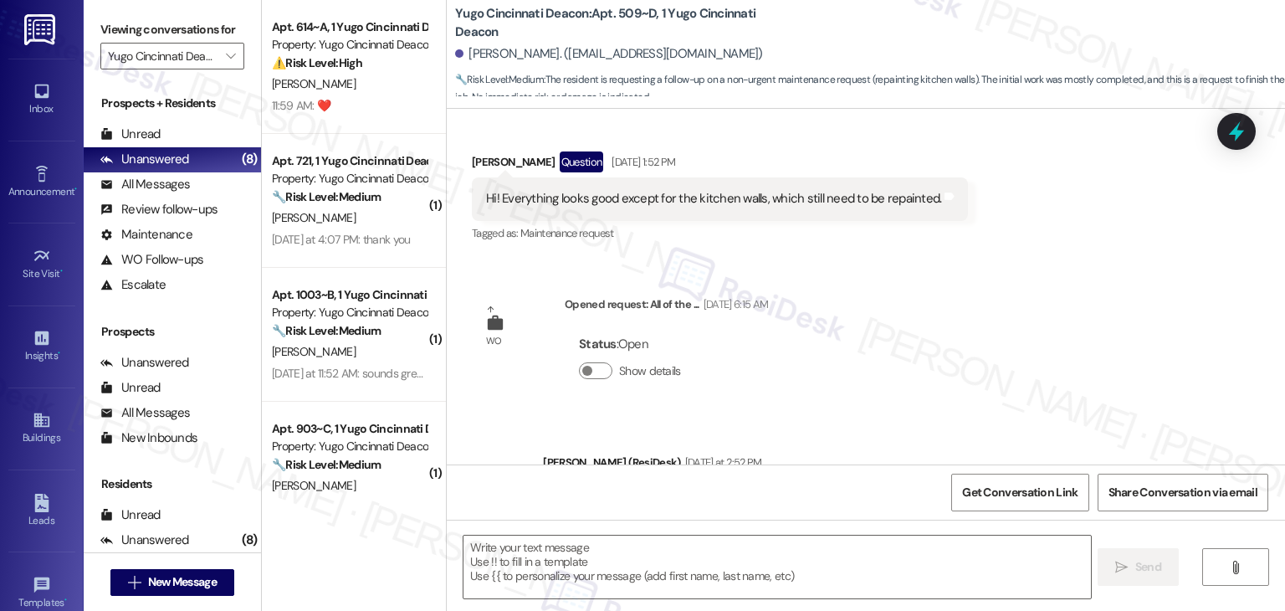
type textarea "Fetching suggested responses. Please feel free to read through the conversation…"
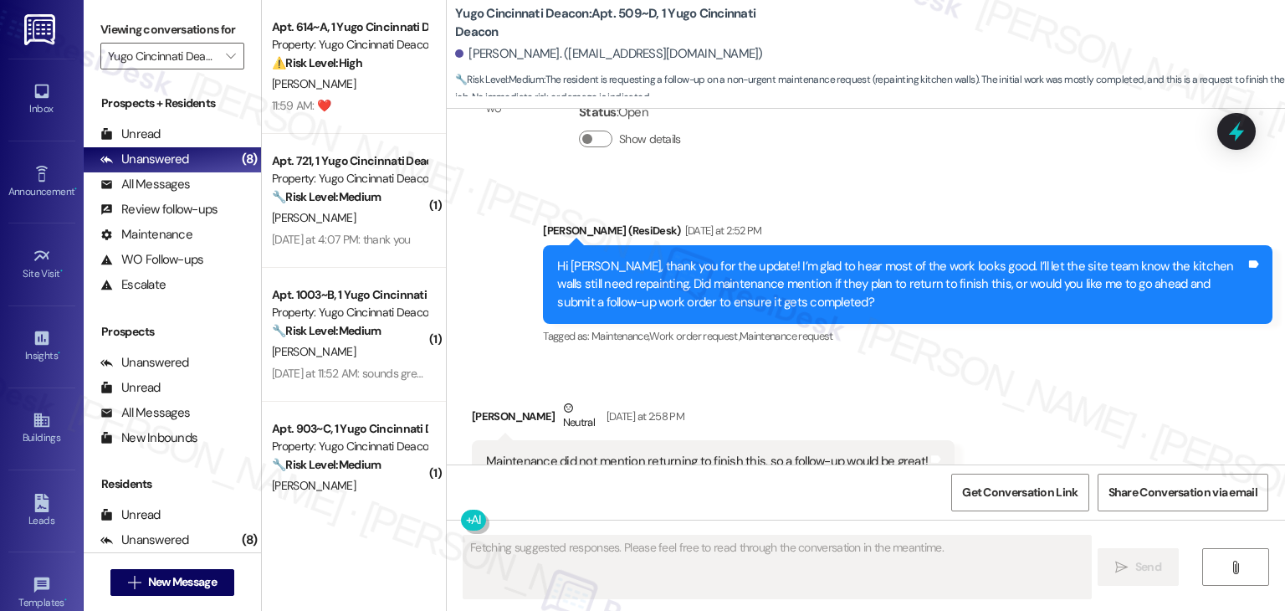
scroll to position [900, 0]
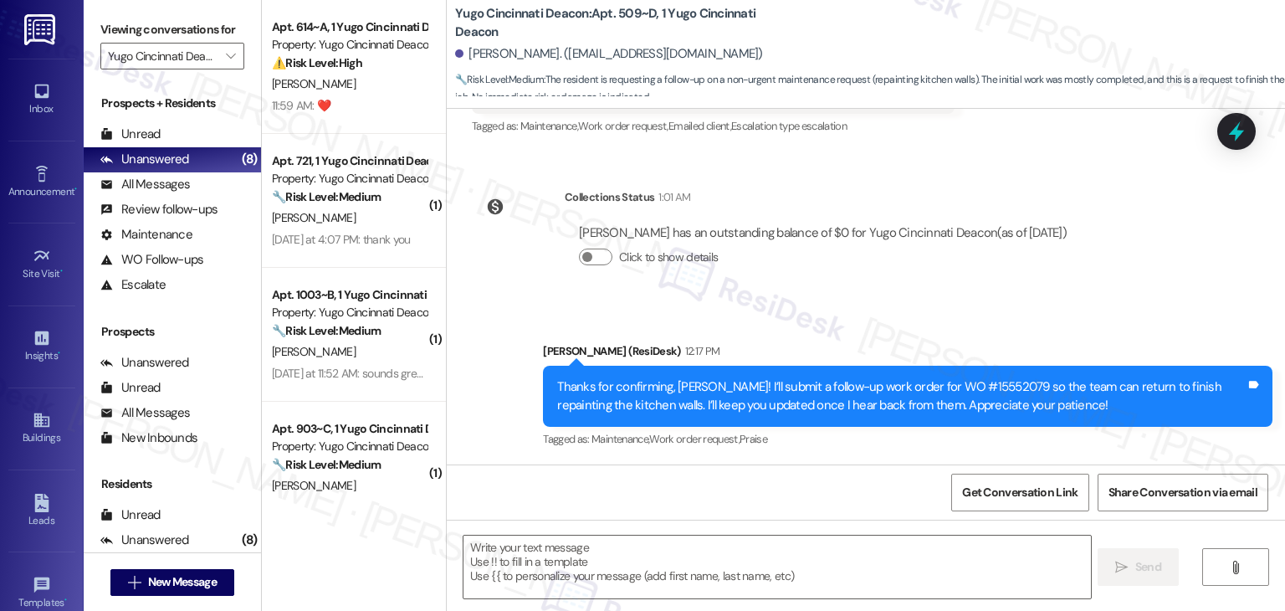
click at [1112, 324] on div "Sent via SMS [PERSON_NAME] (ResiDesk) 12:17 PM Thanks for confirming, [PERSON_N…" at bounding box center [866, 384] width 839 height 159
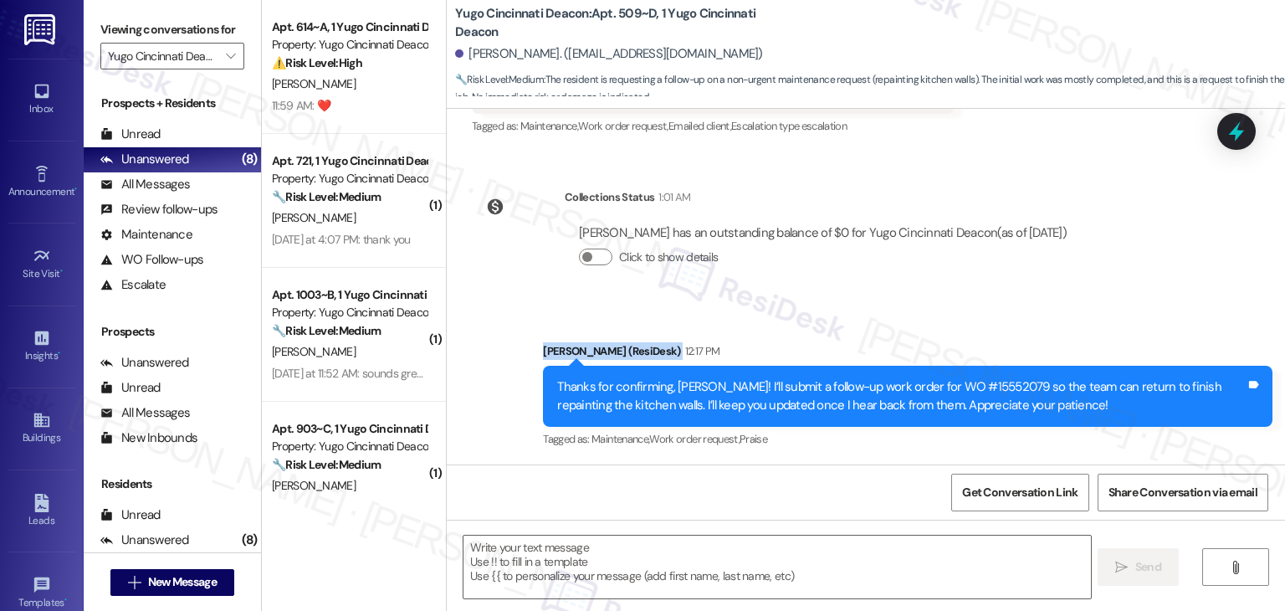
click at [1112, 324] on div "Sent via SMS [PERSON_NAME] (ResiDesk) 12:17 PM Thanks for confirming, [PERSON_N…" at bounding box center [866, 384] width 839 height 159
click at [1115, 318] on div "Sent via SMS [PERSON_NAME] (ResiDesk) 12:17 PM Thanks for confirming, [PERSON_N…" at bounding box center [866, 384] width 839 height 159
click at [1122, 306] on div "Sent via SMS [PERSON_NAME] (ResiDesk) 12:17 PM Thanks for confirming, [PERSON_N…" at bounding box center [866, 384] width 839 height 159
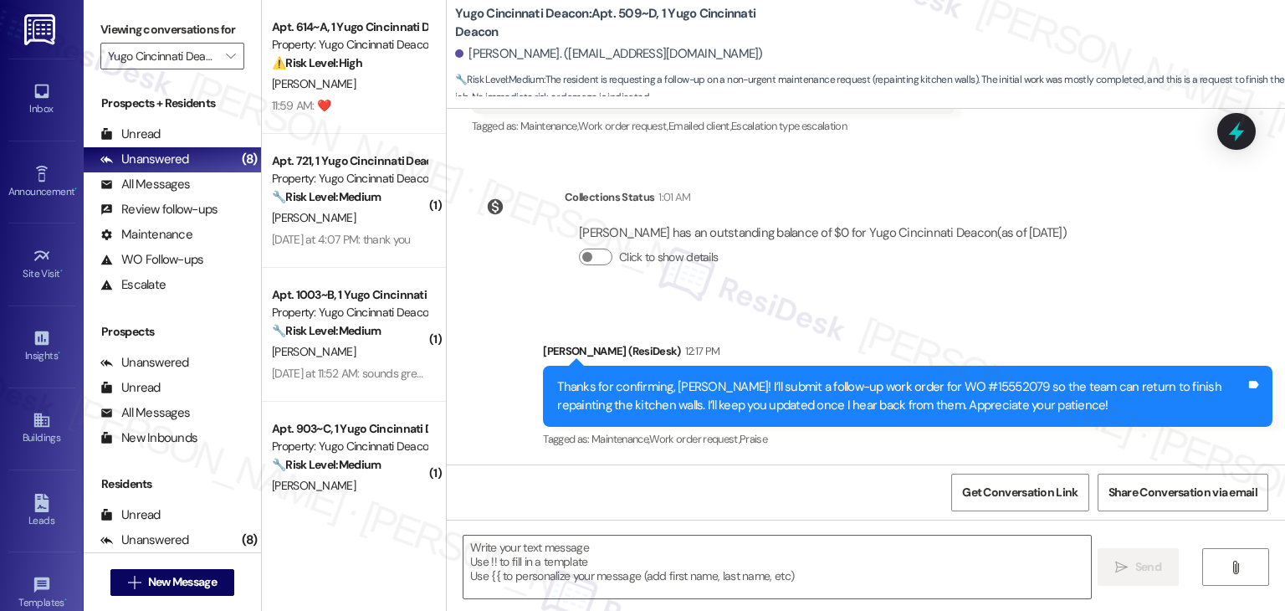
click at [1182, 309] on div "Sent via SMS [PERSON_NAME] (ResiDesk) 12:17 PM Thanks for confirming, [PERSON_N…" at bounding box center [866, 384] width 839 height 159
click at [518, 315] on div "Sent via SMS [PERSON_NAME] (ResiDesk) 12:17 PM Thanks for confirming, [PERSON_N…" at bounding box center [866, 384] width 839 height 159
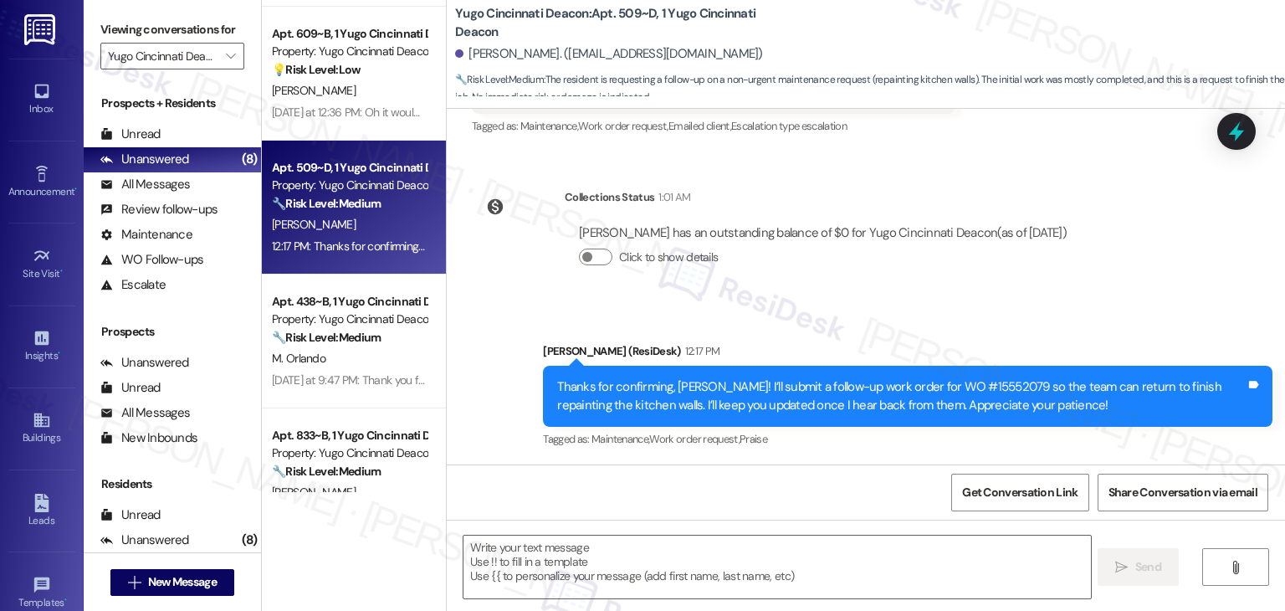
scroll to position [579, 0]
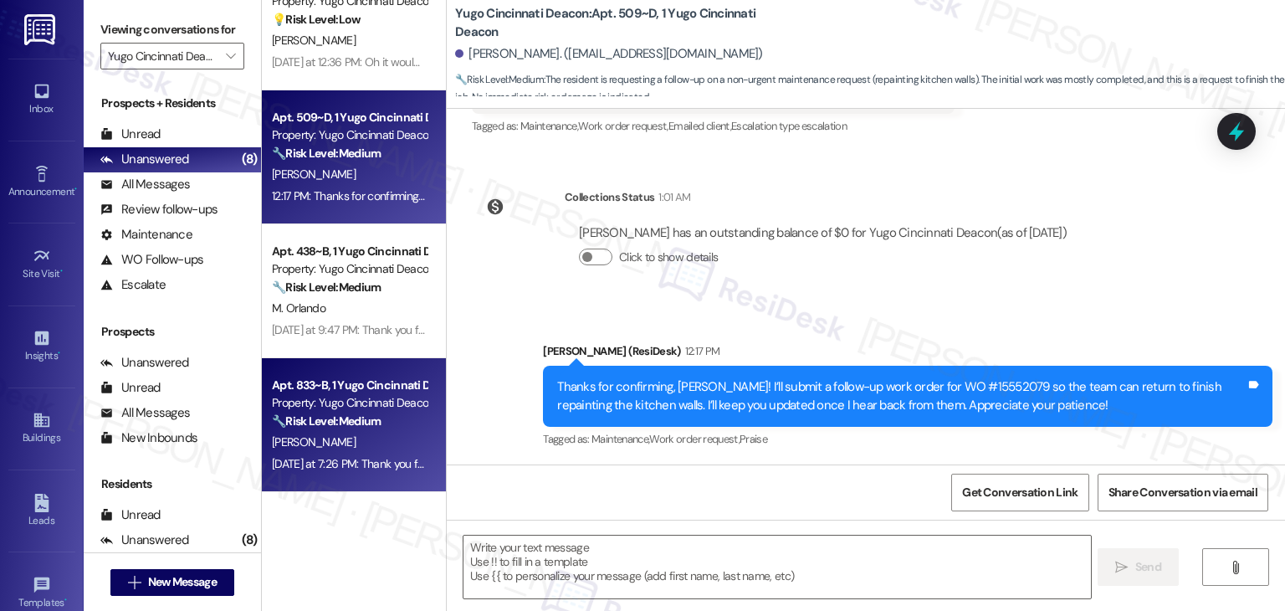
click at [344, 435] on div "[PERSON_NAME]" at bounding box center [349, 442] width 158 height 21
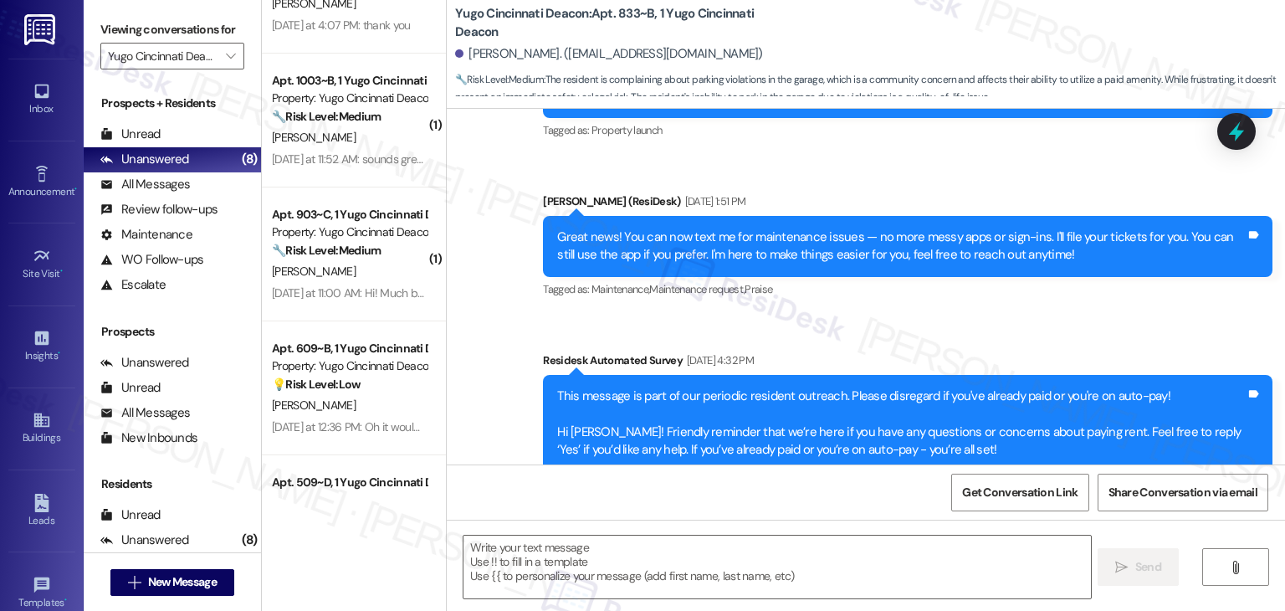
scroll to position [161, 0]
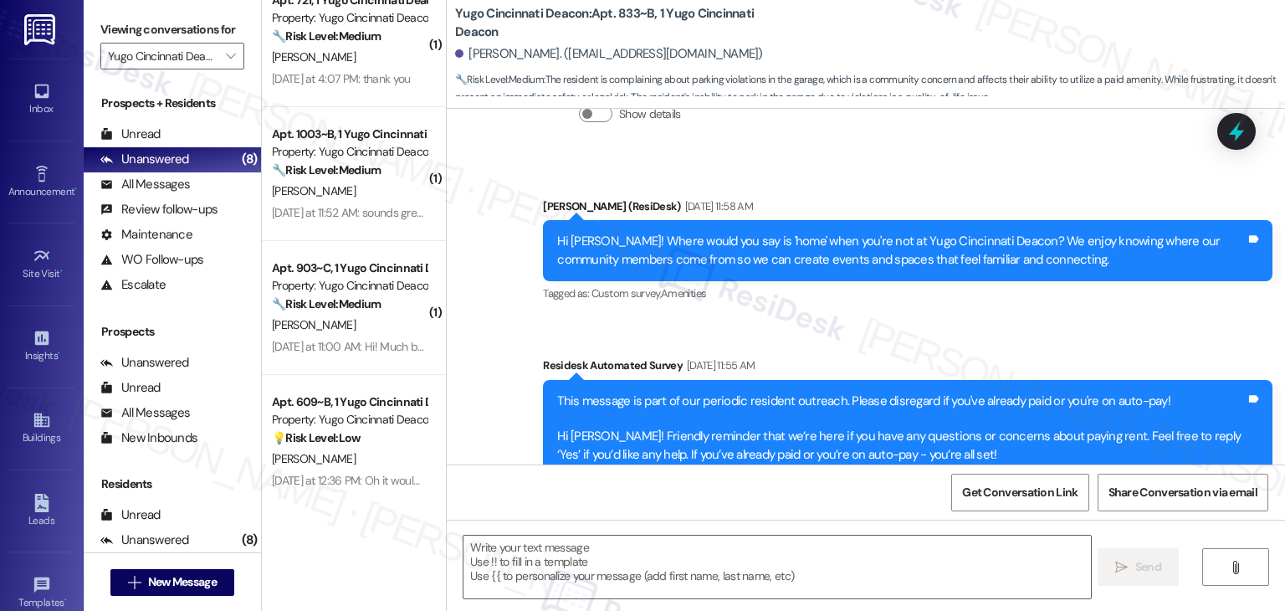
type textarea "Fetching suggested responses. Please feel free to read through the conversation…"
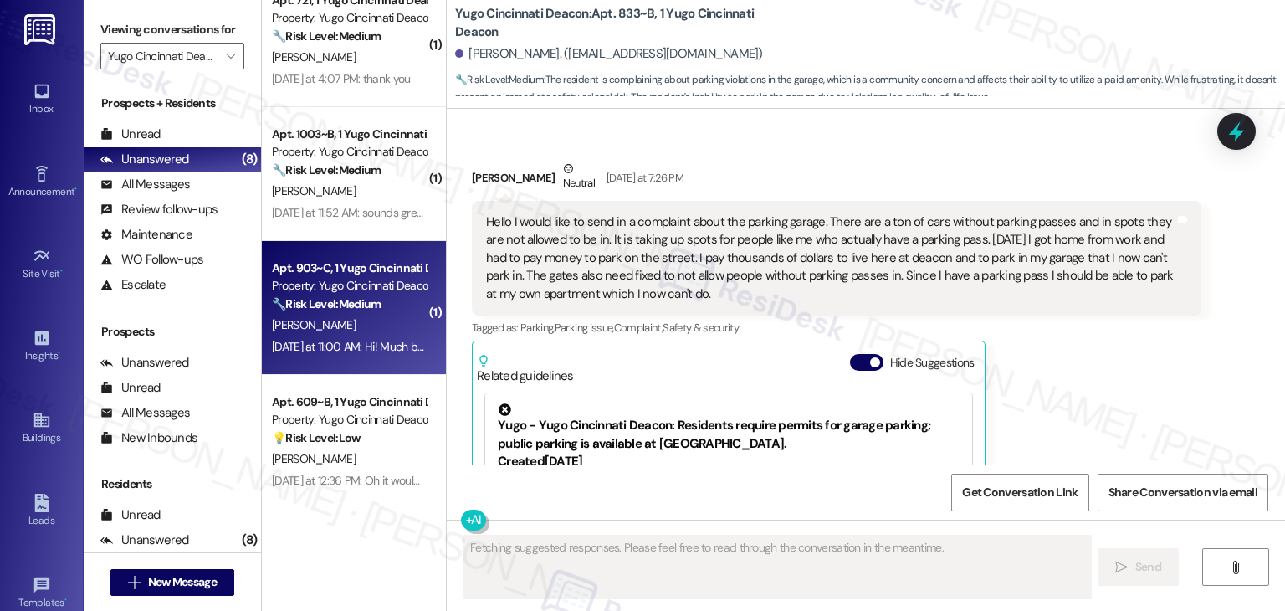
click at [341, 321] on div "[PERSON_NAME]" at bounding box center [349, 325] width 158 height 21
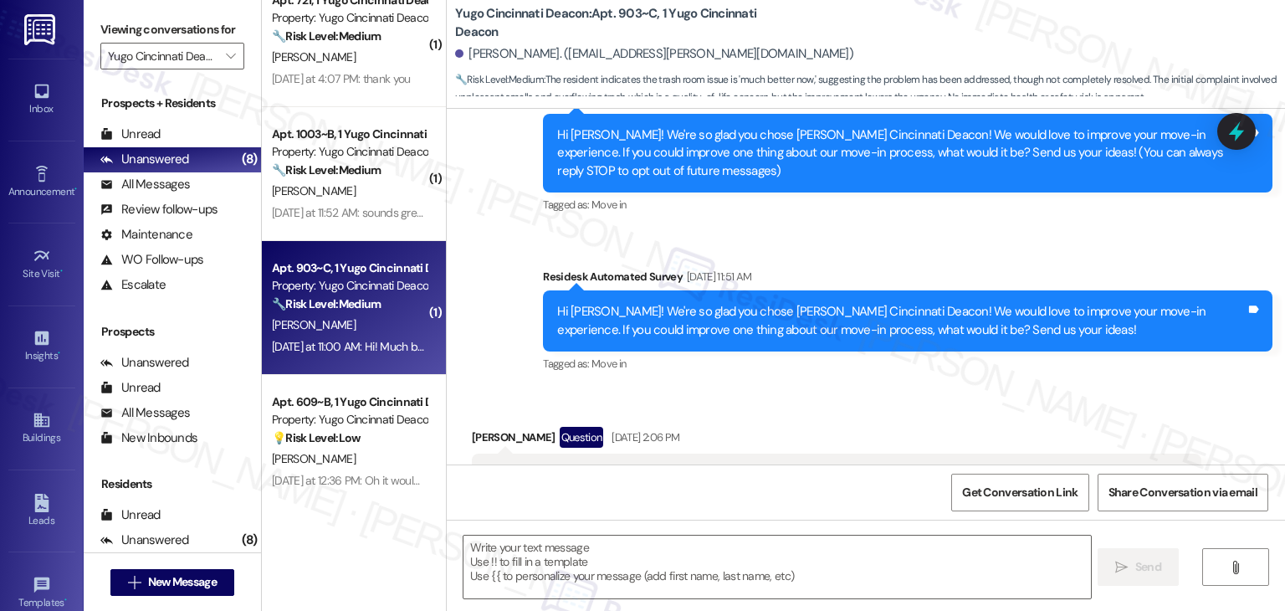
scroll to position [818, 0]
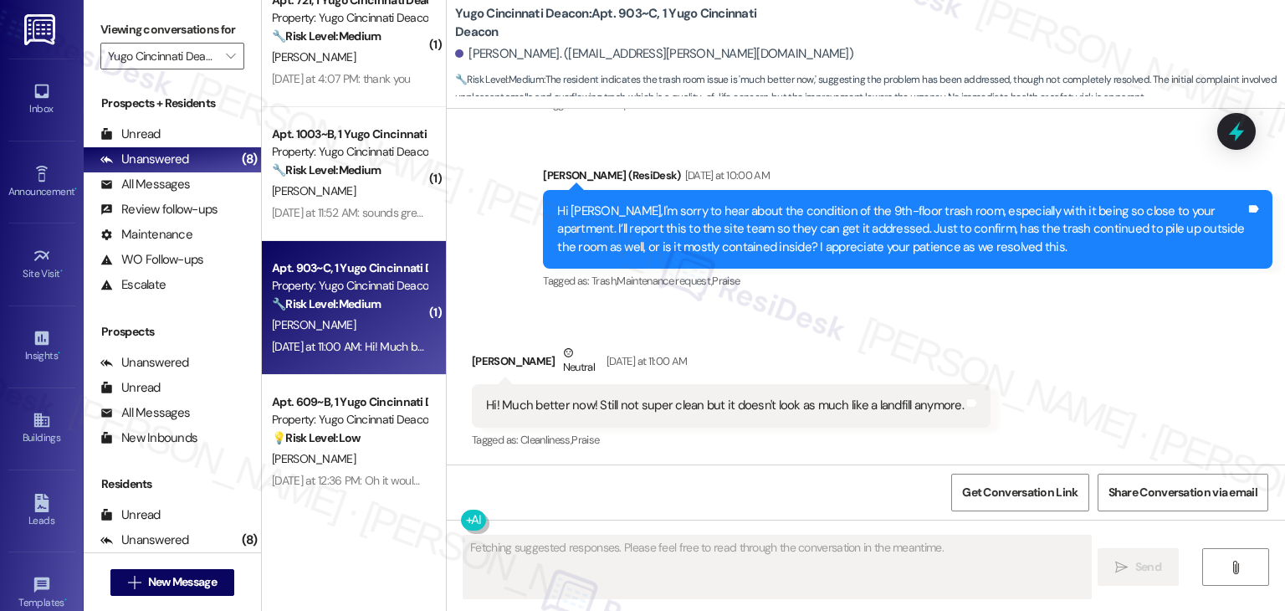
click at [953, 335] on div "Received via SMS [PERSON_NAME] Neutral [DATE] at 11:00 AM Hi! Much better now! …" at bounding box center [731, 398] width 544 height 134
click at [935, 335] on div "Received via SMS [PERSON_NAME] Neutral [DATE] at 11:00 AM Hi! Much better now! …" at bounding box center [731, 398] width 544 height 134
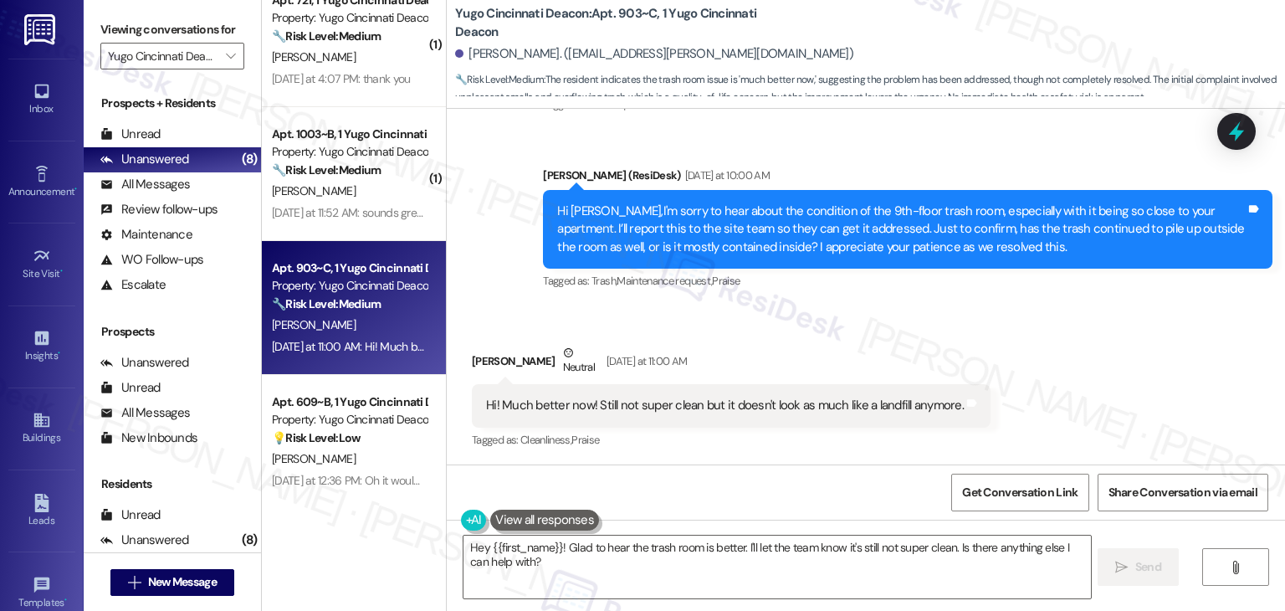
click at [974, 362] on div "Received via SMS [PERSON_NAME] Neutral [DATE] at 11:00 AM Hi! Much better now! …" at bounding box center [731, 398] width 544 height 134
click at [910, 299] on div "Sent via SMS [PERSON_NAME] (ResiDesk) [DATE] at 10:00 AM Hi [PERSON_NAME],I'm s…" at bounding box center [908, 230] width 755 height 152
click at [911, 292] on div "Sent via SMS [PERSON_NAME] (ResiDesk) [DATE] at 10:00 AM Hi [PERSON_NAME],I'm s…" at bounding box center [908, 230] width 755 height 152
click at [915, 306] on div "Received via SMS [PERSON_NAME] Neutral [DATE] at 11:00 AM Hi! Much better now! …" at bounding box center [866, 385] width 839 height 159
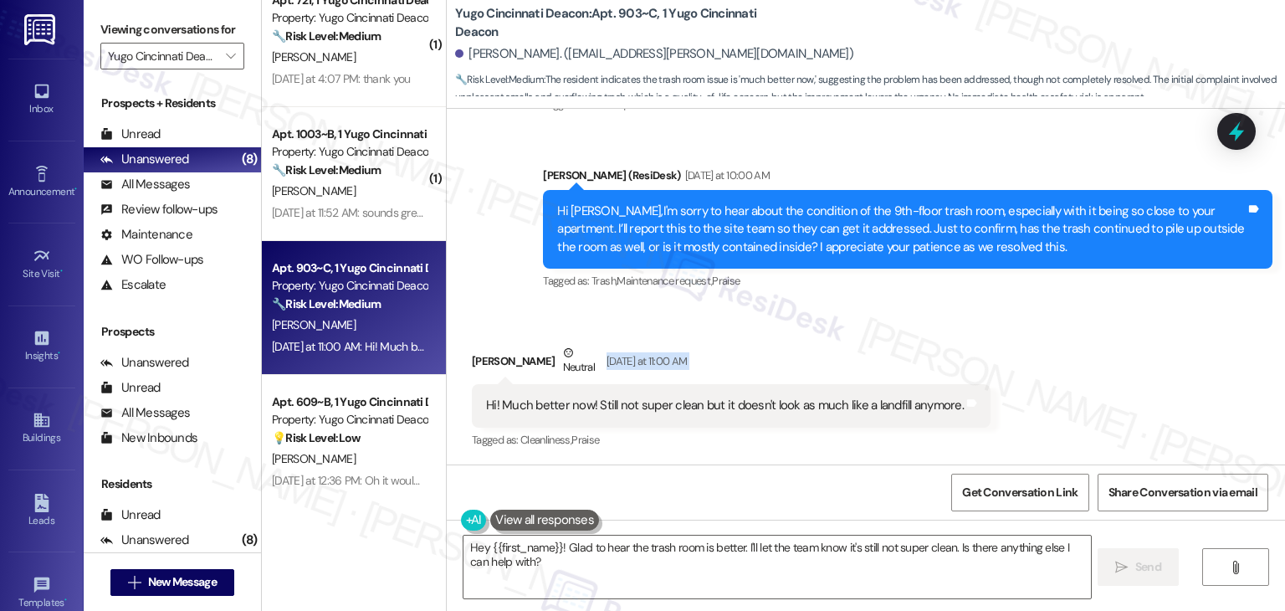
click at [915, 306] on div "Received via SMS [PERSON_NAME] Neutral [DATE] at 11:00 AM Hi! Much better now! …" at bounding box center [866, 385] width 839 height 159
click at [888, 258] on div "Hi [PERSON_NAME],I'm sorry to hear about the condition of the 9th-floor trash r…" at bounding box center [908, 229] width 730 height 79
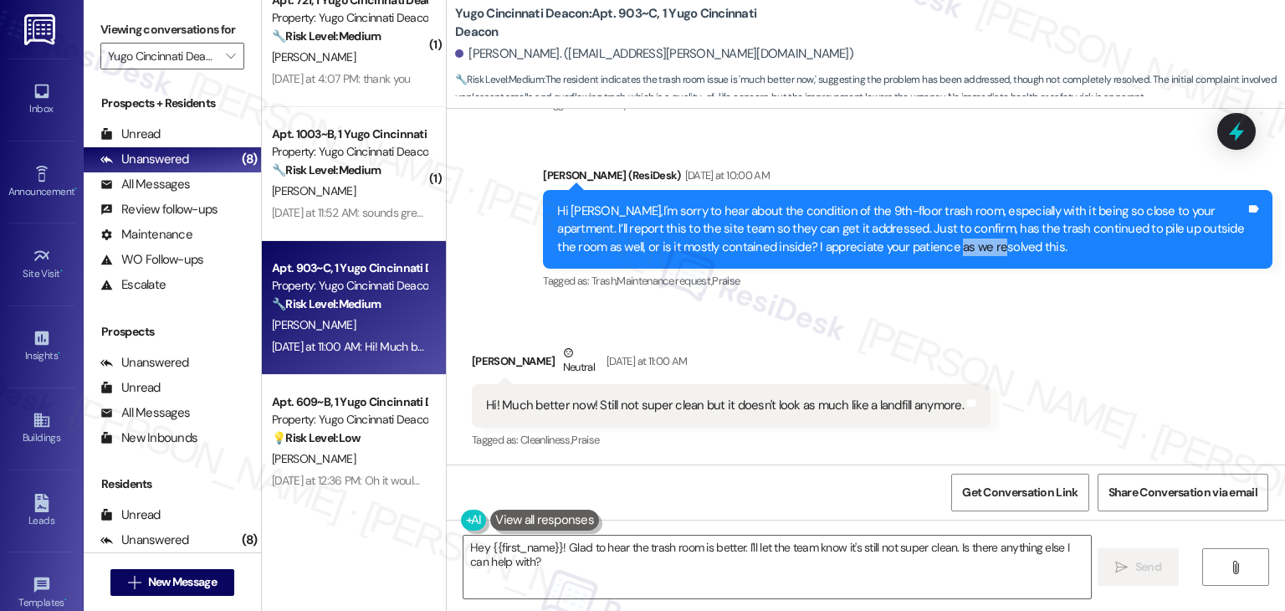
click at [889, 250] on div "Hi [PERSON_NAME],I'm sorry to hear about the condition of the 9th-floor trash r…" at bounding box center [901, 230] width 689 height 54
click at [882, 326] on div "Received via SMS [PERSON_NAME] Neutral [DATE] at 11:00 AM Hi! Much better now! …" at bounding box center [866, 385] width 839 height 159
click at [855, 249] on div "Hi [PERSON_NAME],I'm sorry to hear about the condition of the 9th-floor trash r…" at bounding box center [901, 230] width 689 height 54
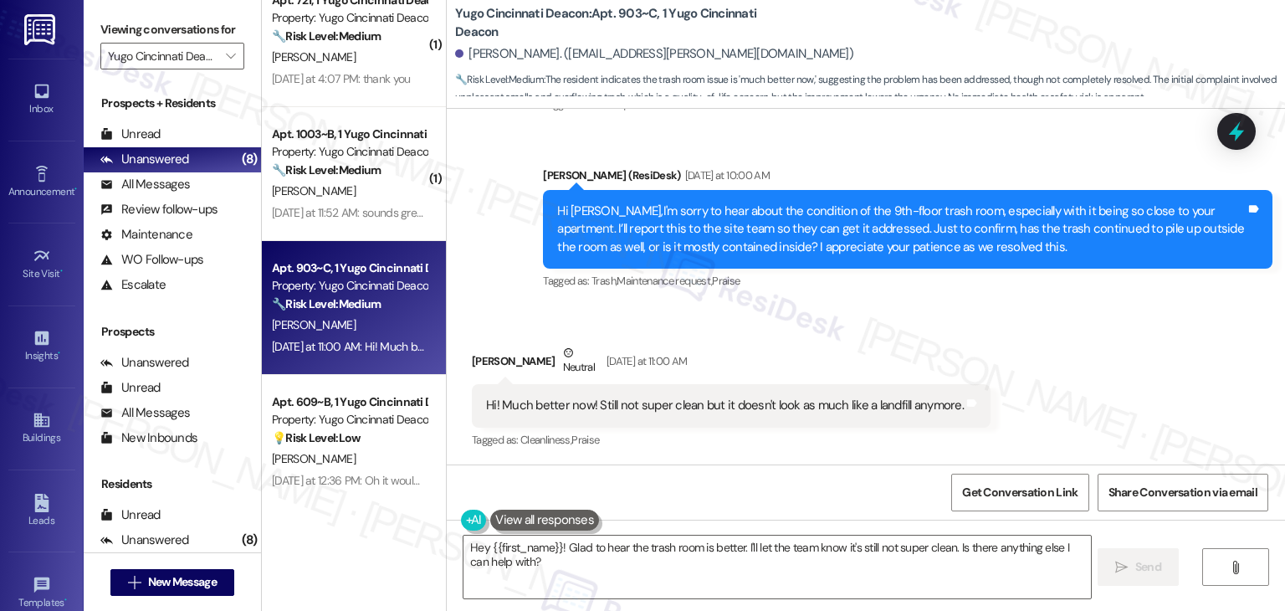
click at [855, 249] on div "Hi [PERSON_NAME],I'm sorry to hear about the condition of the 9th-floor trash r…" at bounding box center [901, 230] width 689 height 54
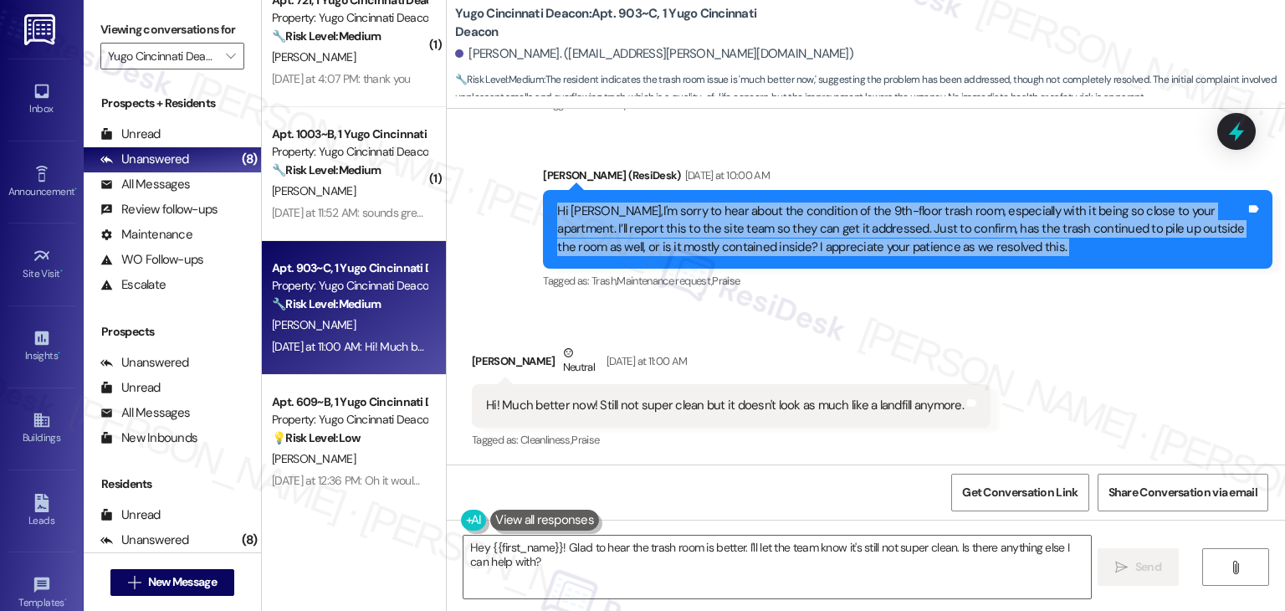
copy div "Hi [PERSON_NAME],I'm sorry to hear about the condition of the 9th-floor trash r…"
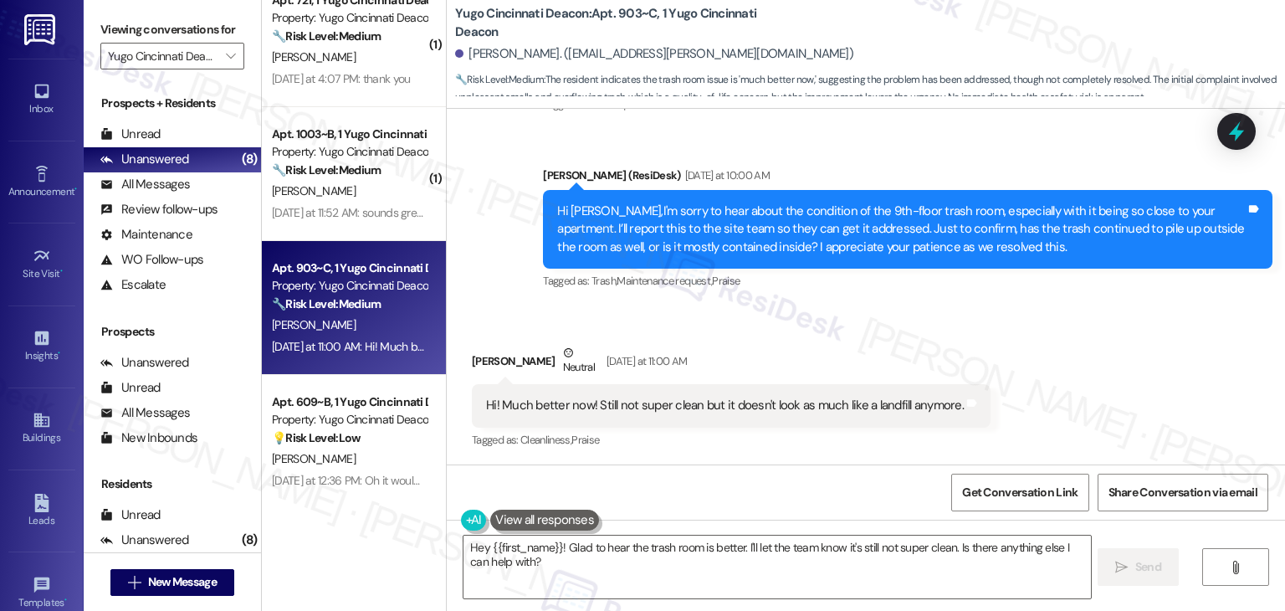
click at [796, 398] on div "Hi! Much better now! Still not super clean but it doesn't look as much like a l…" at bounding box center [725, 406] width 478 height 18
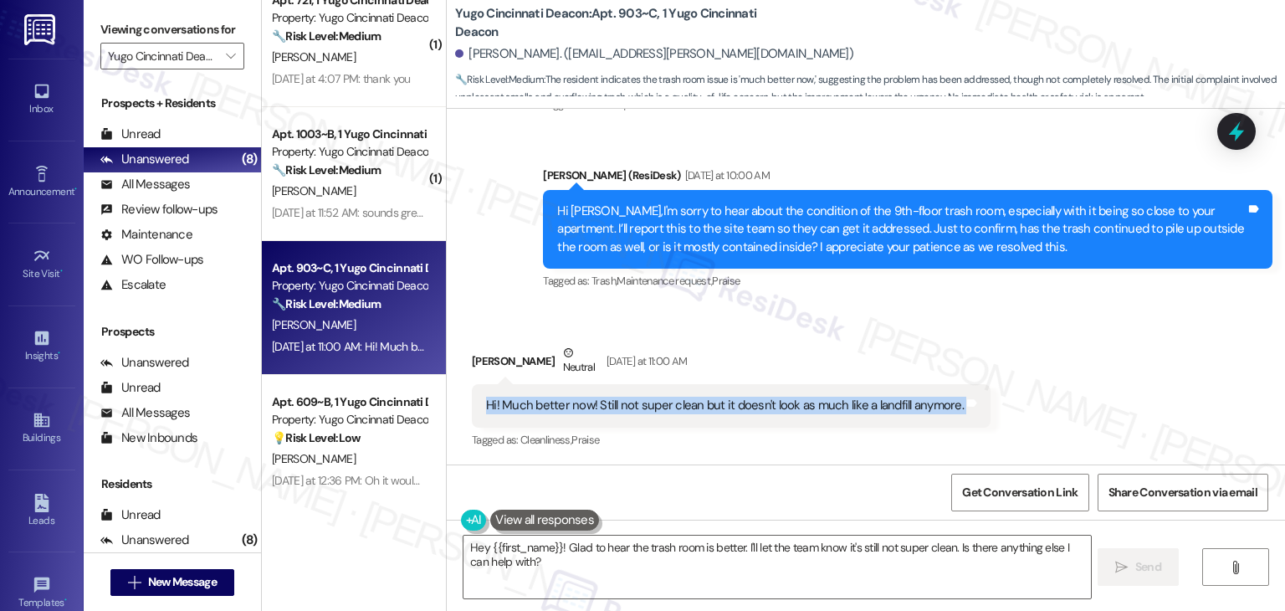
click at [796, 398] on div "Hi! Much better now! Still not super clean but it doesn't look as much like a l…" at bounding box center [725, 406] width 478 height 18
copy div "Hi! Much better now! Still not super clean but it doesn't look as much like a l…"
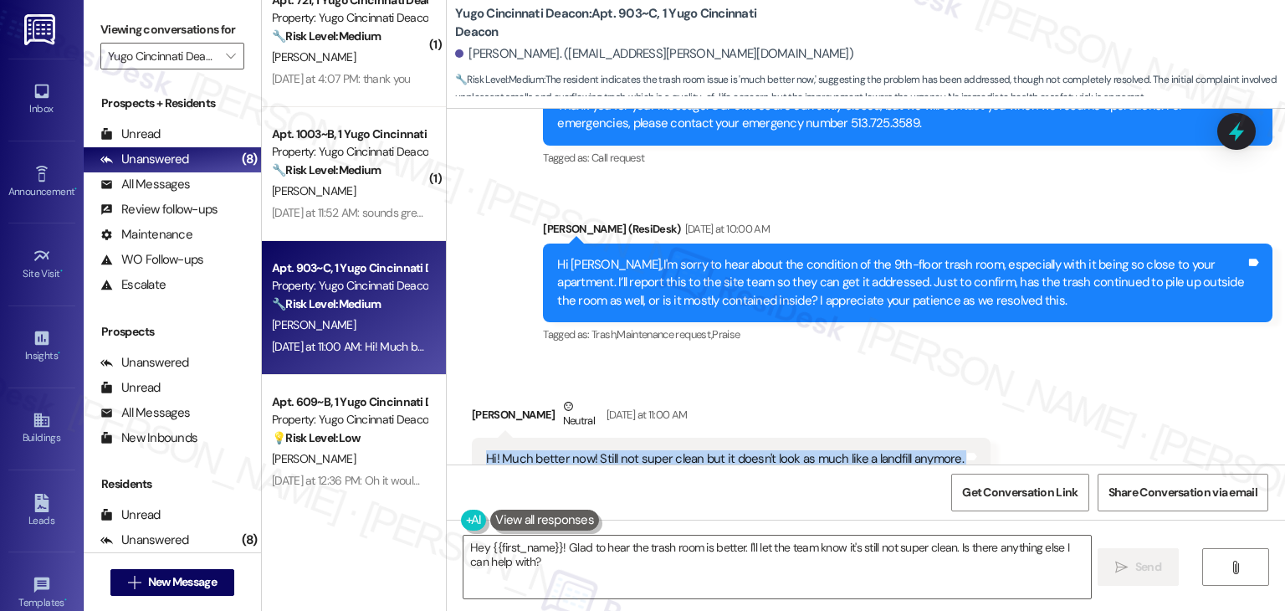
scroll to position [818, 0]
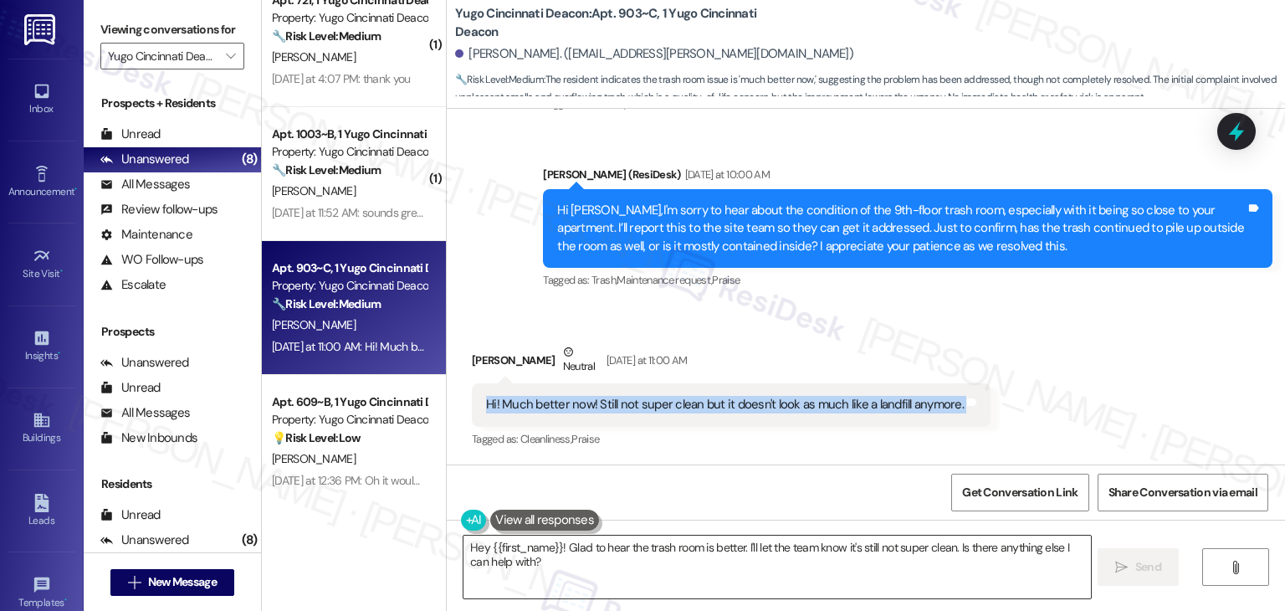
click at [853, 555] on textarea "Hey {{first_name}}! Glad to hear the trash room is better. I'll let the team kn…" at bounding box center [777, 567] width 627 height 63
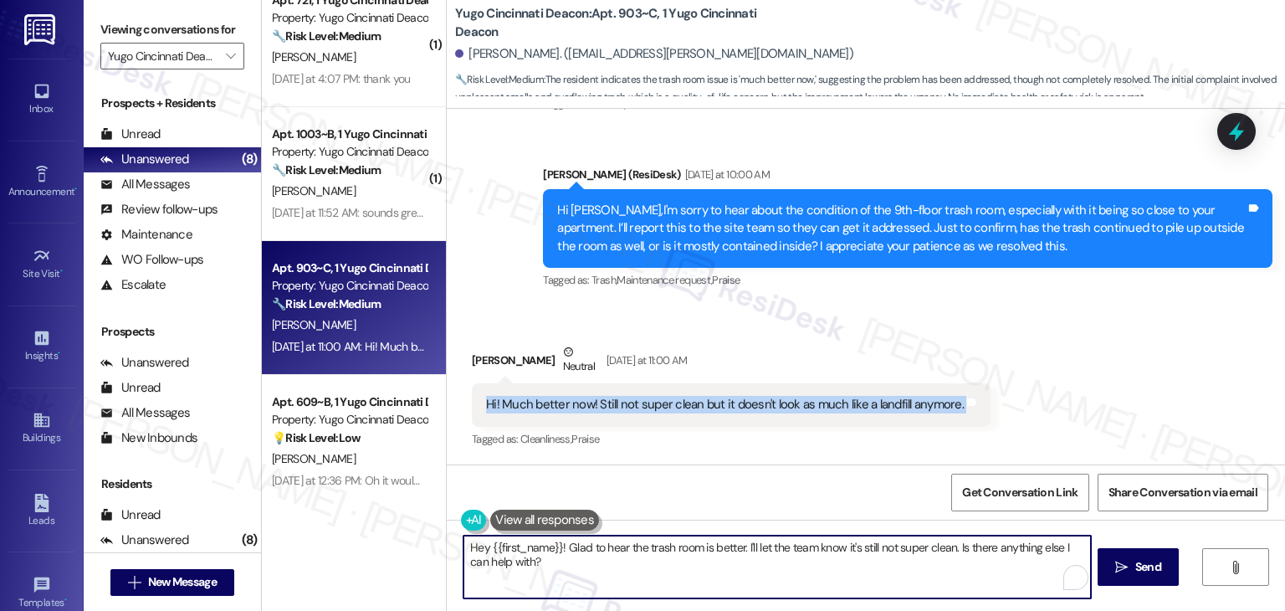
click at [853, 555] on textarea "Hey {{first_name}}! Glad to hear the trash room is better. I'll let the team kn…" at bounding box center [777, 567] width 627 height 63
paste textarea "I’m glad to hear it’s looking better now, [PERSON_NAME]! Thanks for the update.…"
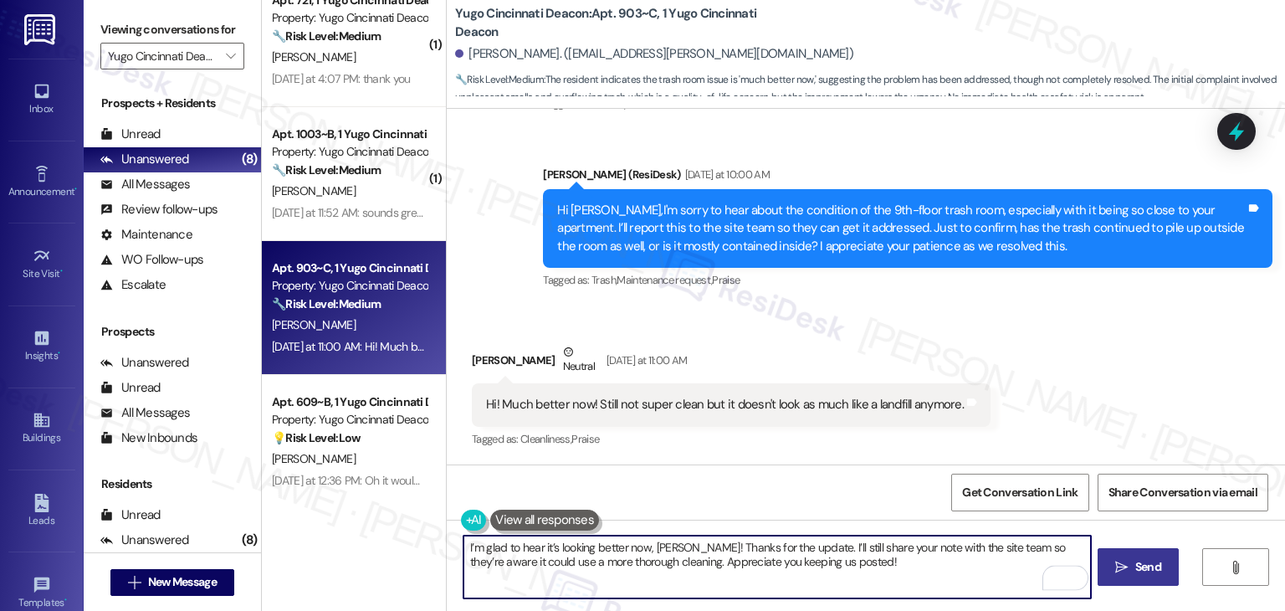
type textarea "I’m glad to hear it’s looking better now, [PERSON_NAME]! Thanks for the update.…"
click at [1171, 563] on button " Send" at bounding box center [1138, 567] width 81 height 38
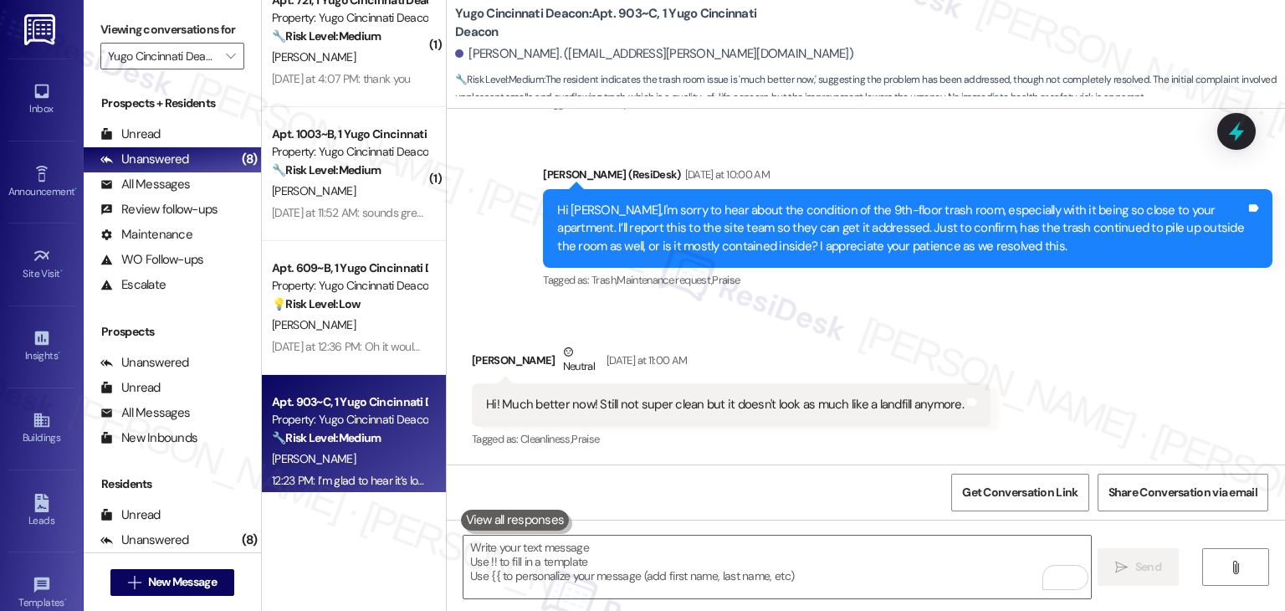
scroll to position [818, 0]
click at [1054, 305] on div "Lease started [DATE] 7:00 PM Survey, sent via SMS Residesk Automated Survey [DA…" at bounding box center [866, 287] width 839 height 356
click at [1073, 339] on div "Received via SMS [PERSON_NAME] Neutral [DATE] at 11:00 AM Hi! Much better now! …" at bounding box center [866, 385] width 839 height 159
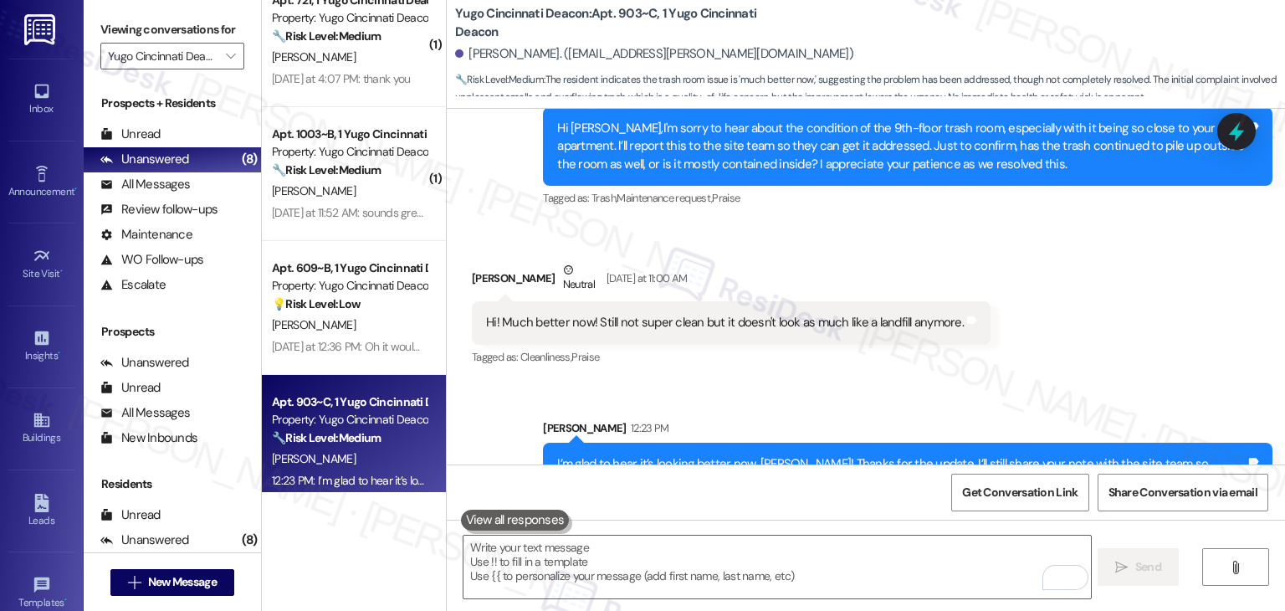
scroll to position [953, 0]
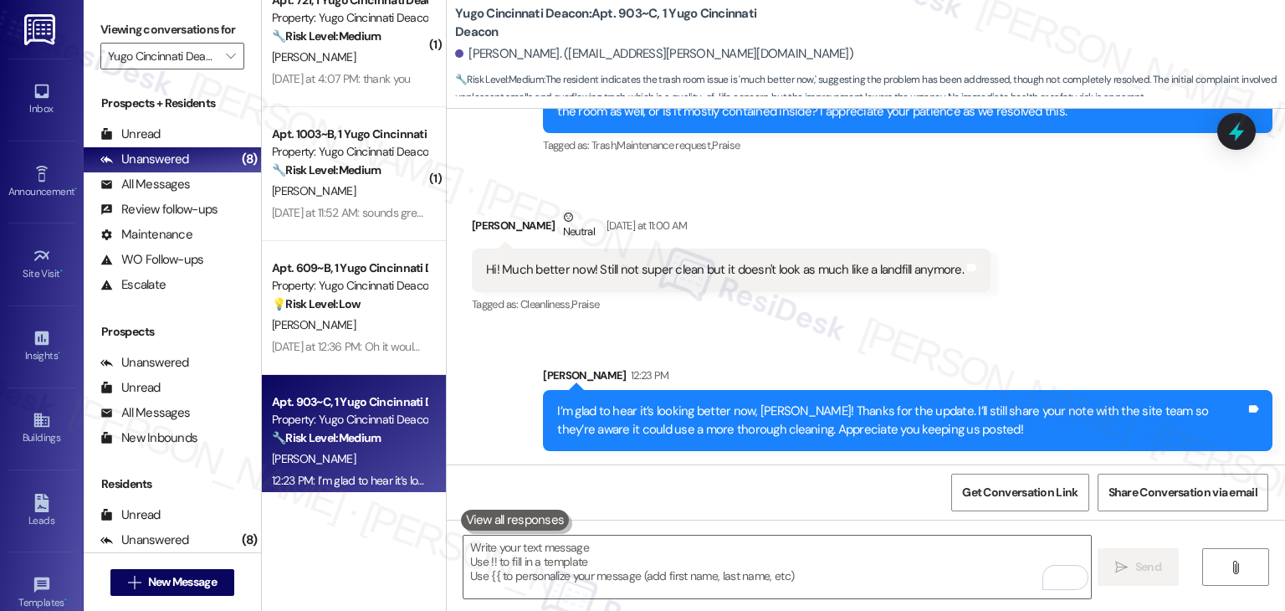
click at [1080, 302] on div "Received via SMS [PERSON_NAME] Neutral [DATE] at 11:00 AM Hi! Much better now! …" at bounding box center [866, 250] width 839 height 159
click at [1236, 134] on icon at bounding box center [1237, 132] width 20 height 26
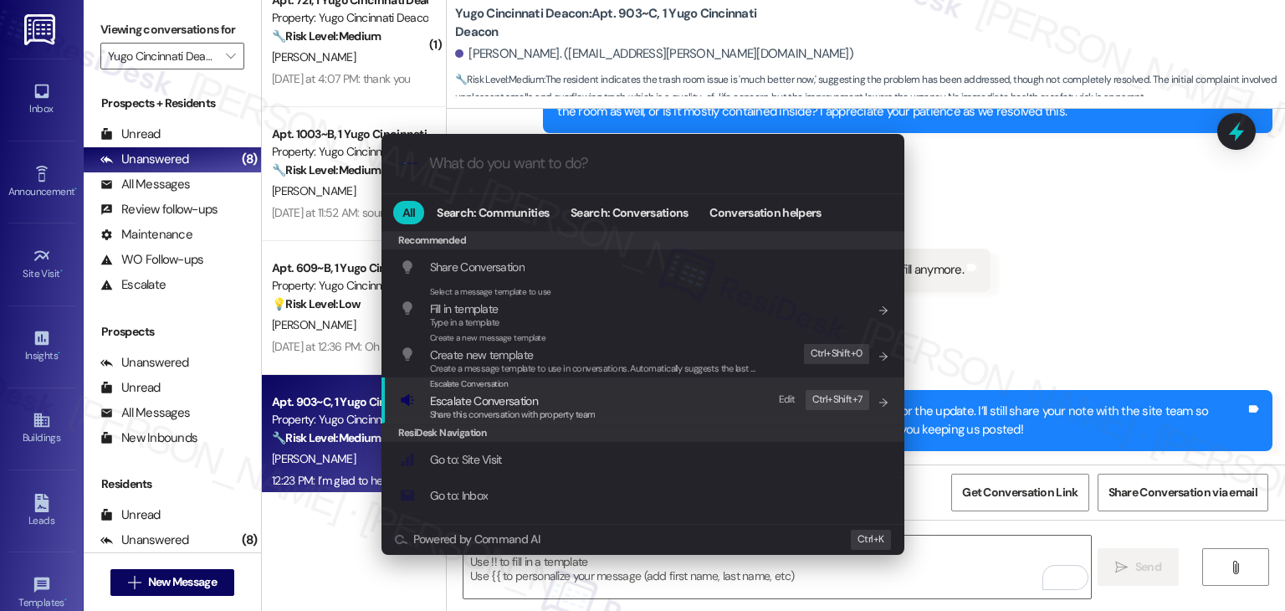
click at [545, 419] on span "Share this conversation with property team" at bounding box center [513, 414] width 166 height 12
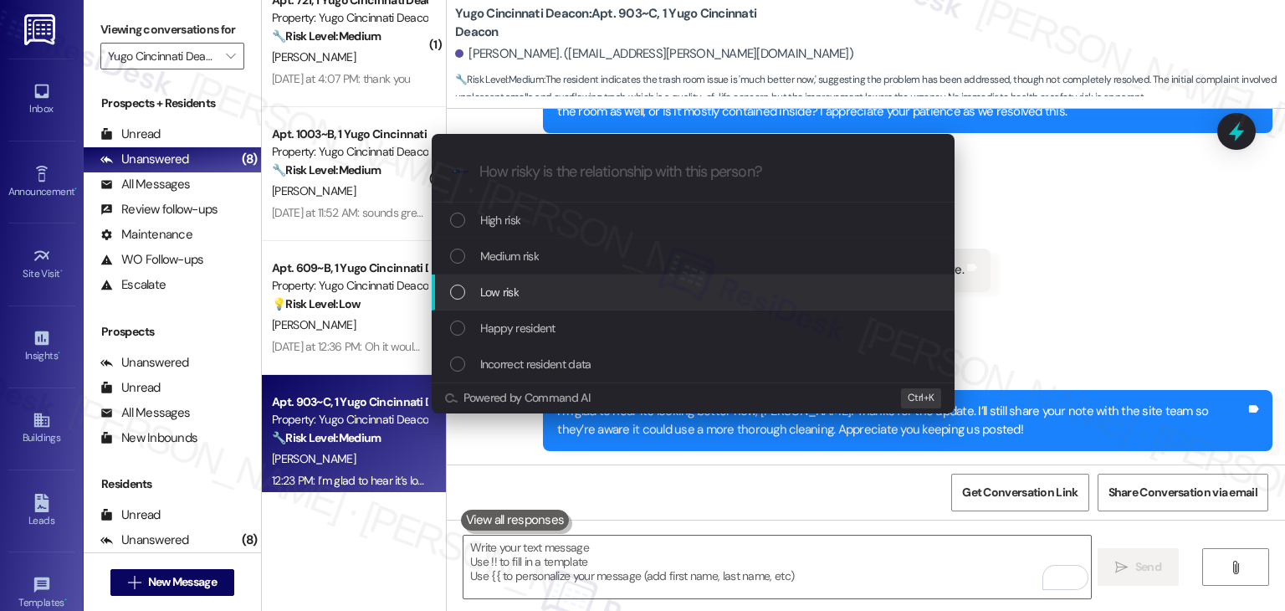
click at [459, 293] on div "List of options" at bounding box center [457, 292] width 15 height 15
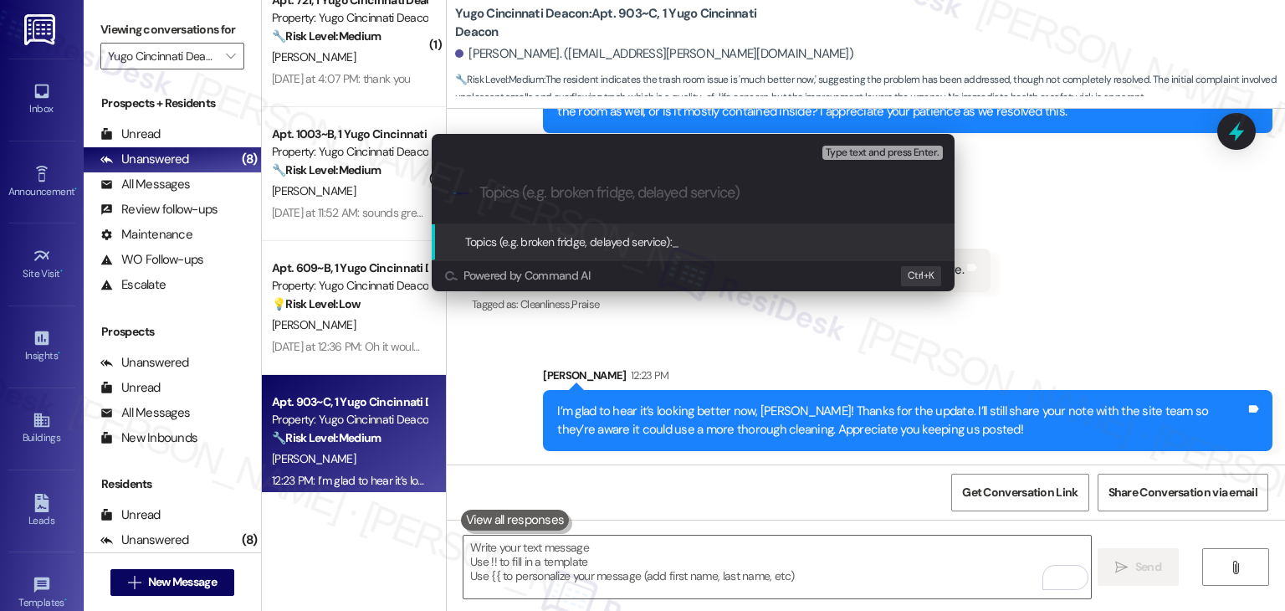
paste input "Trash Room Cleanliness – 9th Floor Resident Update"
type input "Trash Room Cleanliness – 9th Floor Resident Update"
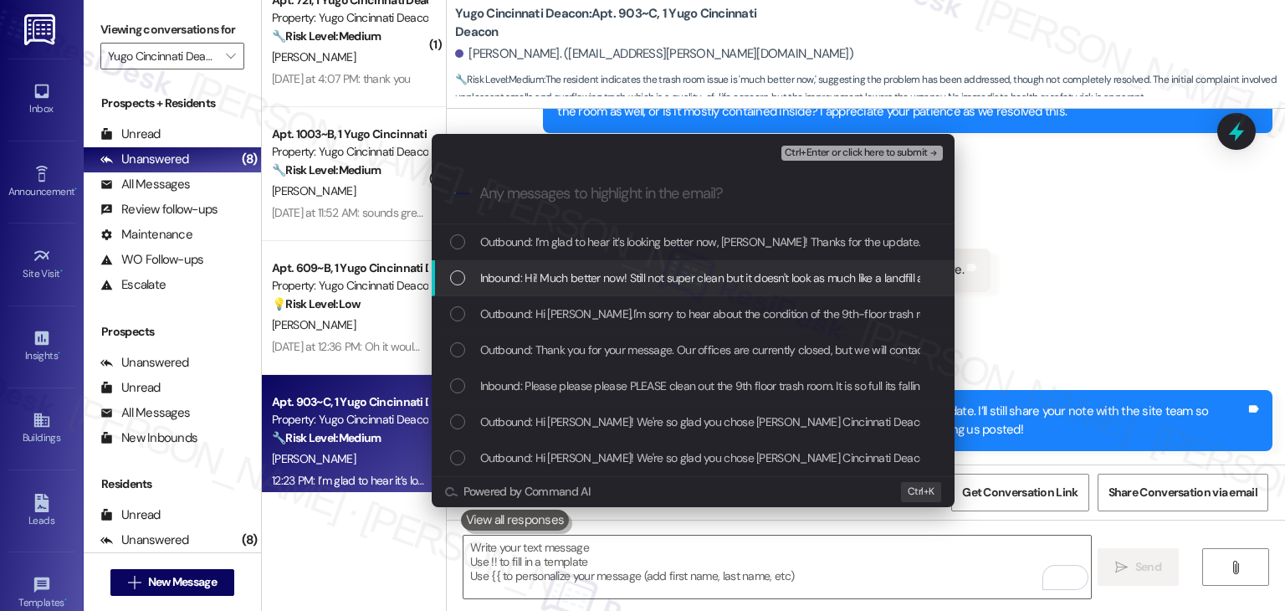
click at [452, 274] on div "List of options" at bounding box center [457, 277] width 15 height 15
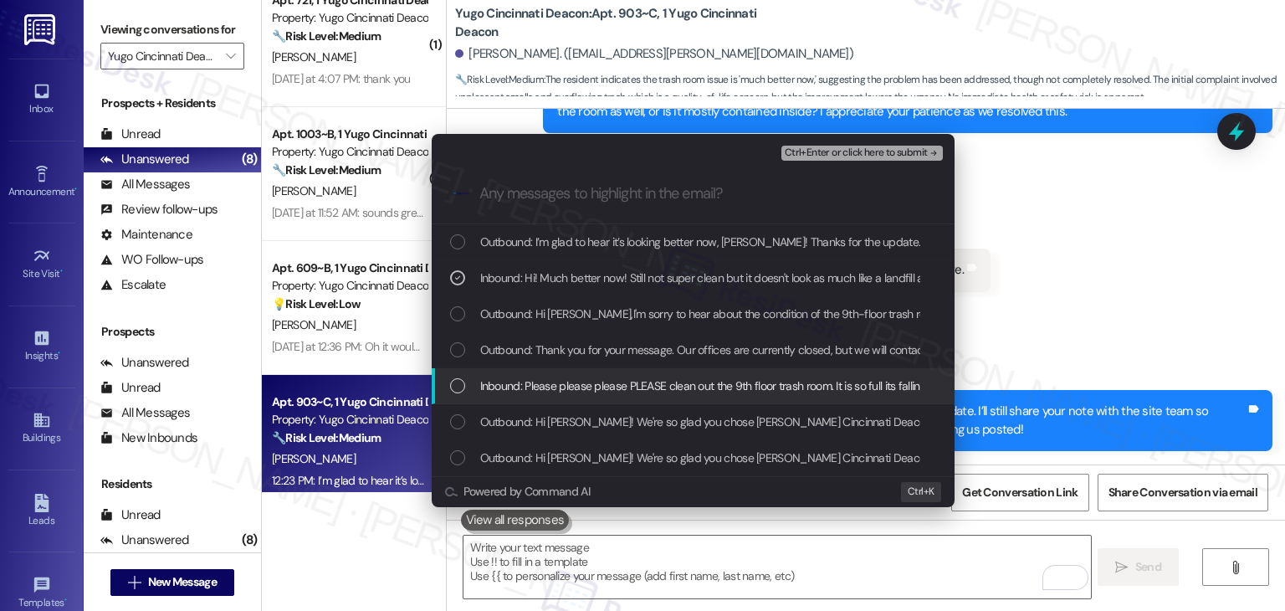
click at [457, 382] on div "List of options" at bounding box center [457, 385] width 15 height 15
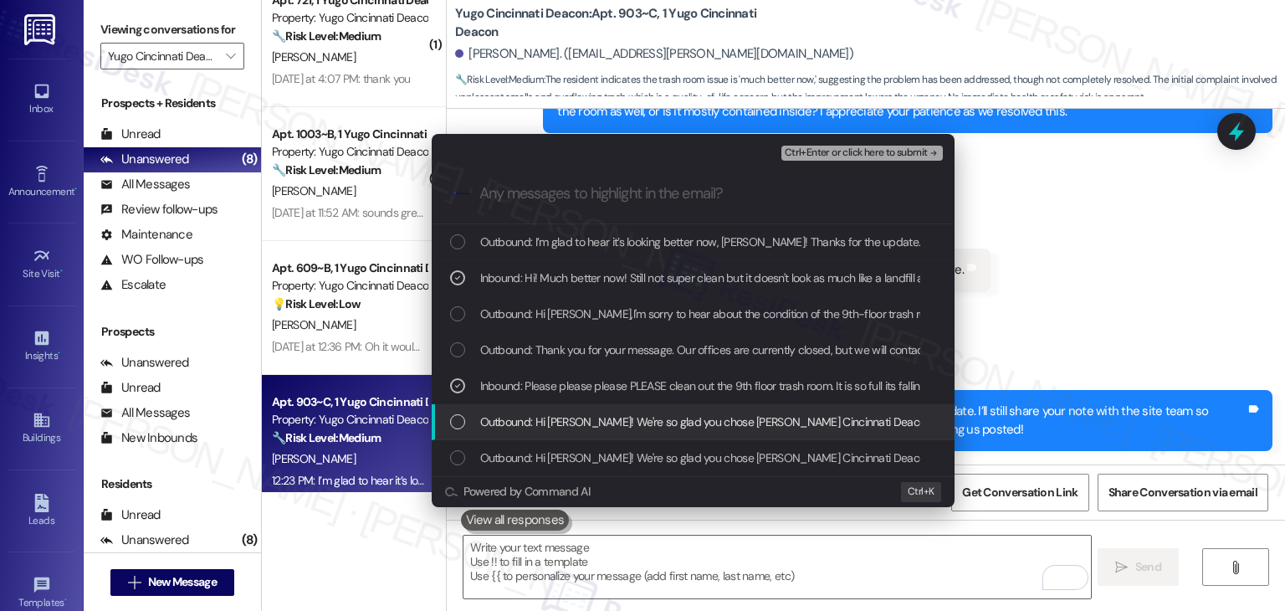
click at [461, 419] on div "List of options" at bounding box center [457, 421] width 15 height 15
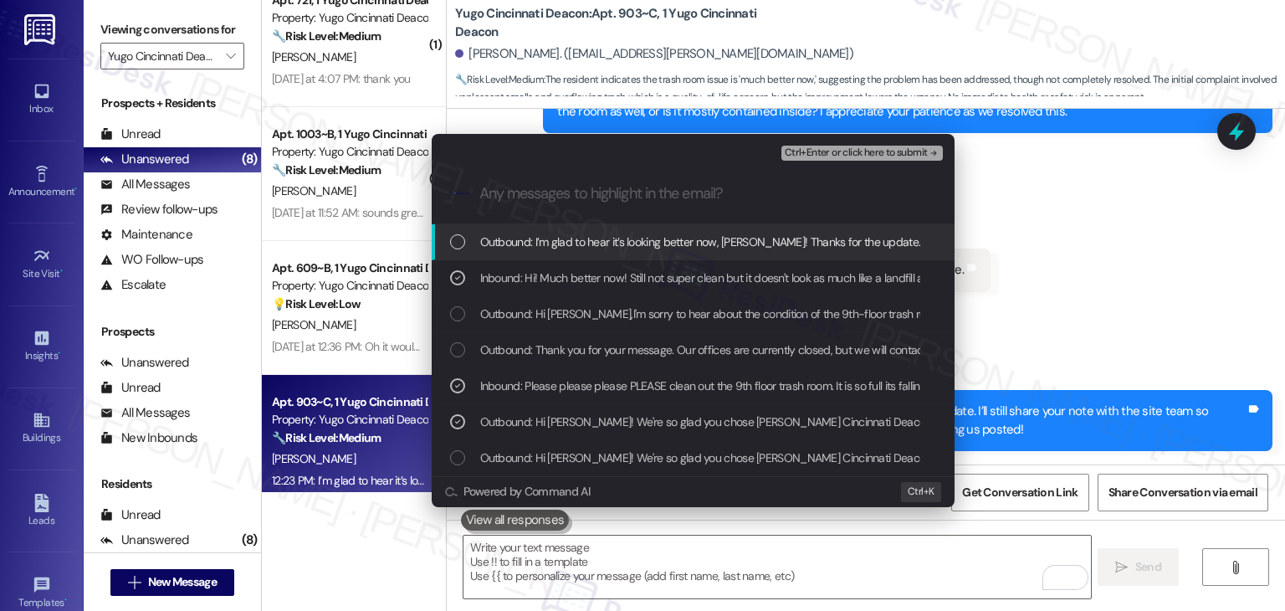
click at [849, 156] on span "Ctrl+Enter or click here to submit" at bounding box center [856, 153] width 143 height 12
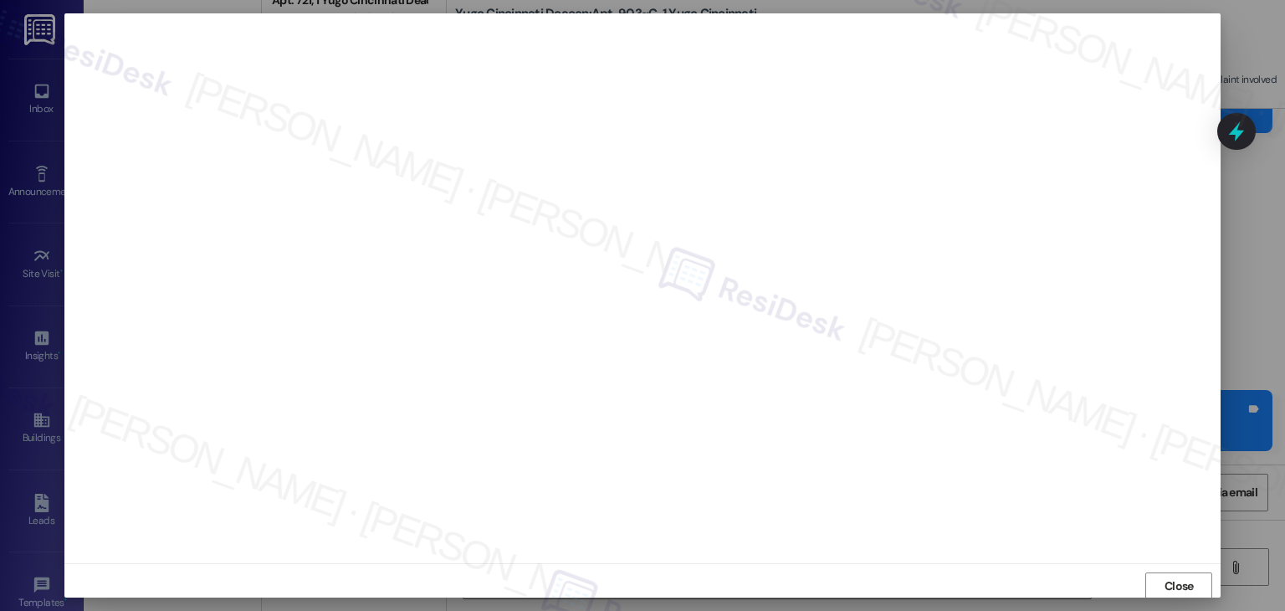
scroll to position [1, 0]
click at [1182, 580] on span "Close" at bounding box center [1179, 586] width 29 height 18
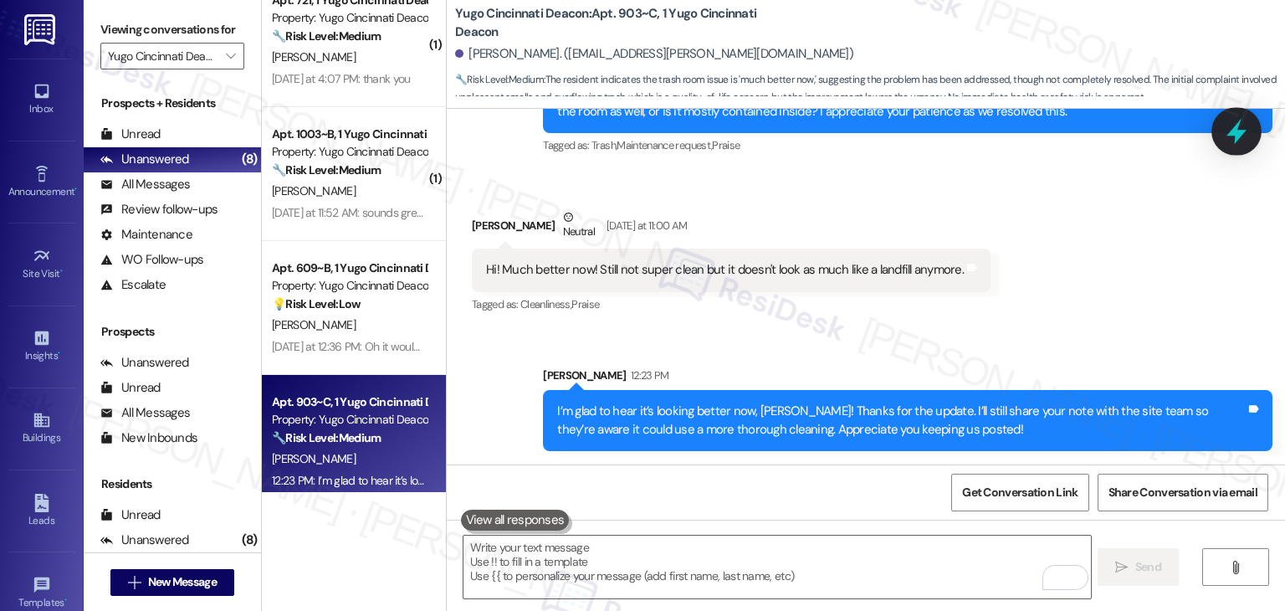
click at [1242, 141] on icon at bounding box center [1237, 131] width 28 height 28
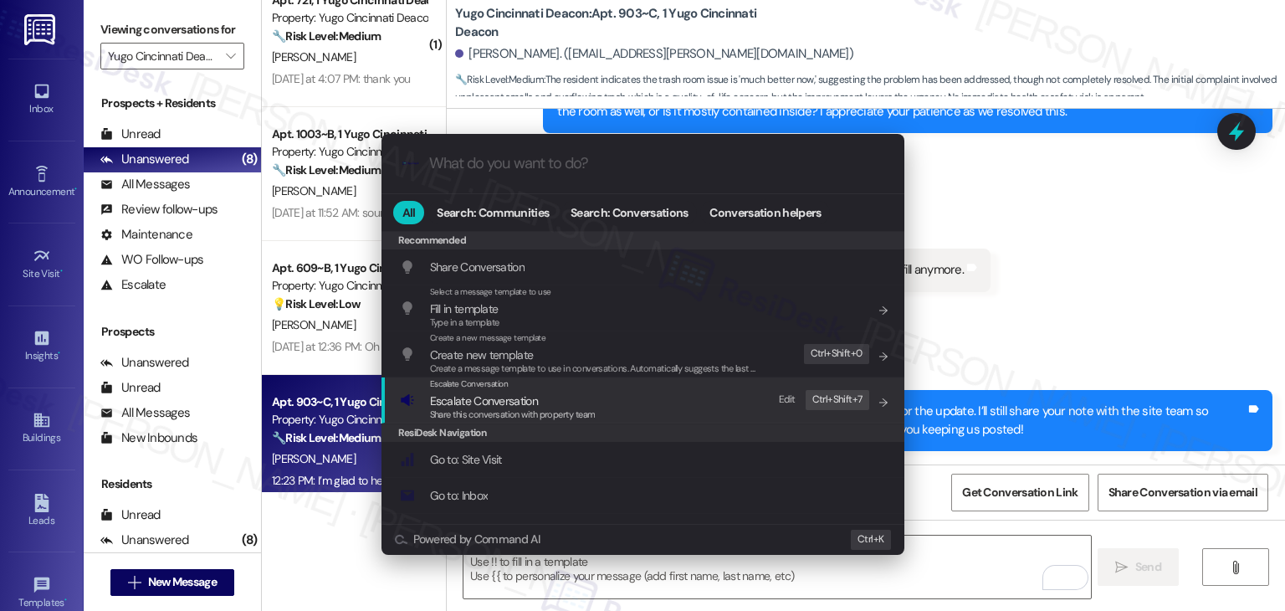
click at [577, 408] on div "Share this conversation with property team" at bounding box center [513, 415] width 166 height 15
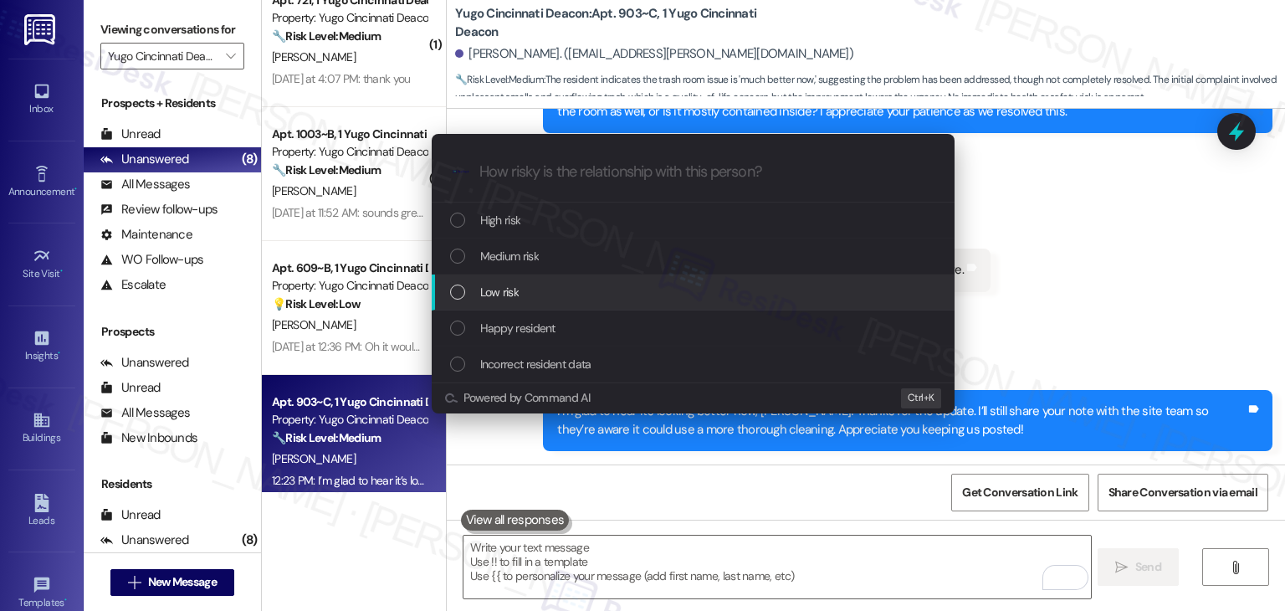
click at [461, 288] on div "List of options" at bounding box center [457, 292] width 15 height 15
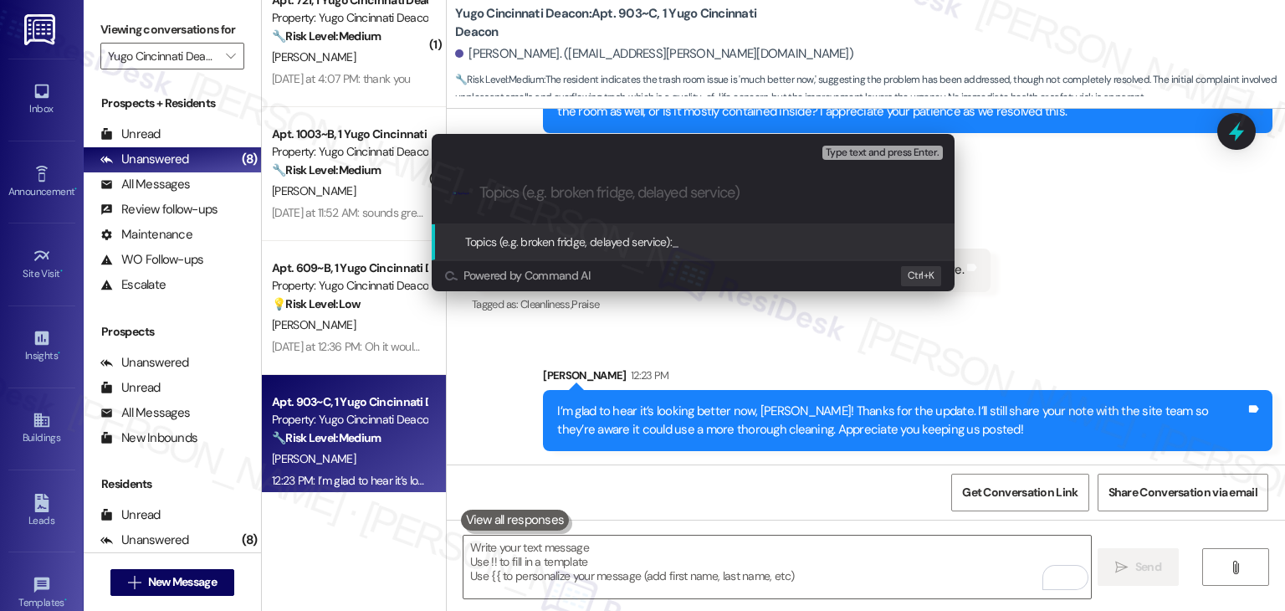
paste input "Trash Room Cleanliness – 9th Floor Resident Update"
type input "Trash Room Cleanliness – 9th Floor Resident Update"
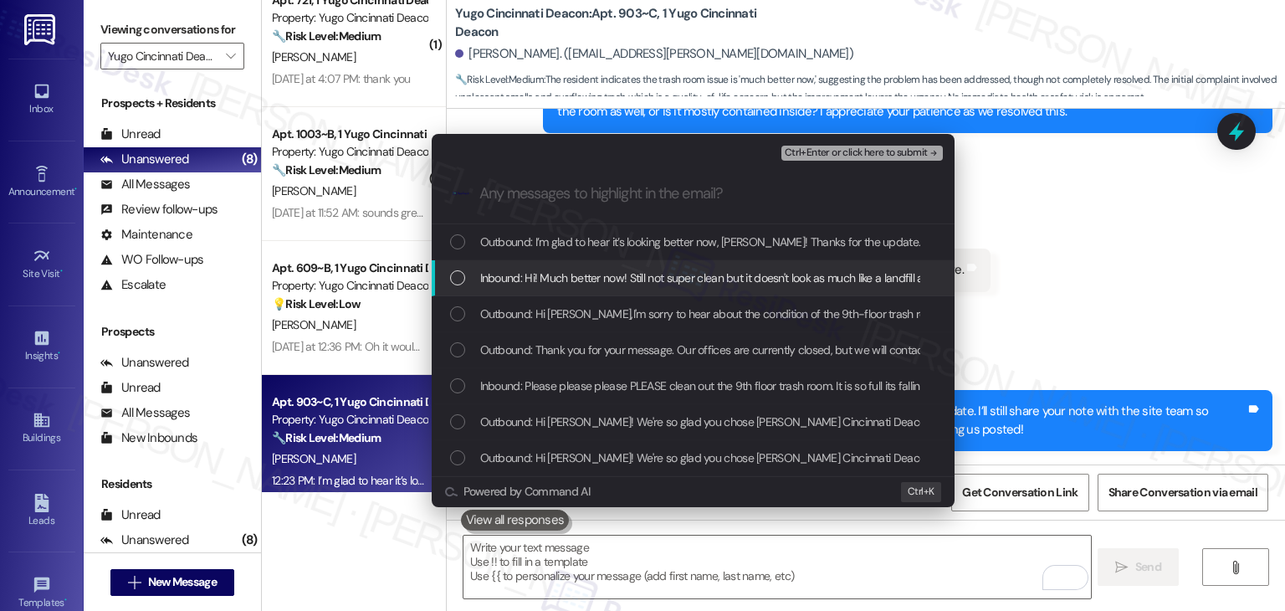
click at [462, 286] on div "Inbound: Hi! Much better now! Still not super clean but it doesn't look as much…" at bounding box center [695, 278] width 490 height 18
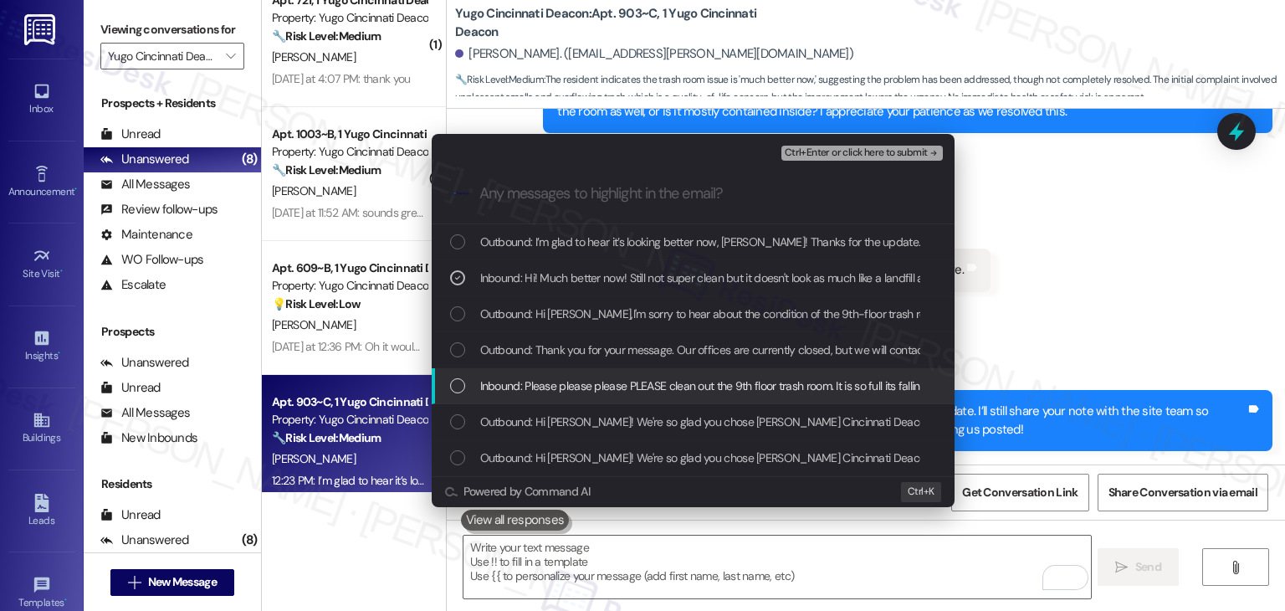
click at [455, 388] on div "List of options" at bounding box center [457, 385] width 15 height 15
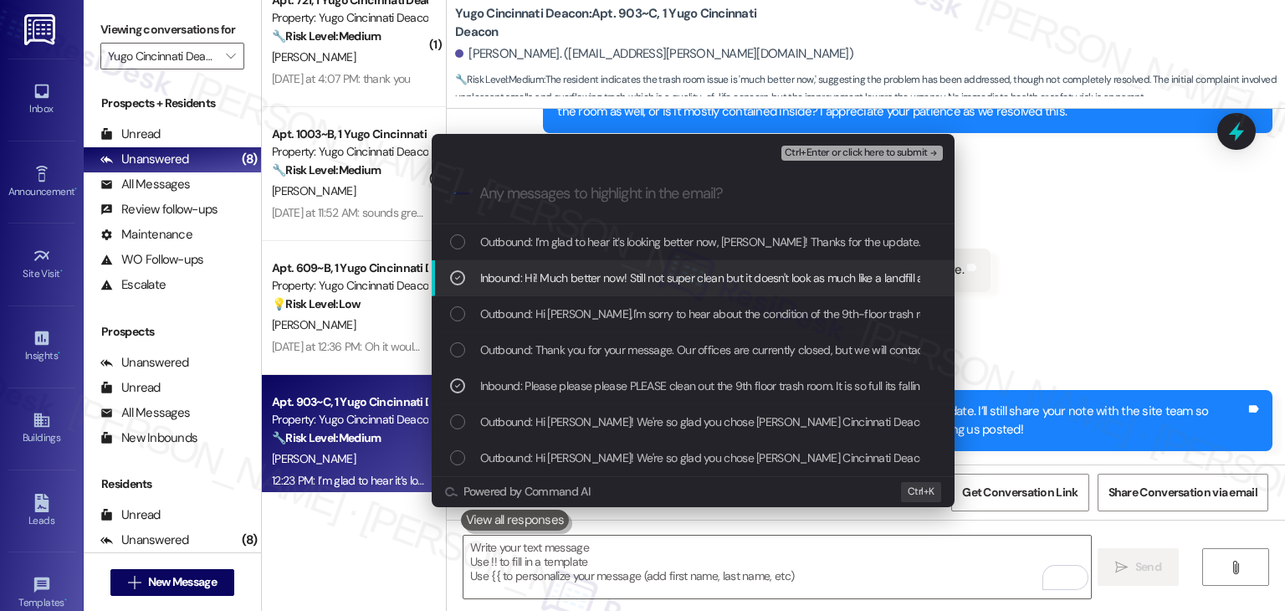
click at [1115, 322] on div "Escalate Conversation Low risk Trash Room Cleanliness – 9th Floor Resident Upda…" at bounding box center [642, 305] width 1285 height 611
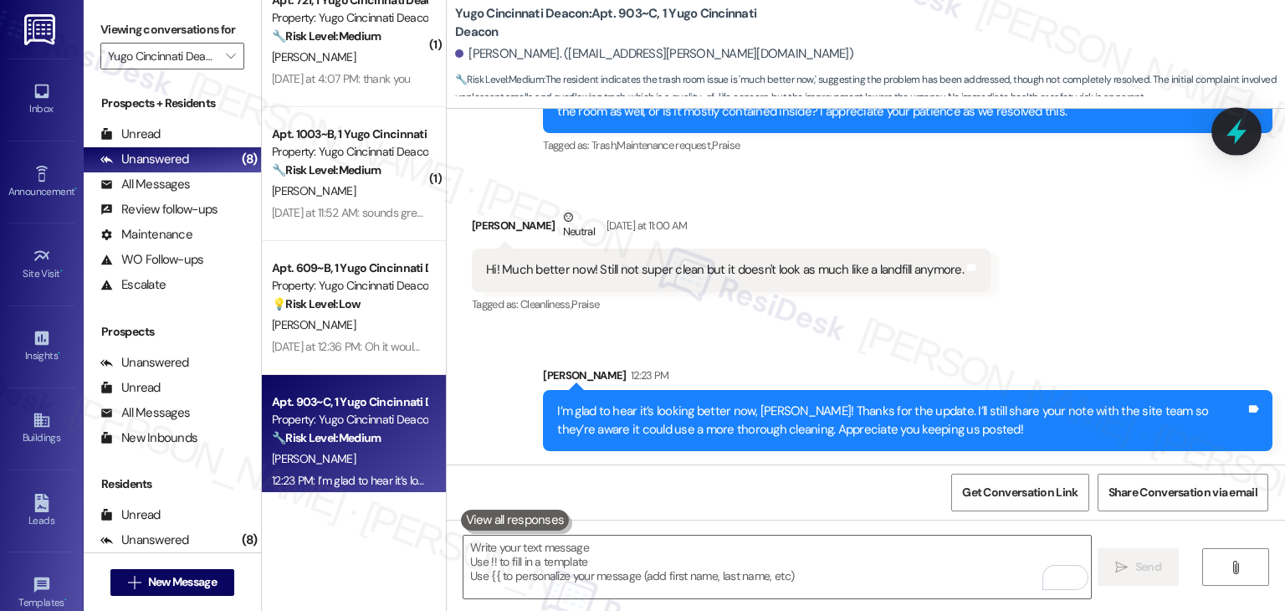
click at [1245, 125] on icon at bounding box center [1237, 131] width 28 height 28
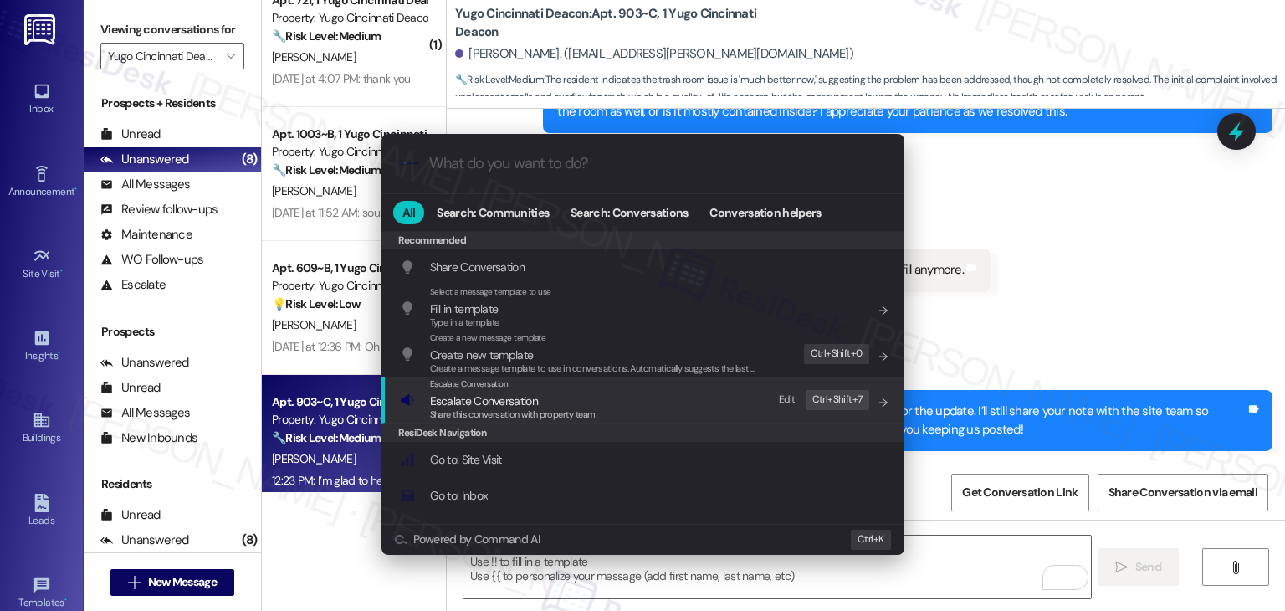
click at [530, 403] on span "Escalate Conversation" at bounding box center [484, 400] width 108 height 15
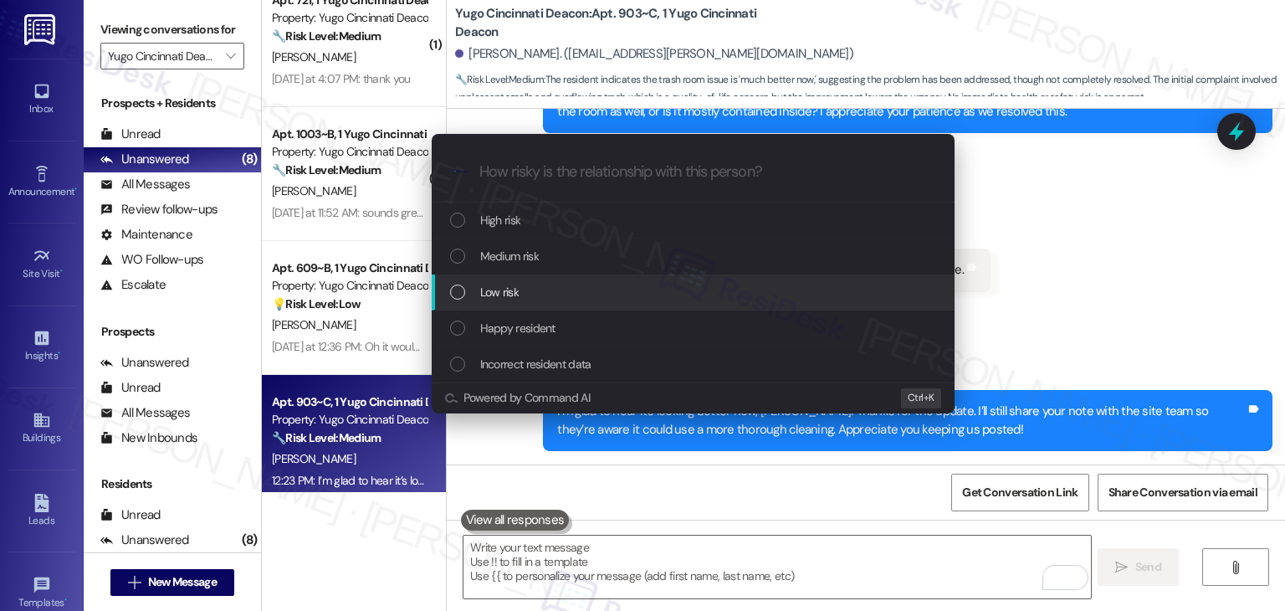
click at [456, 290] on div "List of options" at bounding box center [457, 292] width 15 height 15
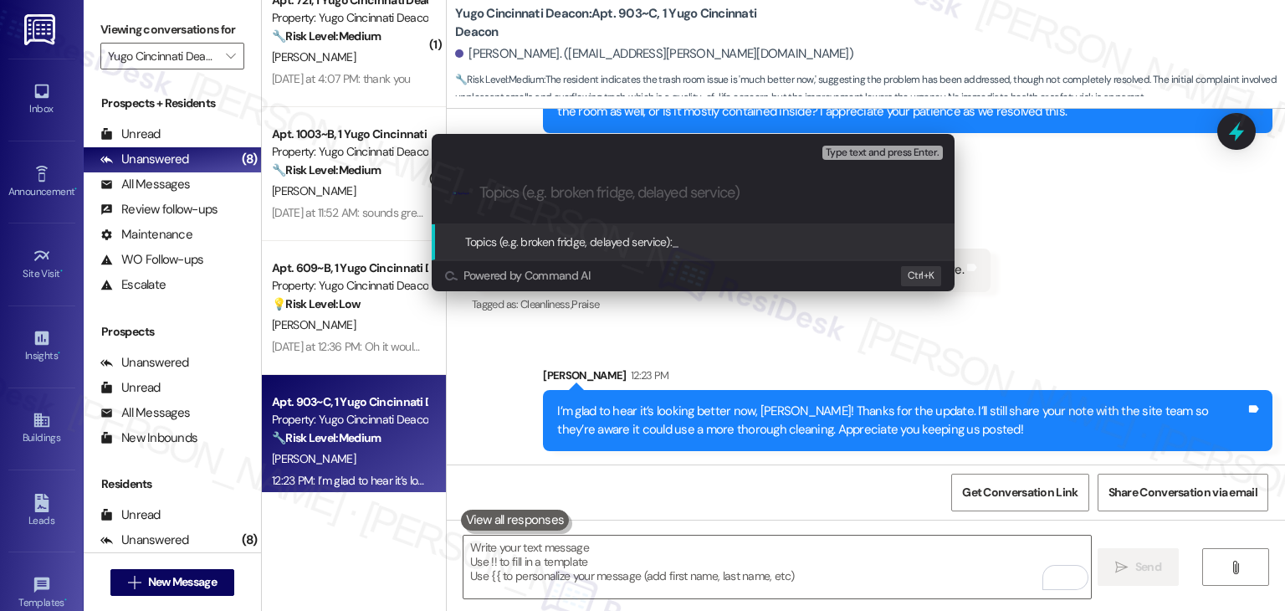
paste input "Trash Room Cleanliness – 9th Floor Resident Update"
type input "Trash Room Cleanliness – 9th Floor Resident Update"
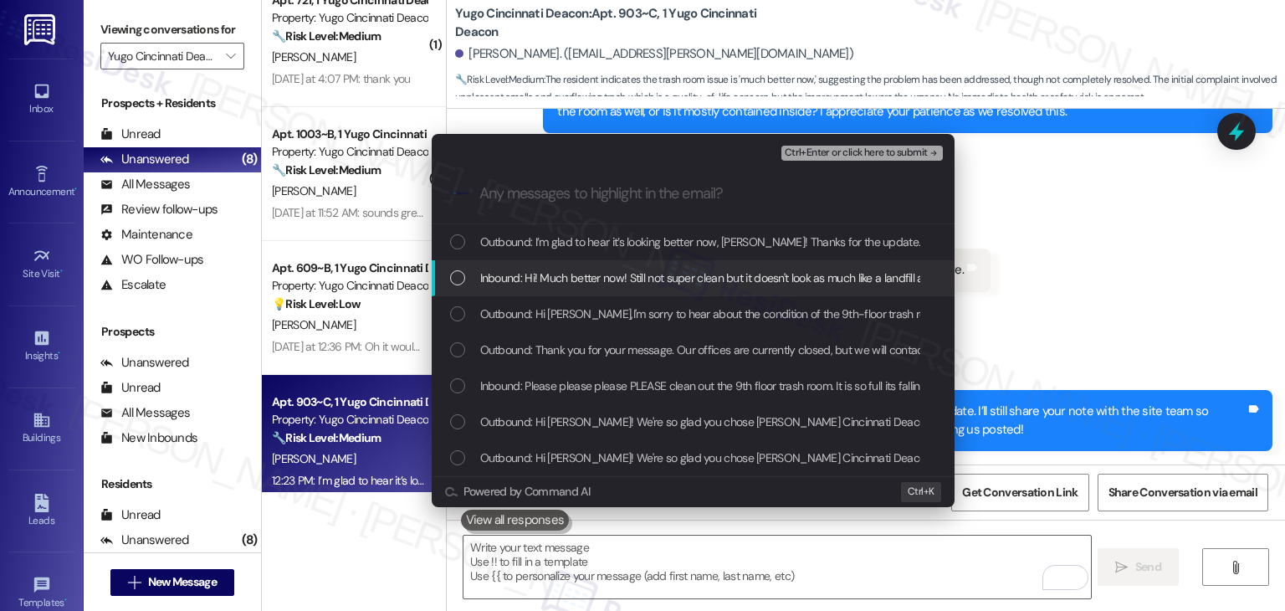
click at [450, 279] on div "List of options" at bounding box center [457, 277] width 15 height 15
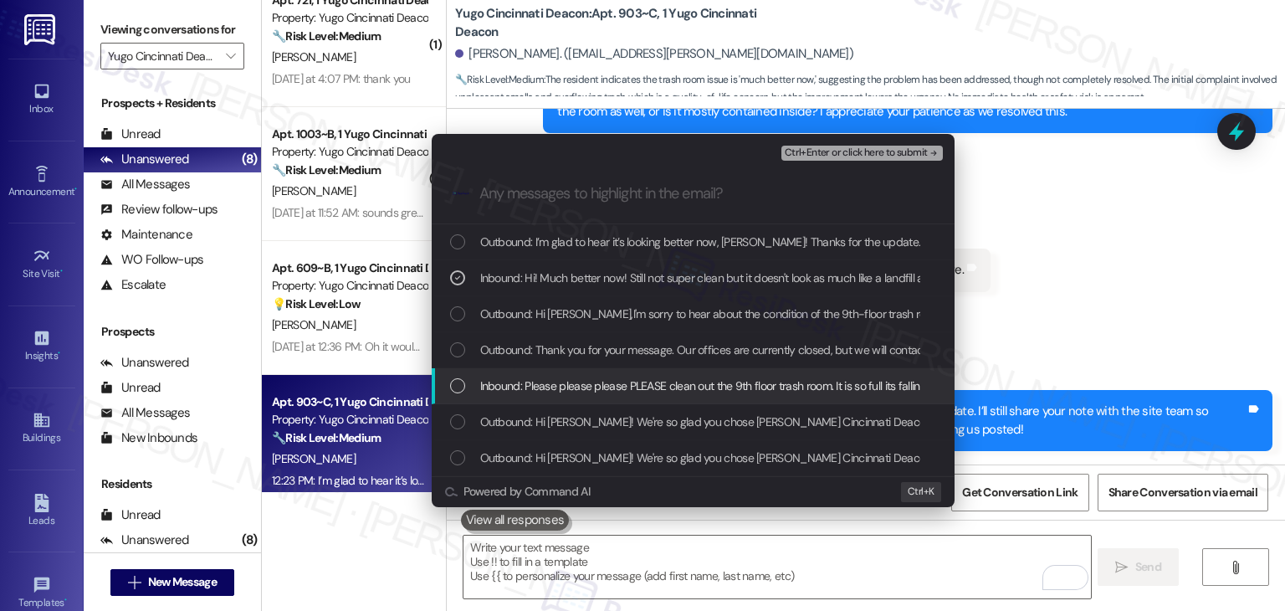
click at [456, 382] on div "List of options" at bounding box center [457, 385] width 15 height 15
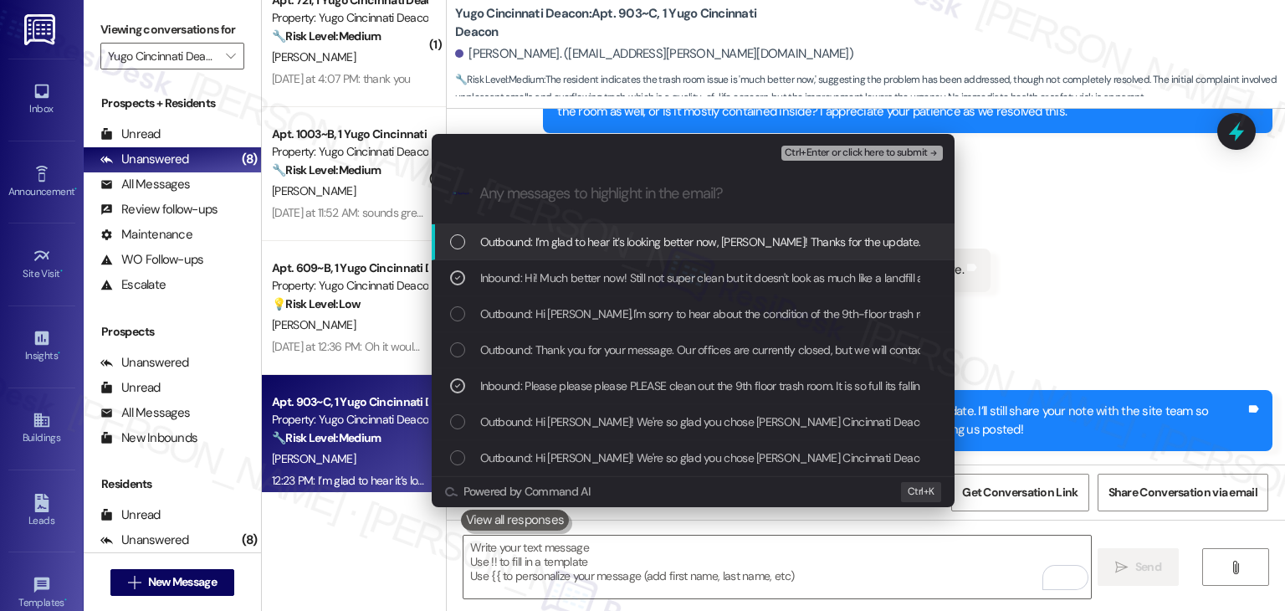
click at [874, 151] on span "Ctrl+Enter or click here to submit" at bounding box center [856, 153] width 143 height 12
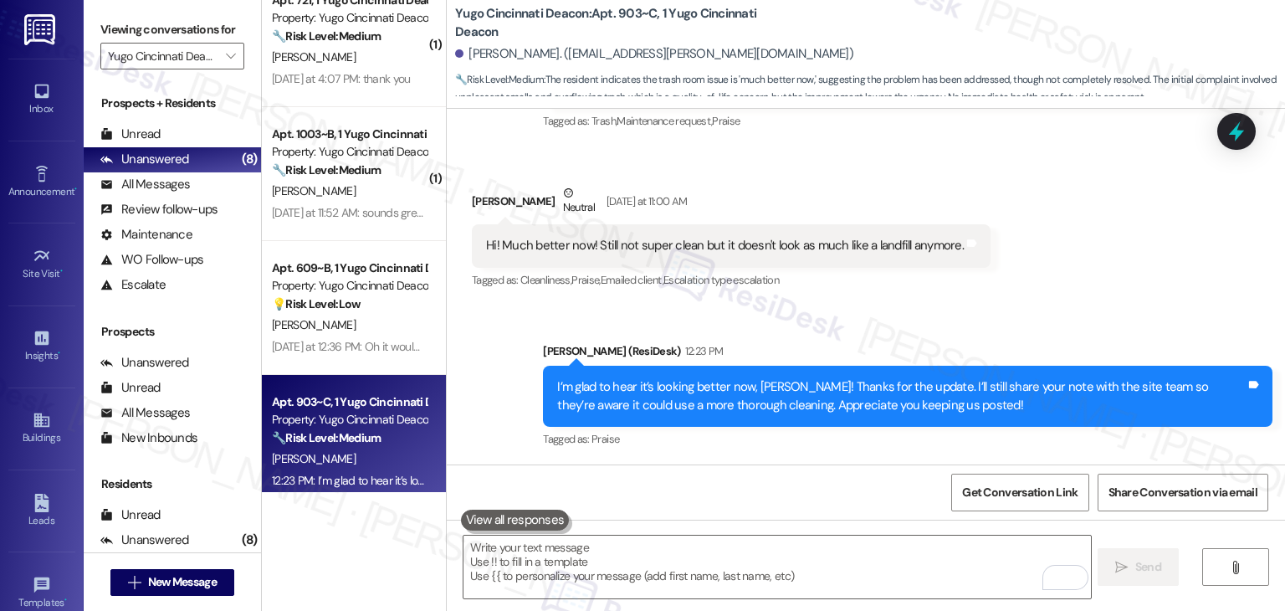
scroll to position [0, 0]
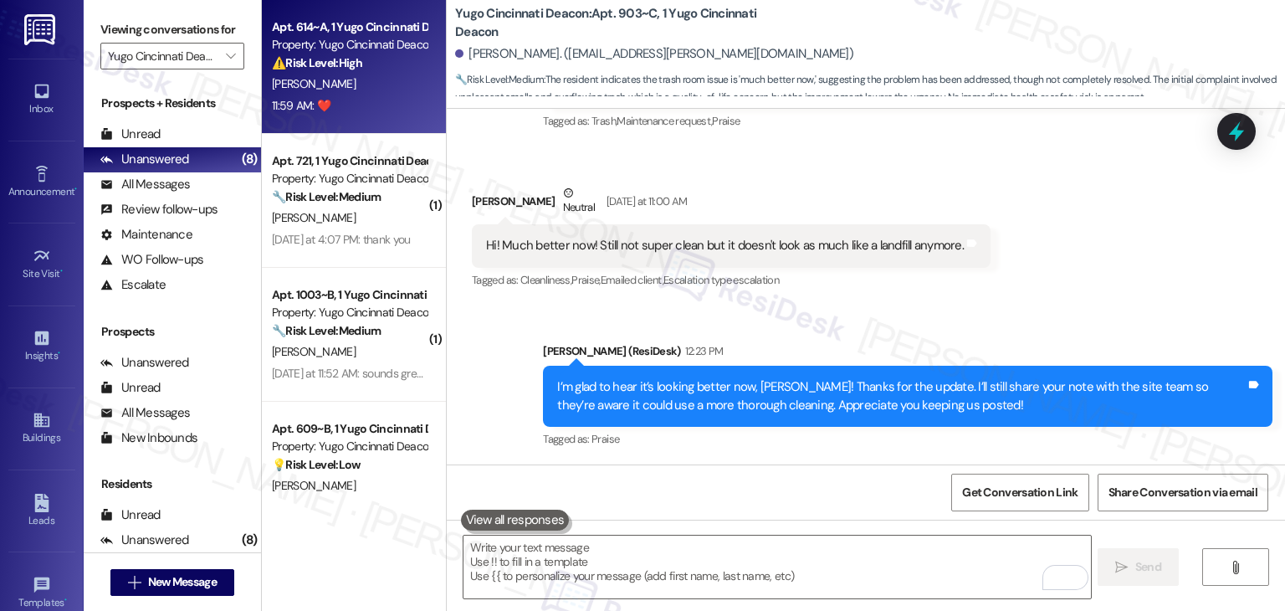
click at [366, 111] on div "11:59 AM: ❤️ 11:59 AM: ❤️" at bounding box center [349, 105] width 158 height 21
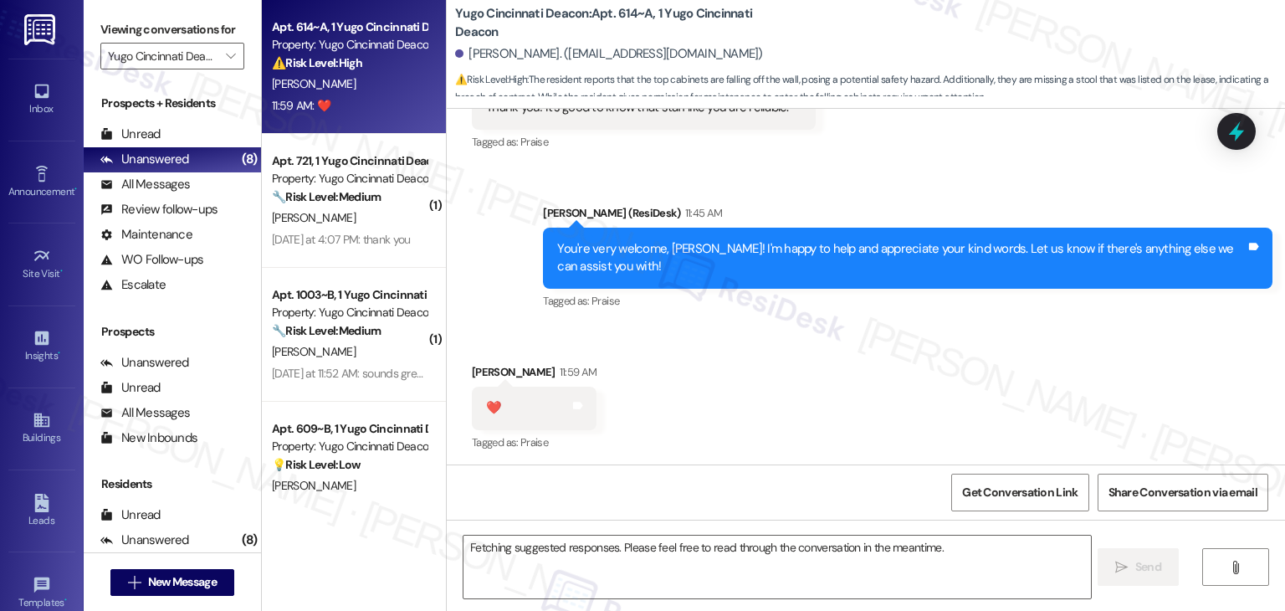
scroll to position [3643, 0]
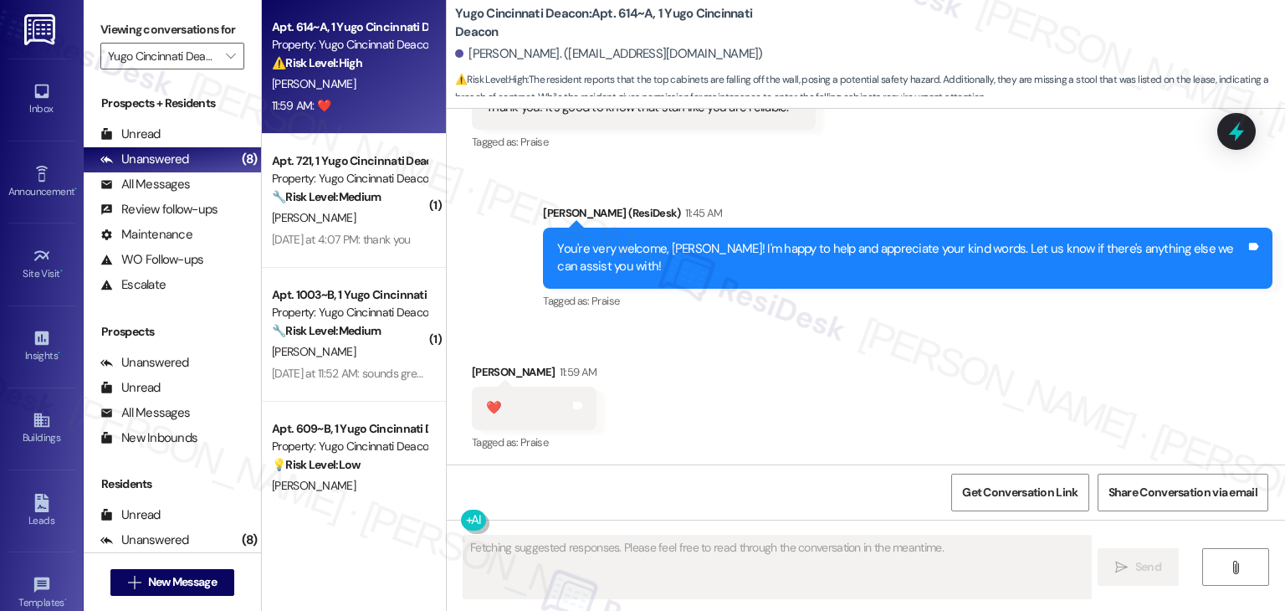
click at [775, 411] on div "Received via SMS [PERSON_NAME] 11:59 AM ❤️ Tags and notes Tagged as: Praise Cli…" at bounding box center [866, 396] width 839 height 141
click at [768, 389] on div "Received via SMS [PERSON_NAME] 11:59 AM ❤️ Tags and notes Tagged as: Praise Cli…" at bounding box center [866, 396] width 839 height 141
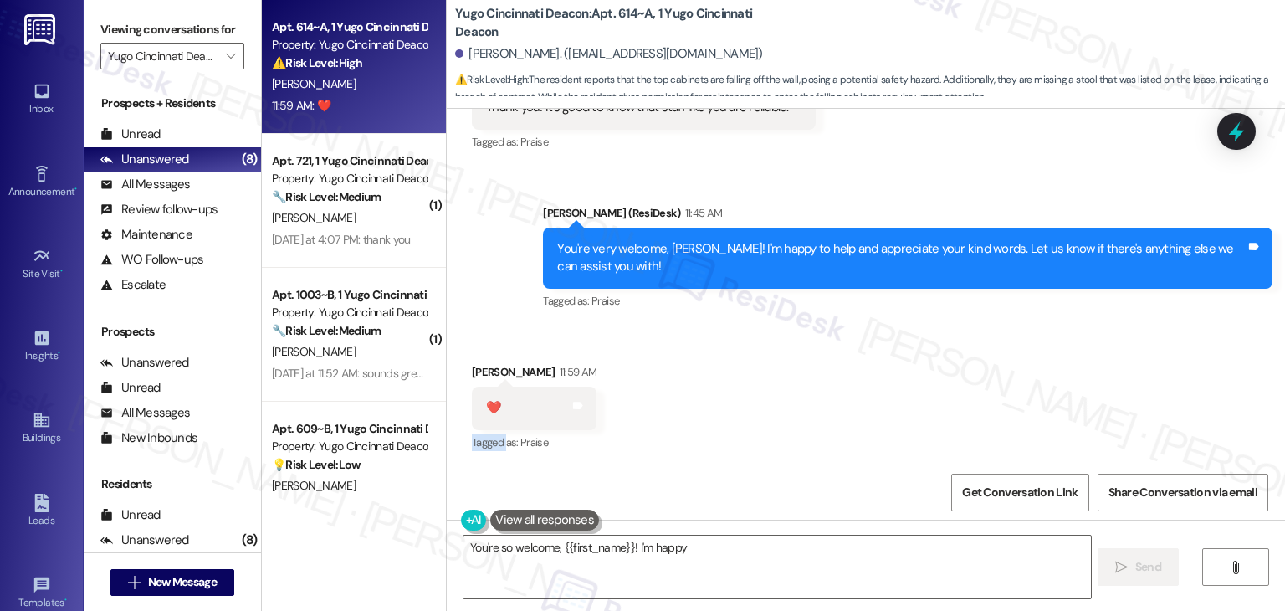
click at [768, 389] on div "Received via SMS [PERSON_NAME] 11:59 AM ❤️ Tags and notes Tagged as: Praise Cli…" at bounding box center [866, 396] width 839 height 141
click at [770, 385] on div "Received via SMS [PERSON_NAME] 11:59 AM ❤️ Tags and notes Tagged as: Praise Cli…" at bounding box center [866, 396] width 839 height 141
type textarea "You're so welcome, {{first_name}}! I'm happy I could help. It's wonderful to he…"
click at [770, 385] on div "Received via SMS [PERSON_NAME] 11:59 AM ❤️ Tags and notes Tagged as: Praise Cli…" at bounding box center [866, 396] width 839 height 141
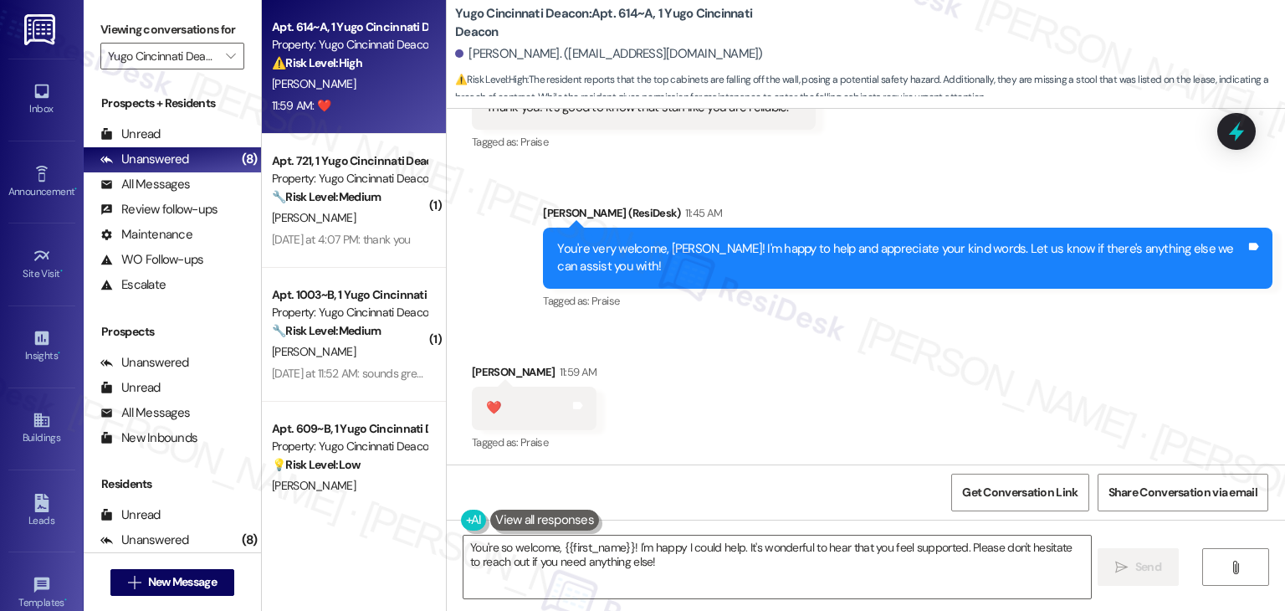
click at [660, 439] on div "Received via SMS [PERSON_NAME] 11:59 AM ❤️ Tags and notes Tagged as: Praise Cli…" at bounding box center [866, 396] width 839 height 141
click at [596, 548] on textarea "You're so welcome, {{first_name}}! I'm happy I could help. It's wonderful to he…" at bounding box center [777, 567] width 627 height 63
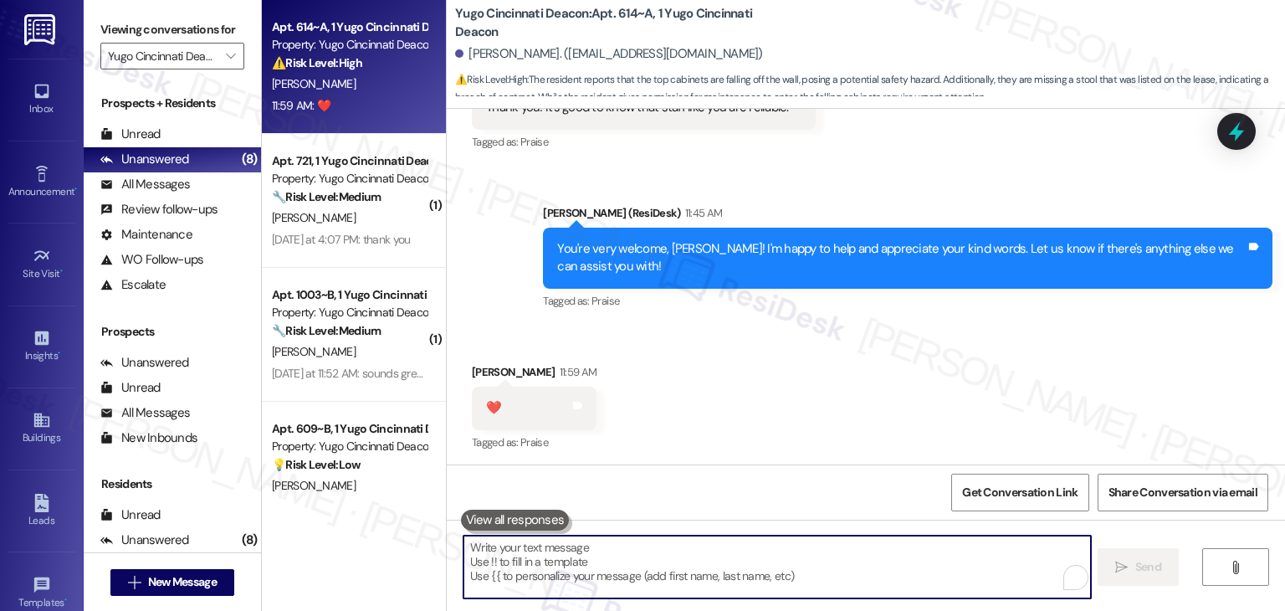
click at [618, 565] on textarea "To enrich screen reader interactions, please activate Accessibility in Grammarl…" at bounding box center [777, 567] width 627 height 63
click at [669, 500] on div "Get Conversation Link Share Conversation via email" at bounding box center [866, 491] width 839 height 55
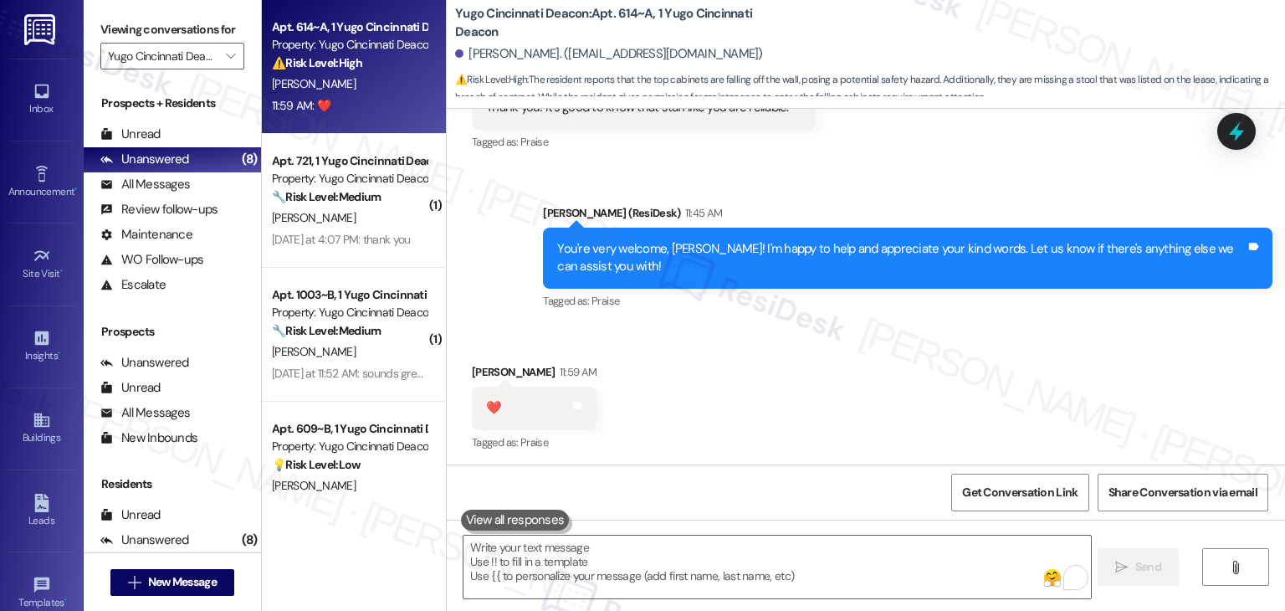
click at [681, 490] on div "Get Conversation Link Share Conversation via email" at bounding box center [866, 491] width 839 height 55
click at [813, 416] on div "Received via SMS [PERSON_NAME] 11:59 AM ❤️ Tags and notes Tagged as: Praise Cli…" at bounding box center [866, 396] width 839 height 141
click at [813, 415] on div "Received via SMS [PERSON_NAME] 11:59 AM ❤️ Tags and notes Tagged as: Praise Cli…" at bounding box center [866, 396] width 839 height 141
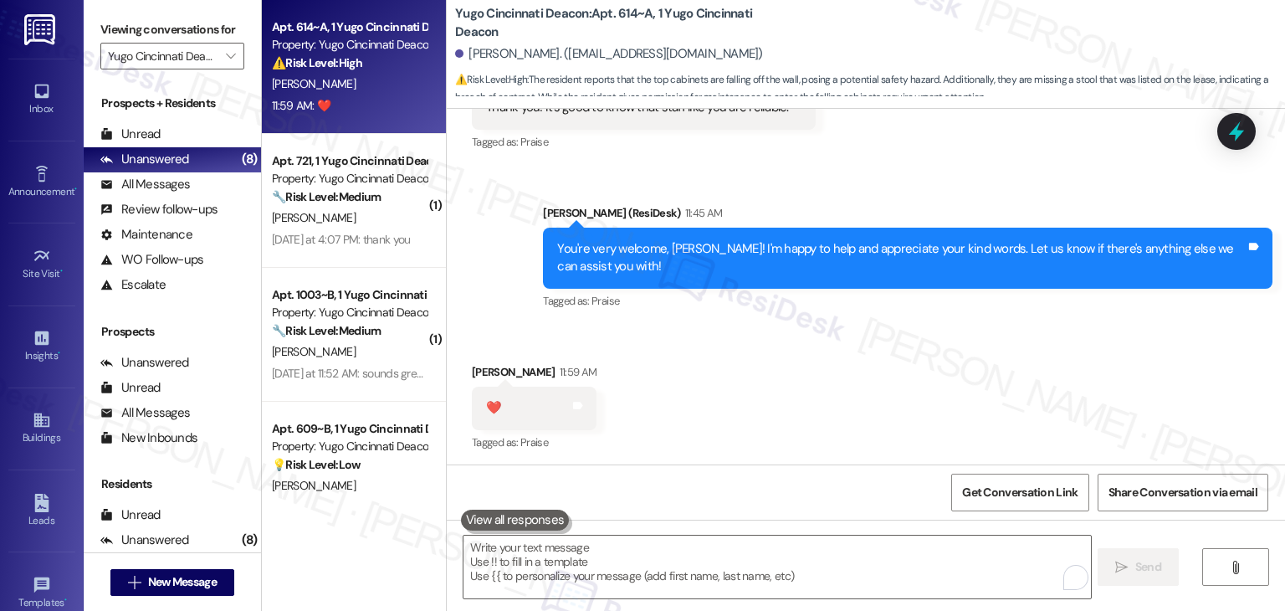
click at [810, 413] on div "Received via SMS [PERSON_NAME] 11:59 AM ❤️ Tags and notes Tagged as: Praise Cli…" at bounding box center [866, 396] width 839 height 141
click at [808, 413] on div "Received via SMS [PERSON_NAME] 11:59 AM ❤️ Tags and notes Tagged as: Praise Cli…" at bounding box center [866, 396] width 839 height 141
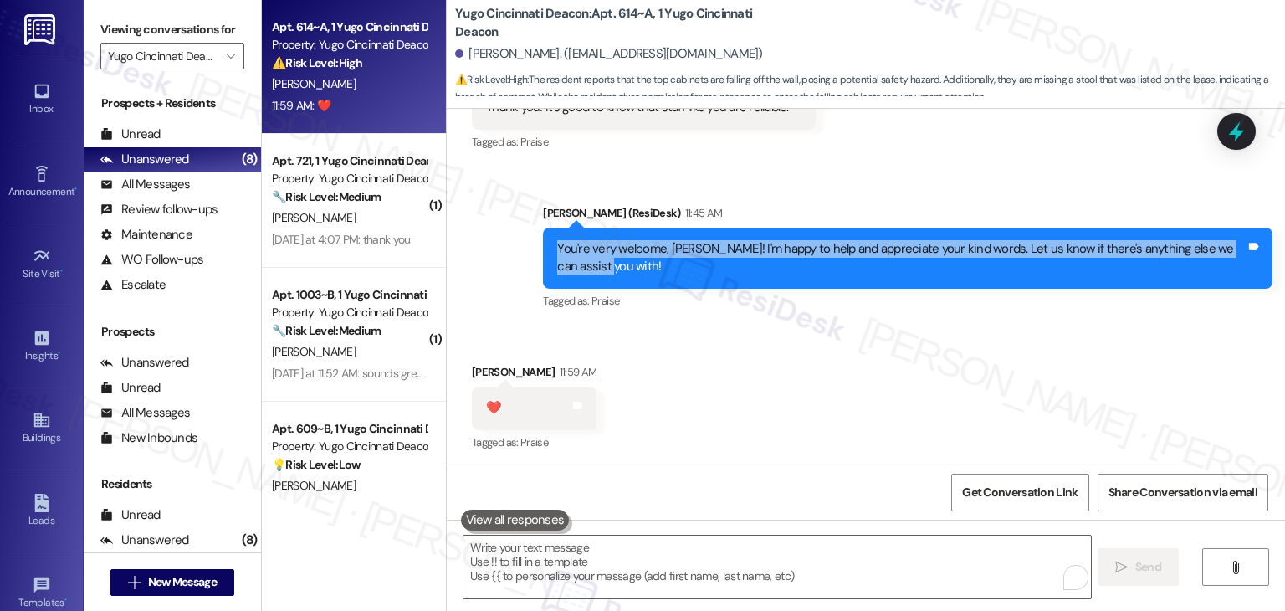
drag, startPoint x: 586, startPoint y: 269, endPoint x: 541, endPoint y: 239, distance: 53.6
click at [543, 239] on div "You're very welcome, [PERSON_NAME]! I'm happy to help and appreciate your kind …" at bounding box center [908, 258] width 730 height 61
click at [819, 439] on div "Received via SMS [PERSON_NAME] 11:59 AM ❤️ Tags and notes Tagged as: Praise Cli…" at bounding box center [866, 396] width 839 height 141
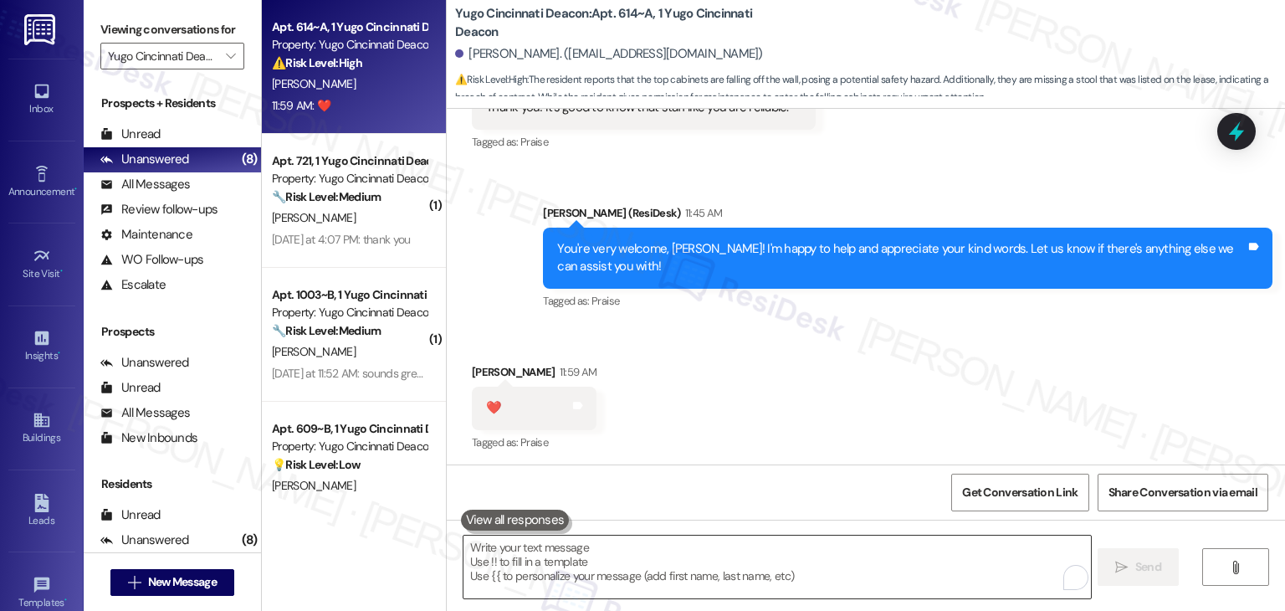
click at [603, 542] on textarea "To enrich screen reader interactions, please activate Accessibility in Grammarl…" at bounding box center [777, 567] width 627 height 63
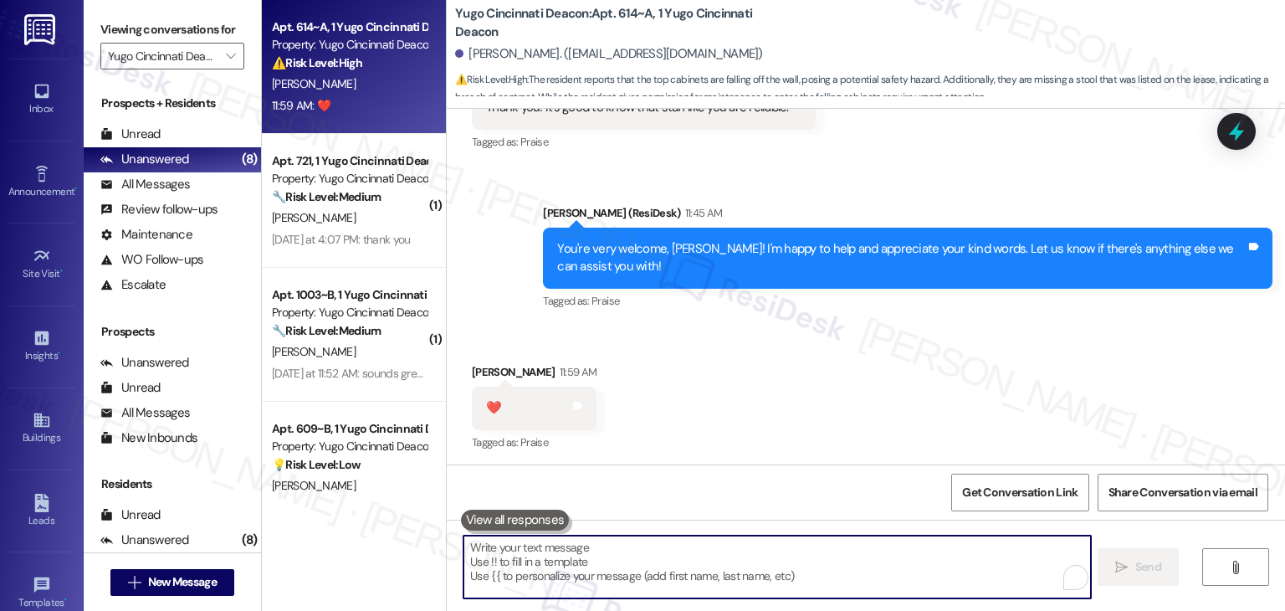
click at [831, 391] on div "Received via SMS [PERSON_NAME] 11:59 AM ❤️ Tags and notes Tagged as: Praise Cli…" at bounding box center [866, 396] width 839 height 141
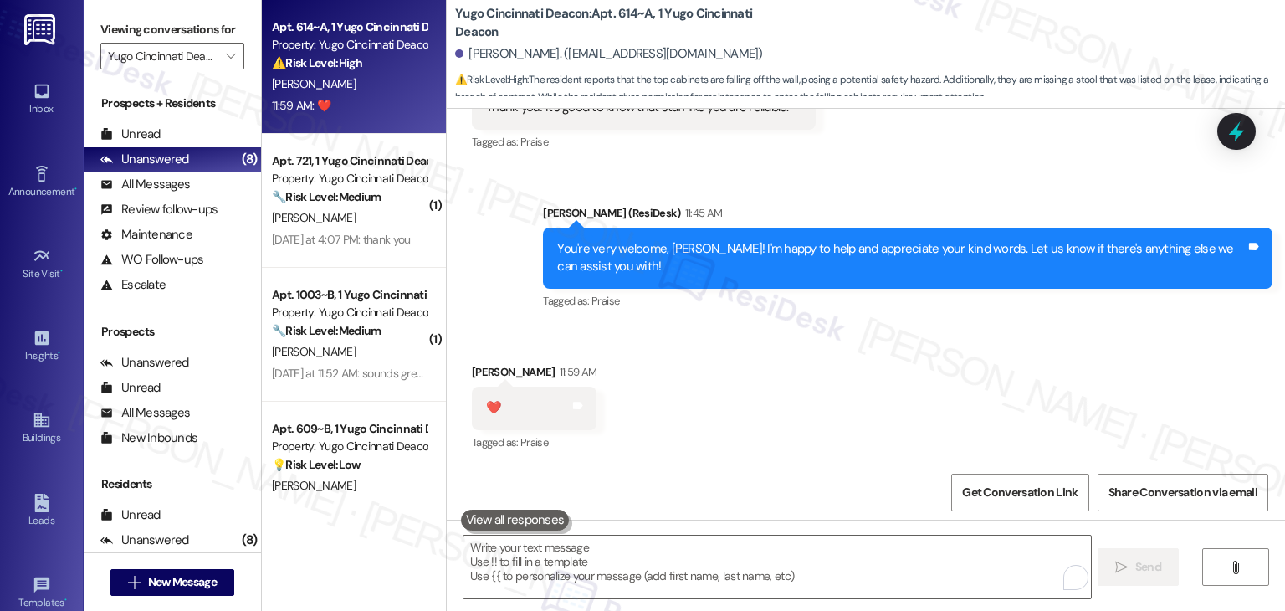
click at [831, 391] on div "Received via SMS [PERSON_NAME] 11:59 AM ❤️ Tags and notes Tagged as: Praise Cli…" at bounding box center [866, 396] width 839 height 141
click at [775, 368] on div "Received via SMS [PERSON_NAME] 11:59 AM ❤️ Tags and notes Tagged as: Praise Cli…" at bounding box center [866, 396] width 839 height 141
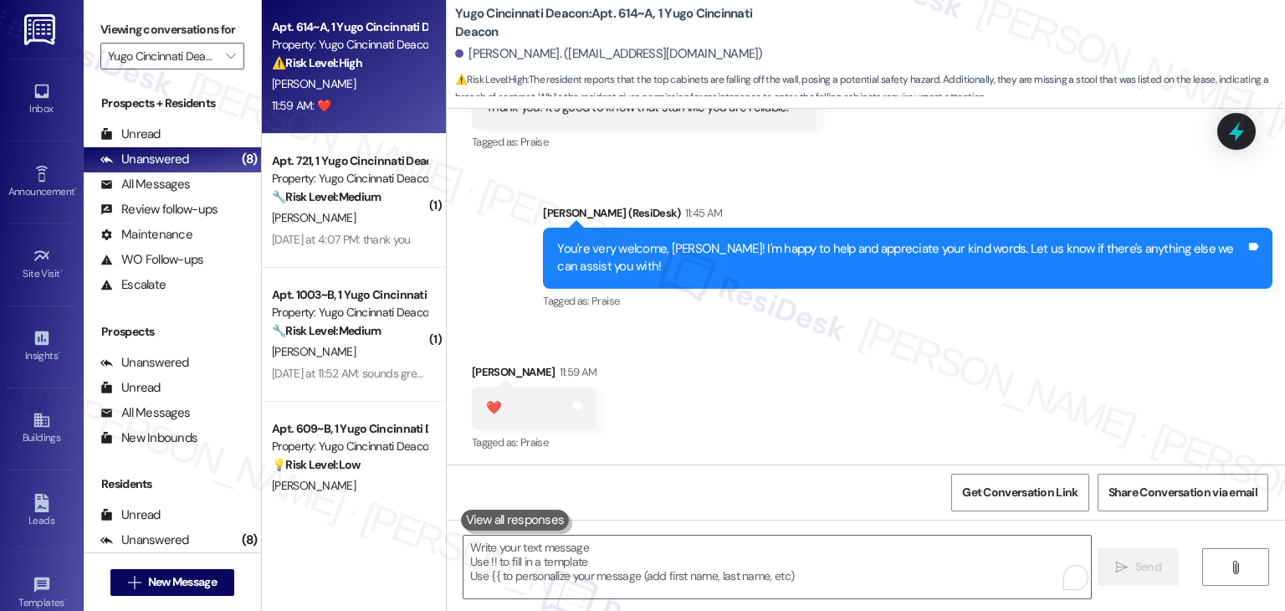
click at [721, 410] on div "Received via SMS [PERSON_NAME] 11:59 AM ❤️ Tags and notes Tagged as: Praise Cli…" at bounding box center [866, 396] width 839 height 141
click at [921, 426] on div "Received via SMS [PERSON_NAME] 11:59 AM ❤️ Tags and notes Tagged as: Praise Cli…" at bounding box center [866, 396] width 839 height 141
click at [854, 373] on div "Received via SMS [PERSON_NAME] 11:59 AM ❤️ Tags and notes Tagged as: Praise Cli…" at bounding box center [866, 396] width 839 height 141
click at [813, 386] on div "Received via SMS [PERSON_NAME] 11:59 AM ❤️ Tags and notes Tagged as: Praise Cli…" at bounding box center [866, 396] width 839 height 141
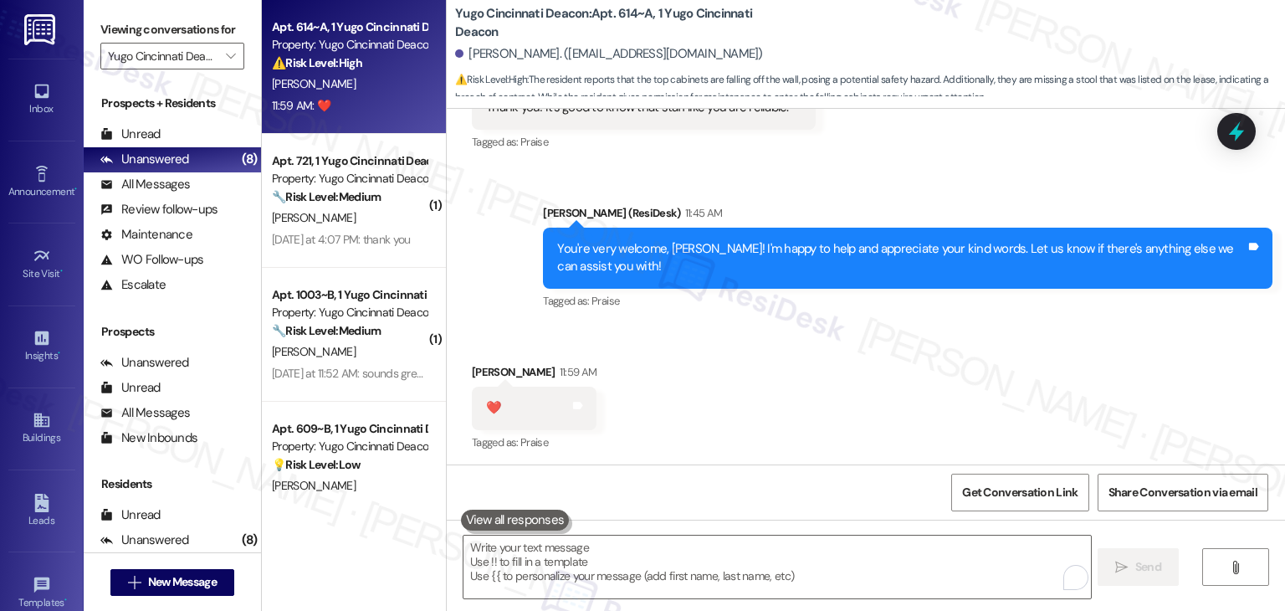
click at [822, 419] on div "Received via SMS [PERSON_NAME] 11:59 AM ❤️ Tags and notes Tagged as: Praise Cli…" at bounding box center [866, 396] width 839 height 141
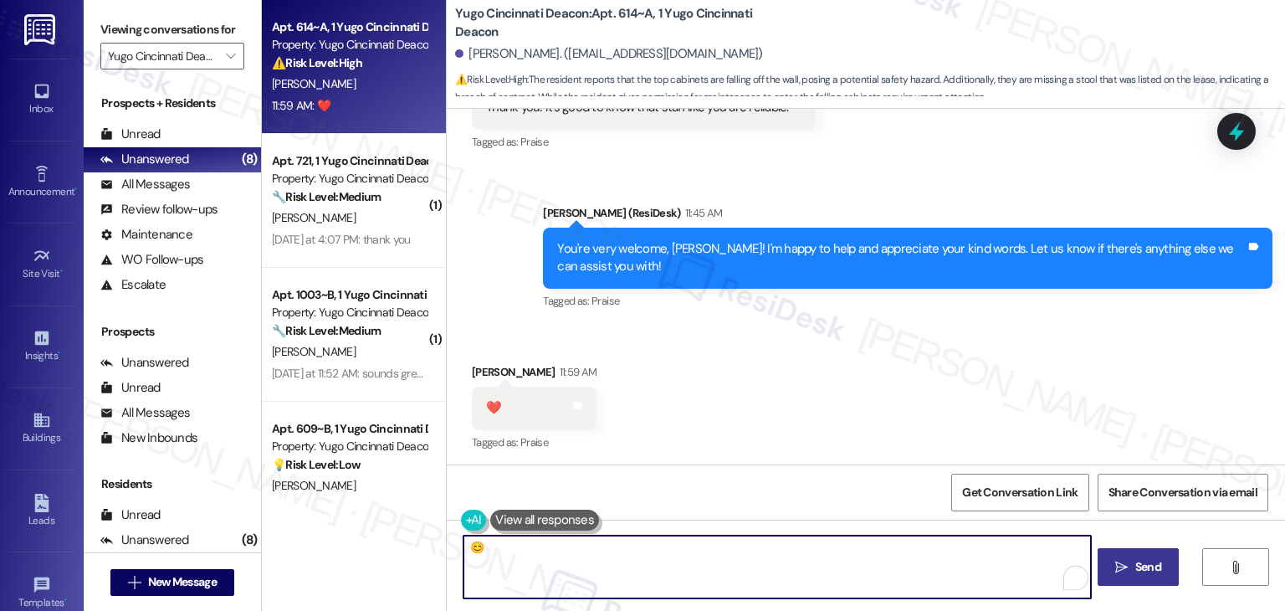
type textarea "😊"
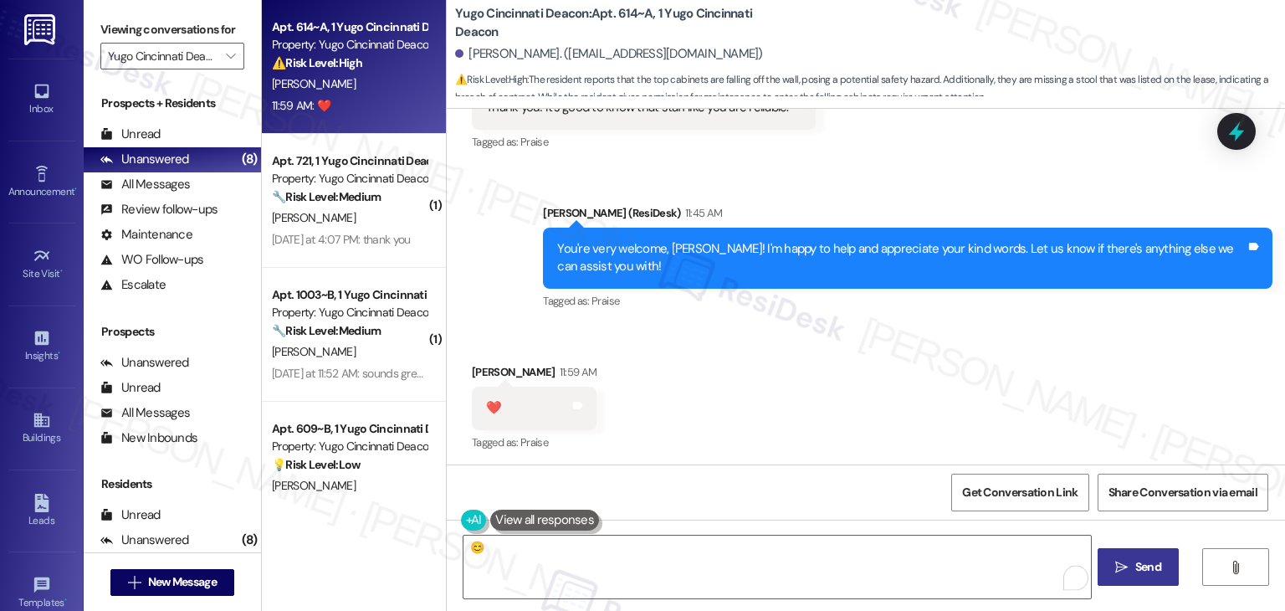
click at [1158, 578] on button " Send" at bounding box center [1138, 567] width 81 height 38
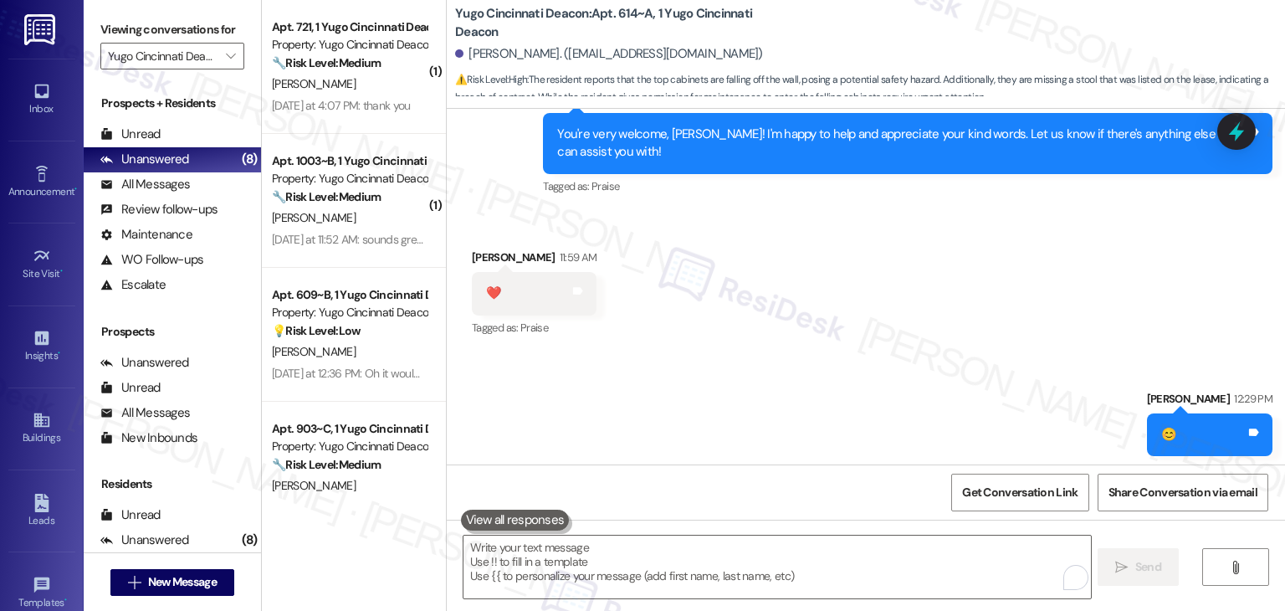
scroll to position [3759, 0]
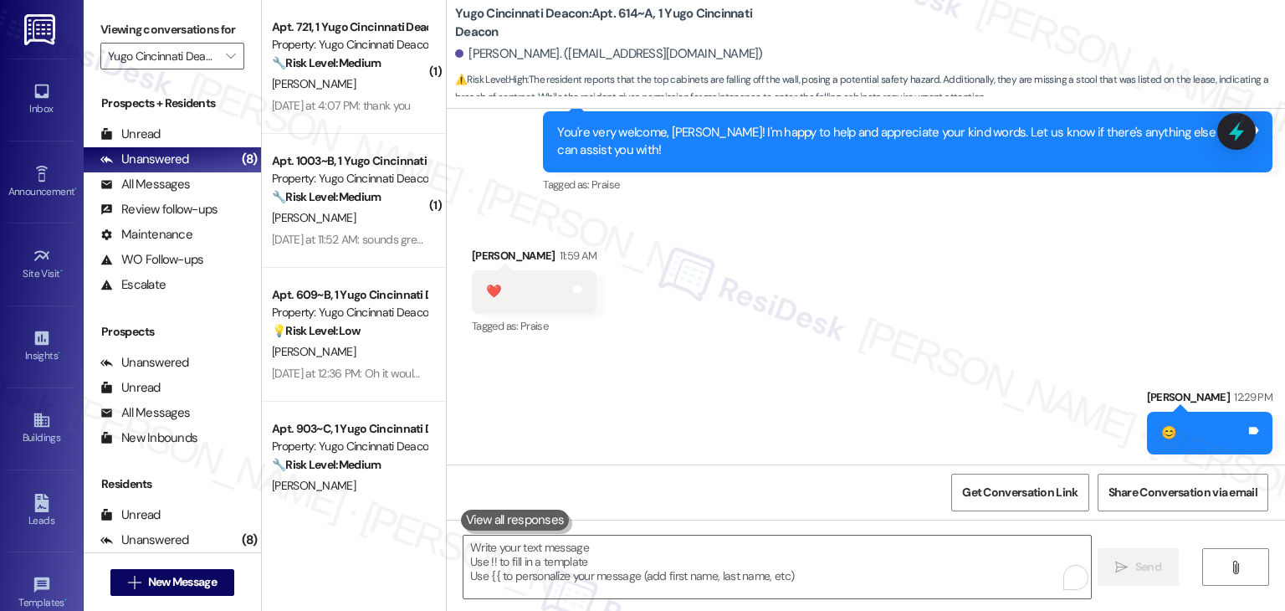
click at [850, 376] on div "Sent via SMS [PERSON_NAME] 12:29 PM 😊 Tags and notes" at bounding box center [866, 409] width 839 height 116
click at [784, 351] on div "Sent via SMS [PERSON_NAME] 12:29 PM 😊 Tags and notes" at bounding box center [866, 409] width 839 height 116
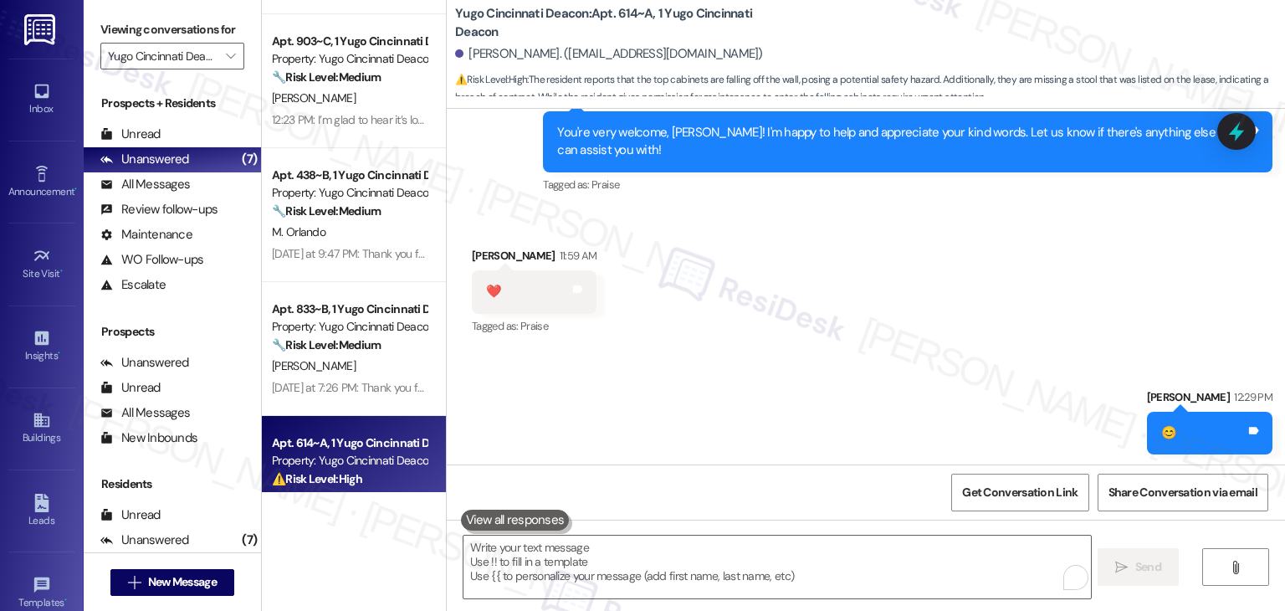
scroll to position [362, 0]
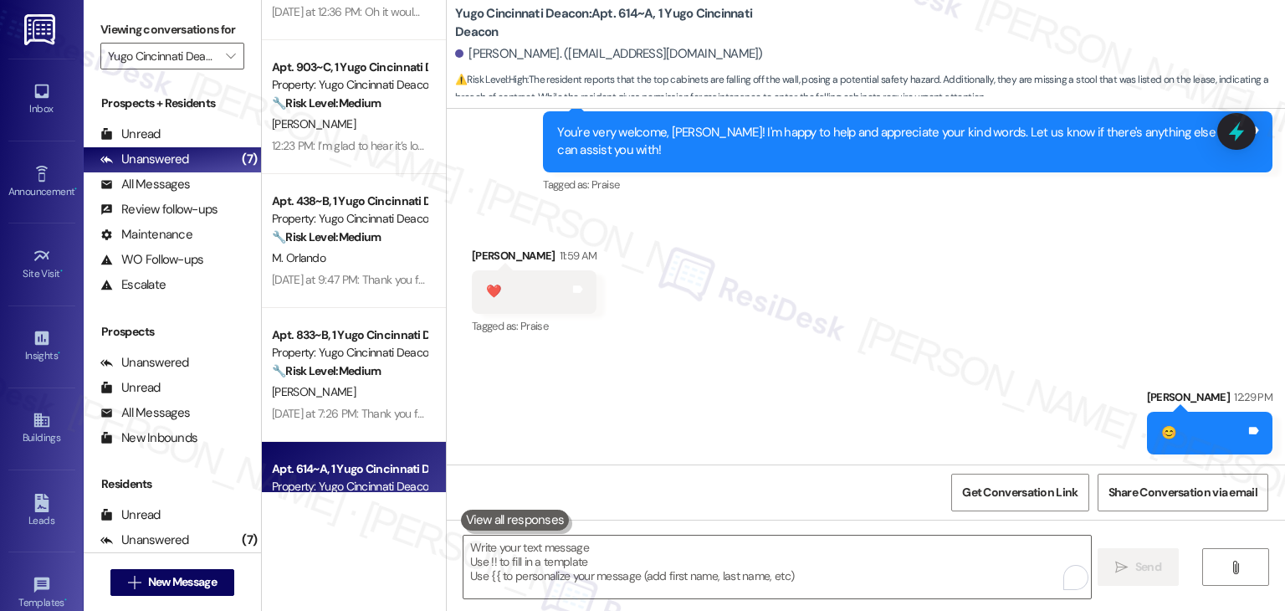
click at [678, 387] on div "Sent via SMS [PERSON_NAME] 12:29 PM 😊 Tags and notes" at bounding box center [866, 409] width 839 height 116
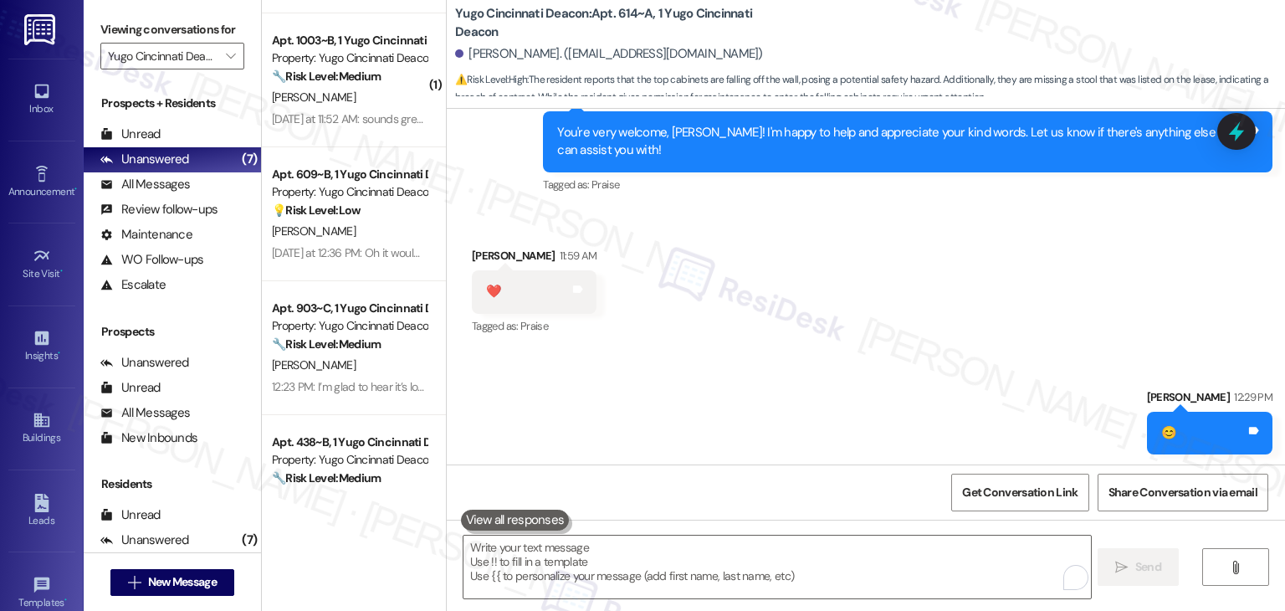
scroll to position [0, 0]
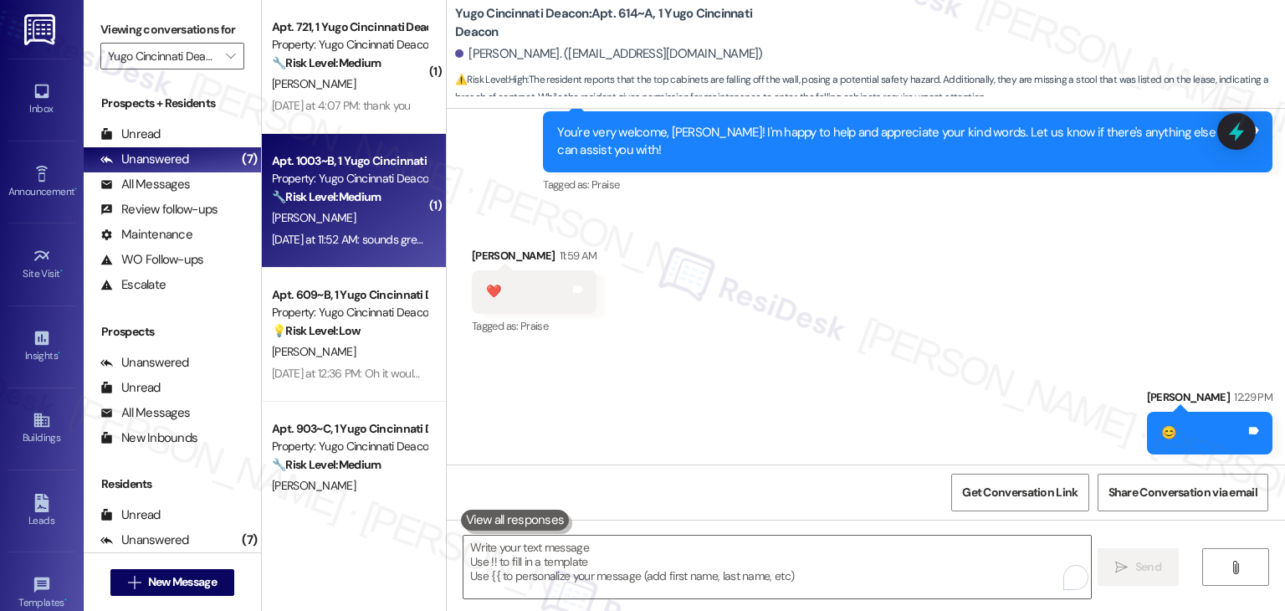
click at [363, 259] on div "Apt. 1003~B, 1 Yugo Cincinnati Deacon Property: Yugo Cincinnati Deacon 🔧 Risk L…" at bounding box center [354, 201] width 184 height 134
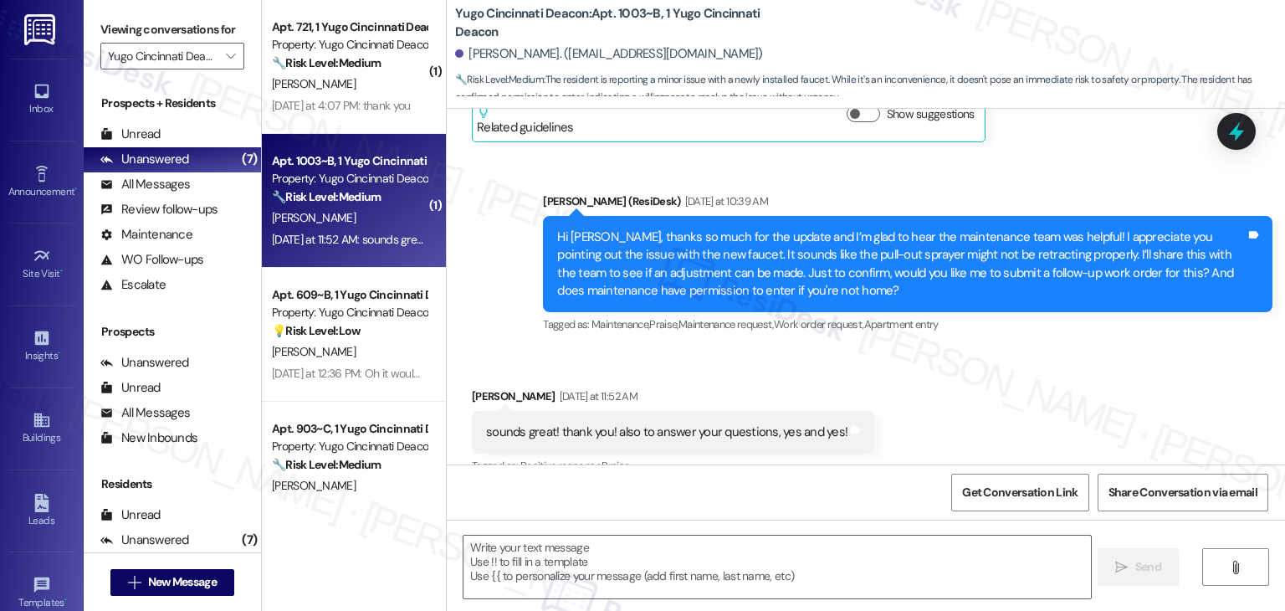
scroll to position [1439, 0]
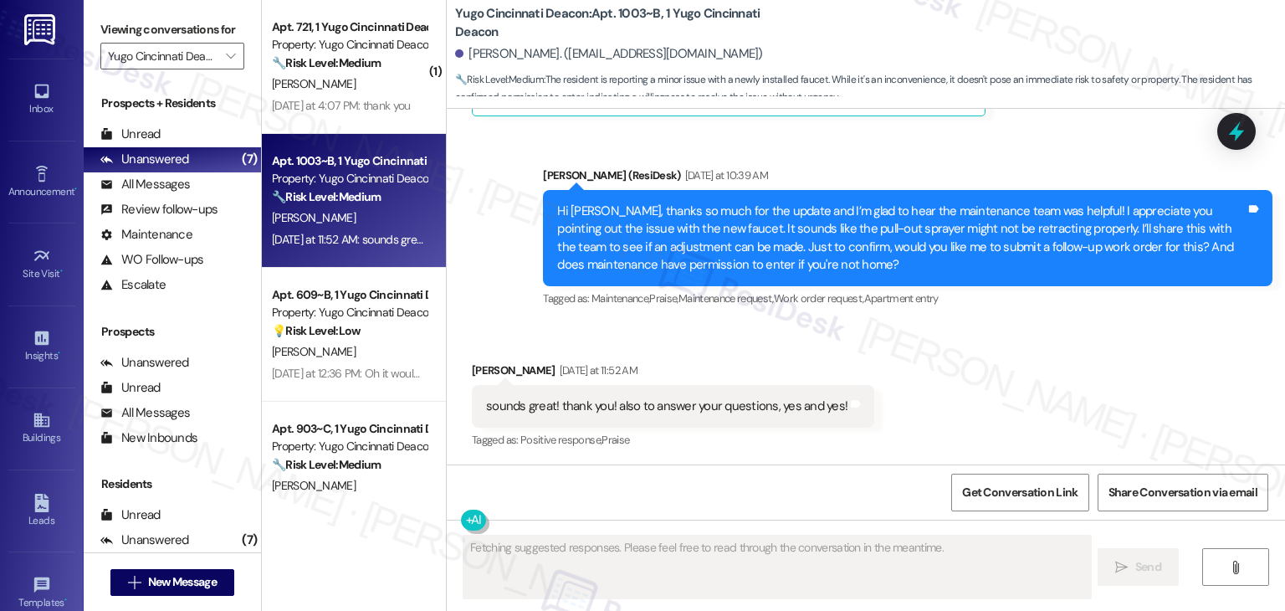
click at [944, 382] on div "Received via SMS [PERSON_NAME] [DATE] at 11:52 AM sounds great! thank you! also…" at bounding box center [866, 394] width 839 height 141
click at [953, 376] on div "Received via SMS [PERSON_NAME] [DATE] at 11:52 AM sounds great! thank you! also…" at bounding box center [866, 394] width 839 height 141
click at [956, 378] on div "Received via SMS [PERSON_NAME] [DATE] at 11:52 AM sounds great! thank you! also…" at bounding box center [866, 394] width 839 height 141
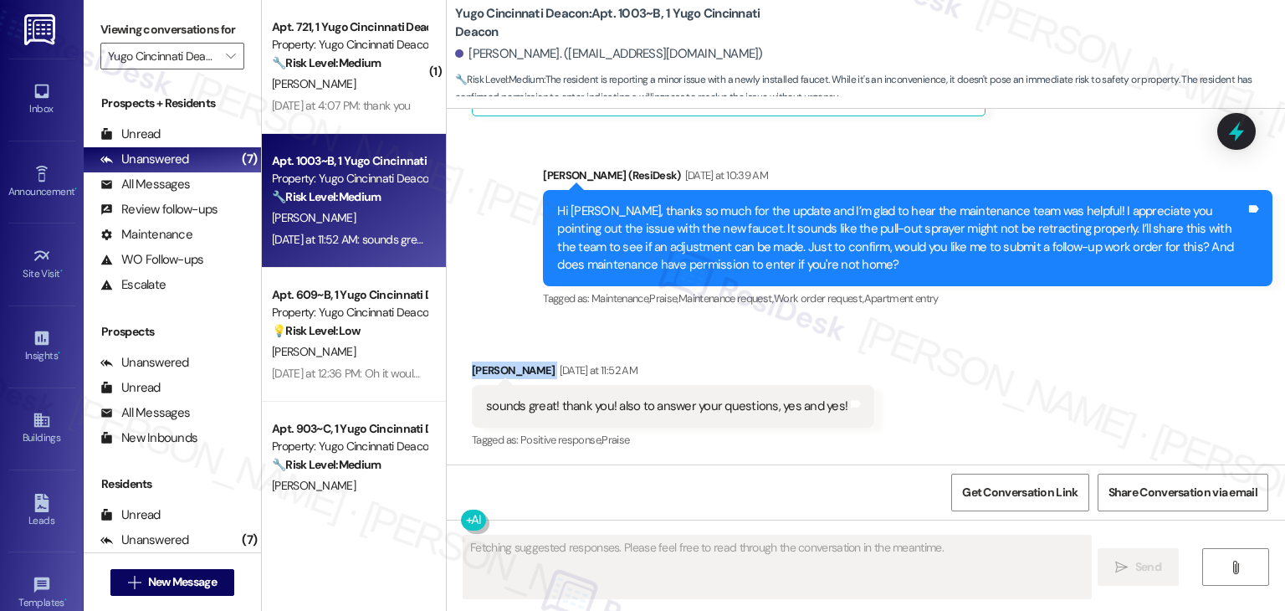
click at [956, 378] on div "Received via SMS [PERSON_NAME] [DATE] at 11:52 AM sounds great! thank you! also…" at bounding box center [866, 394] width 839 height 141
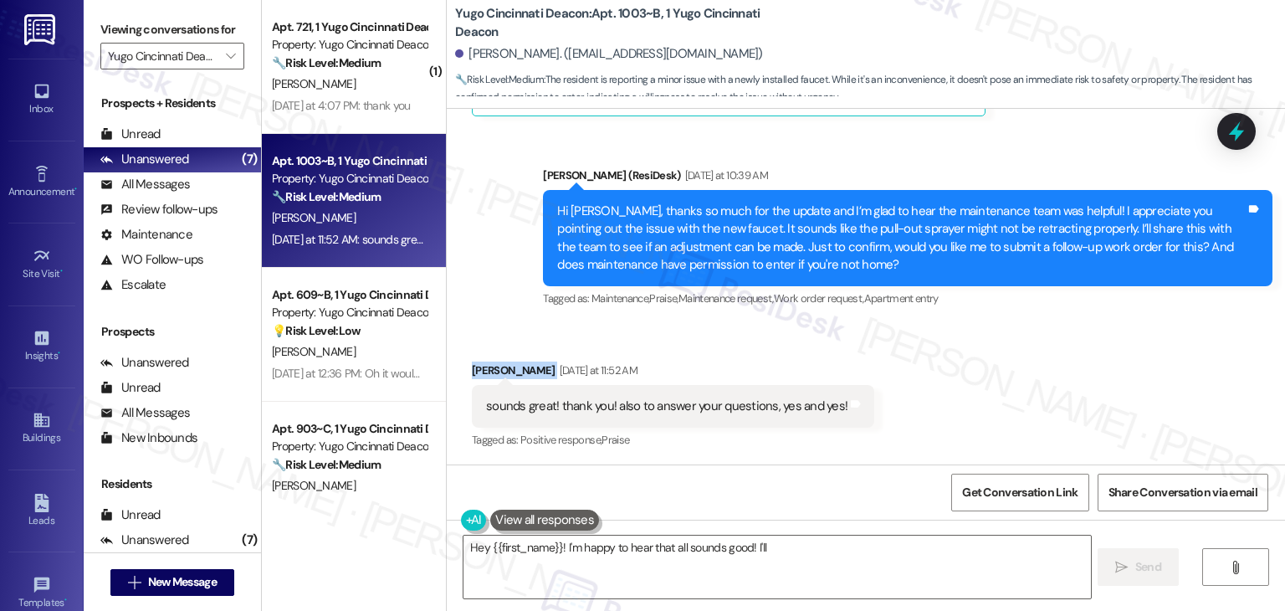
click at [956, 378] on div "Received via SMS [PERSON_NAME] [DATE] at 11:52 AM sounds great! thank you! also…" at bounding box center [866, 394] width 839 height 141
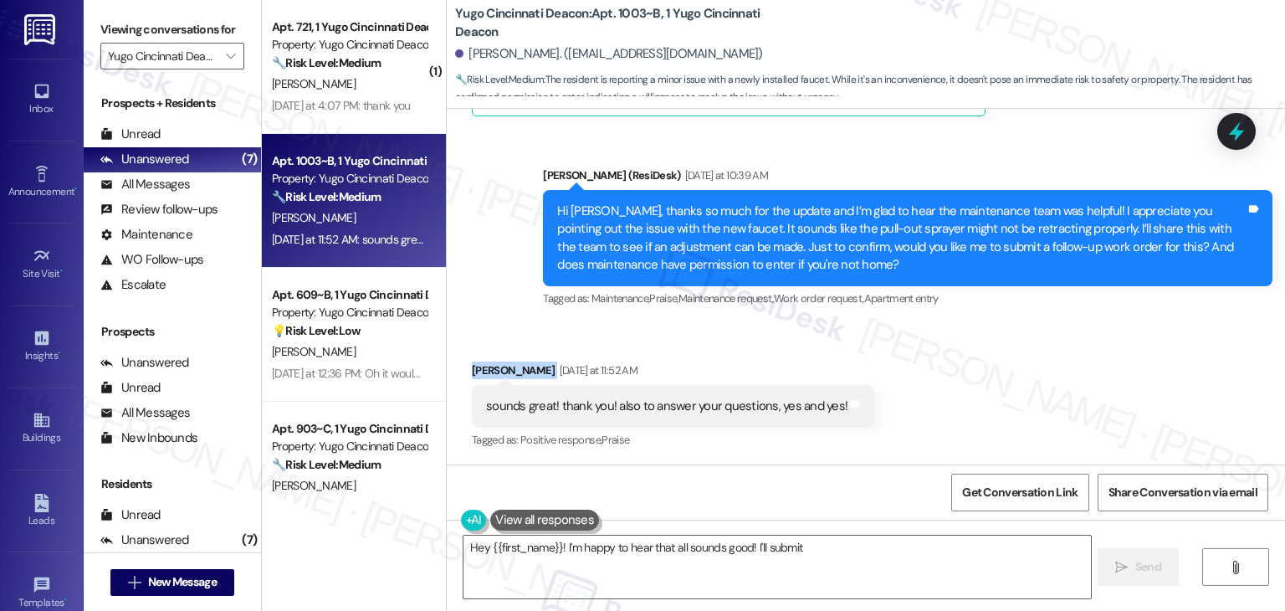
click at [946, 418] on div "Received via SMS [PERSON_NAME] [DATE] at 11:52 AM sounds great! thank you! also…" at bounding box center [866, 394] width 839 height 141
click at [946, 431] on div "Received via SMS [PERSON_NAME] [DATE] at 11:52 AM sounds great! thank you! also…" at bounding box center [866, 394] width 839 height 141
click at [947, 430] on div "Received via SMS [PERSON_NAME] [DATE] at 11:52 AM sounds great! thank you! also…" at bounding box center [866, 394] width 839 height 141
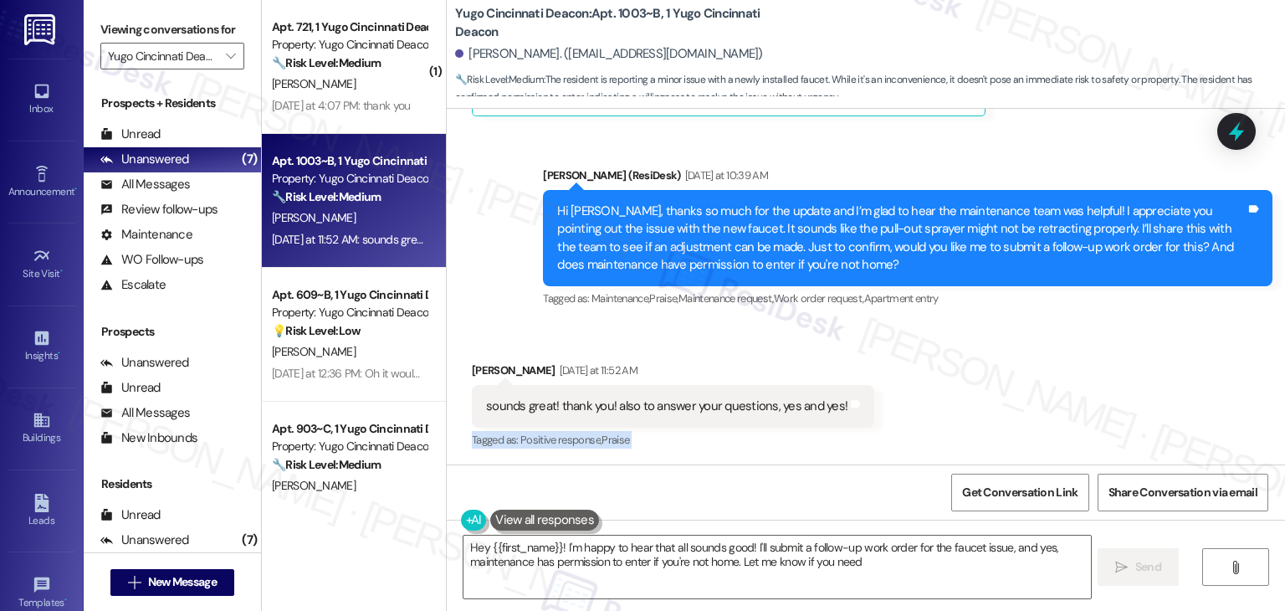
click at [951, 427] on div "Received via SMS [PERSON_NAME] [DATE] at 11:52 AM sounds great! thank you! also…" at bounding box center [866, 394] width 839 height 141
click at [954, 421] on div "Received via SMS [PERSON_NAME] [DATE] at 11:52 AM sounds great! thank you! also…" at bounding box center [866, 394] width 839 height 141
click at [954, 419] on div "Received via SMS [PERSON_NAME] [DATE] at 11:52 AM sounds great! thank you! also…" at bounding box center [866, 394] width 839 height 141
click at [988, 402] on div "Received via SMS [PERSON_NAME] [DATE] at 11:52 AM sounds great! thank you! also…" at bounding box center [866, 394] width 839 height 141
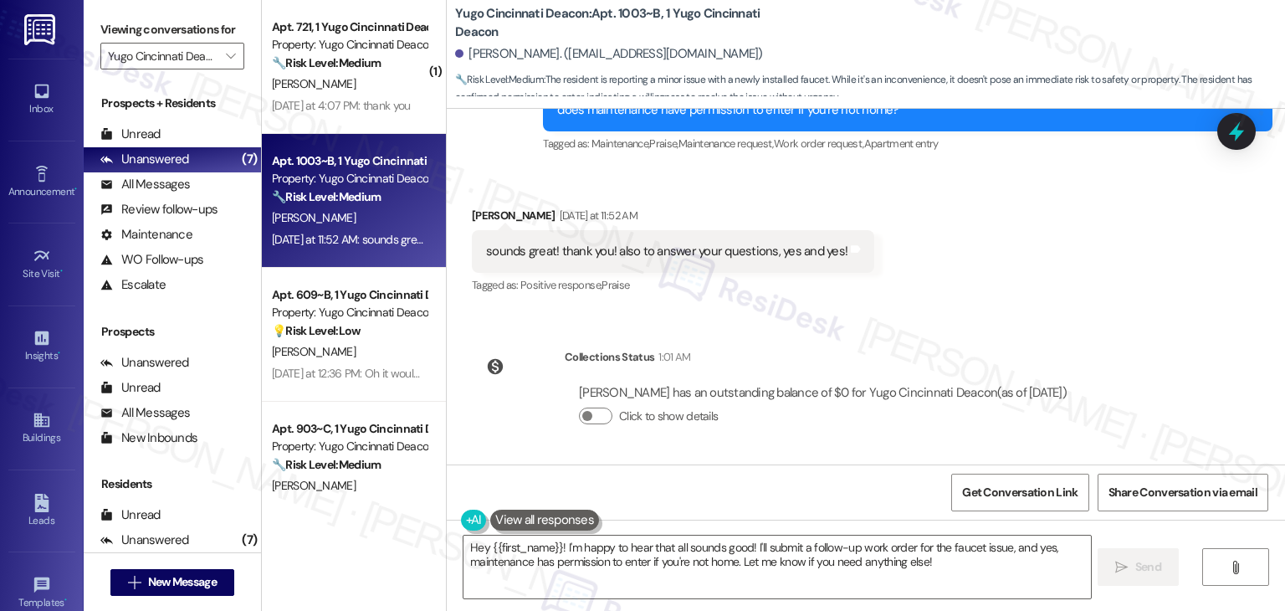
click at [1011, 305] on div "Received via SMS [PERSON_NAME] [DATE] at 11:52 AM sounds great! thank you! also…" at bounding box center [866, 239] width 839 height 141
click at [999, 332] on div "Sent via SMS [PERSON_NAME] (ResiDesk) [DATE] 4:46 PM Hi [PERSON_NAME]! We’re so…" at bounding box center [866, 287] width 839 height 356
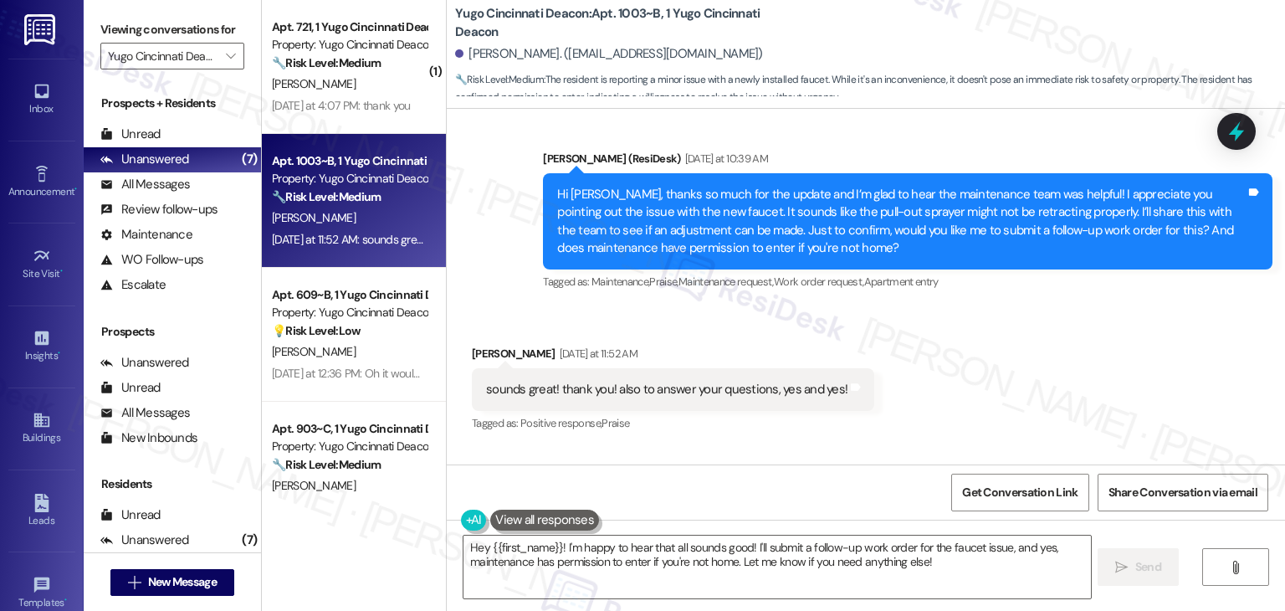
scroll to position [1427, 0]
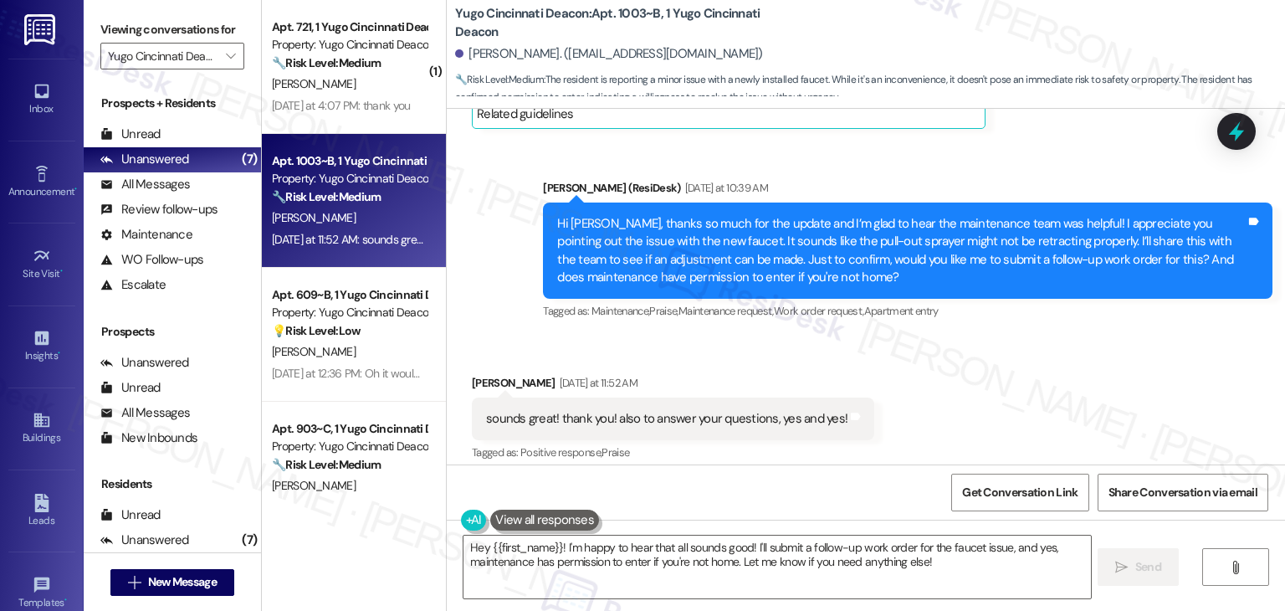
click at [984, 386] on div "Received via SMS [PERSON_NAME] [DATE] at 11:52 AM sounds great! thank you! also…" at bounding box center [866, 406] width 839 height 141
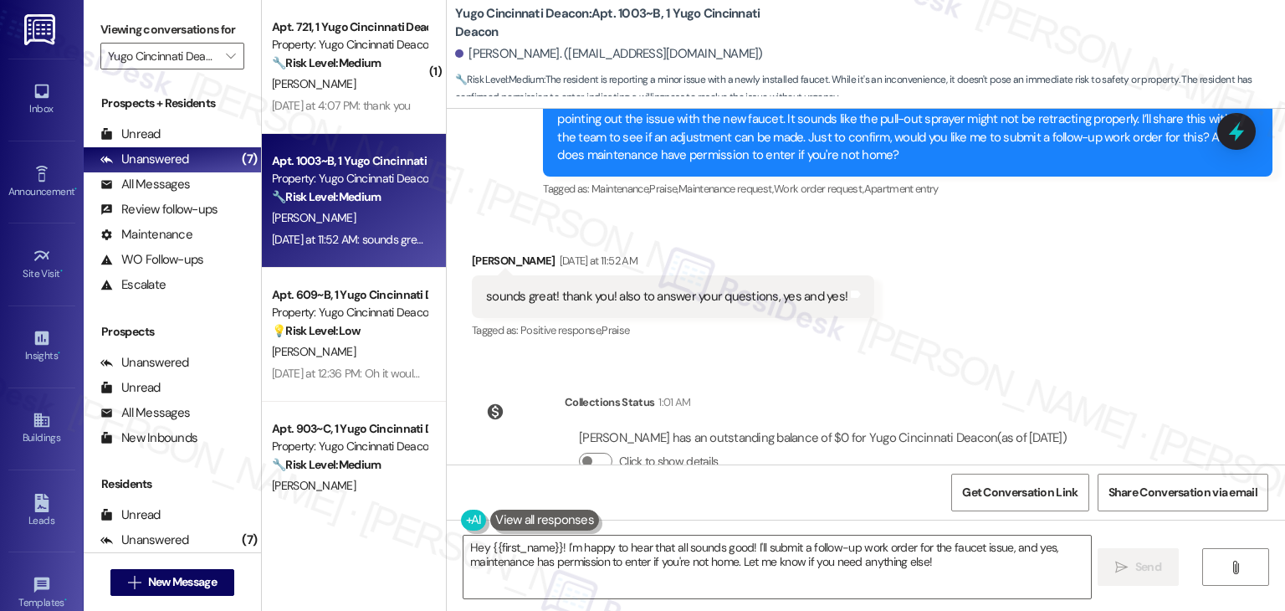
scroll to position [1594, 0]
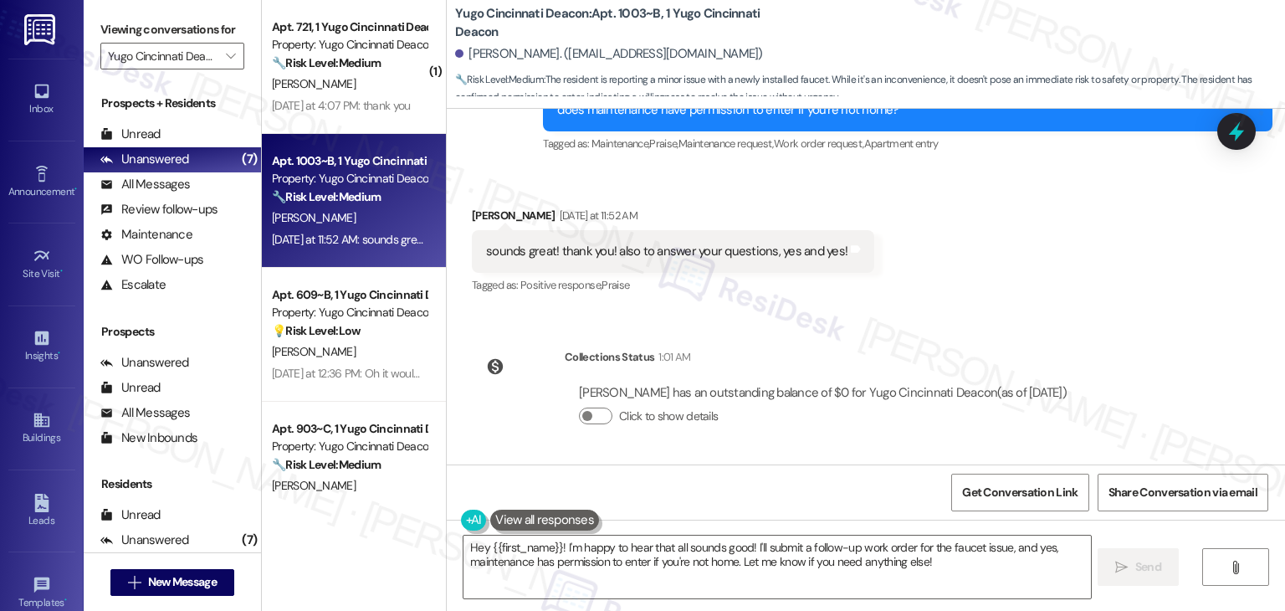
click at [1021, 290] on div "Received via SMS [PERSON_NAME] [DATE] at 11:52 AM sounds great! thank you! also…" at bounding box center [866, 239] width 839 height 141
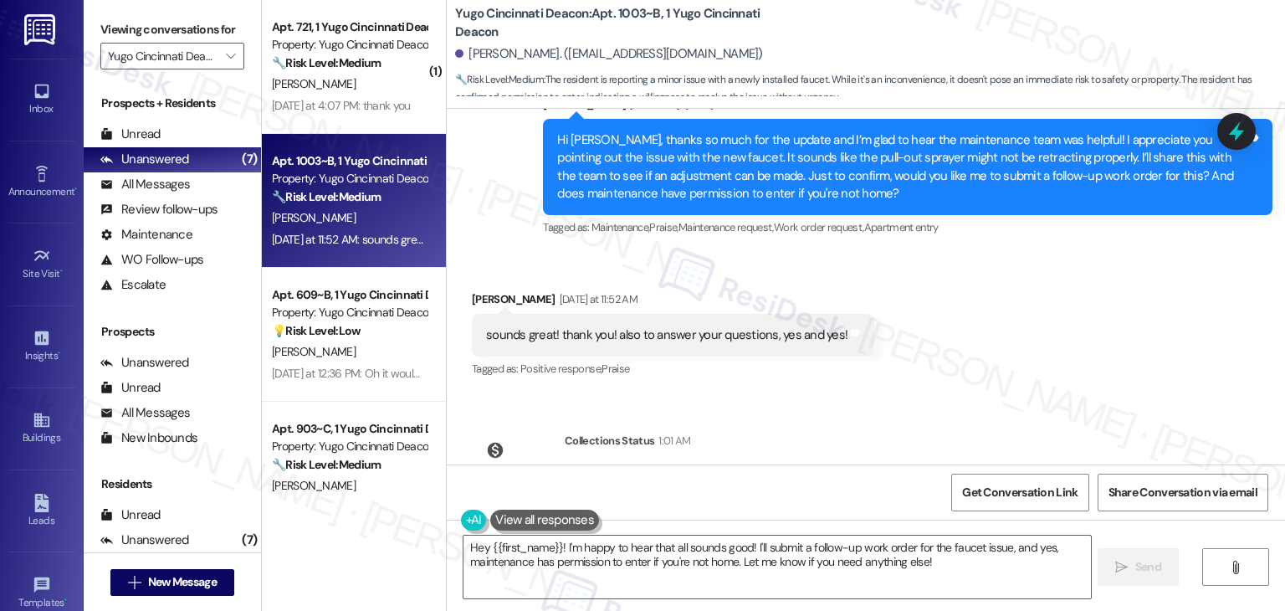
click at [691, 185] on div "Hi [PERSON_NAME], thanks so much for the update and I’m glad to hear the mainte…" at bounding box center [901, 167] width 689 height 72
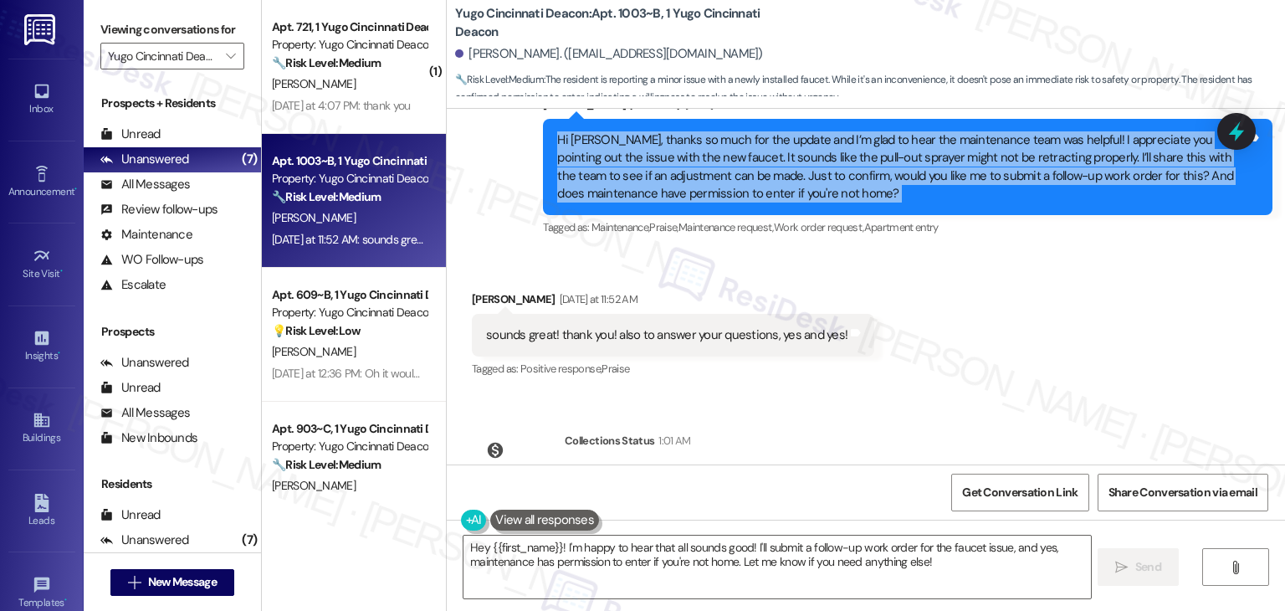
click at [691, 185] on div "Hi Estefania, thanks so much for the update and I’m glad to hear the maintenanc…" at bounding box center [901, 167] width 689 height 72
copy div "Hi Estefania, thanks so much for the update and I’m glad to hear the maintenanc…"
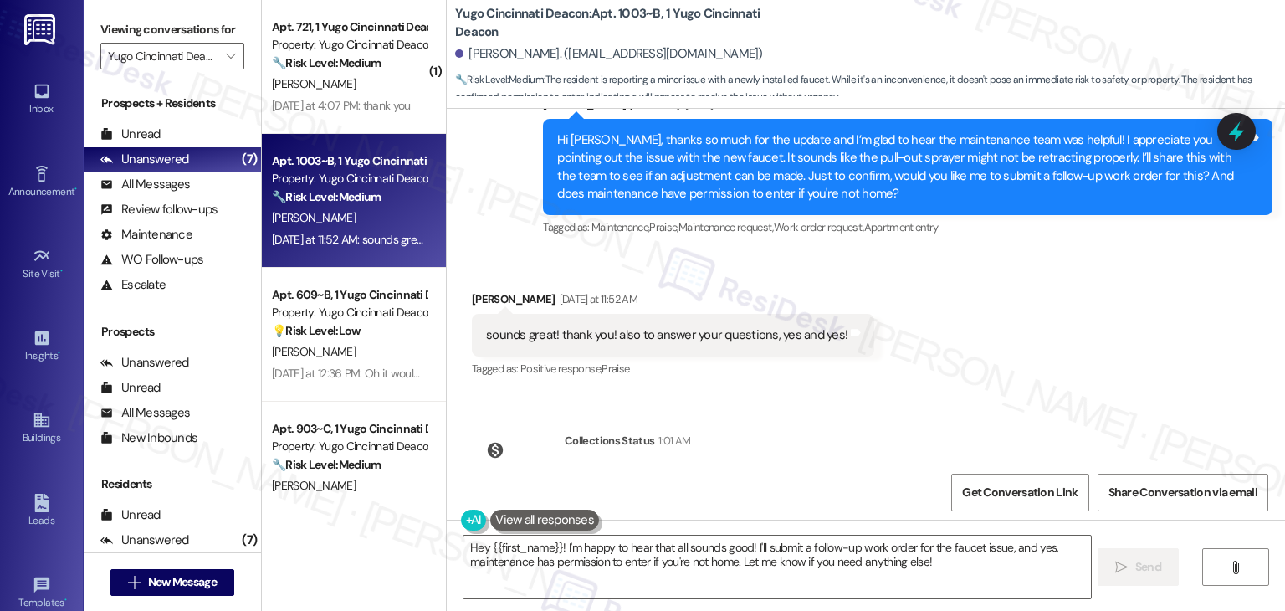
click at [880, 369] on div "Received via SMS Estefania Miciano Yesterday at 11:52 AM sounds great! thank yo…" at bounding box center [866, 323] width 839 height 141
click at [701, 339] on div "sounds great! thank you! also to answer your questions, yes and yes!" at bounding box center [667, 335] width 362 height 18
copy div "sounds great! thank you! also to answer your questions, yes and yes! Tags and n…"
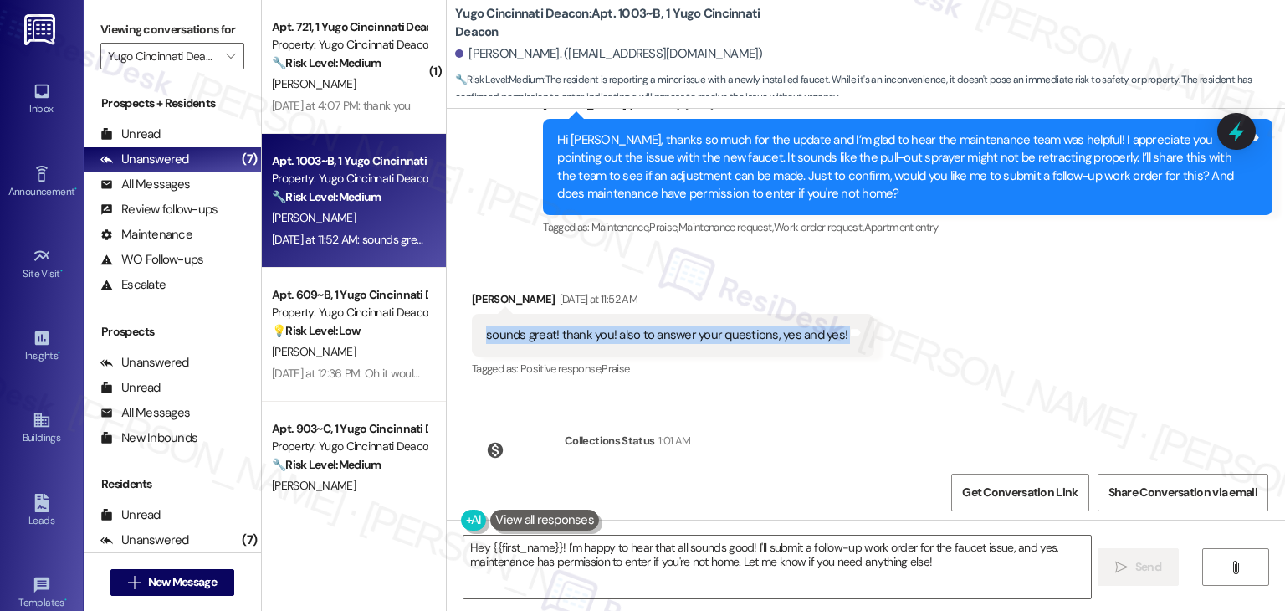
copy div "sounds great! thank you! also to answer your questions, yes and yes! Tags and n…"
click at [1100, 341] on div "Received via SMS Estefania Miciano Yesterday at 11:52 AM sounds great! thank yo…" at bounding box center [866, 323] width 839 height 141
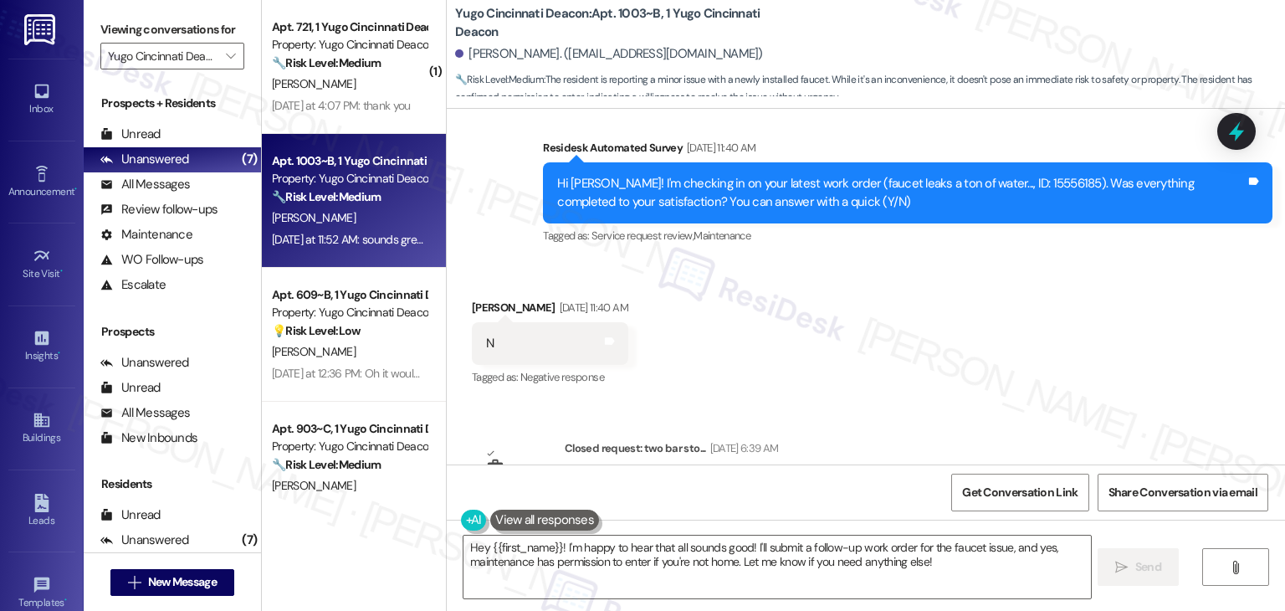
scroll to position [590, 0]
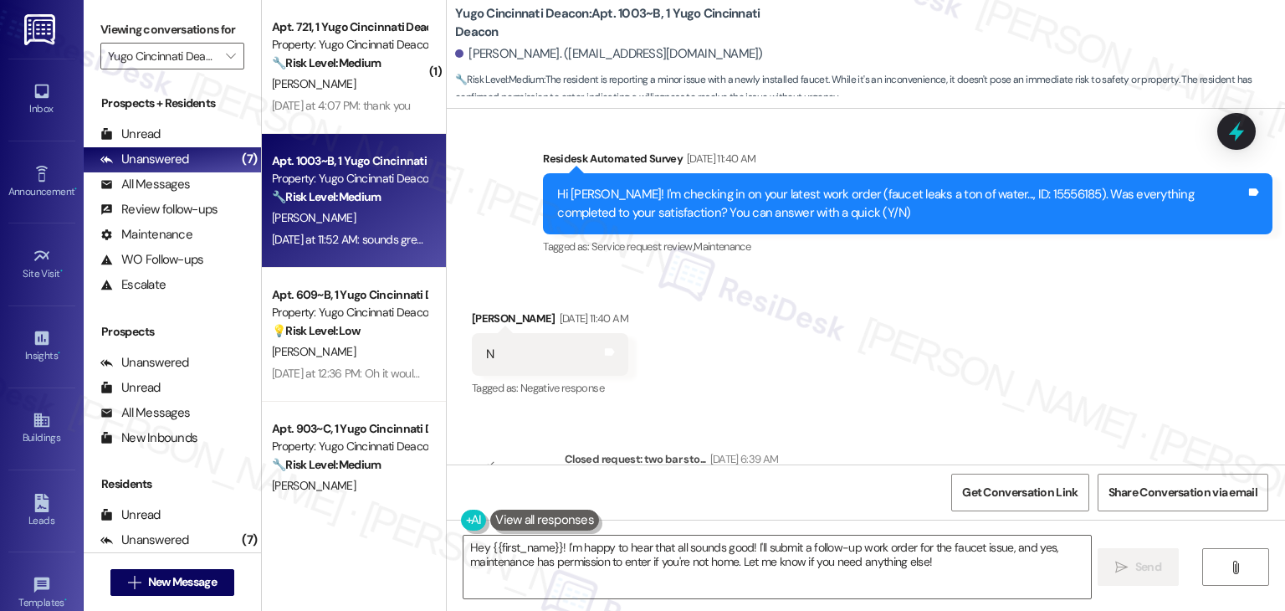
click at [1028, 197] on div "Hi Estefania! I'm checking in on your latest work order (faucet leaks a ton of …" at bounding box center [901, 204] width 689 height 36
copy div "15556185"
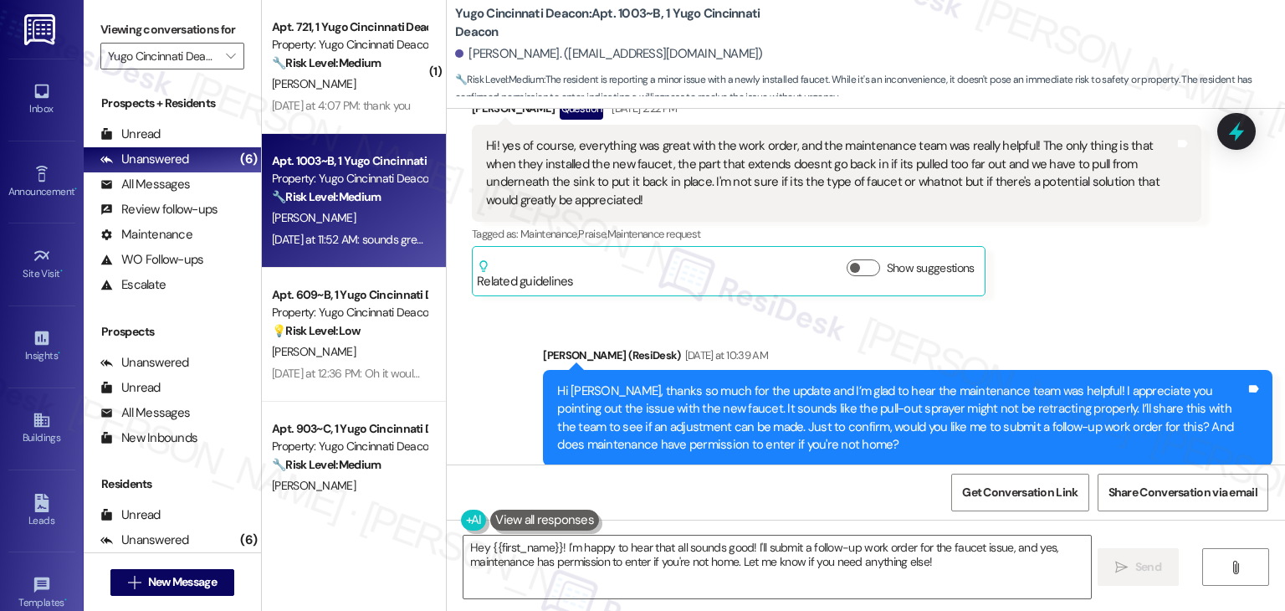
scroll to position [1594, 0]
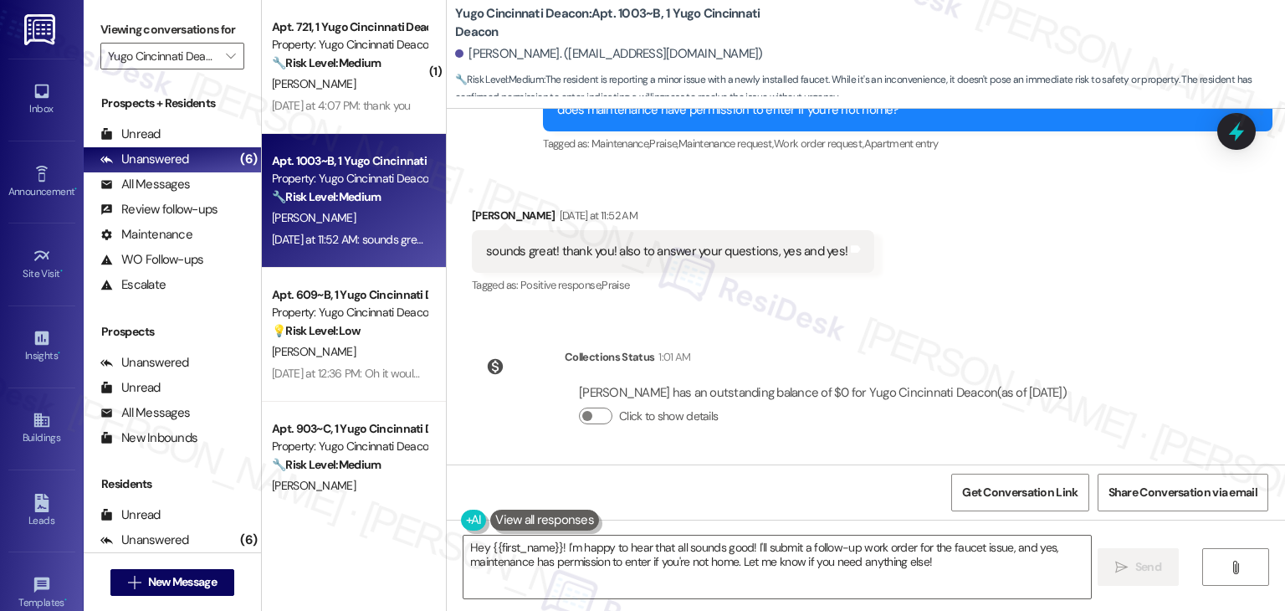
click at [575, 533] on div "Hey {{first_name}}! I'm happy to hear that all sounds good! I'll submit a follo…" at bounding box center [866, 583] width 839 height 126
click at [615, 549] on textarea "Hey {{first_name}}! I'm happy to hear that all sounds good! I'll submit a follo…" at bounding box center [777, 567] width 627 height 63
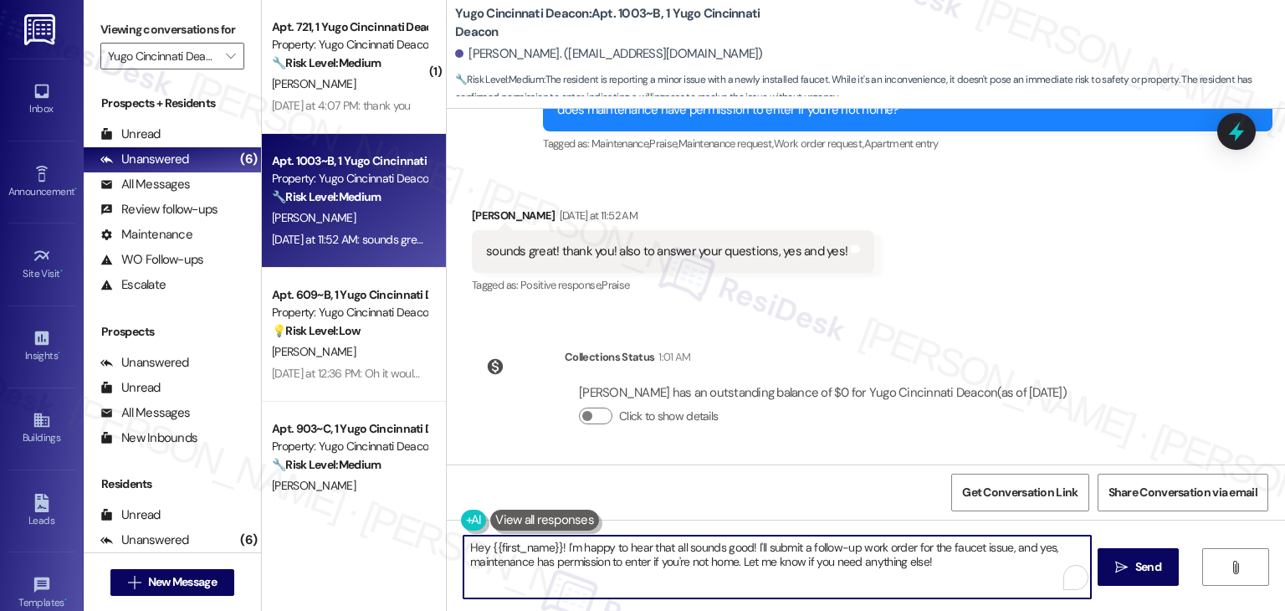
click at [615, 549] on textarea "Hey {{first_name}}! I'm happy to hear that all sounds good! I'll submit a follo…" at bounding box center [777, 567] width 627 height 63
paste textarea "Thanks for confirming, Estefania! I’ll submit the follow-up work order for the …"
click at [847, 557] on textarea "Thanks for confirming, Estefania! I’ll submit the follow-up work order for the …" at bounding box center [777, 567] width 627 height 63
type textarea "Thanks for confirming, Estefania! I’ll submit the follow-up work order for the …"
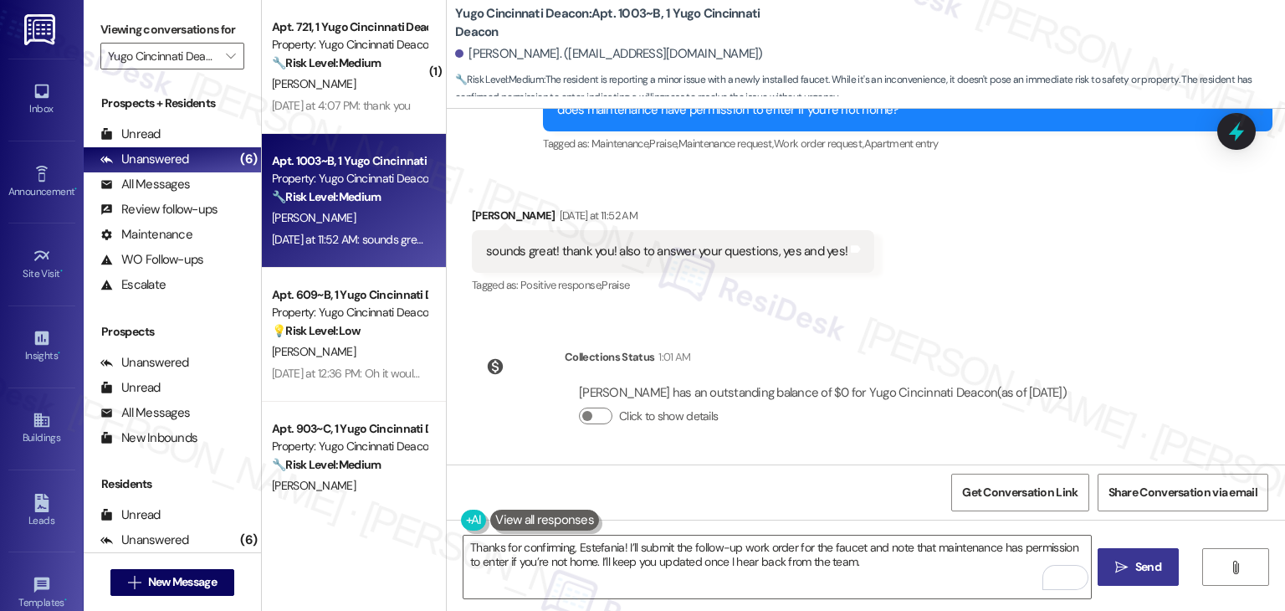
click at [1157, 573] on span "Send" at bounding box center [1149, 567] width 26 height 18
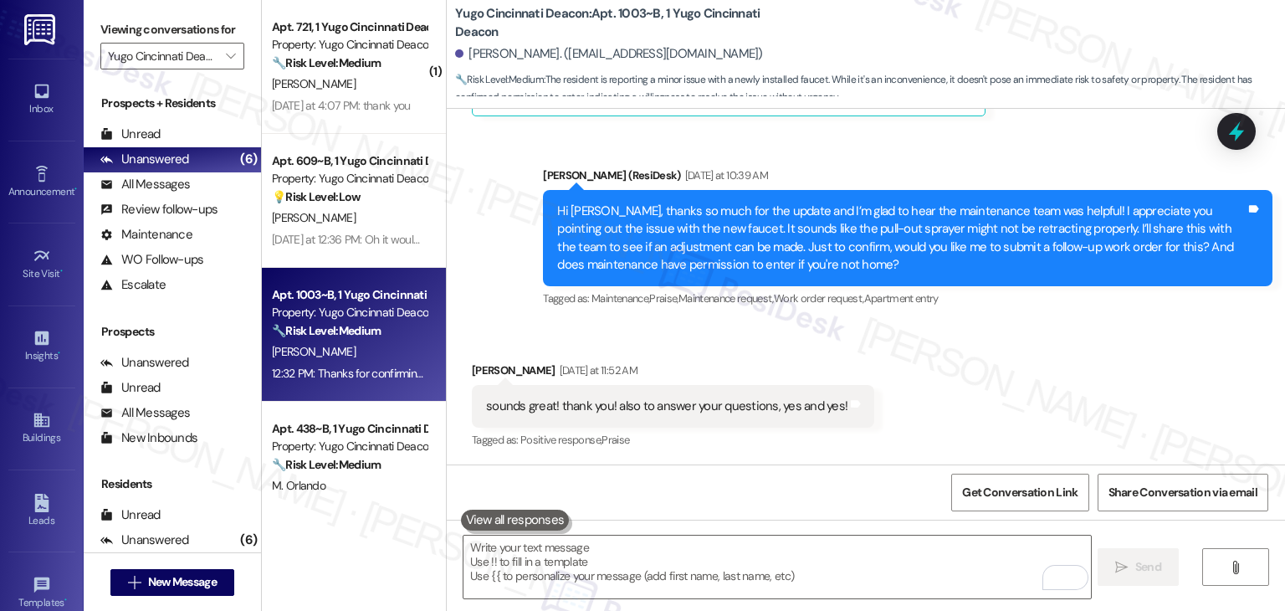
scroll to position [1272, 0]
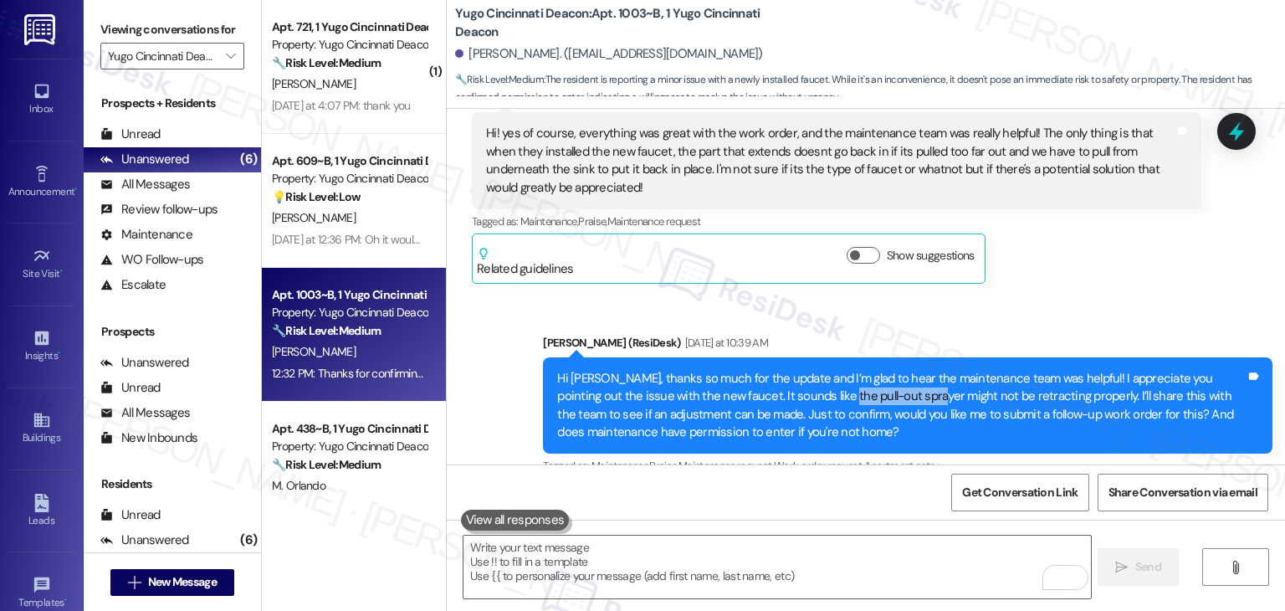
drag, startPoint x: 862, startPoint y: 398, endPoint x: 773, endPoint y: 397, distance: 88.7
click at [773, 397] on div "Hi Estefania, thanks so much for the update and I’m glad to hear the maintenanc…" at bounding box center [901, 406] width 689 height 72
copy div "pull-out sprayer"
drag, startPoint x: 894, startPoint y: 398, endPoint x: 1028, endPoint y: 397, distance: 133.9
click at [1028, 397] on div "Hi Estefania, thanks so much for the update and I’m glad to hear the maintenanc…" at bounding box center [901, 406] width 689 height 72
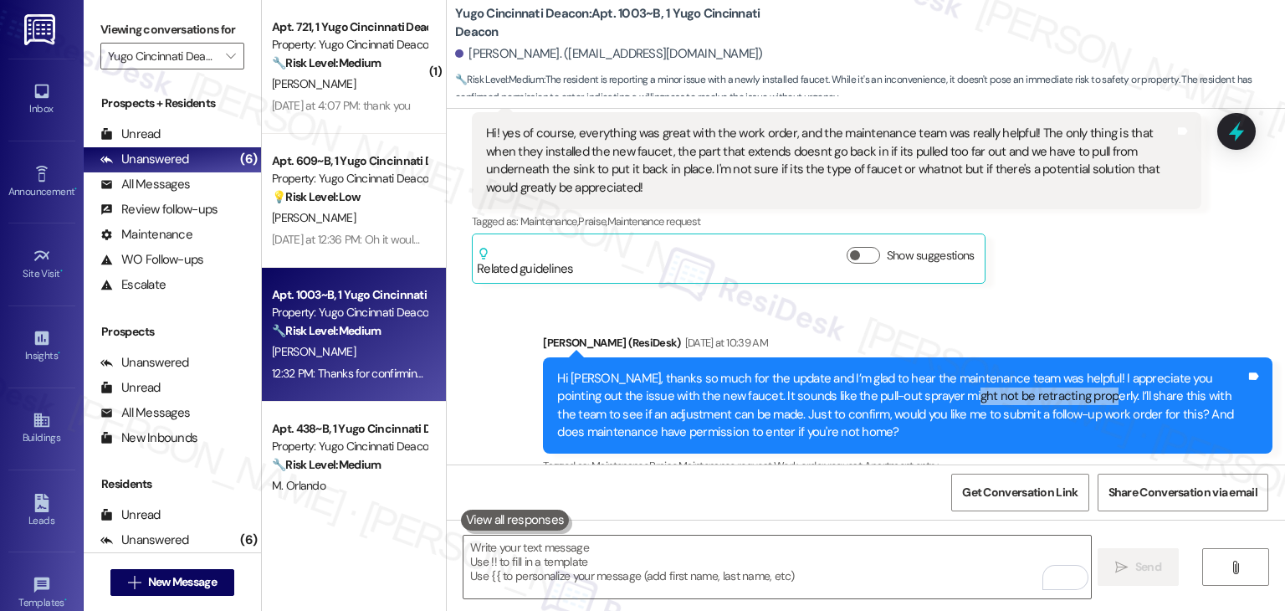
copy div "not be retracting properly"
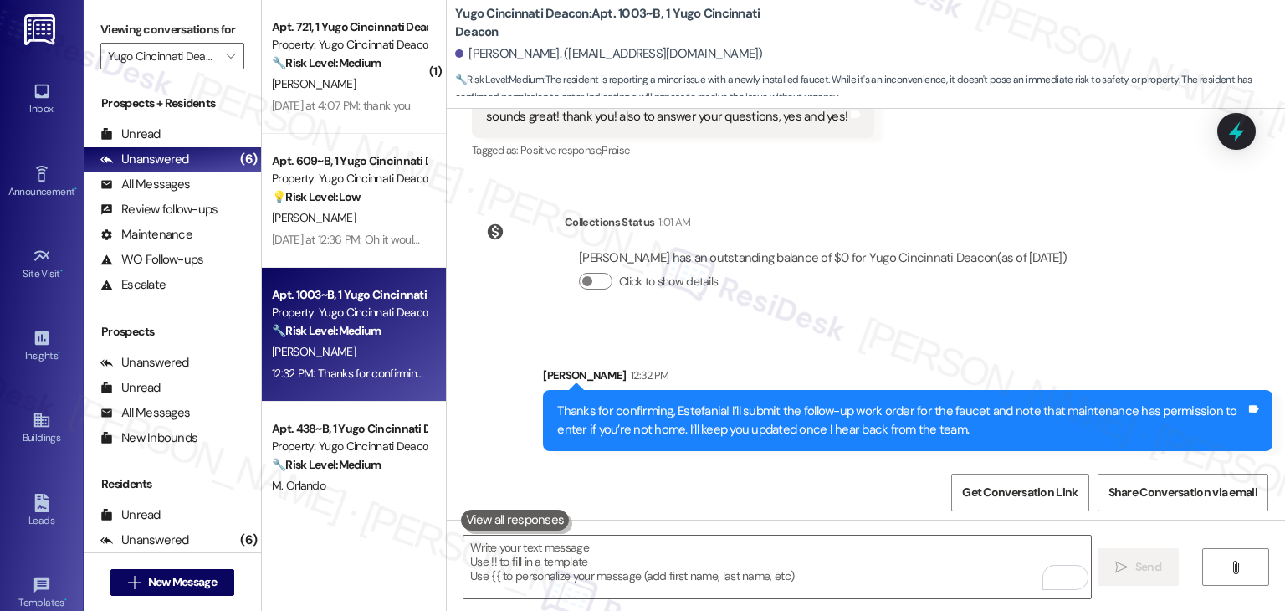
click at [1073, 334] on div "Sent via SMS Sarah 12:32 PM Thanks for confirming, Estefania! I’ll submit the f…" at bounding box center [866, 396] width 839 height 135
click at [1072, 334] on div "Sent via SMS Sarah 12:32 PM Thanks for confirming, Estefania! I’ll submit the f…" at bounding box center [866, 396] width 839 height 135
click at [1234, 131] on icon at bounding box center [1237, 132] width 20 height 26
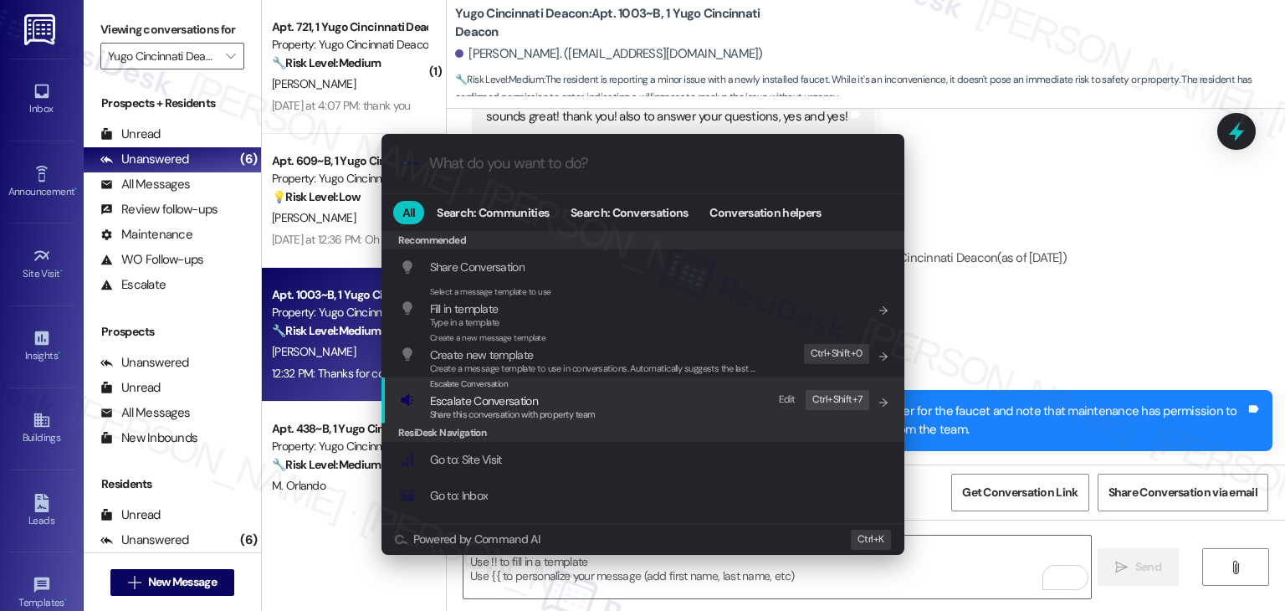
click at [536, 413] on span "Share this conversation with property team" at bounding box center [513, 414] width 166 height 12
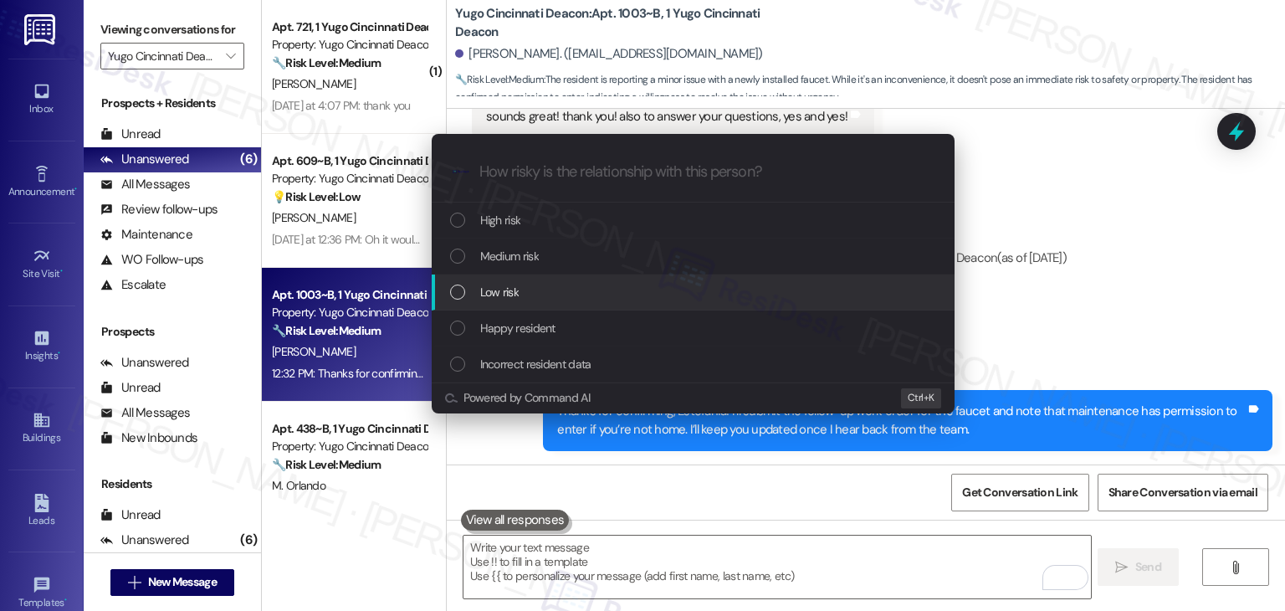
click at [456, 293] on div "List of options" at bounding box center [457, 292] width 15 height 15
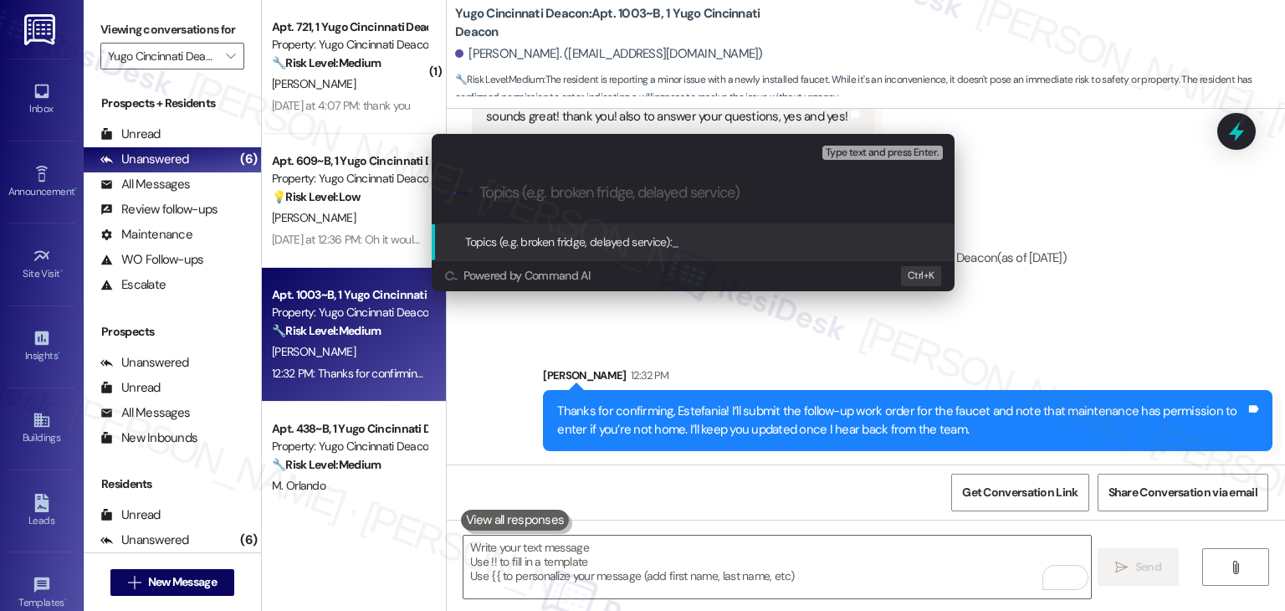
paste input "Follow up on WO #15556185 - Faucet Pull-Out Sprayer Not Retracting"
type input "Follow up on WO #15556185 - Faucet Pull-Out Sprayer Not Retracting"
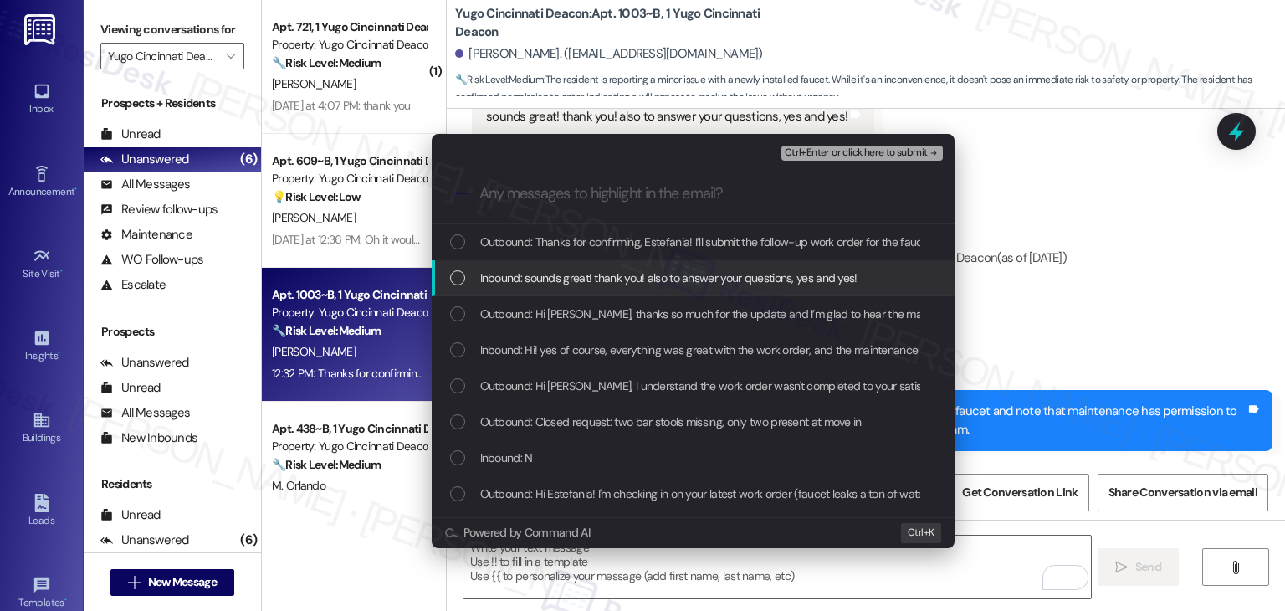
click at [463, 274] on div "List of options" at bounding box center [457, 277] width 15 height 15
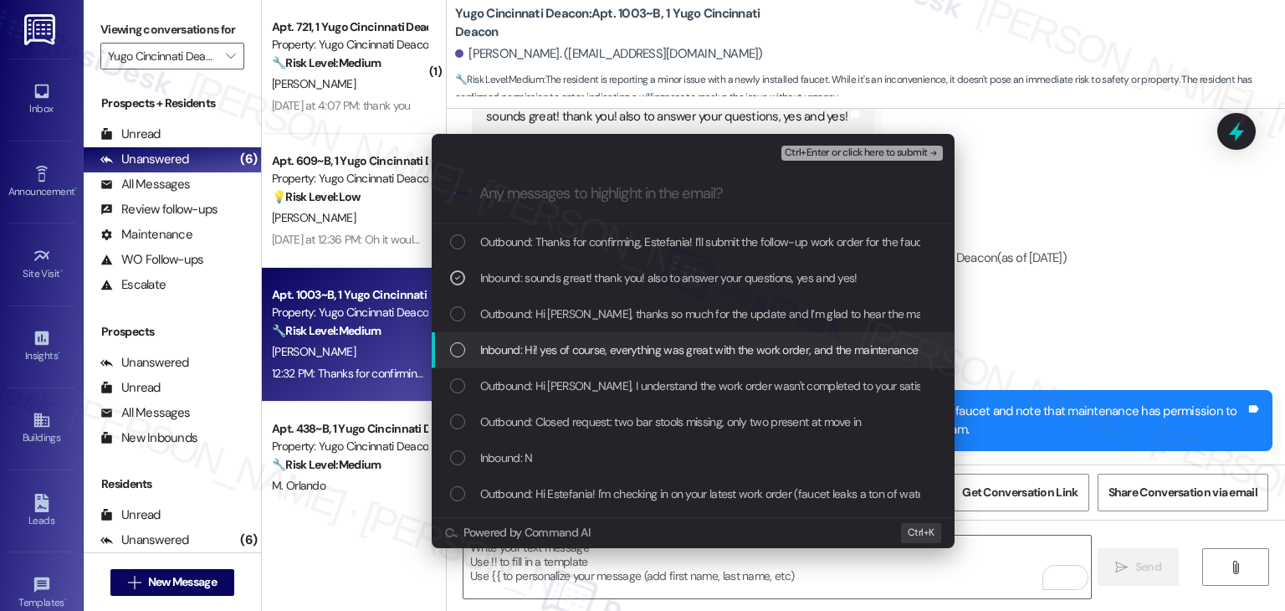
click at [457, 351] on div "List of options" at bounding box center [457, 349] width 15 height 15
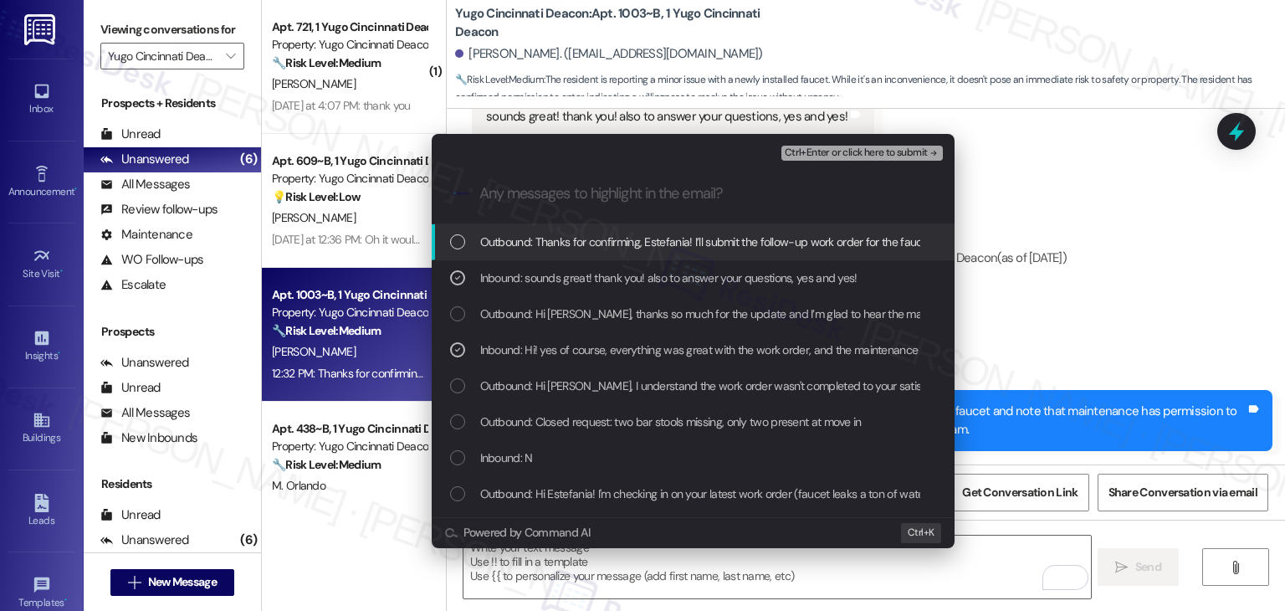
click at [880, 150] on span "Ctrl+Enter or click here to submit" at bounding box center [856, 153] width 143 height 12
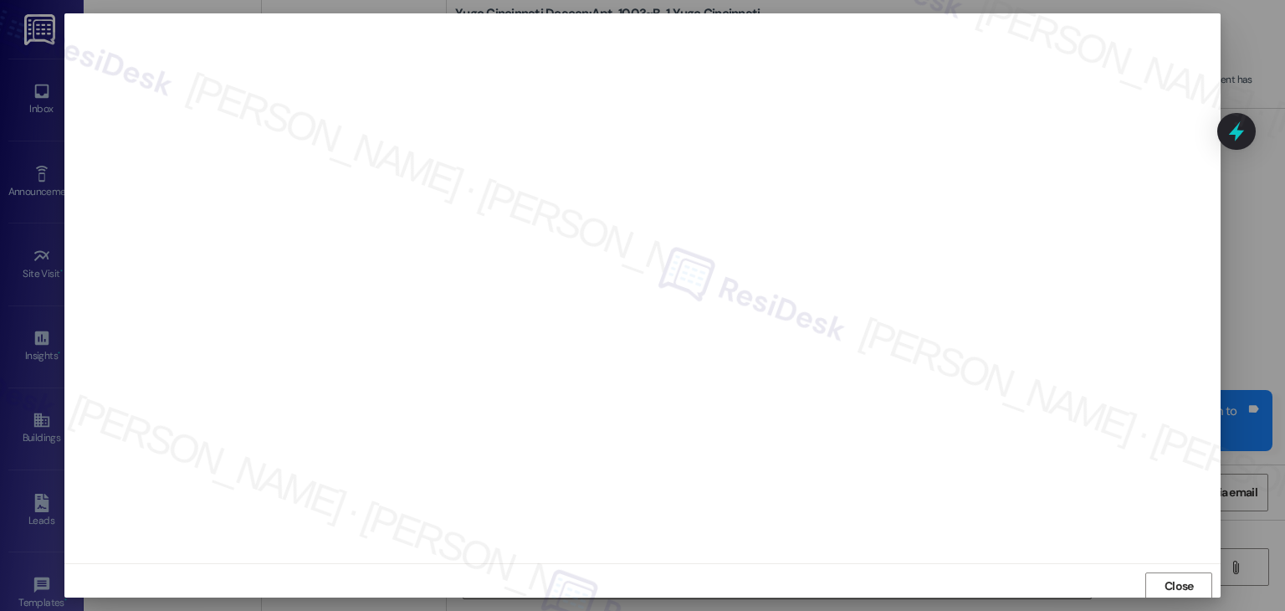
scroll to position [1, 0]
click at [1175, 593] on span "Close" at bounding box center [1180, 584] width 36 height 25
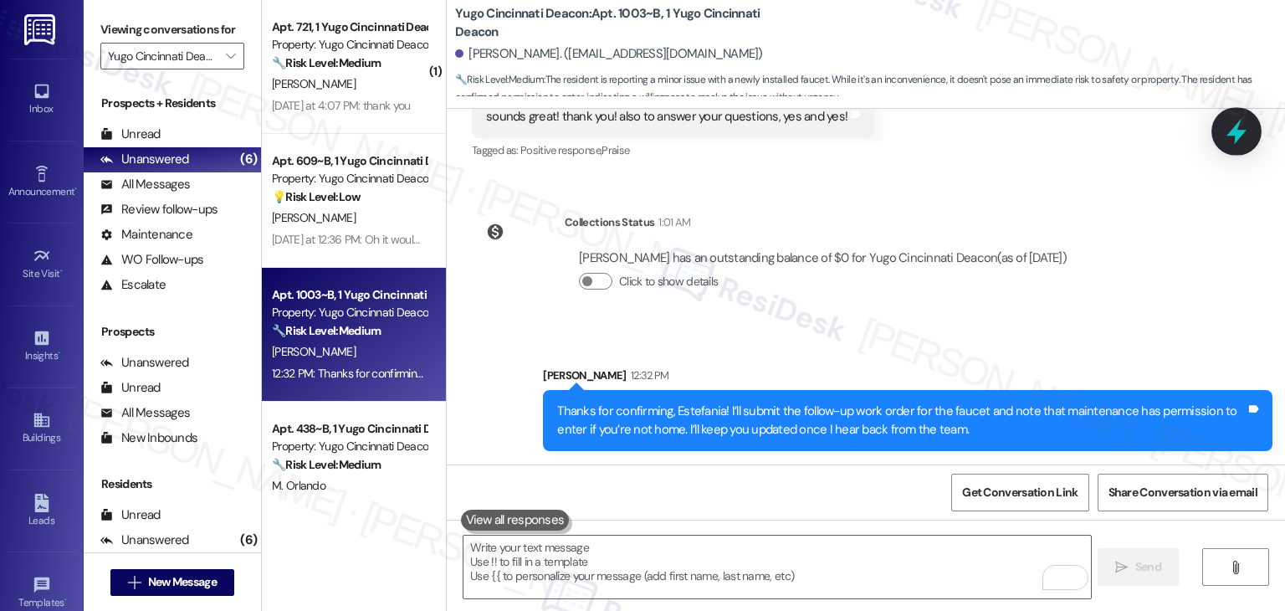
click at [1233, 121] on icon at bounding box center [1237, 131] width 28 height 28
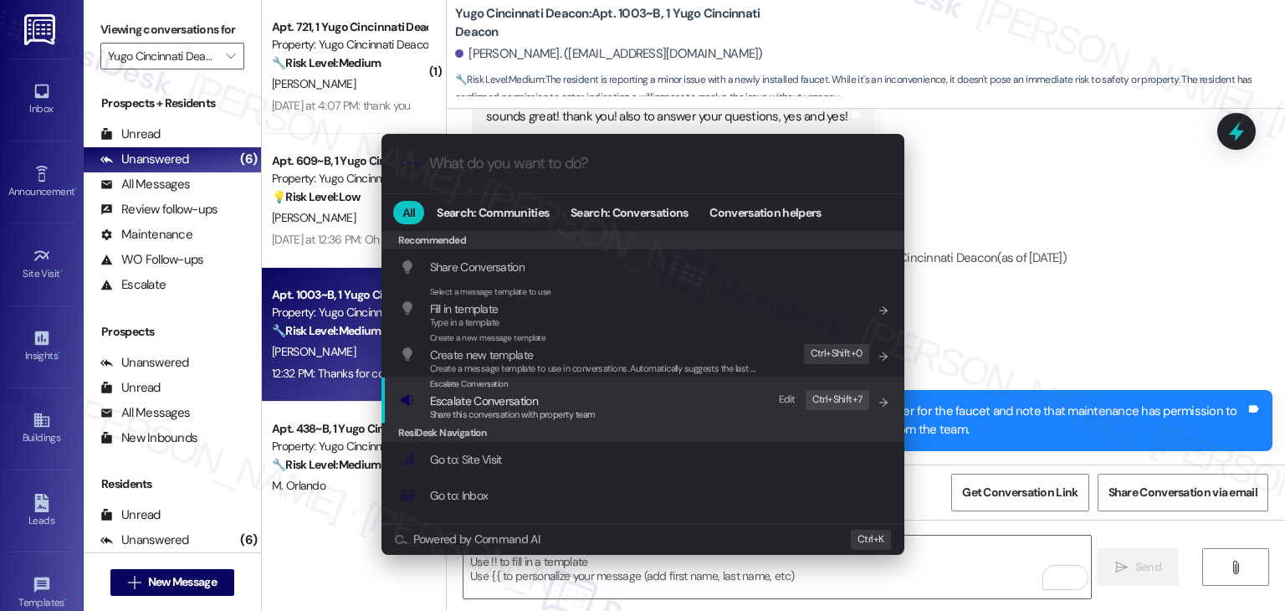
click at [469, 413] on span "Share this conversation with property team" at bounding box center [513, 414] width 166 height 12
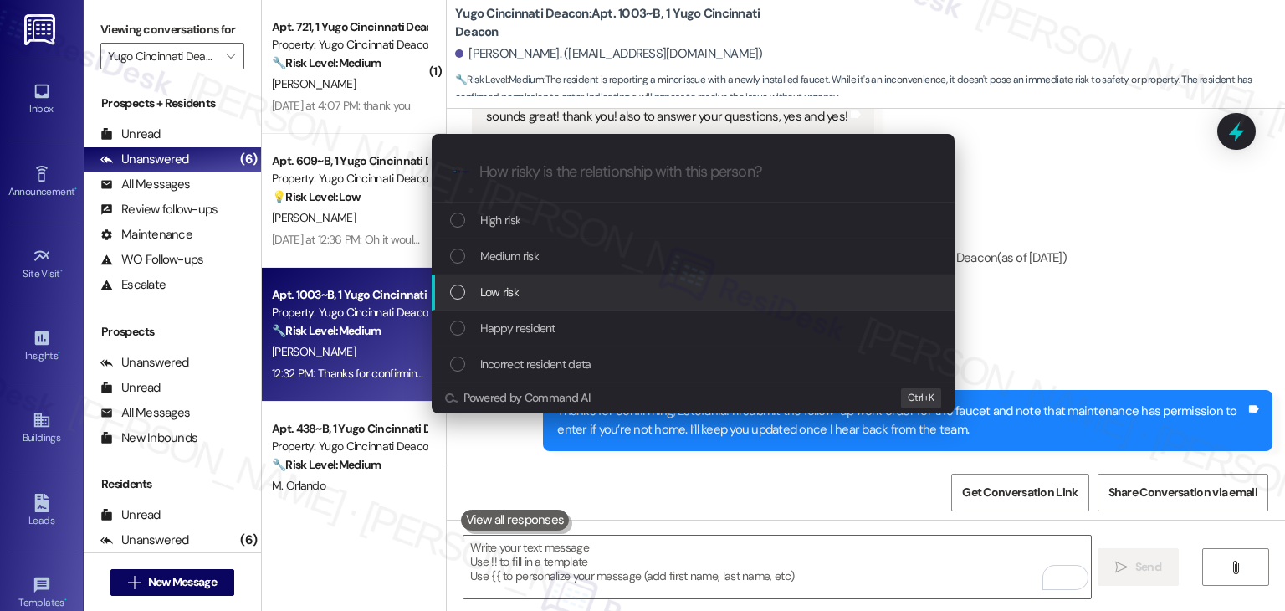
click at [460, 292] on div "List of options" at bounding box center [457, 292] width 15 height 15
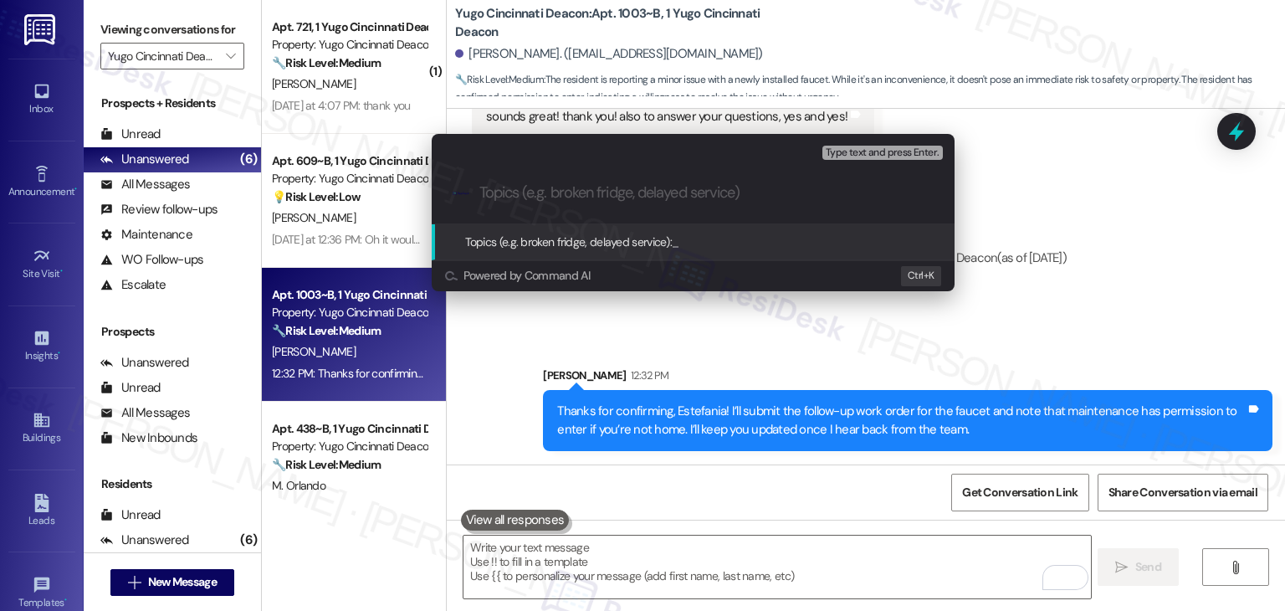
paste input "Follow up on WO #15556185 - Faucet Pull-Out Sprayer Not Retracting"
type input "Follow up on WO #15556185 - Faucet Pull-Out Sprayer Not Retracting"
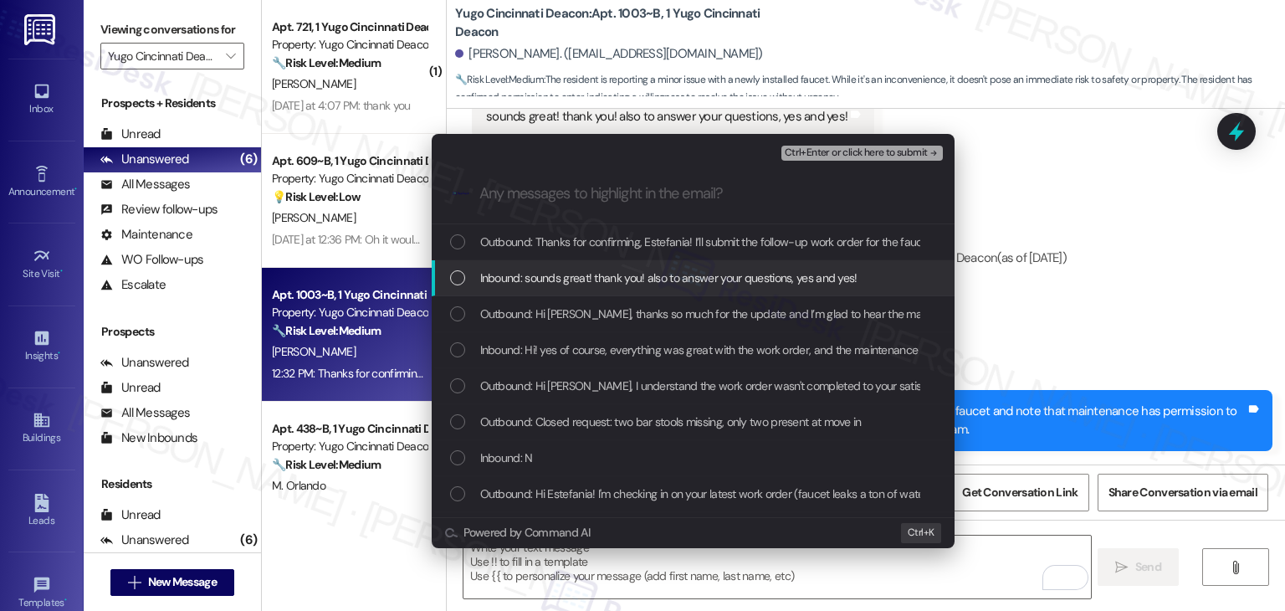
click at [463, 278] on div "List of options" at bounding box center [457, 277] width 15 height 15
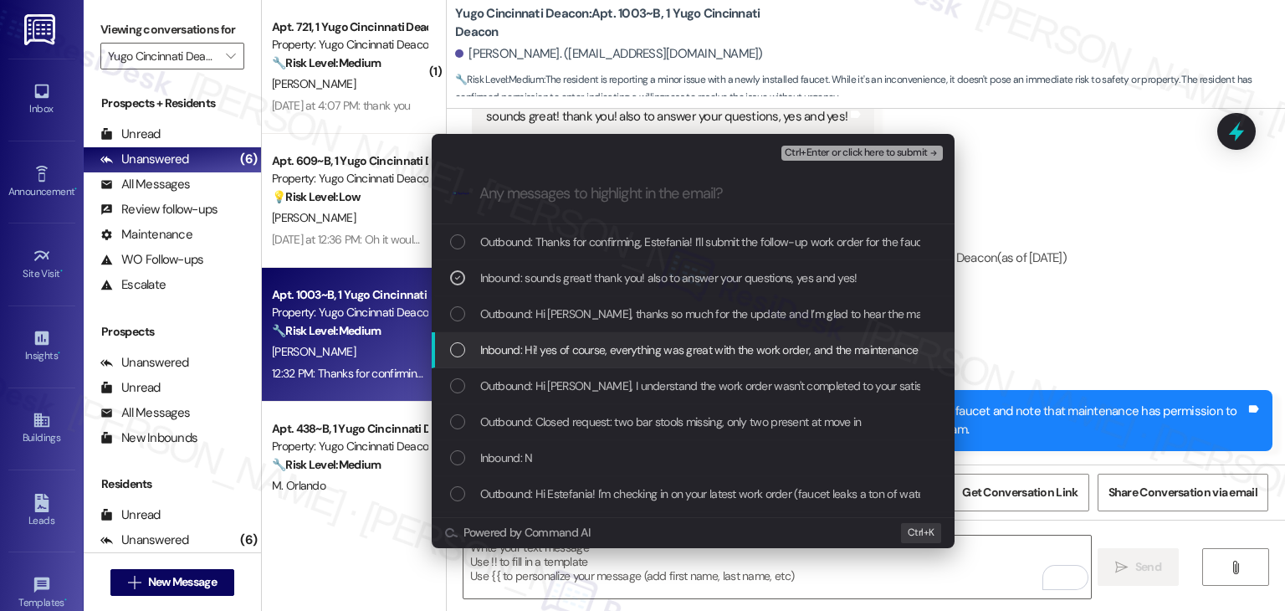
click at [458, 341] on div "Inbound: Hi! yes of course, everything was great with the work order, and the m…" at bounding box center [695, 350] width 490 height 18
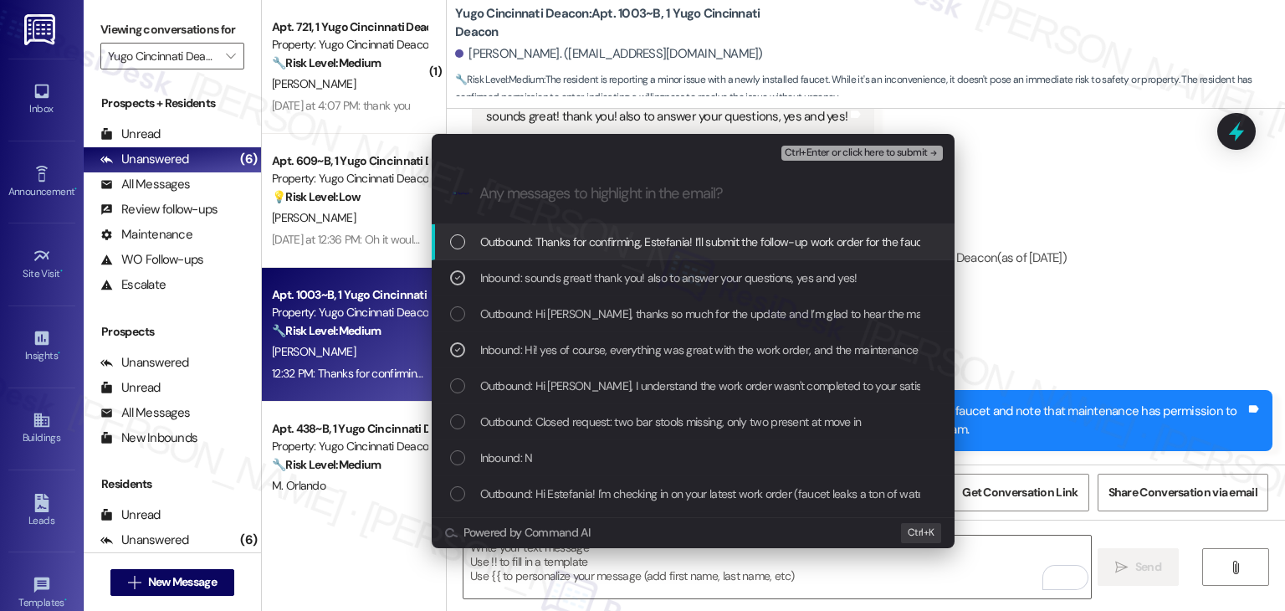
click at [825, 151] on span "Ctrl+Enter or click here to submit" at bounding box center [856, 153] width 143 height 12
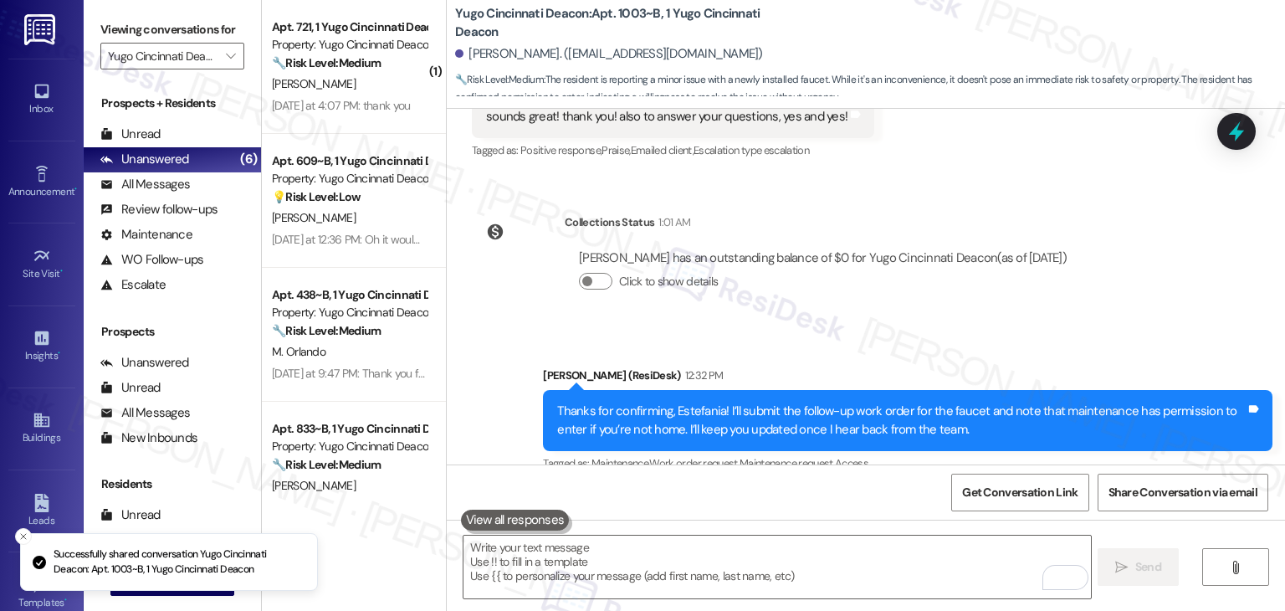
scroll to position [1439, 0]
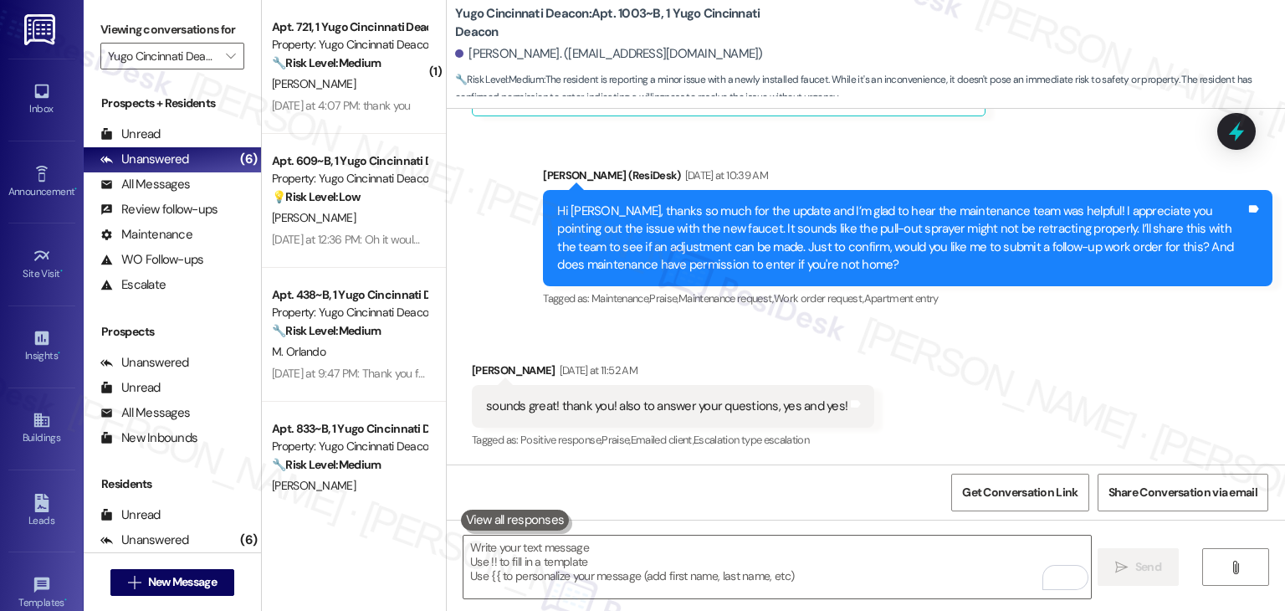
click at [985, 366] on div "Received via SMS Estefania Miciano Yesterday at 11:52 AM sounds great! thank yo…" at bounding box center [866, 394] width 839 height 141
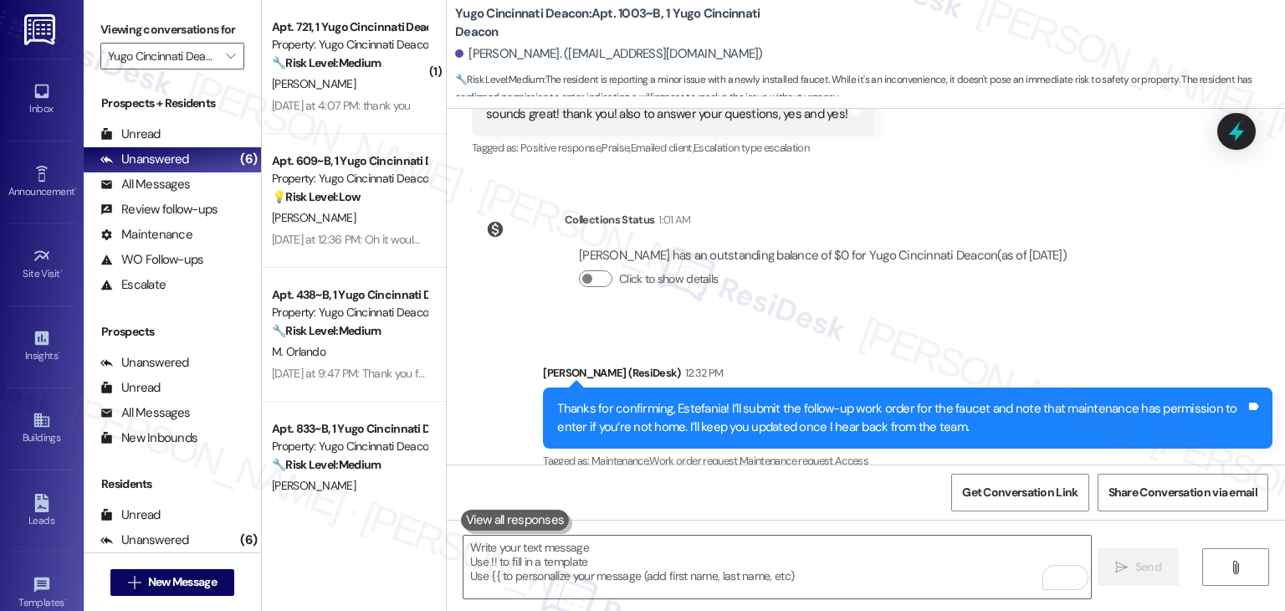
scroll to position [1753, 0]
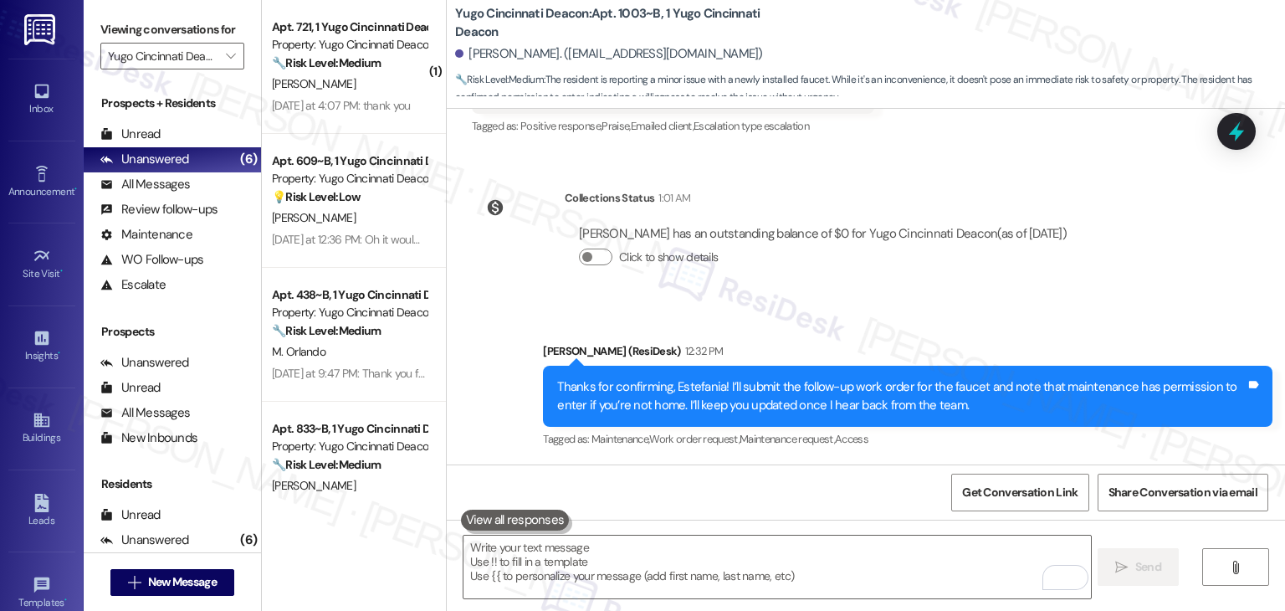
click at [986, 306] on div "Sent via SMS Sarah (ResiDesk) 12:32 PM Thanks for confirming, Estefania! I’ll s…" at bounding box center [866, 384] width 839 height 159
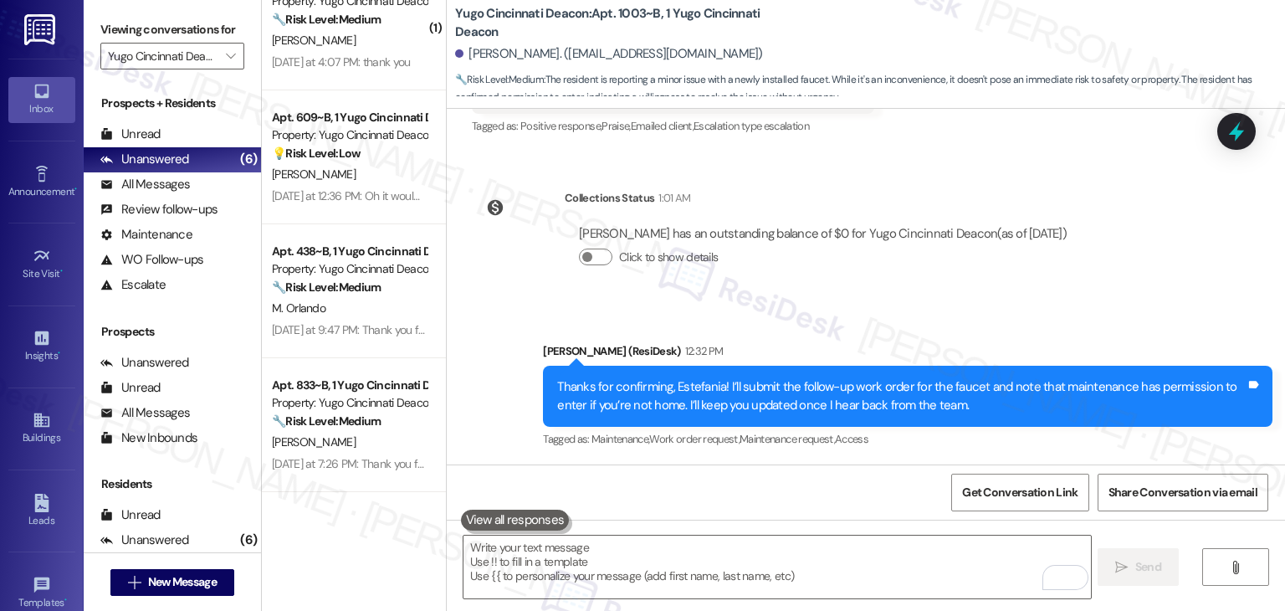
click at [31, 109] on div "Inbox" at bounding box center [42, 108] width 84 height 17
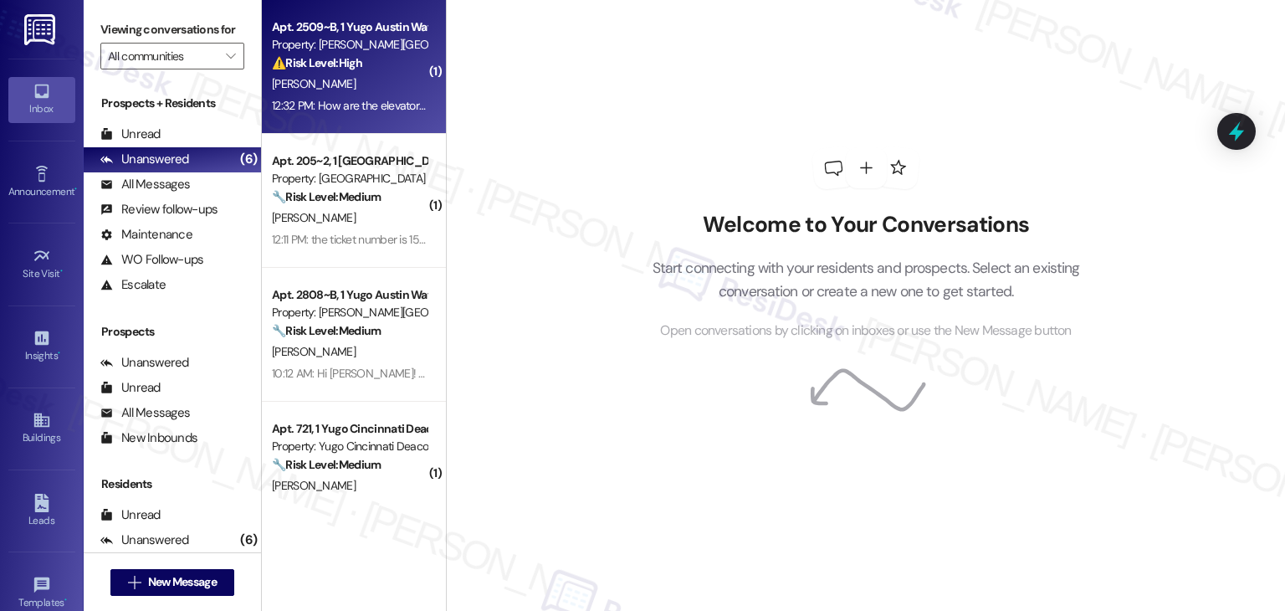
click at [354, 68] on strong "⚠️ Risk Level: High" at bounding box center [317, 62] width 90 height 15
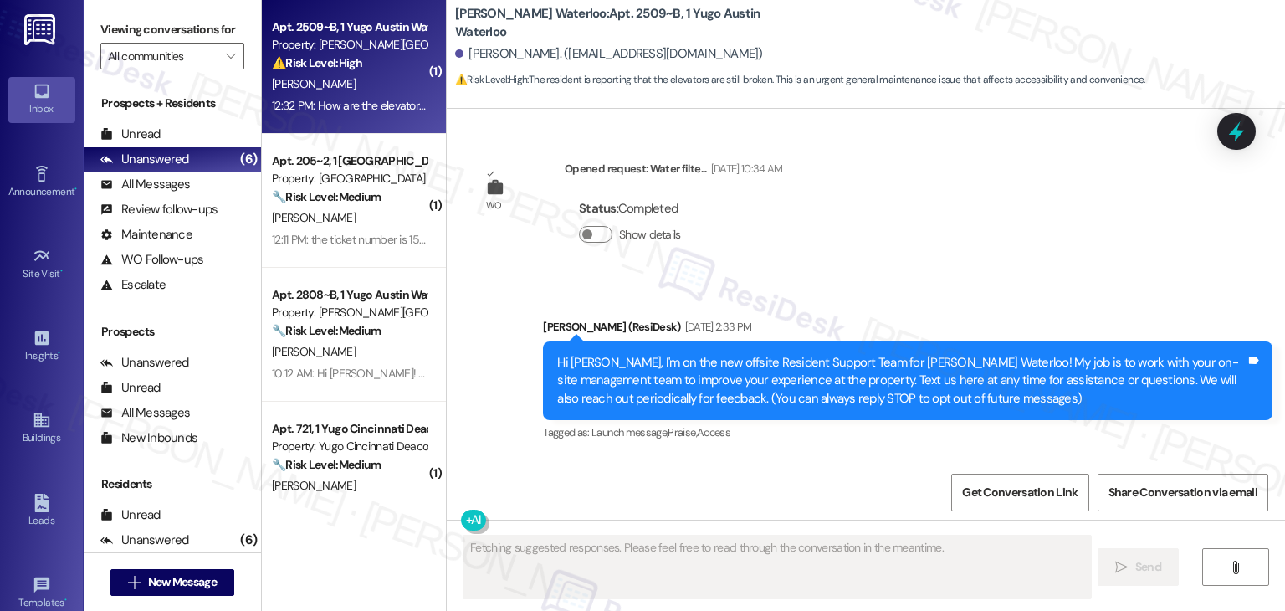
scroll to position [4385, 0]
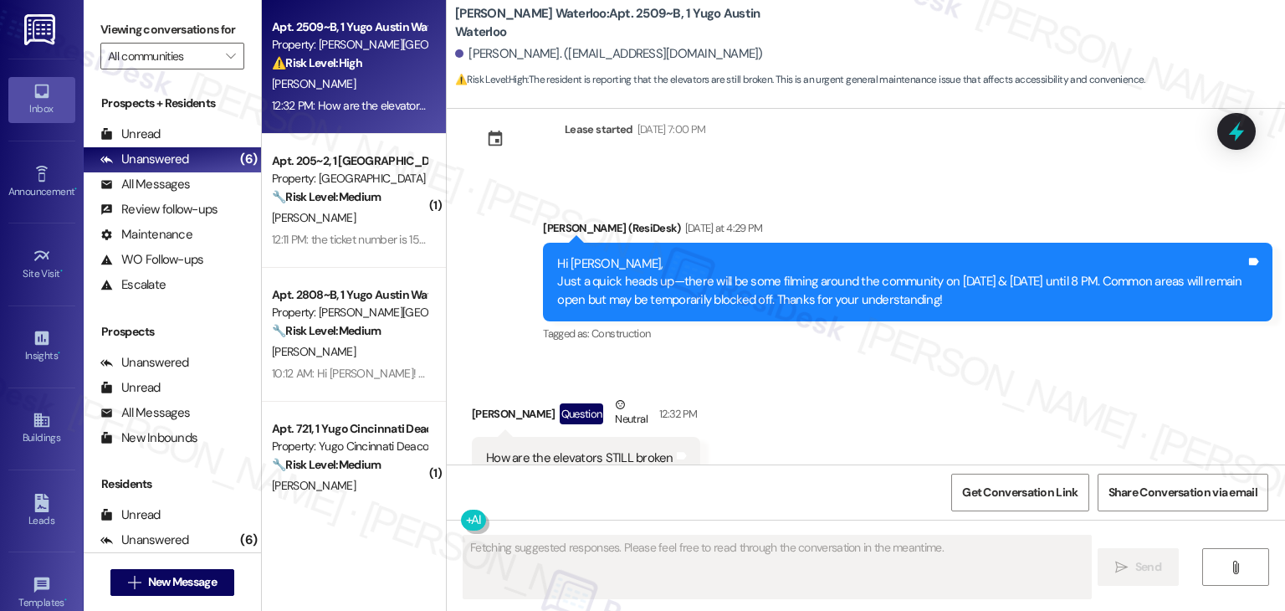
click at [823, 374] on div "Received via SMS Dylan Michaels Question Neutral 12:32 PM How are the elevators…" at bounding box center [866, 437] width 839 height 159
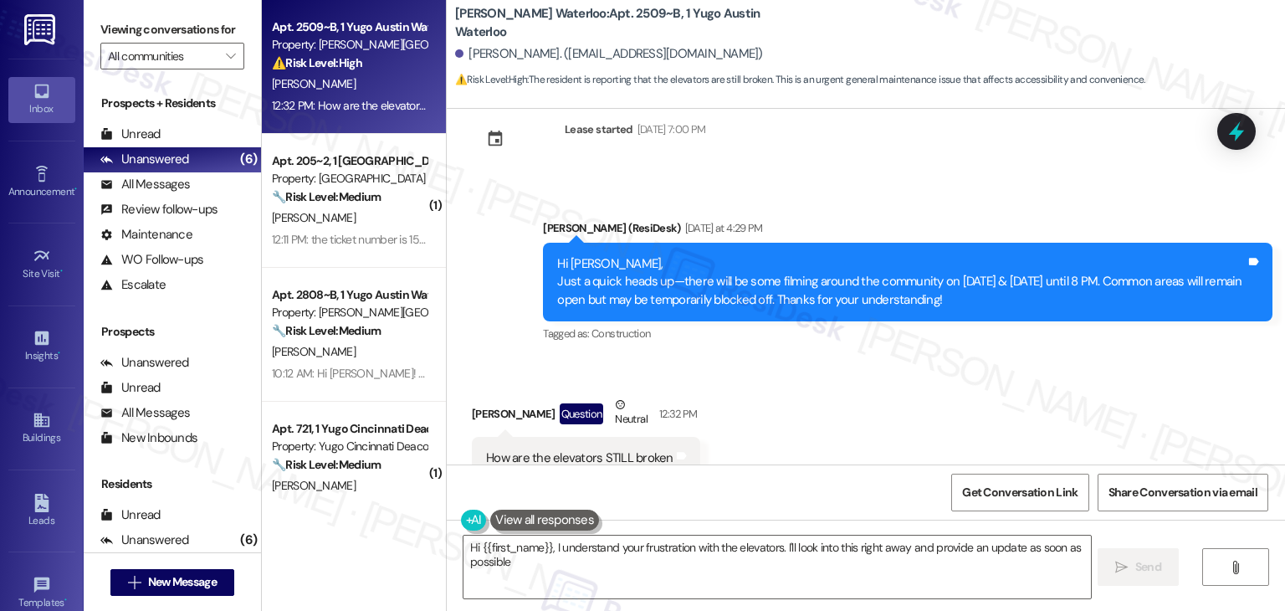
type textarea "Hi {{first_name}}, I understand your frustration with the elevators. I'll look …"
click at [823, 374] on div "Received via SMS Dylan Michaels Question Neutral 12:32 PM How are the elevators…" at bounding box center [866, 437] width 839 height 159
click at [890, 358] on div "Received via SMS Dylan Michaels Question Neutral 12:32 PM How are the elevators…" at bounding box center [866, 437] width 839 height 159
click at [553, 449] on div "How are the elevators STILL broken" at bounding box center [579, 458] width 187 height 18
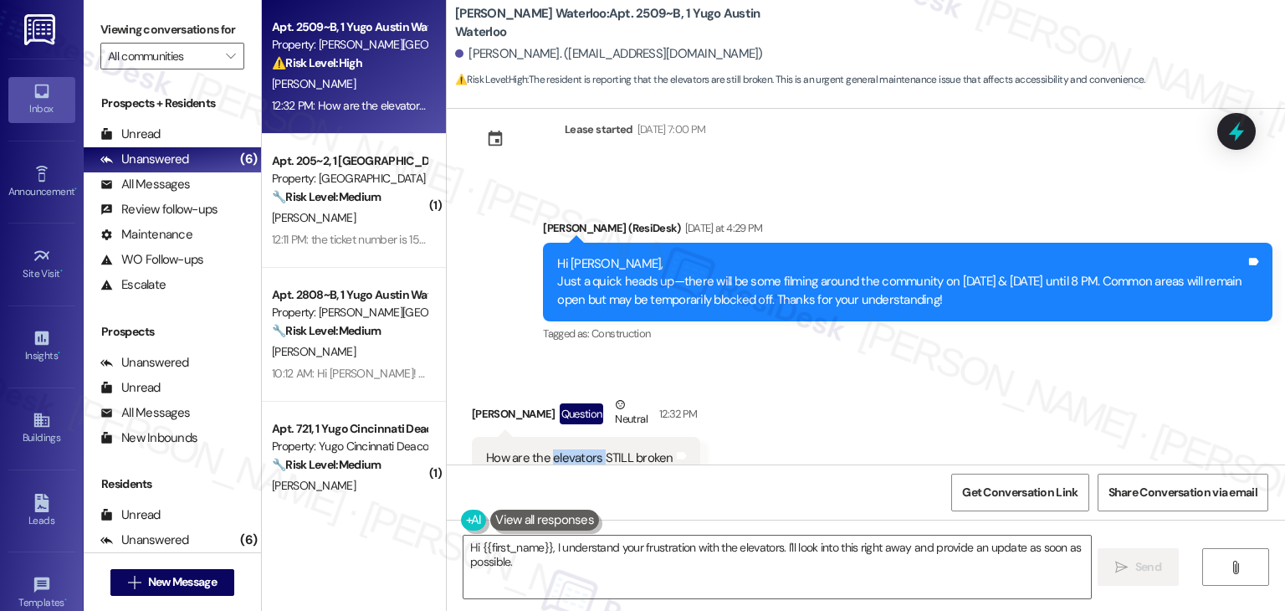
click at [553, 449] on div "How are the elevators STILL broken" at bounding box center [579, 458] width 187 height 18
copy div "How are the elevators STILL broken Tags and notes"
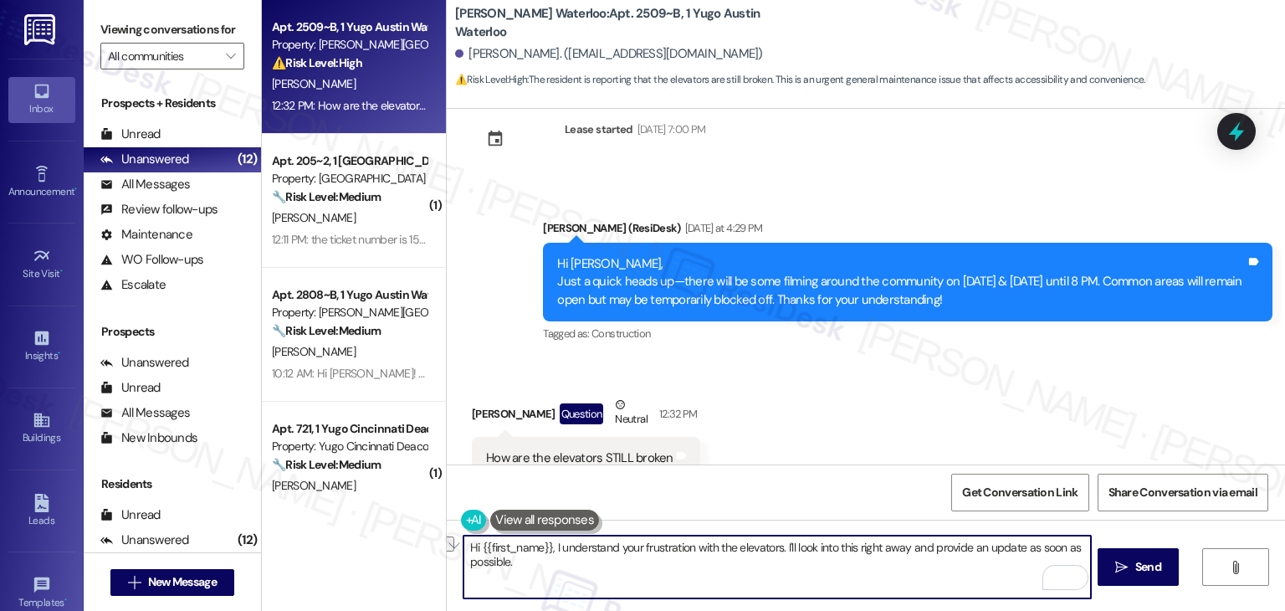
drag, startPoint x: 777, startPoint y: 552, endPoint x: 546, endPoint y: 543, distance: 231.2
click at [546, 543] on textarea "Hi {{first_name}}, I understand your frustration with the elevators. I'll look …" at bounding box center [777, 567] width 627 height 63
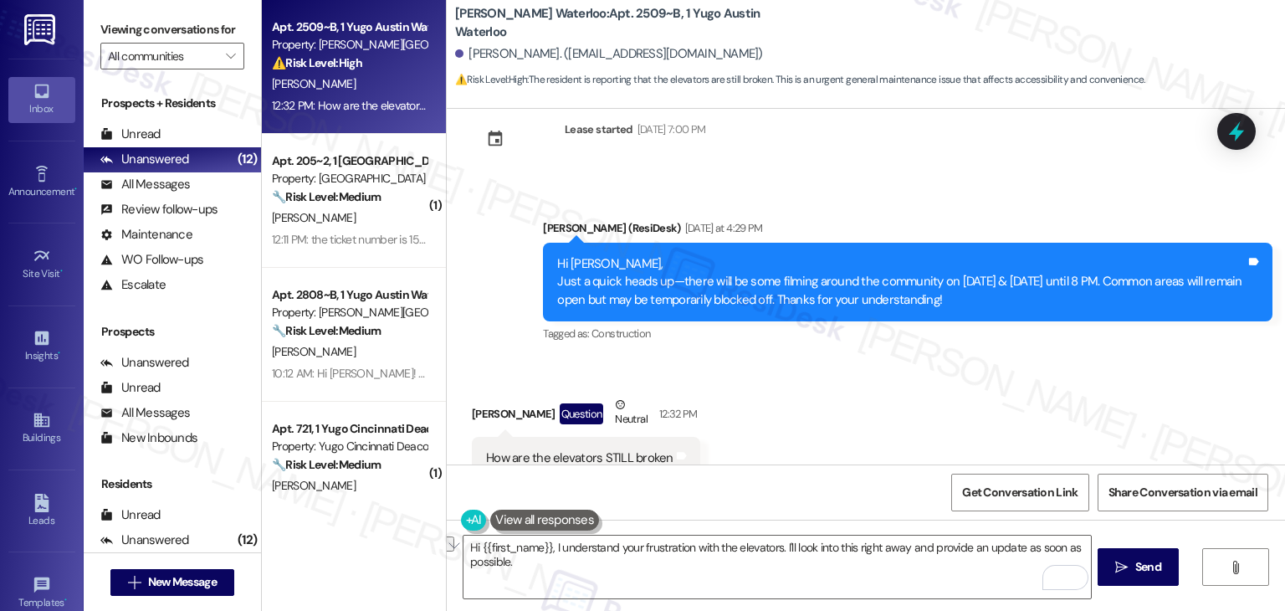
click at [1033, 358] on div "Received via SMS Dylan Michaels Question Neutral 12:32 PM How are the elevators…" at bounding box center [866, 437] width 839 height 159
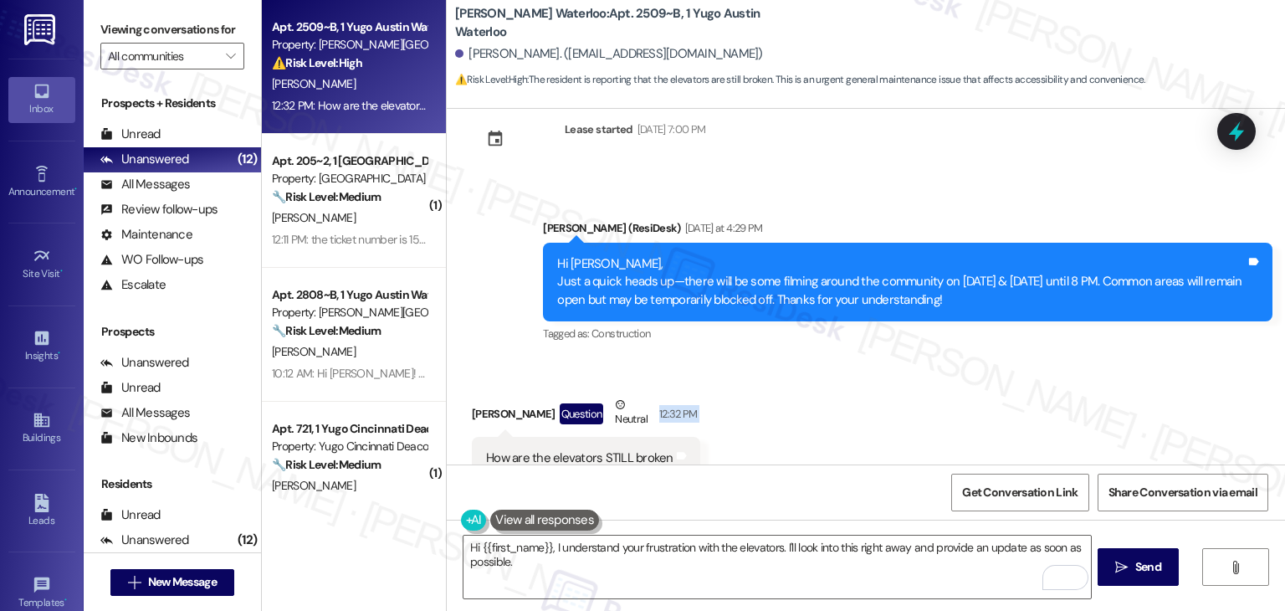
click at [1033, 358] on div "Received via SMS Dylan Michaels Question Neutral 12:32 PM How are the elevators…" at bounding box center [866, 437] width 839 height 159
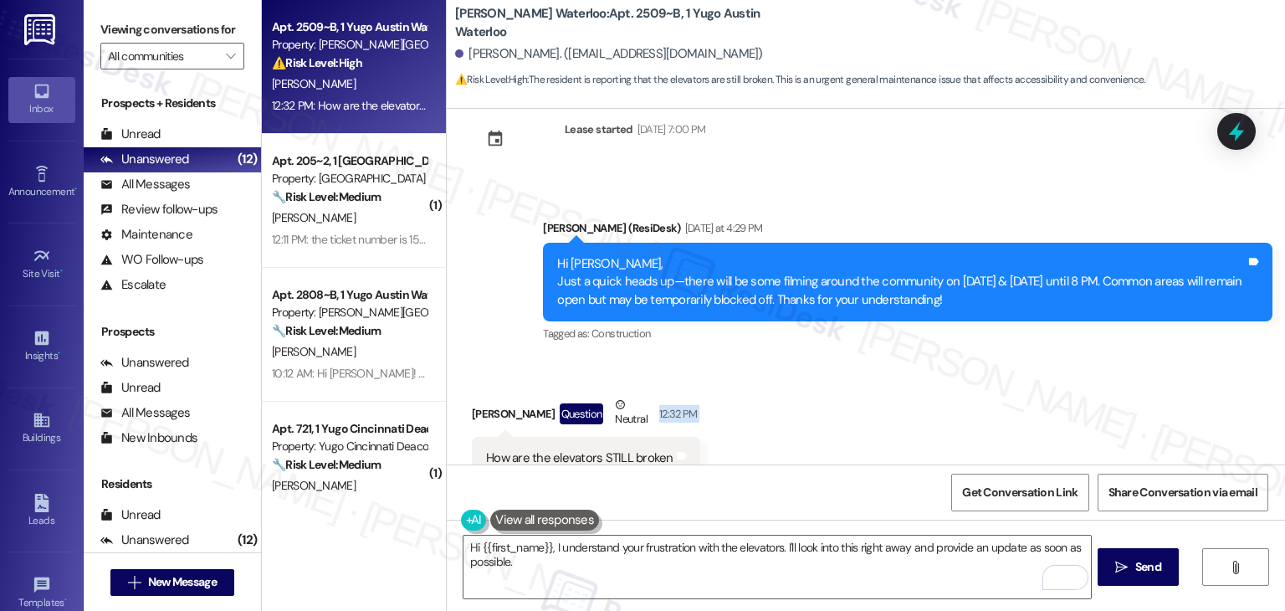
click at [1033, 358] on div "Received via SMS Dylan Michaels Question Neutral 12:32 PM How are the elevators…" at bounding box center [866, 437] width 839 height 159
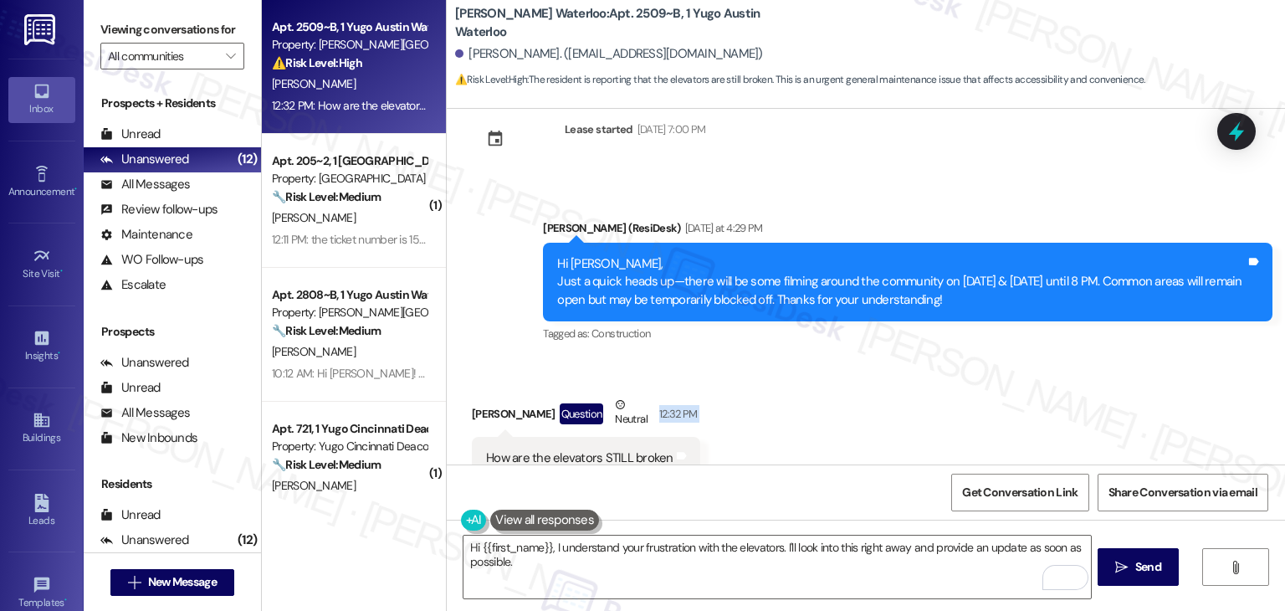
click at [1033, 358] on div "Received via SMS Dylan Michaels Question Neutral 12:32 PM How are the elevators…" at bounding box center [866, 437] width 839 height 159
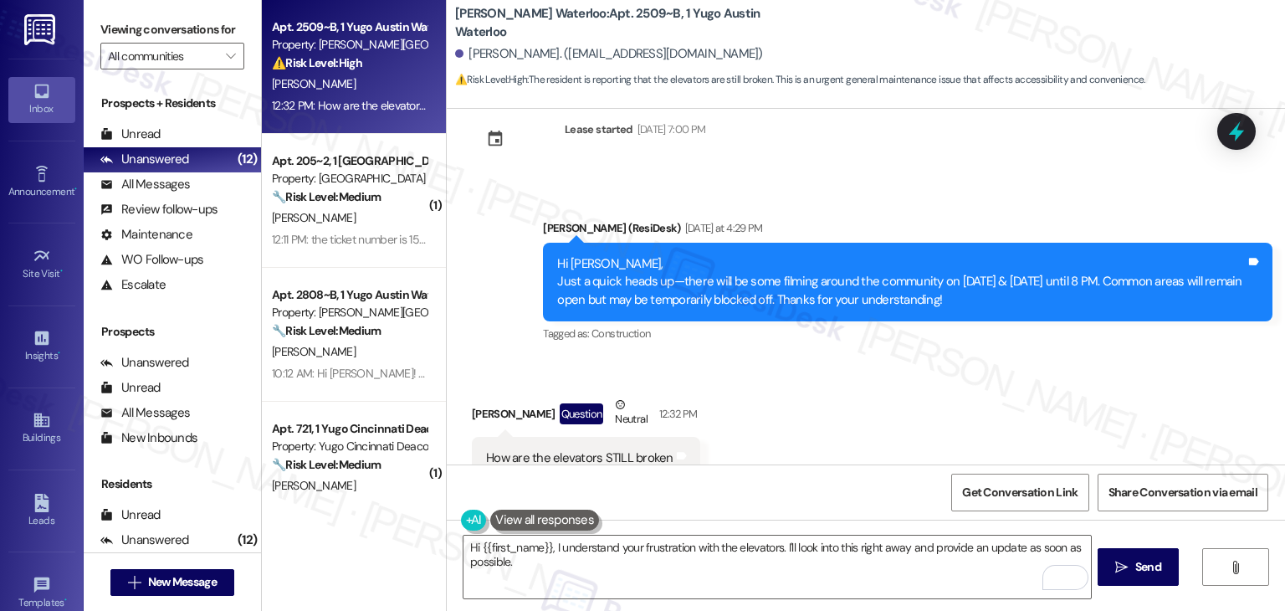
click at [1033, 358] on div "Received via SMS Dylan Michaels Question Neutral 12:32 PM How are the elevators…" at bounding box center [866, 437] width 839 height 159
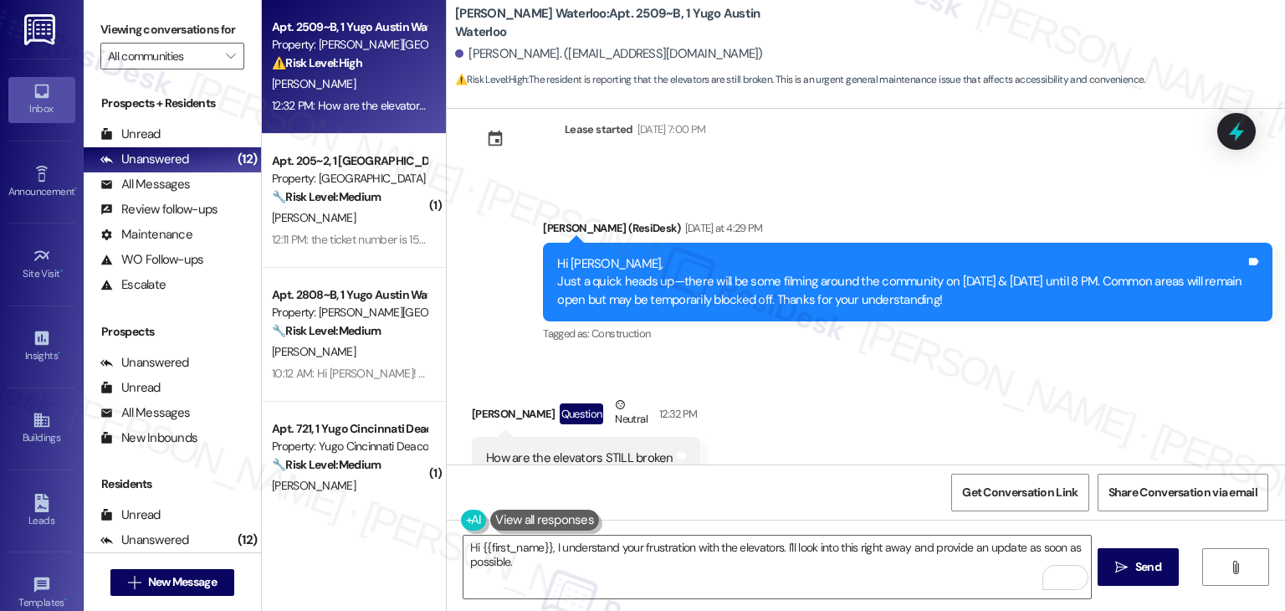
click at [1033, 358] on div "Received via SMS Dylan Michaels Question Neutral 12:32 PM How are the elevators…" at bounding box center [866, 437] width 839 height 159
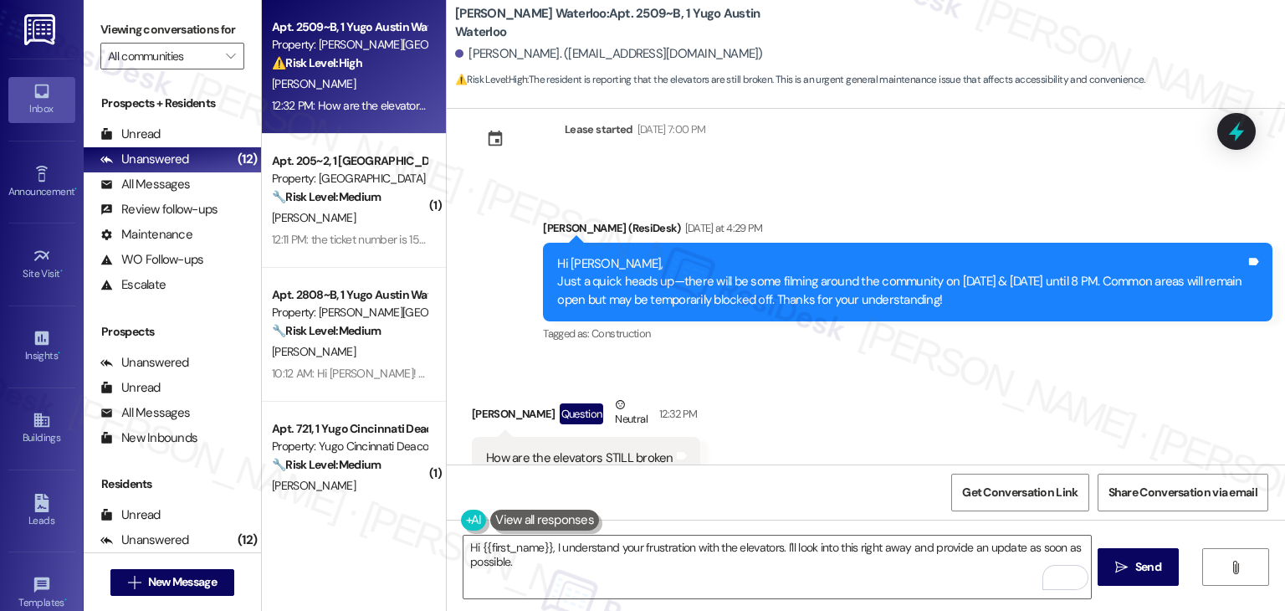
click at [1033, 358] on div "Received via SMS Dylan Michaels Question Neutral 12:32 PM How are the elevators…" at bounding box center [866, 437] width 839 height 159
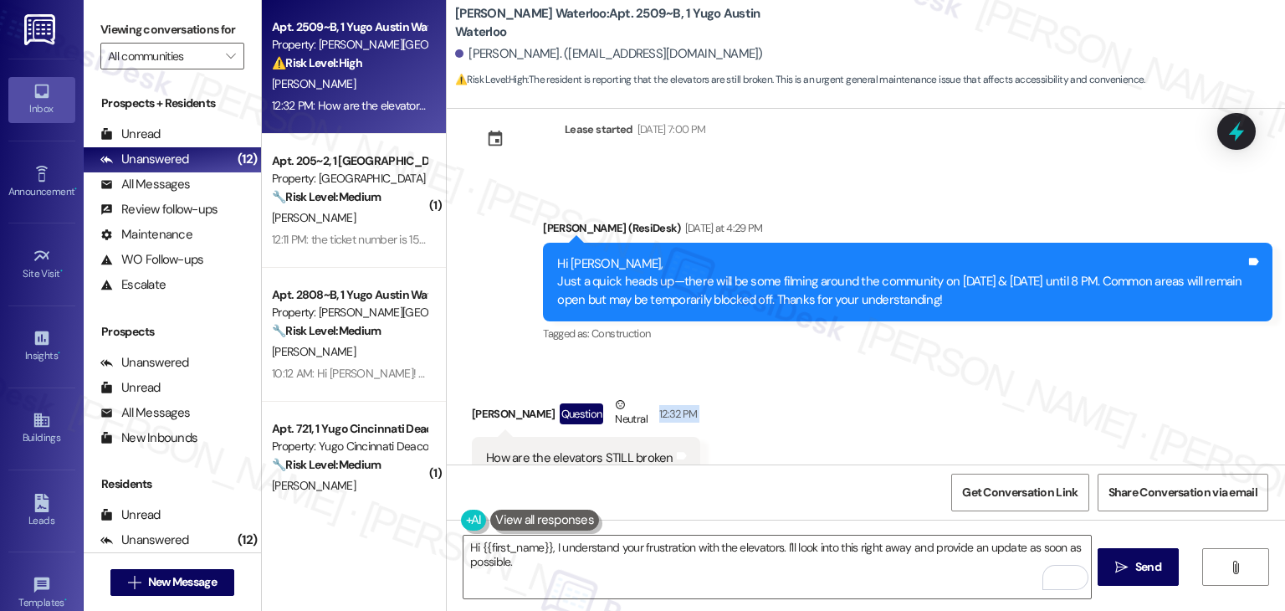
click at [1033, 358] on div "Received via SMS Dylan Michaels Question Neutral 12:32 PM How are the elevators…" at bounding box center [866, 437] width 839 height 159
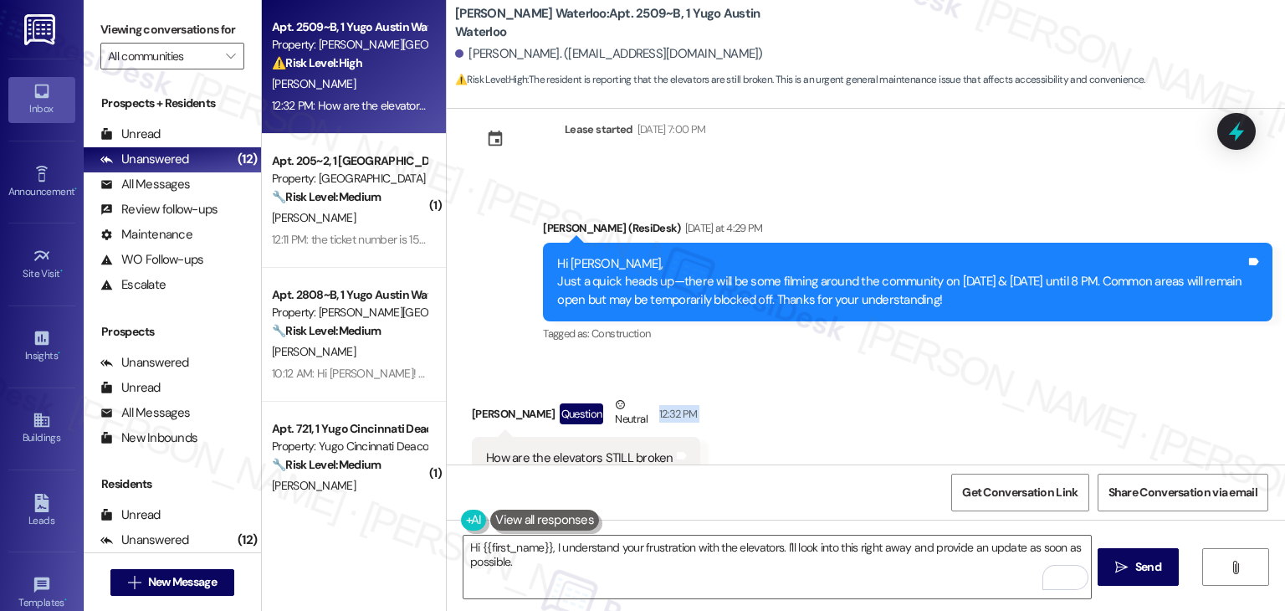
click at [1033, 358] on div "Received via SMS Dylan Michaels Question Neutral 12:32 PM How are the elevators…" at bounding box center [866, 437] width 839 height 159
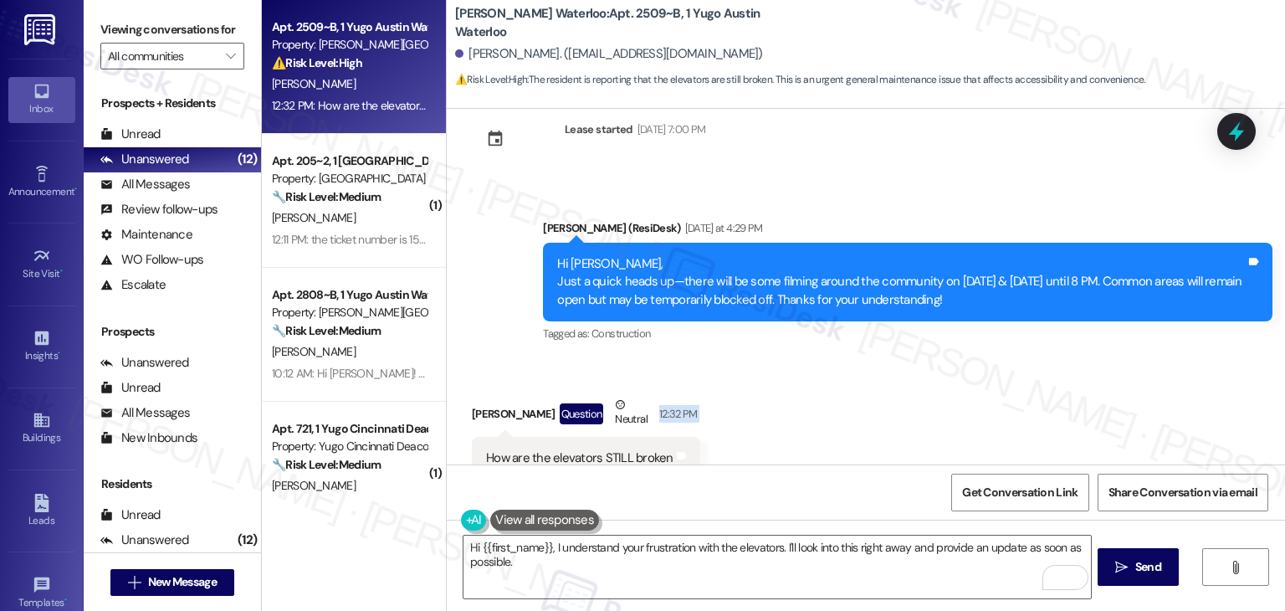
click at [1033, 358] on div "Received via SMS Dylan Michaels Question Neutral 12:32 PM How are the elevators…" at bounding box center [866, 437] width 839 height 159
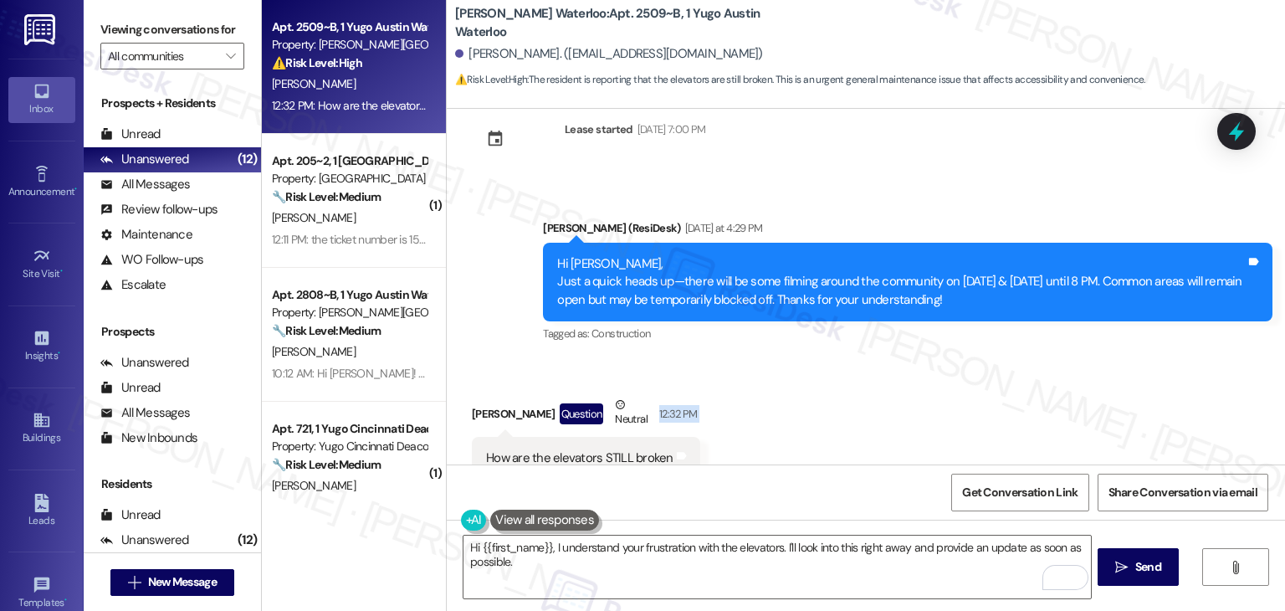
click at [1033, 358] on div "Received via SMS Dylan Michaels Question Neutral 12:32 PM How are the elevators…" at bounding box center [866, 437] width 839 height 159
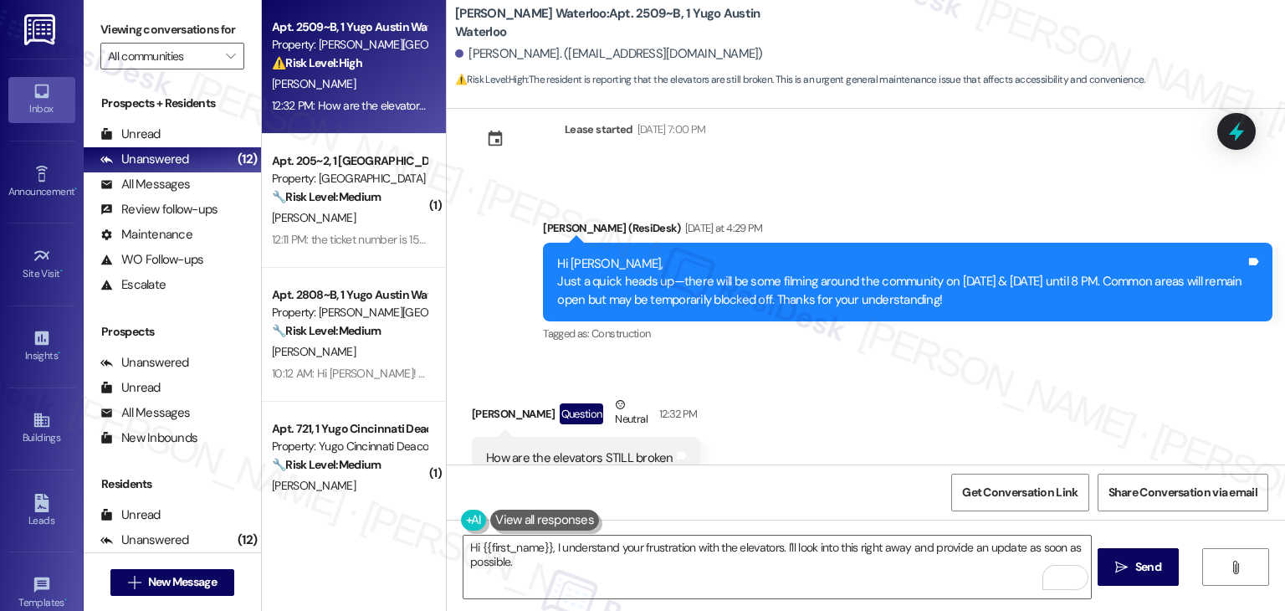
click at [1033, 358] on div "Received via SMS Dylan Michaels Question Neutral 12:32 PM How are the elevators…" at bounding box center [866, 437] width 839 height 159
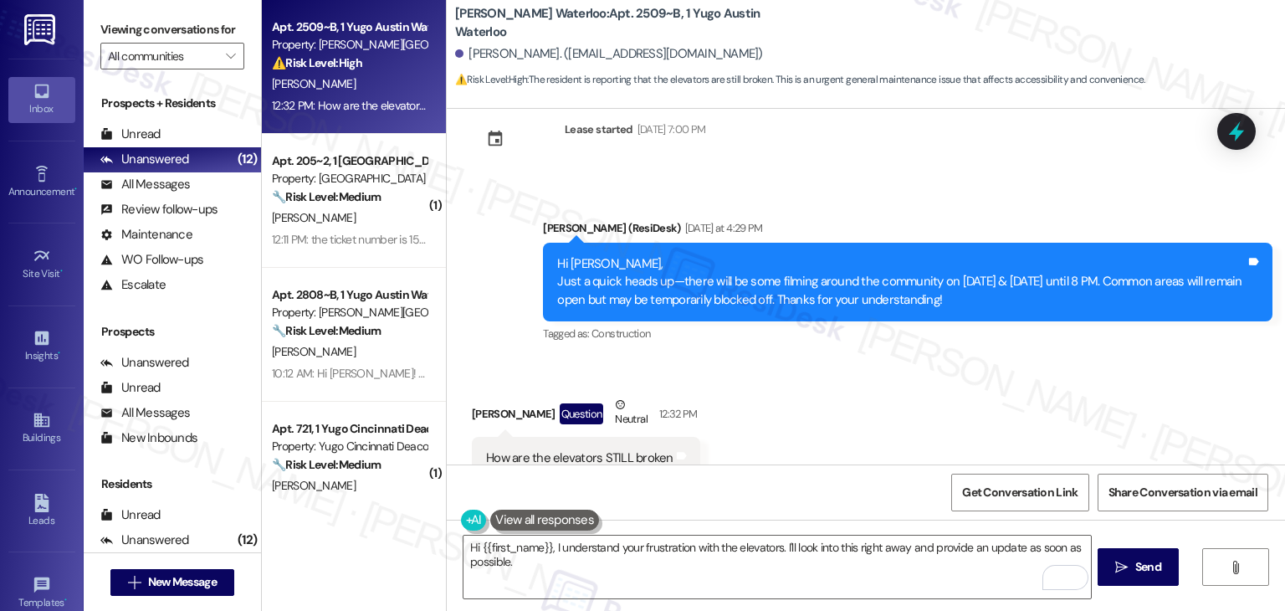
click at [1033, 358] on div "Received via SMS Dylan Michaels Question Neutral 12:32 PM How are the elevators…" at bounding box center [866, 437] width 839 height 159
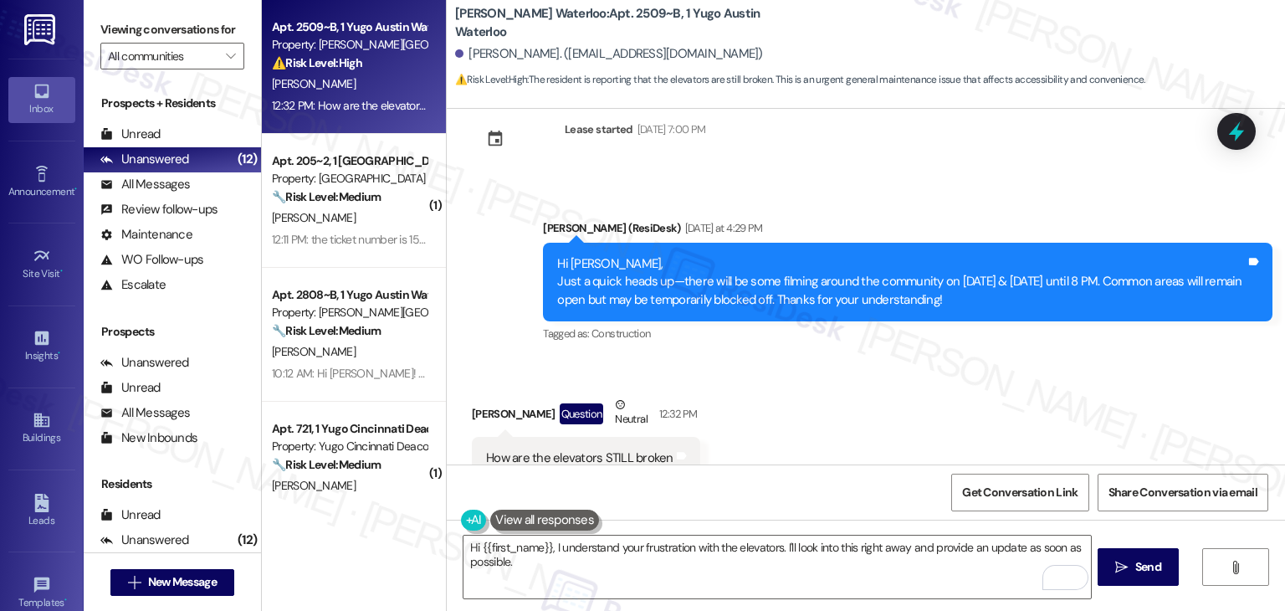
click at [1033, 358] on div "Received via SMS Dylan Michaels Question Neutral 12:32 PM How are the elevators…" at bounding box center [866, 437] width 839 height 159
click at [1040, 358] on div "Received via SMS Dylan Michaels Question Neutral 12:32 PM How are the elevators…" at bounding box center [866, 437] width 839 height 159
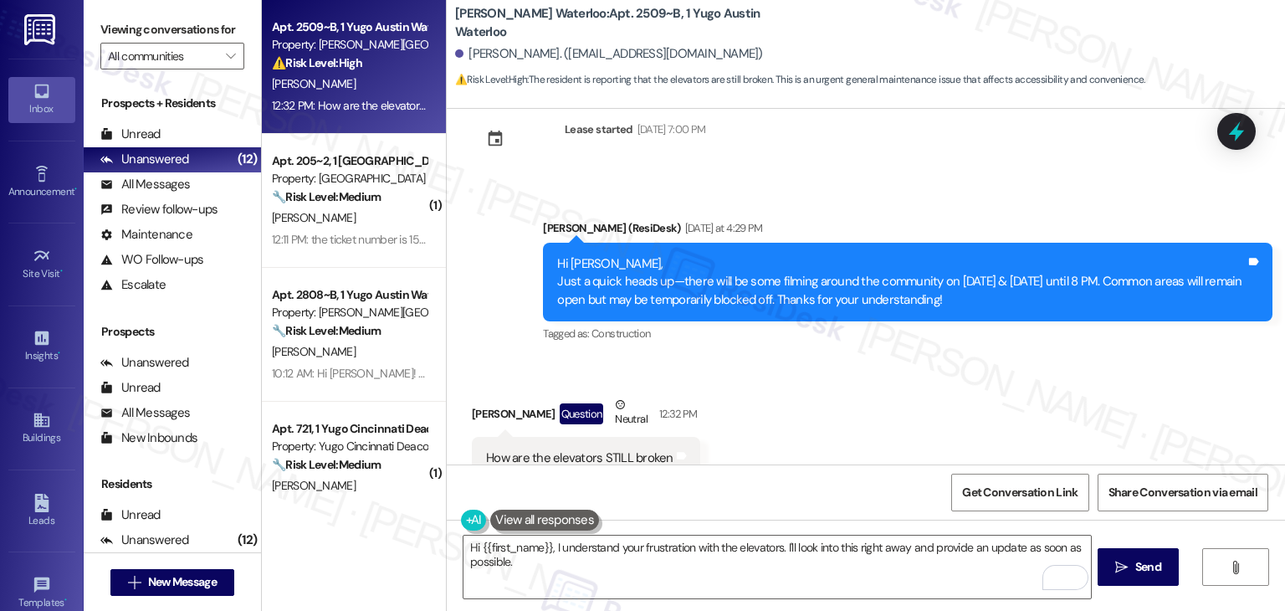
click at [1040, 358] on div "Received via SMS Dylan Michaels Question Neutral 12:32 PM How are the elevators…" at bounding box center [866, 437] width 839 height 159
click at [787, 380] on div "Received via SMS Dylan Michaels Question Neutral 12:32 PM How are the elevators…" at bounding box center [866, 437] width 839 height 159
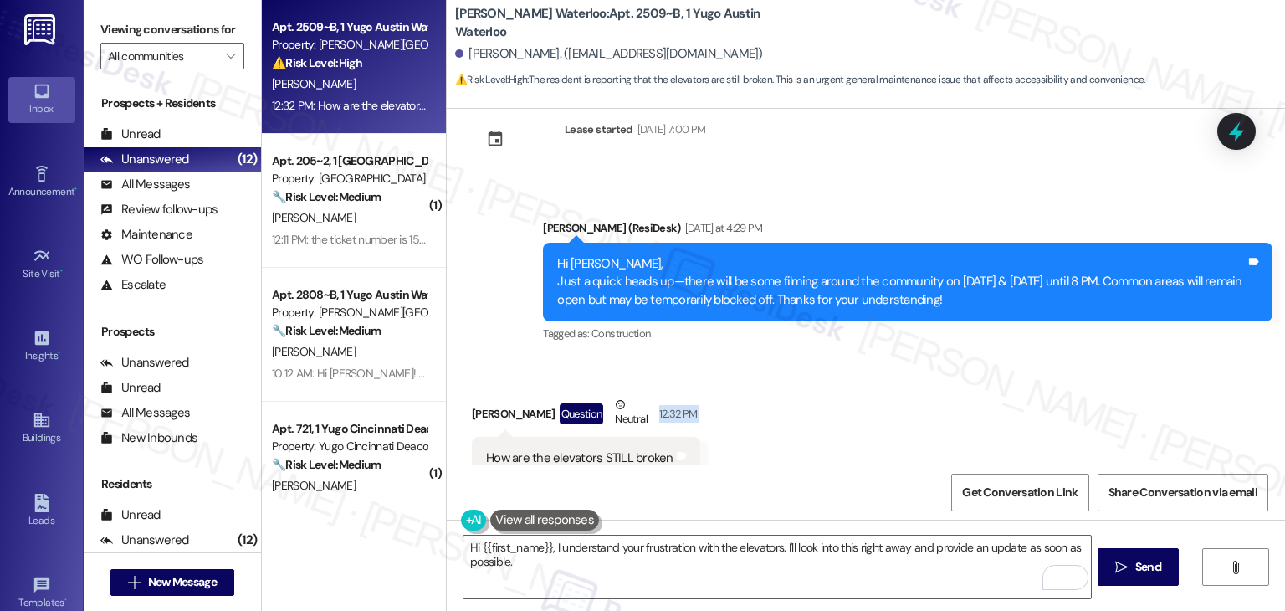
click at [787, 380] on div "Received via SMS Dylan Michaels Question Neutral 12:32 PM How are the elevators…" at bounding box center [866, 437] width 839 height 159
click at [850, 374] on div "Received via SMS Dylan Michaels Question Neutral 12:32 PM How are the elevators…" at bounding box center [866, 437] width 839 height 159
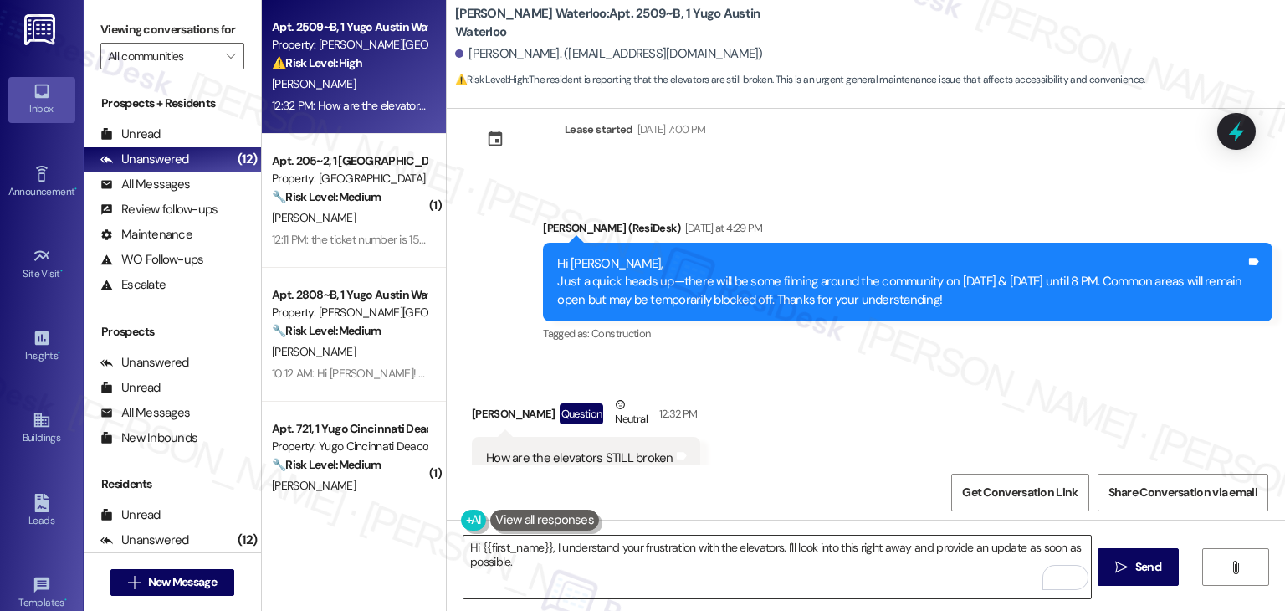
click at [648, 536] on textarea "Hi {{first_name}}, I understand your frustration with the elevators. I'll look …" at bounding box center [777, 567] width 627 height 63
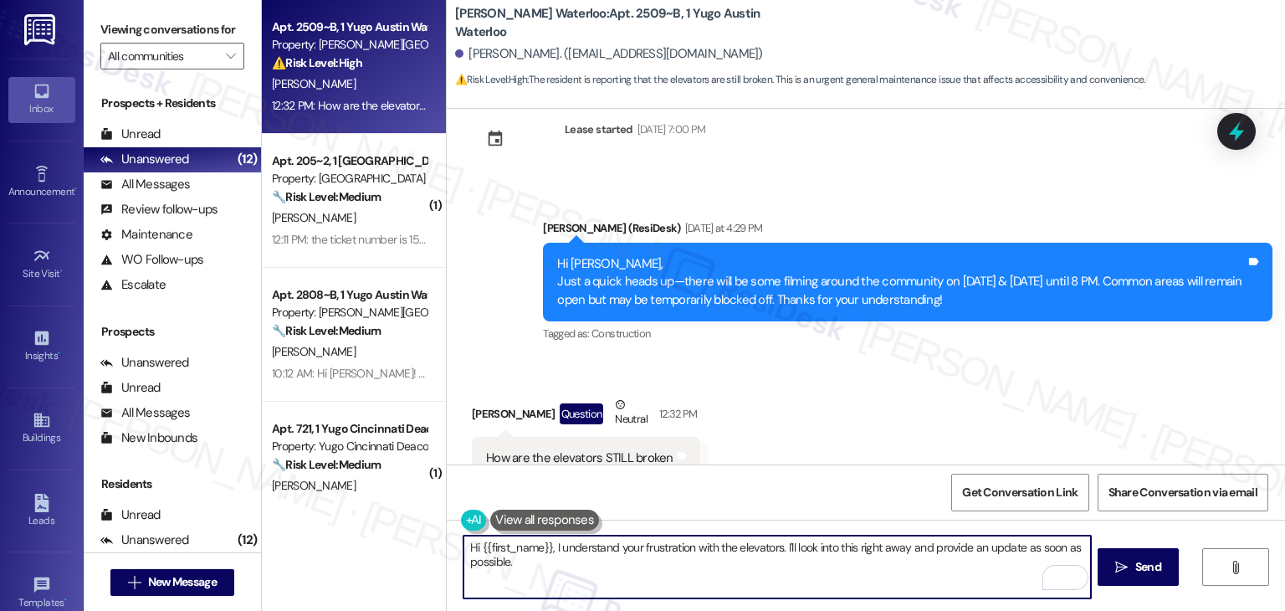
click at [648, 536] on textarea "Hi {{first_name}}, I understand your frustration with the elevators. I'll look …" at bounding box center [777, 567] width 627 height 63
click at [914, 531] on div "Hi {{first_name}}, I understand your frustration with the elevators. I'll look …" at bounding box center [866, 583] width 839 height 126
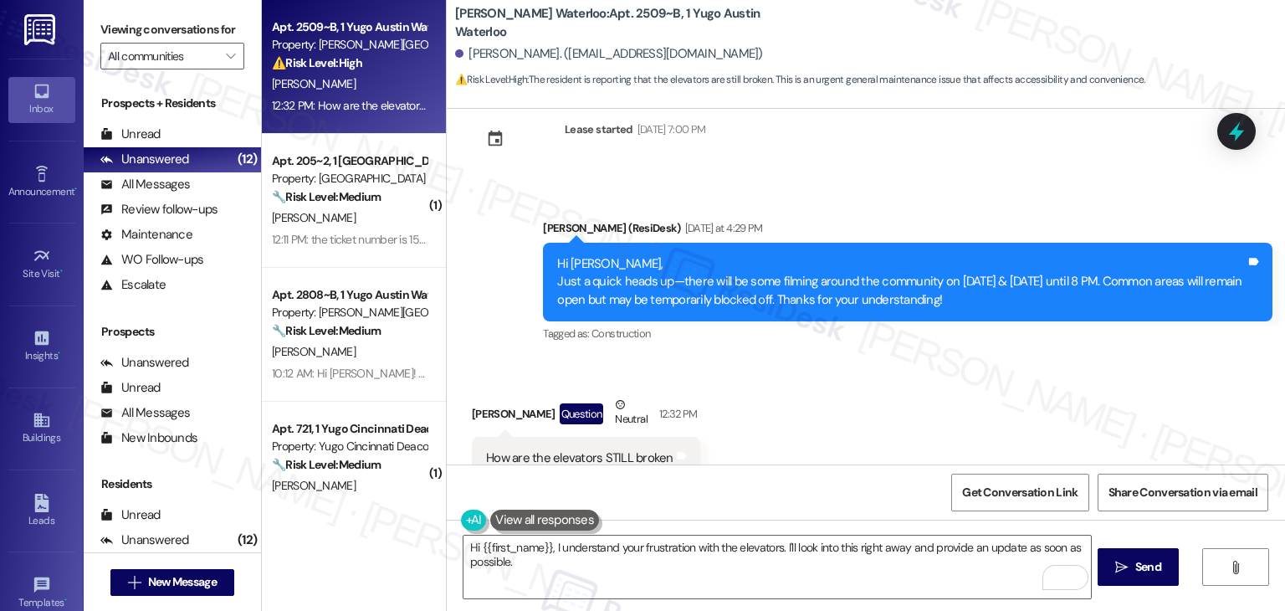
click at [803, 475] on div "Get Conversation Link Share Conversation via email" at bounding box center [866, 491] width 839 height 55
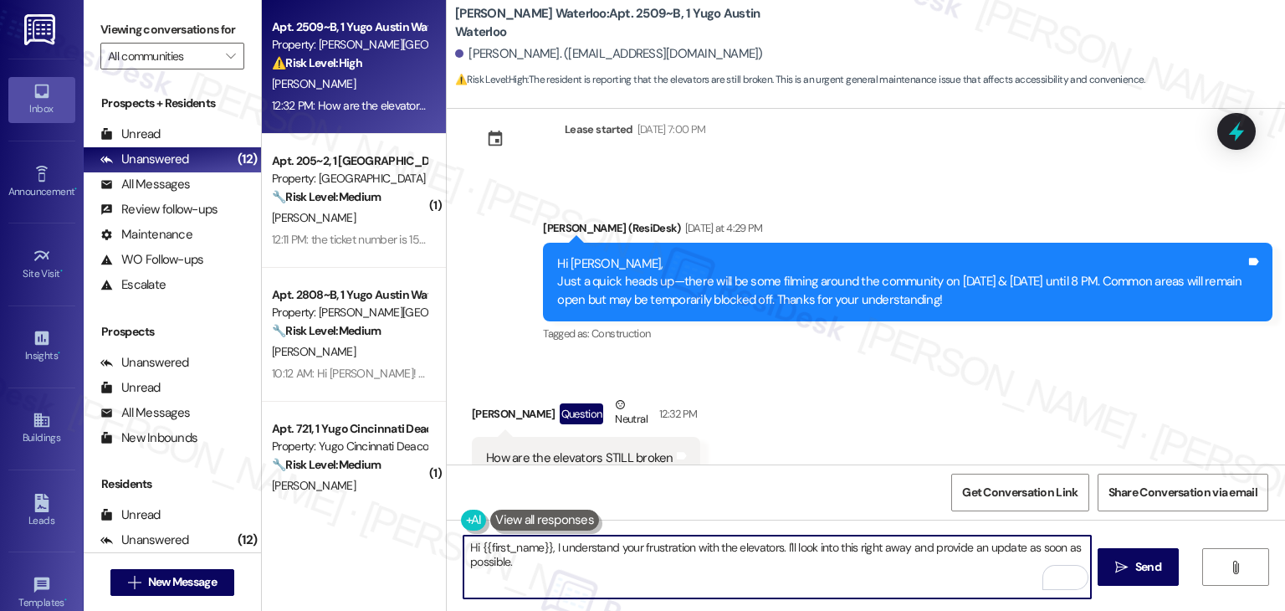
click at [814, 543] on textarea "Hi {{first_name}}, I understand your frustration with the elevators. I'll look …" at bounding box center [777, 567] width 627 height 63
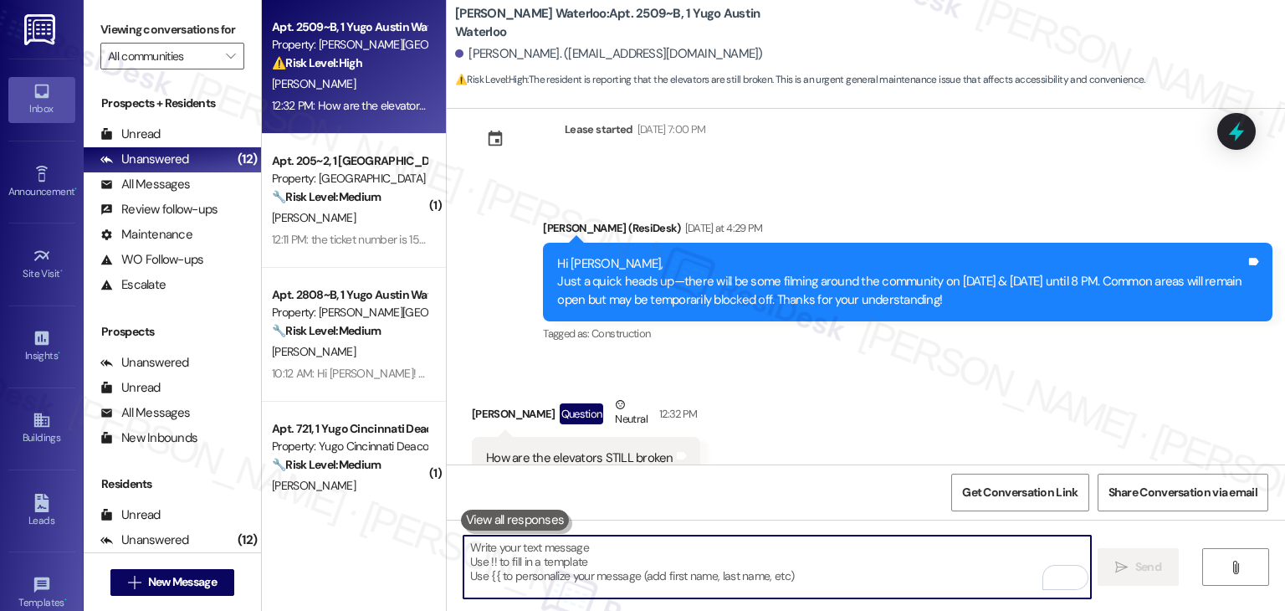
paste textarea "Hi Dylan, I understand how frustrating this must be with the elevators still no…"
type textarea "Hi Dylan, I understand how frustrating this must be with the elevators still no…"
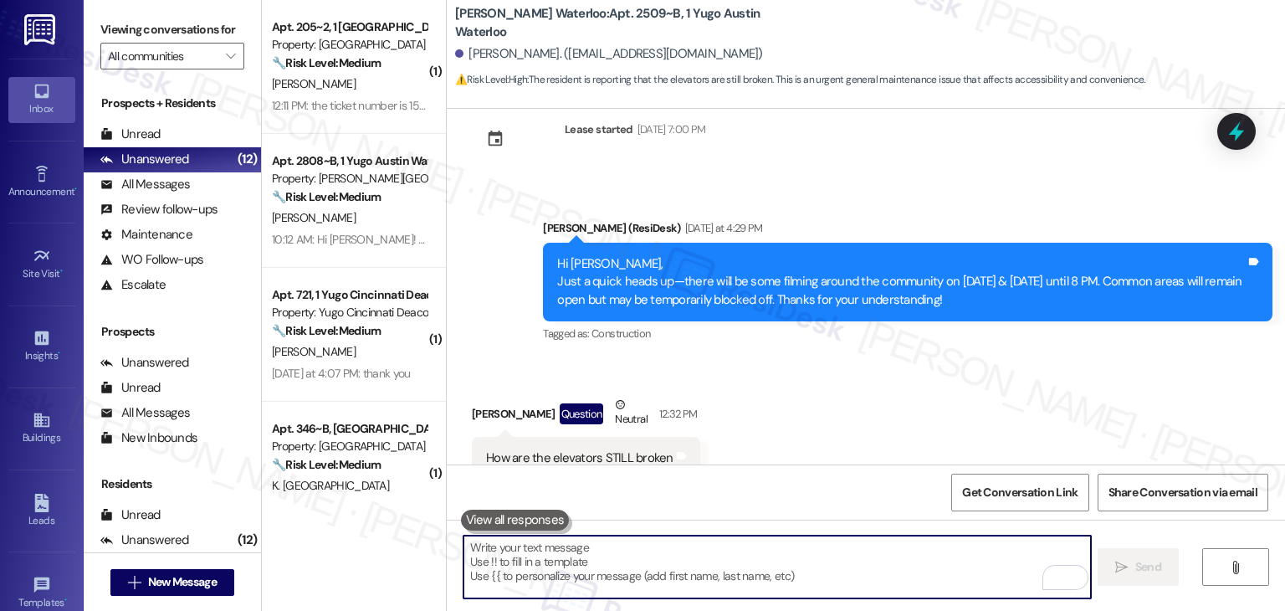
click at [761, 446] on div "Received via SMS Dylan Michaels Question Neutral 12:32 PM How are the elevators…" at bounding box center [866, 437] width 839 height 159
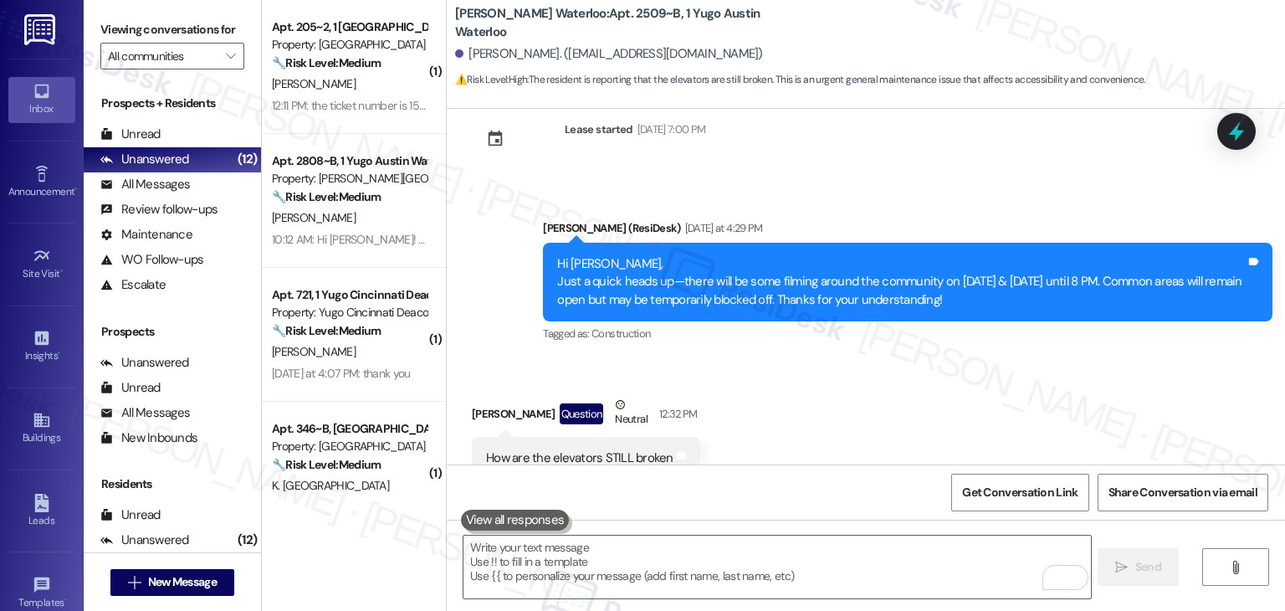
click at [762, 453] on div "Received via SMS Dylan Michaels Question Neutral 12:32 PM How are the elevators…" at bounding box center [866, 437] width 839 height 159
click at [777, 416] on div "Received via SMS Dylan Michaels Question Neutral 12:32 PM How are the elevators…" at bounding box center [866, 437] width 839 height 159
click at [776, 416] on div "Received via SMS Dylan Michaels Question Neutral 12:32 PM How are the elevators…" at bounding box center [866, 437] width 839 height 159
click at [773, 401] on div "Received via SMS Dylan Michaels Question Neutral 12:32 PM How are the elevators…" at bounding box center [866, 437] width 839 height 159
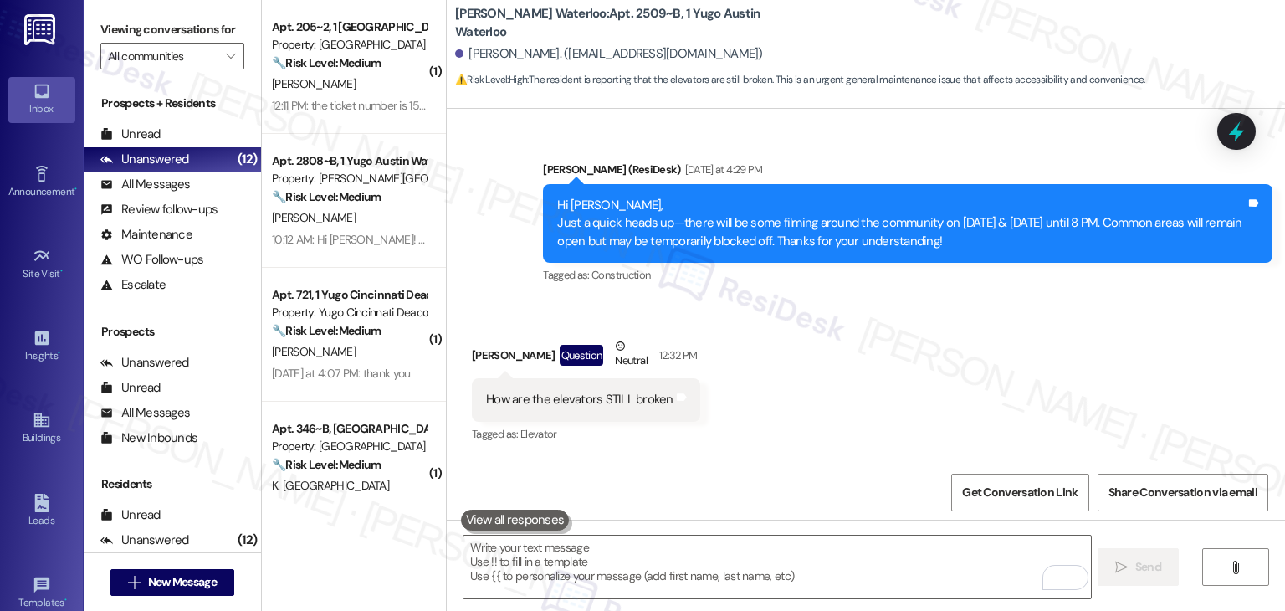
scroll to position [4537, 0]
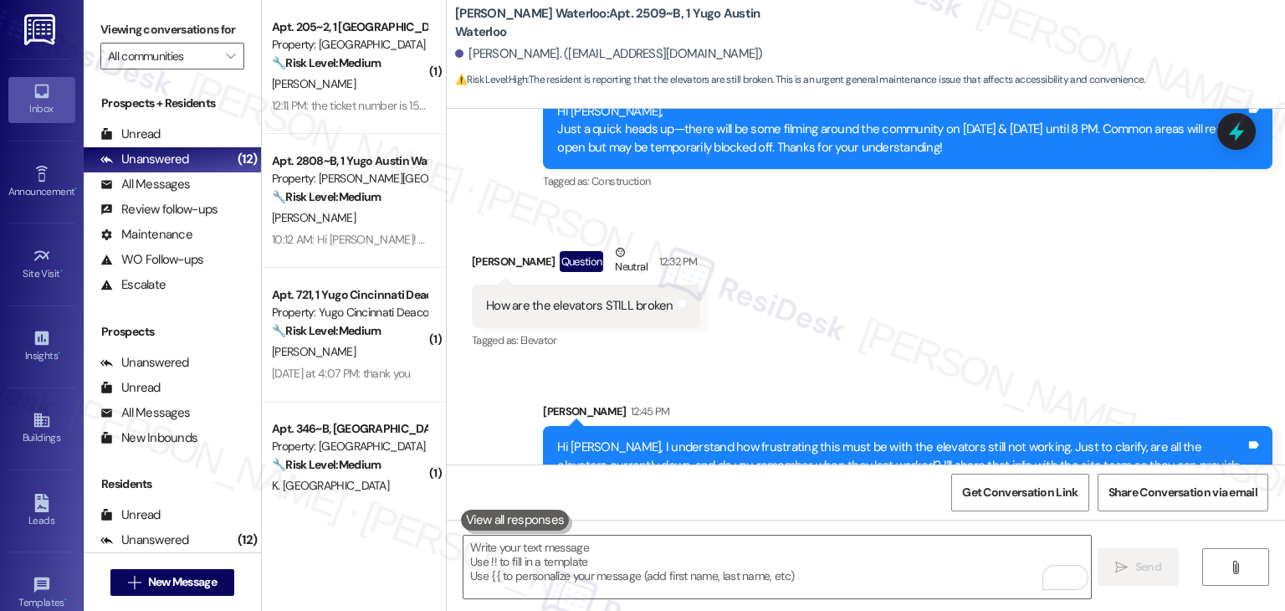
click at [886, 292] on div "Received via SMS Dylan Michaels Question Neutral 12:32 PM How are the elevators…" at bounding box center [866, 285] width 839 height 159
click at [888, 281] on div "Received via SMS Dylan Michaels Question Neutral 12:32 PM How are the elevators…" at bounding box center [866, 285] width 839 height 159
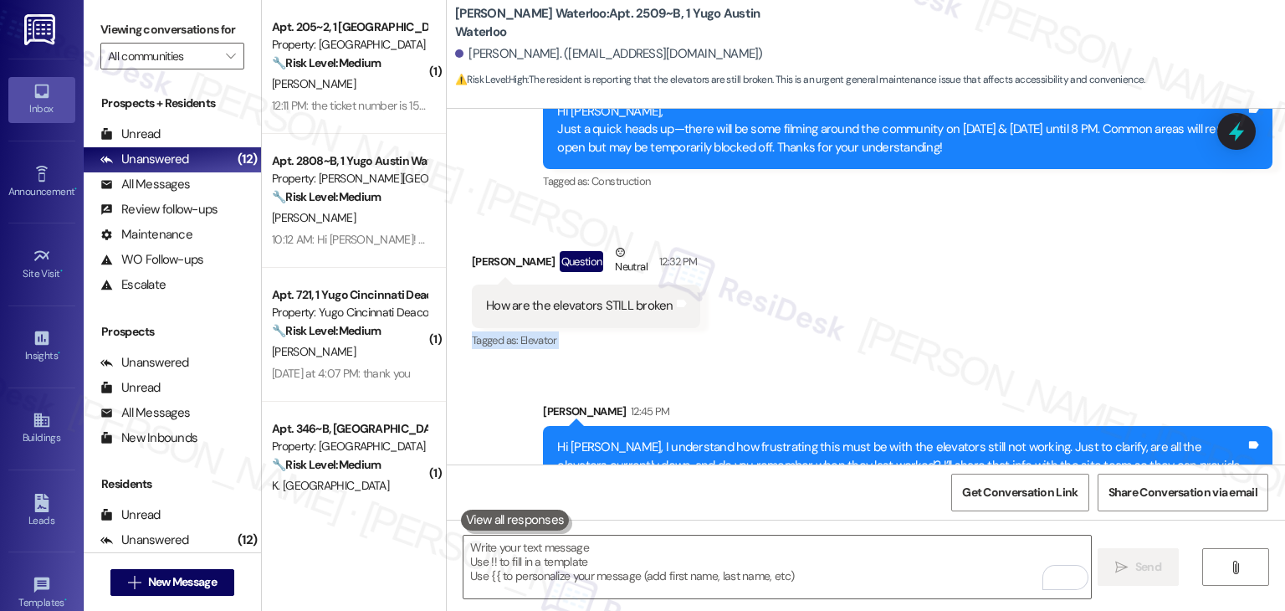
click at [888, 281] on div "Received via SMS Dylan Michaels Question Neutral 12:32 PM How are the elevators…" at bounding box center [866, 285] width 839 height 159
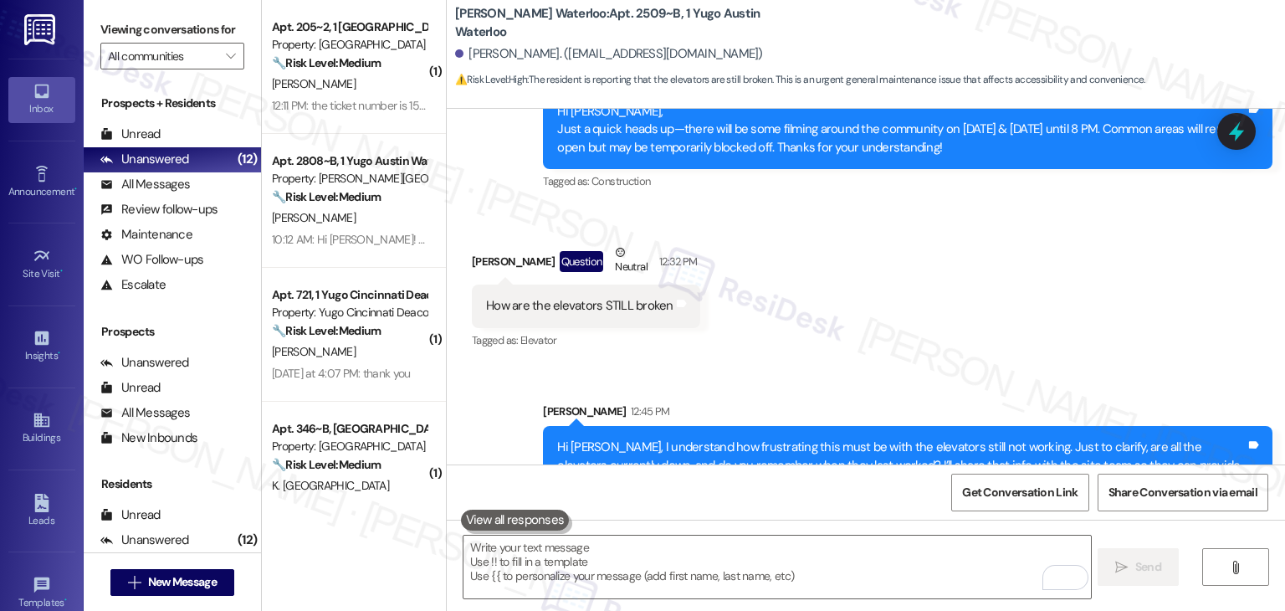
click at [890, 273] on div "Received via SMS Dylan Michaels Question Neutral 12:32 PM How are the elevators…" at bounding box center [866, 285] width 839 height 159
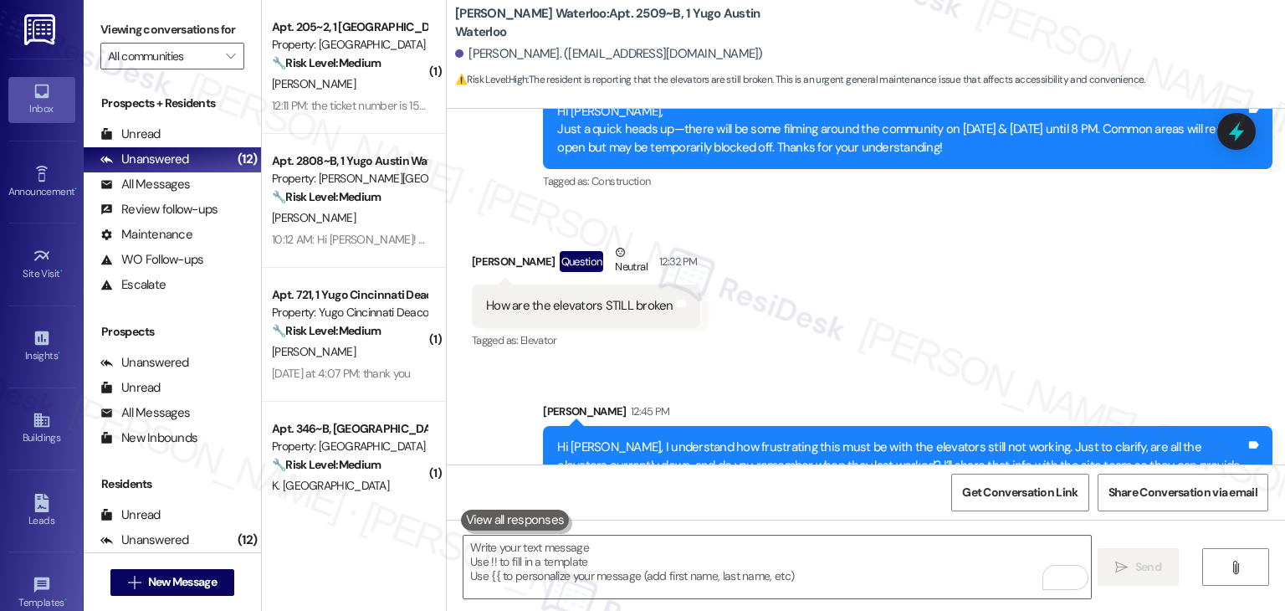
click at [891, 269] on div "Received via SMS Dylan Michaels Question Neutral 12:32 PM How are the elevators…" at bounding box center [866, 285] width 839 height 159
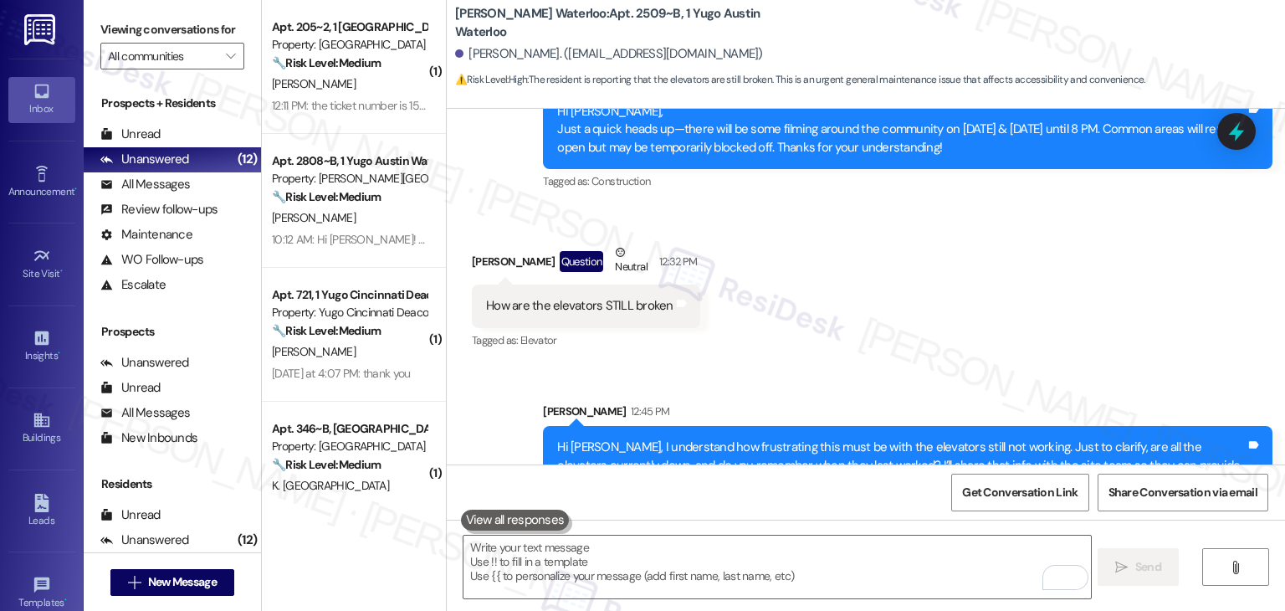
click at [891, 269] on div "Received via SMS Dylan Michaels Question Neutral 12:32 PM How are the elevators…" at bounding box center [866, 285] width 839 height 159
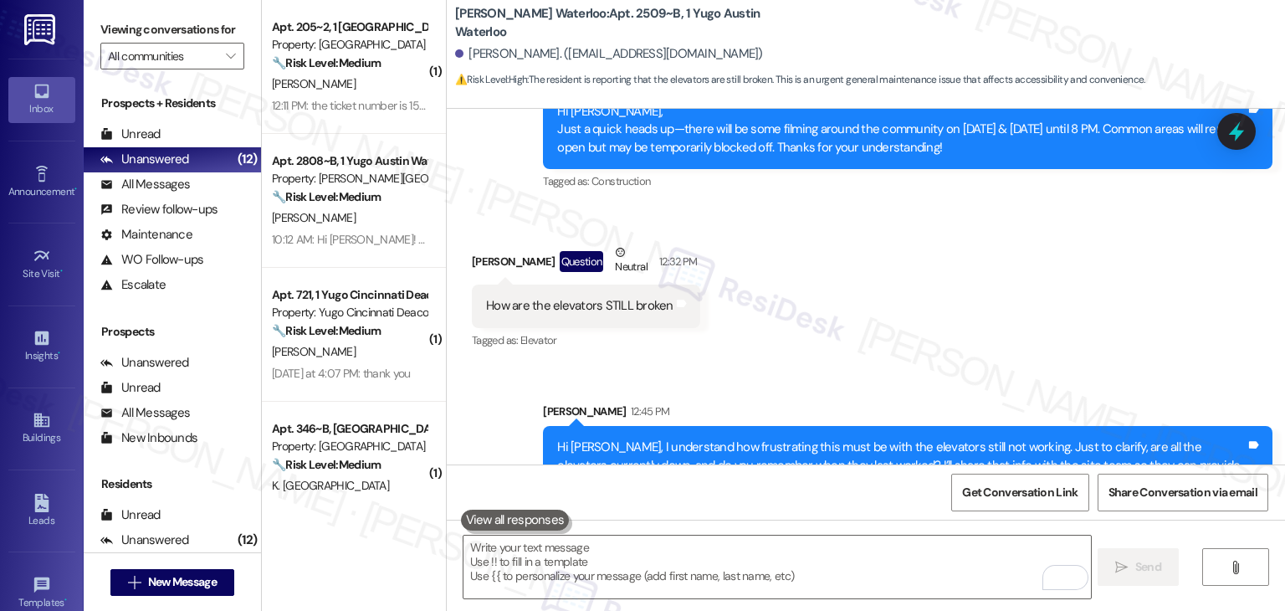
click at [891, 269] on div "Received via SMS Dylan Michaels Question Neutral 12:32 PM How are the elevators…" at bounding box center [866, 285] width 839 height 159
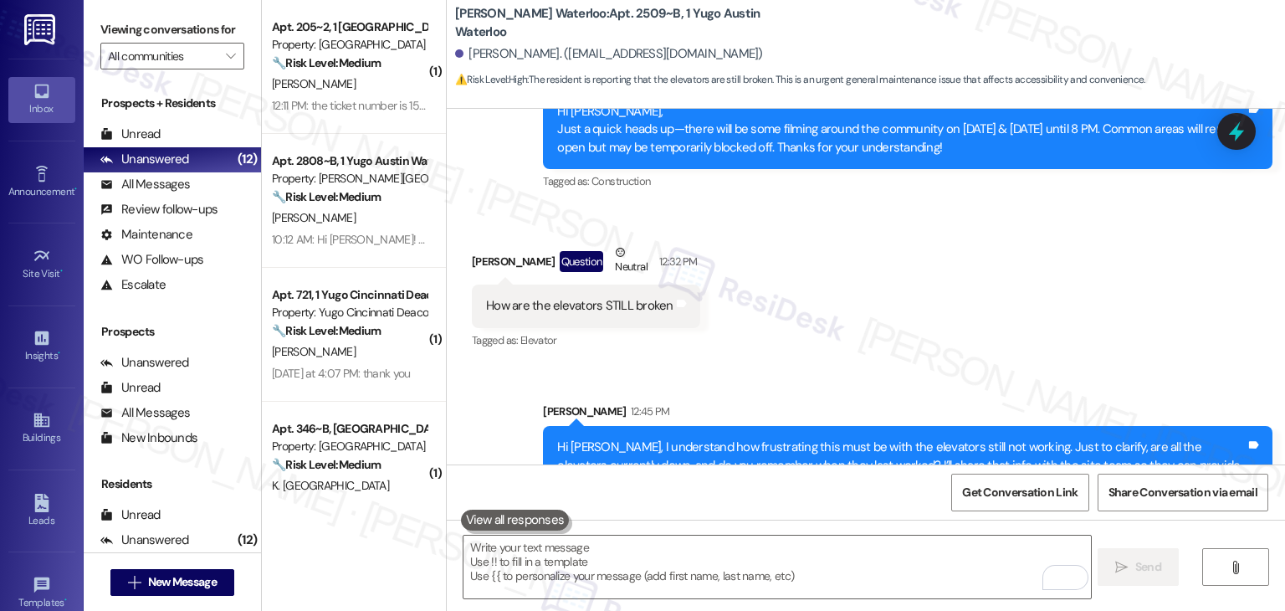
click at [891, 269] on div "Received via SMS Dylan Michaels Question Neutral 12:32 PM How are the elevators…" at bounding box center [866, 285] width 839 height 159
click at [889, 274] on div "Received via SMS Dylan Michaels Question Neutral 12:32 PM How are the elevators…" at bounding box center [866, 285] width 839 height 159
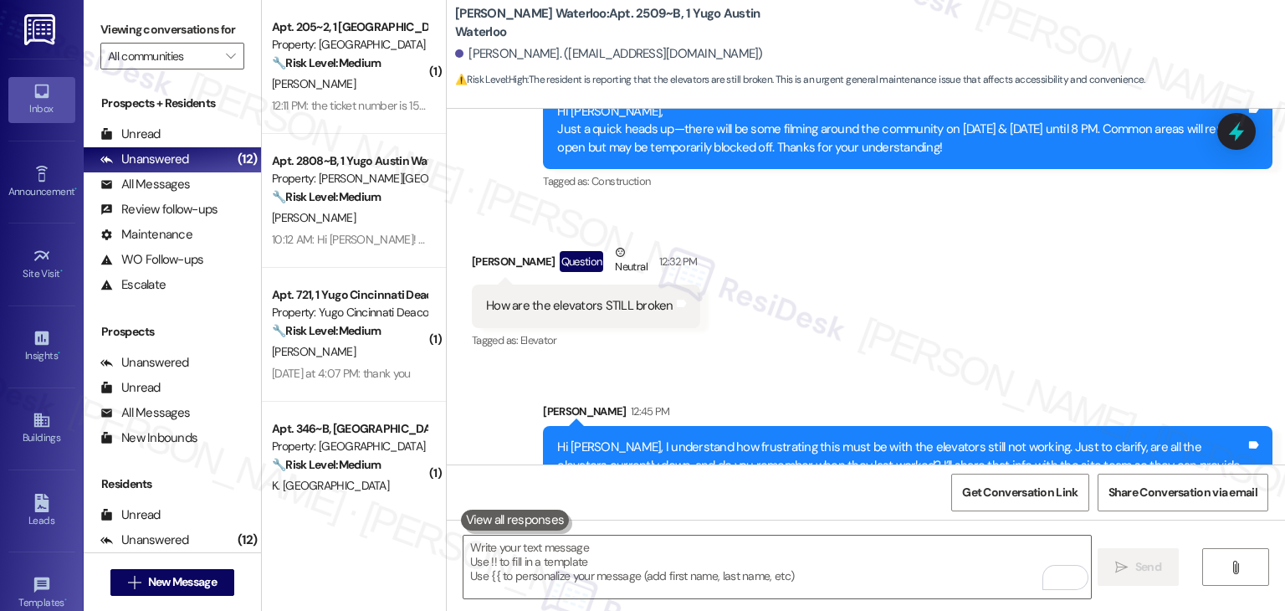
click at [889, 274] on div "Received via SMS Dylan Michaels Question Neutral 12:32 PM How are the elevators…" at bounding box center [866, 285] width 839 height 159
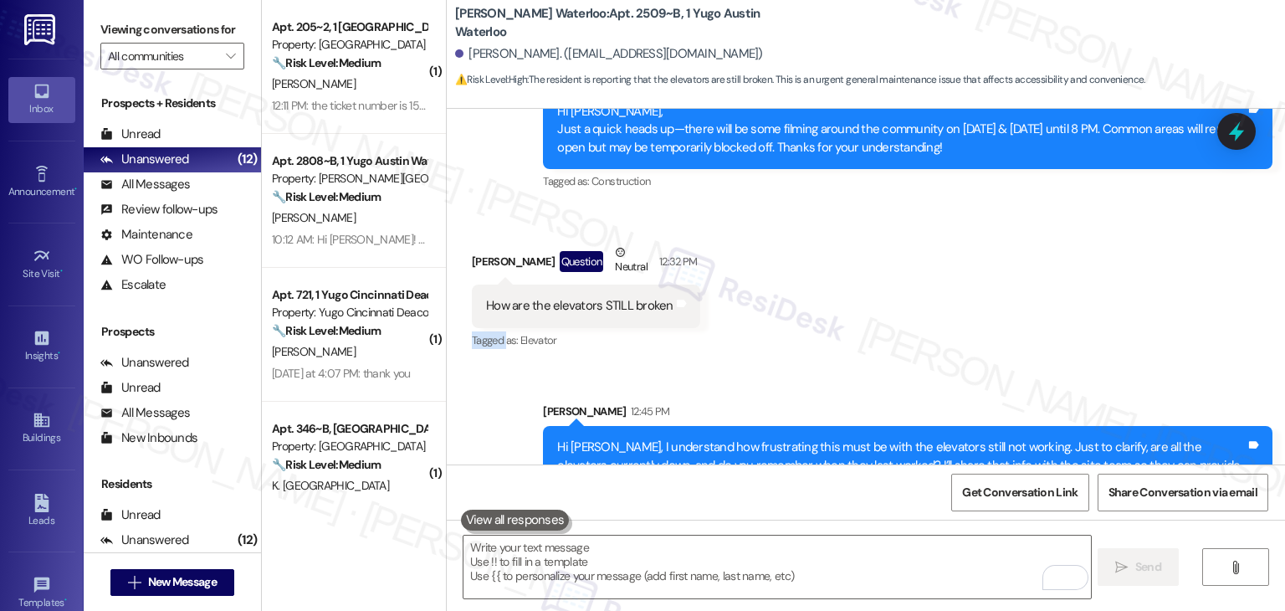
click at [889, 274] on div "Received via SMS Dylan Michaels Question Neutral 12:32 PM How are the elevators…" at bounding box center [866, 285] width 839 height 159
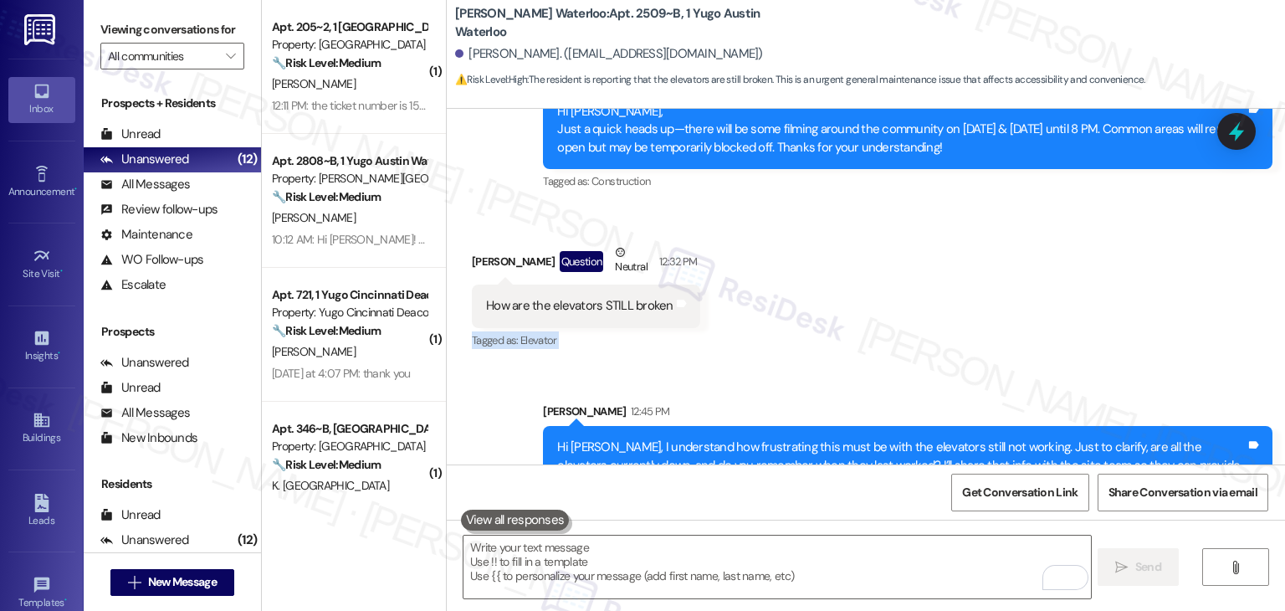
click at [889, 274] on div "Received via SMS Dylan Michaels Question Neutral 12:32 PM How are the elevators…" at bounding box center [866, 285] width 839 height 159
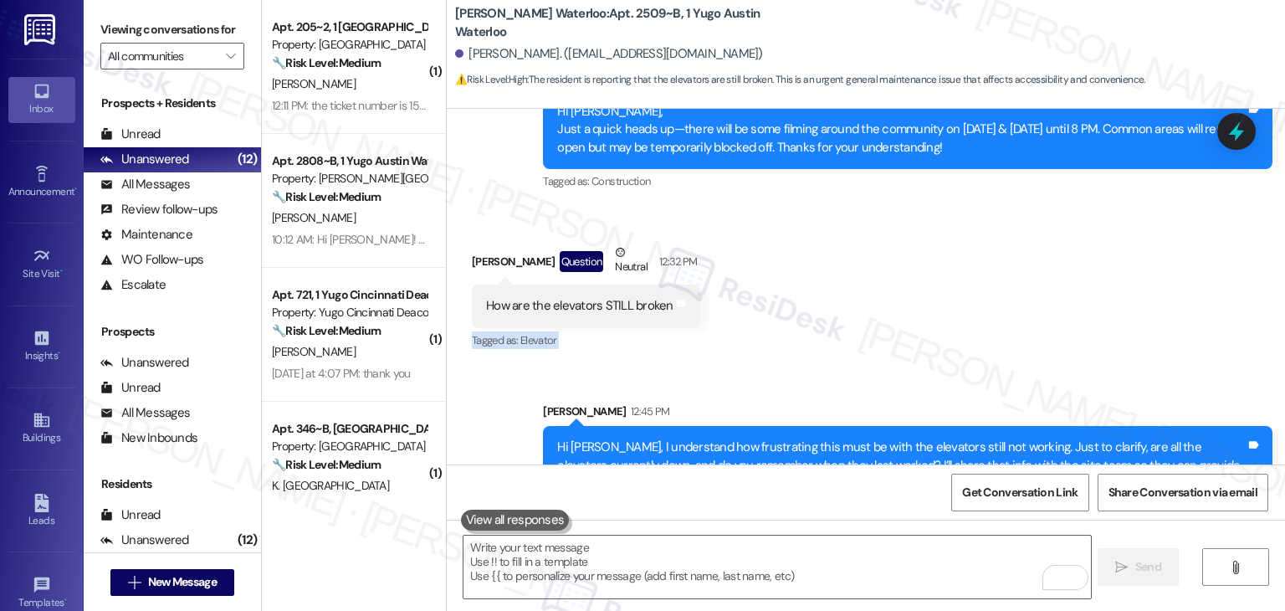
click at [889, 274] on div "Received via SMS Dylan Michaels Question Neutral 12:32 PM How are the elevators…" at bounding box center [866, 285] width 839 height 159
click at [889, 275] on div "Received via SMS Dylan Michaels Question Neutral 12:32 PM How are the elevators…" at bounding box center [866, 285] width 839 height 159
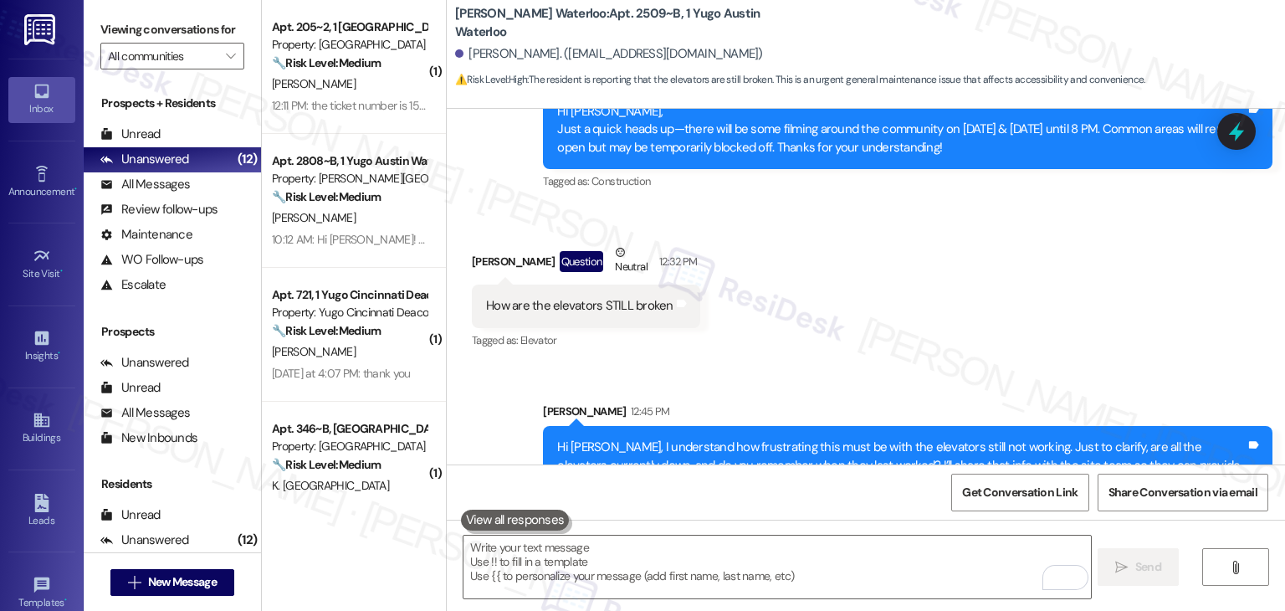
click at [889, 275] on div "Received via SMS Dylan Michaels Question Neutral 12:32 PM How are the elevators…" at bounding box center [866, 285] width 839 height 159
click at [897, 275] on div "Received via SMS Dylan Michaels Question Neutral 12:32 PM How are the elevators…" at bounding box center [866, 285] width 839 height 159
click at [941, 241] on div "Received via SMS Dylan Michaels Question Neutral 12:32 PM How are the elevators…" at bounding box center [866, 285] width 839 height 159
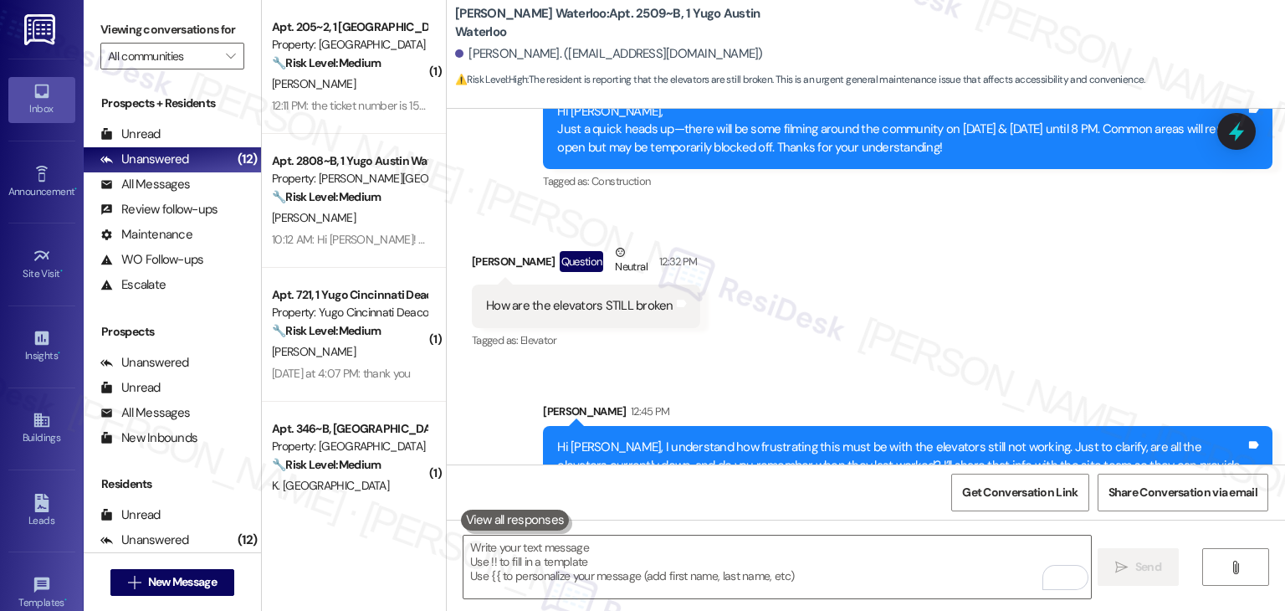
click at [946, 256] on div "Received via SMS Dylan Michaels Question Neutral 12:32 PM How are the elevators…" at bounding box center [866, 285] width 839 height 159
click at [946, 257] on div "Received via SMS Dylan Michaels Question Neutral 12:32 PM How are the elevators…" at bounding box center [866, 285] width 839 height 159
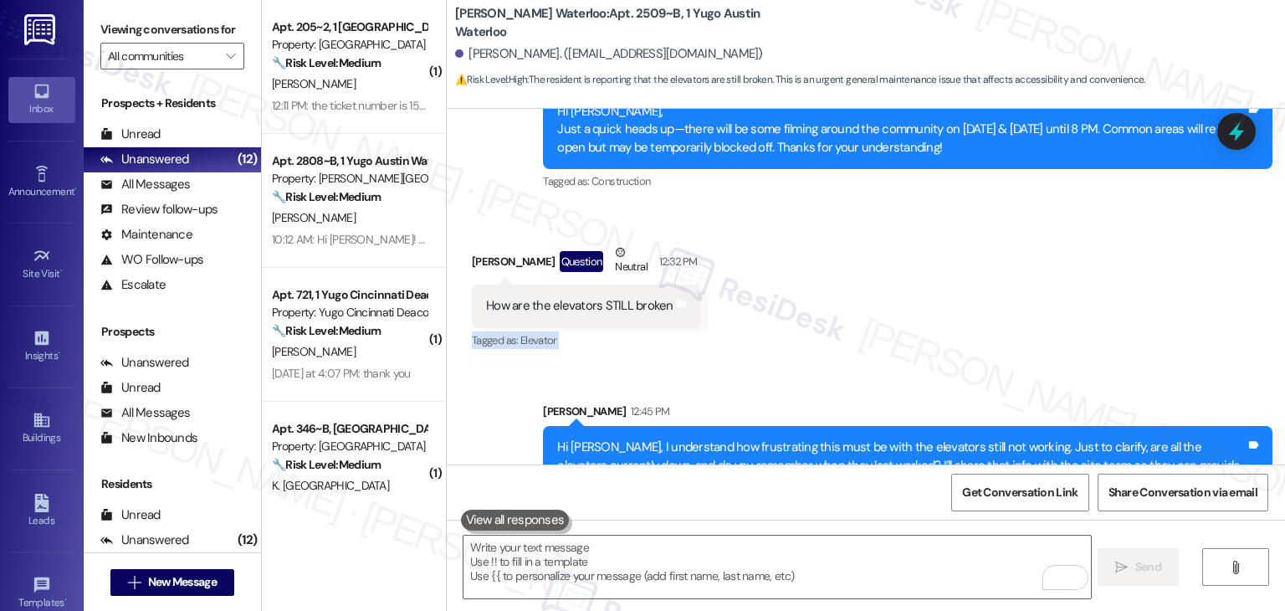
click at [946, 257] on div "Received via SMS Dylan Michaels Question Neutral 12:32 PM How are the elevators…" at bounding box center [866, 285] width 839 height 159
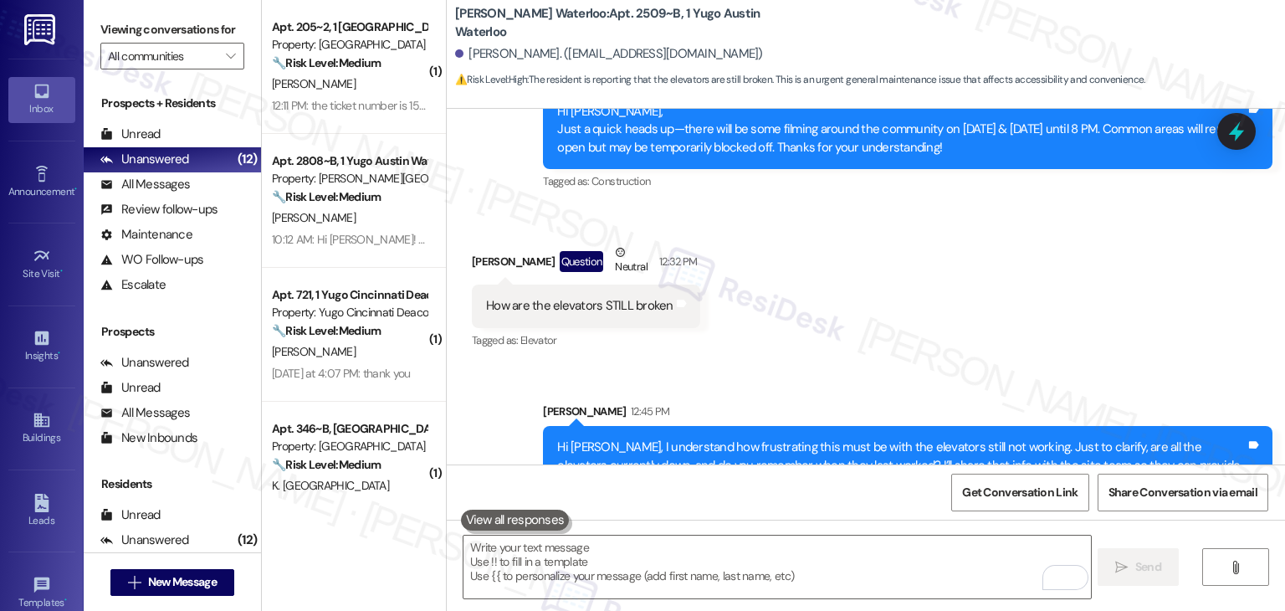
click at [946, 257] on div "Received via SMS Dylan Michaels Question Neutral 12:32 PM How are the elevators…" at bounding box center [866, 285] width 839 height 159
click at [946, 259] on div "Received via SMS Dylan Michaels Question Neutral 12:32 PM How are the elevators…" at bounding box center [866, 285] width 839 height 159
click at [943, 262] on div "Received via SMS Dylan Michaels Question Neutral 12:32 PM How are the elevators…" at bounding box center [866, 285] width 839 height 159
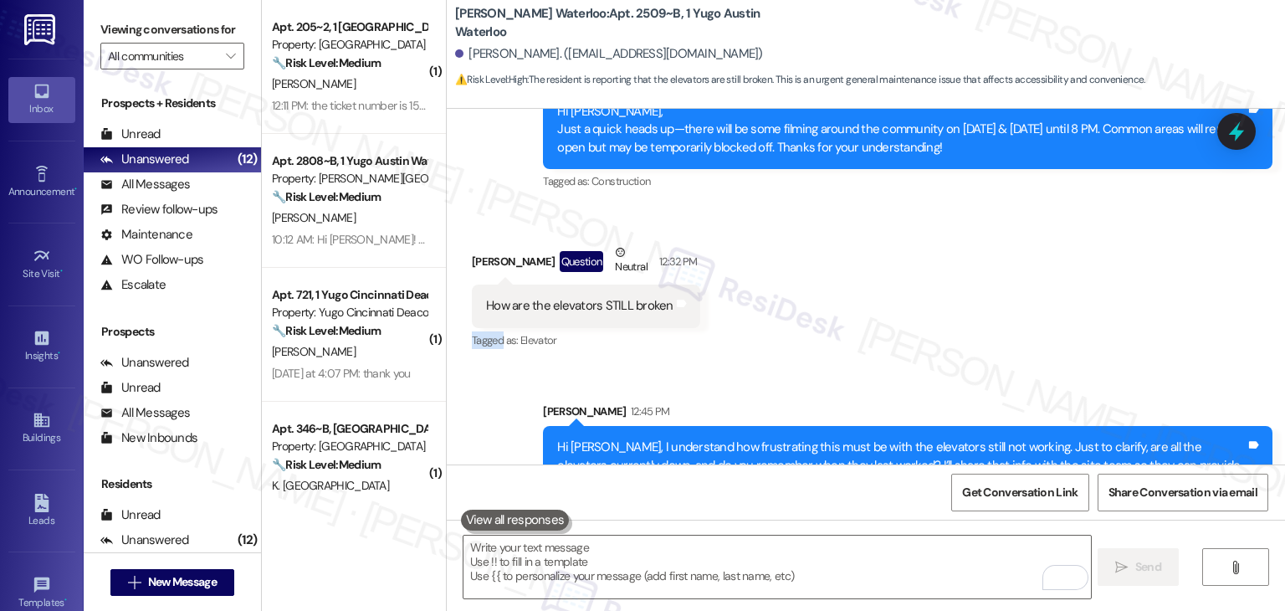
click at [943, 262] on div "Received via SMS Dylan Michaels Question Neutral 12:32 PM How are the elevators…" at bounding box center [866, 285] width 839 height 159
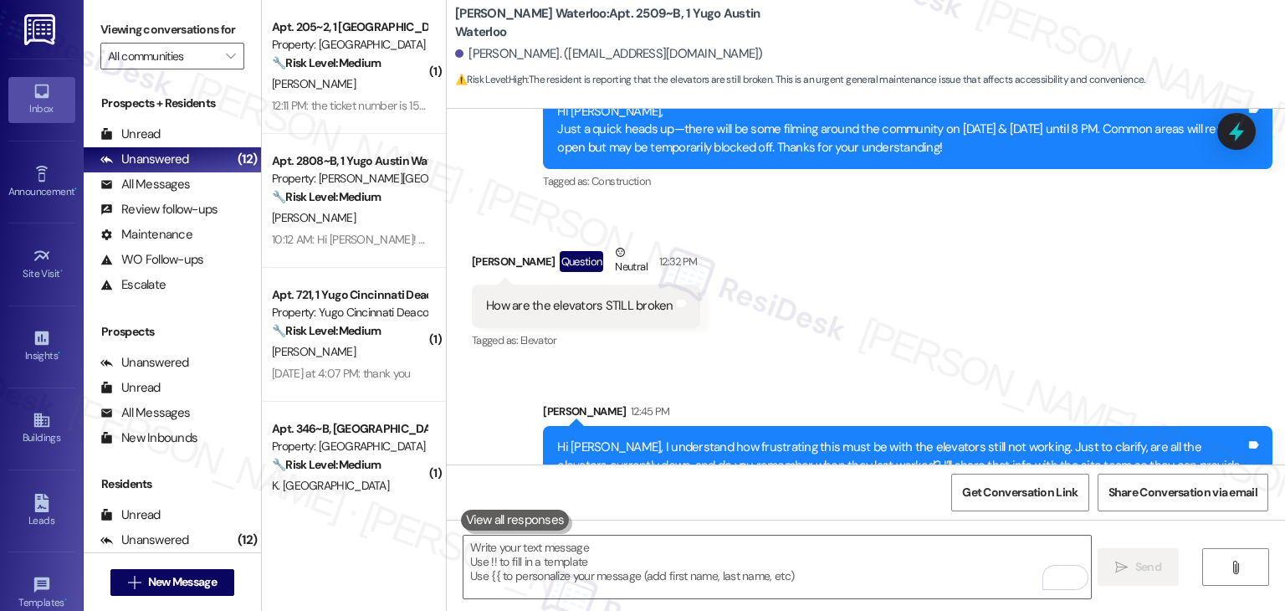
click at [940, 262] on div "Received via SMS Dylan Michaels Question Neutral 12:32 PM How are the elevators…" at bounding box center [866, 285] width 839 height 159
click at [938, 267] on div "Received via SMS Dylan Michaels Question Neutral 12:32 PM How are the elevators…" at bounding box center [866, 285] width 839 height 159
click at [1001, 259] on div "Received via SMS Dylan Michaels Question Neutral 12:32 PM How are the elevators…" at bounding box center [866, 285] width 839 height 159
click at [1003, 259] on div "Received via SMS Dylan Michaels Question Neutral 12:32 PM How are the elevators…" at bounding box center [866, 285] width 839 height 159
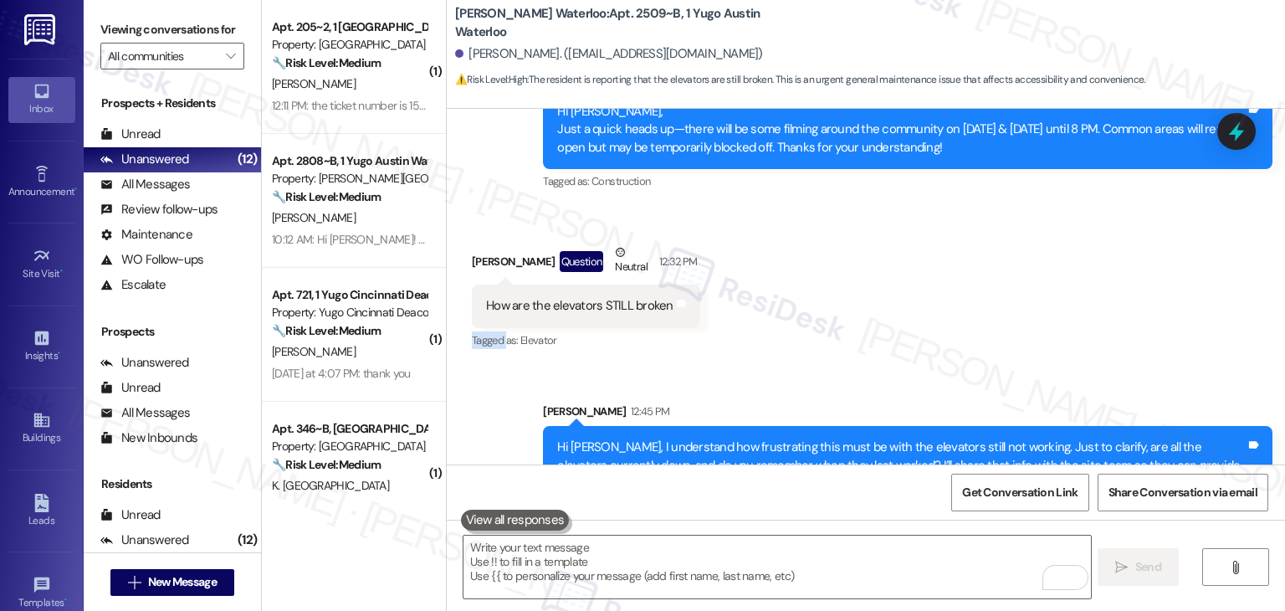
click at [1003, 259] on div "Received via SMS Dylan Michaels Question Neutral 12:32 PM How are the elevators…" at bounding box center [866, 285] width 839 height 159
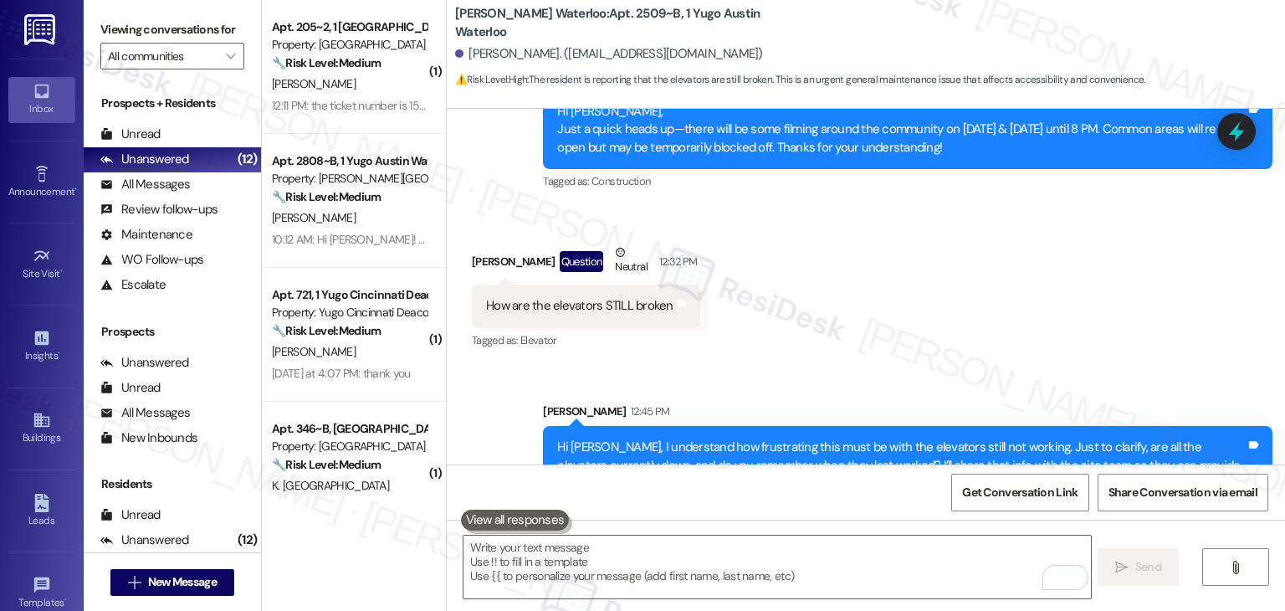
click at [1003, 259] on div "Received via SMS Dylan Michaels Question Neutral 12:32 PM How are the elevators…" at bounding box center [866, 285] width 839 height 159
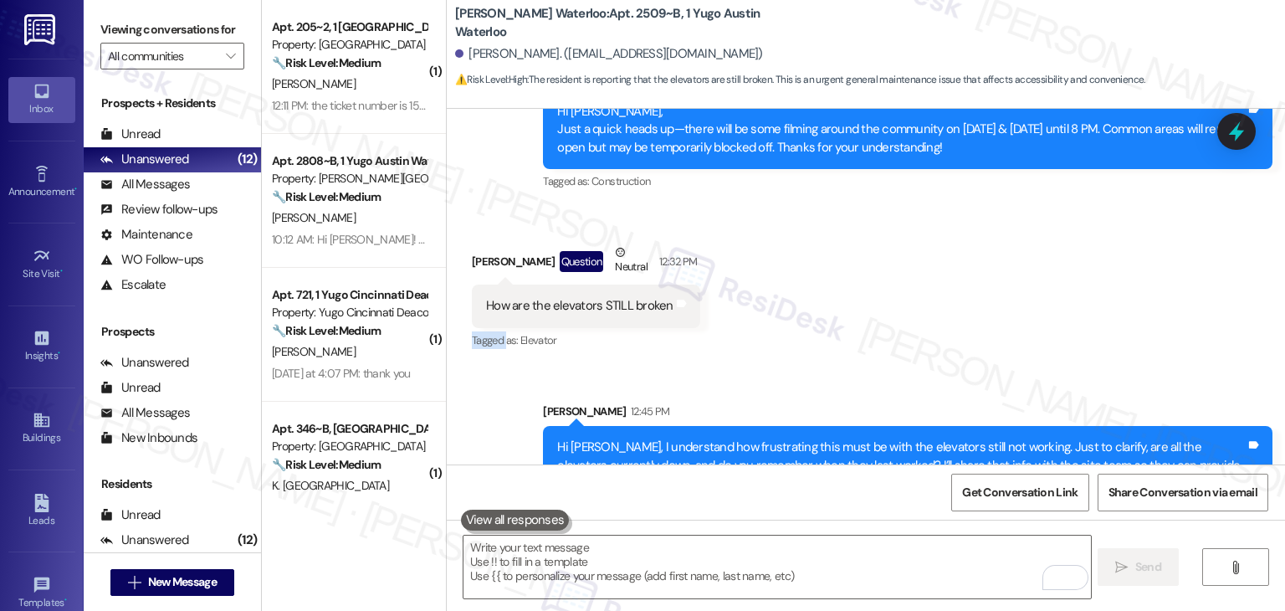
click at [1003, 259] on div "Received via SMS Dylan Michaels Question Neutral 12:32 PM How are the elevators…" at bounding box center [866, 285] width 839 height 159
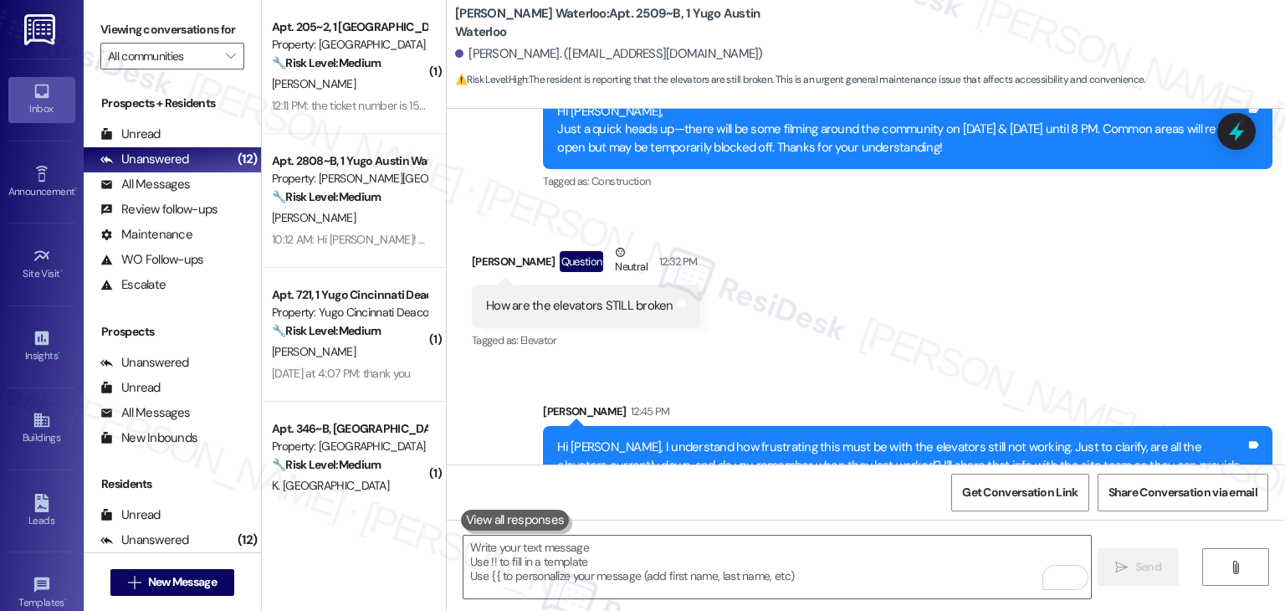
click at [1003, 259] on div "Received via SMS Dylan Michaels Question Neutral 12:32 PM How are the elevators…" at bounding box center [866, 285] width 839 height 159
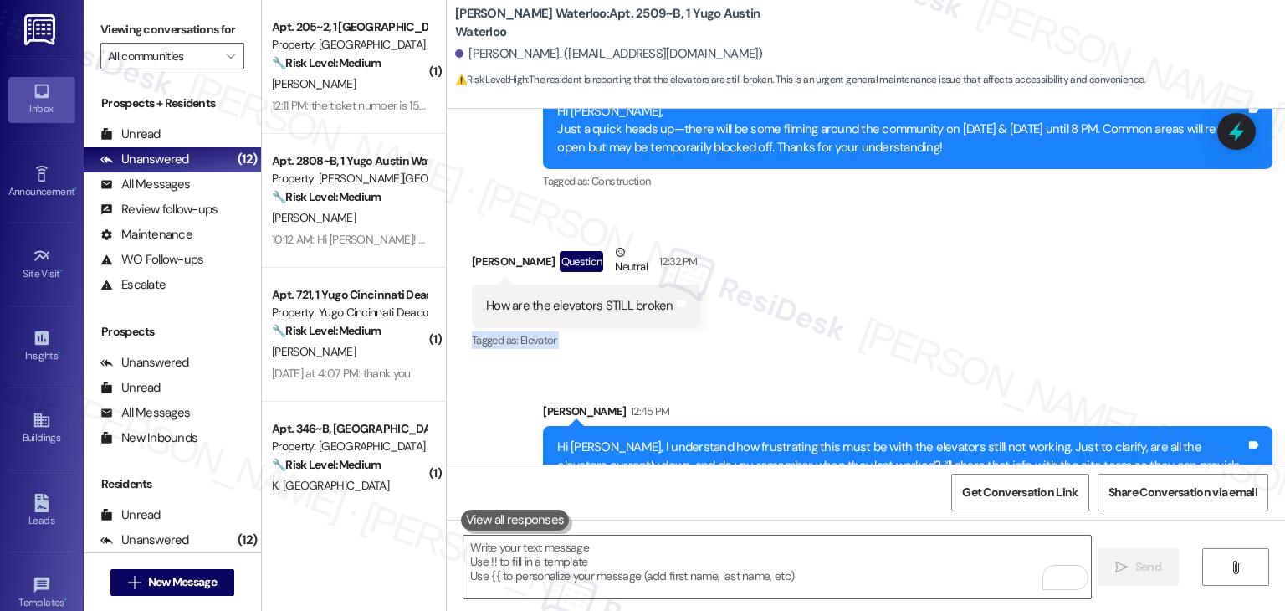
click at [1003, 259] on div "Received via SMS Dylan Michaels Question Neutral 12:32 PM How are the elevators…" at bounding box center [866, 285] width 839 height 159
click at [1003, 260] on div "Received via SMS Dylan Michaels Question Neutral 12:32 PM How are the elevators…" at bounding box center [866, 285] width 839 height 159
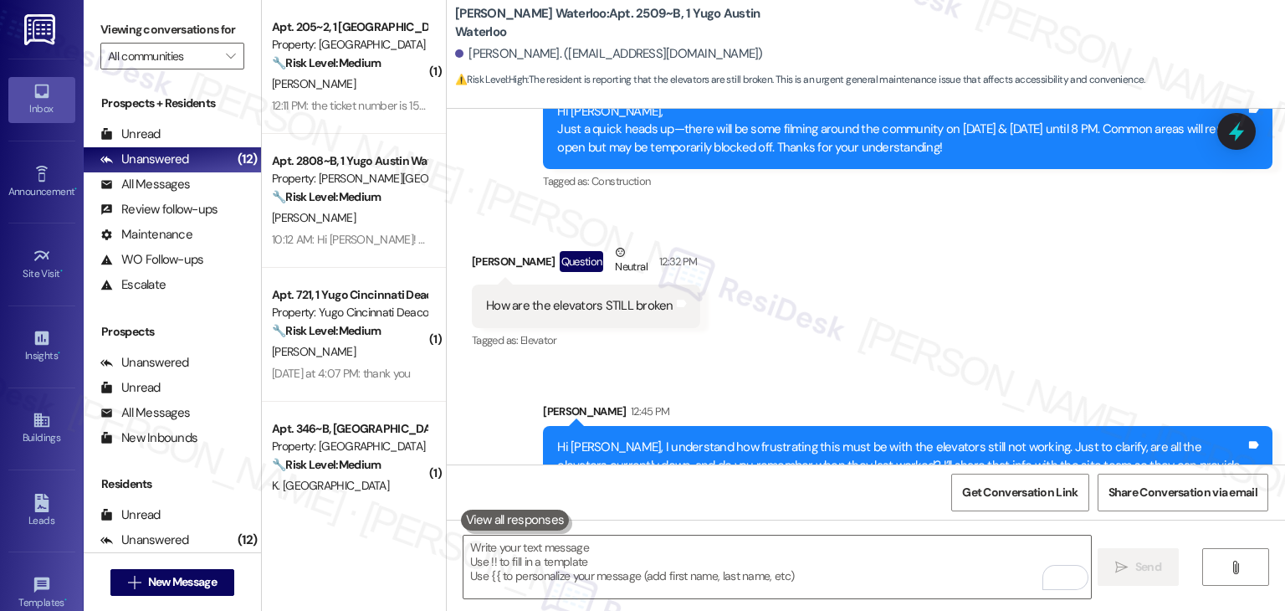
click at [1003, 260] on div "Received via SMS Dylan Michaels Question Neutral 12:32 PM How are the elevators…" at bounding box center [866, 285] width 839 height 159
click at [981, 259] on div "Received via SMS Dylan Michaels Question Neutral 12:32 PM How are the elevators…" at bounding box center [866, 285] width 839 height 159
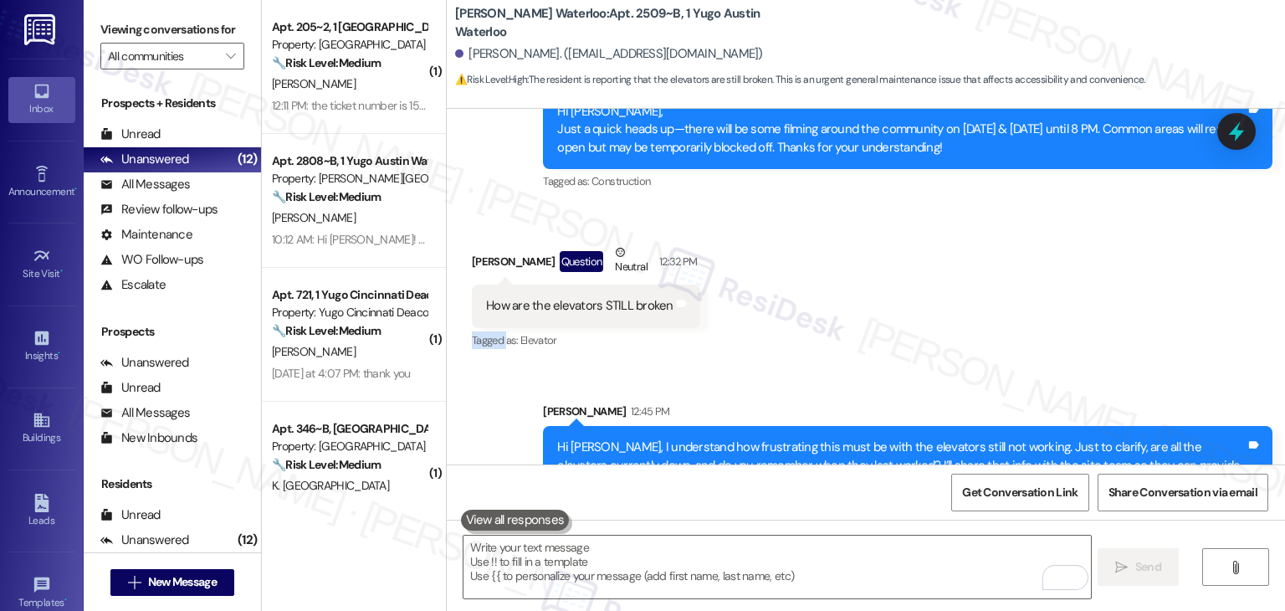
click at [981, 259] on div "Received via SMS Dylan Michaels Question Neutral 12:32 PM How are the elevators…" at bounding box center [866, 285] width 839 height 159
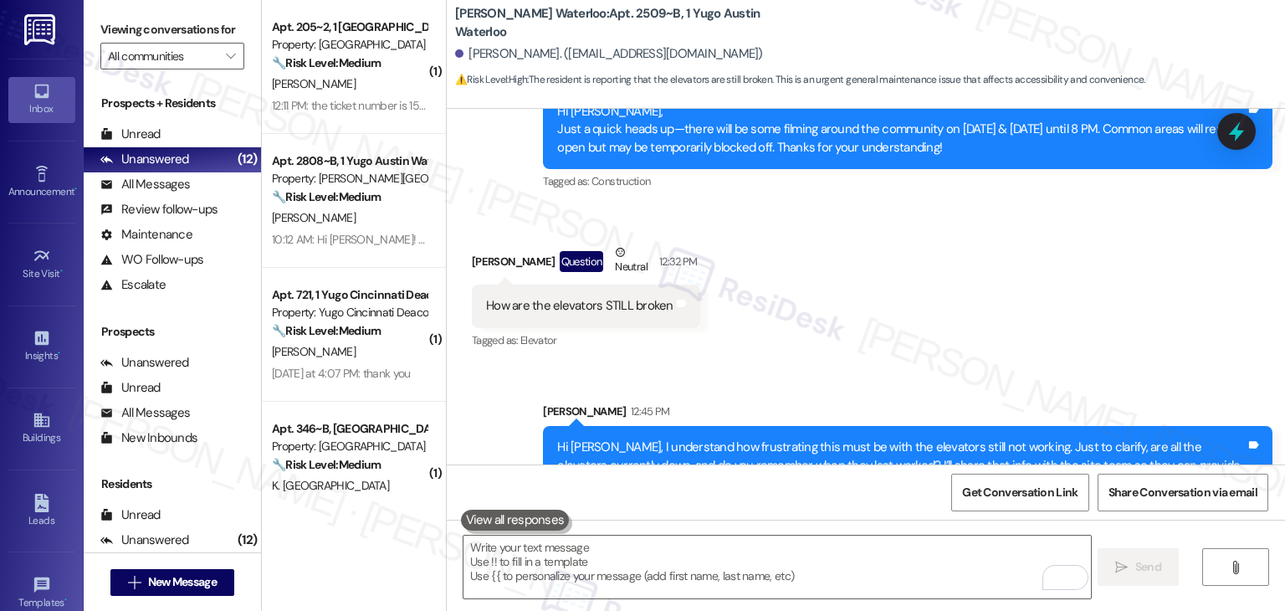
click at [981, 259] on div "Received via SMS Dylan Michaels Question Neutral 12:32 PM How are the elevators…" at bounding box center [866, 285] width 839 height 159
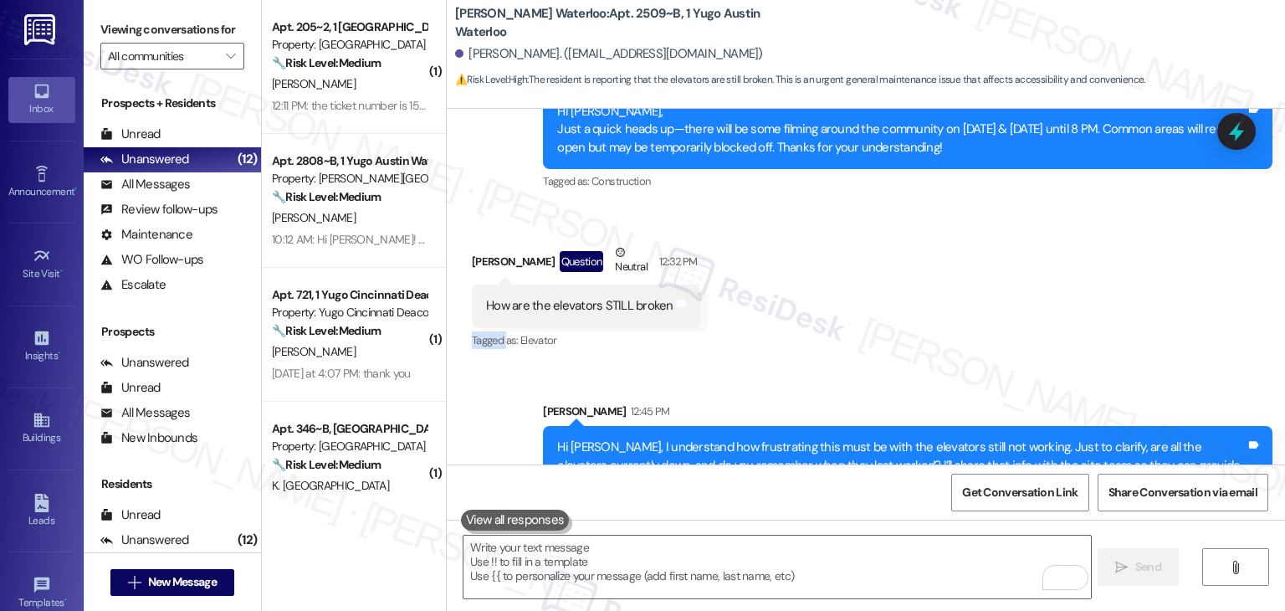
click at [910, 365] on div "Sent via SMS Sarah 12:45 PM Hi Dylan, I understand how frustrating this must be…" at bounding box center [866, 441] width 839 height 152
click at [914, 365] on div "Sent via SMS Sarah 12:45 PM Hi Dylan, I understand how frustrating this must be…" at bounding box center [866, 441] width 839 height 152
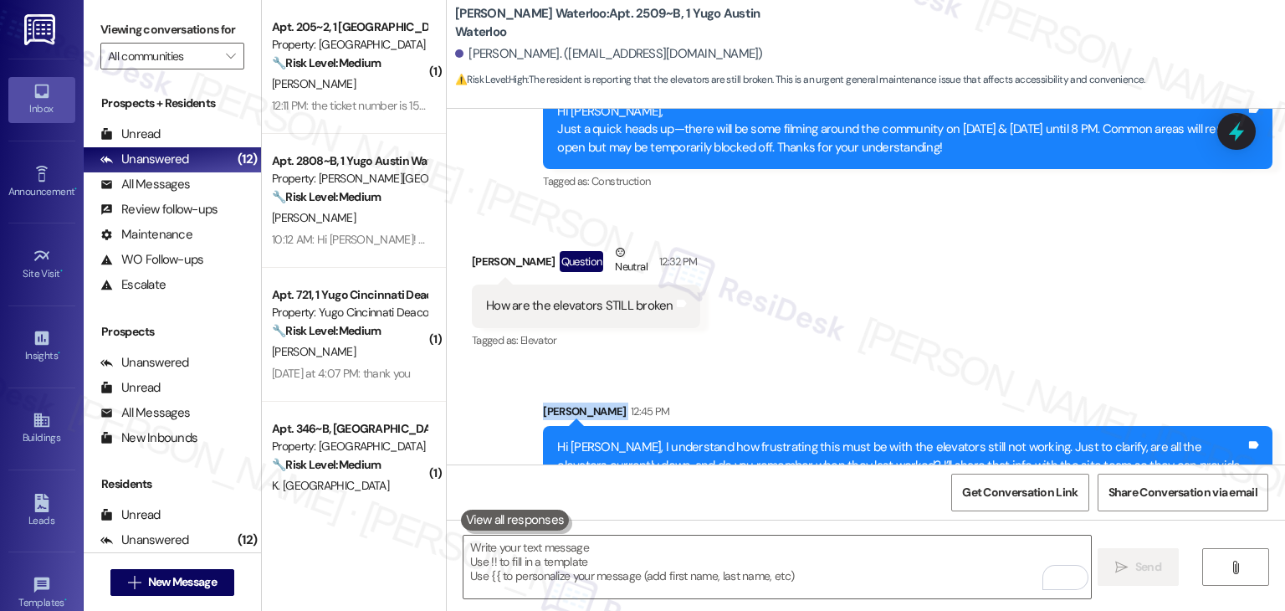
click at [914, 365] on div "Sent via SMS Sarah 12:45 PM Hi Dylan, I understand how frustrating this must be…" at bounding box center [866, 441] width 839 height 152
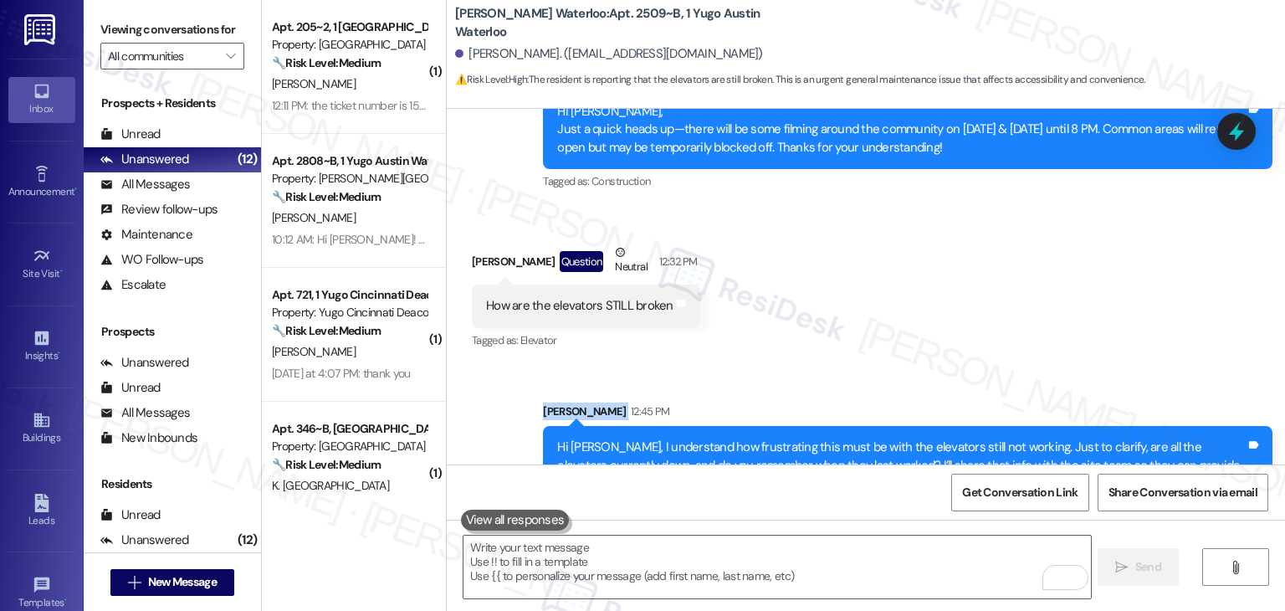
click at [914, 365] on div "Sent via SMS Sarah 12:45 PM Hi Dylan, I understand how frustrating this must be…" at bounding box center [866, 441] width 839 height 152
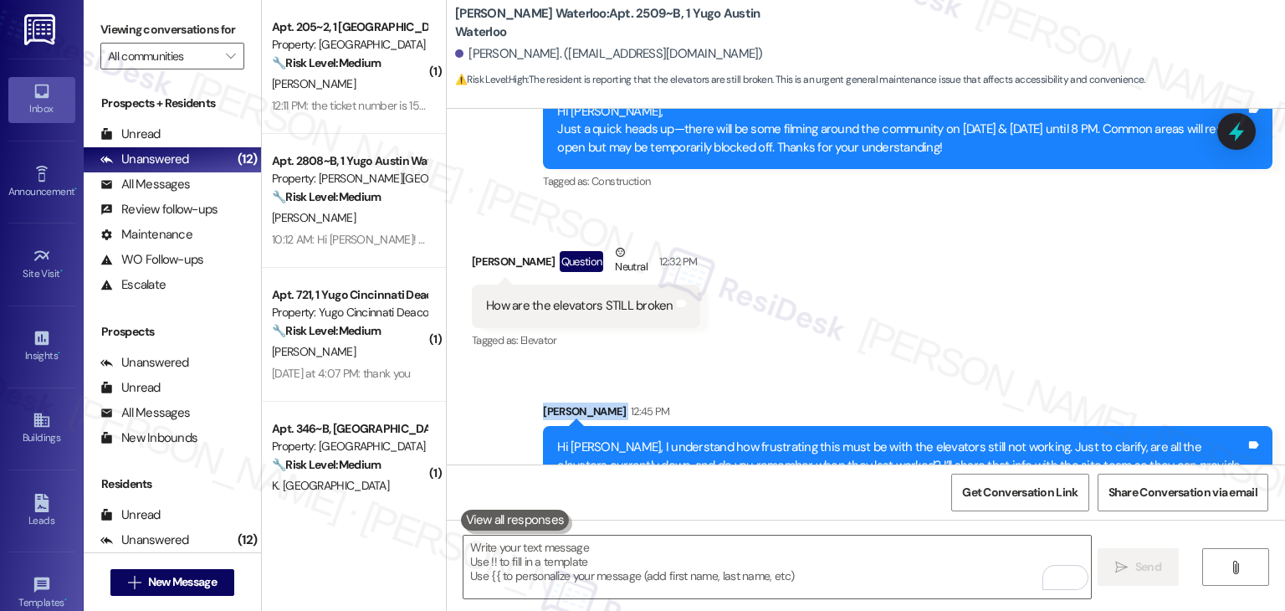
click at [914, 365] on div "Sent via SMS Sarah 12:45 PM Hi Dylan, I understand how frustrating this must be…" at bounding box center [866, 441] width 839 height 152
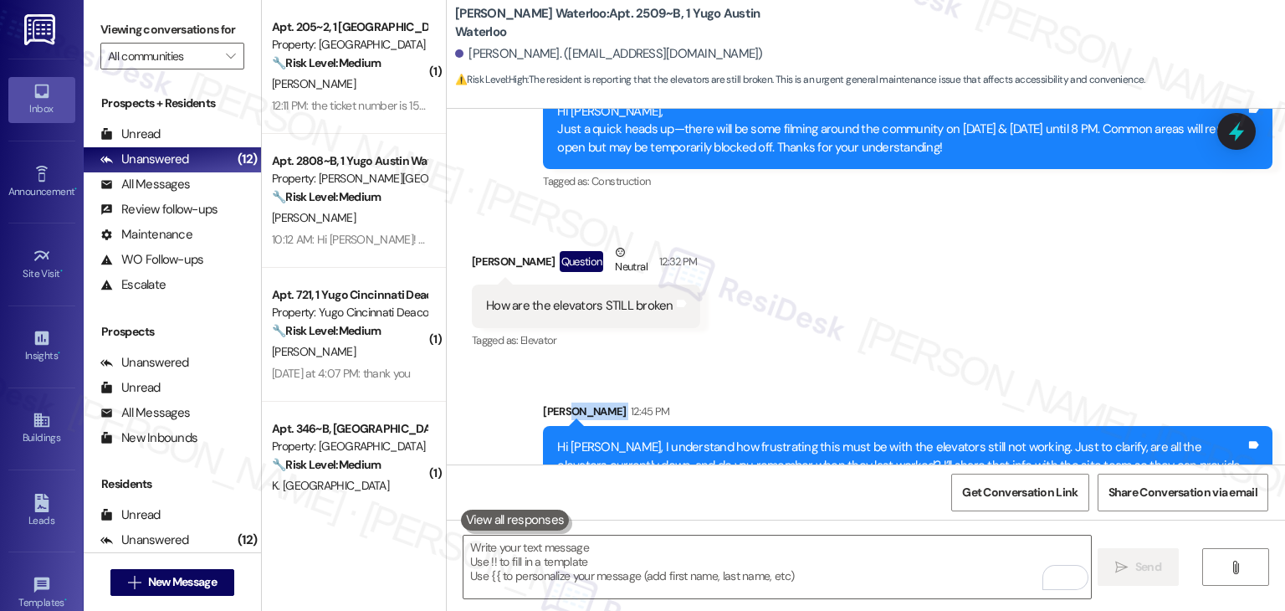
click at [914, 365] on div "Sent via SMS Sarah 12:45 PM Hi Dylan, I understand how frustrating this must be…" at bounding box center [866, 441] width 839 height 152
click at [941, 390] on div "Sent via SMS Sarah 12:45 PM Hi Dylan, I understand how frustrating this must be…" at bounding box center [908, 453] width 755 height 127
click at [954, 365] on div "Sent via SMS Sarah 12:45 PM Hi Dylan, I understand how frustrating this must be…" at bounding box center [866, 441] width 839 height 152
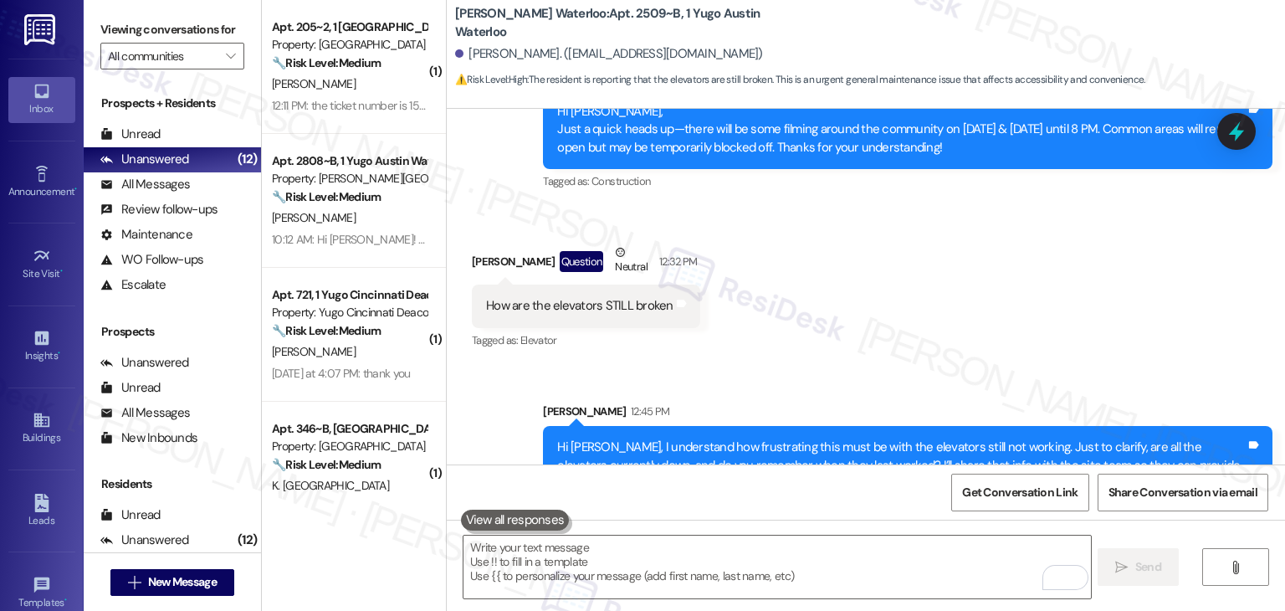
click at [983, 293] on div "Received via SMS Dylan Michaels Question Neutral 12:32 PM How are the elevators…" at bounding box center [866, 285] width 839 height 159
click at [931, 274] on div "Received via SMS Dylan Michaels Question Neutral 12:32 PM How are the elevators…" at bounding box center [866, 285] width 839 height 159
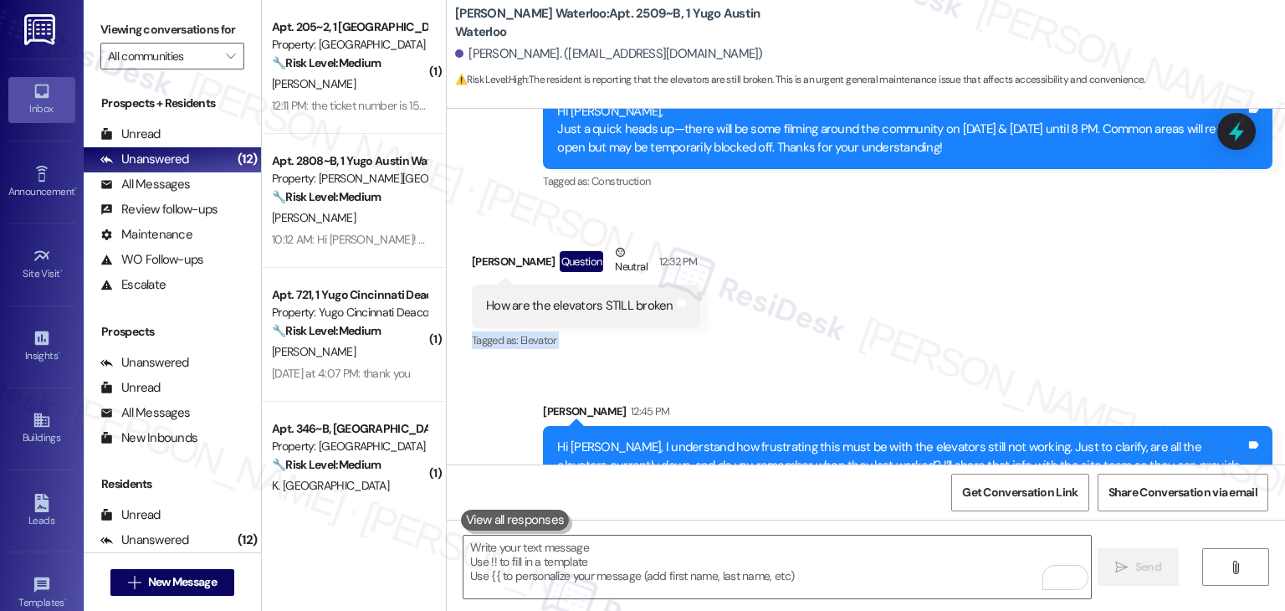
click at [931, 274] on div "Received via SMS Dylan Michaels Question Neutral 12:32 PM How are the elevators…" at bounding box center [866, 285] width 839 height 159
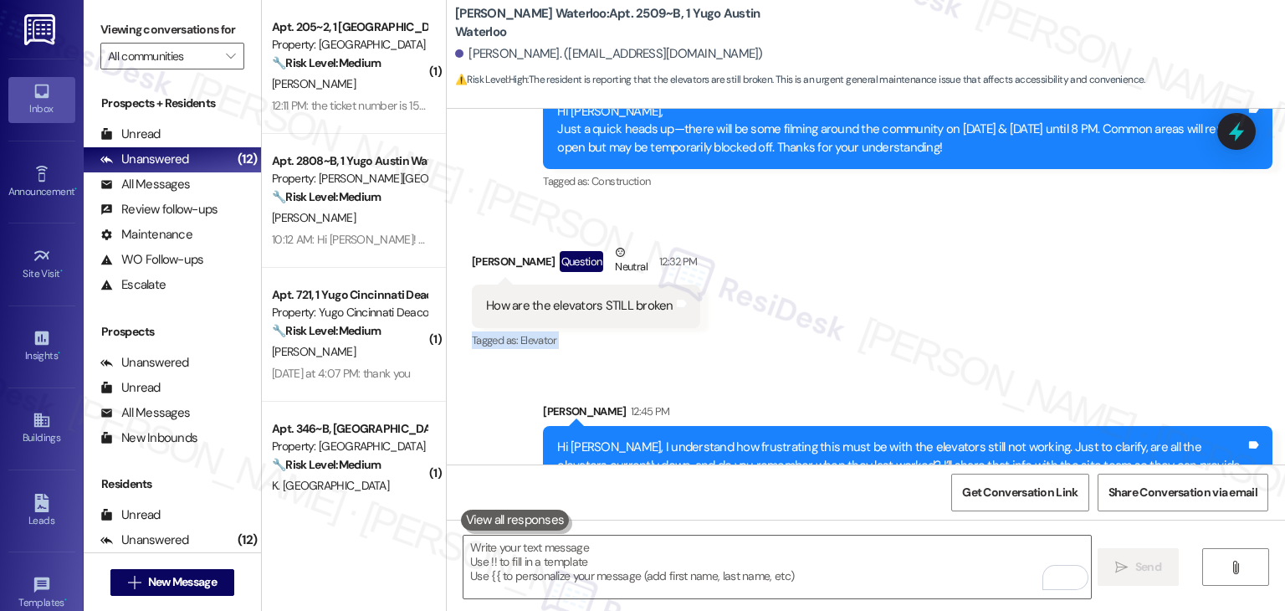
click at [931, 274] on div "Received via SMS Dylan Michaels Question Neutral 12:32 PM How are the elevators…" at bounding box center [866, 285] width 839 height 159
click at [930, 274] on div "Received via SMS Dylan Michaels Question Neutral 12:32 PM How are the elevators…" at bounding box center [866, 285] width 839 height 159
click at [923, 249] on div "Received via SMS Dylan Michaels Question Neutral 12:32 PM How are the elevators…" at bounding box center [866, 285] width 839 height 159
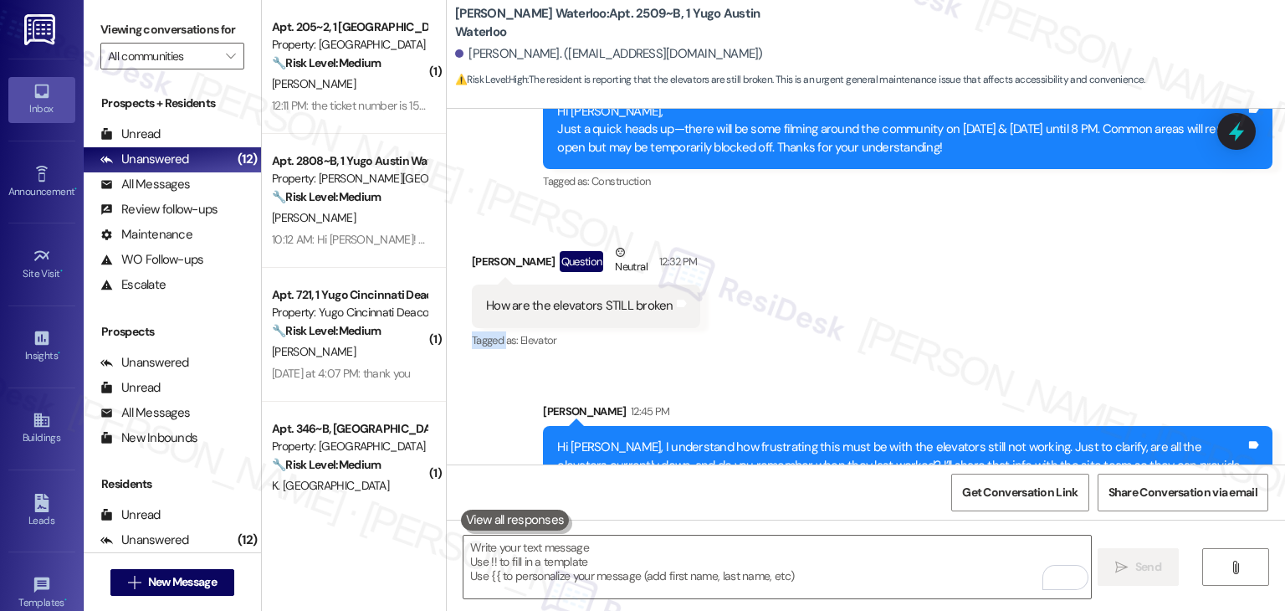
click at [923, 249] on div "Received via SMS Dylan Michaels Question Neutral 12:32 PM How are the elevators…" at bounding box center [866, 285] width 839 height 159
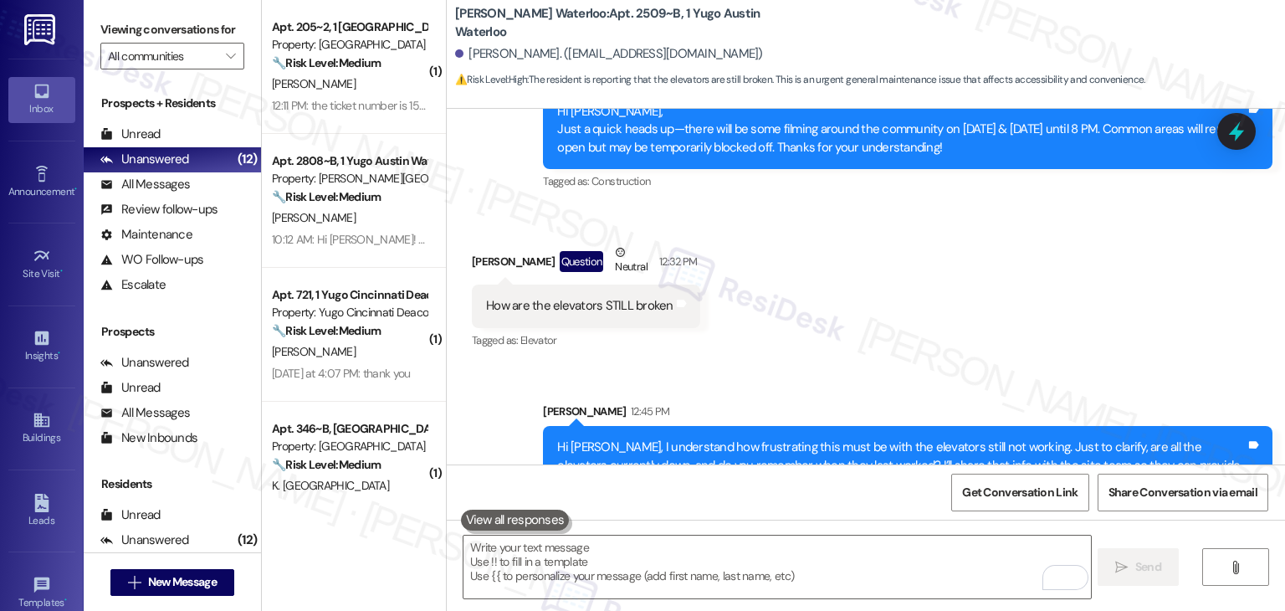
click at [923, 249] on div "Received via SMS Dylan Michaels Question Neutral 12:32 PM How are the elevators…" at bounding box center [866, 285] width 839 height 159
click at [917, 286] on div "Received via SMS Dylan Michaels Question Neutral 12:32 PM How are the elevators…" at bounding box center [866, 285] width 839 height 159
click at [936, 288] on div "Received via SMS Dylan Michaels Question Neutral 12:32 PM How are the elevators…" at bounding box center [866, 285] width 839 height 159
click at [1051, 365] on div "Sent via SMS Sarah 12:45 PM Hi Dylan, I understand how frustrating this must be…" at bounding box center [866, 441] width 839 height 152
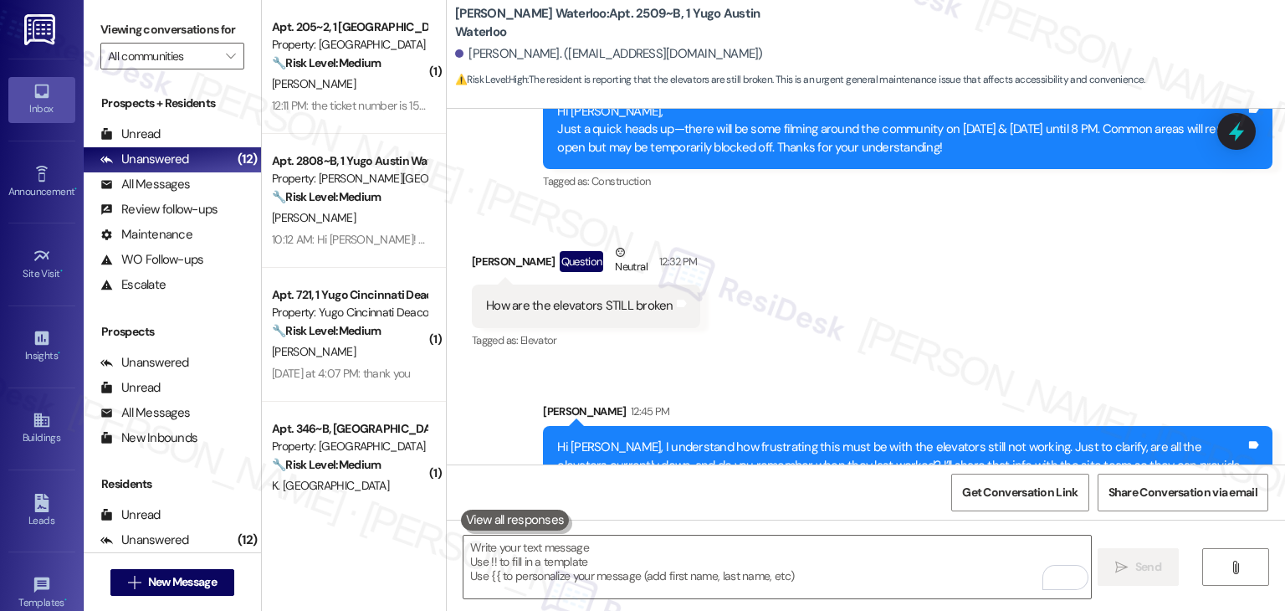
click at [1051, 365] on div "Sent via SMS Sarah 12:45 PM Hi Dylan, I understand how frustrating this must be…" at bounding box center [866, 441] width 839 height 152
drag, startPoint x: 1051, startPoint y: 314, endPoint x: 1049, endPoint y: 305, distance: 8.5
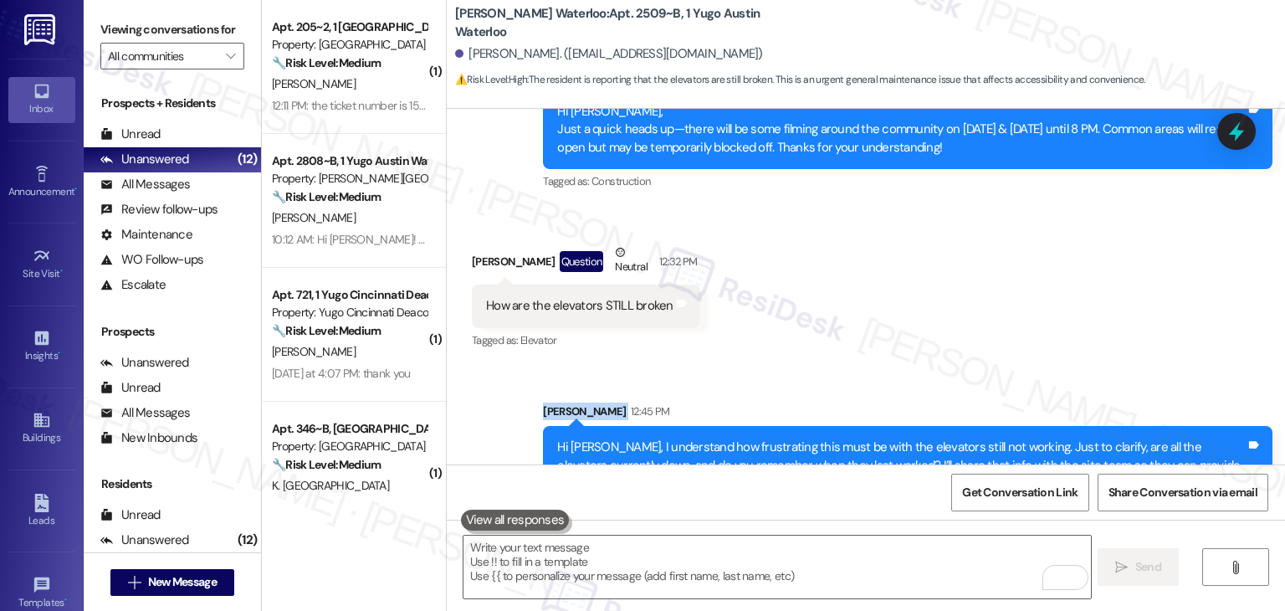
click at [1050, 365] on div "Sent via SMS Sarah 12:45 PM Hi Dylan, I understand how frustrating this must be…" at bounding box center [866, 441] width 839 height 152
click at [963, 206] on div "Received via SMS Dylan Michaels Question Neutral 12:32 PM How are the elevators…" at bounding box center [866, 285] width 839 height 159
click at [962, 365] on div "Sent via SMS Sarah 12:45 PM Hi Dylan, I understand how frustrating this must be…" at bounding box center [866, 441] width 839 height 152
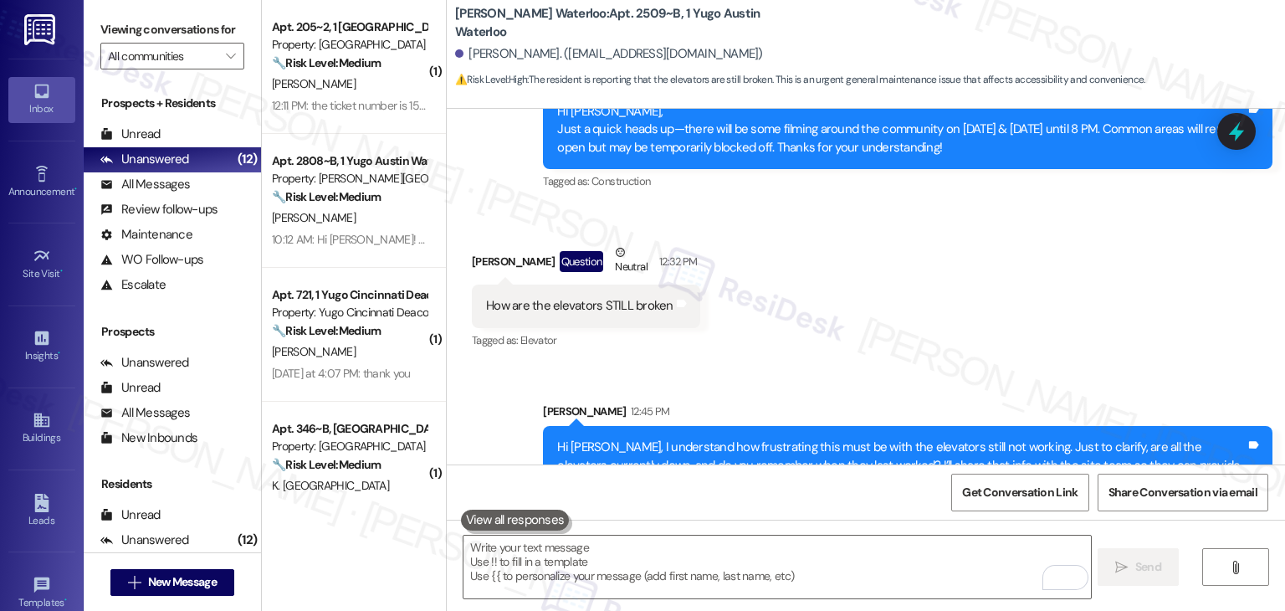
click at [977, 299] on div "Received via SMS Dylan Michaels Question Neutral 12:32 PM How are the elevators…" at bounding box center [866, 285] width 839 height 159
click at [867, 265] on div "Received via SMS Dylan Michaels Question Neutral 12:32 PM How are the elevators…" at bounding box center [866, 285] width 839 height 159
click at [819, 235] on div "Received via SMS Dylan Michaels Question Neutral 12:32 PM How are the elevators…" at bounding box center [866, 285] width 839 height 159
click at [818, 233] on div "Received via SMS Dylan Michaels Question Neutral 12:32 PM How are the elevators…" at bounding box center [866, 285] width 839 height 159
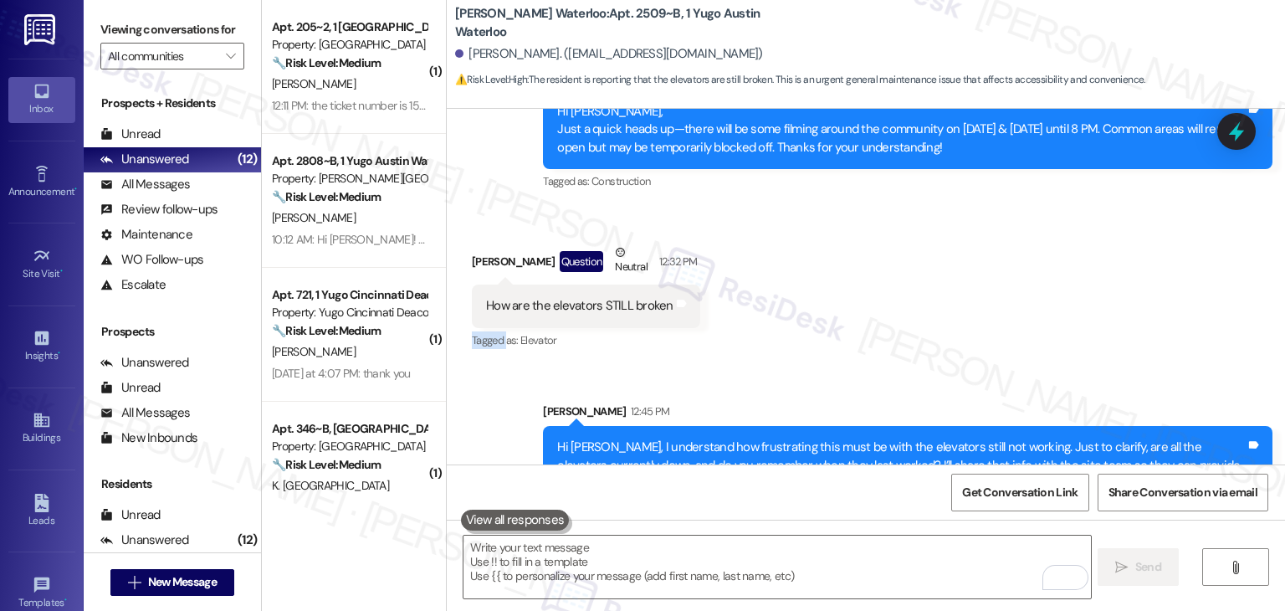
click at [818, 233] on div "Received via SMS Dylan Michaels Question Neutral 12:32 PM How are the elevators…" at bounding box center [866, 285] width 839 height 159
click at [818, 232] on div "Received via SMS Dylan Michaels Question Neutral 12:32 PM How are the elevators…" at bounding box center [866, 285] width 839 height 159
click at [993, 242] on div "Received via SMS Dylan Michaels Question Neutral 12:32 PM How are the elevators…" at bounding box center [866, 285] width 839 height 159
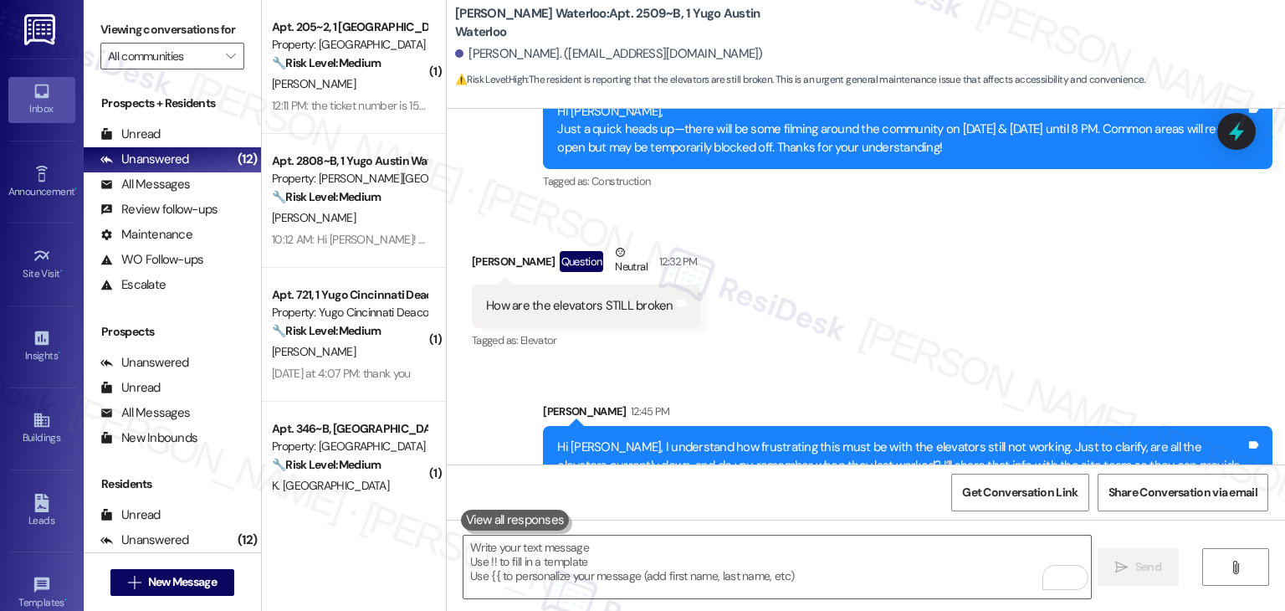
click at [993, 242] on div "Received via SMS Dylan Michaels Question Neutral 12:32 PM How are the elevators…" at bounding box center [866, 285] width 839 height 159
click at [993, 237] on div "Received via SMS Dylan Michaels Question Neutral 12:32 PM How are the elevators…" at bounding box center [866, 285] width 839 height 159
click at [954, 259] on div "Received via SMS Dylan Michaels Question Neutral 12:32 PM How are the elevators…" at bounding box center [866, 285] width 839 height 159
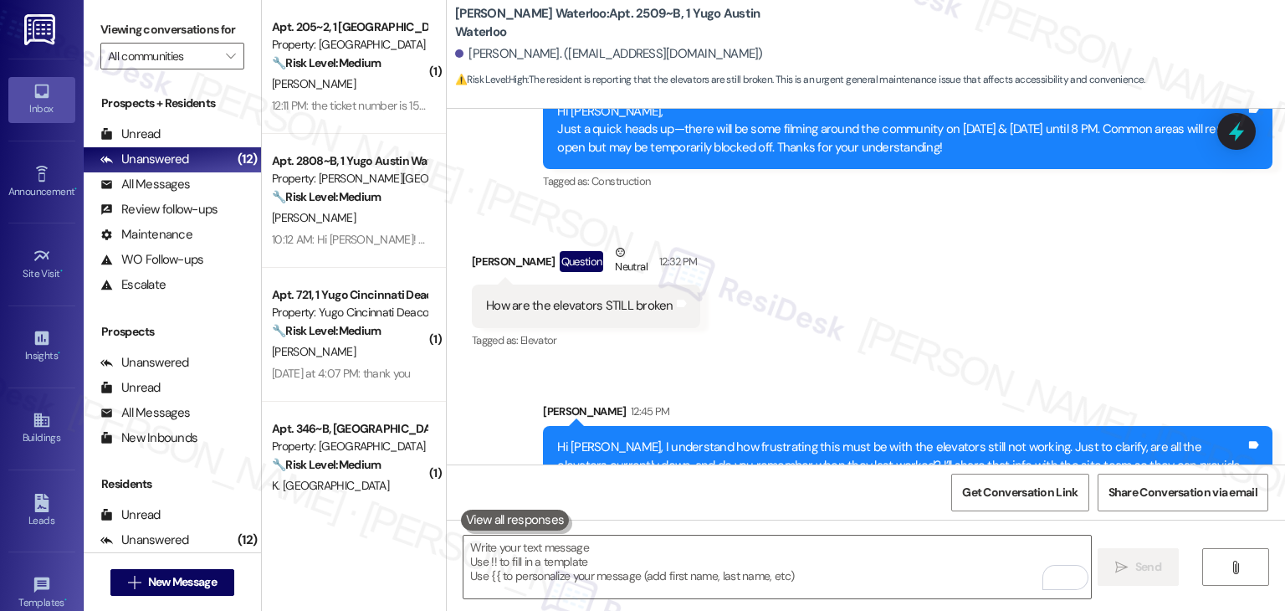
click at [844, 237] on div "Received via SMS Dylan Michaels Question Neutral 12:32 PM How are the elevators…" at bounding box center [866, 285] width 839 height 159
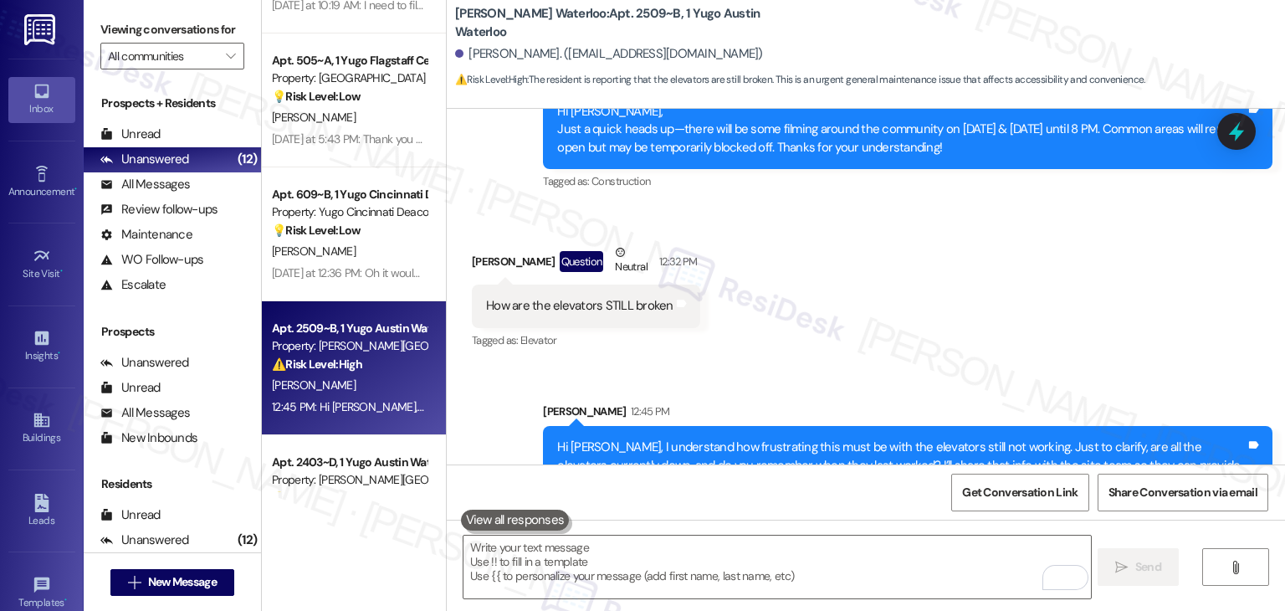
scroll to position [0, 0]
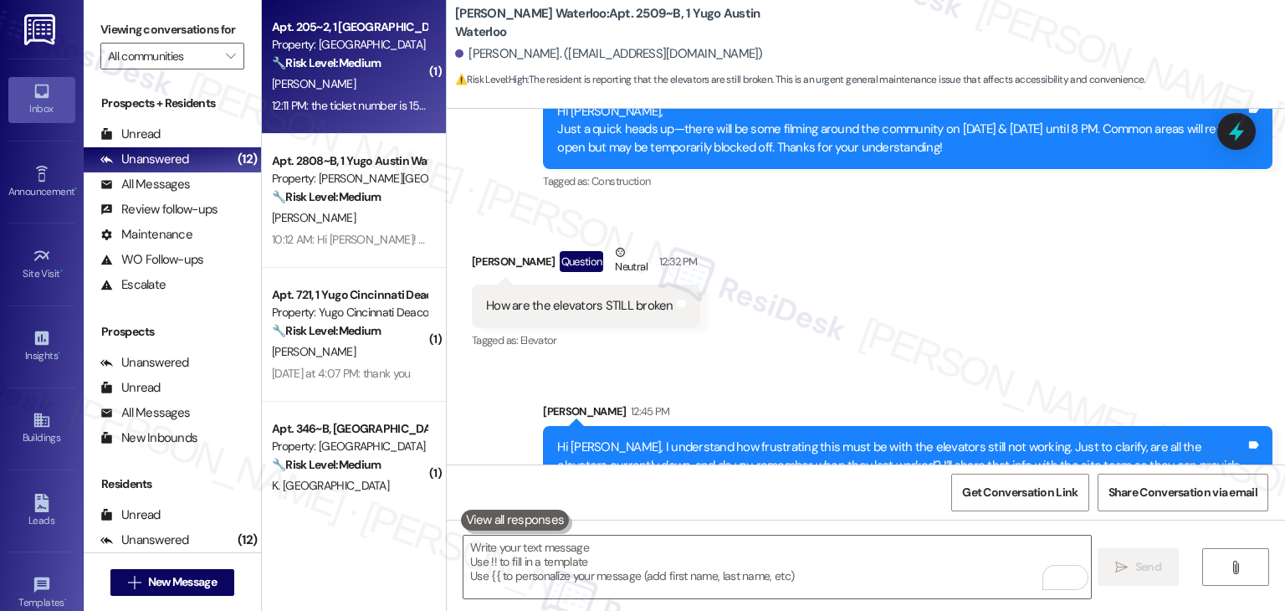
click at [377, 113] on div "12:11 PM: the ticket number is 15561065 12:11 PM: the ticket number is 15561065" at bounding box center [349, 105] width 158 height 21
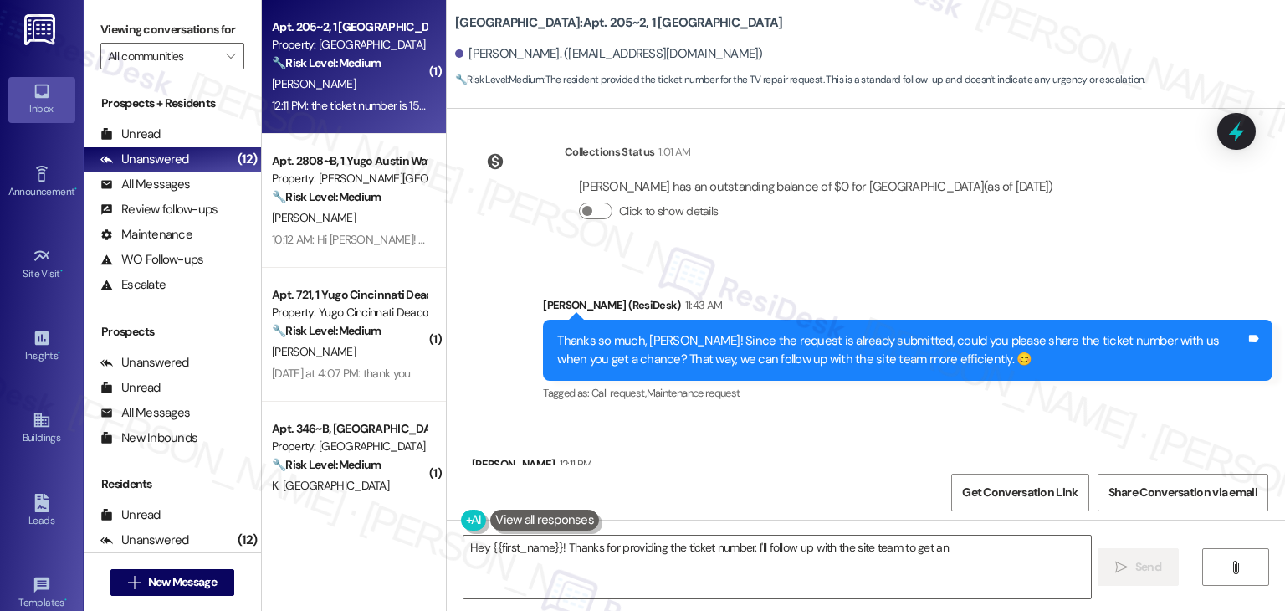
scroll to position [2304, 0]
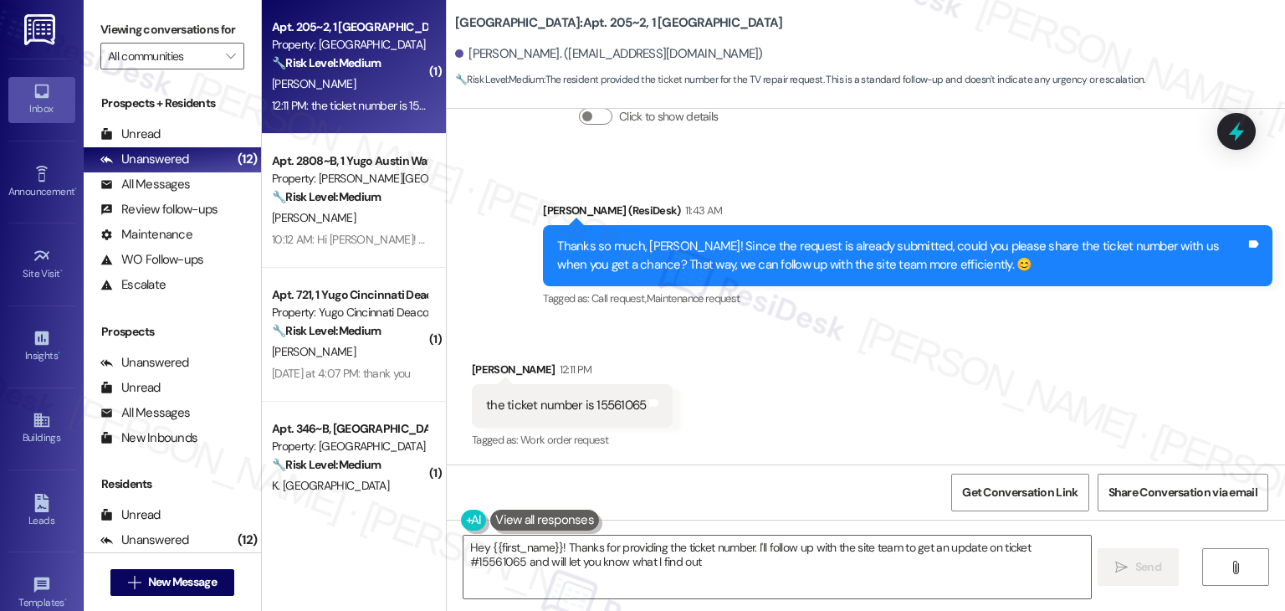
type textarea "Hey {{first_name}}! Thanks for providing the ticket number. I'll follow up with…"
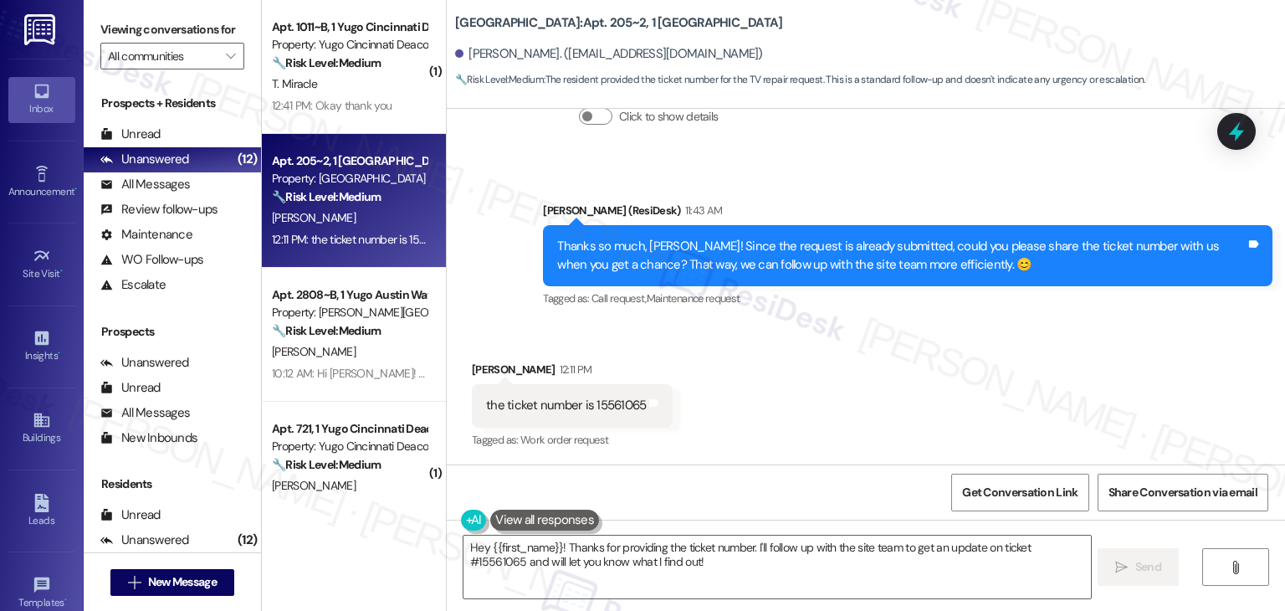
click at [773, 379] on div "Received via SMS [PERSON_NAME] 12:11 PM the ticket number is 15561065 Tags and …" at bounding box center [866, 393] width 839 height 141
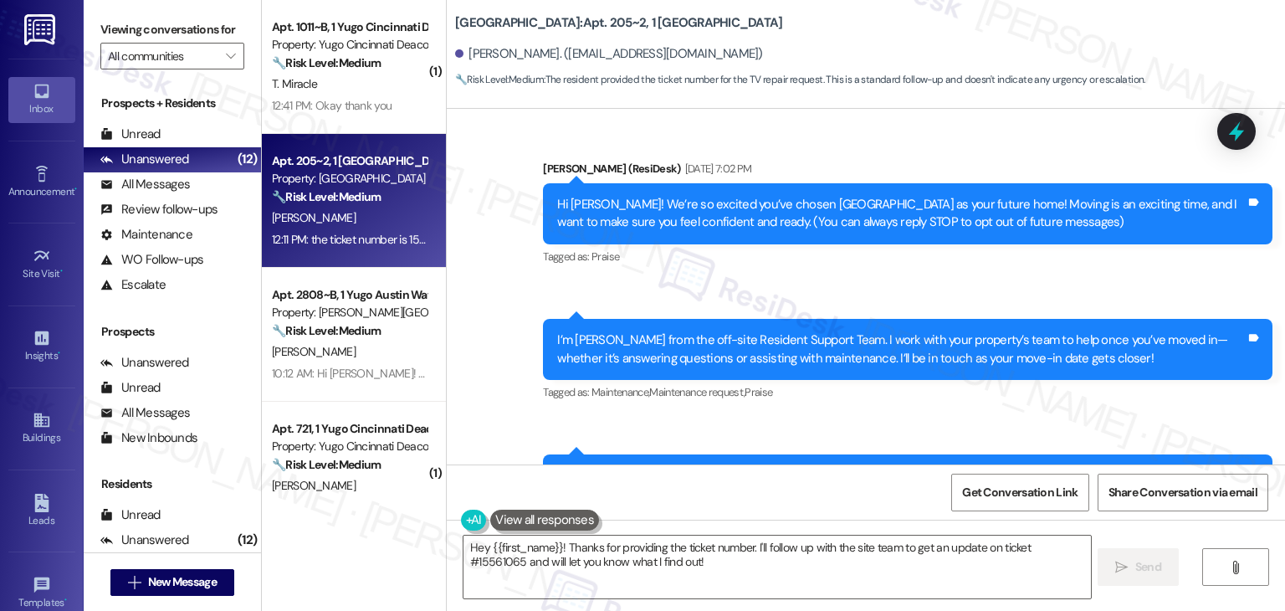
scroll to position [2304, 0]
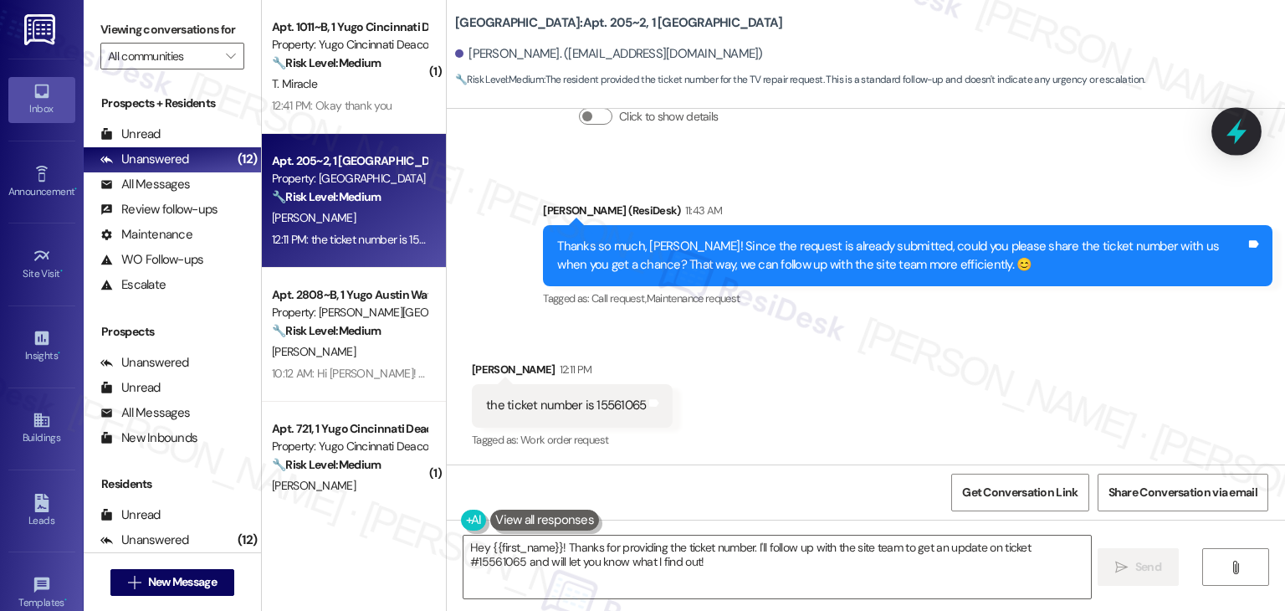
click at [1242, 137] on icon at bounding box center [1237, 131] width 28 height 28
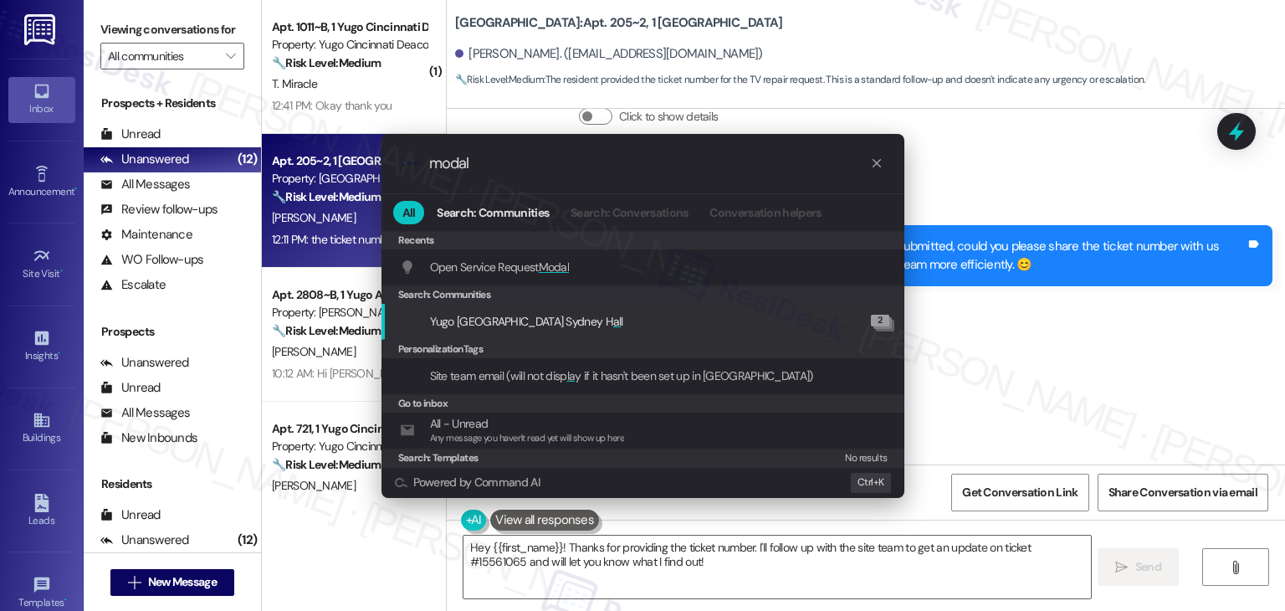
type input "modal"
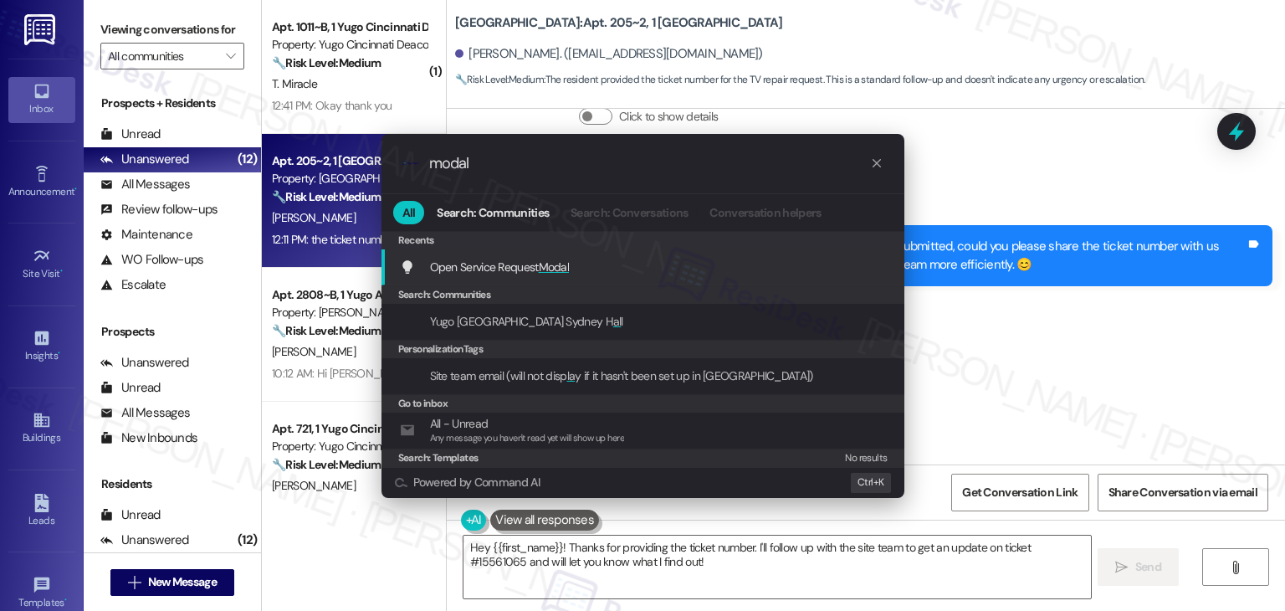
click at [582, 267] on div "Open Service Request Modal Add shortcut" at bounding box center [645, 267] width 490 height 18
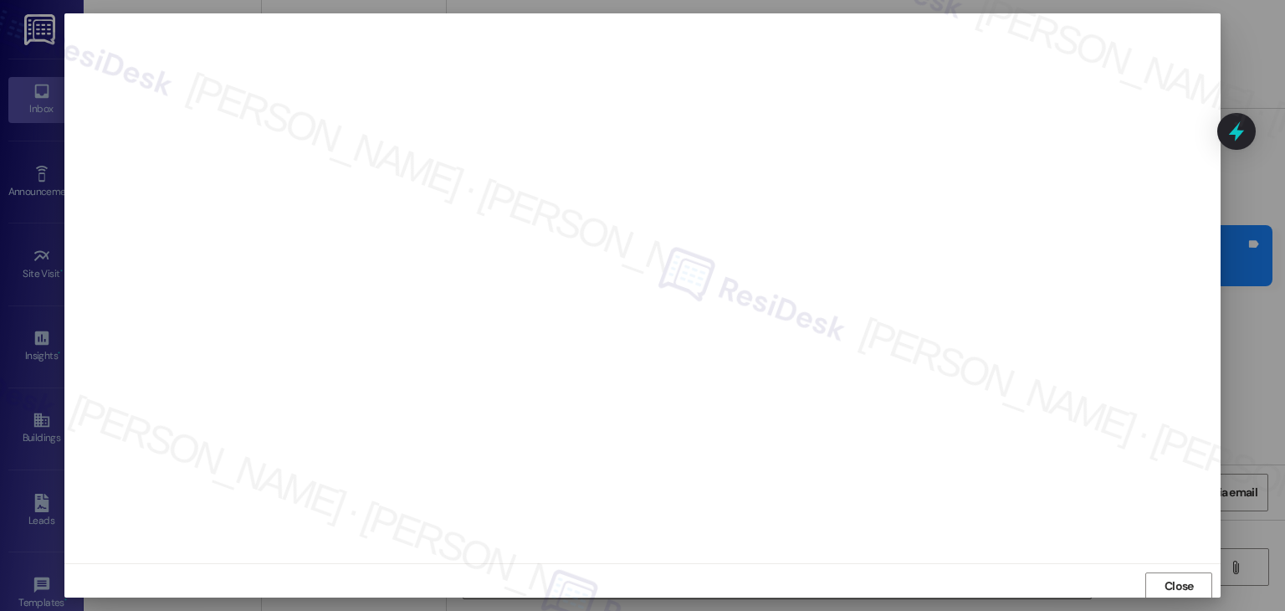
scroll to position [1, 0]
click at [1165, 590] on span "Close" at bounding box center [1179, 586] width 29 height 18
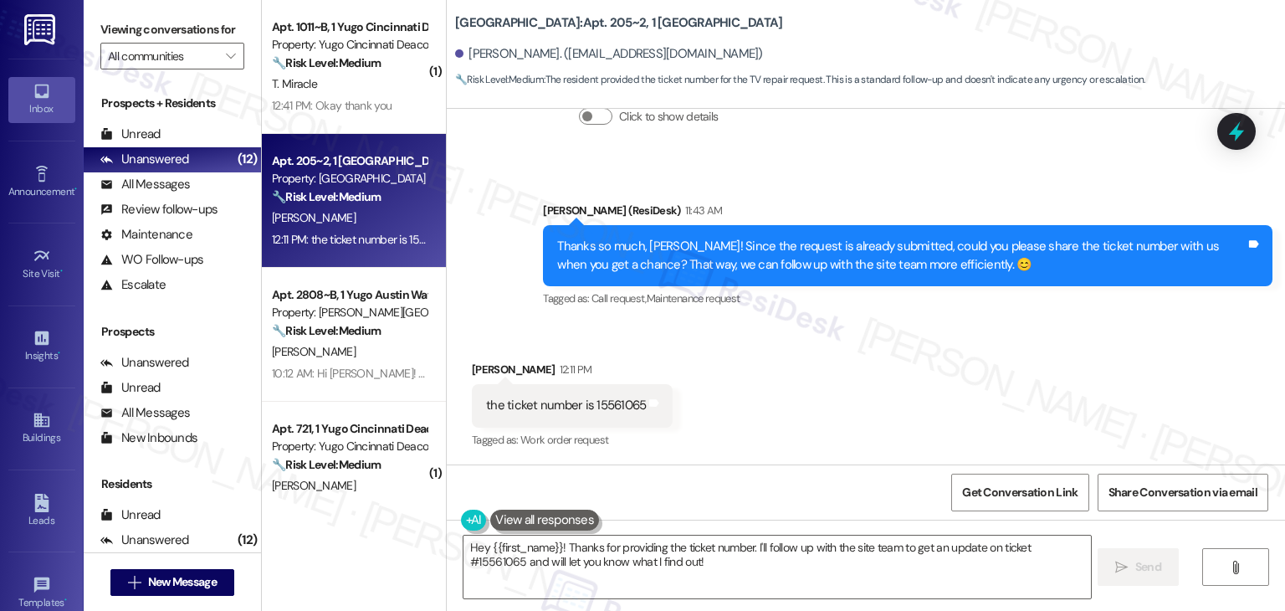
scroll to position [2305, 0]
click at [765, 264] on div "Thanks so much, [PERSON_NAME]! Since the request is already submitted, could yo…" at bounding box center [901, 255] width 689 height 36
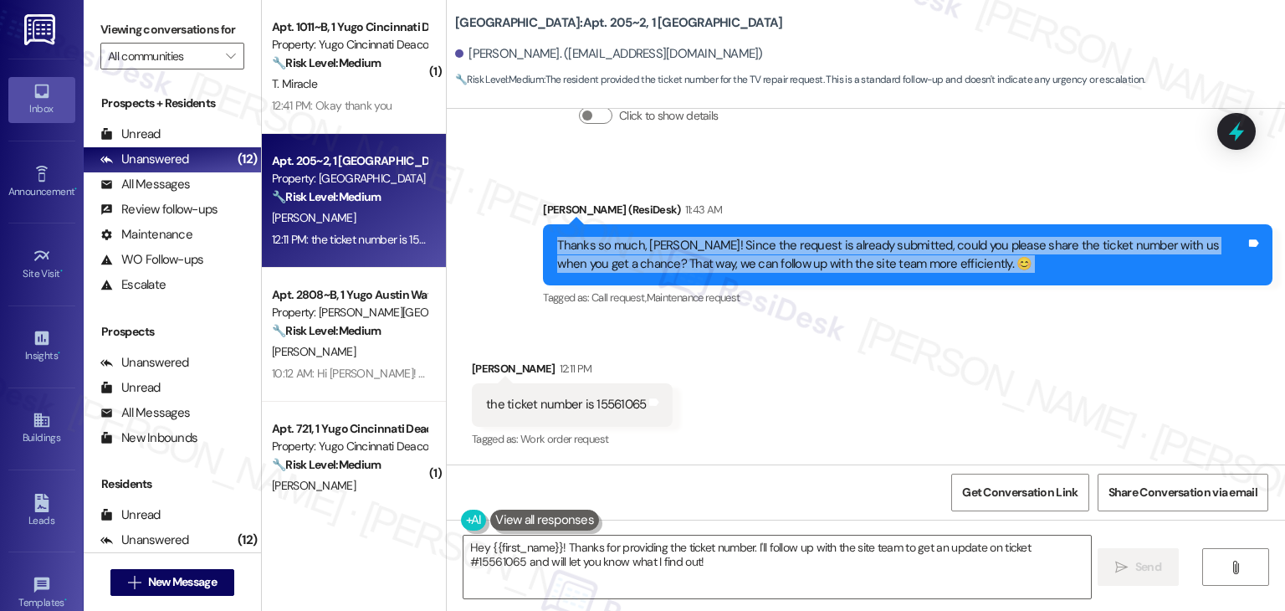
copy div "Thanks so much, [PERSON_NAME]! Since the request is already submitted, could yo…"
click at [572, 408] on div "the ticket number is 15561065" at bounding box center [566, 405] width 160 height 18
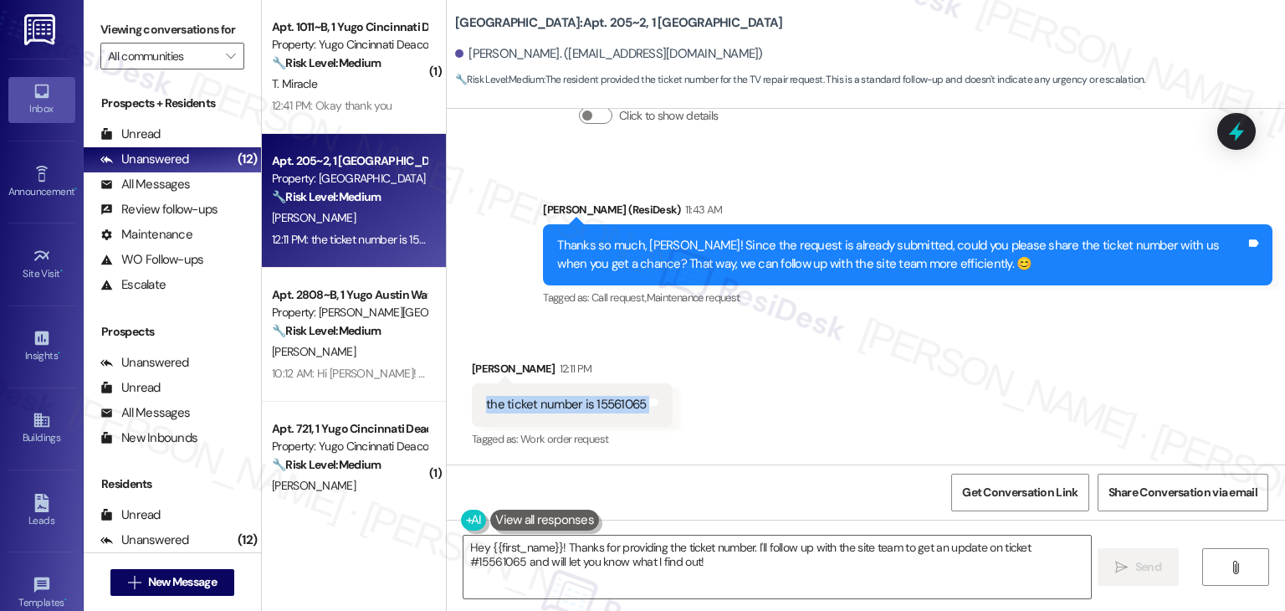
copy div "the ticket number is 15561065 Tags and notes"
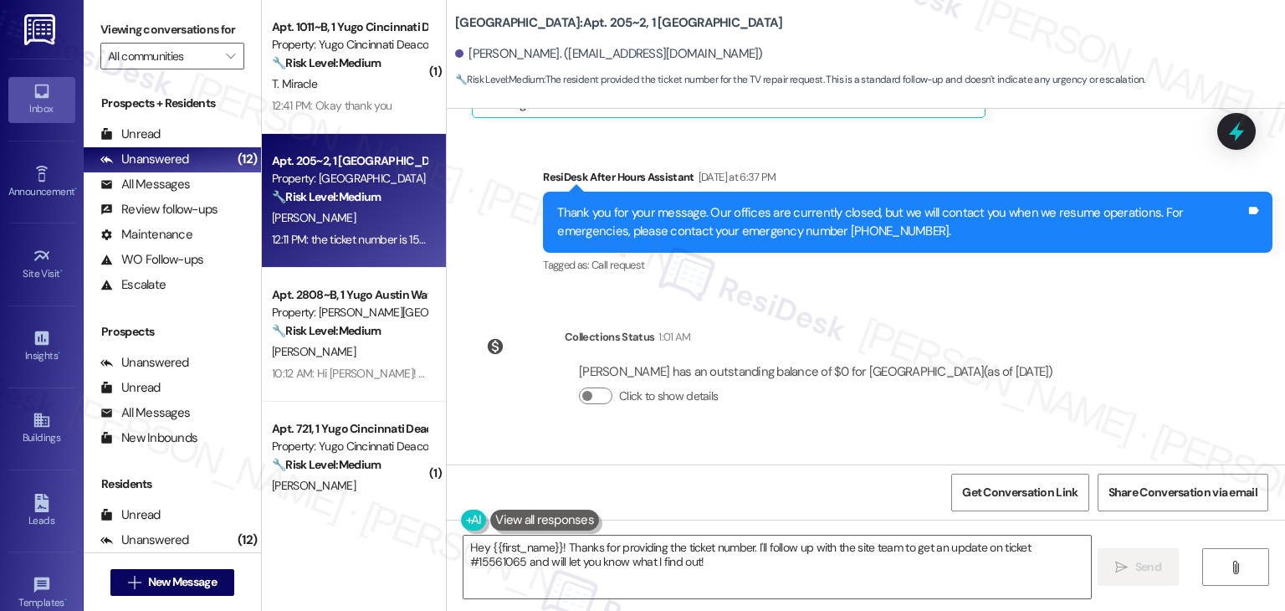
scroll to position [1803, 0]
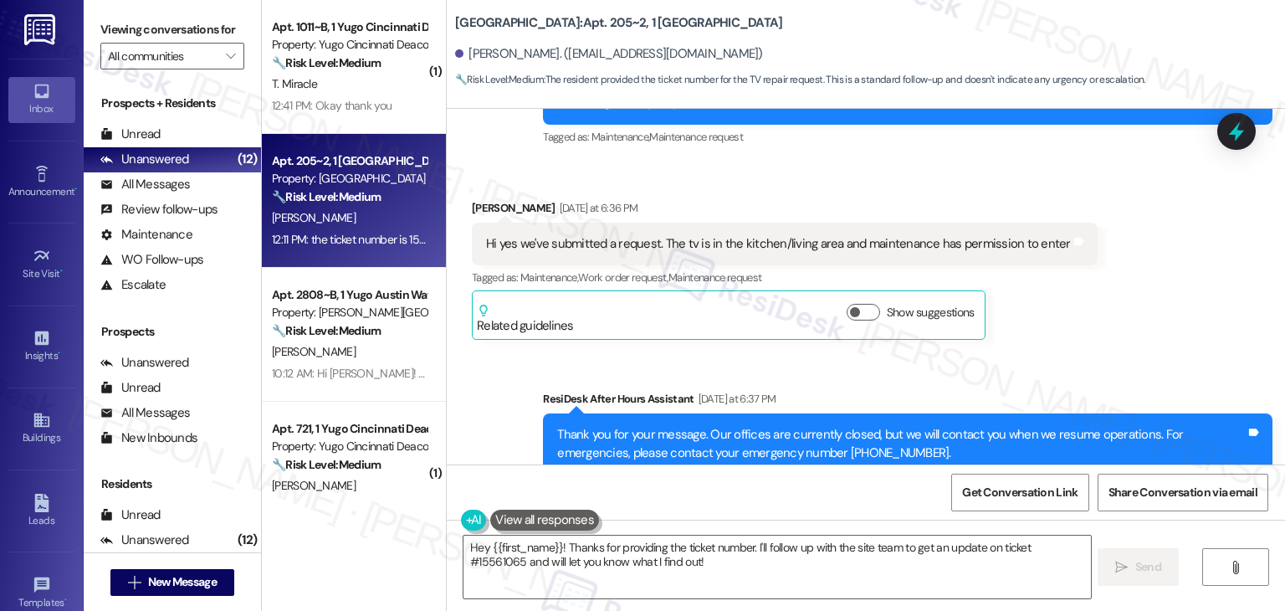
click at [678, 295] on div "Related guidelines Show suggestions" at bounding box center [729, 314] width 504 height 39
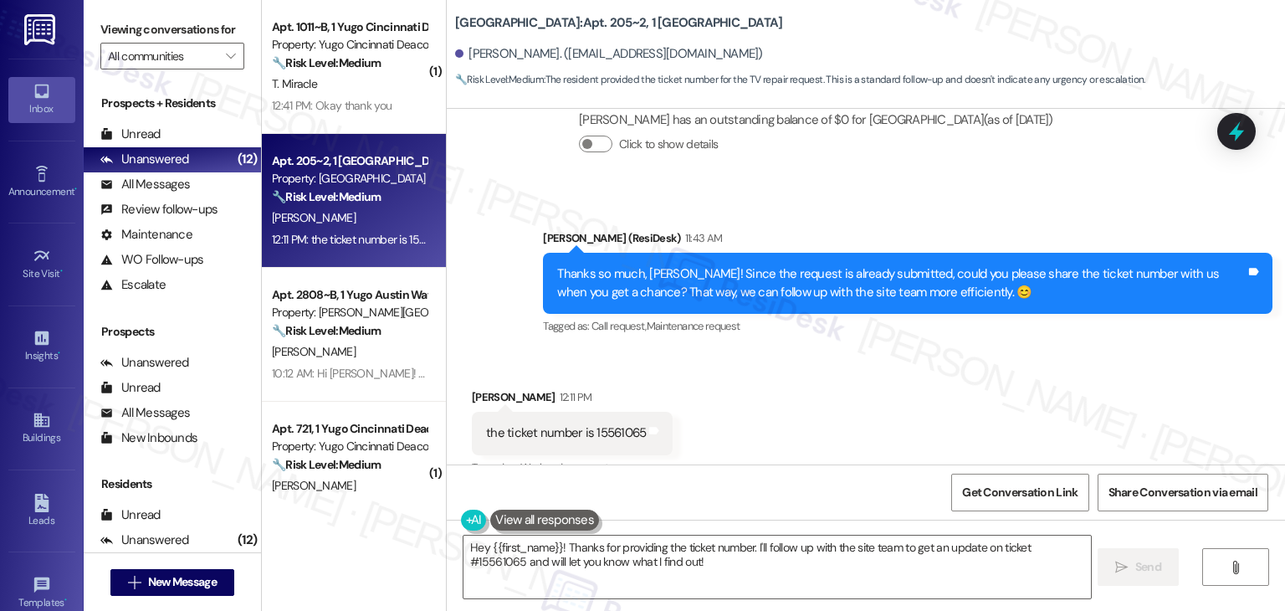
scroll to position [2305, 0]
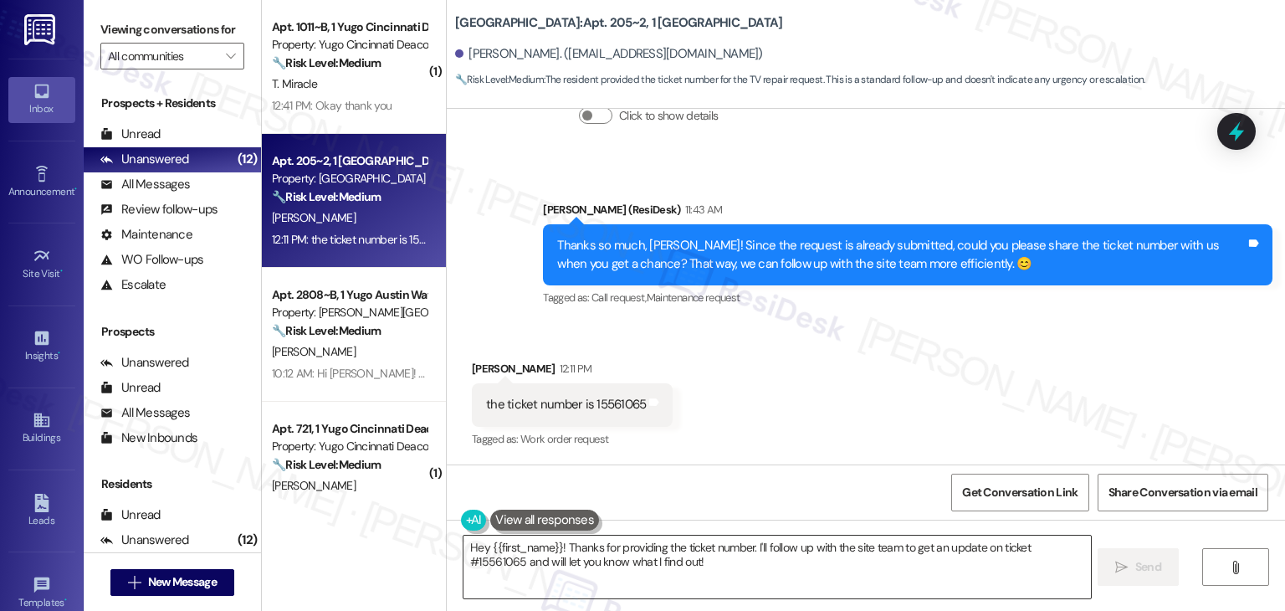
click at [586, 553] on textarea "Hey {{first_name}}! Thanks for providing the ticket number. I'll follow up with…" at bounding box center [777, 567] width 627 height 63
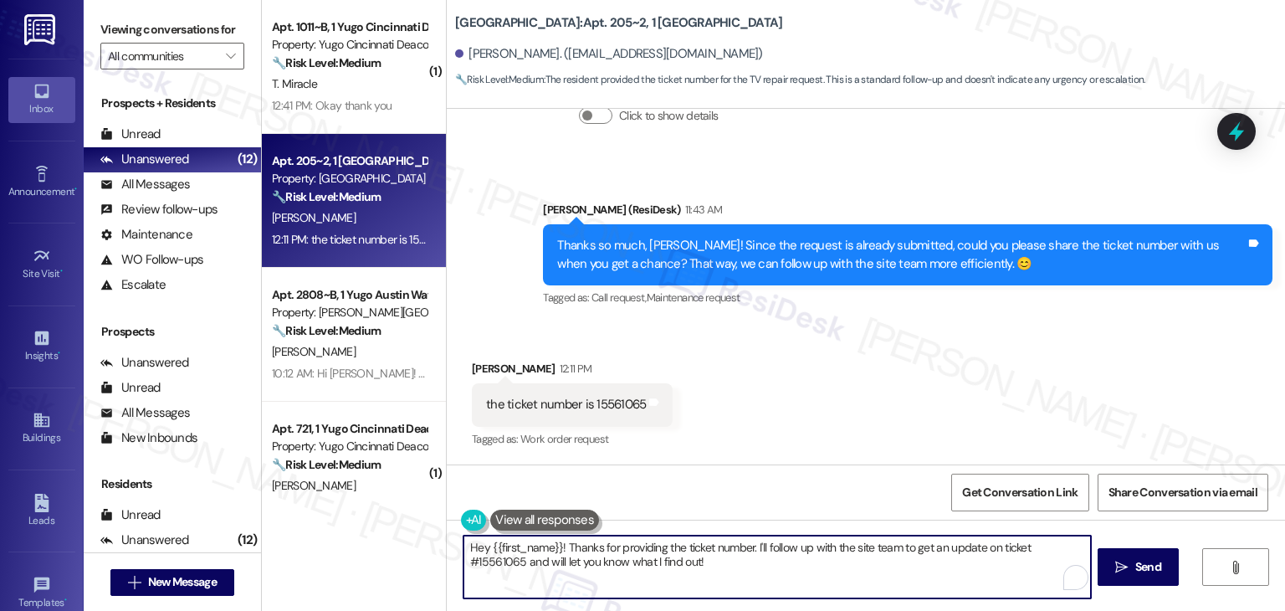
paste textarea "Perfect, thanks for sharing the ticket number, [PERSON_NAME]! I’ll follow up wi…"
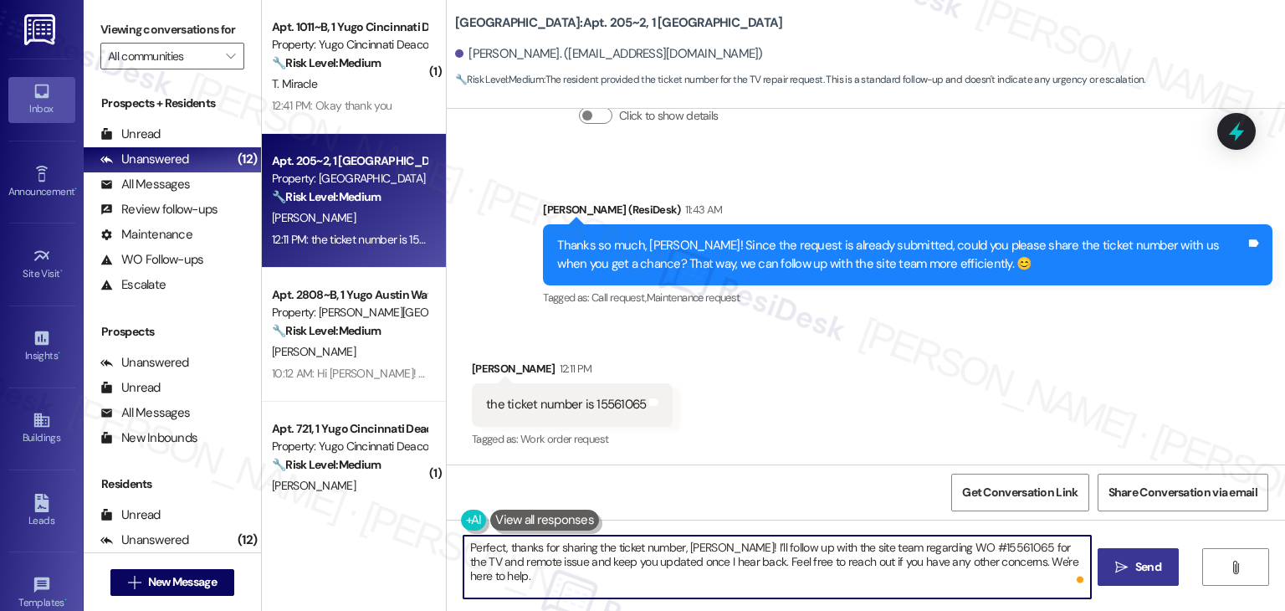
type textarea "Perfect, thanks for sharing the ticket number, [PERSON_NAME]! I’ll follow up wi…"
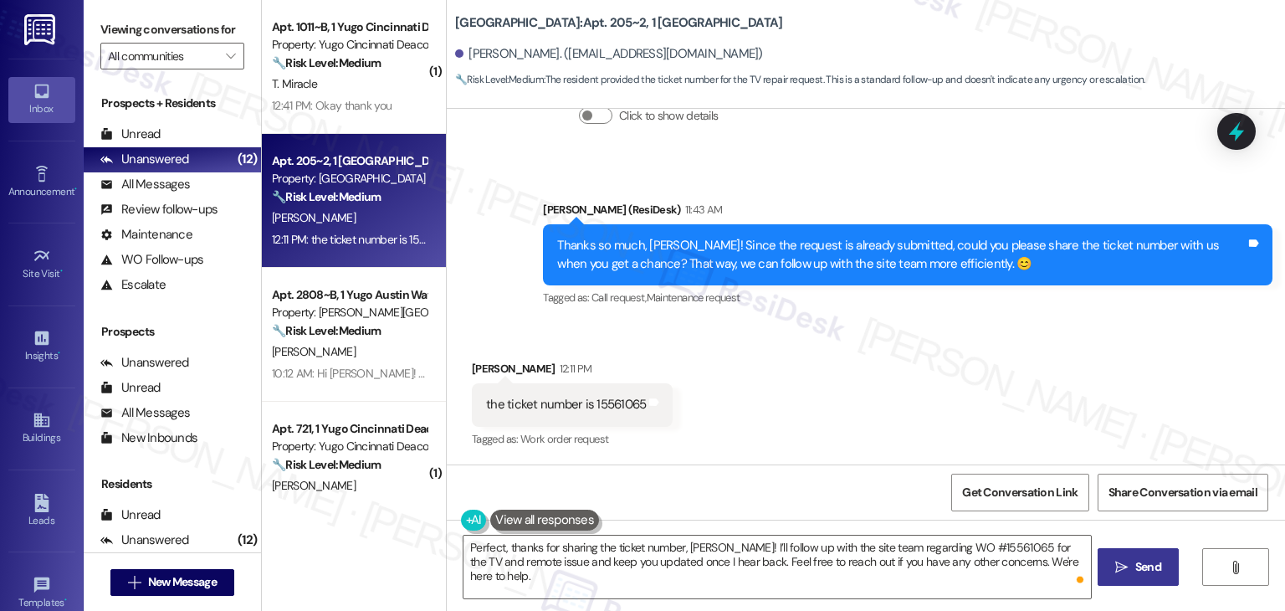
click at [1136, 564] on span "Send" at bounding box center [1149, 567] width 26 height 18
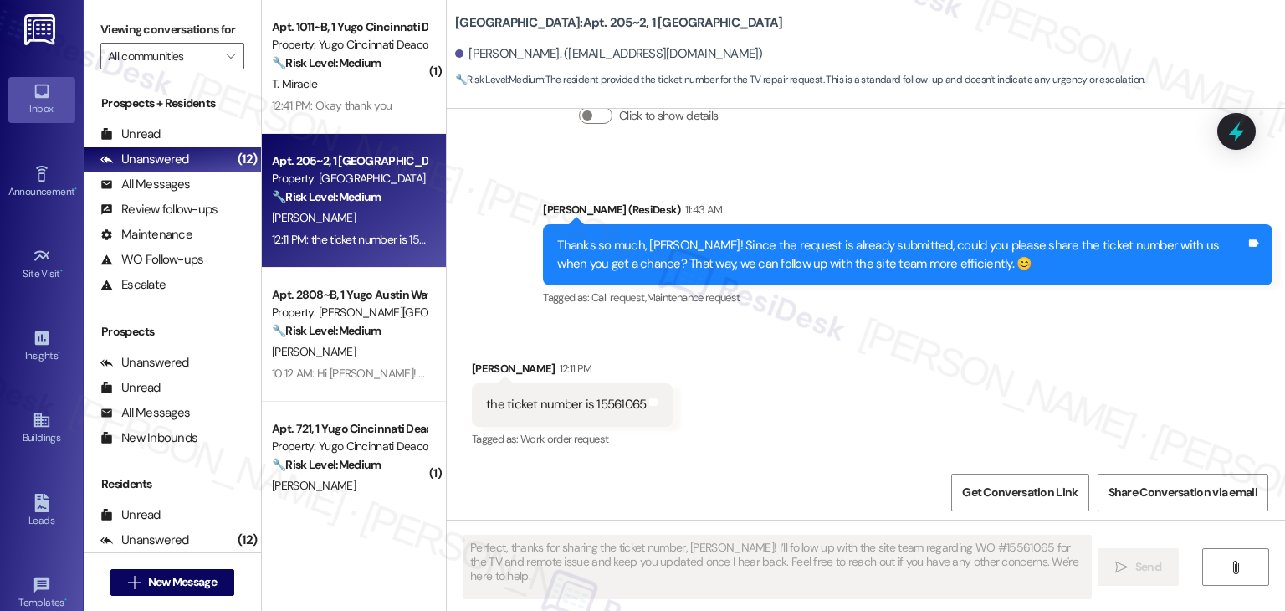
scroll to position [2304, 0]
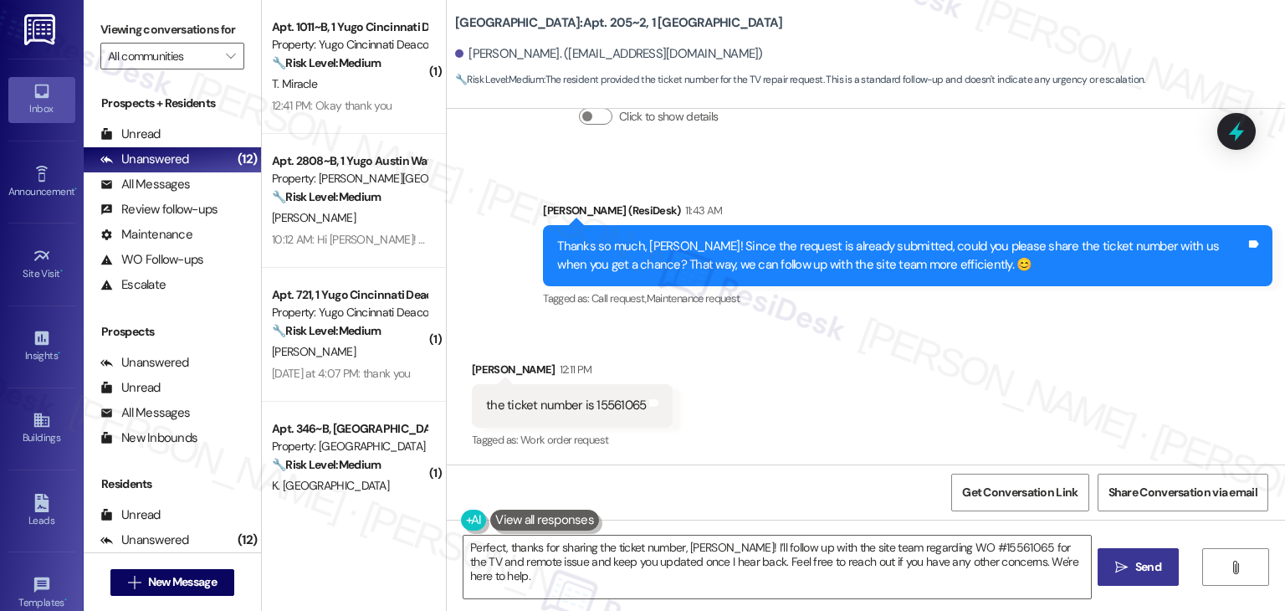
click at [835, 409] on div "Received via SMS [PERSON_NAME] 12:11 PM the ticket number is 15561065 Tags and …" at bounding box center [866, 393] width 839 height 141
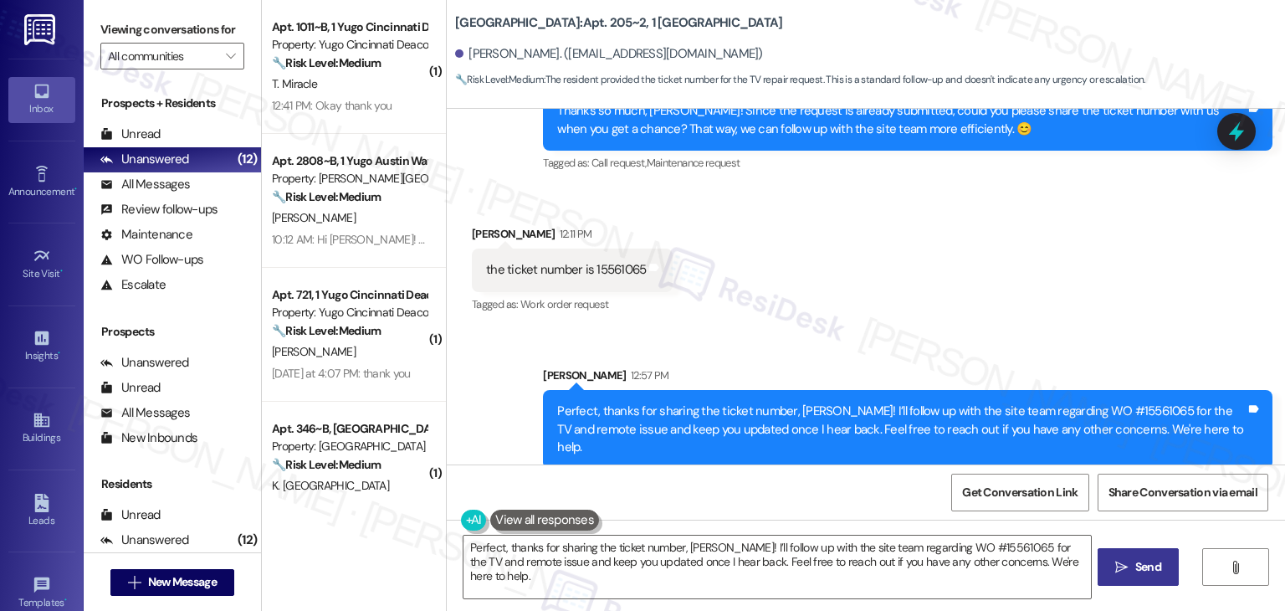
click at [988, 279] on div "Received via SMS [PERSON_NAME] 12:11 PM the ticket number is 15561065 Tags and …" at bounding box center [866, 257] width 839 height 141
click at [997, 285] on div "Received via SMS [PERSON_NAME] 12:11 PM the ticket number is 15561065 Tags and …" at bounding box center [866, 257] width 839 height 141
click at [998, 285] on div "Received via SMS [PERSON_NAME] 12:11 PM the ticket number is 15561065 Tags and …" at bounding box center [866, 257] width 839 height 141
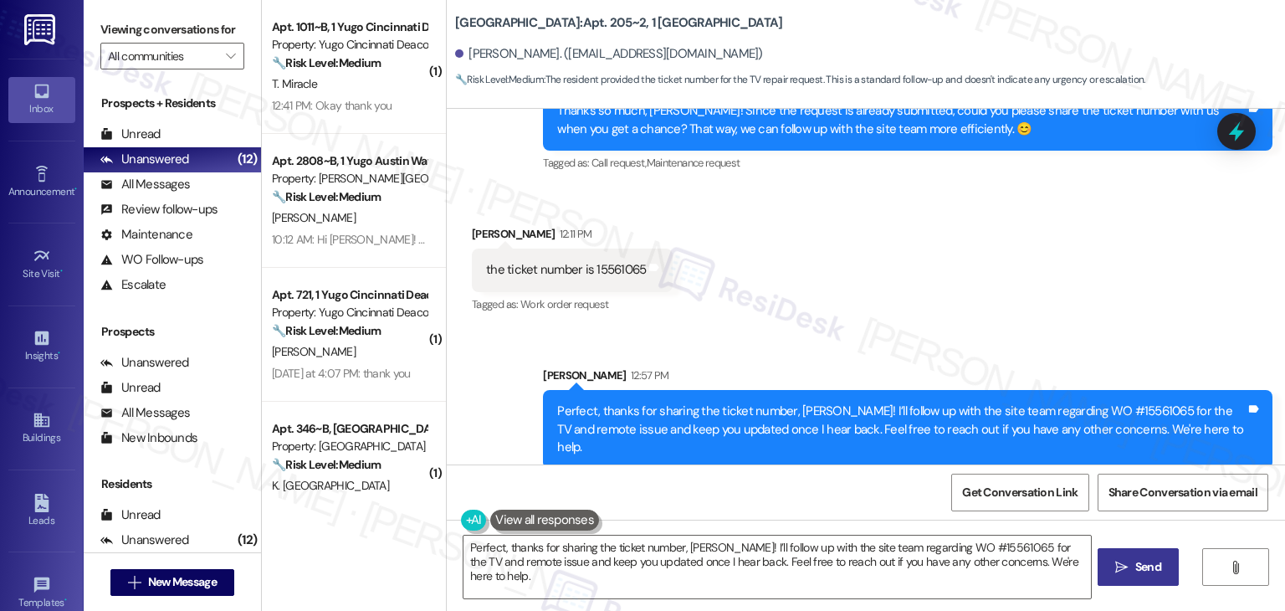
click at [998, 285] on div "Received via SMS [PERSON_NAME] 12:11 PM the ticket number is 15561065 Tags and …" at bounding box center [866, 257] width 839 height 141
click at [995, 282] on div "Received via SMS [PERSON_NAME] 12:11 PM the ticket number is 15561065 Tags and …" at bounding box center [866, 257] width 839 height 141
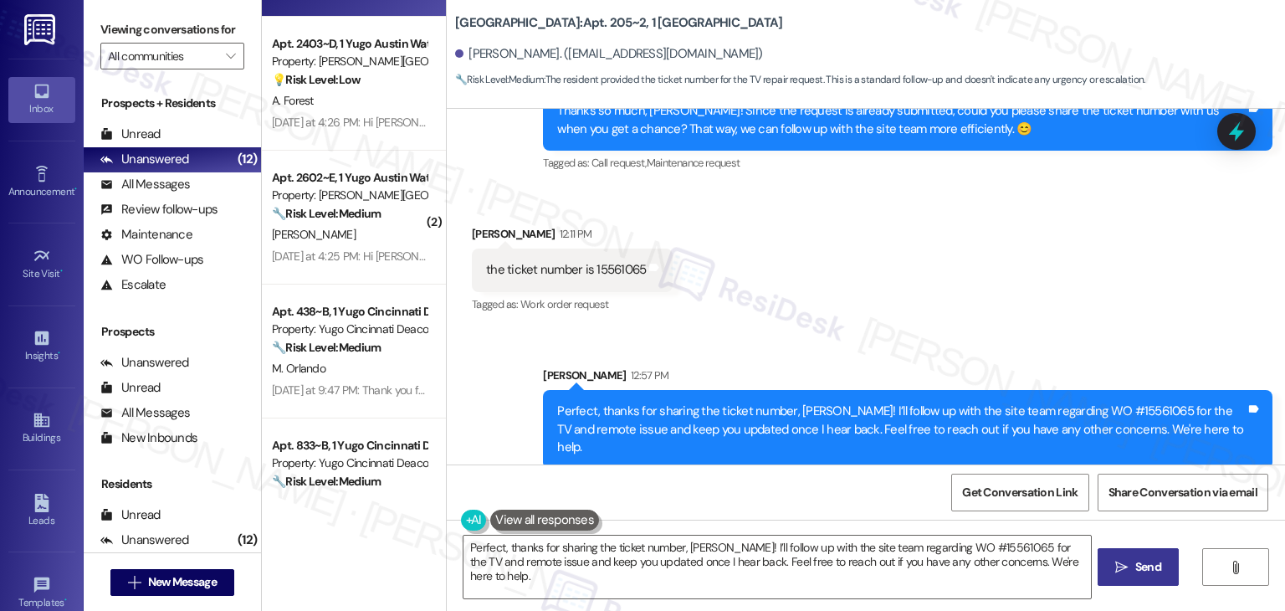
scroll to position [1115, 0]
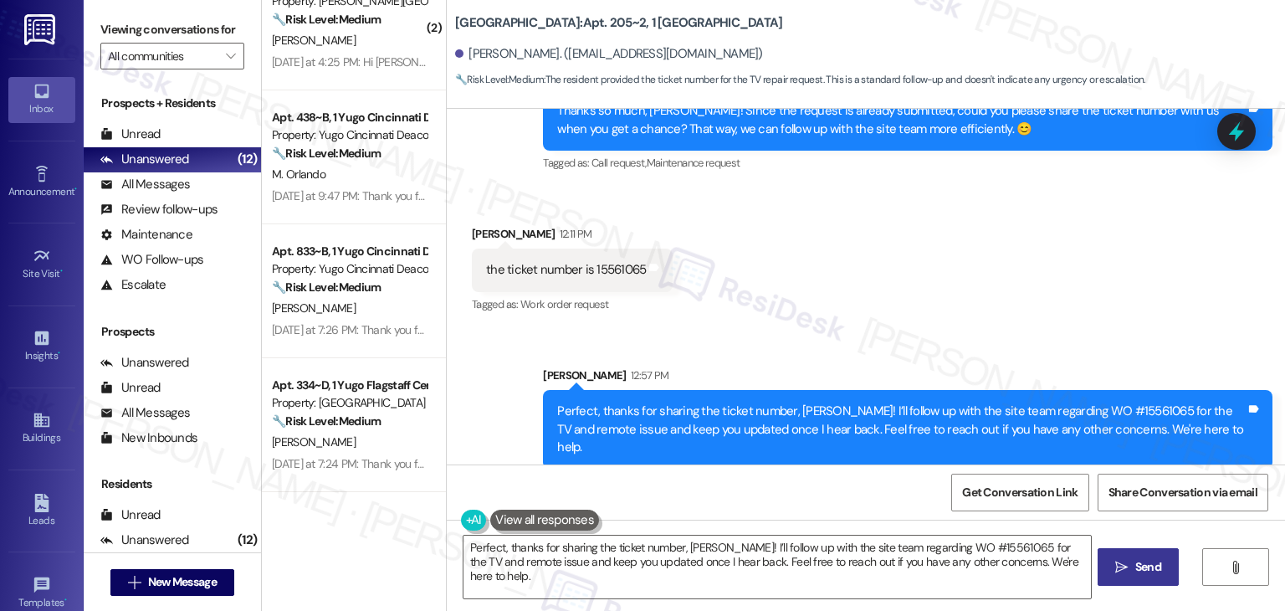
click at [900, 319] on div "Received via SMS [PERSON_NAME] 12:11 PM the ticket number is 15561065 Tags and …" at bounding box center [866, 257] width 839 height 141
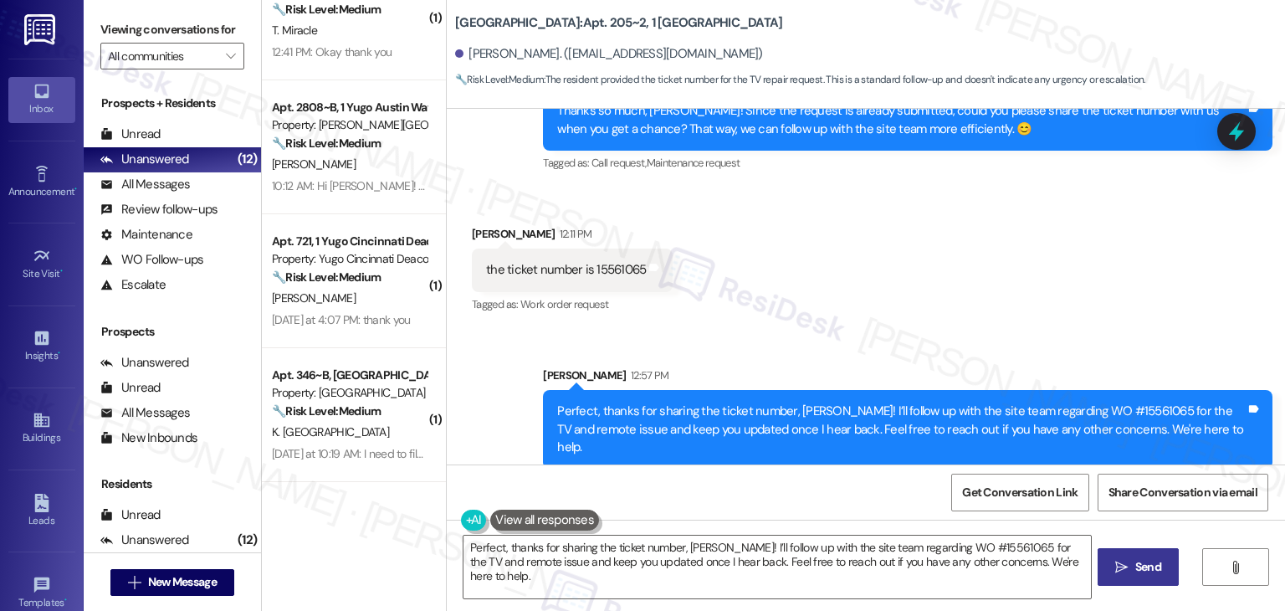
scroll to position [0, 0]
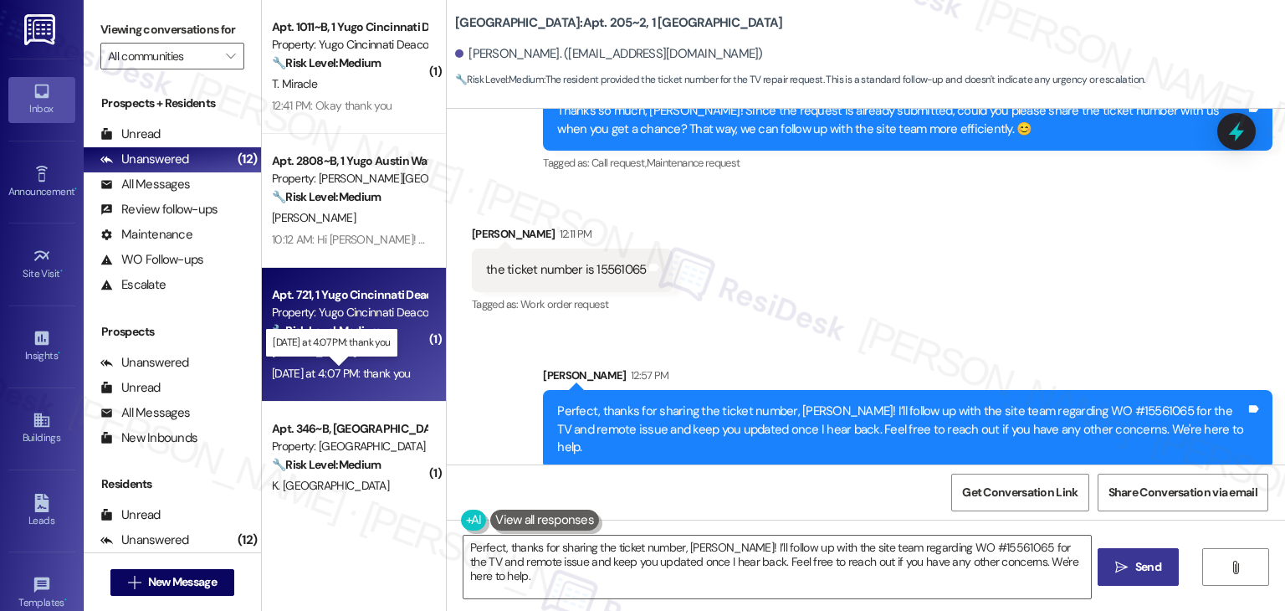
click at [362, 377] on div "[DATE] at 4:07 PM: thank you [DATE] at 4:07 PM: thank you" at bounding box center [341, 373] width 138 height 15
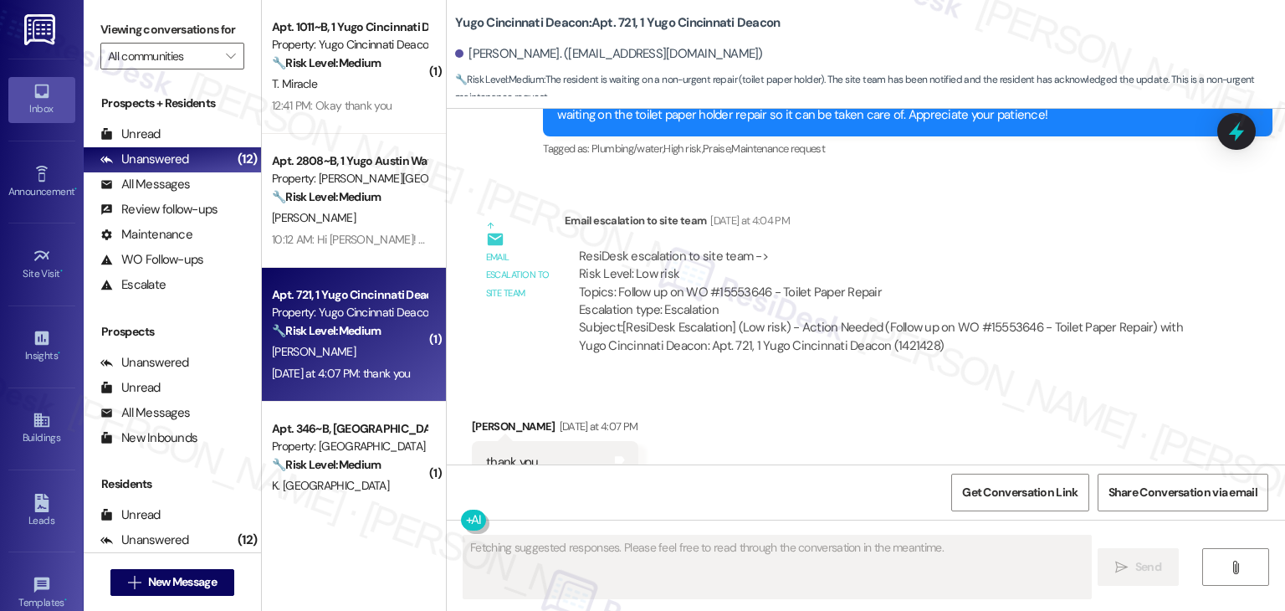
scroll to position [2029, 0]
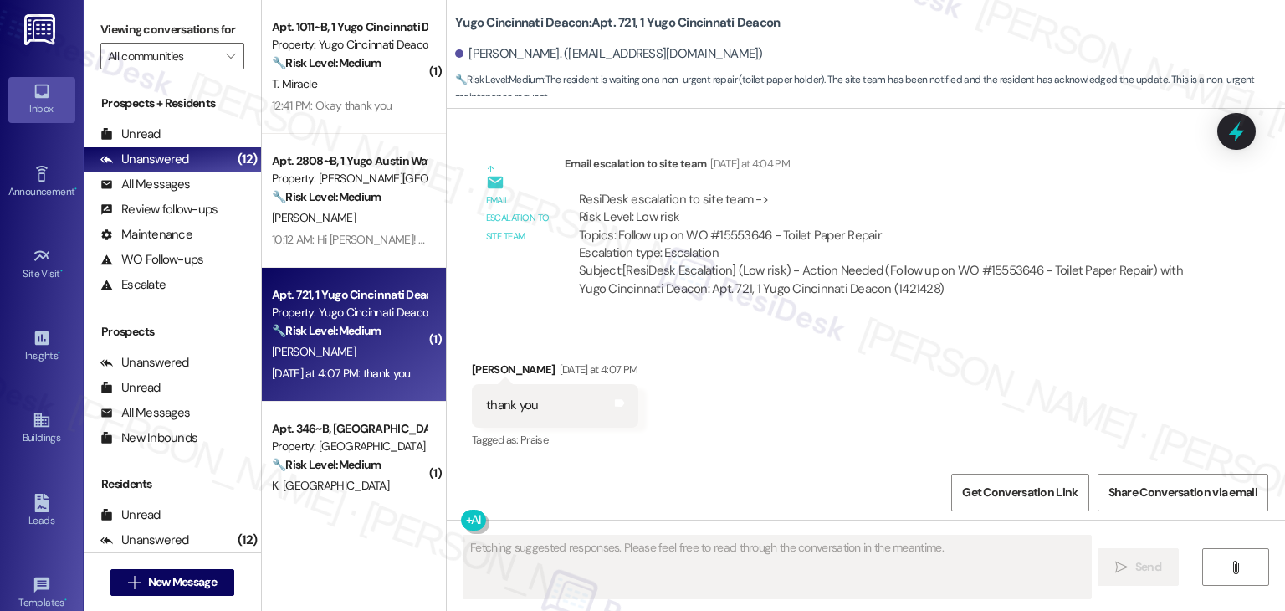
click at [927, 326] on div "Received via SMS [PERSON_NAME] [DATE] at 4:07 PM thank you Tags and notes Tagge…" at bounding box center [866, 393] width 839 height 141
click at [921, 380] on div "Received via SMS [PERSON_NAME] [DATE] at 4:07 PM thank you Tags and notes Tagge…" at bounding box center [866, 393] width 839 height 141
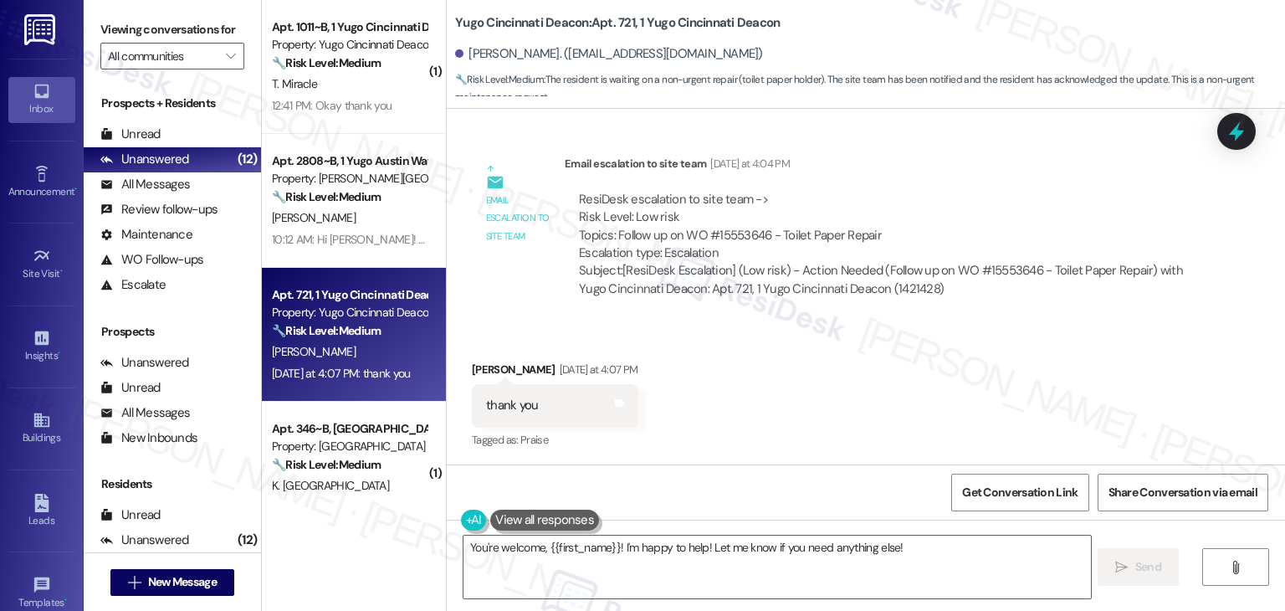
scroll to position [2183, 0]
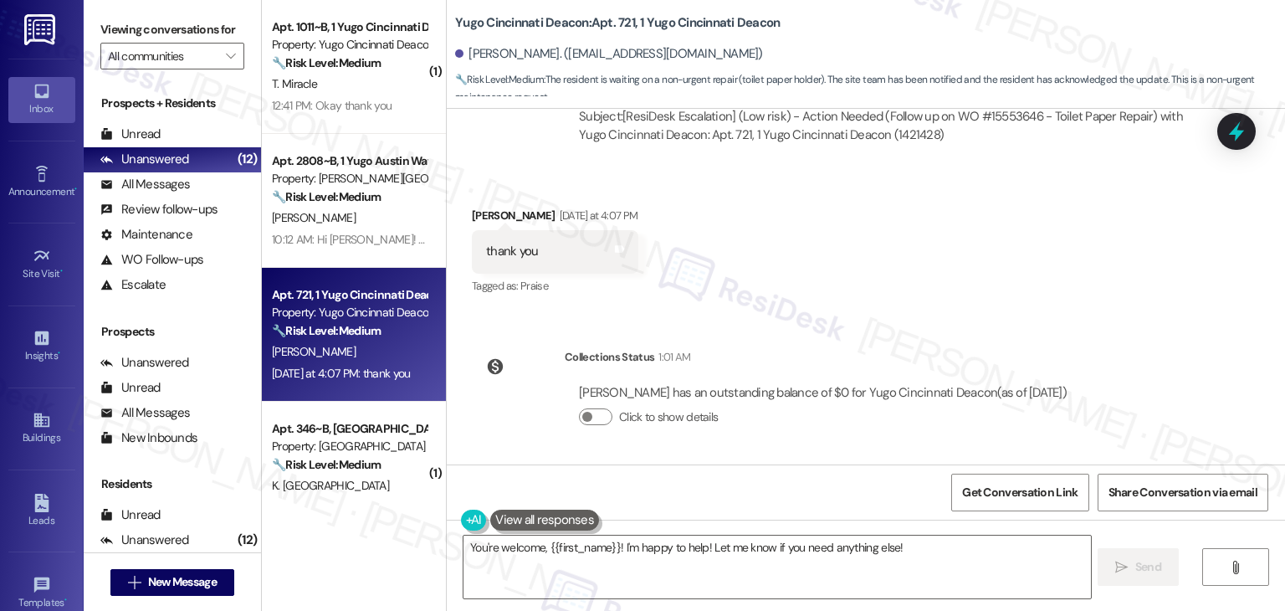
click at [963, 285] on div "Received via SMS [PERSON_NAME] [DATE] at 4:07 PM thank you Tags and notes Tagge…" at bounding box center [866, 239] width 839 height 141
click at [575, 490] on div "Get Conversation Link Share Conversation via email" at bounding box center [866, 491] width 839 height 55
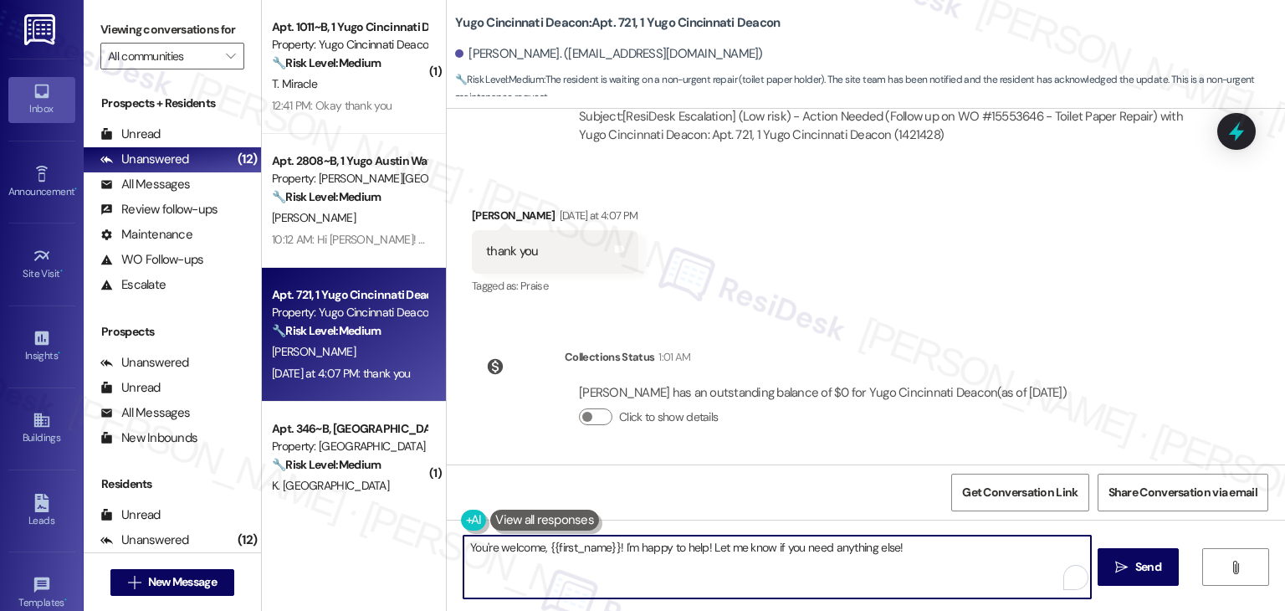
drag, startPoint x: 793, startPoint y: 549, endPoint x: 705, endPoint y: 551, distance: 87.9
click at [705, 551] on textarea "You're welcome, {{first_name}}! I'm happy to help! Let me know if you need anyt…" at bounding box center [777, 567] width 627 height 63
paste textarea "us know if there's anything else we can assist you with"
type textarea "You're welcome, {{first_name}}! I'm happy to help! Let us know if there's anyth…"
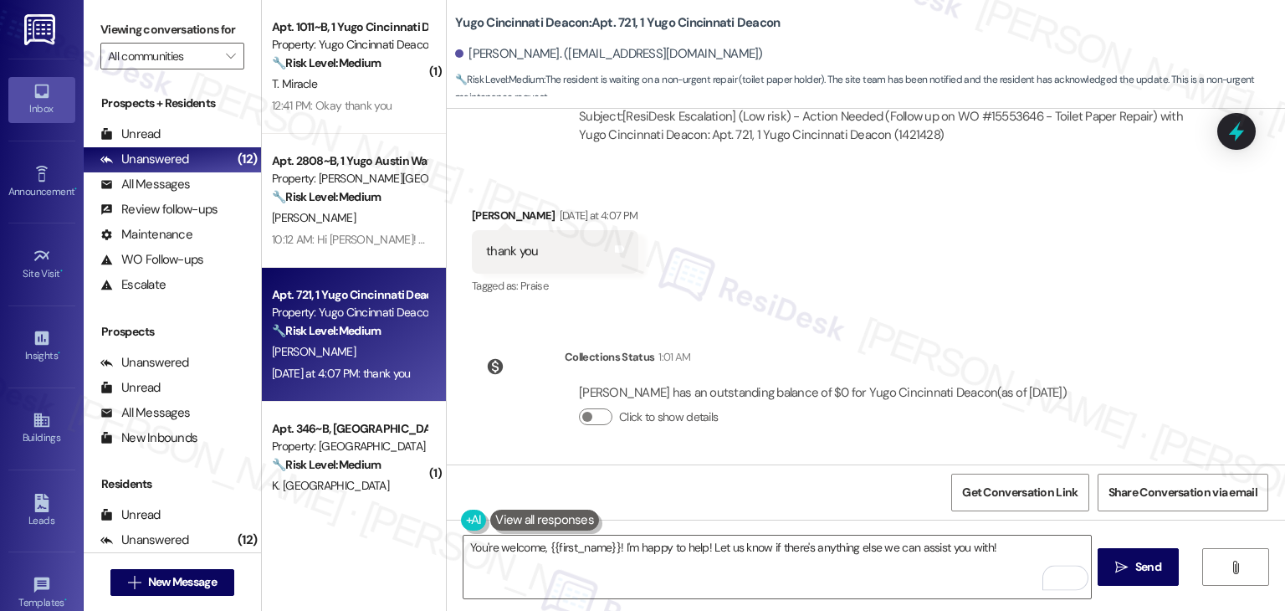
click at [813, 459] on div "Collections Status 1:01 AM [PERSON_NAME] has an outstanding balance of $0 for Y…" at bounding box center [776, 400] width 634 height 129
click at [913, 255] on div "Received via SMS [PERSON_NAME] [DATE] at 4:07 PM thank you Tags and notes Tagge…" at bounding box center [866, 239] width 839 height 141
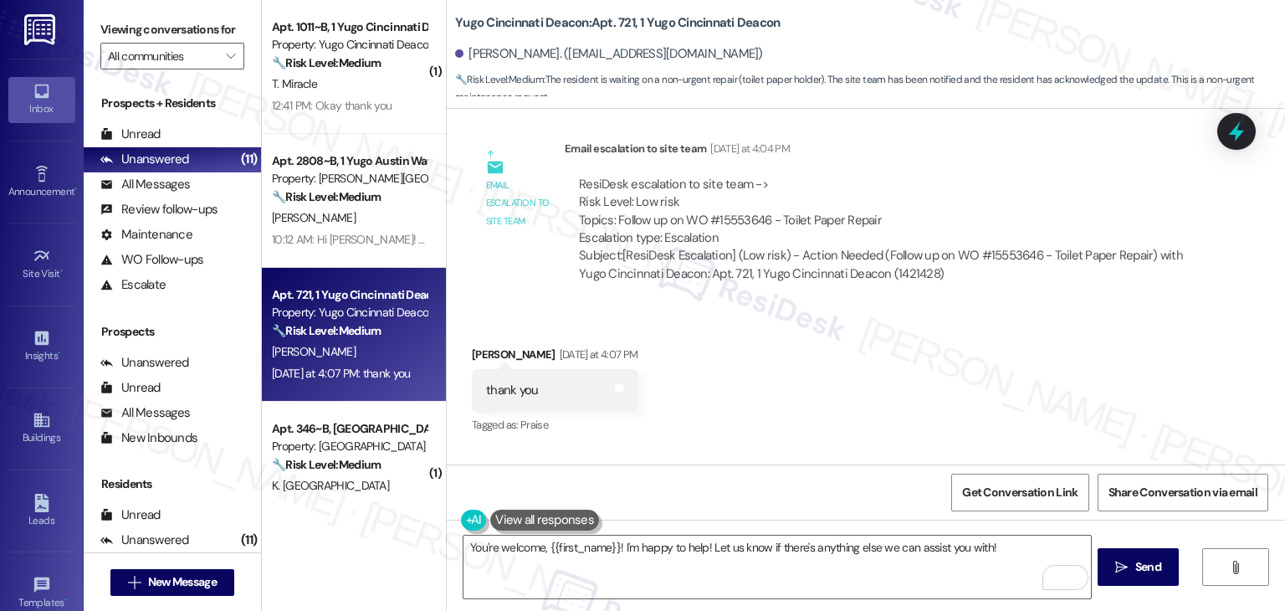
scroll to position [2015, 0]
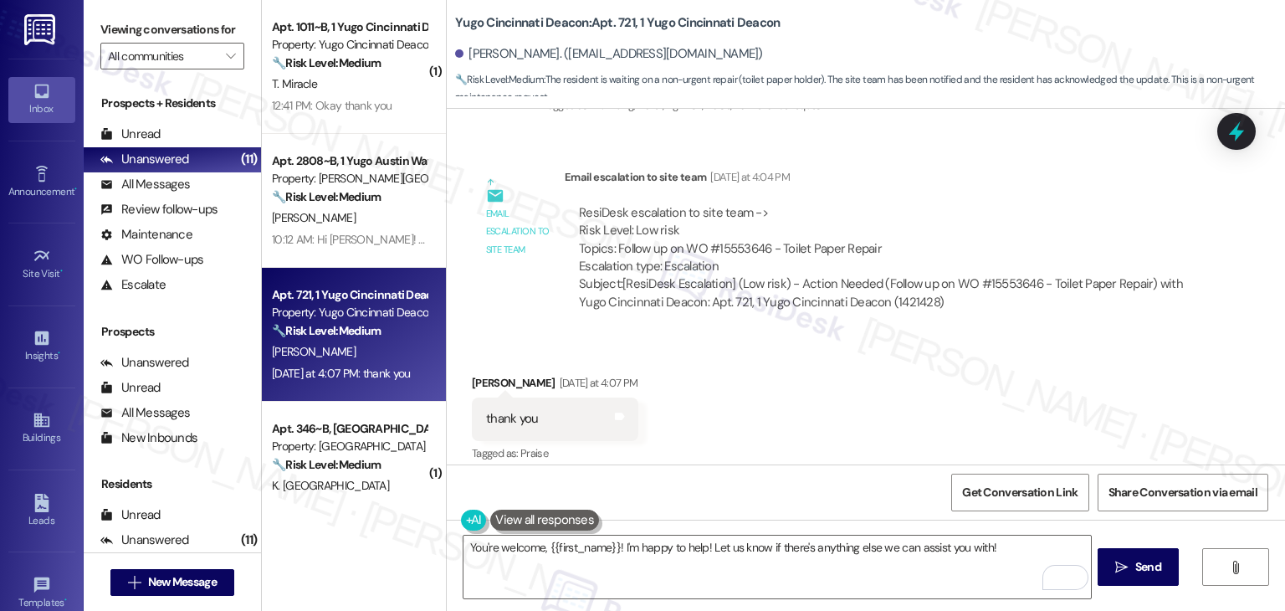
click at [938, 359] on div "Received via SMS [PERSON_NAME] [DATE] at 4:07 PM thank you Tags and notes Tagge…" at bounding box center [866, 406] width 839 height 141
click at [805, 393] on div "Received via SMS [PERSON_NAME] [DATE] at 4:07 PM thank you Tags and notes Tagge…" at bounding box center [866, 406] width 839 height 141
click at [905, 245] on div "ResiDesk escalation to site team -> Risk Level: Low risk Topics: Follow up on W…" at bounding box center [883, 240] width 608 height 72
click at [912, 234] on div "ResiDesk escalation to site team -> Risk Level: Low risk Topics: Follow up on W…" at bounding box center [883, 240] width 608 height 72
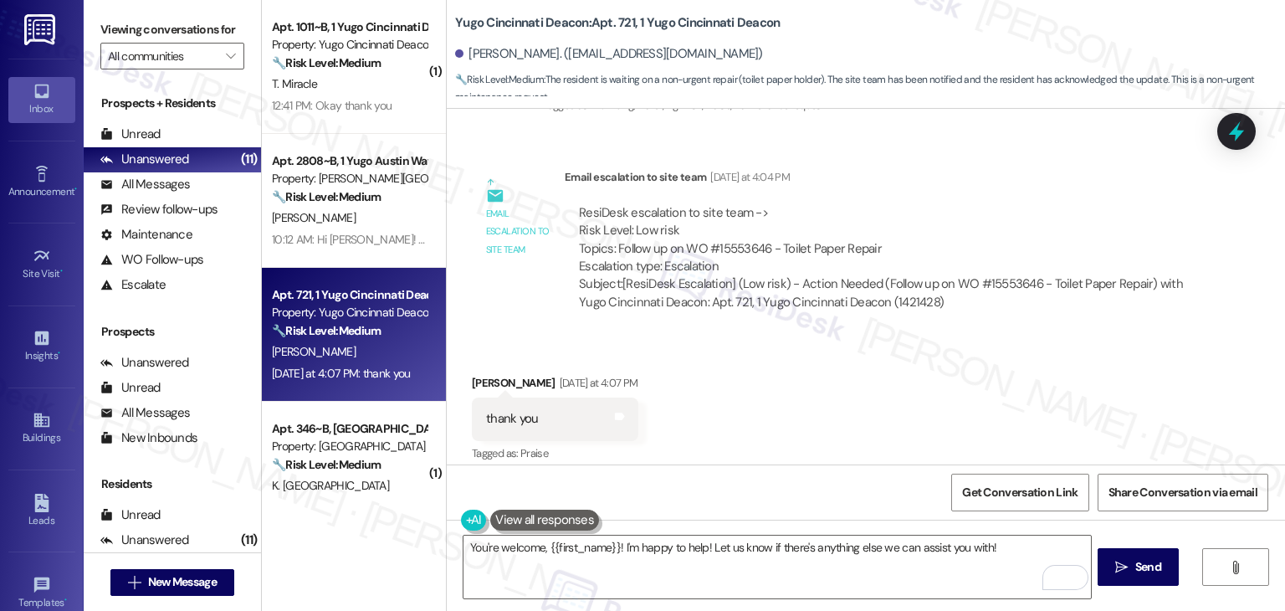
click at [890, 425] on div "Received via SMS [PERSON_NAME] [DATE] at 4:07 PM thank you Tags and notes Tagge…" at bounding box center [866, 406] width 839 height 141
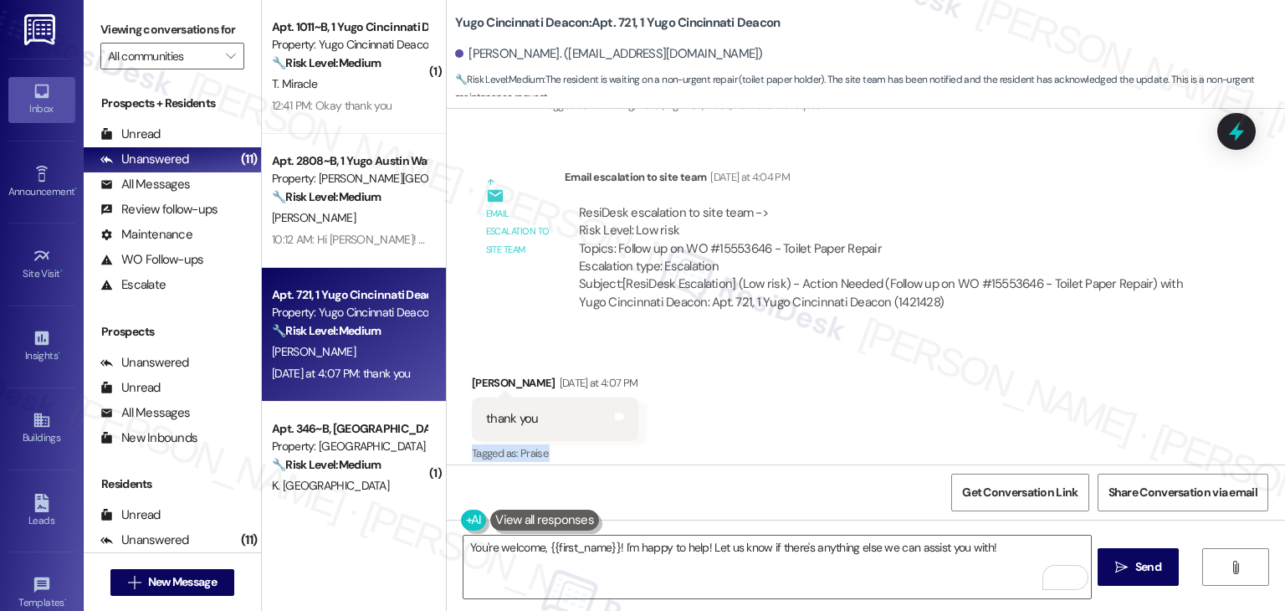
click at [890, 425] on div "Received via SMS [PERSON_NAME] [DATE] at 4:07 PM thank you Tags and notes Tagge…" at bounding box center [866, 406] width 839 height 141
drag, startPoint x: 890, startPoint y: 425, endPoint x: 813, endPoint y: 362, distance: 99.3
click at [890, 426] on div "Received via SMS [PERSON_NAME] [DATE] at 4:07 PM thank you Tags and notes Tagge…" at bounding box center [866, 406] width 839 height 141
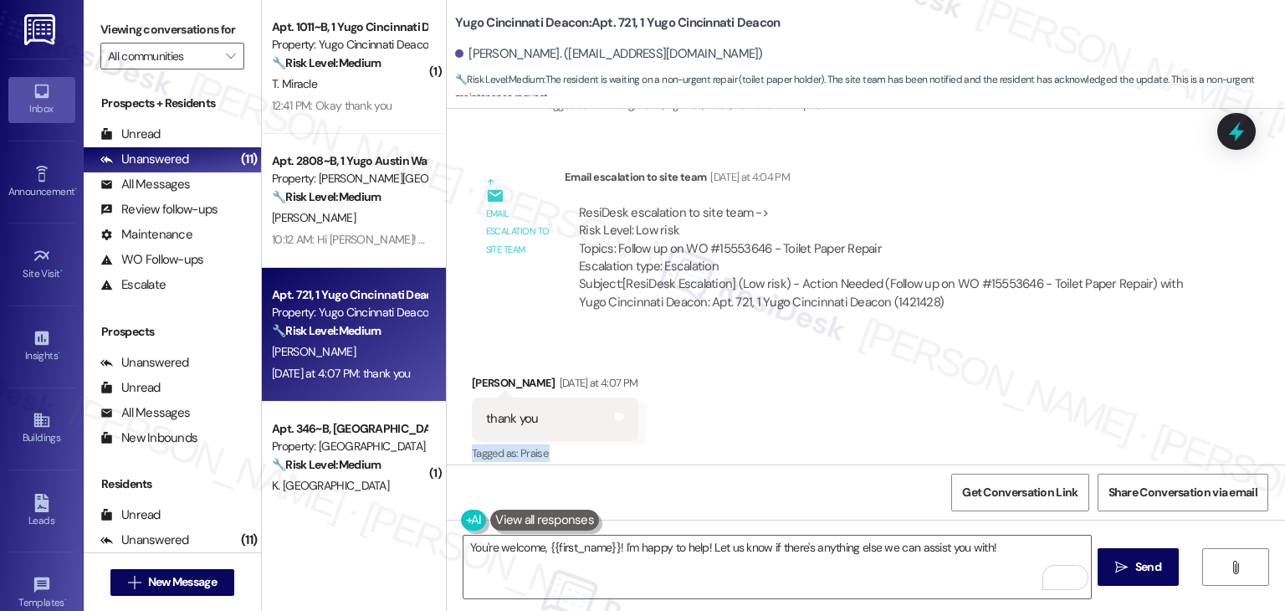
click at [813, 362] on div "Received via SMS [PERSON_NAME] [DATE] at 4:07 PM thank you Tags and notes Tagge…" at bounding box center [866, 406] width 839 height 141
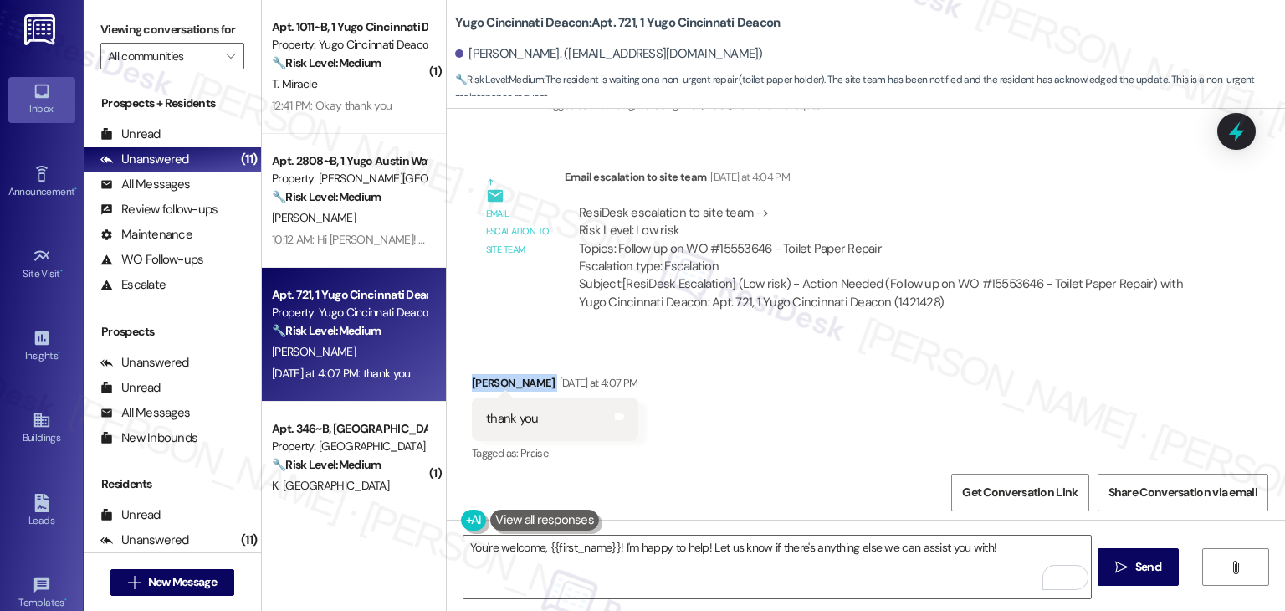
click at [813, 362] on div "Received via SMS [PERSON_NAME] [DATE] at 4:07 PM thank you Tags and notes Tagge…" at bounding box center [866, 406] width 839 height 141
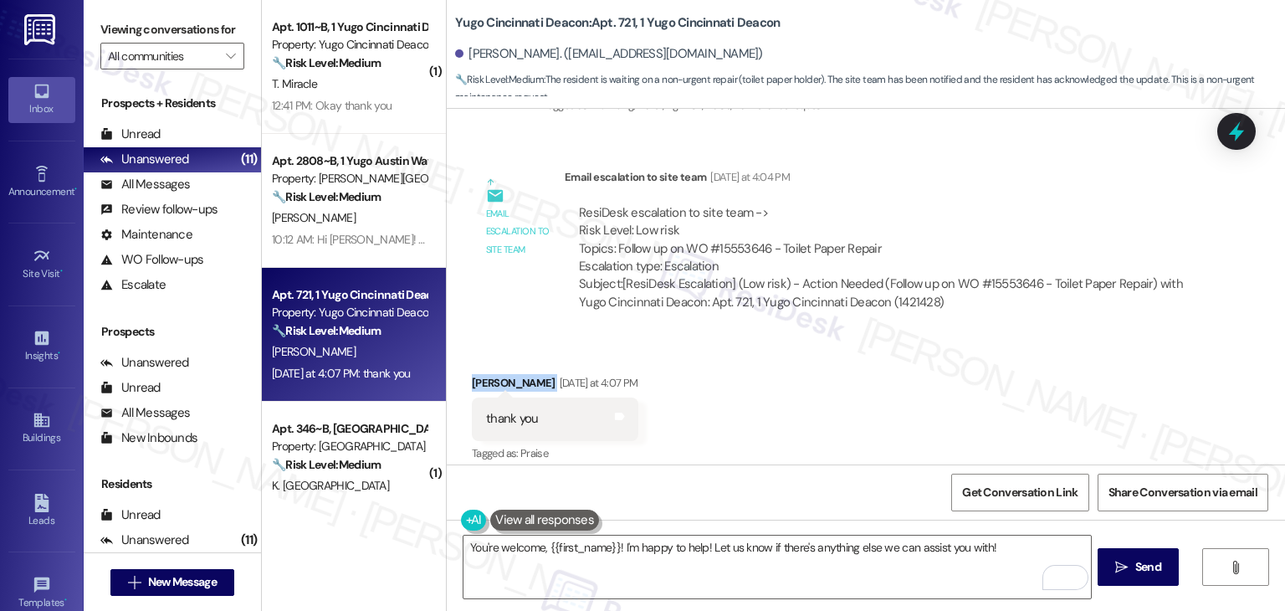
click at [813, 362] on div "Received via SMS [PERSON_NAME] [DATE] at 4:07 PM thank you Tags and notes Tagge…" at bounding box center [866, 406] width 839 height 141
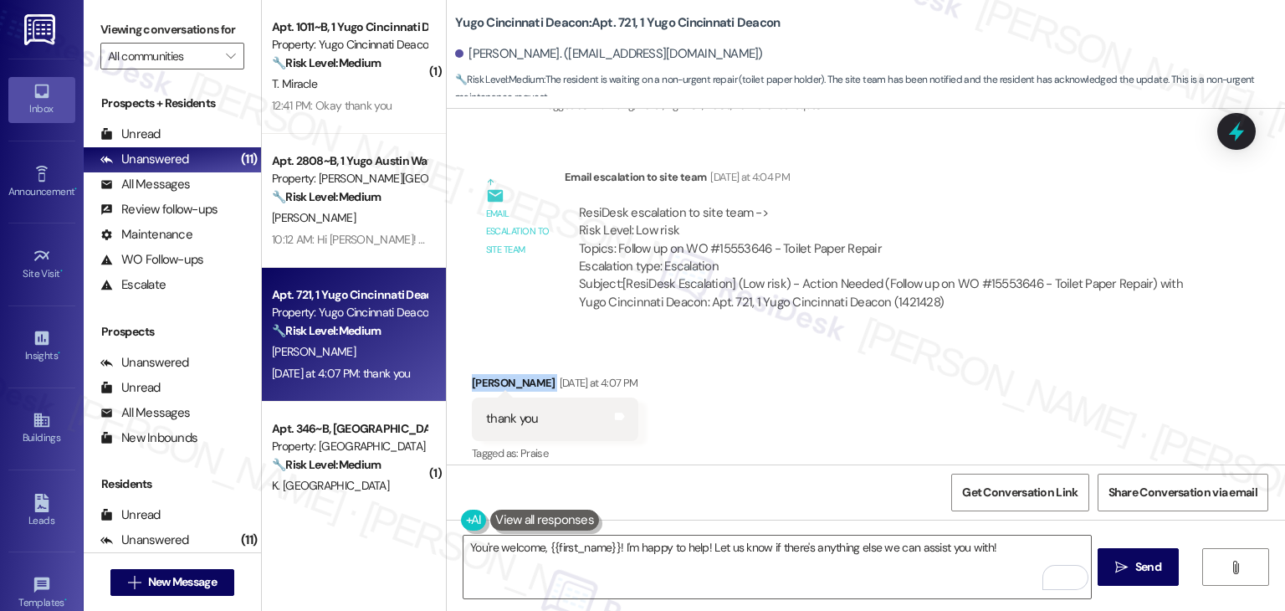
click at [813, 362] on div "Received via SMS [PERSON_NAME] [DATE] at 4:07 PM thank you Tags and notes Tagge…" at bounding box center [866, 406] width 839 height 141
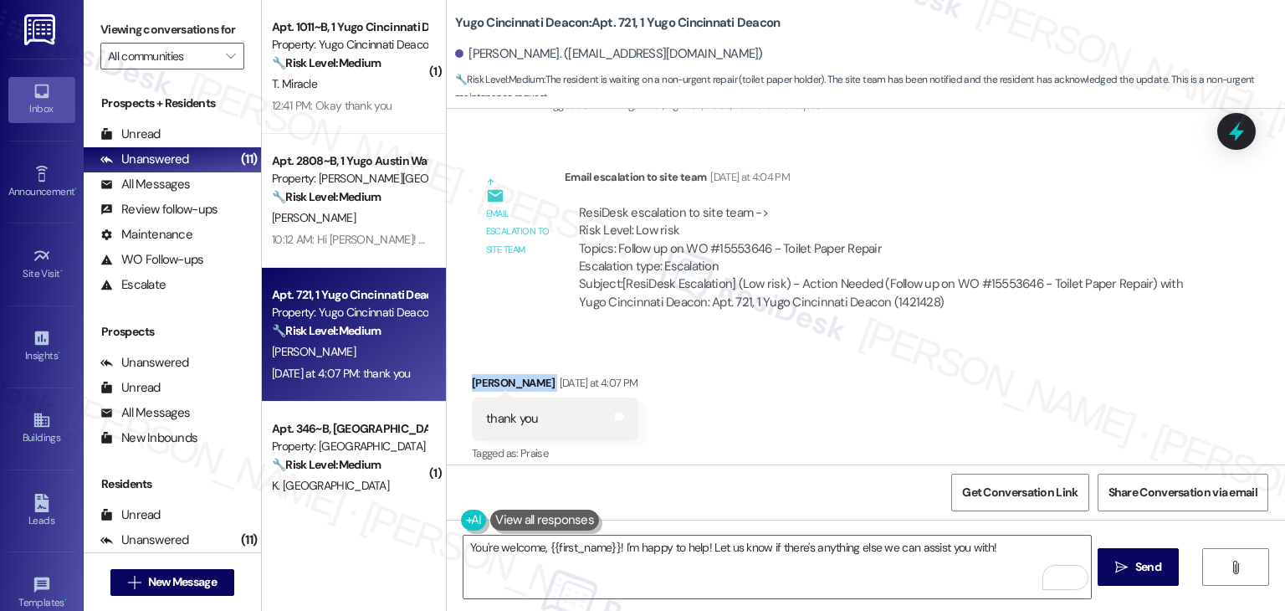
click at [813, 362] on div "Received via SMS [PERSON_NAME] [DATE] at 4:07 PM thank you Tags and notes Tagge…" at bounding box center [866, 406] width 839 height 141
click at [1037, 219] on div "ResiDesk escalation to site team -> Risk Level: Low risk Topics: Follow up on W…" at bounding box center [883, 240] width 608 height 72
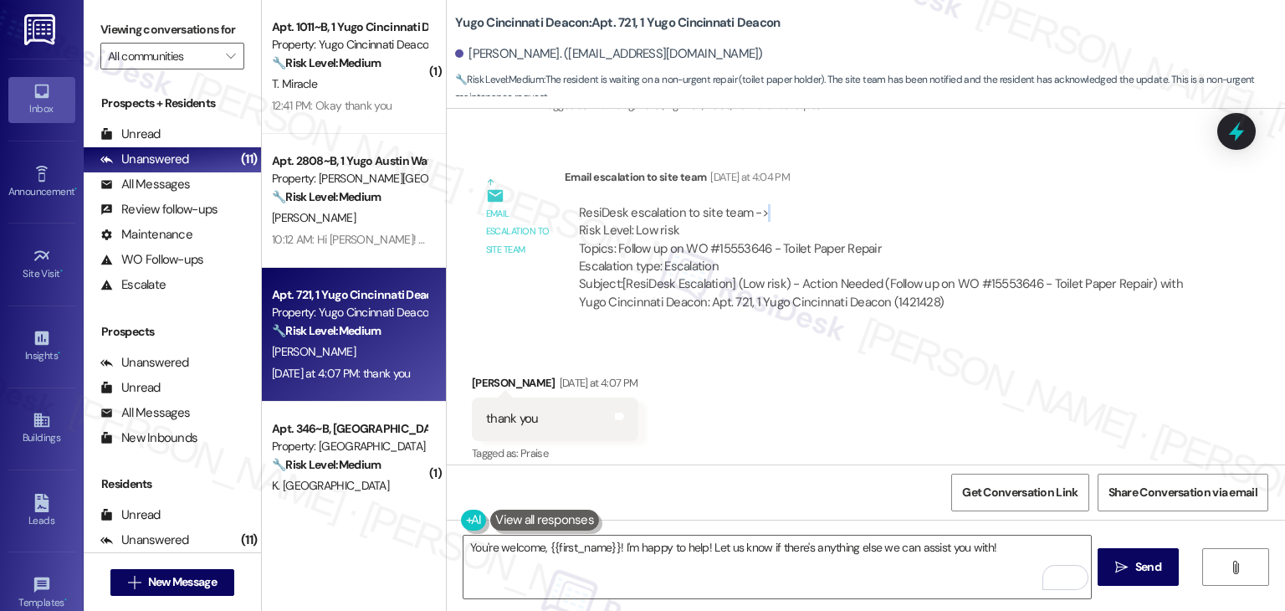
click at [1037, 219] on div "ResiDesk escalation to site team -> Risk Level: Low risk Topics: Follow up on W…" at bounding box center [883, 240] width 608 height 72
click at [857, 403] on div "Received via SMS [PERSON_NAME] [DATE] at 4:07 PM thank you Tags and notes Tagge…" at bounding box center [866, 406] width 839 height 141
click at [860, 396] on div "Received via SMS [PERSON_NAME] [DATE] at 4:07 PM thank you Tags and notes Tagge…" at bounding box center [866, 406] width 839 height 141
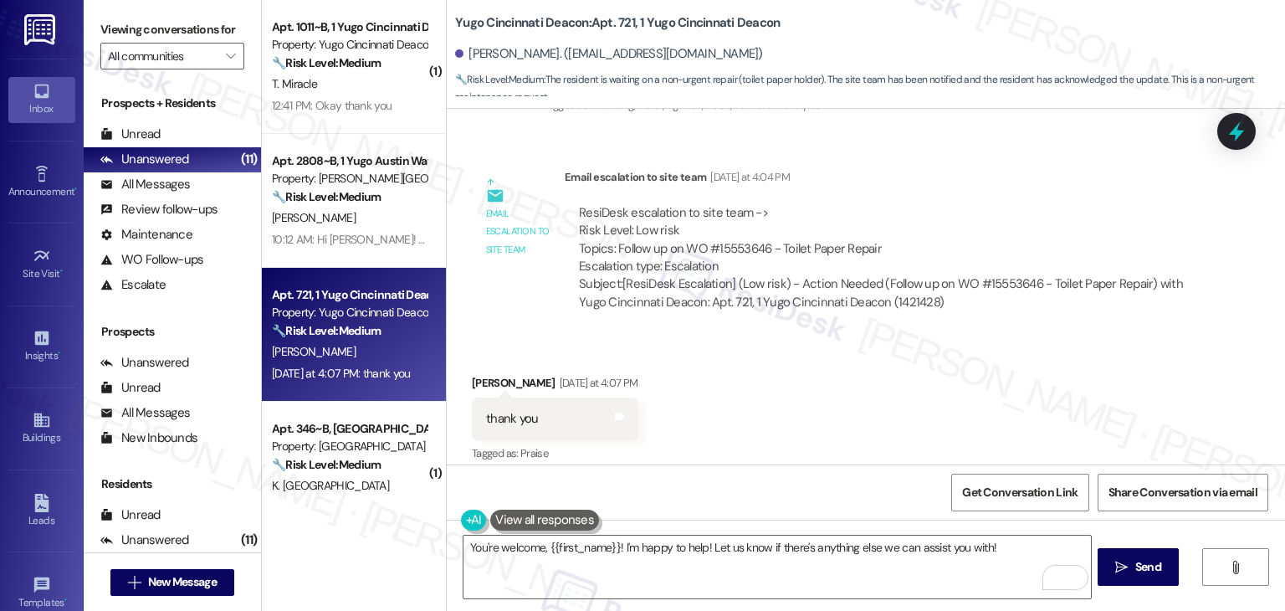
click at [860, 395] on div "Received via SMS [PERSON_NAME] [DATE] at 4:07 PM thank you Tags and notes Tagge…" at bounding box center [866, 406] width 839 height 141
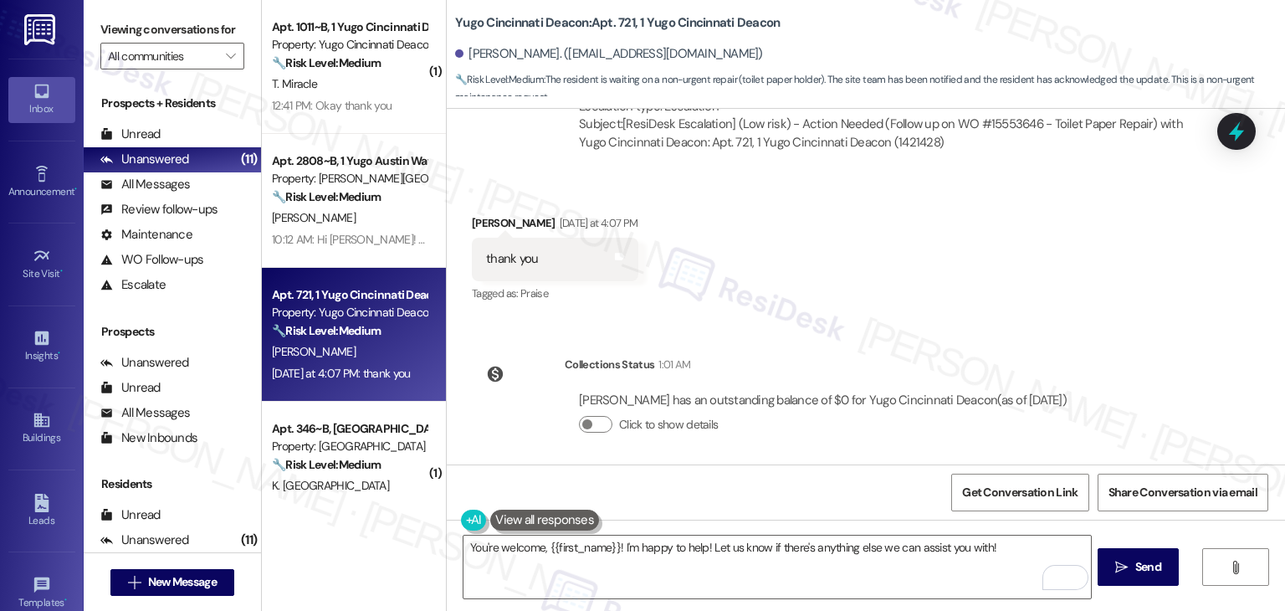
scroll to position [2183, 0]
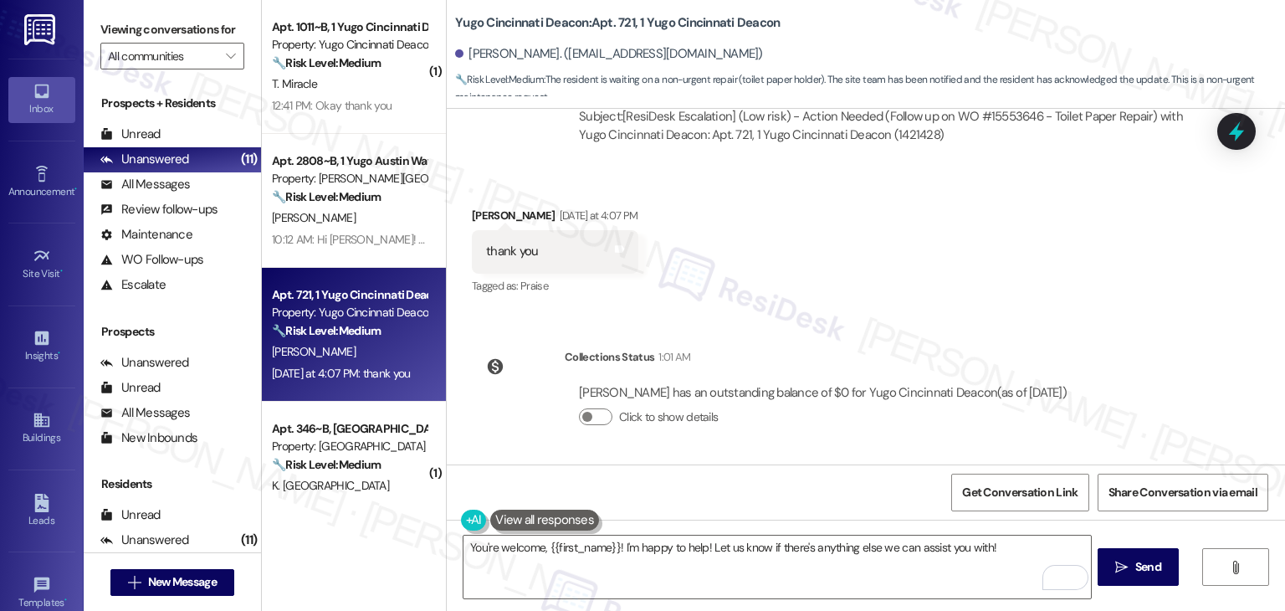
click at [856, 390] on div "[PERSON_NAME] has an outstanding balance of $0 for Yugo Cincinnati Deacon (as o…" at bounding box center [823, 393] width 488 height 18
click at [946, 330] on div "Sent via SMS [PERSON_NAME] (ResiDesk) [DATE] 3:13 PM Hi [PERSON_NAME]! We’re so…" at bounding box center [866, 287] width 839 height 356
click at [1075, 309] on div "Received via SMS [PERSON_NAME] [DATE] at 4:07 PM thank you Tags and notes Tagge…" at bounding box center [866, 239] width 839 height 141
click at [966, 282] on div "Received via SMS [PERSON_NAME] [DATE] at 4:07 PM thank you Tags and notes Tagge…" at bounding box center [866, 239] width 839 height 141
click at [1056, 305] on div "Received via SMS [PERSON_NAME] [DATE] at 4:07 PM thank you Tags and notes Tagge…" at bounding box center [866, 239] width 839 height 141
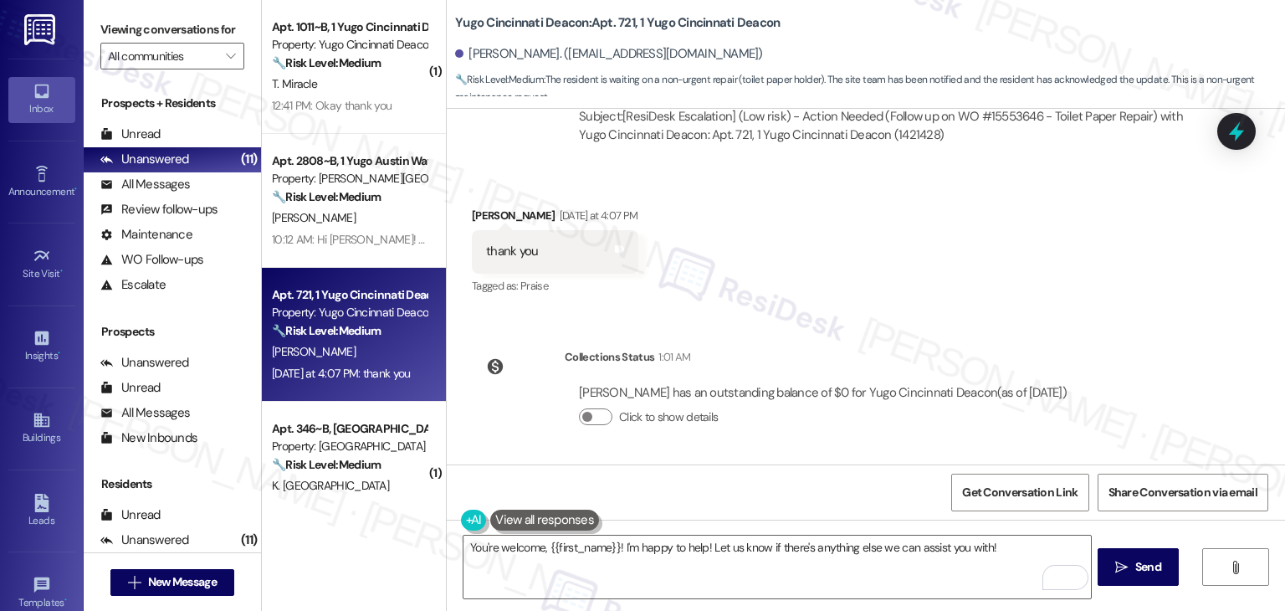
click at [1056, 305] on div "Received via SMS [PERSON_NAME] [DATE] at 4:07 PM thank you Tags and notes Tagge…" at bounding box center [866, 239] width 839 height 141
click at [1056, 312] on div "Sent via SMS [PERSON_NAME] (ResiDesk) [DATE] 3:13 PM Hi [PERSON_NAME]! We’re so…" at bounding box center [866, 287] width 839 height 356
click at [1003, 557] on textarea "You're welcome, {{first_name}}! I'm happy to help! Let us know if there's anyth…" at bounding box center [777, 567] width 627 height 63
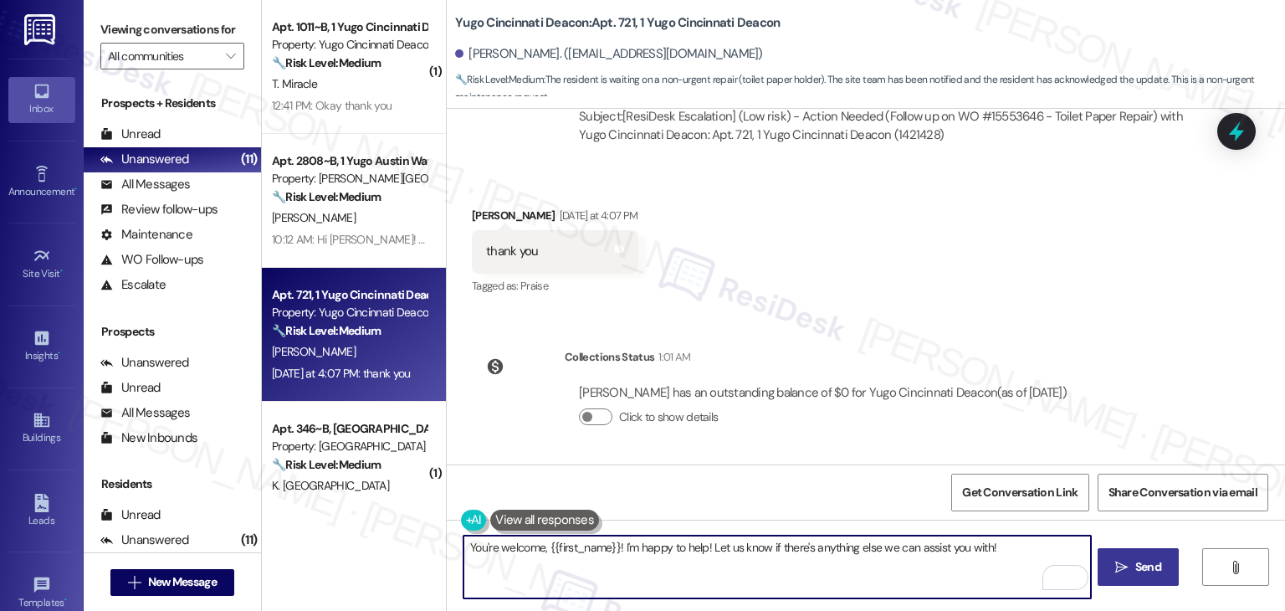
click at [1141, 560] on span "Send" at bounding box center [1149, 567] width 26 height 18
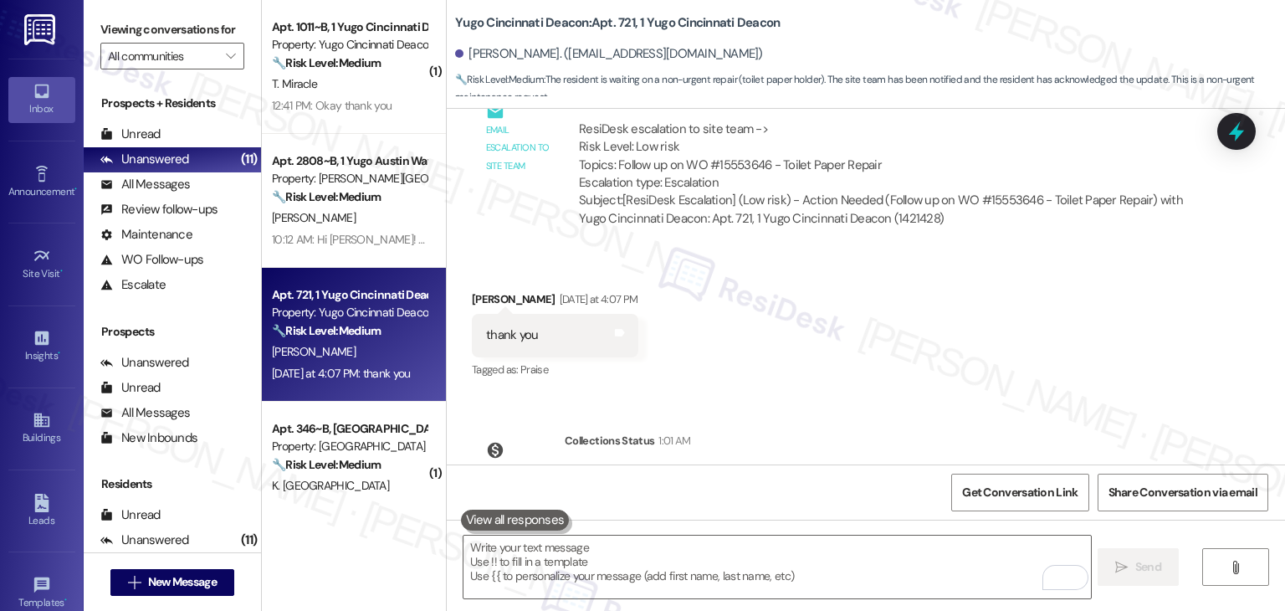
scroll to position [2029, 0]
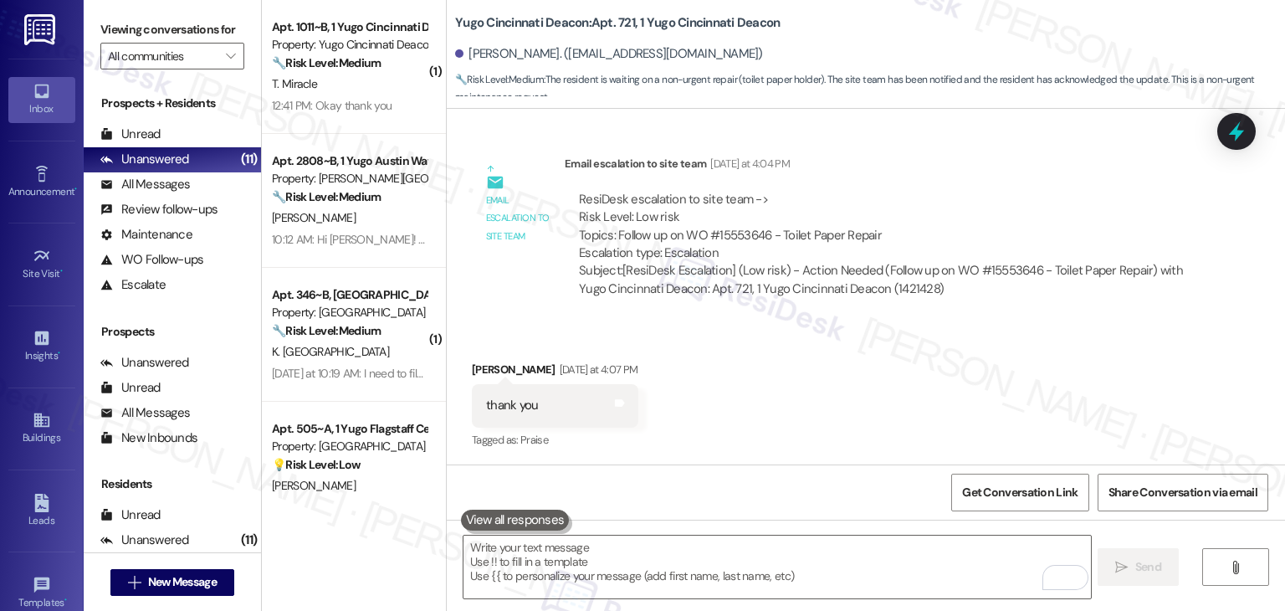
click at [1019, 355] on div "Received via SMS [PERSON_NAME] [DATE] at 4:07 PM thank you Tags and notes Tagge…" at bounding box center [866, 393] width 839 height 141
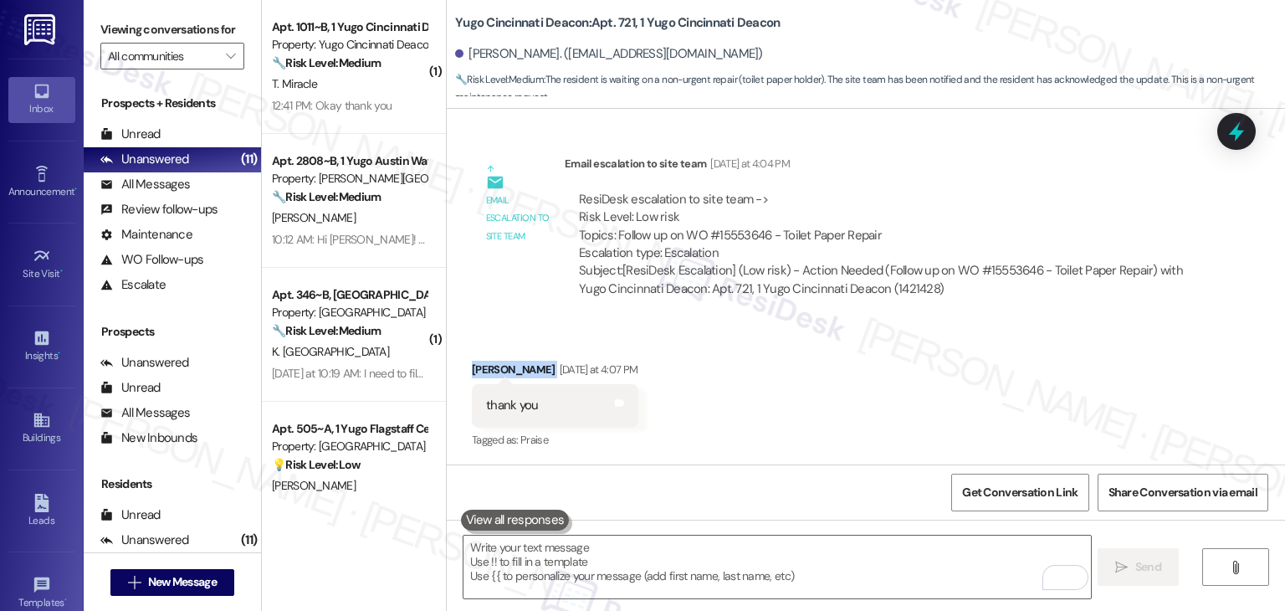
click at [1019, 355] on div "Received via SMS [PERSON_NAME] [DATE] at 4:07 PM thank you Tags and notes Tagge…" at bounding box center [866, 393] width 839 height 141
click at [834, 406] on div "Received via SMS [PERSON_NAME] [DATE] at 4:07 PM thank you Tags and notes Tagge…" at bounding box center [866, 393] width 839 height 141
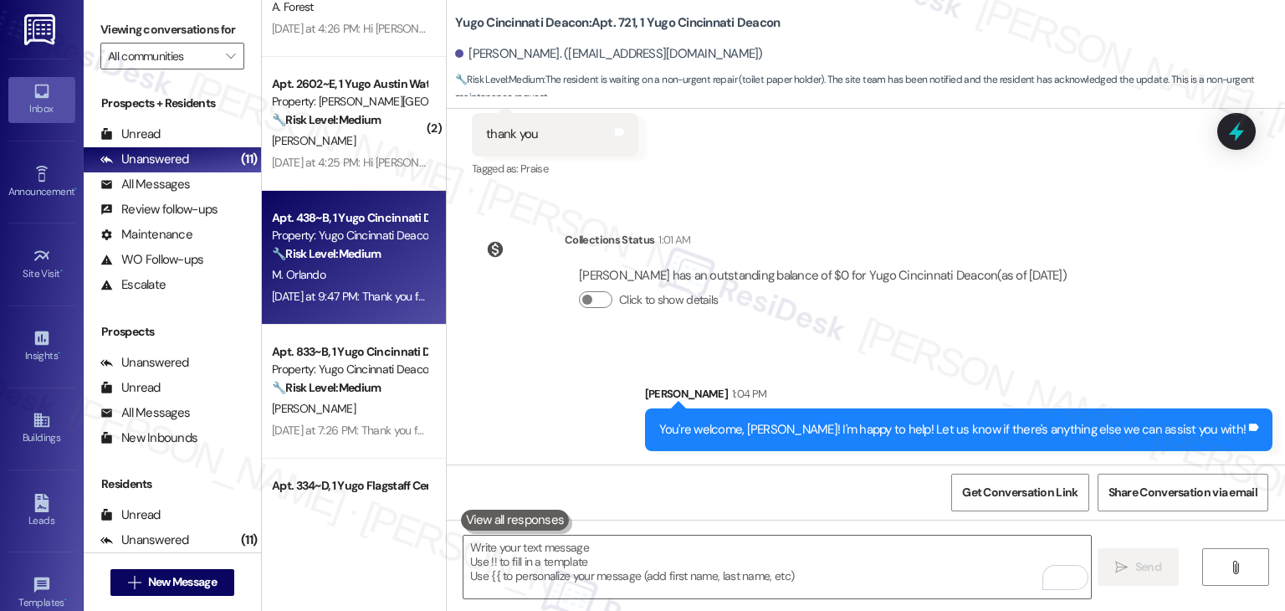
scroll to position [981, 0]
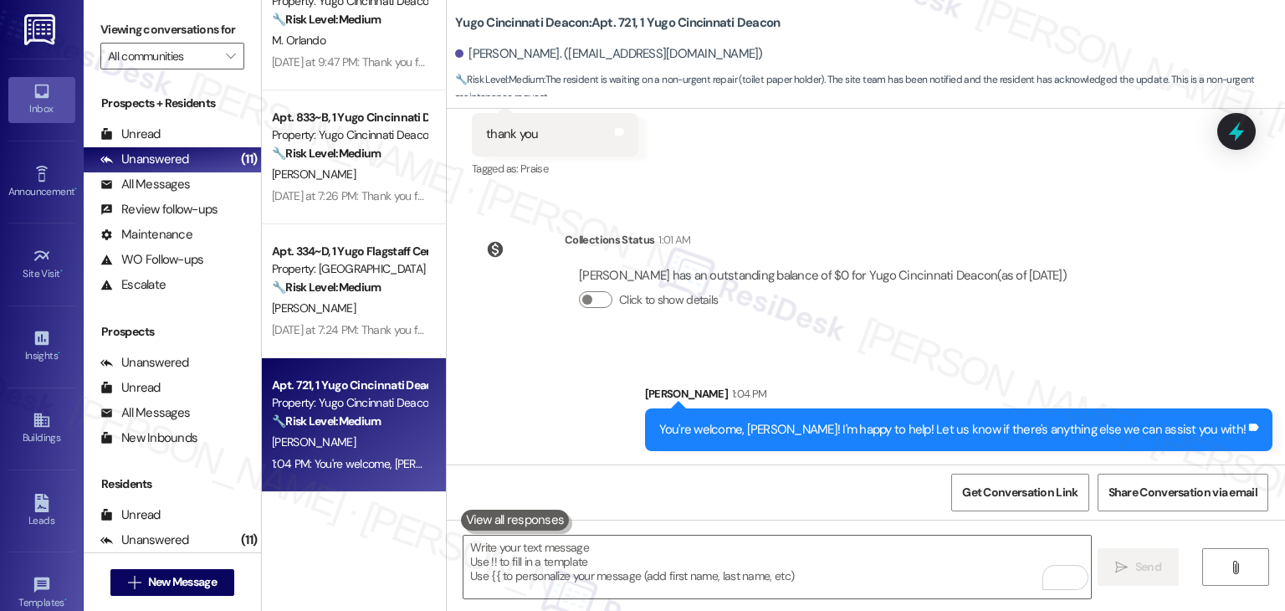
click at [534, 393] on div "Sent via SMS [PERSON_NAME] 1:04 PM You're welcome, [PERSON_NAME]! I'm happy to …" at bounding box center [866, 405] width 839 height 116
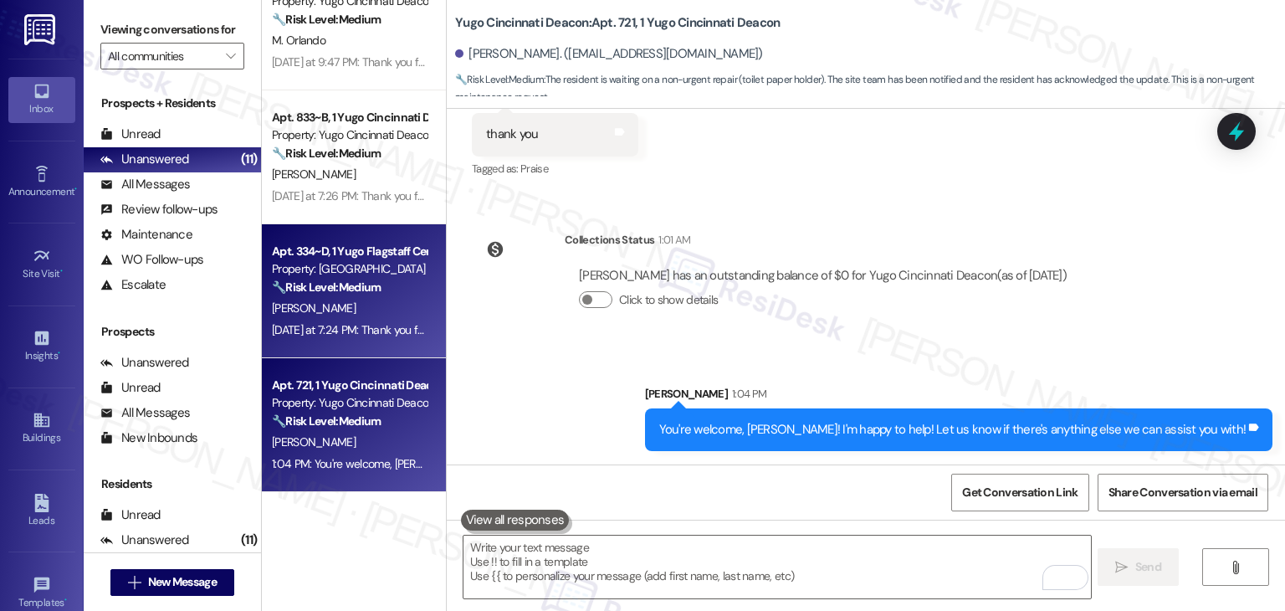
click at [361, 322] on div "[DATE] at 7:24 PM: Thank you for your message. Our offices are currently closed…" at bounding box center [799, 329] width 1054 height 15
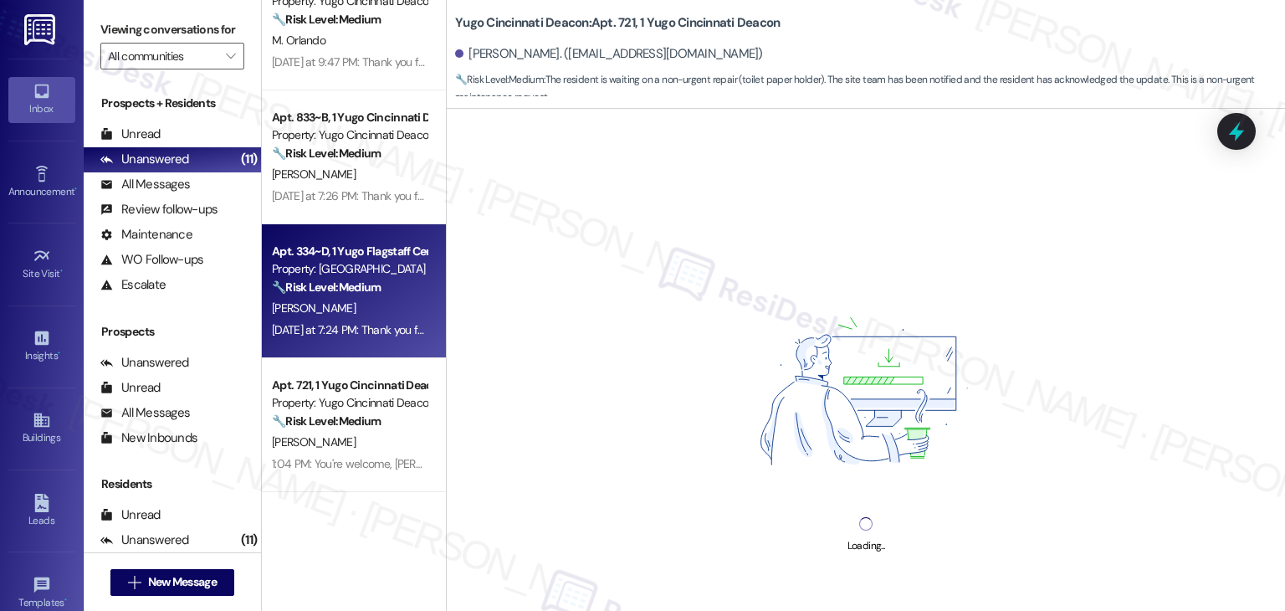
scroll to position [646, 0]
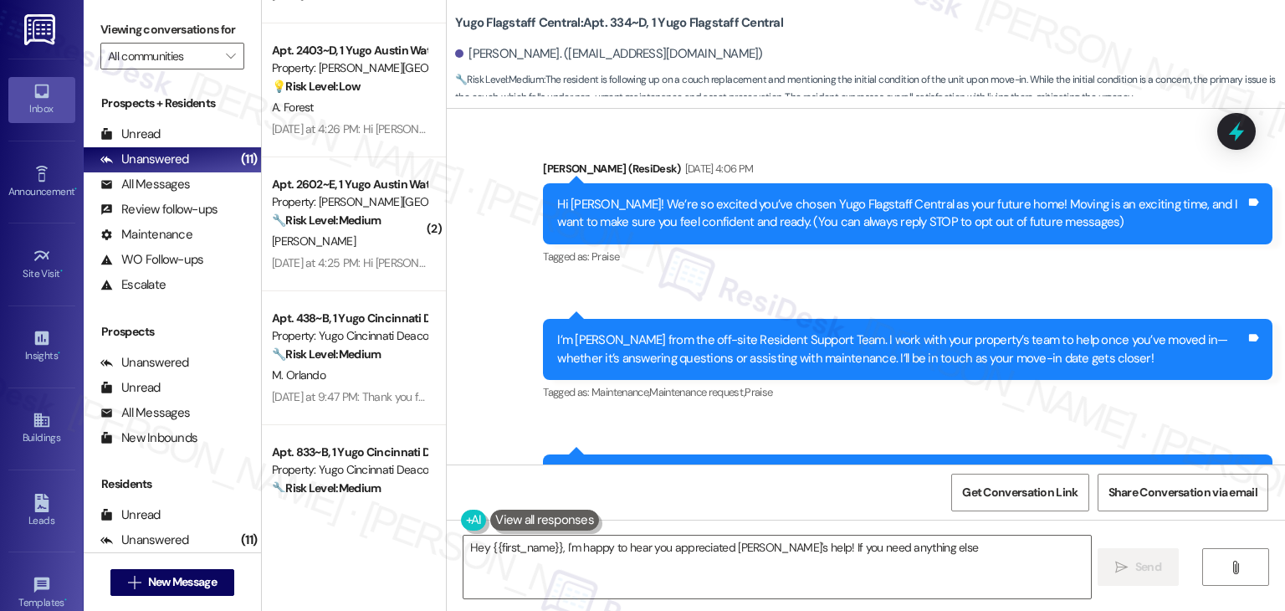
type textarea "Hey {{first_name}}, I'm happy to hear you appreciated [PERSON_NAME]'s help! If …"
